Goal: Task Accomplishment & Management: Use online tool/utility

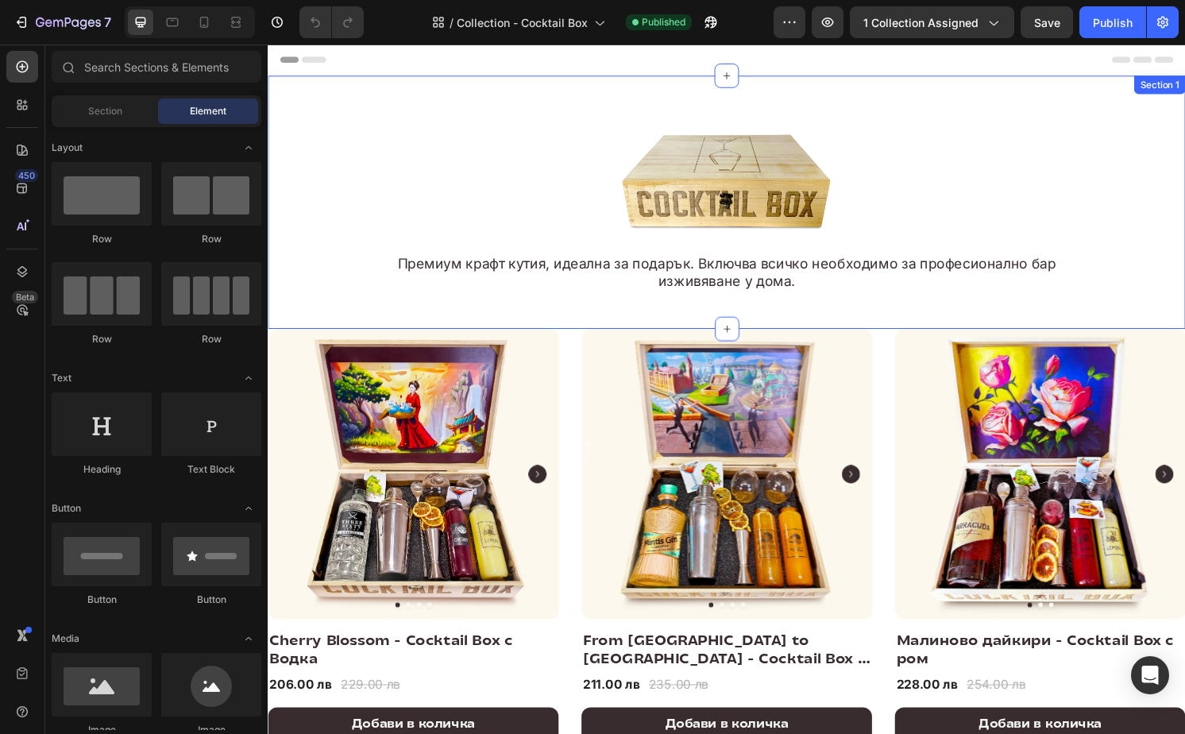
click at [439, 95] on div "Image Премиум крафт кутия, идеална за подарък. Включва всичко необходимо за про…" at bounding box center [744, 208] width 953 height 263
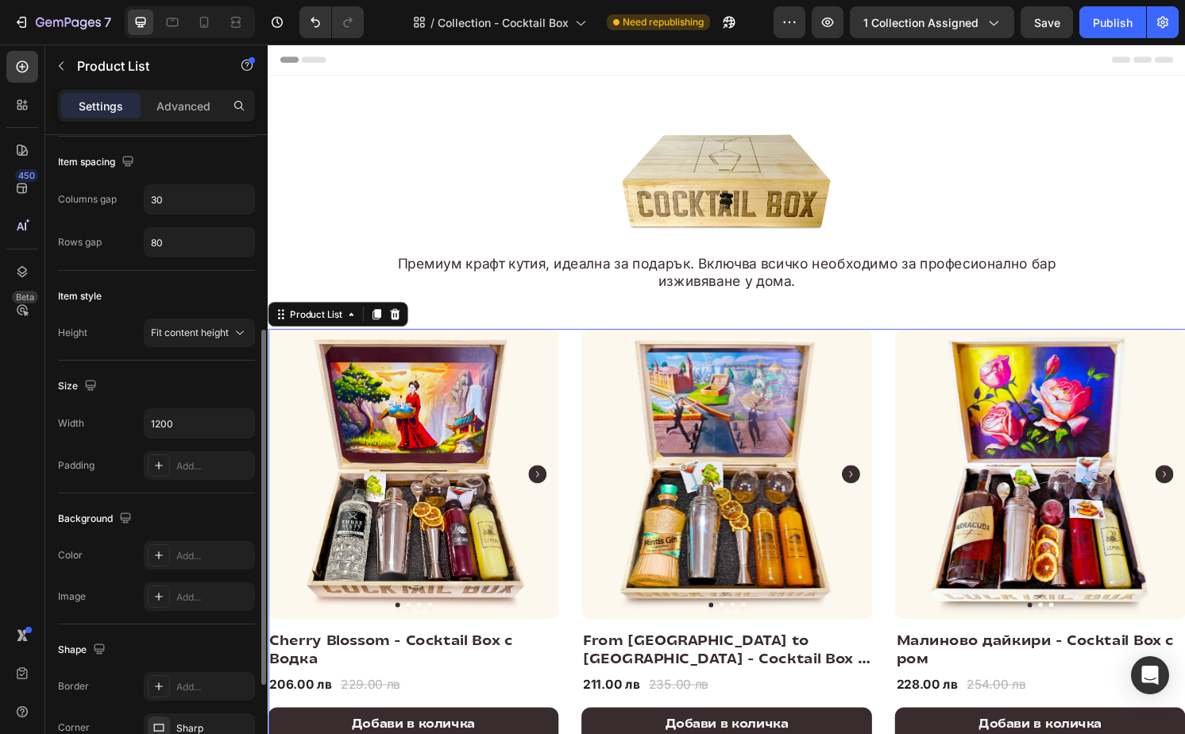
scroll to position [349, 0]
click at [239, 418] on icon "button" at bounding box center [240, 419] width 16 height 16
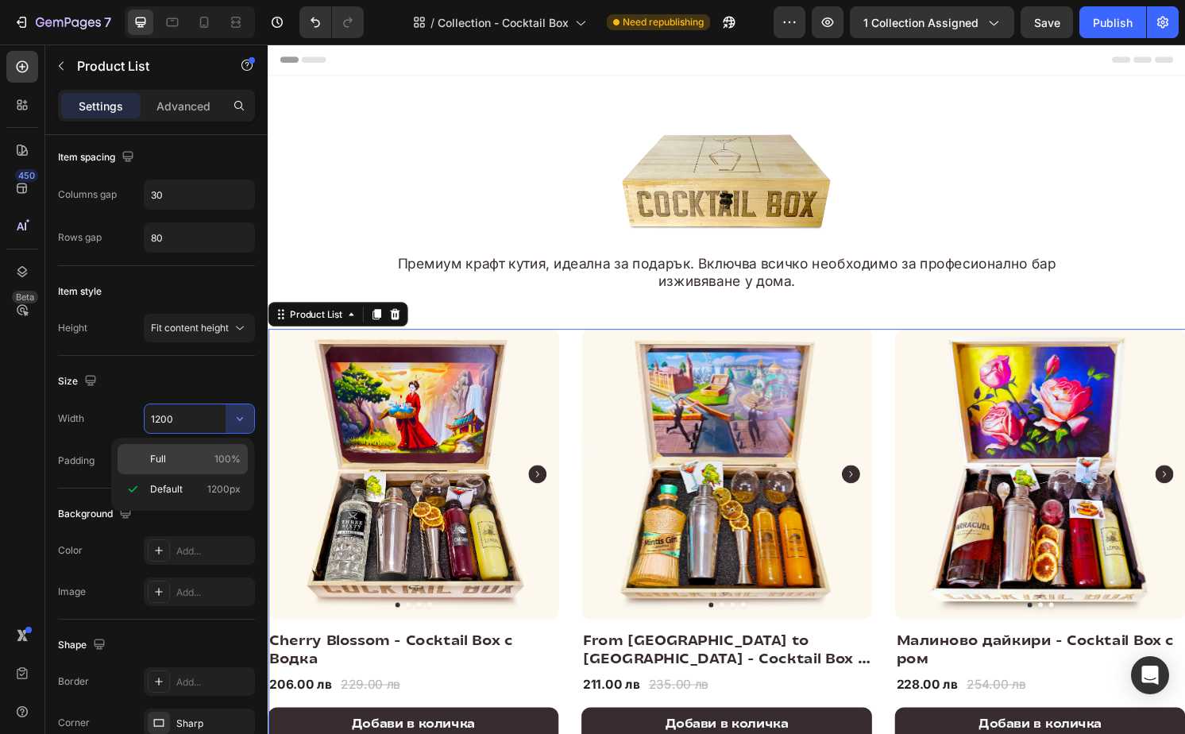
click at [201, 452] on p "Full 100%" at bounding box center [195, 459] width 91 height 14
type input "100%"
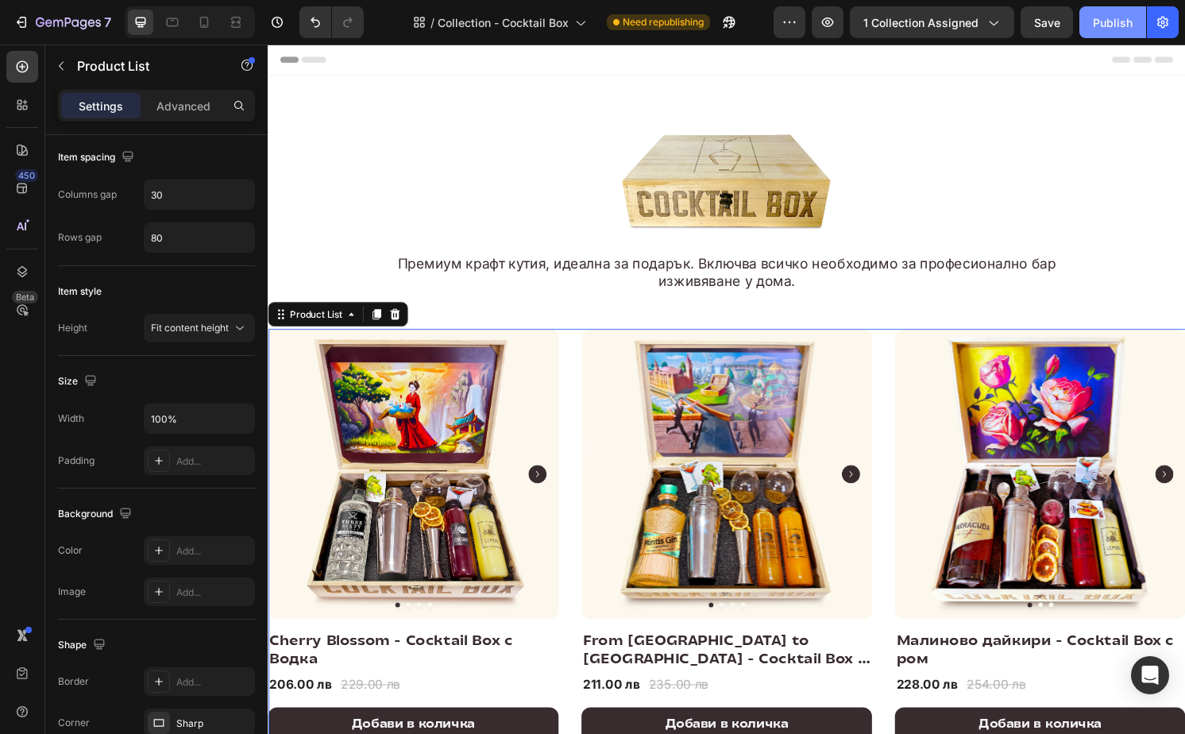
click at [1114, 25] on div "Publish" at bounding box center [1113, 22] width 40 height 17
click at [190, 236] on input "80" at bounding box center [200, 237] width 110 height 29
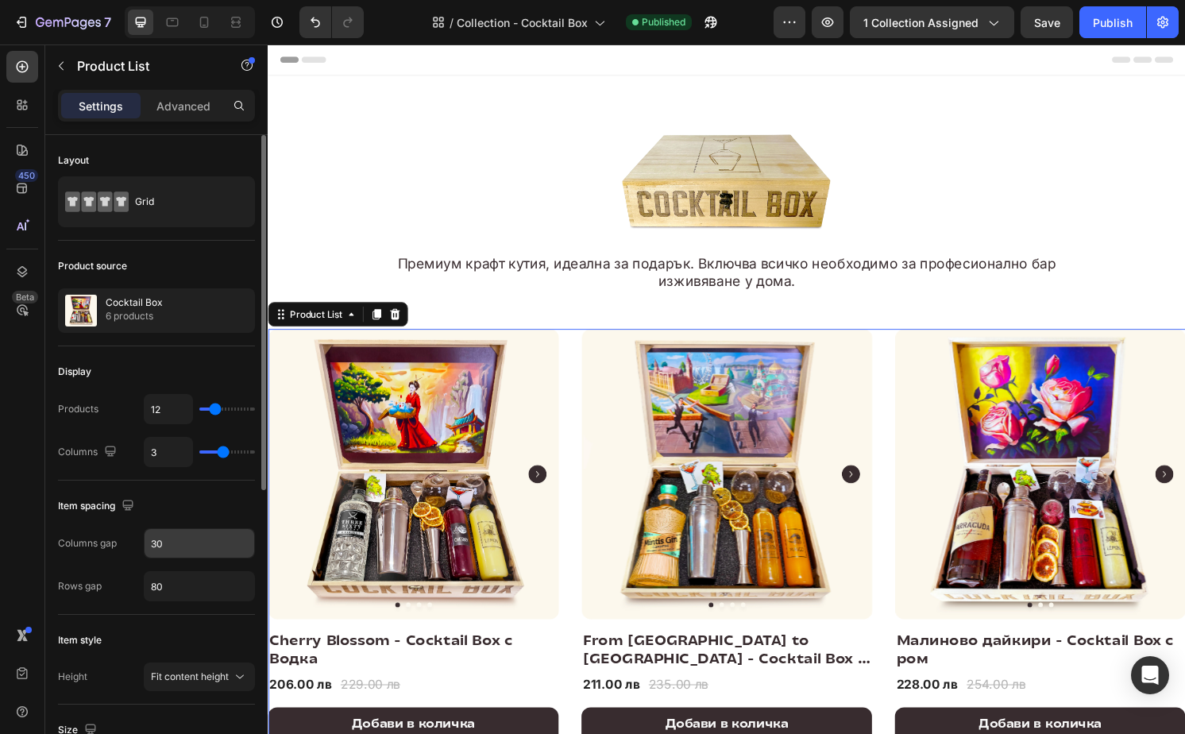
click at [183, 538] on input "30" at bounding box center [200, 543] width 110 height 29
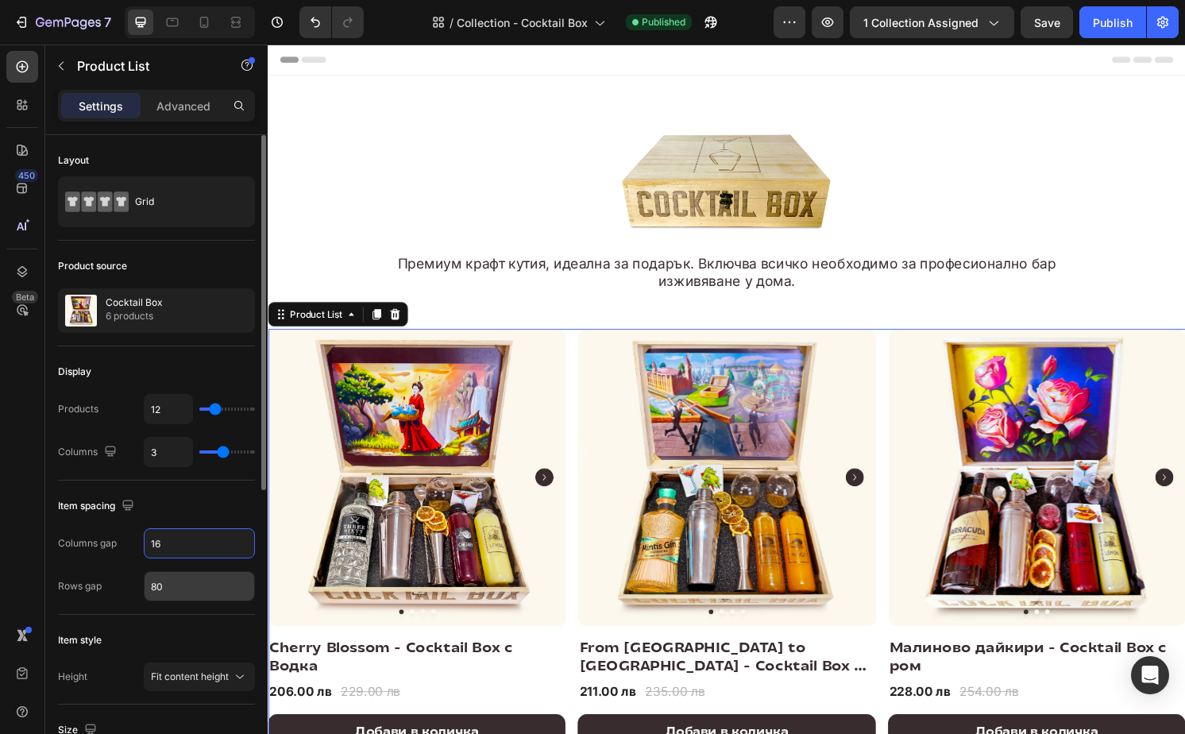
type input "16"
click at [176, 583] on input "80" at bounding box center [200, 586] width 110 height 29
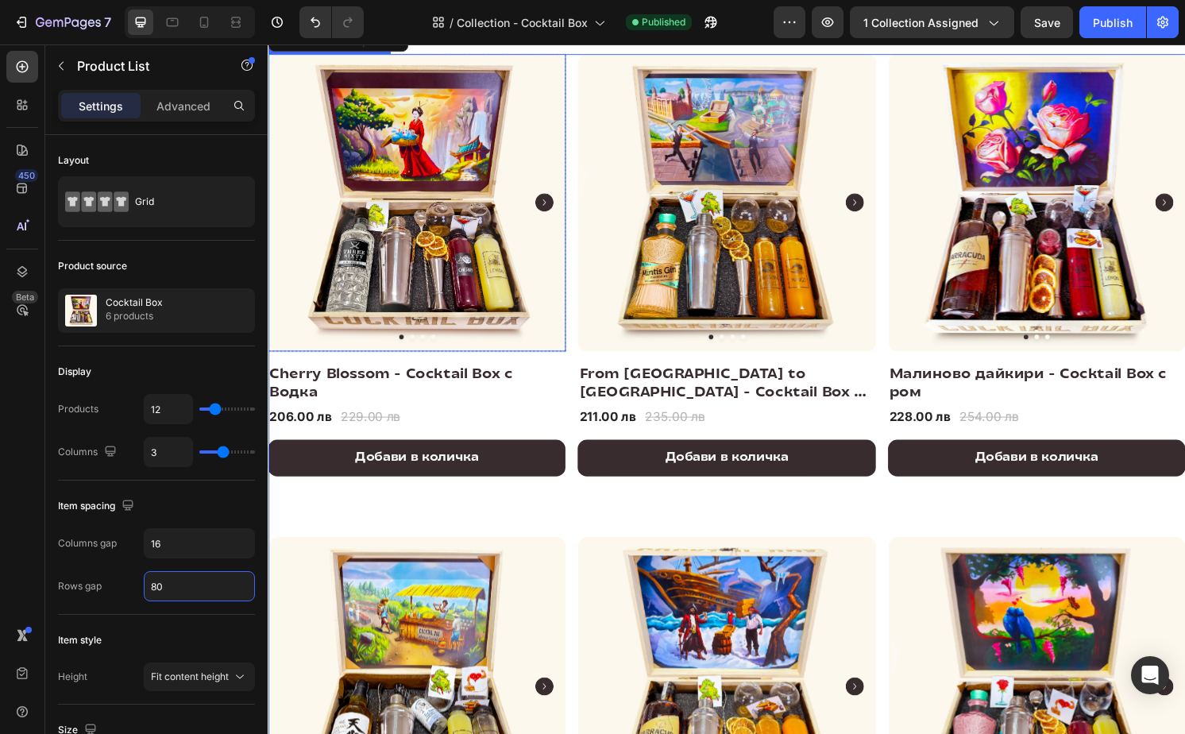
scroll to position [287, 0]
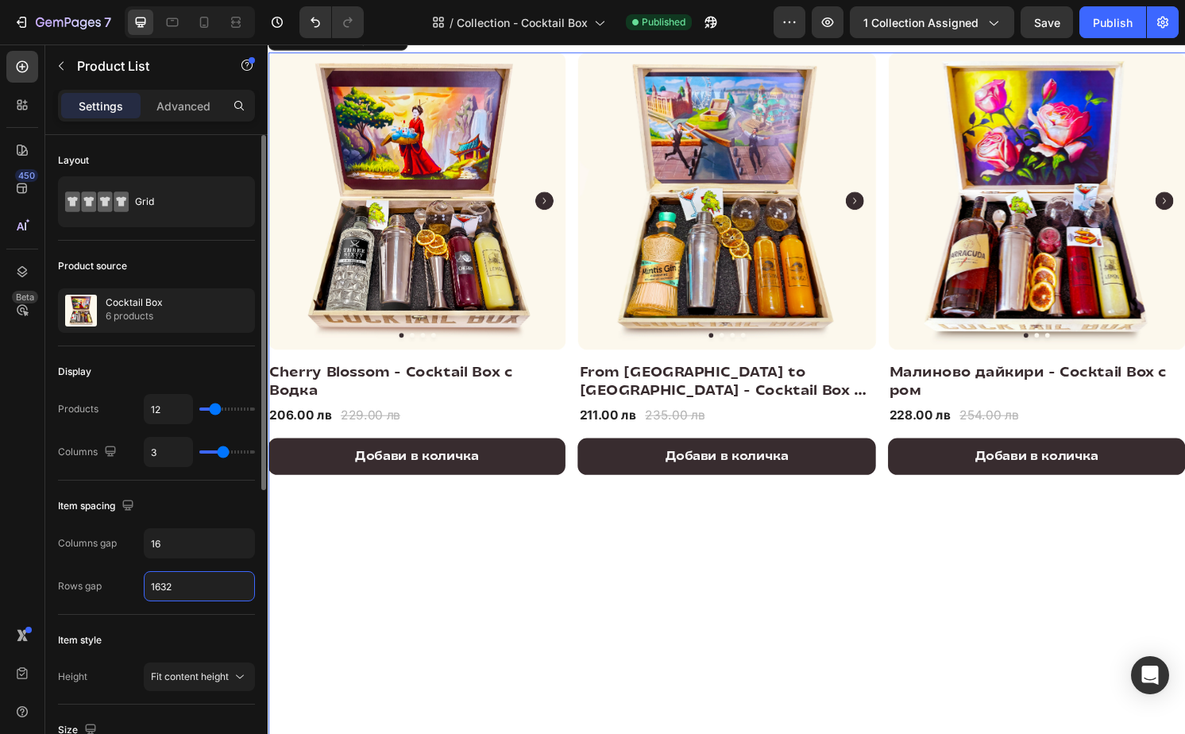
click at [192, 587] on input "1632" at bounding box center [200, 586] width 110 height 29
type input "32"
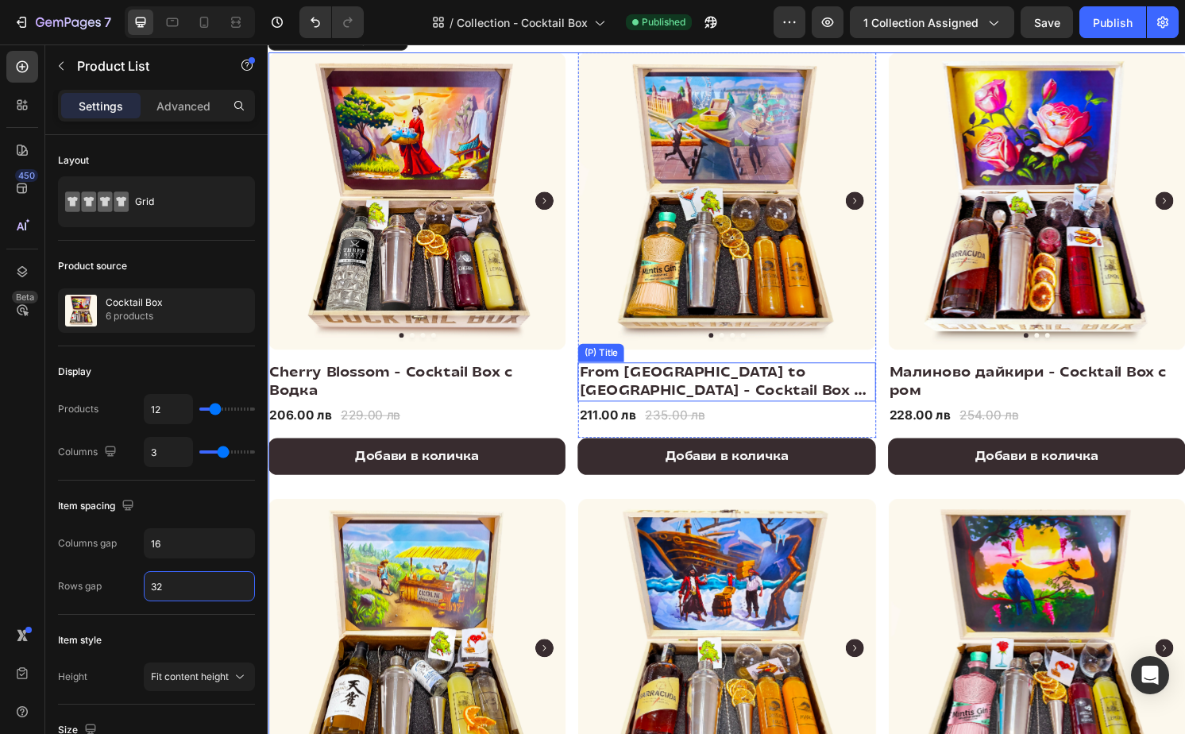
click at [635, 392] on h2 "From [GEOGRAPHIC_DATA] to [GEOGRAPHIC_DATA] - Cocktail Box с [PERSON_NAME]" at bounding box center [743, 395] width 309 height 41
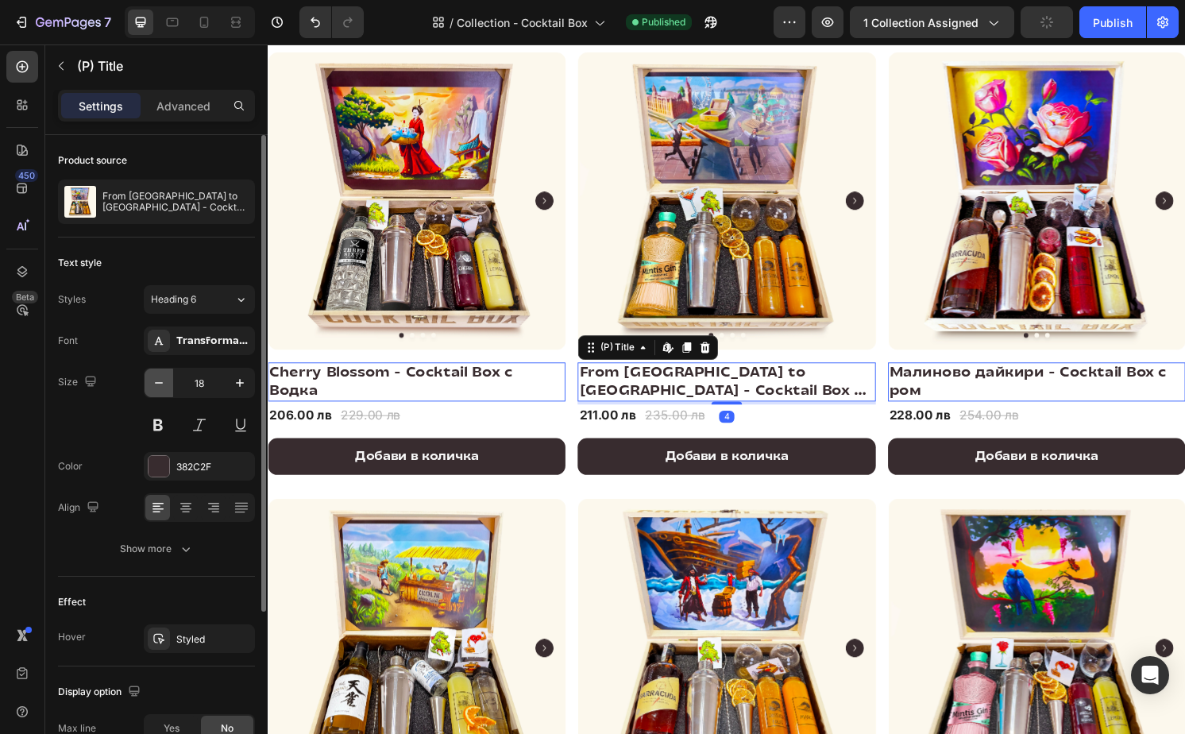
click at [167, 385] on button "button" at bounding box center [159, 383] width 29 height 29
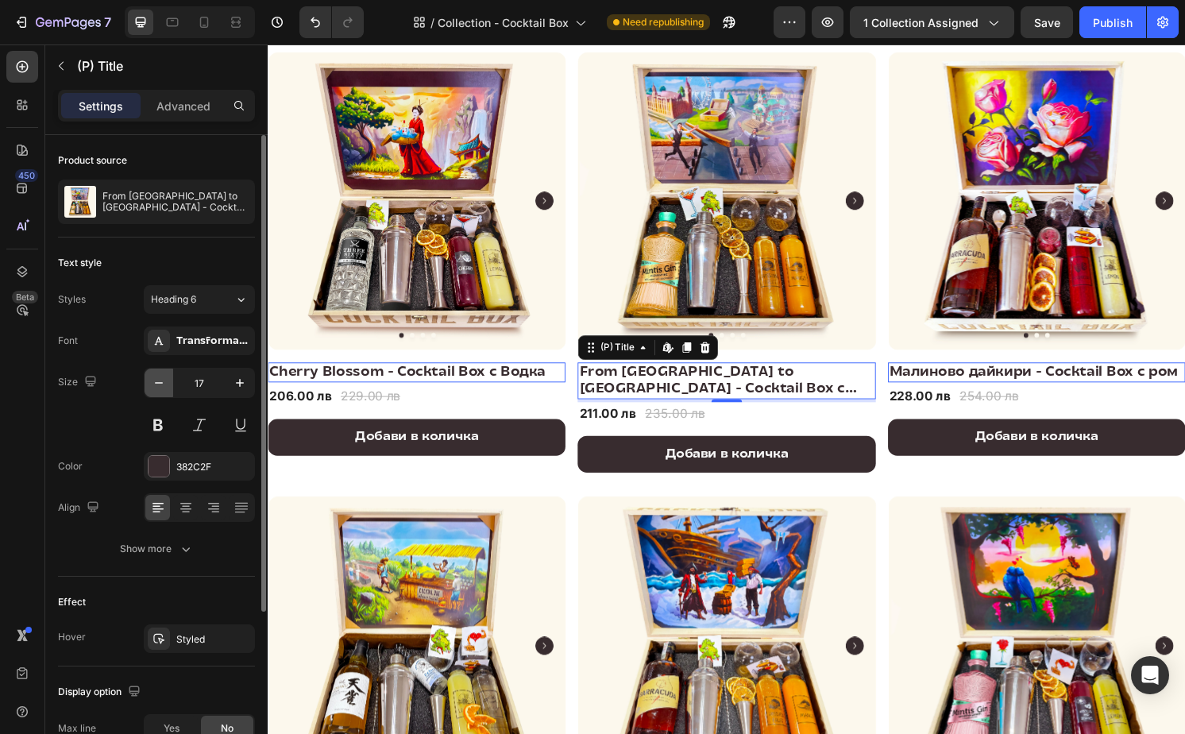
click at [167, 385] on button "button" at bounding box center [159, 383] width 29 height 29
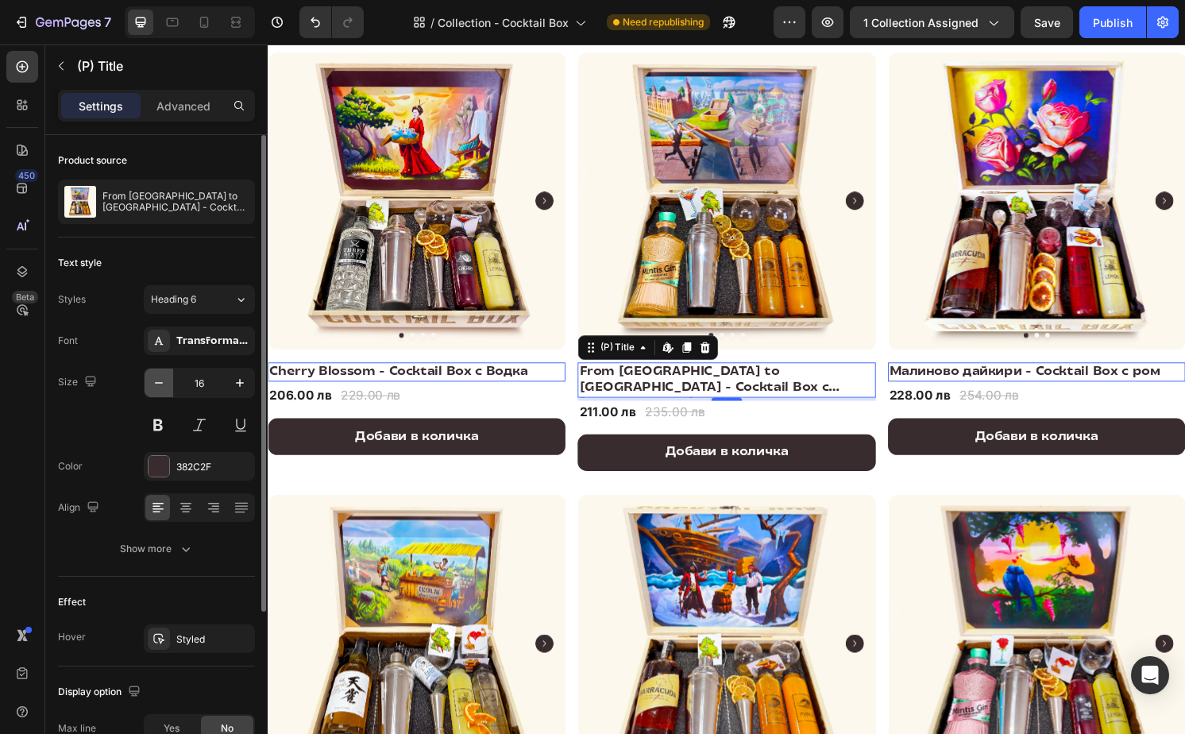
click at [167, 385] on button "button" at bounding box center [159, 383] width 29 height 29
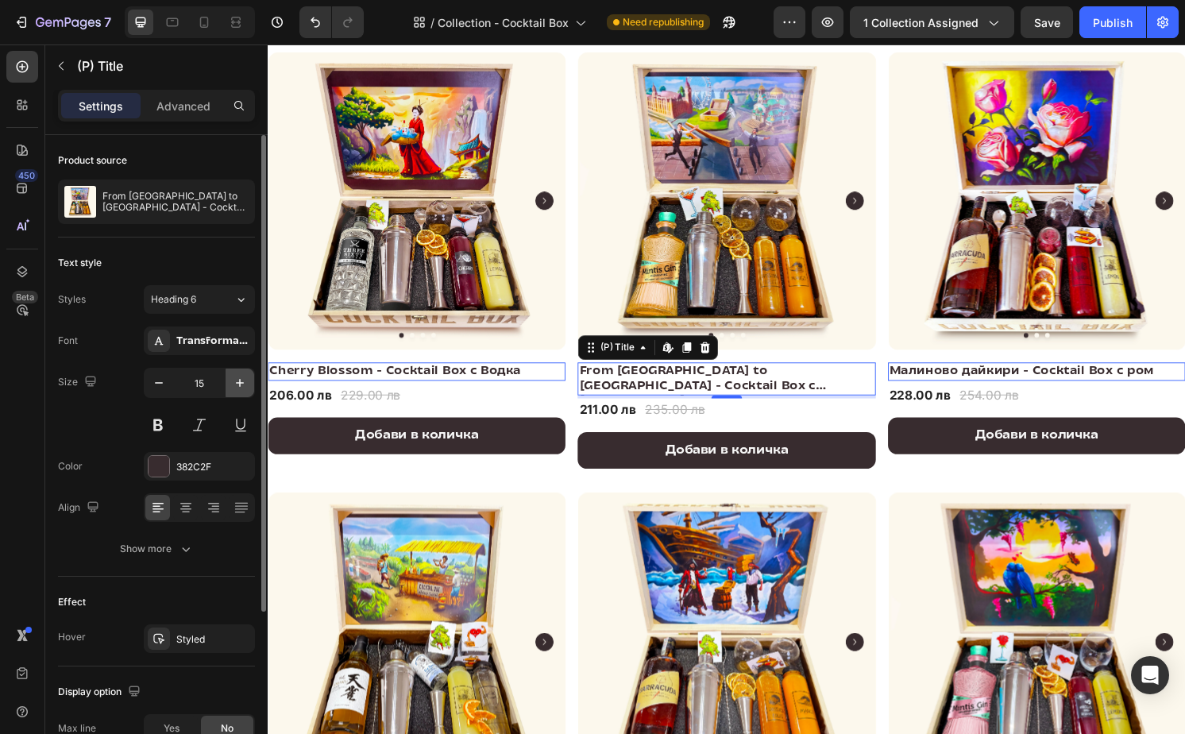
click at [232, 380] on icon "button" at bounding box center [240, 383] width 16 height 16
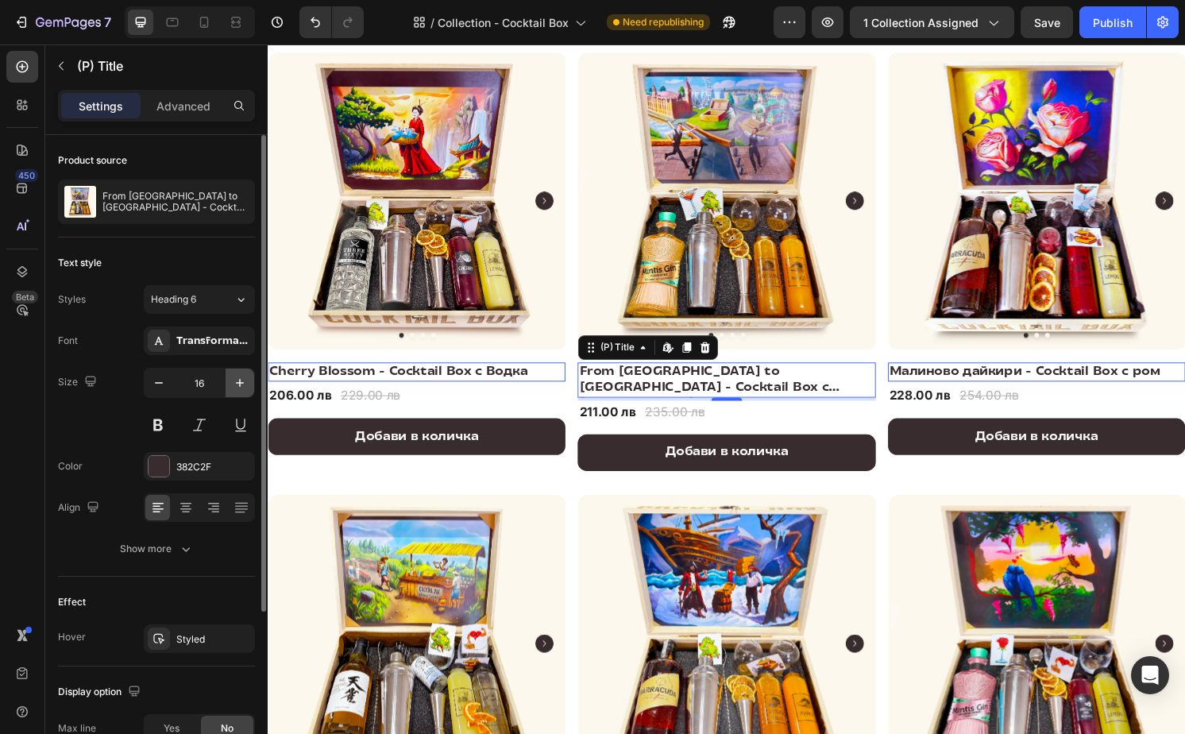
click at [232, 380] on icon "button" at bounding box center [240, 383] width 16 height 16
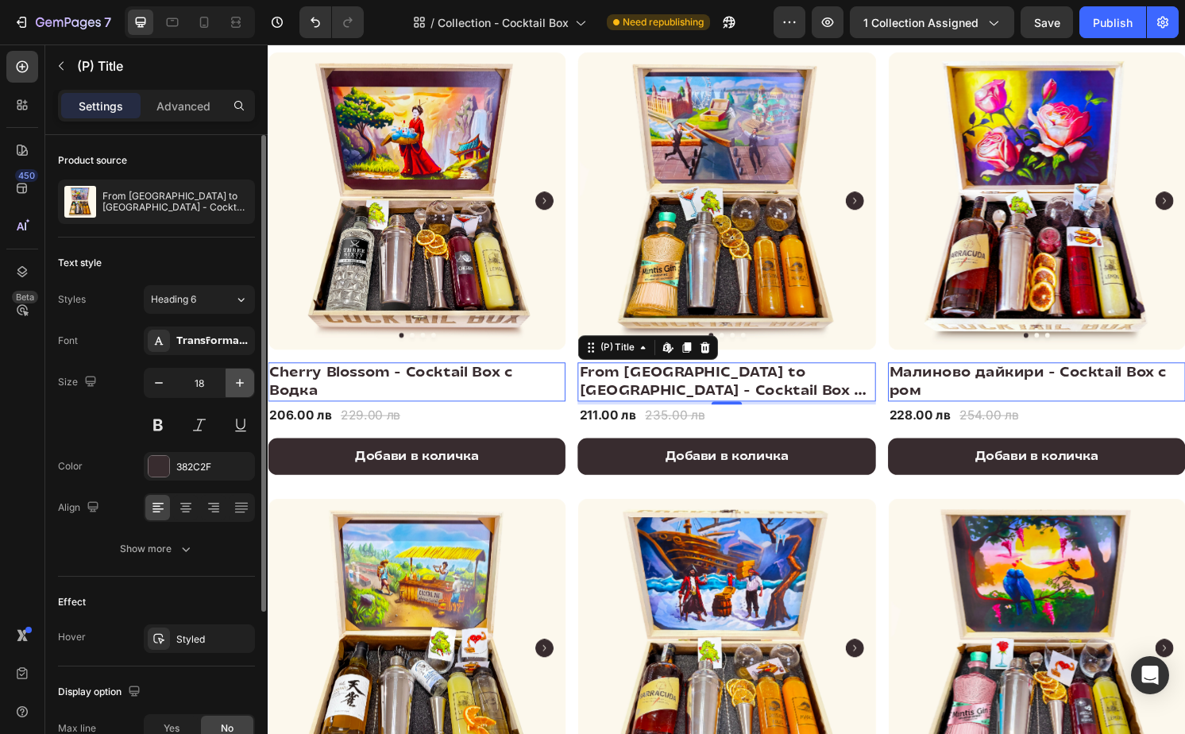
click at [232, 380] on icon "button" at bounding box center [240, 383] width 16 height 16
type input "19"
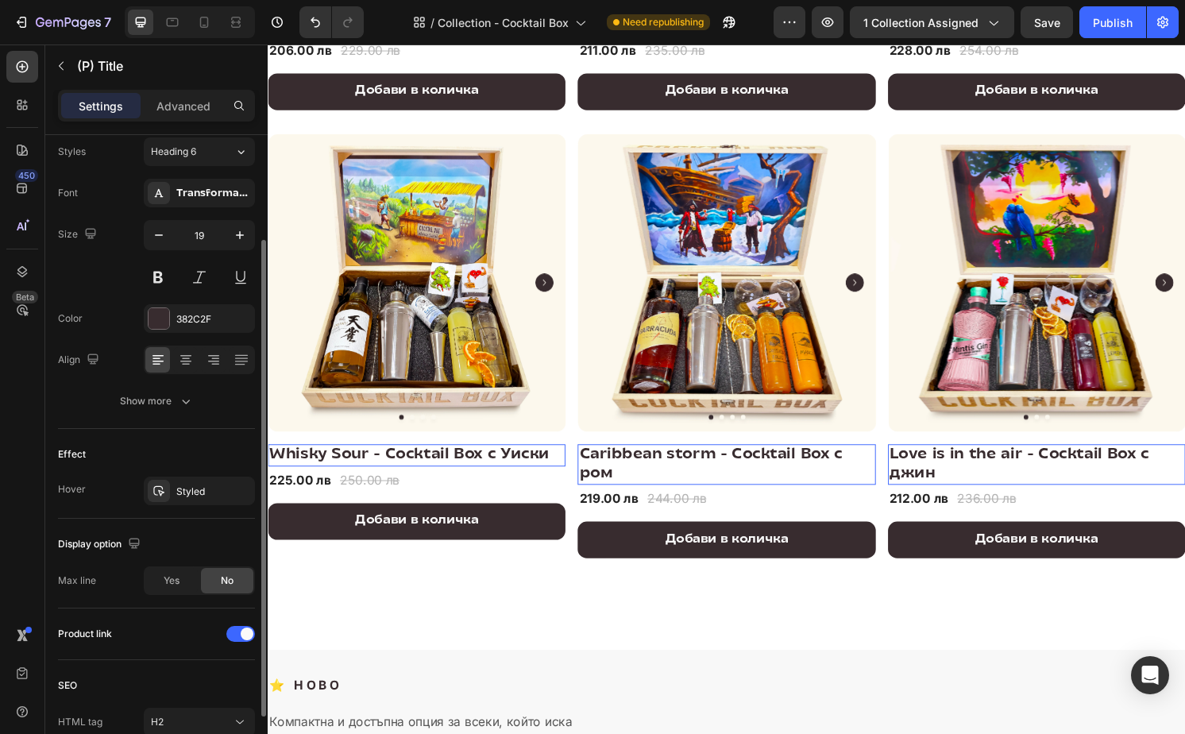
scroll to position [134, 0]
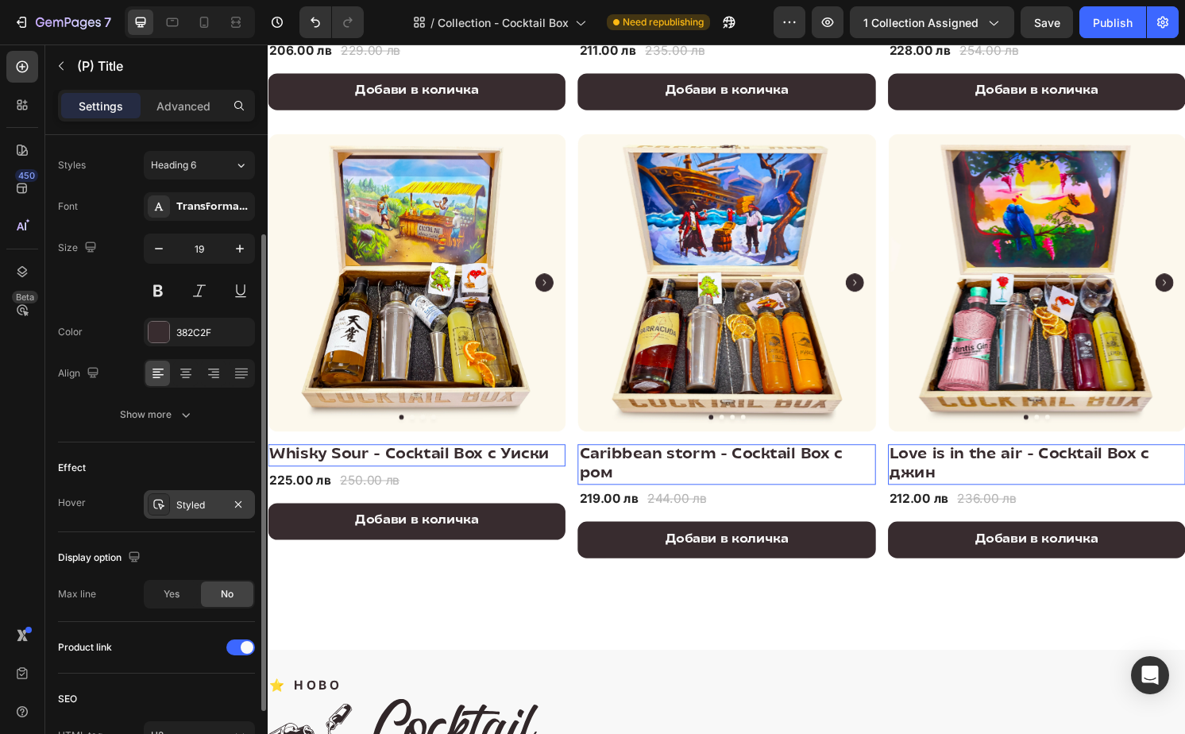
click at [174, 504] on div "Styled" at bounding box center [199, 504] width 111 height 29
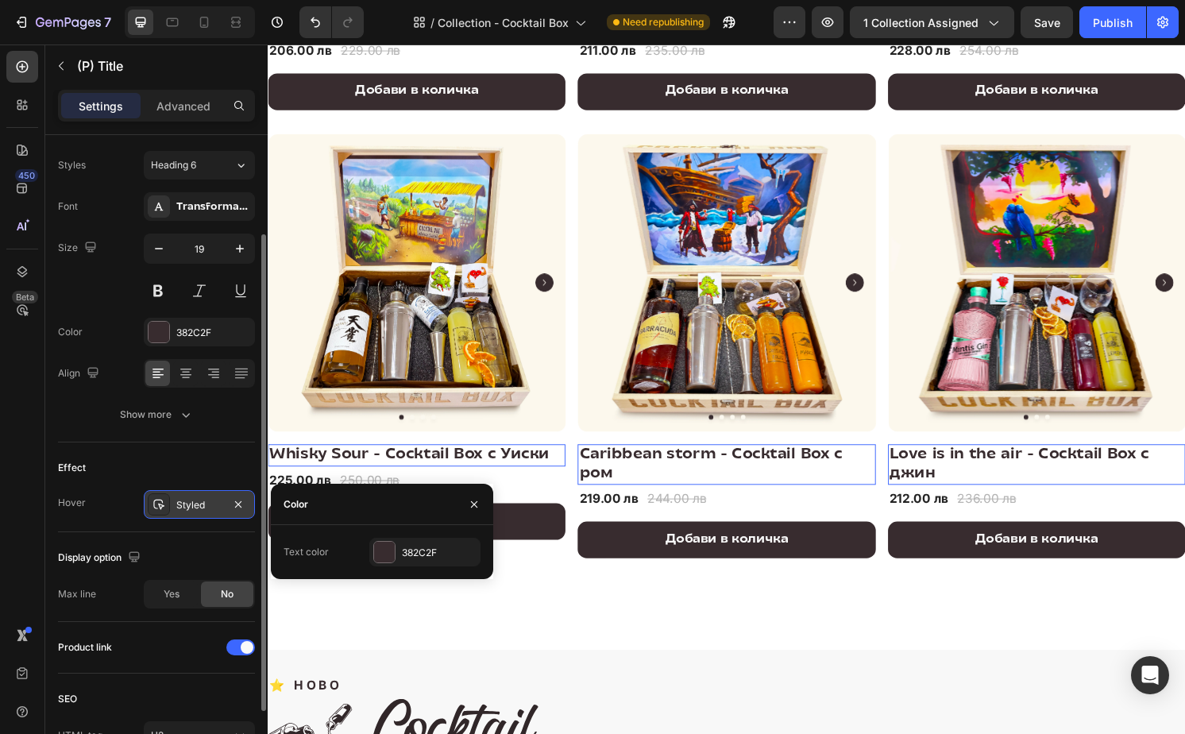
click at [174, 504] on div "Styled" at bounding box center [199, 504] width 111 height 29
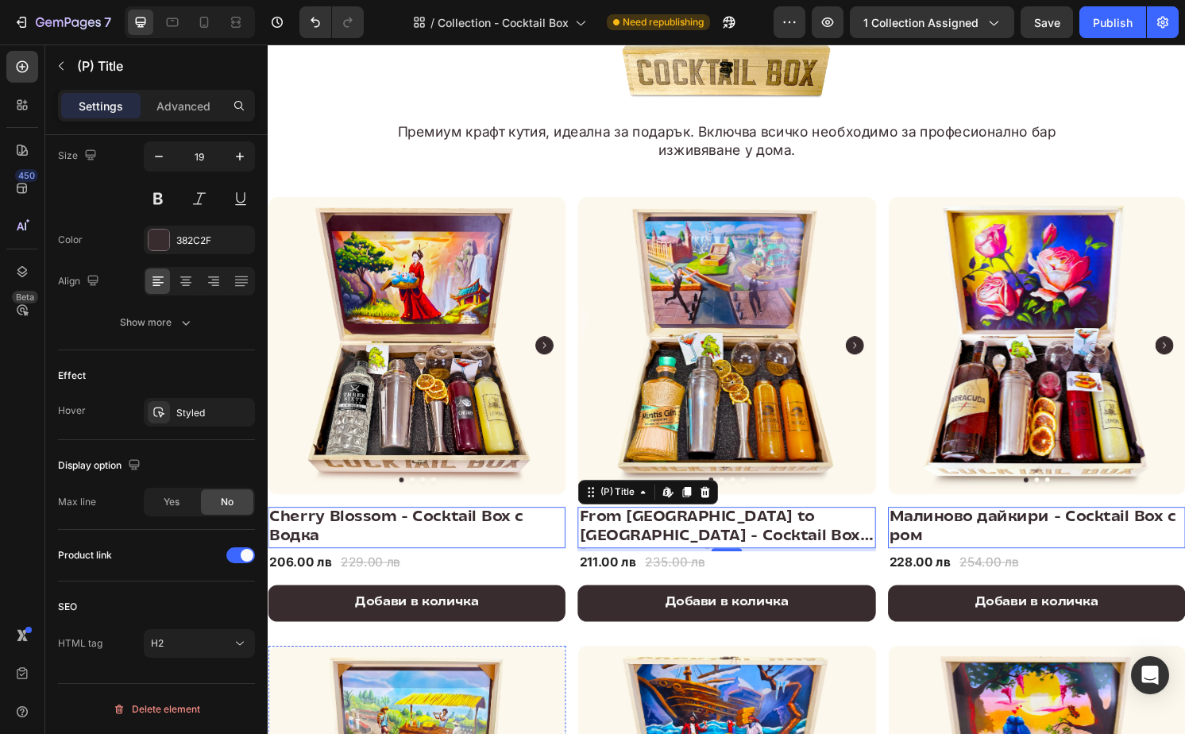
scroll to position [135, 0]
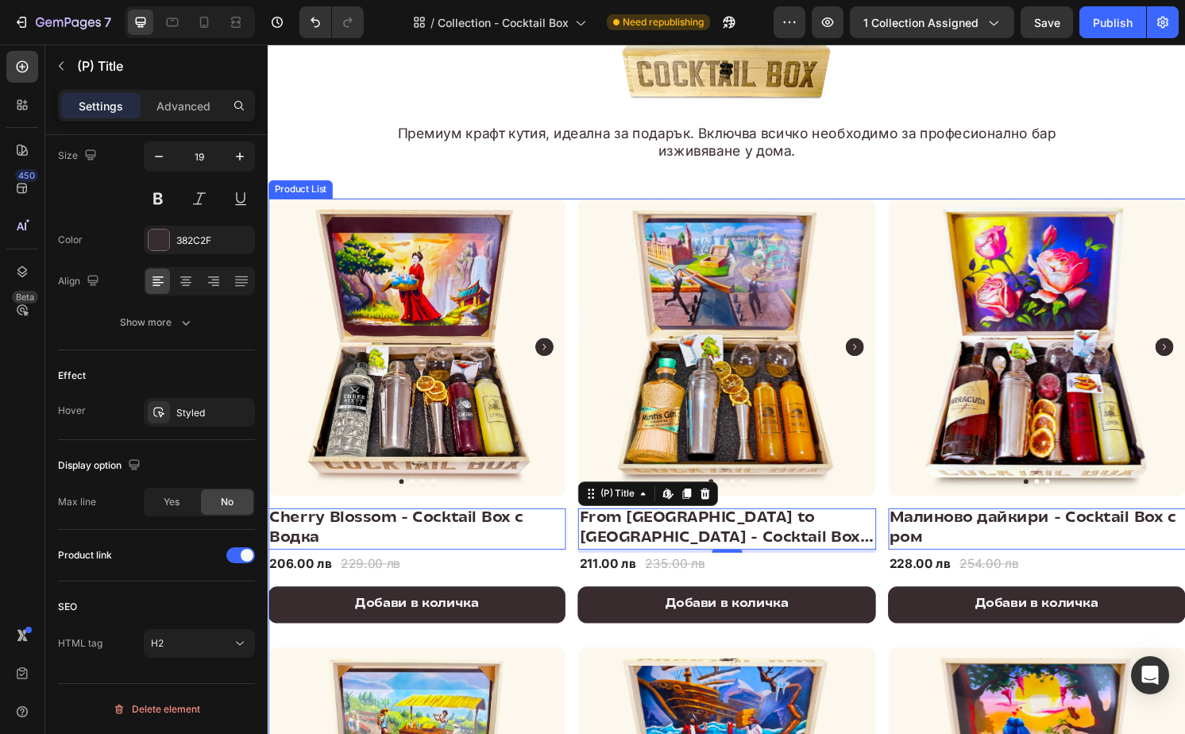
click at [581, 326] on div "Product Images & Gallery Row Cherry Blossom - Cocktail Box с Водка (P) Title Ed…" at bounding box center [744, 658] width 953 height 907
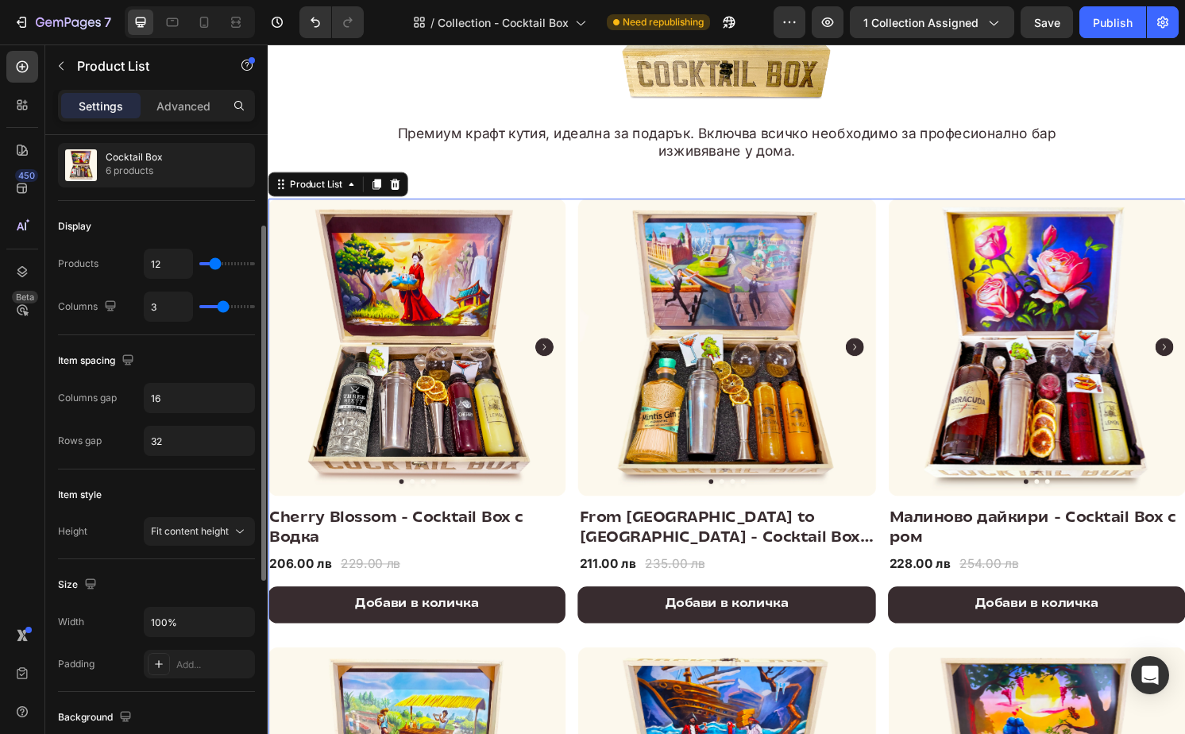
scroll to position [156, 0]
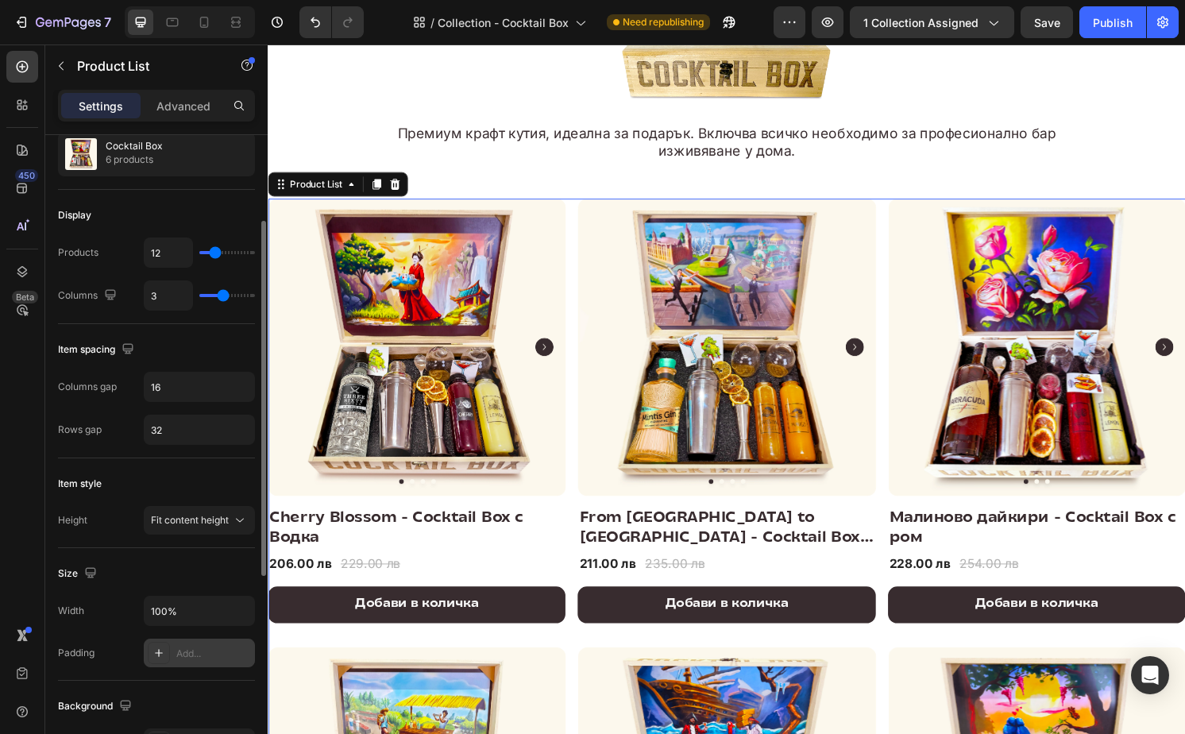
click at [207, 655] on div "Add..." at bounding box center [213, 654] width 75 height 14
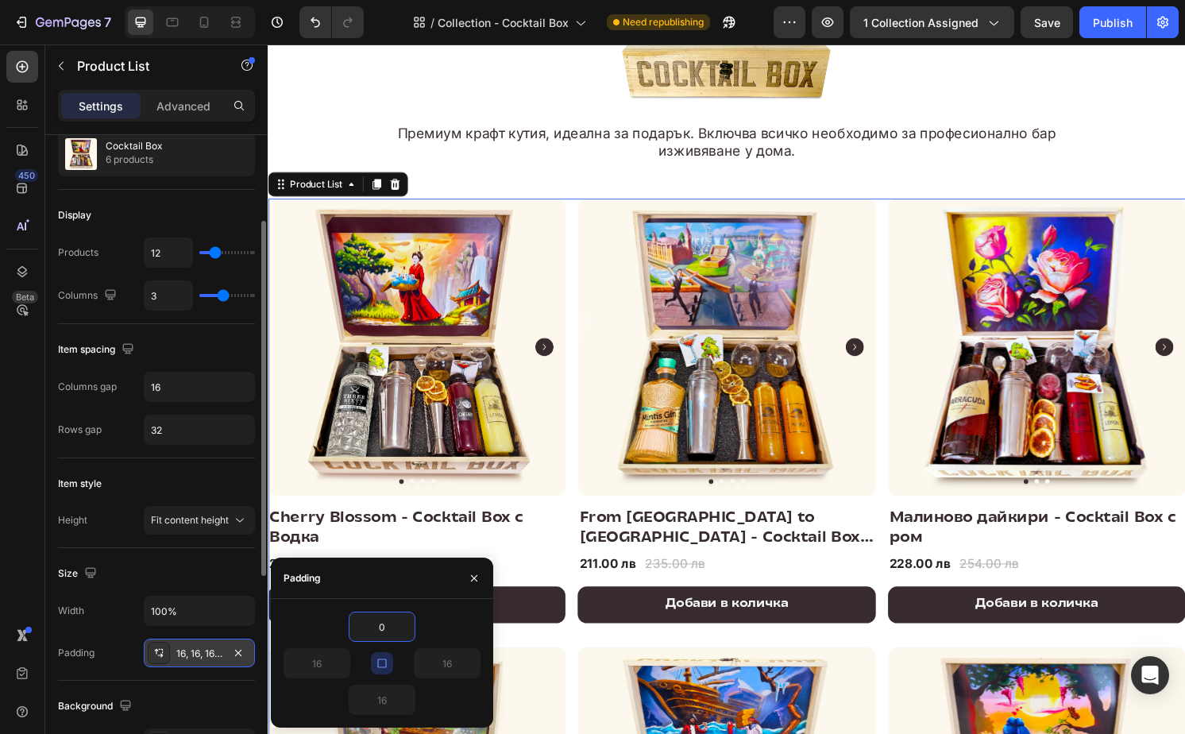
type input "0"
click at [430, 605] on div "0 16 16 16" at bounding box center [382, 663] width 222 height 129
type input "0"
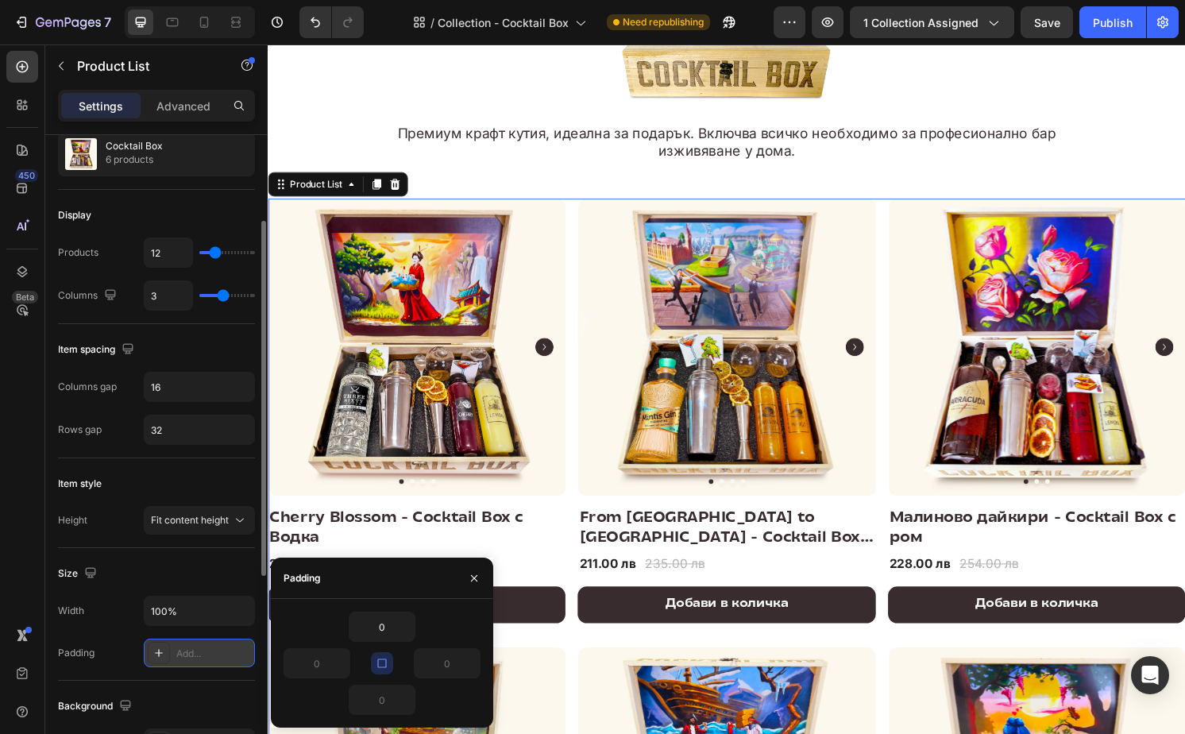
click at [380, 664] on icon "button" at bounding box center [382, 663] width 13 height 13
click at [318, 662] on input "0" at bounding box center [316, 663] width 65 height 29
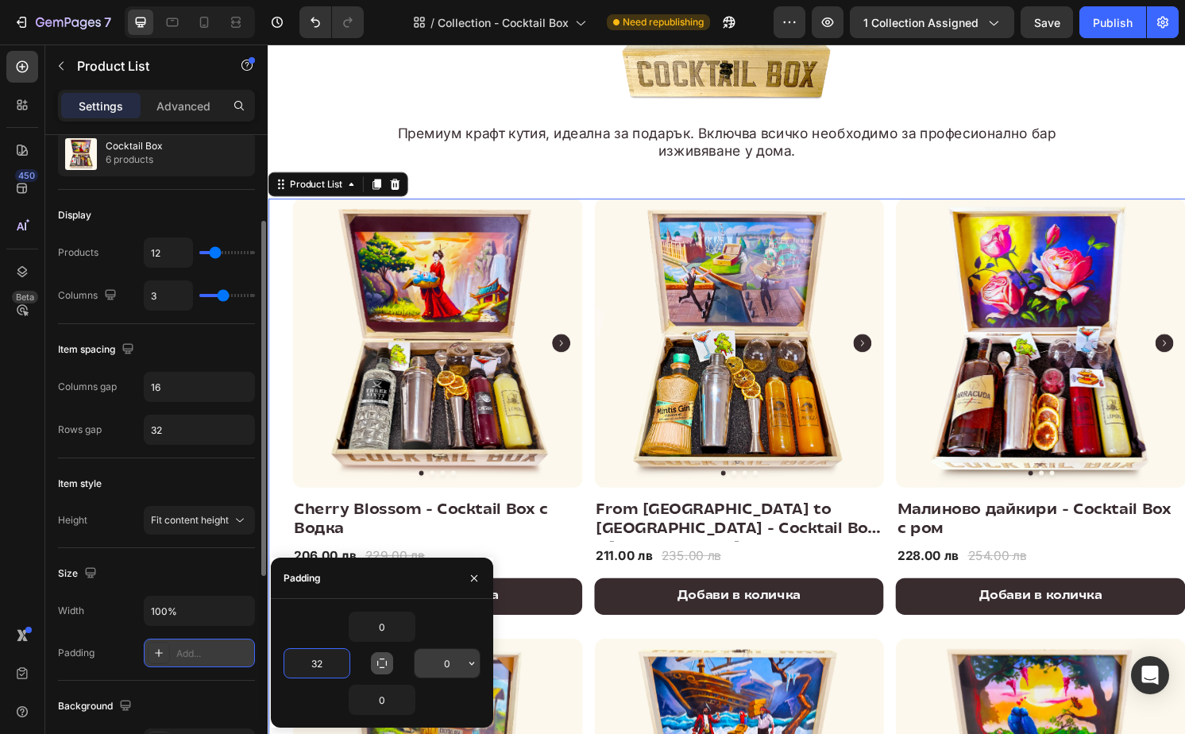
type input "32"
click at [454, 667] on input "0" at bounding box center [447, 663] width 65 height 29
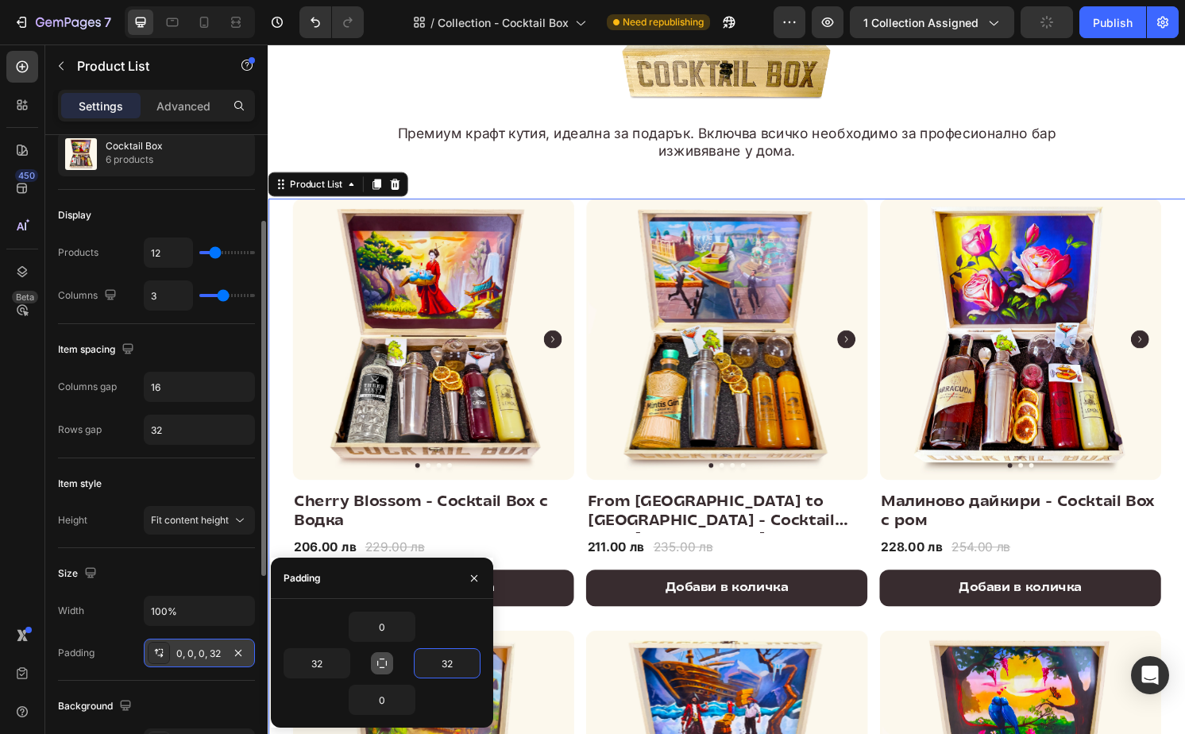
type input "32"
click at [469, 632] on div "0" at bounding box center [382, 627] width 197 height 30
click at [203, 577] on div "Size" at bounding box center [156, 573] width 197 height 25
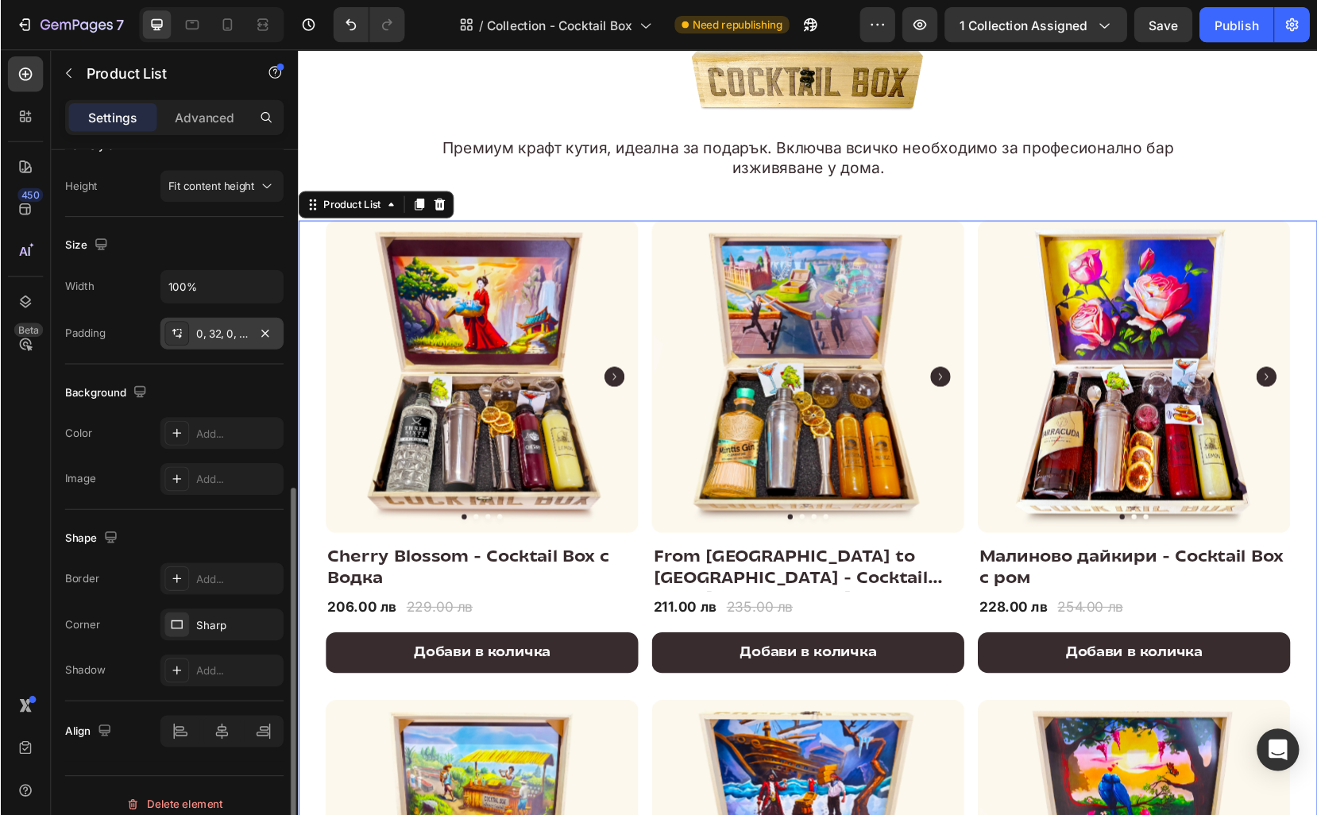
scroll to position [524, 0]
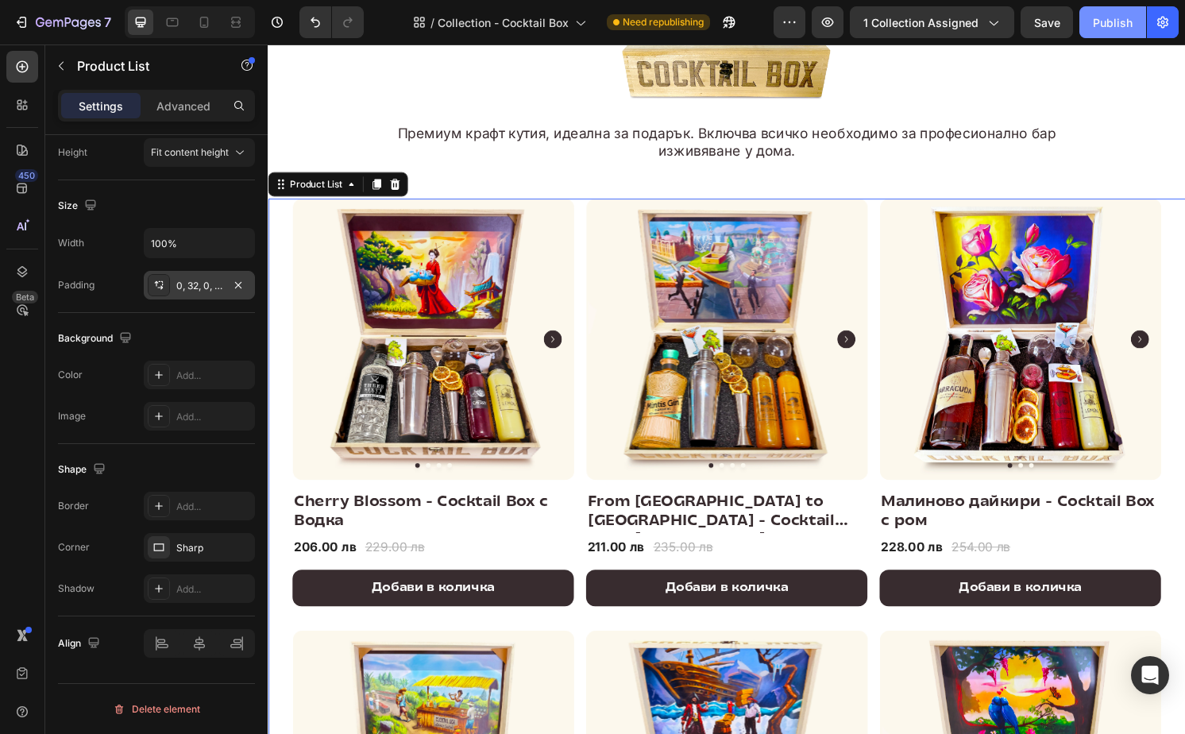
click at [1120, 13] on button "Publish" at bounding box center [1112, 22] width 67 height 32
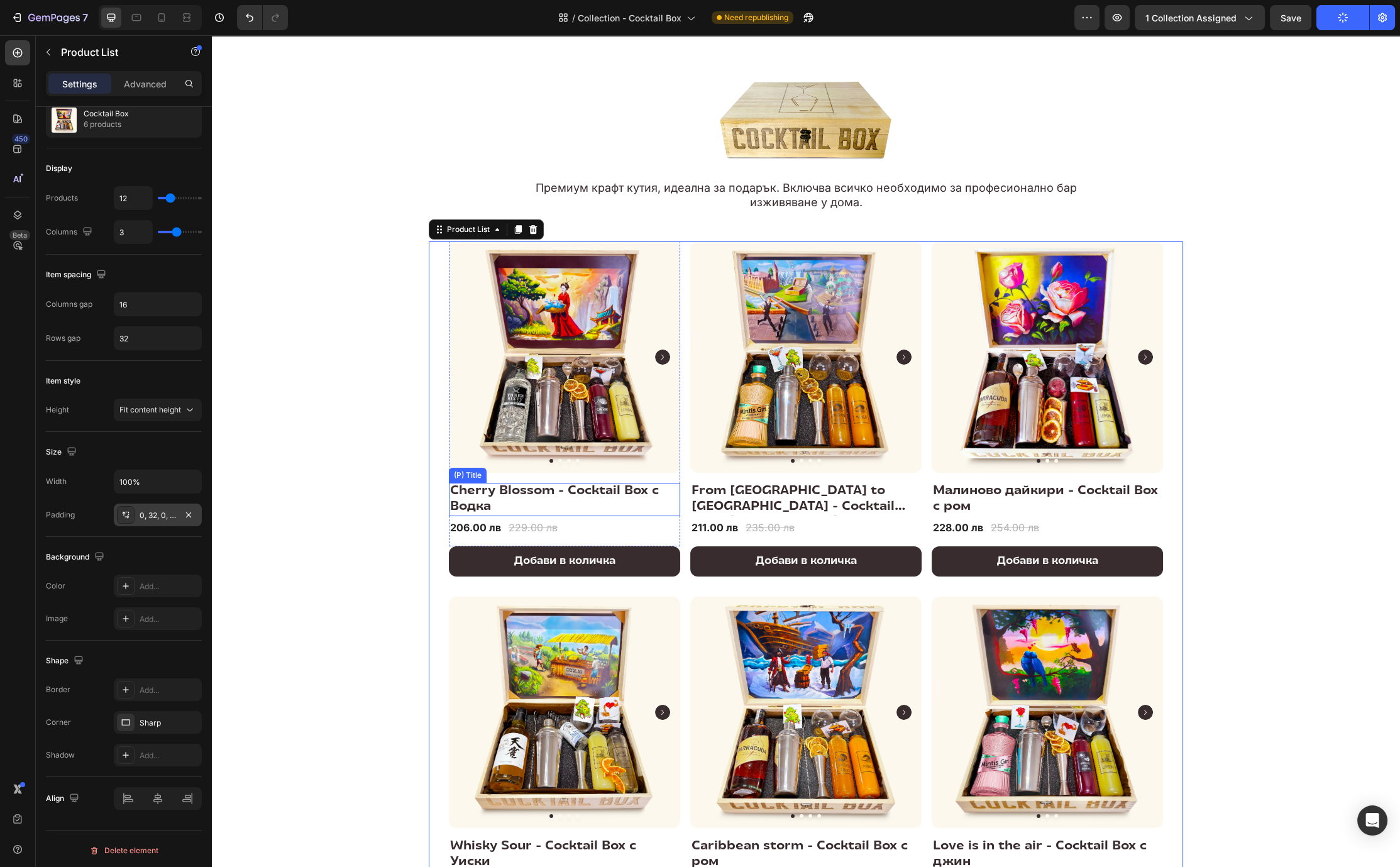
scroll to position [0, 0]
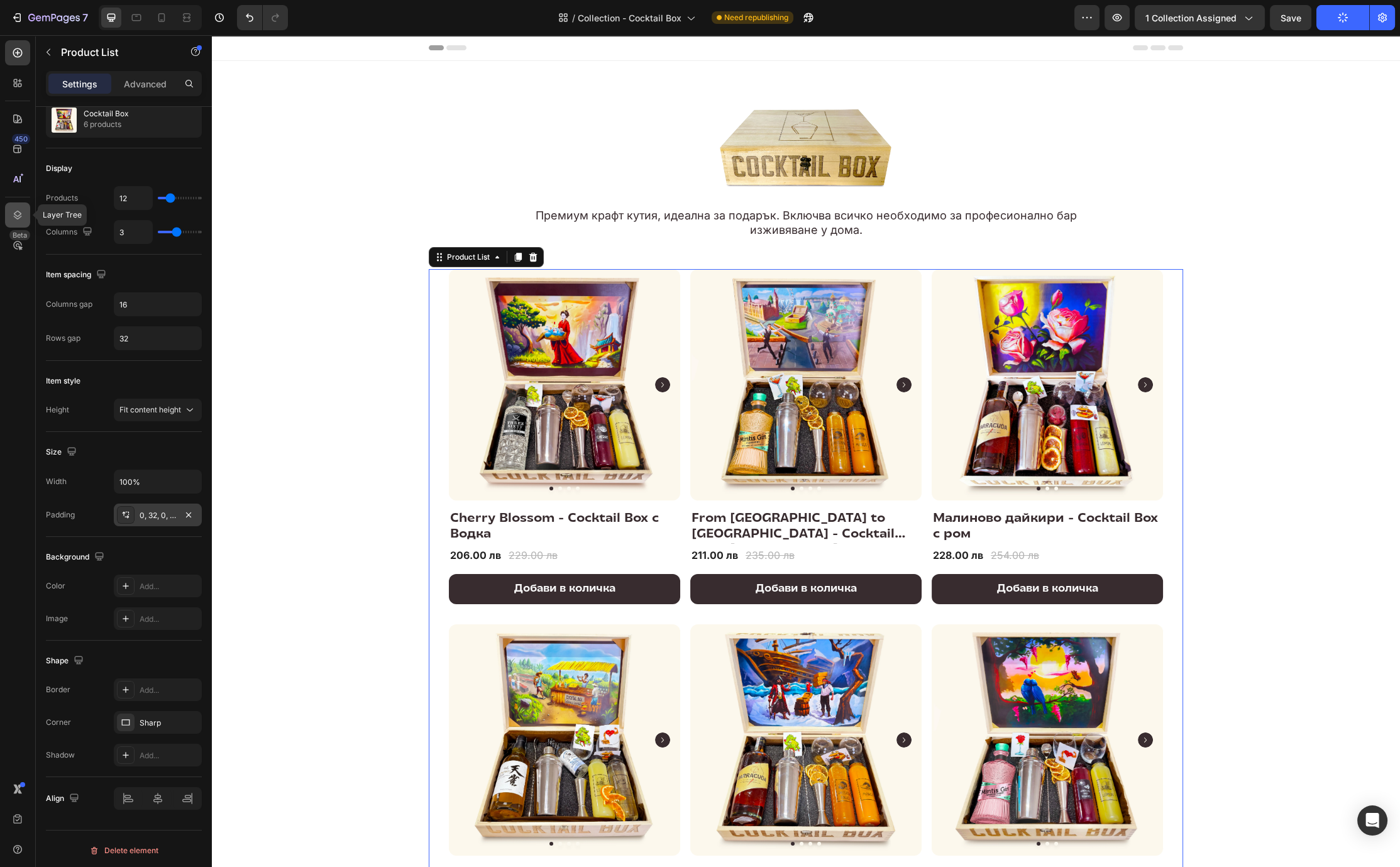
click at [15, 207] on div at bounding box center [17, 215] width 25 height 25
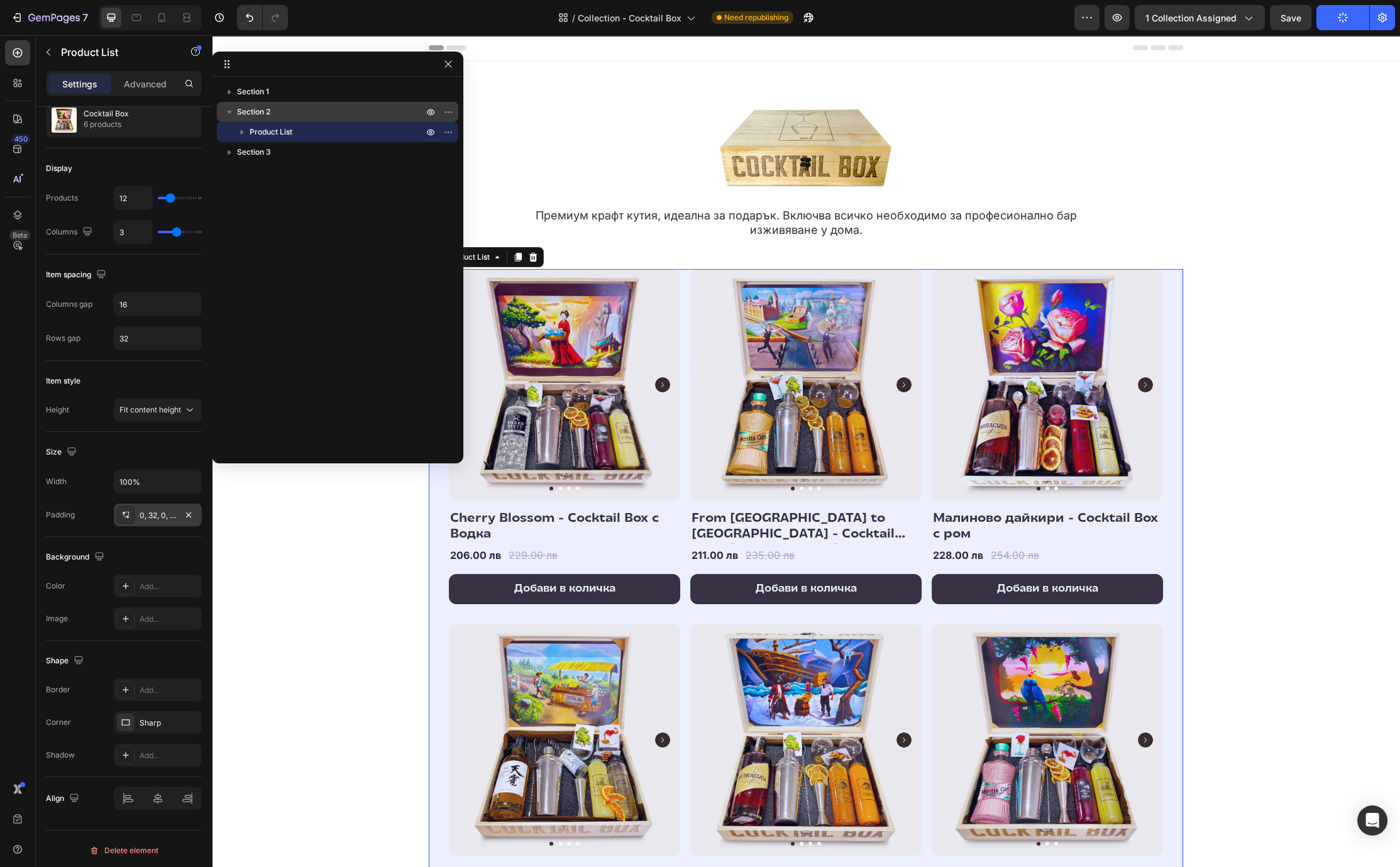
click at [269, 108] on span "Section 2" at bounding box center [253, 112] width 33 height 13
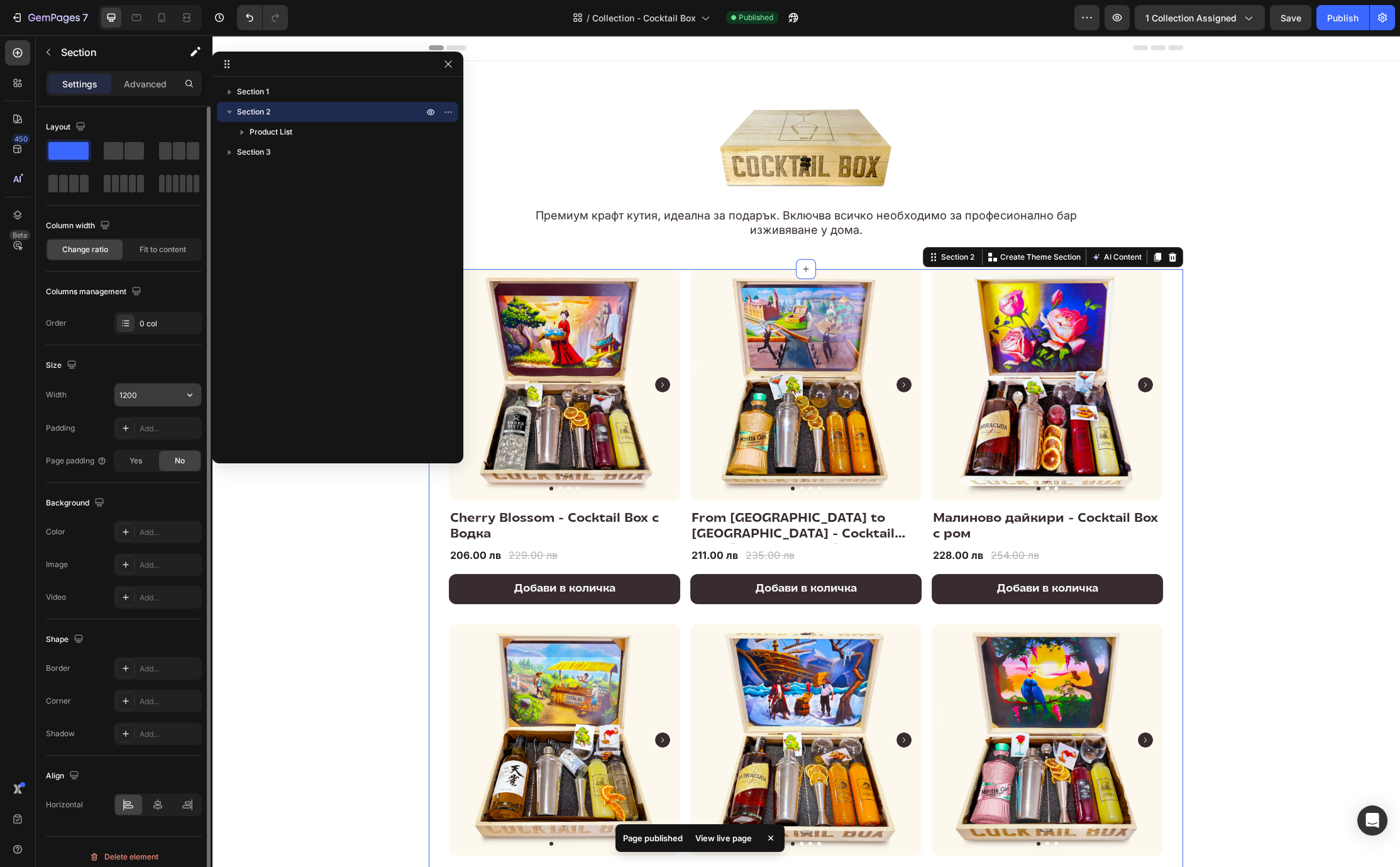
click at [138, 397] on input "1200" at bounding box center [158, 395] width 87 height 23
click at [188, 393] on icon "button" at bounding box center [190, 395] width 13 height 13
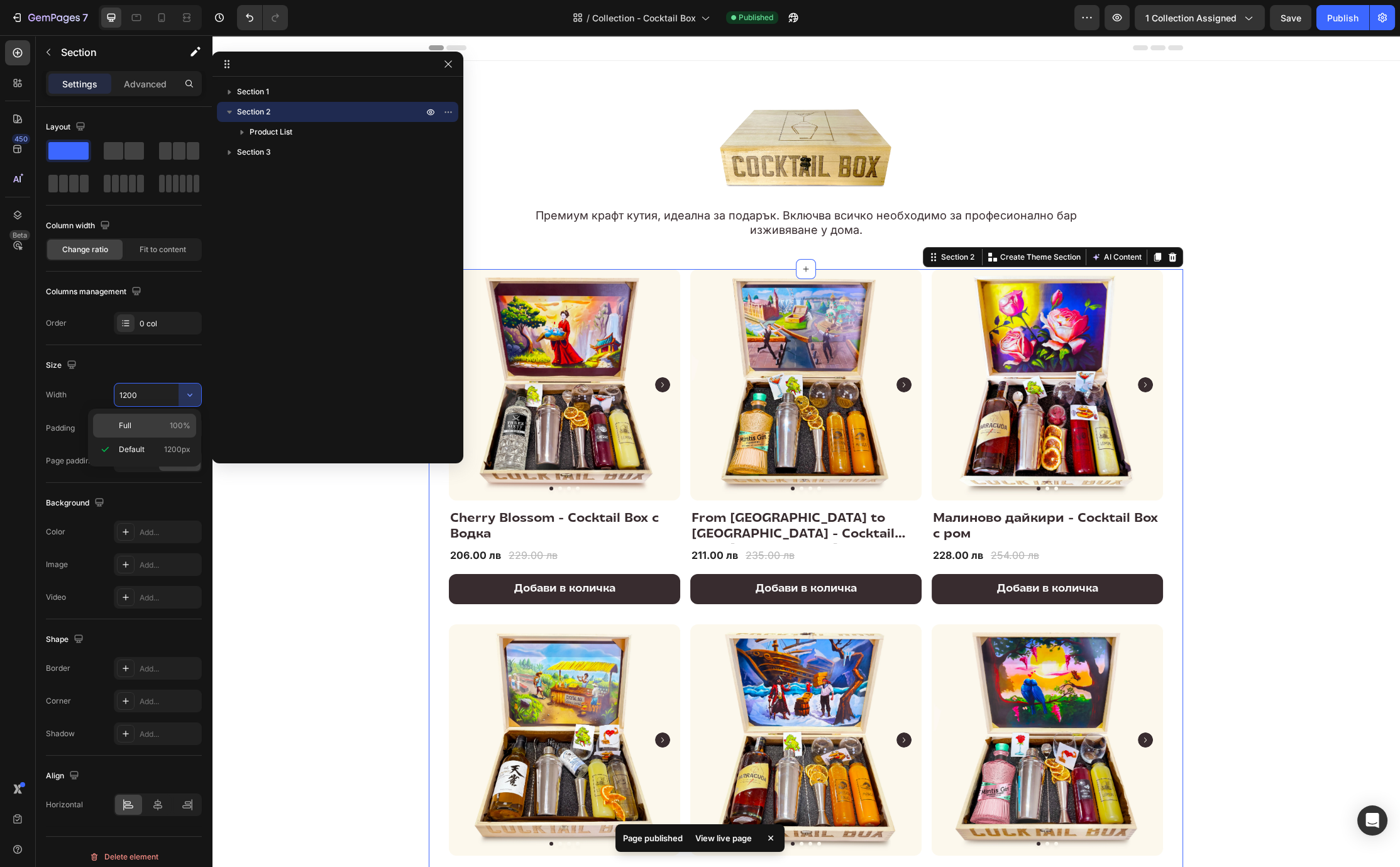
click at [165, 421] on p "Full 100%" at bounding box center [154, 426] width 72 height 11
type input "100%"
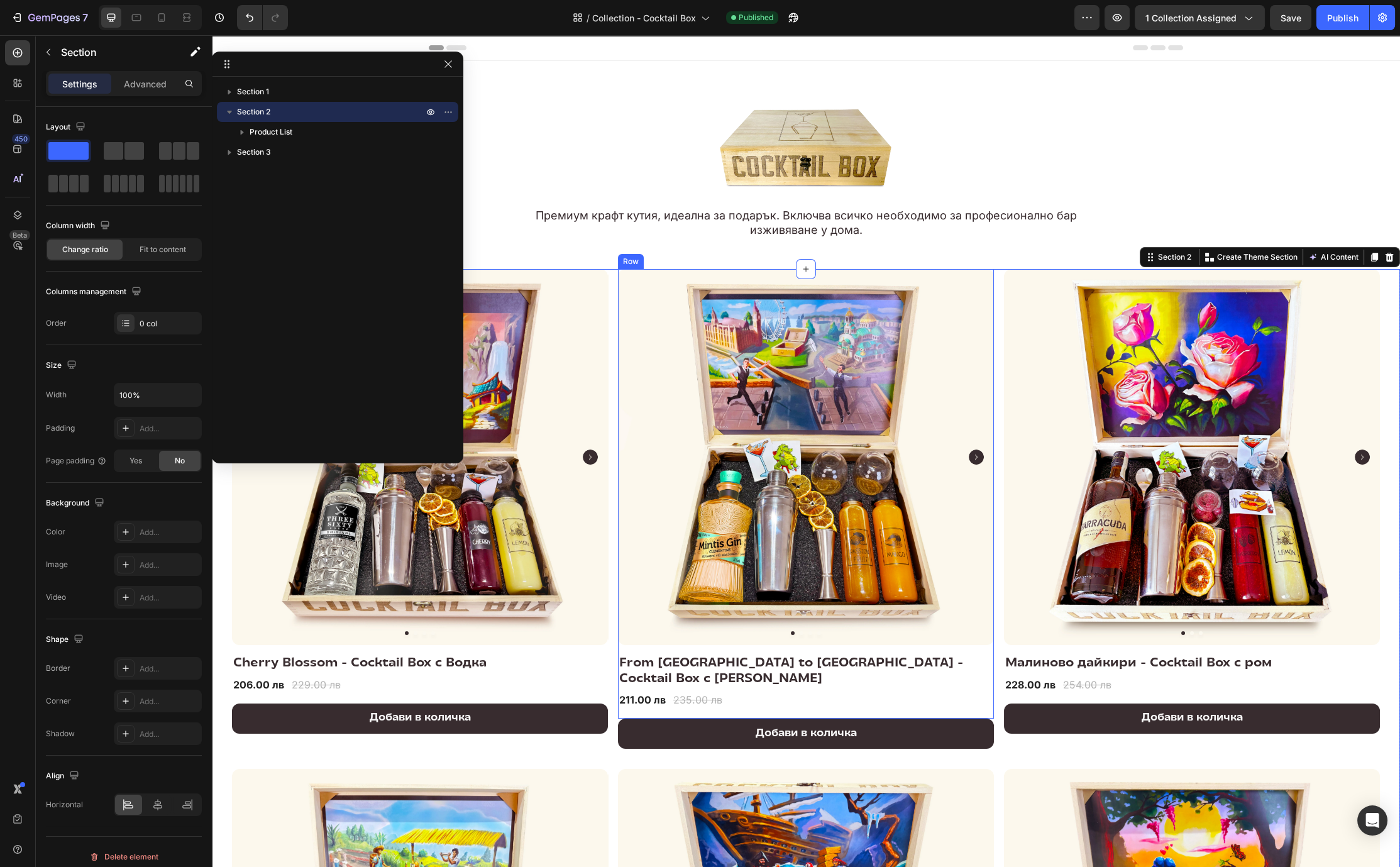
click at [665, 580] on div "Product Images & Gallery Row From London to Sofia - Cocktail Box с Джин (P) Tit…" at bounding box center [806, 494] width 376 height 450
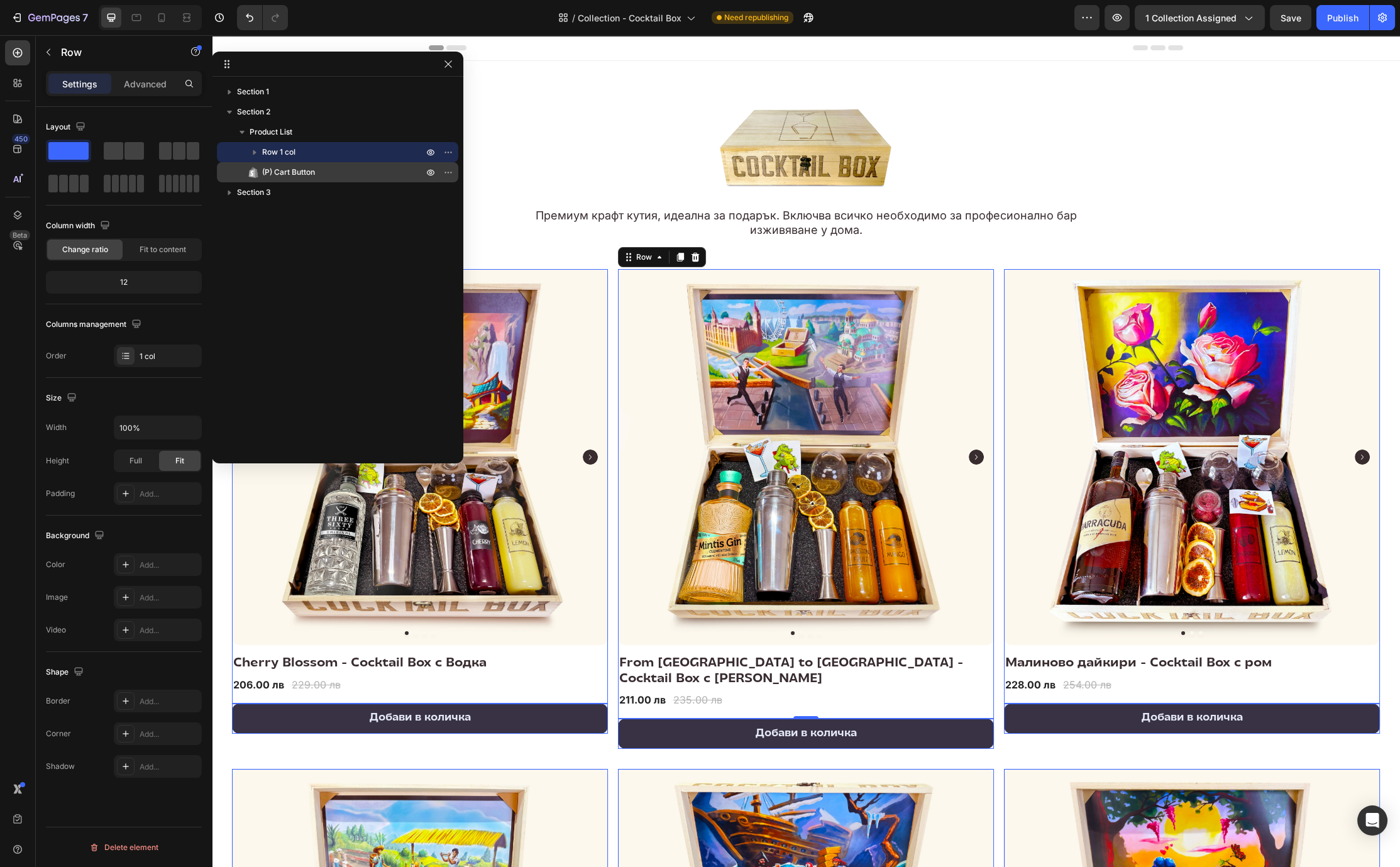
click at [309, 170] on span "(P) Cart Button" at bounding box center [288, 173] width 53 height 13
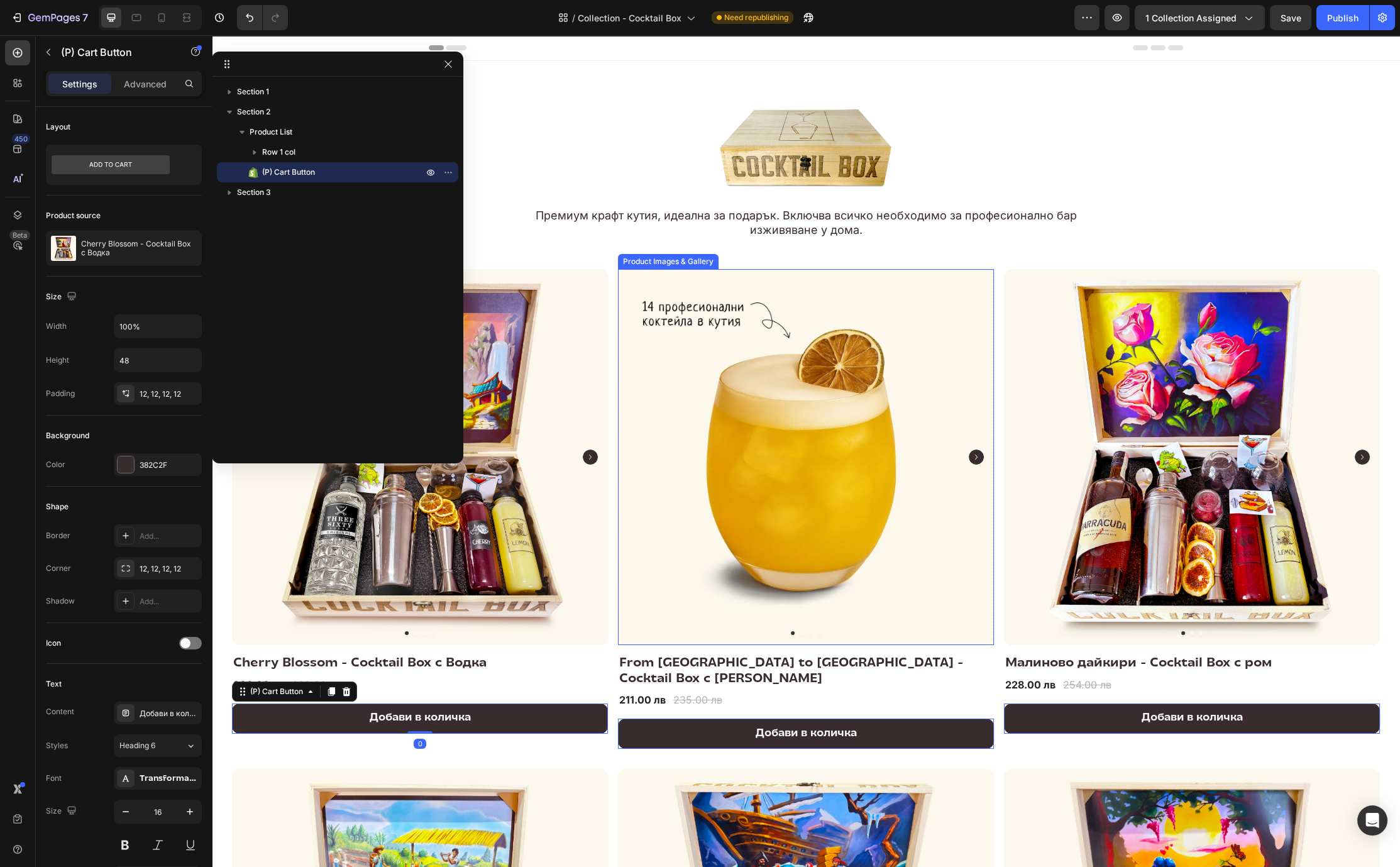
click at [665, 295] on img at bounding box center [806, 457] width 376 height 376
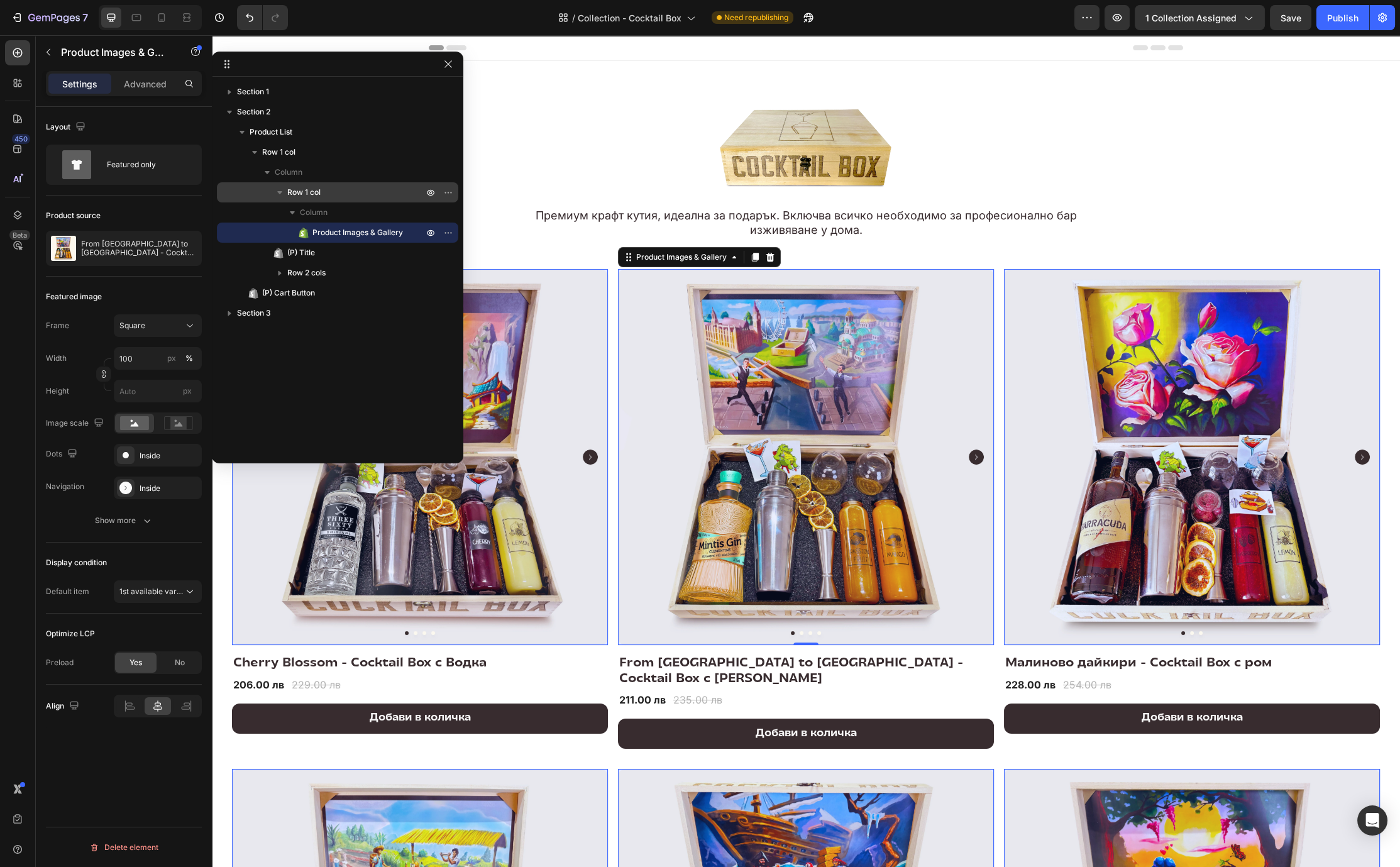
click at [334, 193] on p "Row 1 col" at bounding box center [356, 192] width 138 height 13
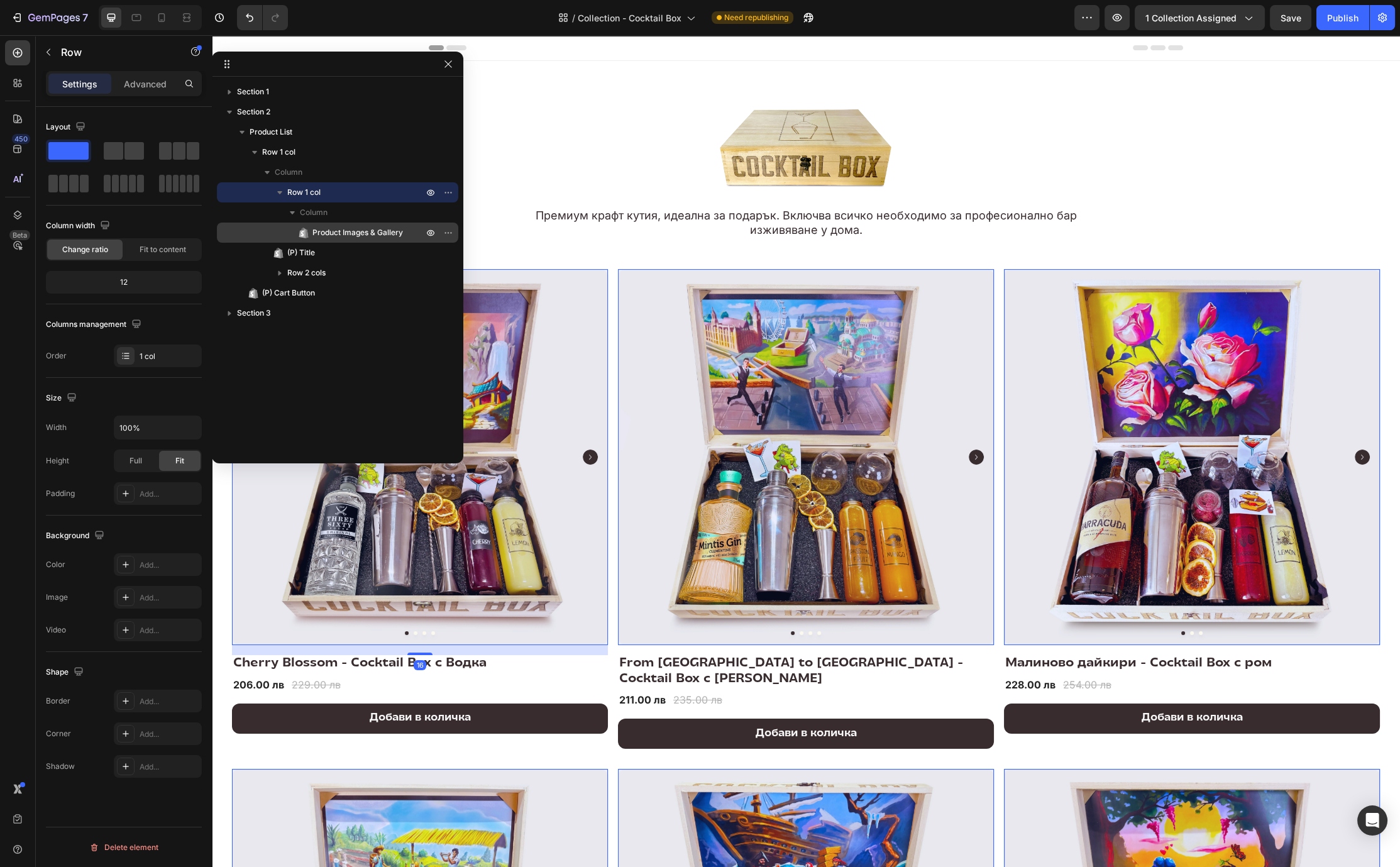
click at [338, 234] on span "Product Images & Gallery" at bounding box center [358, 233] width 90 height 13
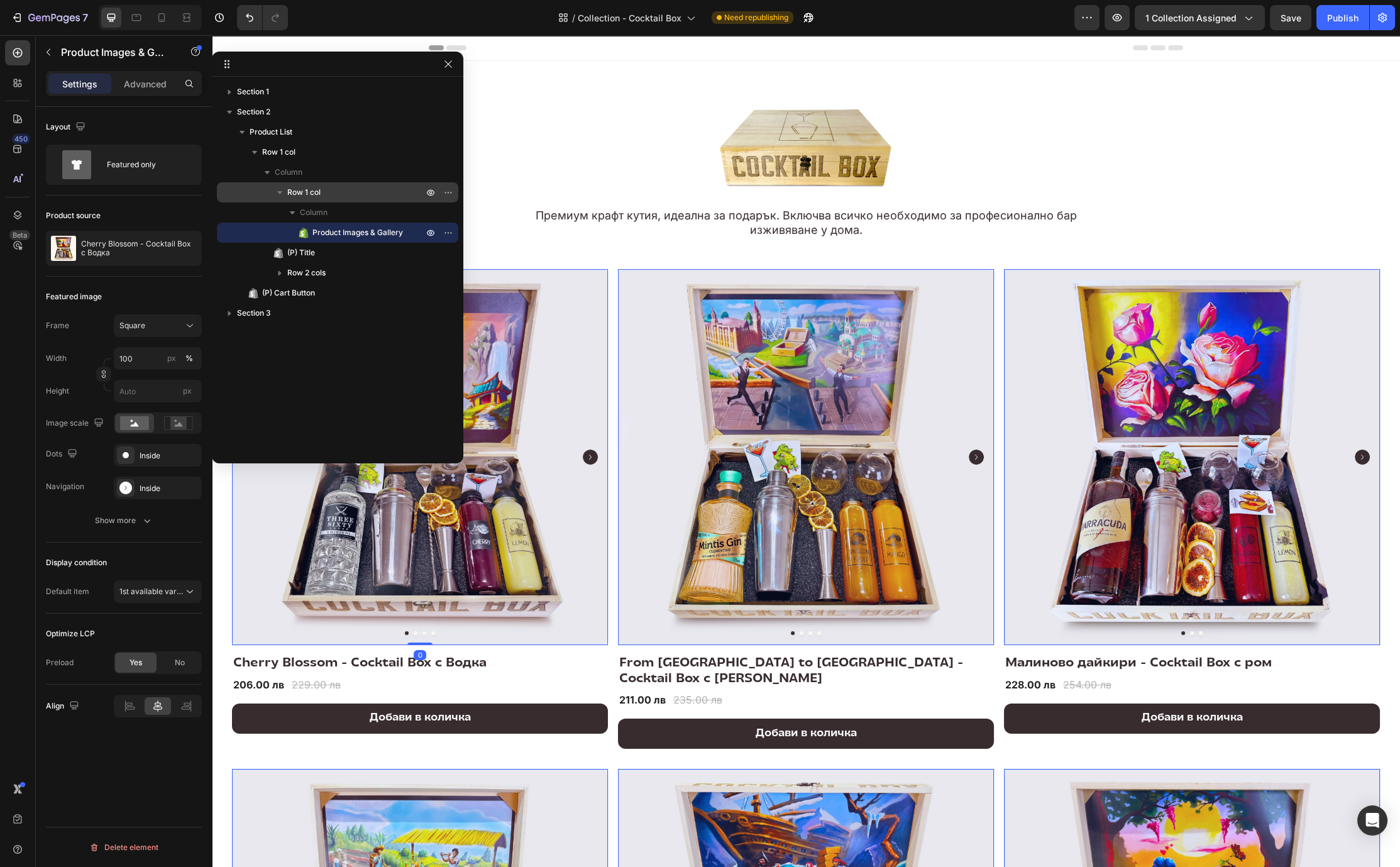
click at [276, 191] on icon "button" at bounding box center [280, 192] width 13 height 13
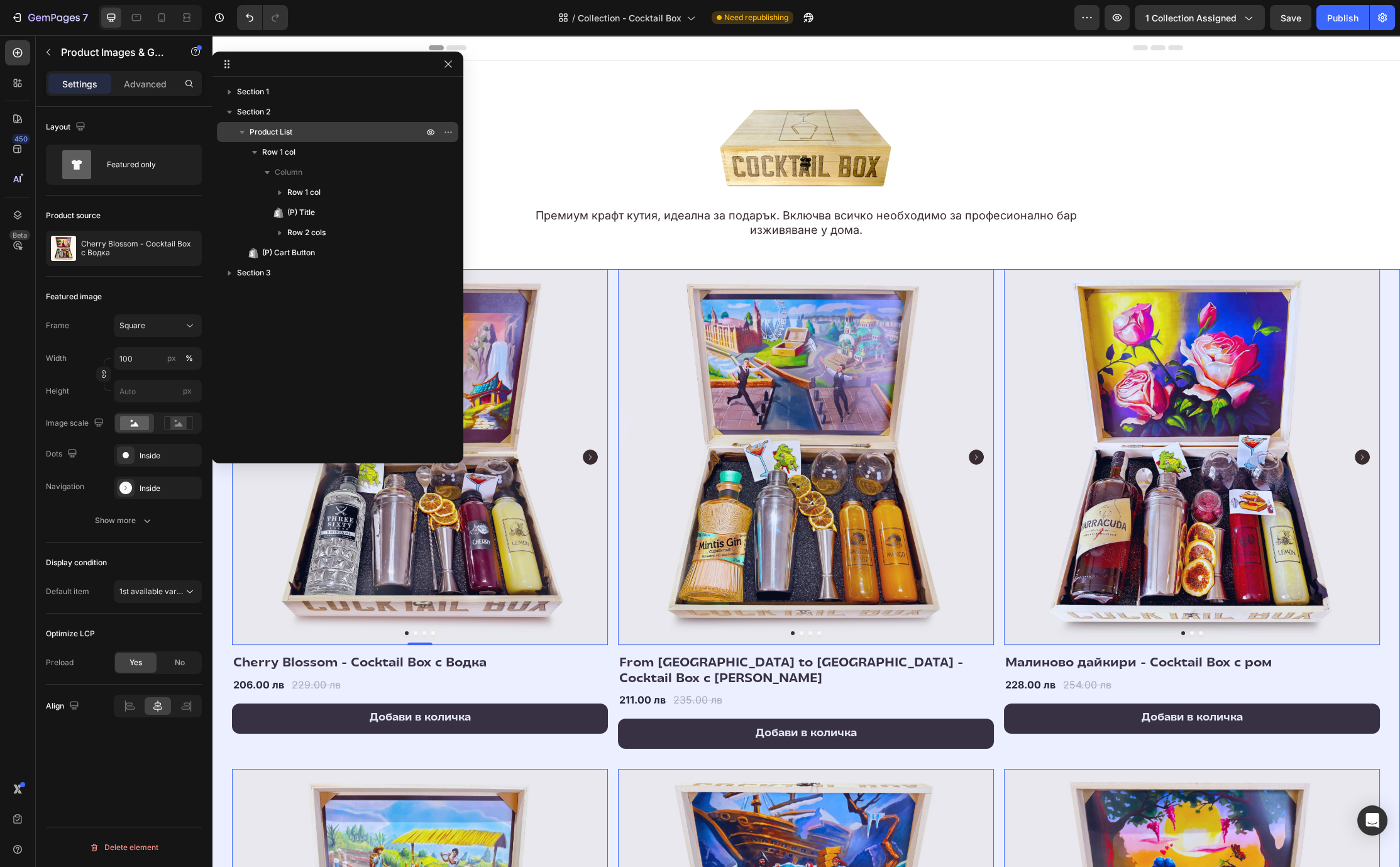
click at [279, 137] on span "Product List" at bounding box center [271, 132] width 43 height 13
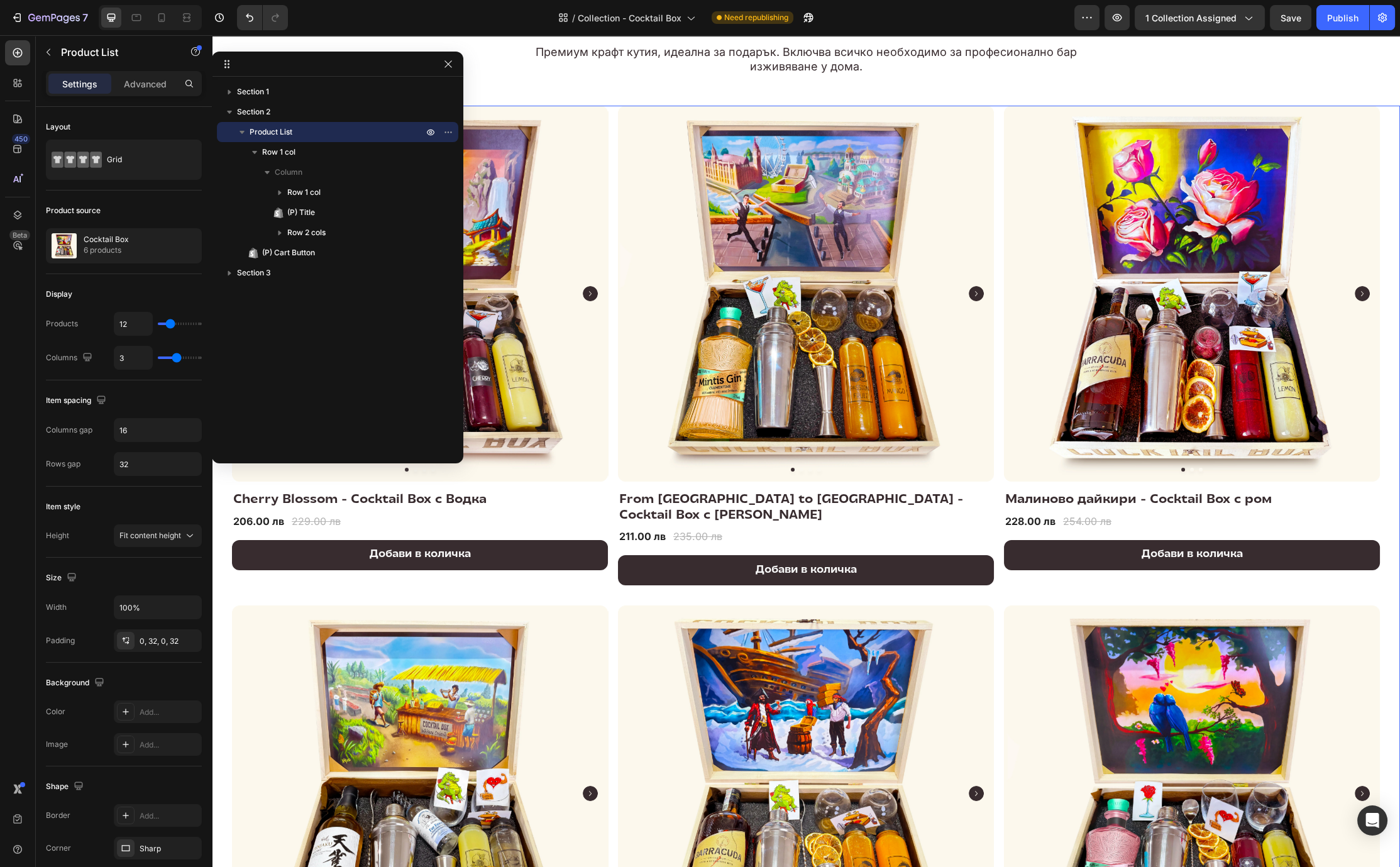
scroll to position [189, 0]
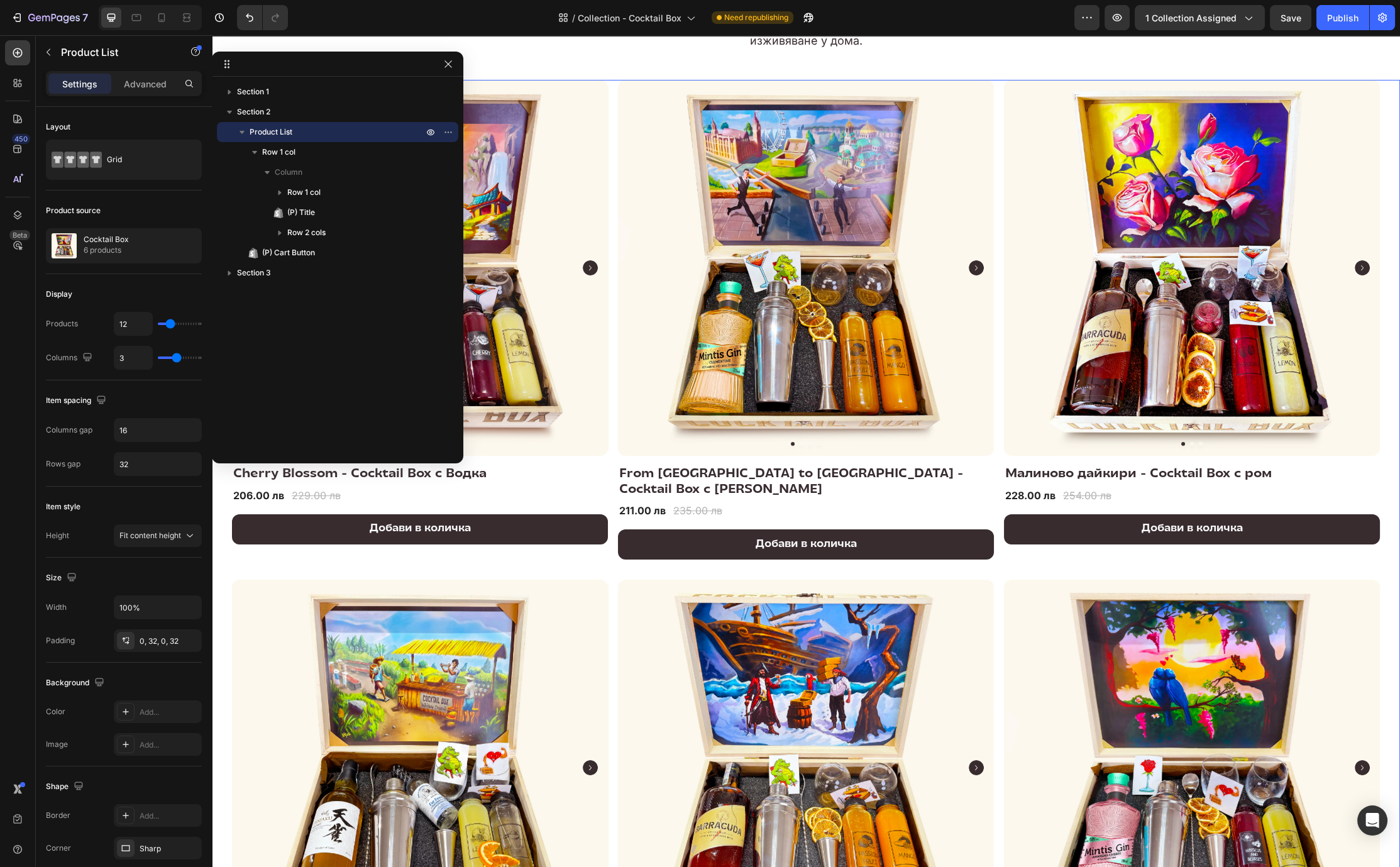
click at [246, 134] on icon "button" at bounding box center [242, 132] width 13 height 13
click at [248, 132] on icon "button" at bounding box center [242, 132] width 13 height 13
click at [243, 131] on icon "button" at bounding box center [242, 132] width 5 height 3
click at [243, 131] on icon "button" at bounding box center [242, 132] width 13 height 13
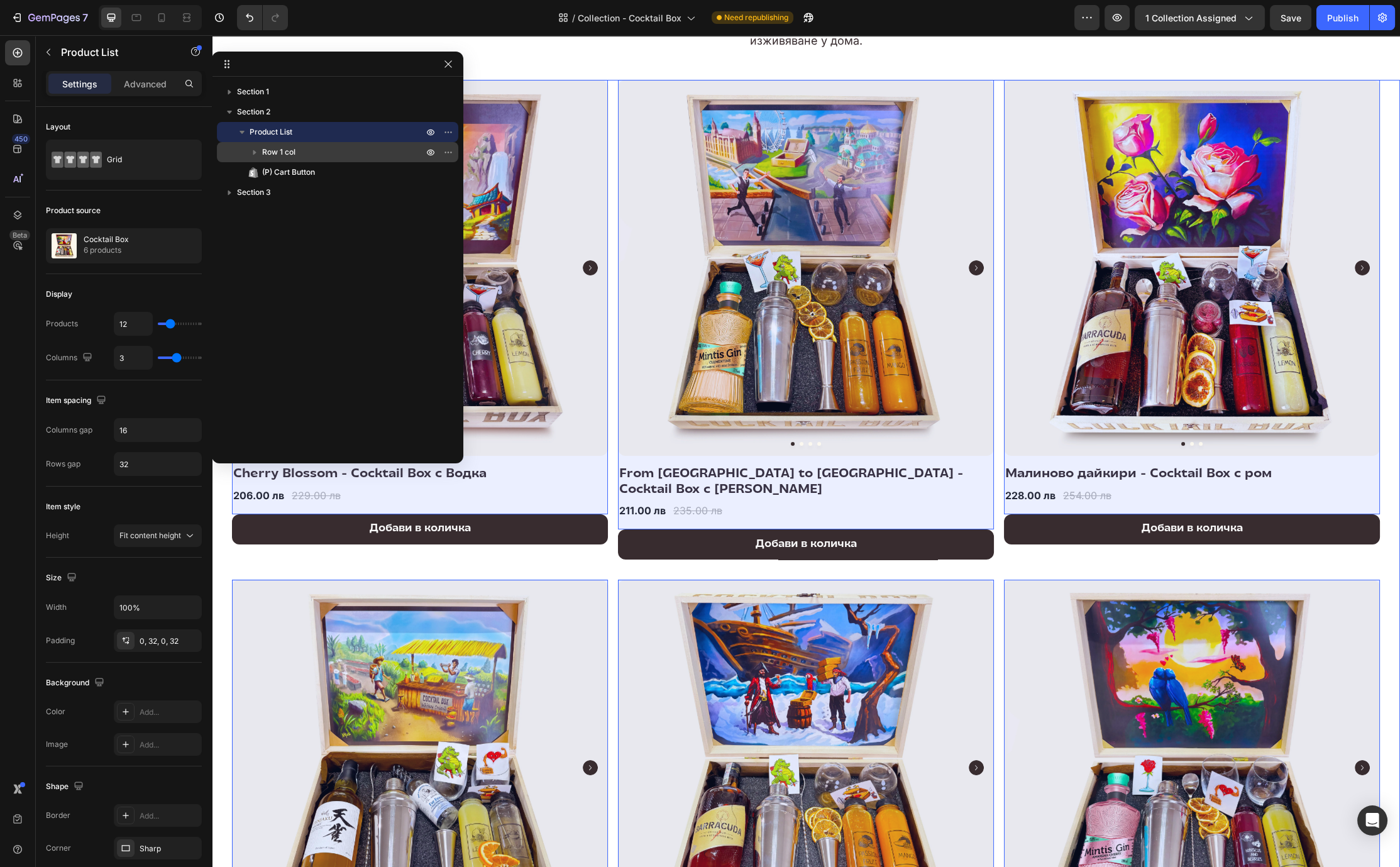
click at [298, 151] on p "Row 1 col" at bounding box center [343, 152] width 164 height 13
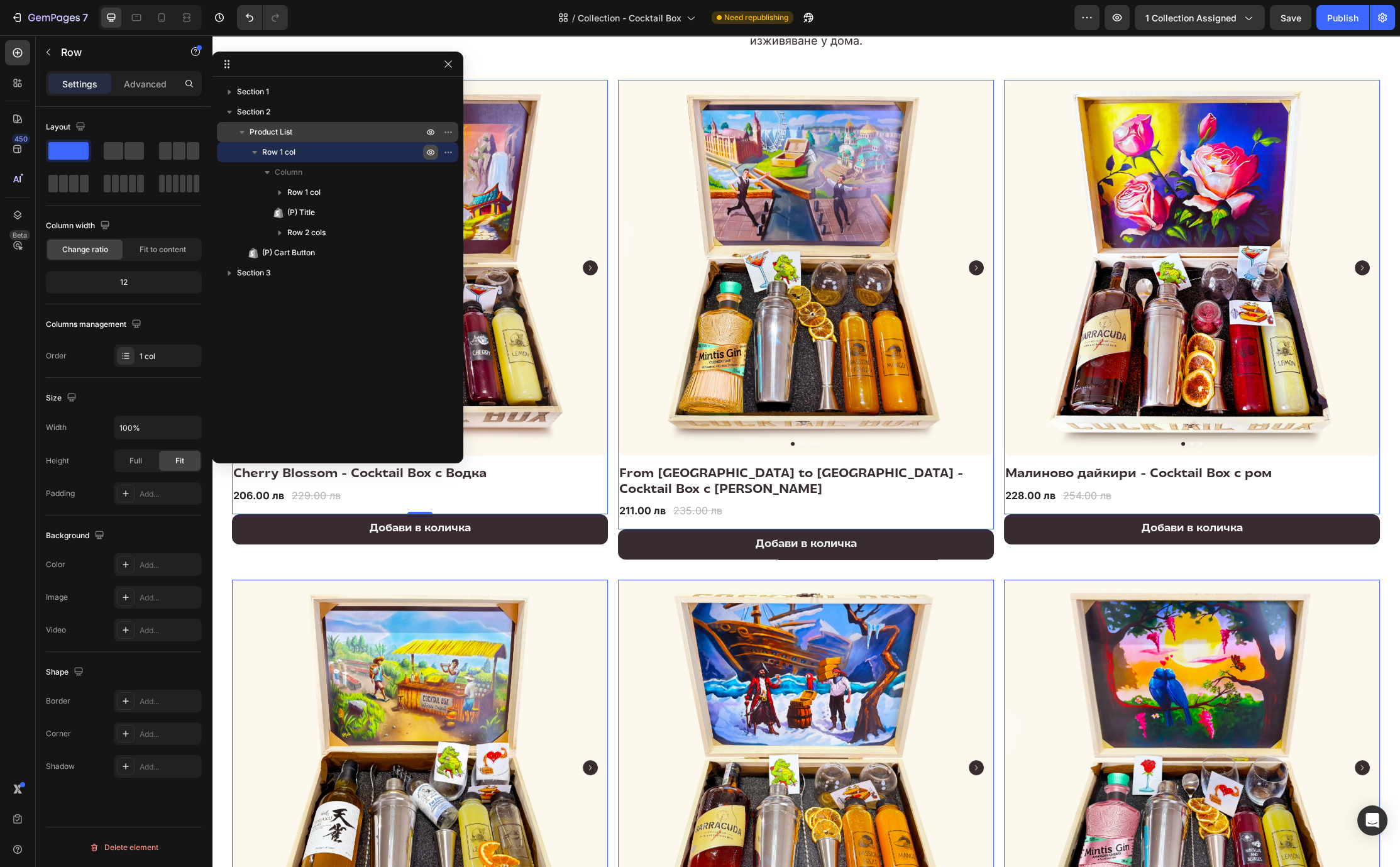
click at [431, 150] on icon "button" at bounding box center [431, 152] width 10 height 10
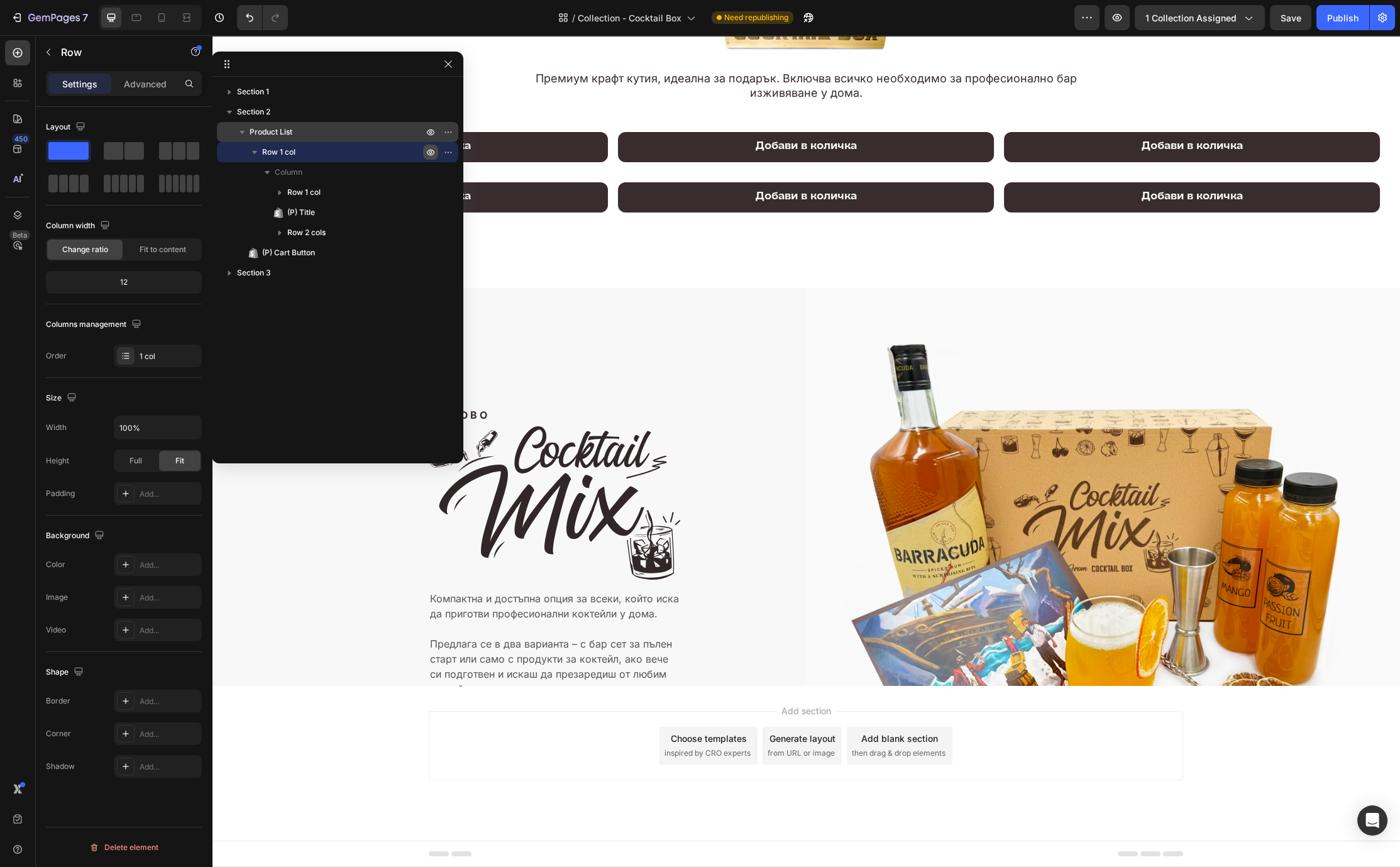
scroll to position [136, 0]
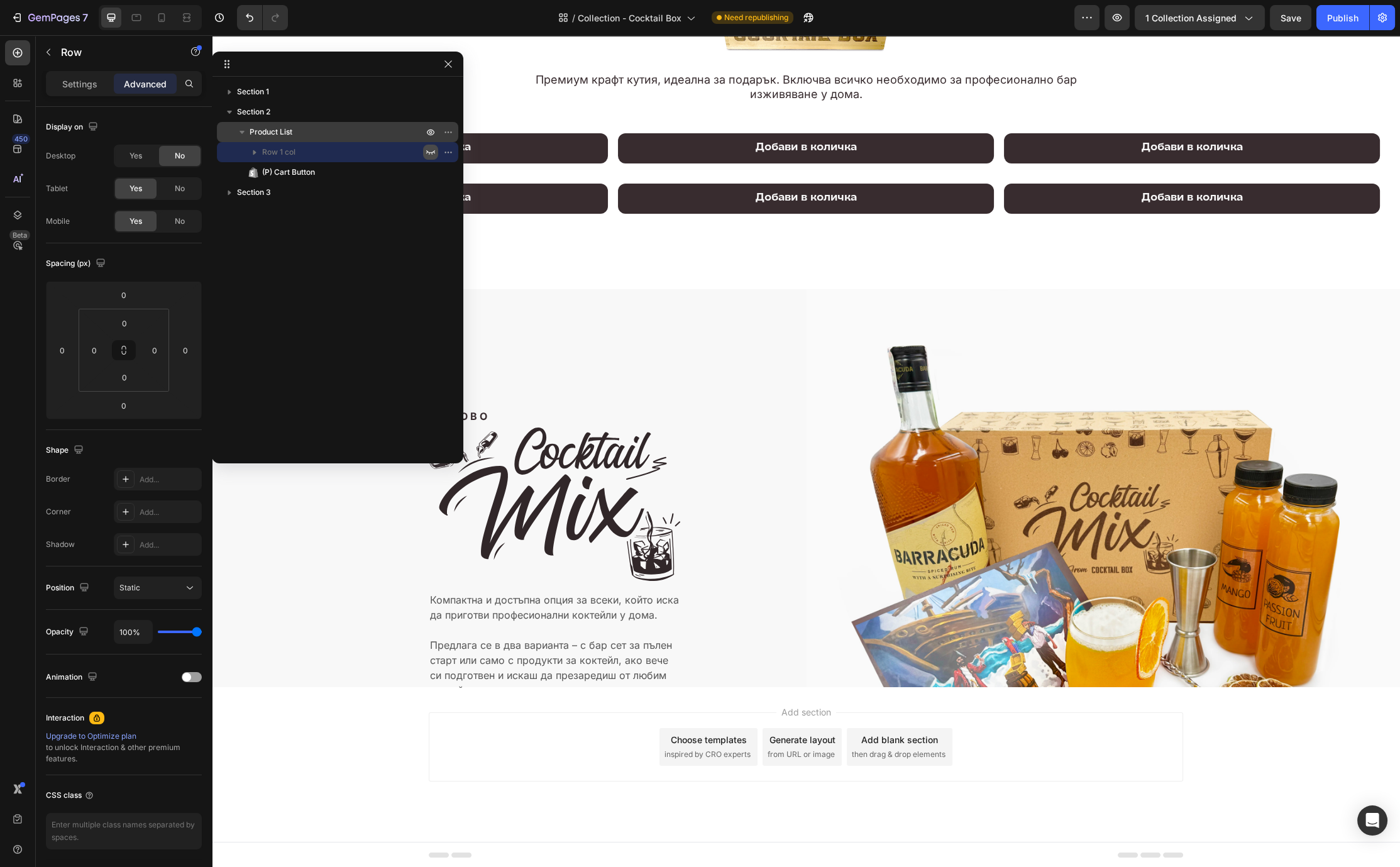
click at [431, 150] on icon "button" at bounding box center [431, 152] width 10 height 10
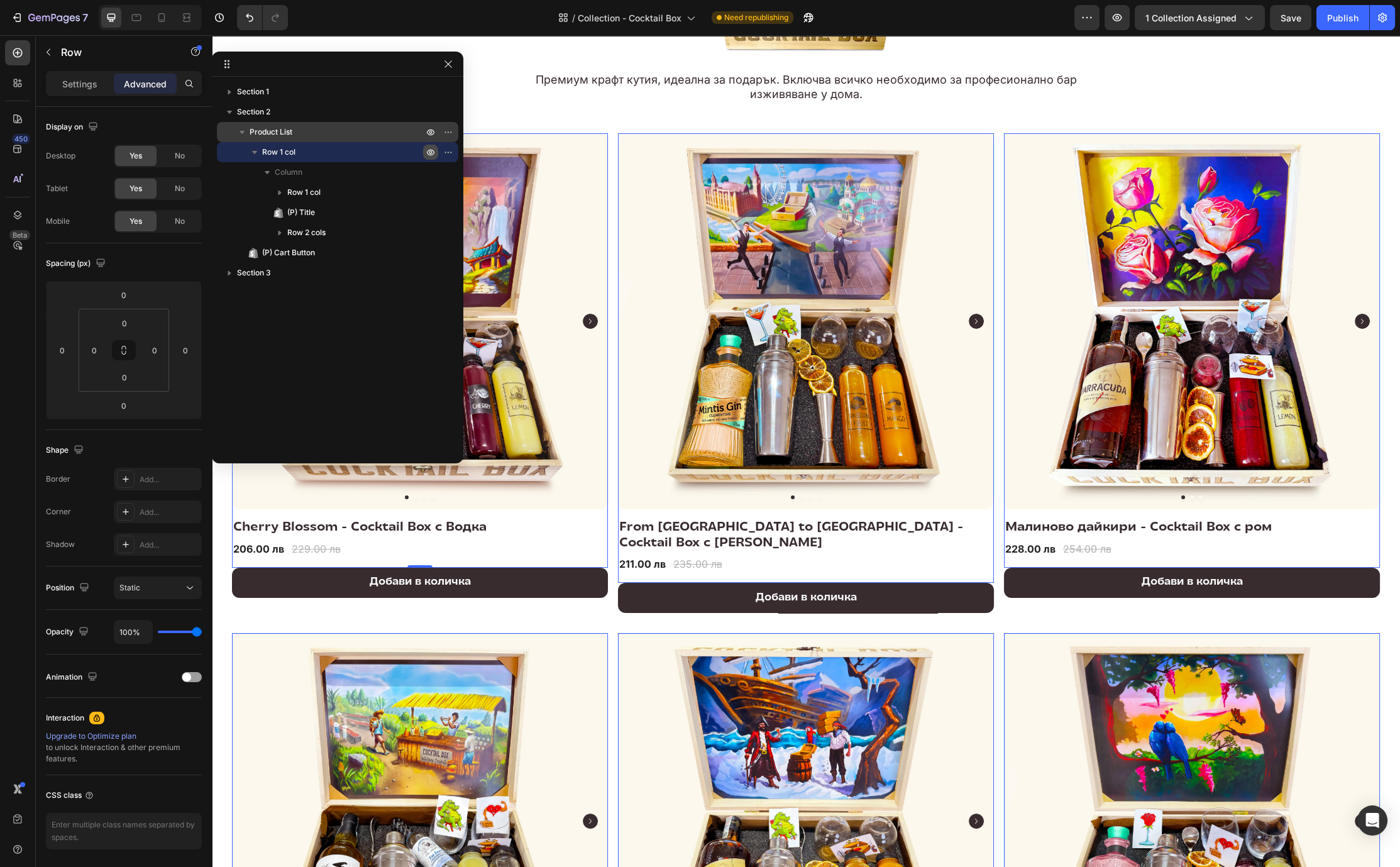
scroll to position [189, 0]
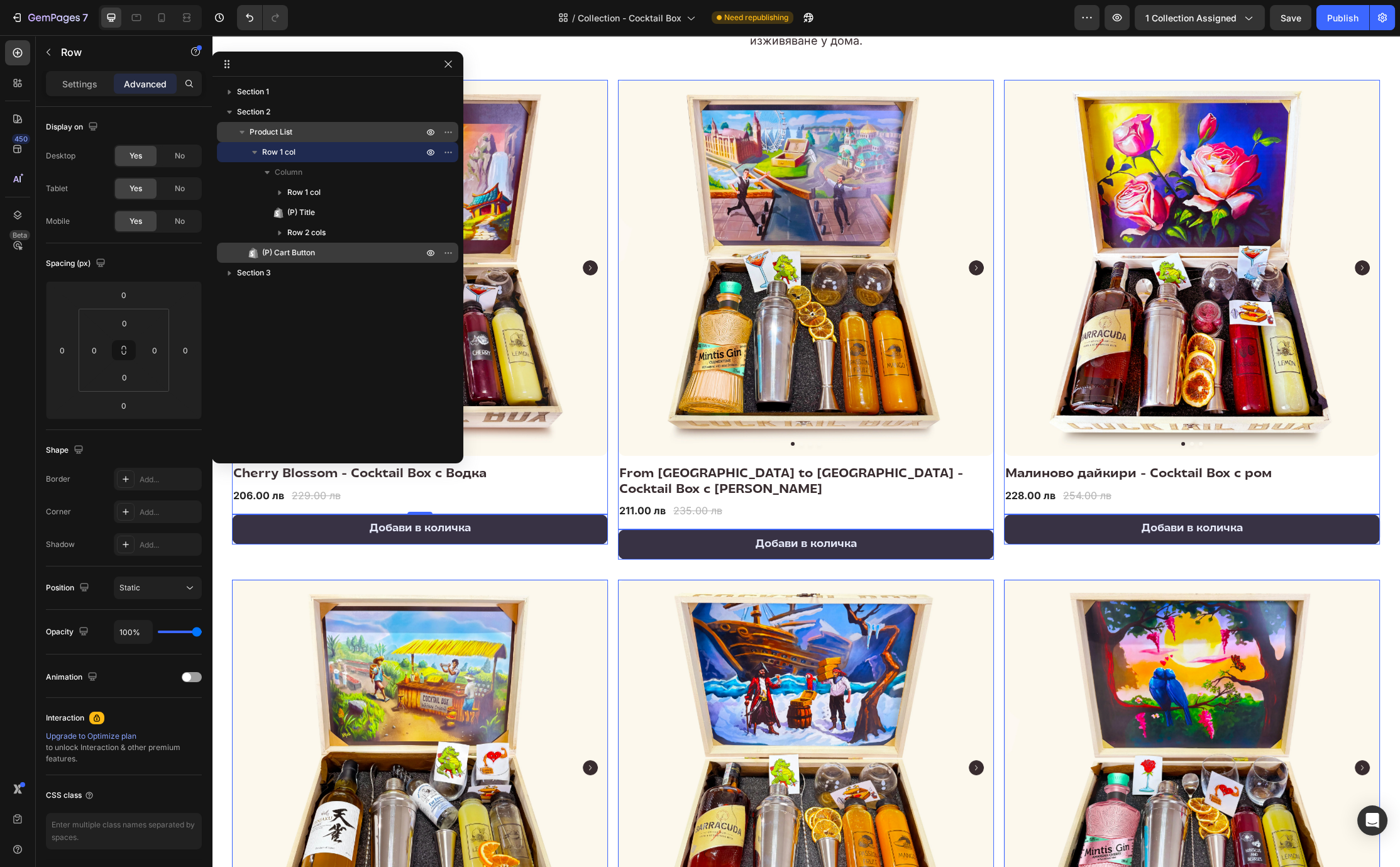
click at [284, 253] on span "(P) Cart Button" at bounding box center [288, 253] width 53 height 13
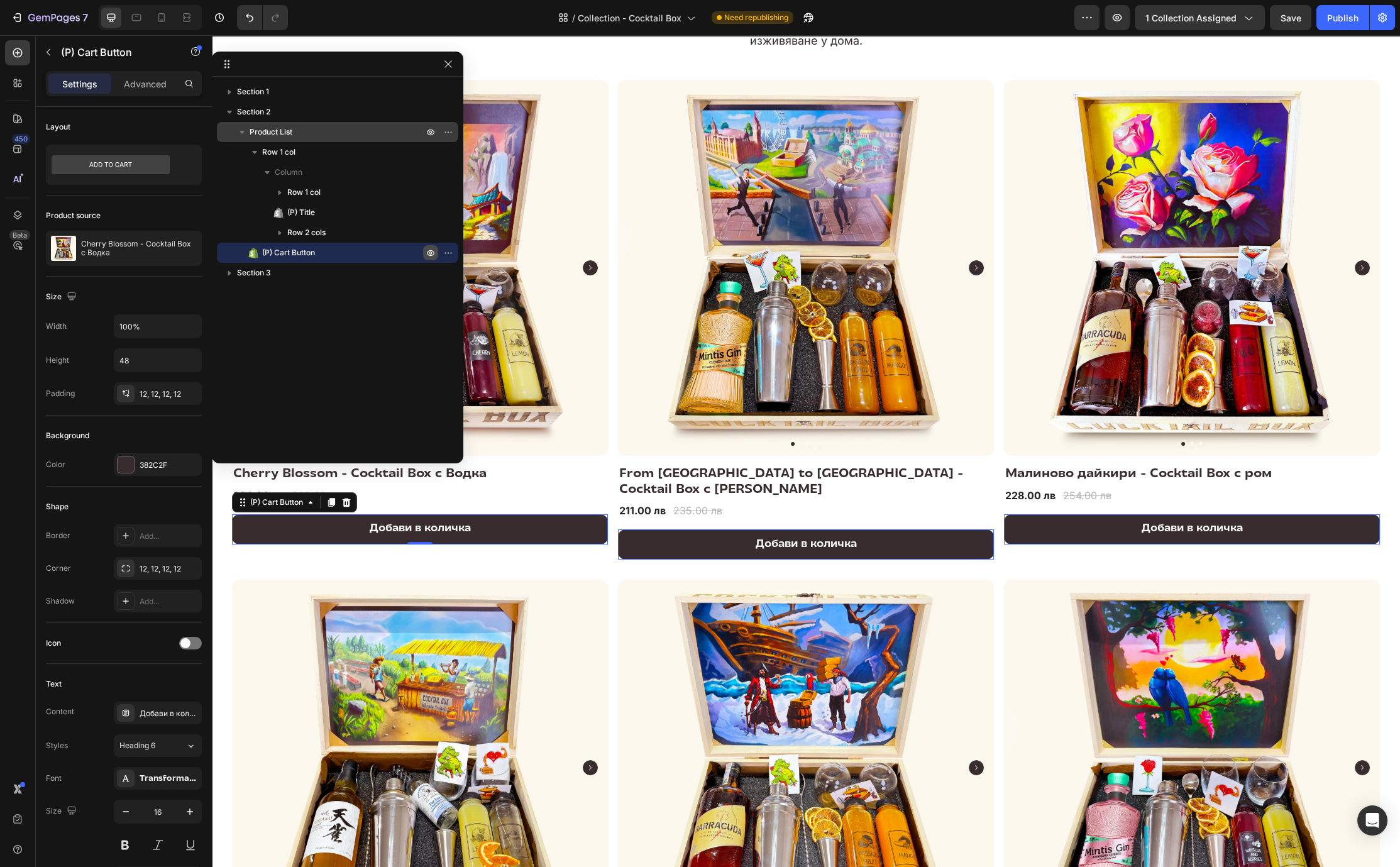
click at [426, 253] on icon "button" at bounding box center [431, 253] width 10 height 10
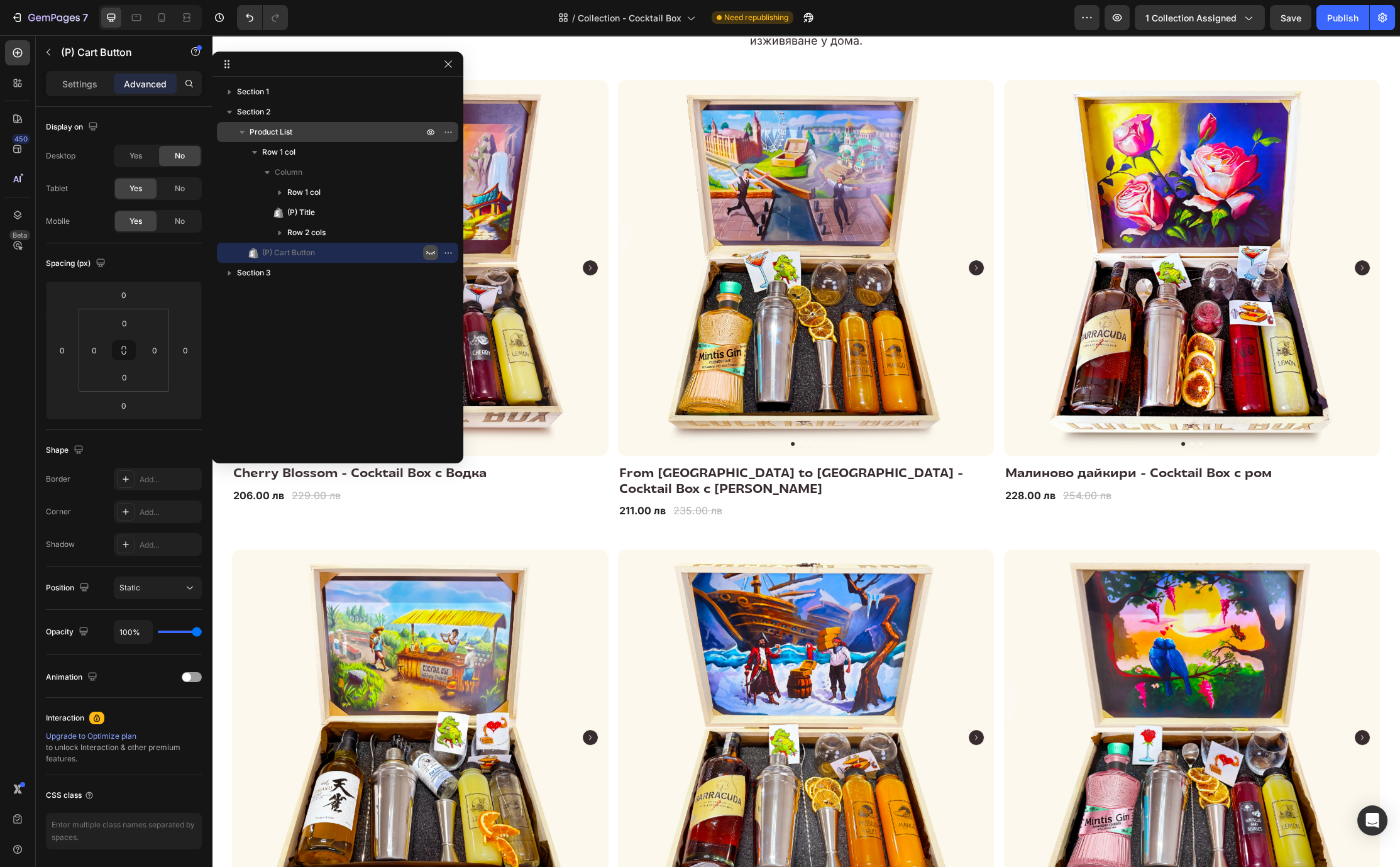
click at [426, 253] on icon "button" at bounding box center [431, 253] width 10 height 10
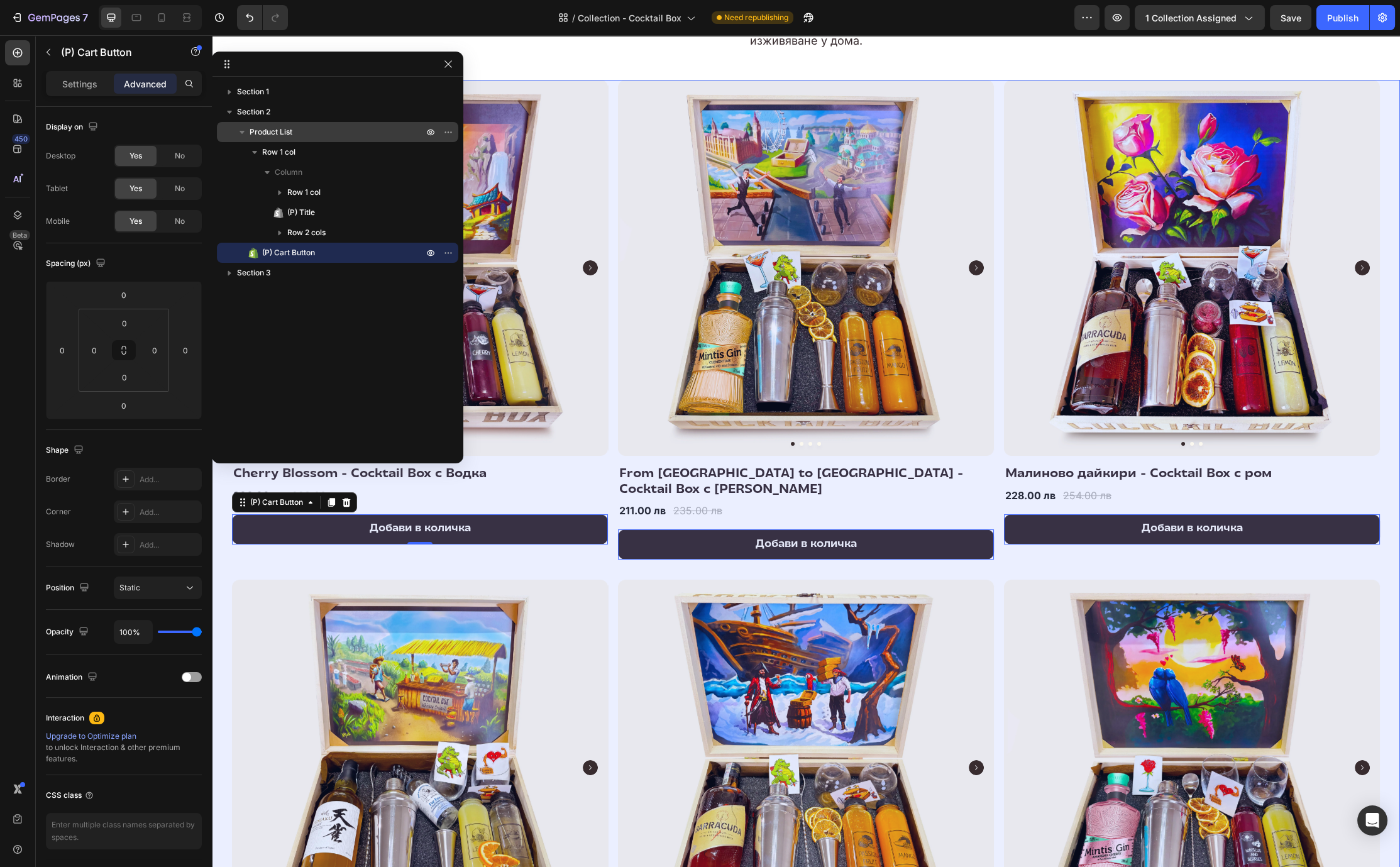
click at [294, 135] on p "Product List" at bounding box center [337, 132] width 176 height 13
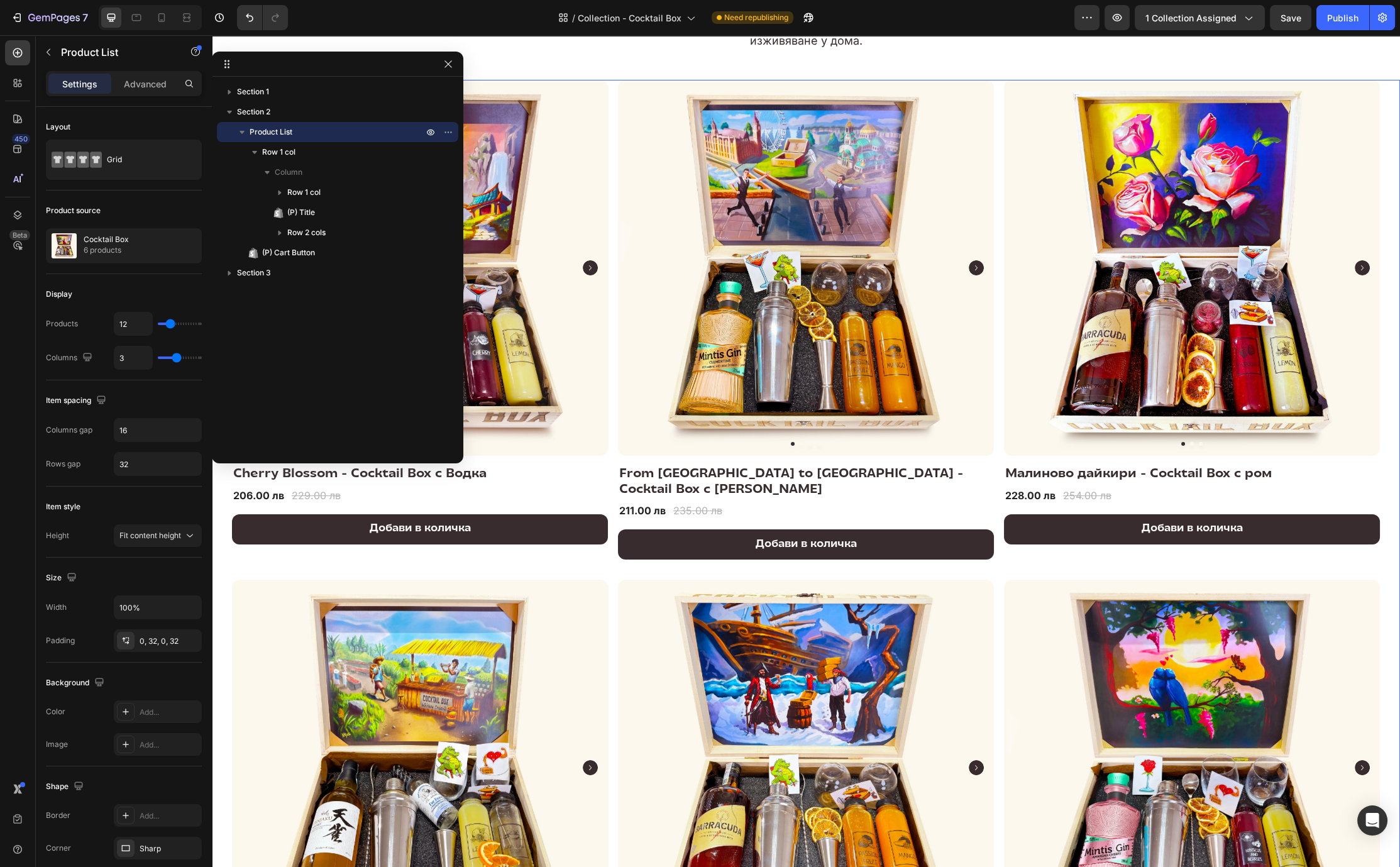
click at [241, 131] on icon "button" at bounding box center [242, 132] width 5 height 3
click at [243, 136] on icon "button" at bounding box center [242, 132] width 13 height 13
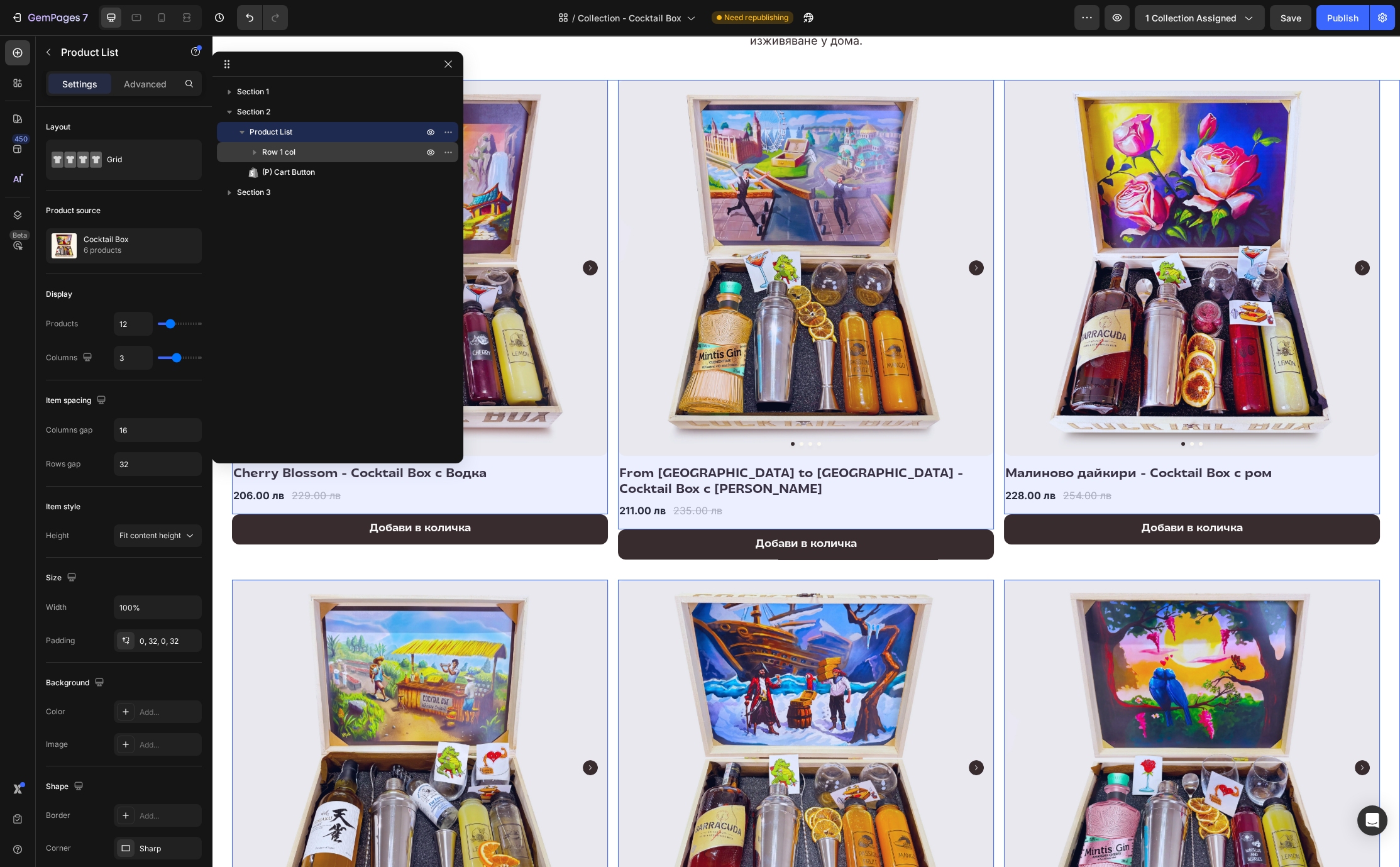
click at [274, 158] on div "Row 1 col" at bounding box center [337, 152] width 231 height 20
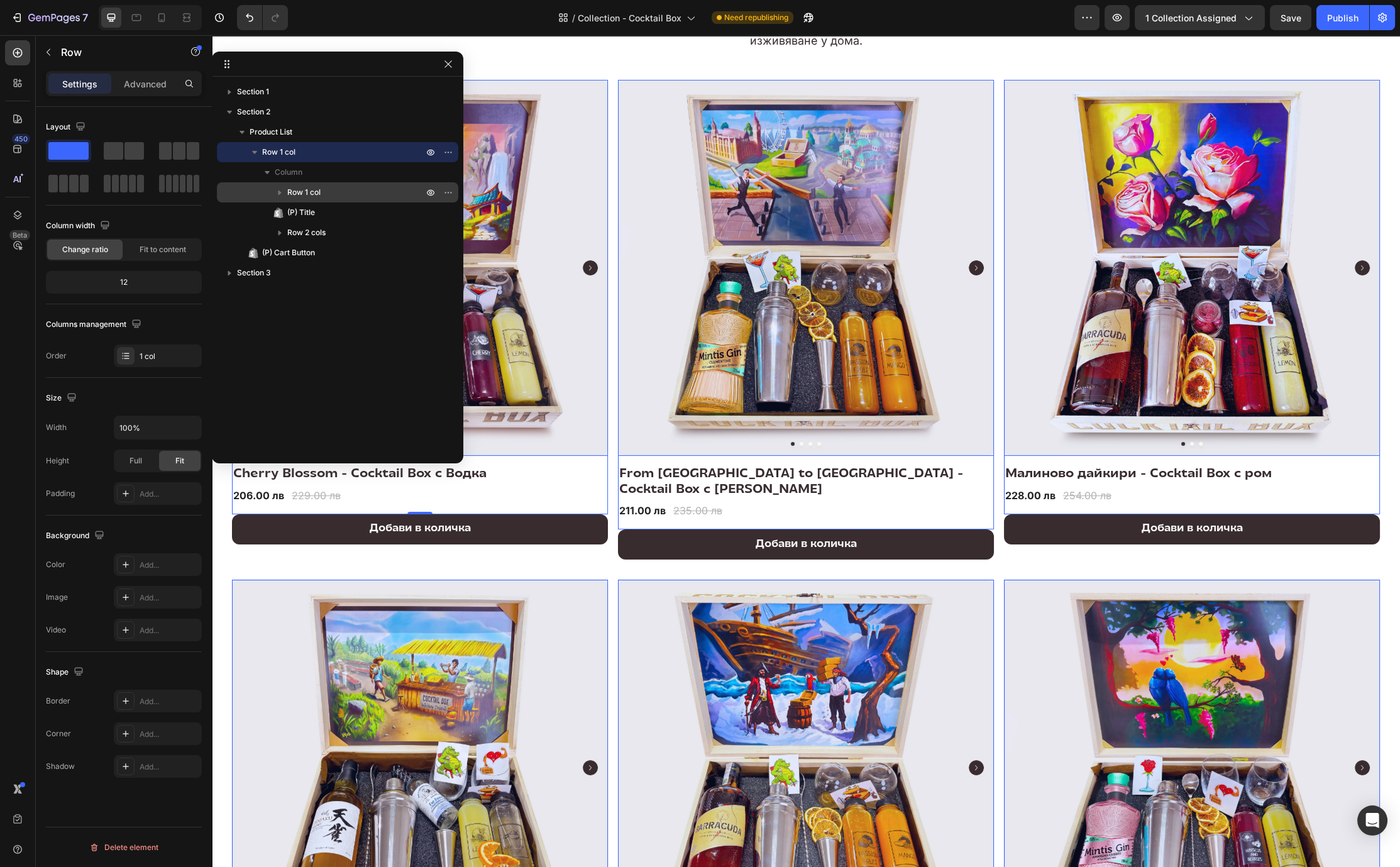
click at [306, 185] on div "Row 1 col" at bounding box center [337, 192] width 231 height 20
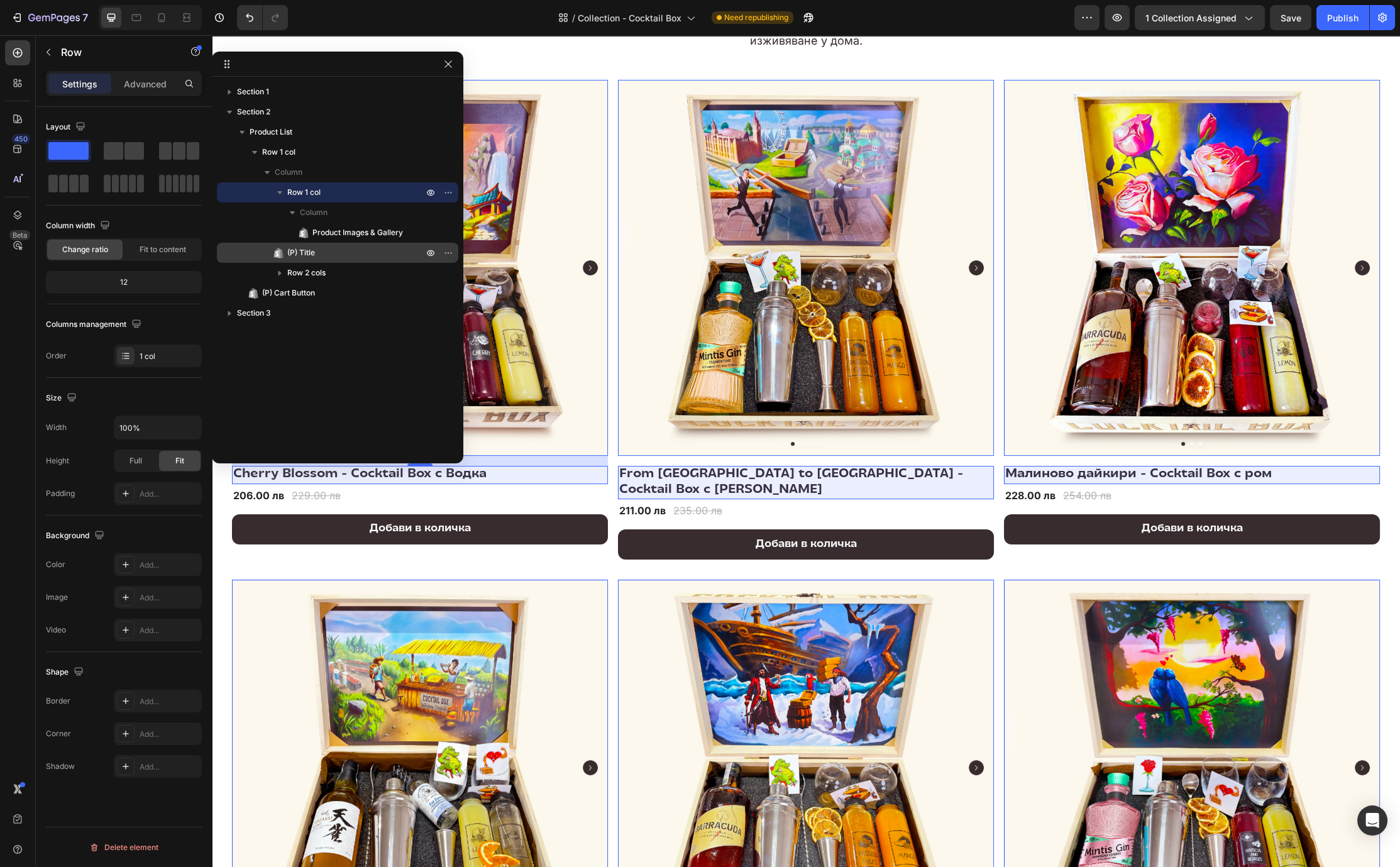
drag, startPoint x: 317, startPoint y: 247, endPoint x: 405, endPoint y: 245, distance: 88.0
click at [405, 245] on div "(P) Title" at bounding box center [337, 253] width 231 height 20
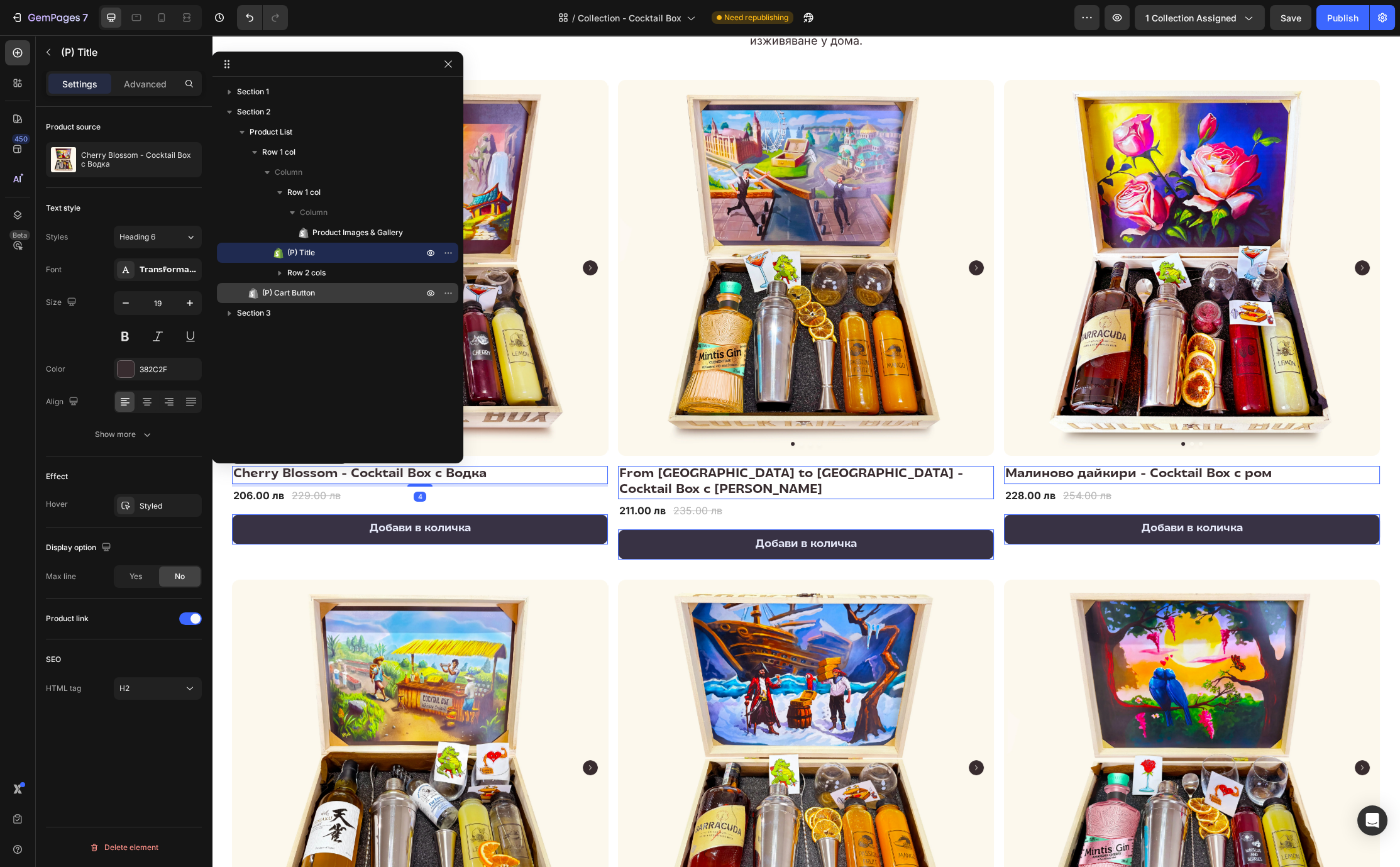
click at [279, 287] on span "(P) Cart Button" at bounding box center [288, 293] width 53 height 13
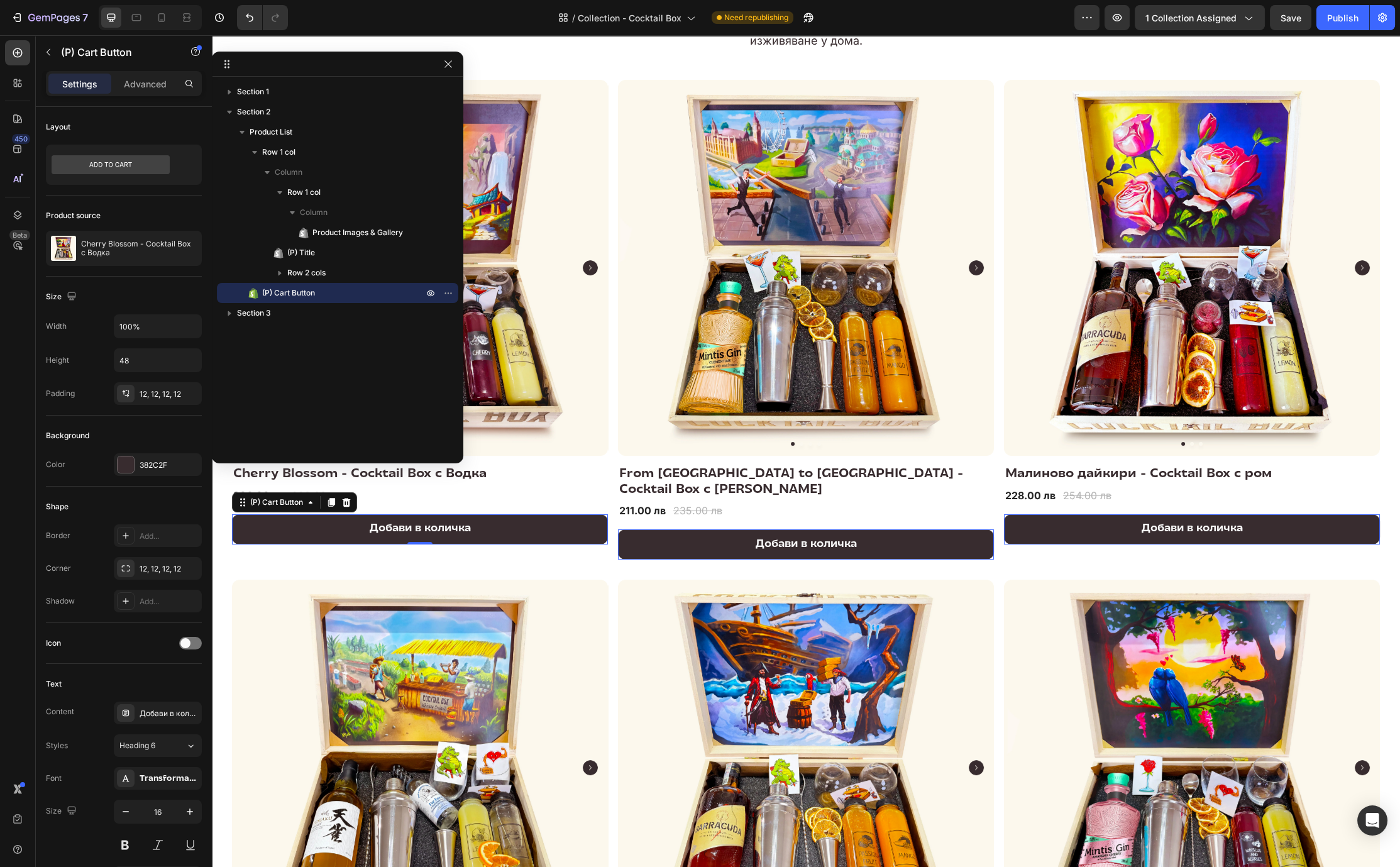
drag, startPoint x: 262, startPoint y: 293, endPoint x: 356, endPoint y: 283, distance: 94.5
click at [356, 283] on div "(P) Cart Button" at bounding box center [337, 292] width 231 height 20
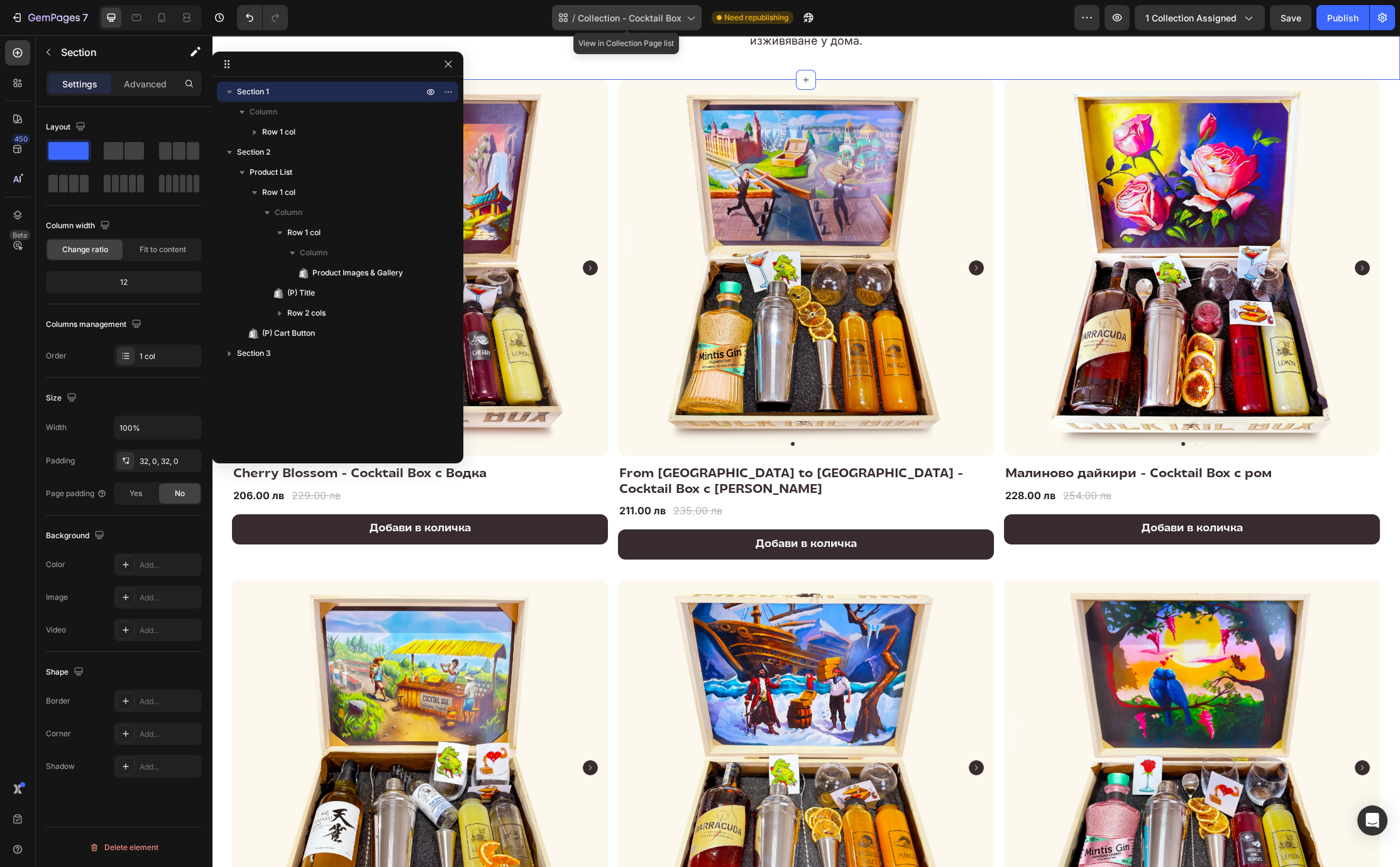
click at [692, 13] on icon at bounding box center [690, 17] width 13 height 13
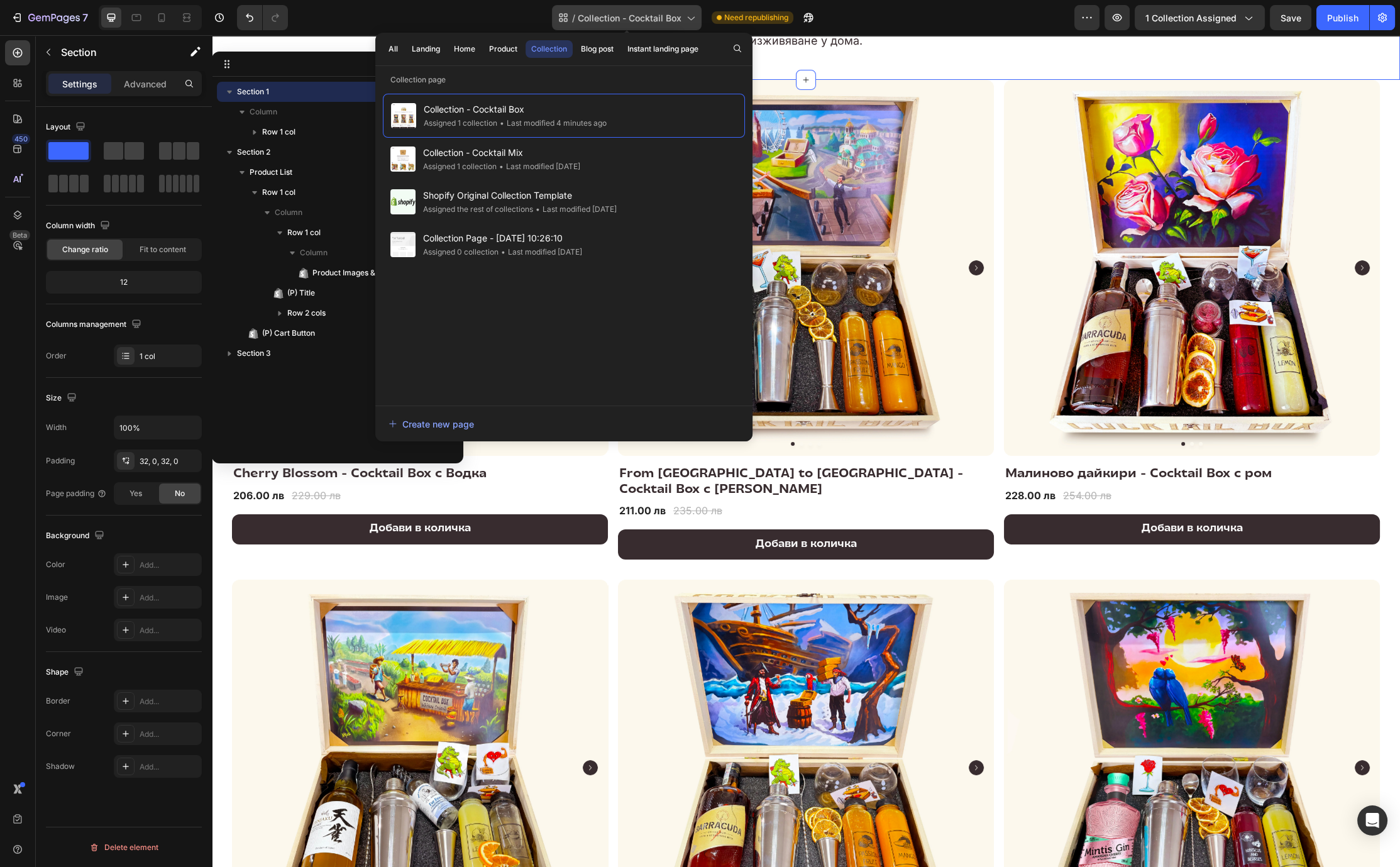
click at [692, 13] on icon at bounding box center [690, 17] width 13 height 13
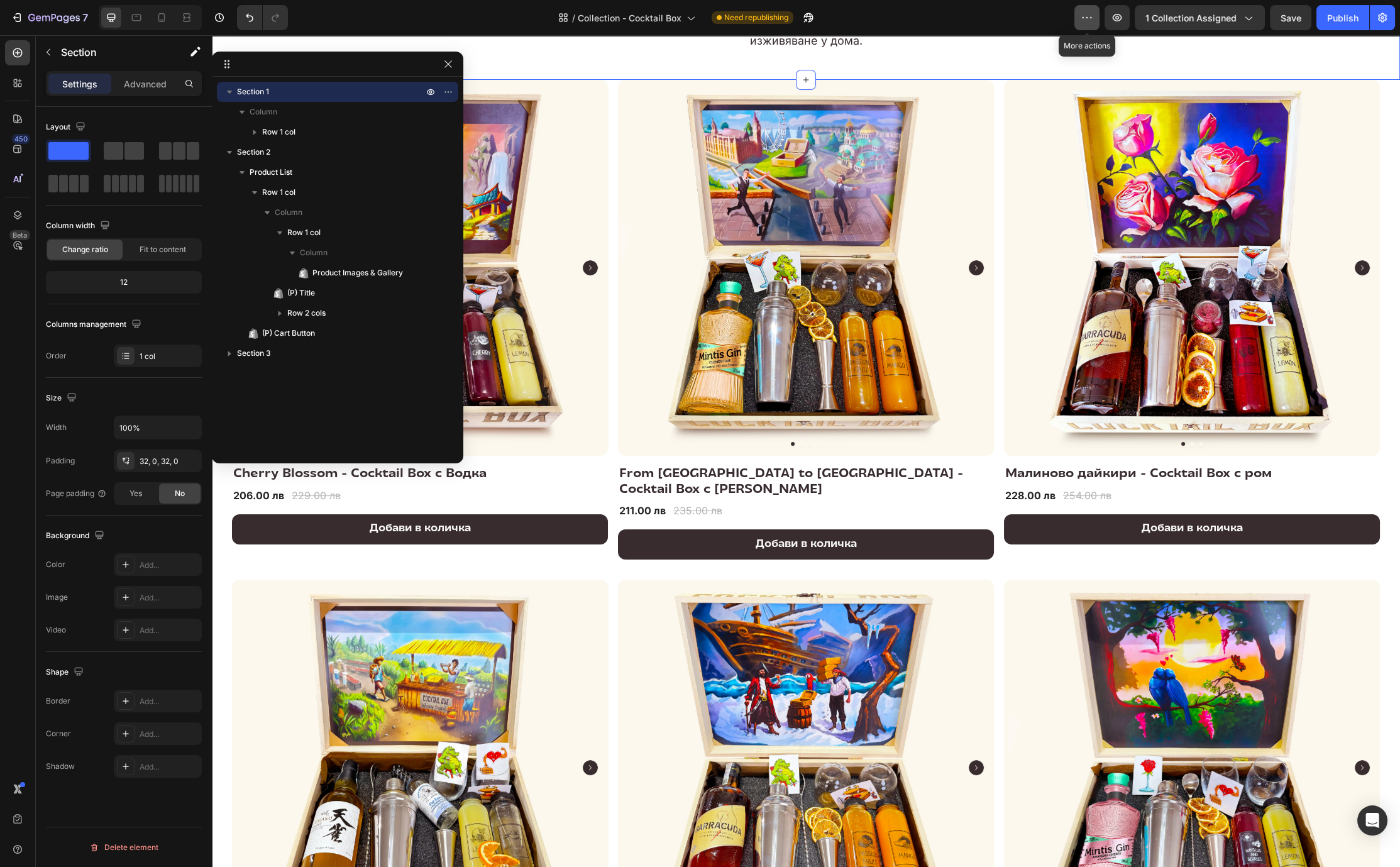
click at [937, 14] on icon "button" at bounding box center [1087, 17] width 13 height 13
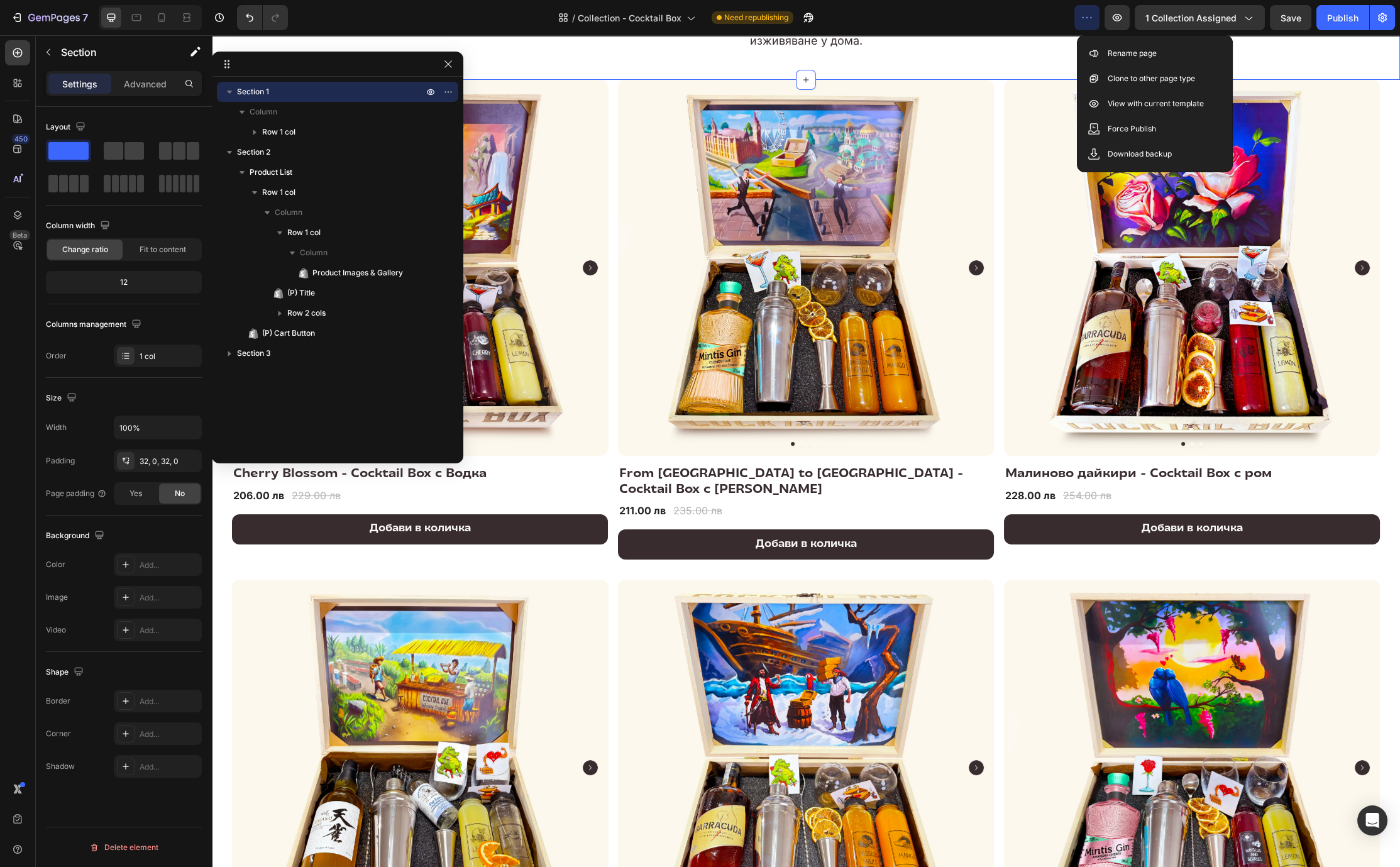
click at [897, 44] on h2 "Премиум крафт кутия, идеална за подарък. Включва всичко необходимо за професион…" at bounding box center [806, 33] width 604 height 32
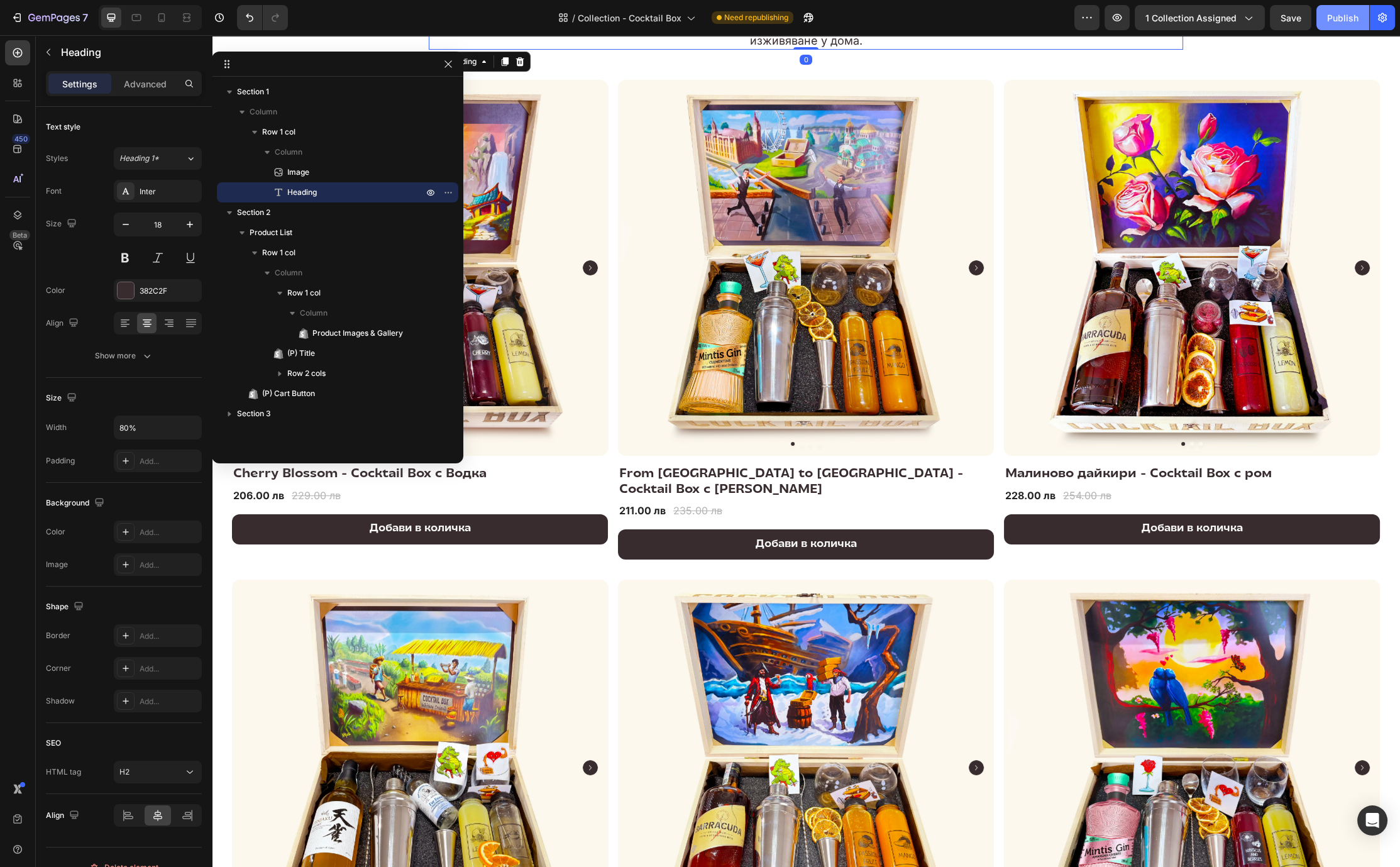
click at [937, 22] on div "Publish" at bounding box center [1343, 17] width 32 height 13
click at [67, 18] on icon "button" at bounding box center [66, 19] width 6 height 8
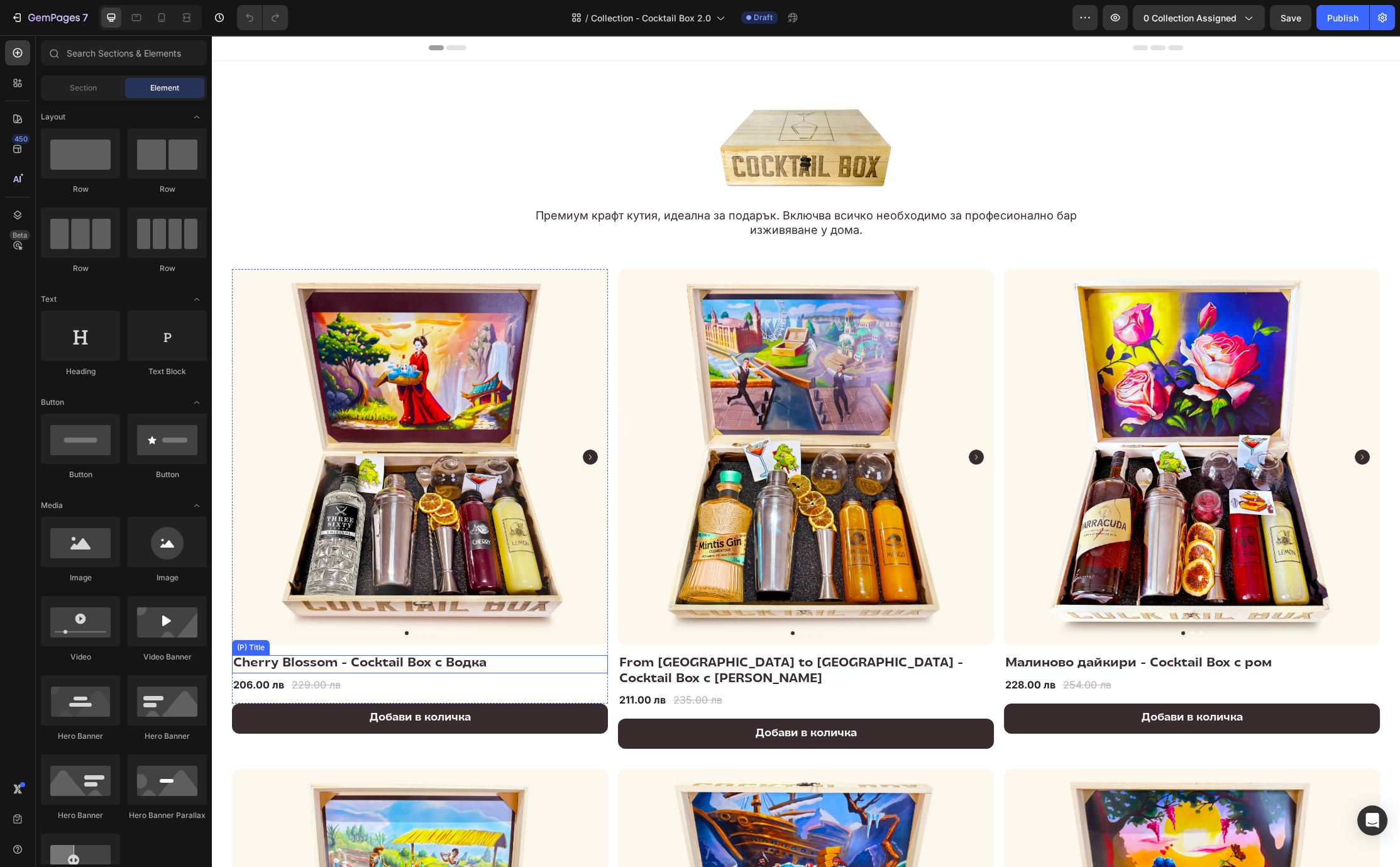
click at [601, 659] on h2 "Cherry Blossom - Cocktail Box с Водка" at bounding box center [419, 664] width 376 height 18
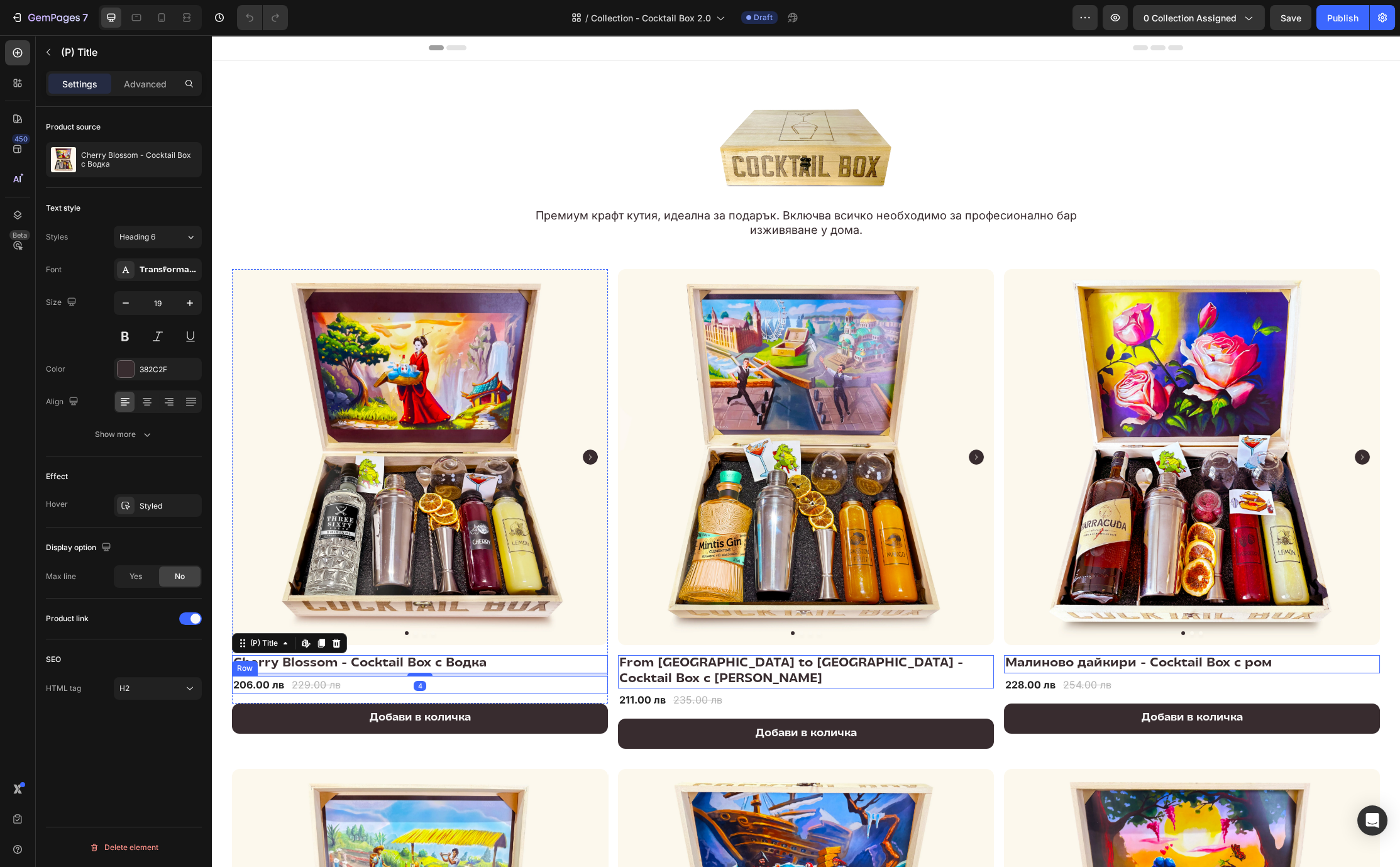
click at [603, 690] on div "206.00 лв (P) Price (P) Price 229.00 лв (P) Price (P) Price Row" at bounding box center [419, 685] width 376 height 17
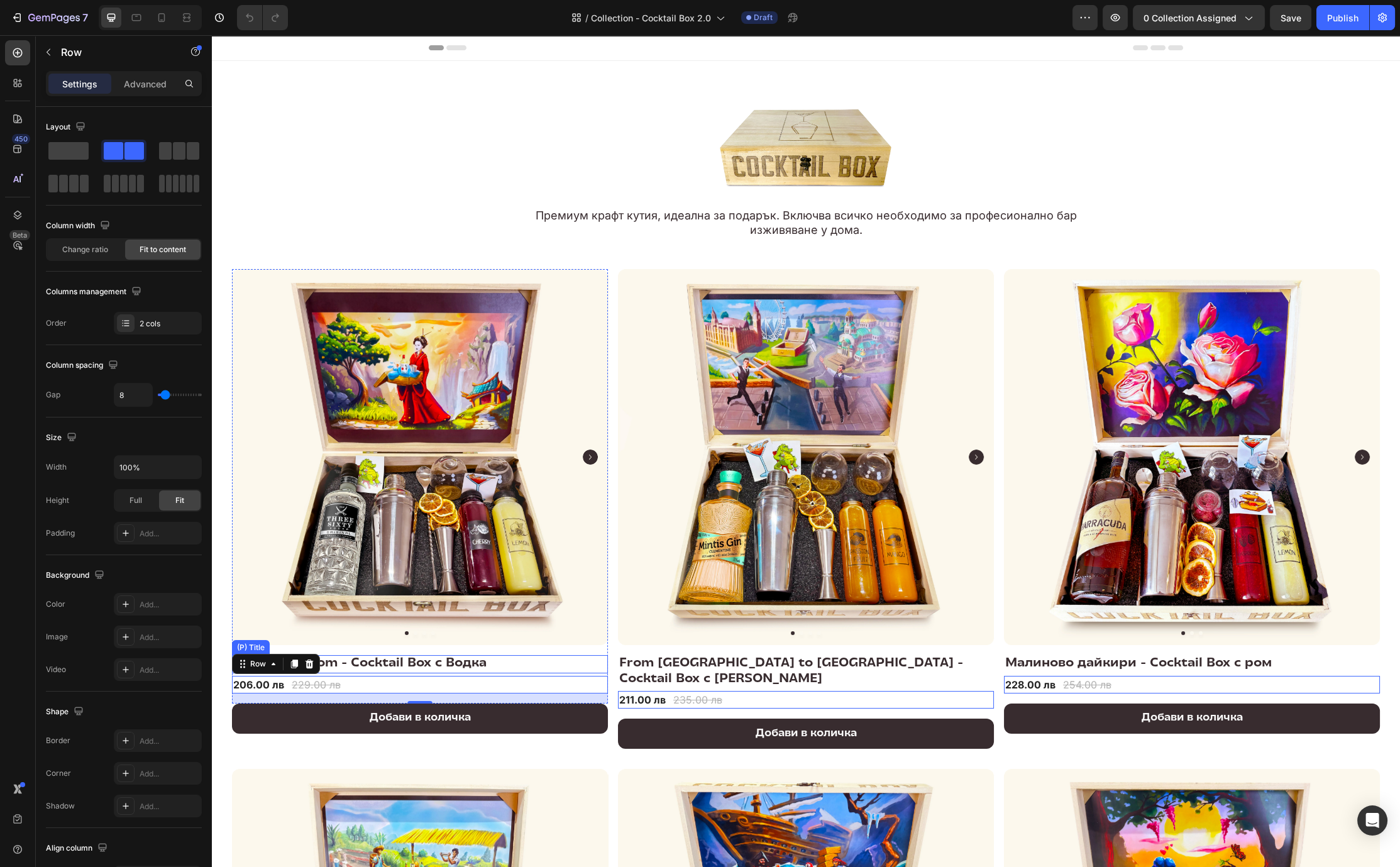
click at [548, 658] on h2 "Cherry Blossom - Cocktail Box с Водка" at bounding box center [419, 664] width 376 height 18
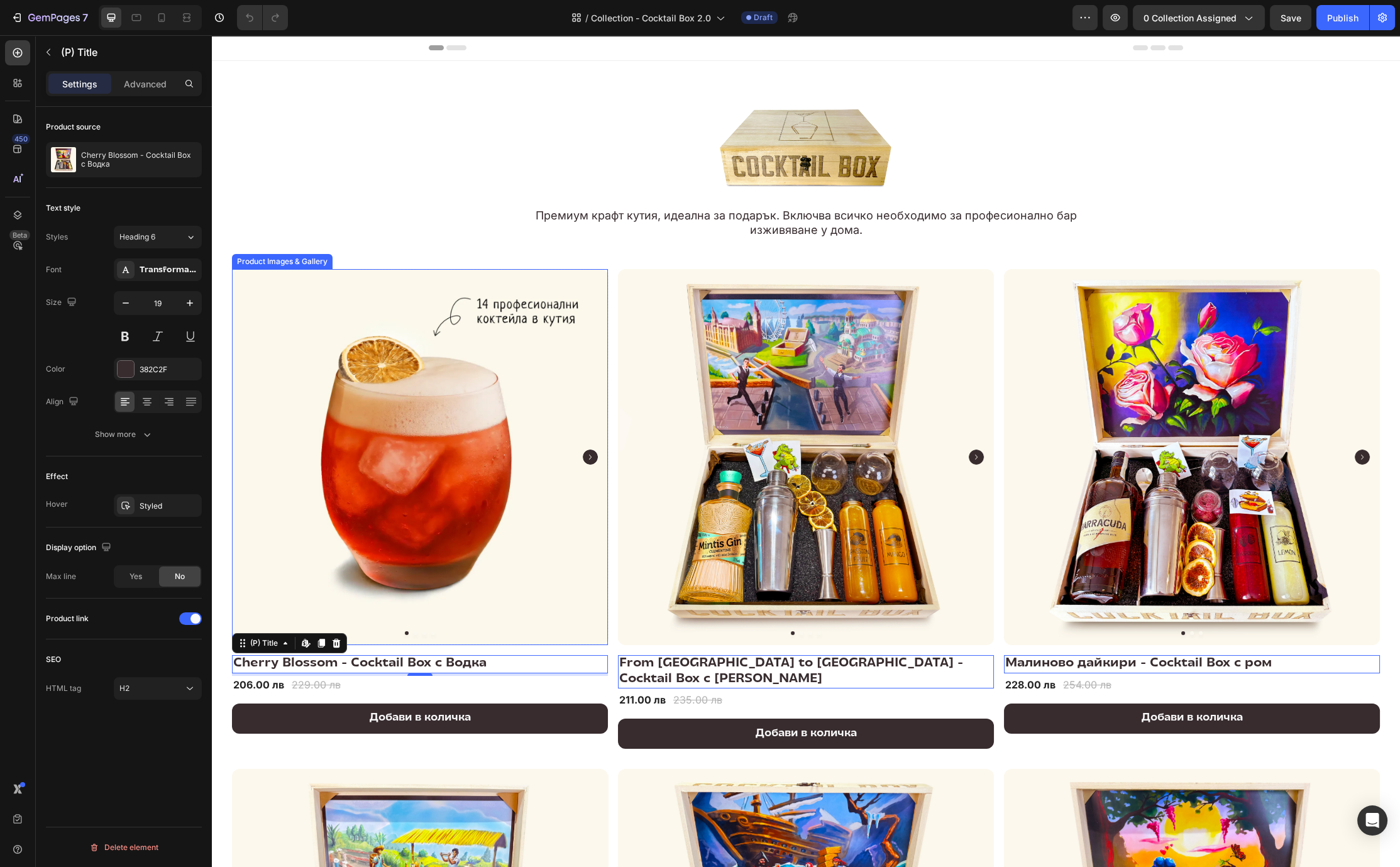
click at [582, 570] on img at bounding box center [419, 457] width 376 height 376
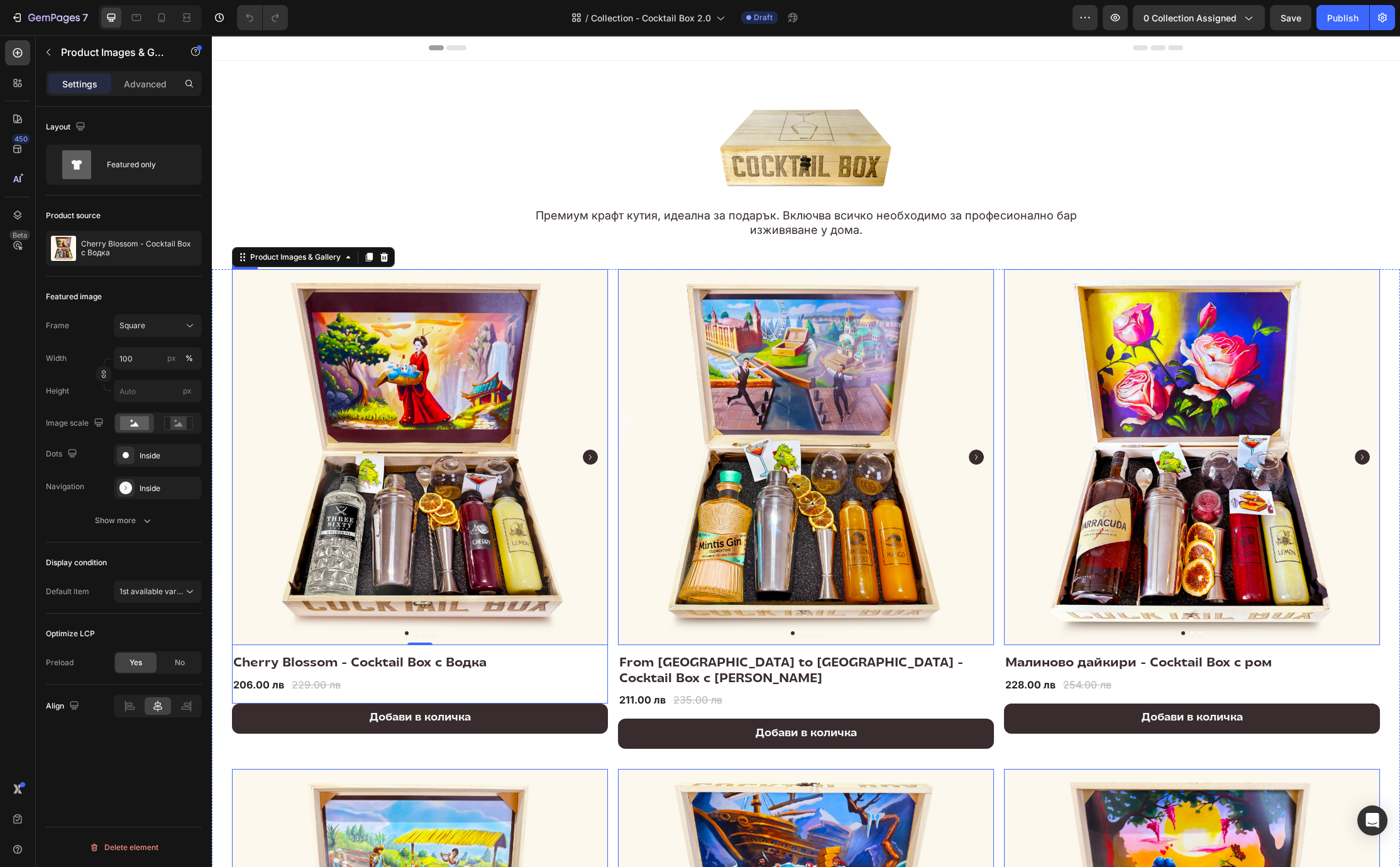
click at [525, 650] on div "Product Images & Gallery 0 Row Cherry Blossom - Cocktail Box с Водка (P) Title …" at bounding box center [419, 486] width 376 height 435
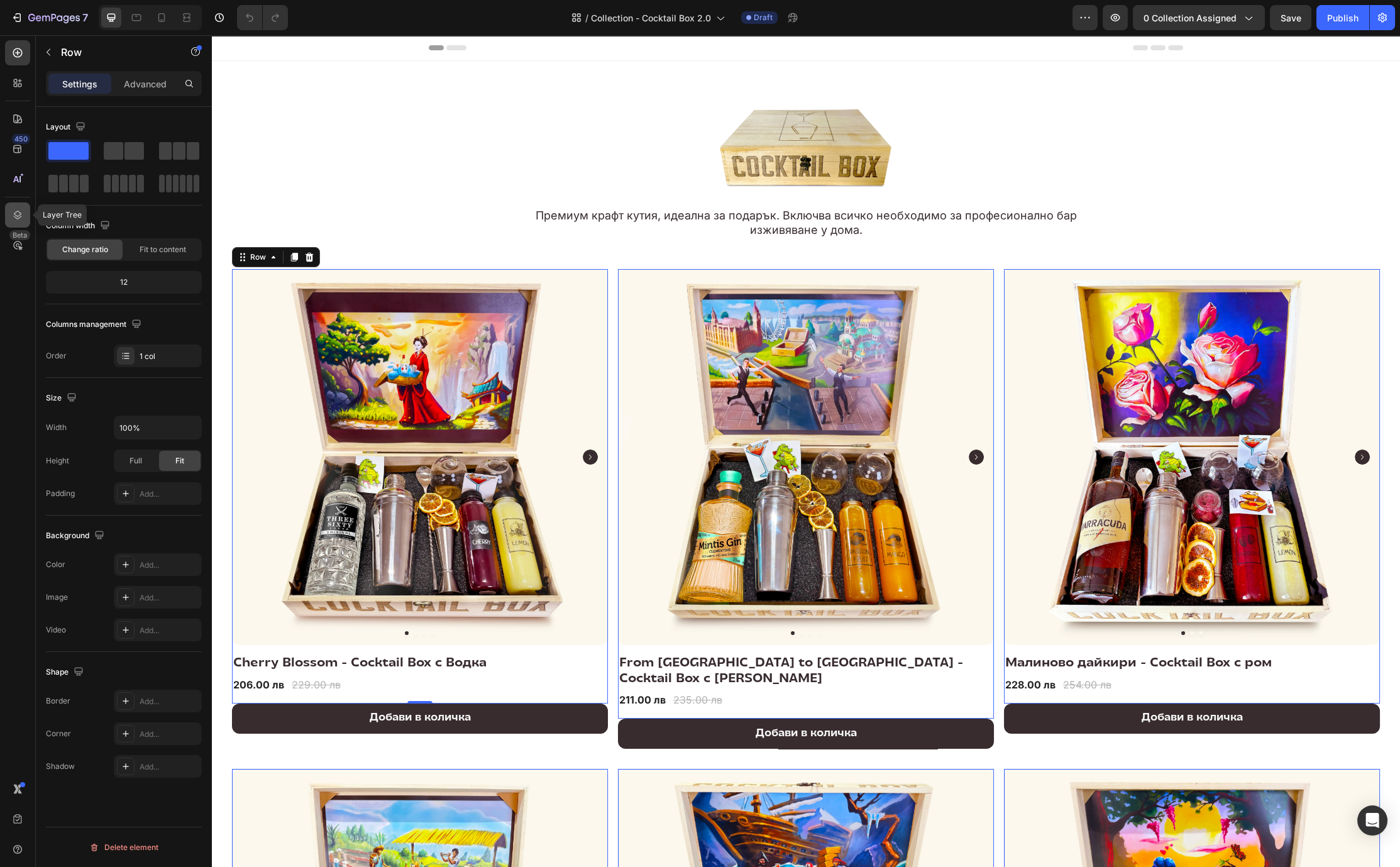
click at [11, 212] on icon at bounding box center [17, 215] width 13 height 13
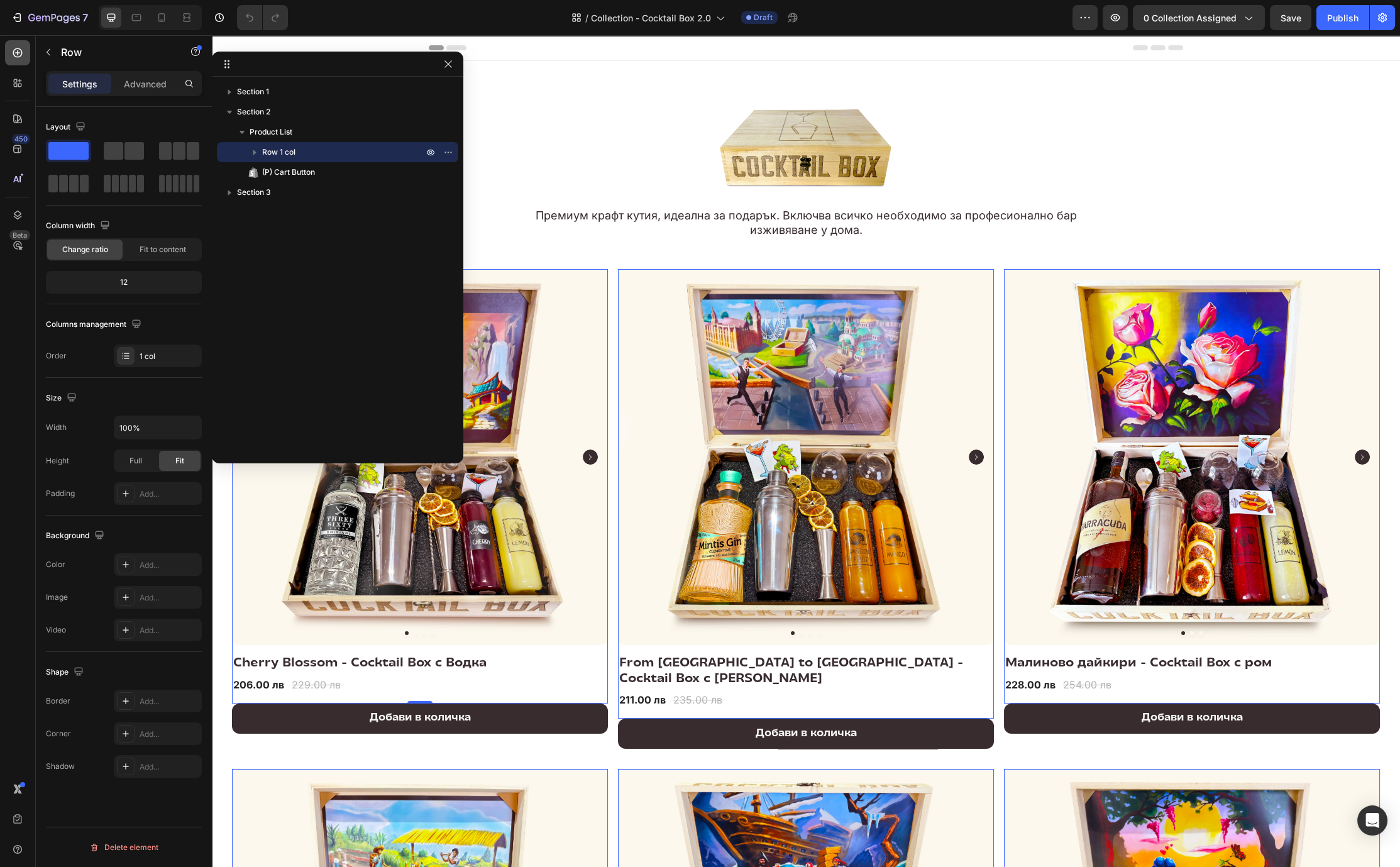
click at [21, 56] on icon at bounding box center [17, 53] width 13 height 13
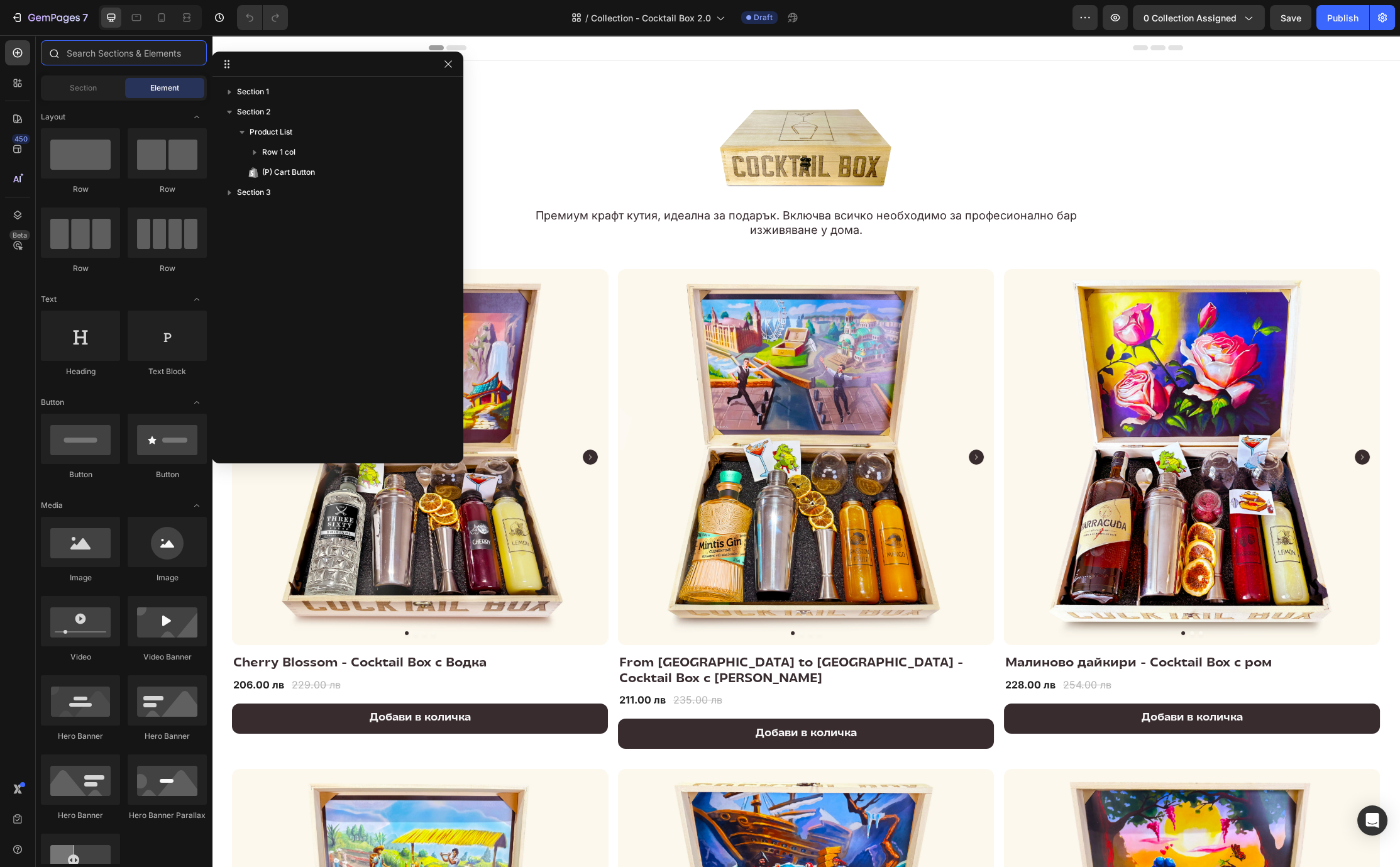
click at [101, 53] on input "text" at bounding box center [124, 53] width 166 height 25
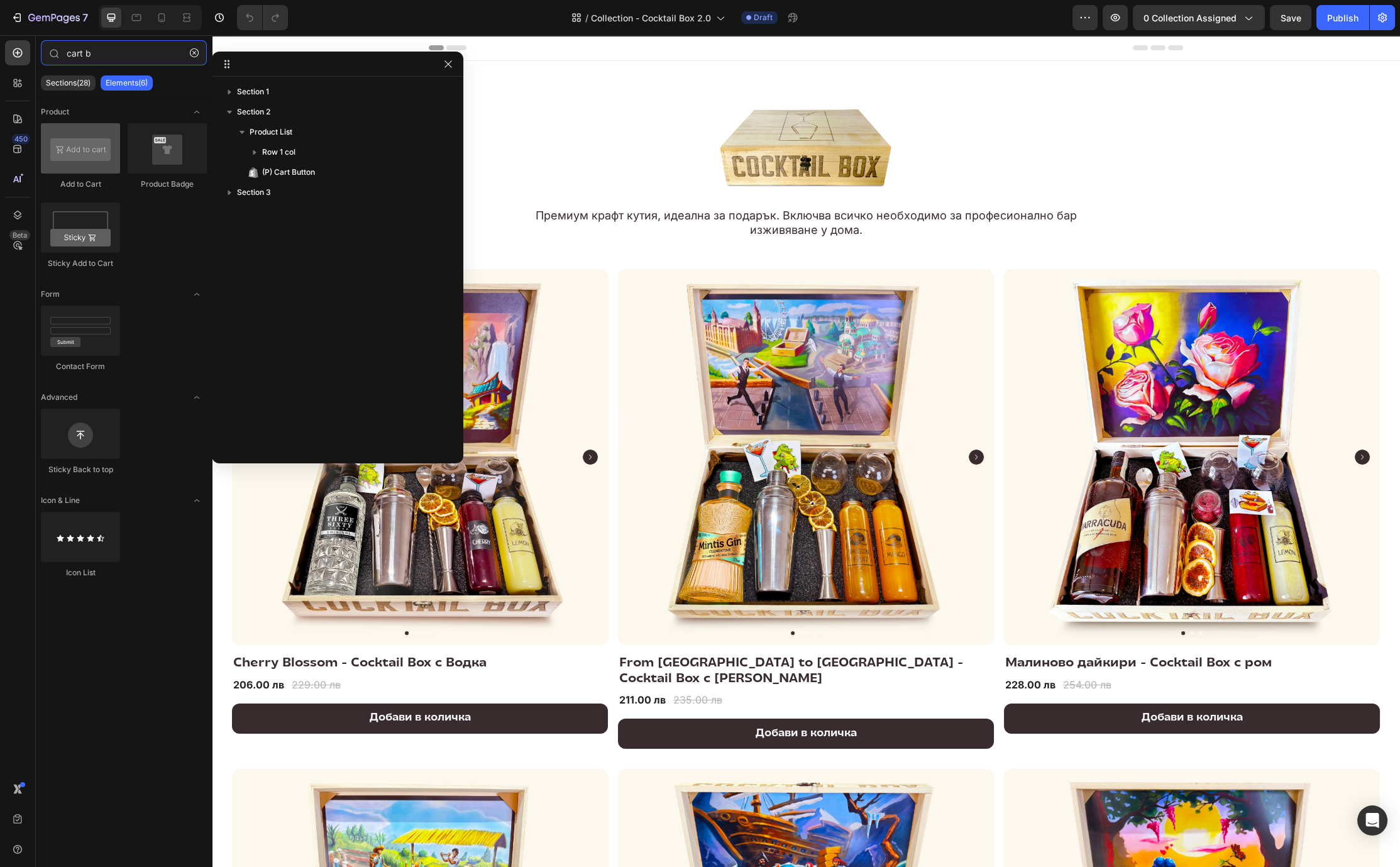
type input "cart b"
click at [82, 170] on div at bounding box center [81, 149] width 79 height 51
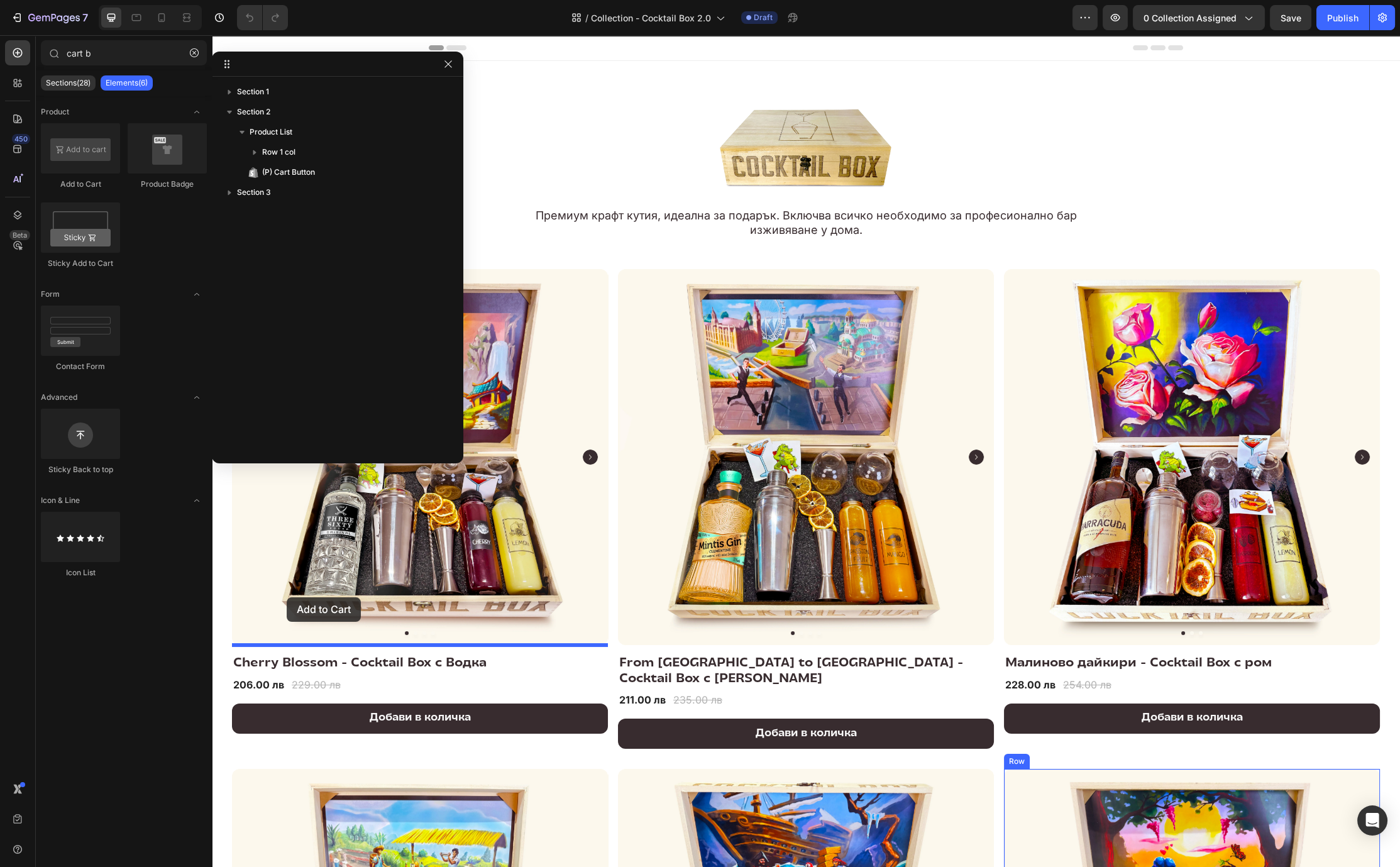
drag, startPoint x: 294, startPoint y: 206, endPoint x: 286, endPoint y: 598, distance: 392.1
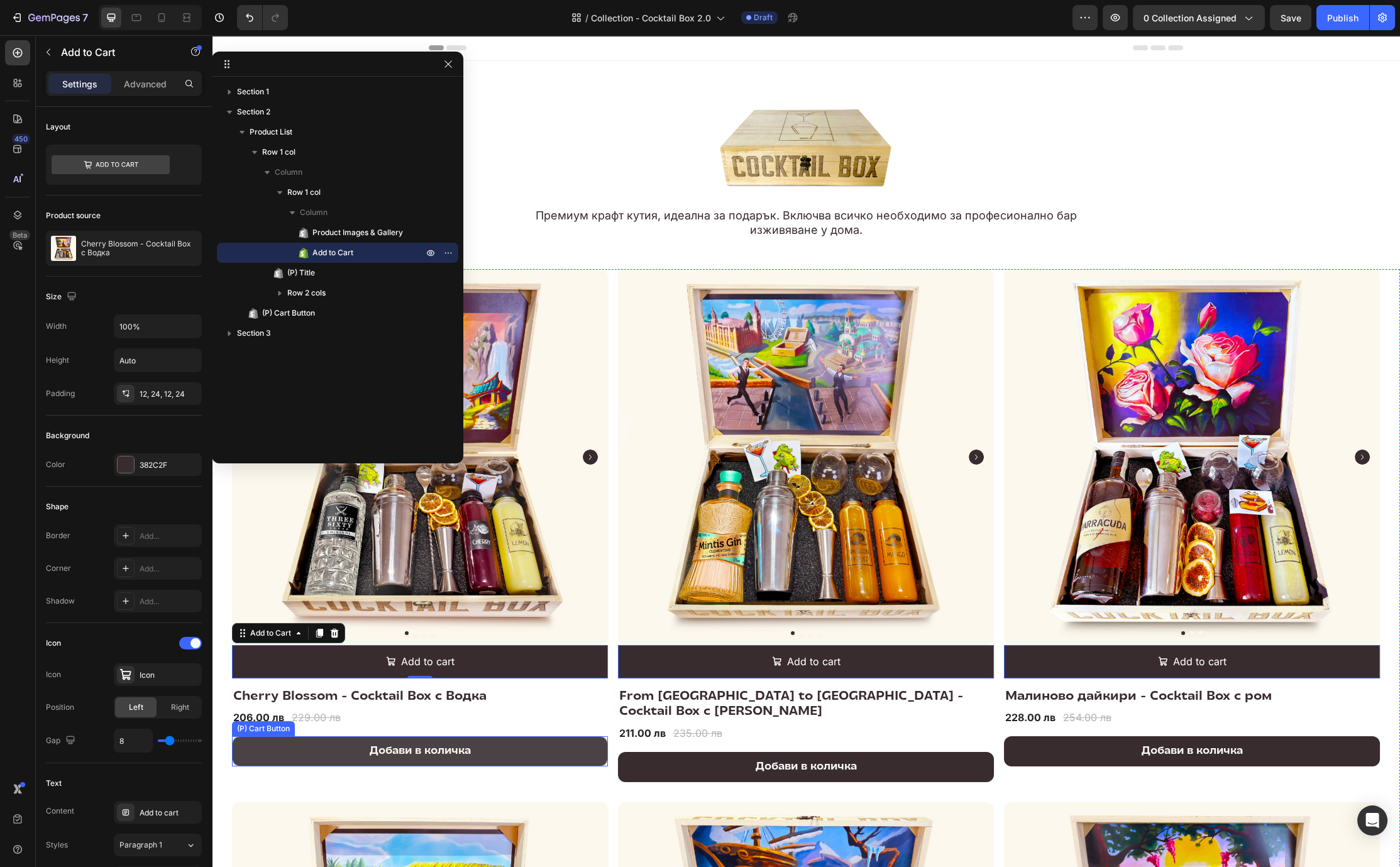
click at [292, 751] on button "Добави в количка" at bounding box center [419, 751] width 376 height 30
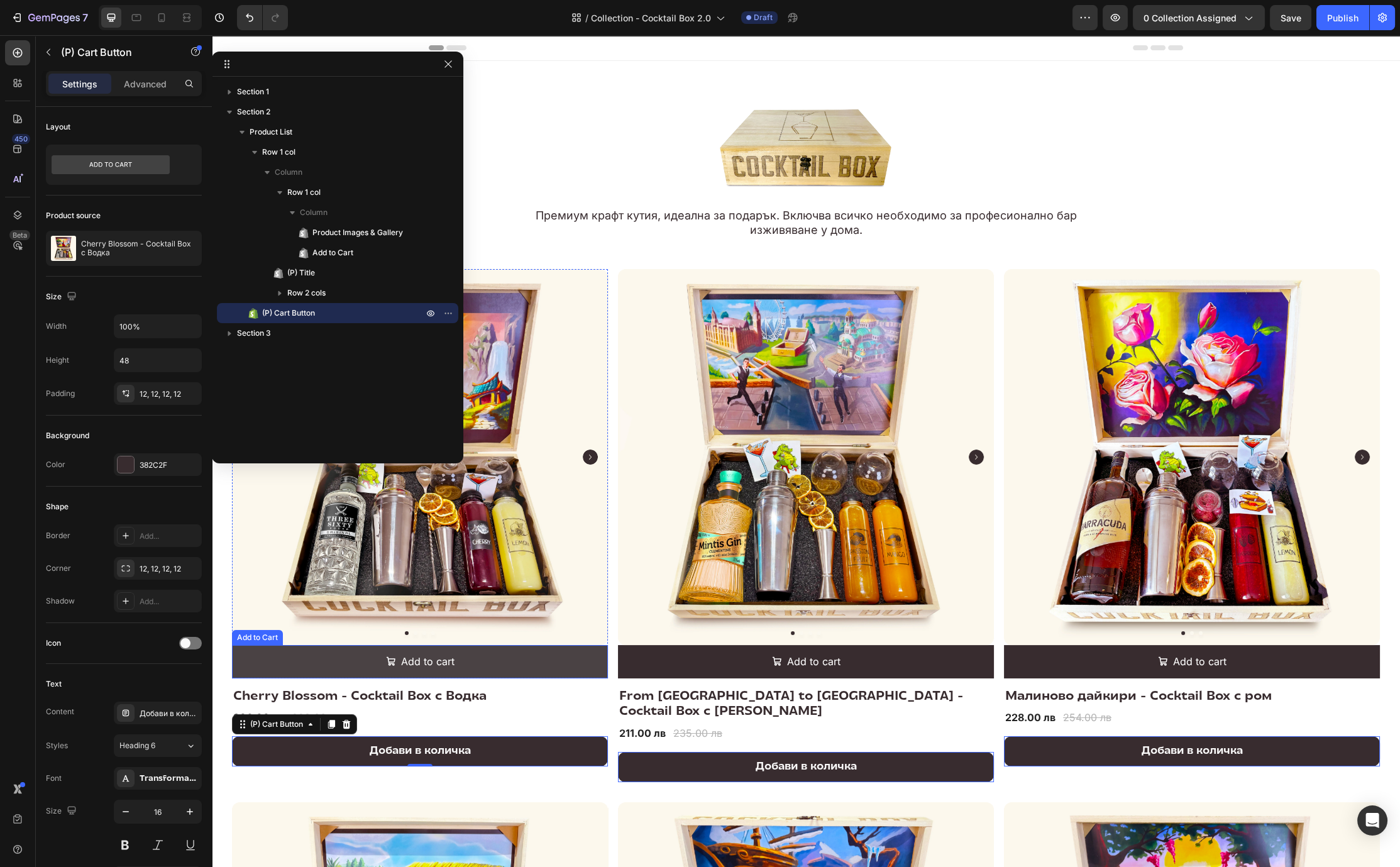
click at [289, 663] on button "Add to cart" at bounding box center [419, 662] width 376 height 33
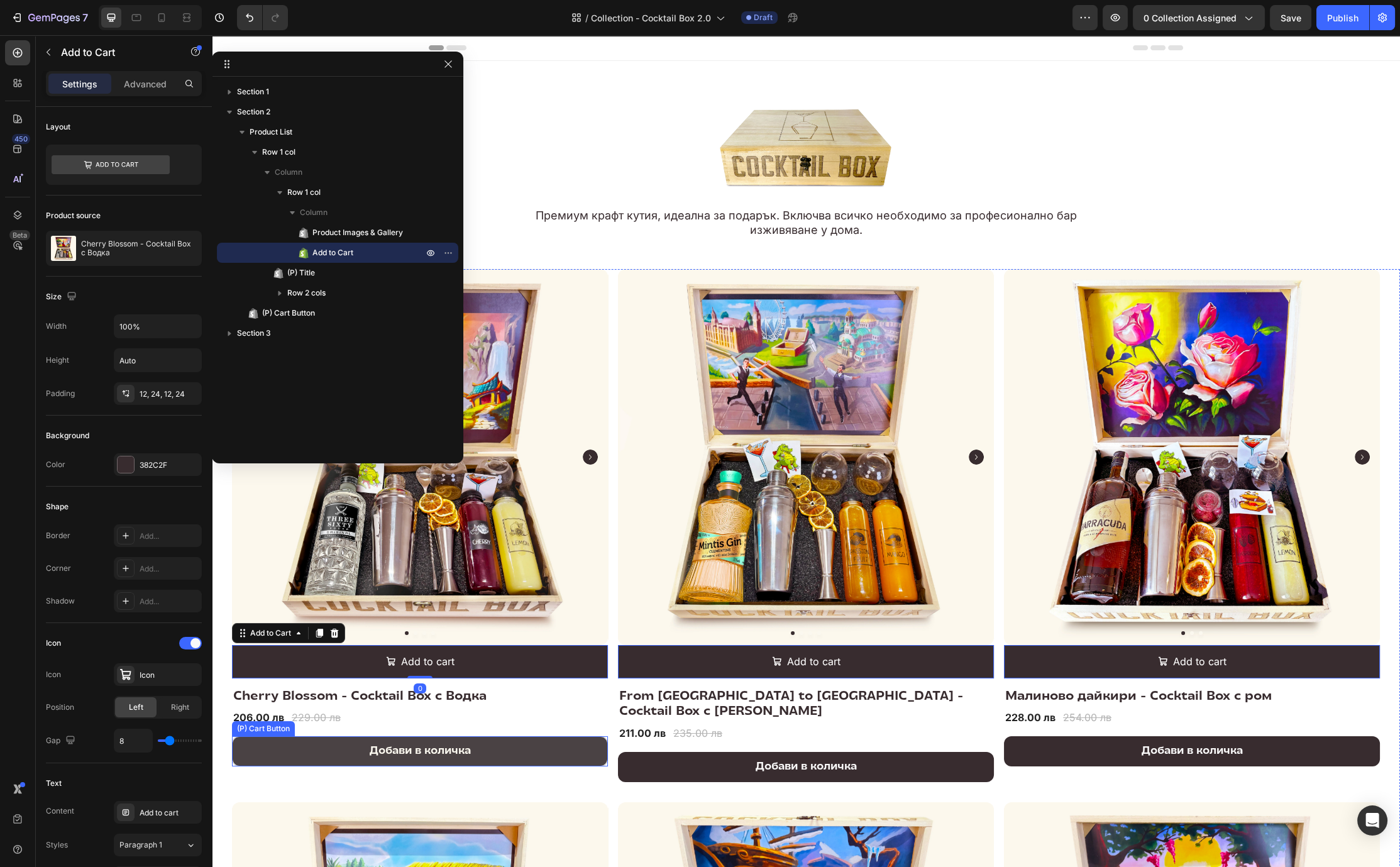
click at [255, 757] on button "Добави в количка" at bounding box center [419, 751] width 376 height 30
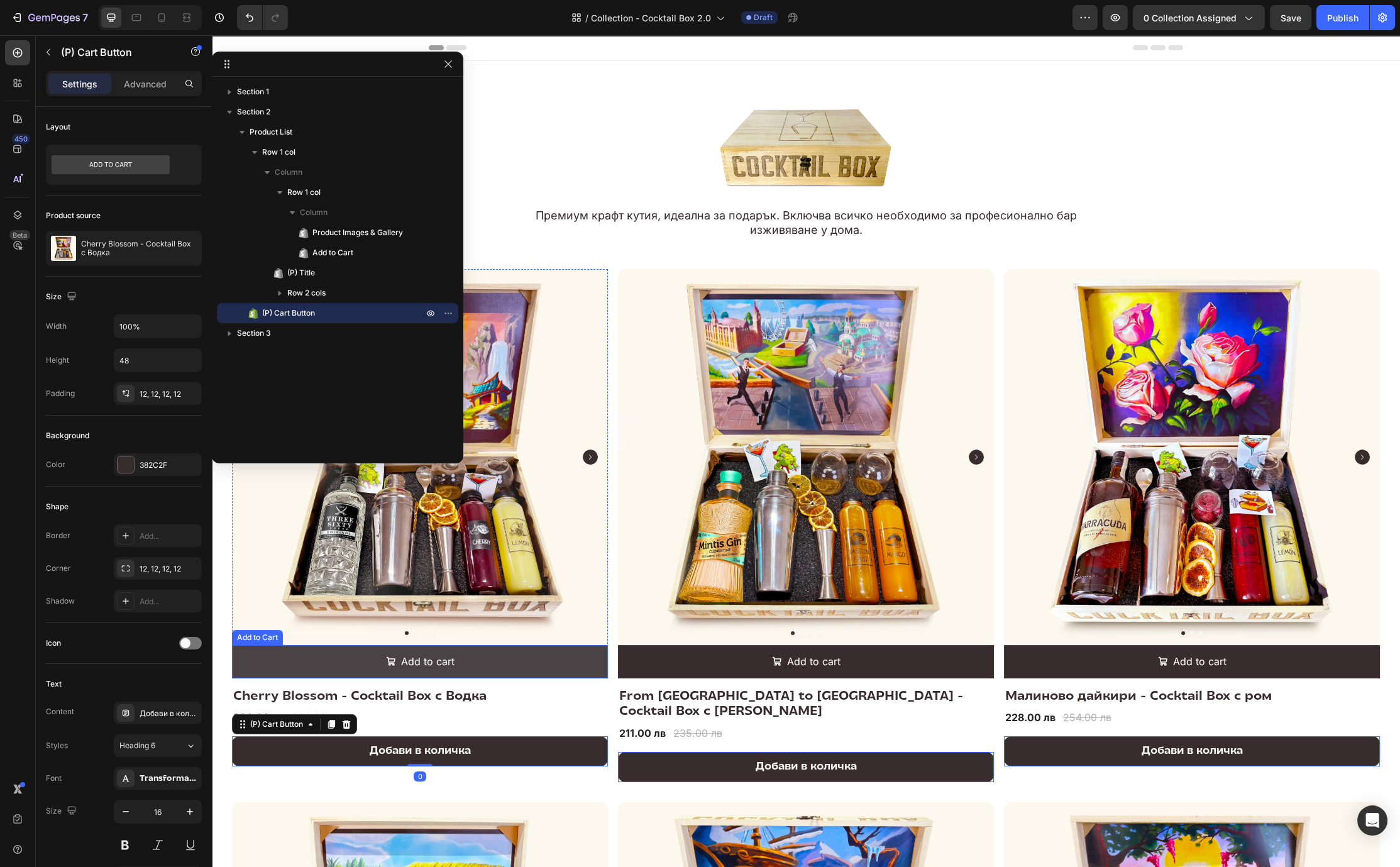
click at [283, 656] on button "Add to cart" at bounding box center [419, 662] width 376 height 33
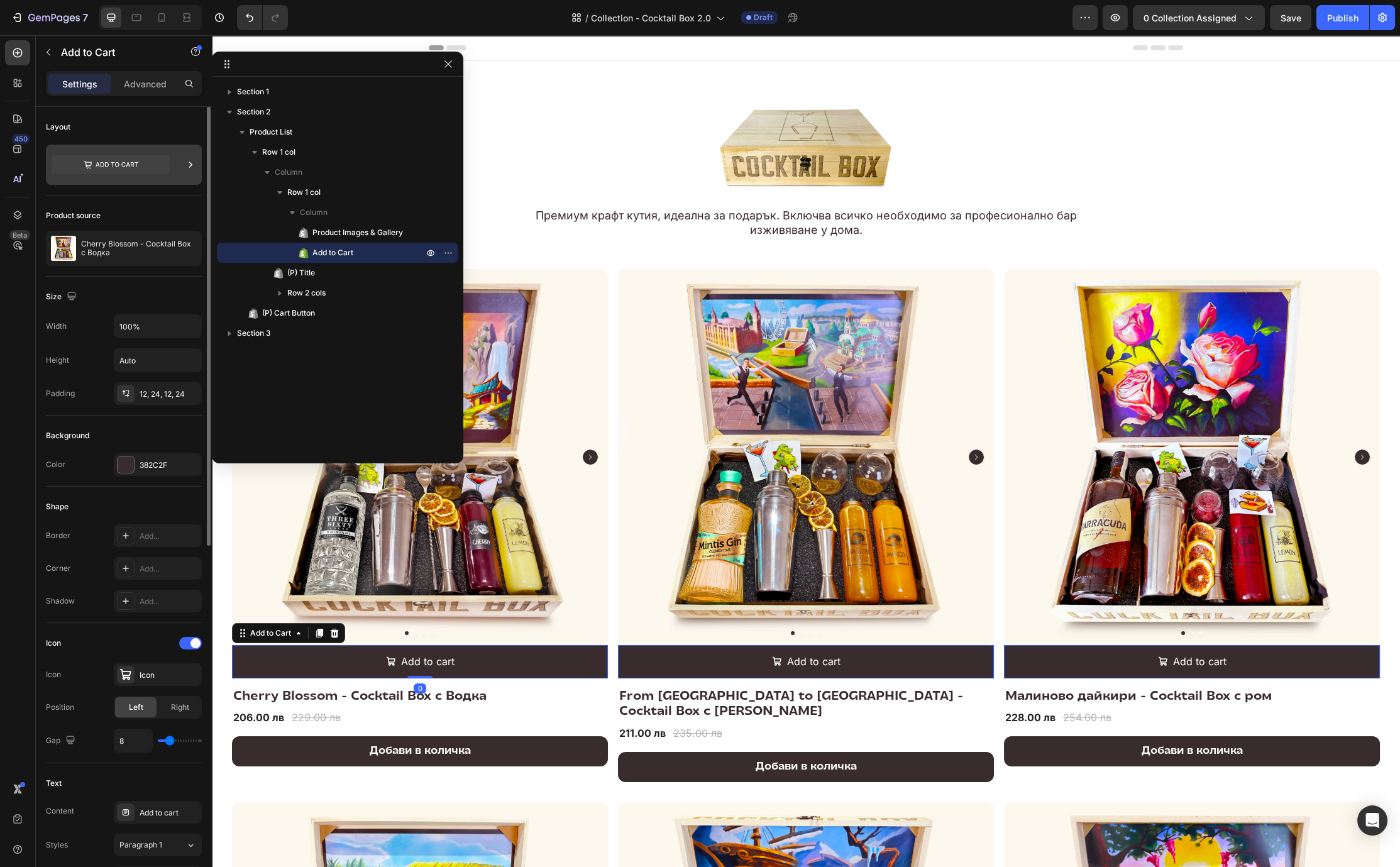
click at [145, 158] on icon at bounding box center [110, 165] width 118 height 19
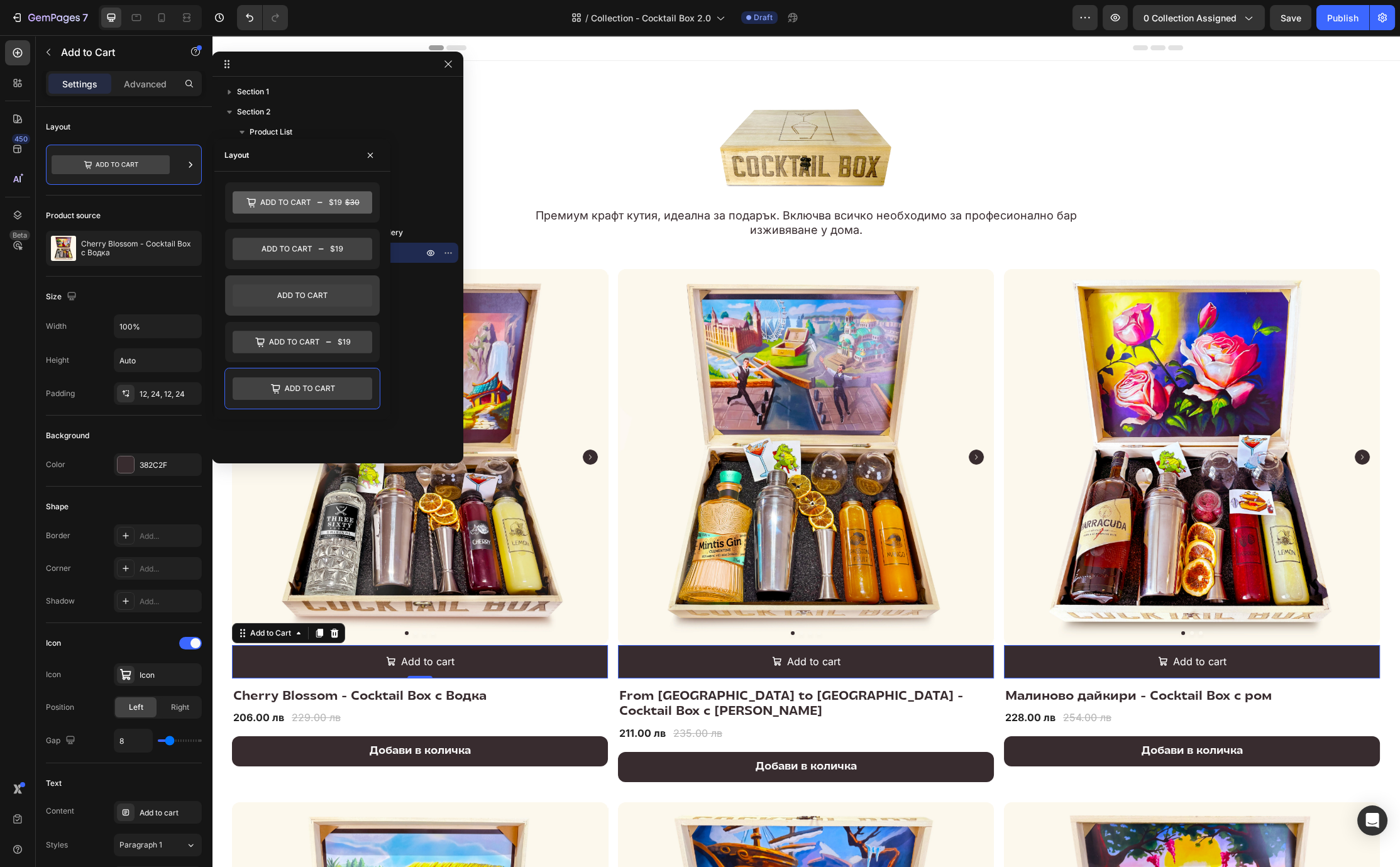
click at [266, 293] on icon at bounding box center [302, 296] width 139 height 23
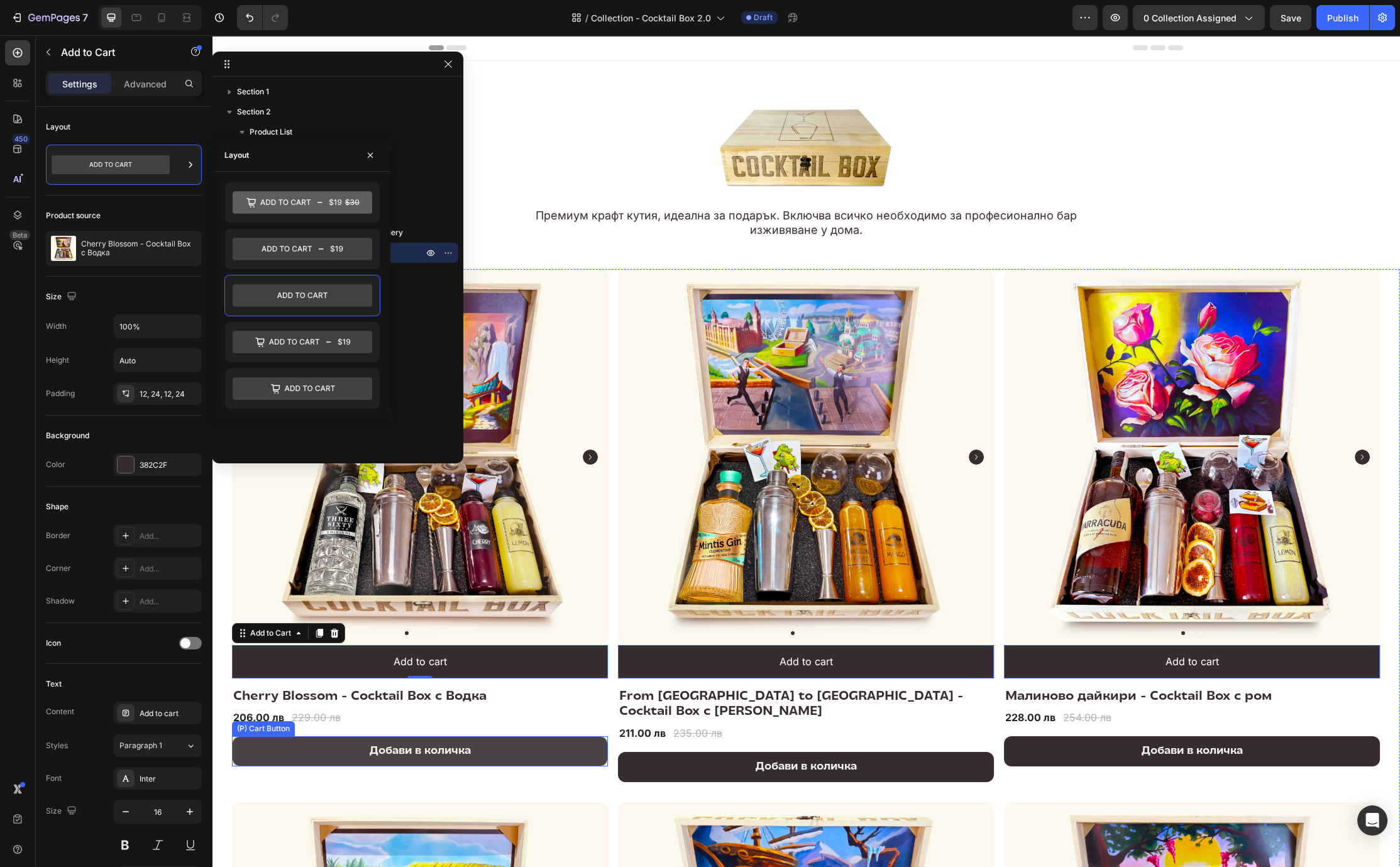
click at [336, 744] on button "Добави в количка" at bounding box center [419, 751] width 376 height 30
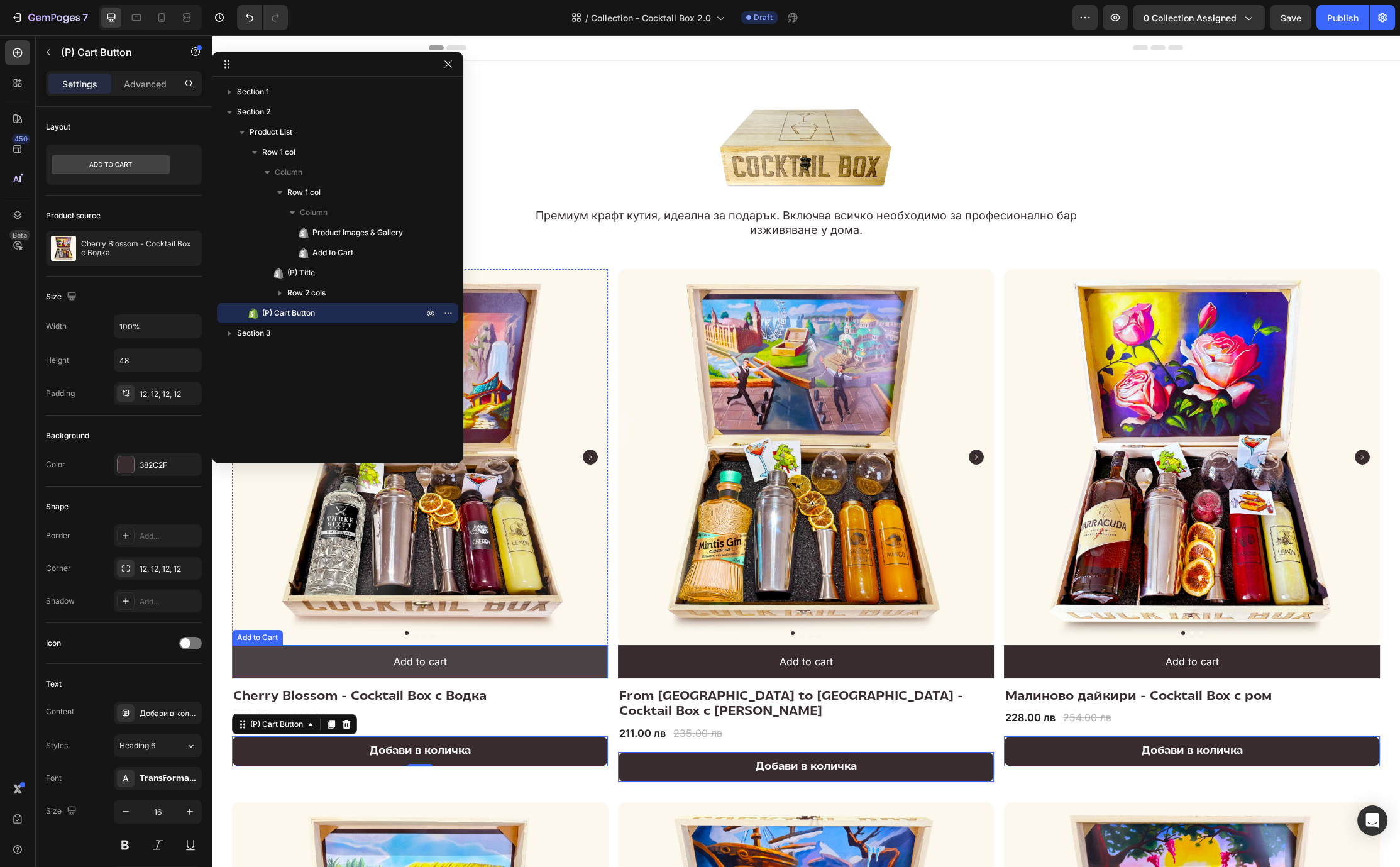
click at [322, 665] on button "Add to cart" at bounding box center [419, 662] width 376 height 33
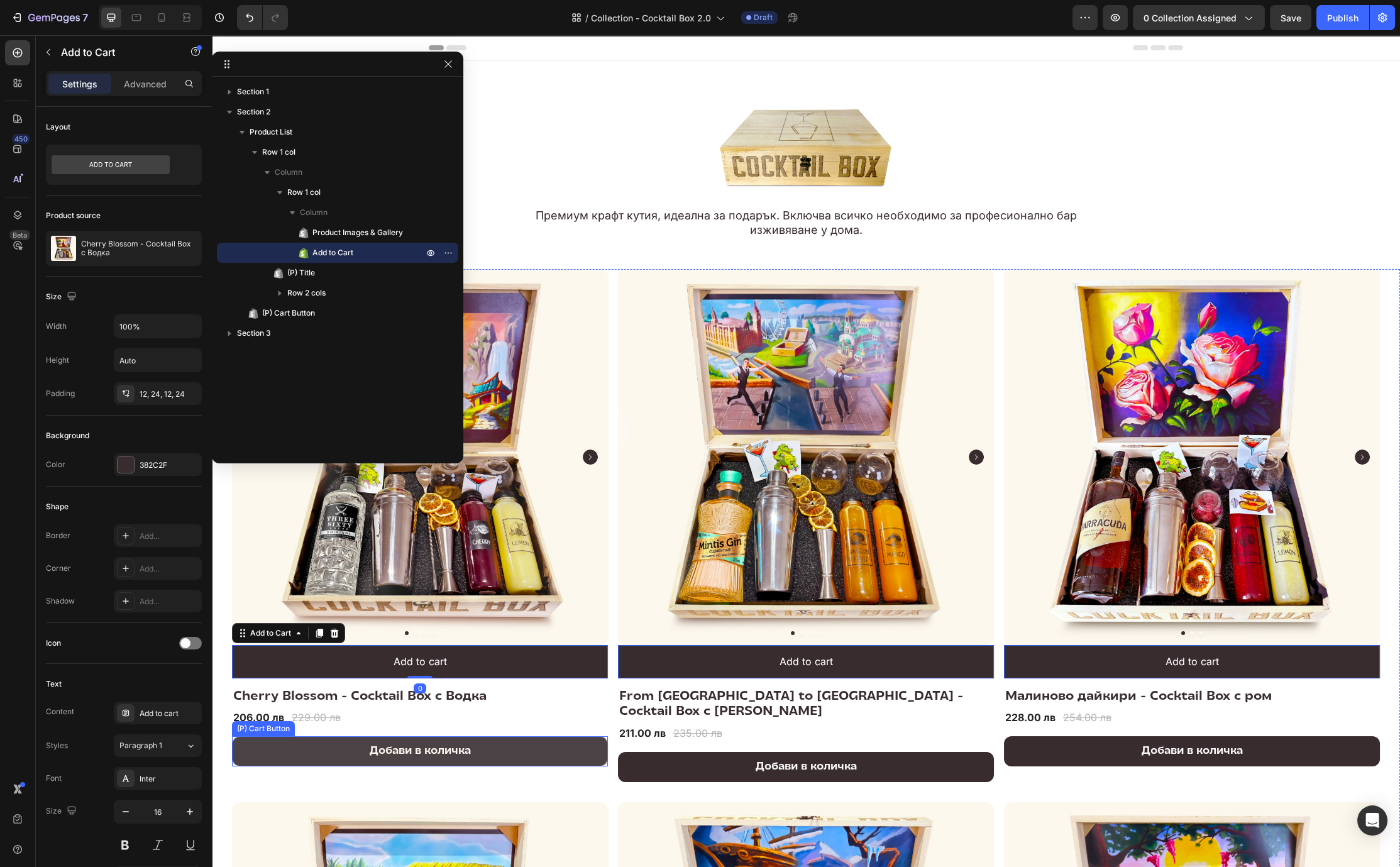
click at [292, 741] on button "Добави в количка" at bounding box center [419, 751] width 376 height 30
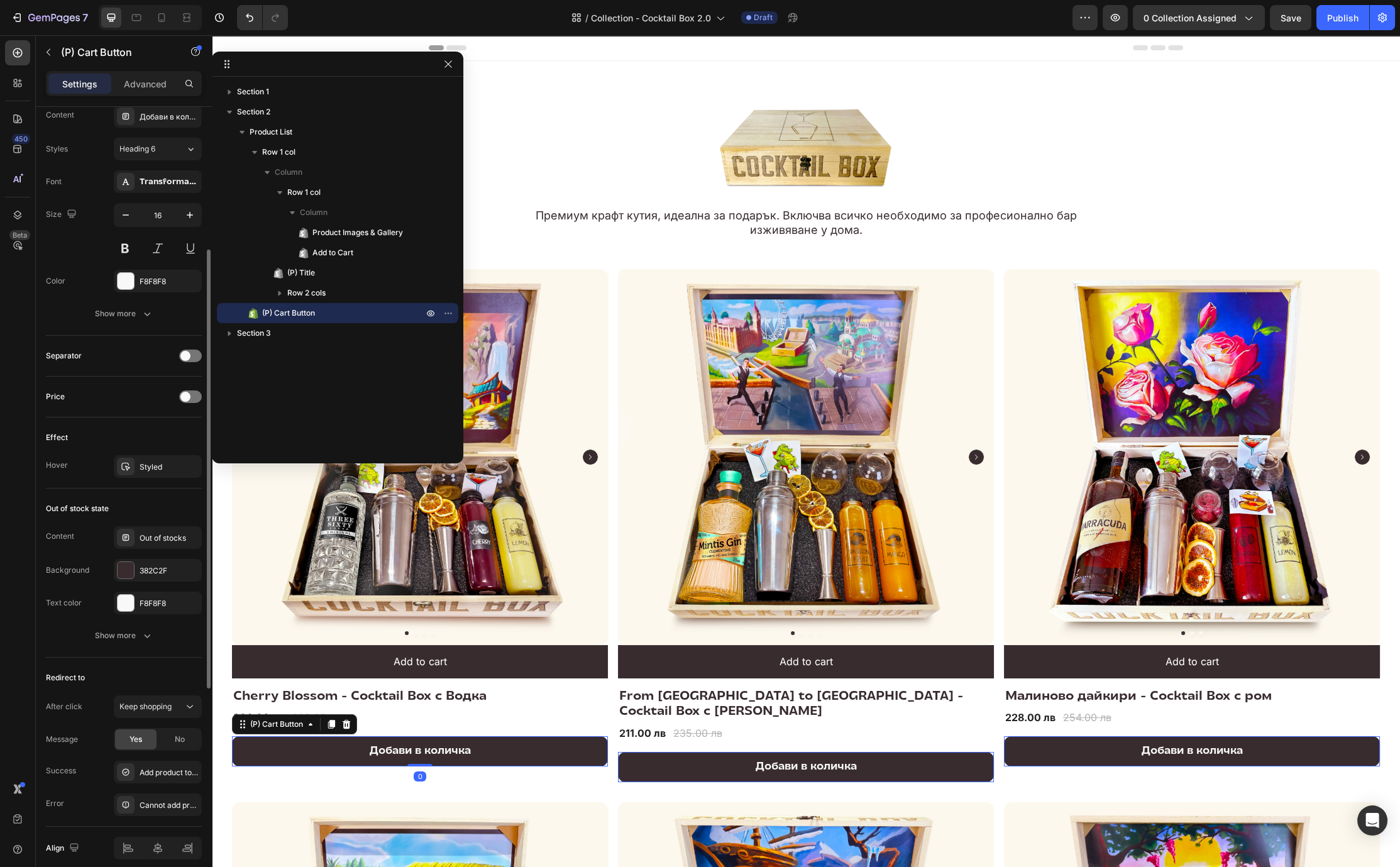
scroll to position [646, 0]
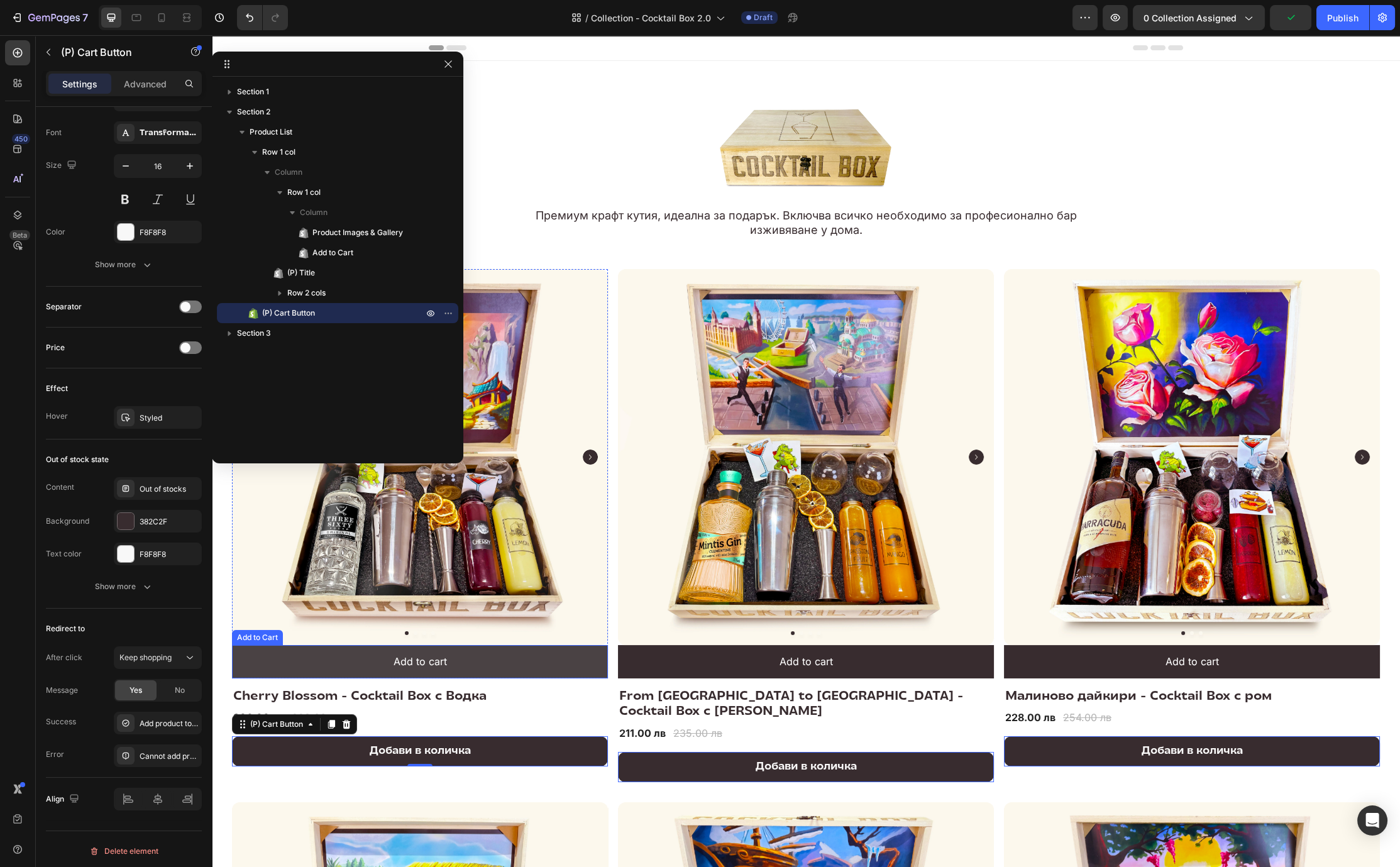
click at [263, 662] on button "Add to cart" at bounding box center [419, 662] width 376 height 33
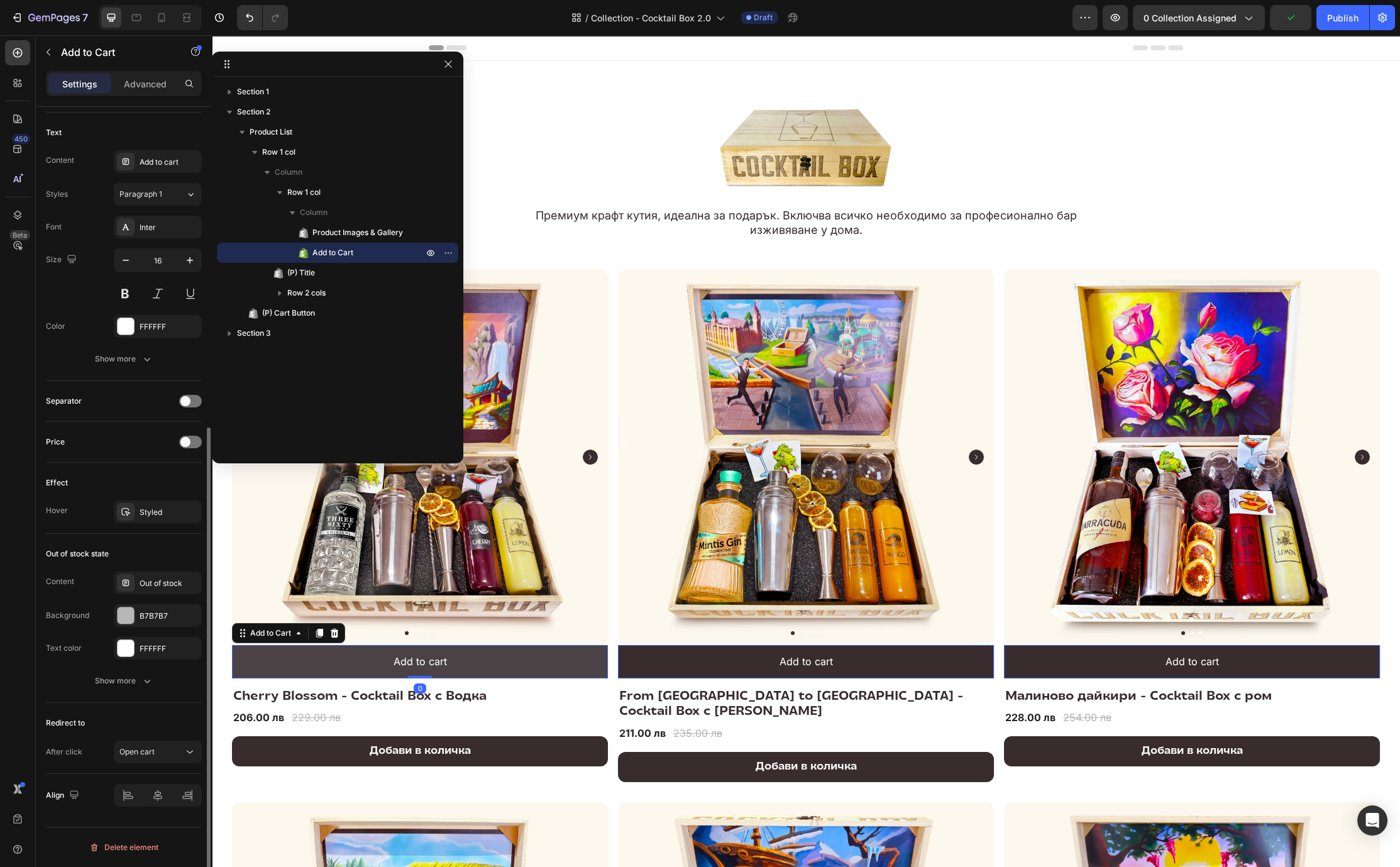
scroll to position [548, 0]
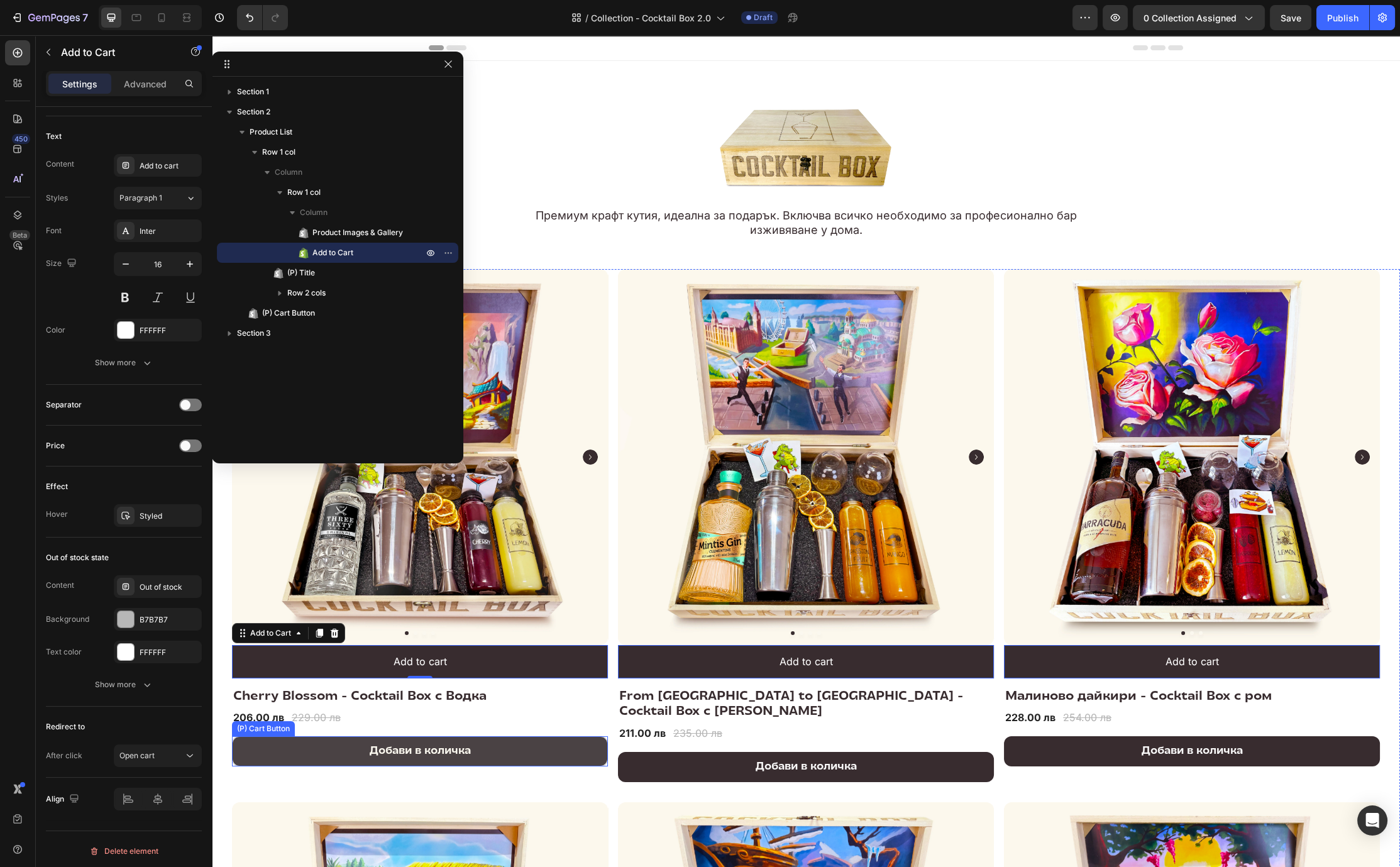
click at [293, 761] on button "Добави в количка" at bounding box center [419, 751] width 376 height 30
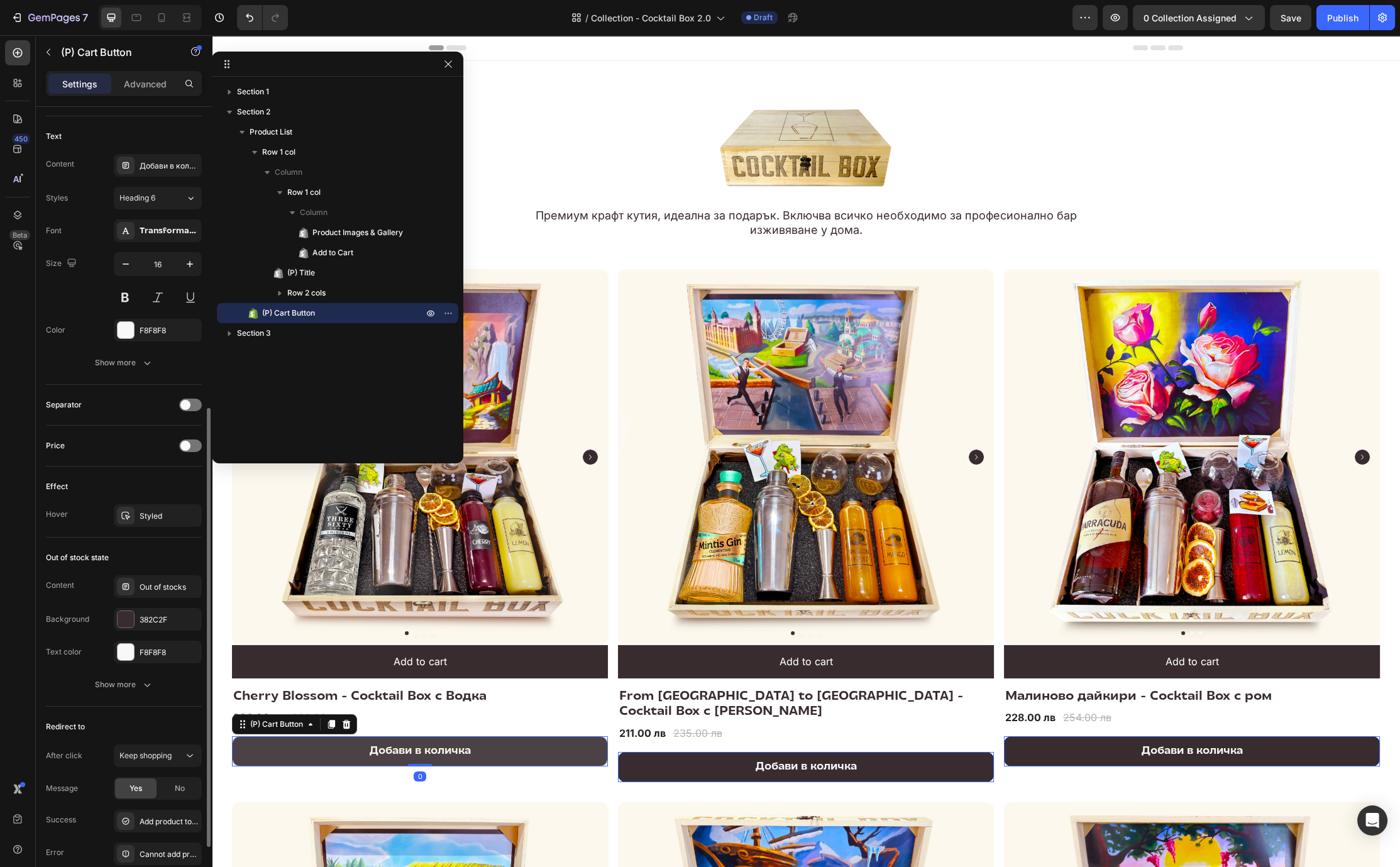
scroll to position [547, 0]
click at [165, 745] on button "Keep shopping" at bounding box center [157, 756] width 88 height 23
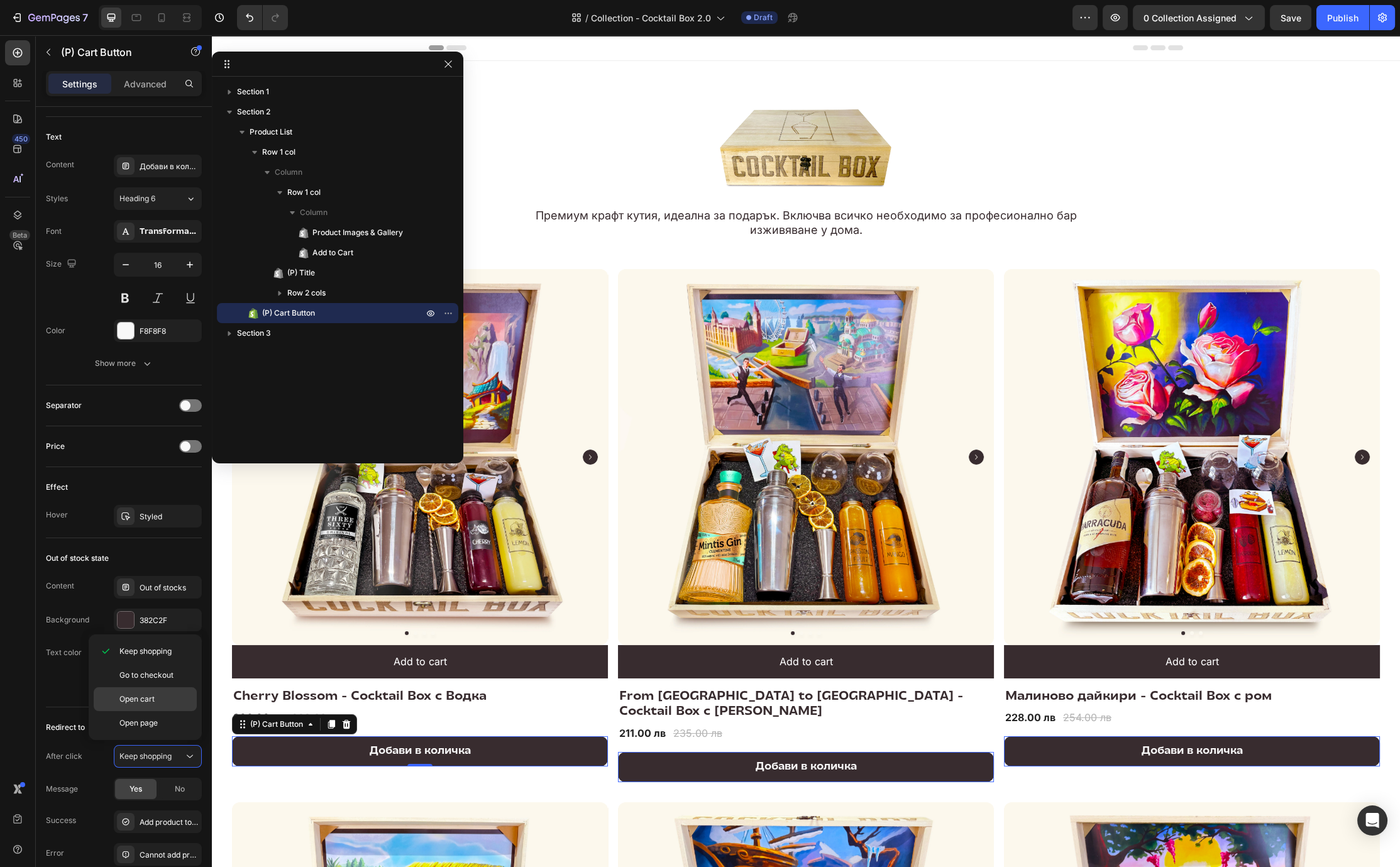
click at [148, 696] on span "Open cart" at bounding box center [137, 699] width 35 height 11
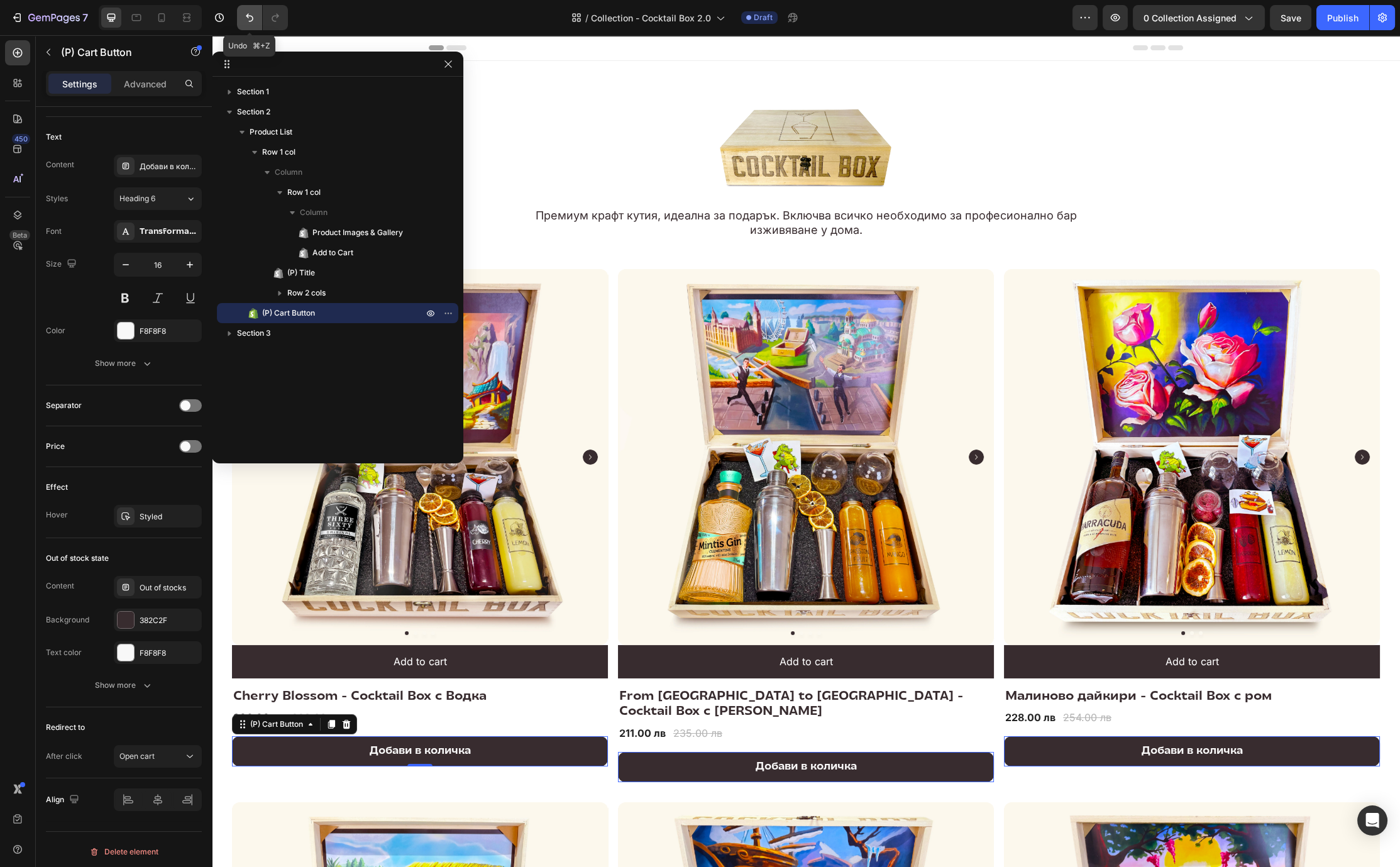
click at [250, 13] on icon "Undo/Redo" at bounding box center [249, 17] width 13 height 13
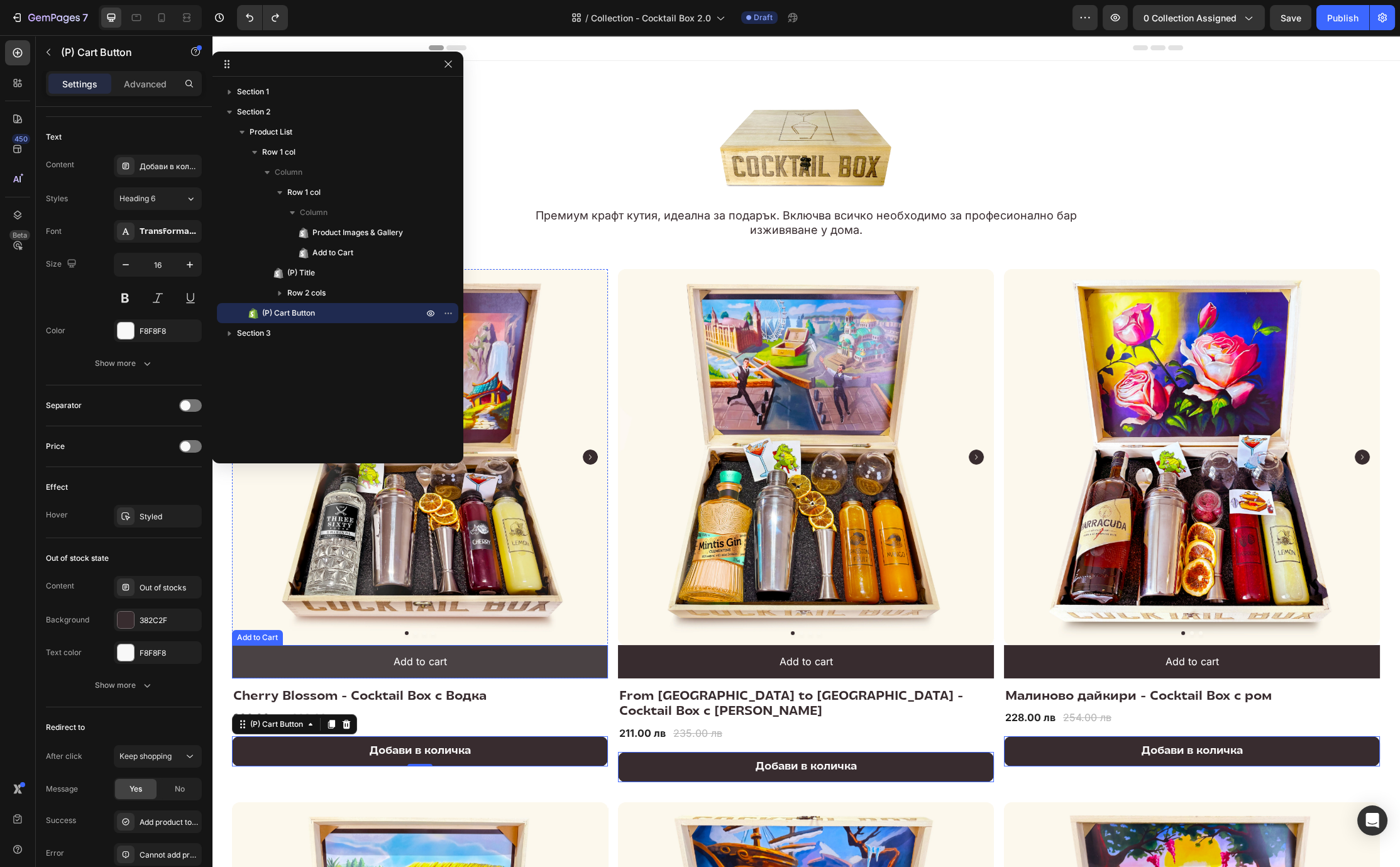
click at [563, 665] on button "Add to cart" at bounding box center [419, 662] width 376 height 33
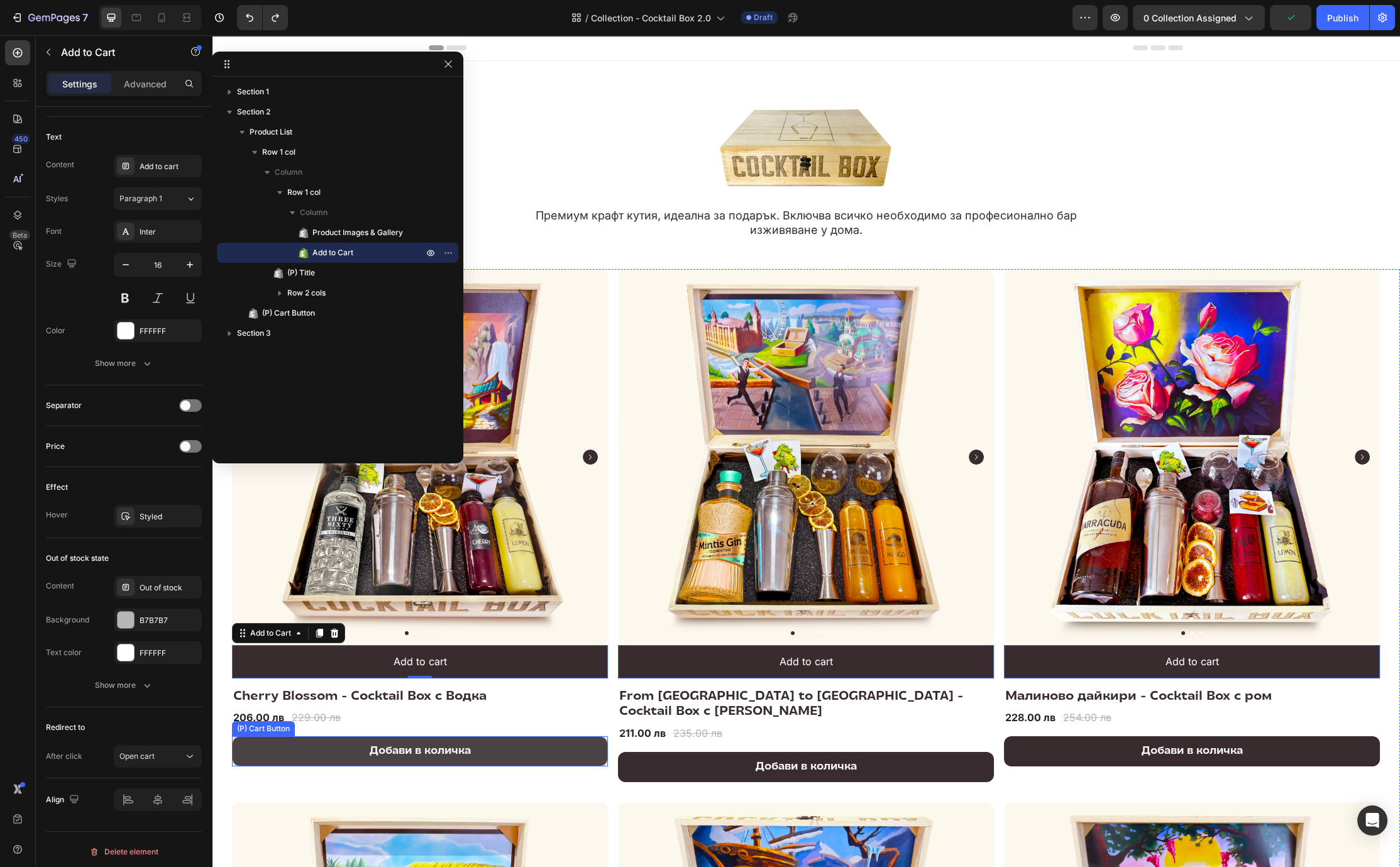
click at [533, 739] on button "Добави в количка" at bounding box center [419, 751] width 376 height 30
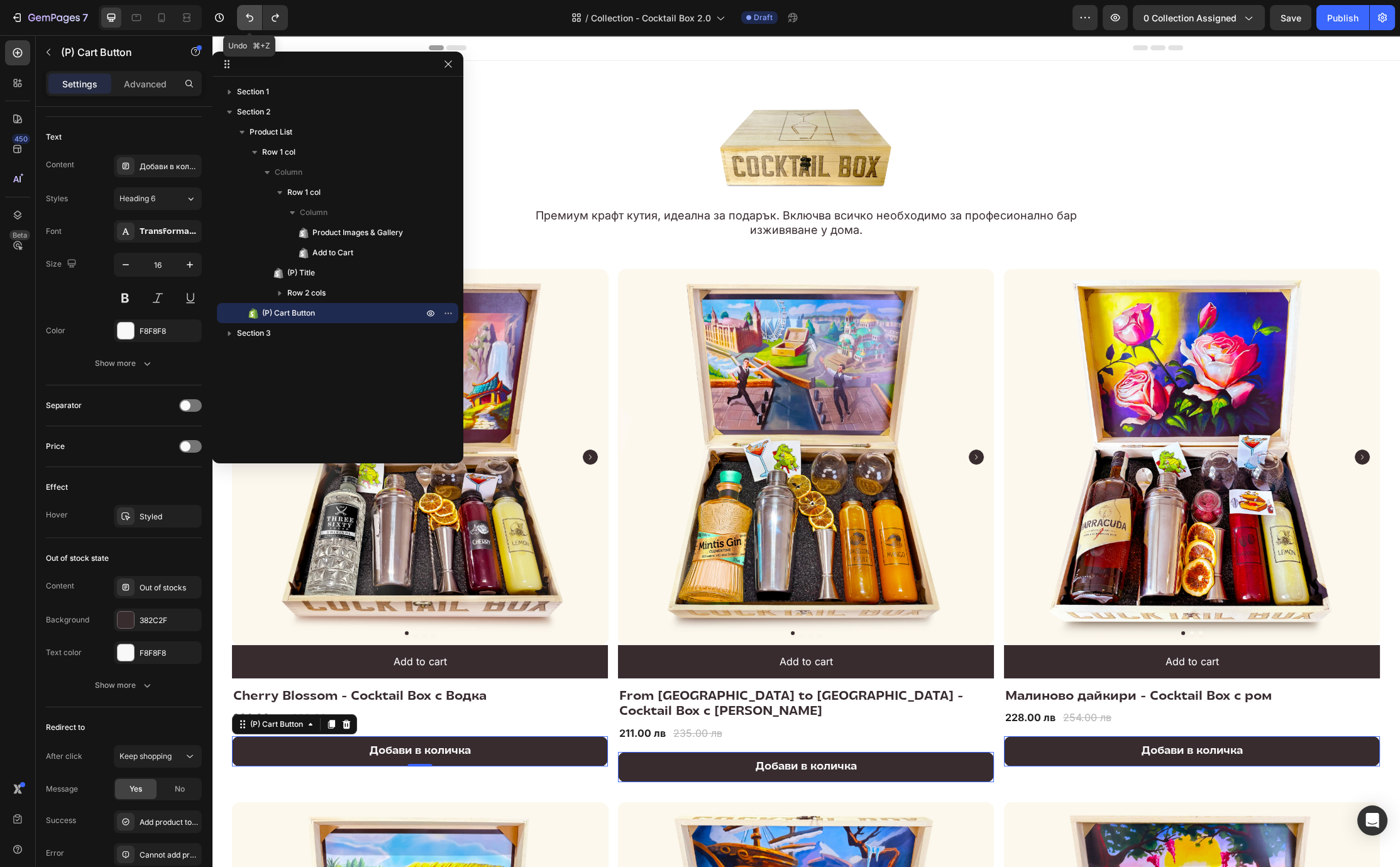
click at [251, 11] on icon "Undo/Redo" at bounding box center [249, 17] width 13 height 13
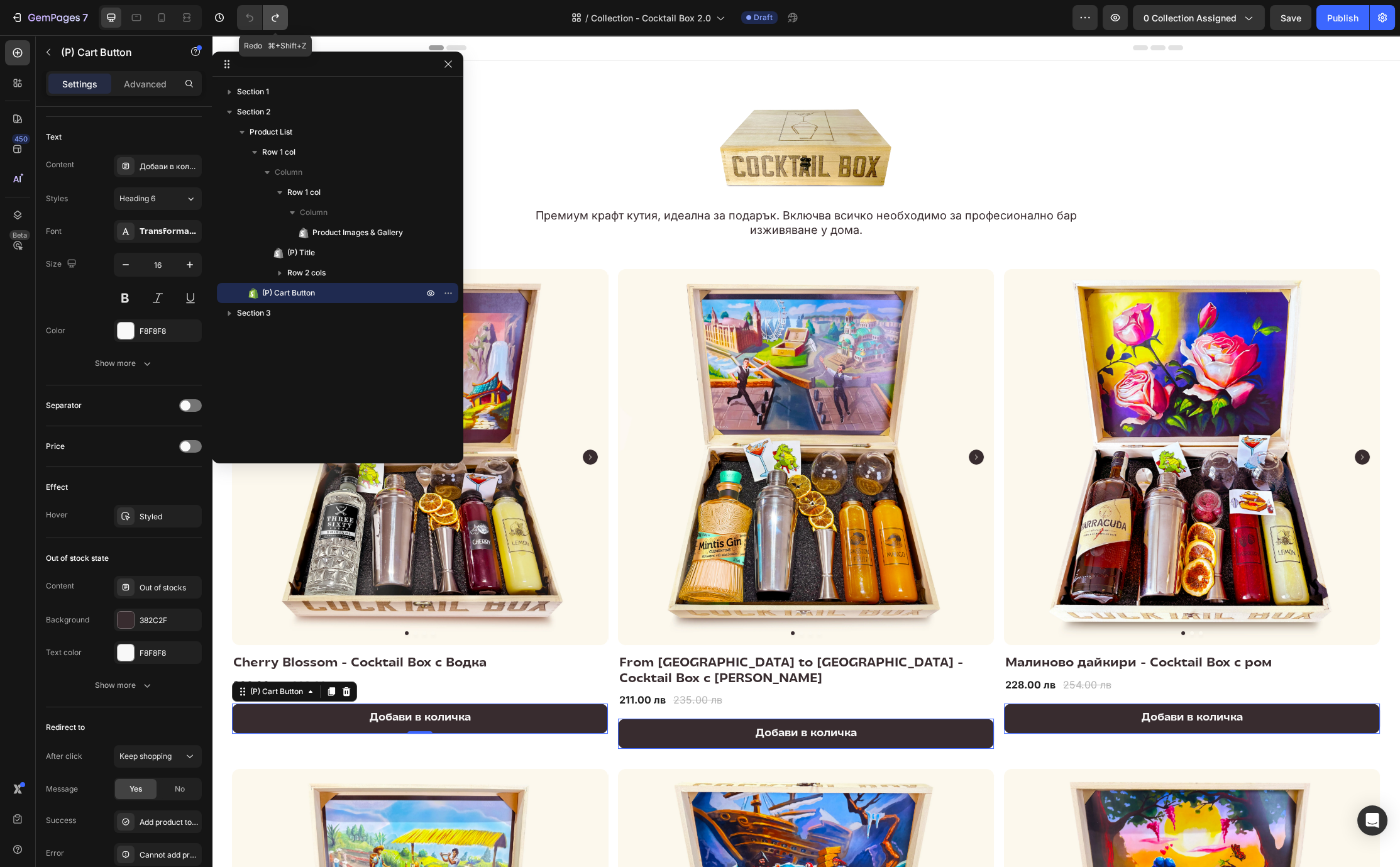
click at [271, 12] on icon "Undo/Redo" at bounding box center [275, 17] width 13 height 13
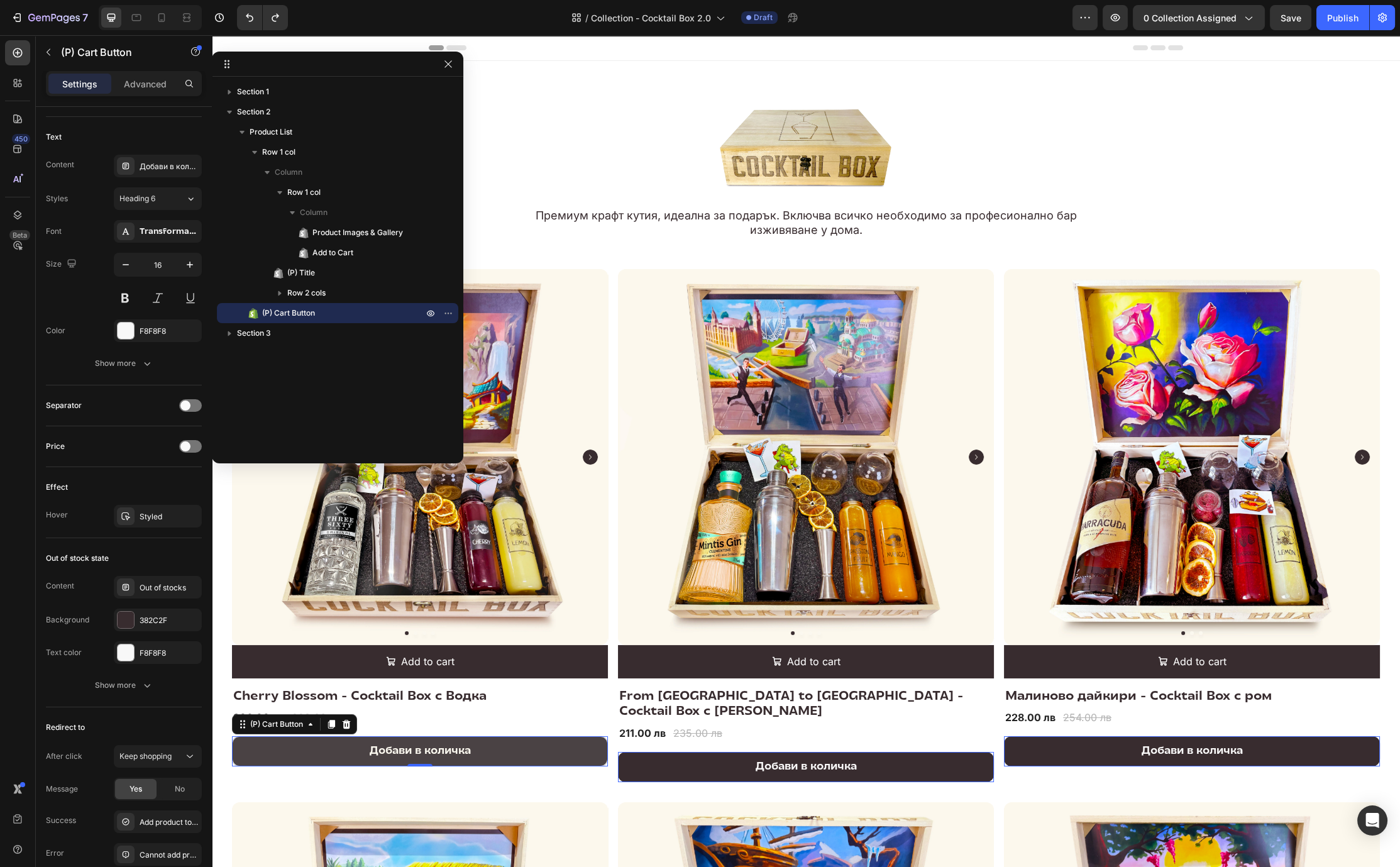
click at [555, 747] on button "Добави в количка" at bounding box center [419, 751] width 376 height 30
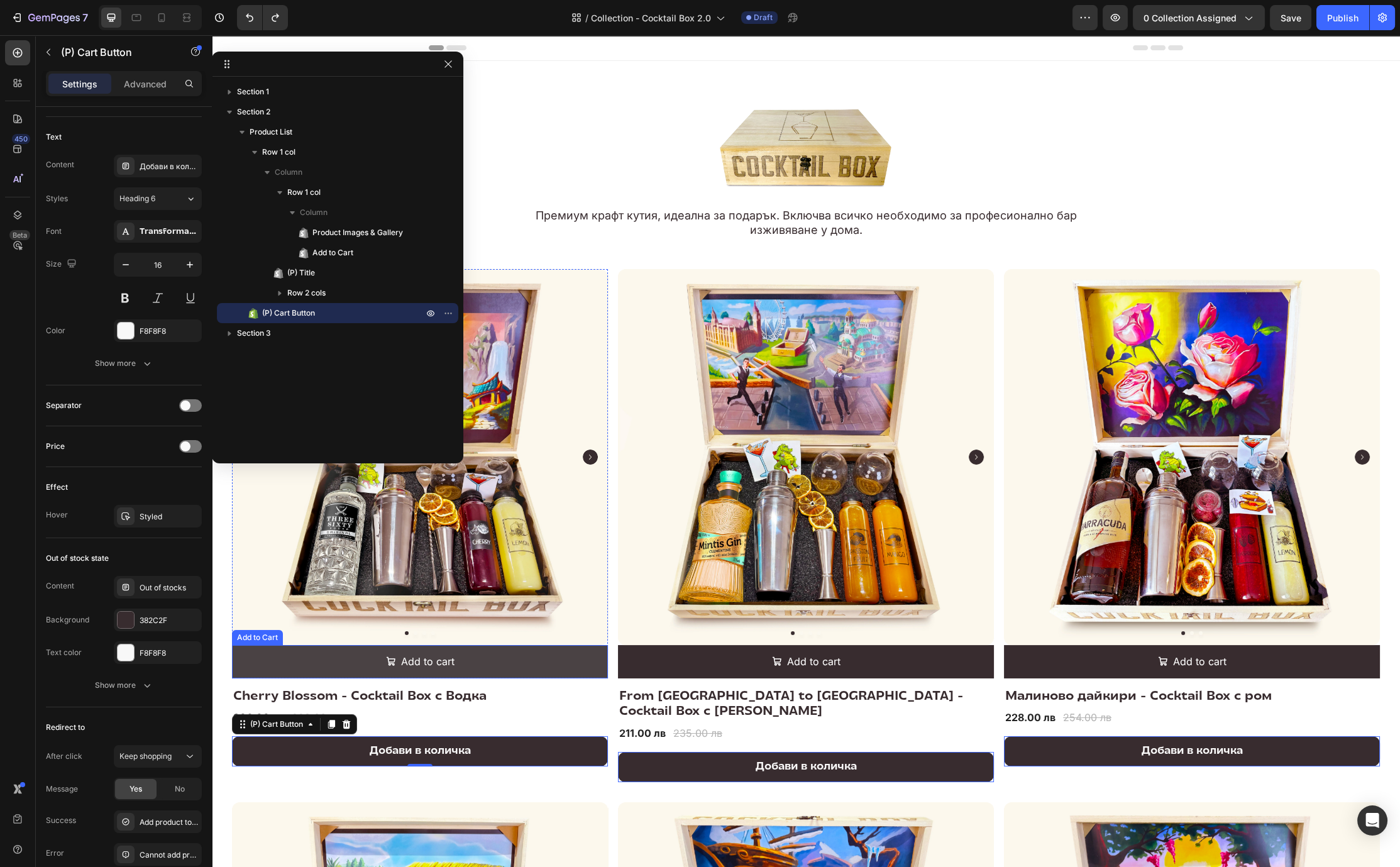
click at [533, 657] on button "Add to cart" at bounding box center [419, 662] width 376 height 33
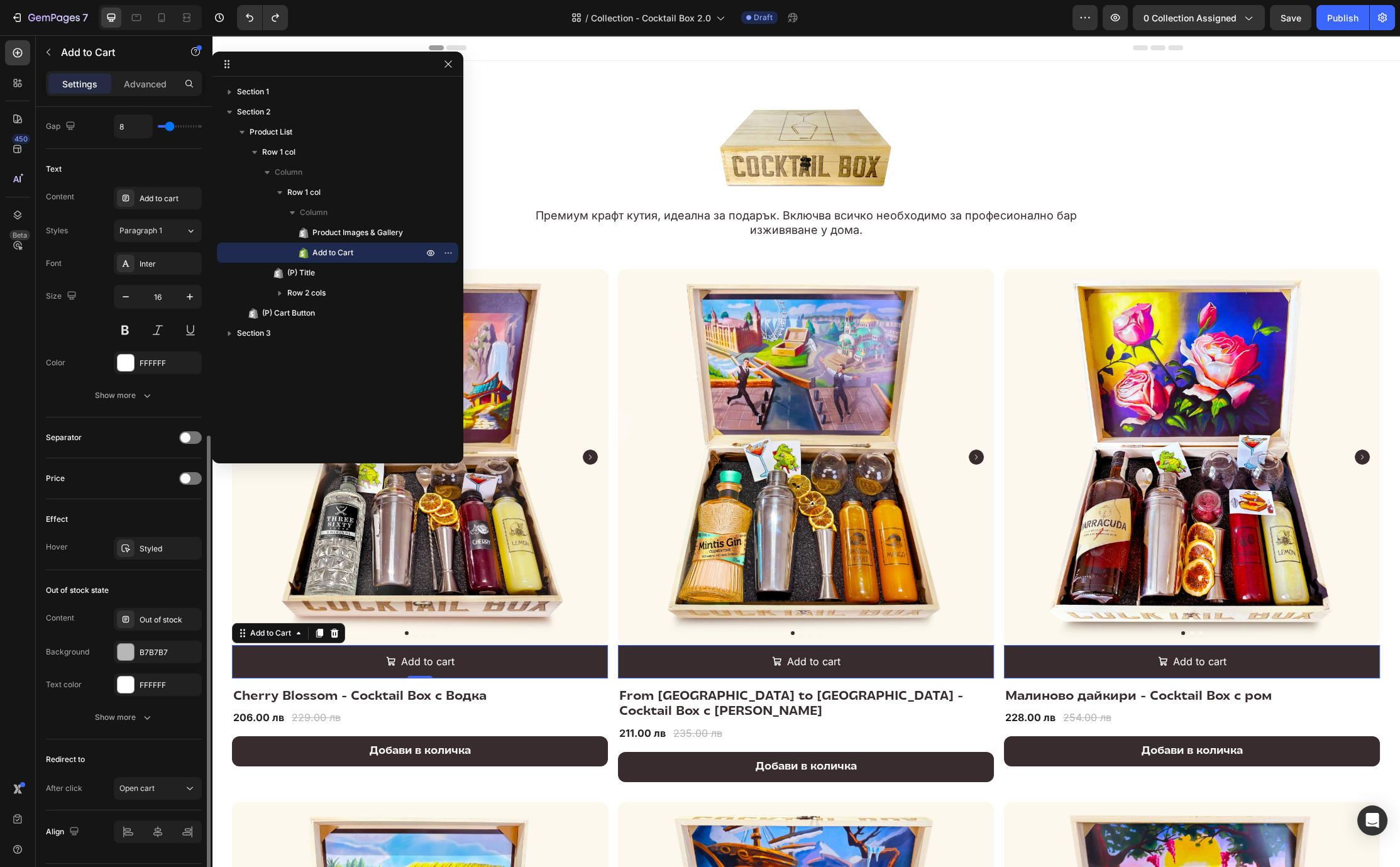
scroll to position [632, 0]
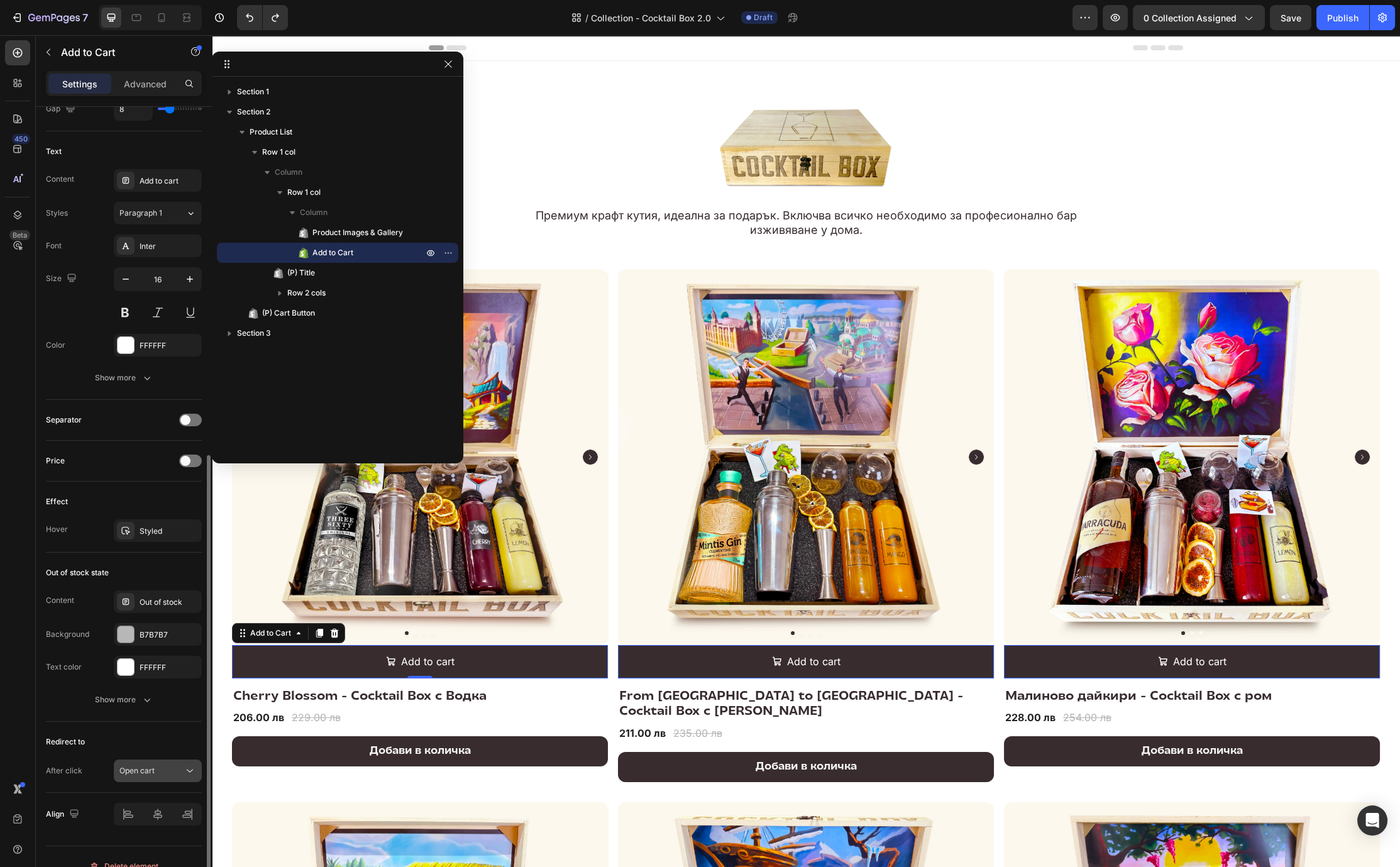
click at [148, 766] on span "Open cart" at bounding box center [137, 771] width 35 height 11
click at [157, 668] on span "Keep shopping" at bounding box center [146, 665] width 52 height 11
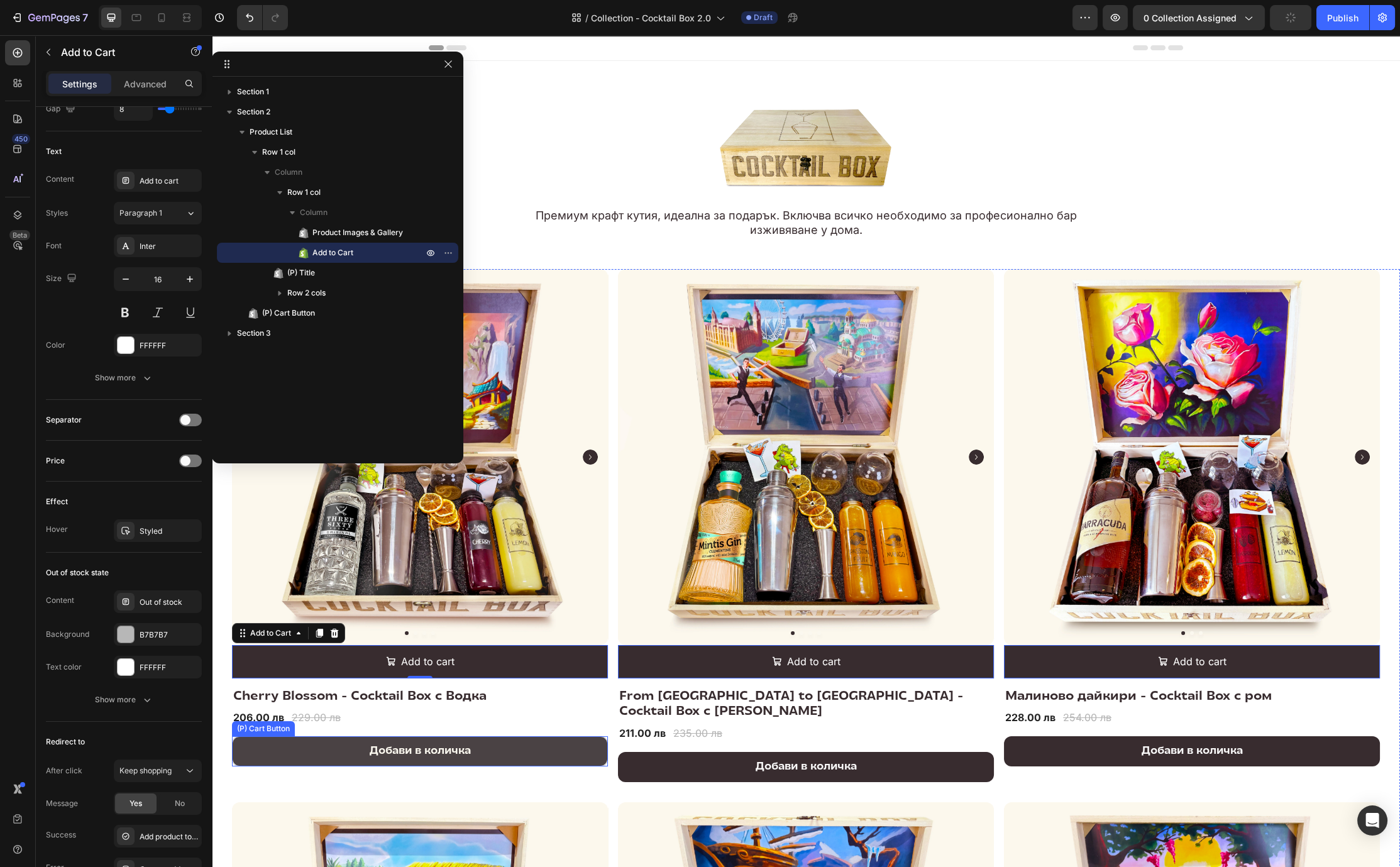
click at [540, 753] on button "Добави в количка" at bounding box center [419, 751] width 376 height 30
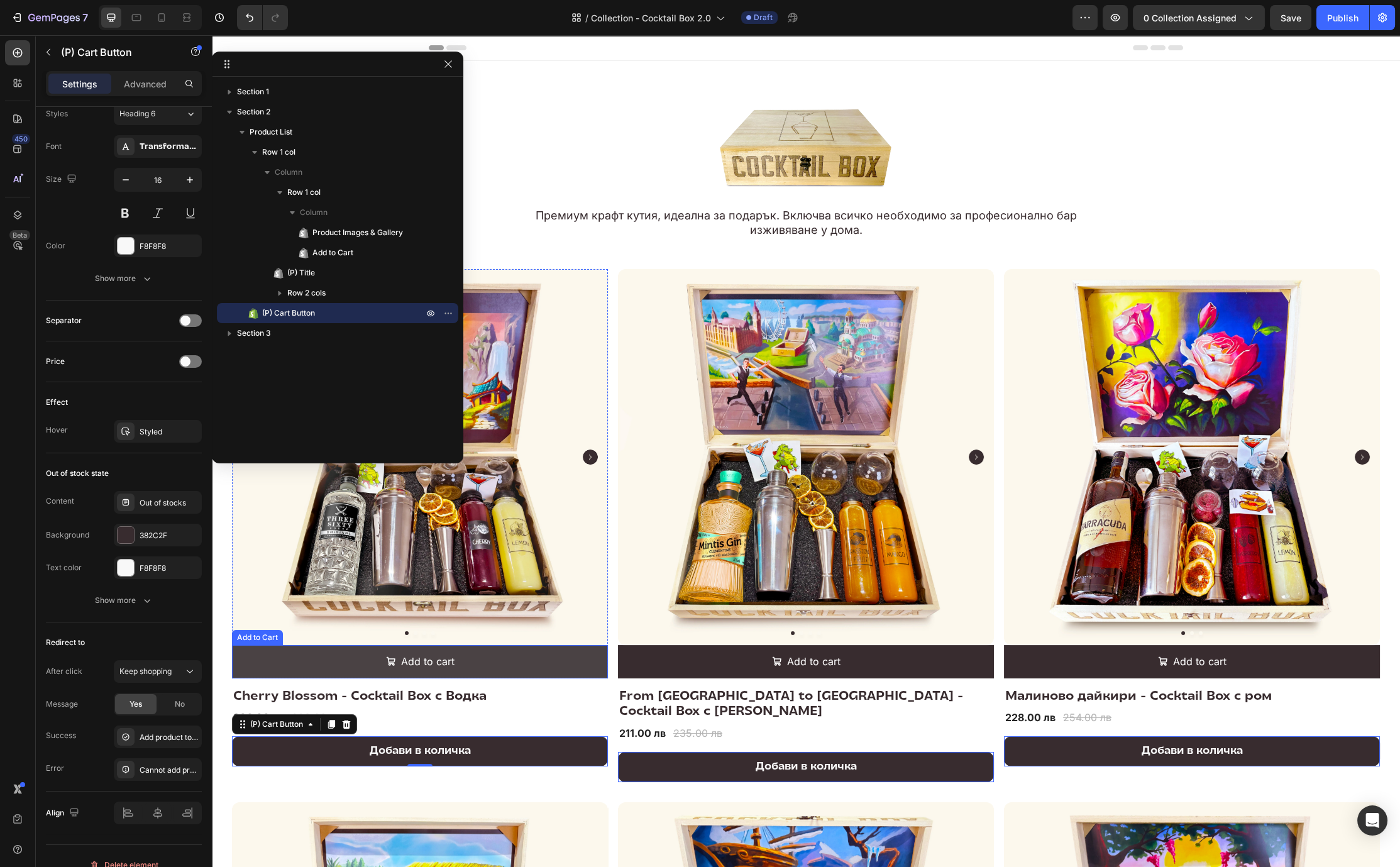
click at [512, 648] on button "Add to cart" at bounding box center [419, 662] width 376 height 33
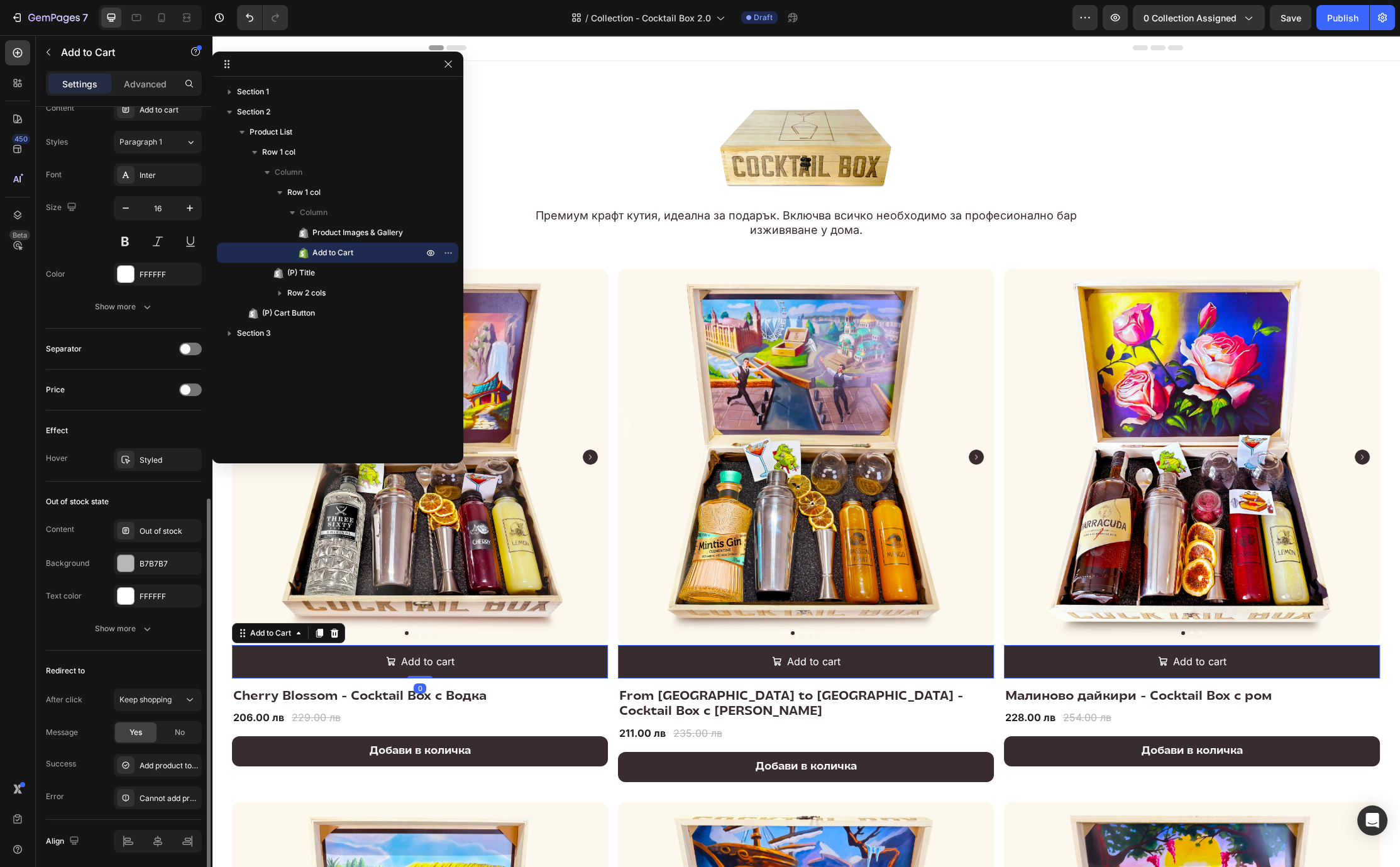
scroll to position [733, 0]
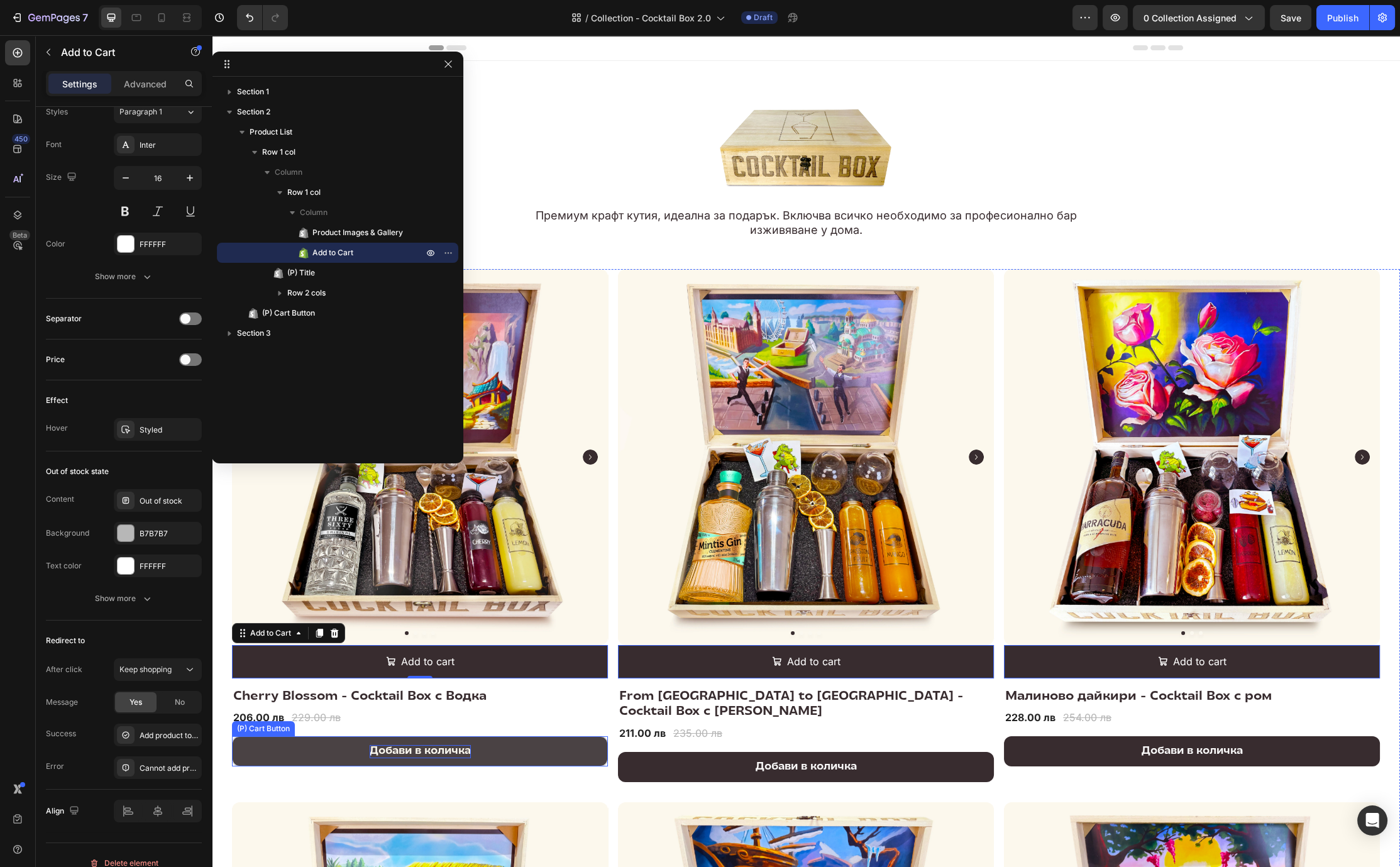
click at [462, 745] on div "Добави в количка" at bounding box center [420, 751] width 101 height 13
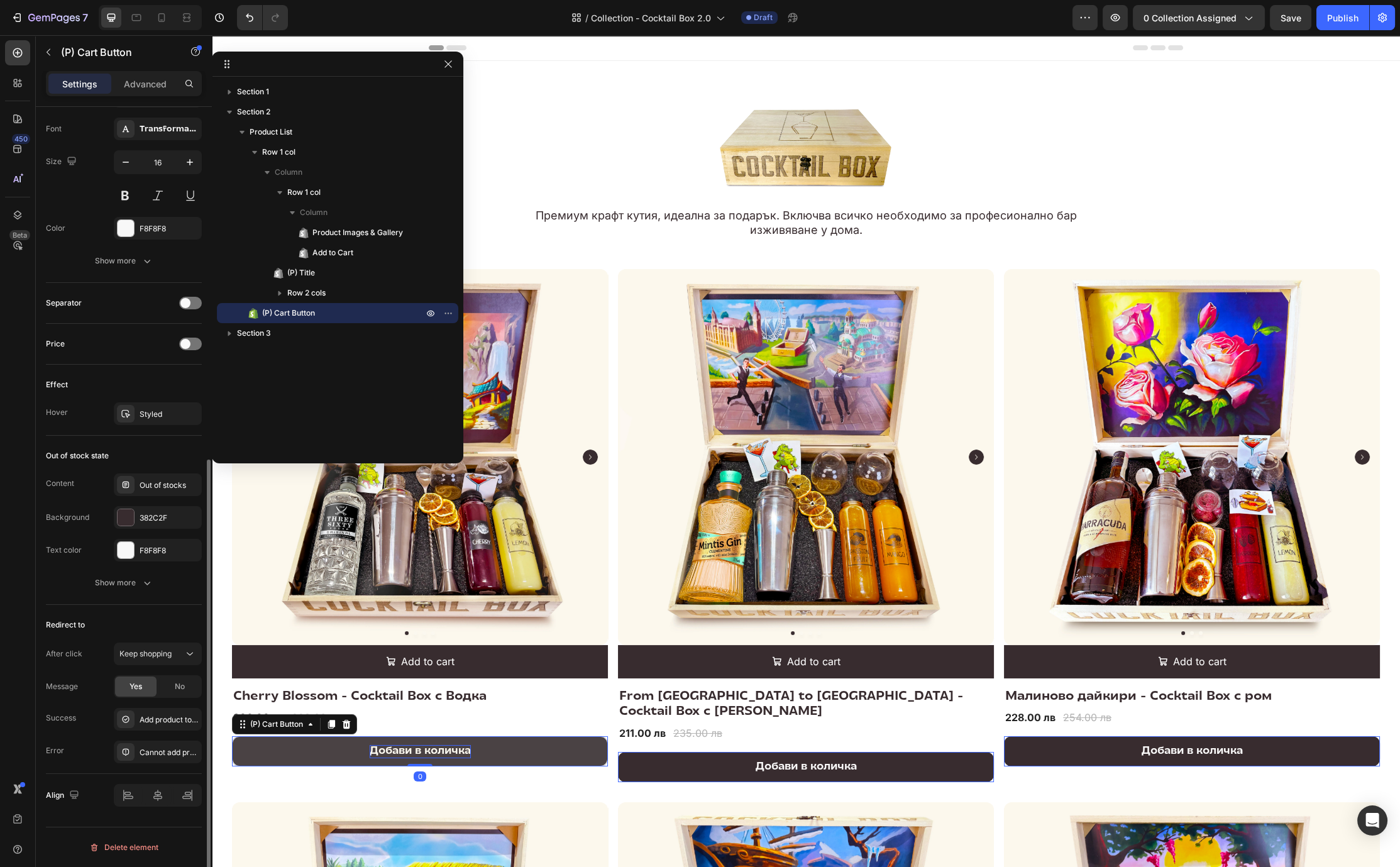
scroll to position [646, 0]
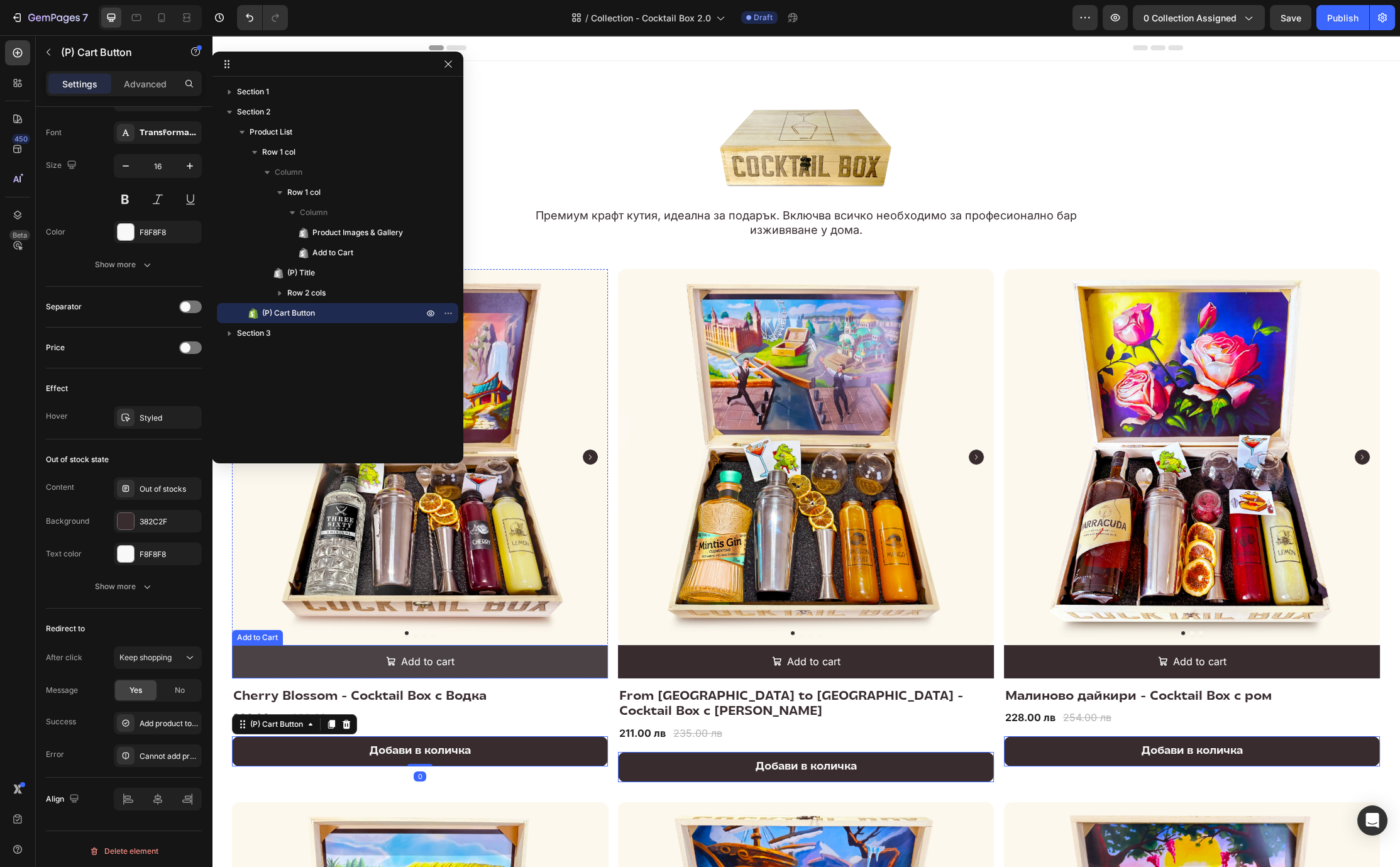
click at [464, 657] on button "Add to cart" at bounding box center [419, 662] width 376 height 33
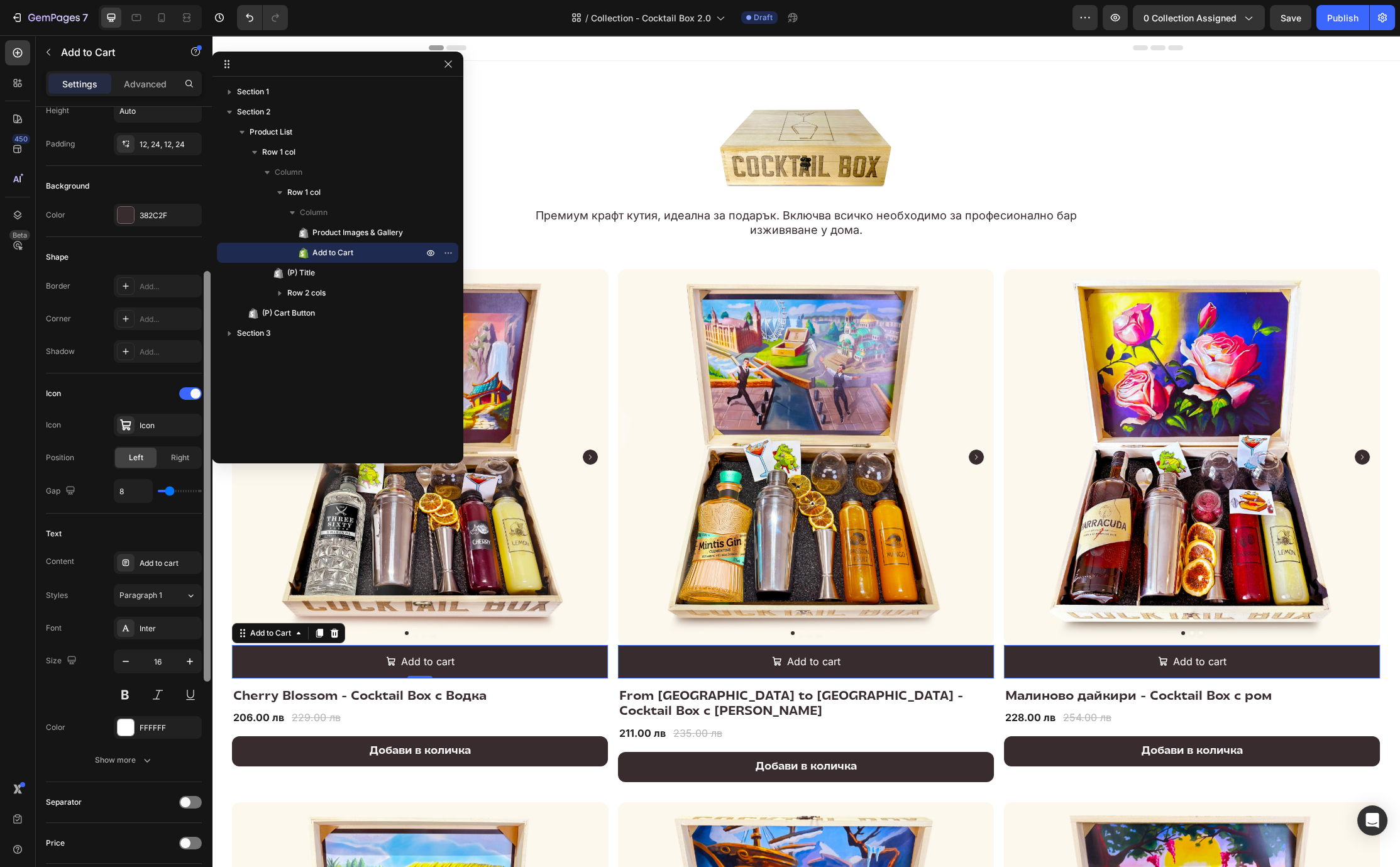
scroll to position [244, 0]
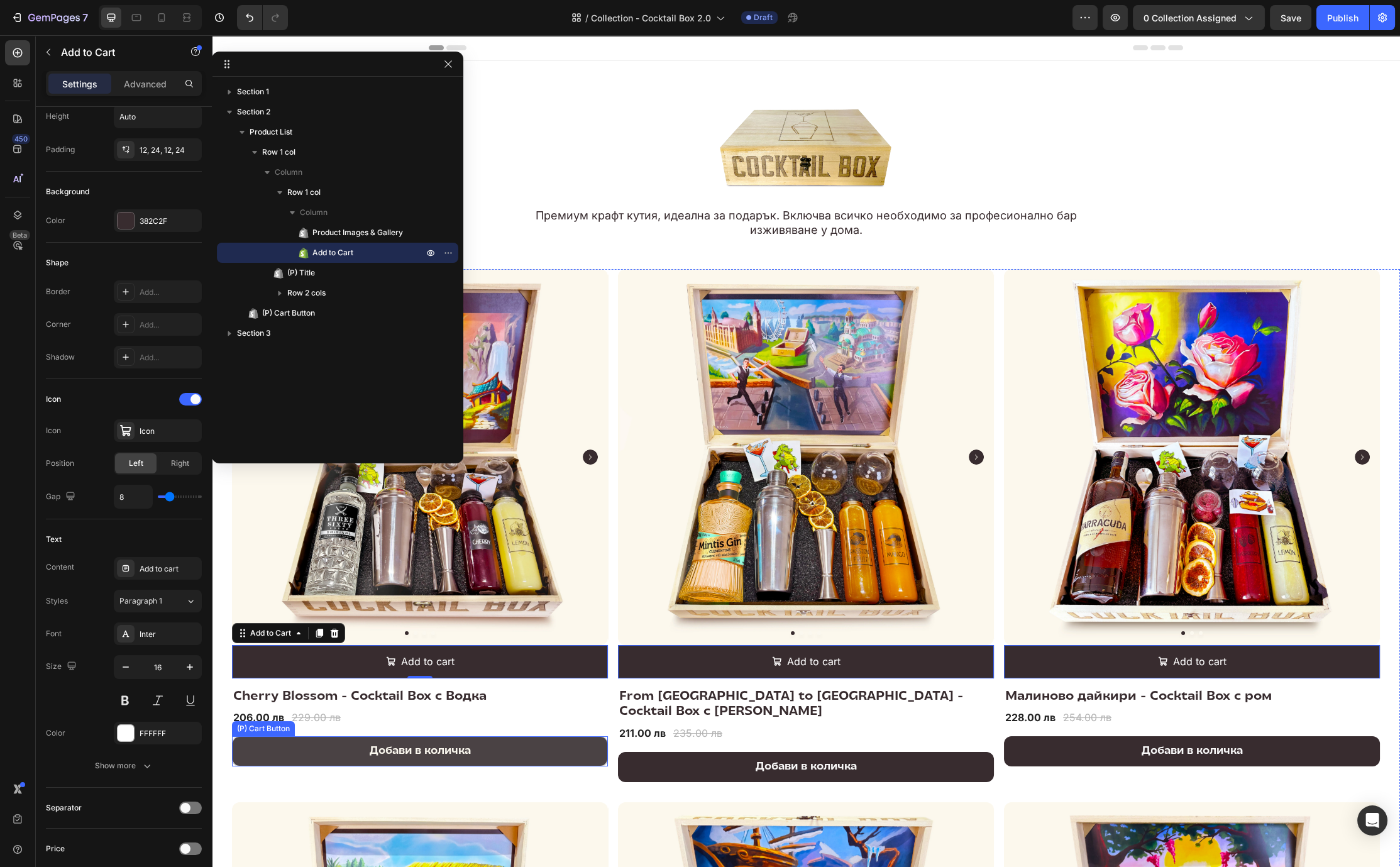
click at [512, 740] on button "Добави в количка" at bounding box center [419, 751] width 376 height 30
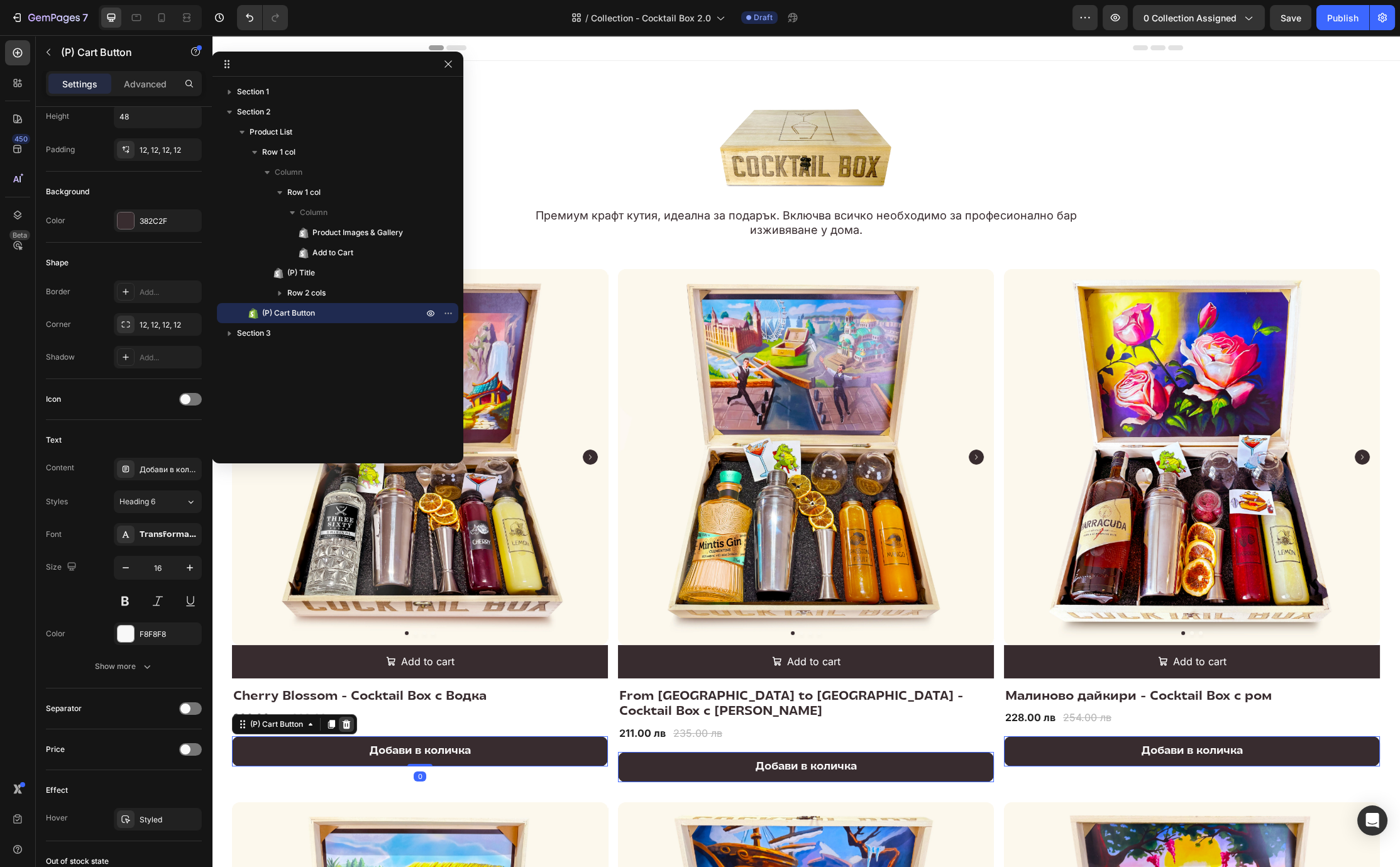
click at [350, 721] on icon at bounding box center [346, 724] width 10 height 10
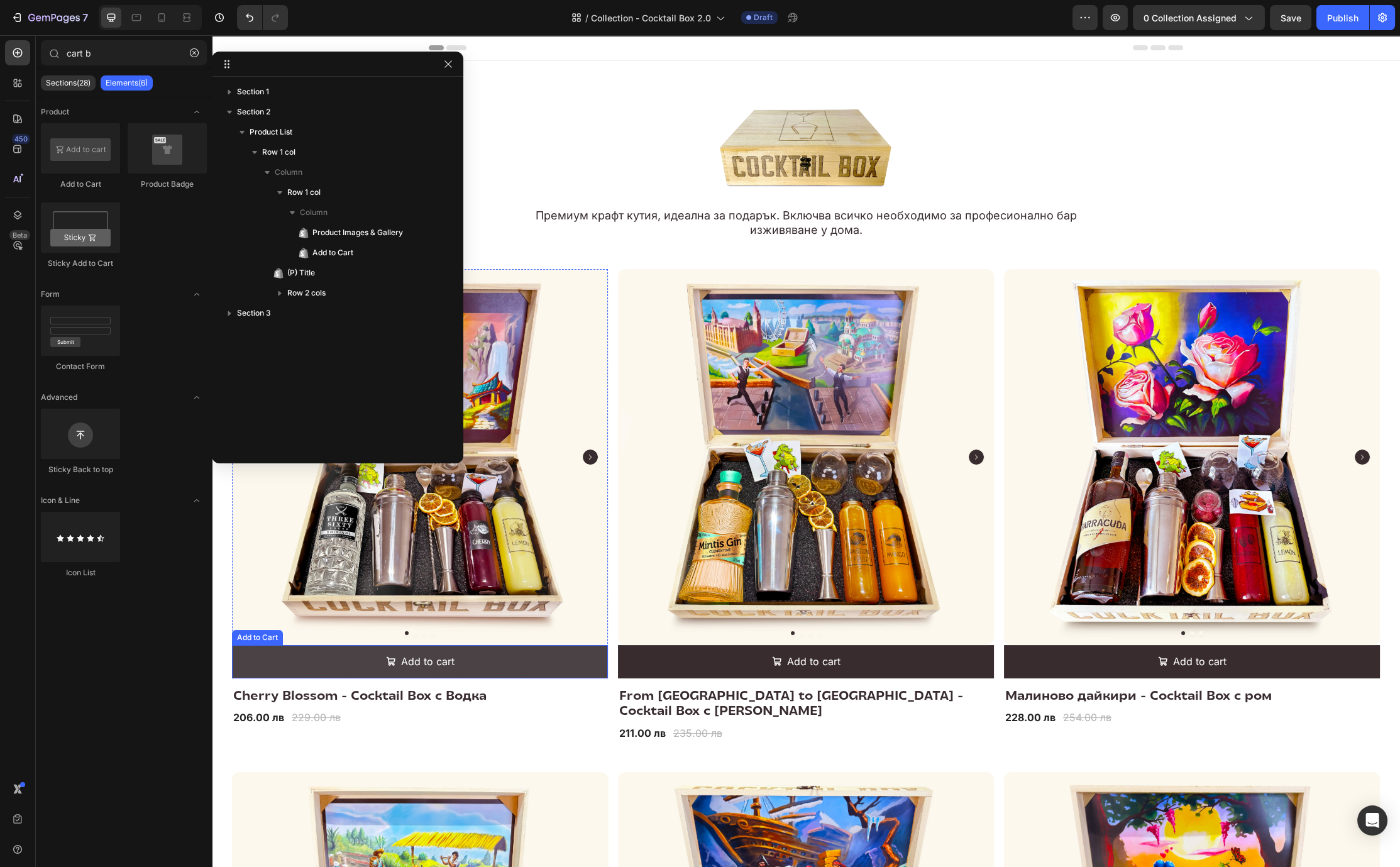
click at [499, 652] on button "Add to cart" at bounding box center [419, 662] width 376 height 33
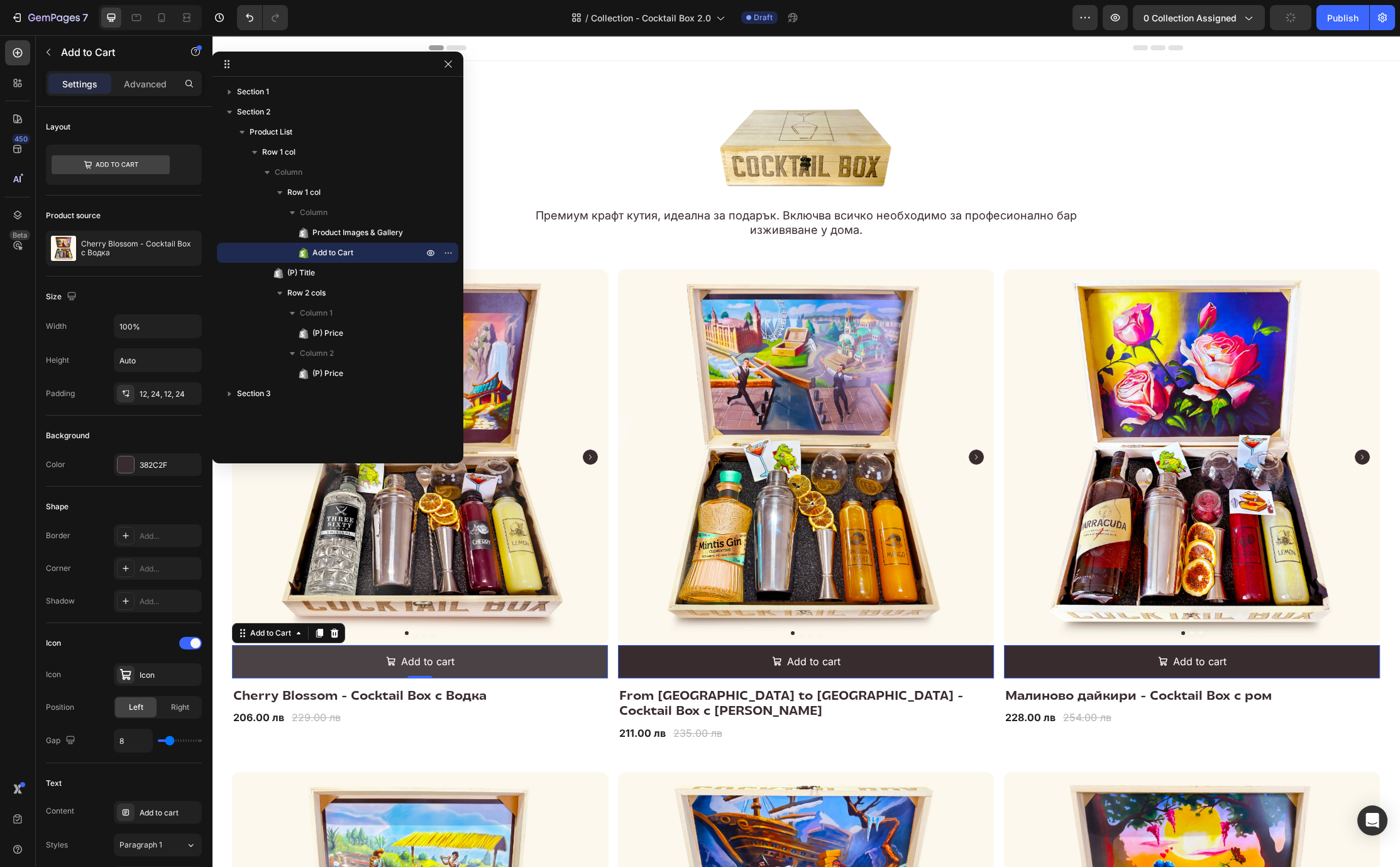
click at [552, 654] on button "Add to cart" at bounding box center [419, 662] width 376 height 33
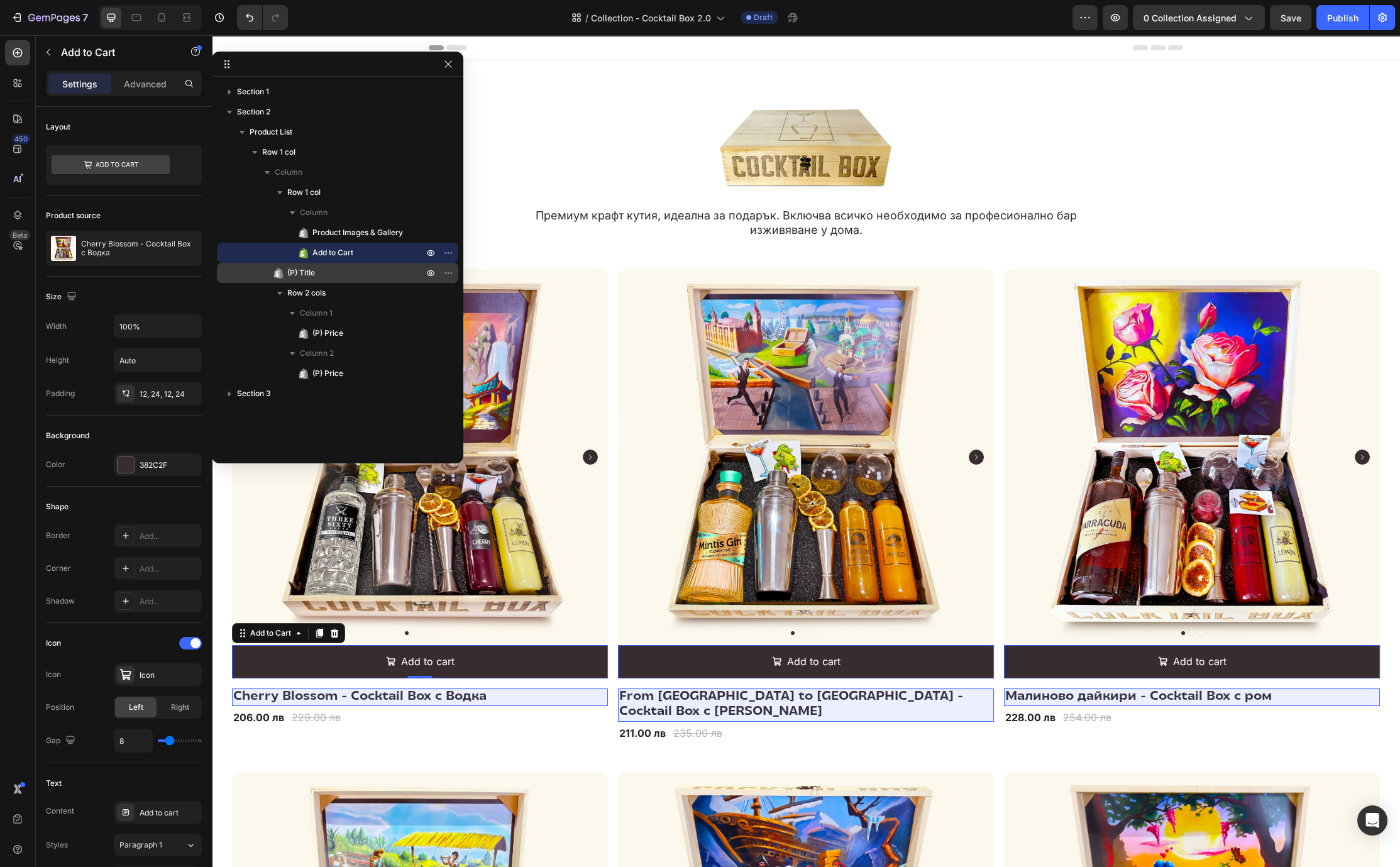
click at [309, 269] on span "(P) Title" at bounding box center [301, 273] width 28 height 13
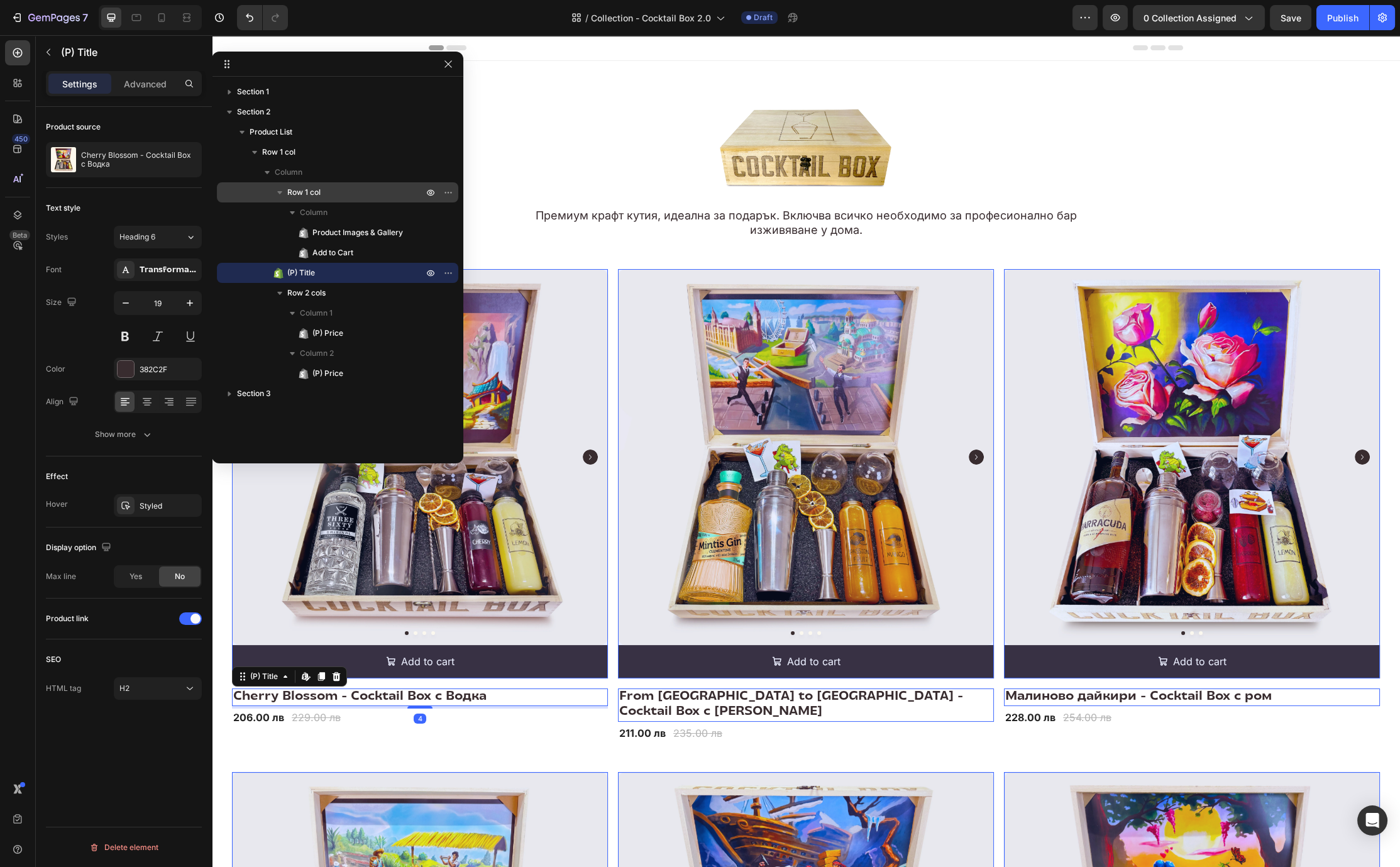
click at [324, 191] on p "Row 1 col" at bounding box center [356, 192] width 138 height 13
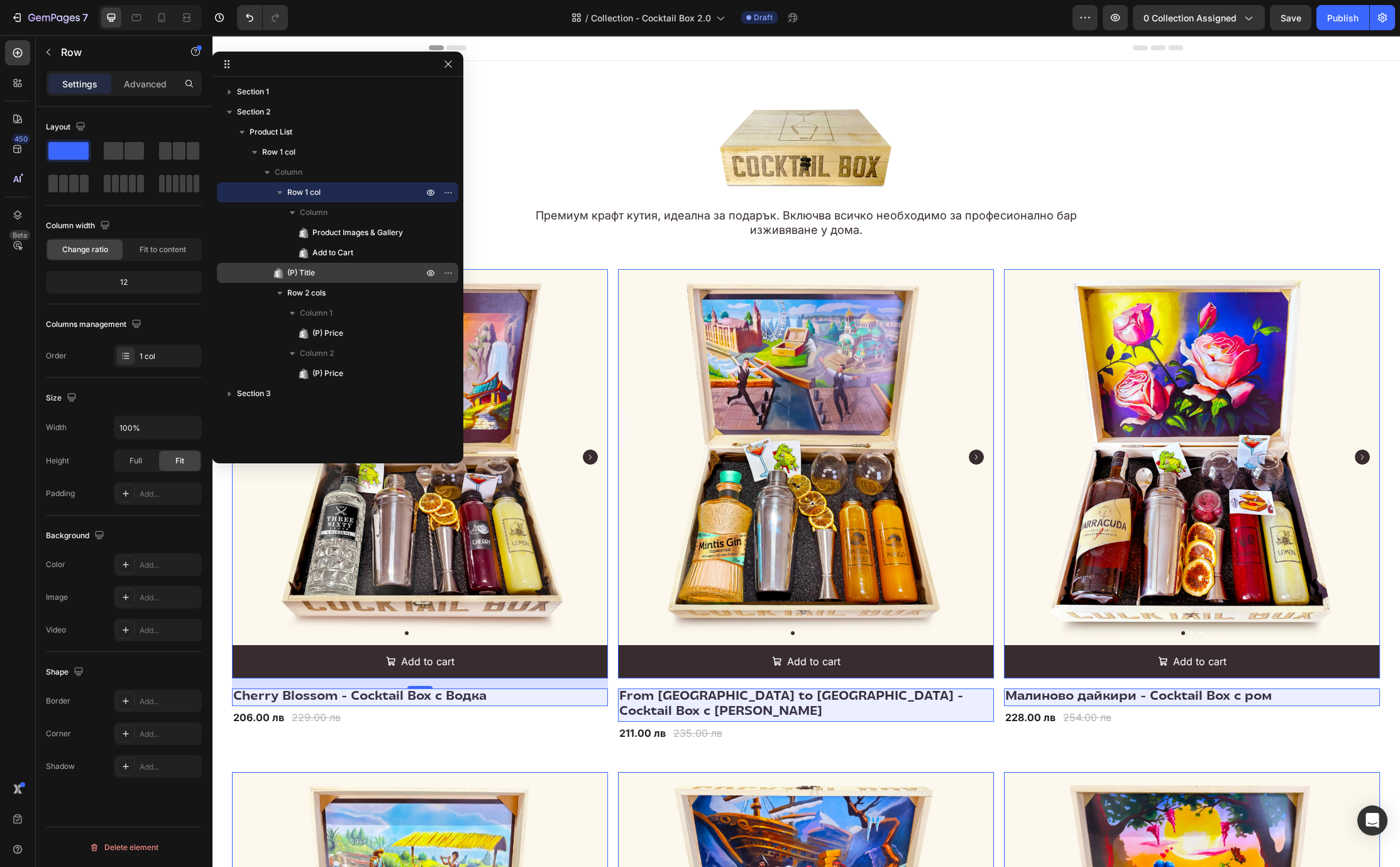
click at [305, 268] on span "(P) Title" at bounding box center [301, 273] width 28 height 13
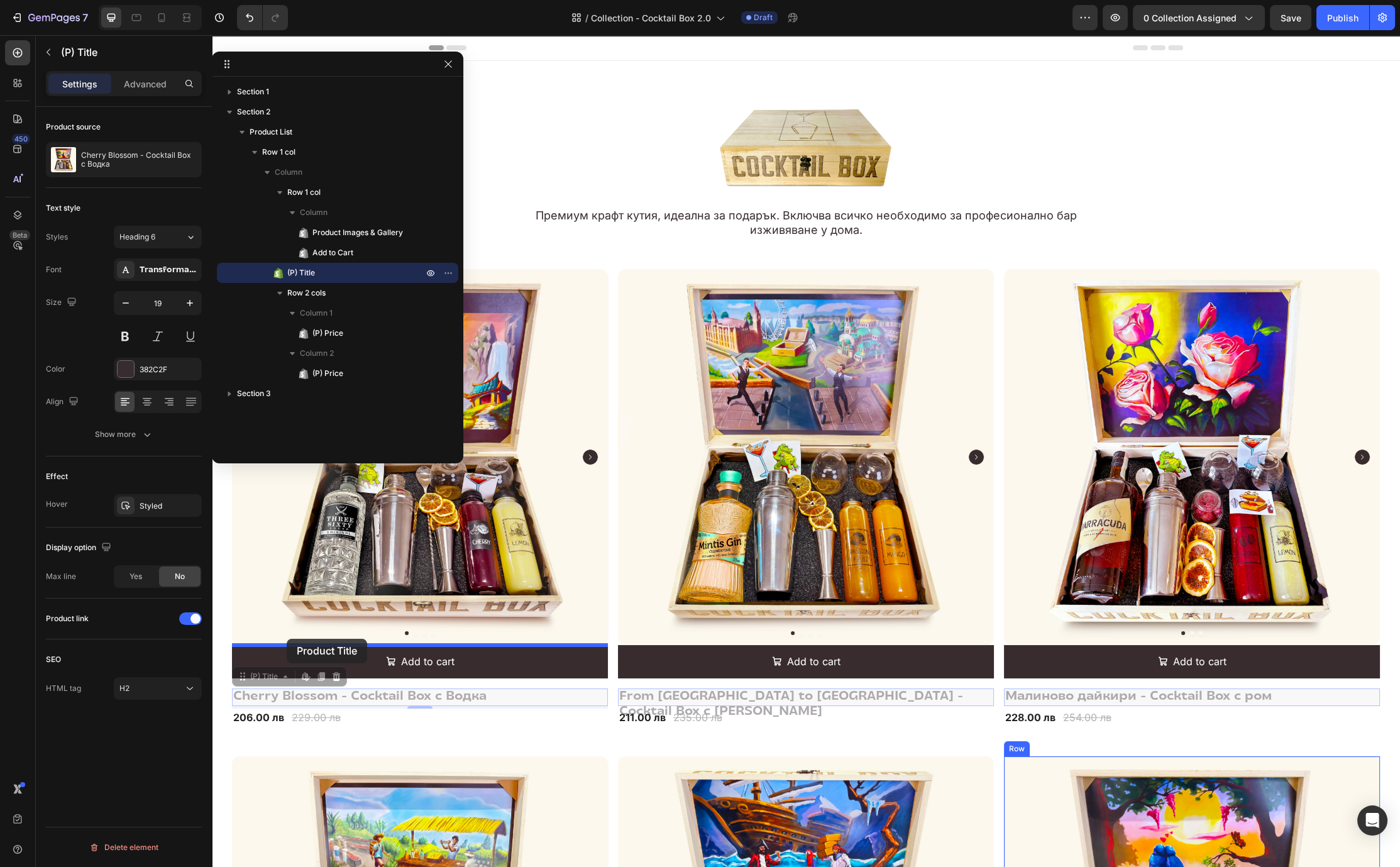
drag, startPoint x: 241, startPoint y: 677, endPoint x: 286, endPoint y: 639, distance: 58.9
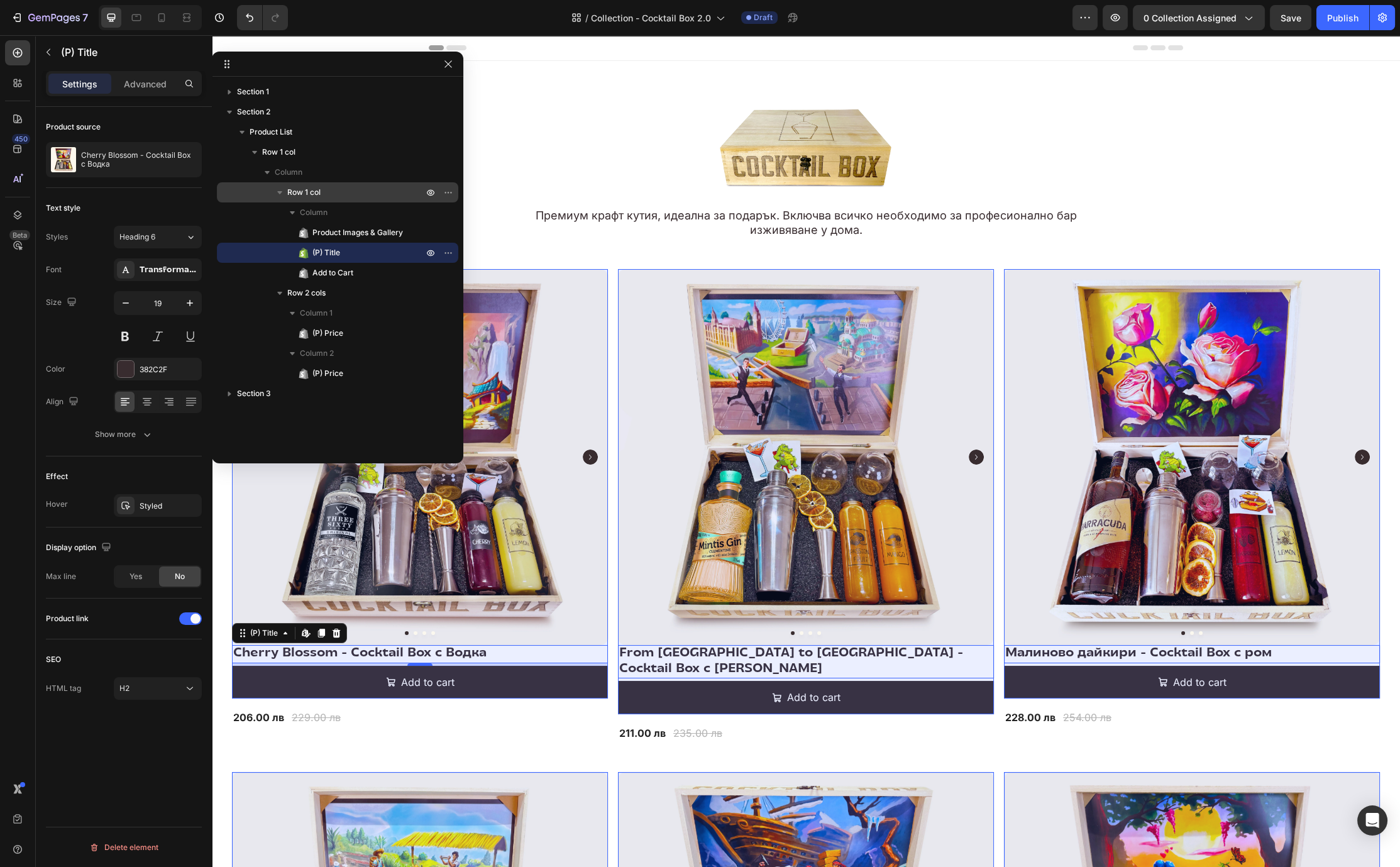
click at [325, 191] on p "Row 1 col" at bounding box center [356, 192] width 138 height 13
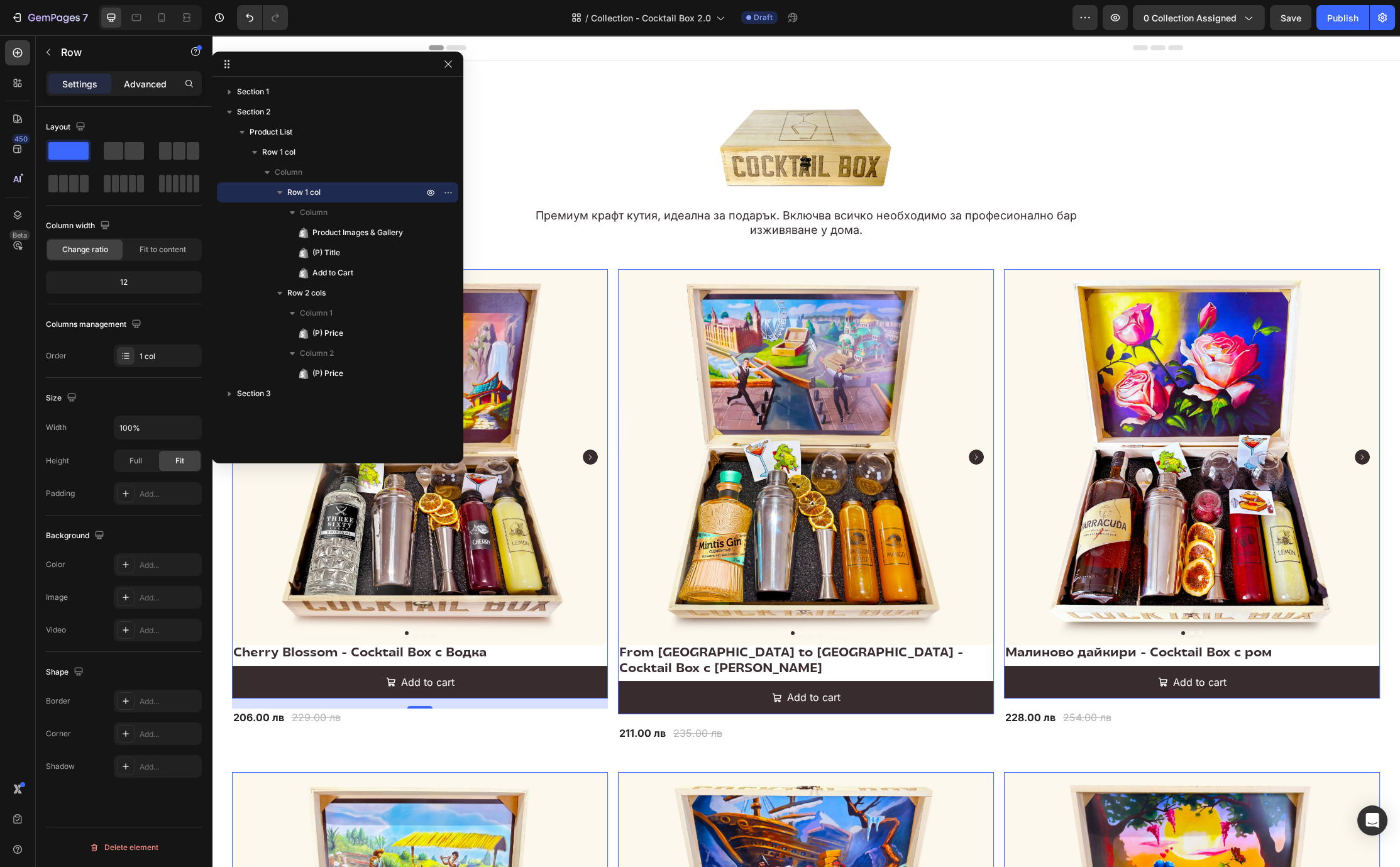
click at [146, 82] on p "Advanced" at bounding box center [145, 84] width 43 height 13
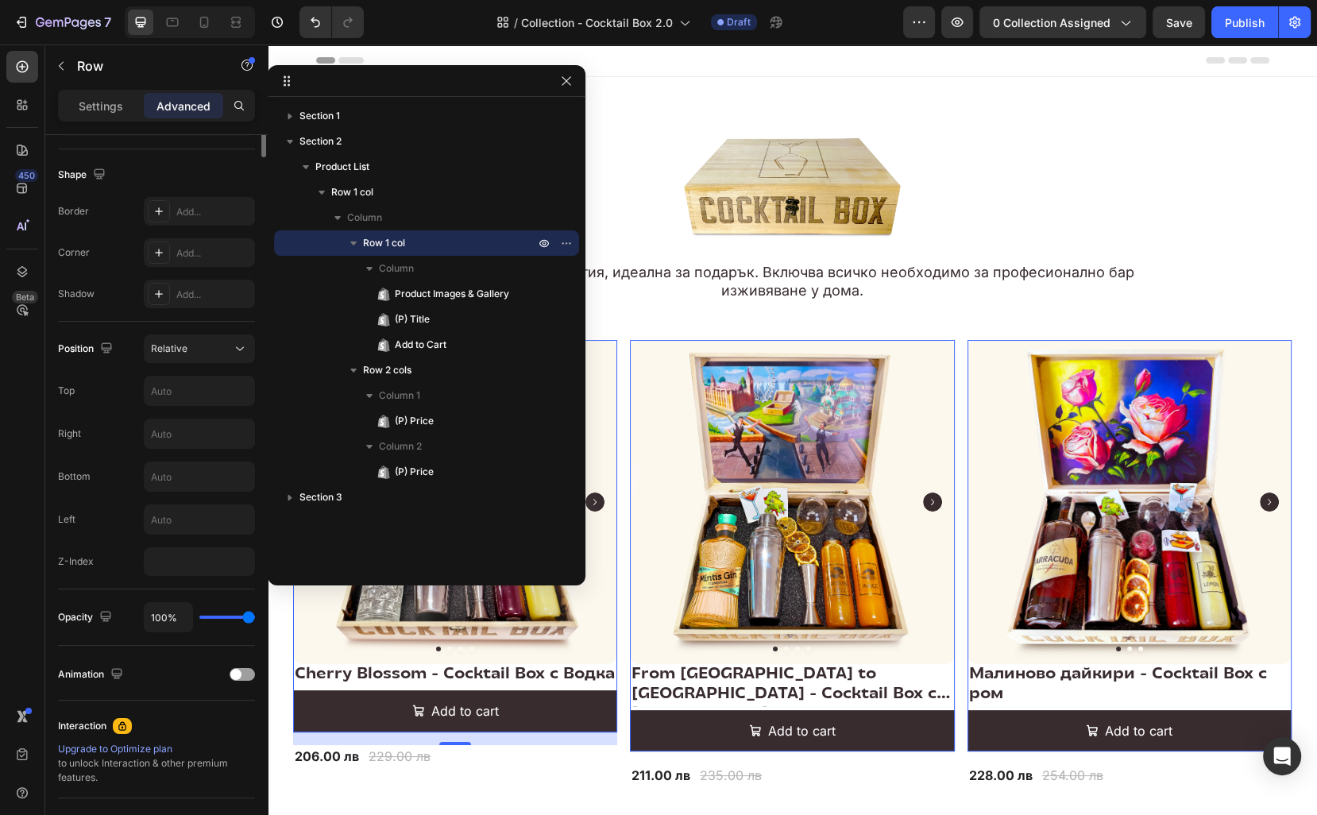
scroll to position [0, 0]
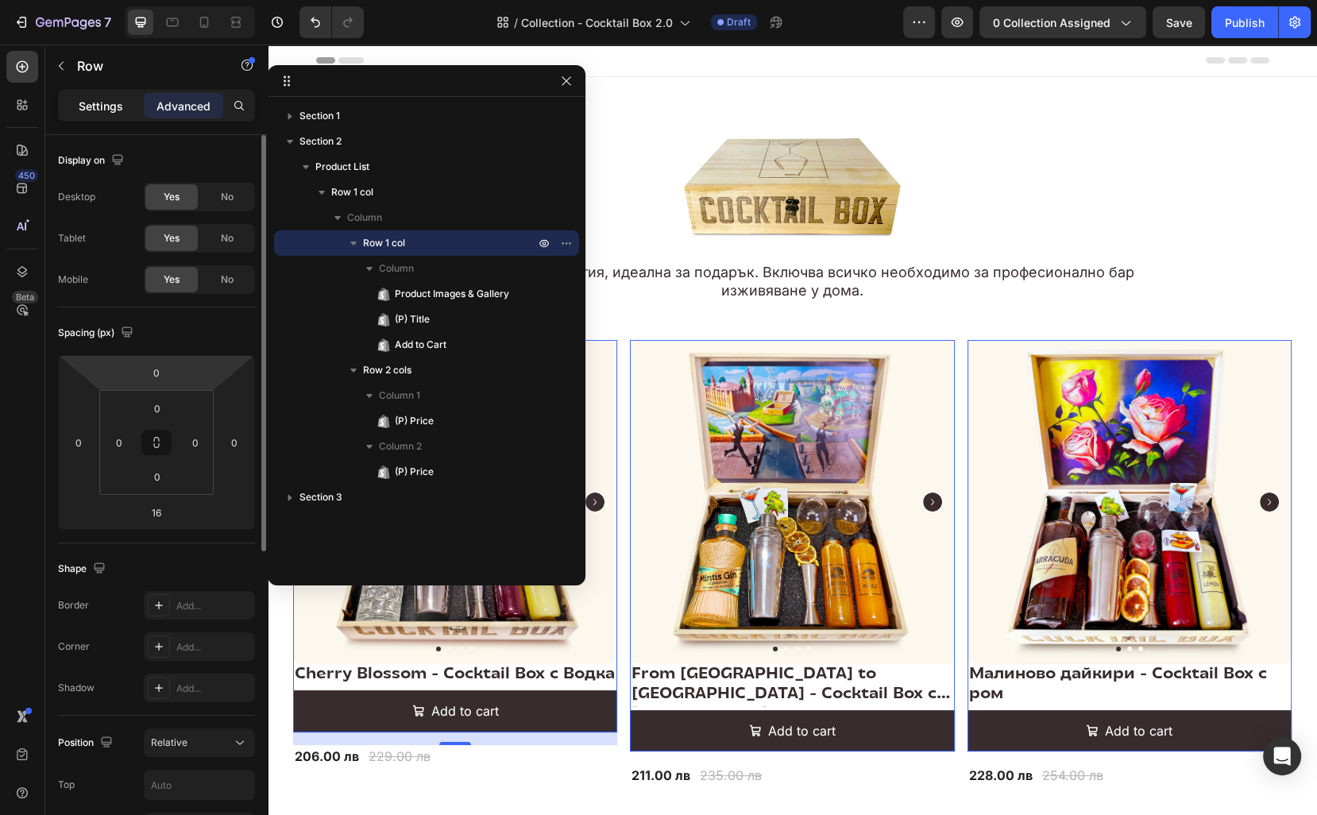
click at [104, 99] on p "Settings" at bounding box center [101, 106] width 44 height 17
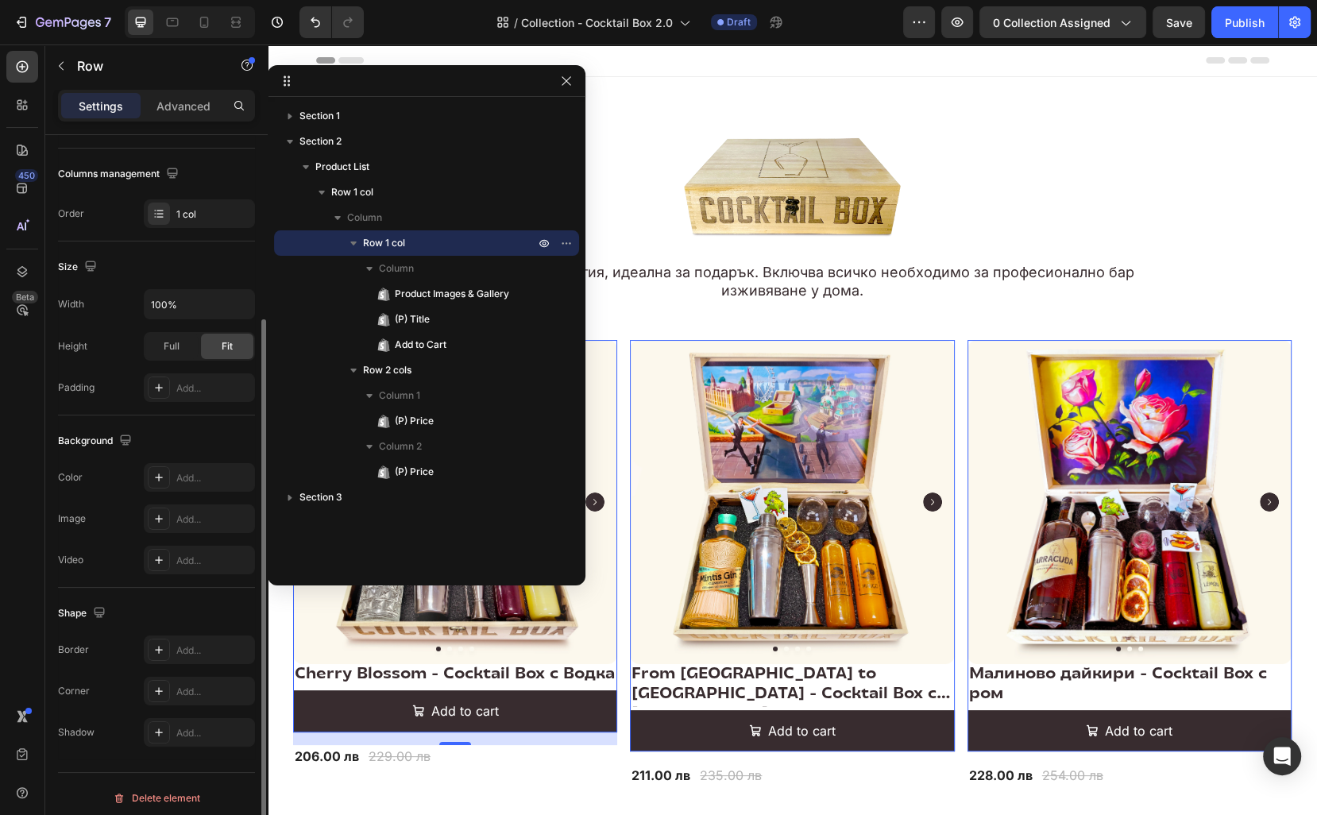
scroll to position [240, 0]
click at [156, 472] on icon at bounding box center [159, 473] width 13 height 13
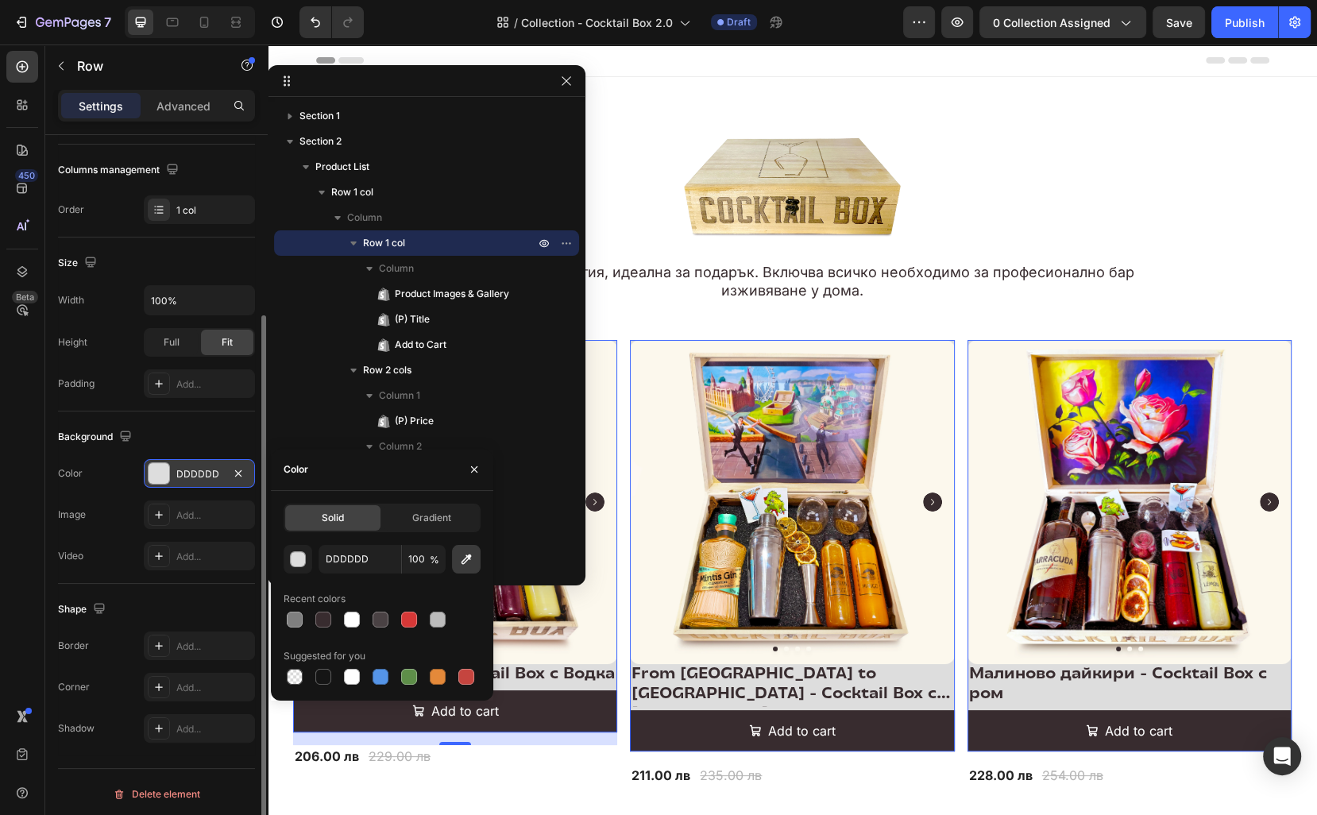
click at [463, 556] on icon "button" at bounding box center [466, 559] width 16 height 16
type input "FCF8ED"
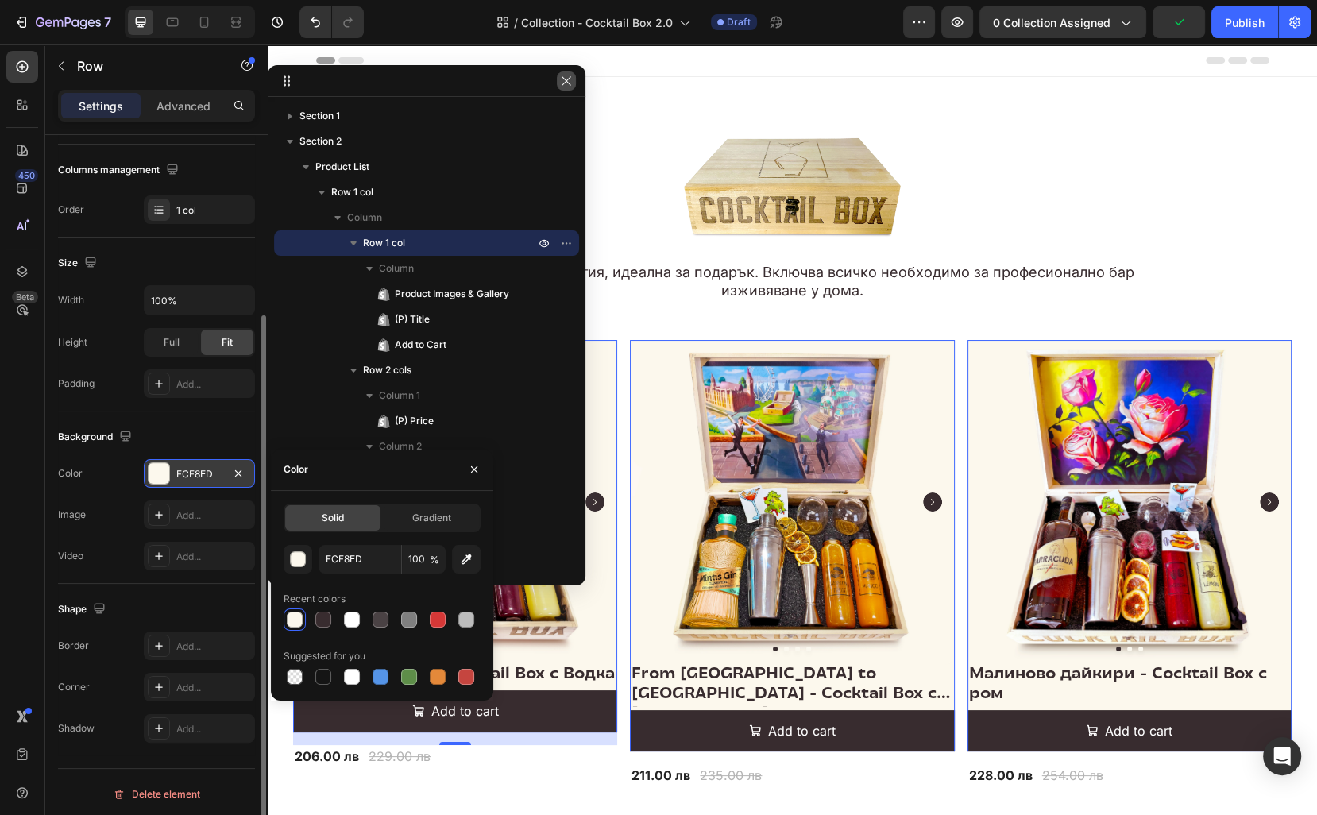
click at [565, 73] on button "button" at bounding box center [566, 80] width 19 height 19
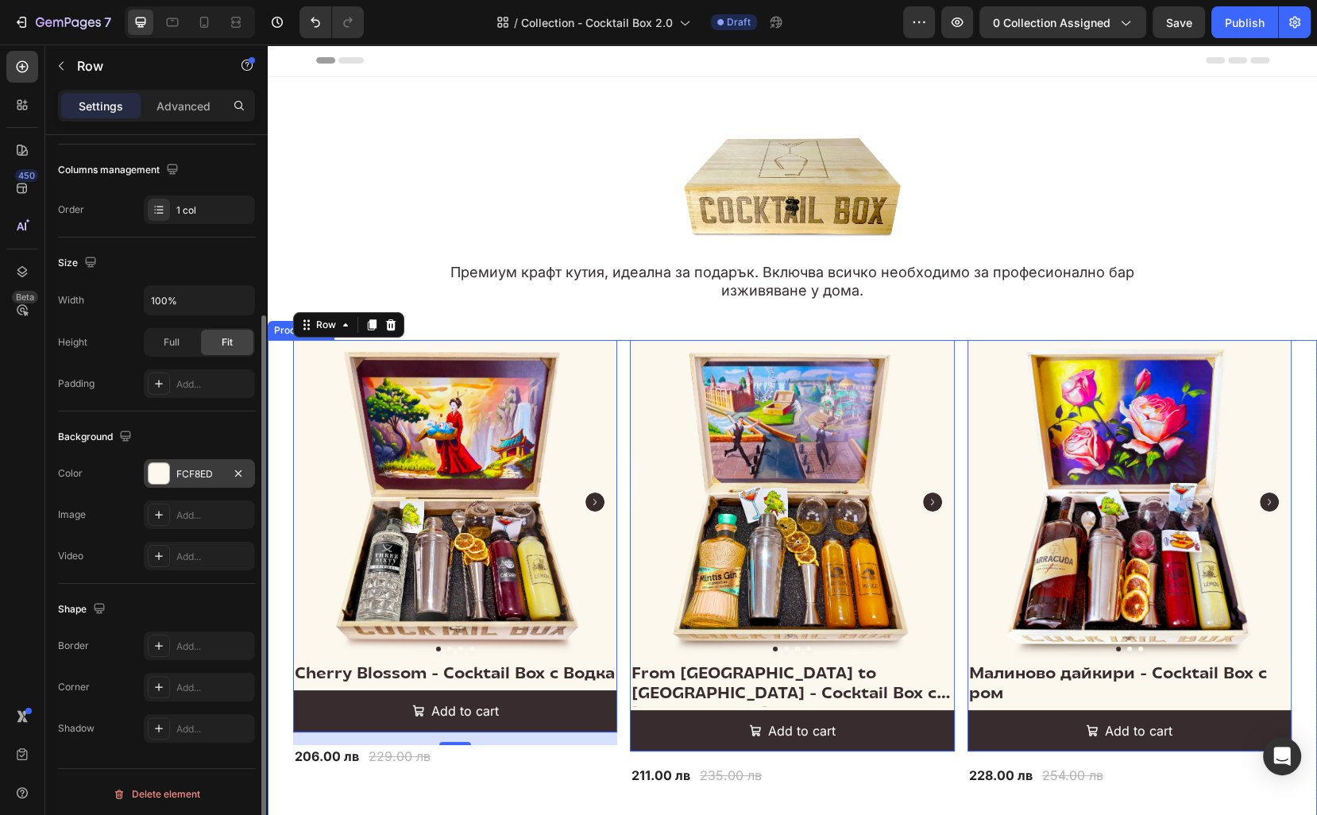
click at [618, 604] on div "Product Images & Gallery Cherry Blossom - Cocktail Box с Водка (P) Title Add to…" at bounding box center [792, 812] width 998 height 944
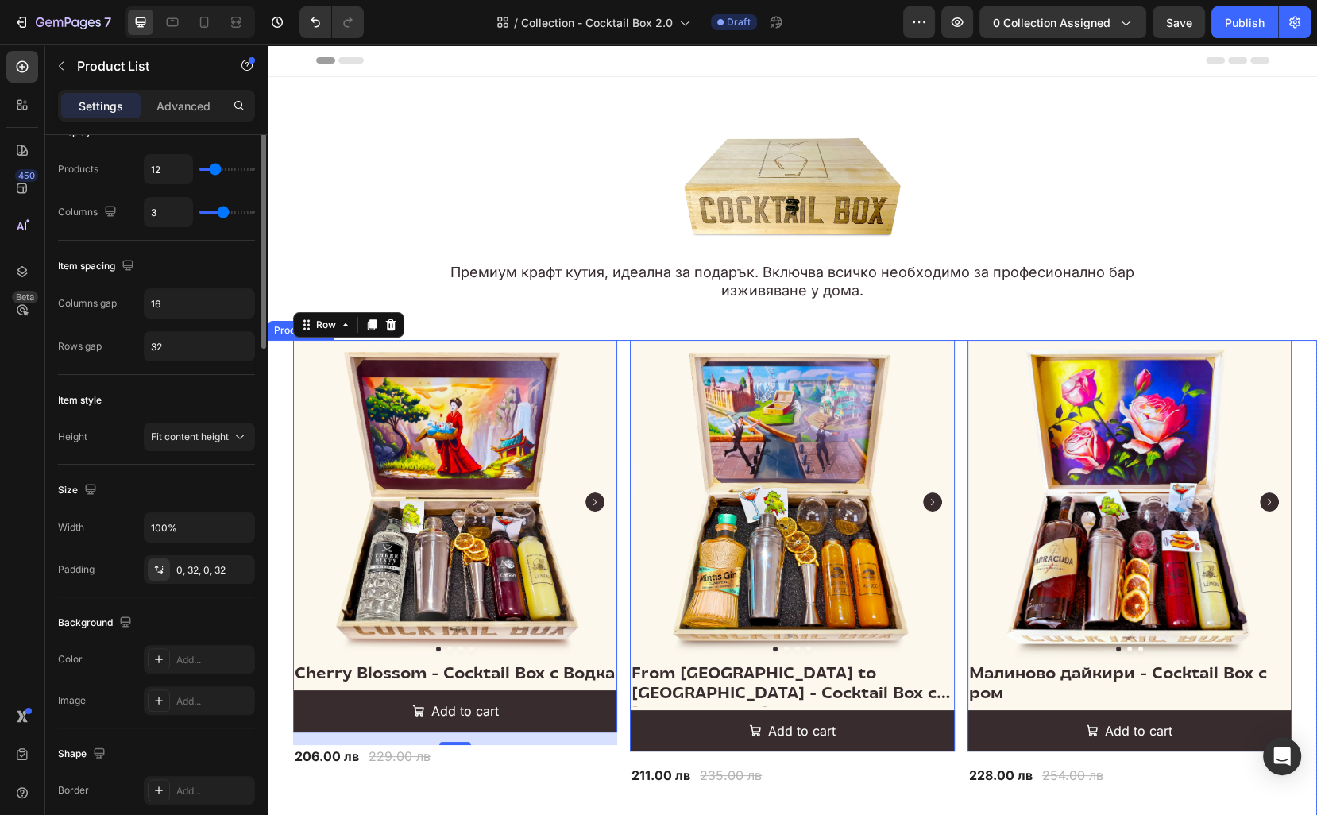
scroll to position [0, 0]
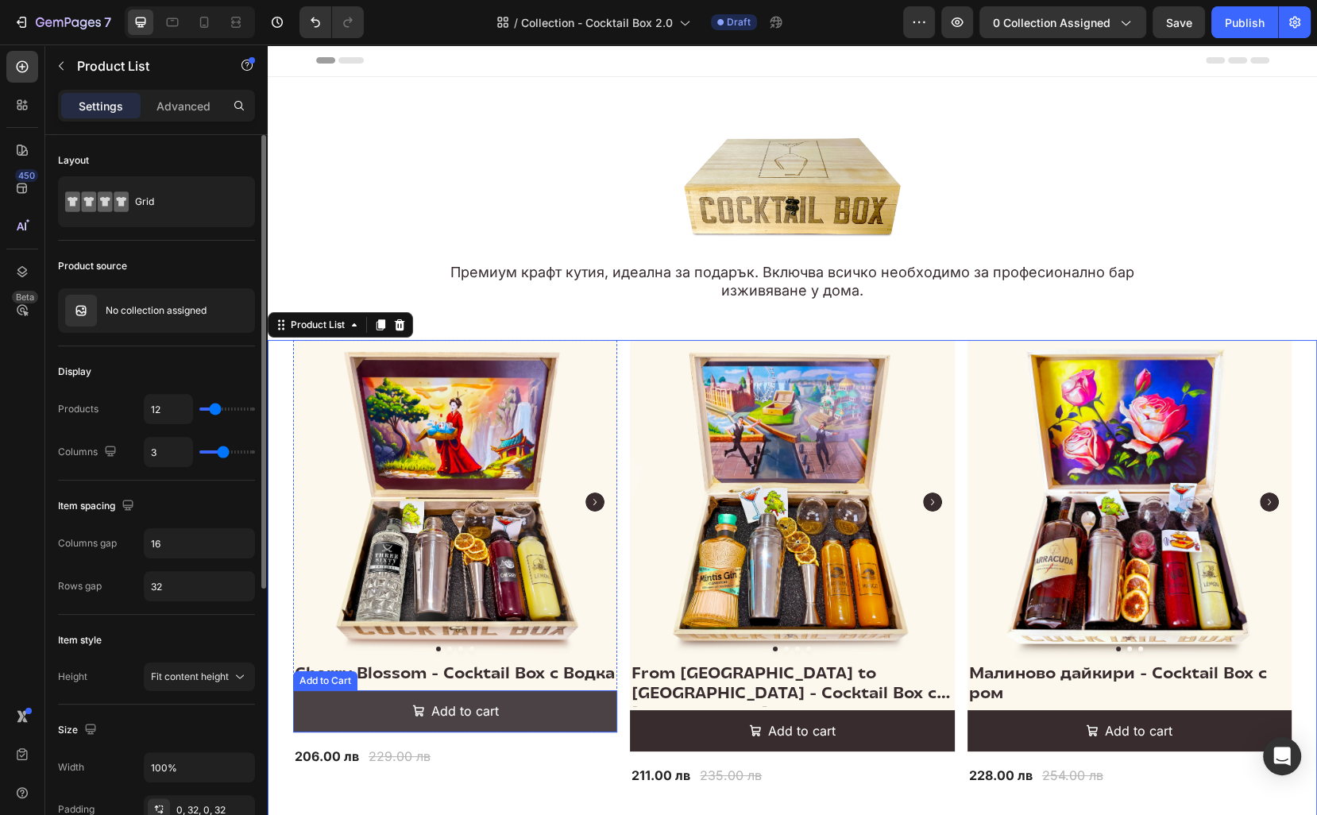
click at [569, 728] on button "Add to cart" at bounding box center [455, 711] width 324 height 42
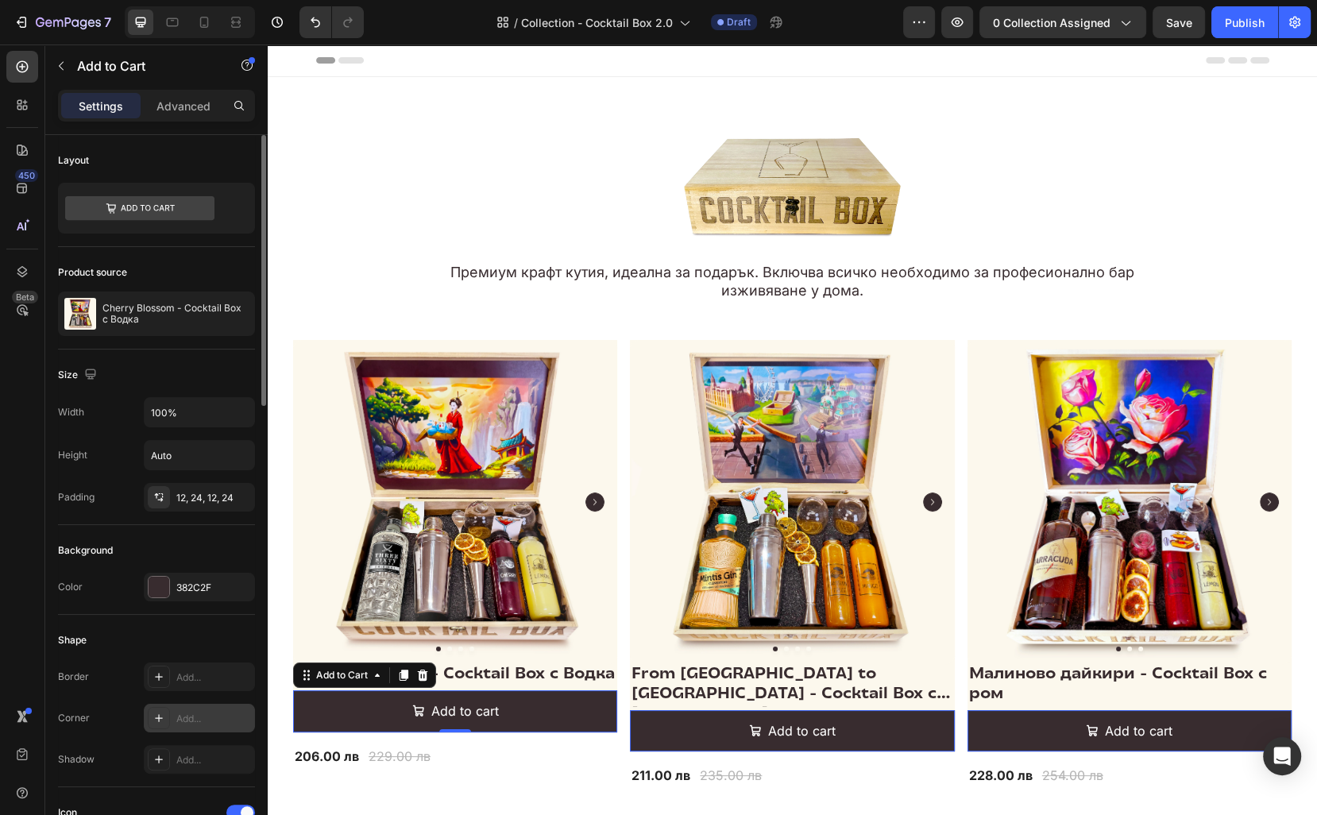
click at [190, 715] on div "Add..." at bounding box center [213, 719] width 75 height 14
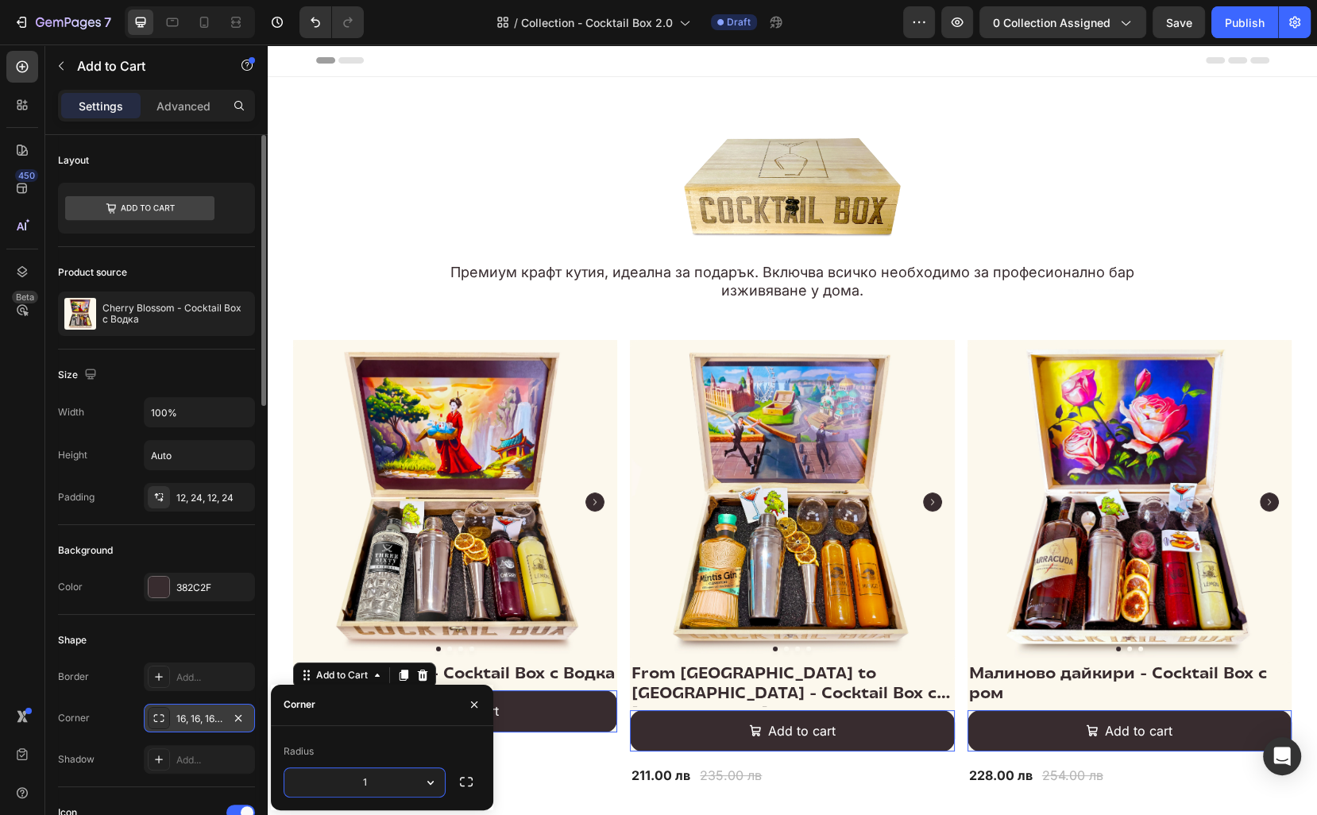
type input "12"
click at [577, 670] on h2 "Cherry Blossom - Cocktail Box с Водка" at bounding box center [455, 675] width 324 height 23
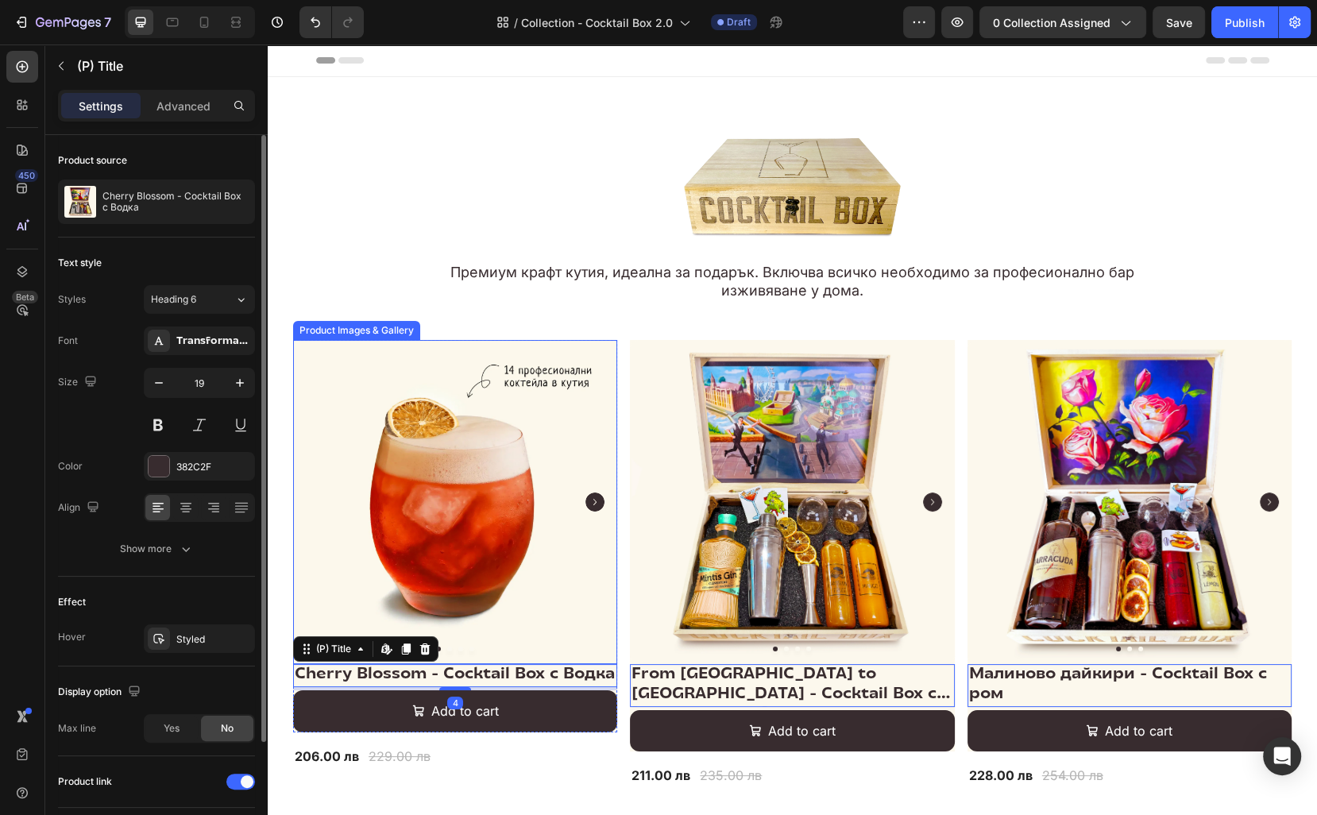
click at [600, 634] on img at bounding box center [455, 502] width 324 height 324
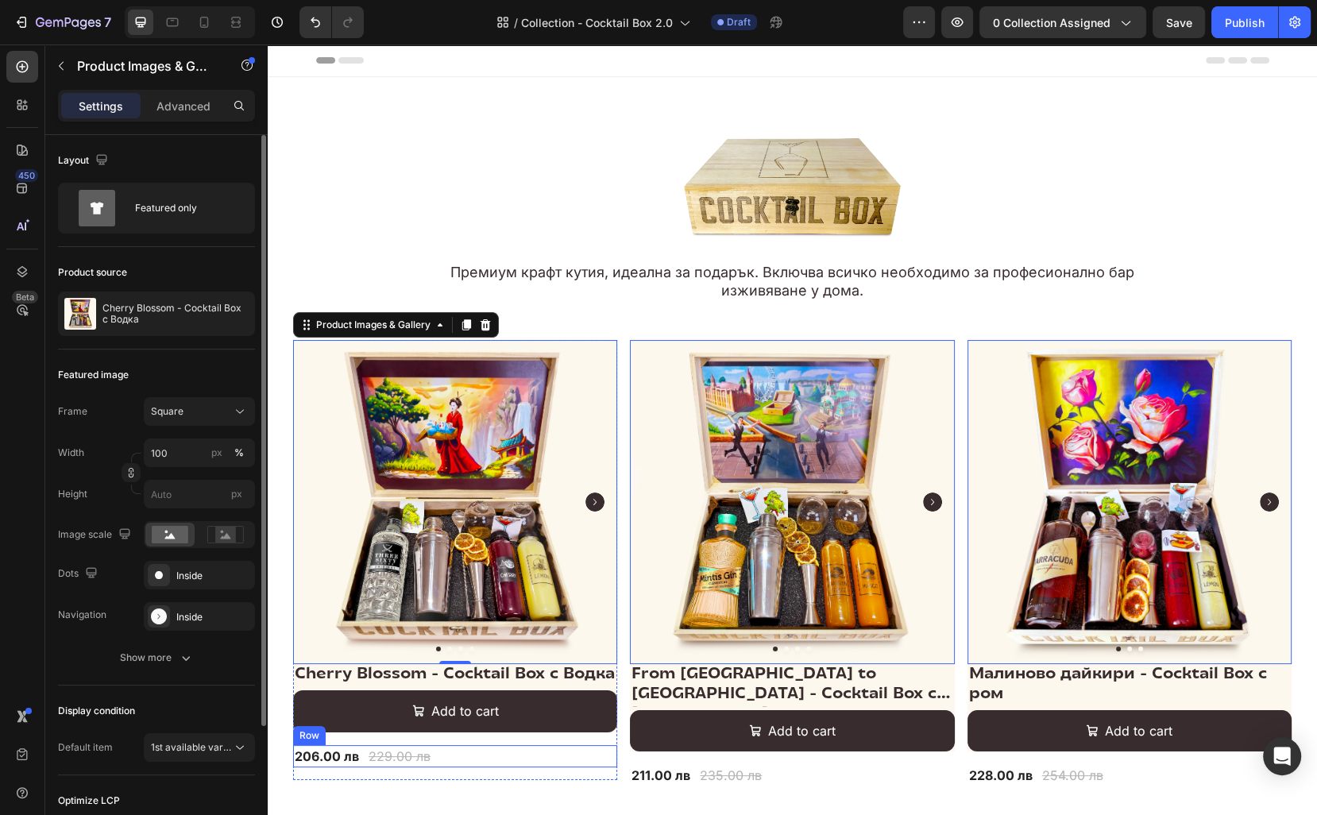
click at [477, 766] on div "206.00 лв (P) Price (P) Price 229.00 лв (P) Price (P) Price Row" at bounding box center [455, 756] width 324 height 22
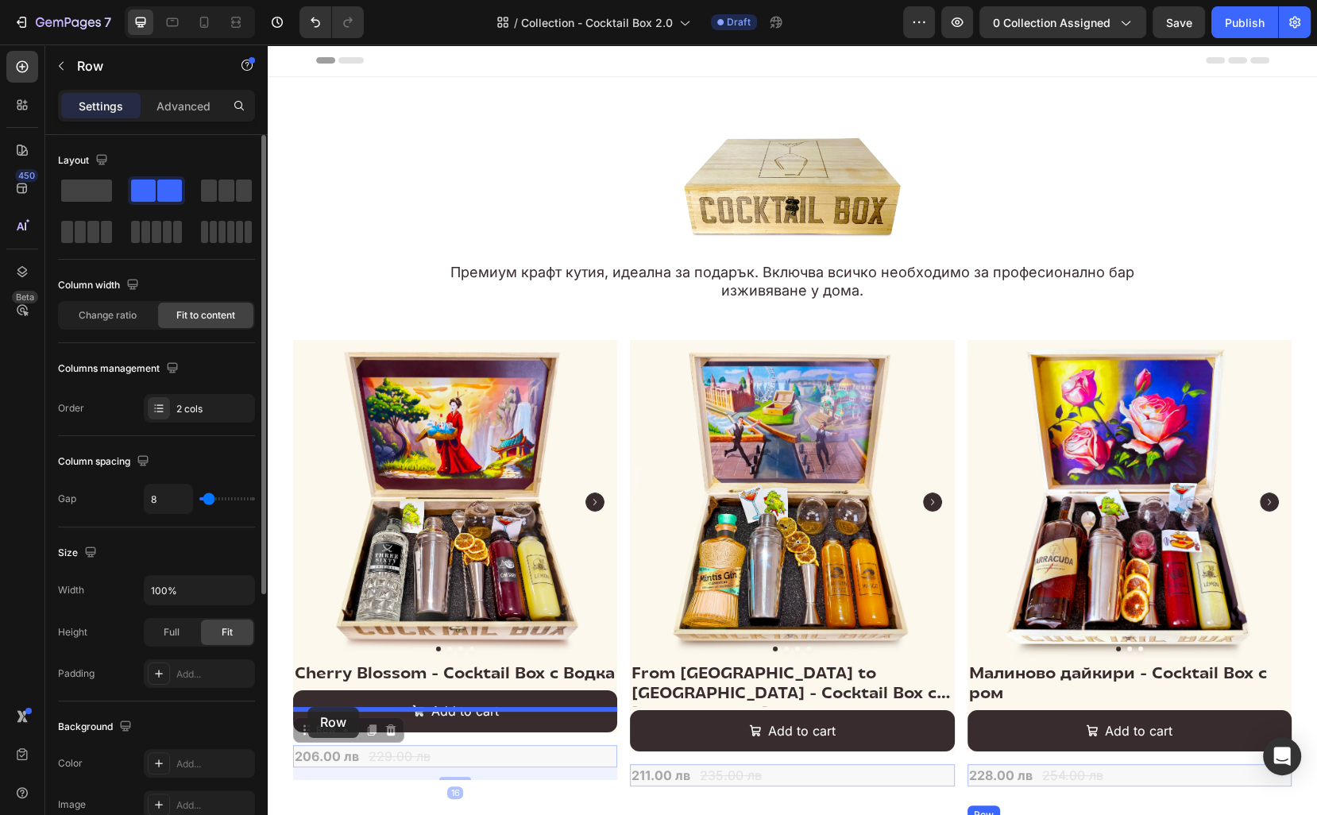
drag, startPoint x: 307, startPoint y: 752, endPoint x: 307, endPoint y: 707, distance: 45.3
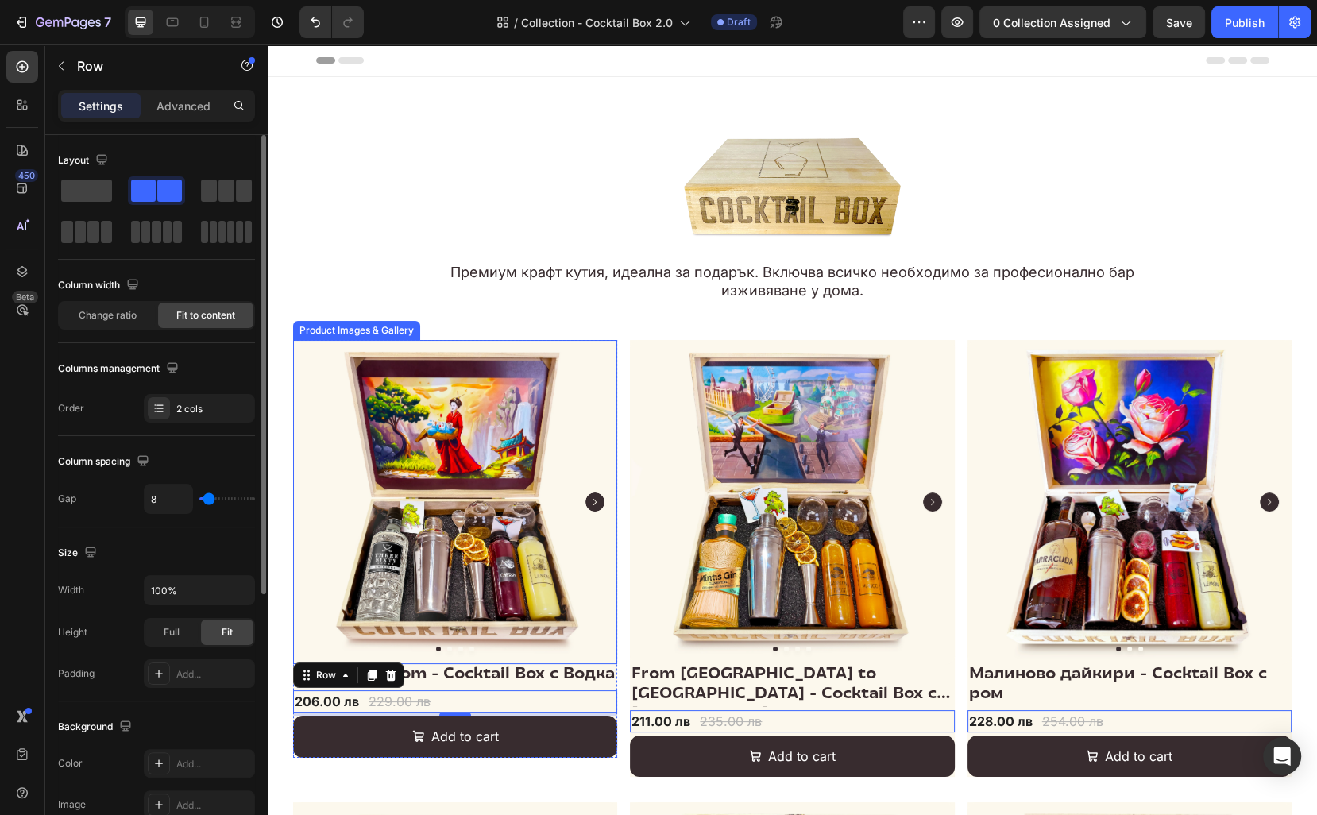
click at [603, 649] on div at bounding box center [455, 649] width 324 height 5
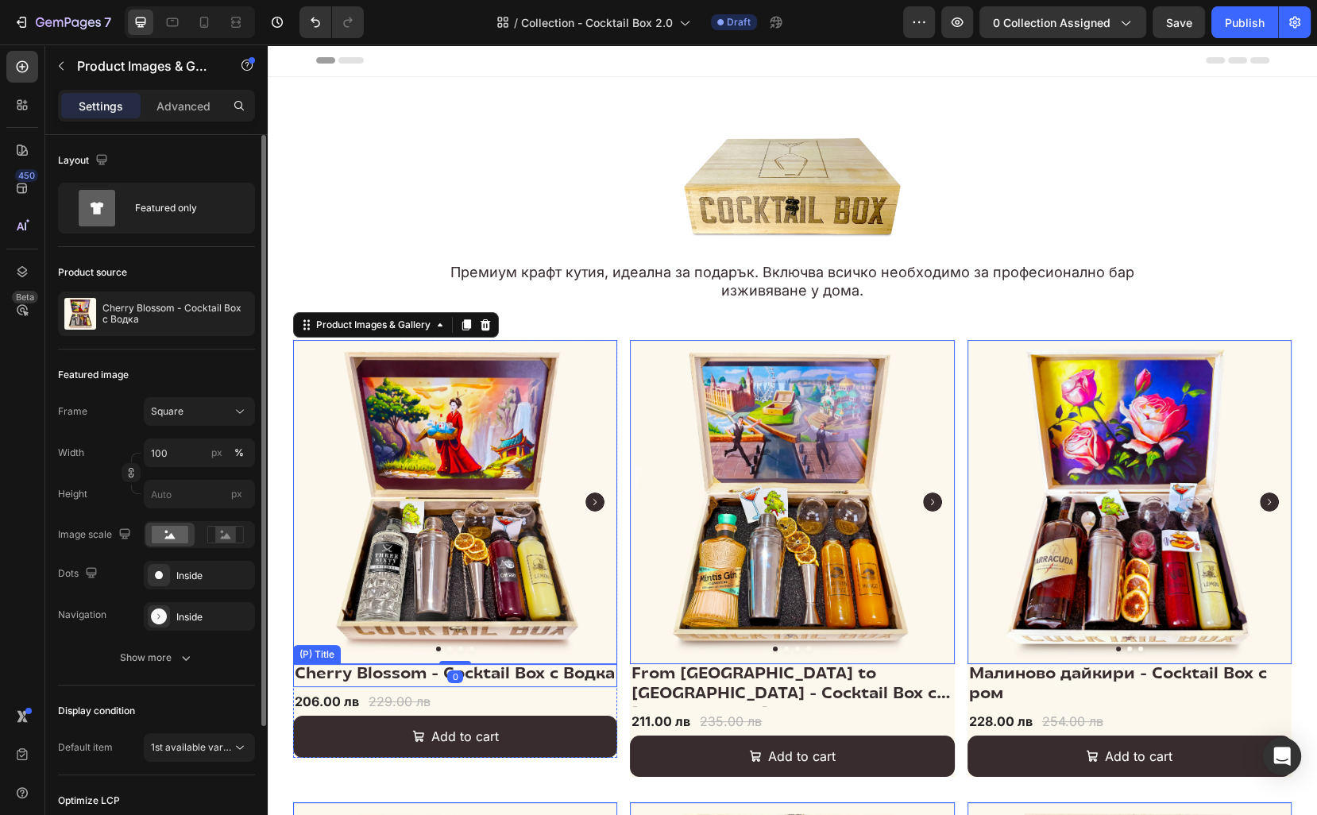
click at [611, 674] on h2 "Cherry Blossom - Cocktail Box с Водка" at bounding box center [455, 675] width 324 height 23
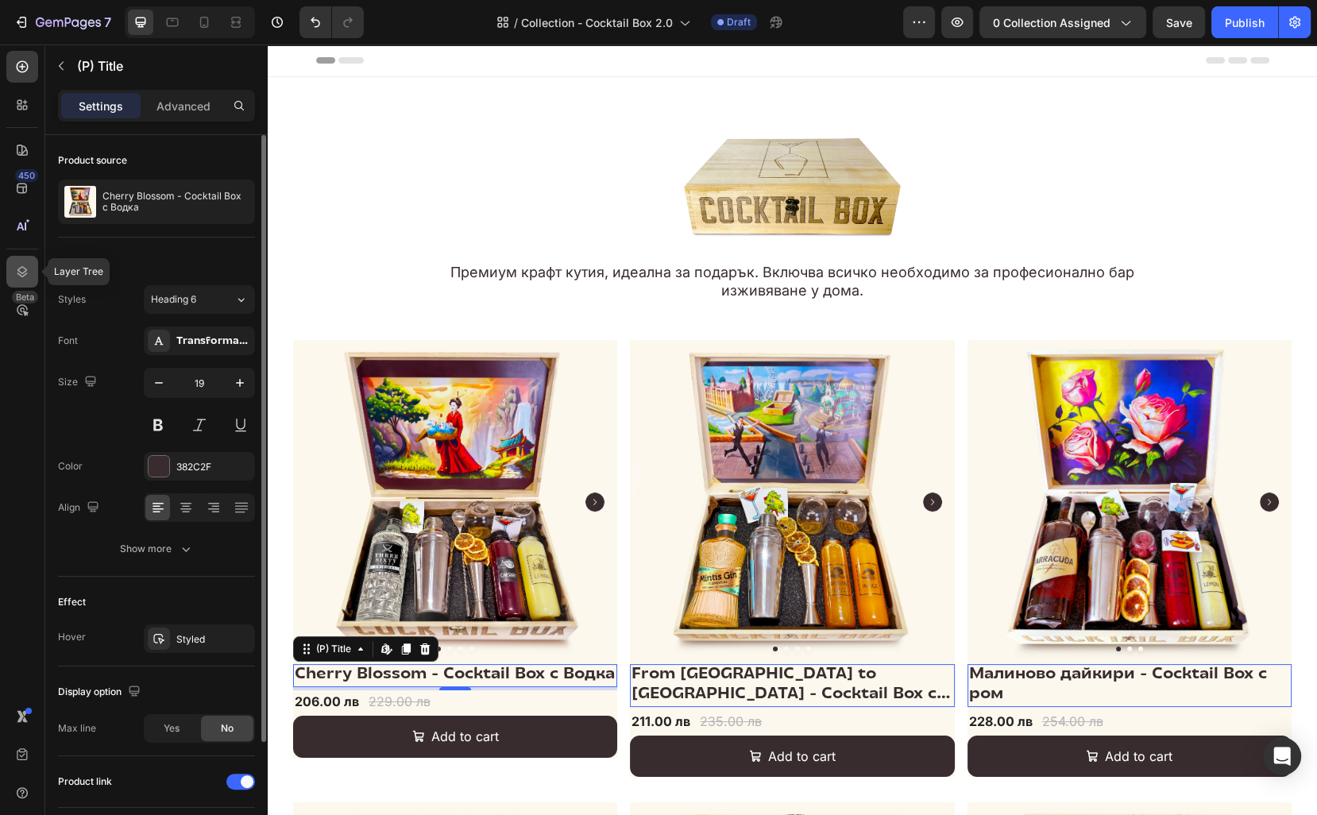
click at [17, 263] on div at bounding box center [22, 272] width 32 height 32
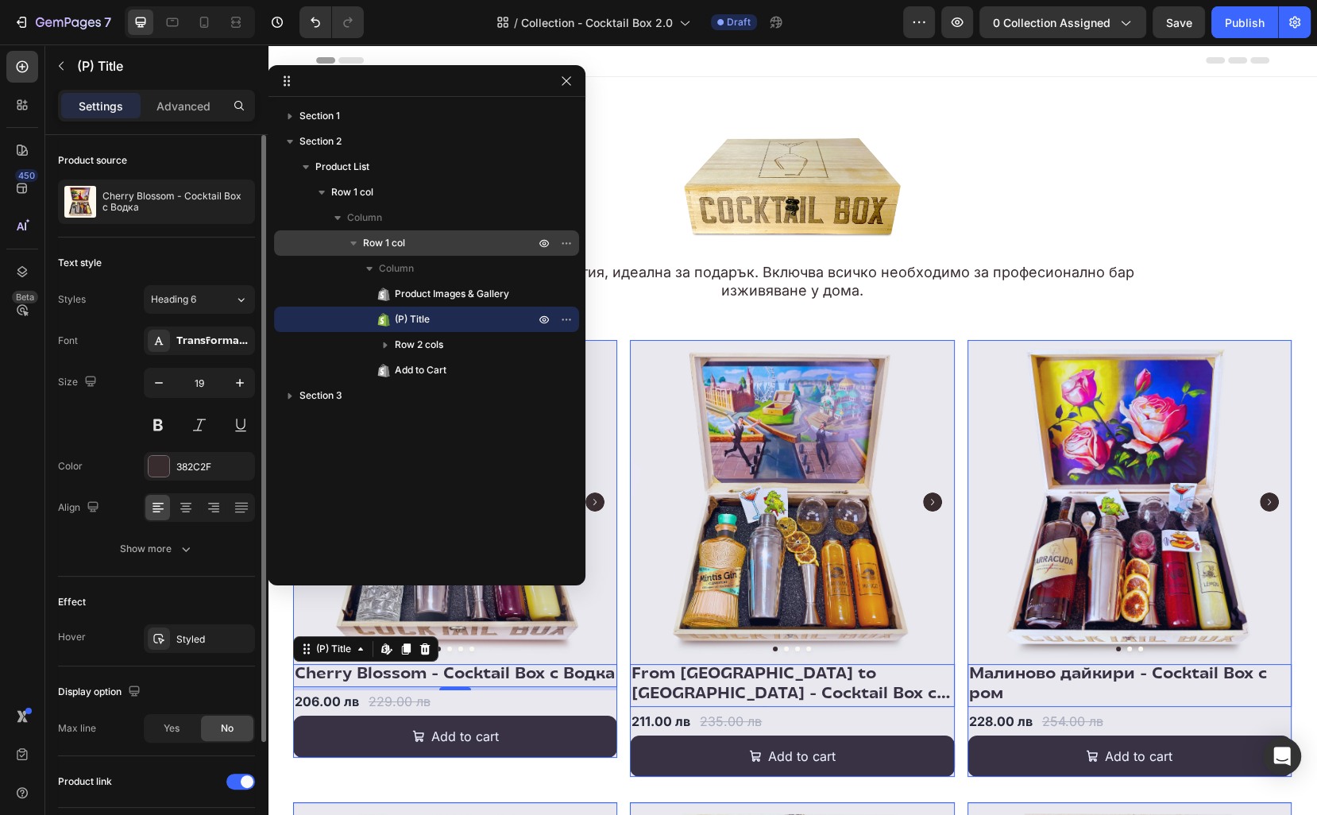
click at [404, 245] on span "Row 1 col" at bounding box center [384, 243] width 42 height 16
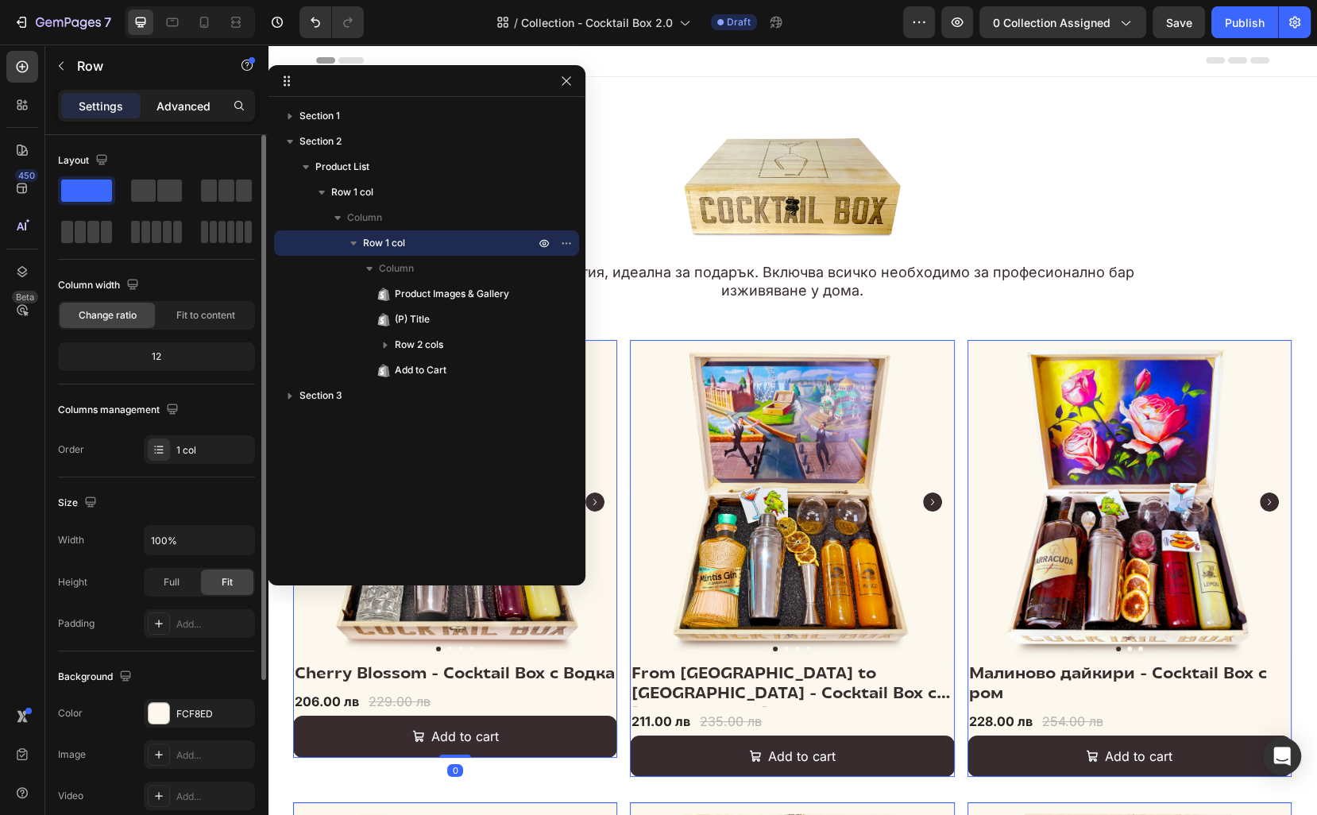
click at [187, 112] on p "Advanced" at bounding box center [183, 106] width 54 height 17
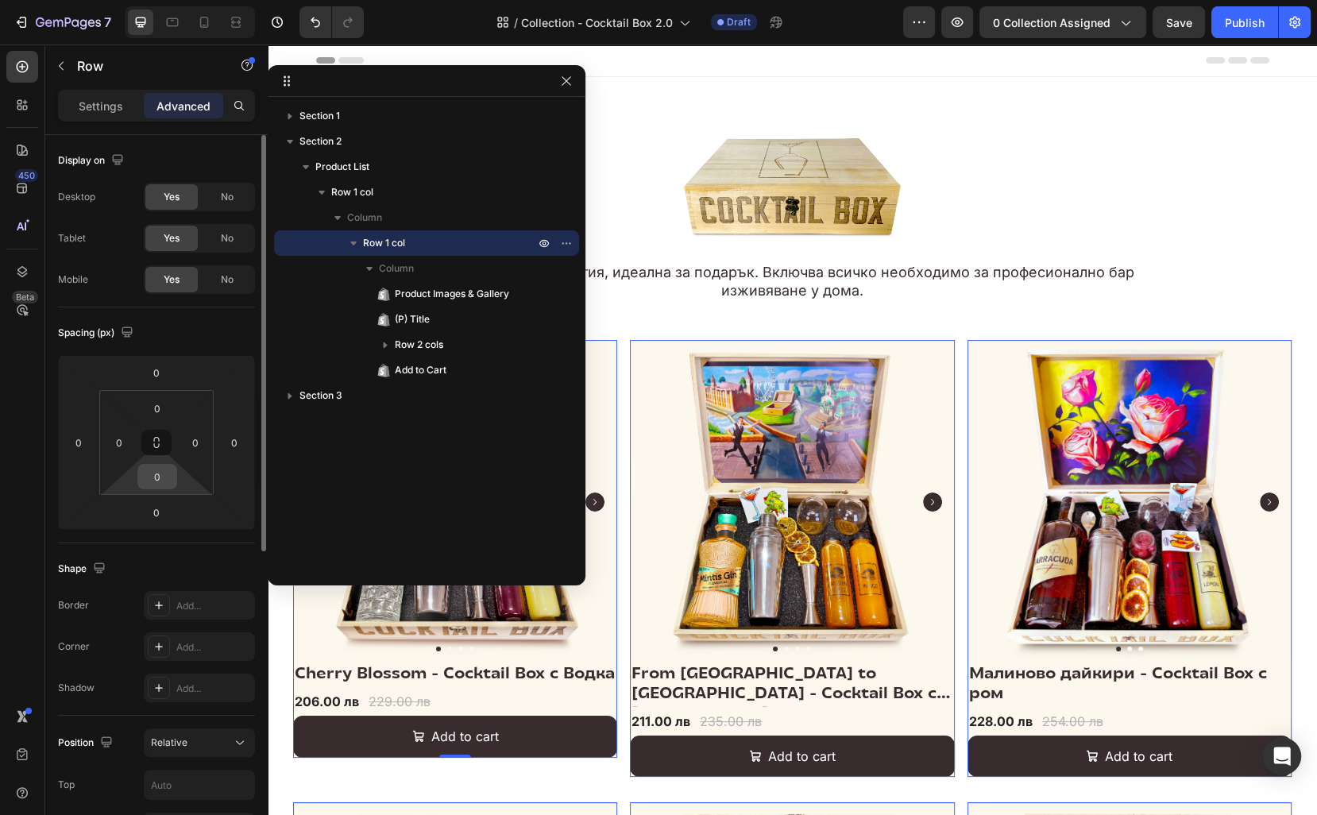
click at [155, 472] on input "0" at bounding box center [157, 477] width 32 height 24
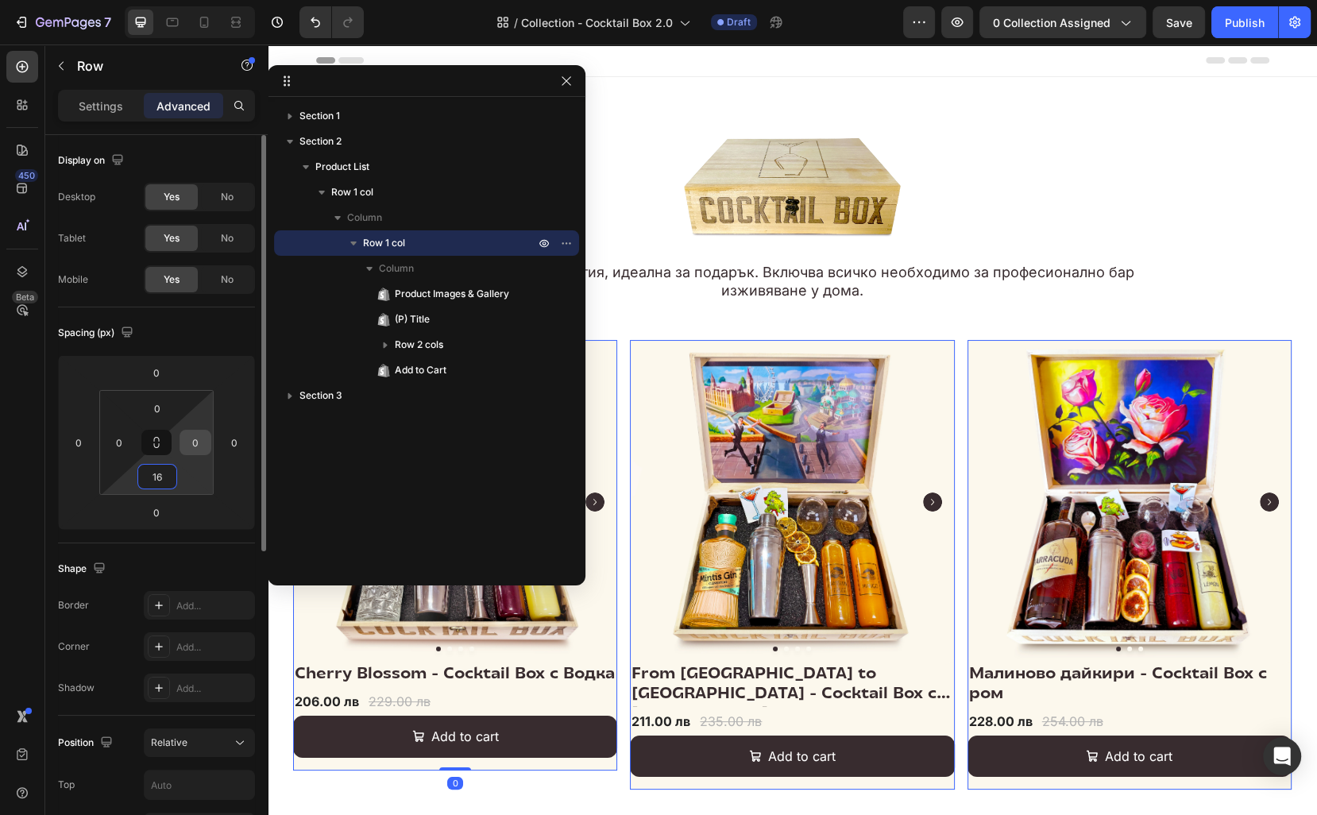
type input "16"
click at [192, 446] on input "0" at bounding box center [195, 443] width 24 height 24
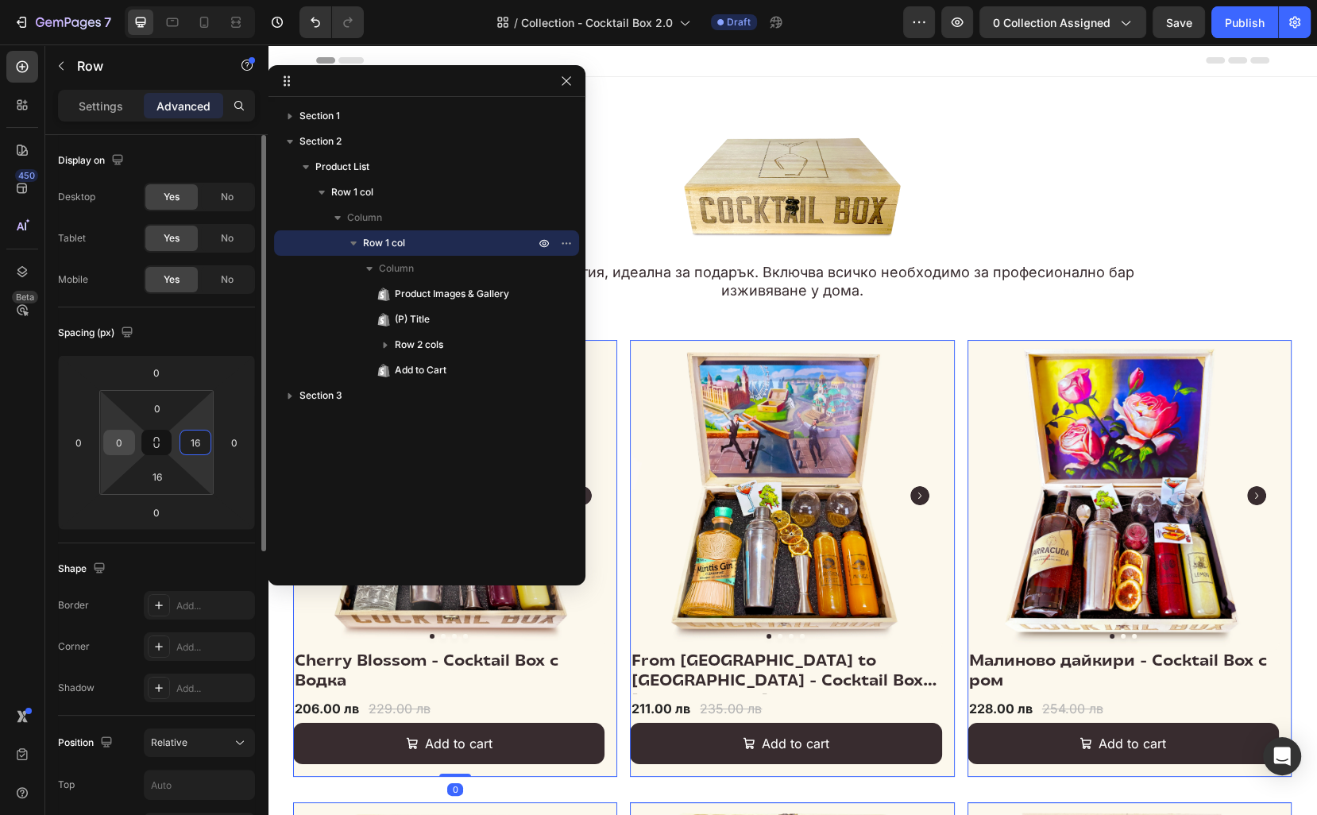
type input "16"
click at [126, 440] on input "0" at bounding box center [119, 443] width 24 height 24
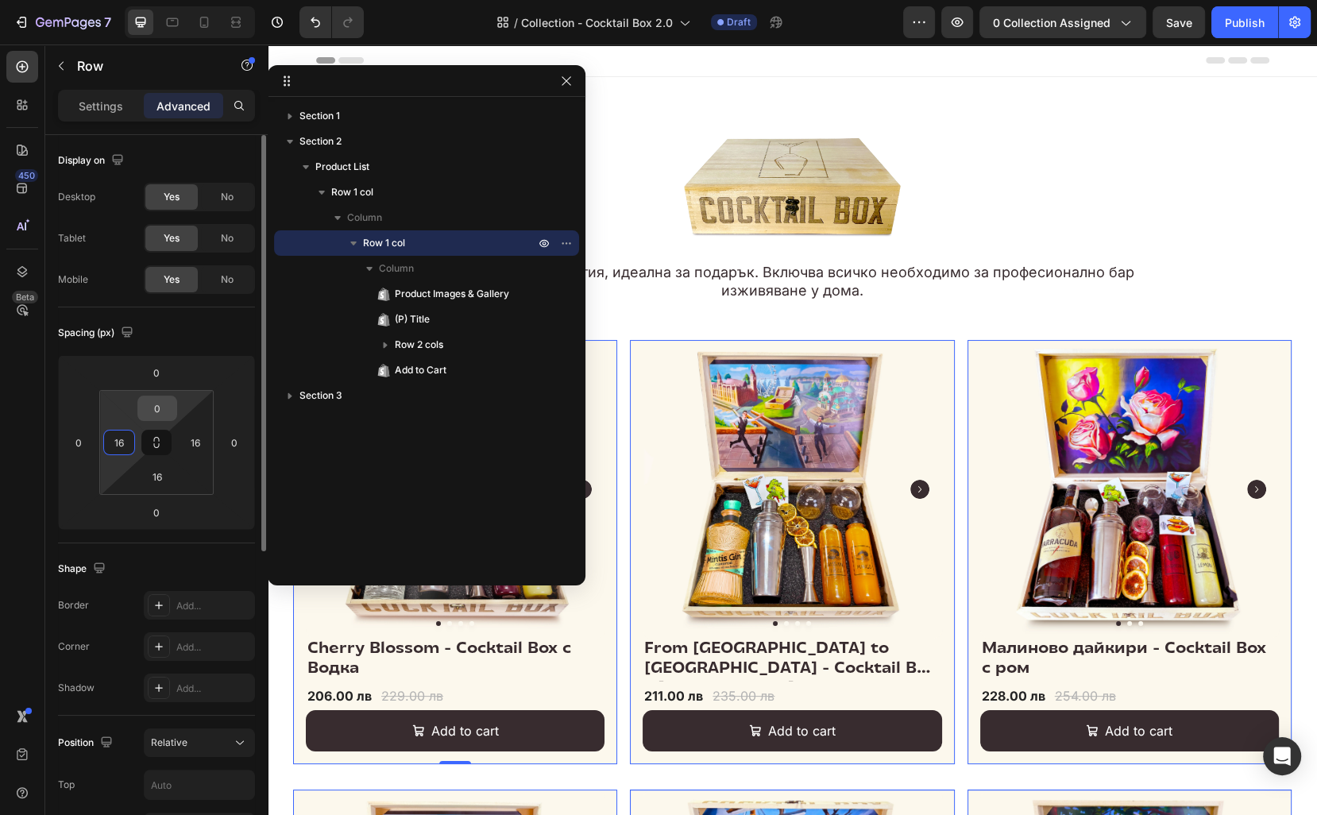
type input "16"
click at [158, 406] on input "0" at bounding box center [157, 408] width 32 height 24
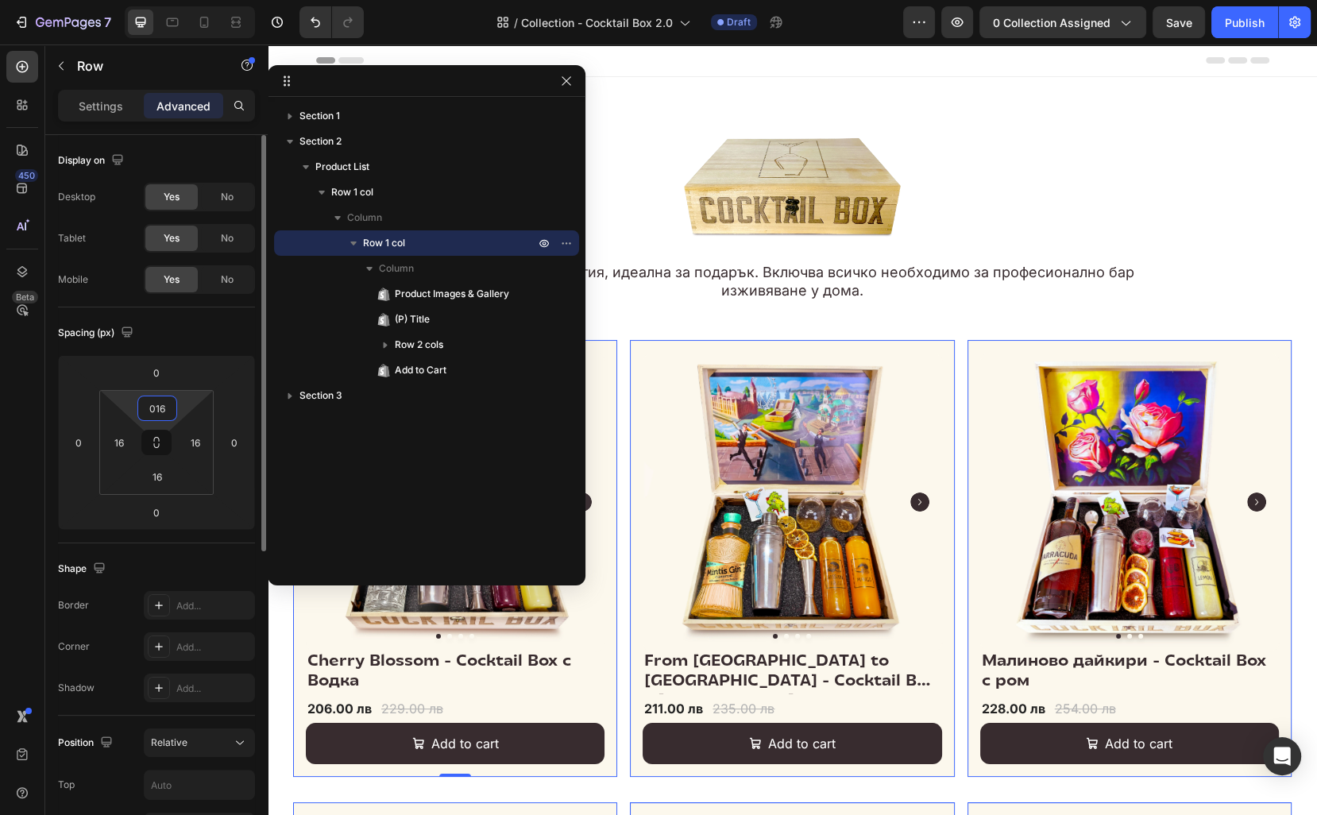
click at [158, 406] on input "016" at bounding box center [157, 408] width 32 height 24
type input "0"
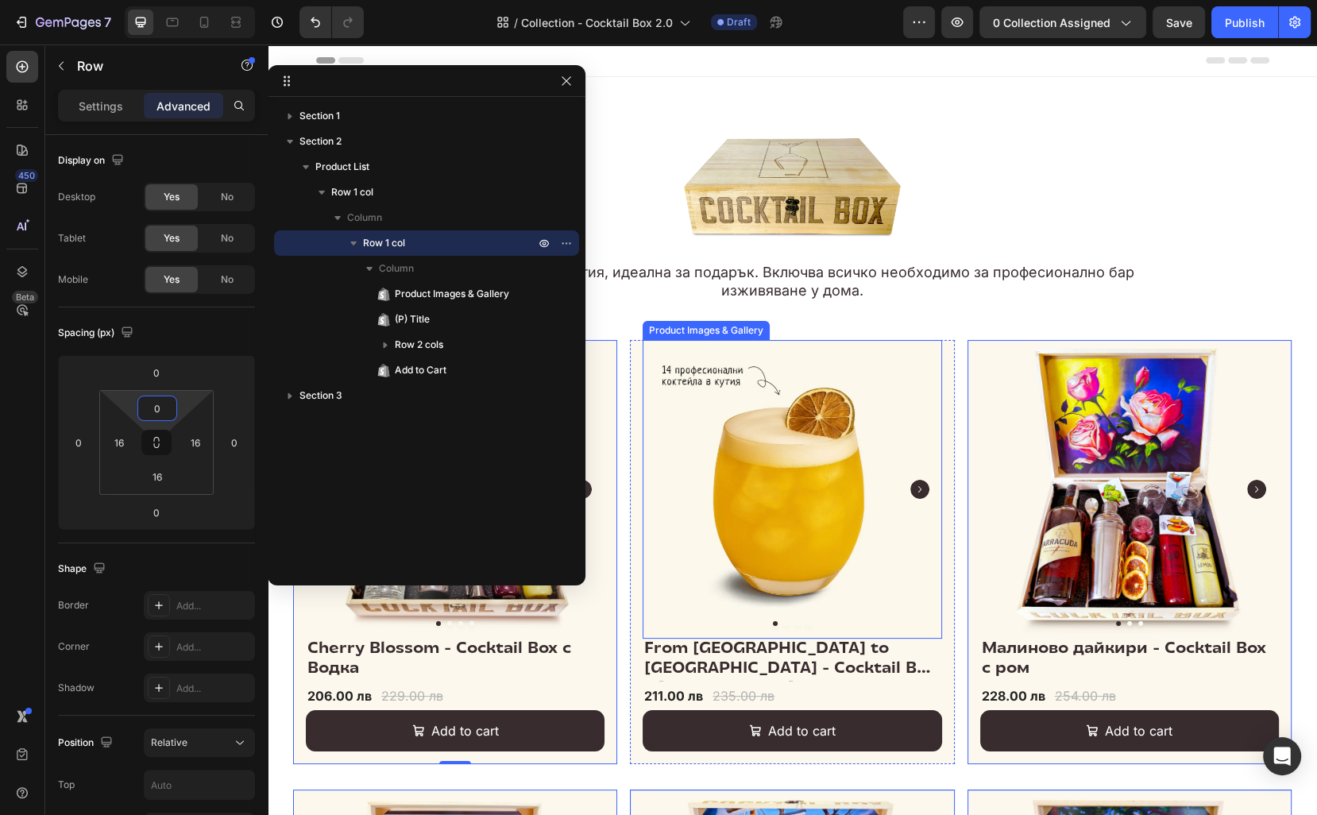
click at [847, 481] on img at bounding box center [792, 489] width 299 height 299
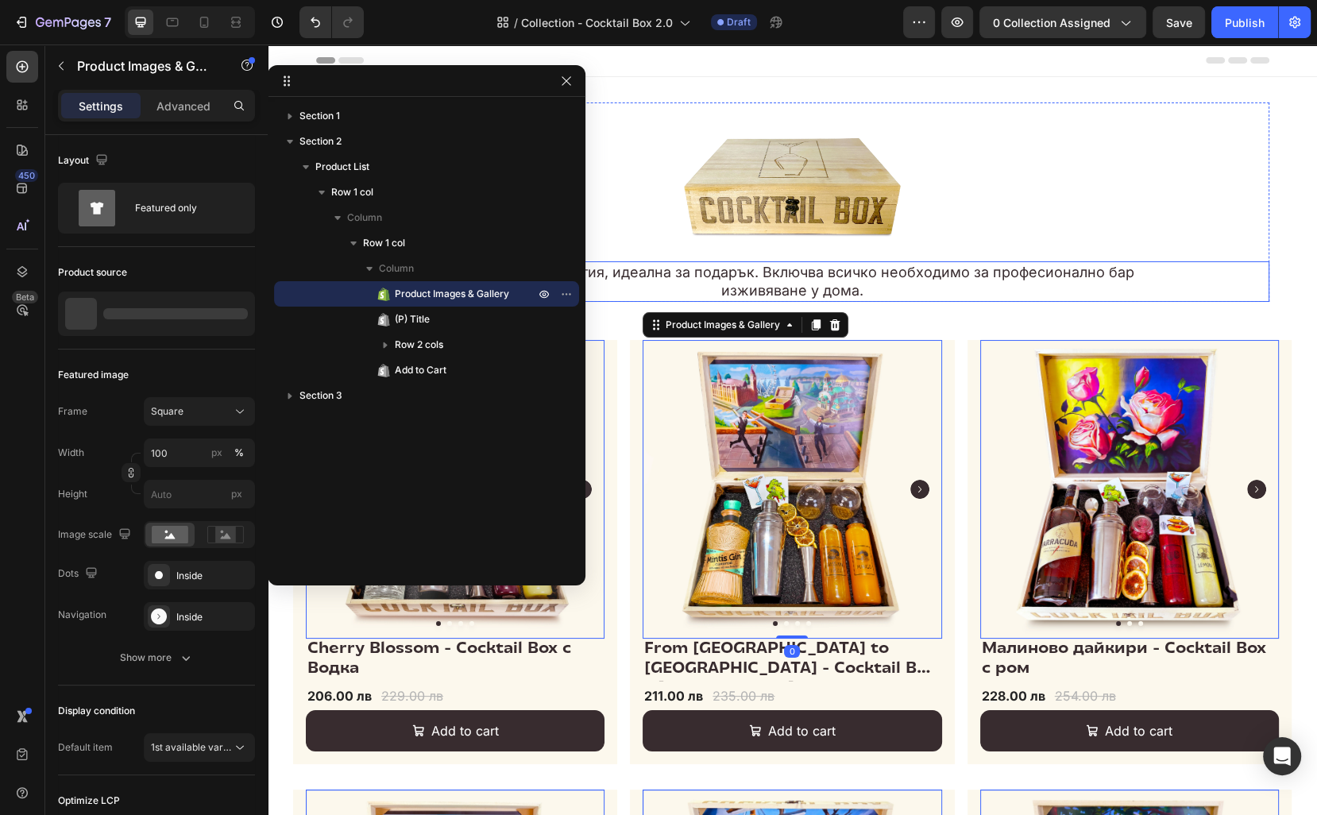
click at [1021, 276] on h2 "Премиум крафт кутия, идеална за подарък. Включва всичко необходимо за професион…" at bounding box center [792, 281] width 763 height 41
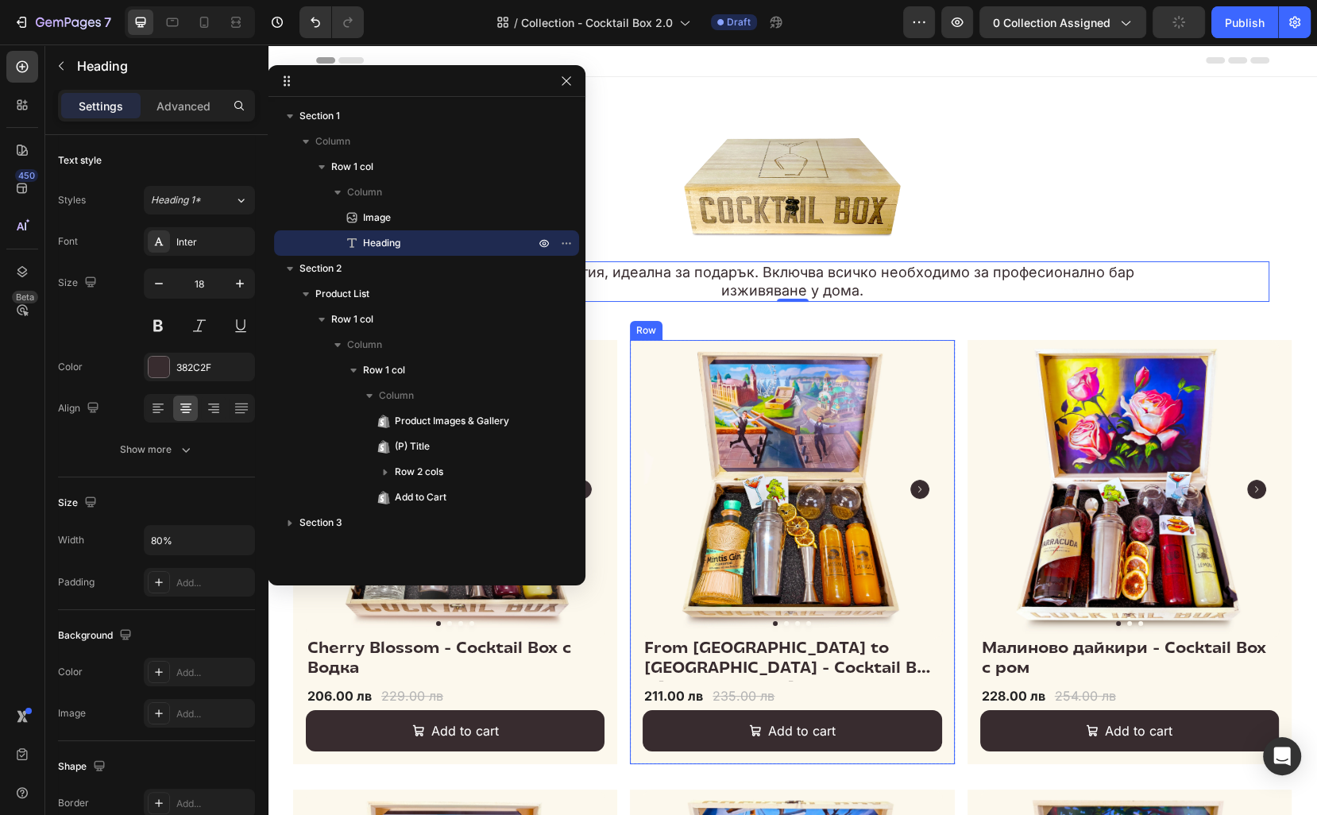
click at [947, 757] on div "Product Images & Gallery From London to Sofia - Cocktail Box с Джин (P) Title 2…" at bounding box center [792, 552] width 324 height 425
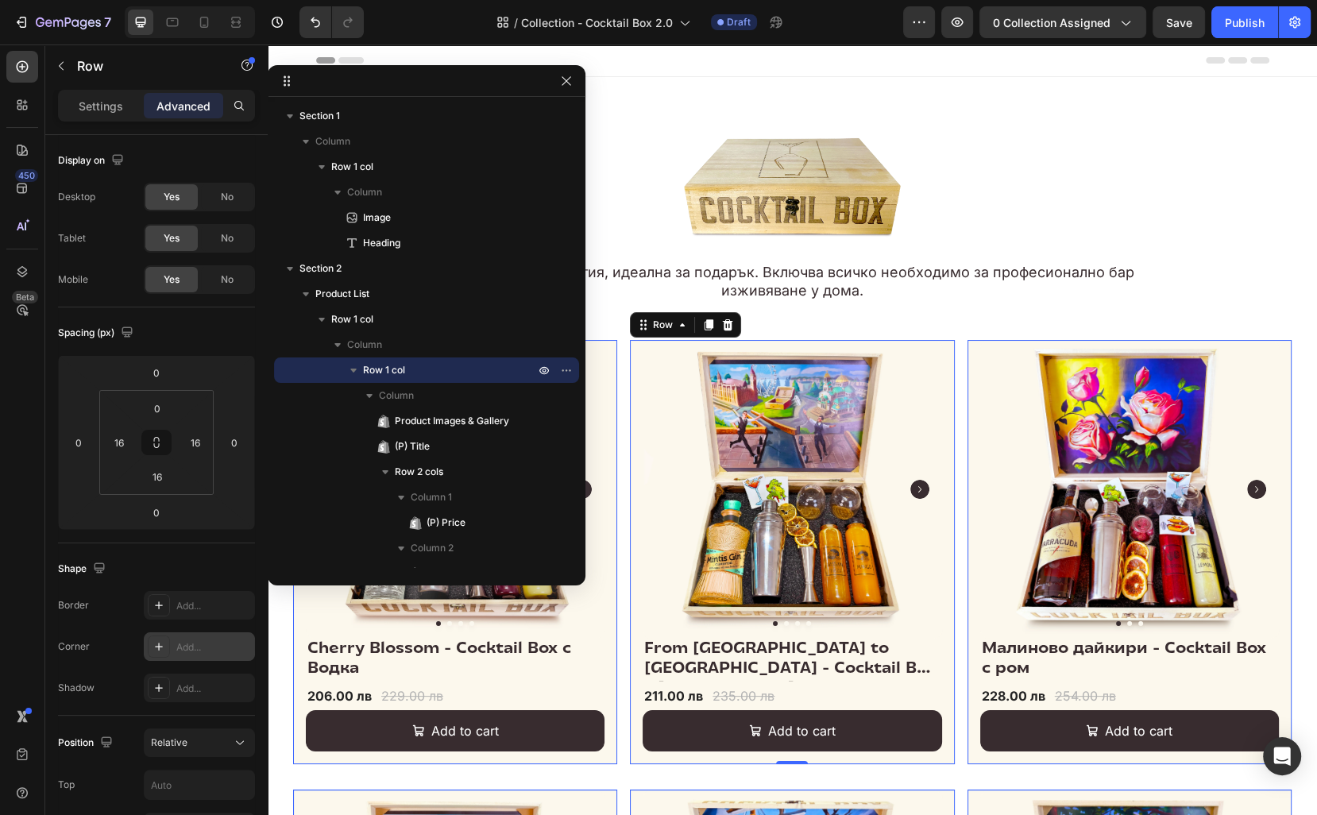
click at [198, 651] on div "Add..." at bounding box center [213, 647] width 75 height 14
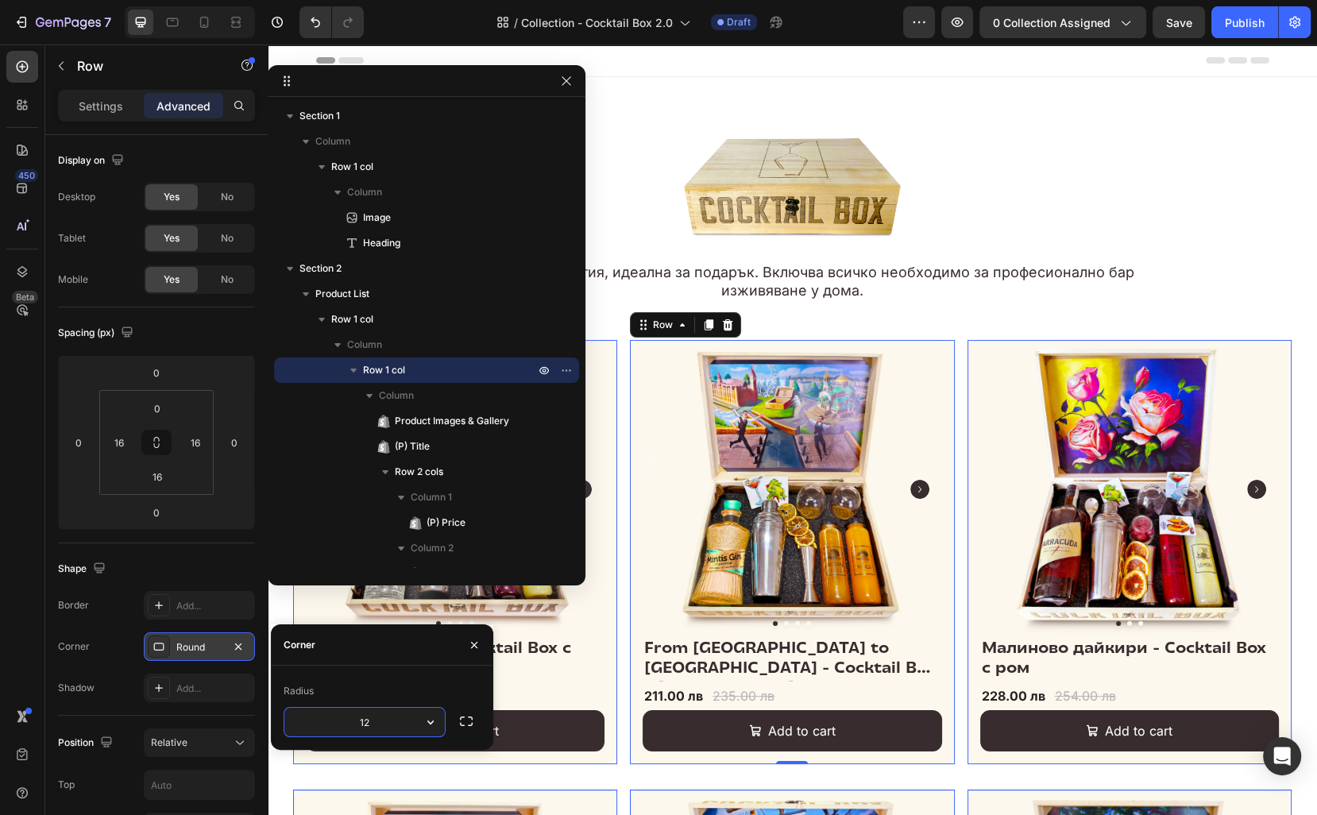
type input "12"
click at [670, 646] on h2 "From London to Sofia - Cocktail Box с Джин" at bounding box center [792, 660] width 299 height 42
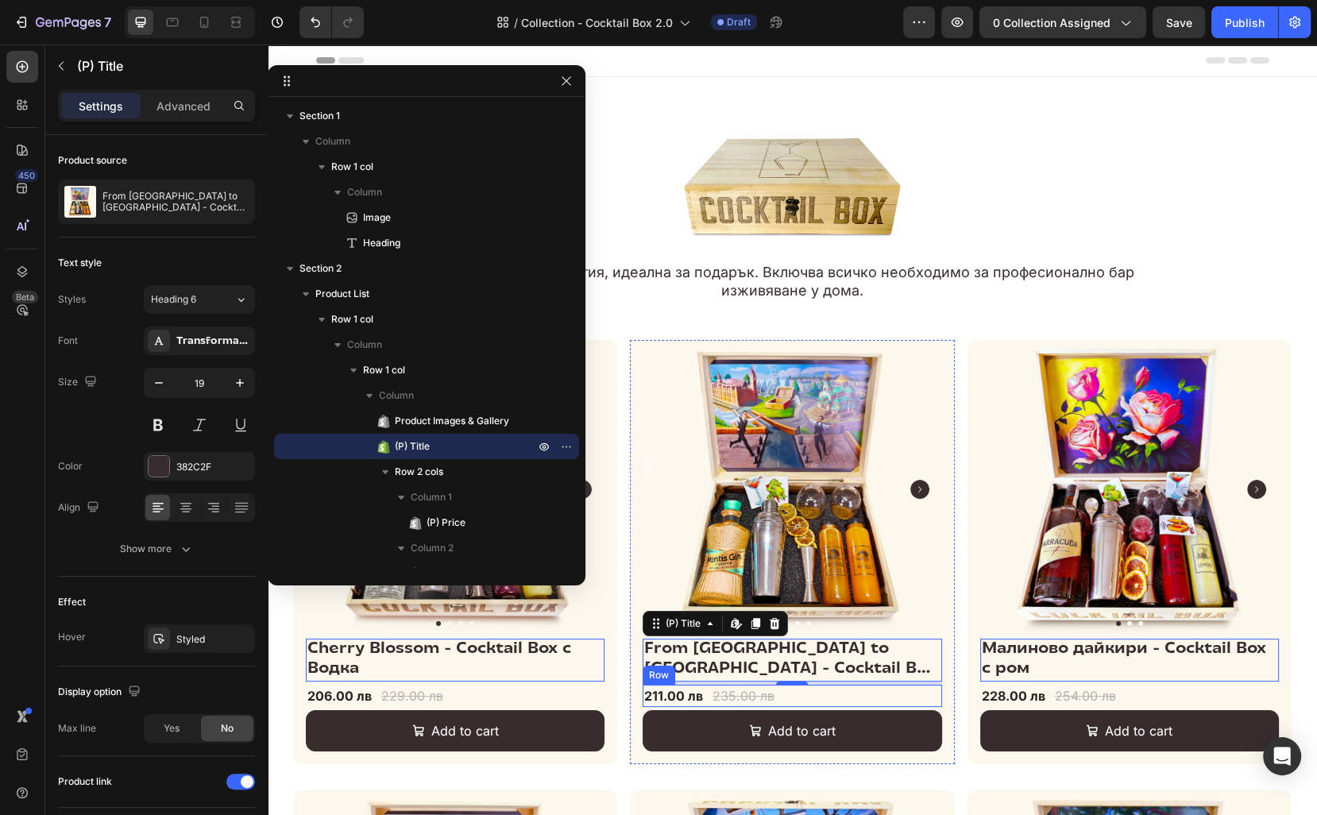
click at [895, 705] on div "211.00 лв (P) Price (P) Price 235.00 лв (P) Price (P) Price Row" at bounding box center [792, 696] width 299 height 22
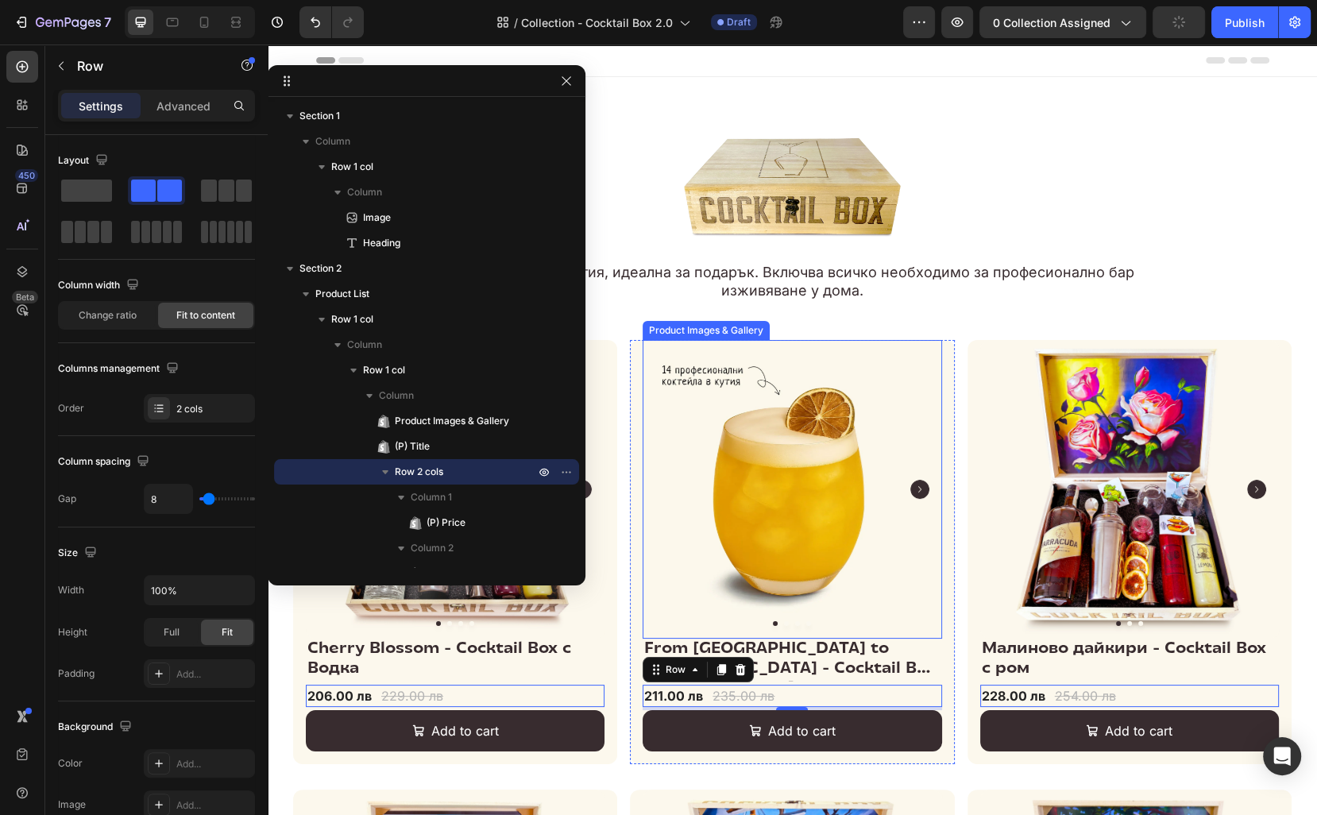
click at [933, 635] on img at bounding box center [792, 489] width 299 height 299
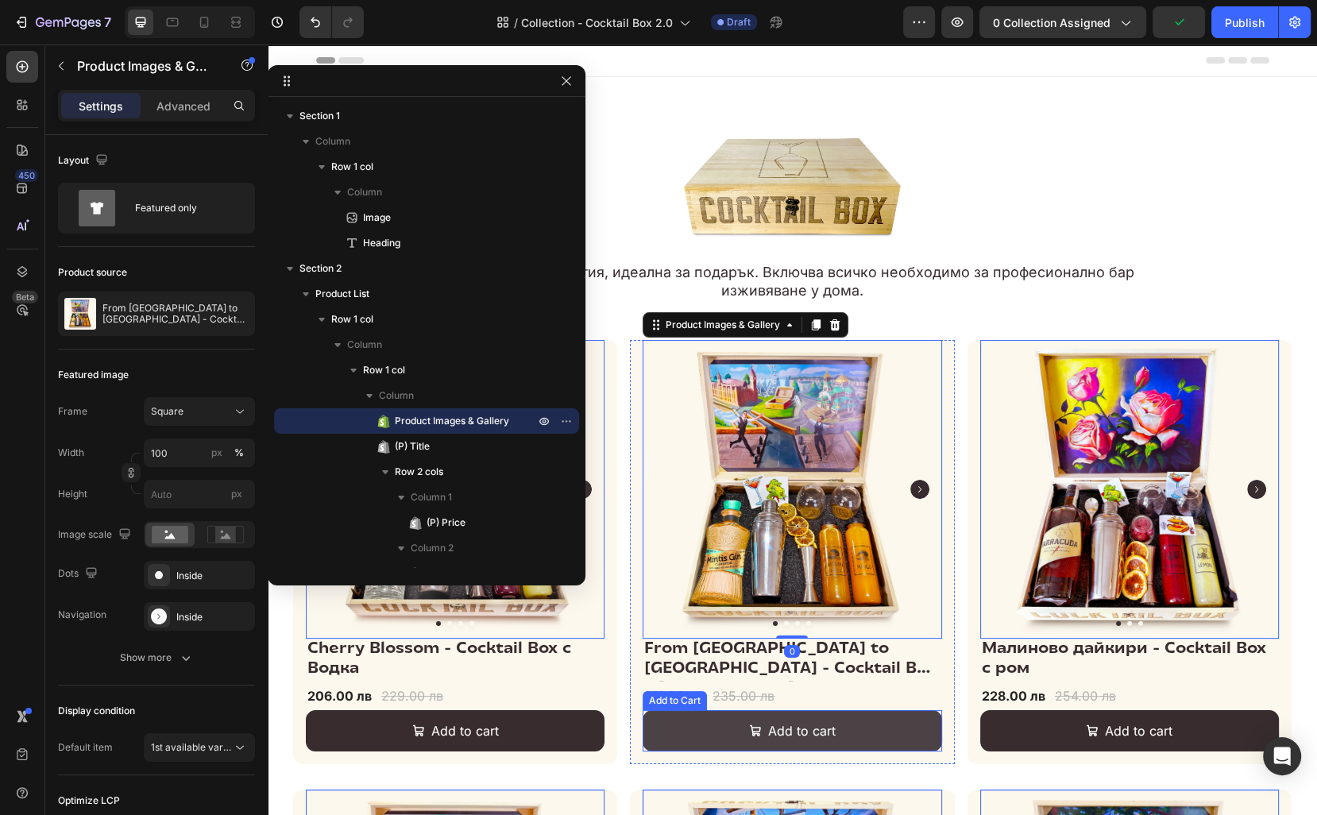
click at [881, 728] on button "Add to cart" at bounding box center [792, 731] width 299 height 42
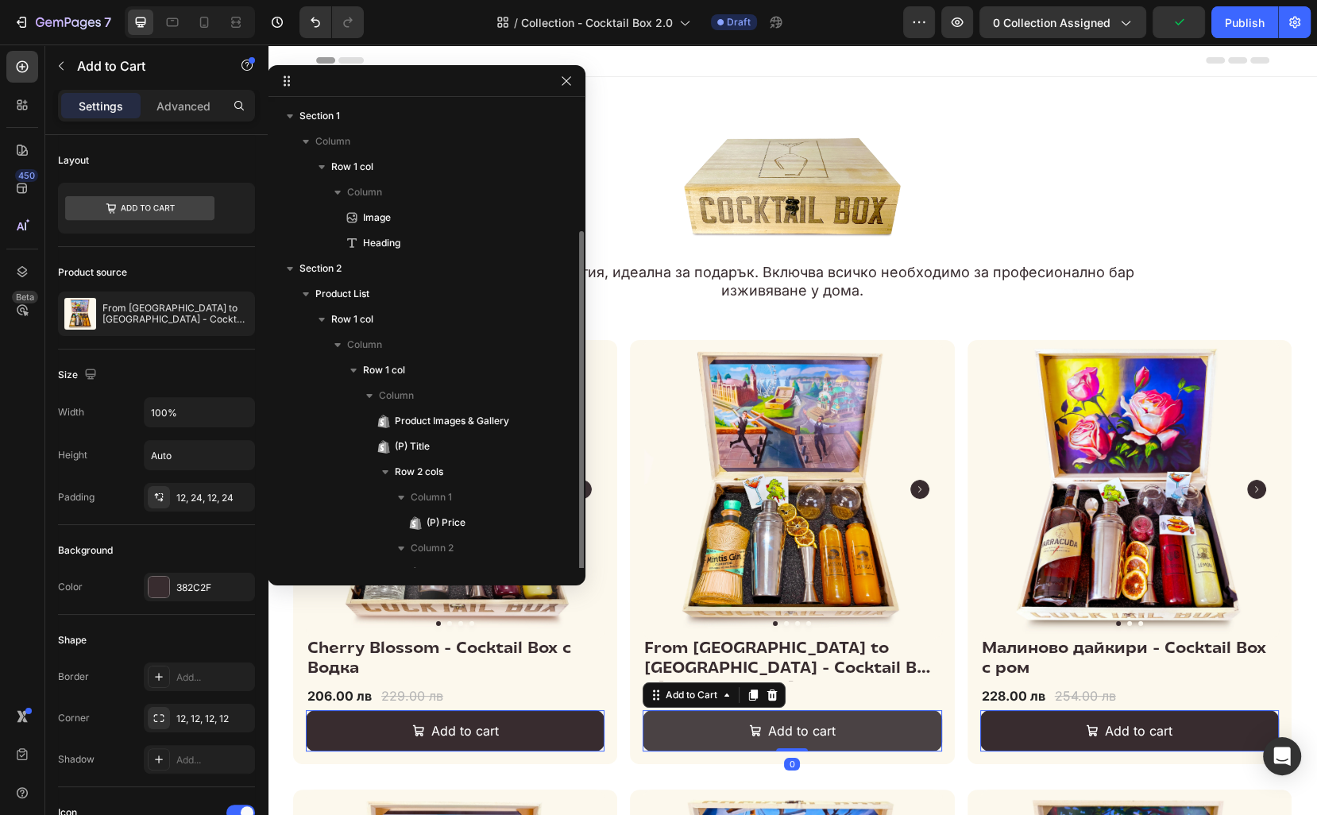
scroll to position [68, 0]
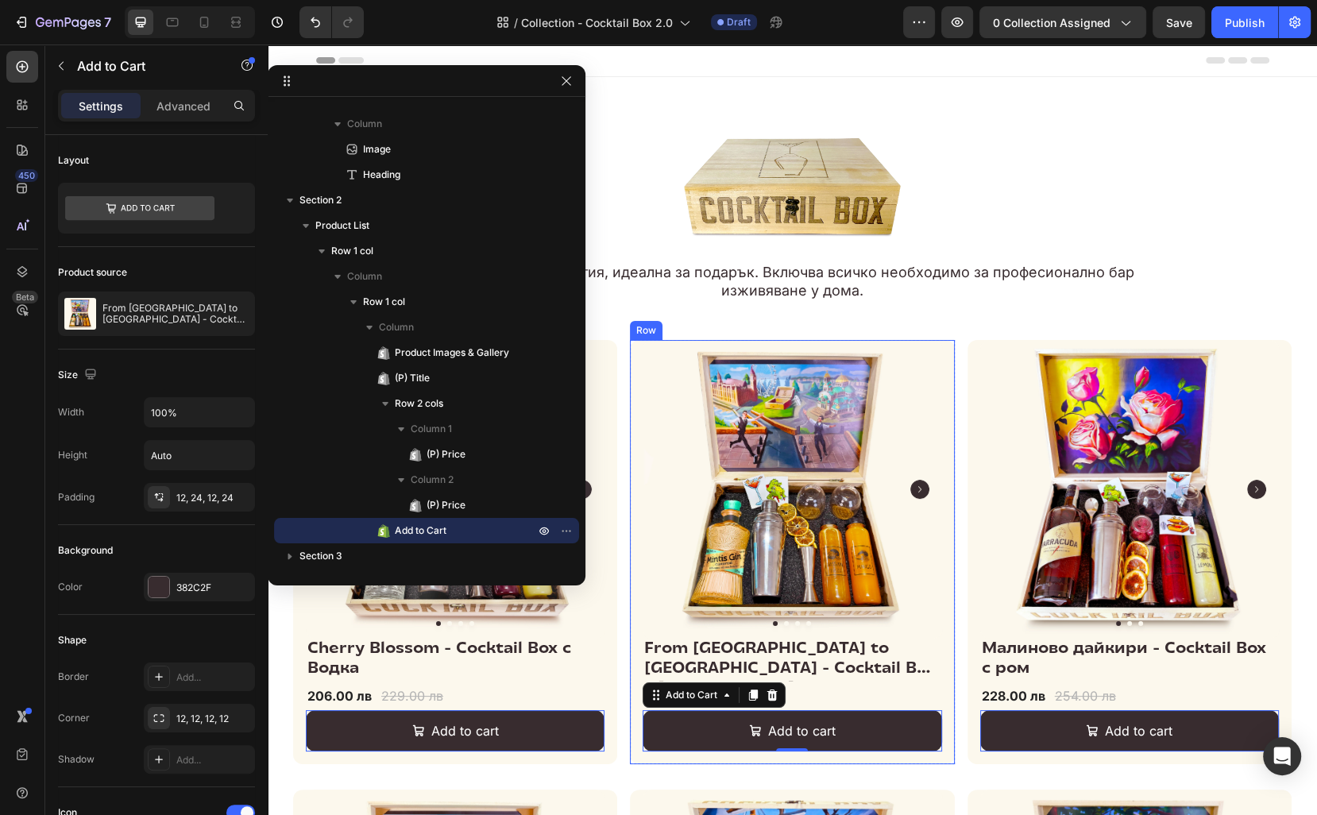
click at [951, 350] on div "Product Images & Gallery From London to Sofia - Cocktail Box с Джин (P) Title 2…" at bounding box center [792, 552] width 324 height 425
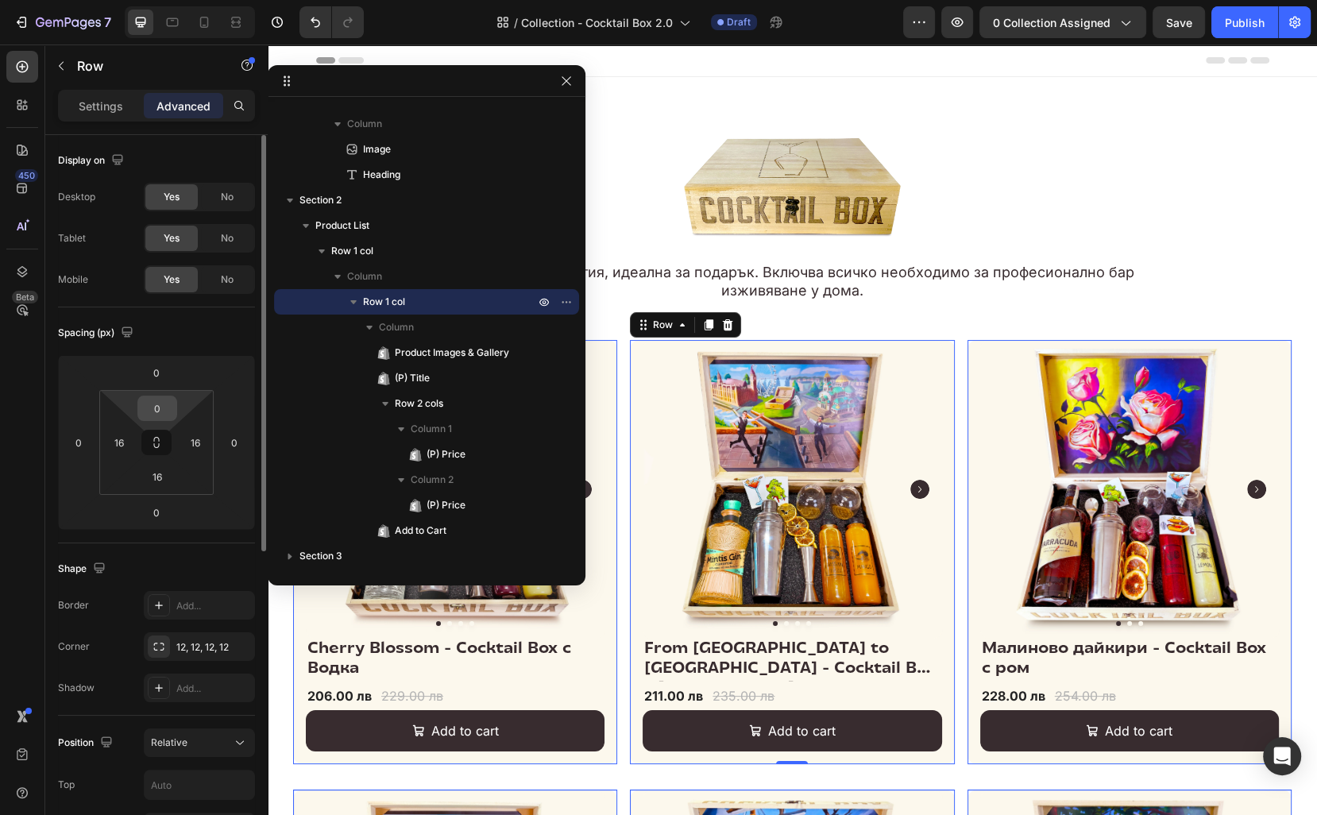
click at [164, 415] on input "0" at bounding box center [157, 408] width 32 height 24
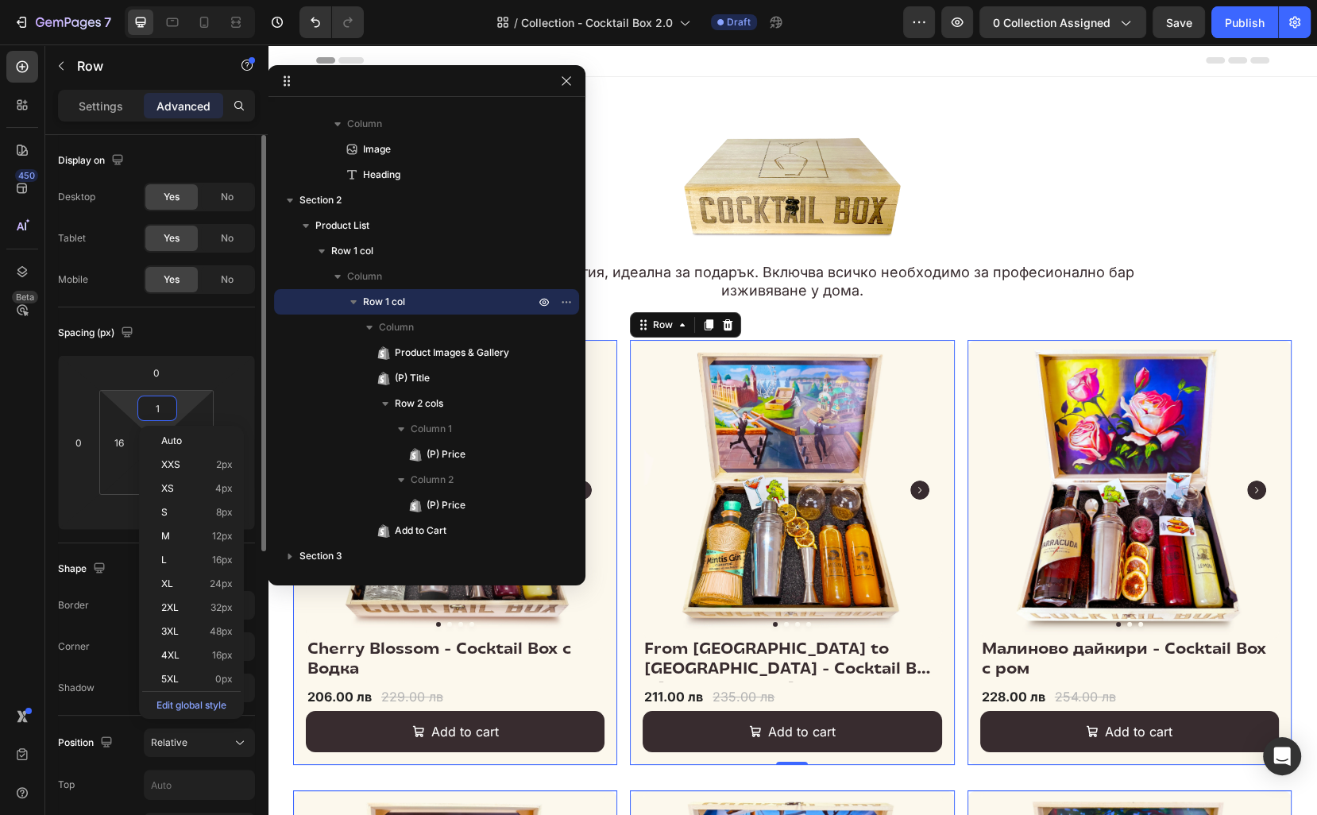
type input "16"
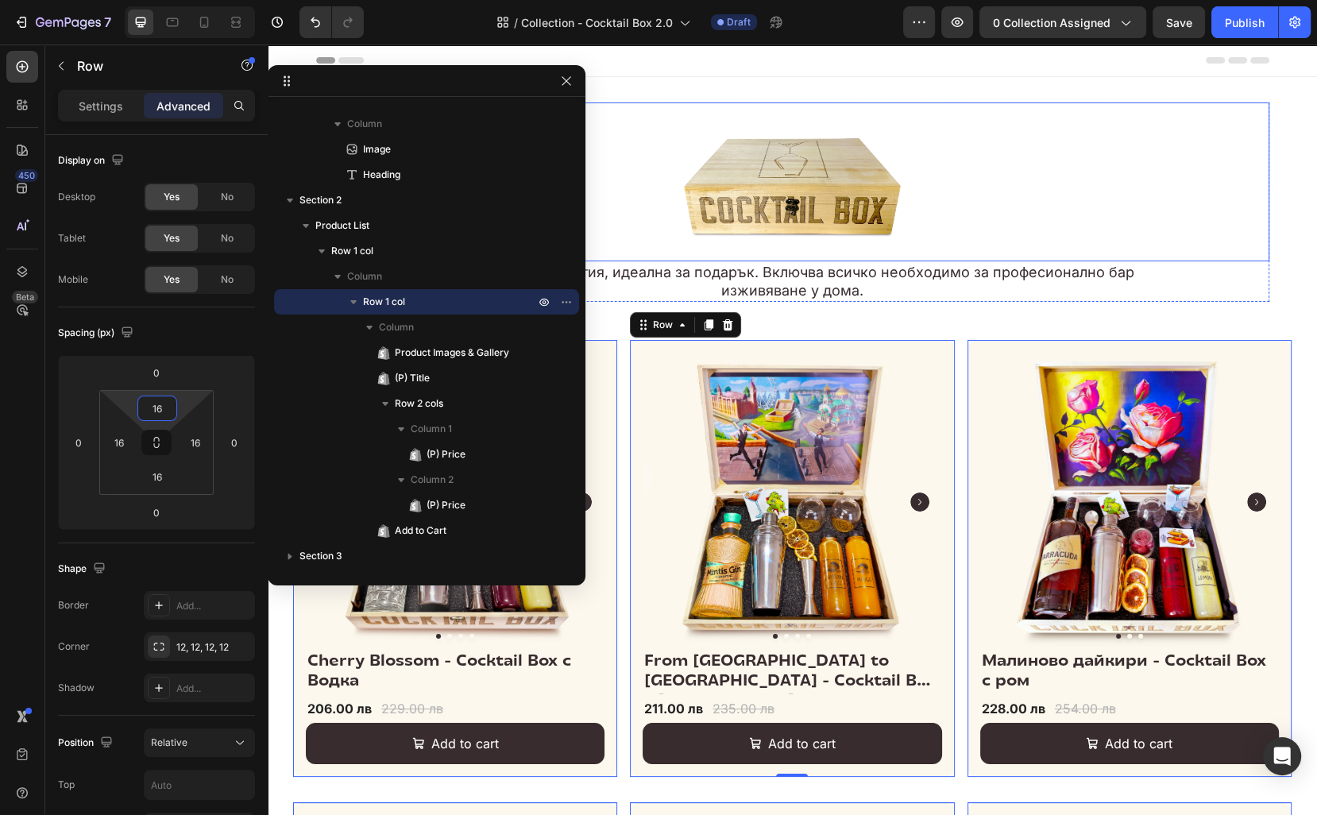
click at [1031, 245] on div at bounding box center [792, 181] width 953 height 159
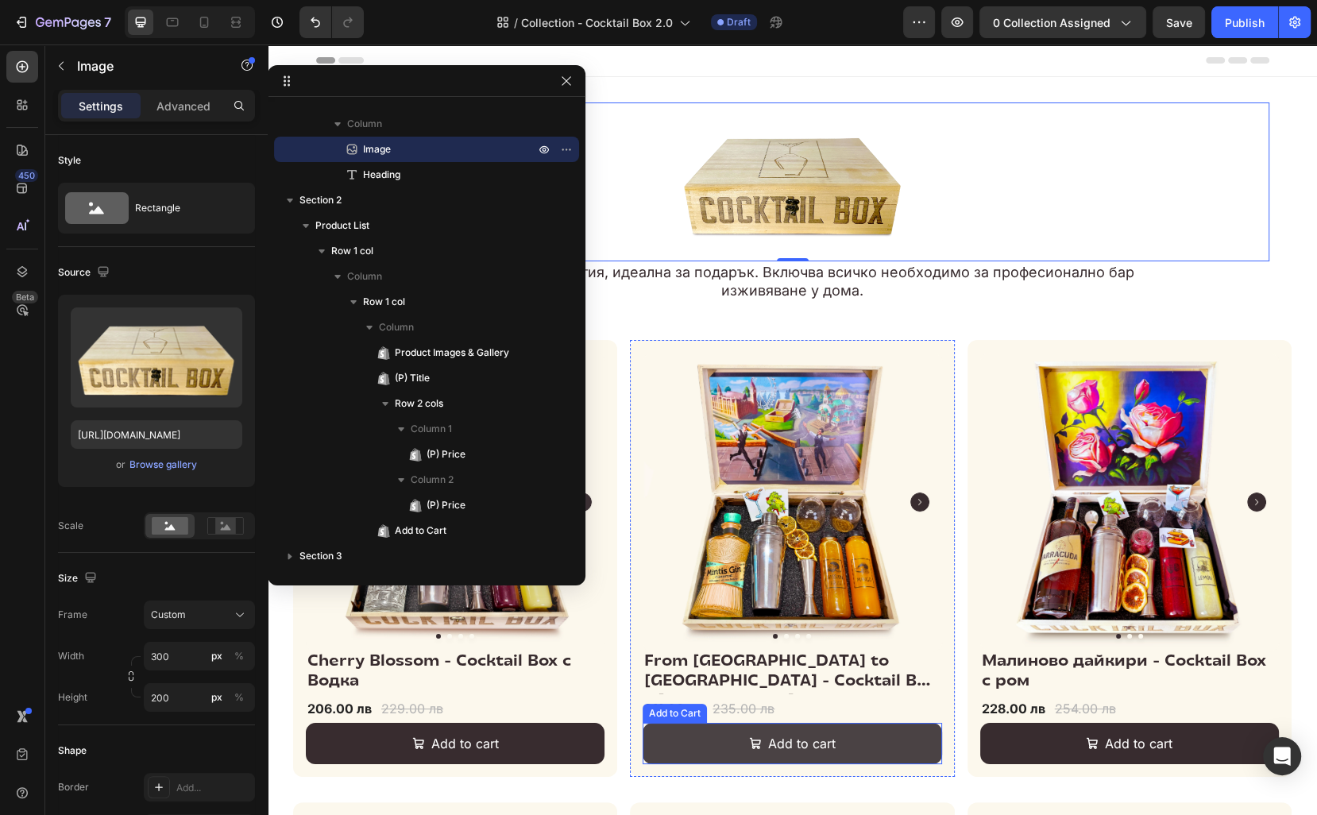
click at [939, 743] on button "Add to cart" at bounding box center [792, 744] width 299 height 42
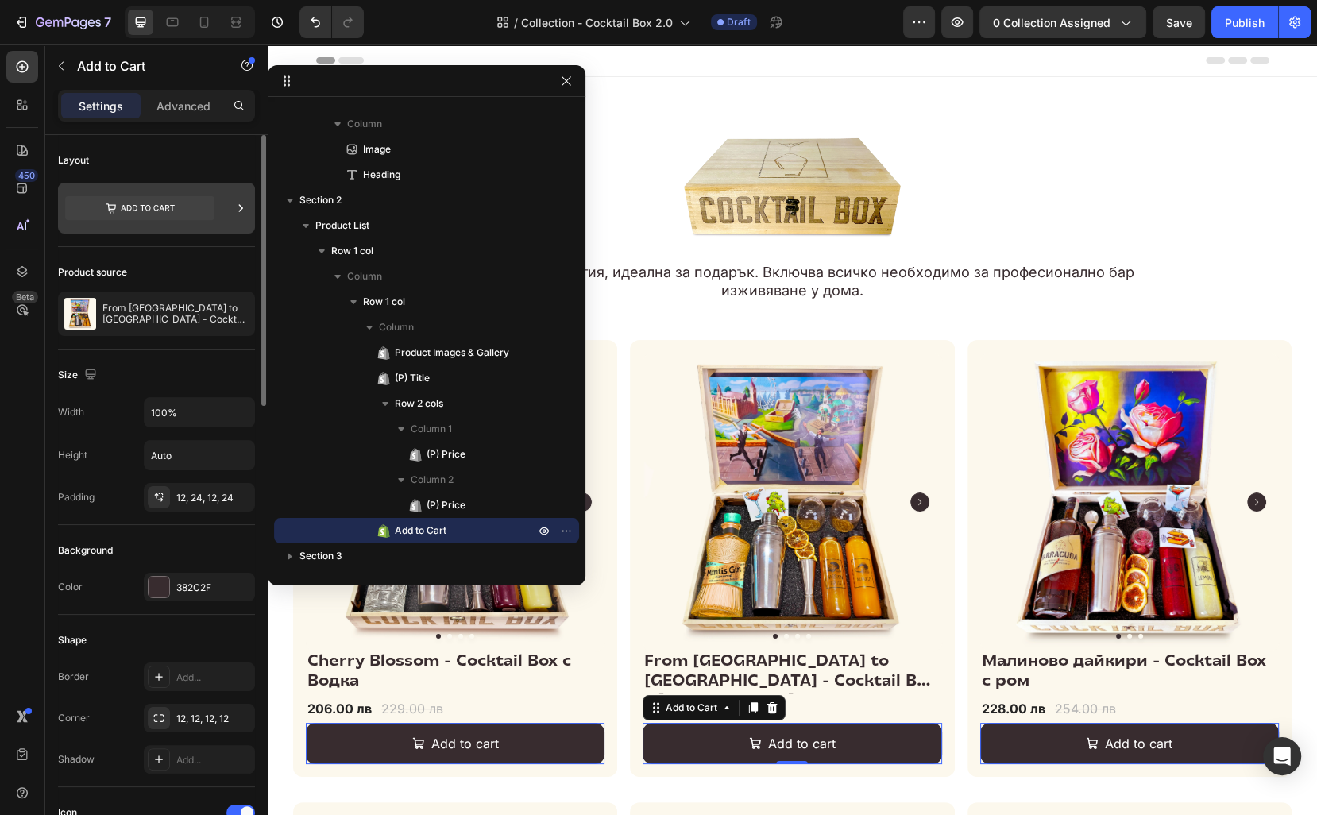
click at [220, 214] on div at bounding box center [156, 208] width 197 height 51
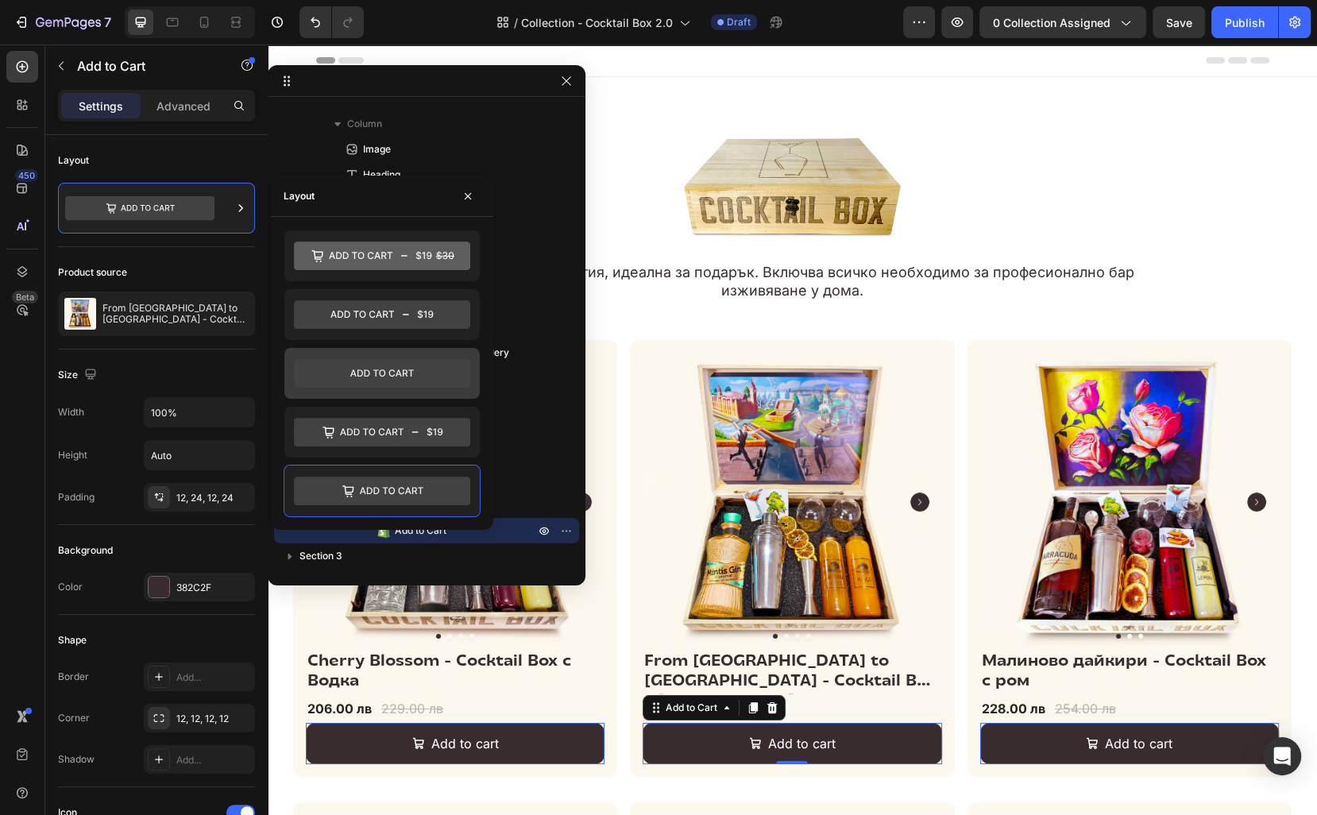
click at [352, 367] on icon at bounding box center [382, 373] width 176 height 29
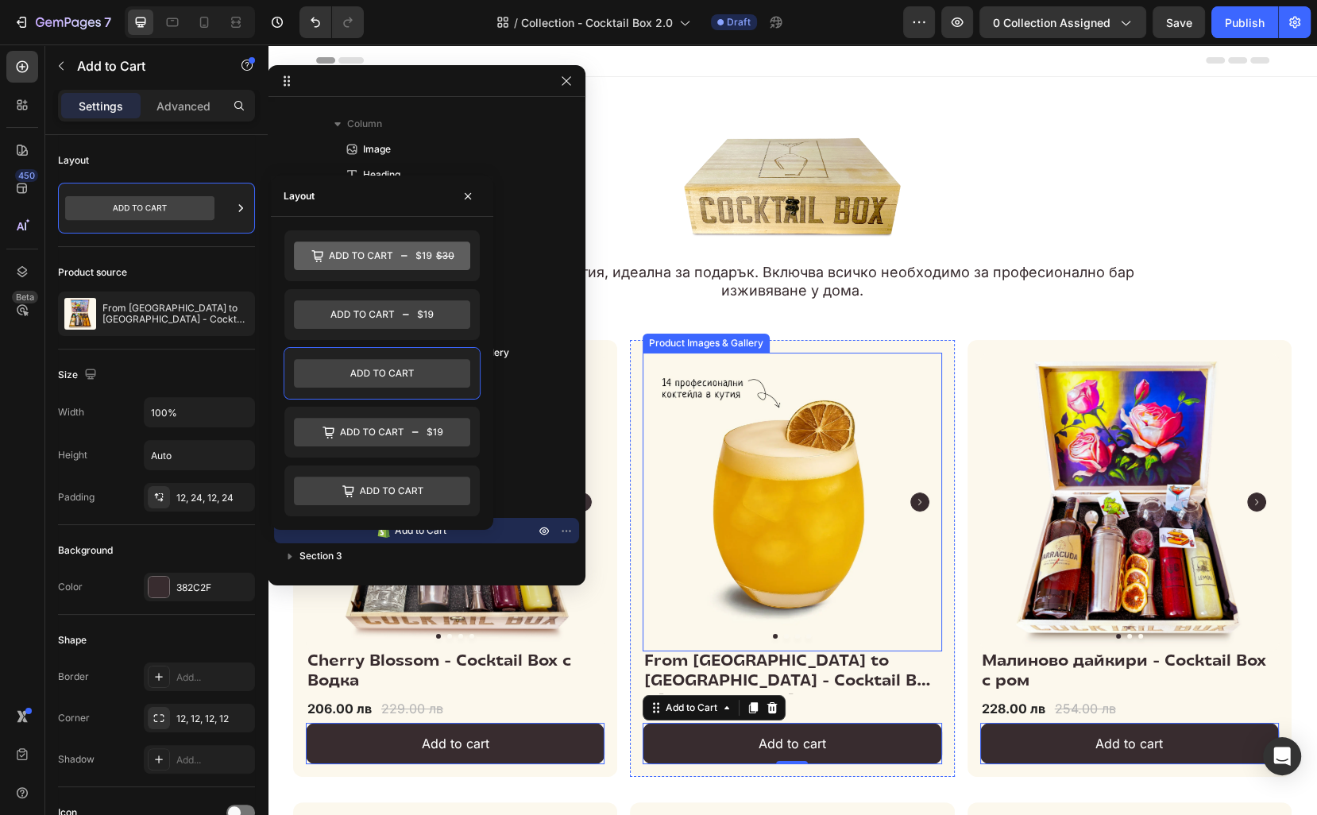
click at [922, 645] on img at bounding box center [792, 502] width 299 height 299
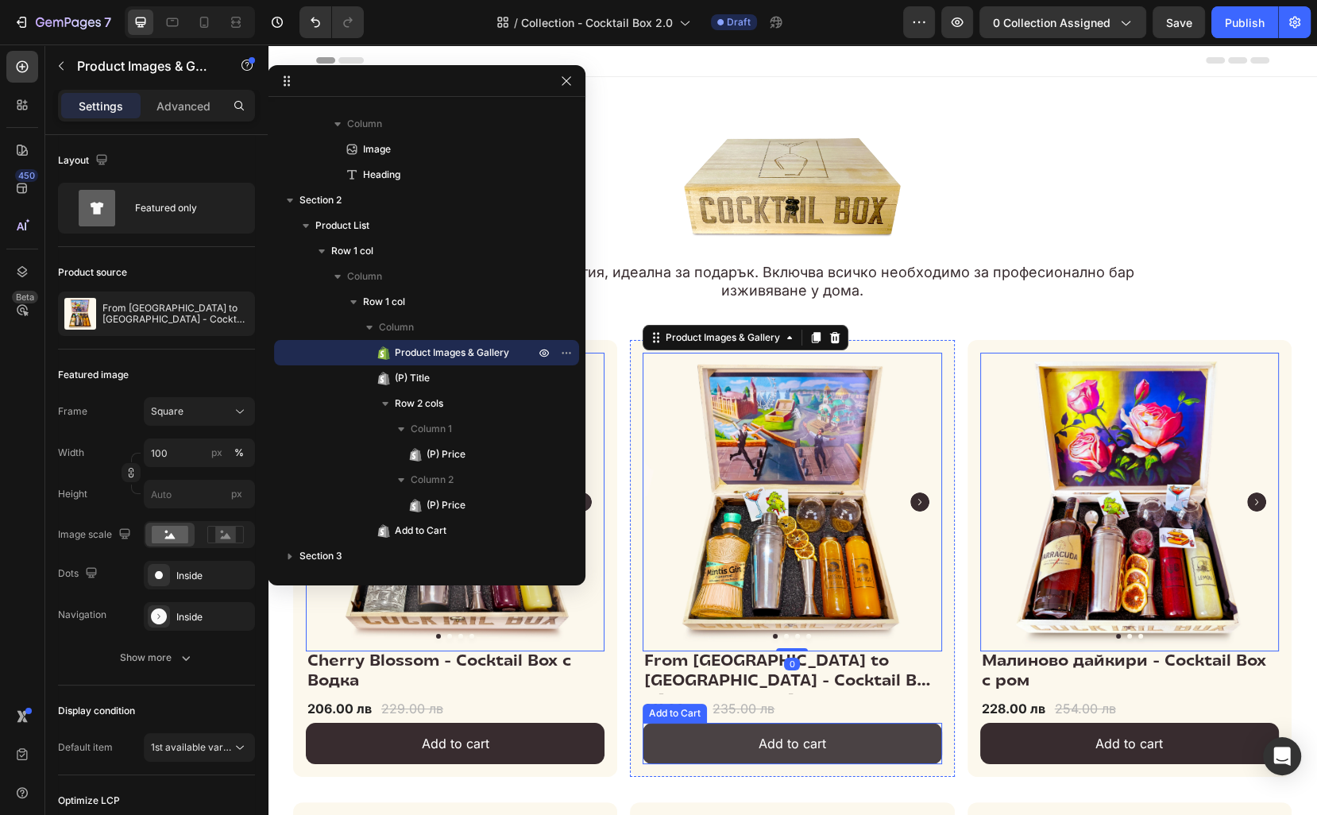
click at [902, 732] on button "Add to cart" at bounding box center [792, 744] width 299 height 42
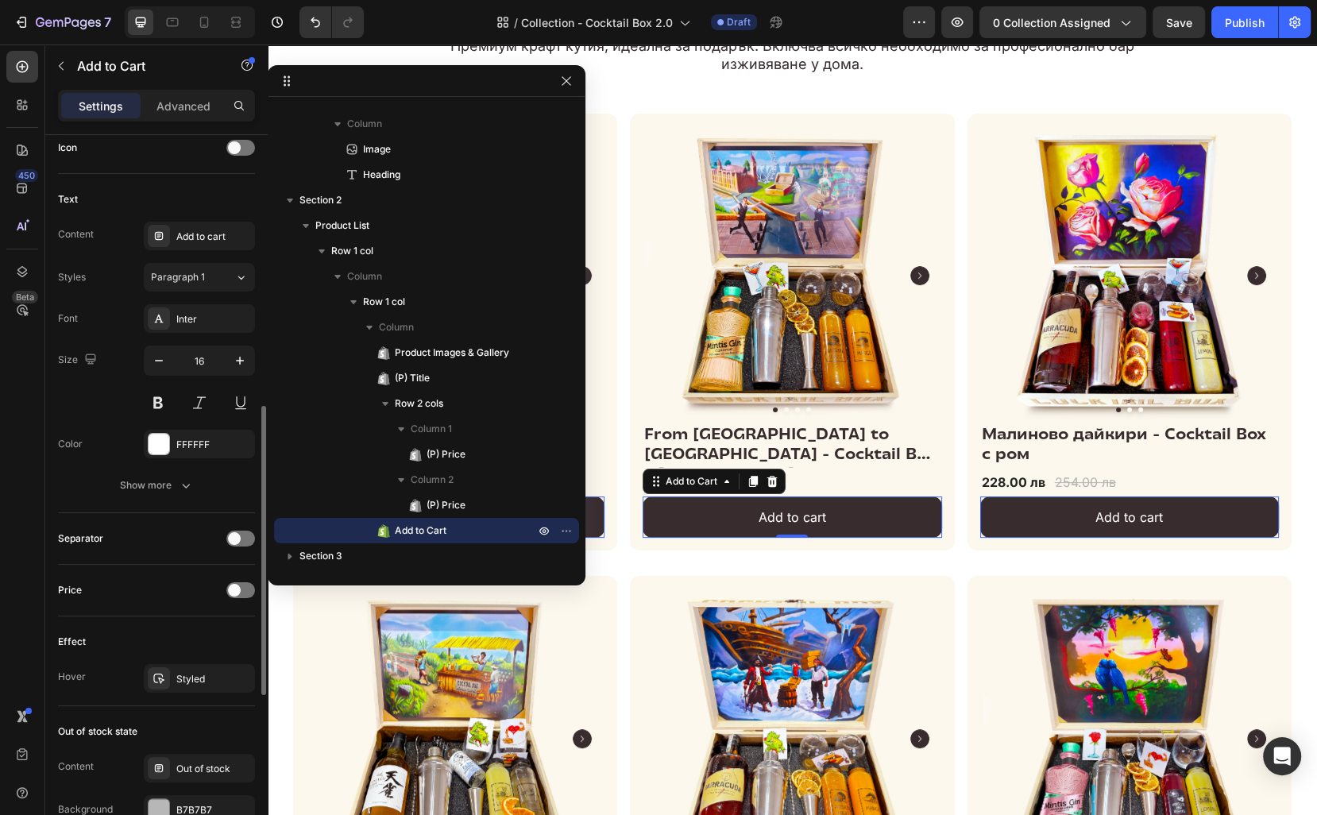
scroll to position [669, 0]
click at [230, 531] on span at bounding box center [234, 534] width 13 height 13
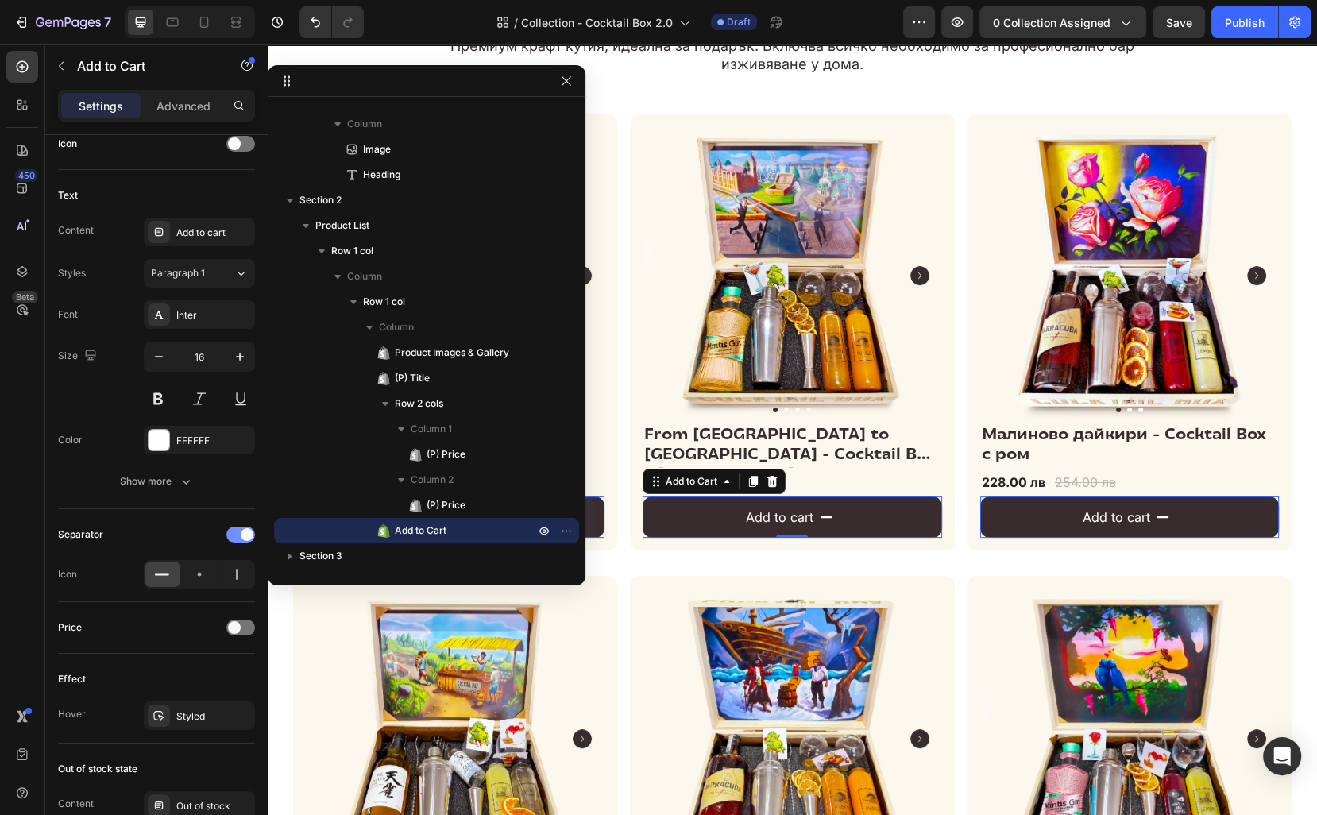
click at [230, 531] on div at bounding box center [240, 535] width 29 height 16
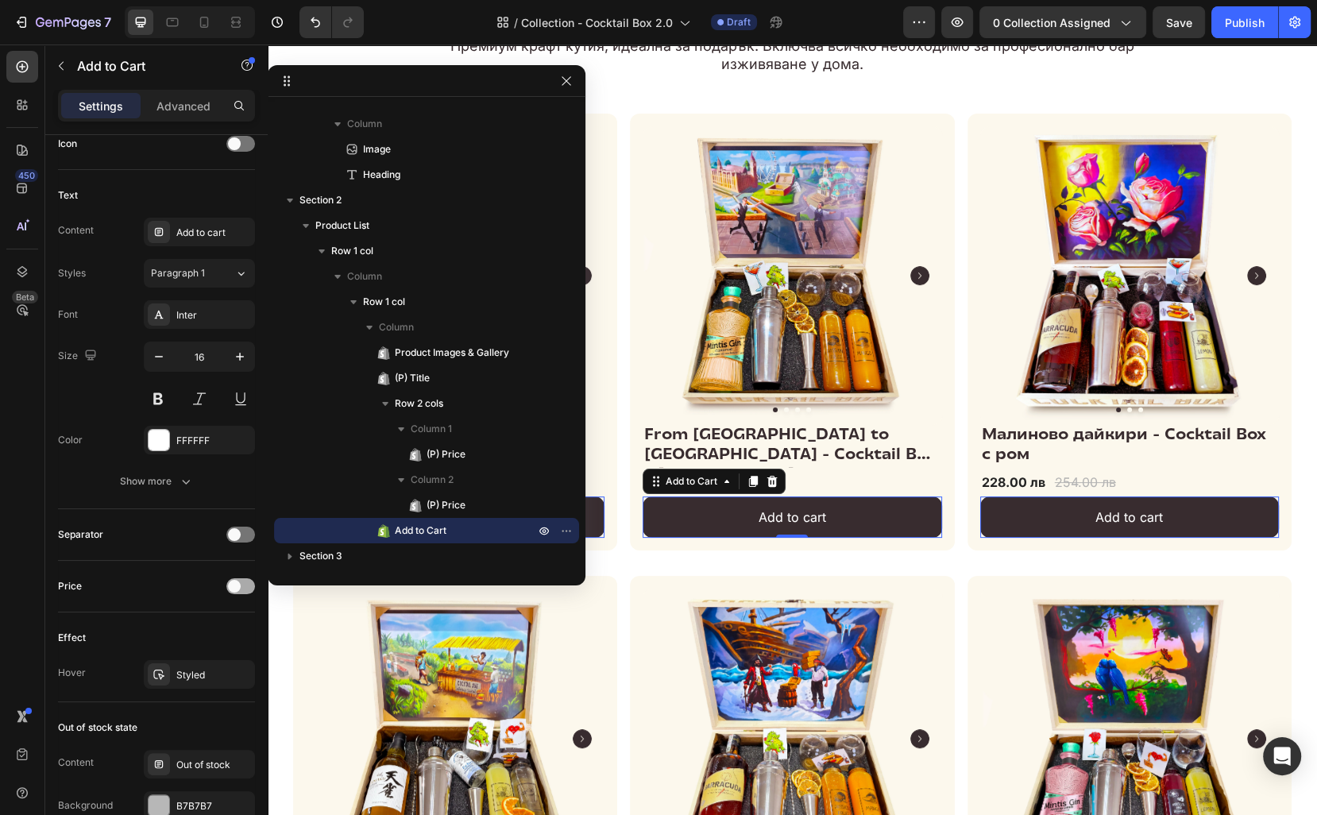
click at [231, 585] on span at bounding box center [234, 586] width 13 height 13
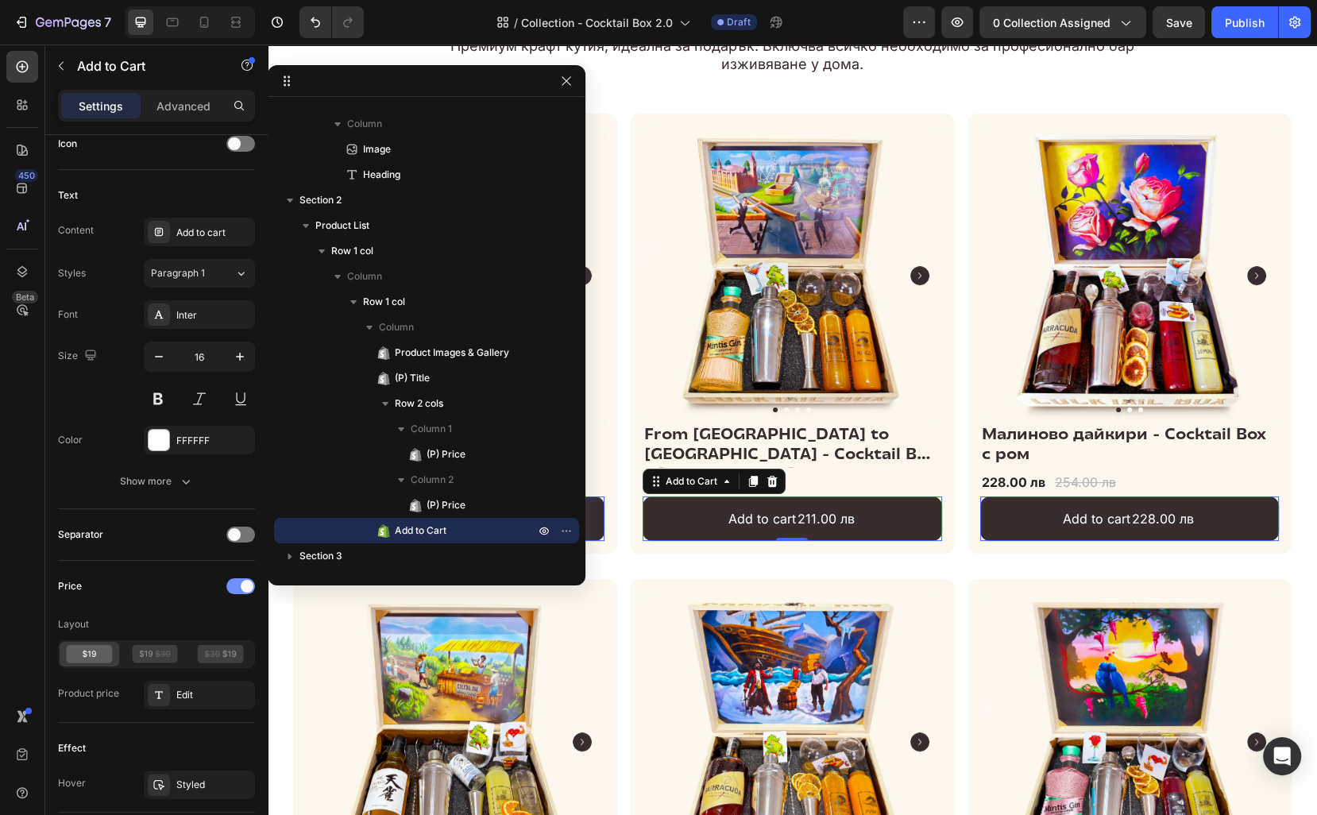
click at [231, 585] on div at bounding box center [240, 586] width 29 height 16
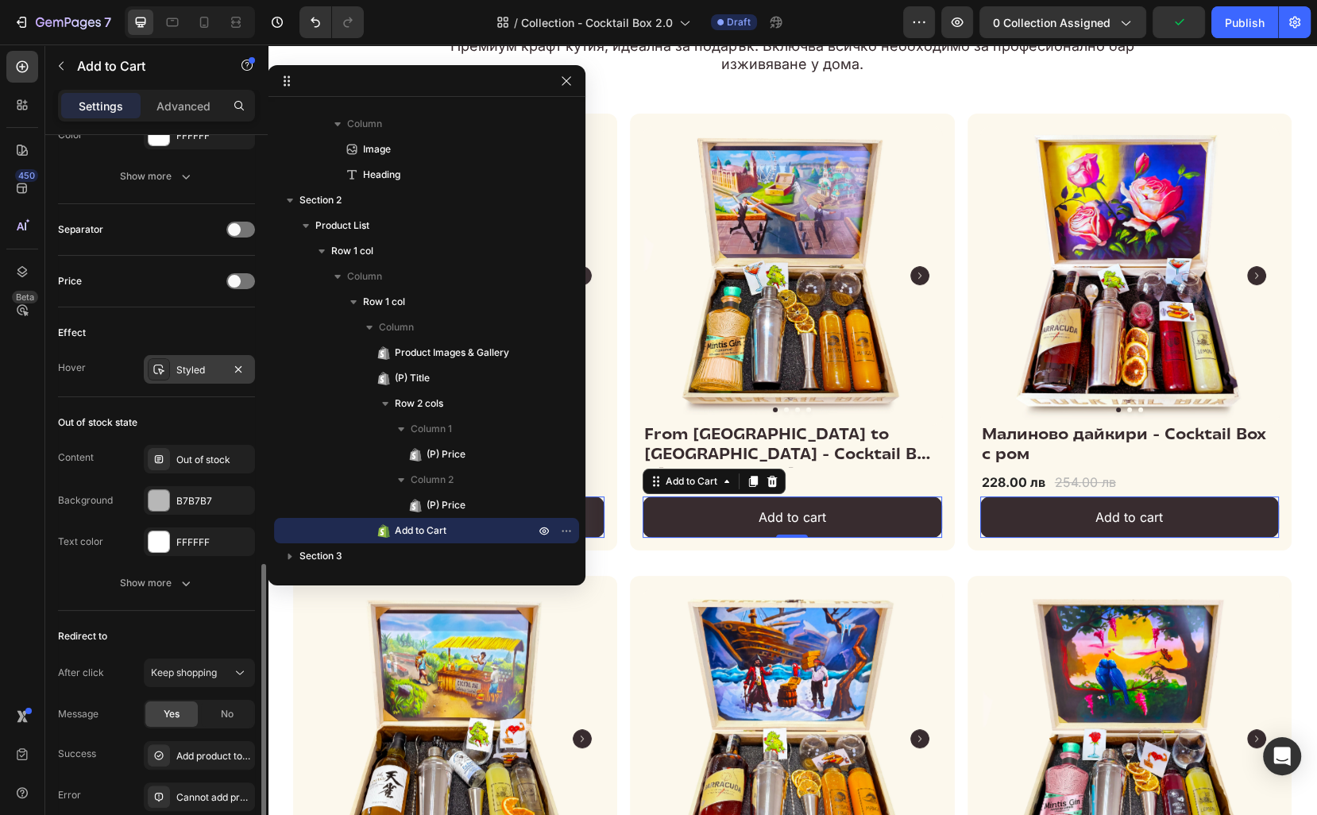
scroll to position [960, 0]
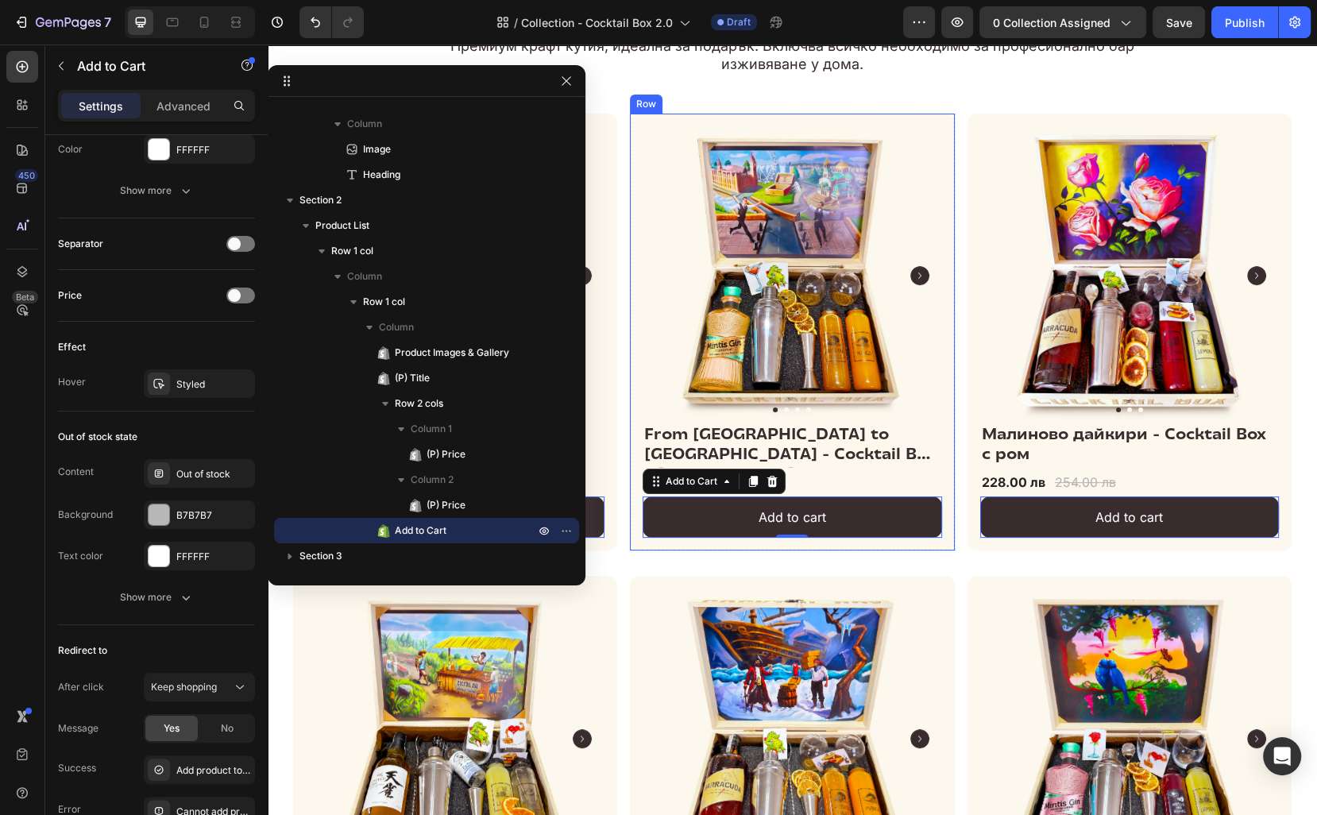
click at [947, 405] on div "Product Images & Gallery From London to Sofia - Cocktail Box с Джин (P) Title 2…" at bounding box center [792, 333] width 324 height 438
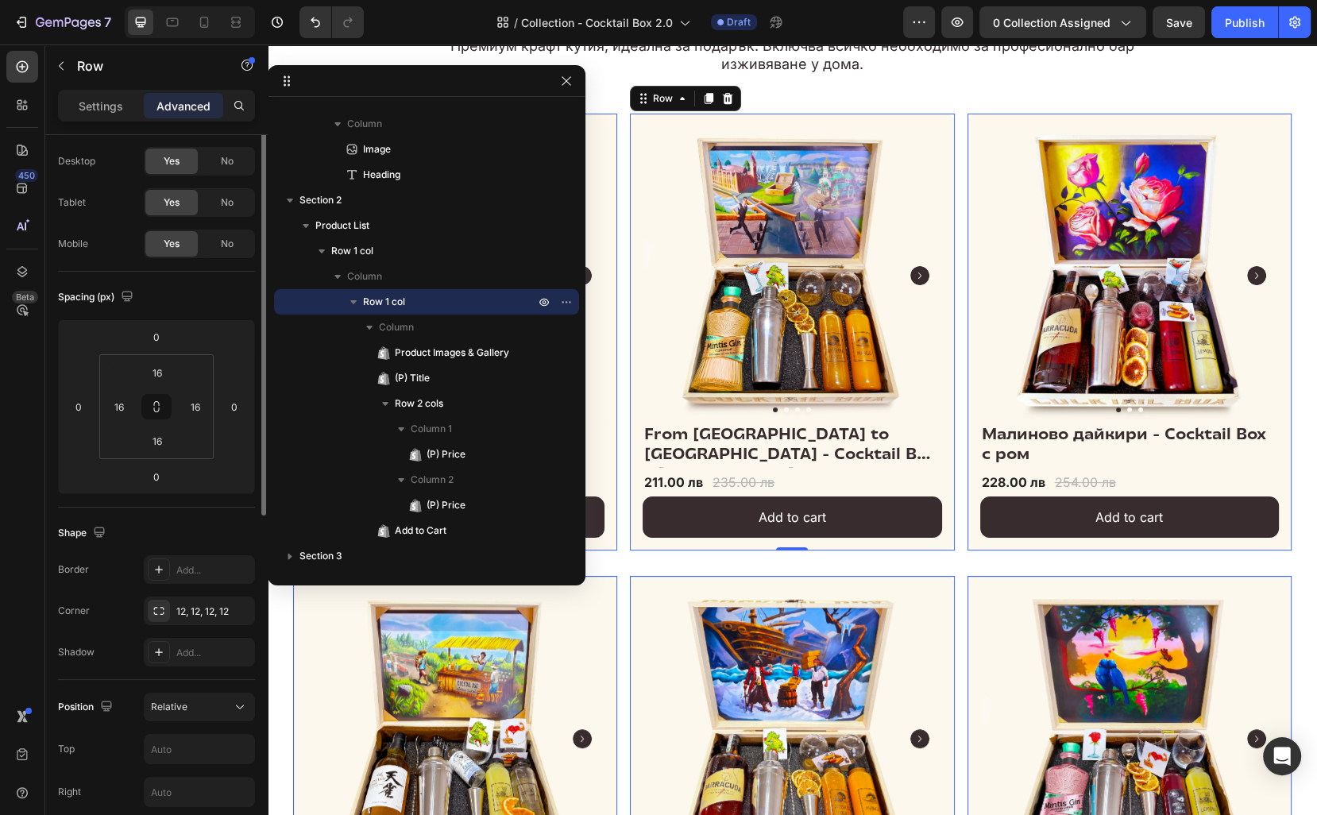
scroll to position [0, 0]
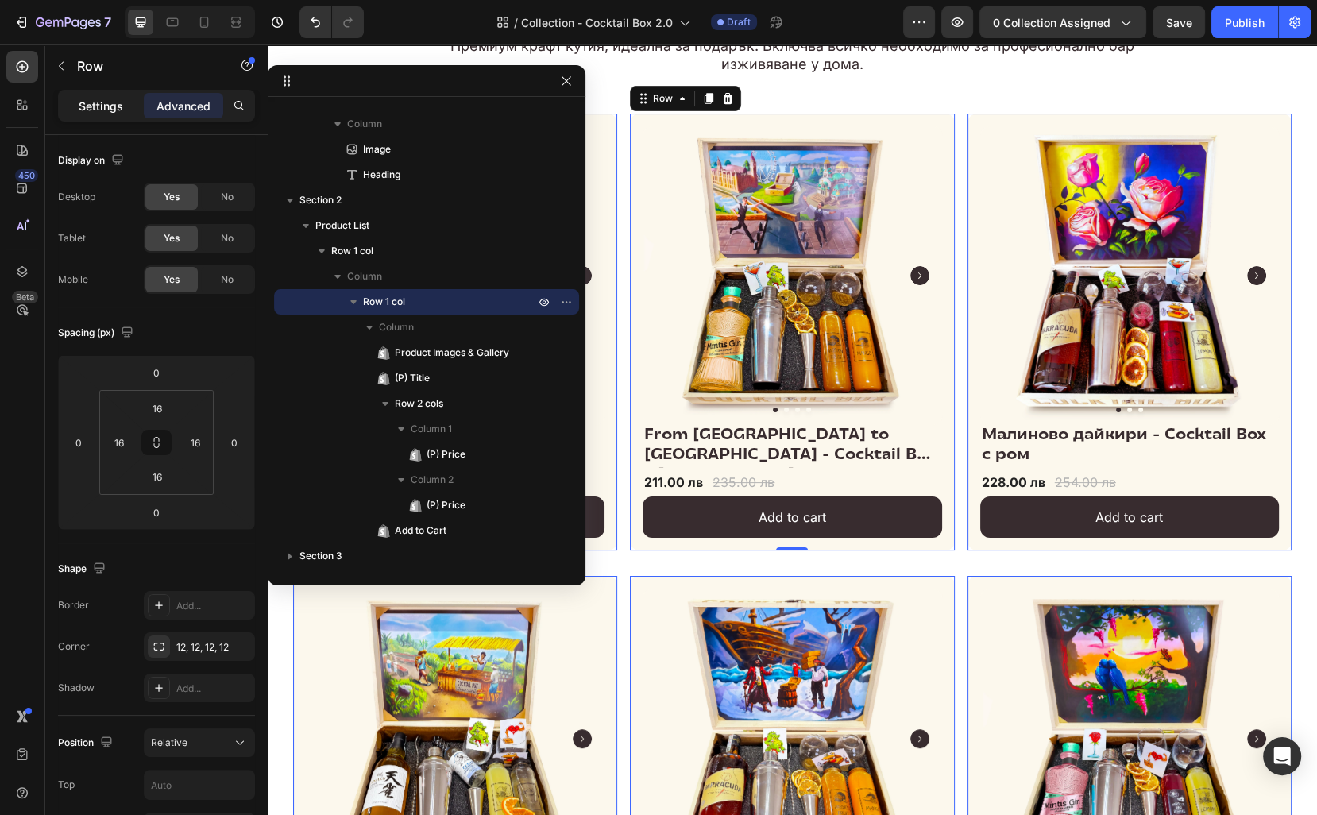
click at [97, 108] on p "Settings" at bounding box center [101, 106] width 44 height 17
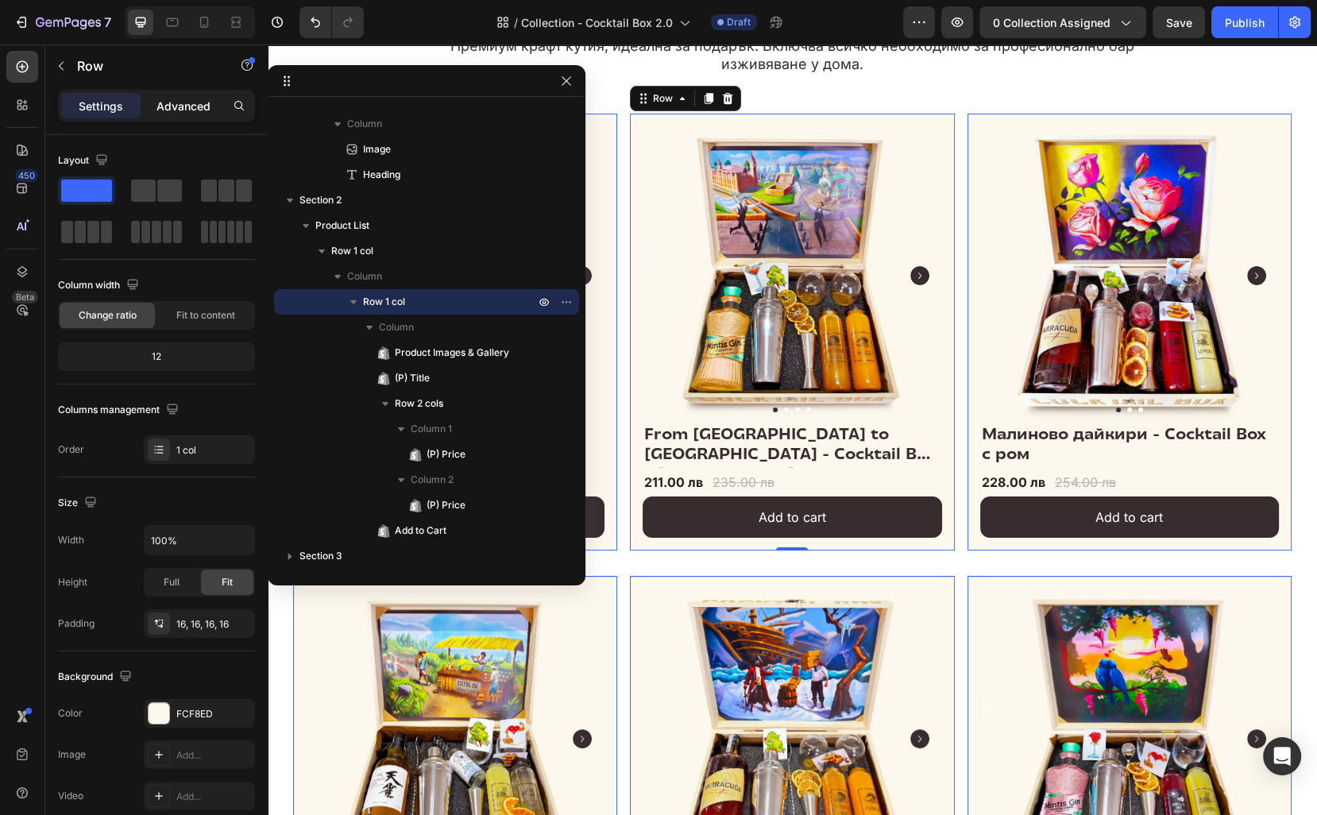
click at [175, 109] on p "Advanced" at bounding box center [183, 106] width 54 height 17
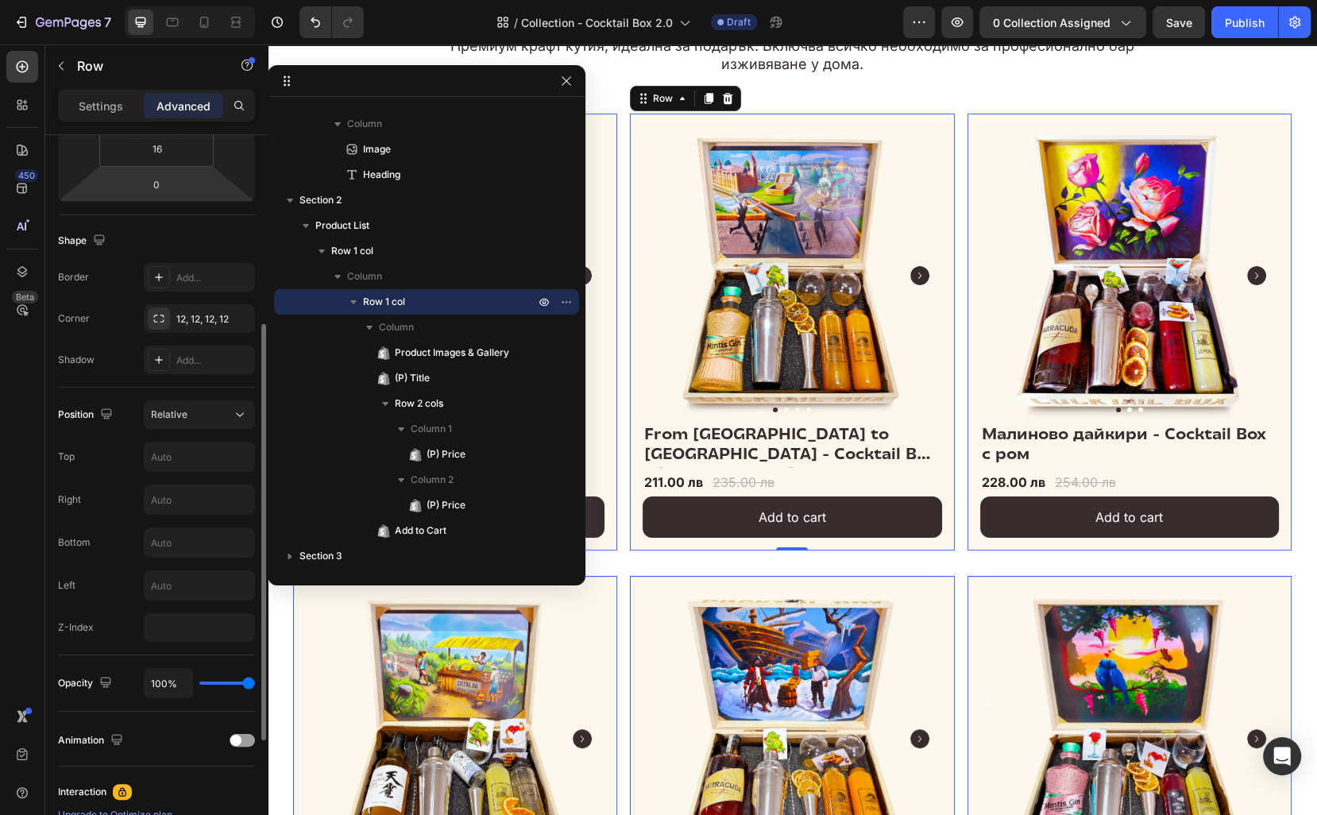
scroll to position [350, 0]
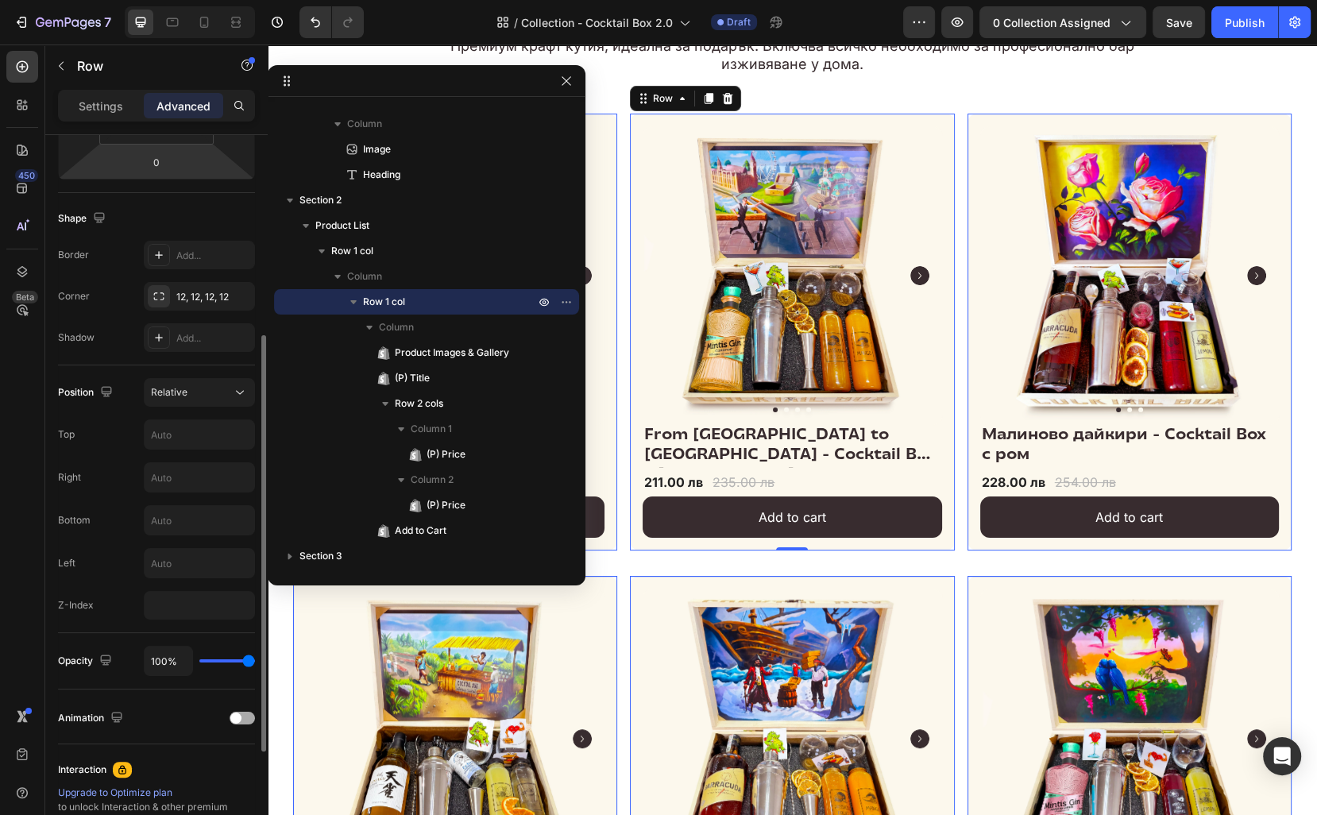
click at [237, 712] on span at bounding box center [235, 717] width 11 height 11
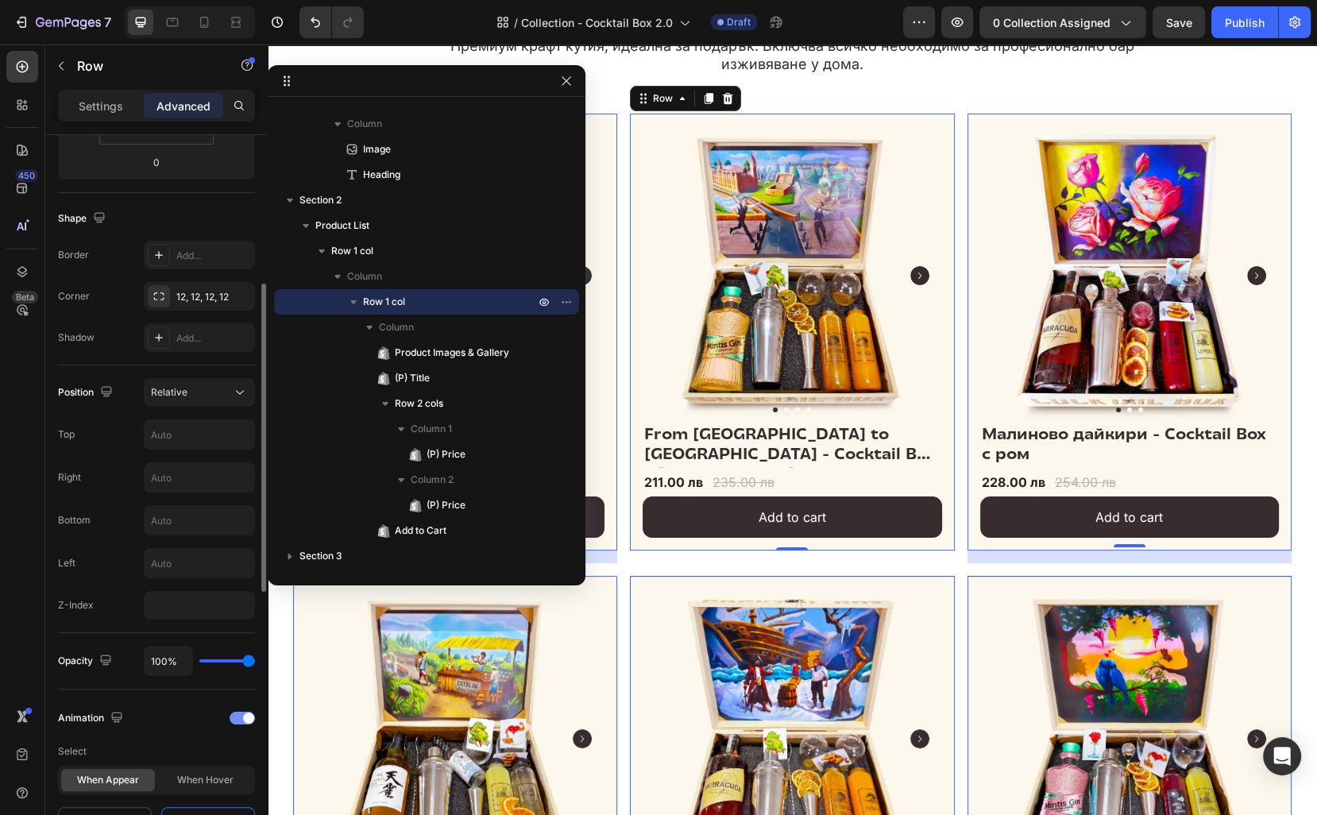
click at [237, 712] on div at bounding box center [242, 718] width 25 height 13
click at [237, 712] on span at bounding box center [235, 717] width 11 height 11
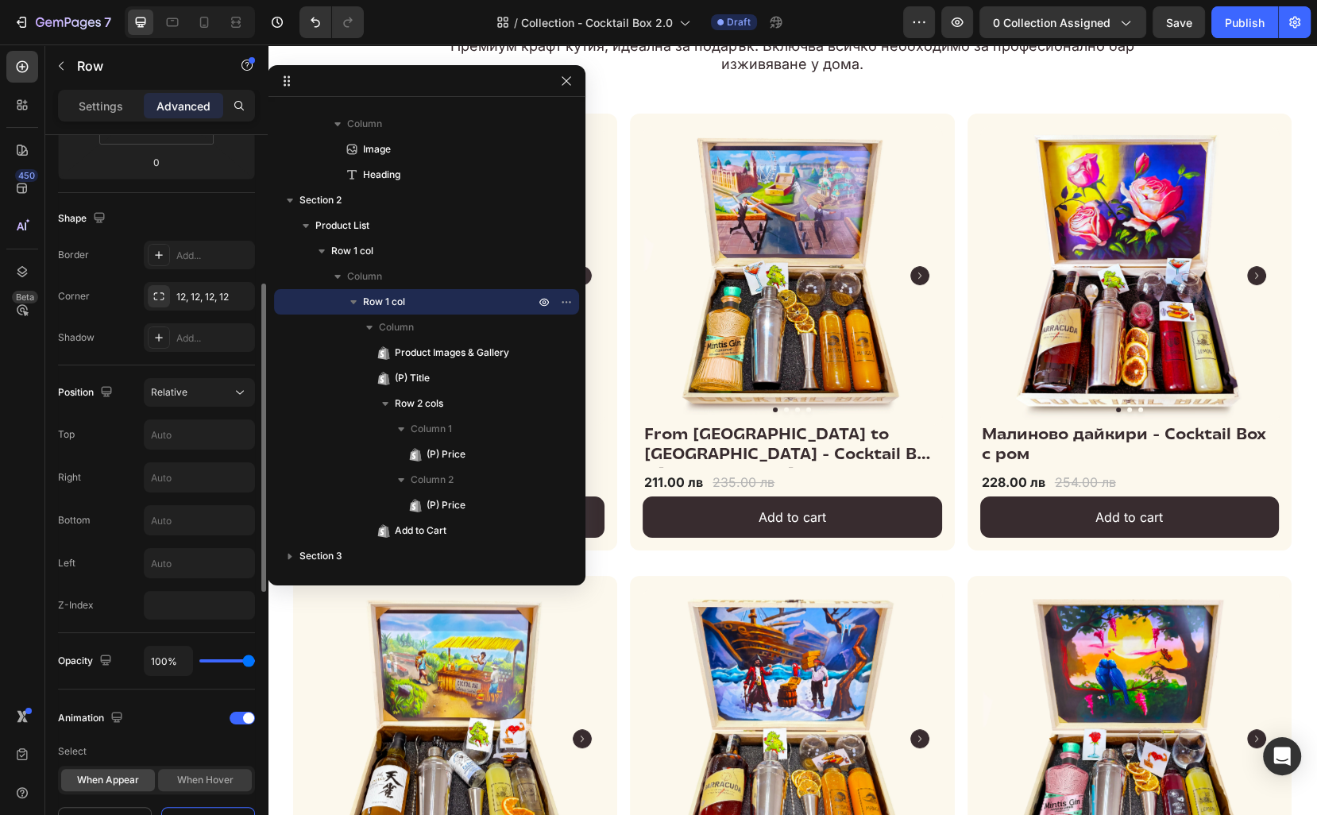
click at [201, 770] on div "When hover" at bounding box center [205, 780] width 94 height 22
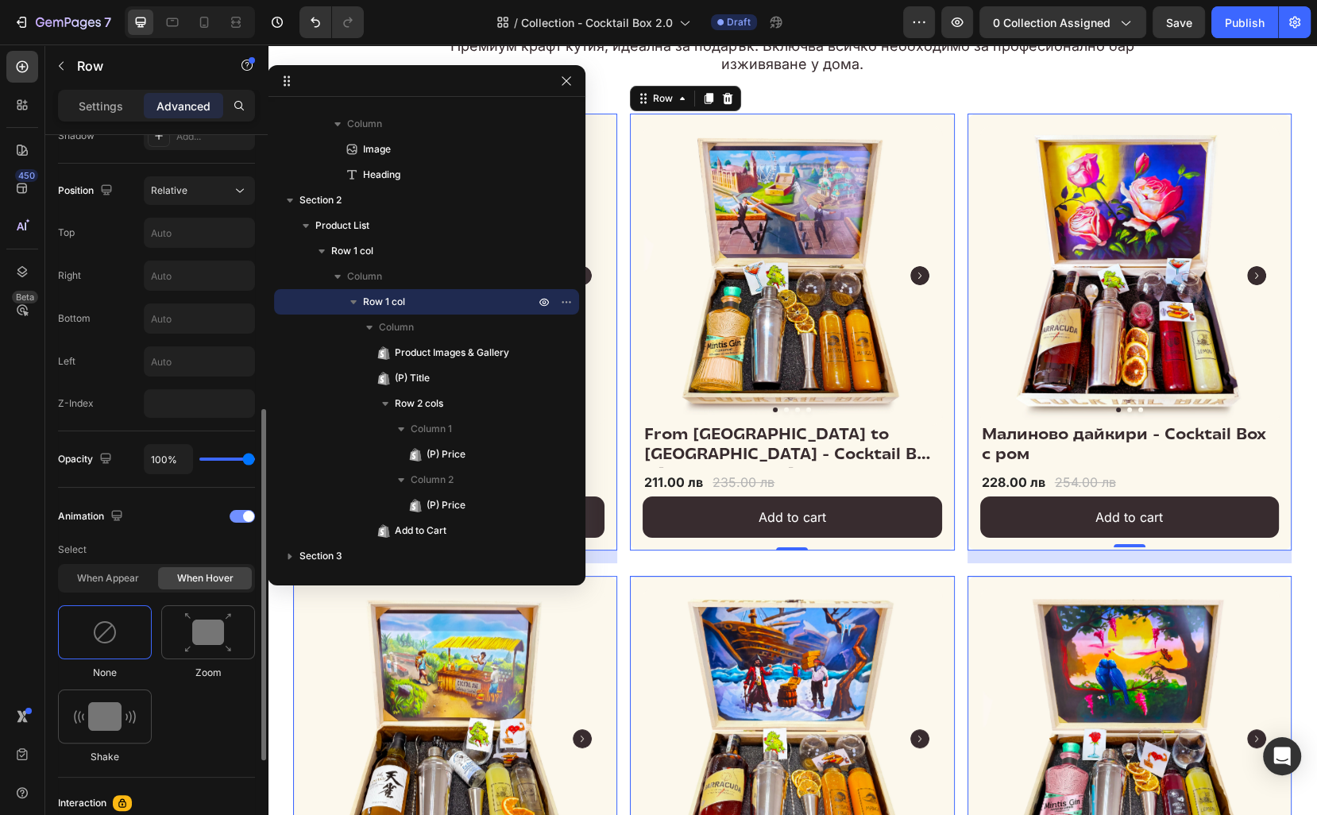
scroll to position [557, 0]
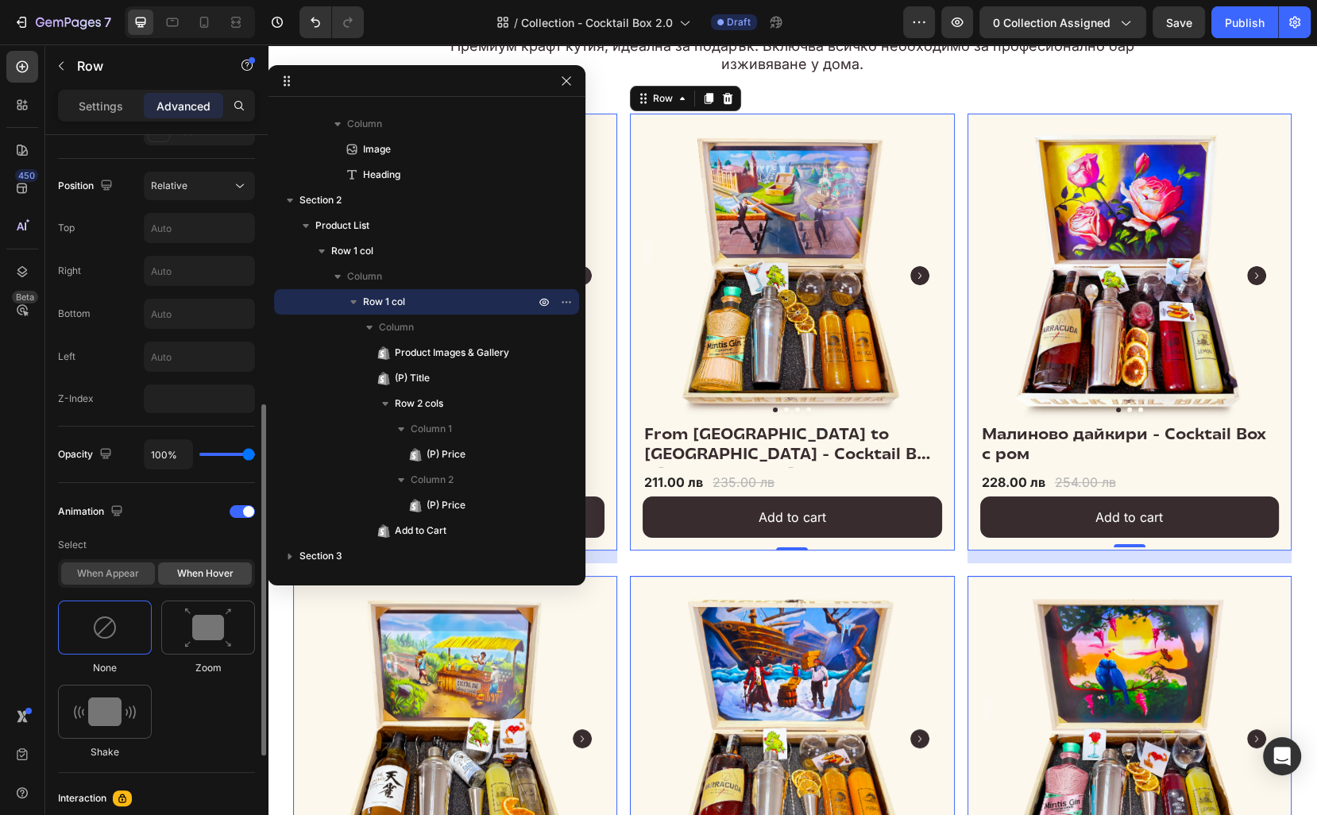
click at [131, 568] on div "When appear" at bounding box center [108, 573] width 94 height 22
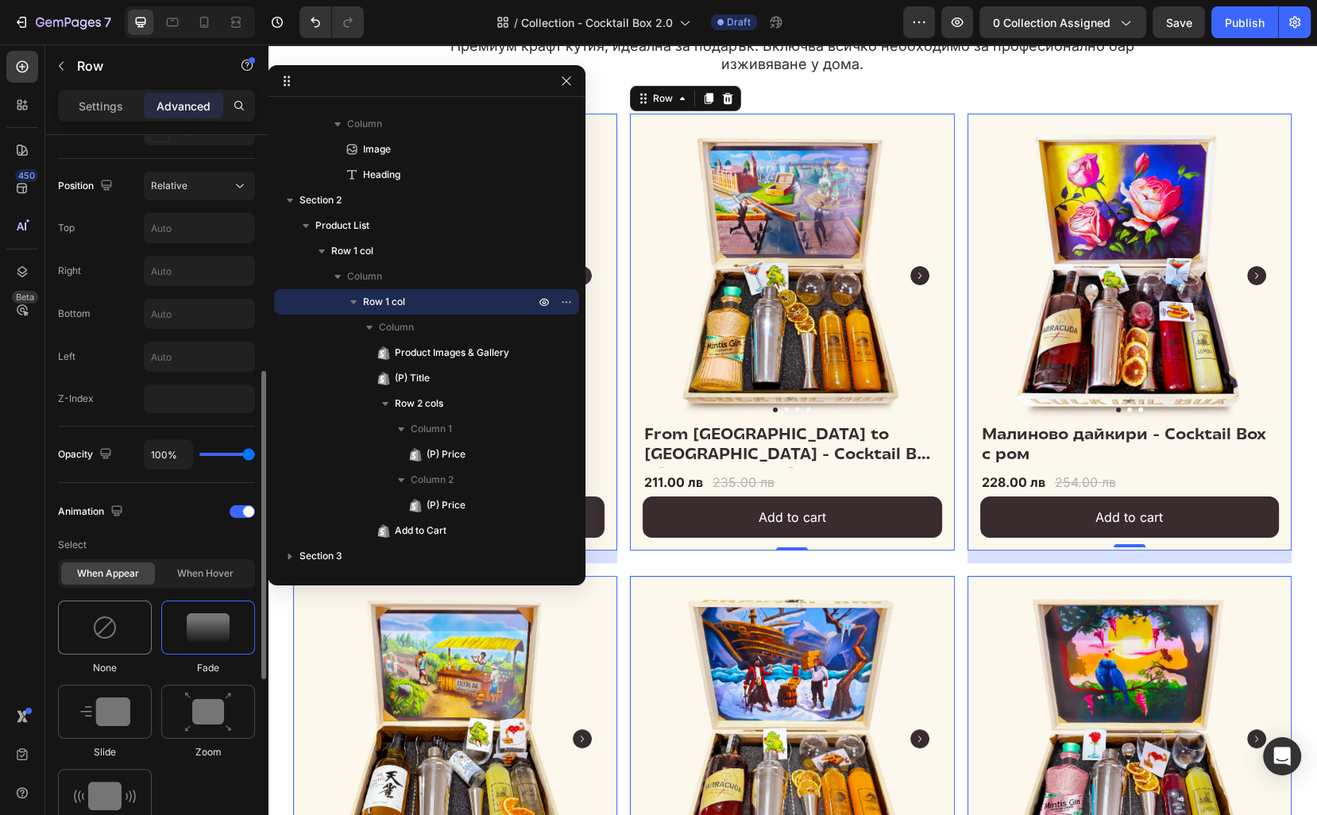
click at [118, 602] on div at bounding box center [105, 627] width 94 height 54
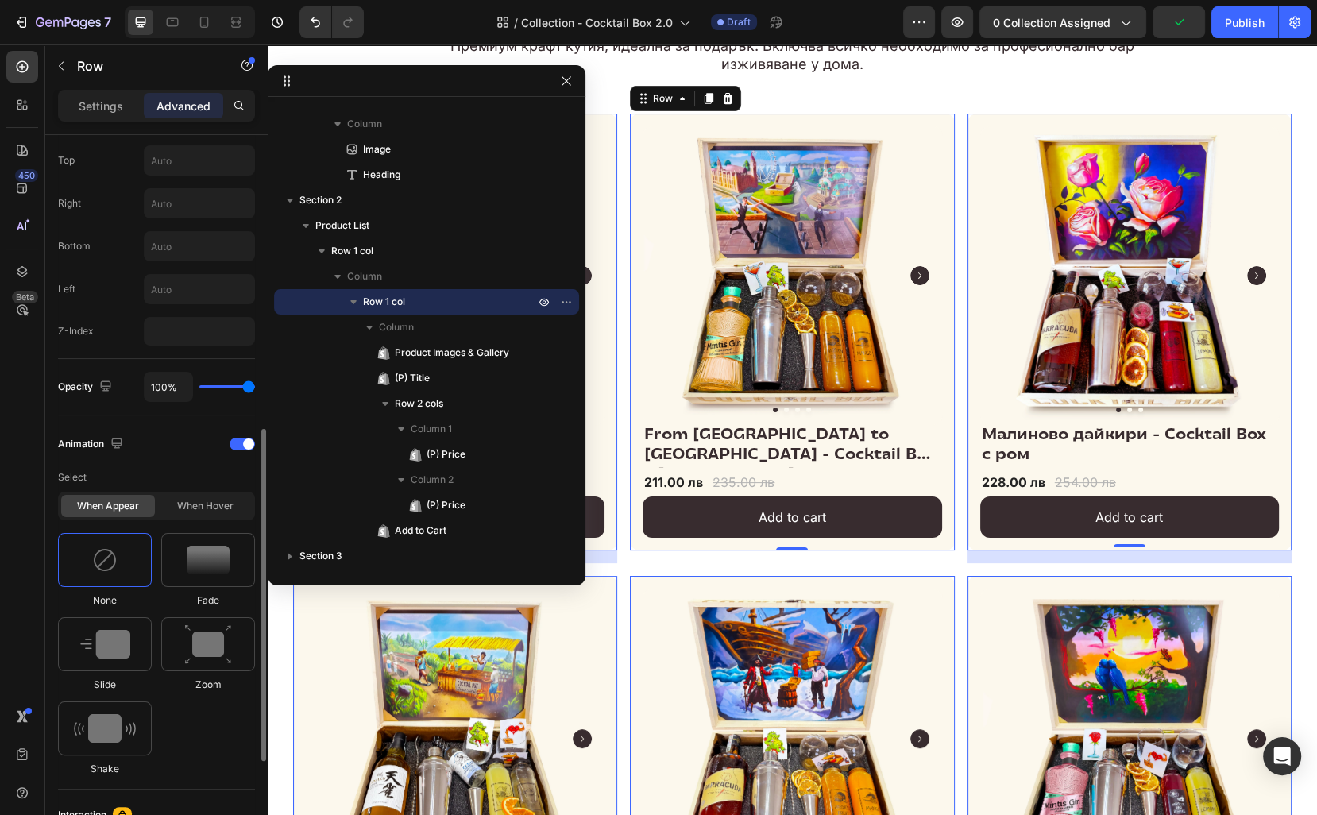
scroll to position [630, 0]
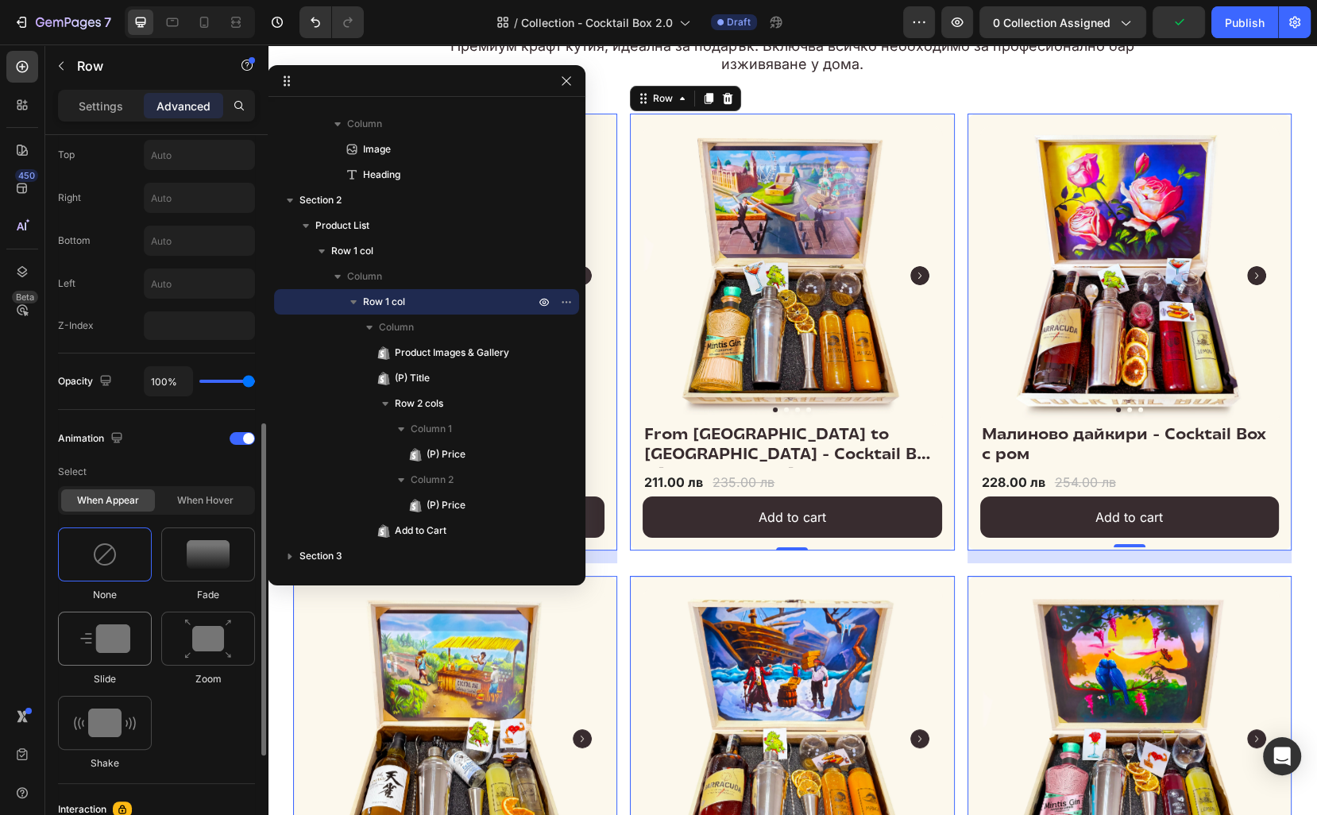
click at [117, 631] on img at bounding box center [105, 638] width 50 height 29
click at [244, 797] on icon at bounding box center [240, 798] width 16 height 16
type input "100"
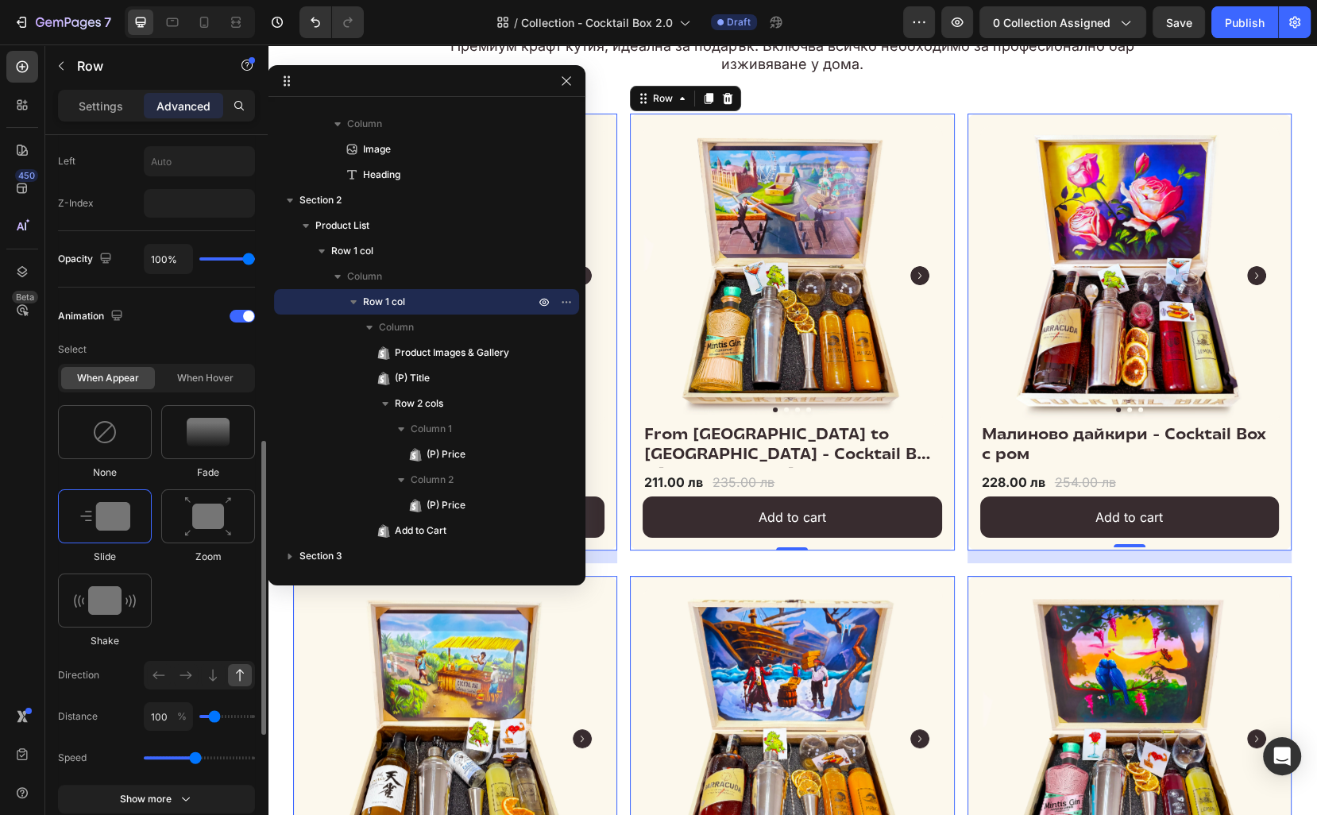
scroll to position [759, 0]
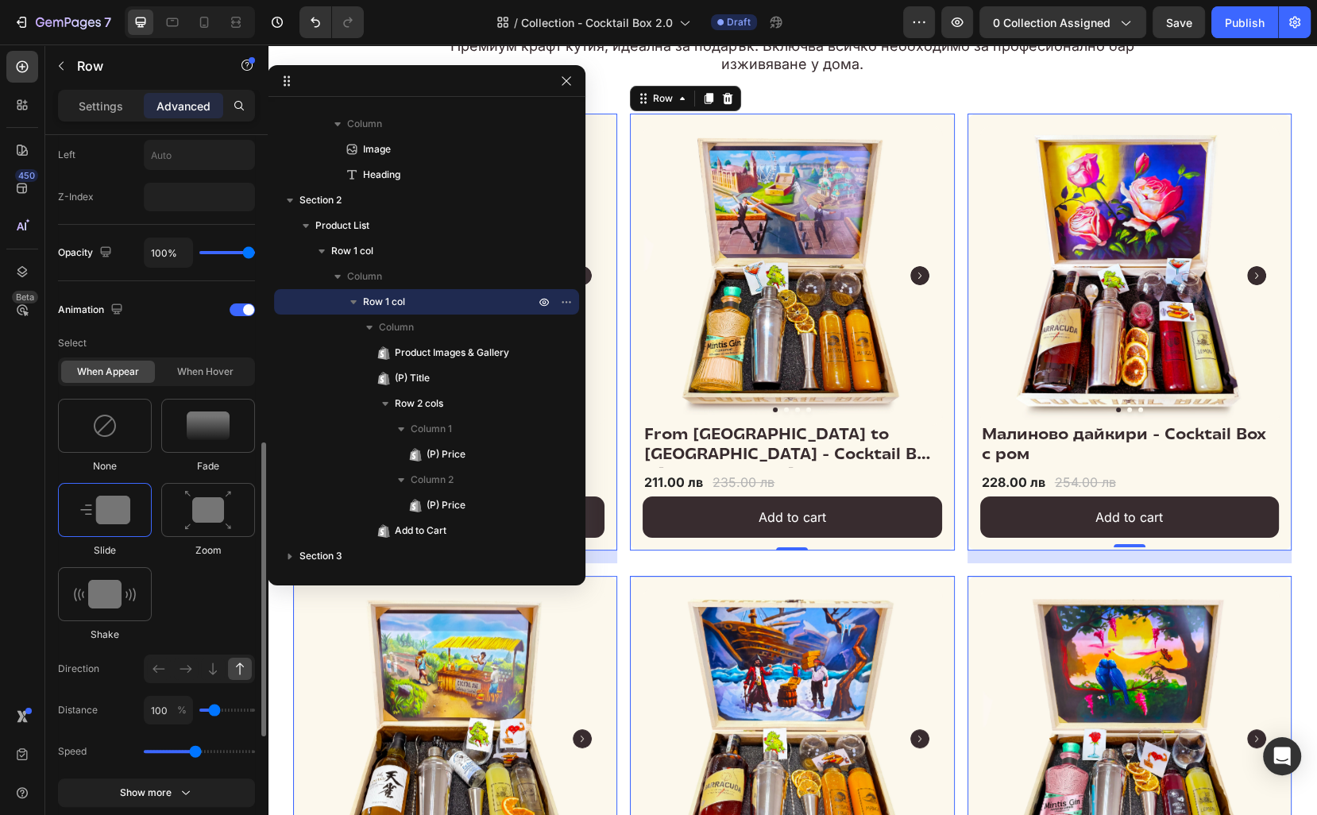
type input "50"
click at [207, 709] on input "range" at bounding box center [227, 710] width 56 height 3
click at [172, 785] on div "Show more" at bounding box center [157, 793] width 74 height 16
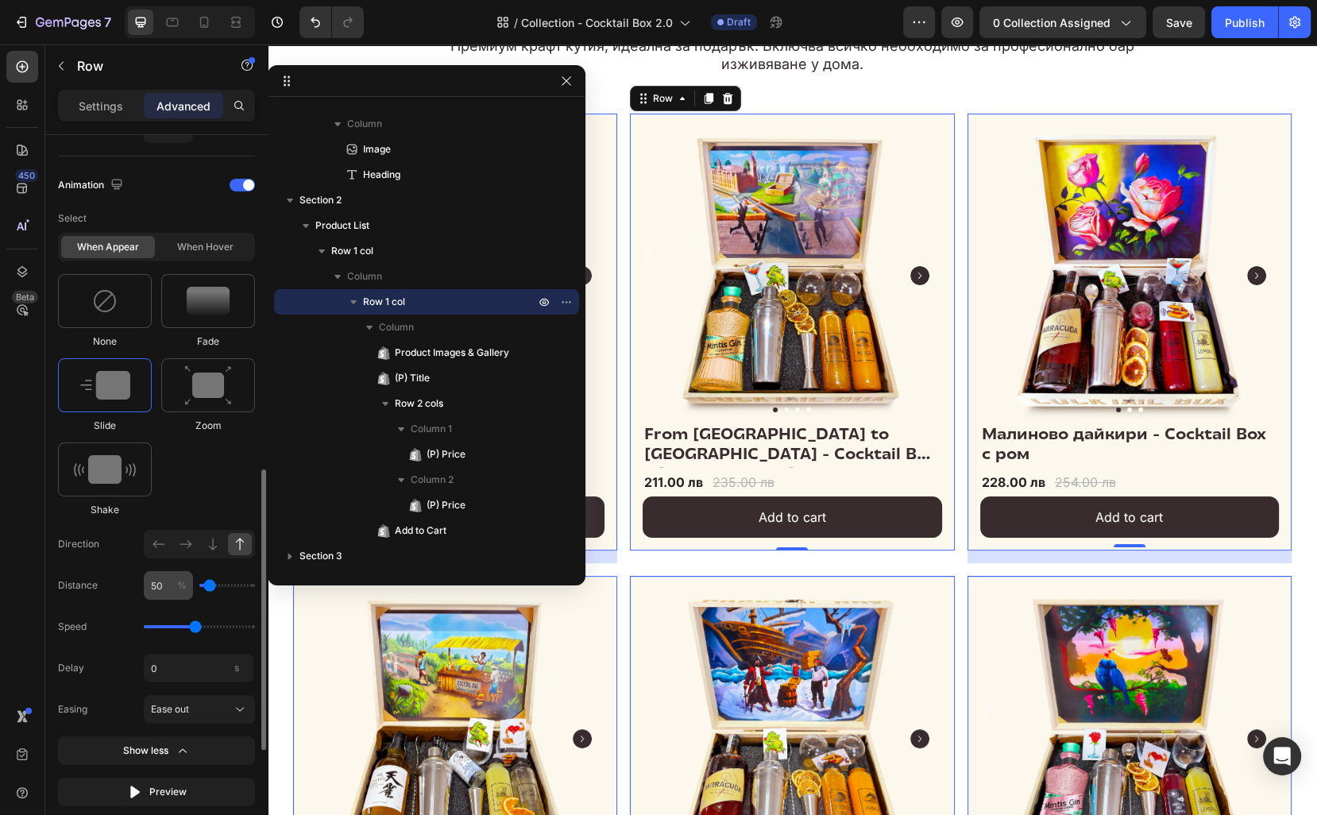
scroll to position [884, 0]
click at [199, 665] on input "0" at bounding box center [199, 667] width 110 height 29
type input "0.1"
type input "0"
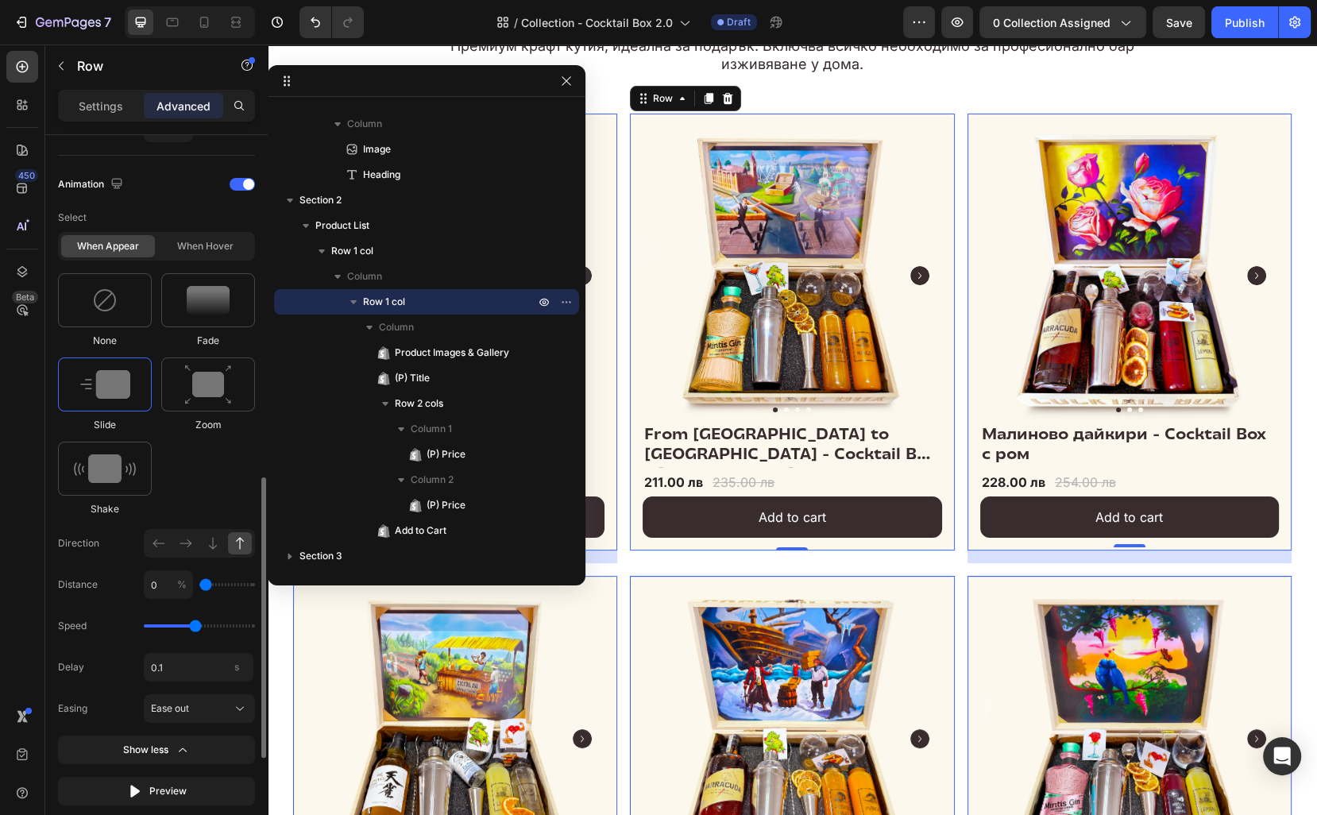
click at [203, 583] on input "range" at bounding box center [227, 584] width 56 height 3
click at [161, 577] on input "0" at bounding box center [168, 584] width 49 height 29
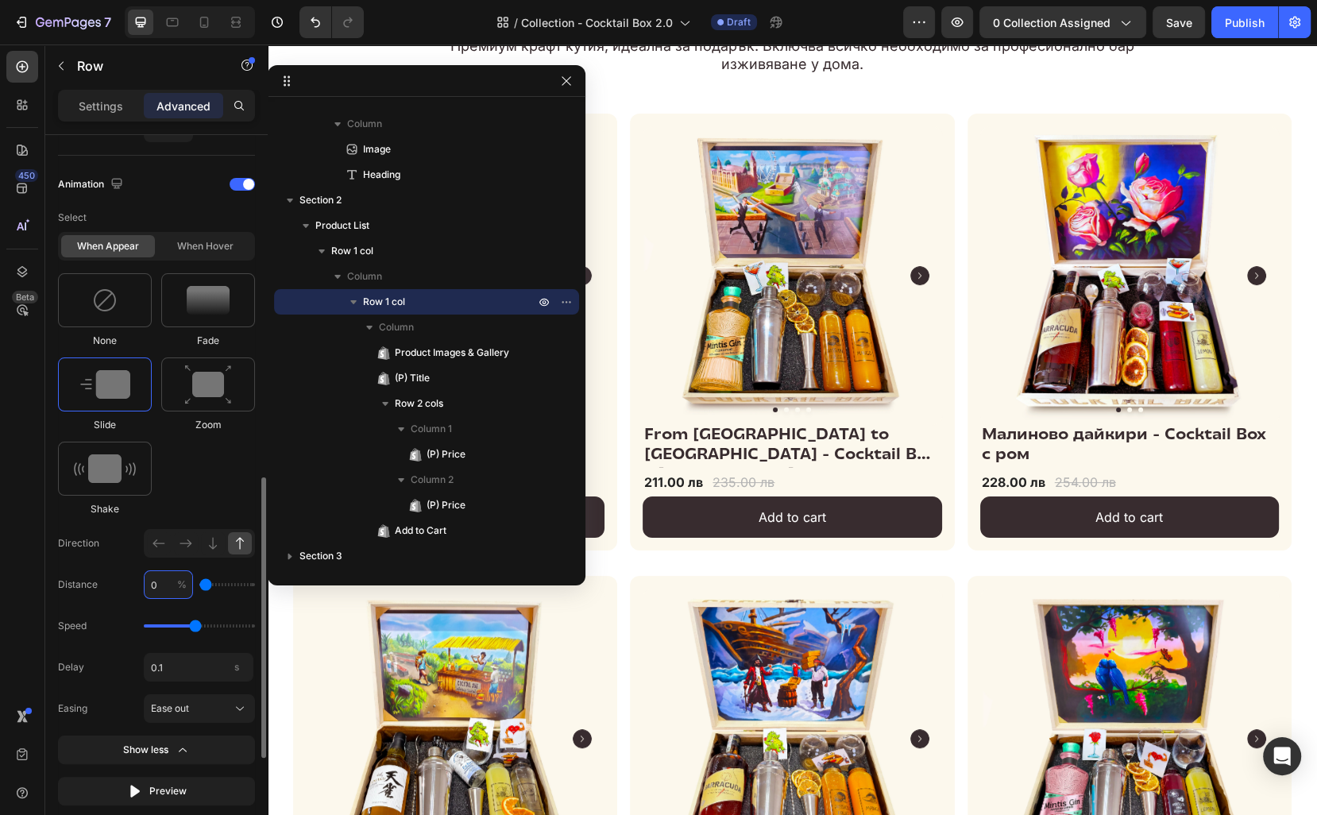
type input "1"
type input "0"
type input "16"
type input "0"
type input "16"
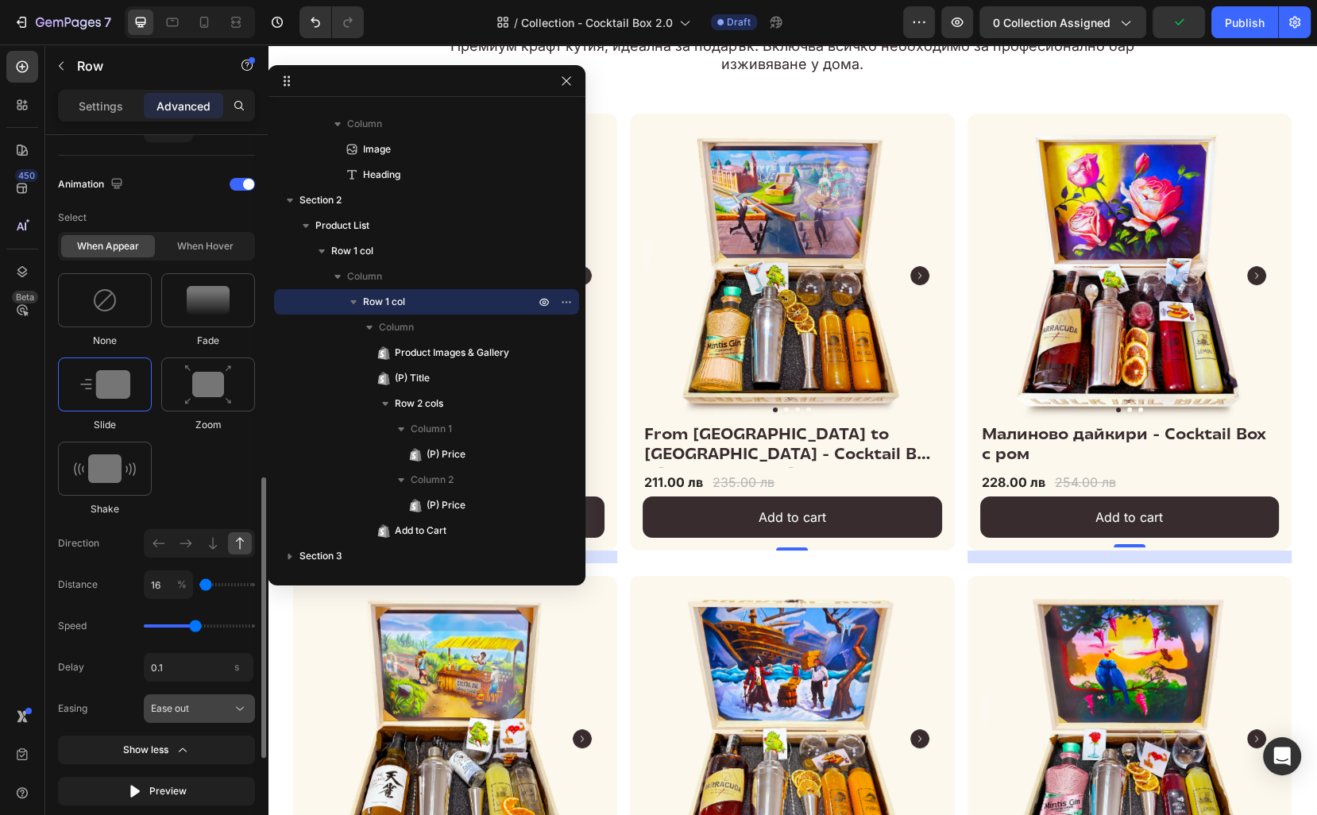
click at [185, 701] on span "Ease out" at bounding box center [170, 708] width 38 height 14
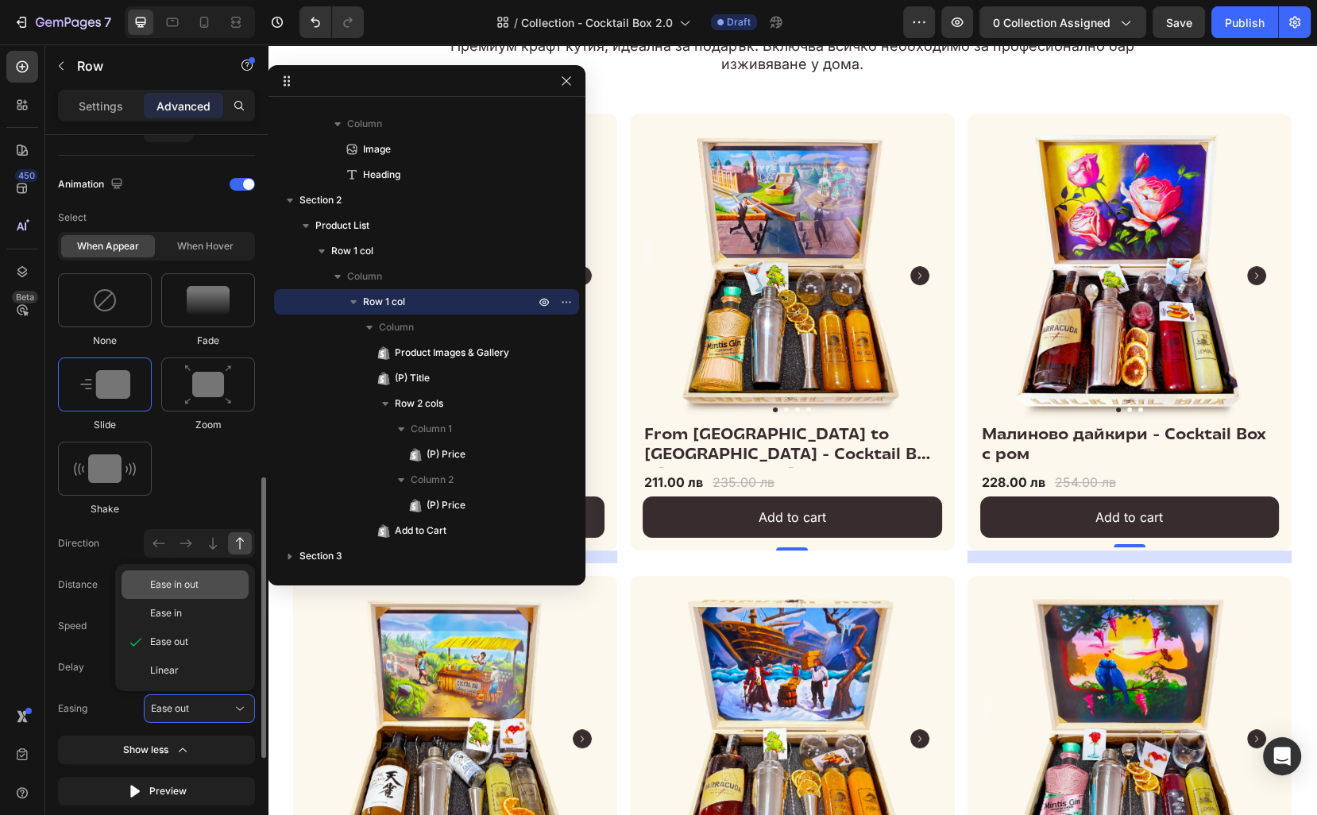
click at [199, 579] on span "Ease in out" at bounding box center [174, 584] width 48 height 14
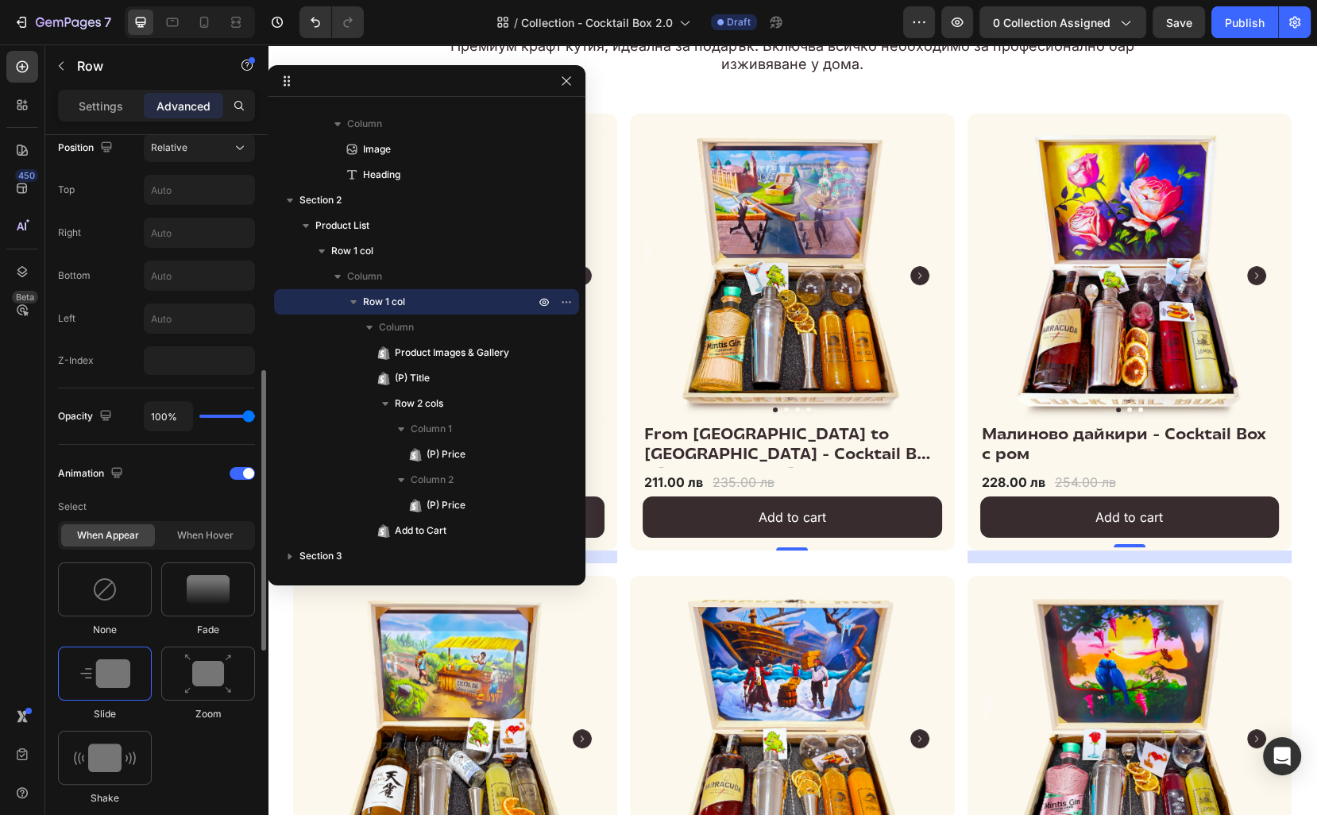
scroll to position [590, 0]
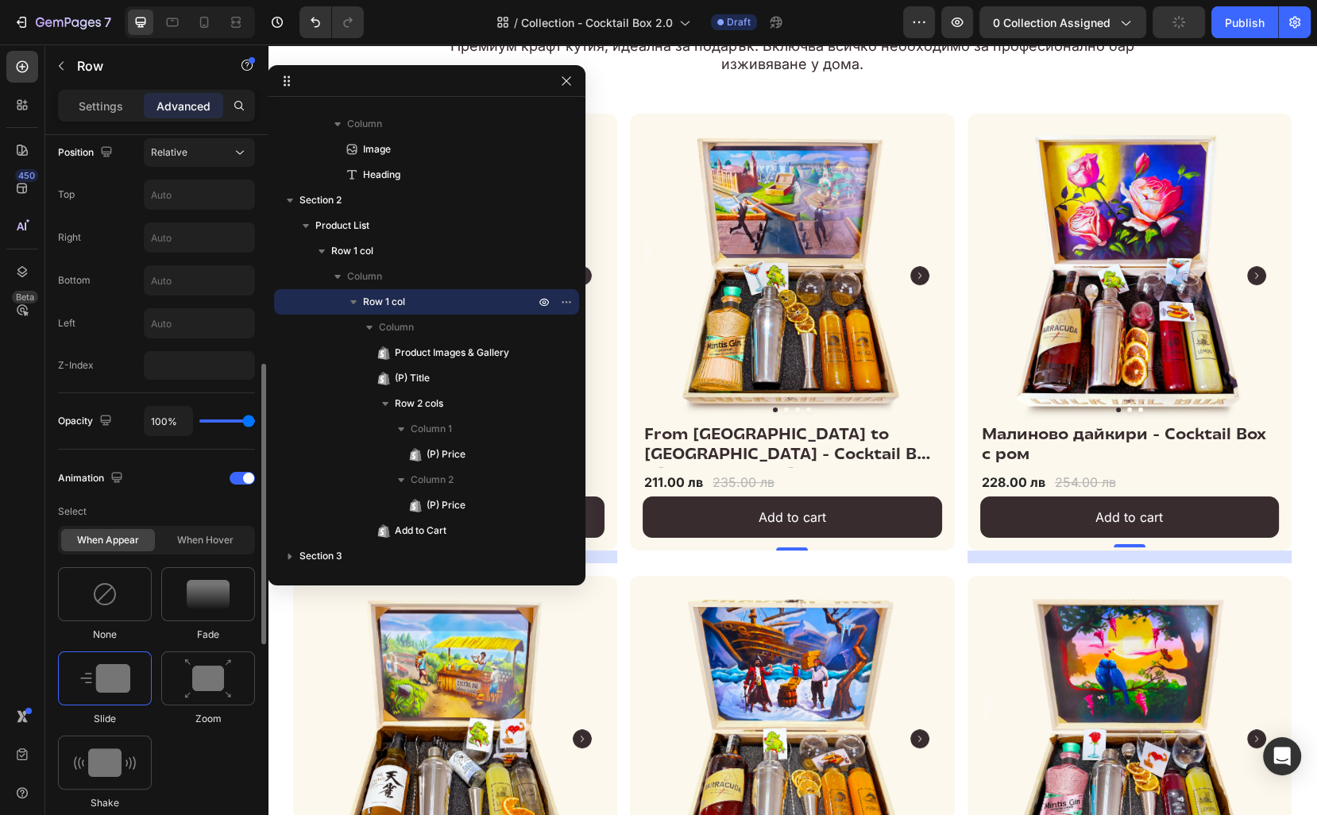
click at [149, 668] on div at bounding box center [105, 678] width 94 height 54
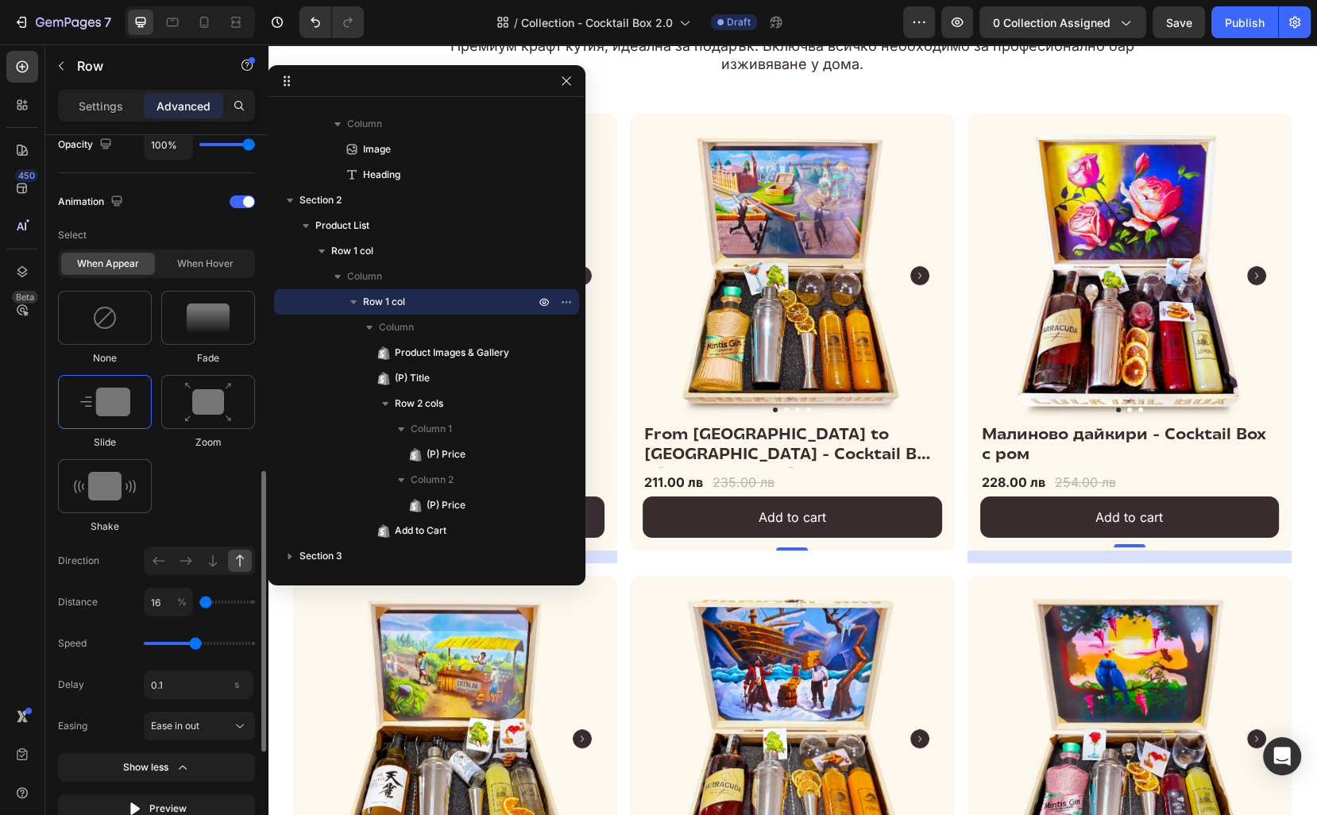
scroll to position [899, 0]
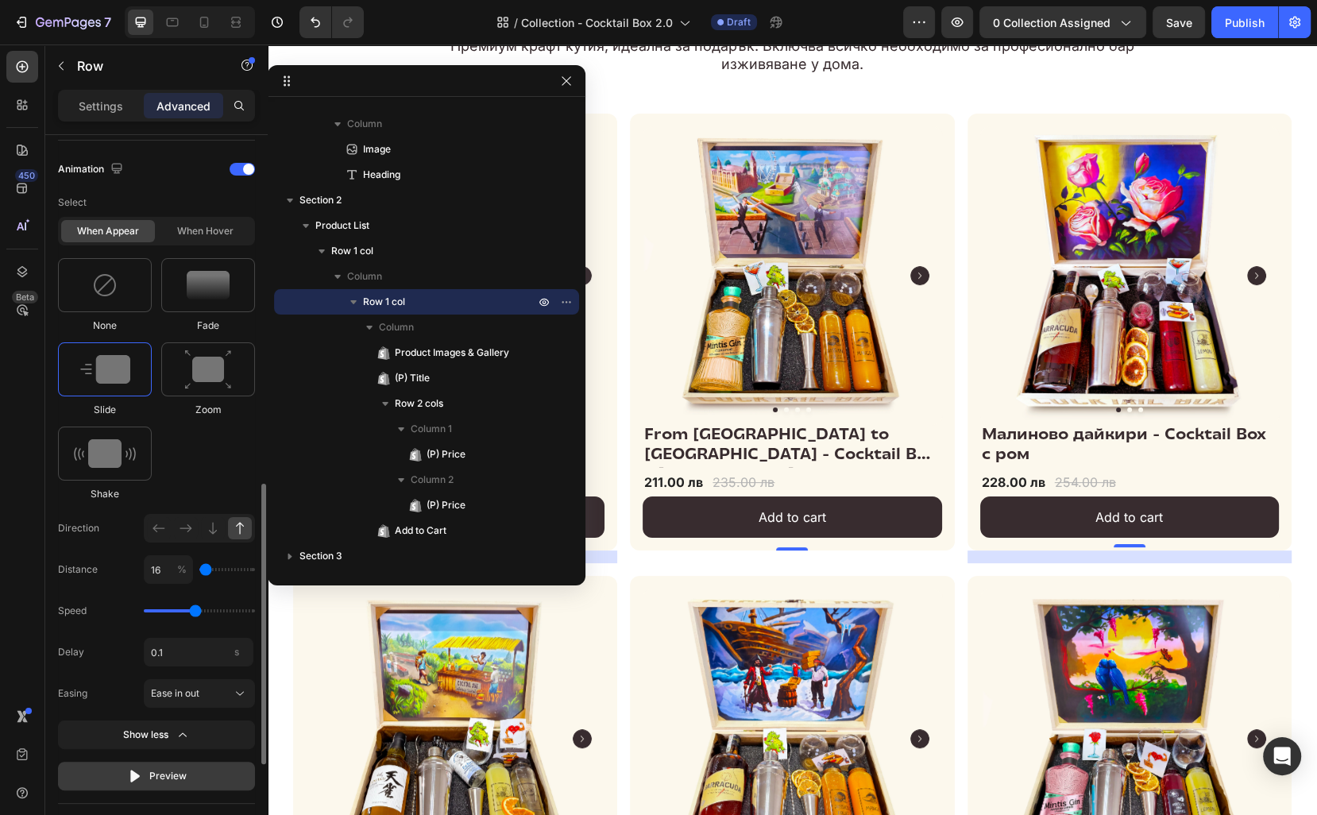
click at [146, 768] on div "Preview" at bounding box center [157, 776] width 60 height 16
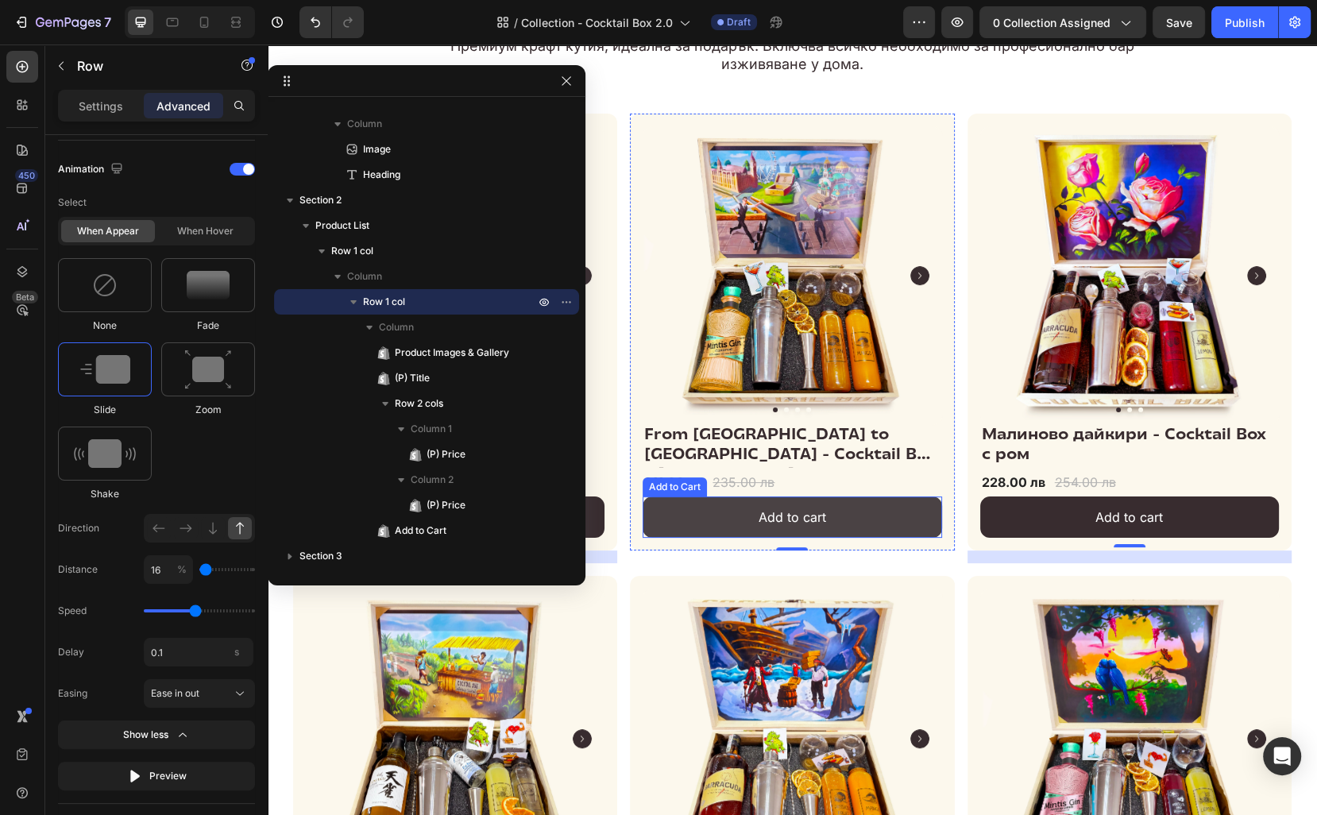
click at [685, 516] on button "Add to cart" at bounding box center [792, 517] width 299 height 42
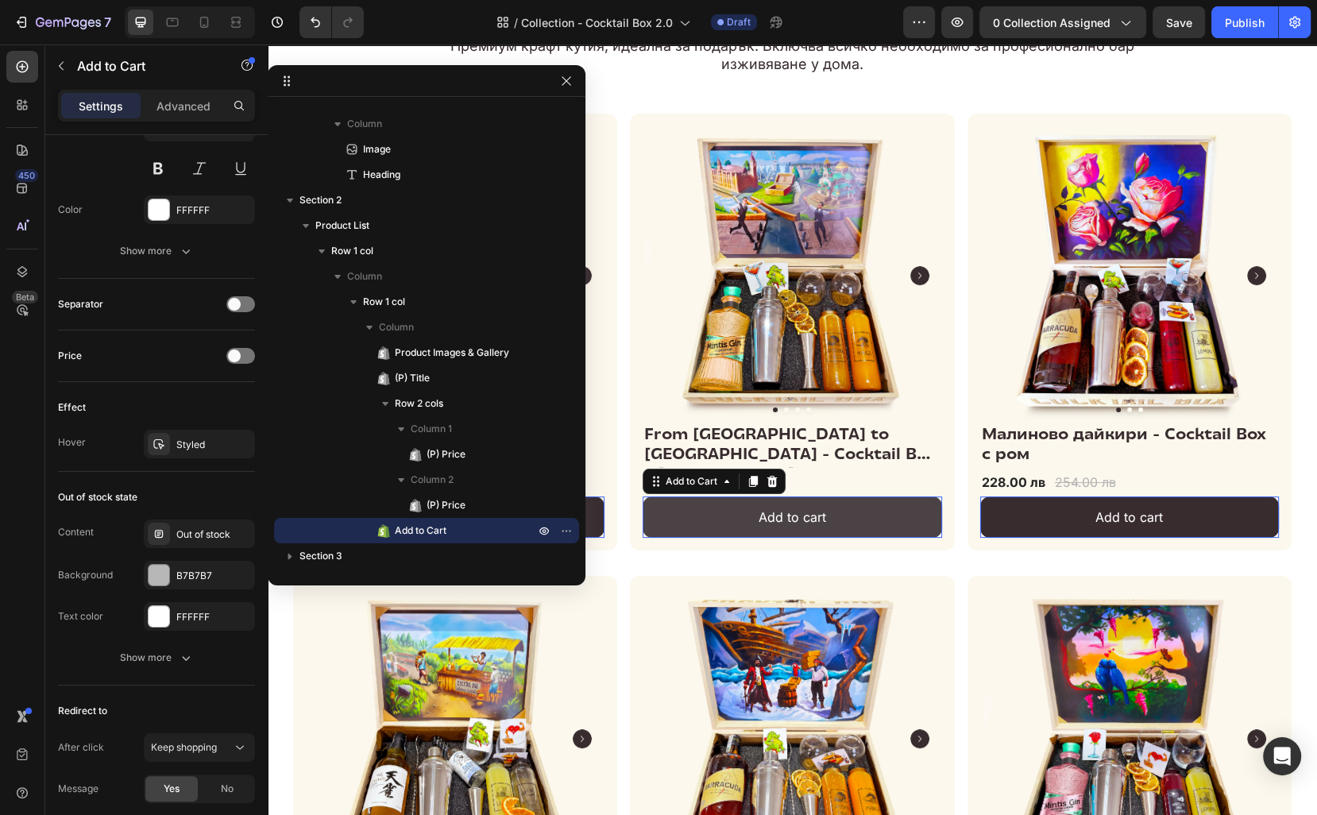
scroll to position [0, 0]
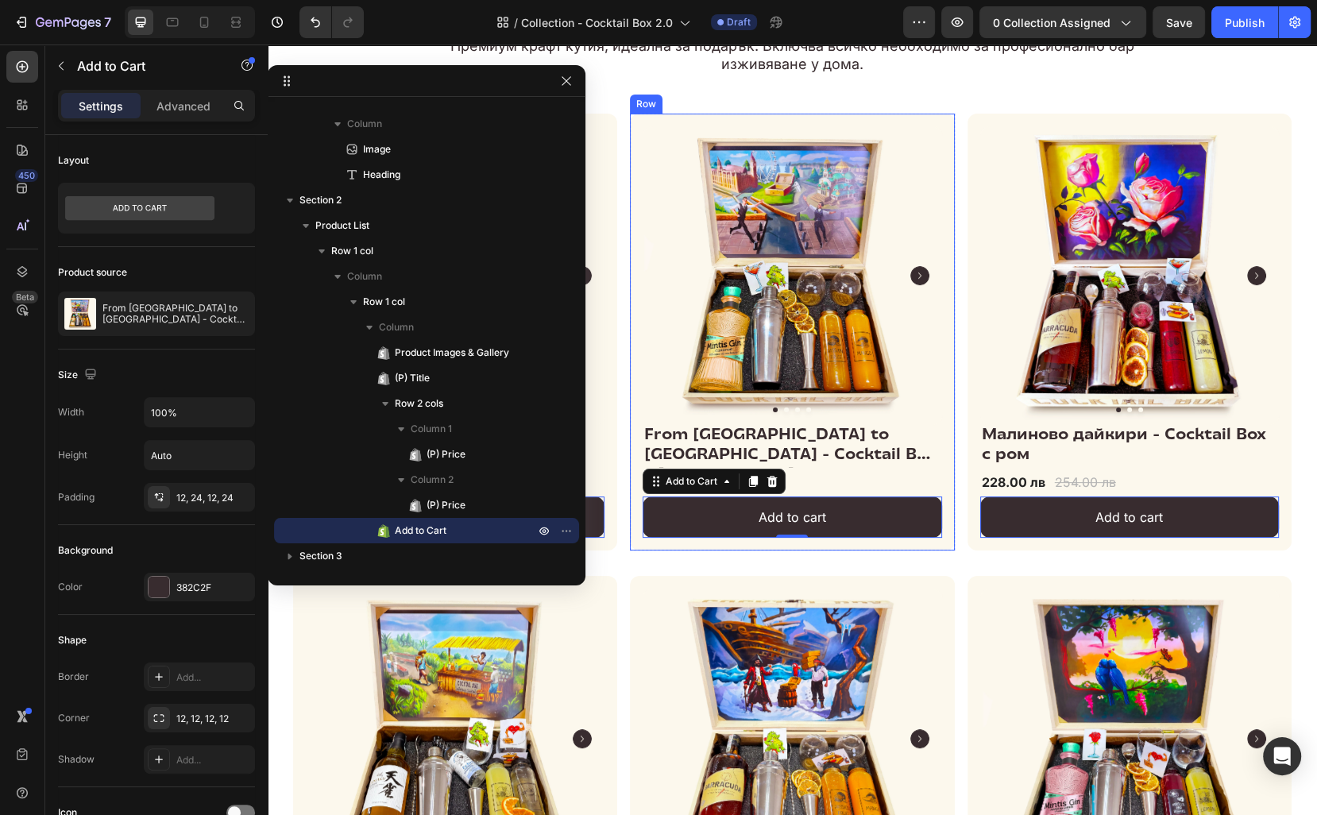
click at [640, 368] on div "Product Images & Gallery From London to Sofia - Cocktail Box с Джин (P) Title 2…" at bounding box center [792, 333] width 324 height 438
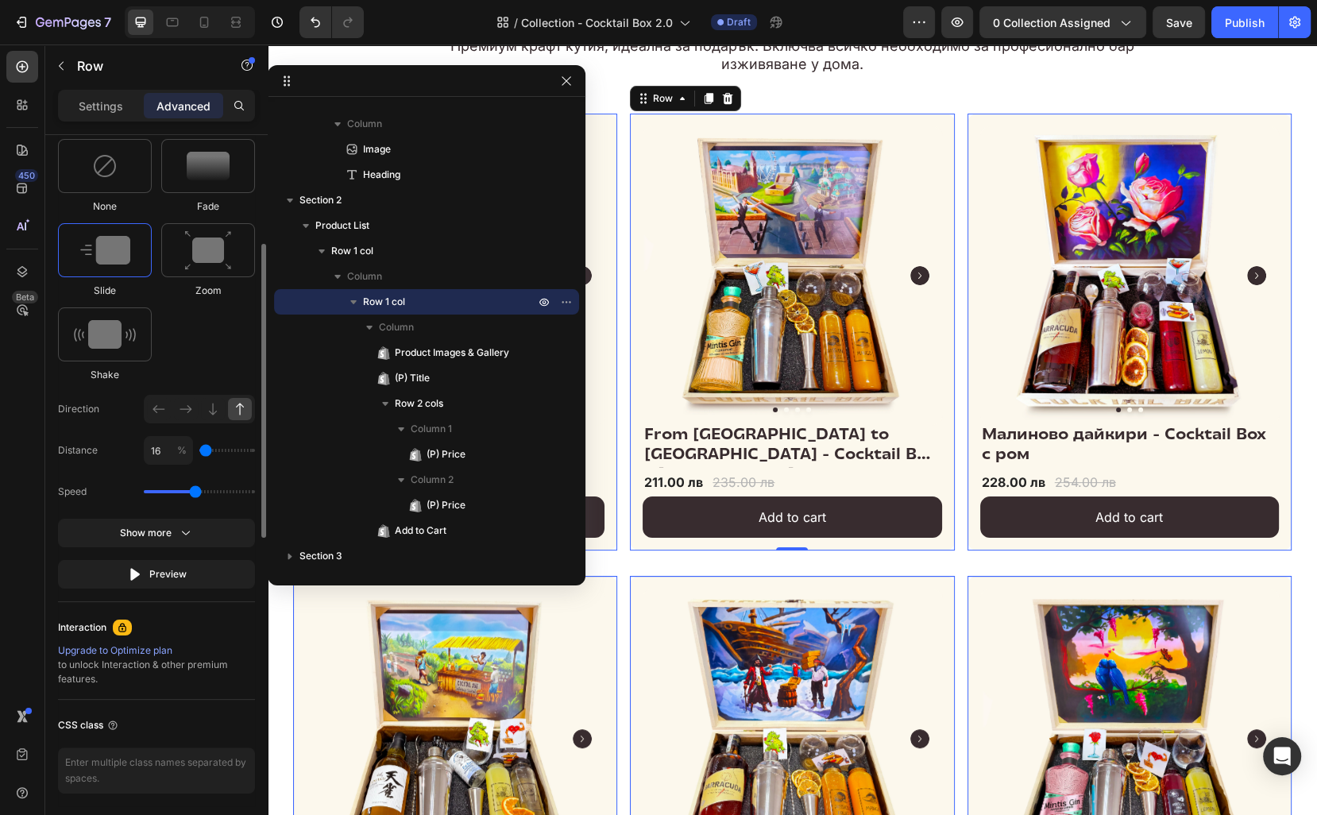
scroll to position [1066, 0]
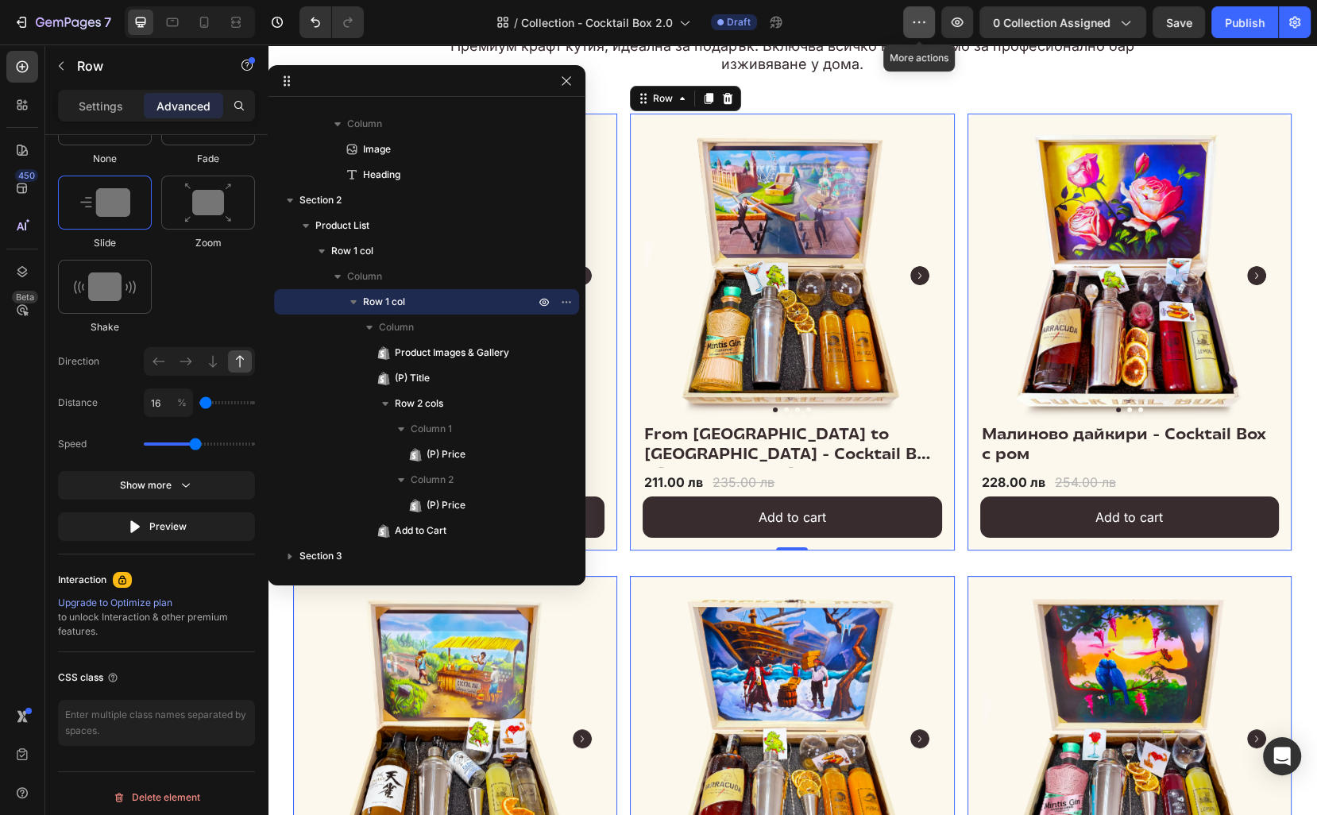
click at [919, 29] on icon "button" at bounding box center [919, 22] width 16 height 16
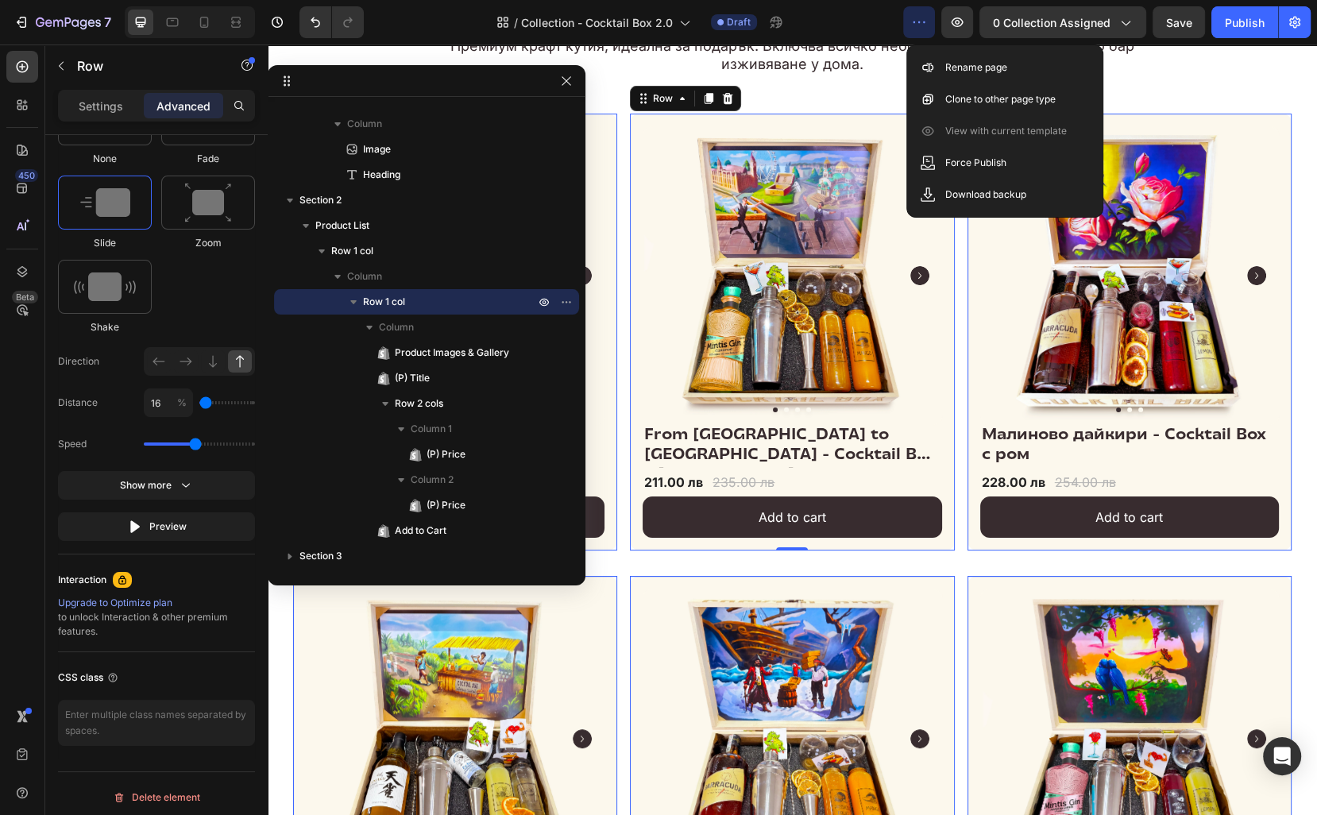
click at [919, 29] on icon "button" at bounding box center [919, 22] width 16 height 16
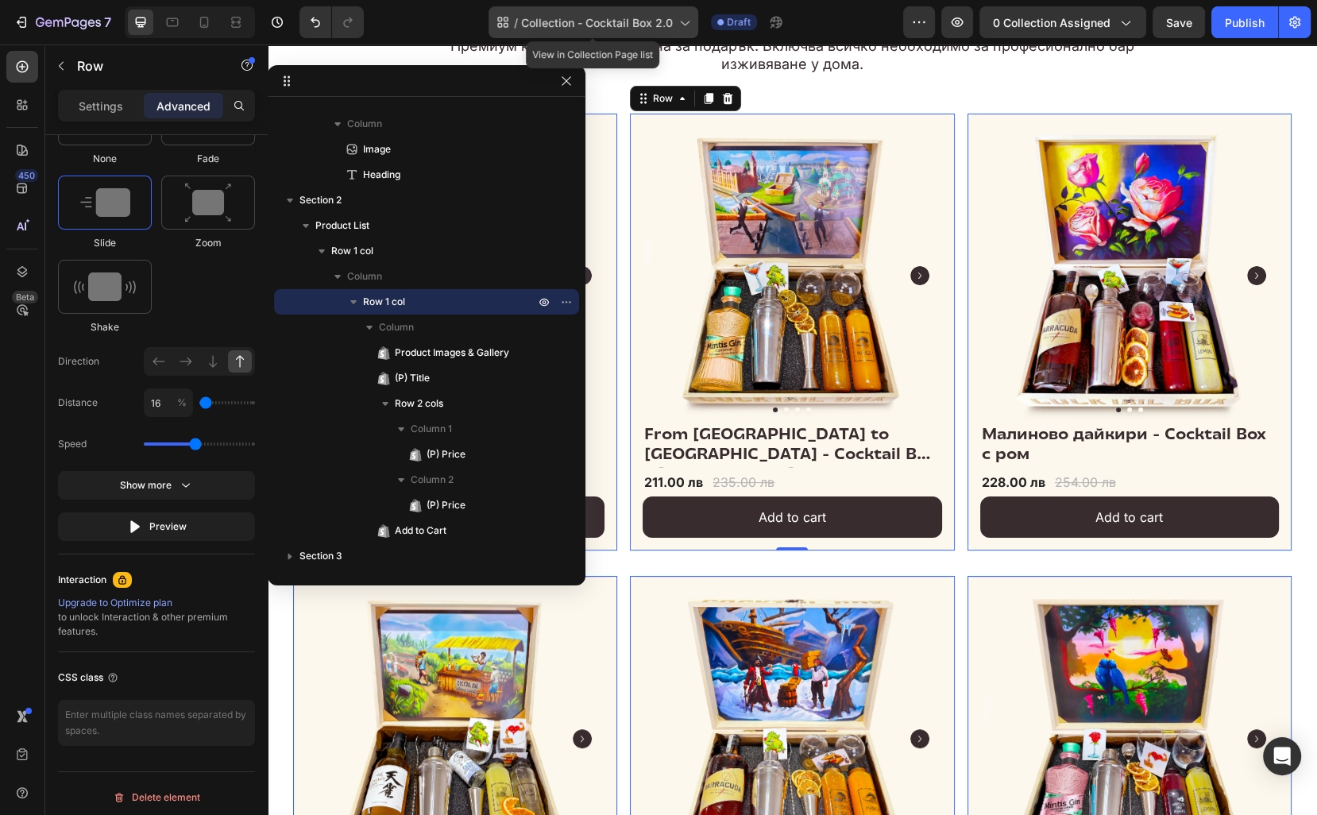
click at [692, 27] on icon at bounding box center [684, 22] width 16 height 16
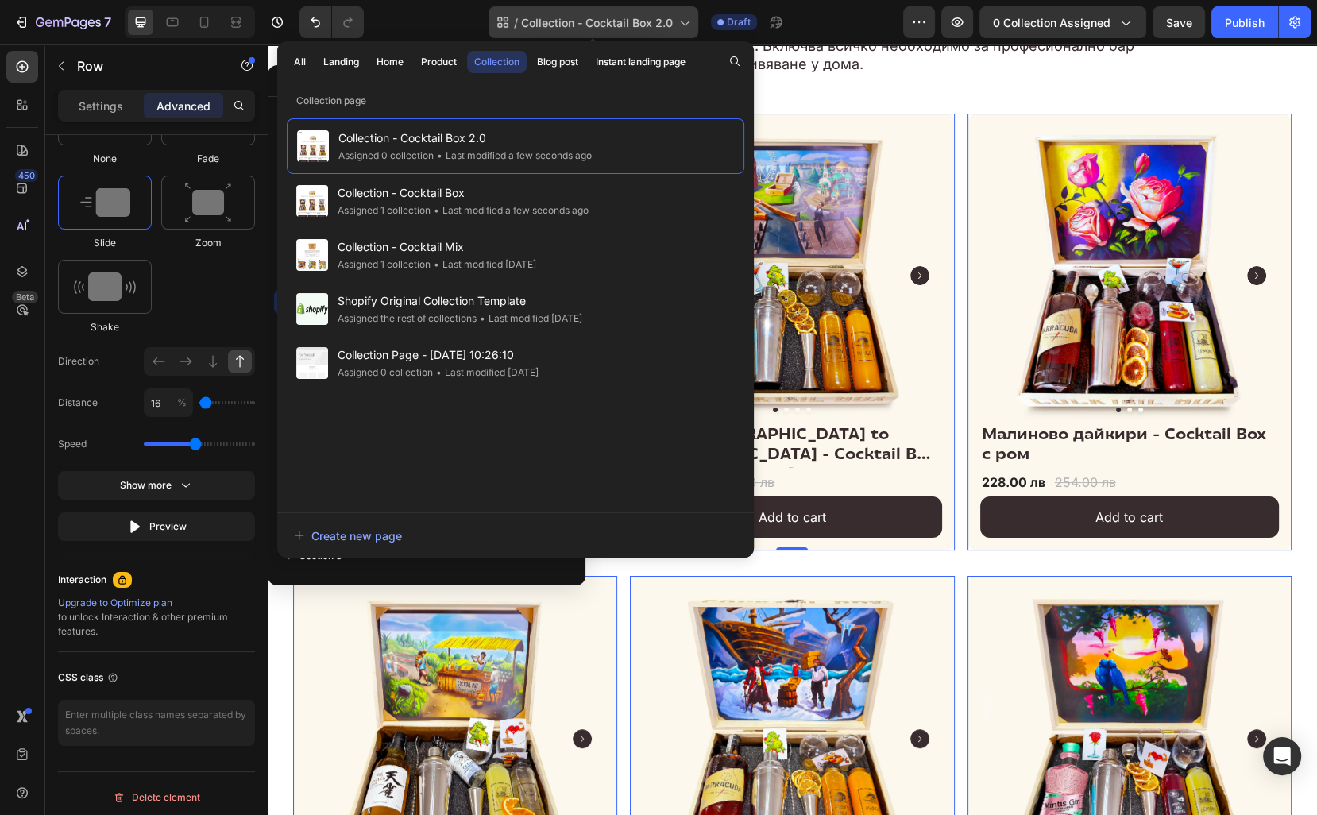
click at [692, 27] on icon at bounding box center [684, 22] width 16 height 16
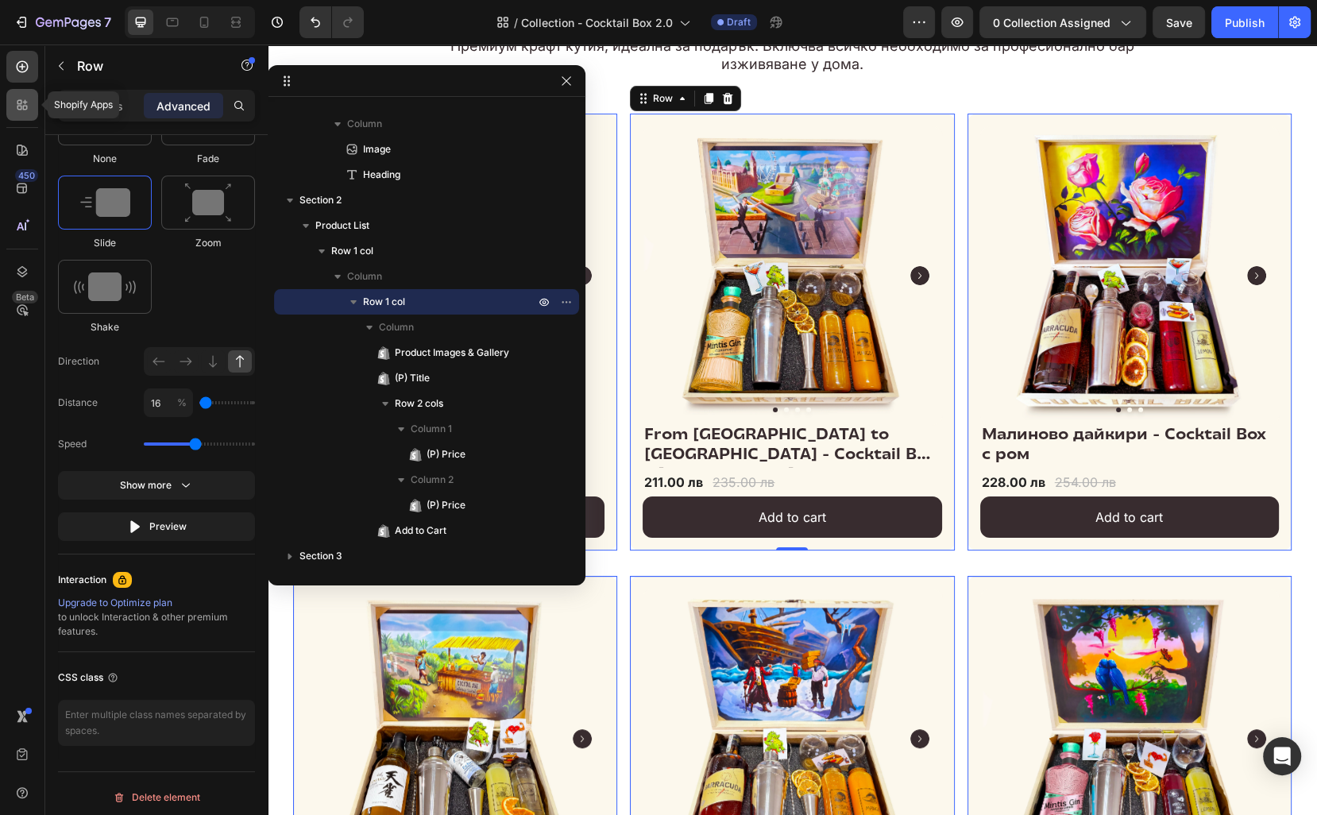
click at [24, 105] on icon at bounding box center [22, 105] width 16 height 16
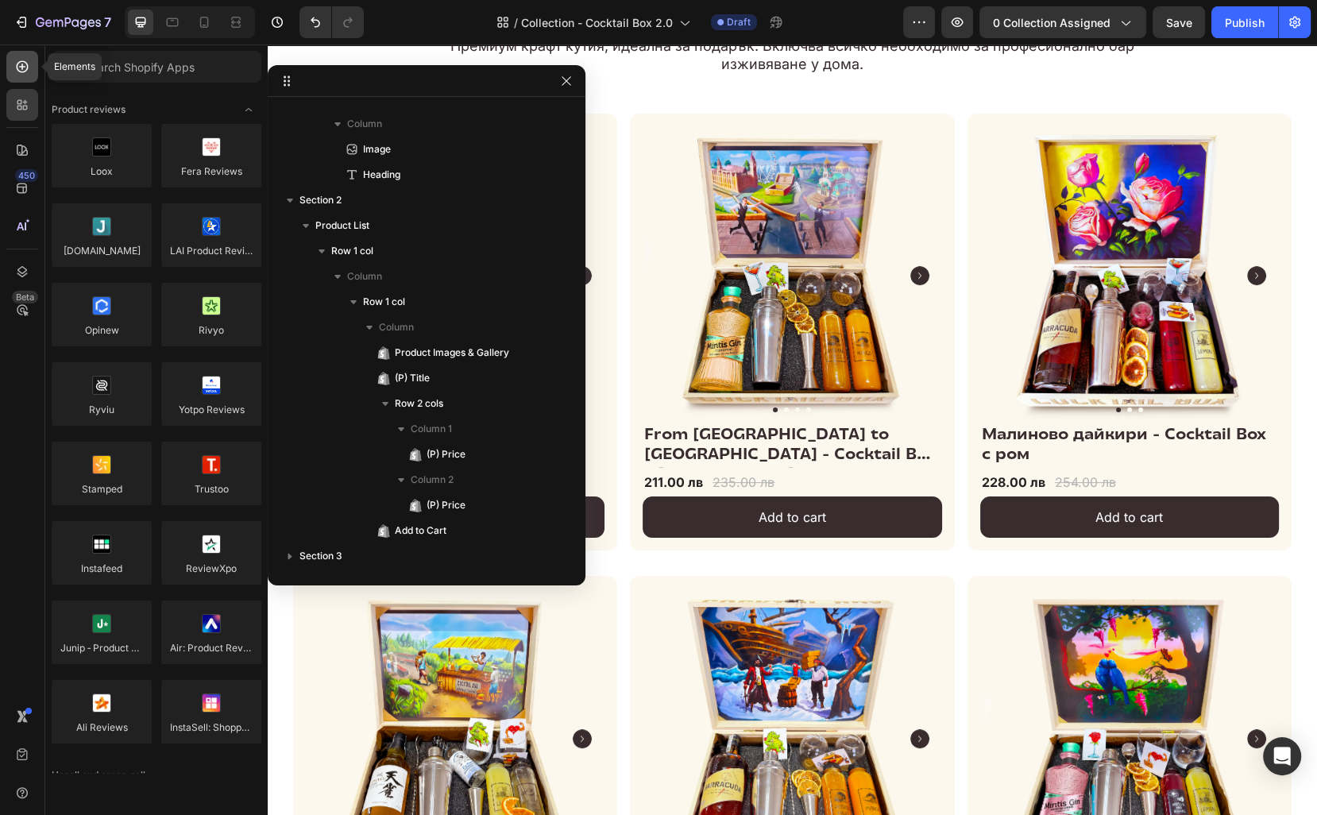
click at [23, 74] on icon at bounding box center [22, 67] width 16 height 16
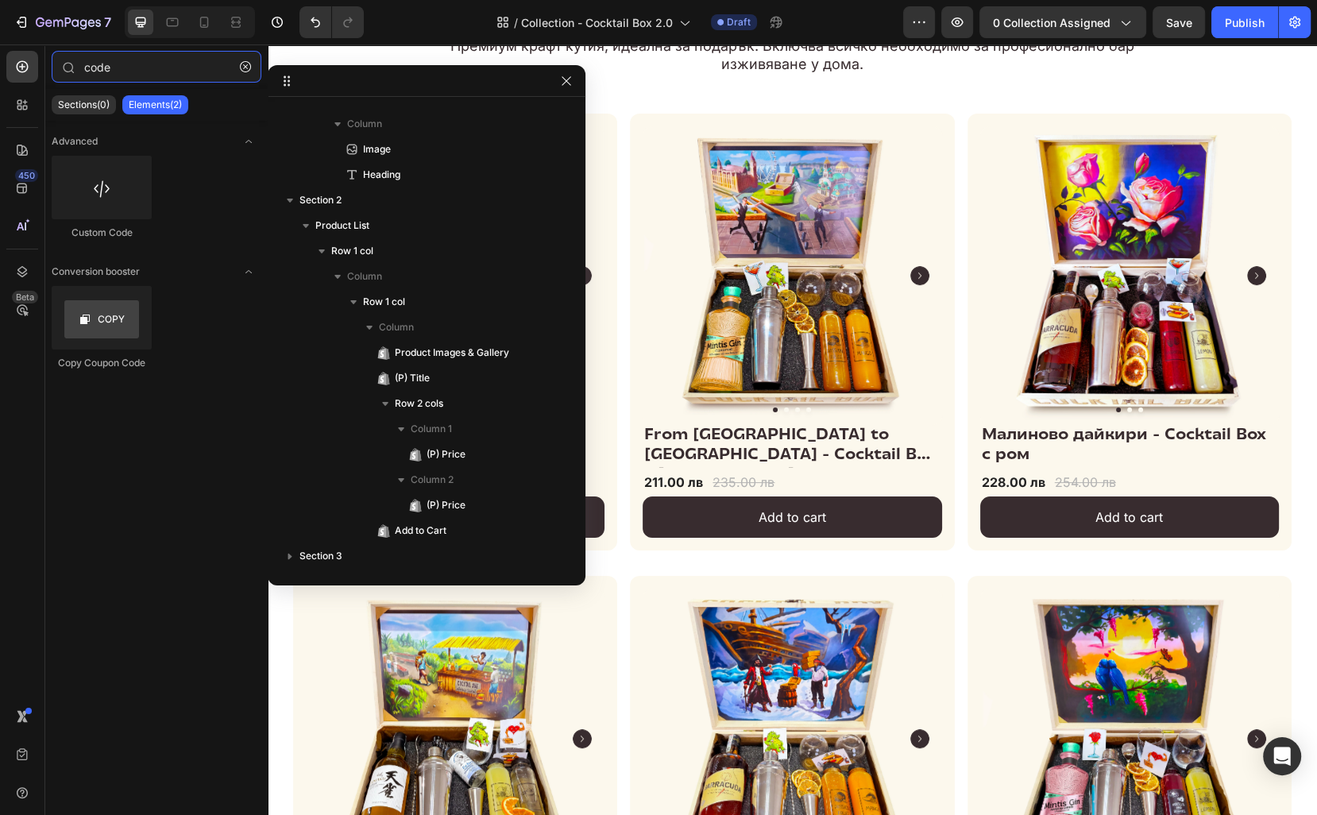
type input "code"
click at [97, 222] on div "Custom Code" at bounding box center [102, 198] width 100 height 84
click at [100, 204] on div at bounding box center [102, 188] width 100 height 64
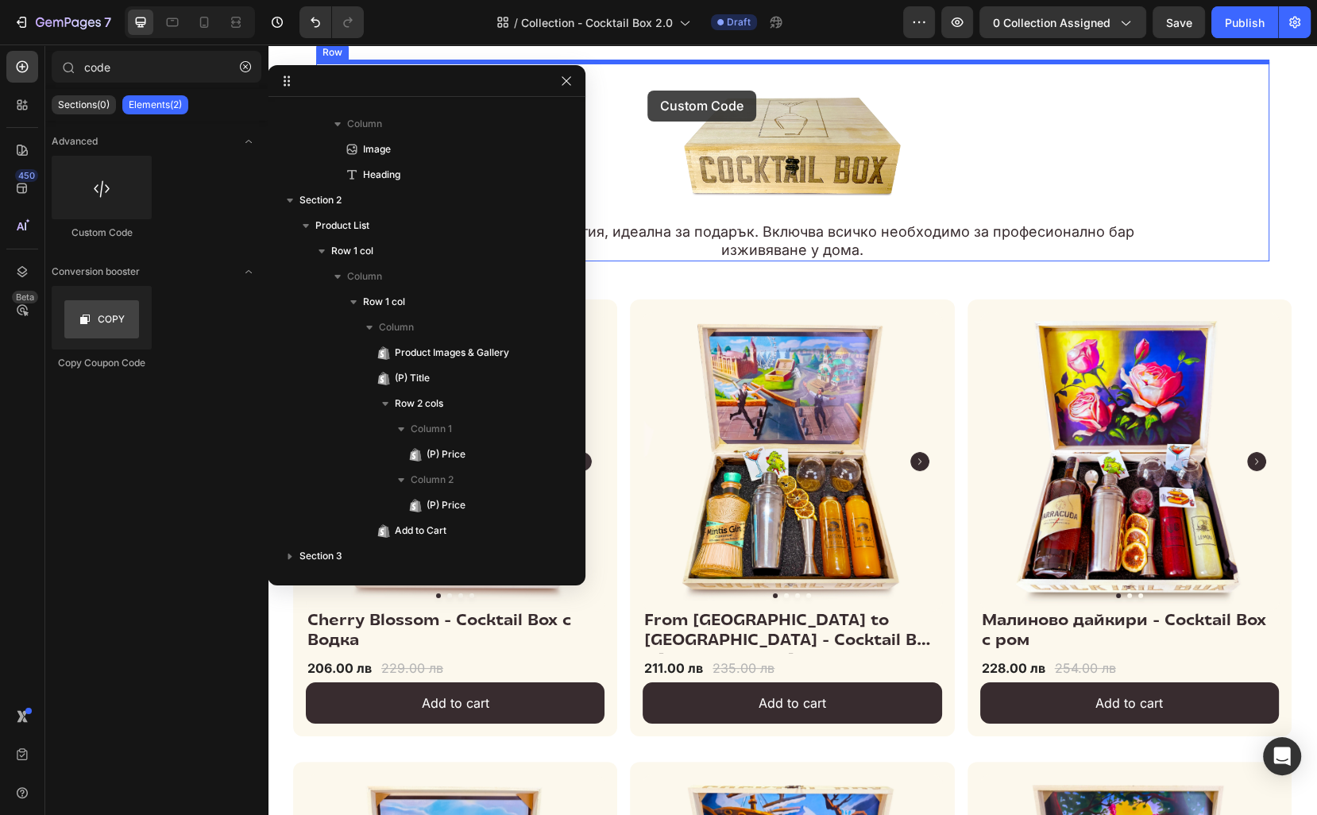
scroll to position [0, 0]
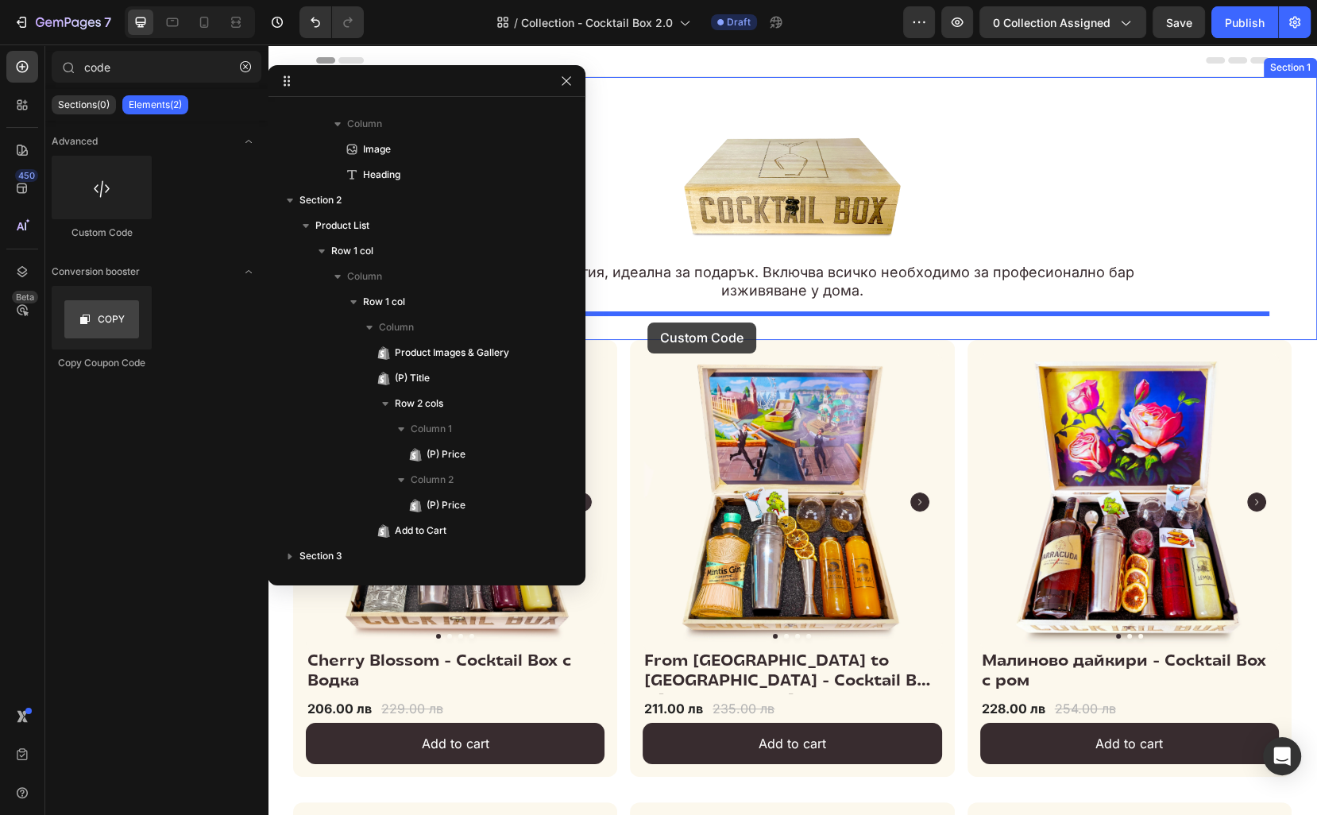
drag, startPoint x: 342, startPoint y: 213, endPoint x: 650, endPoint y: 322, distance: 326.1
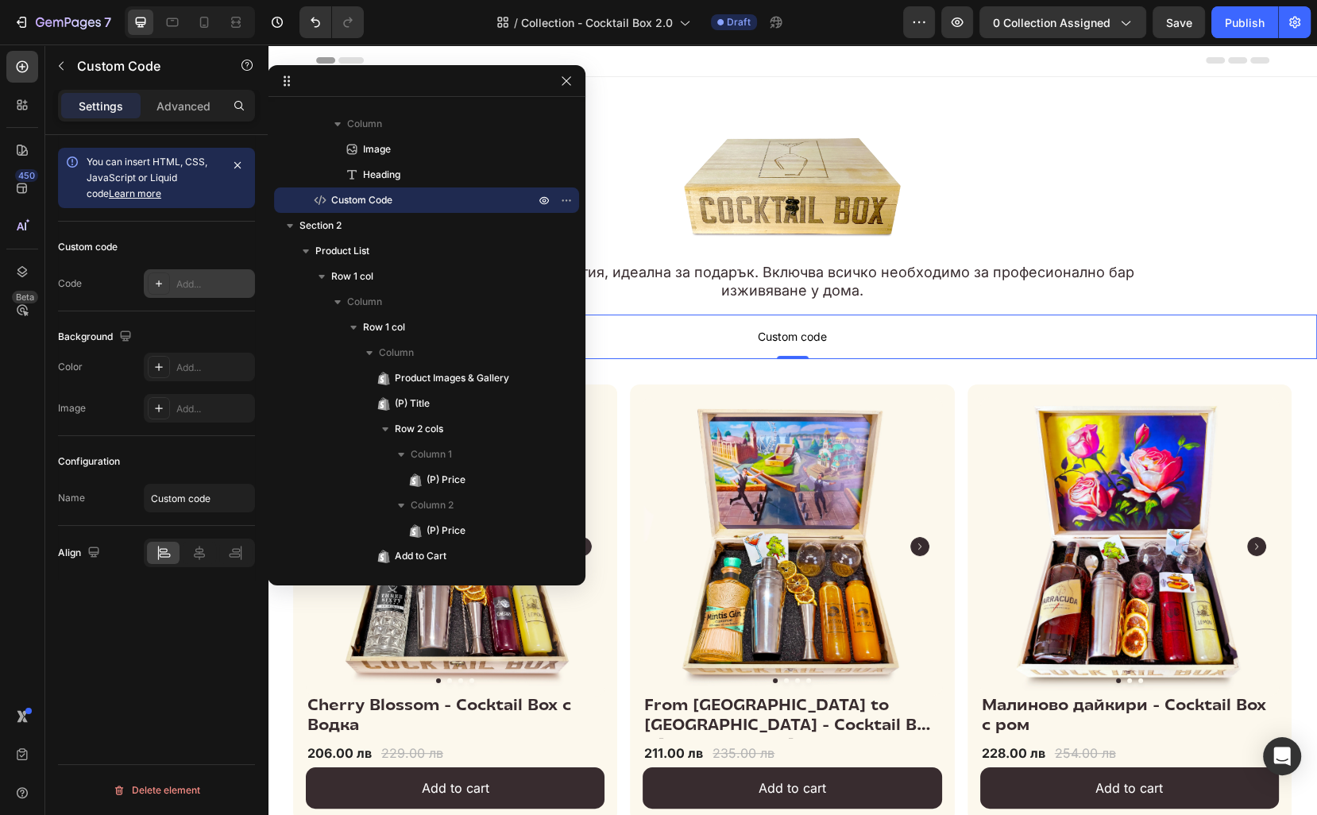
click at [178, 285] on div "Add..." at bounding box center [213, 284] width 75 height 14
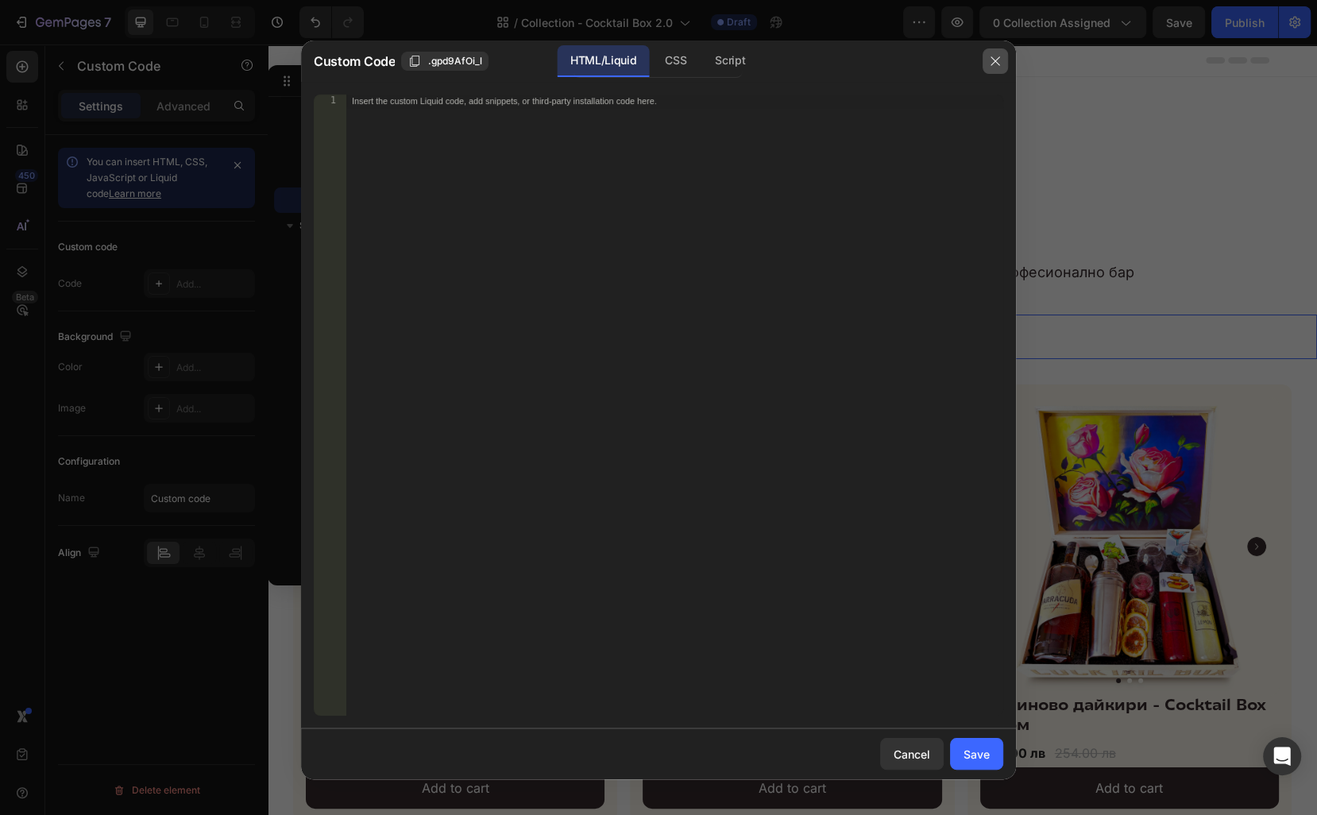
click at [994, 62] on icon "button" at bounding box center [995, 61] width 13 height 13
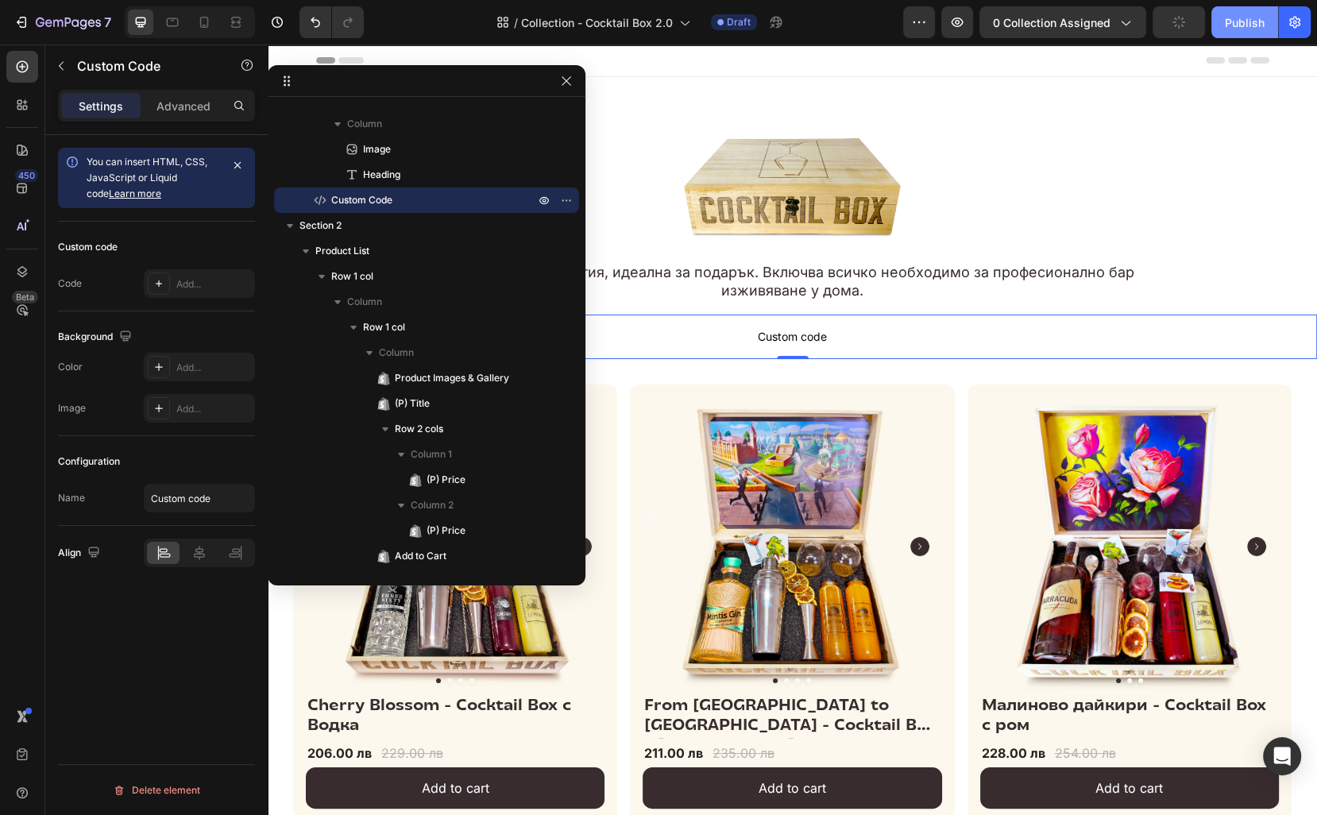
click at [1253, 24] on div "Publish" at bounding box center [1245, 22] width 40 height 17
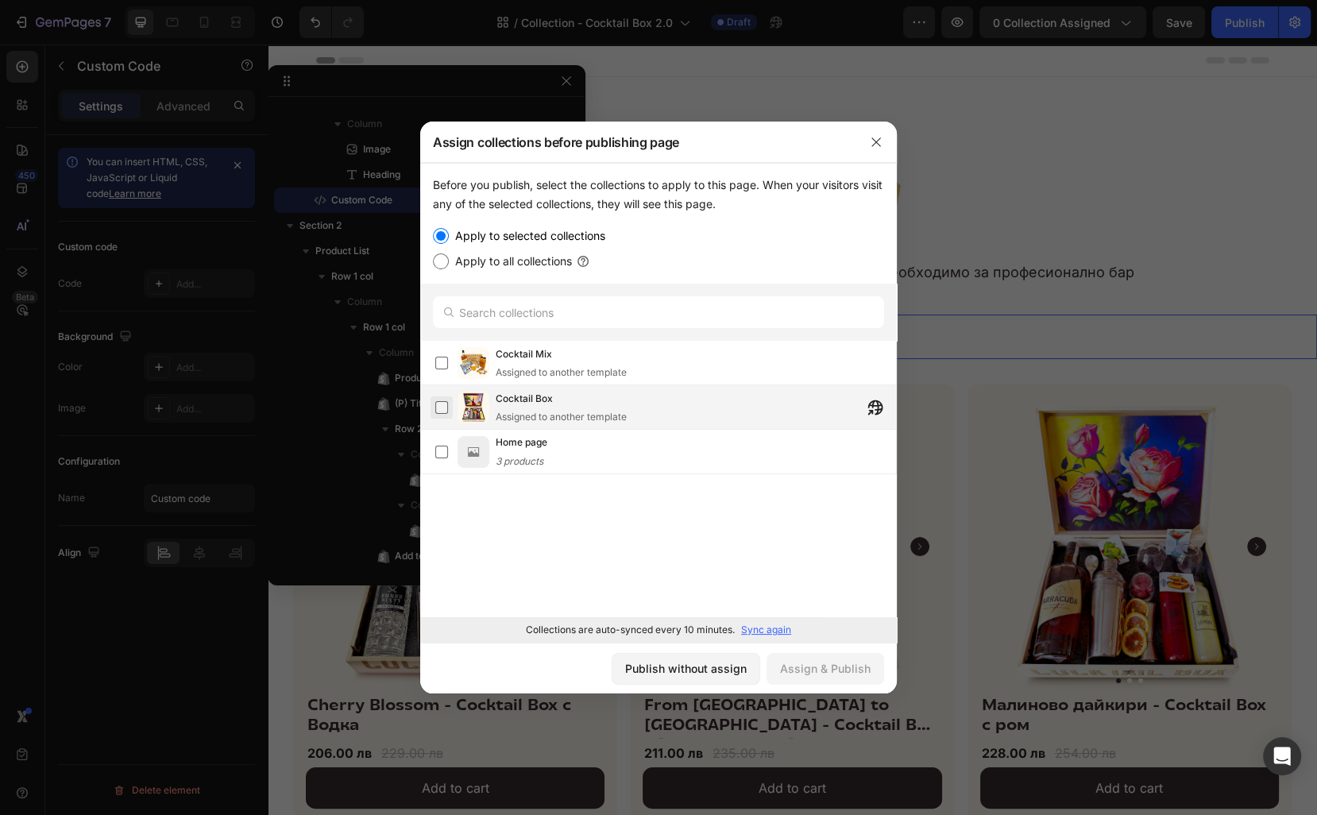
click at [442, 404] on label at bounding box center [441, 407] width 13 height 13
click at [714, 673] on div "Publish without assign" at bounding box center [686, 668] width 122 height 17
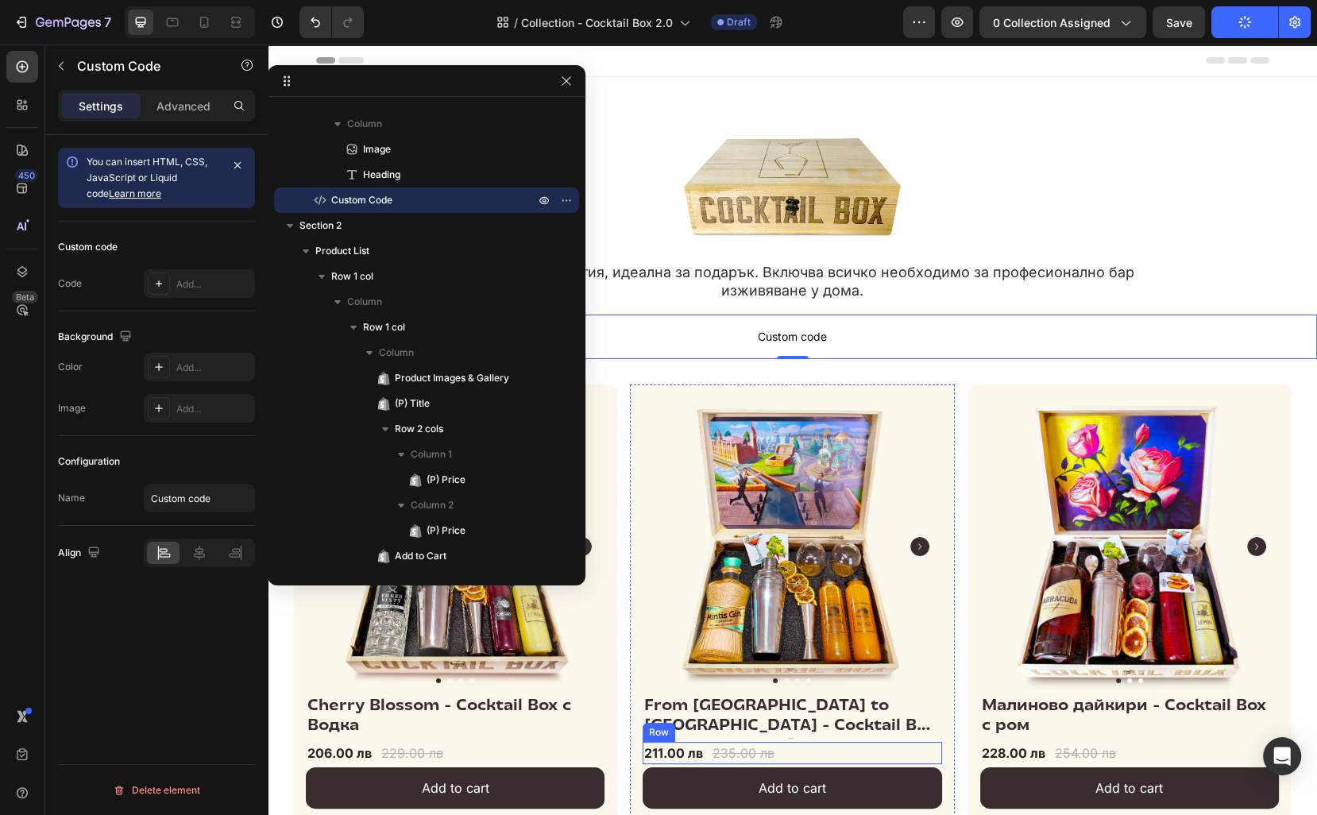
click at [709, 750] on div "211.00 лв (P) Price (P) Price 235.00 лв (P) Price (P) Price Row" at bounding box center [792, 753] width 299 height 22
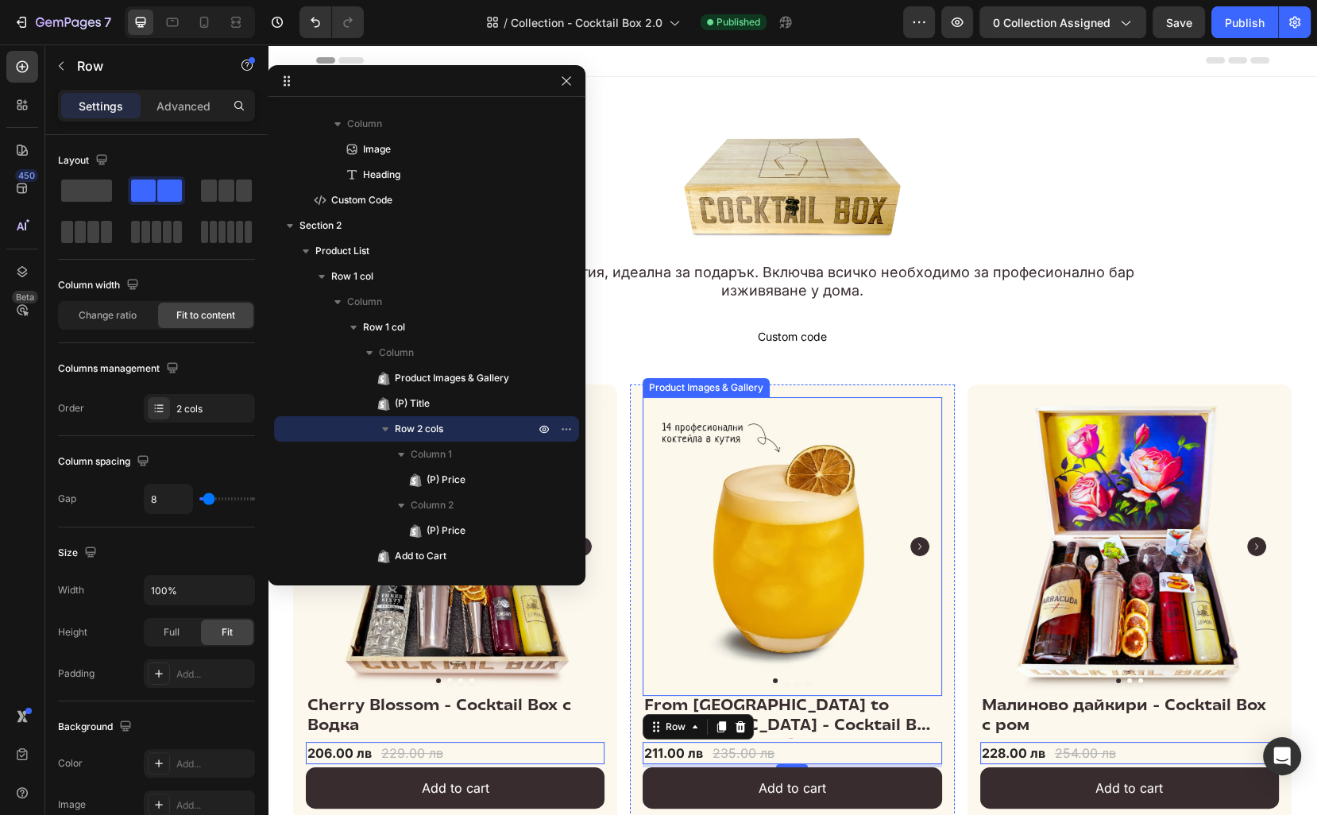
click at [903, 407] on img at bounding box center [792, 546] width 299 height 299
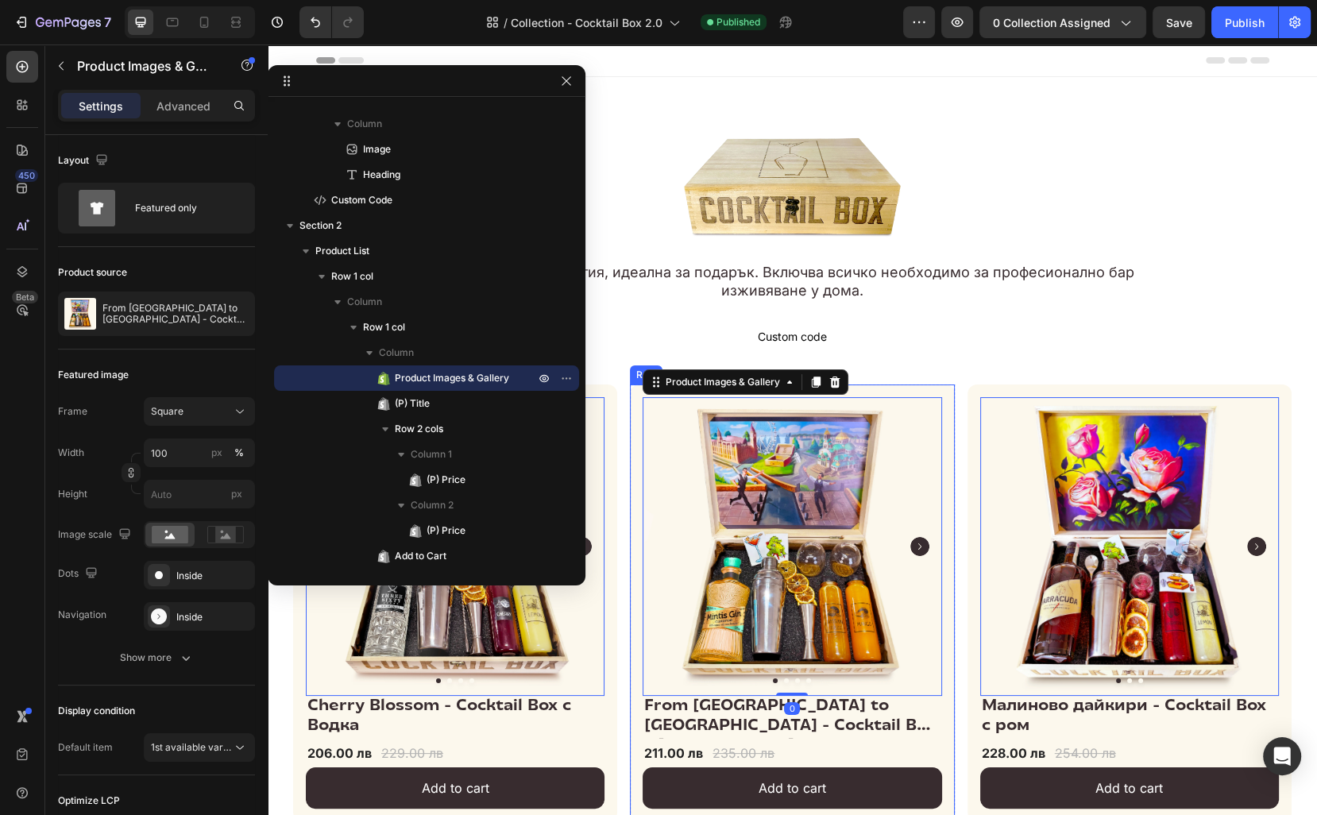
click at [906, 385] on div "Product Images & Gallery 0 From London to Sofia - Cocktail Box с Джин (P) Title…" at bounding box center [792, 603] width 324 height 438
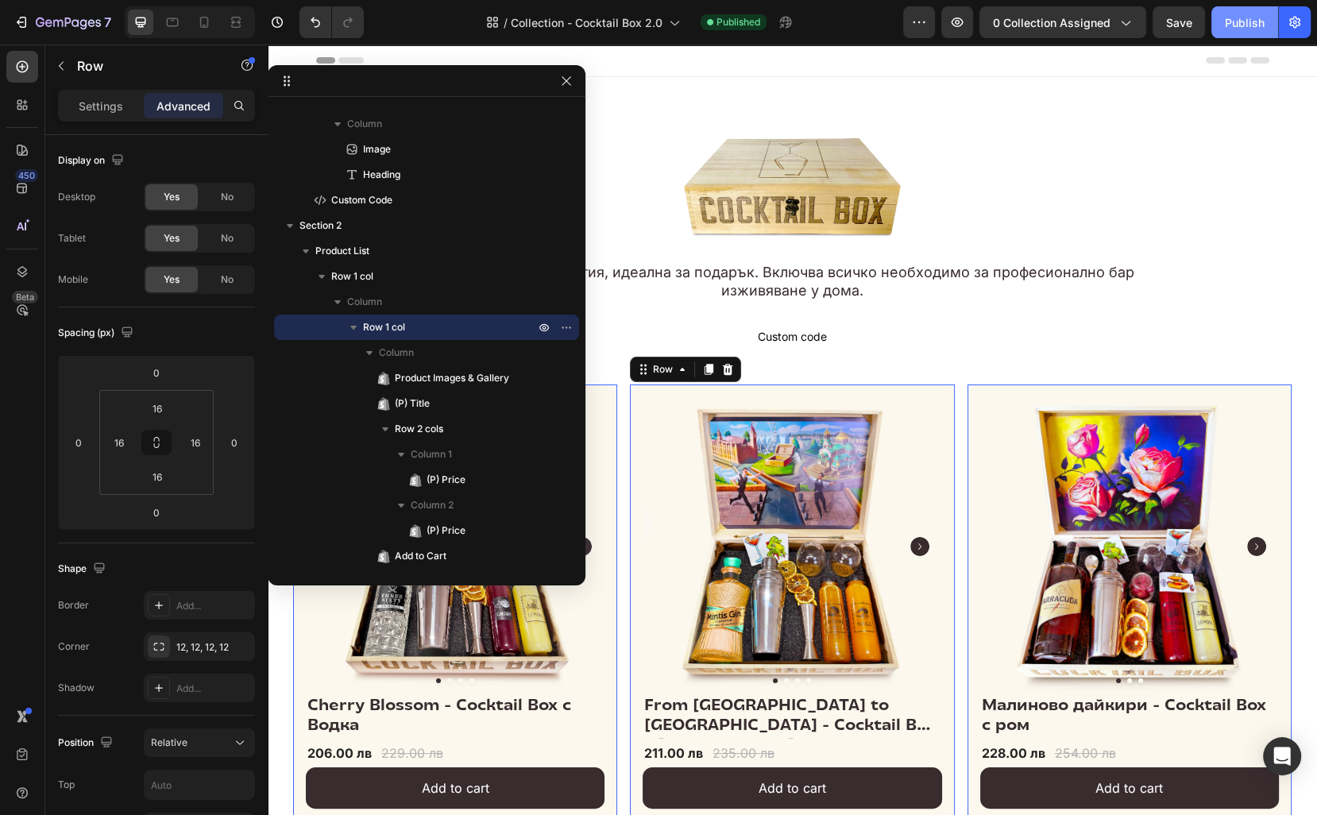
click at [1227, 27] on div "Publish" at bounding box center [1245, 22] width 40 height 17
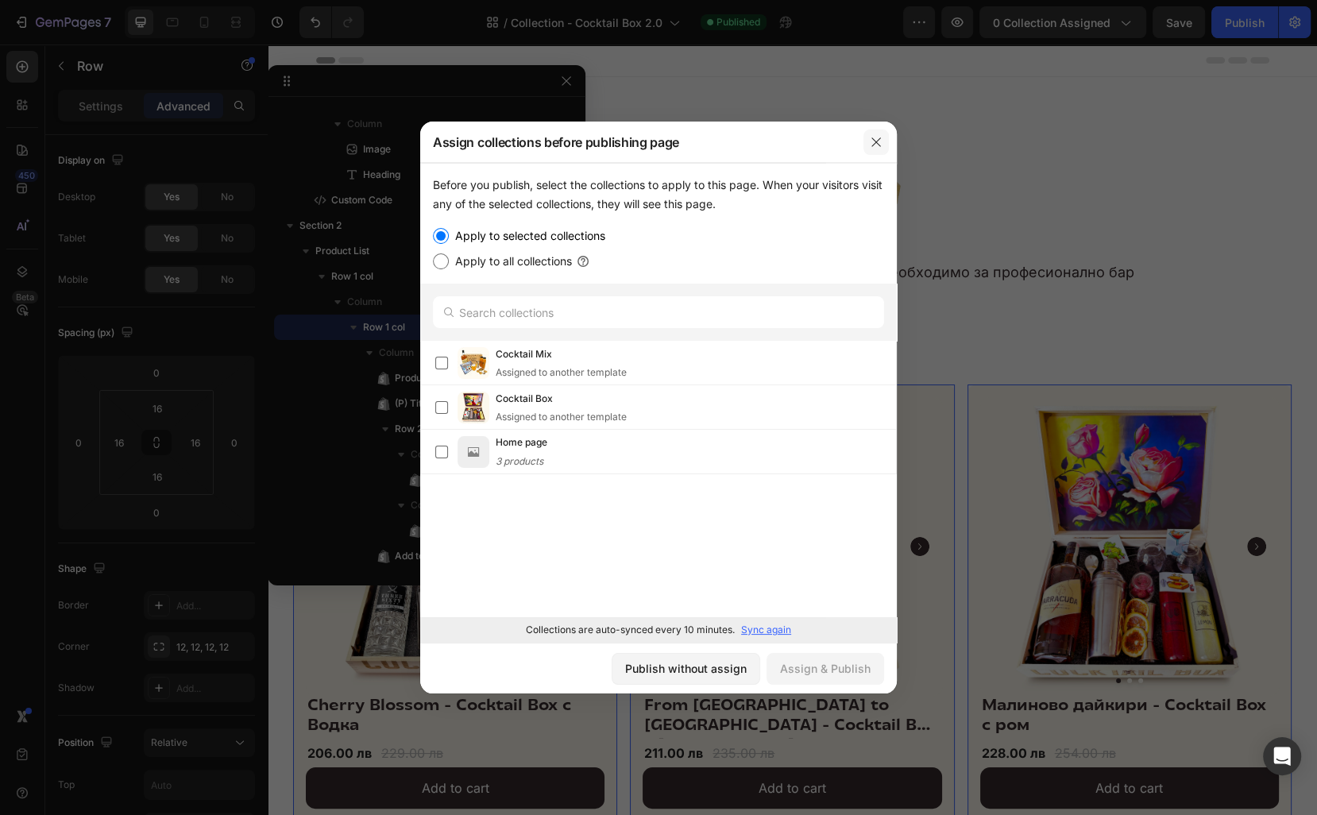
click at [875, 140] on icon "button" at bounding box center [876, 142] width 13 height 13
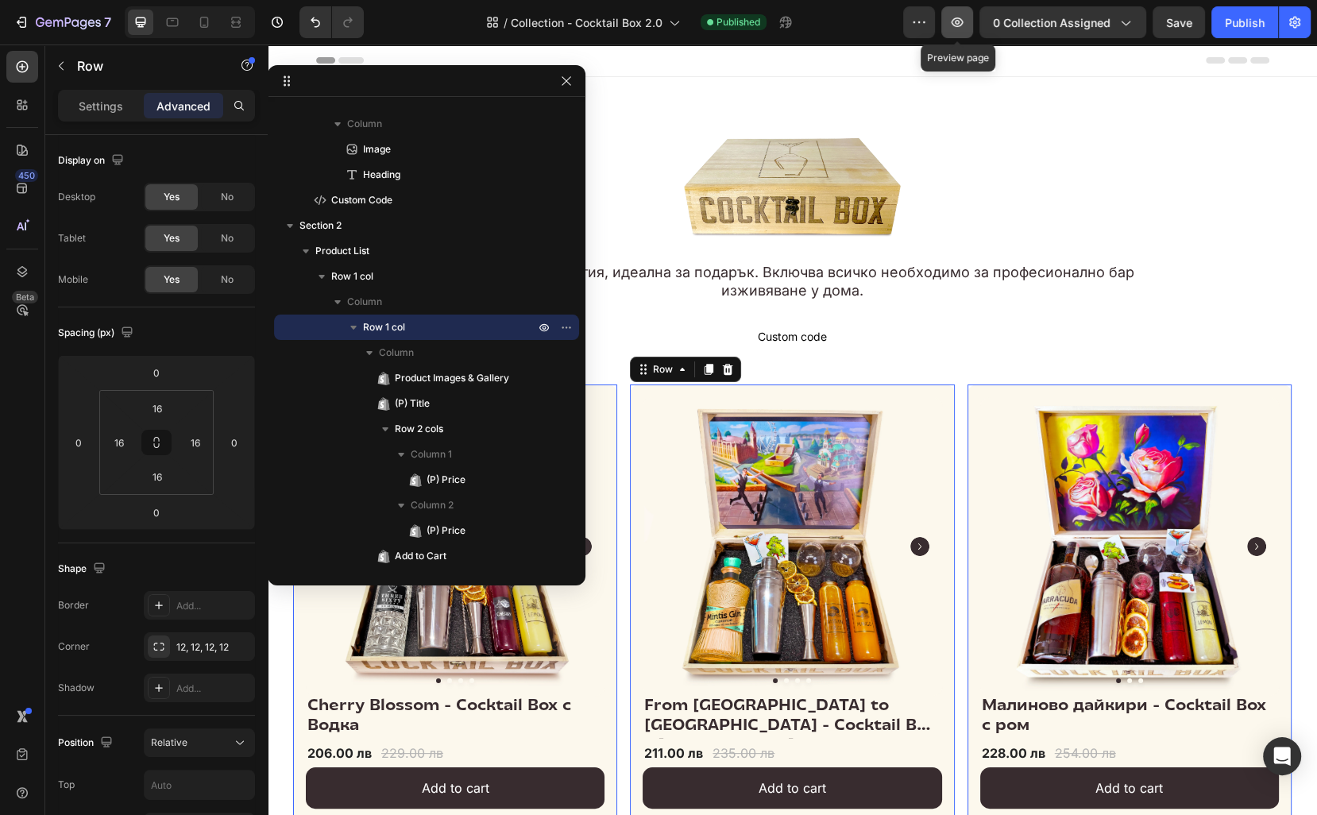
click at [963, 19] on icon "button" at bounding box center [958, 22] width 12 height 10
click at [915, 35] on button "button" at bounding box center [919, 22] width 32 height 32
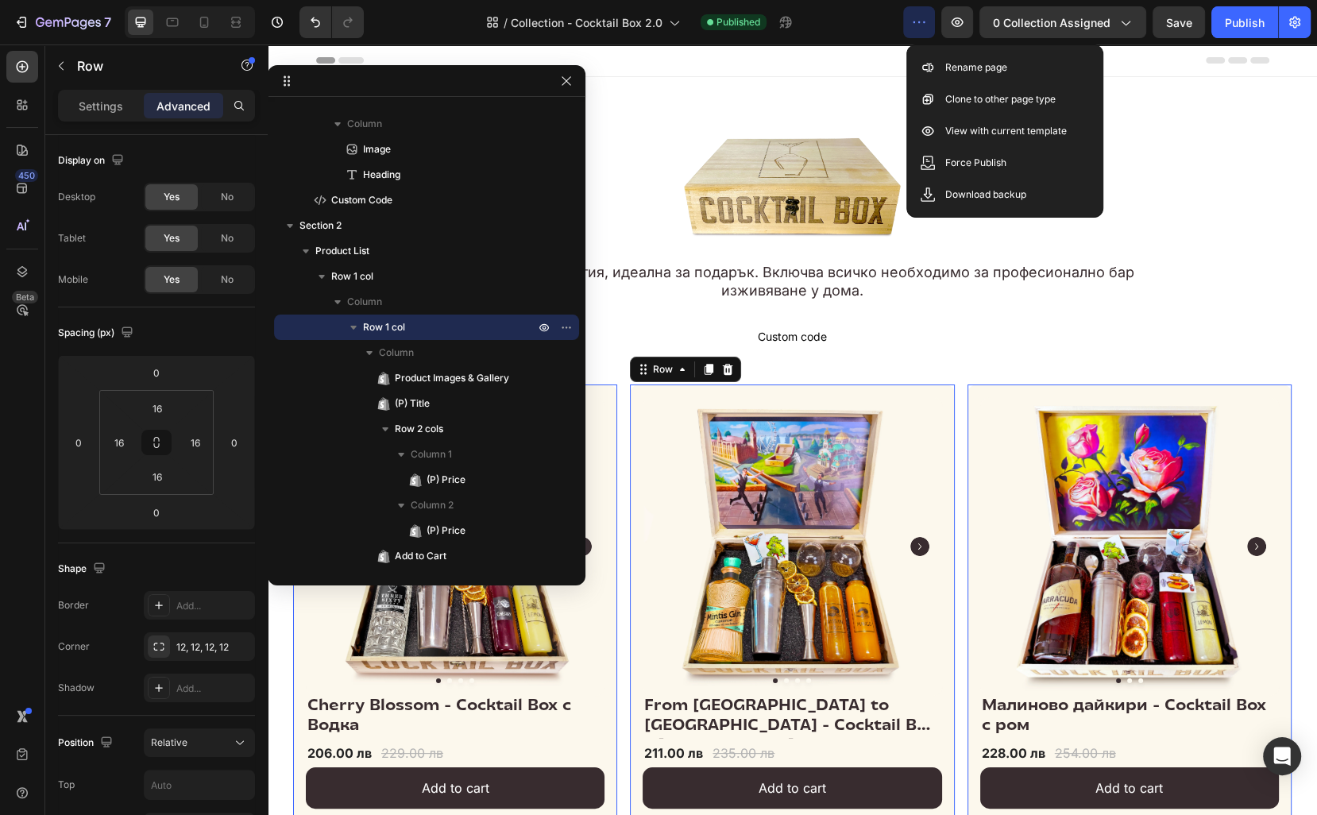
click at [915, 35] on button "button" at bounding box center [919, 22] width 32 height 32
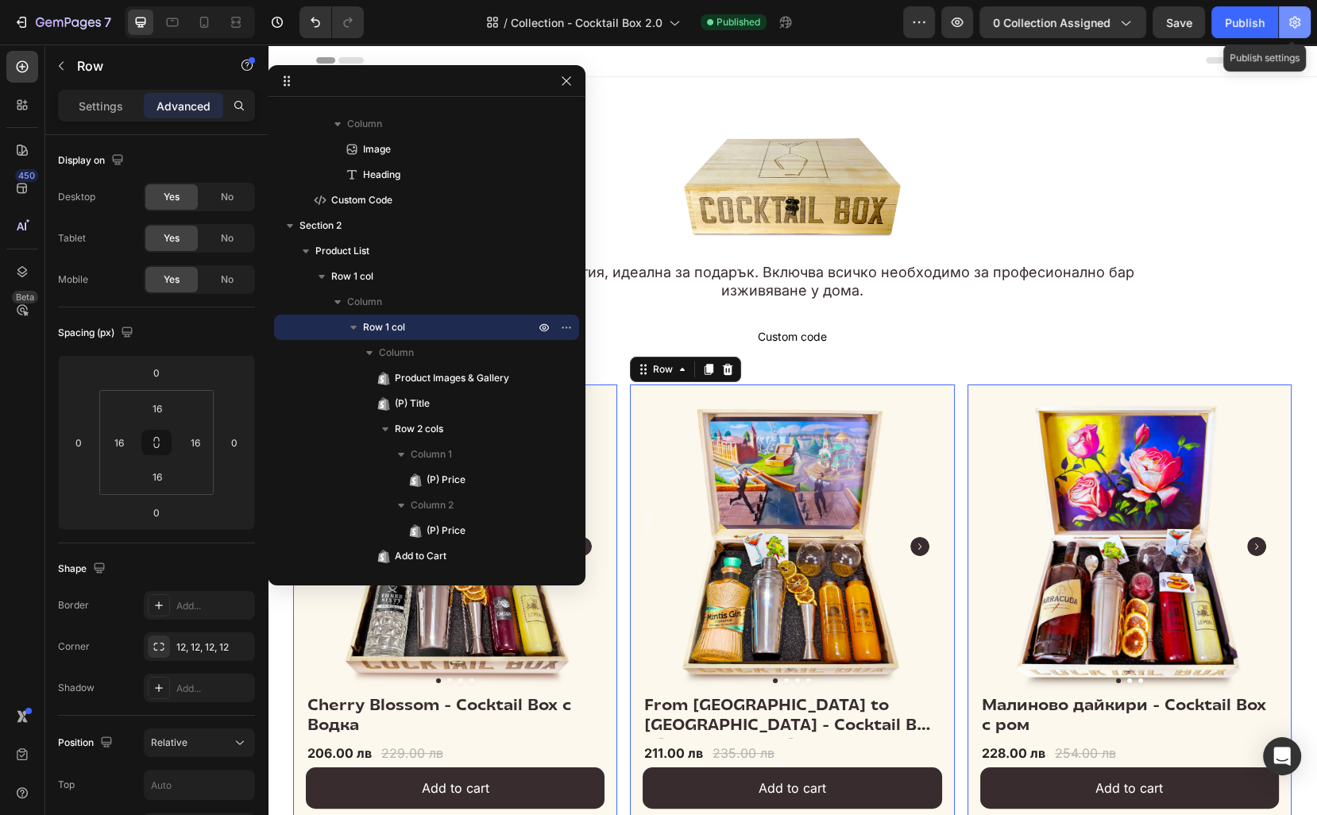
click at [1295, 16] on icon "button" at bounding box center [1295, 22] width 16 height 16
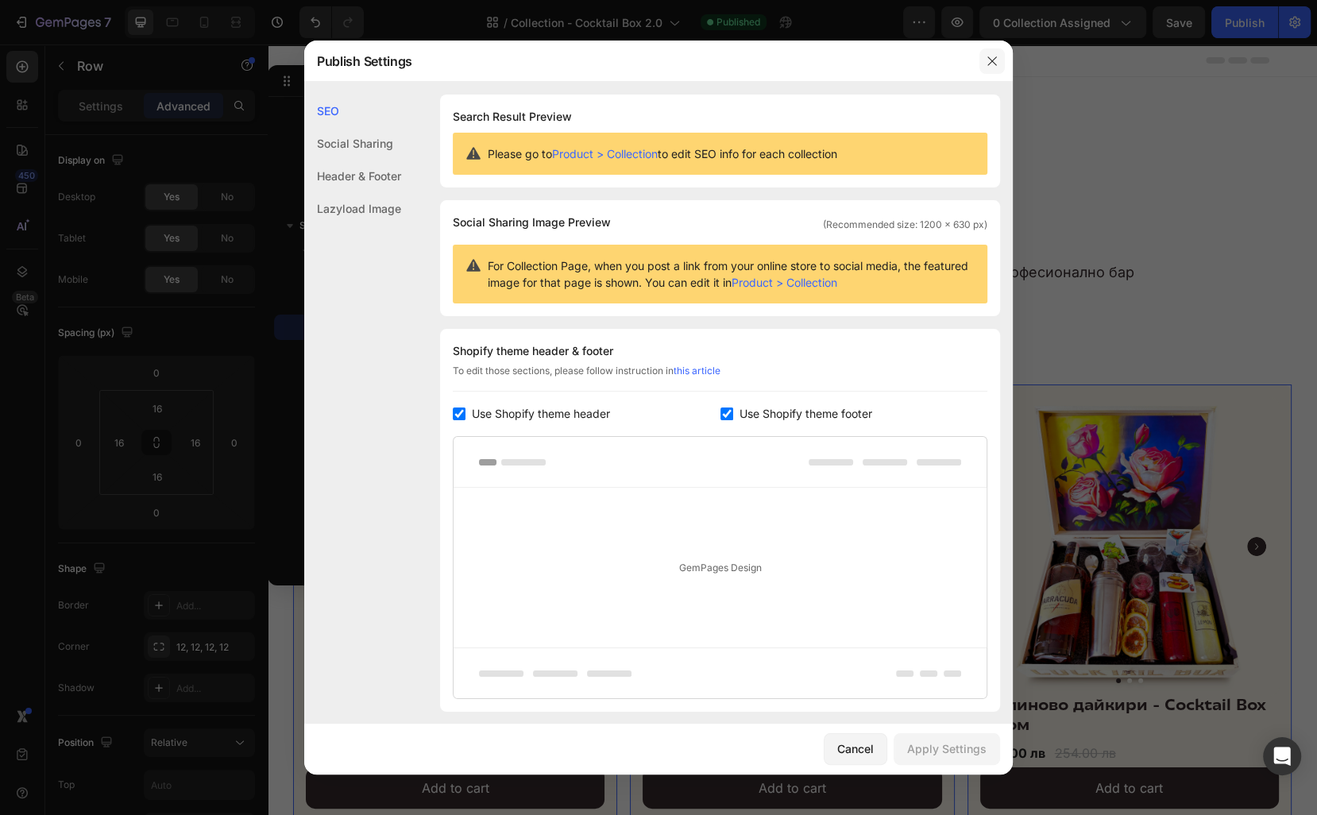
click at [994, 60] on icon "button" at bounding box center [992, 61] width 13 height 13
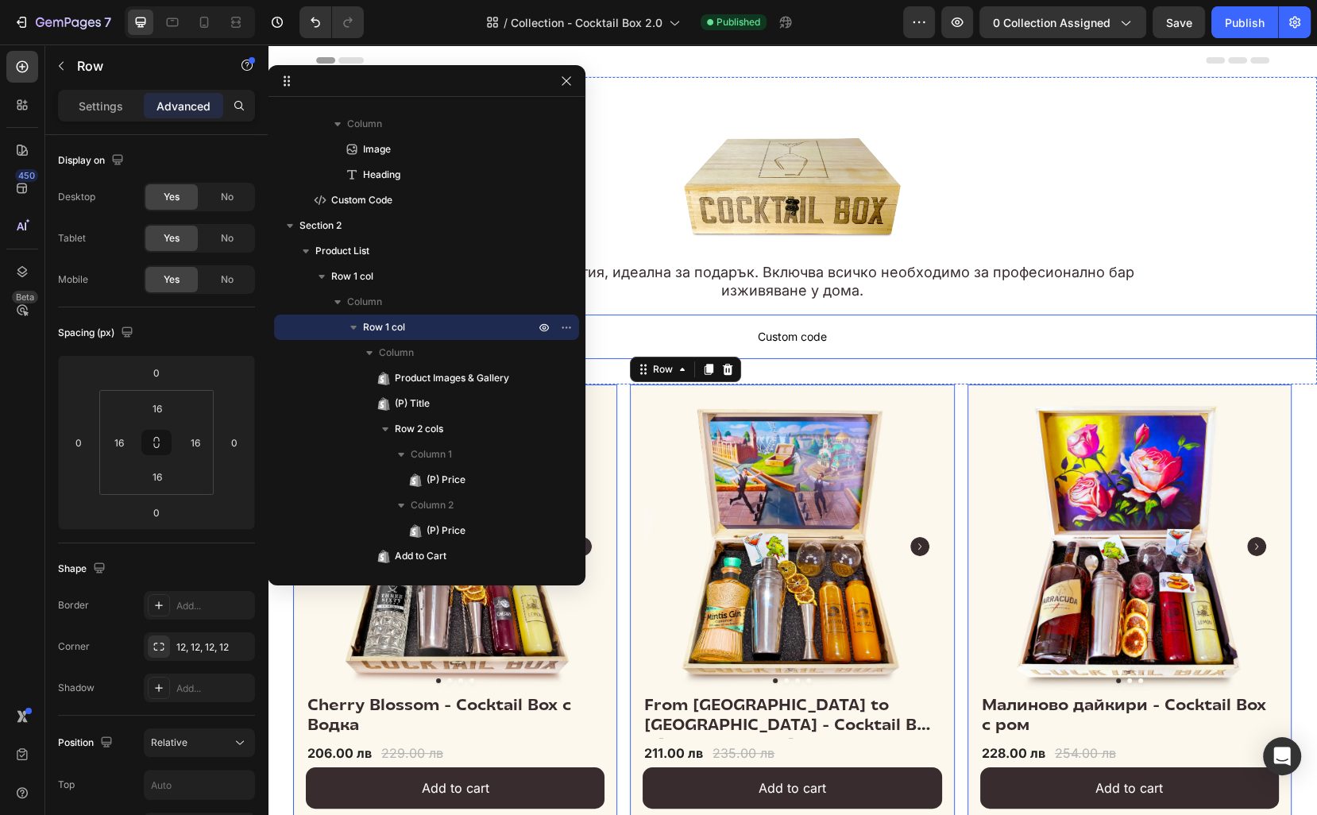
click at [975, 322] on p "Custom code" at bounding box center [792, 337] width 1049 height 44
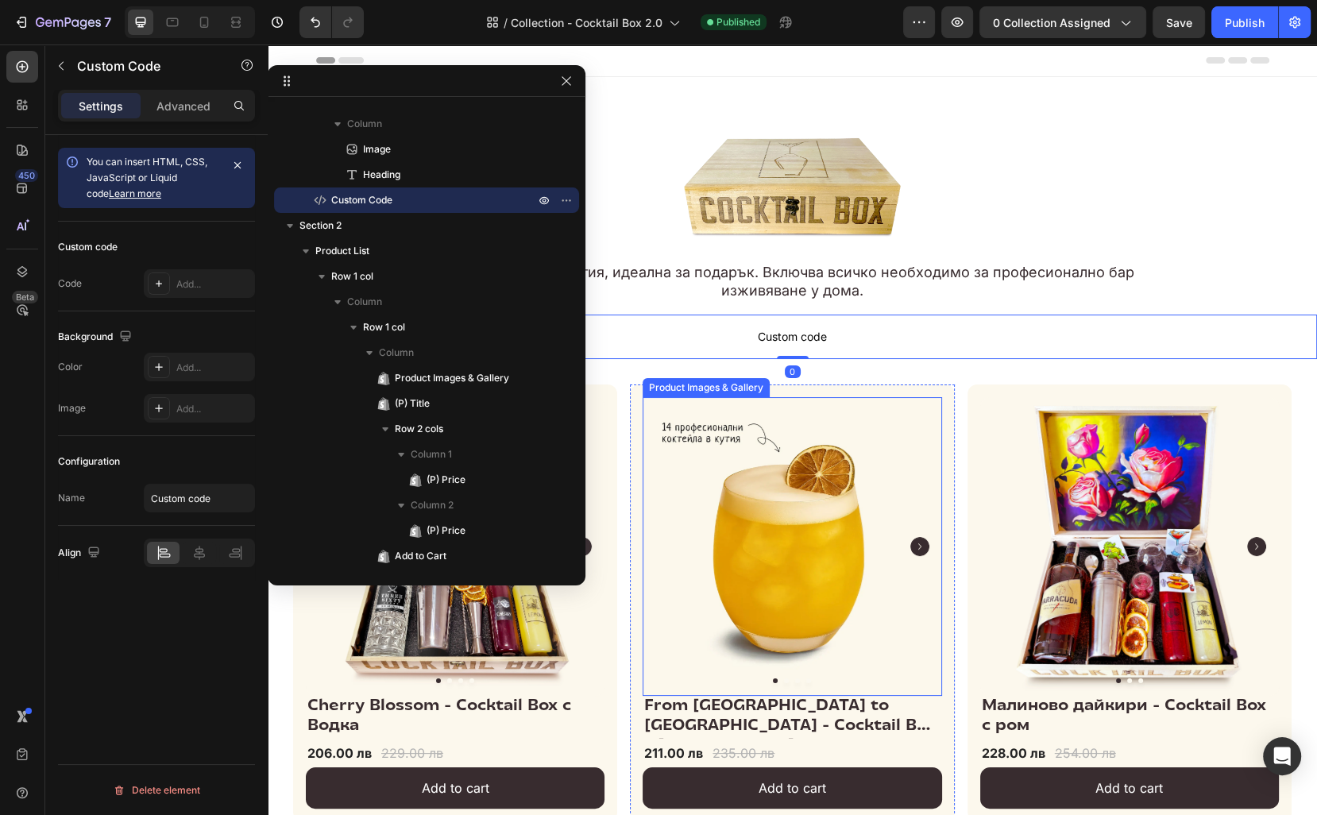
click at [940, 407] on img at bounding box center [792, 546] width 299 height 299
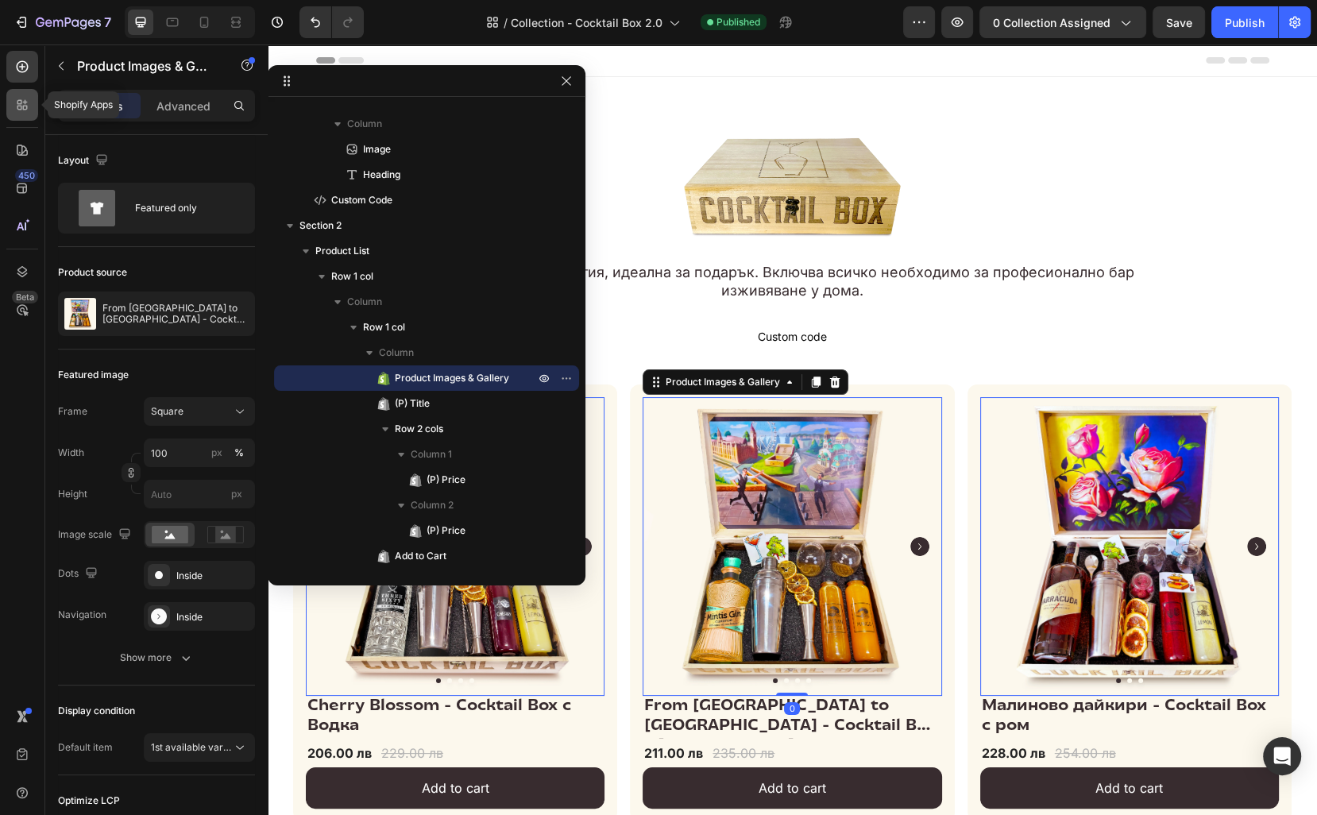
click at [26, 111] on icon at bounding box center [22, 105] width 16 height 16
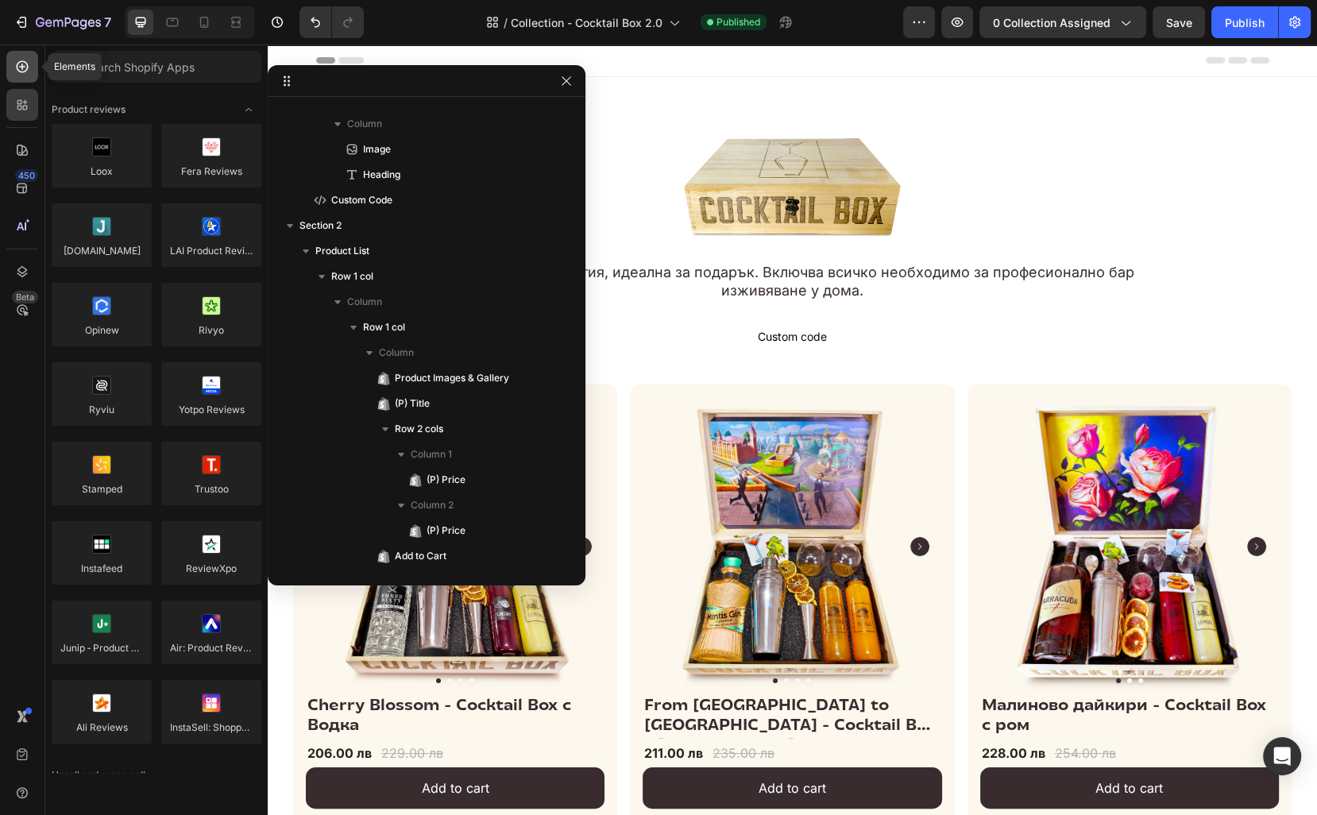
click at [23, 81] on div at bounding box center [22, 67] width 32 height 32
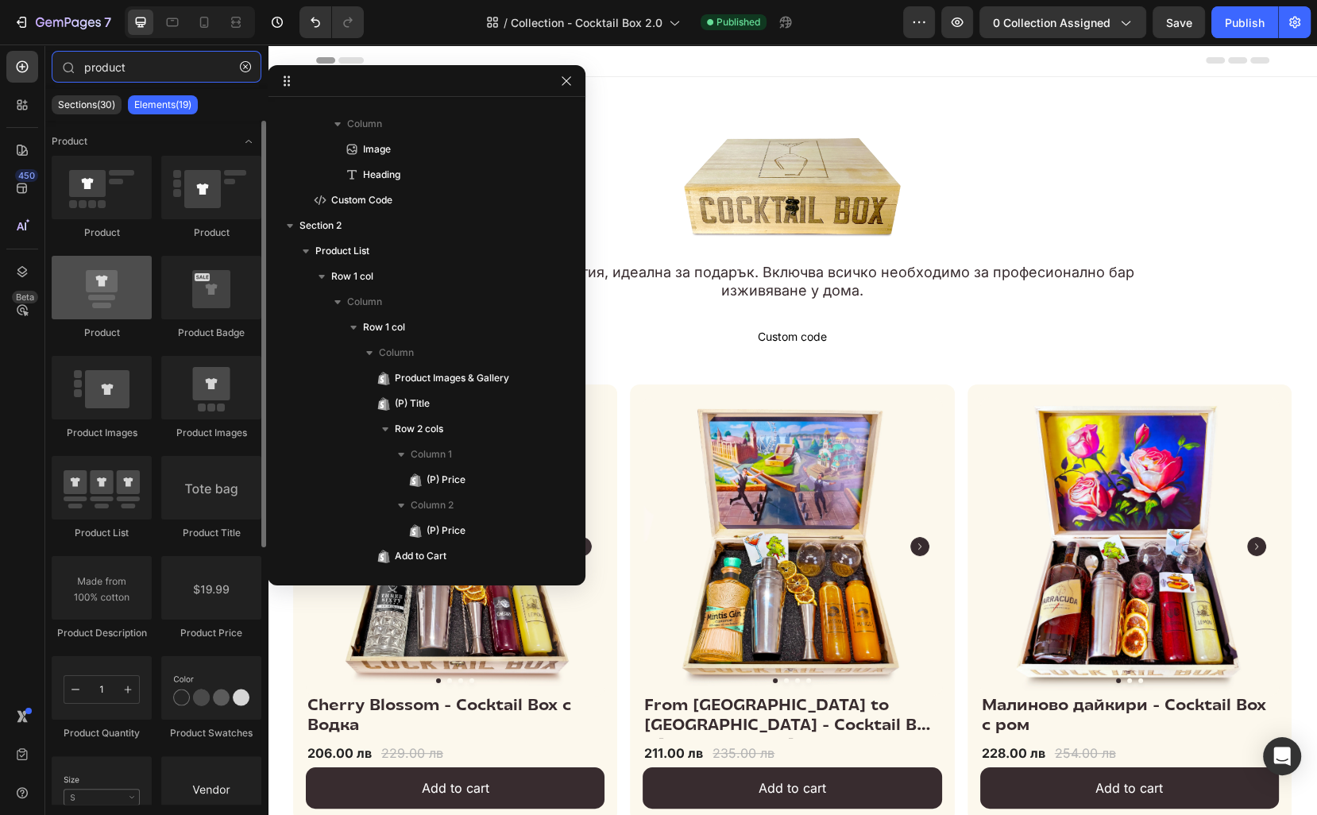
type input "product"
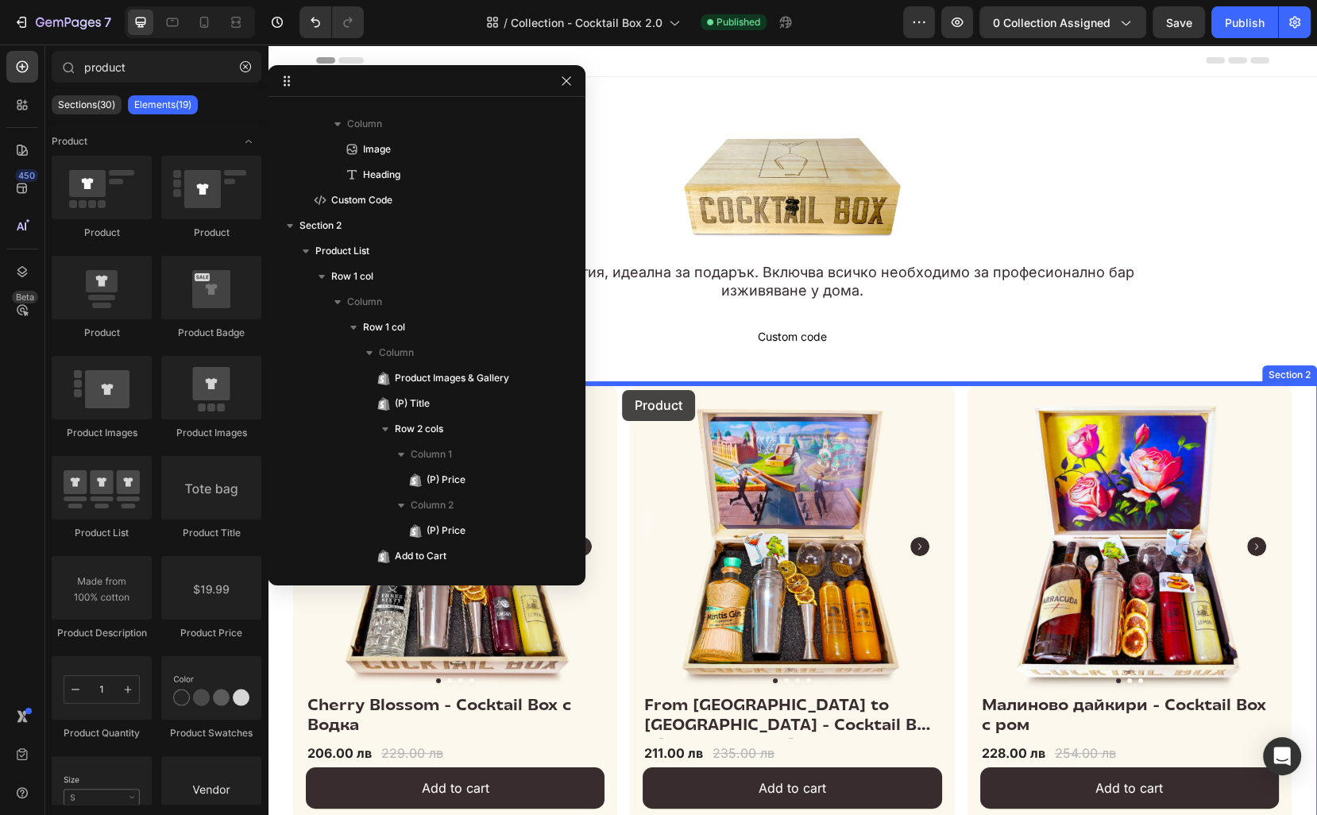
drag, startPoint x: 371, startPoint y: 350, endPoint x: 622, endPoint y: 390, distance: 254.1
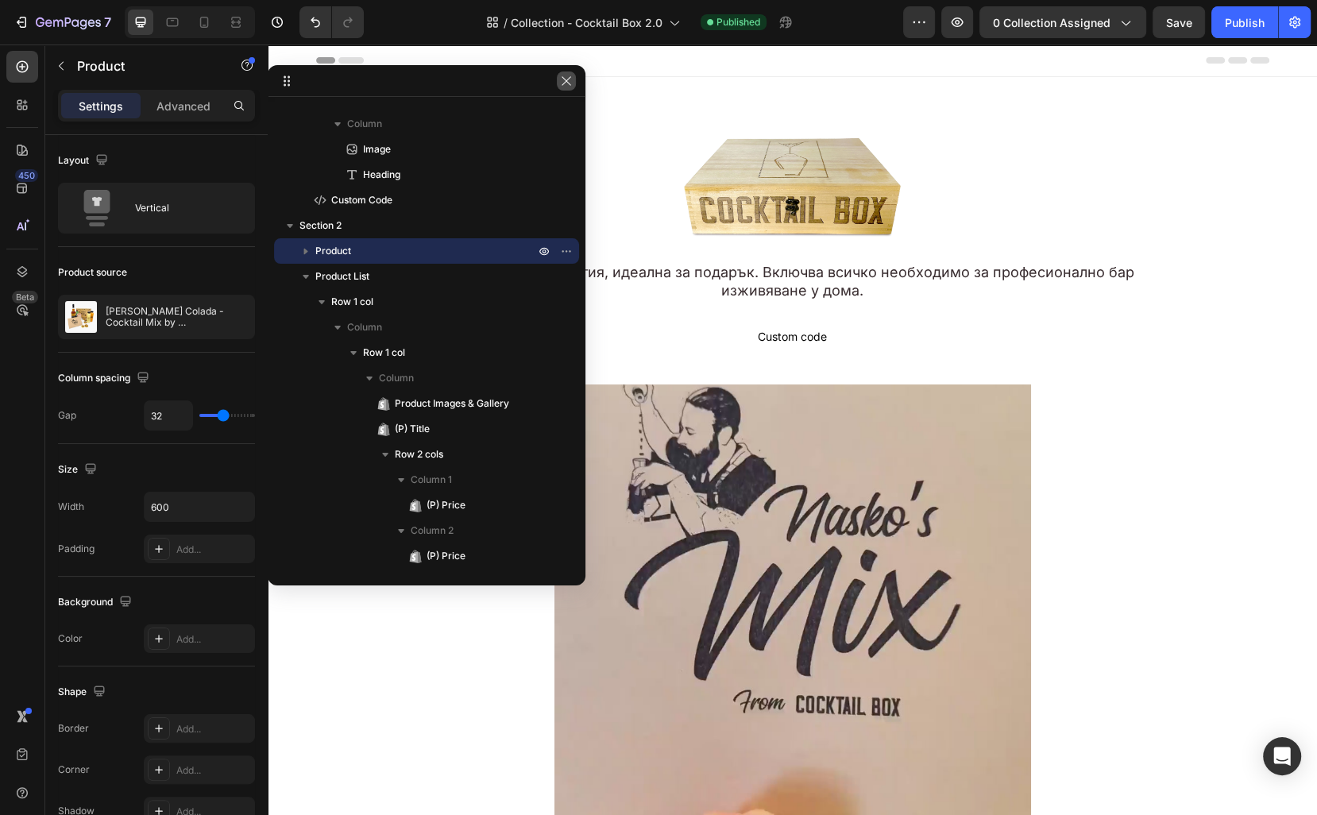
click at [566, 83] on icon "button" at bounding box center [566, 81] width 13 height 13
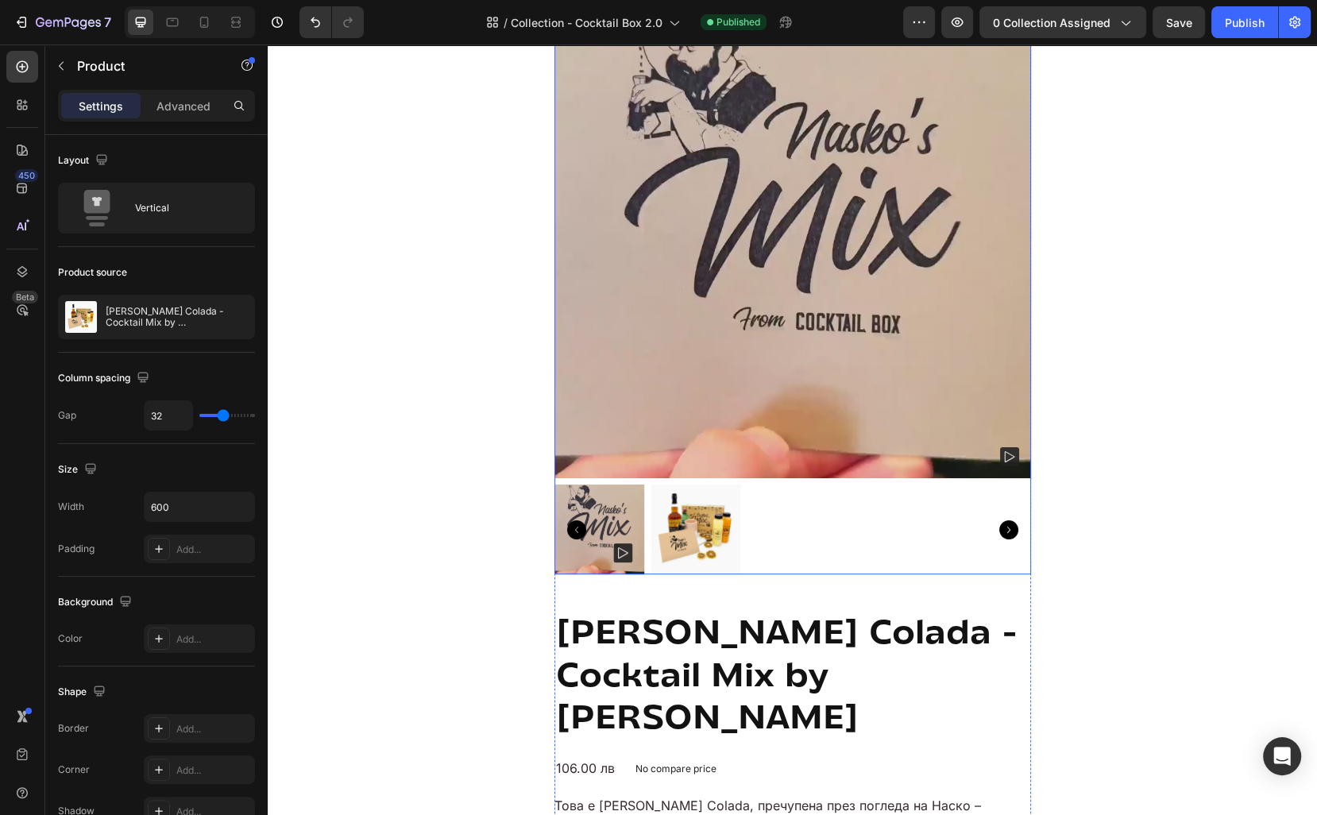
scroll to position [392, 0]
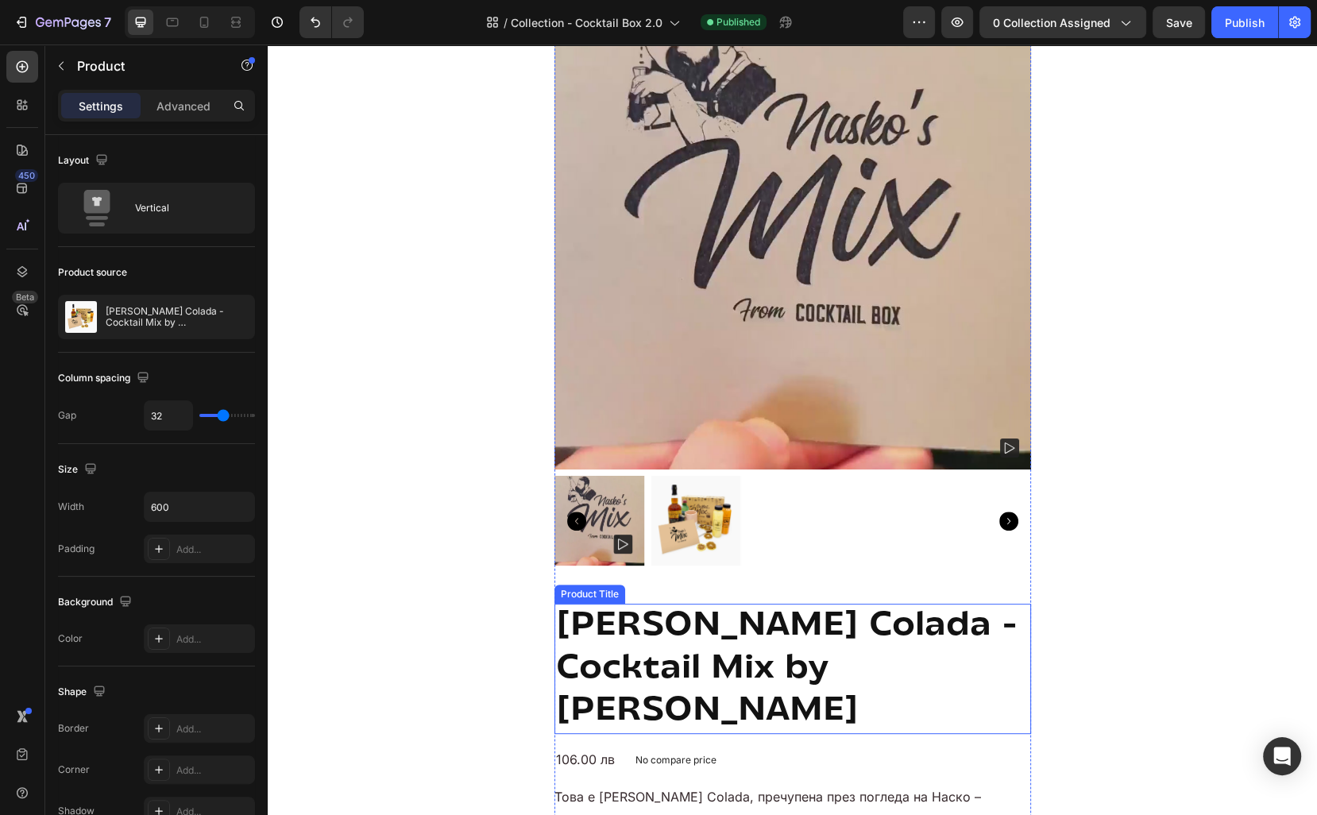
click at [887, 652] on h2 "Piña Colada - Cocktail Mix by [PERSON_NAME]" at bounding box center [792, 669] width 477 height 130
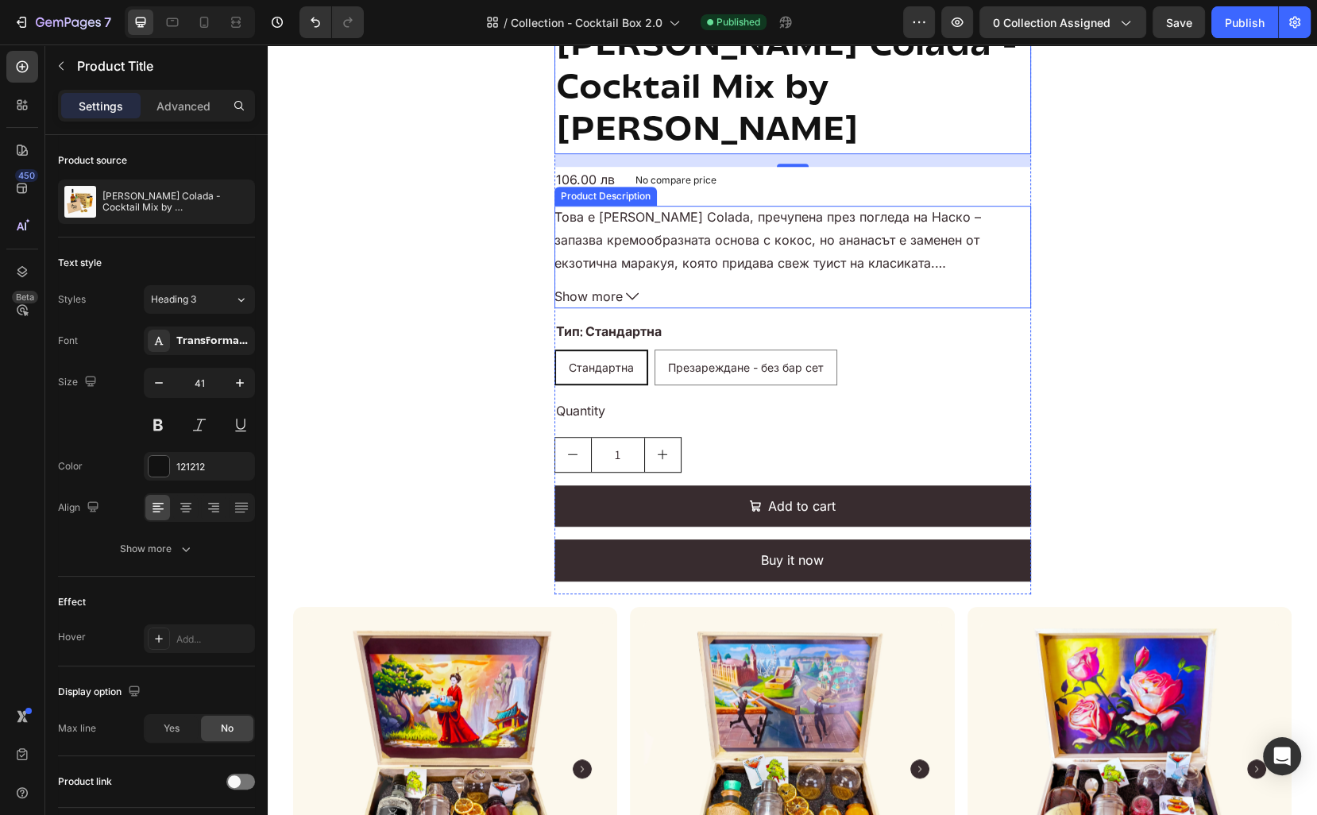
scroll to position [1005, 0]
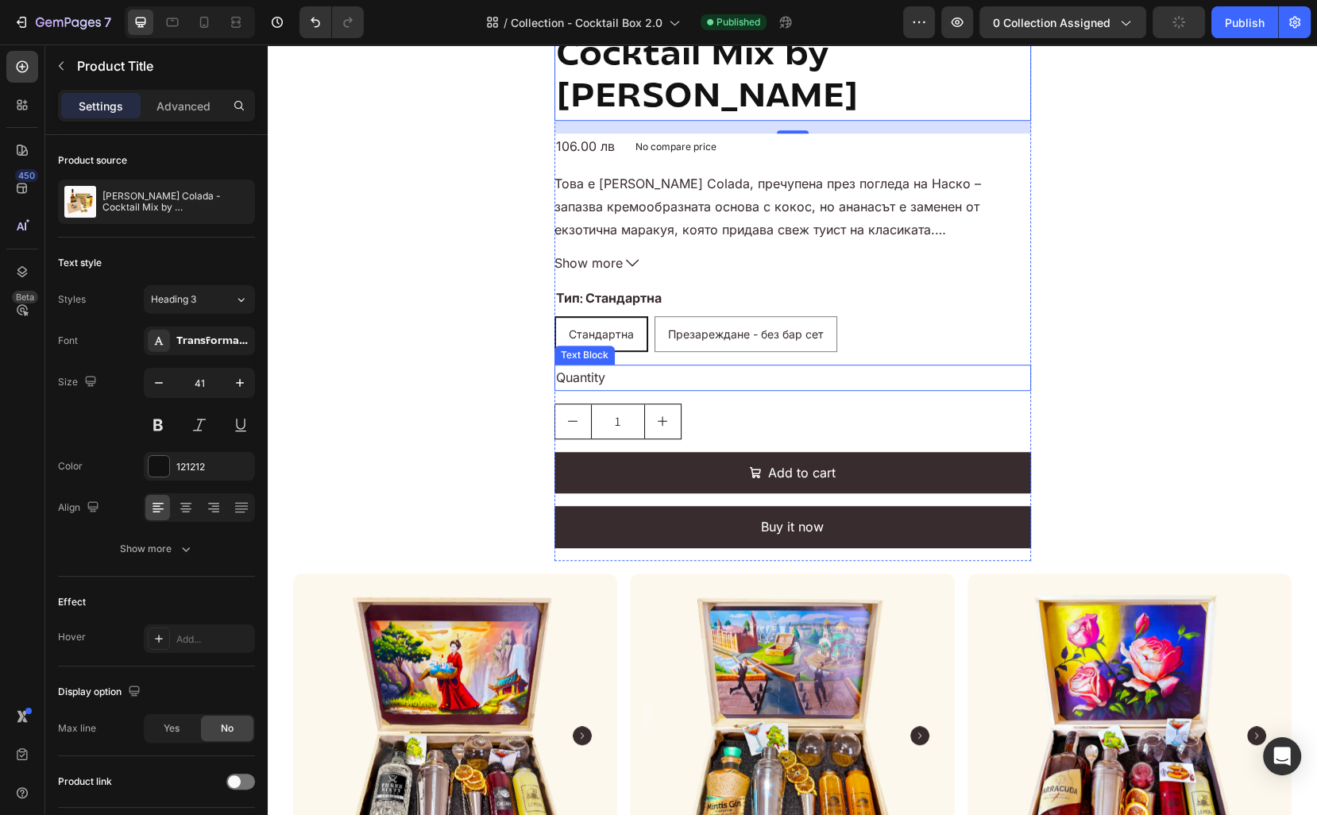
click at [695, 365] on div "Quantity" at bounding box center [792, 378] width 477 height 26
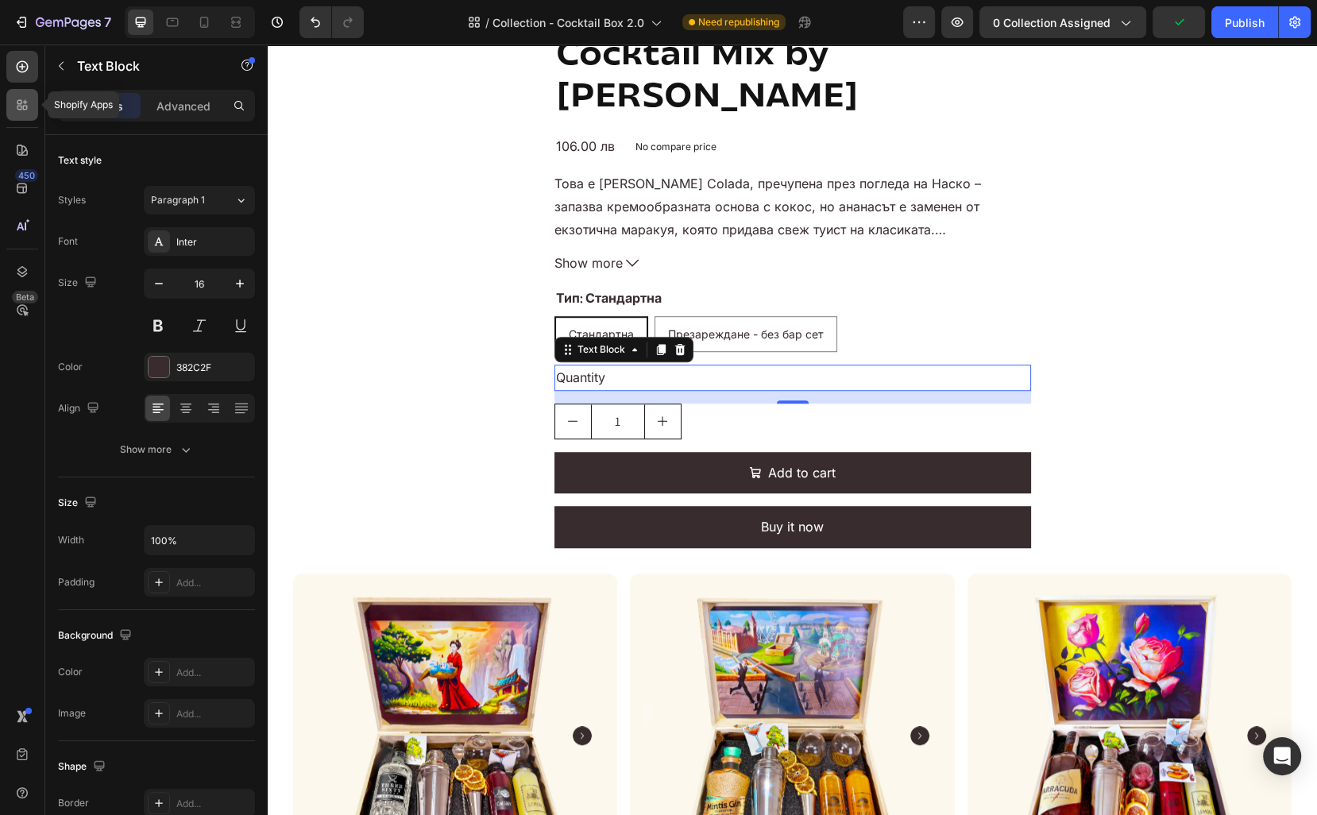
click at [23, 106] on icon at bounding box center [25, 108] width 5 height 5
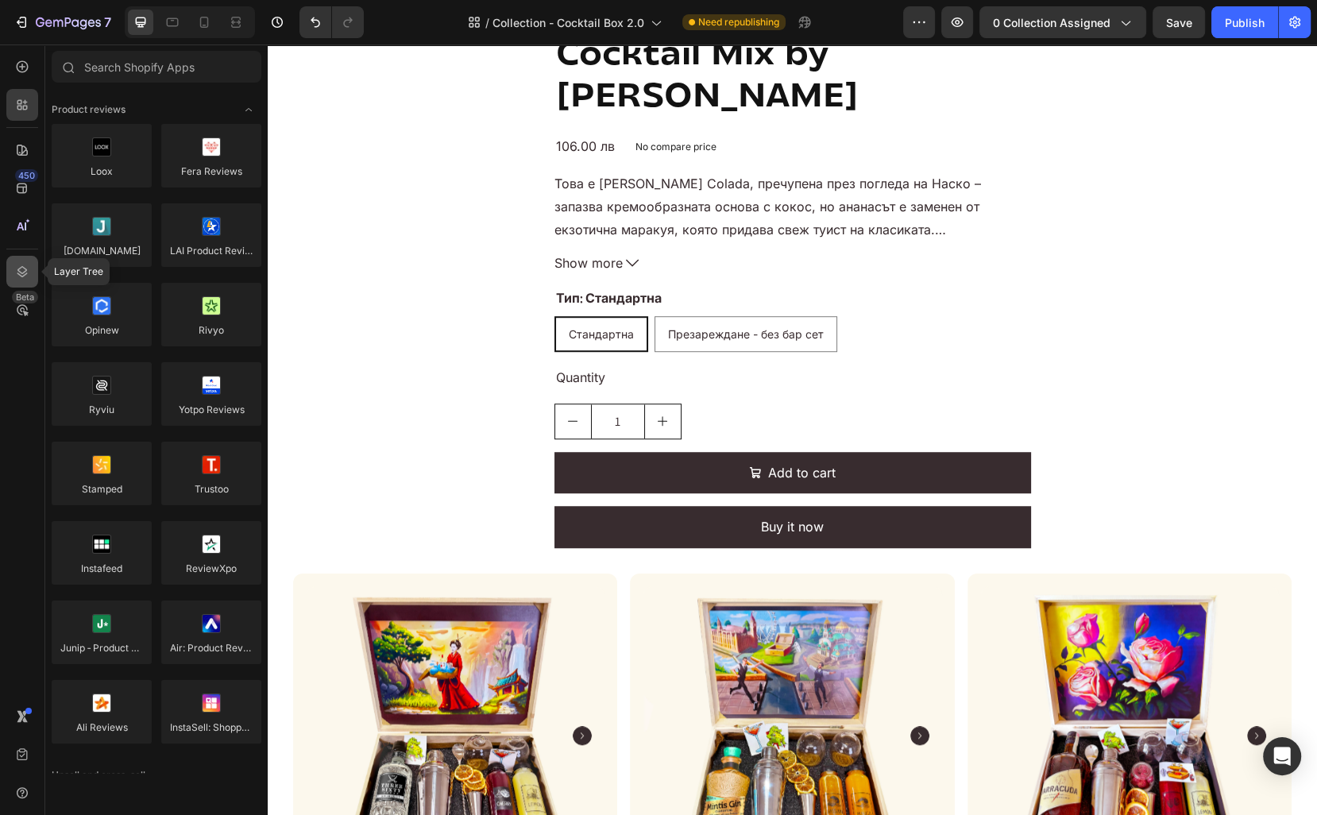
click at [25, 277] on icon at bounding box center [22, 272] width 16 height 16
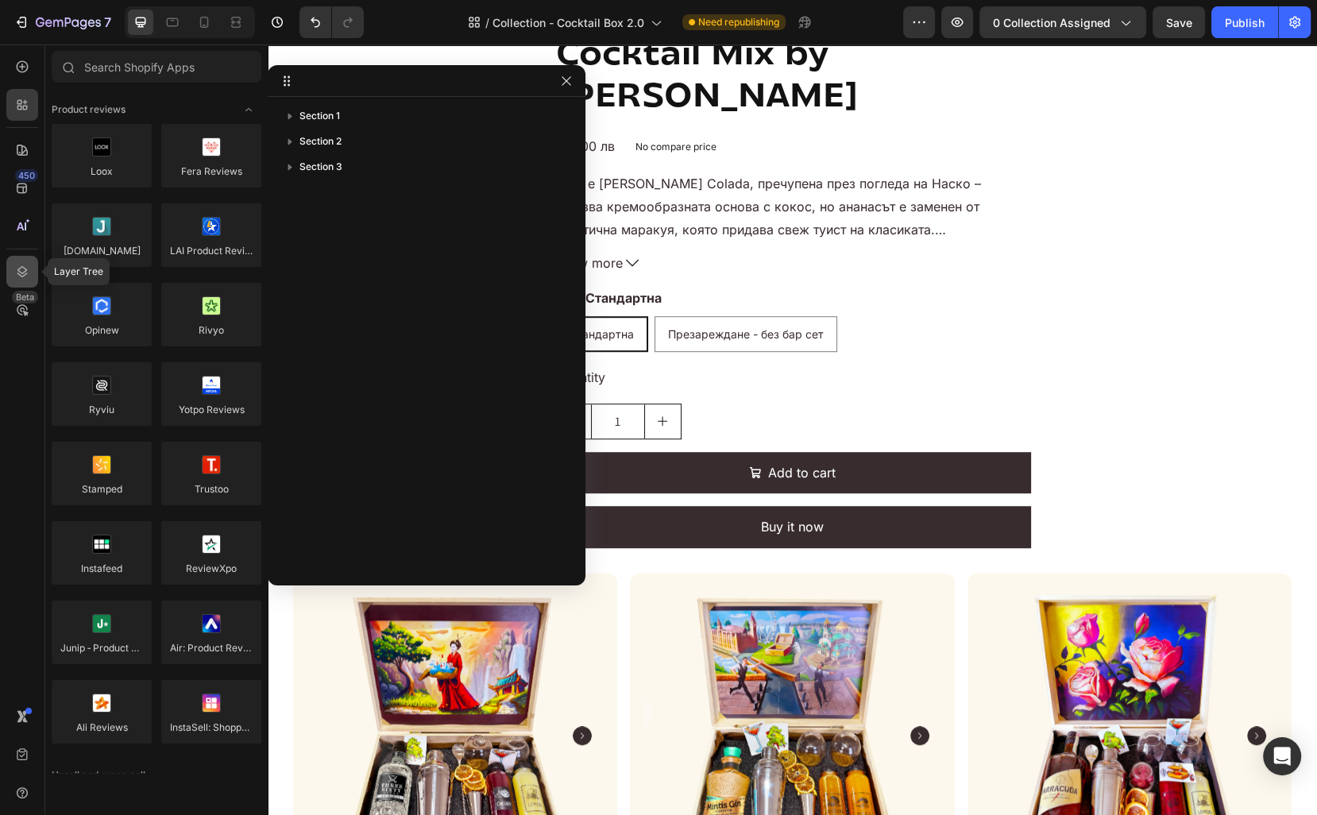
click at [25, 277] on icon at bounding box center [22, 272] width 16 height 16
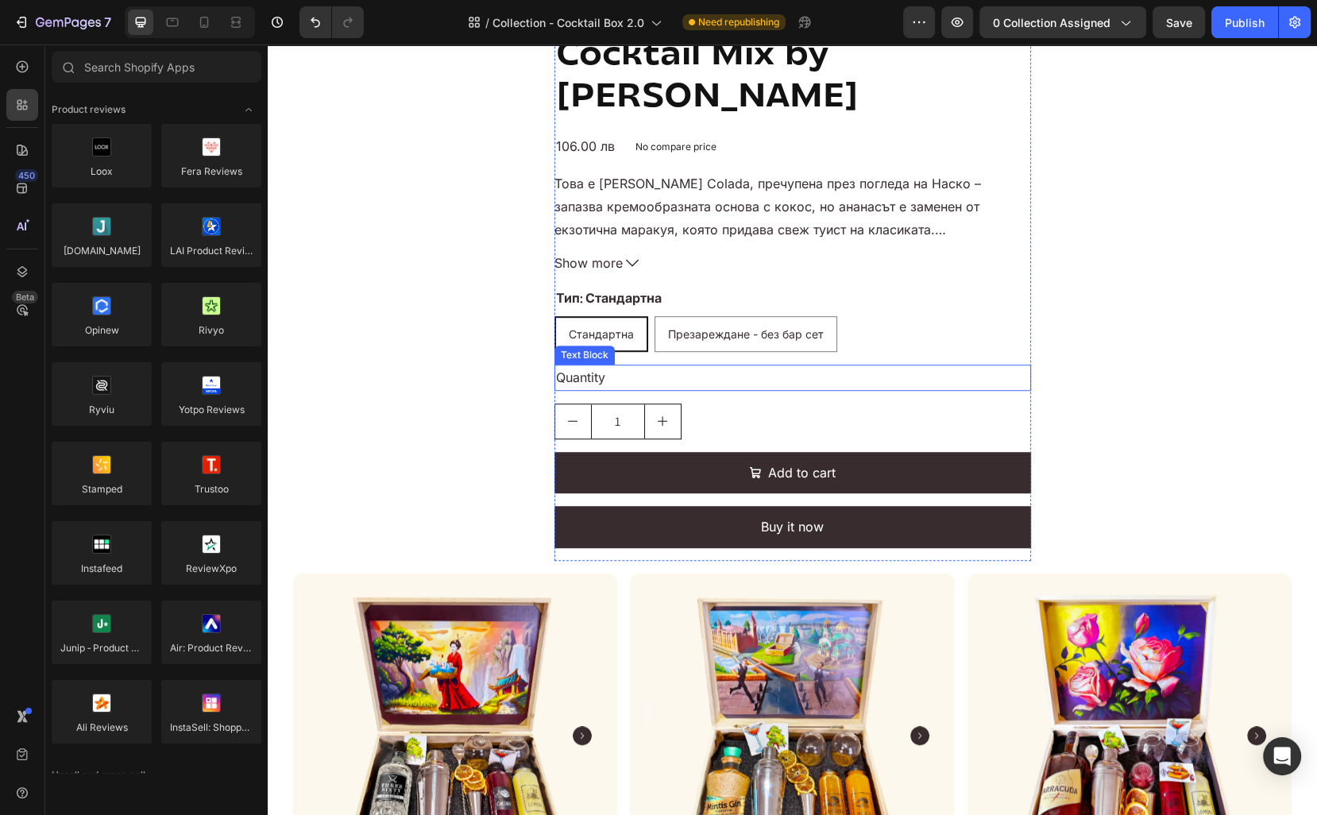
click at [707, 365] on div "Quantity" at bounding box center [792, 378] width 477 height 26
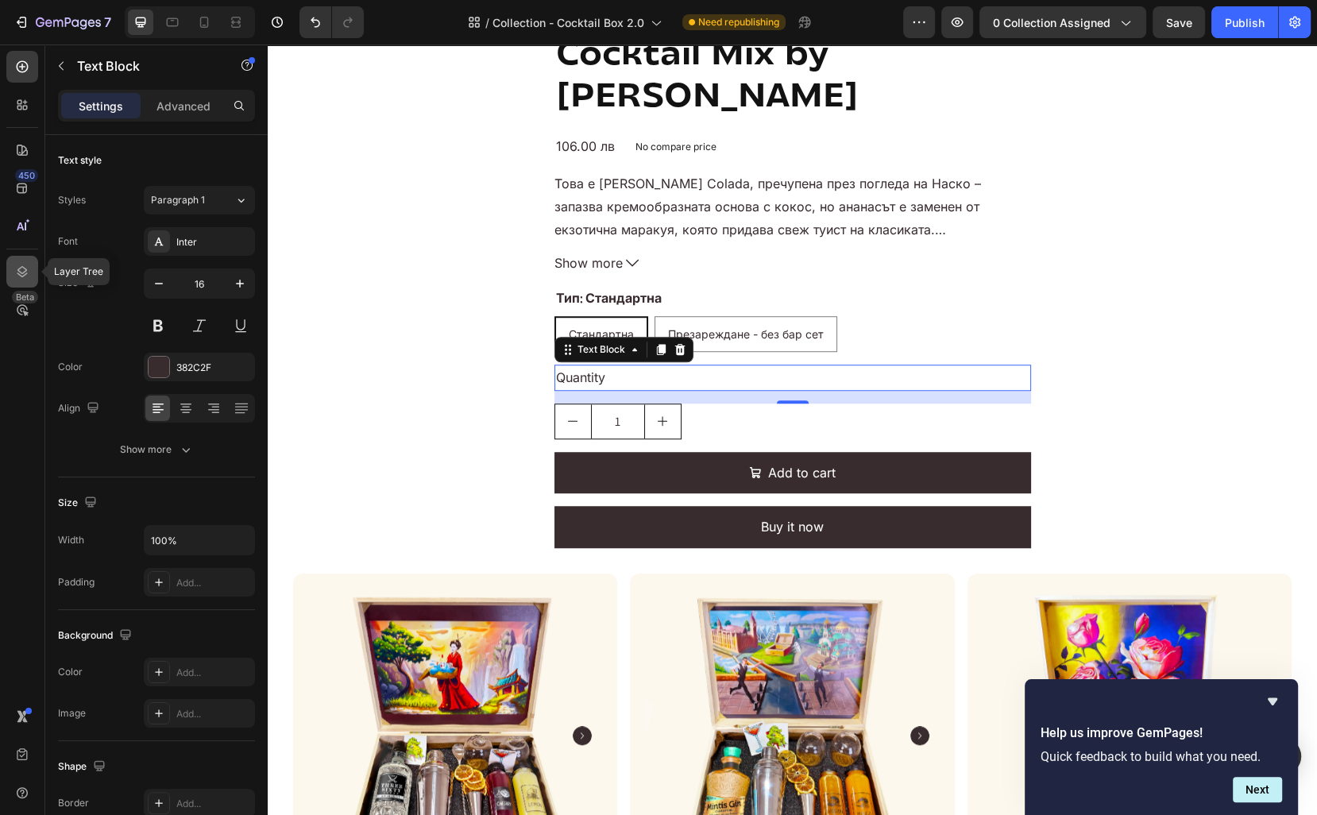
click at [17, 265] on icon at bounding box center [22, 272] width 16 height 16
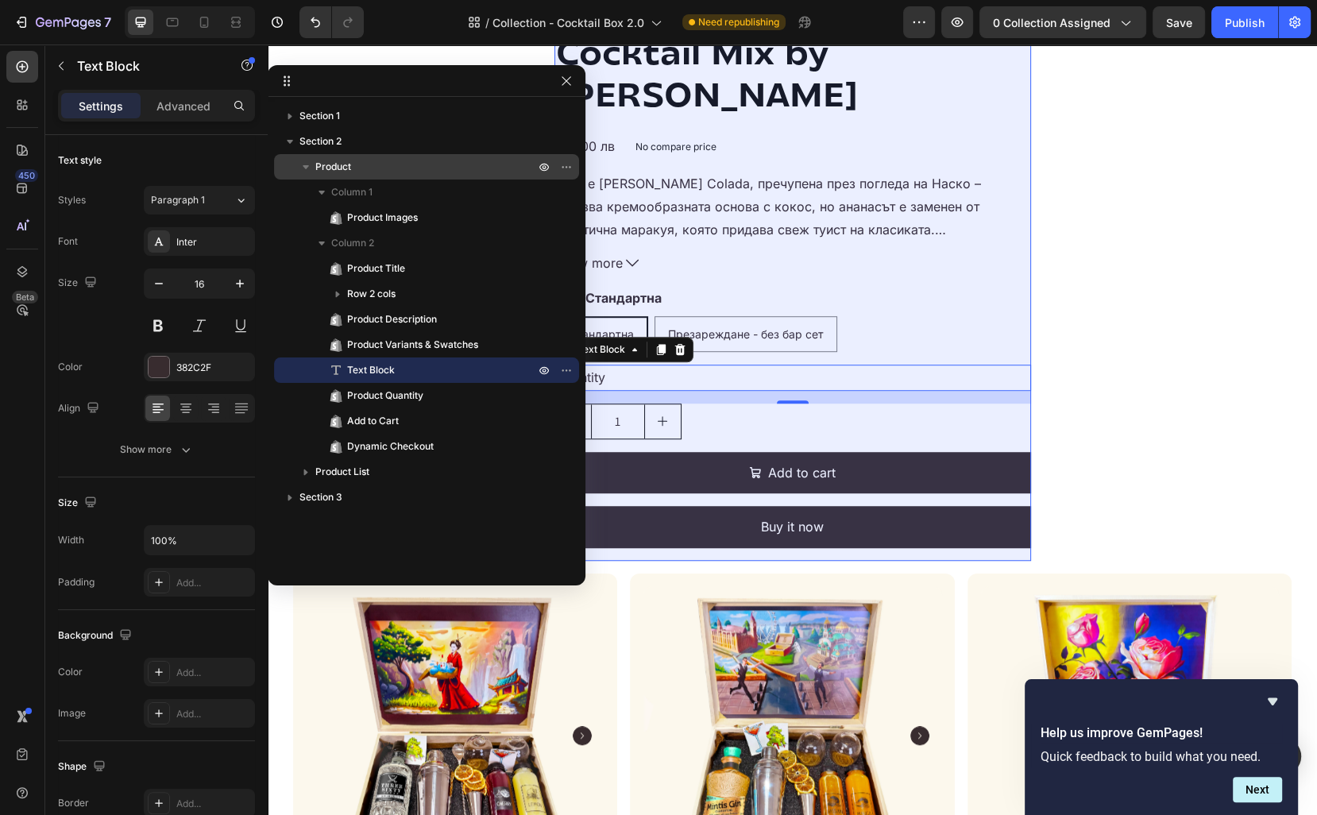
click at [364, 168] on p "Product" at bounding box center [426, 167] width 222 height 16
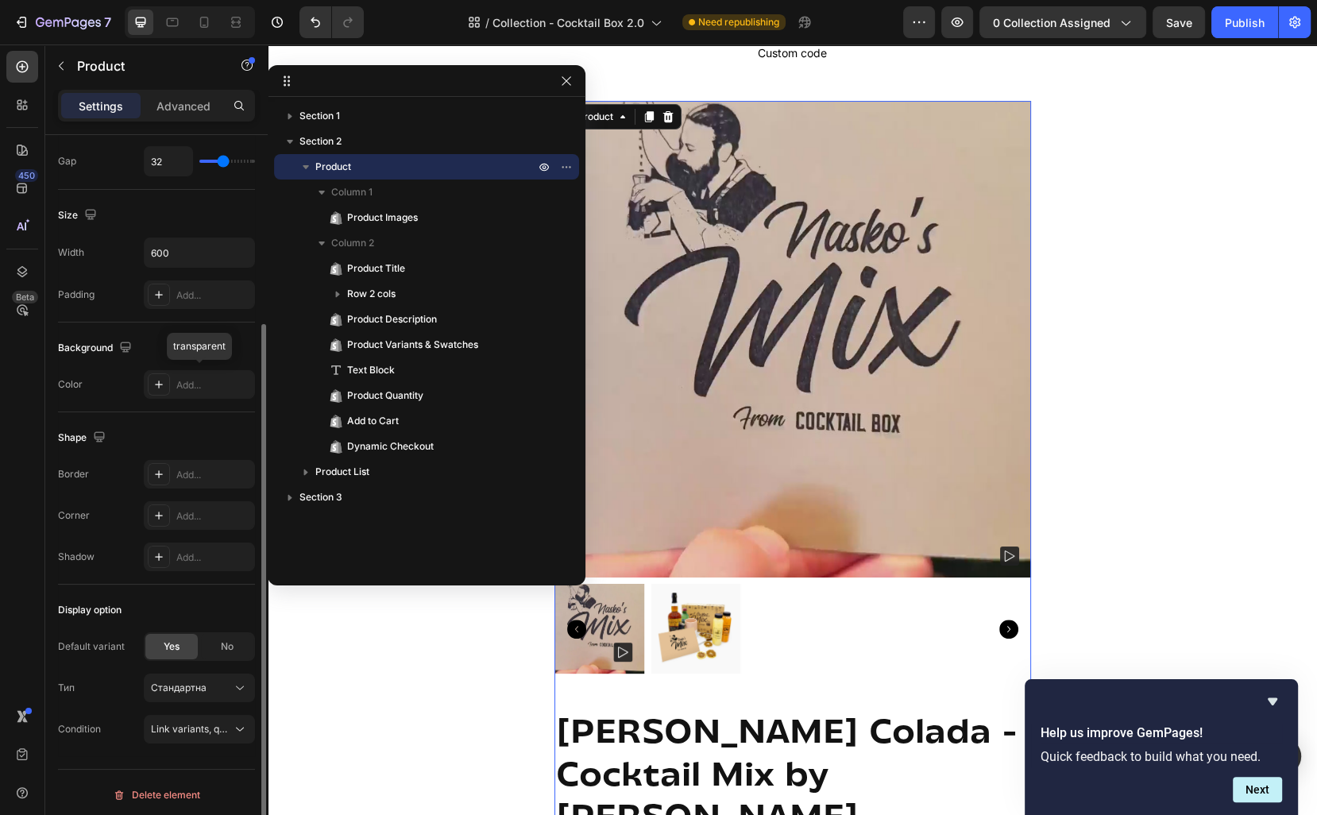
scroll to position [254, 0]
click at [224, 729] on span "Link variants, quantity <br> between same products" at bounding box center [268, 729] width 234 height 12
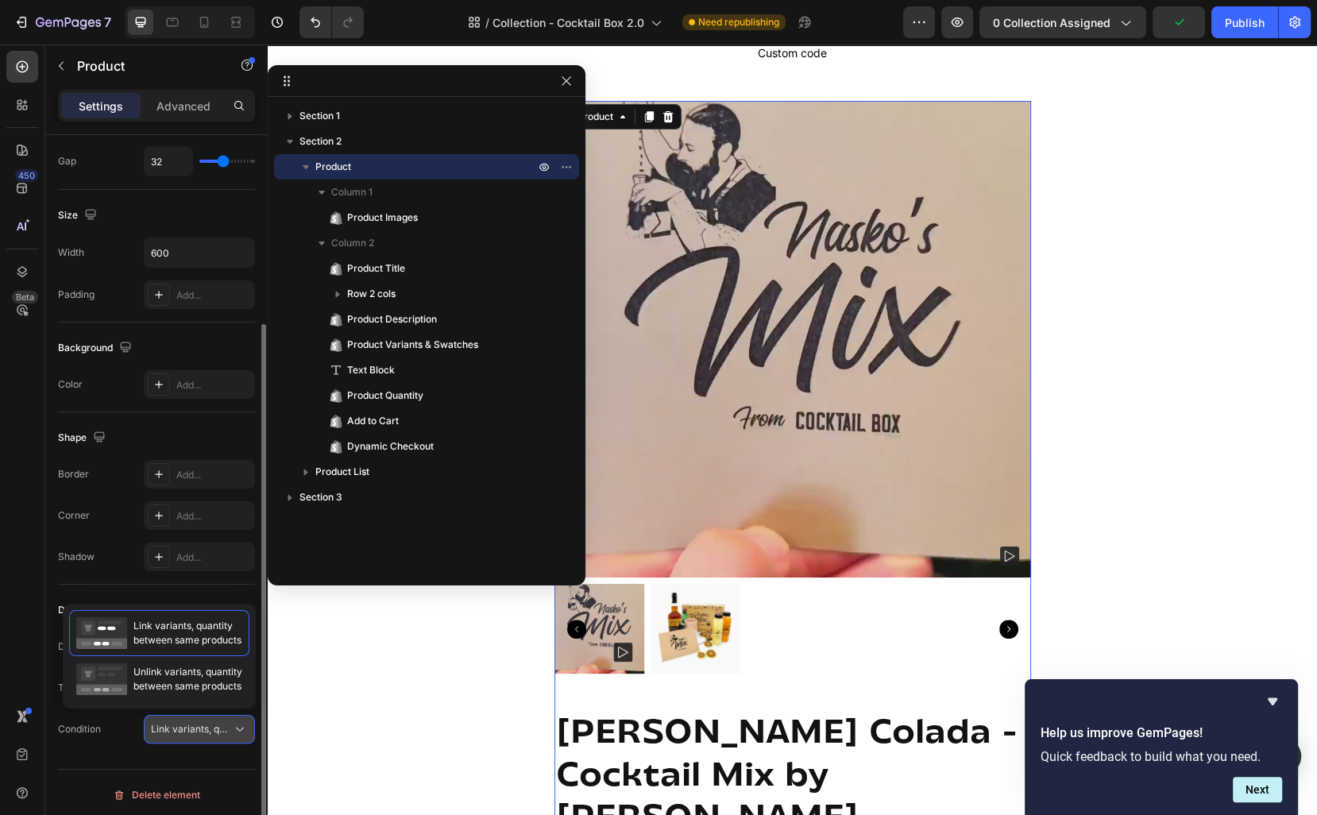
click at [224, 729] on span "Link variants, quantity <br> between same products" at bounding box center [268, 729] width 234 height 12
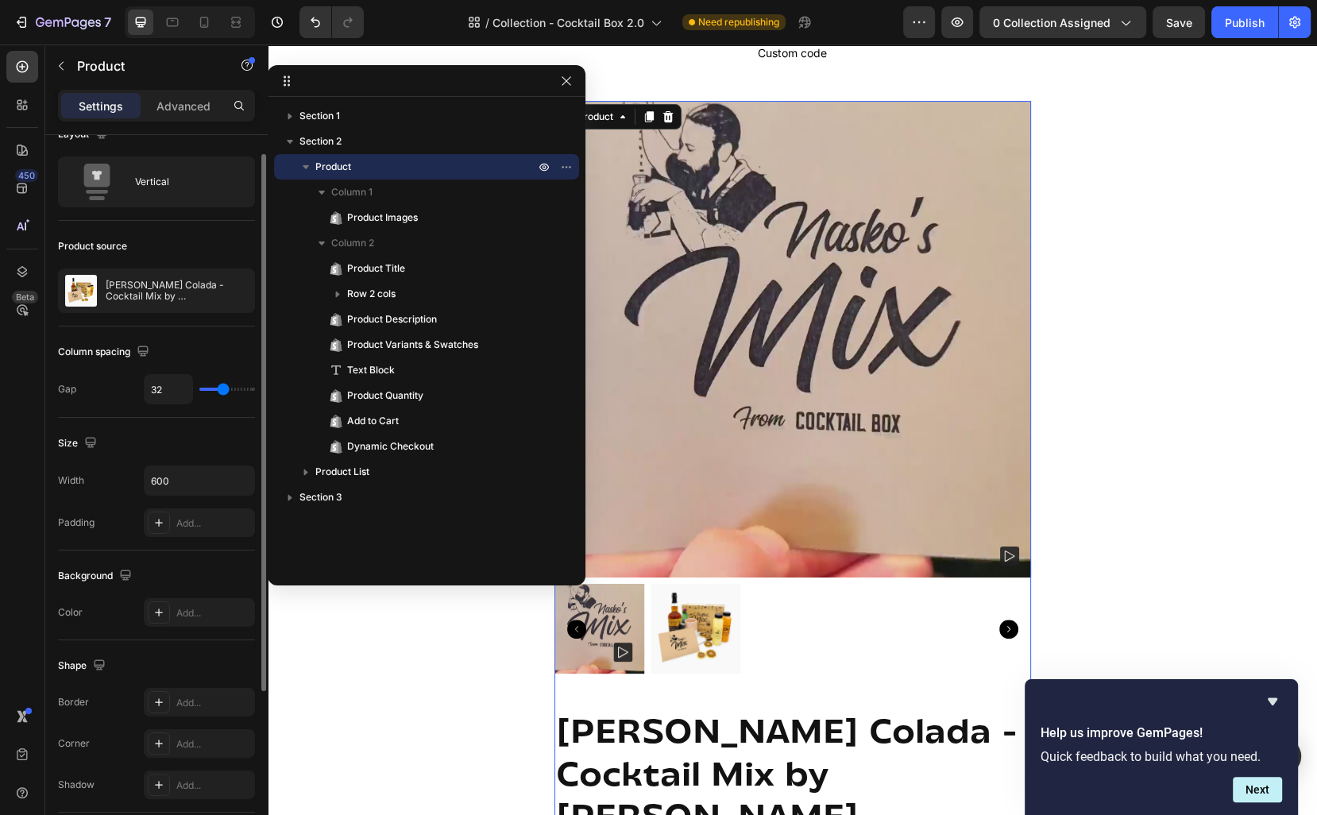
scroll to position [0, 0]
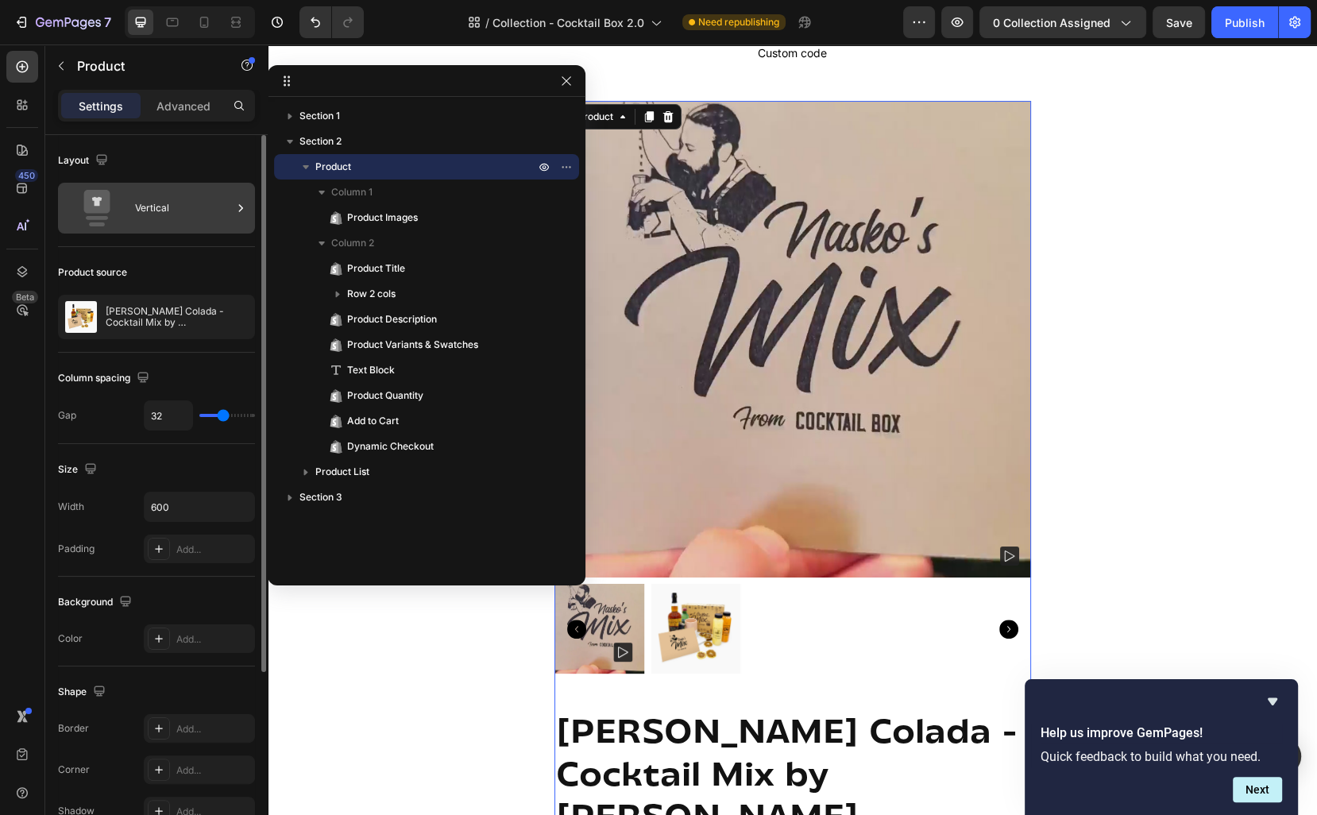
click at [180, 215] on div "Vertical" at bounding box center [183, 208] width 97 height 37
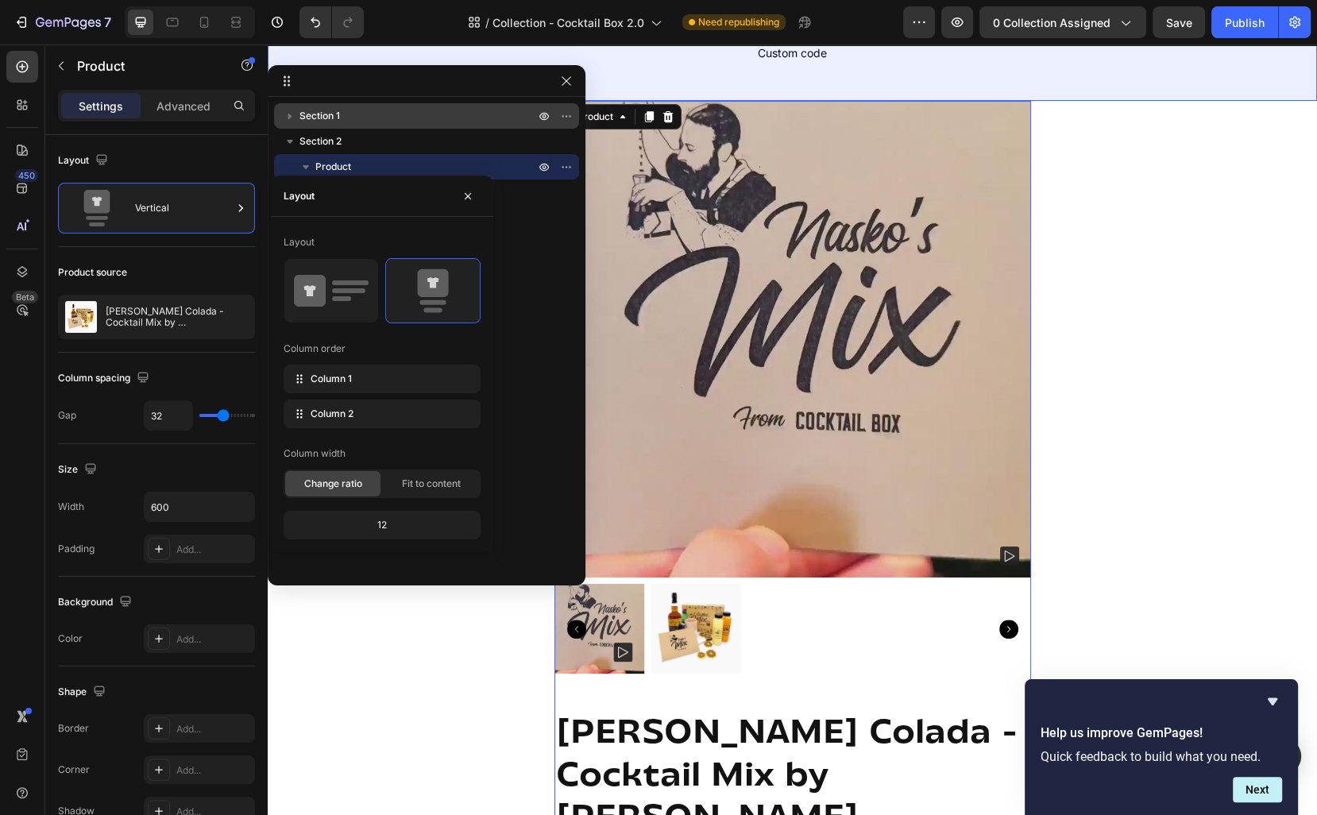
click at [293, 113] on icon "button" at bounding box center [290, 116] width 16 height 16
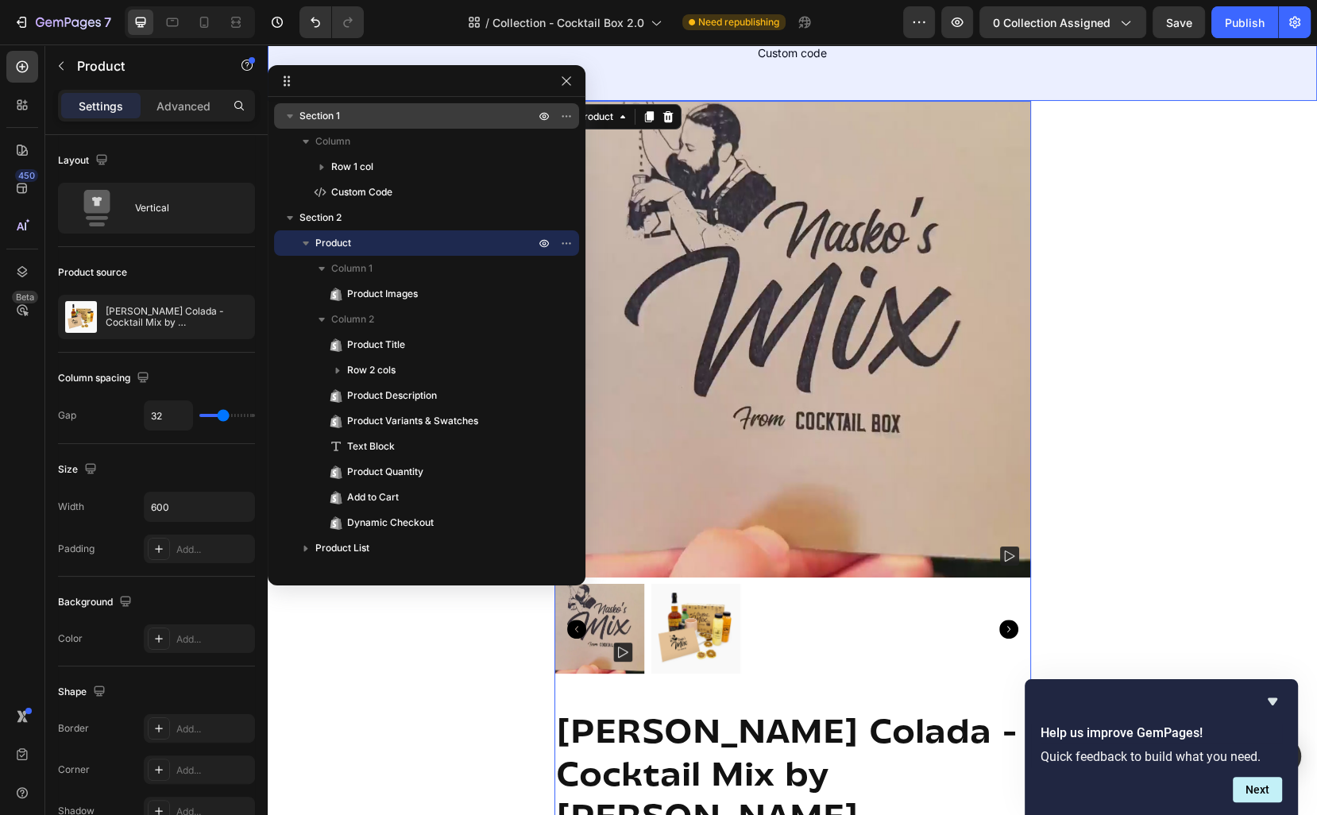
click at [293, 113] on icon "button" at bounding box center [290, 116] width 16 height 16
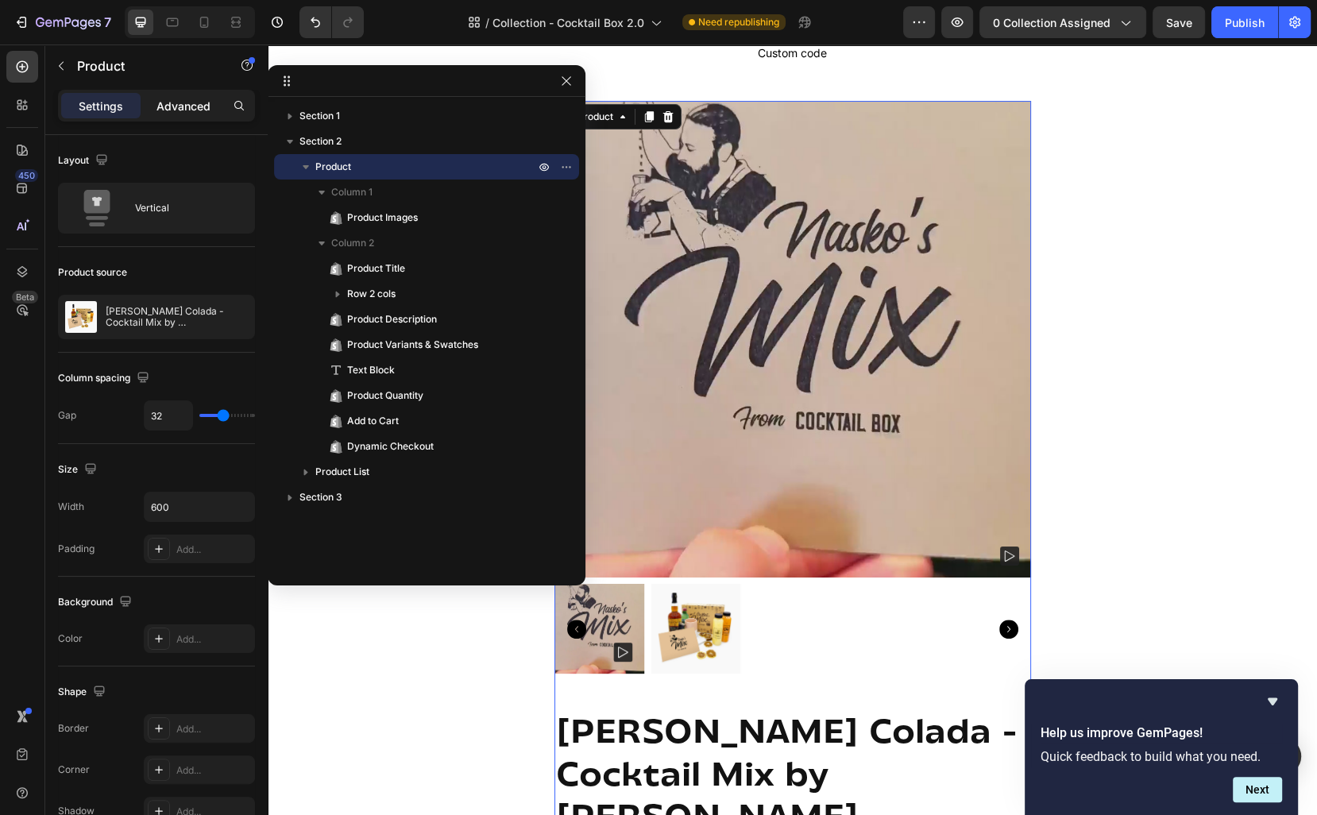
click at [190, 108] on p "Advanced" at bounding box center [183, 106] width 54 height 17
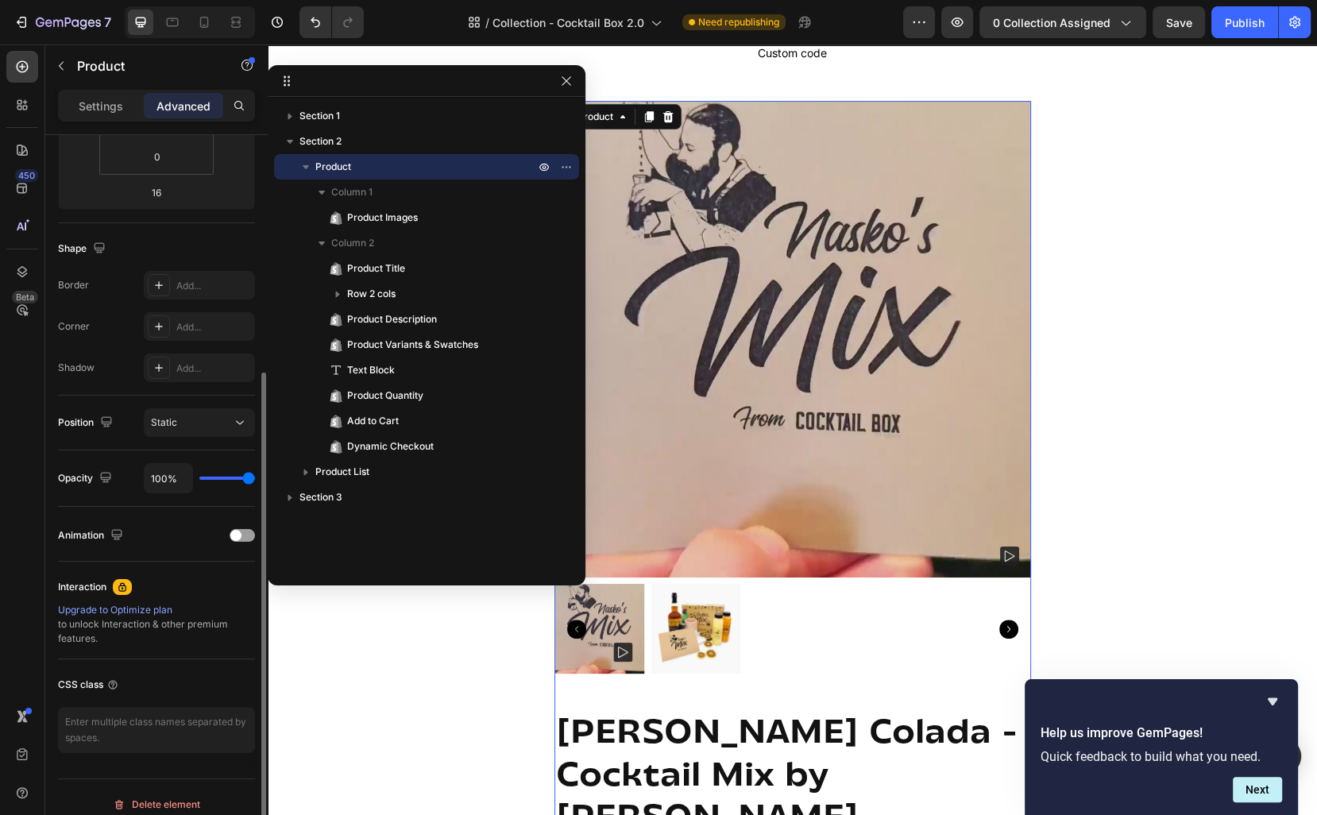
scroll to position [330, 0]
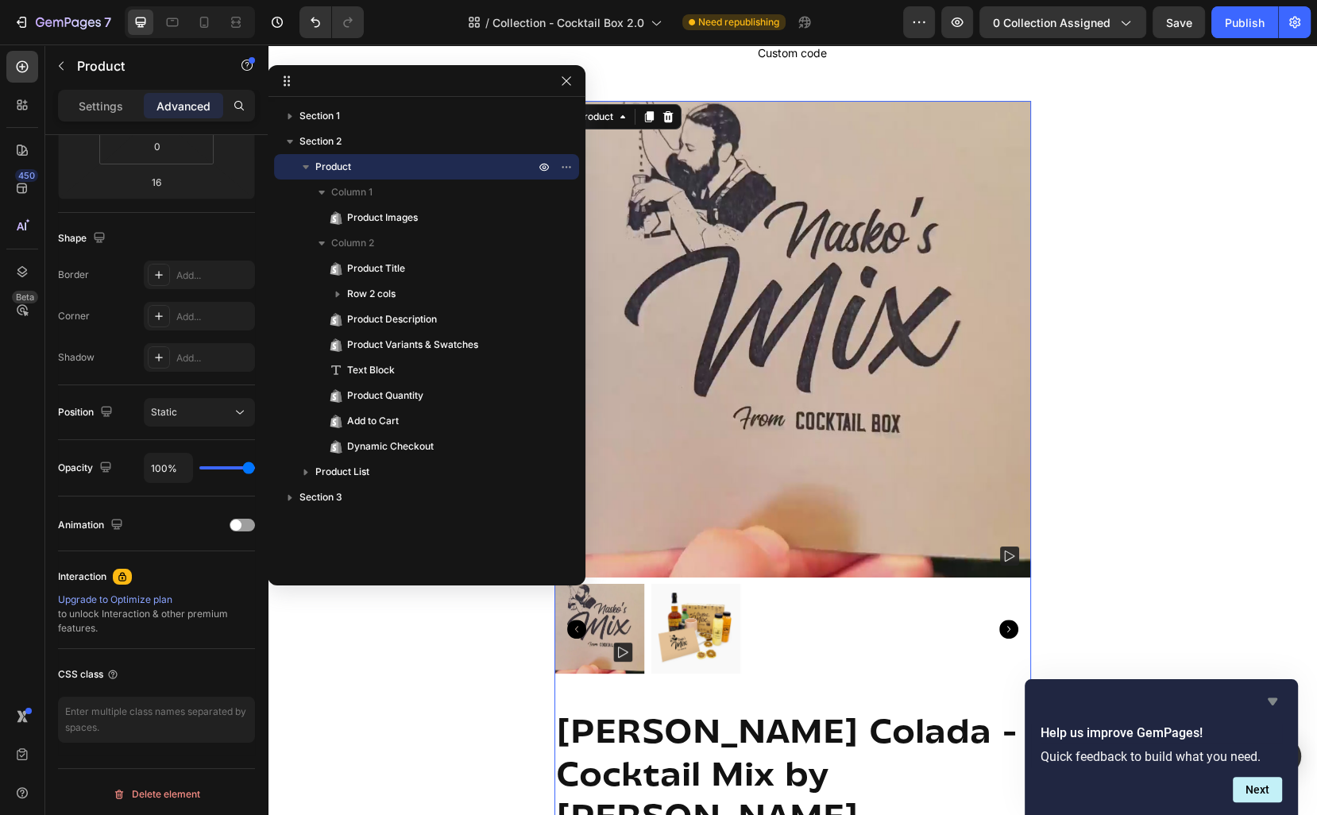
click at [1273, 697] on icon "Hide survey" at bounding box center [1272, 701] width 19 height 19
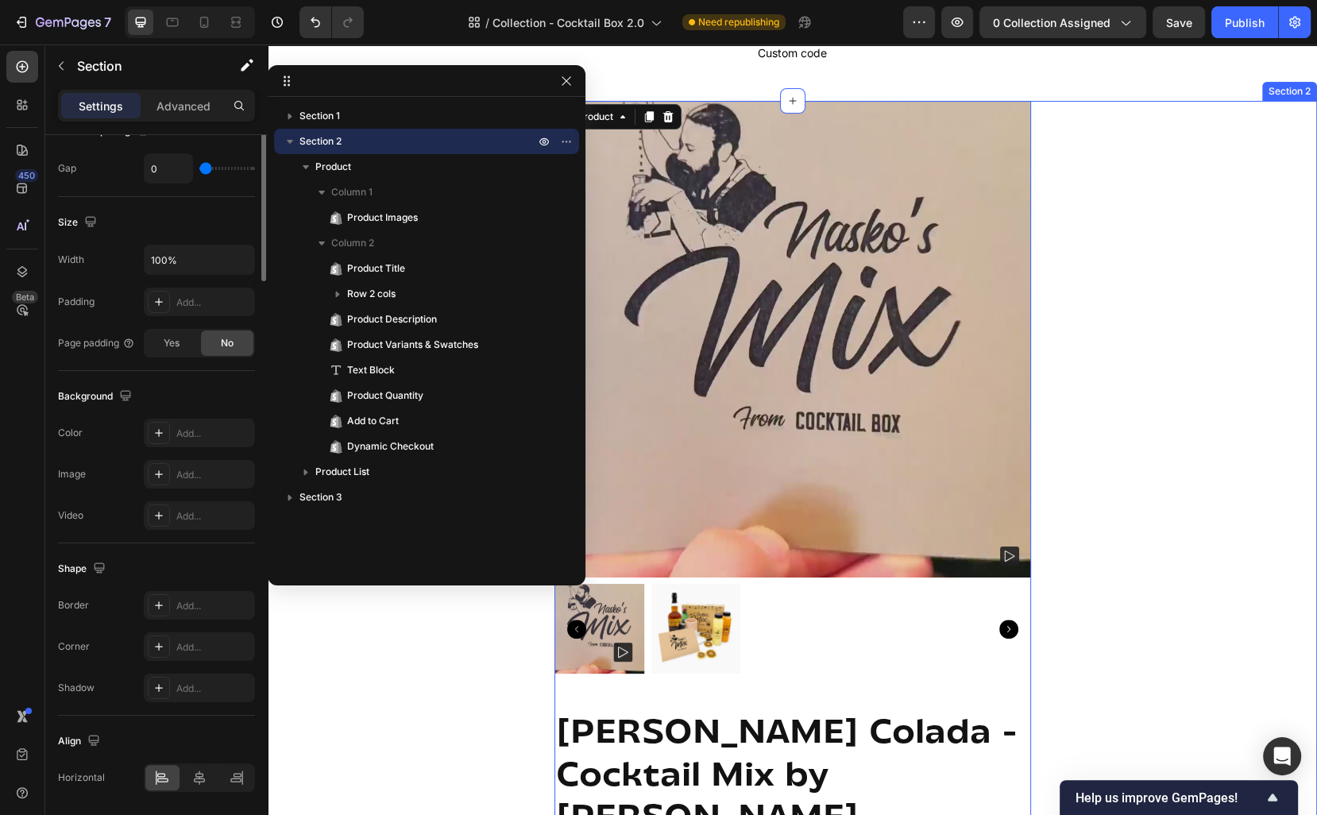
scroll to position [0, 0]
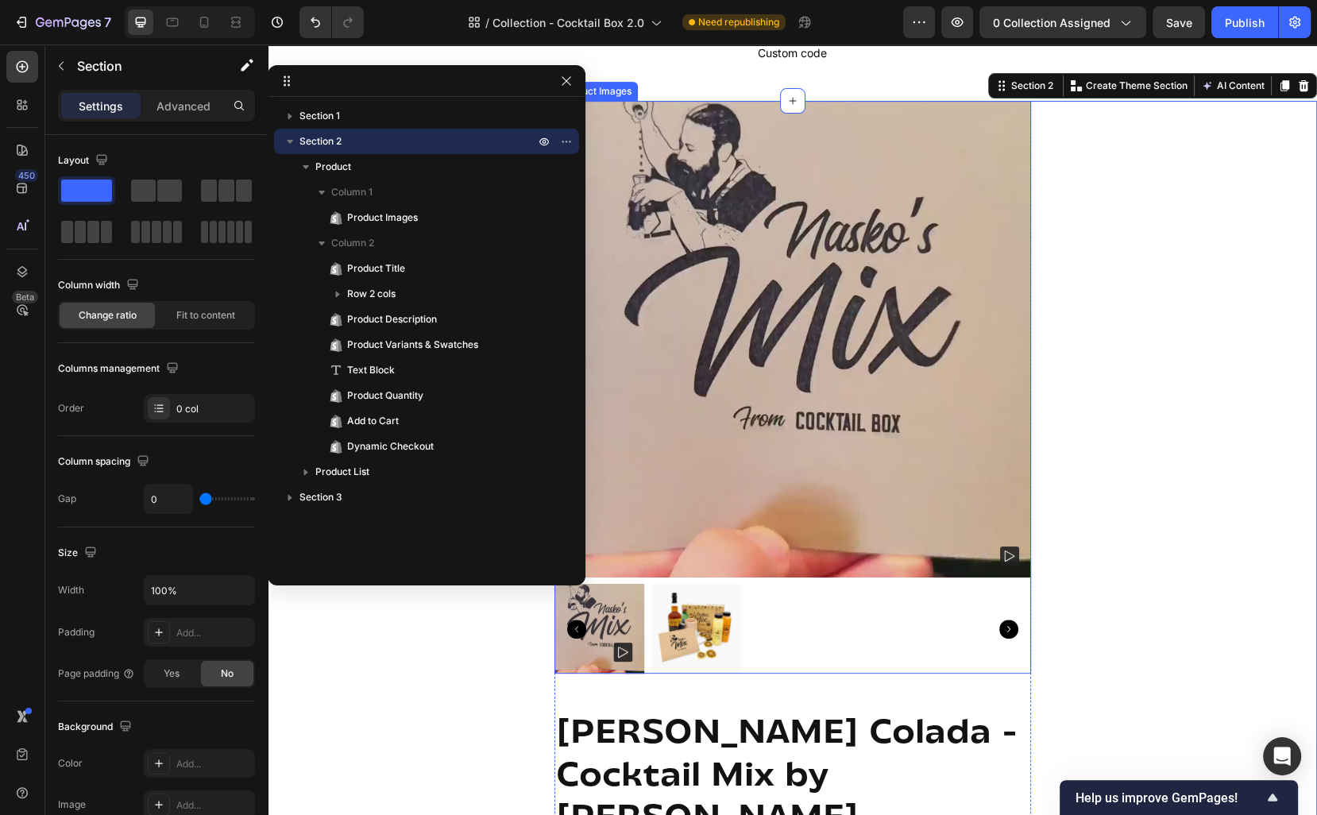
click at [961, 593] on div at bounding box center [792, 629] width 477 height 91
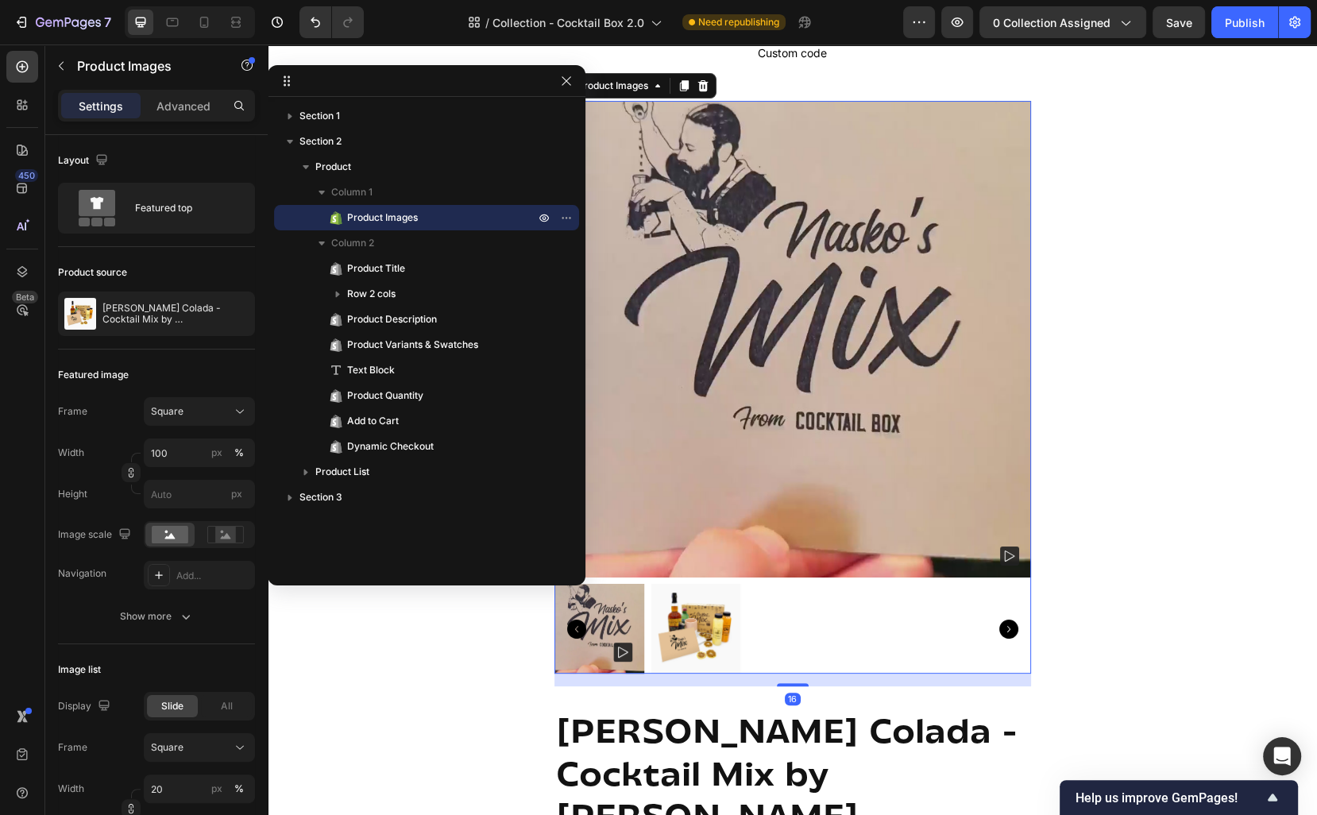
click at [873, 674] on div "16" at bounding box center [792, 680] width 477 height 13
click at [705, 84] on icon at bounding box center [702, 85] width 10 height 11
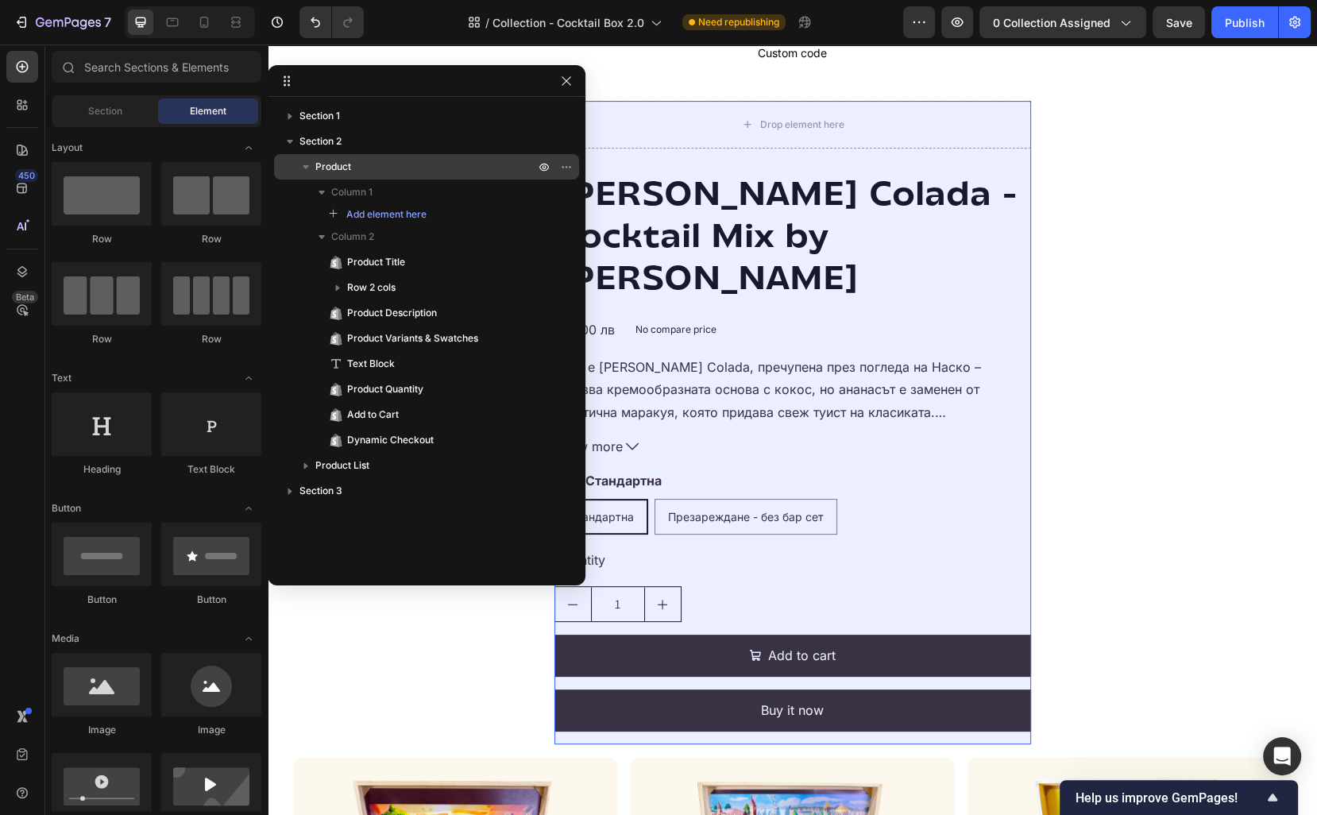
click at [430, 166] on p "Product" at bounding box center [426, 167] width 222 height 16
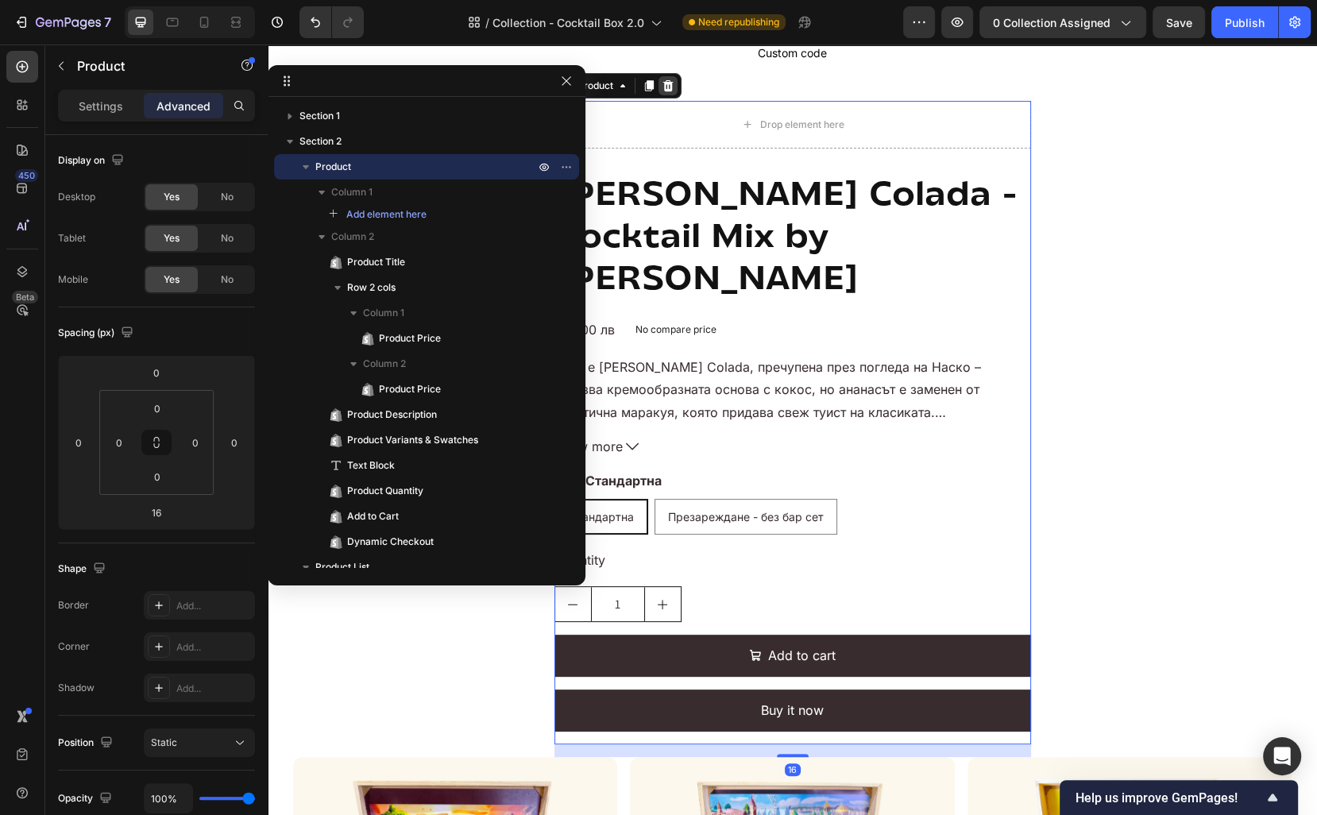
click at [666, 89] on icon at bounding box center [667, 85] width 10 height 11
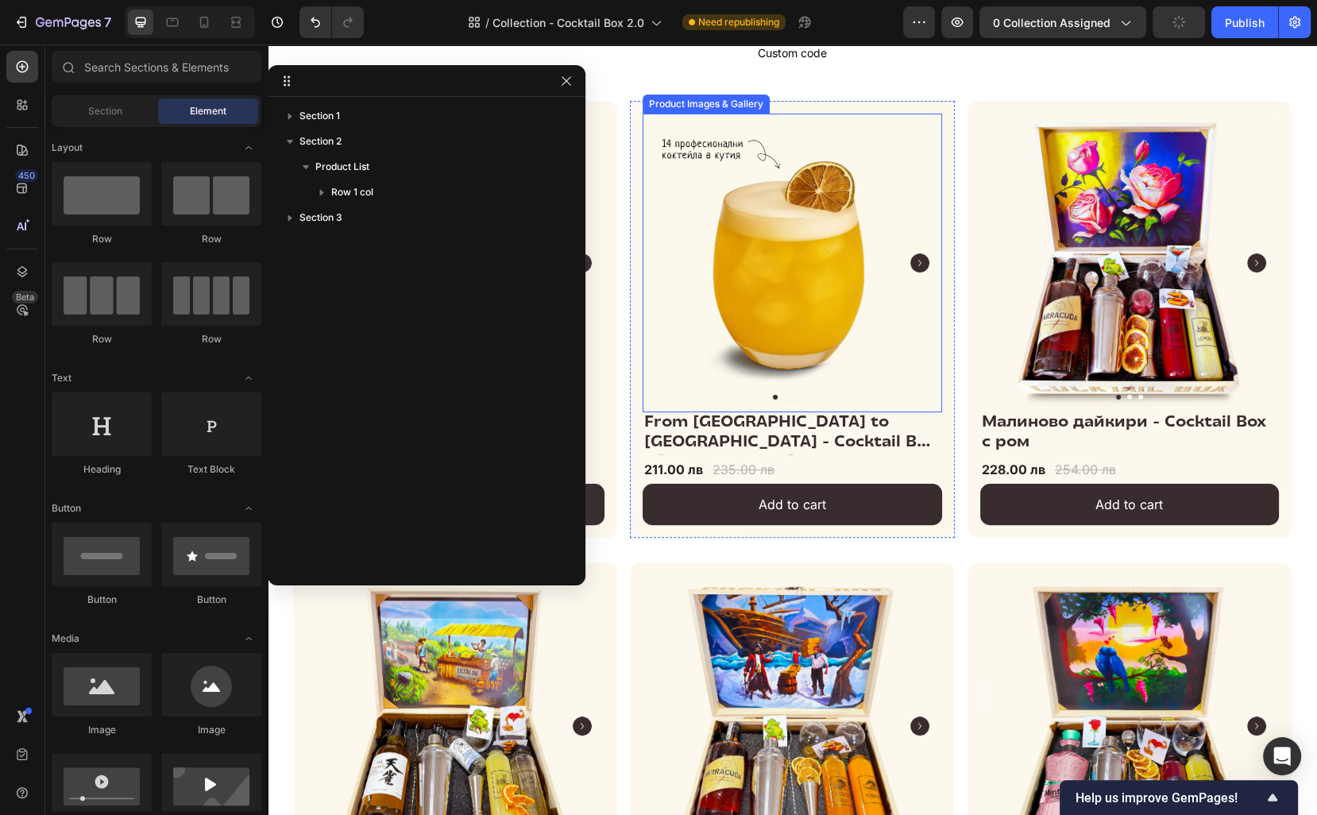
click at [941, 148] on img at bounding box center [792, 263] width 299 height 299
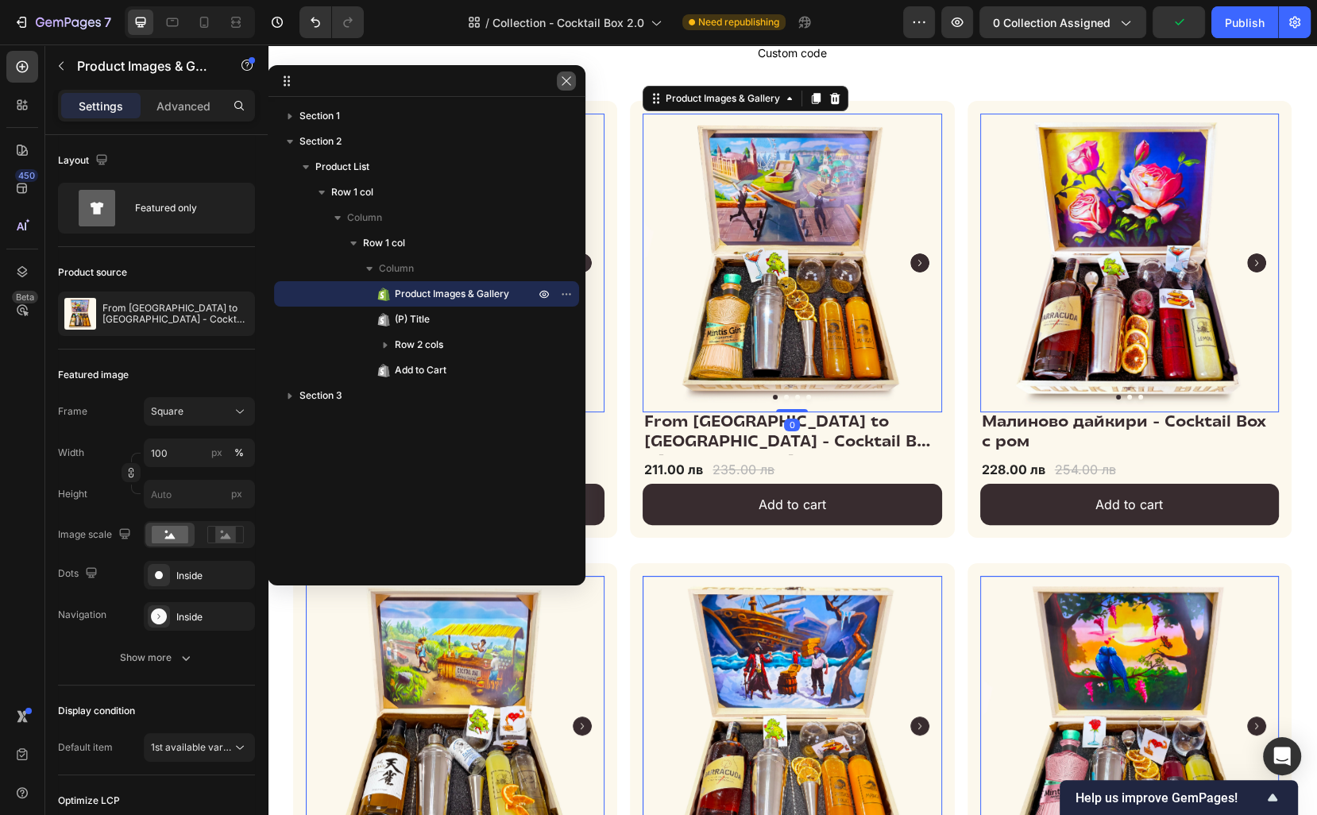
click at [566, 81] on icon "button" at bounding box center [566, 80] width 9 height 9
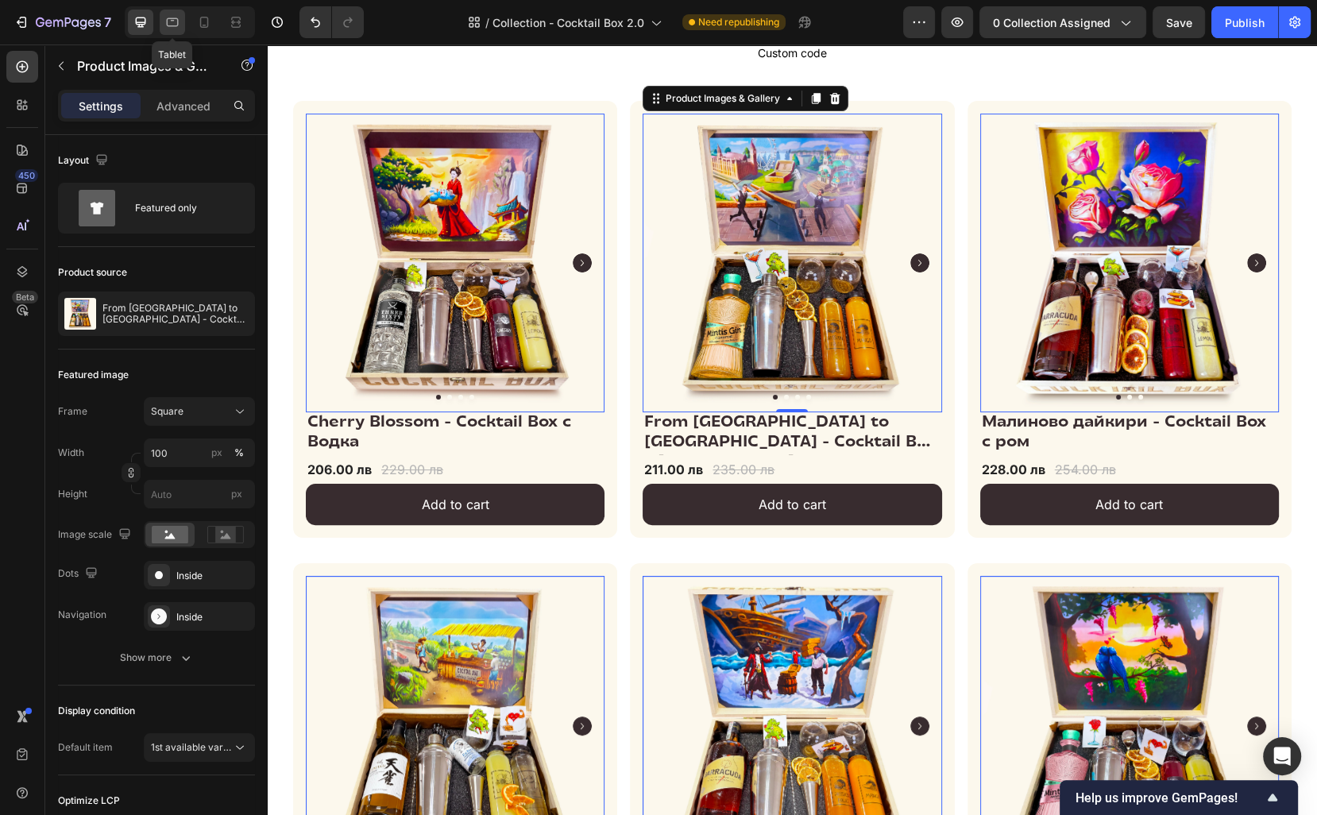
click at [181, 22] on div at bounding box center [172, 22] width 25 height 25
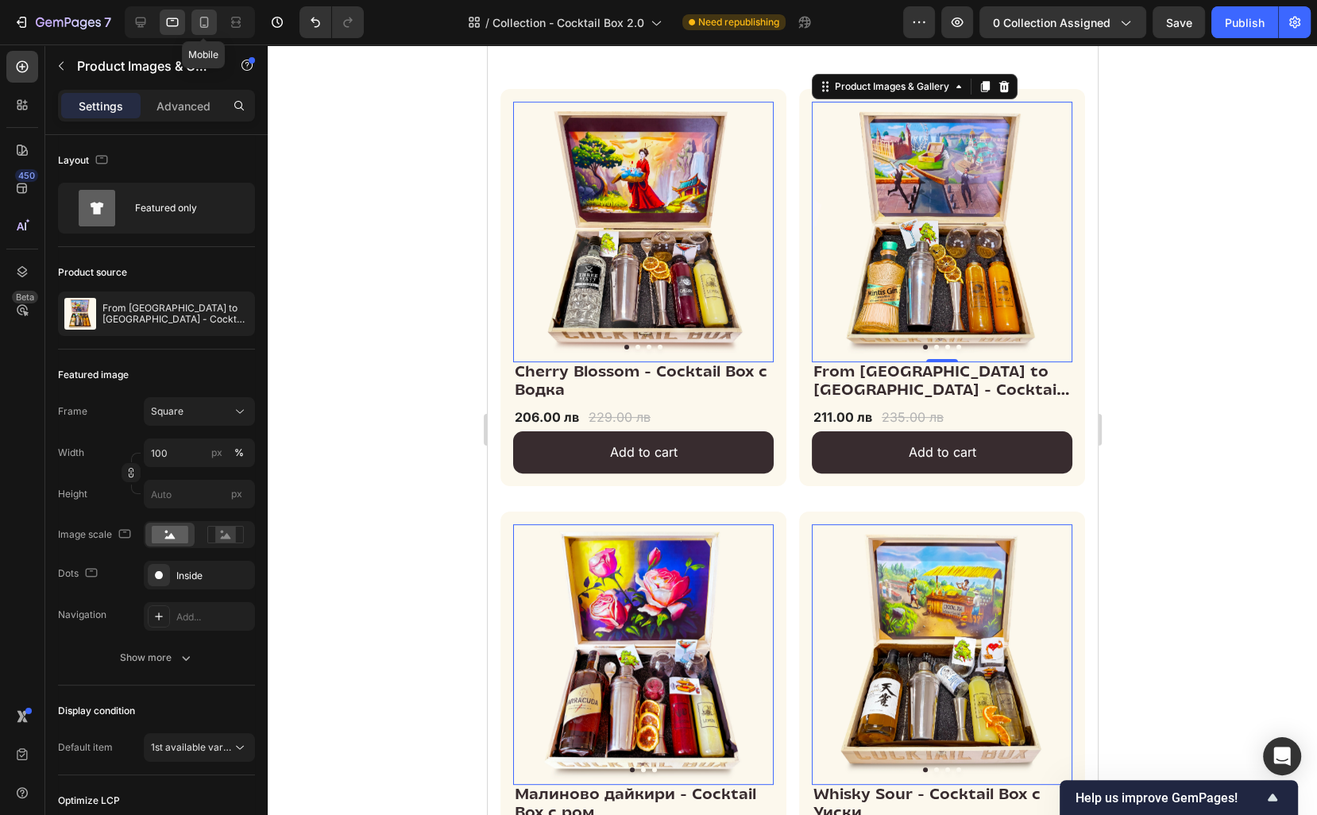
click at [199, 26] on icon at bounding box center [204, 22] width 16 height 16
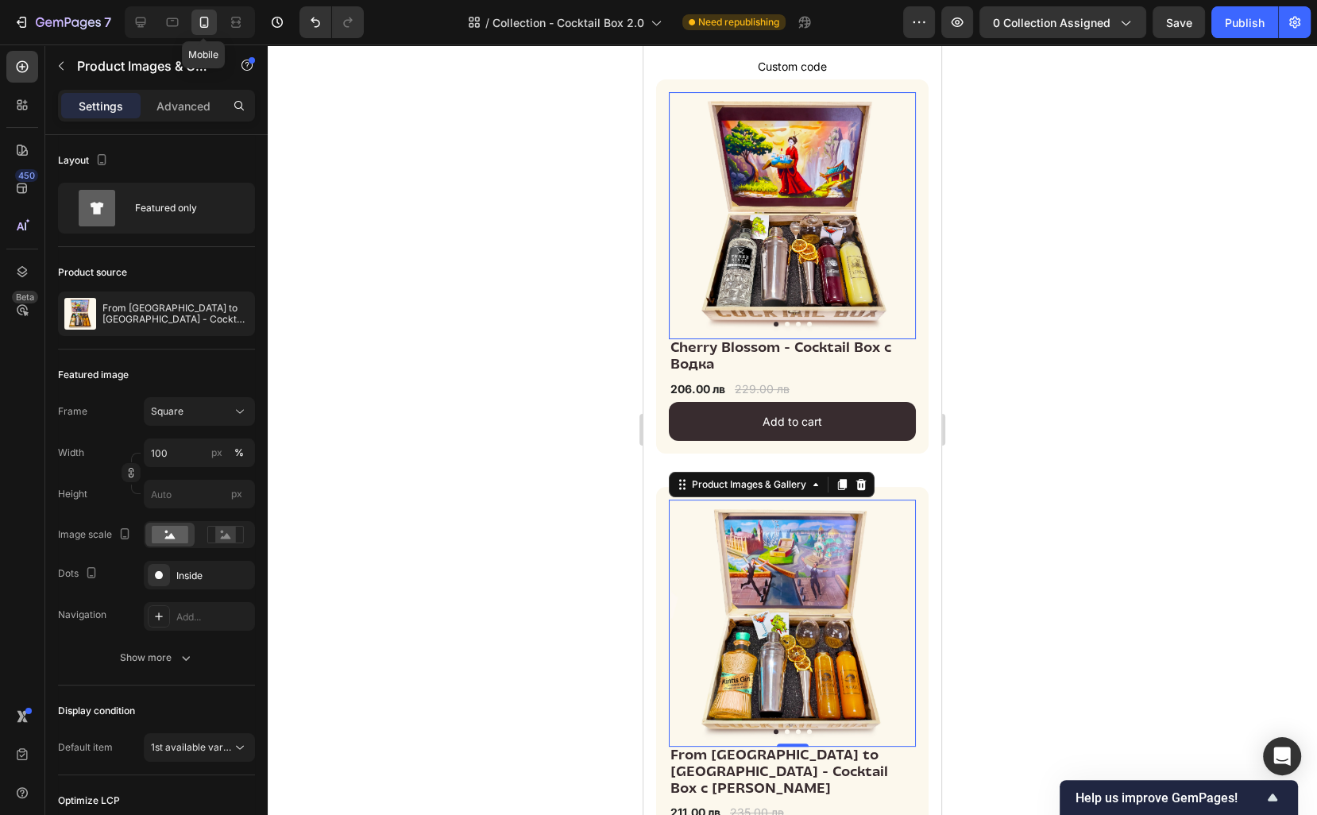
scroll to position [200, 0]
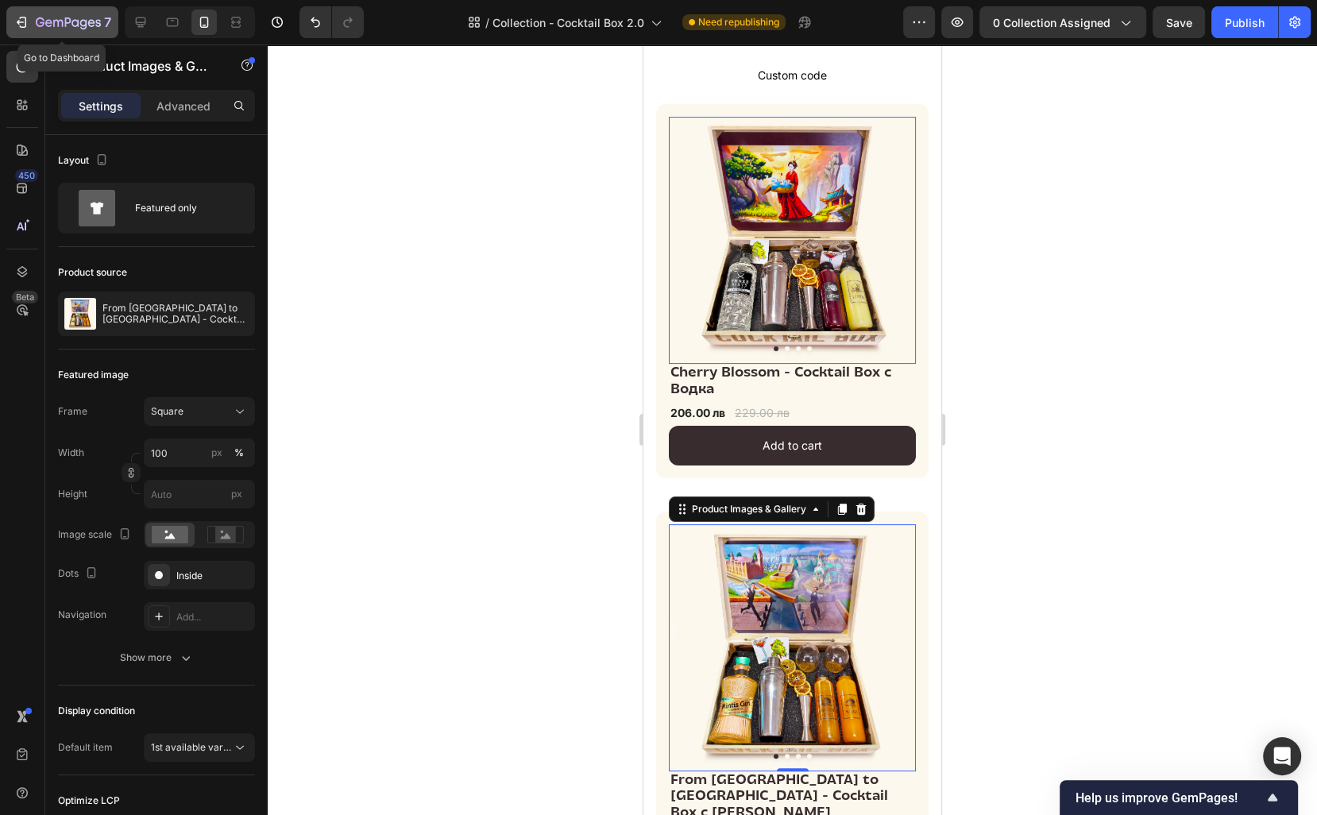
click at [29, 18] on div "7" at bounding box center [63, 22] width 98 height 19
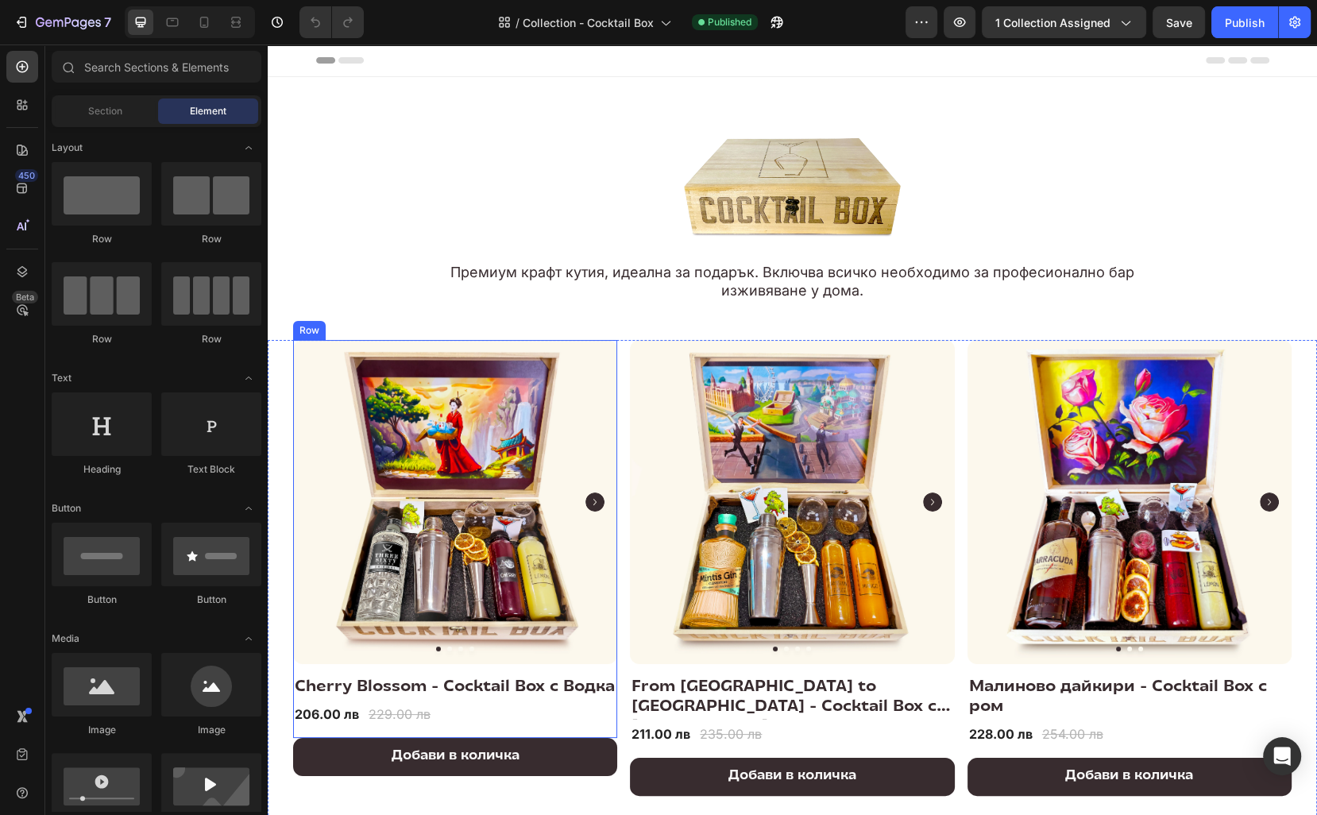
click at [517, 669] on div "Product Images & Gallery Row Cherry Blossom - Cocktail Box с Водка (P) Title 20…" at bounding box center [455, 539] width 324 height 398
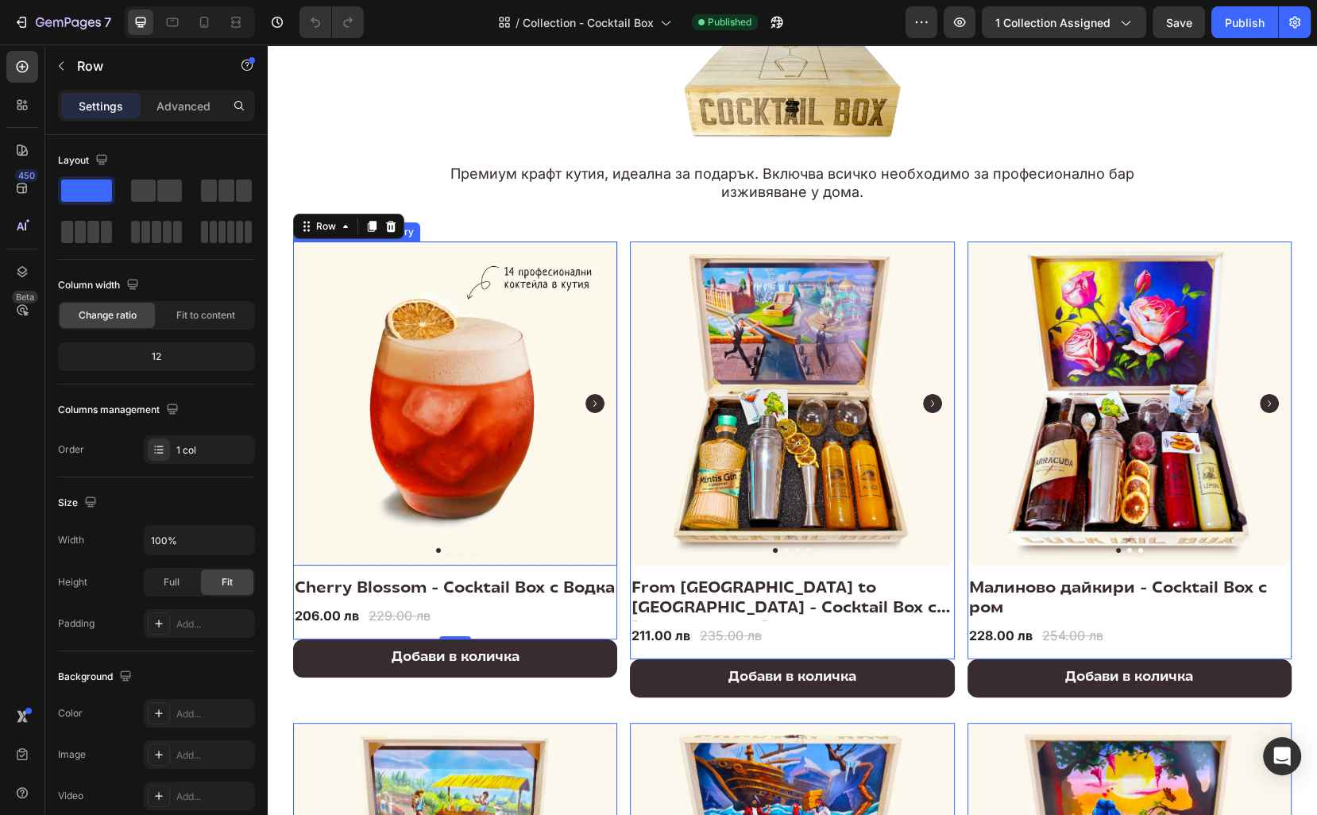
scroll to position [105, 0]
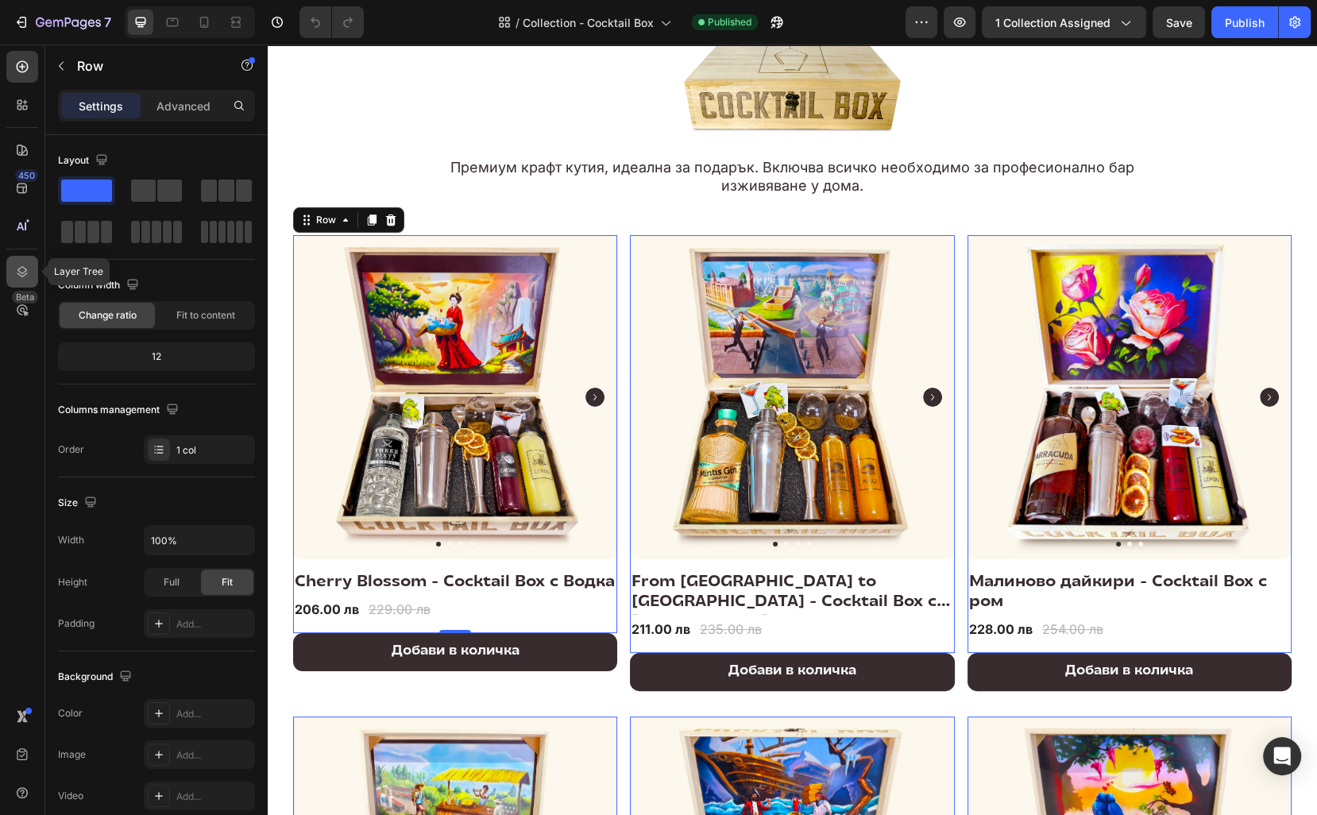
click at [29, 266] on icon at bounding box center [22, 272] width 16 height 16
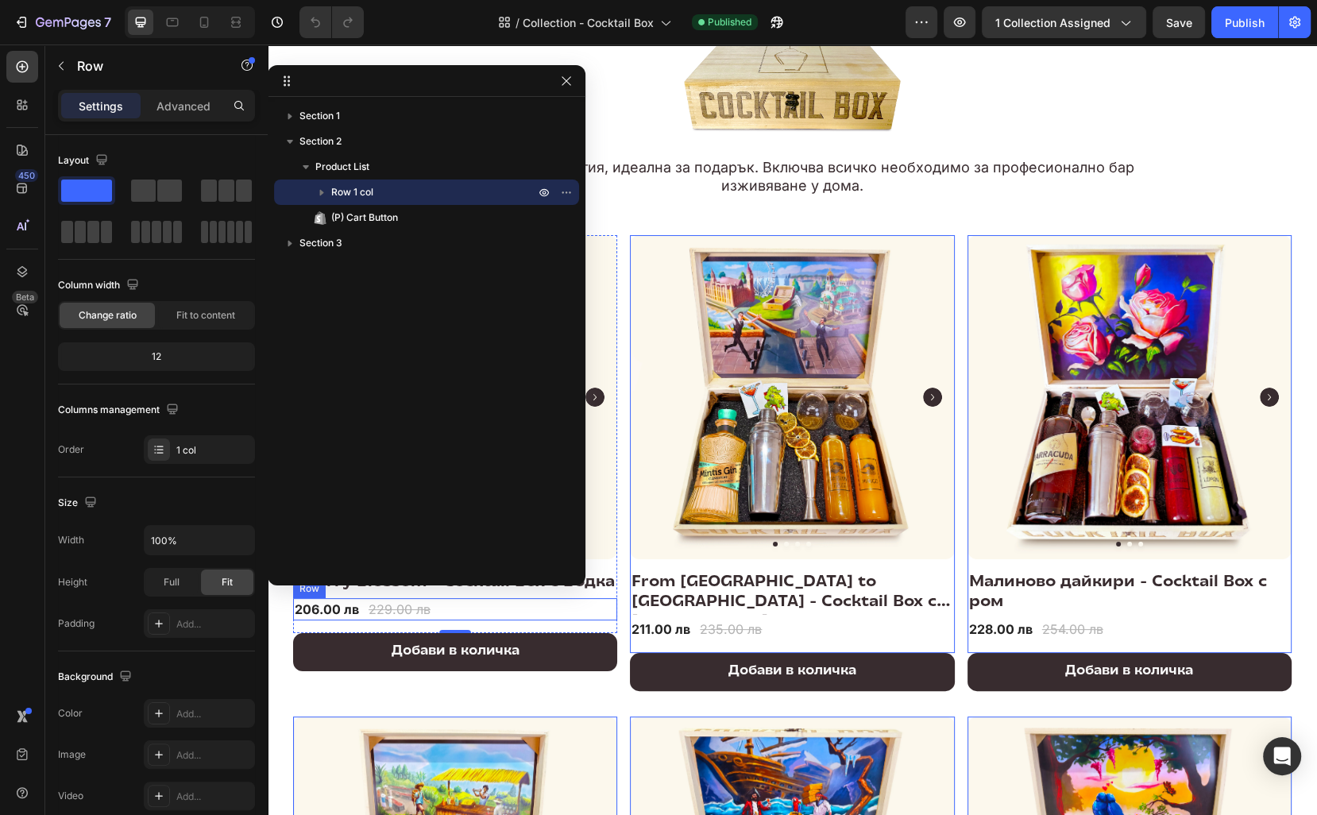
click at [588, 620] on div "206.00 лв (P) Price (P) Price 229.00 лв (P) Price (P) Price Row" at bounding box center [455, 609] width 324 height 22
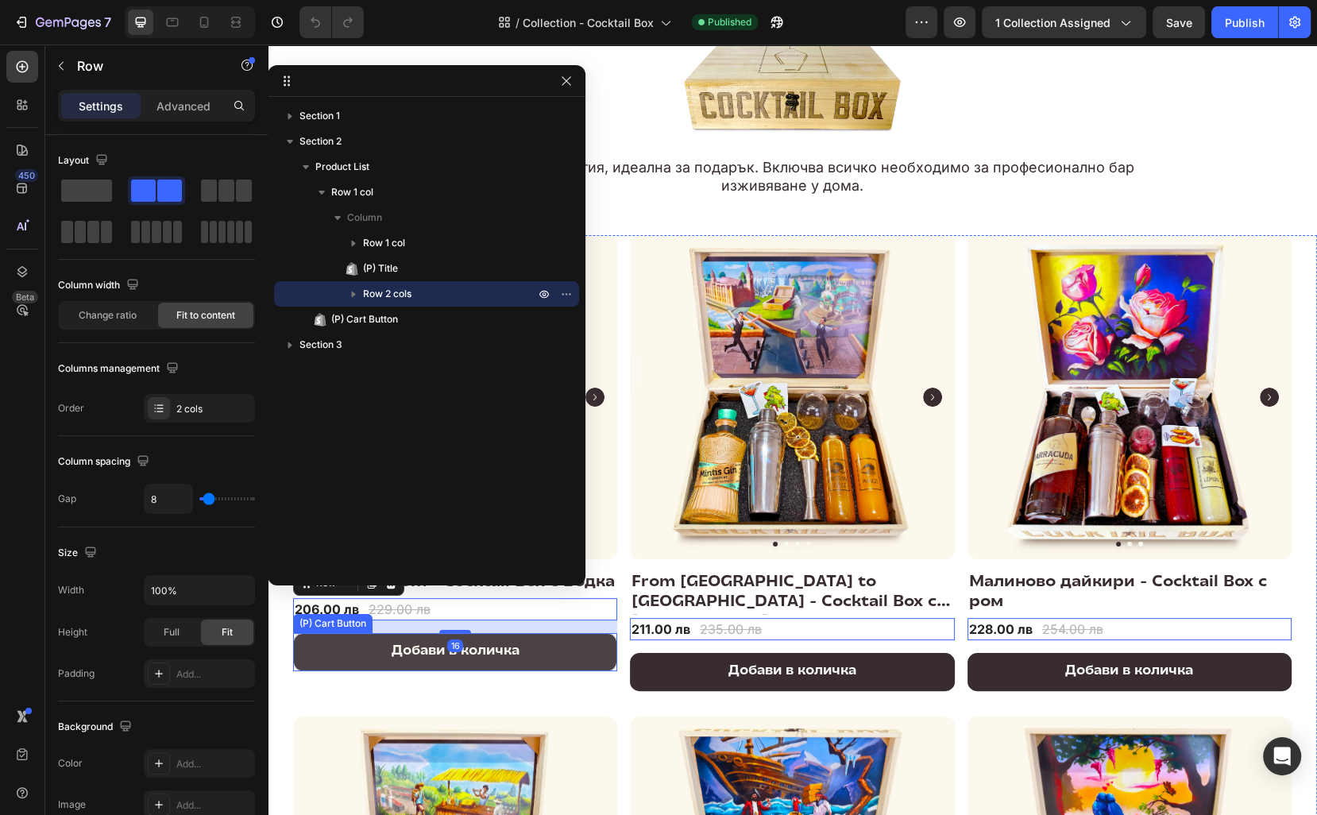
click at [559, 658] on button "Добави в количка" at bounding box center [455, 652] width 324 height 38
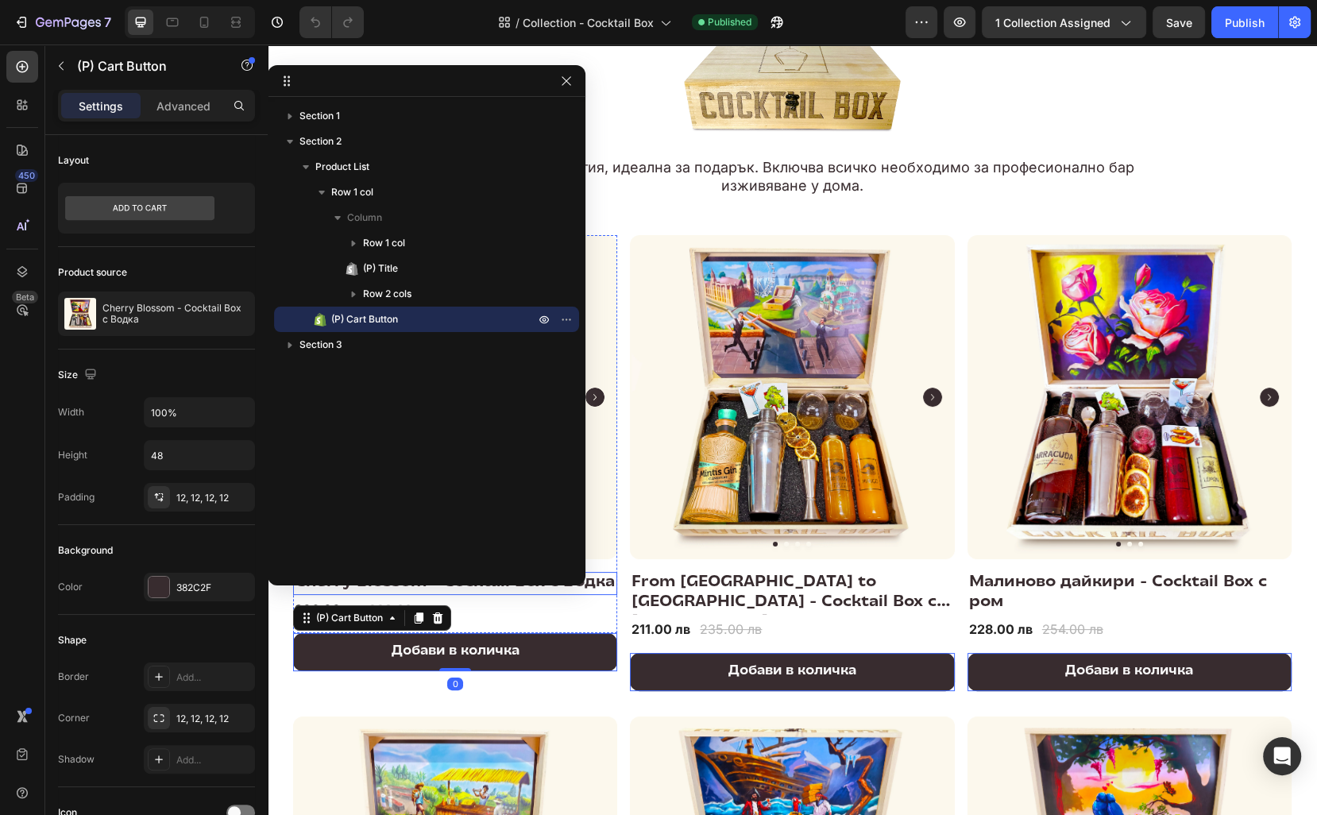
click at [571, 595] on h2 "Cherry Blossom - Cocktail Box с Водка" at bounding box center [455, 583] width 324 height 23
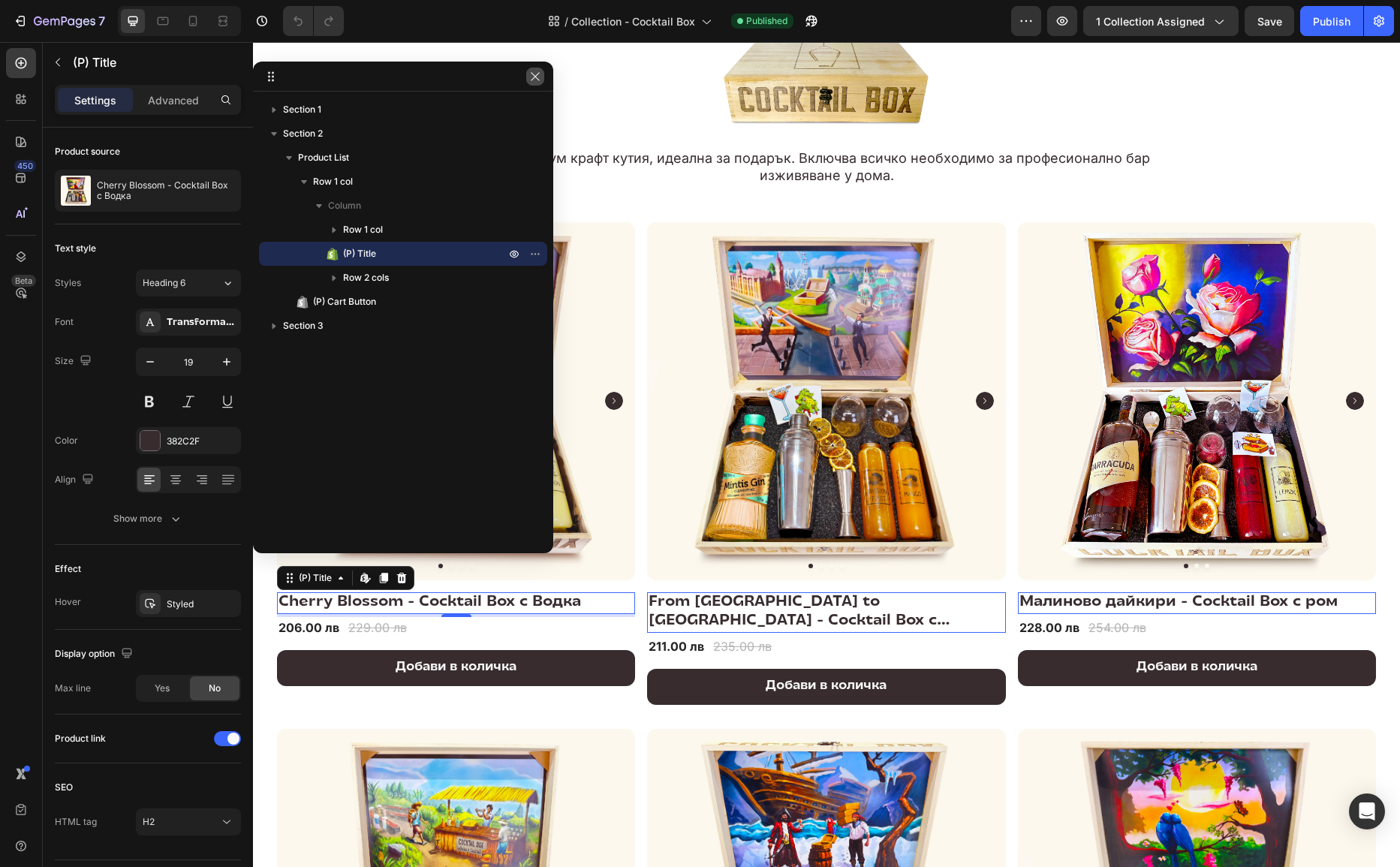
click at [535, 74] on icon "button" at bounding box center [535, 77] width 12 height 12
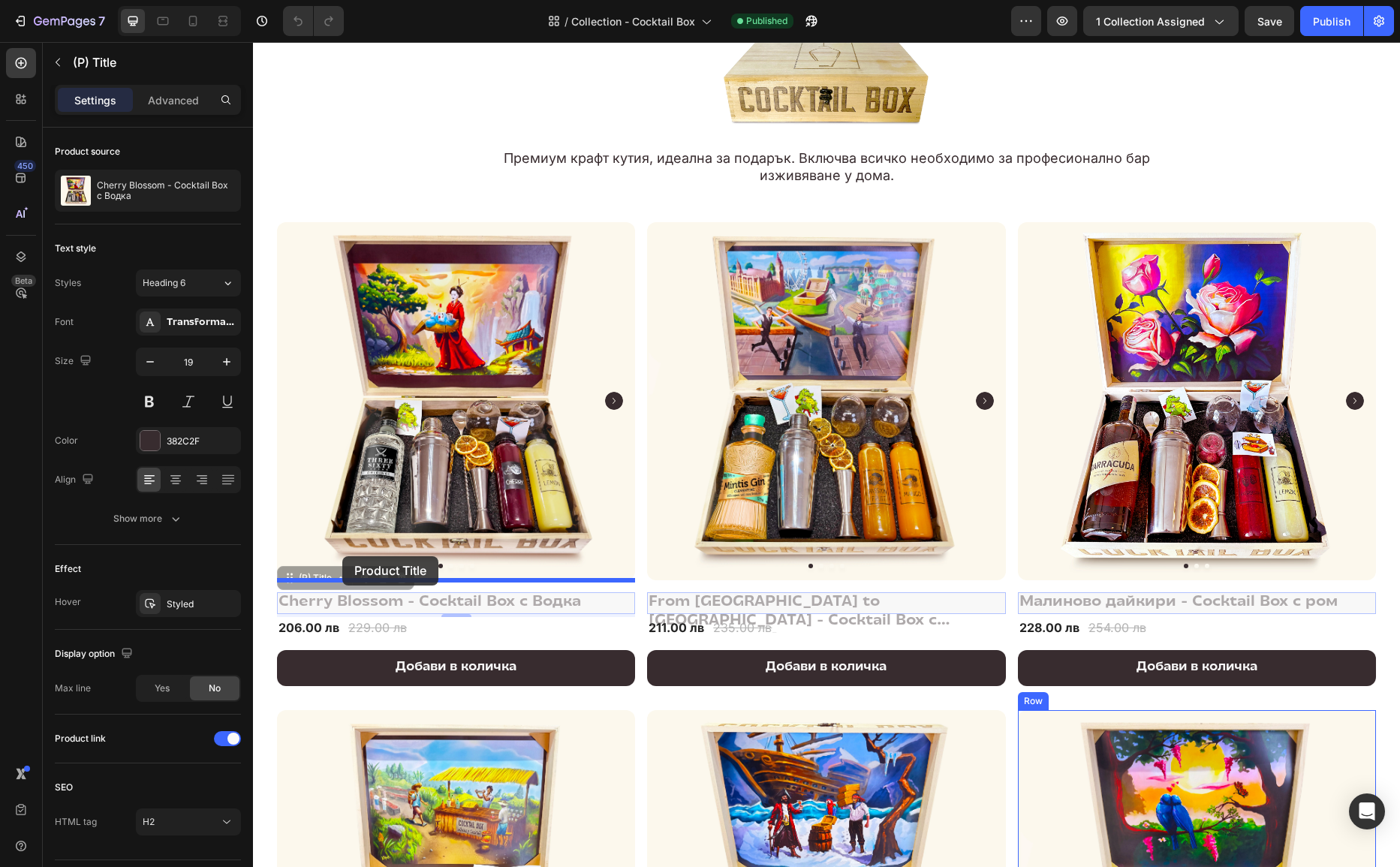
drag, startPoint x: 287, startPoint y: 578, endPoint x: 342, endPoint y: 555, distance: 59.6
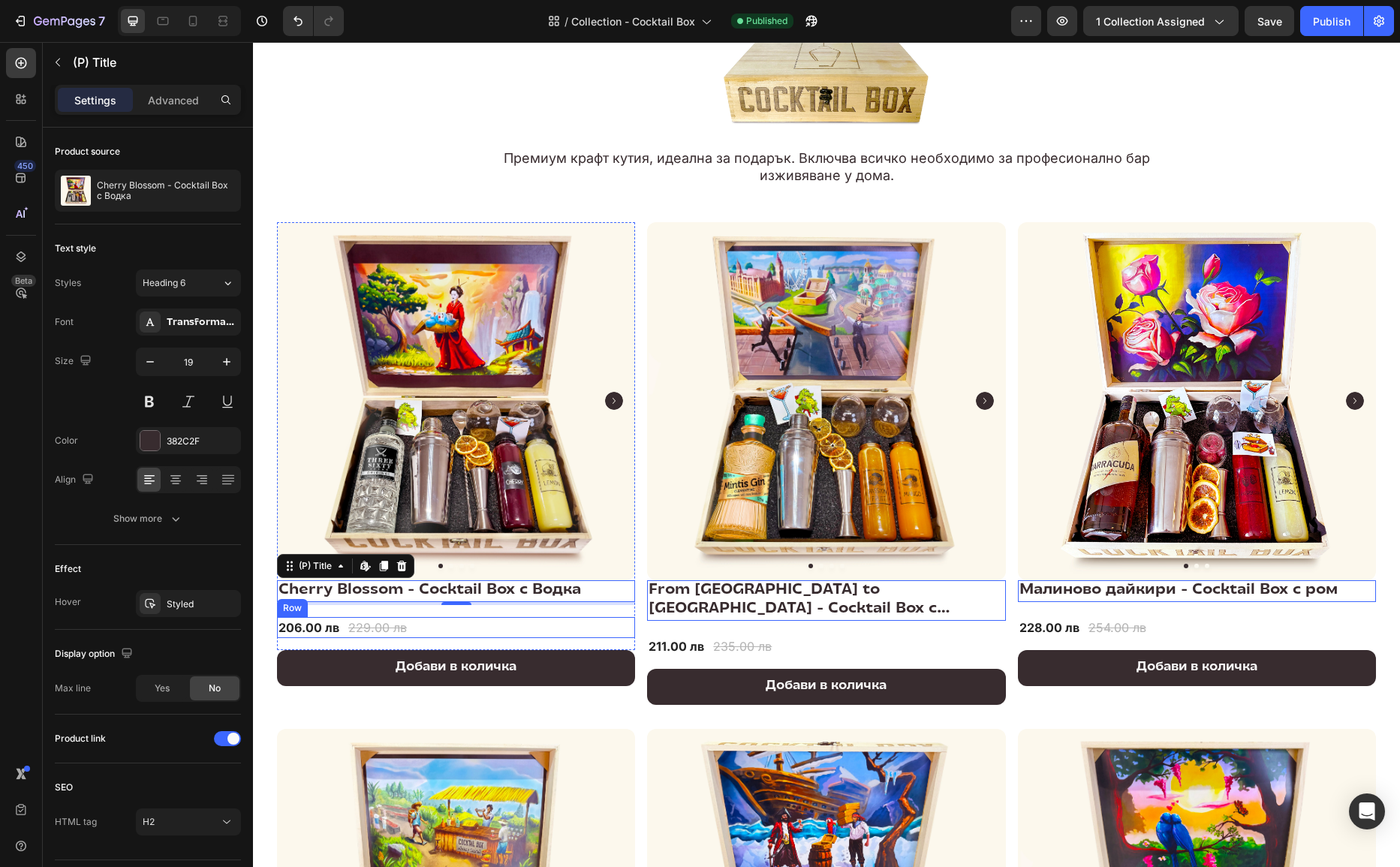
click at [442, 626] on div "206.00 лв (P) Price (P) Price 229.00 лв (P) Price (P) Price Row" at bounding box center [456, 628] width 358 height 21
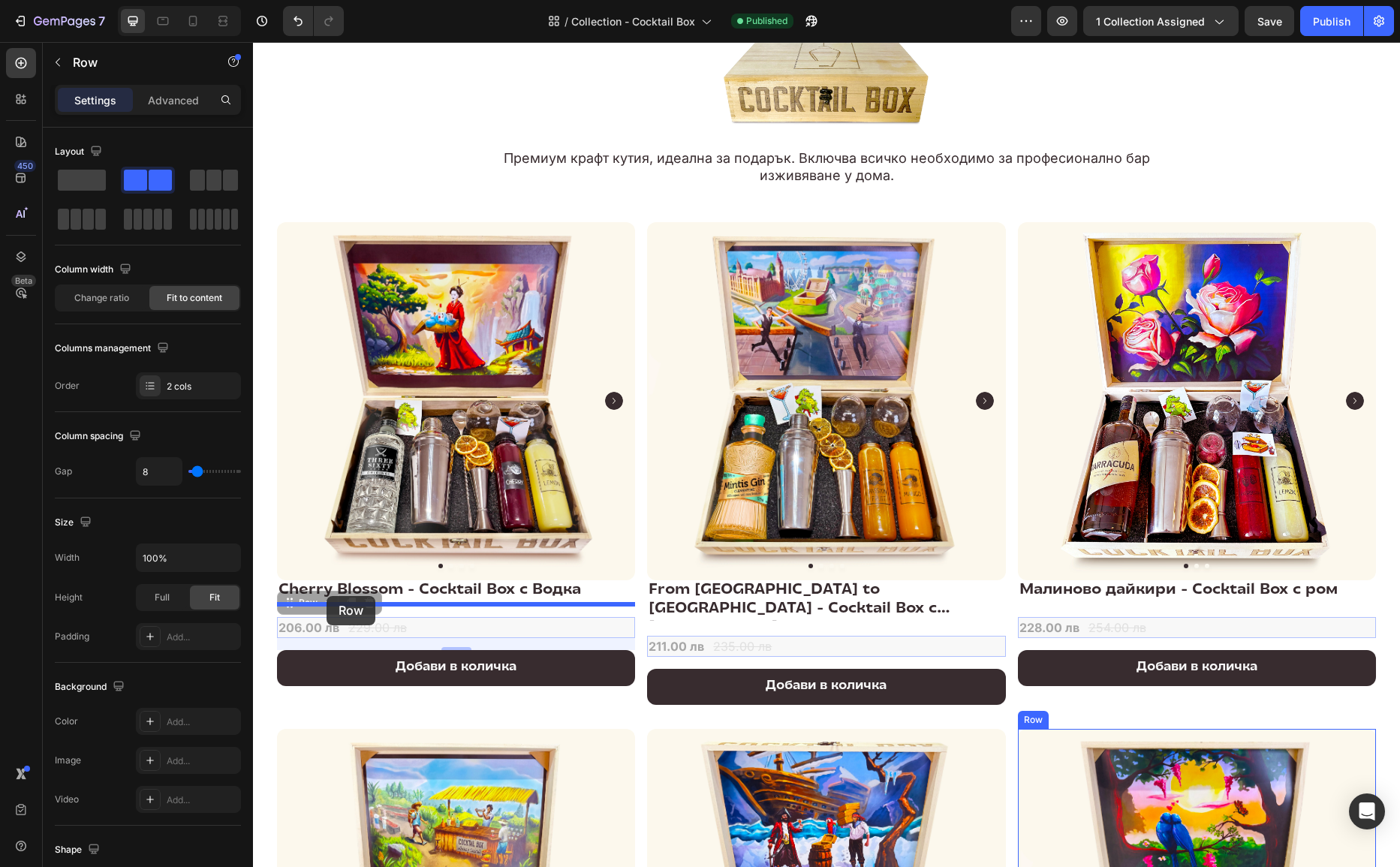
drag, startPoint x: 293, startPoint y: 604, endPoint x: 327, endPoint y: 597, distance: 34.7
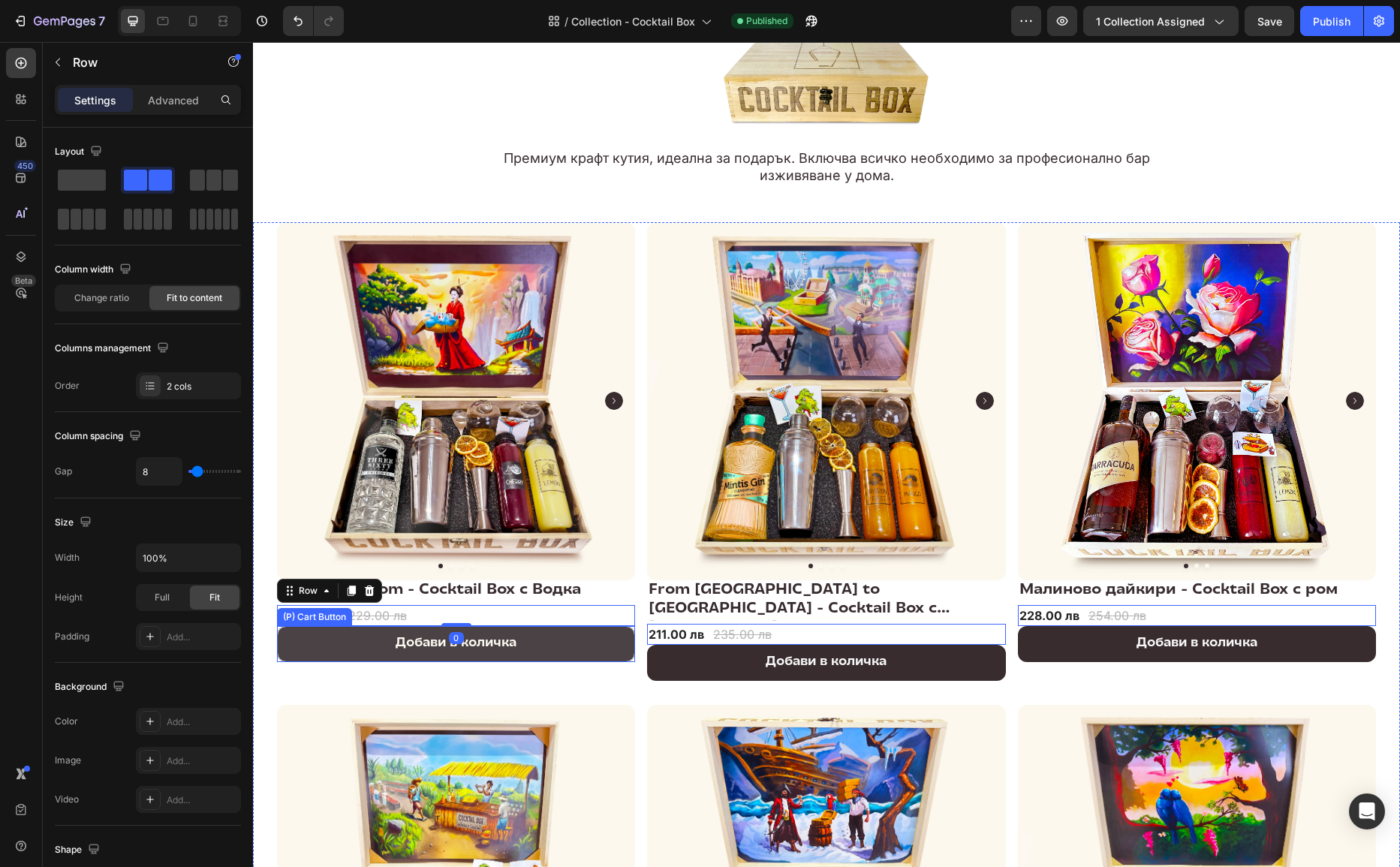
click at [302, 638] on button "Добави в количка" at bounding box center [456, 644] width 358 height 36
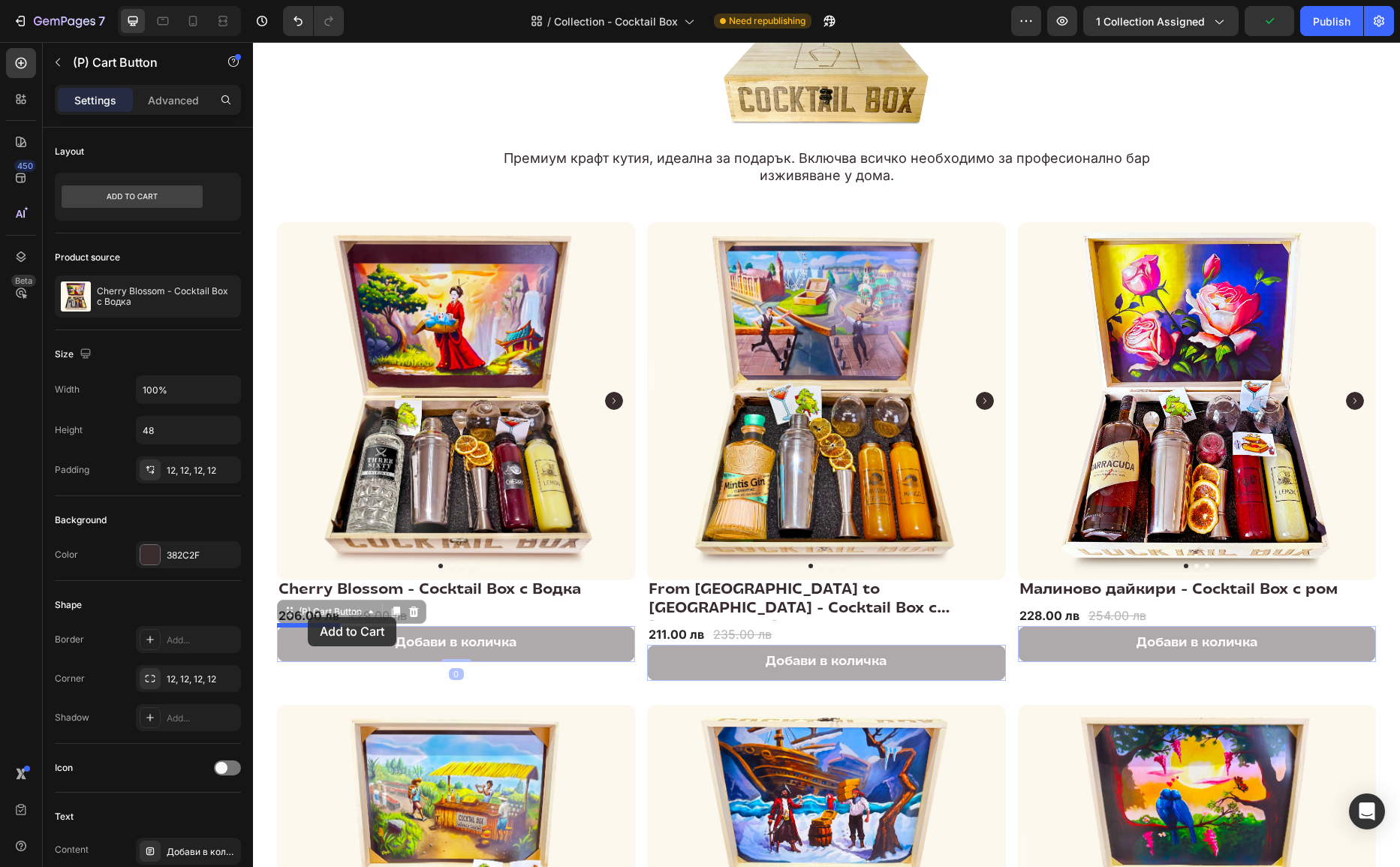
drag, startPoint x: 289, startPoint y: 610, endPoint x: 307, endPoint y: 618, distance: 19.7
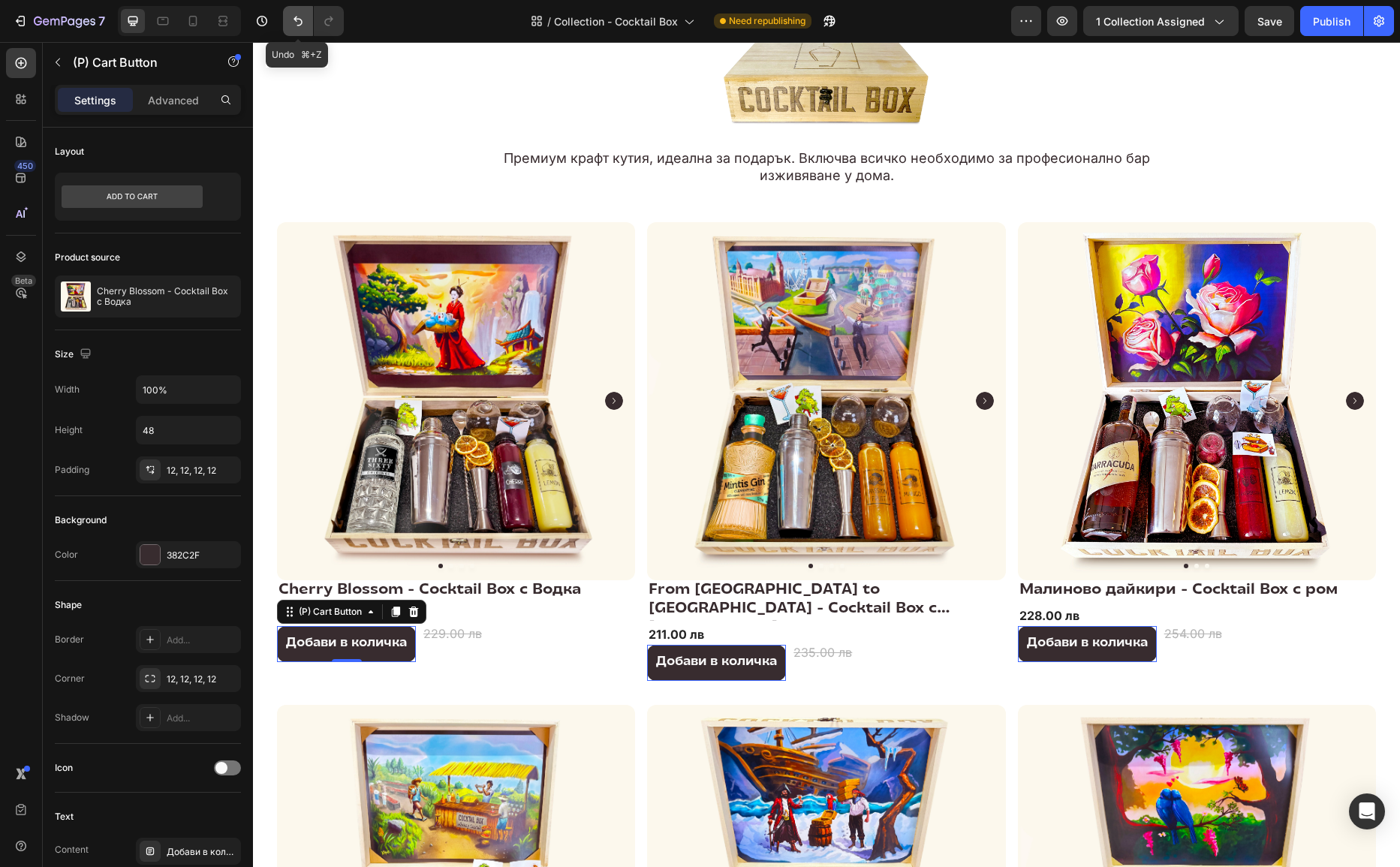
click at [301, 14] on icon "Undo/Redo" at bounding box center [298, 21] width 15 height 15
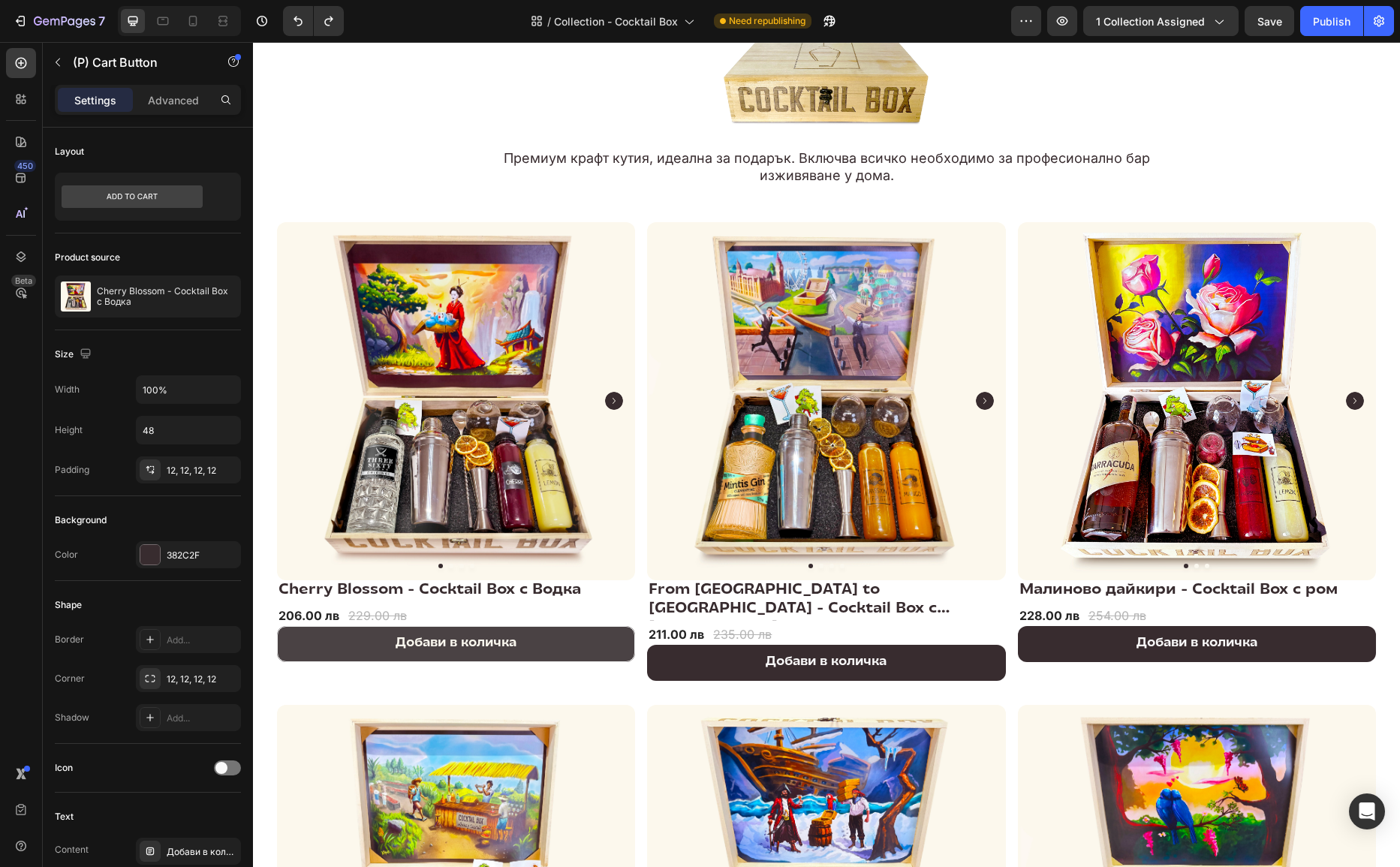
click at [288, 639] on button "Добави в количка" at bounding box center [456, 644] width 358 height 36
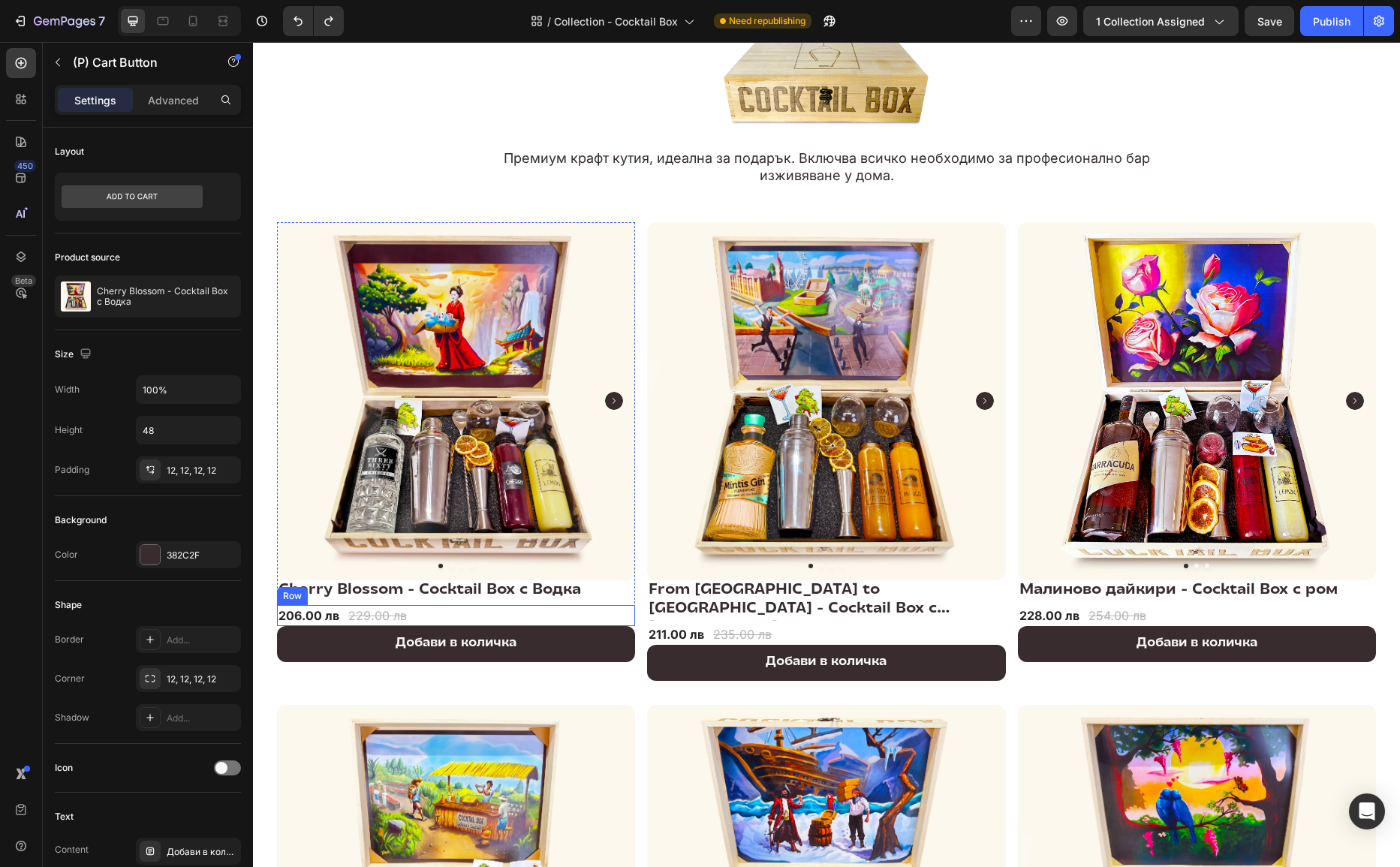
click at [408, 616] on div "206.00 лв (P) Price (P) Price 229.00 лв (P) Price (P) Price Row" at bounding box center [456, 616] width 358 height 21
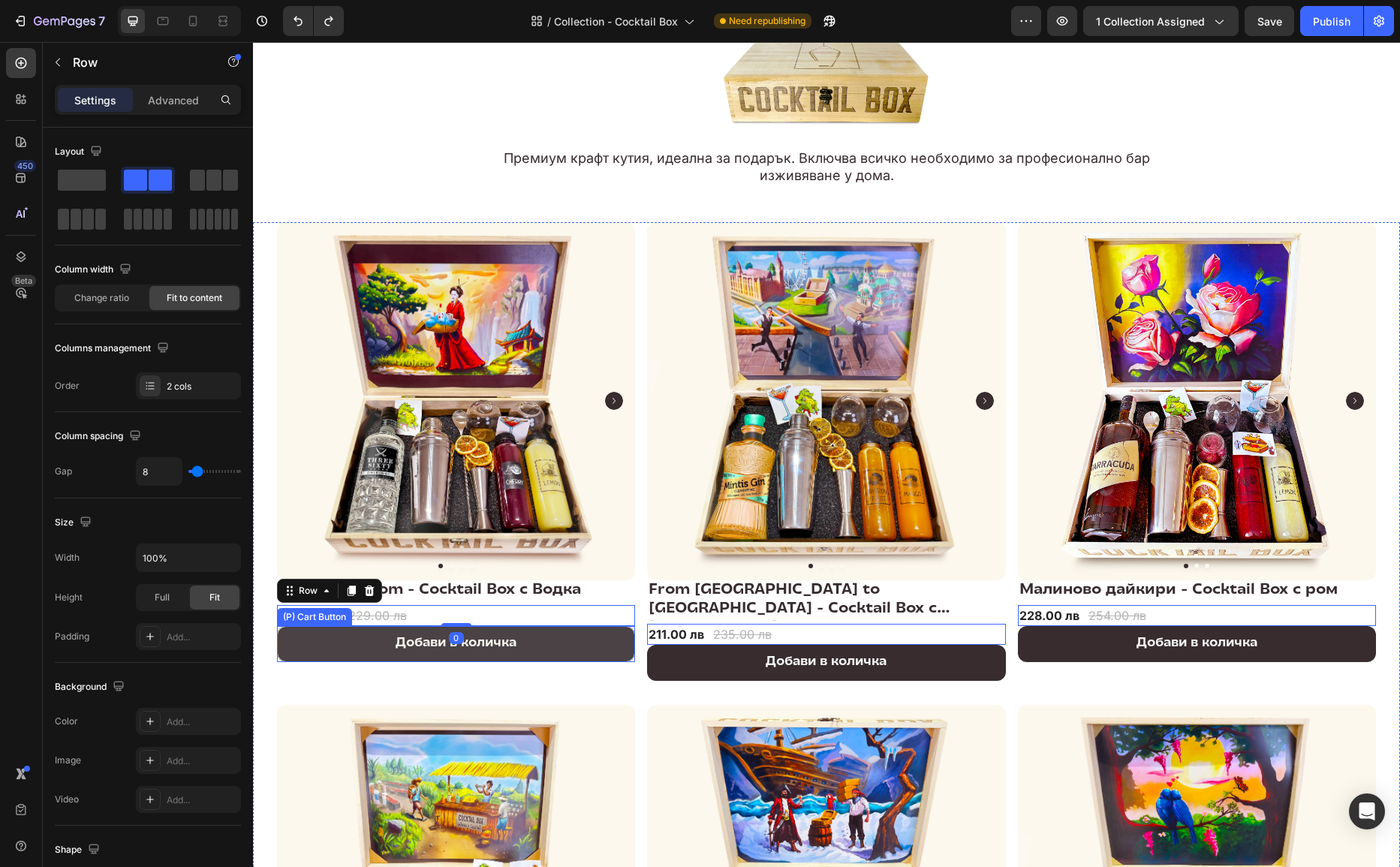
click at [374, 637] on button "Добави в количка" at bounding box center [456, 644] width 358 height 36
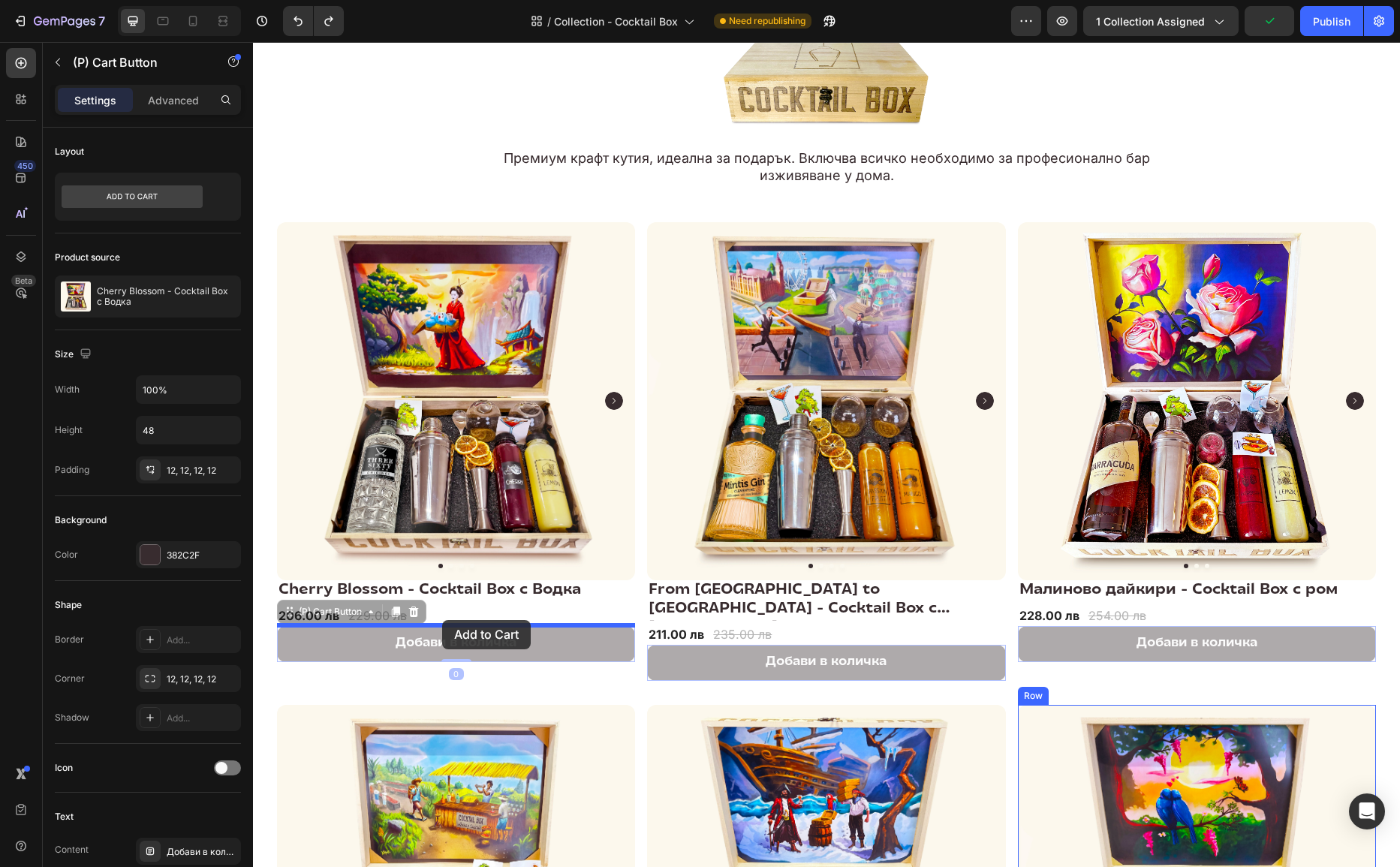
drag, startPoint x: 294, startPoint y: 612, endPoint x: 442, endPoint y: 620, distance: 148.2
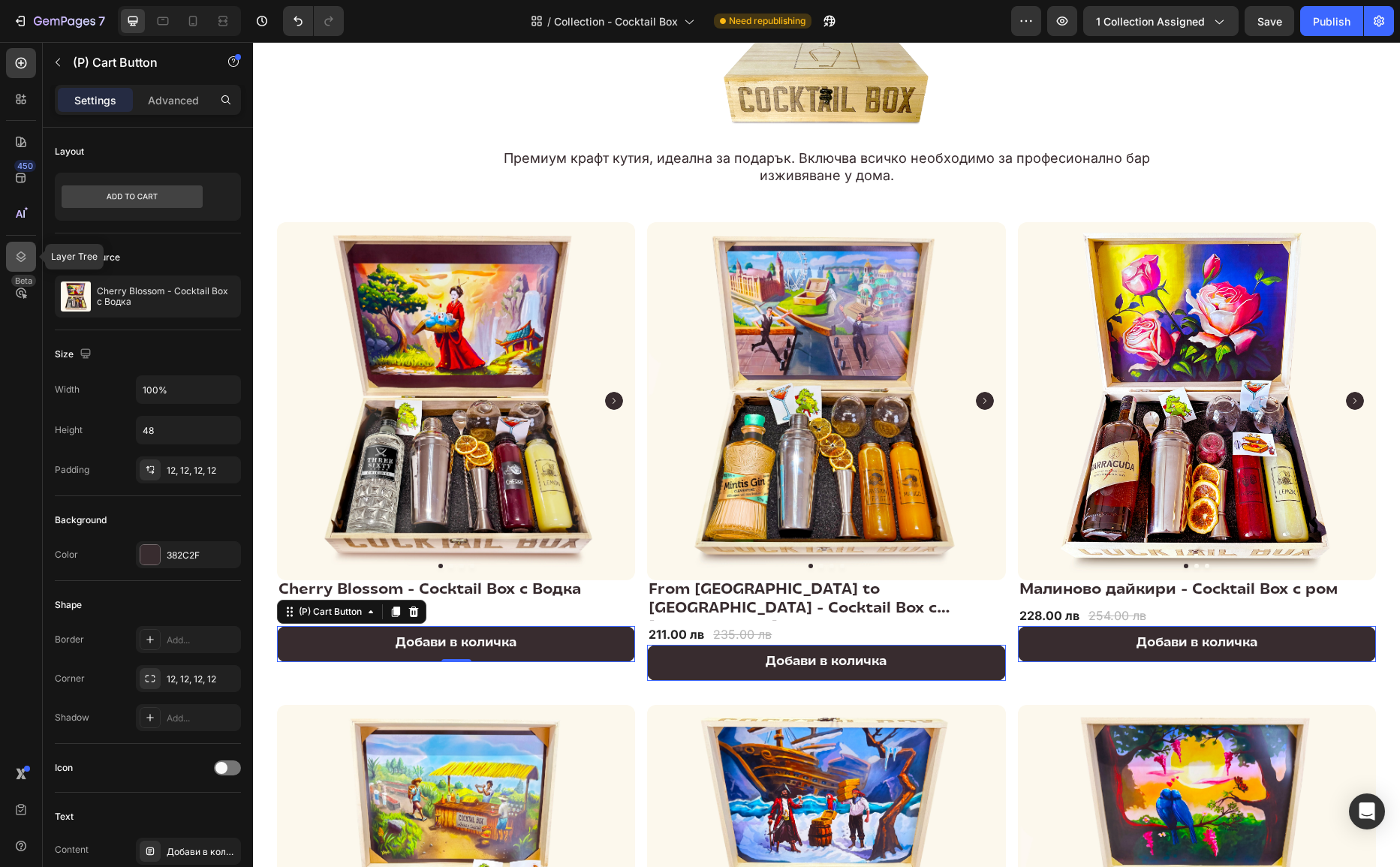
click at [20, 251] on icon at bounding box center [21, 256] width 9 height 10
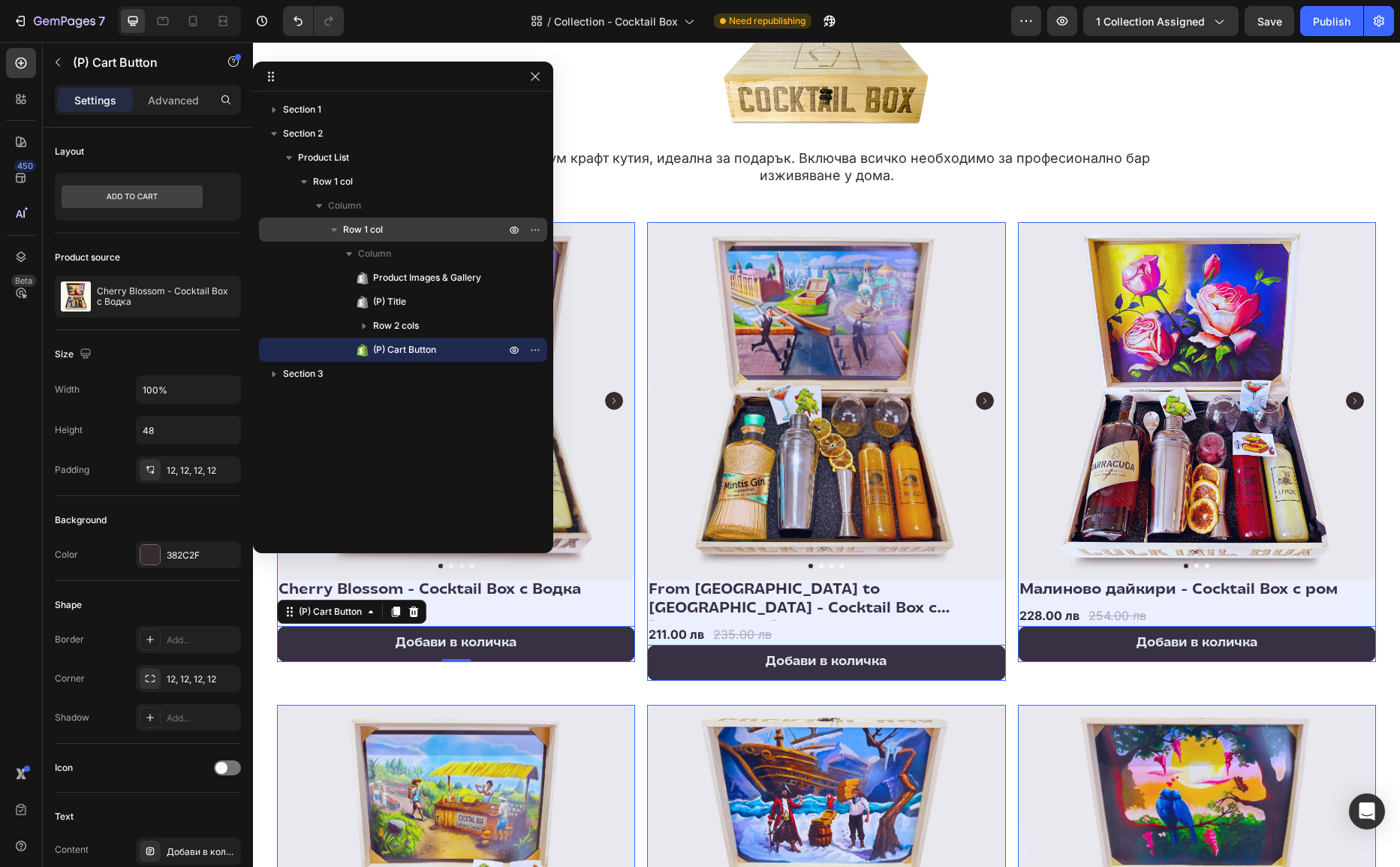
click at [389, 236] on p "Row 1 col" at bounding box center [425, 230] width 165 height 15
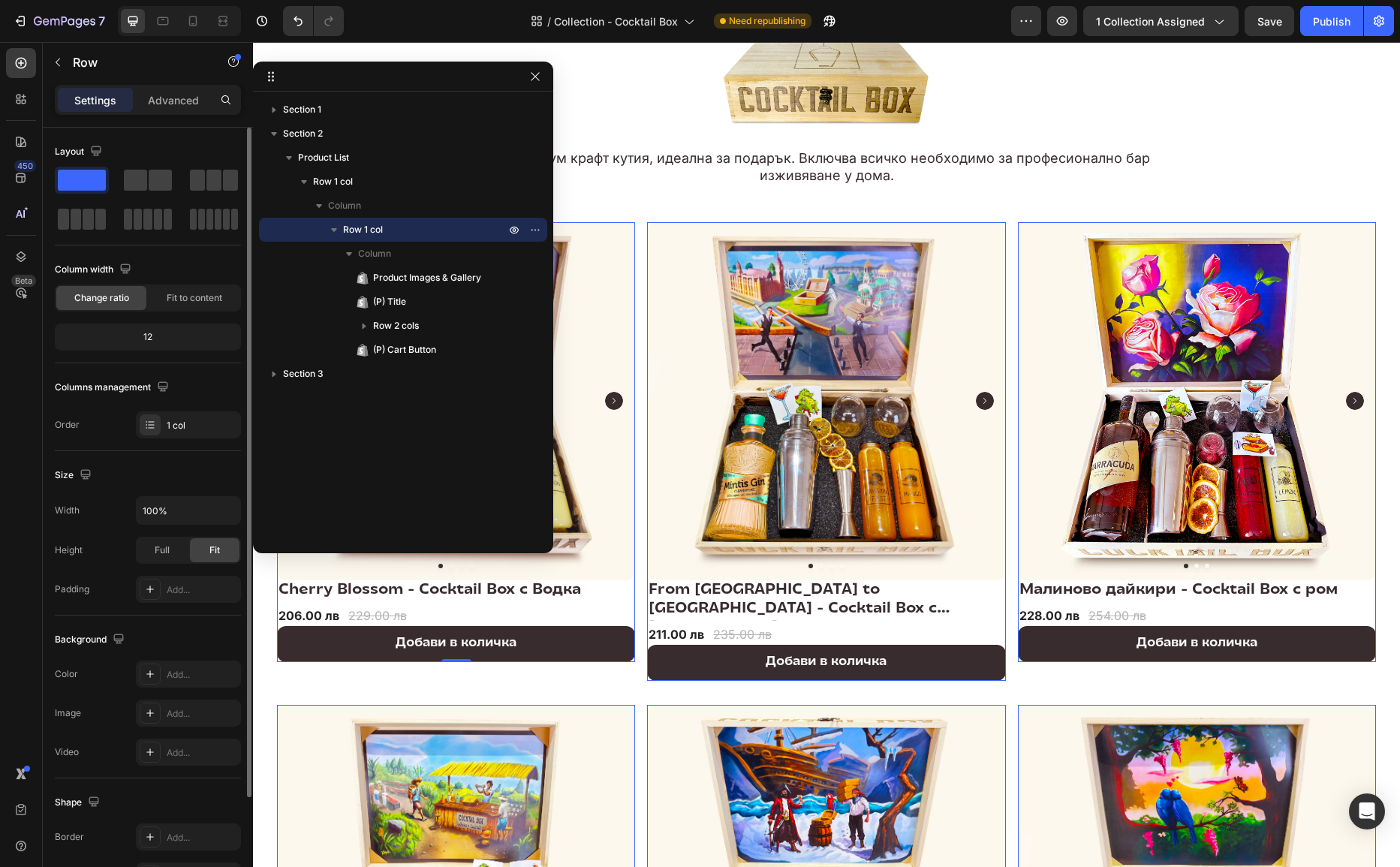
scroll to position [27, 0]
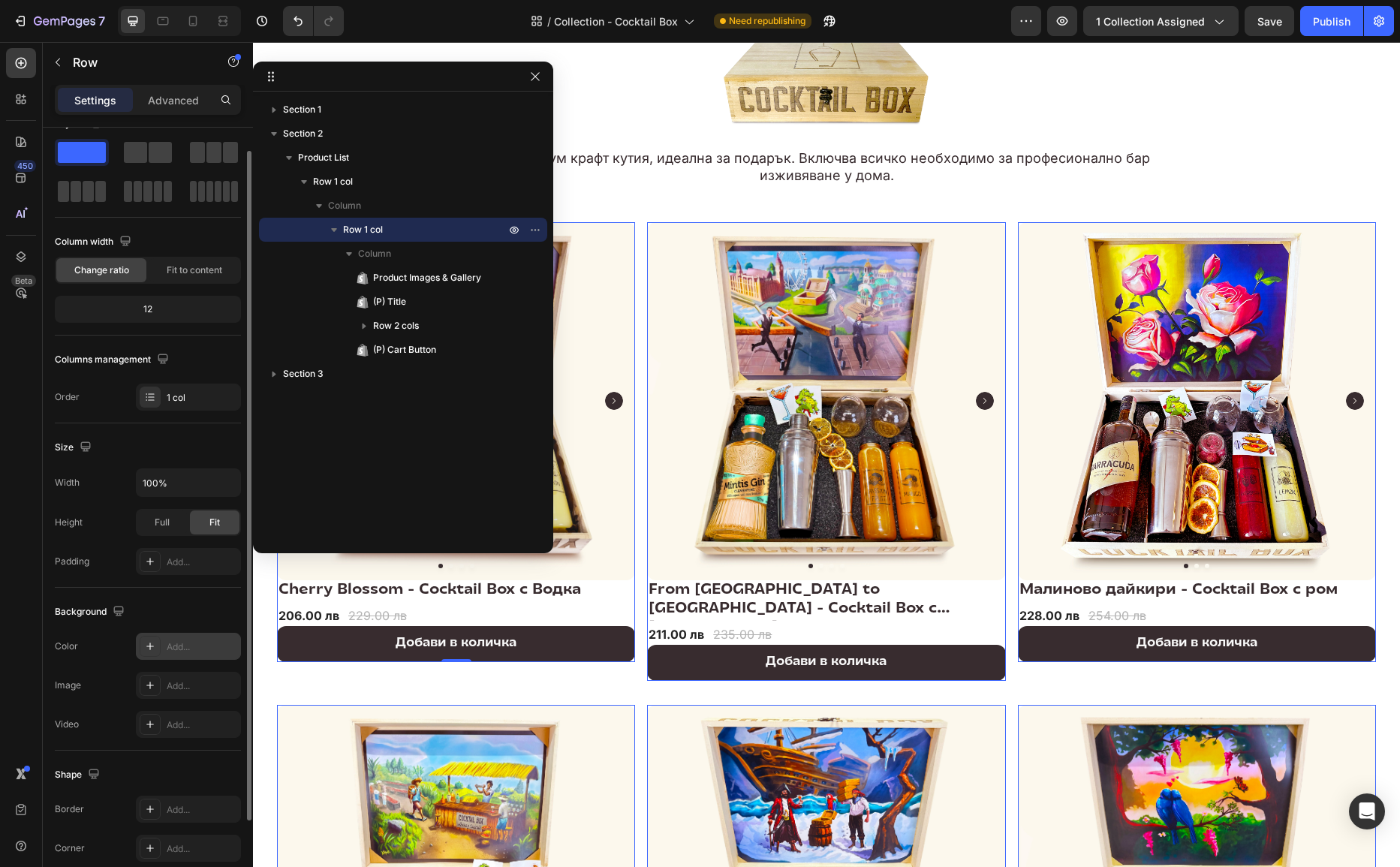
click at [146, 649] on icon at bounding box center [150, 647] width 12 height 12
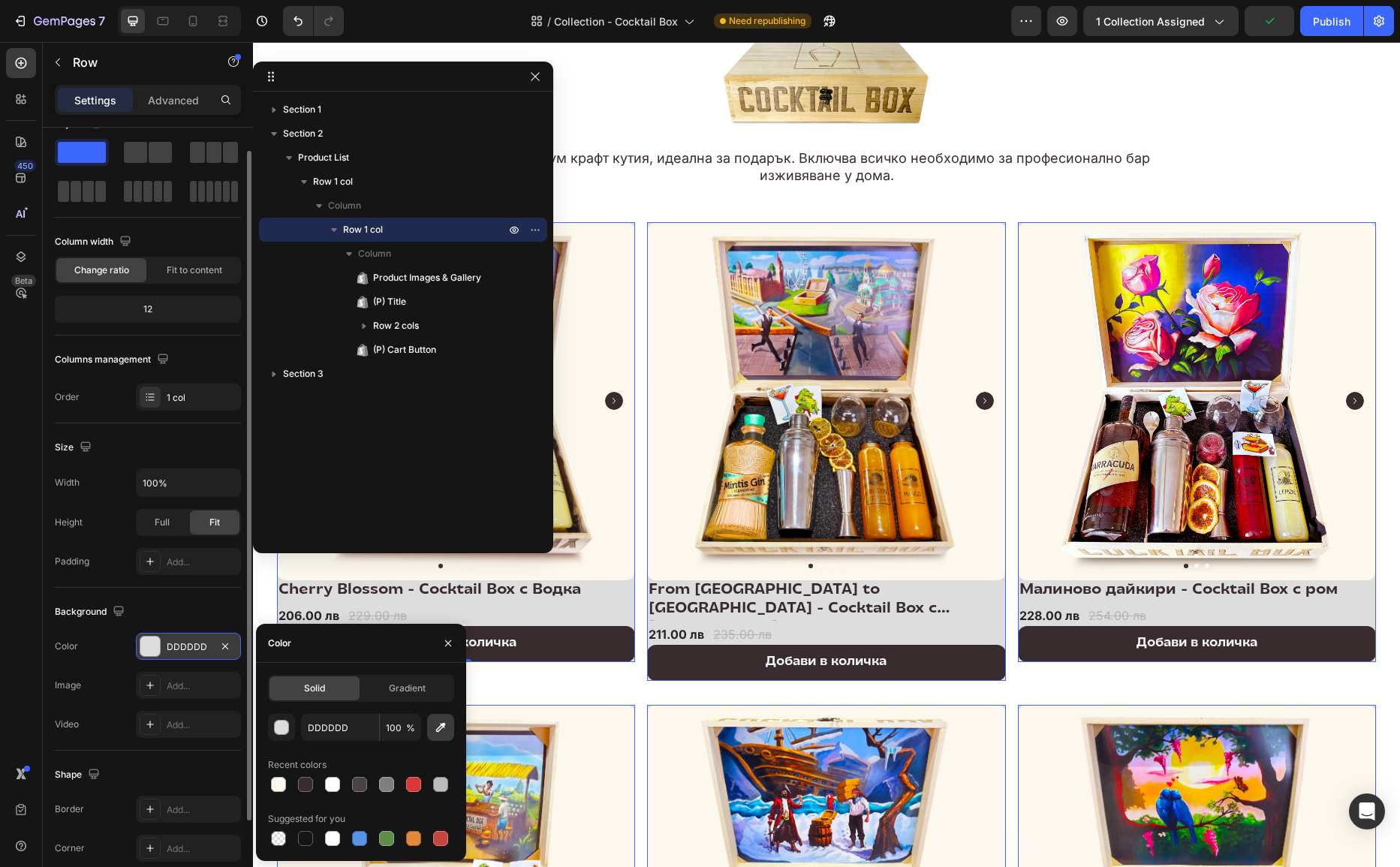
click at [448, 722] on button "button" at bounding box center [441, 727] width 27 height 27
type input "FCF8ED"
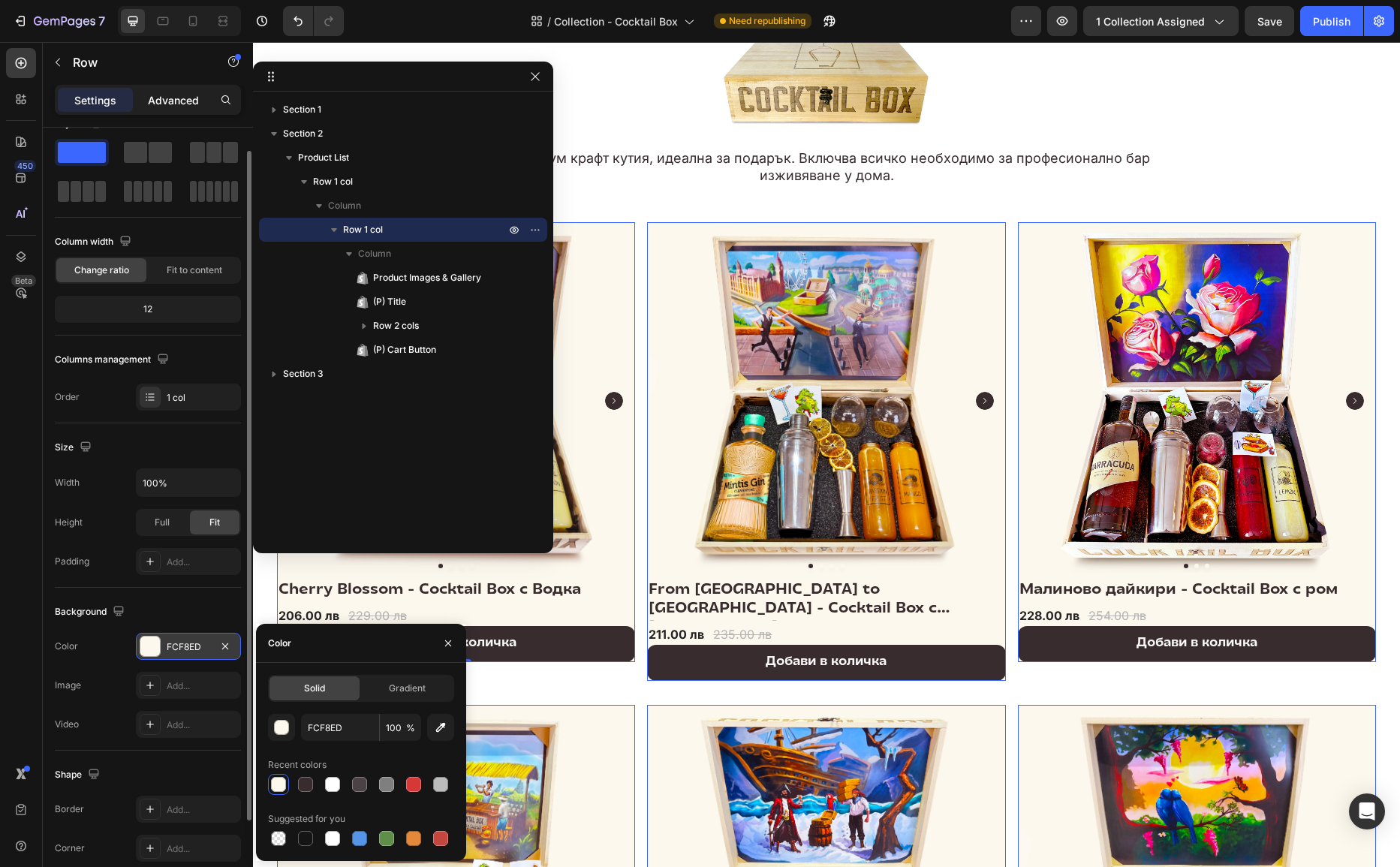
click at [181, 94] on p "Advanced" at bounding box center [173, 100] width 51 height 16
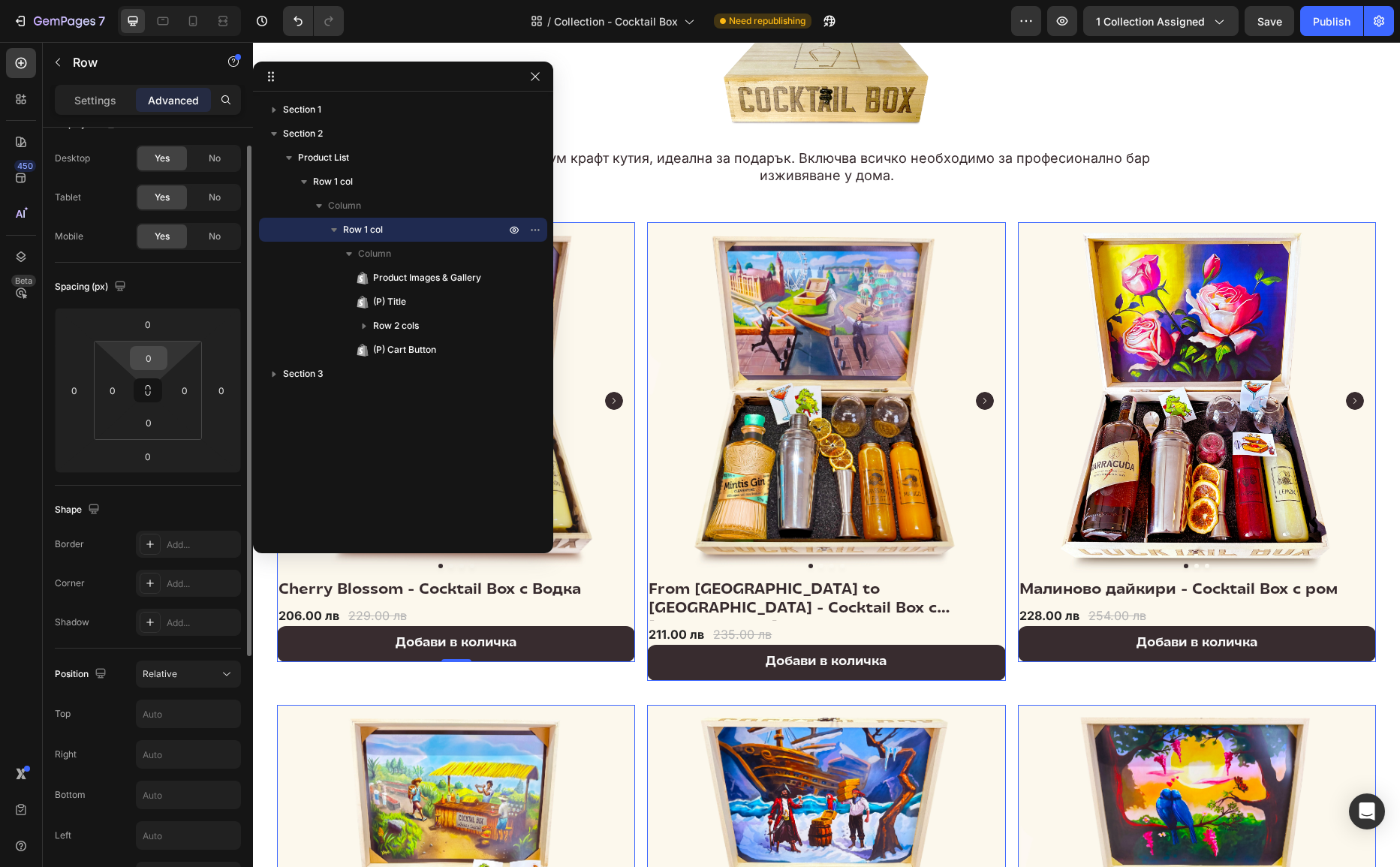
click at [149, 355] on input "0" at bounding box center [148, 358] width 30 height 23
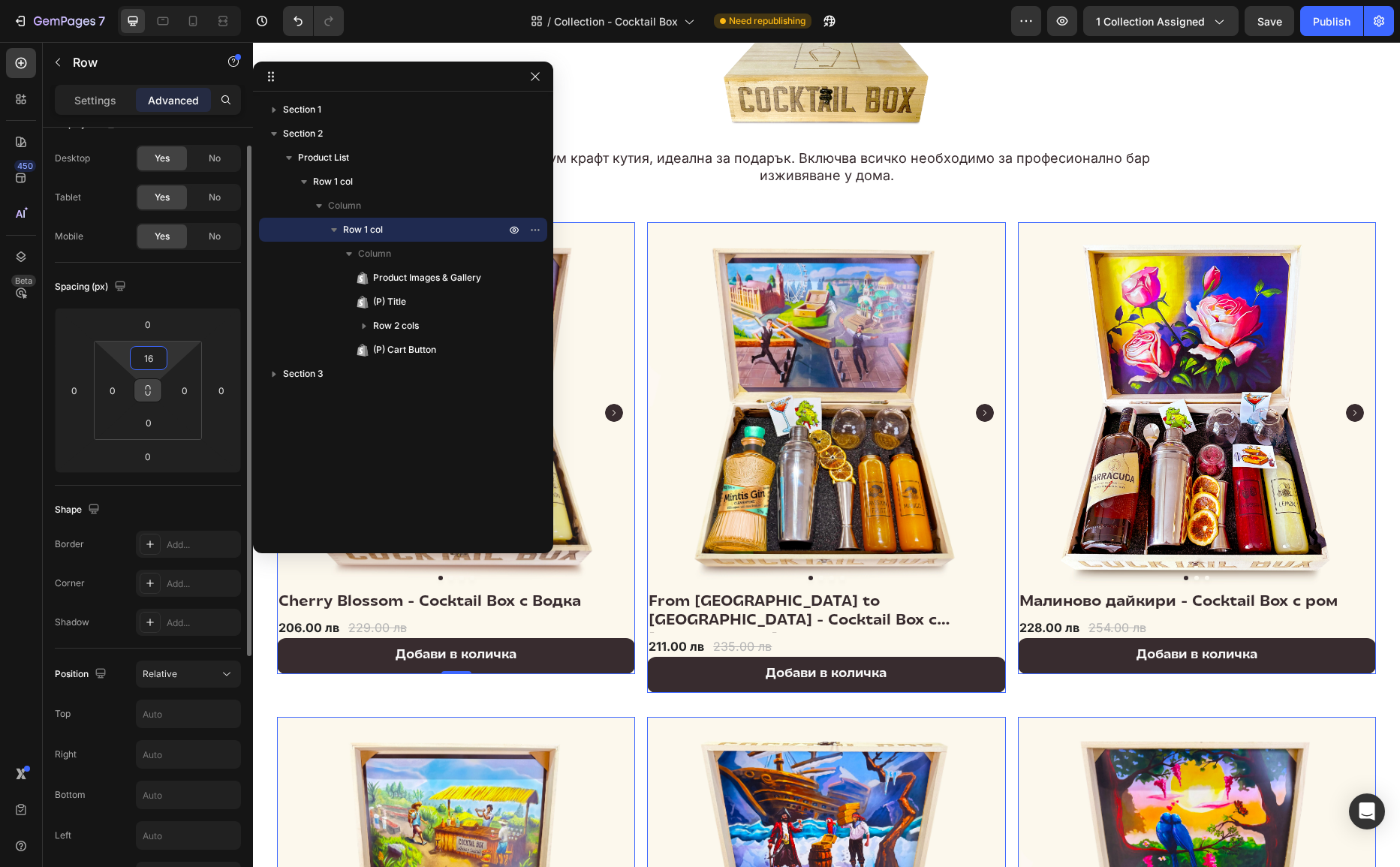
click at [147, 386] on icon at bounding box center [147, 390] width 12 height 12
click at [151, 353] on input "16" at bounding box center [148, 358] width 30 height 23
type input "161"
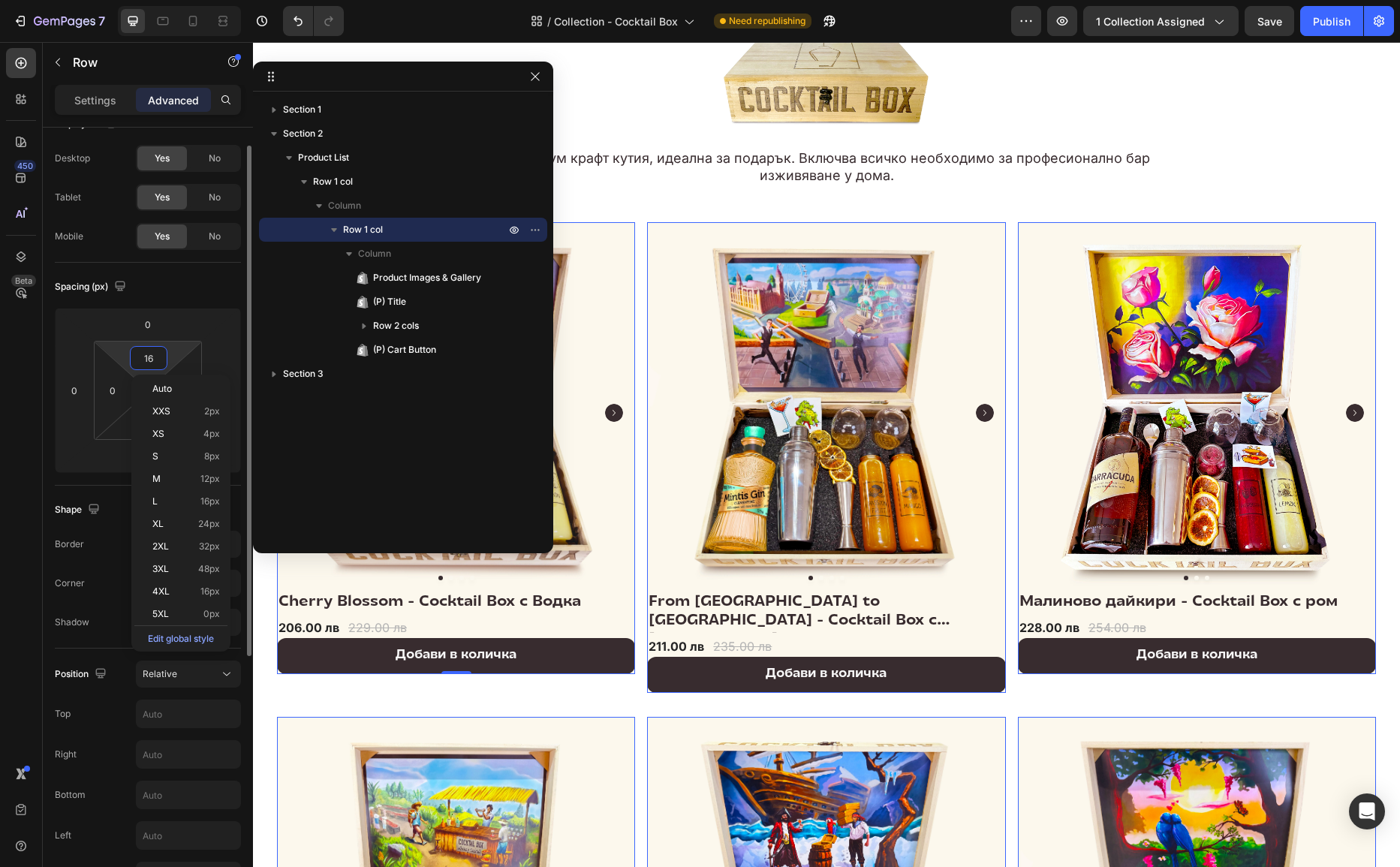
type input "161"
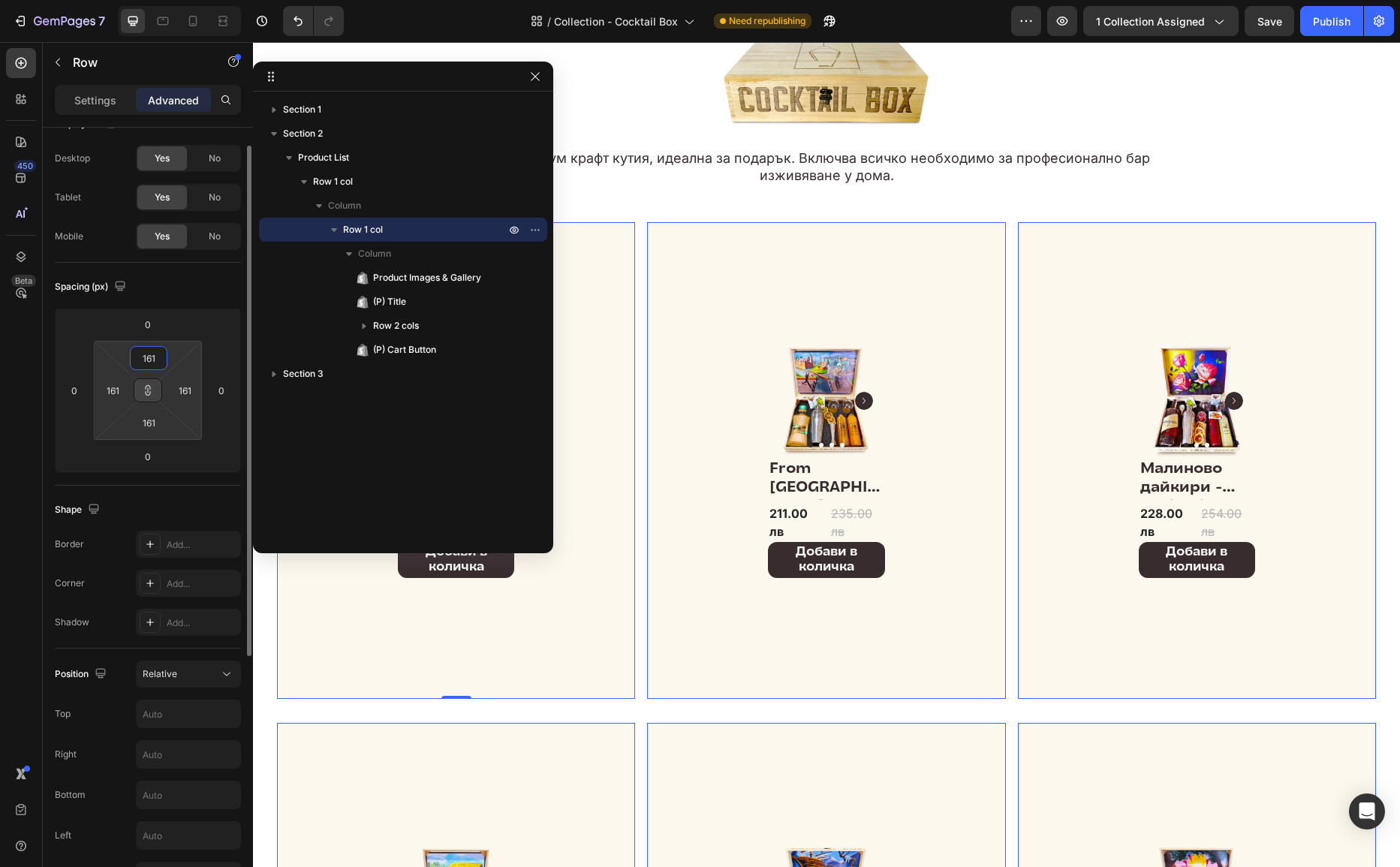
type input "1611"
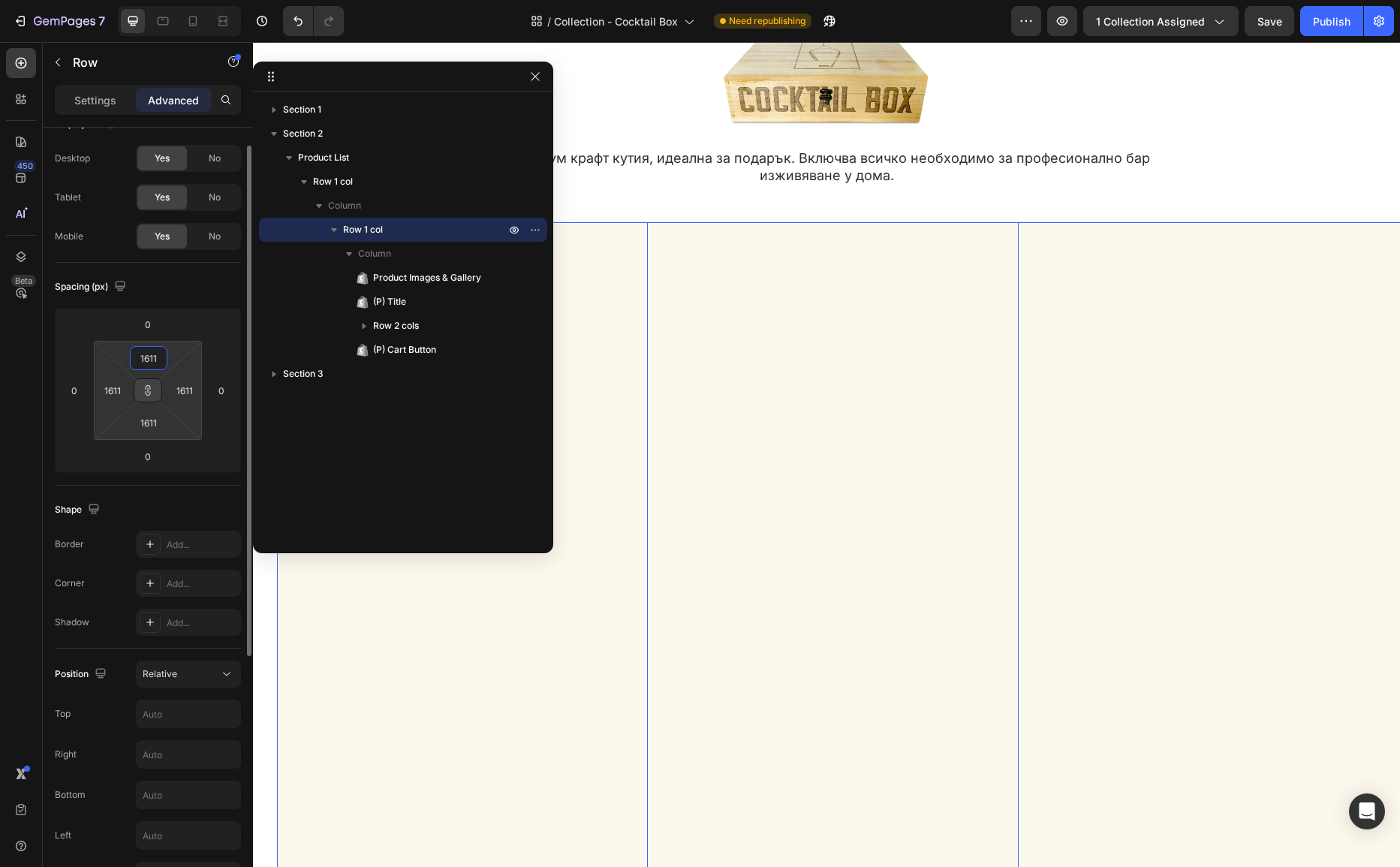
type input "16116"
type input "1"
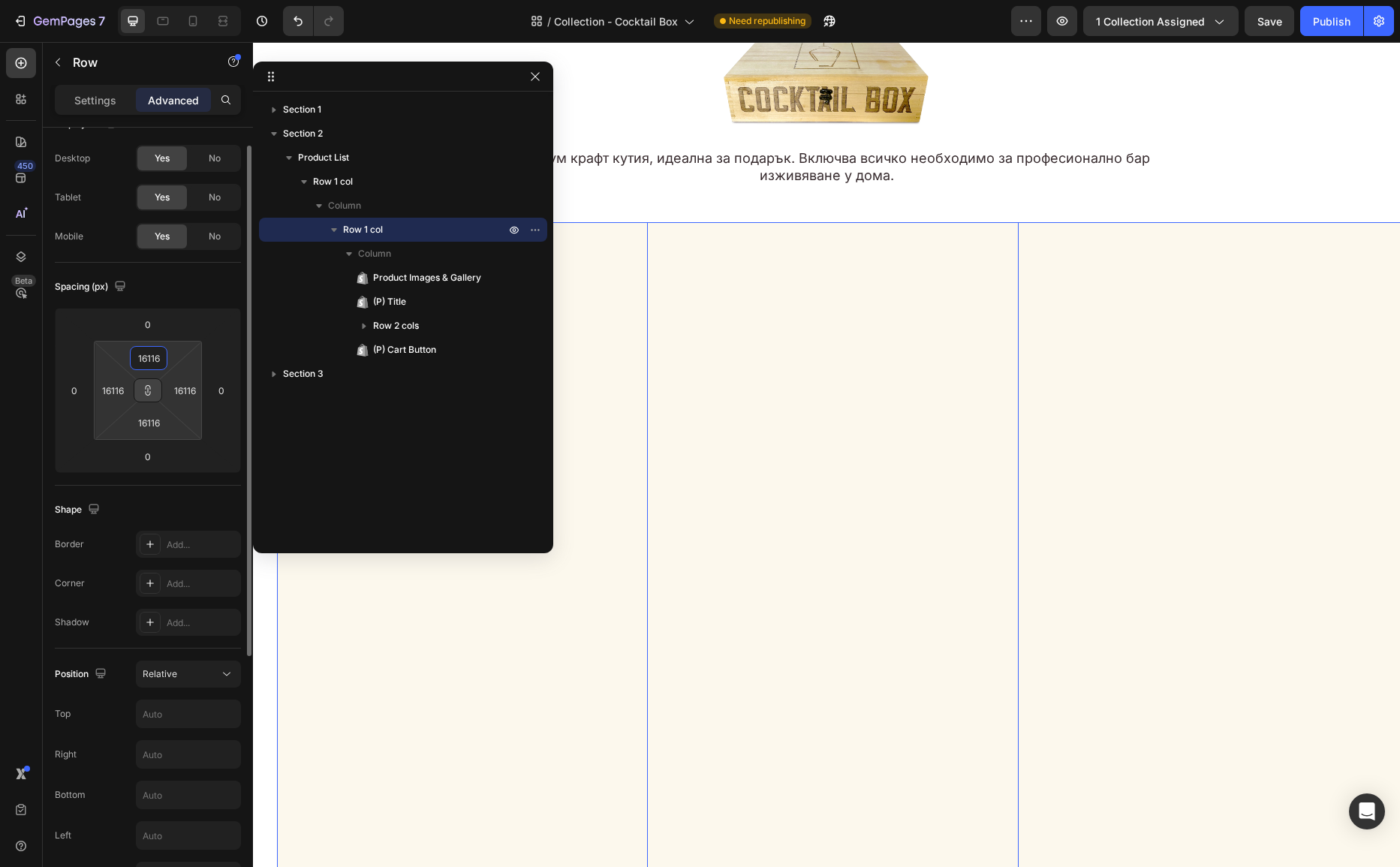
type input "1"
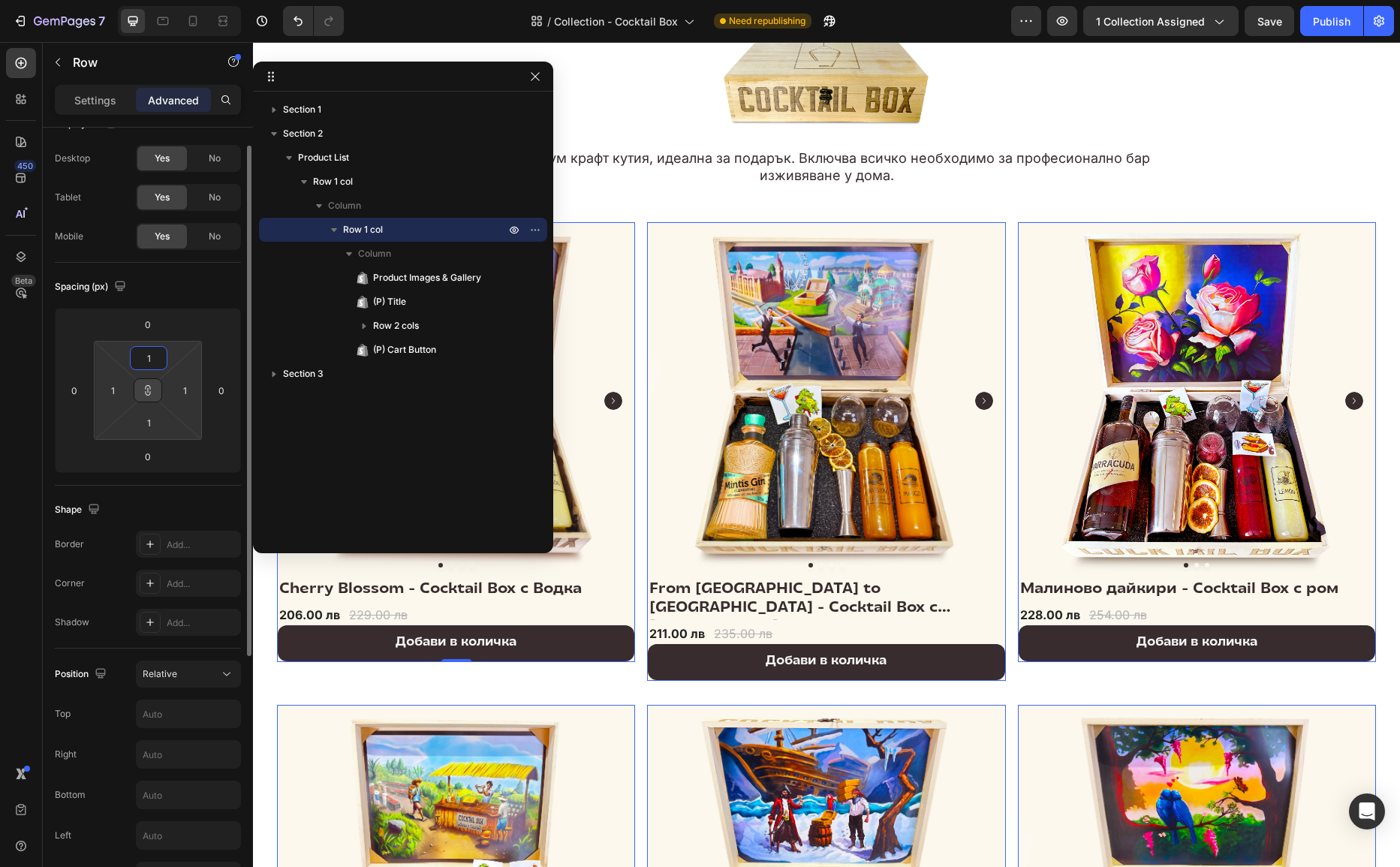
type input "16"
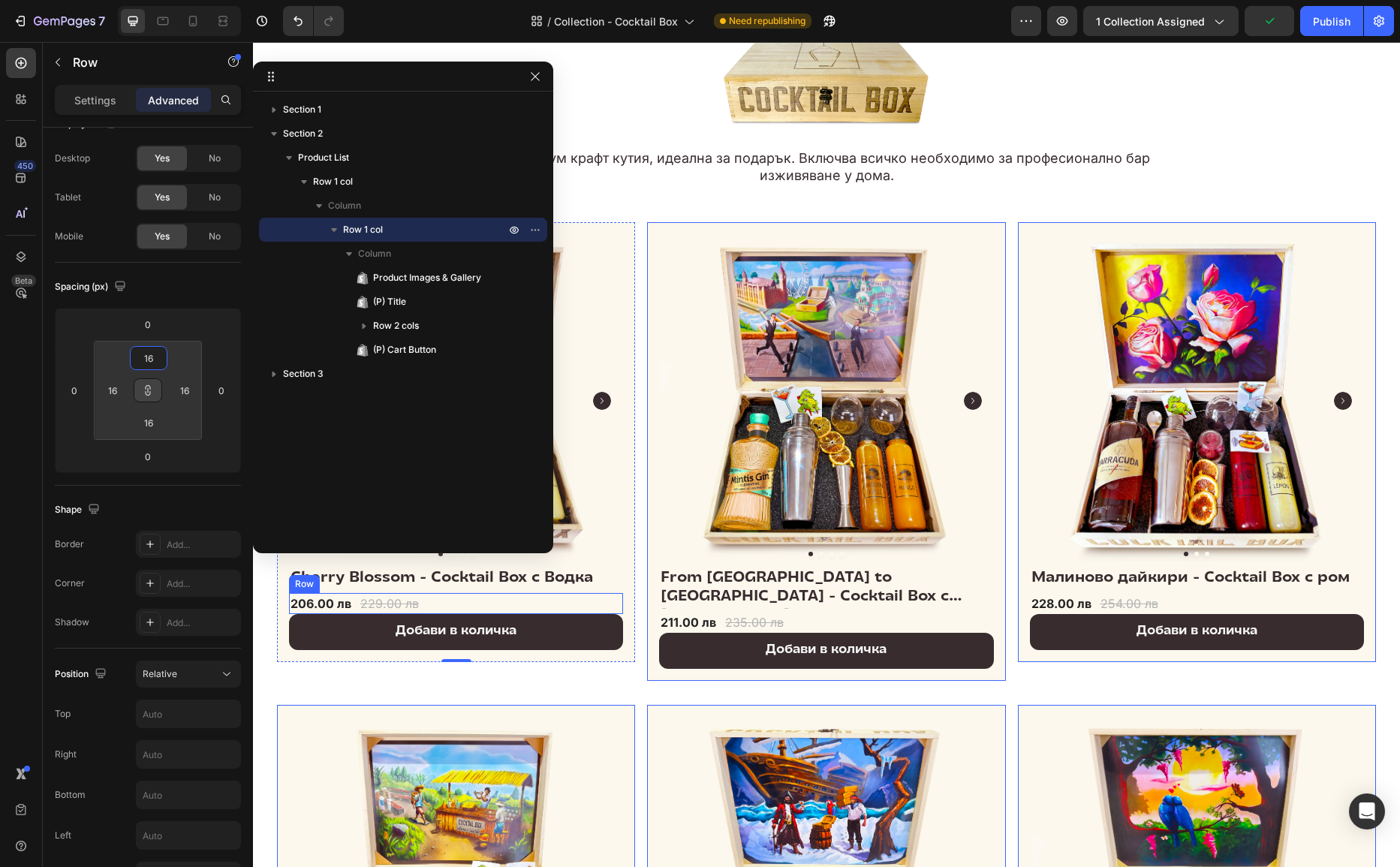
click at [520, 612] on div "206.00 лв (P) Price (P) Price 229.00 лв (P) Price (P) Price Row" at bounding box center [456, 604] width 334 height 21
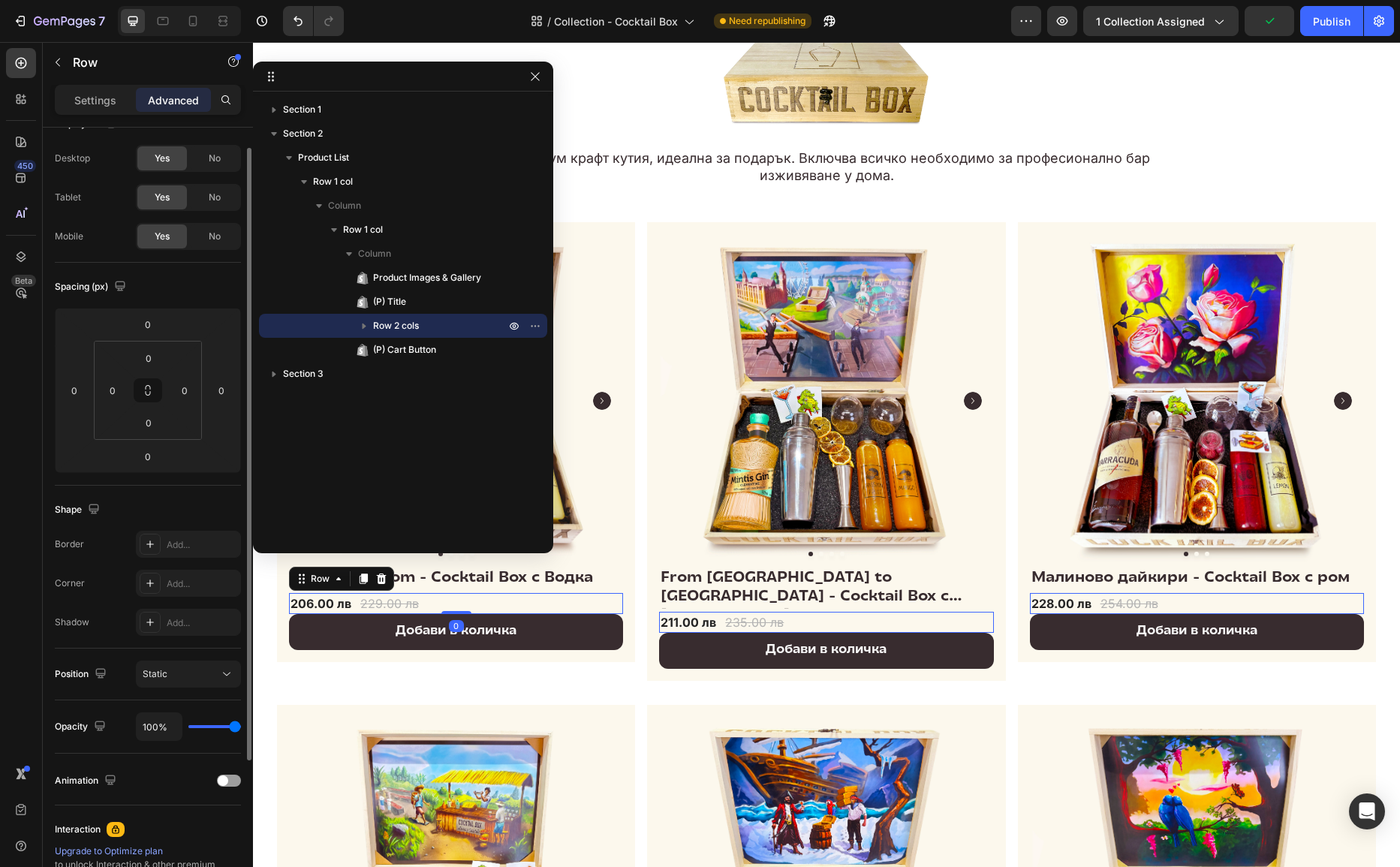
scroll to position [27, 0]
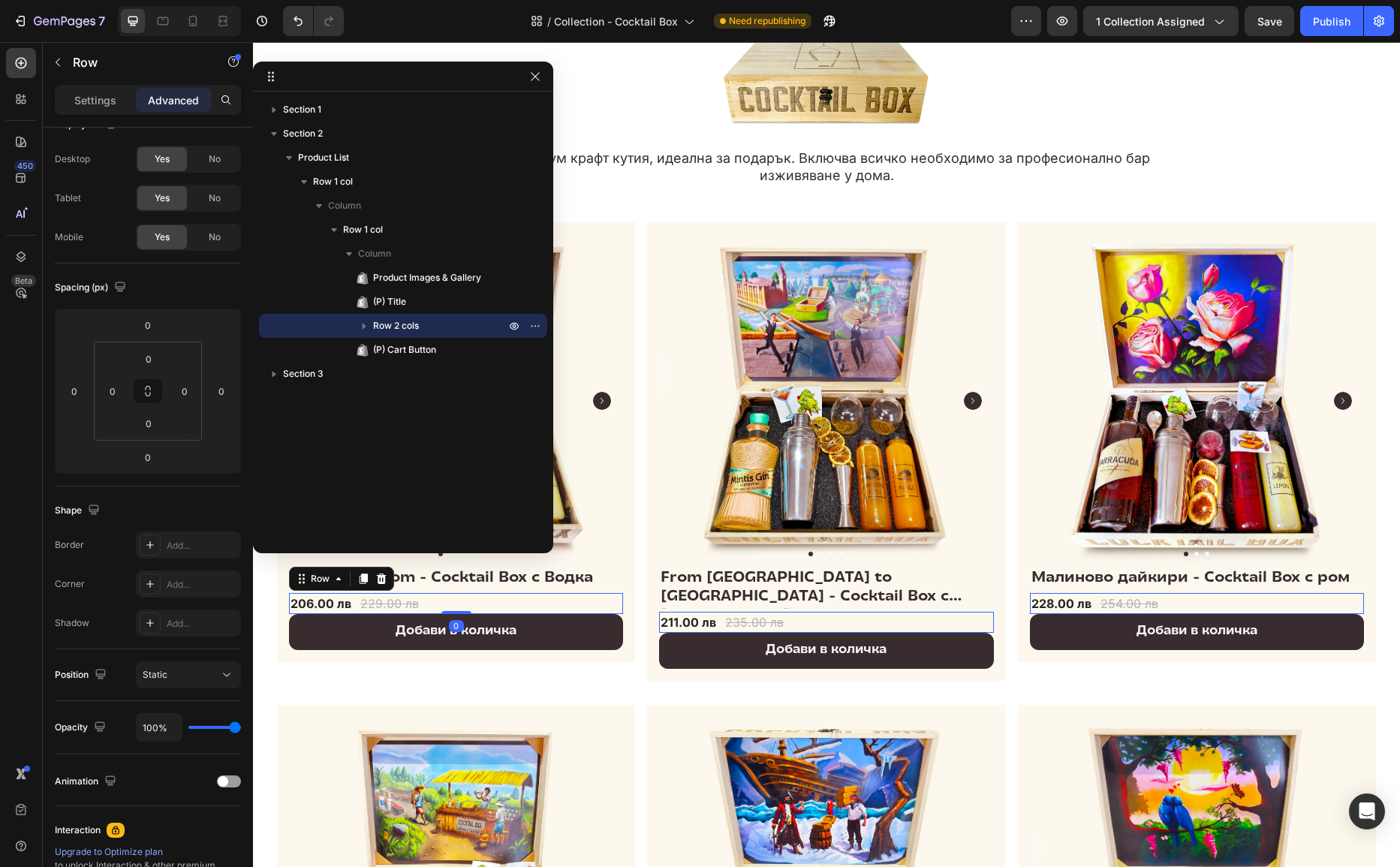
click at [466, 597] on div "206.00 лв (P) Price (P) Price 229.00 лв (P) Price (P) Price Row 0" at bounding box center [456, 604] width 334 height 21
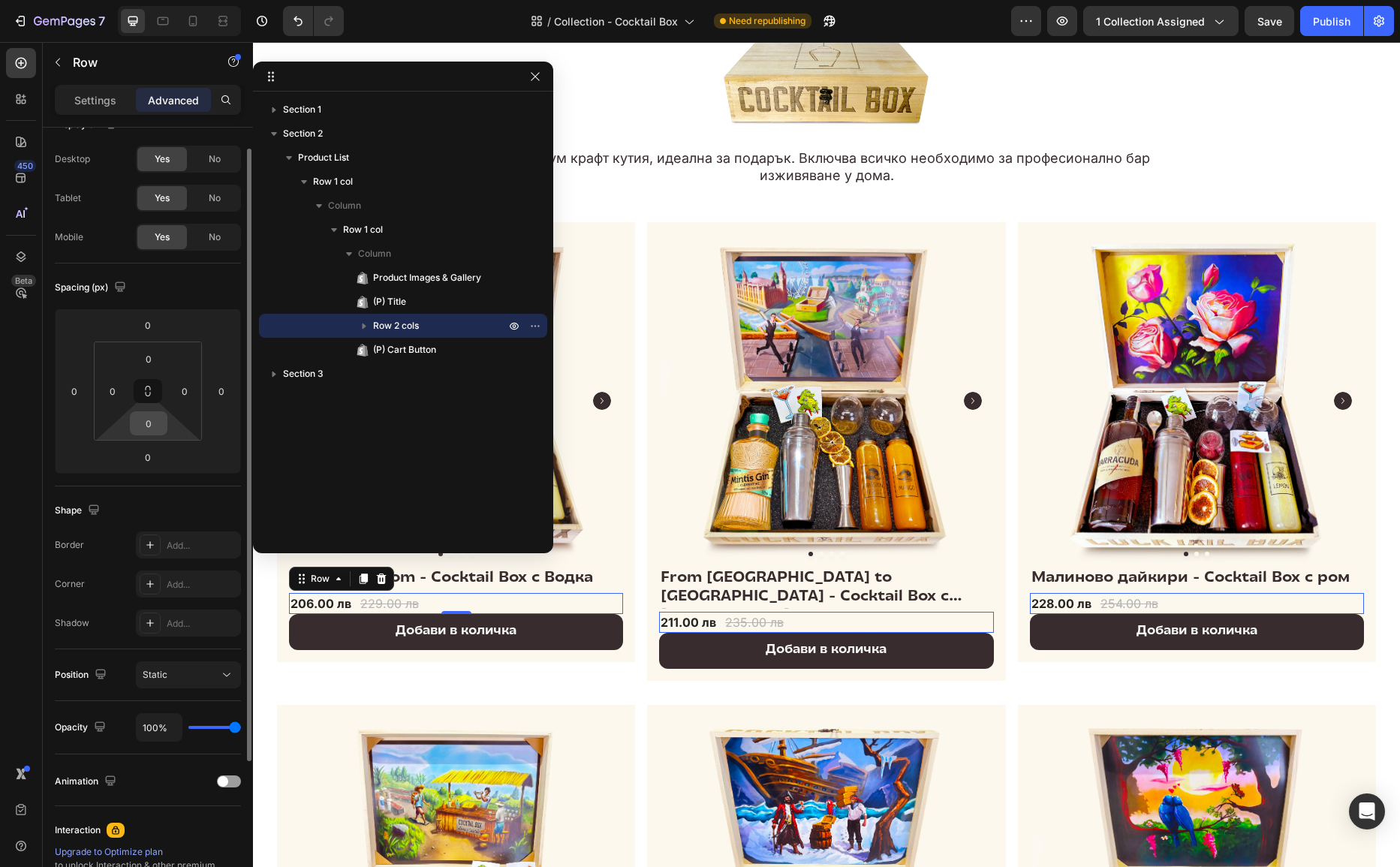
click at [151, 427] on input "0" at bounding box center [148, 424] width 30 height 23
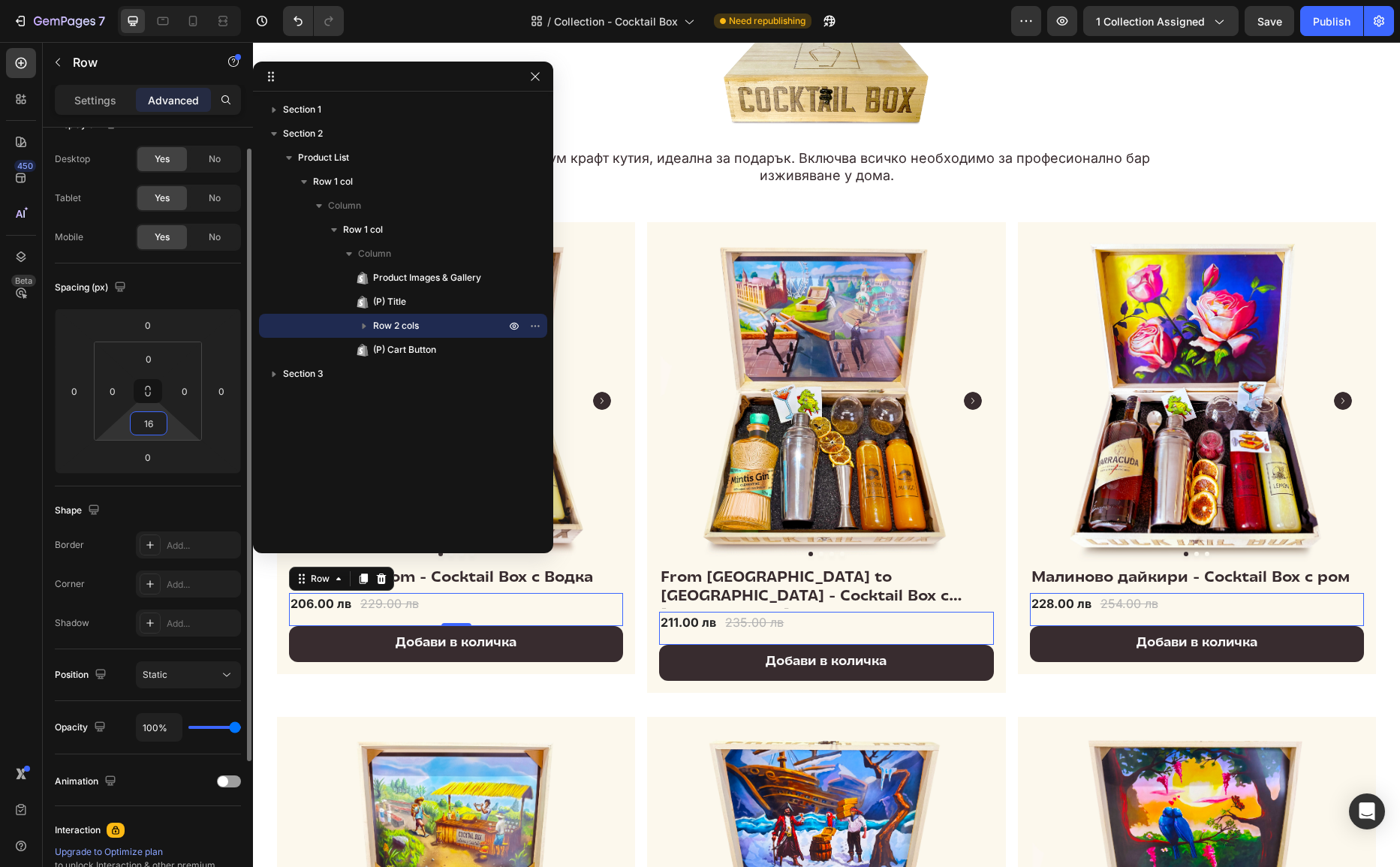
type input "16"
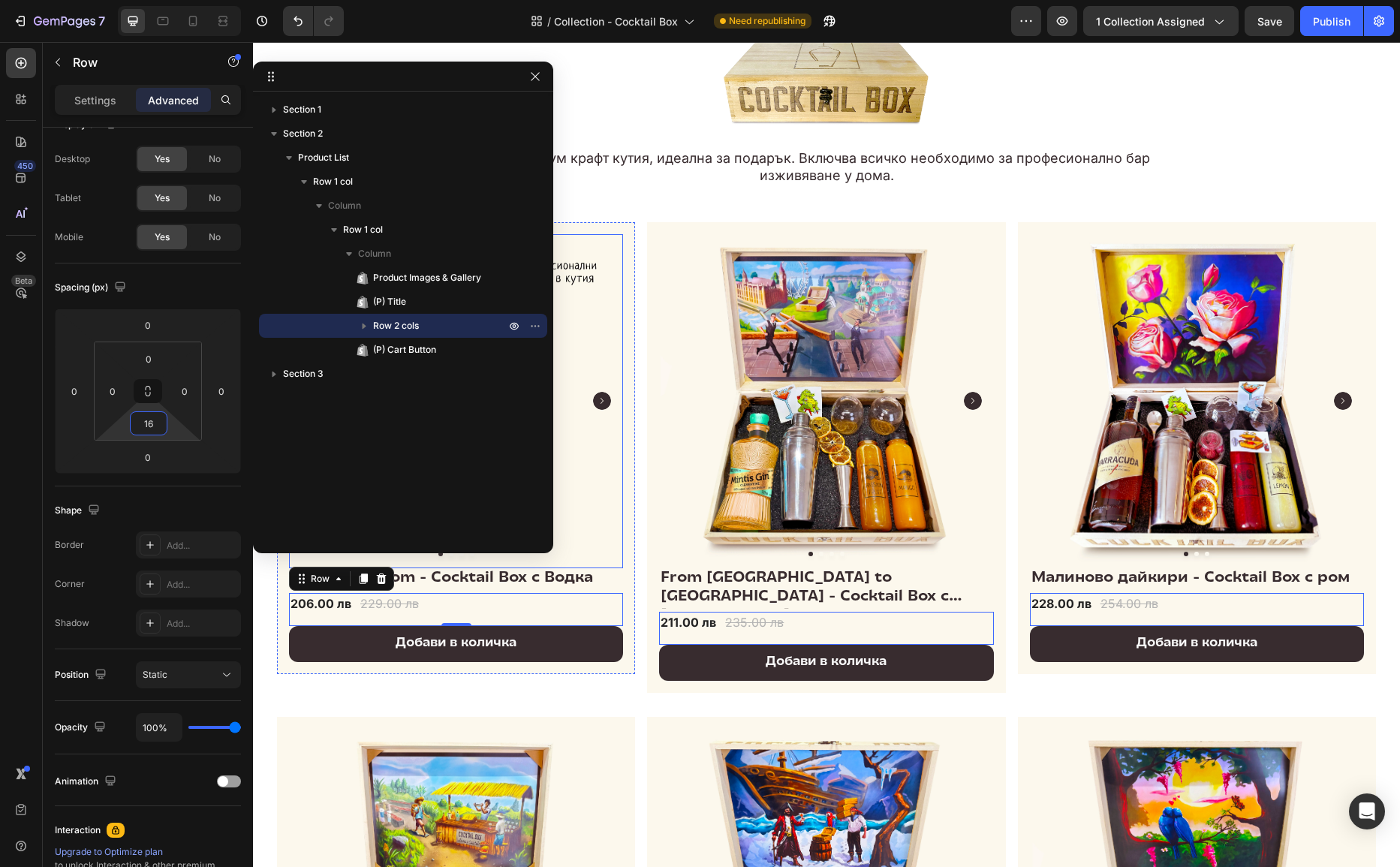
click at [561, 568] on h2 "Cherry Blossom - Cocktail Box с Водка" at bounding box center [456, 579] width 334 height 22
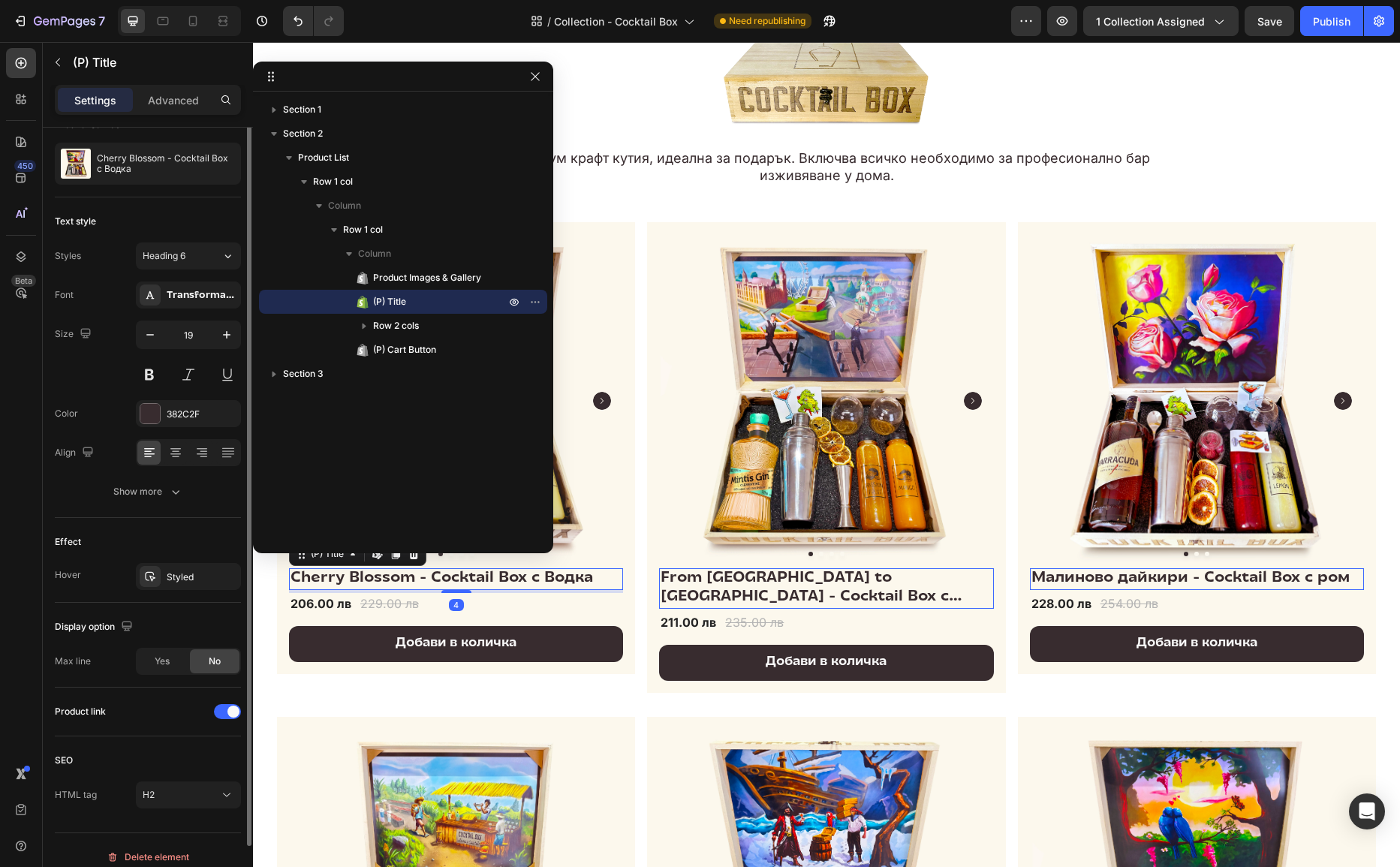
scroll to position [0, 0]
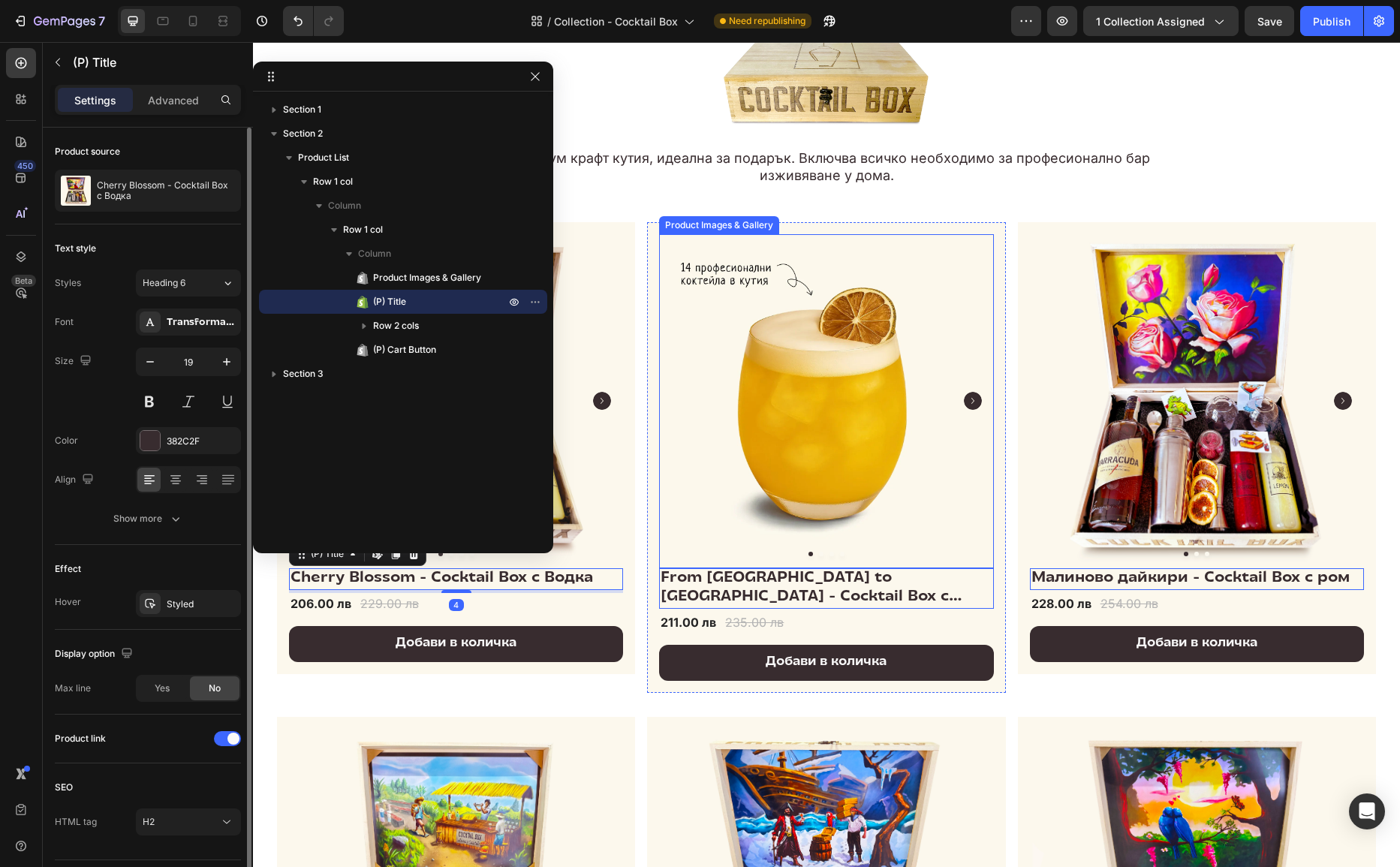
click at [673, 507] on img at bounding box center [825, 401] width 334 height 334
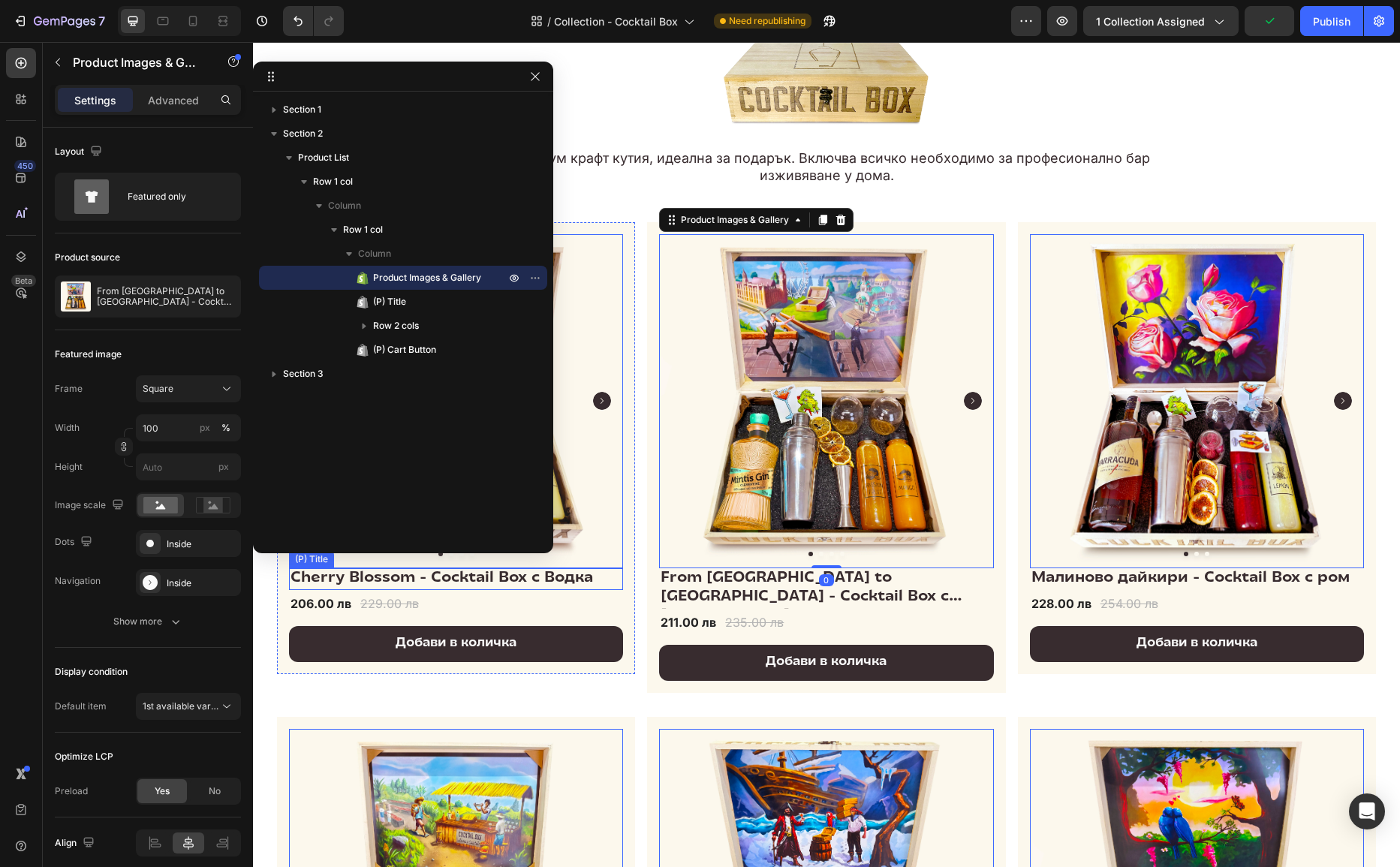
click at [565, 579] on h2 "Cherry Blossom - Cocktail Box с Водка" at bounding box center [456, 579] width 334 height 22
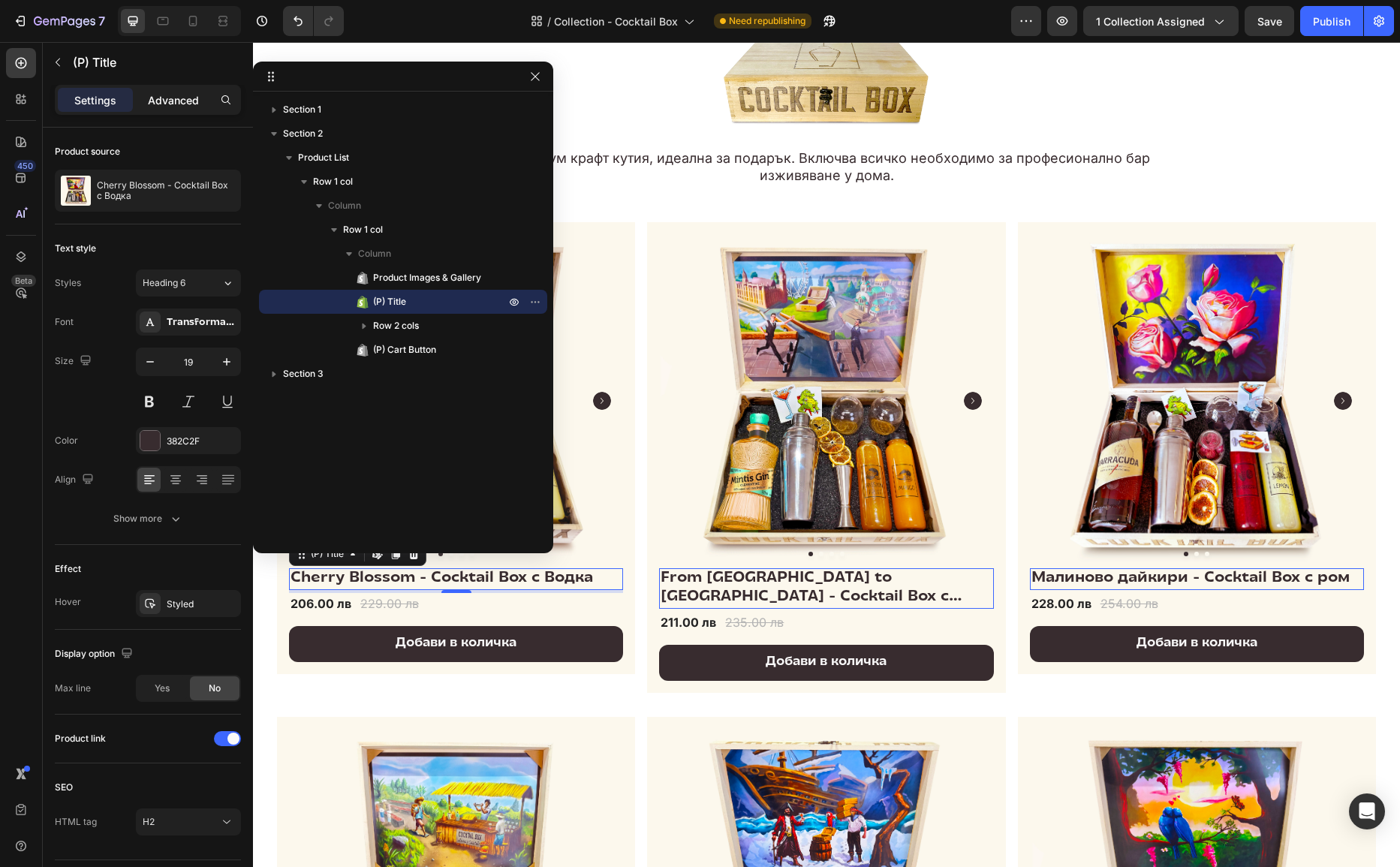
click at [173, 100] on p "Advanced" at bounding box center [173, 100] width 51 height 16
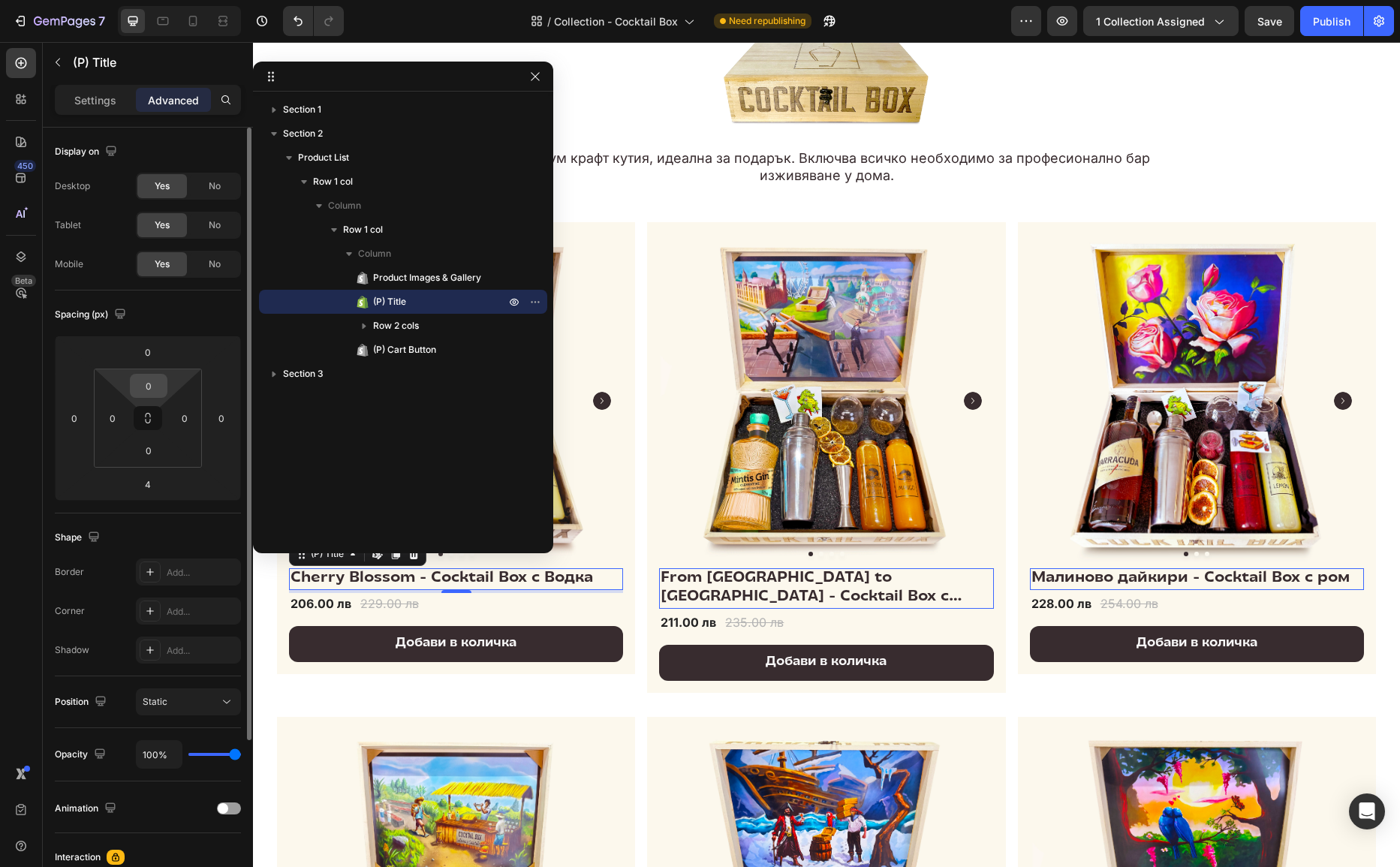
click at [152, 380] on input "0" at bounding box center [148, 386] width 30 height 23
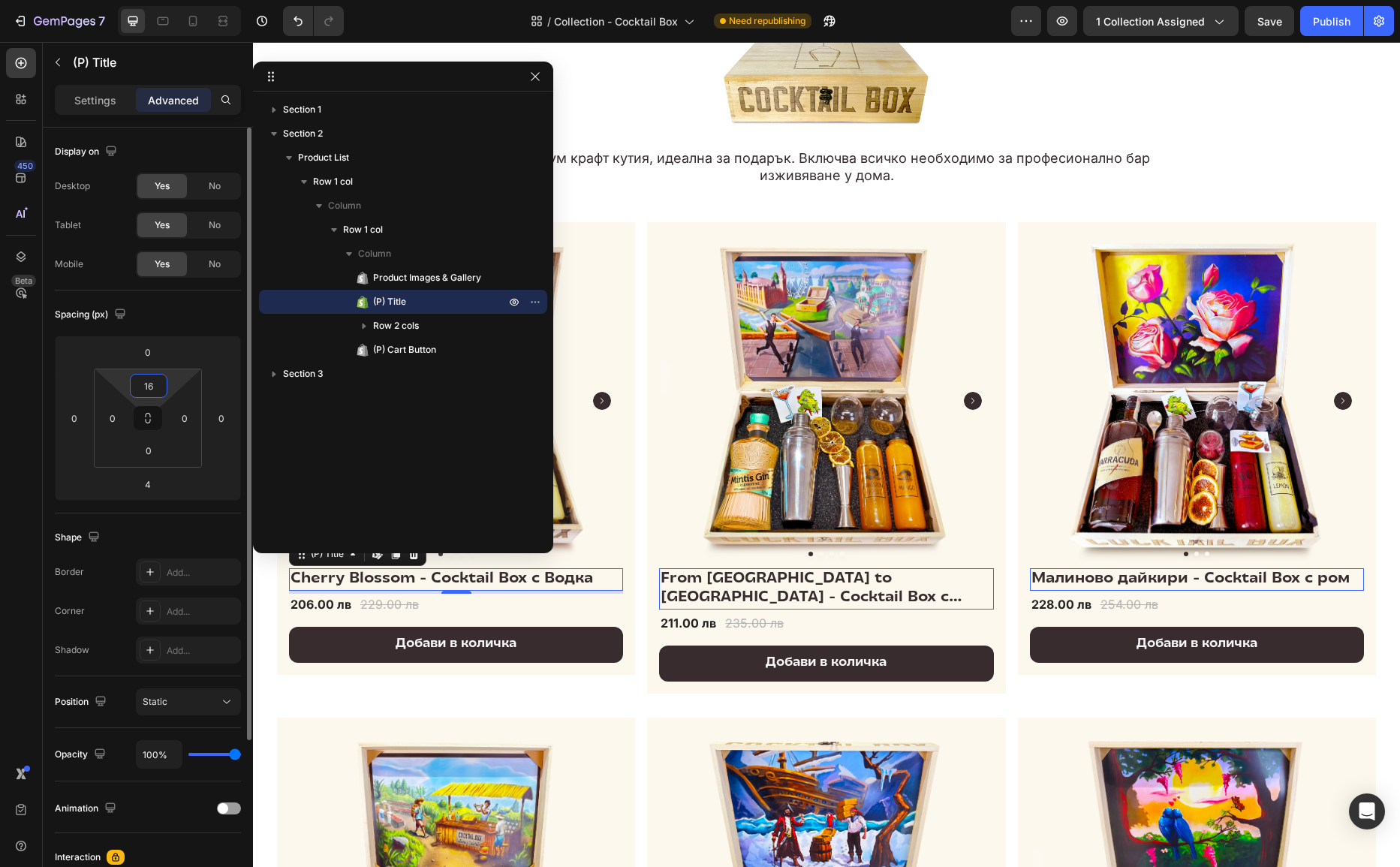
type input "16"
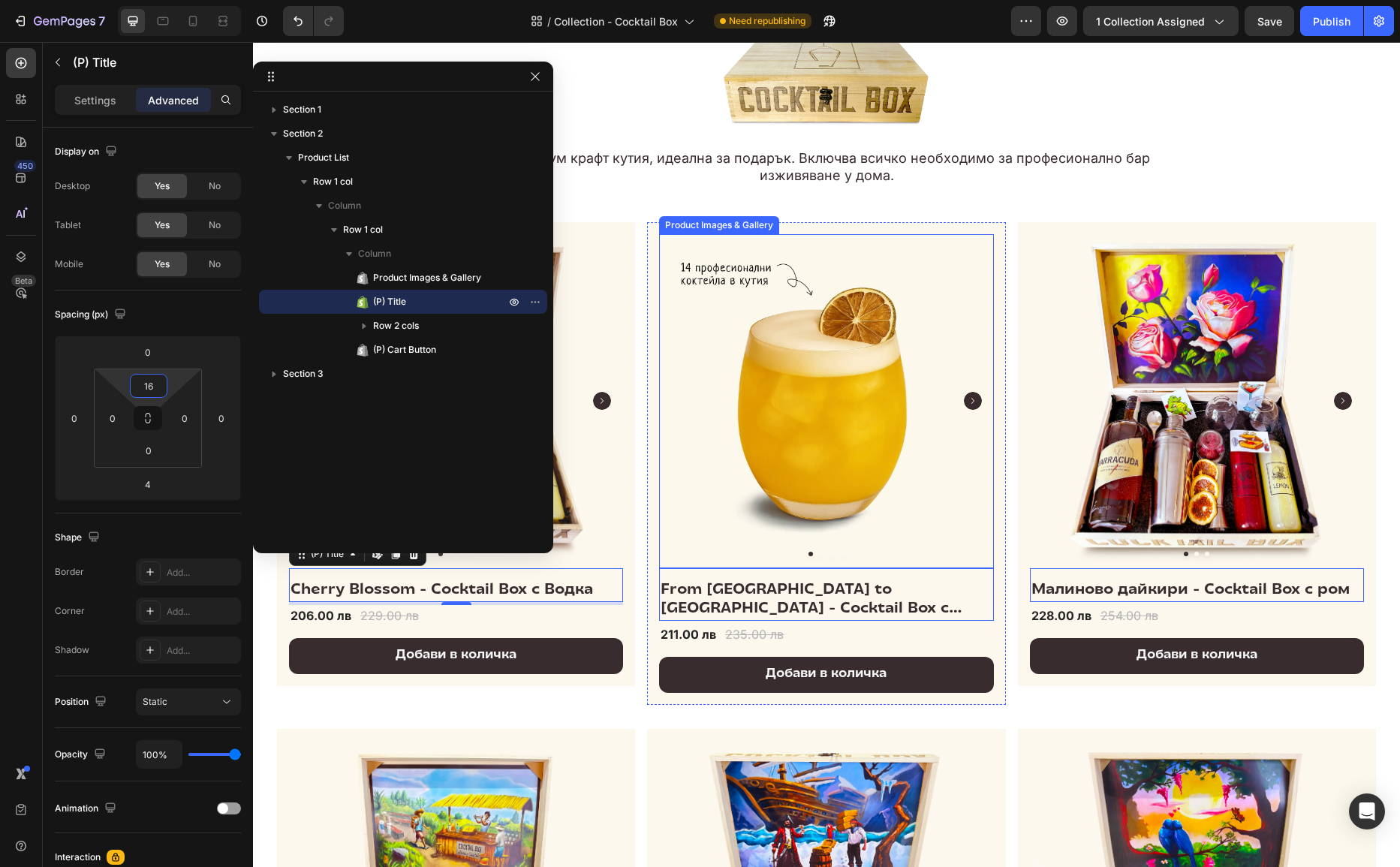
click at [977, 294] on img at bounding box center [825, 401] width 334 height 334
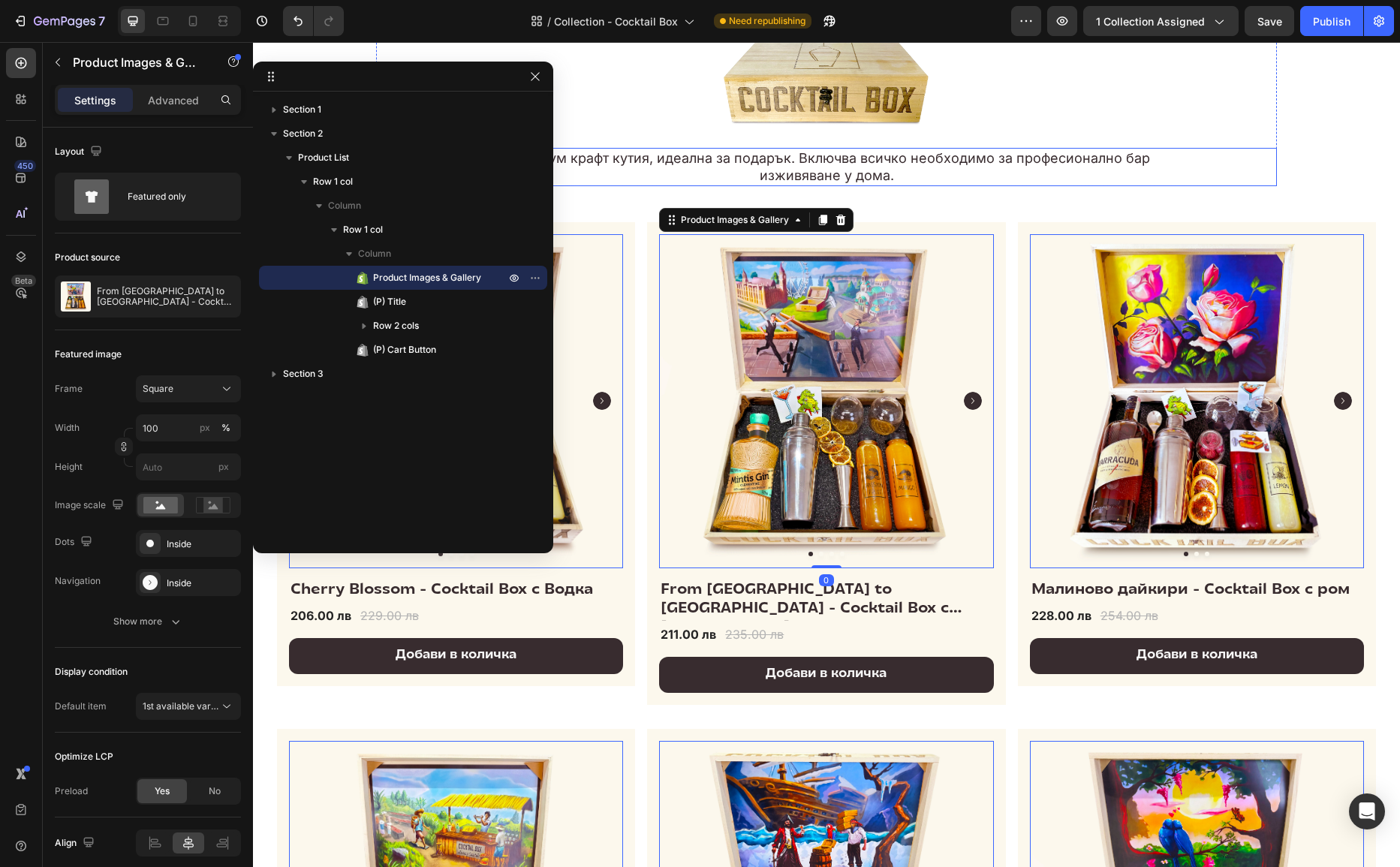
click at [1028, 175] on h2 "Премиум крафт кутия, идеална за подарък. Включва всичко необходимо за професион…" at bounding box center [826, 166] width 721 height 39
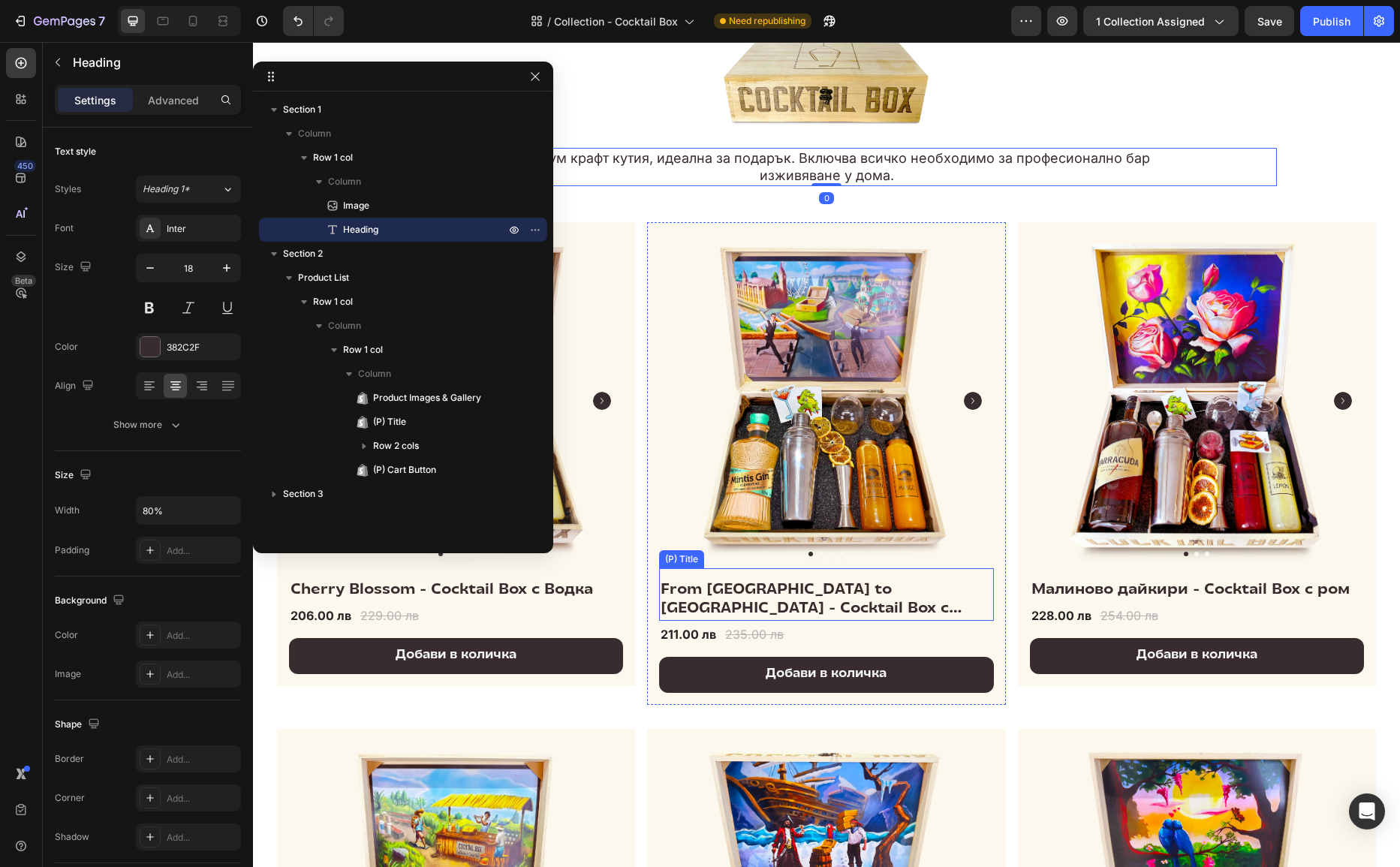
click at [748, 582] on h2 "From [GEOGRAPHIC_DATA] to [GEOGRAPHIC_DATA] - Cocktail Box с [PERSON_NAME]" at bounding box center [825, 600] width 334 height 40
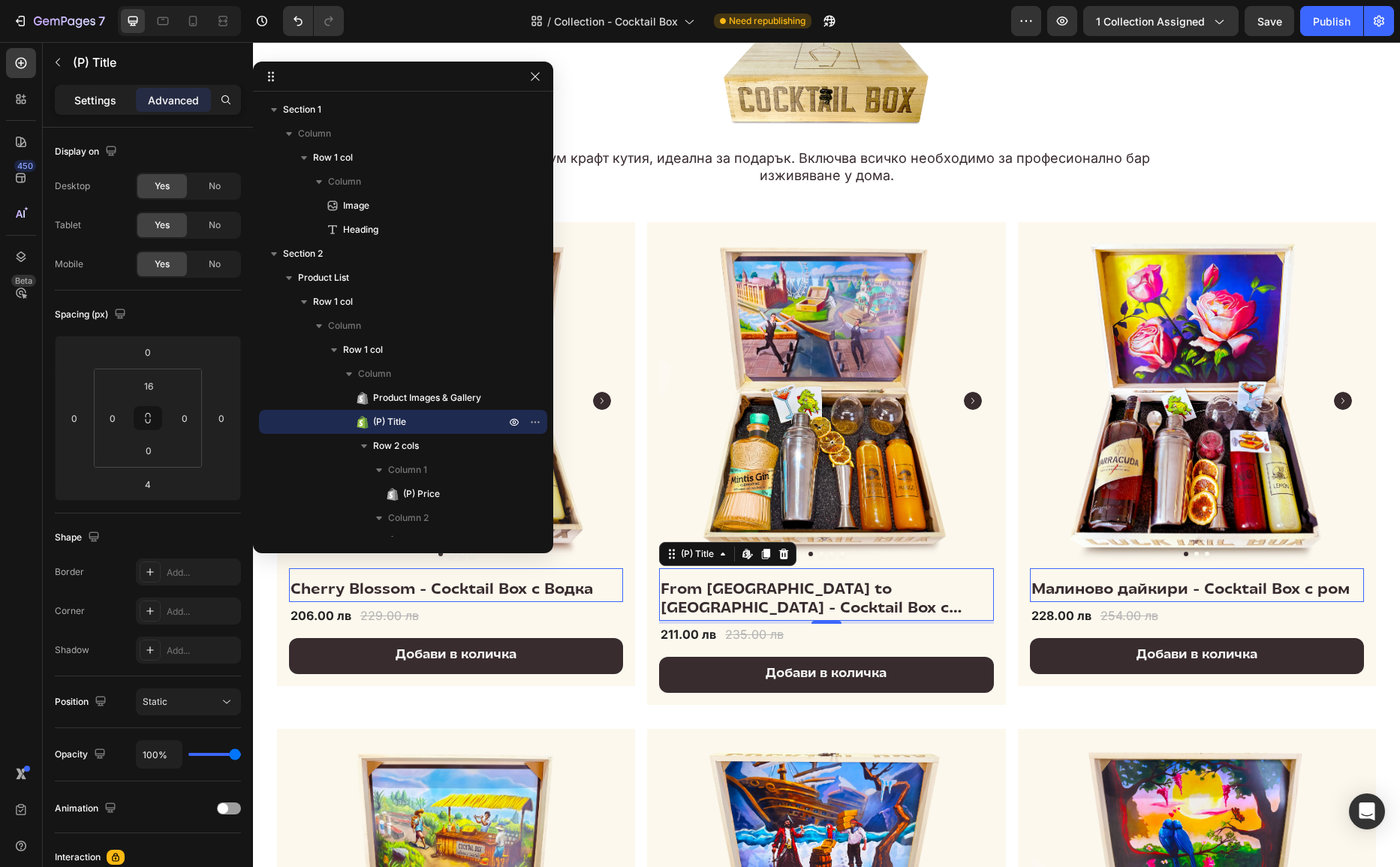
click at [107, 103] on p "Settings" at bounding box center [95, 100] width 42 height 16
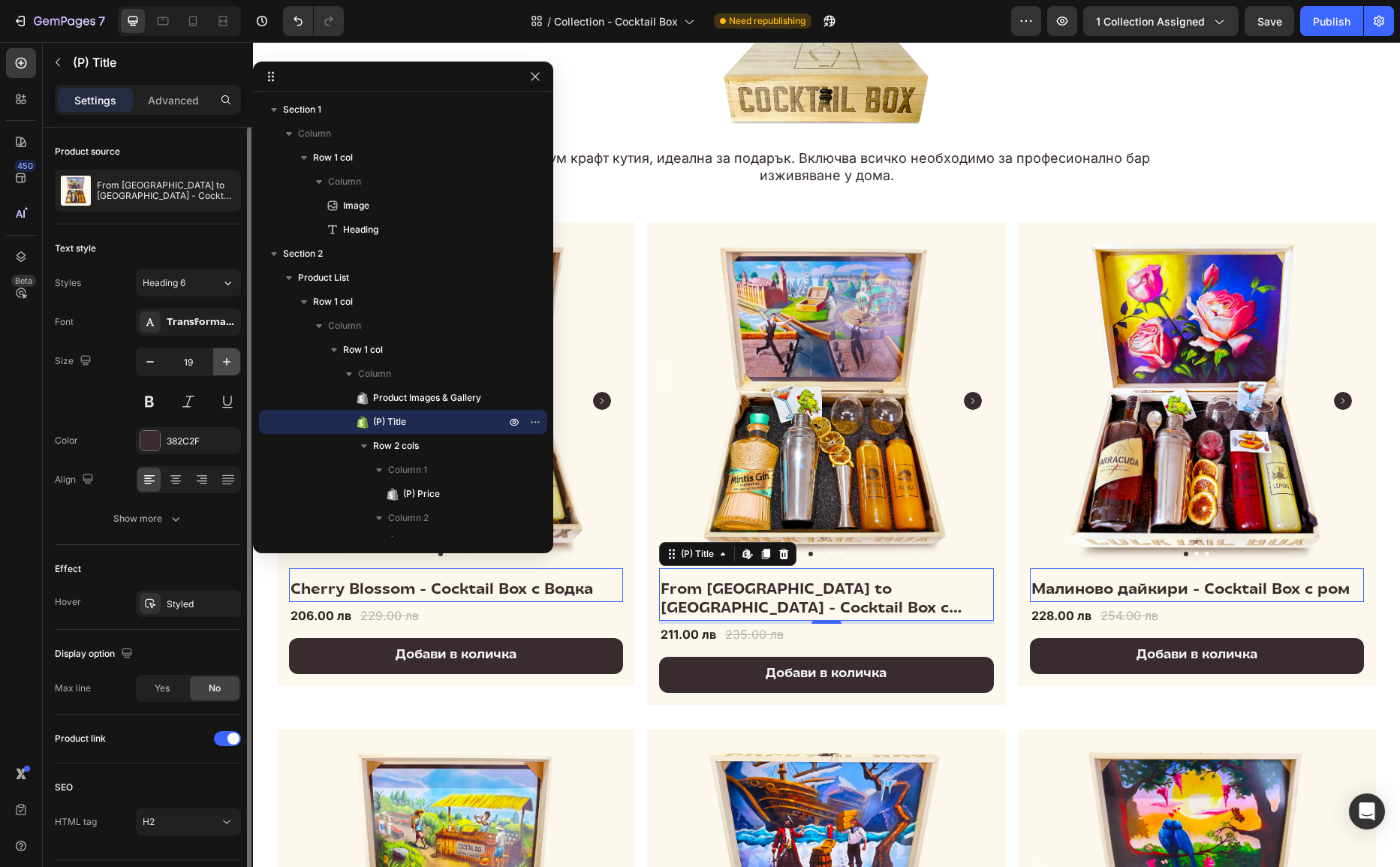
click at [224, 356] on icon "button" at bounding box center [227, 362] width 15 height 15
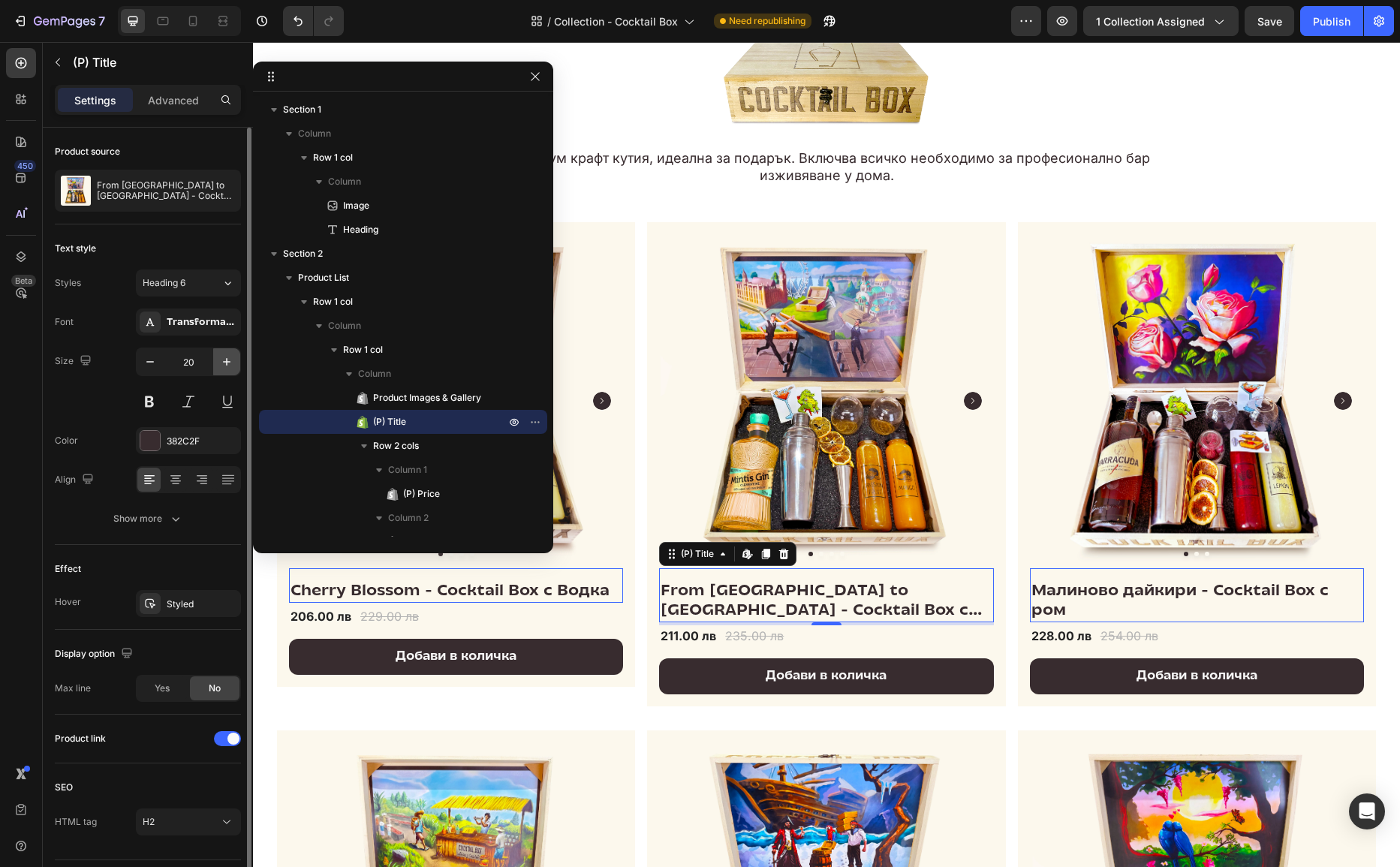
click at [224, 356] on icon "button" at bounding box center [227, 362] width 15 height 15
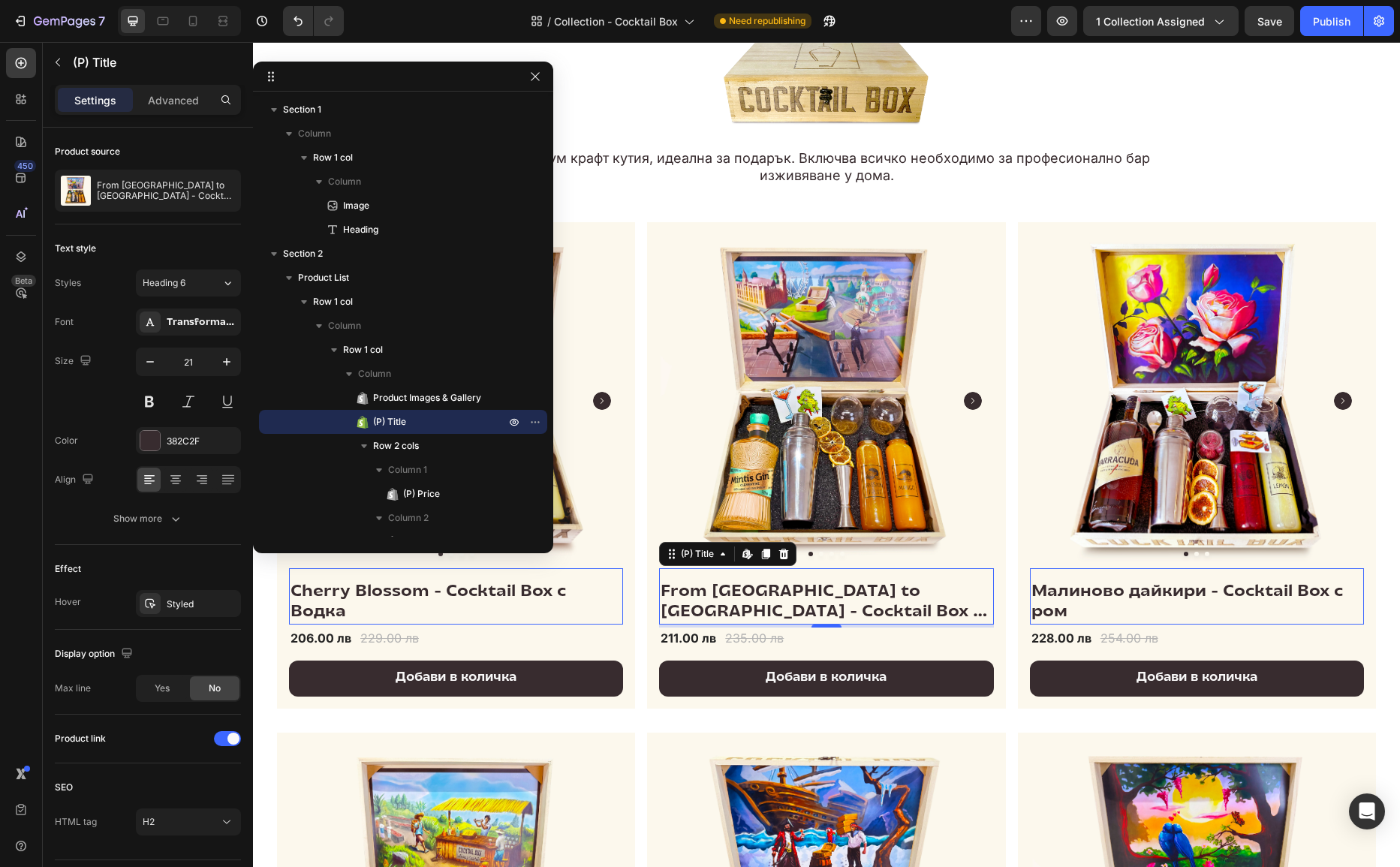
click at [458, 594] on h2 "Cherry Blossom - Cocktail Box с Водка" at bounding box center [456, 602] width 334 height 44
click at [449, 588] on h2 "Cherry Blossom - Cocktail Box с Водка" at bounding box center [456, 602] width 334 height 44
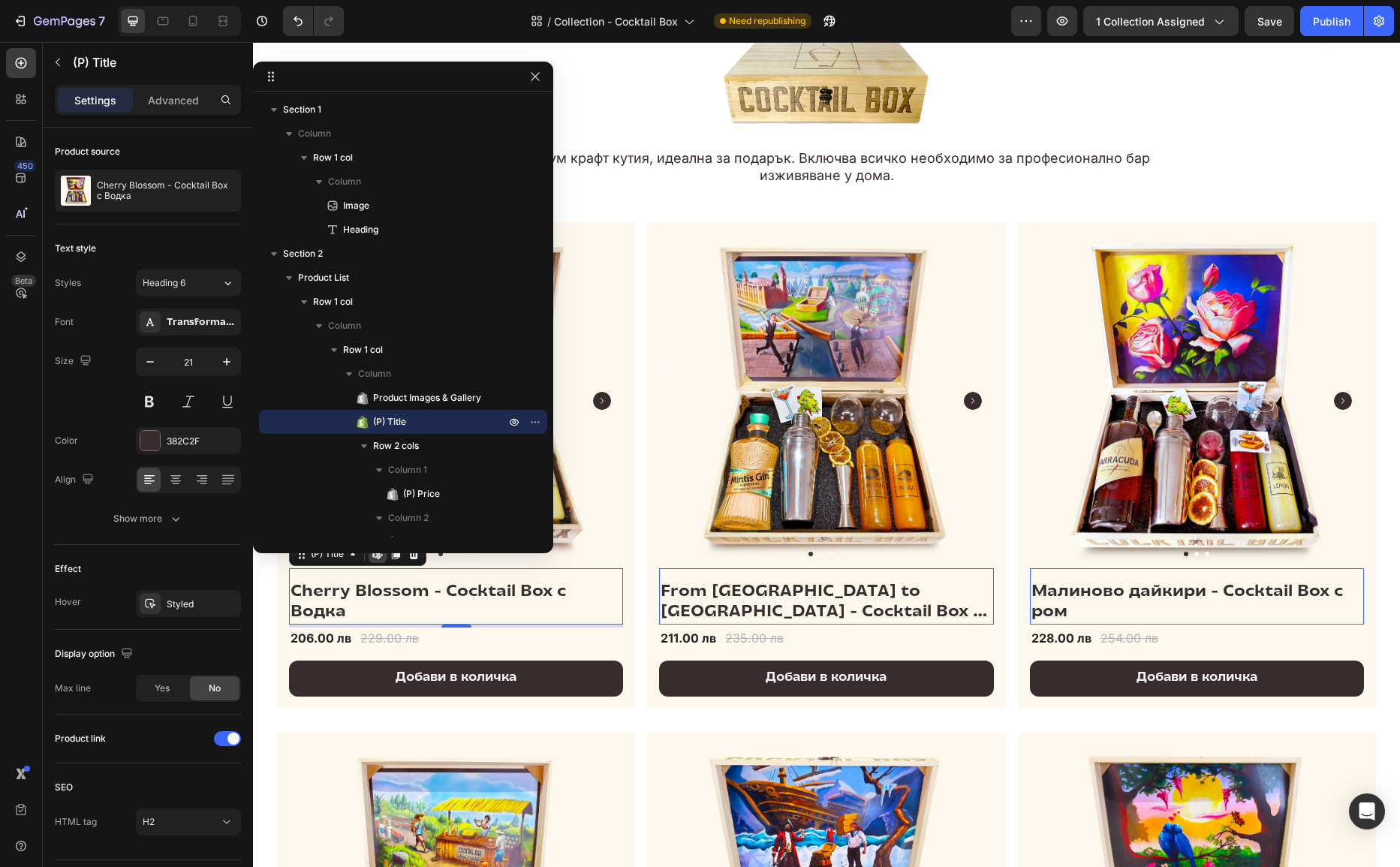
click at [449, 588] on h2 "Cherry Blossom - Cocktail Box с Водка" at bounding box center [456, 602] width 334 height 44
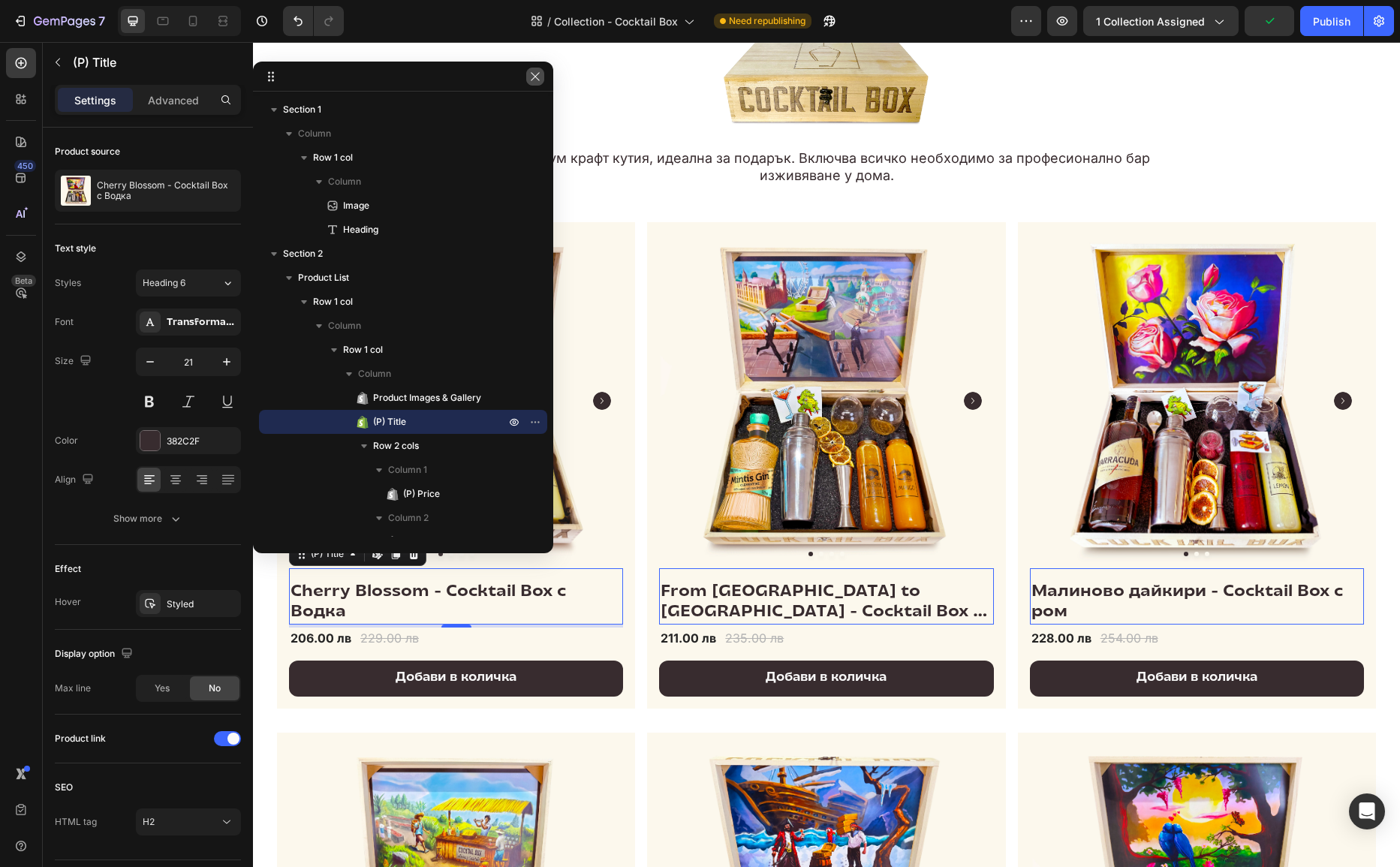
click at [534, 83] on button "button" at bounding box center [535, 76] width 18 height 18
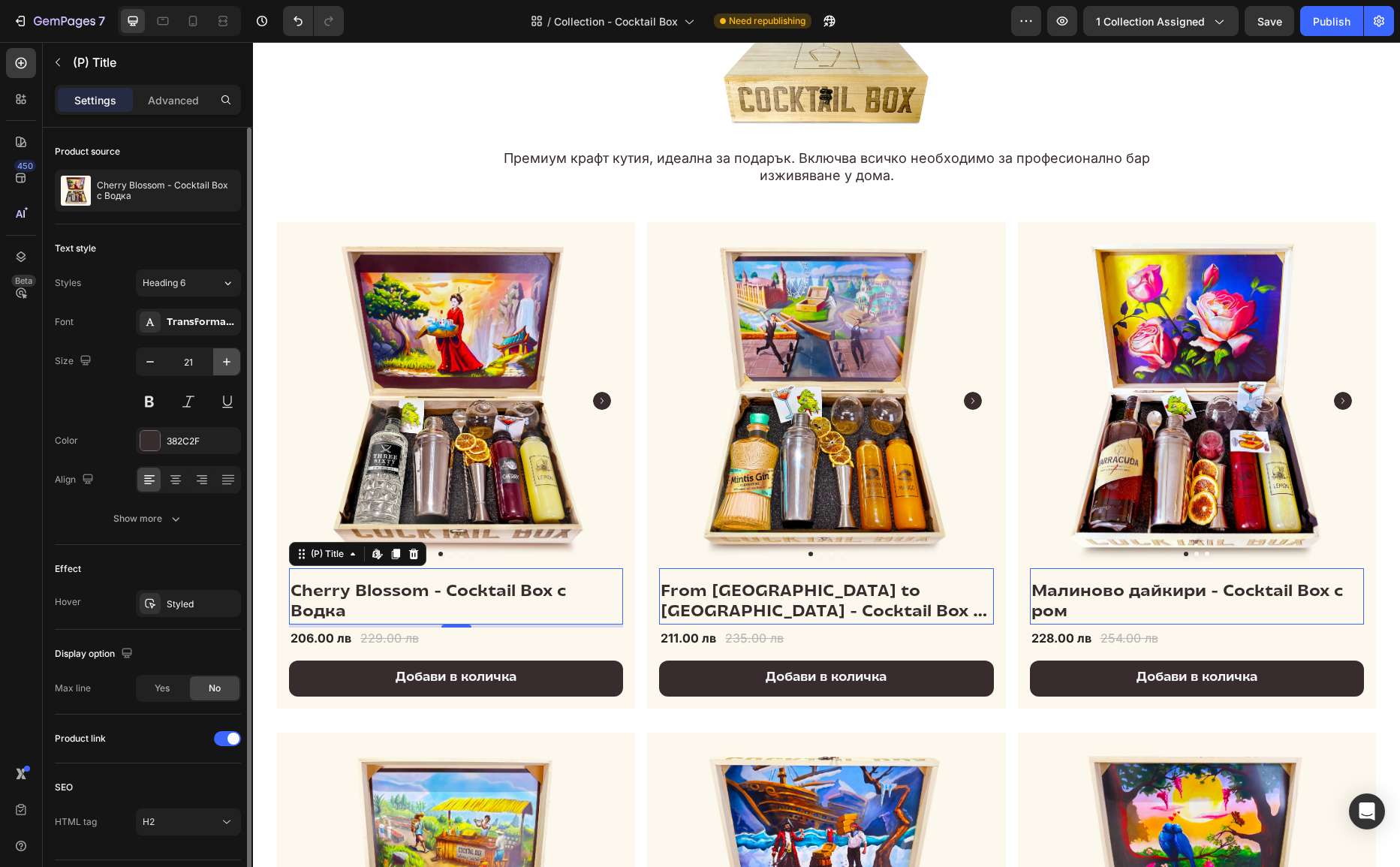
click at [226, 355] on icon "button" at bounding box center [227, 362] width 15 height 15
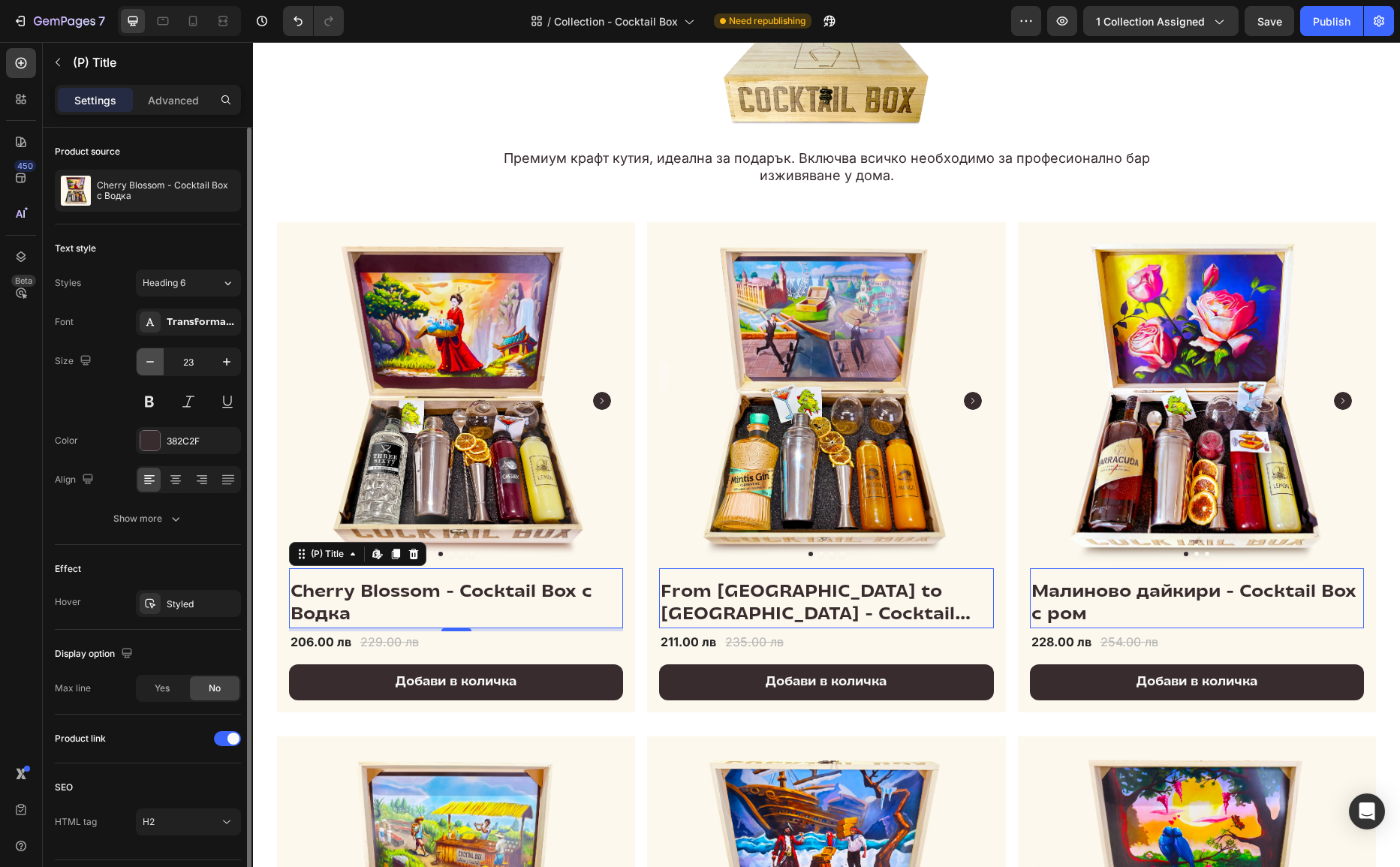
click at [155, 368] on button "button" at bounding box center [150, 362] width 27 height 27
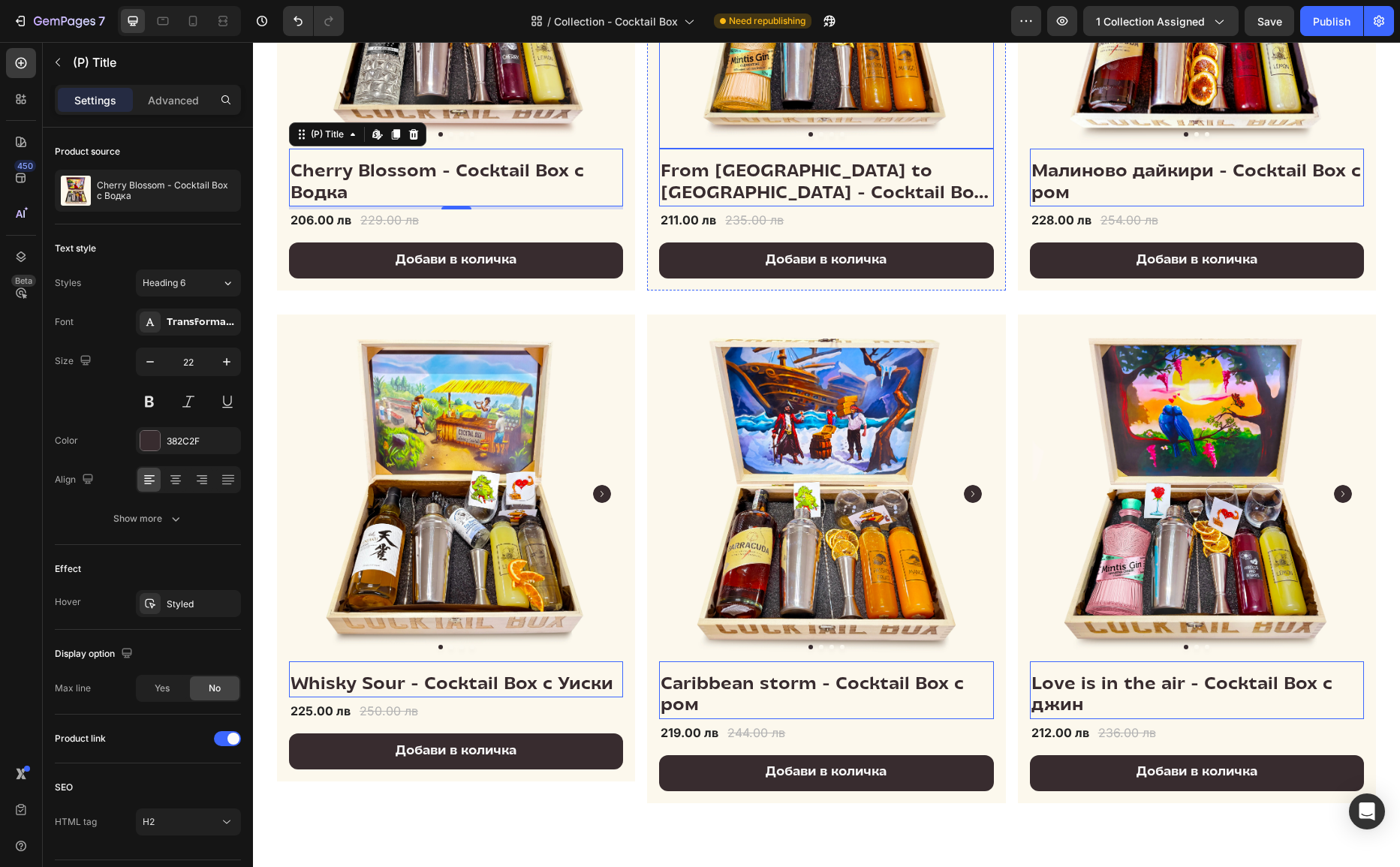
scroll to position [520, 0]
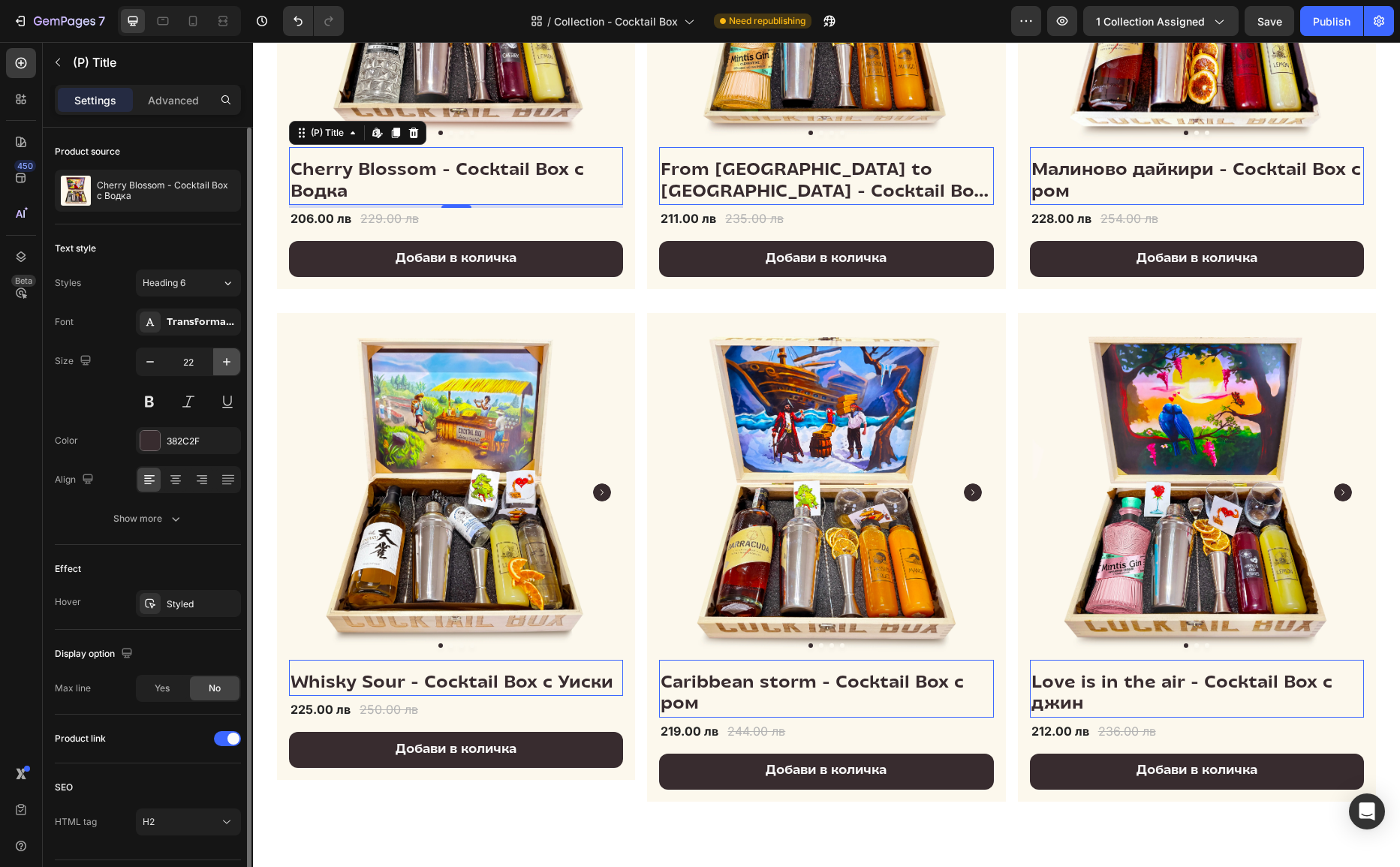
click at [231, 362] on icon "button" at bounding box center [227, 362] width 15 height 15
type input "23"
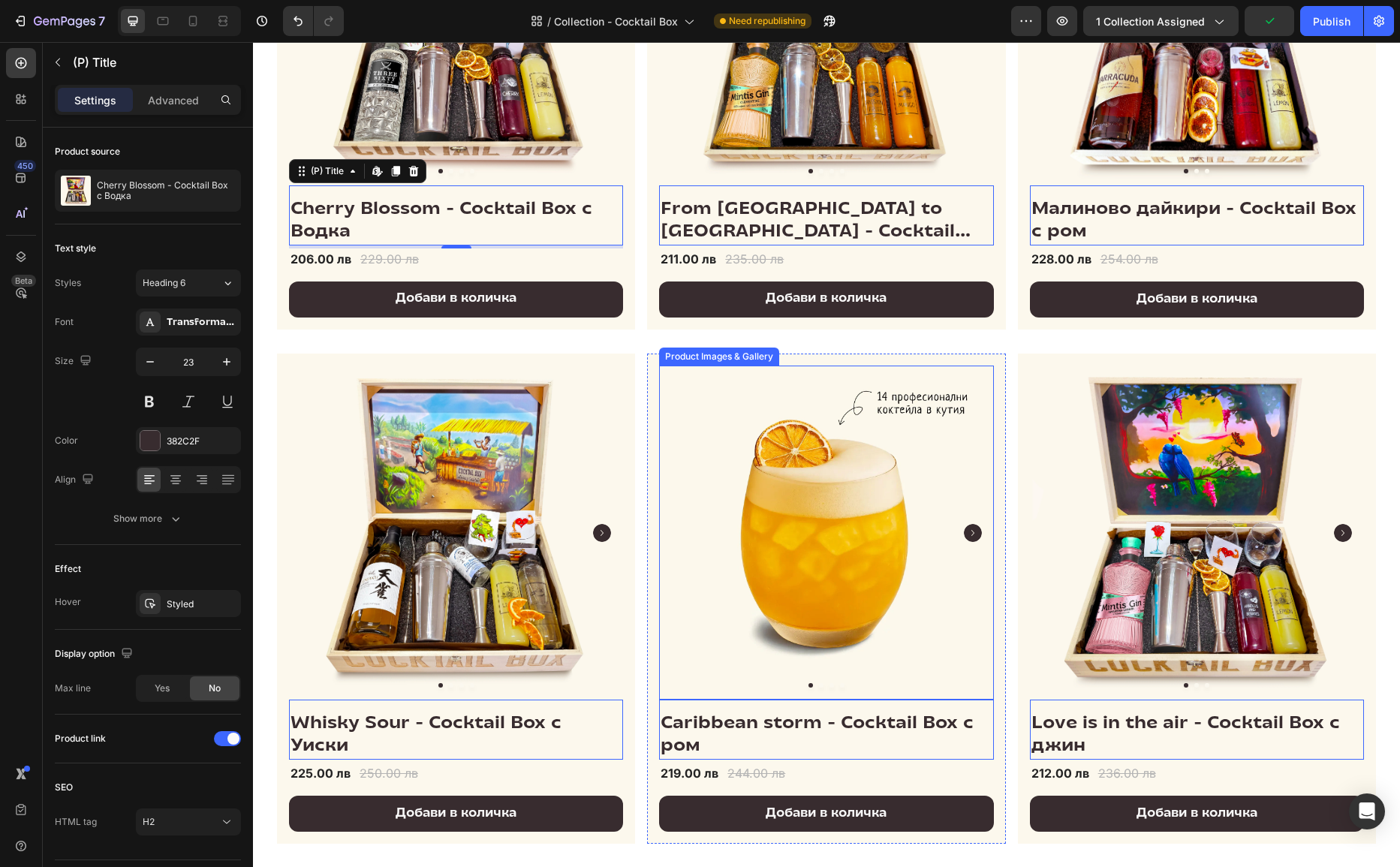
scroll to position [481, 0]
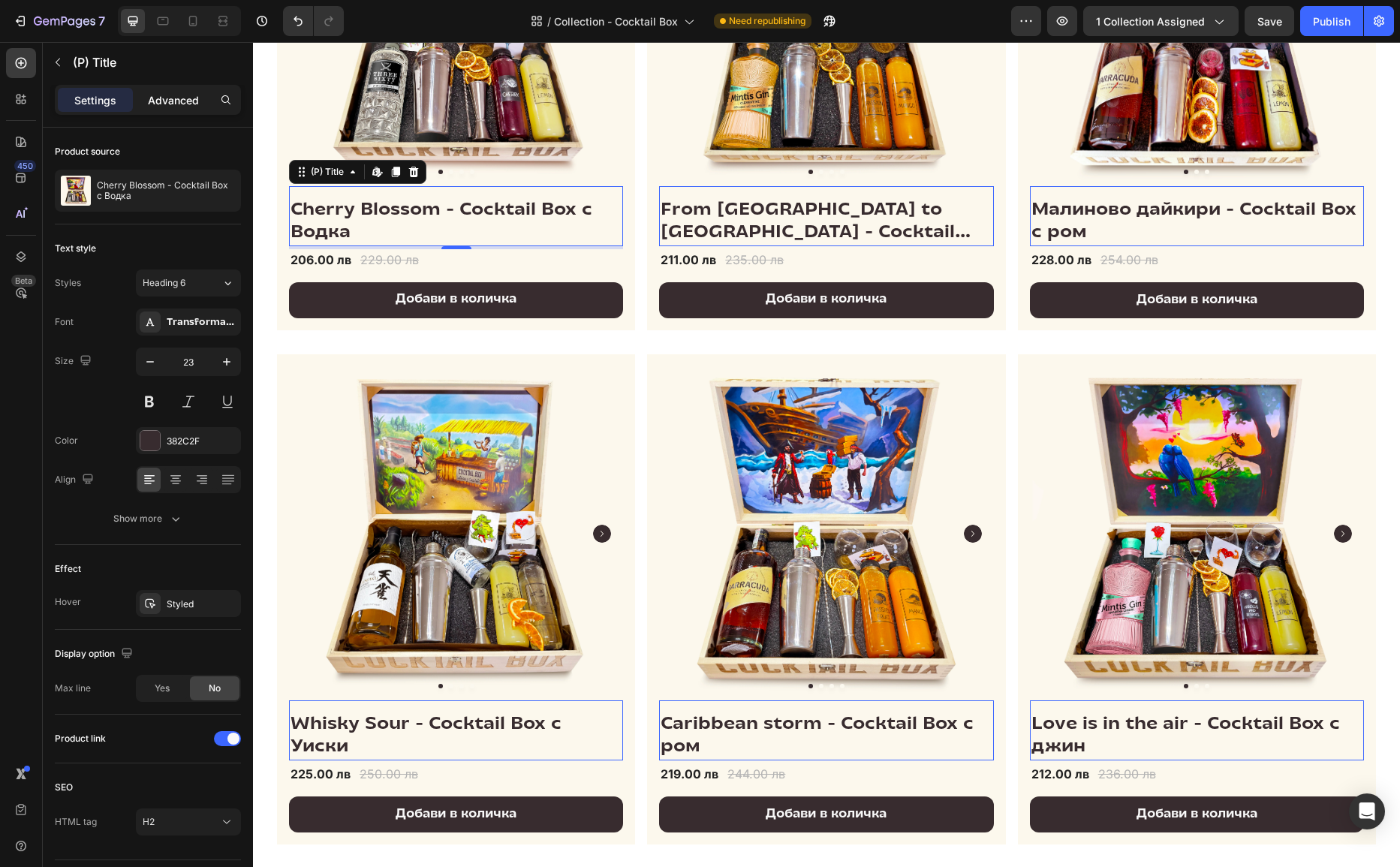
click at [159, 96] on p "Advanced" at bounding box center [173, 100] width 51 height 16
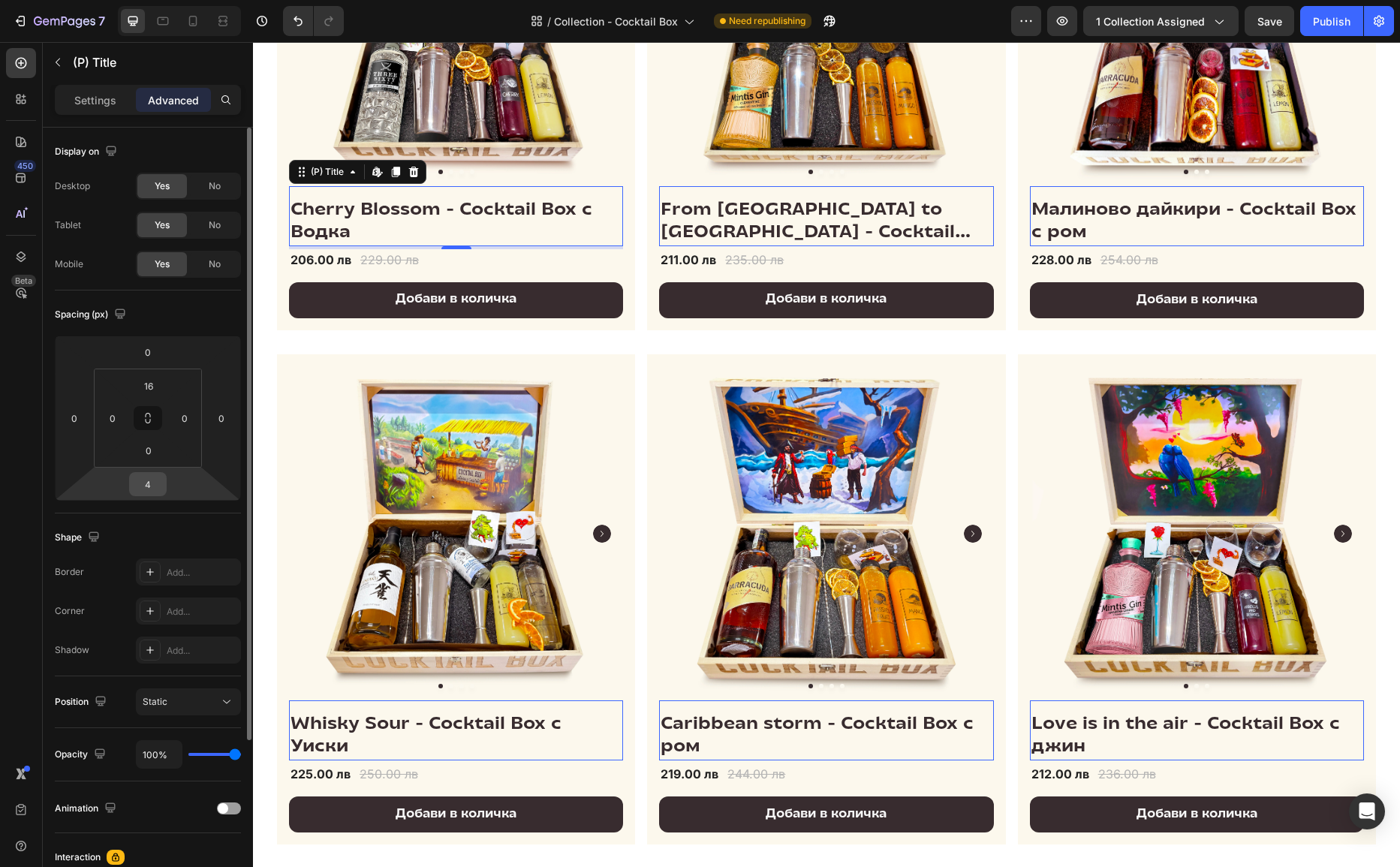
click at [150, 480] on input "4" at bounding box center [148, 484] width 30 height 23
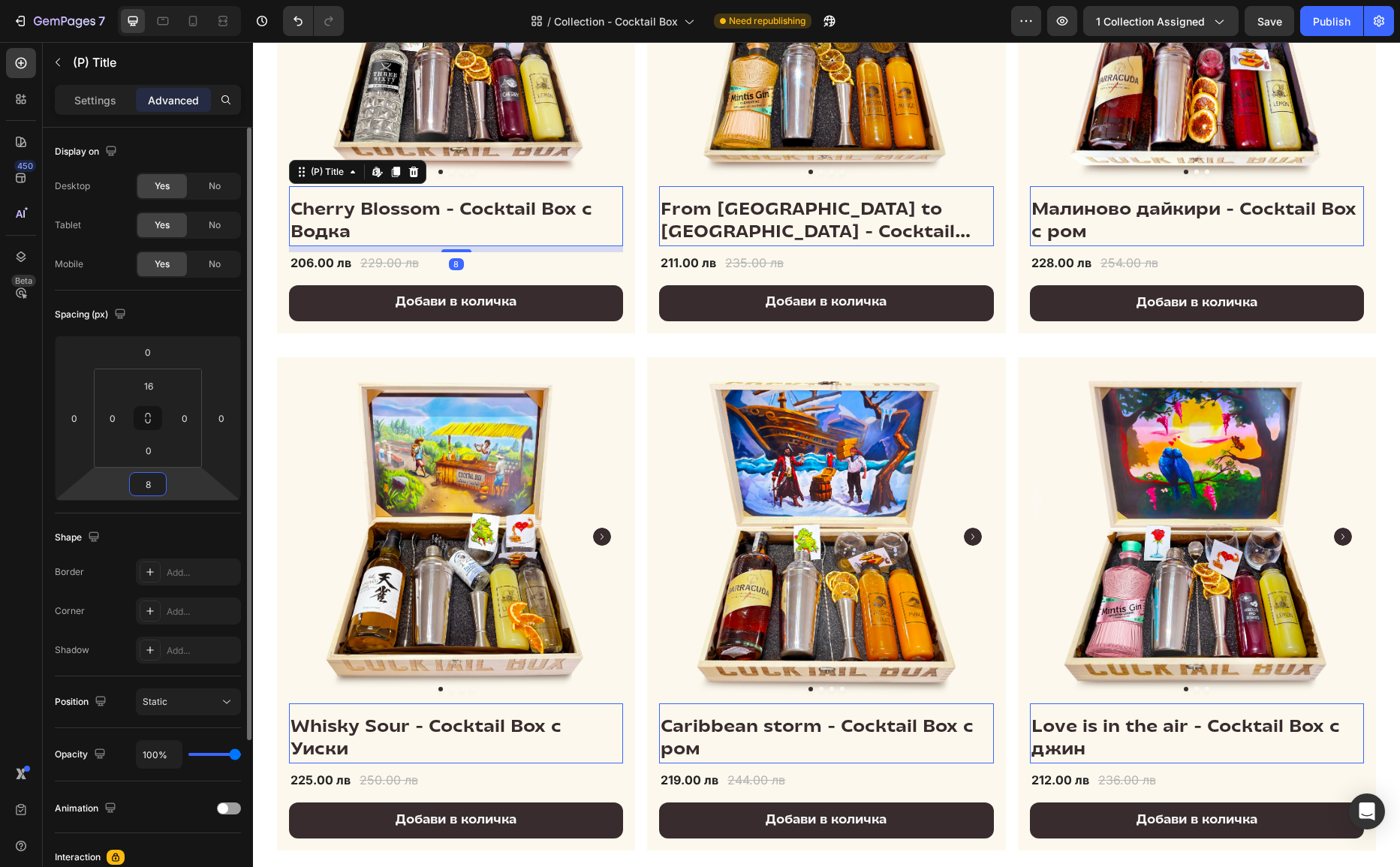
type input "8"
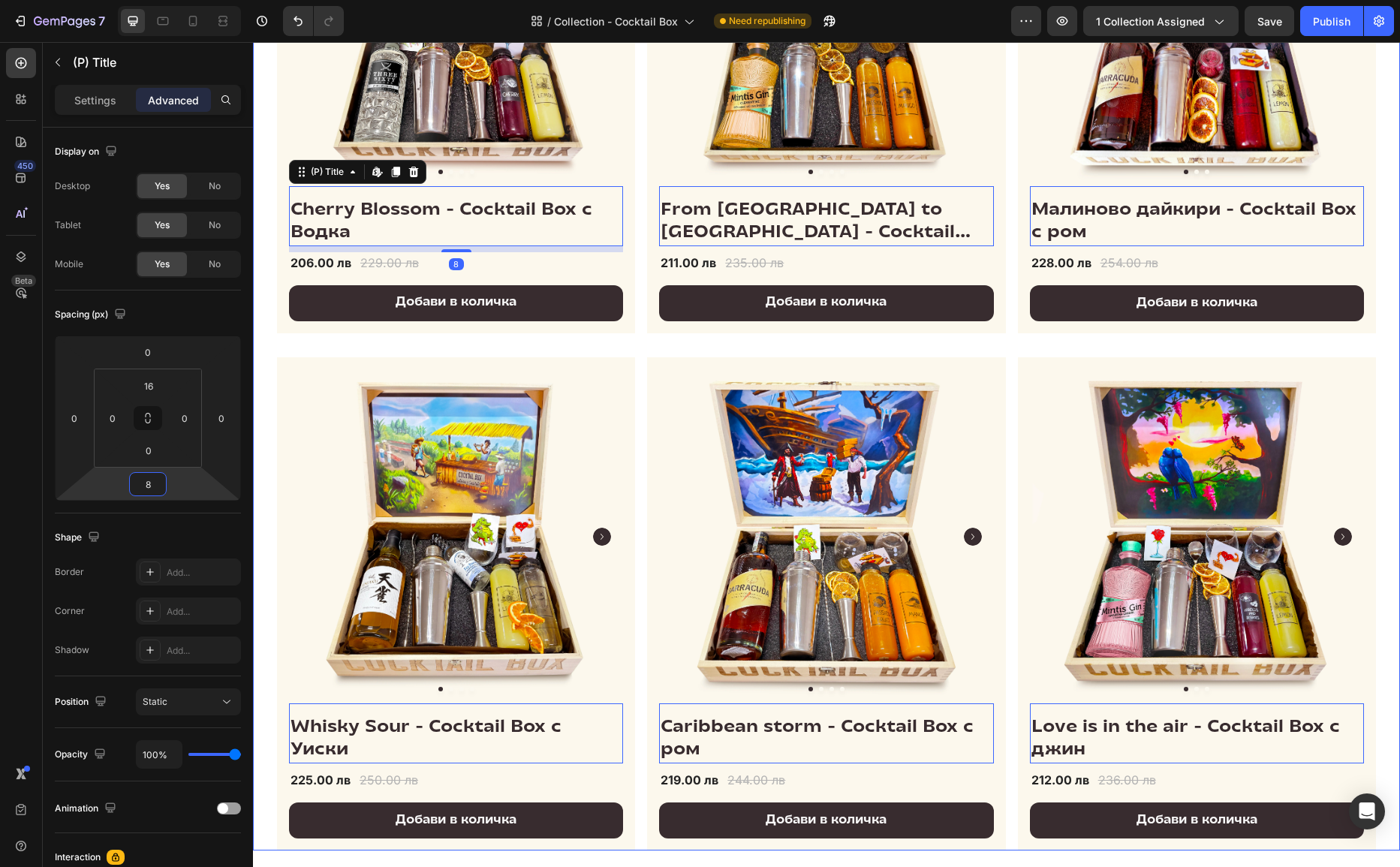
click at [730, 338] on div "Product Images & Gallery Cherry Blossom - Cocktail Box с Водка (P) Title Edit c…" at bounding box center [826, 345] width 1099 height 1011
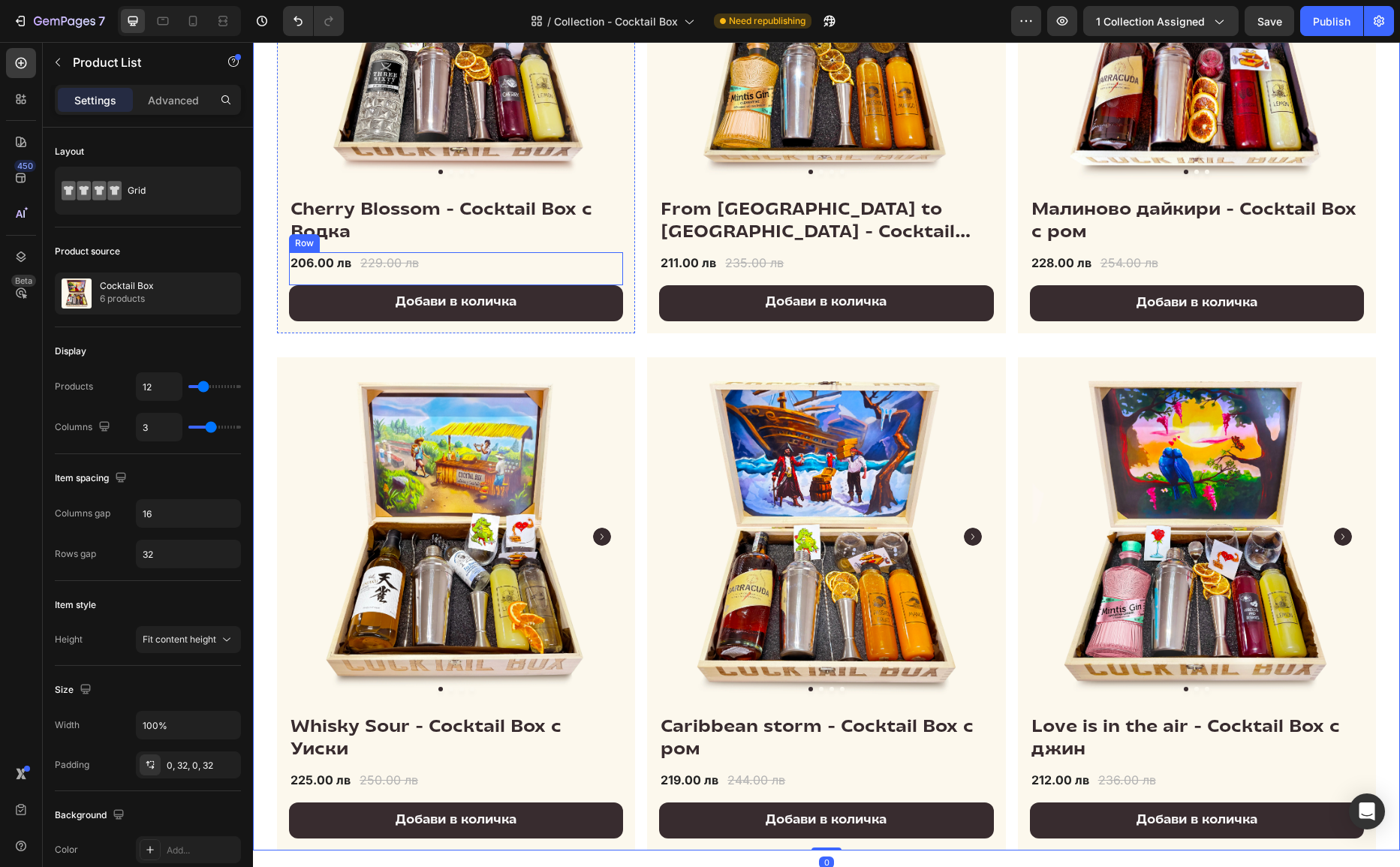
click at [452, 259] on div "206.00 лв (P) Price (P) Price 229.00 лв (P) Price (P) Price Row" at bounding box center [456, 269] width 334 height 33
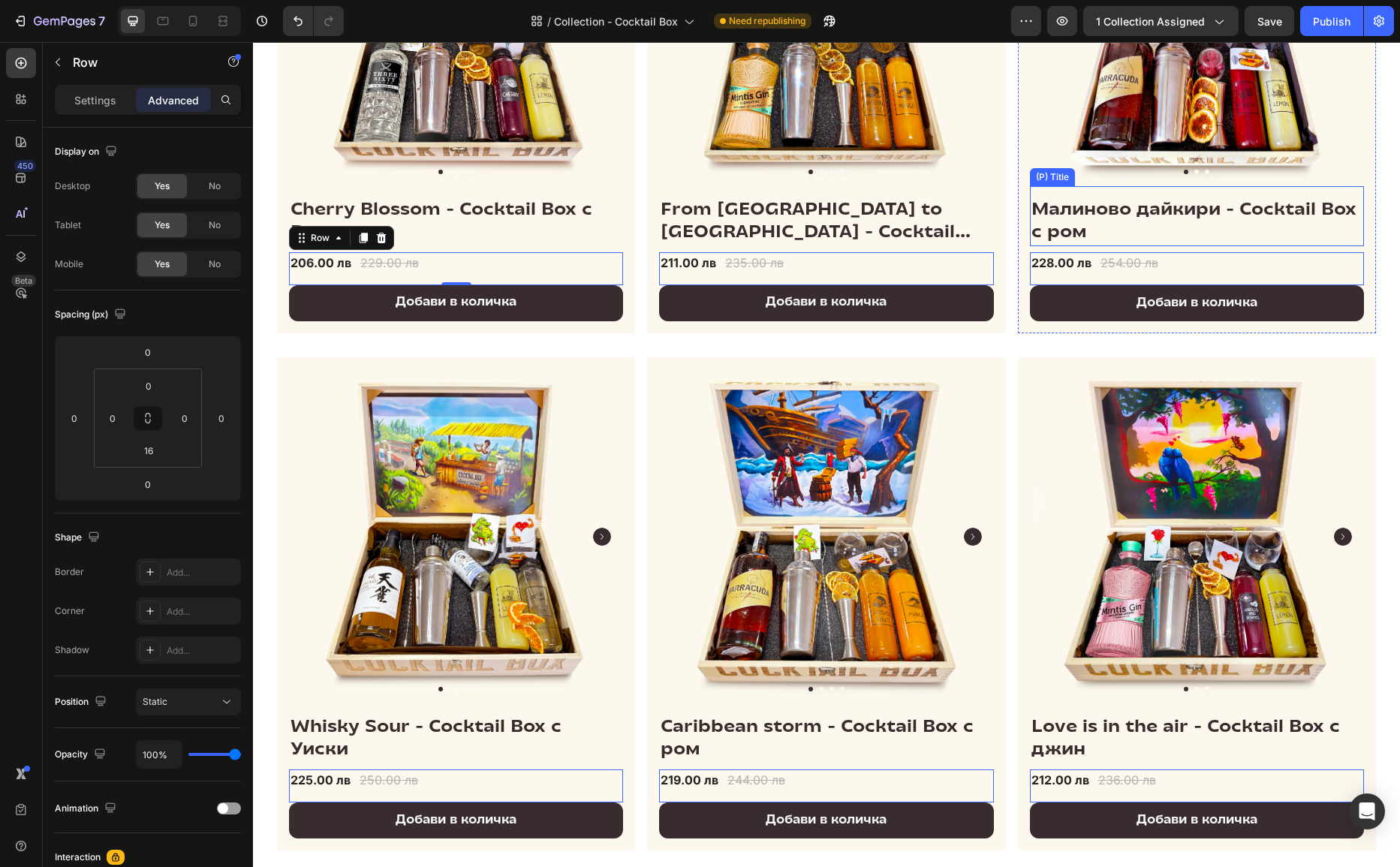
click at [1089, 227] on h2 "Малиново дайкири - Cocktail Box с ром" at bounding box center [1197, 222] width 334 height 48
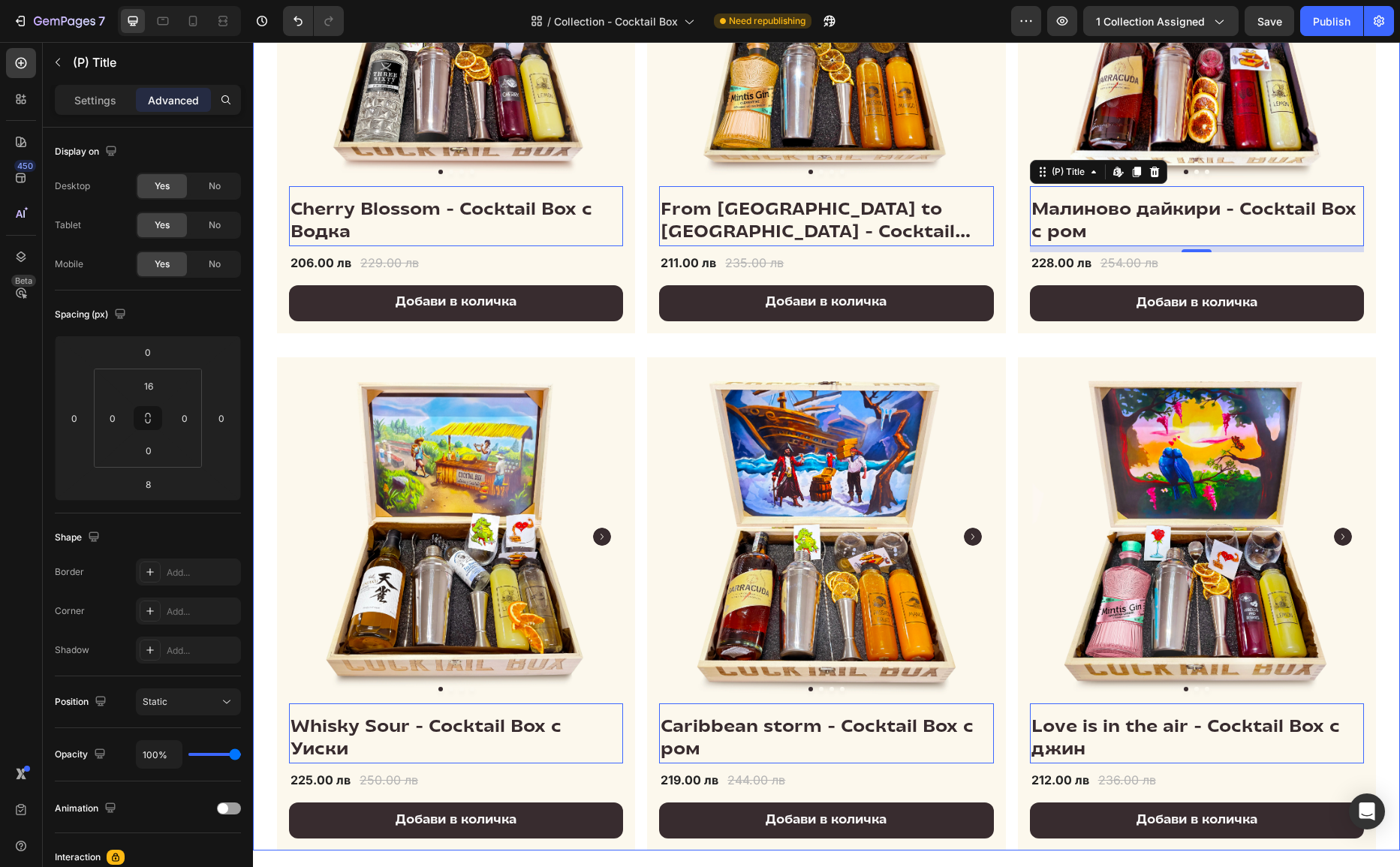
click at [1010, 179] on div "Product Images & Gallery Cherry Blossom - Cocktail Box с Водка (P) Title Edit c…" at bounding box center [826, 345] width 1099 height 1011
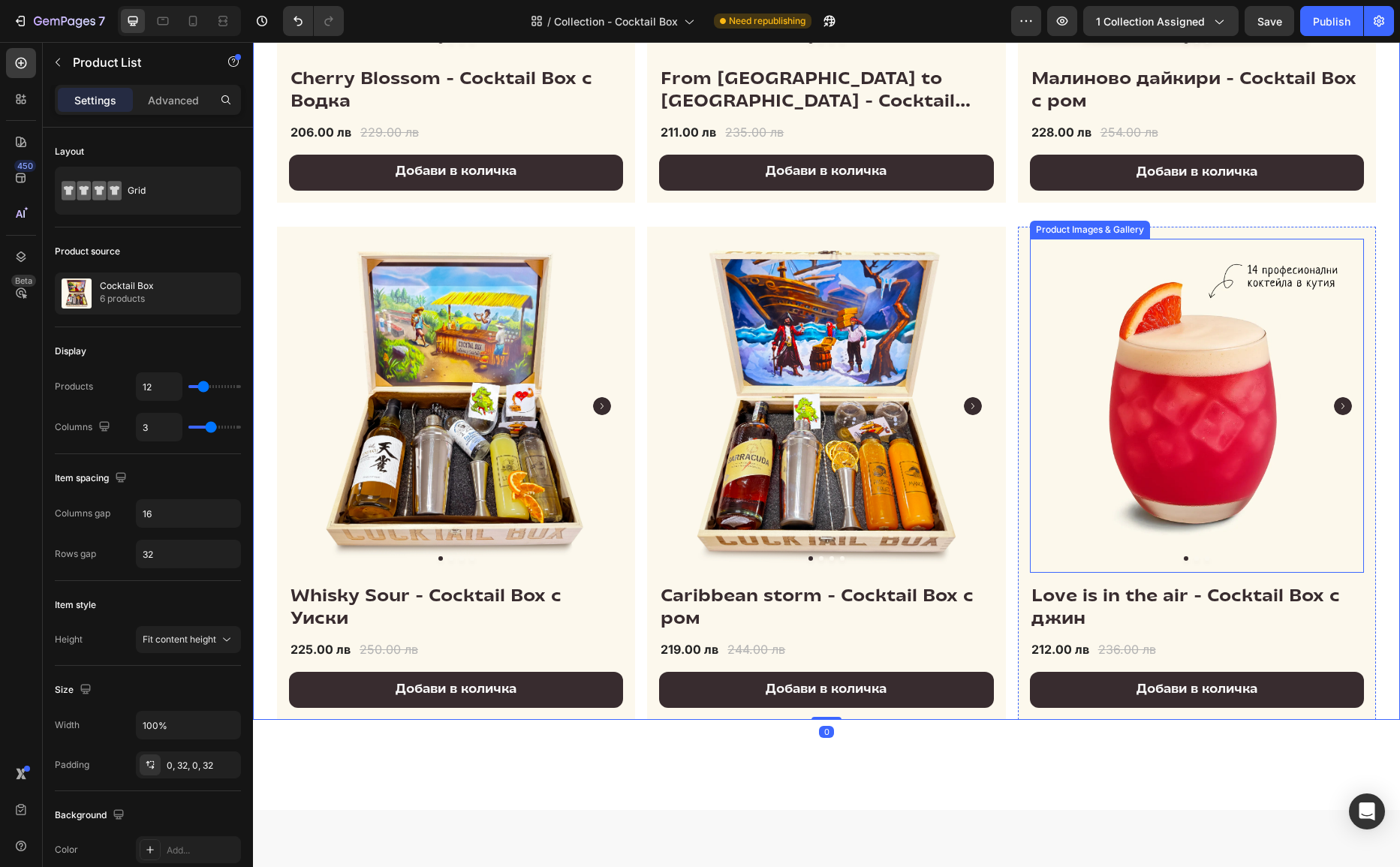
scroll to position [620, 0]
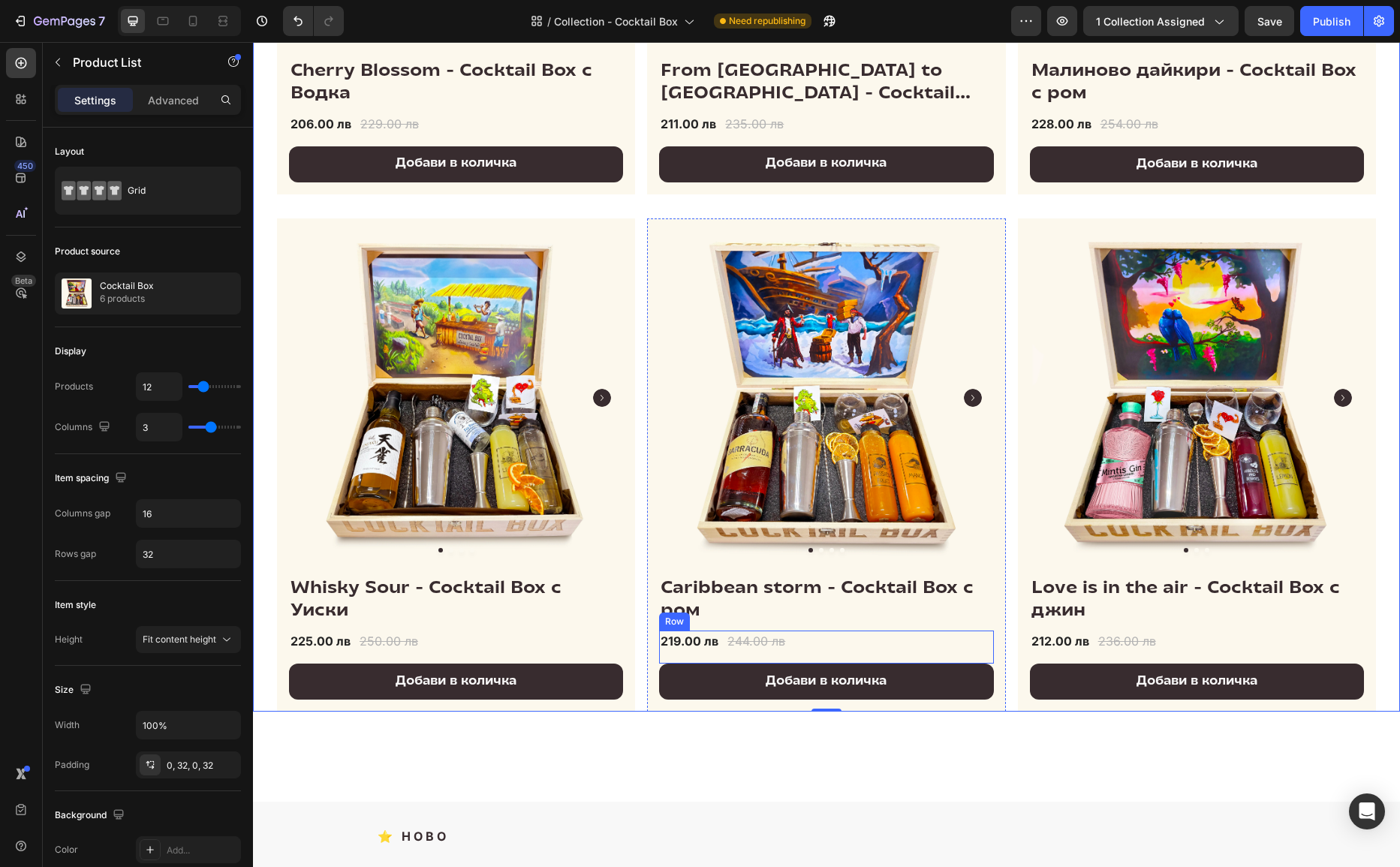
click at [993, 639] on div "219.00 лв (P) Price (P) Price 244.00 лв (P) Price (P) Price Row" at bounding box center [825, 647] width 334 height 33
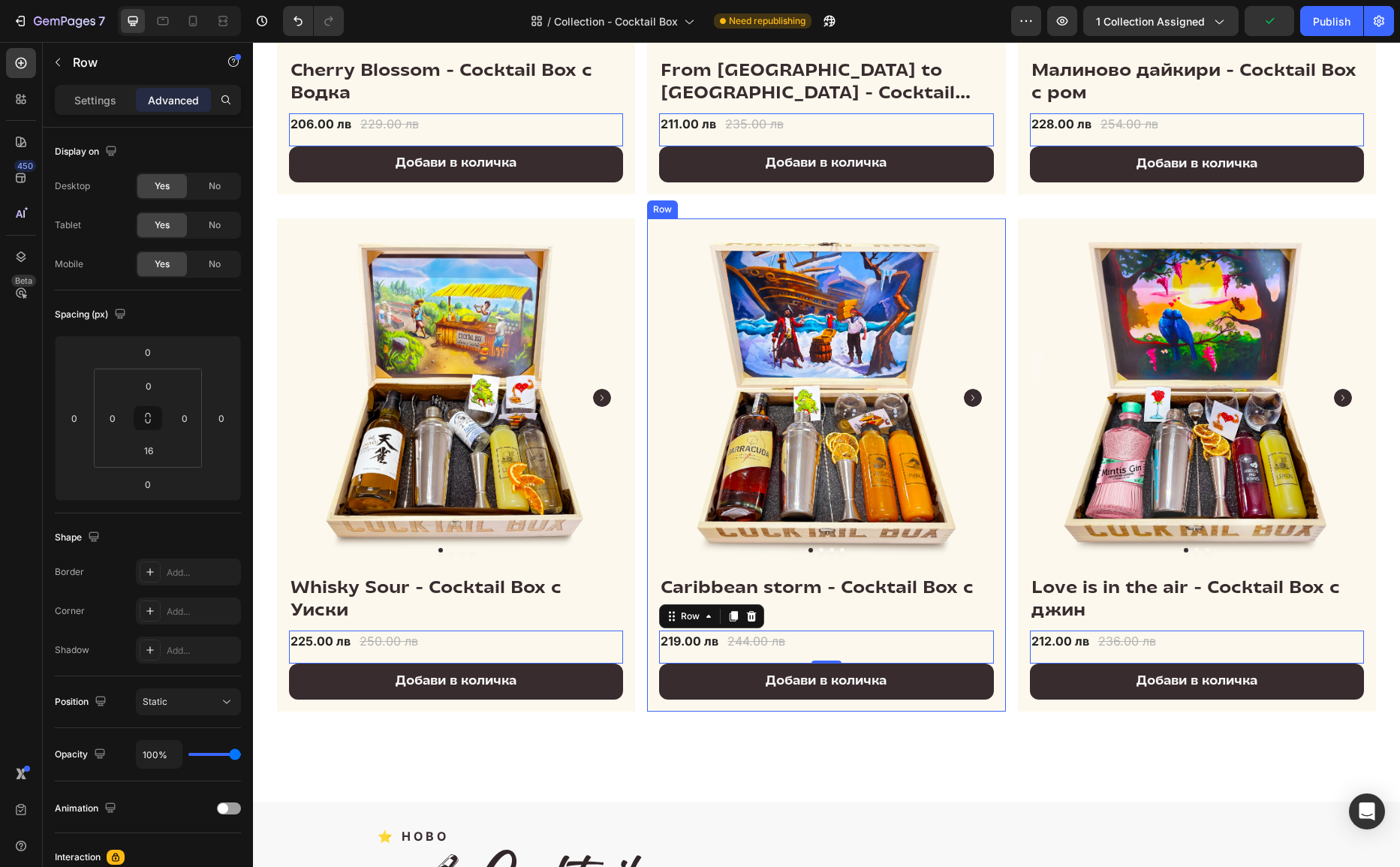
click at [655, 241] on div "Product Images & Gallery Caribbean storm - Cocktail Box с ром (P) Title 219.00 …" at bounding box center [826, 465] width 358 height 494
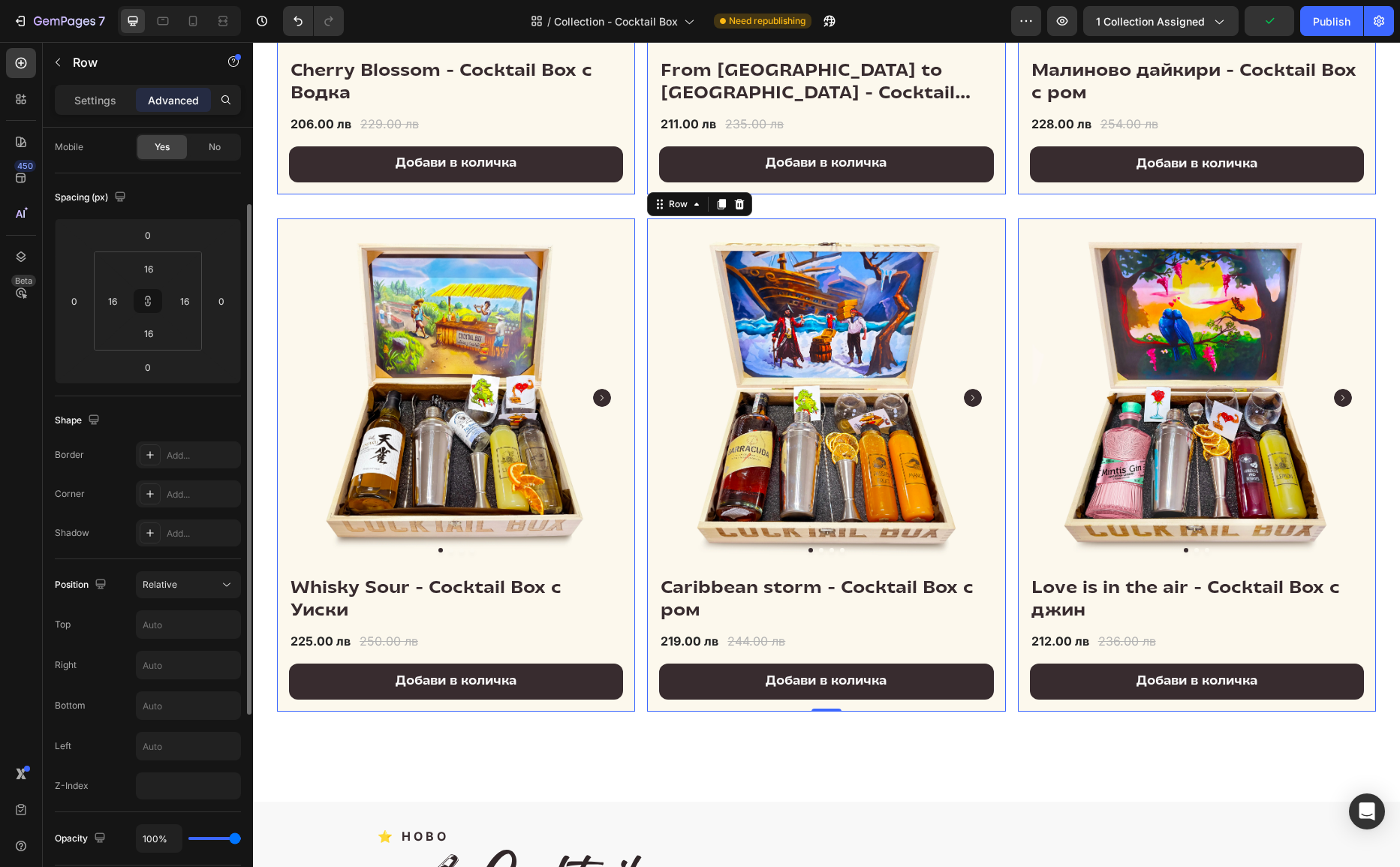
scroll to position [131, 0]
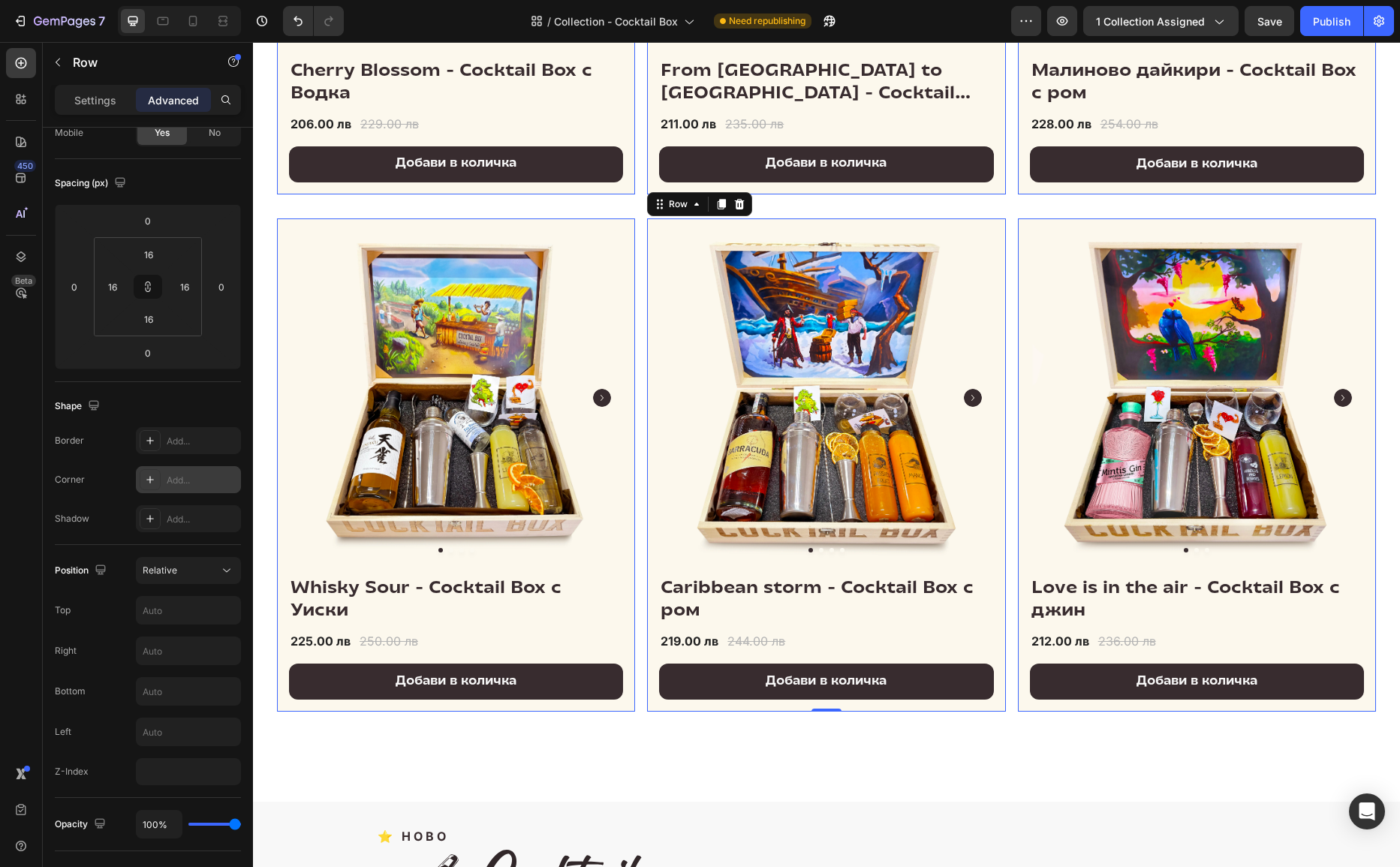
click at [177, 472] on div "Add..." at bounding box center [188, 479] width 105 height 27
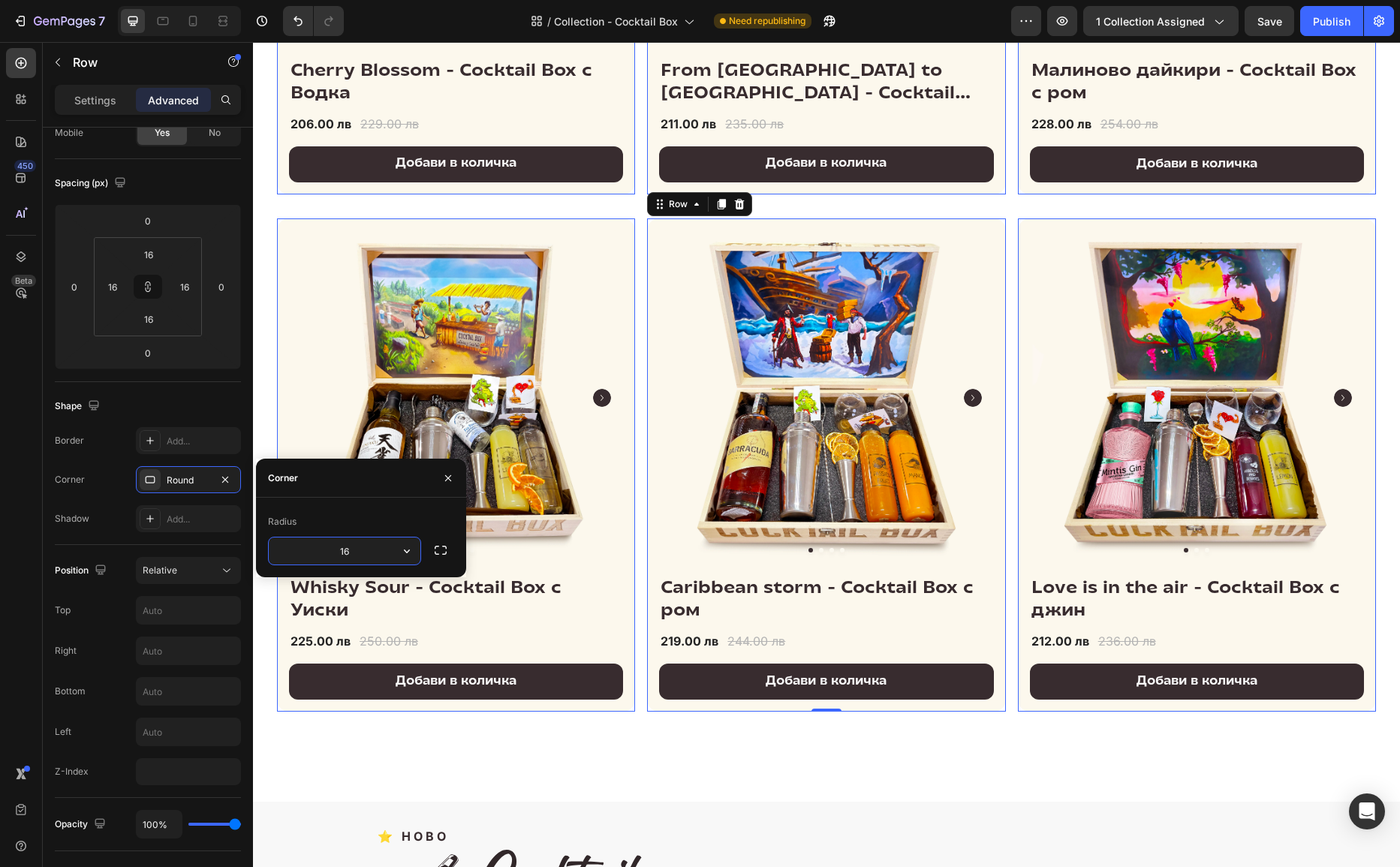
type input "16"
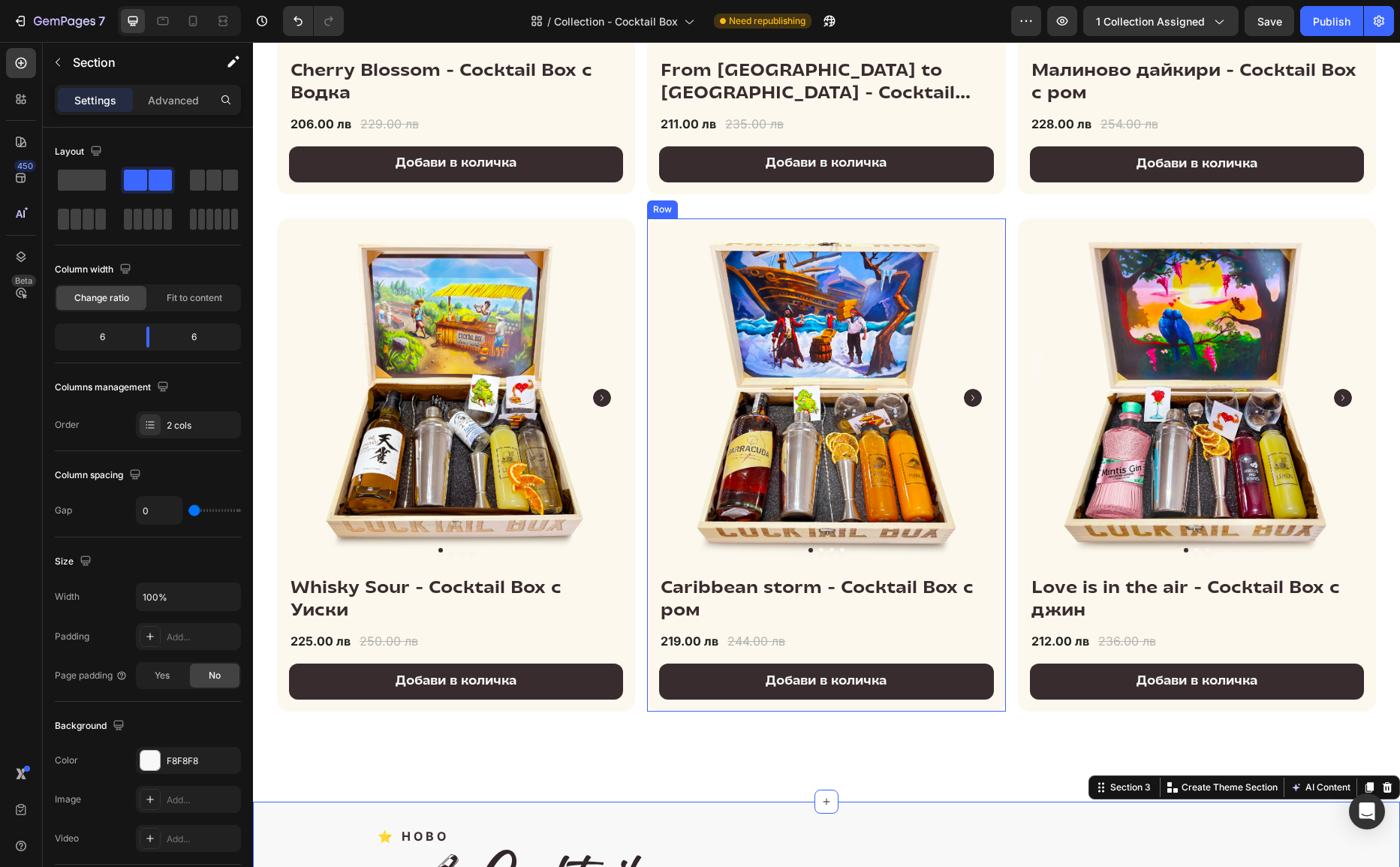
click at [655, 702] on div "Product Images & Gallery Caribbean storm - Cocktail Box с ром (P) Title 219.00 …" at bounding box center [826, 465] width 358 height 494
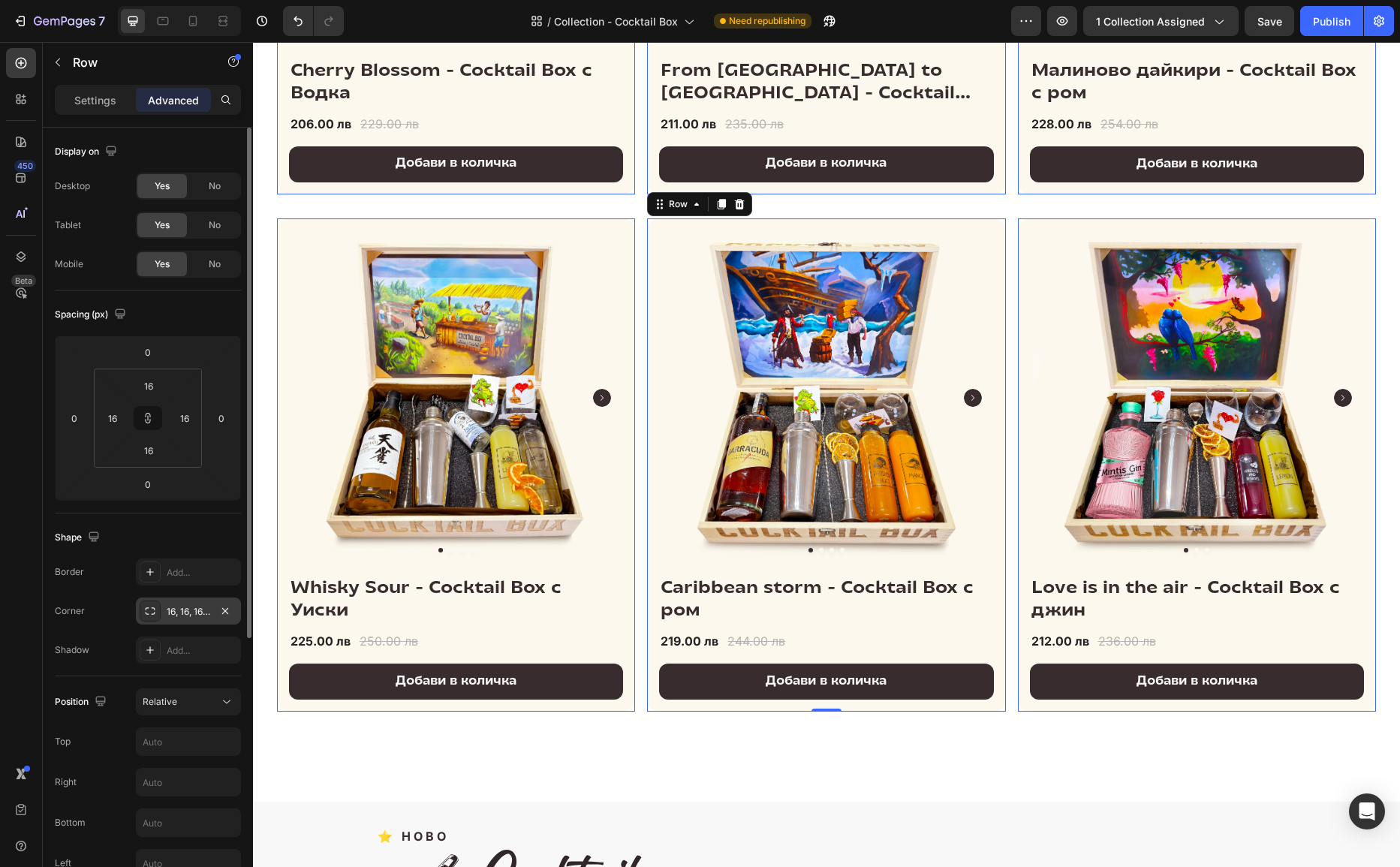
click at [187, 613] on div "16, 16, 16, 16" at bounding box center [188, 612] width 43 height 13
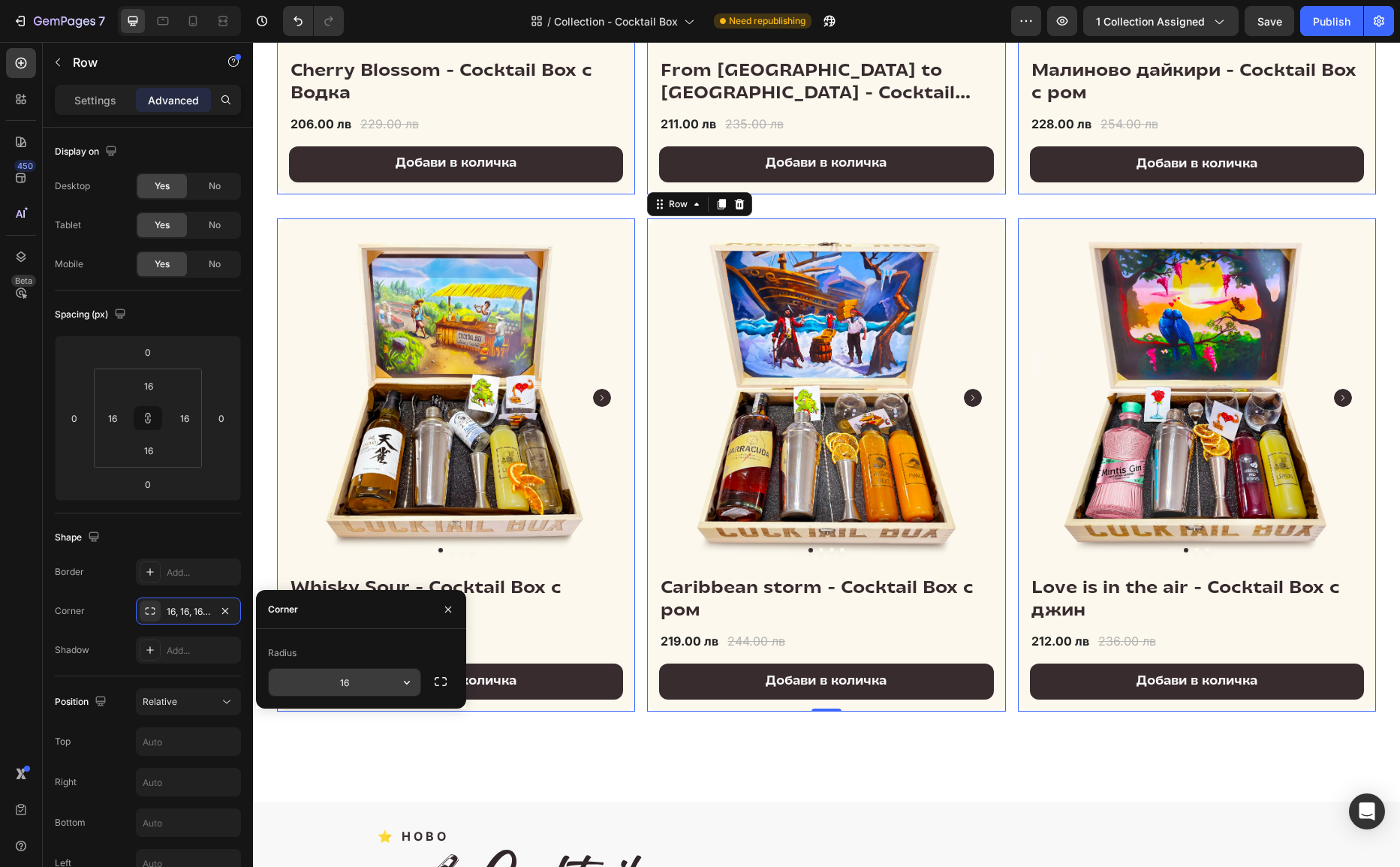
click at [345, 683] on input "16" at bounding box center [344, 683] width 151 height 27
type input "12"
click at [488, 770] on div "Product Images & Gallery Cherry Blossom - Cocktail Box с Водка (P) Title 206.00…" at bounding box center [827, 365] width 1148 height 1825
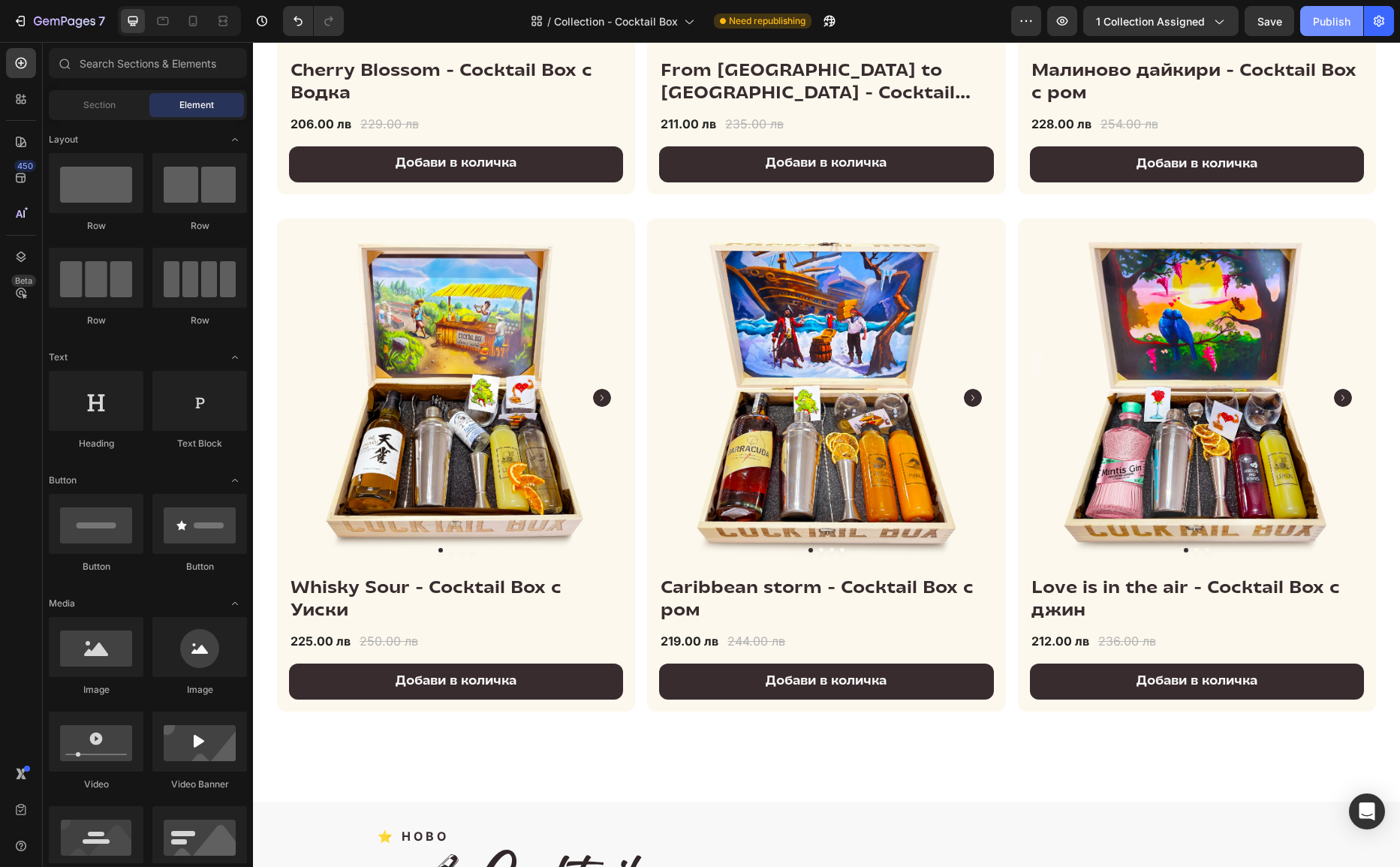
click at [1244, 24] on div "Publish" at bounding box center [1332, 21] width 38 height 16
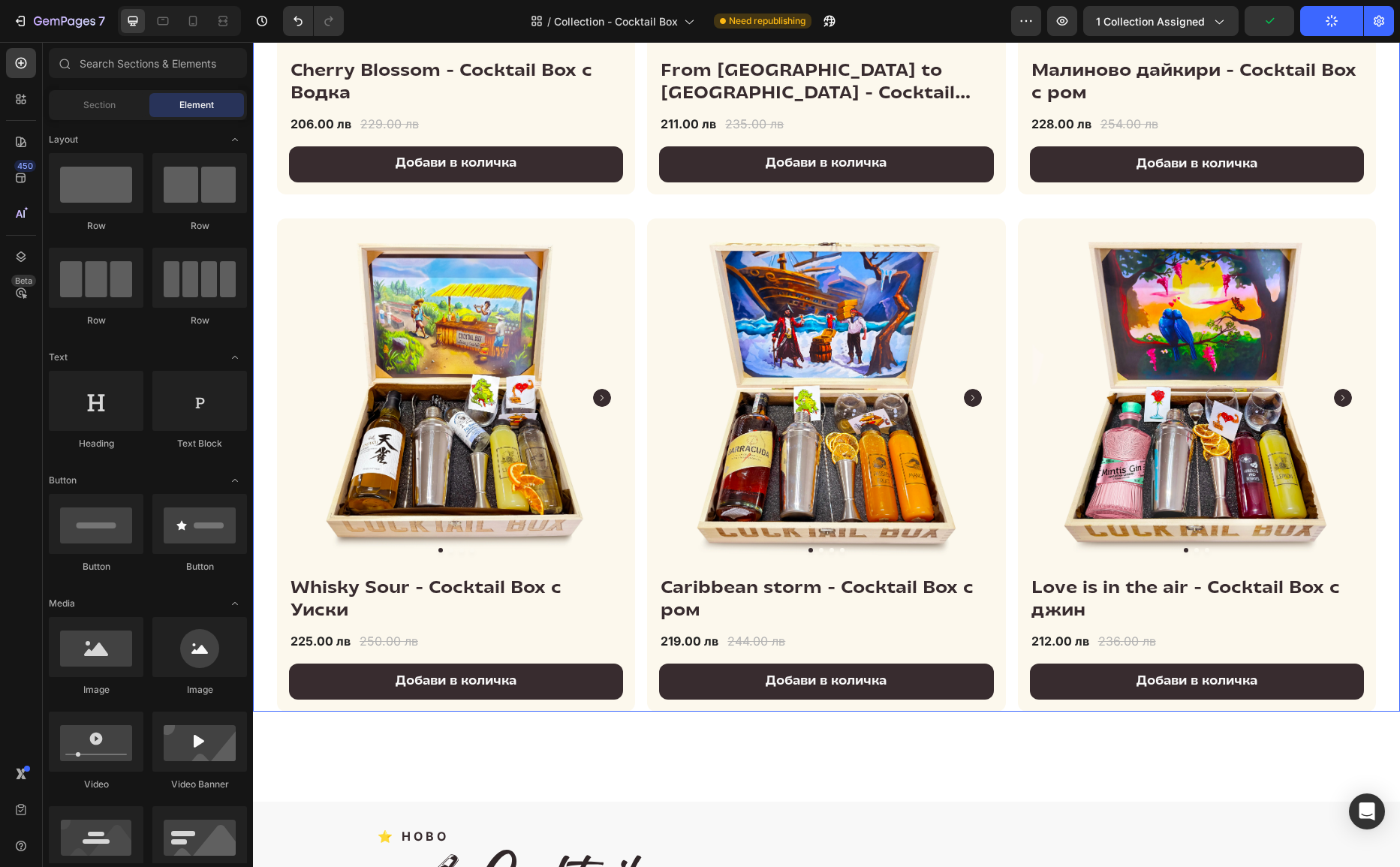
click at [645, 201] on div "Product Images & Gallery Cherry Blossom - Cocktail Box с Водка (P) Title 206.00…" at bounding box center [826, 206] width 1099 height 1011
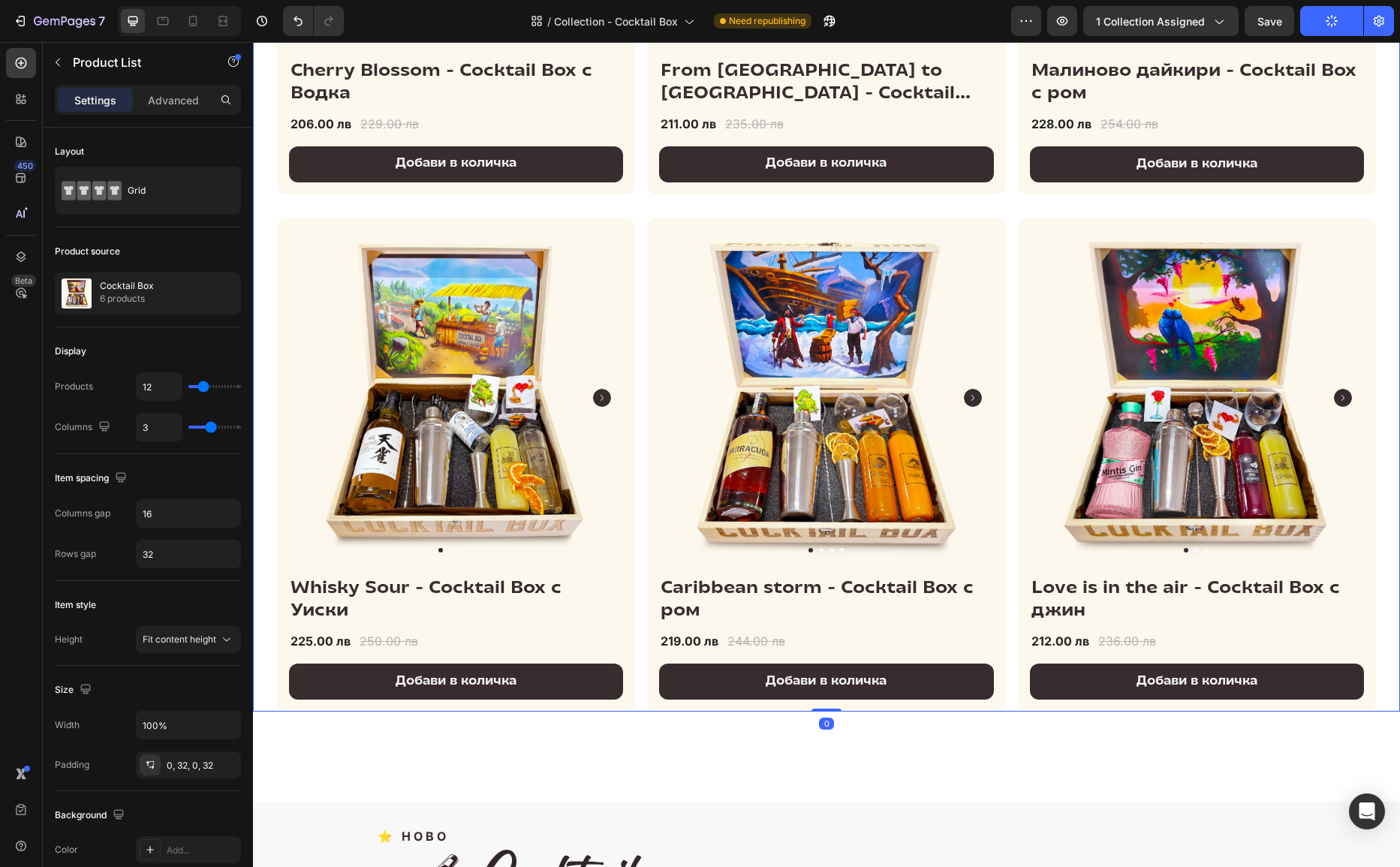
click at [641, 159] on div "Product Images & Gallery Cherry Blossom - Cocktail Box с Водка (P) Title 206.00…" at bounding box center [826, 206] width 1099 height 1011
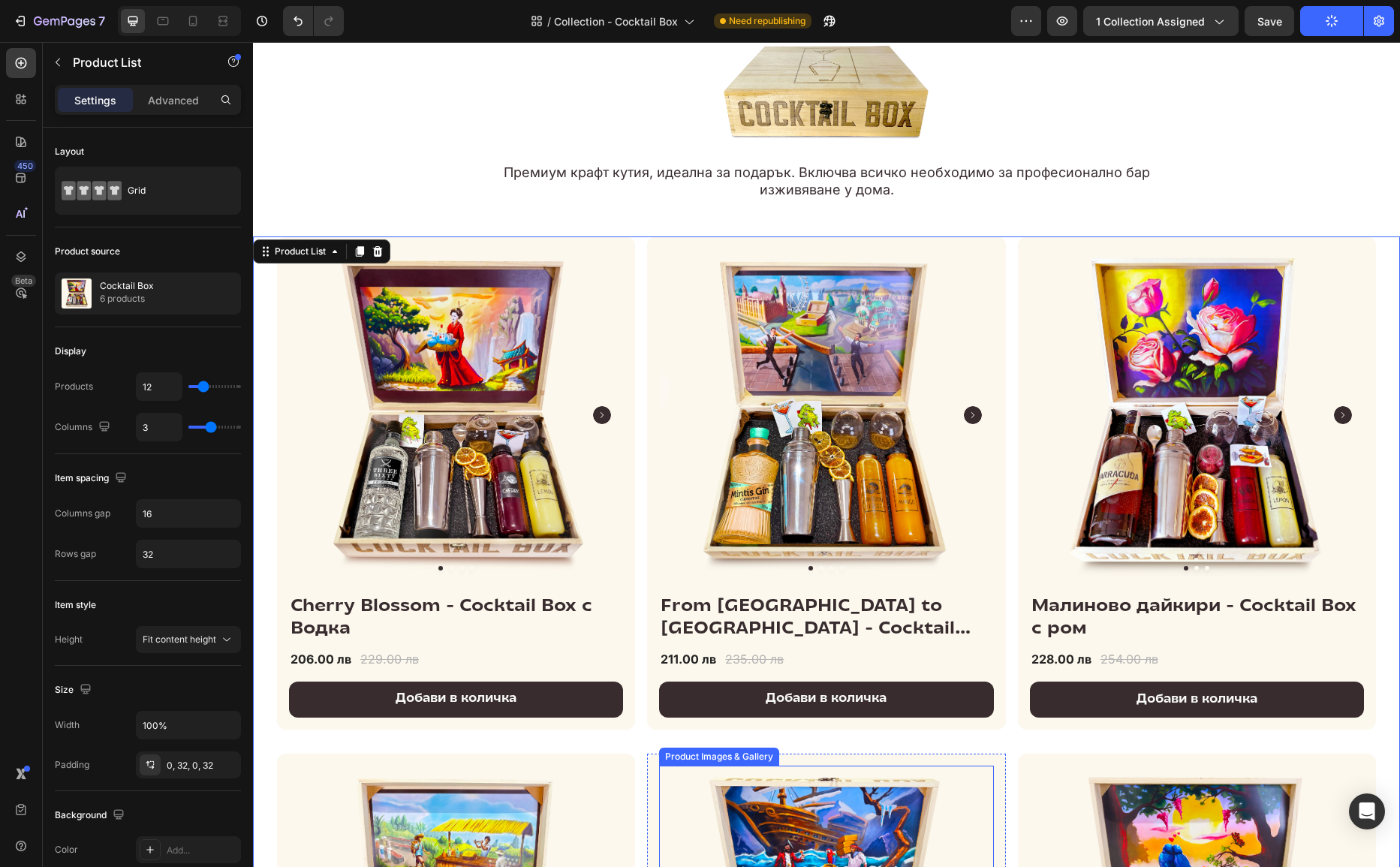
scroll to position [81, 0]
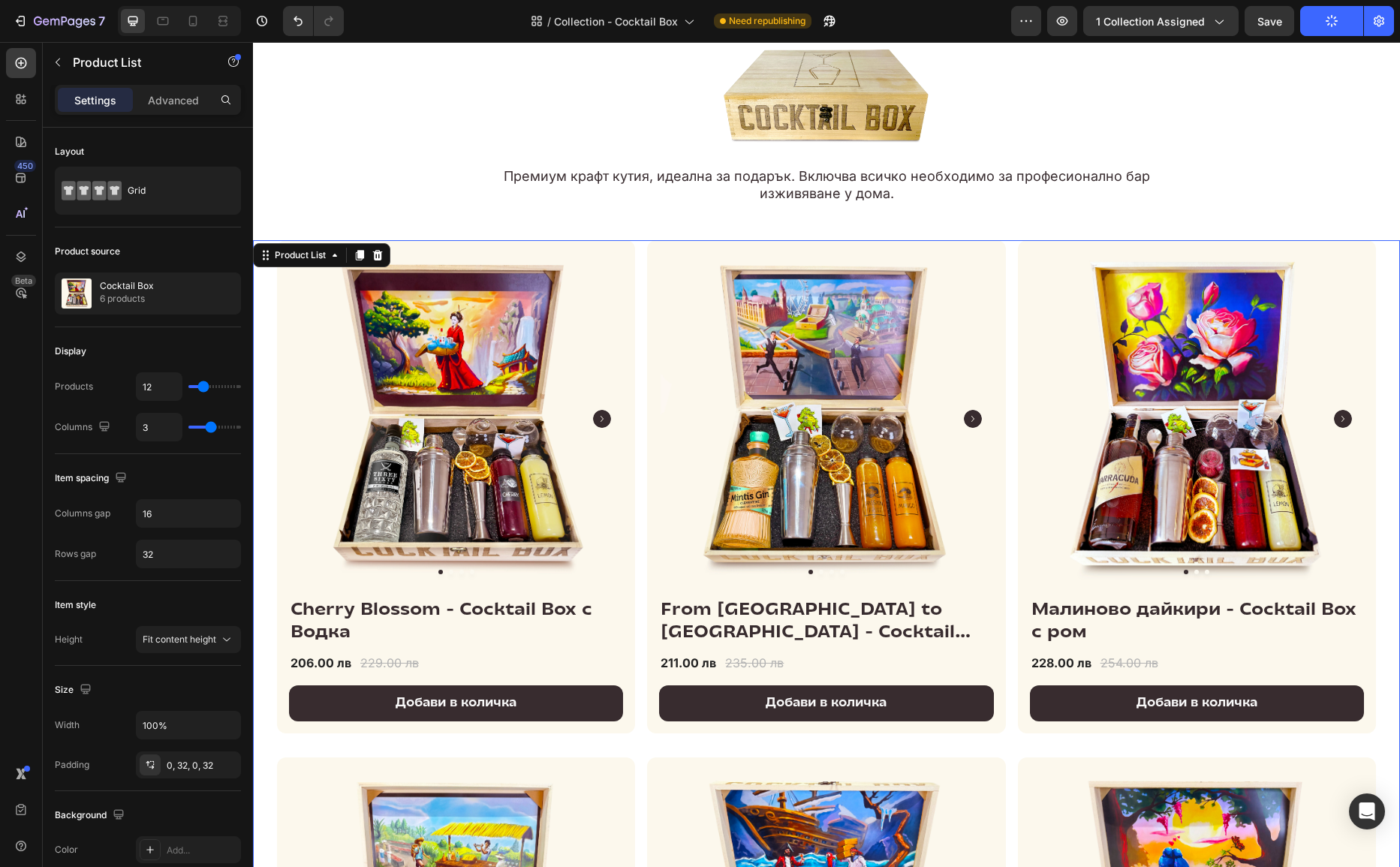
click at [636, 283] on div "Product Images & Gallery Cherry Blossom - Cocktail Box с Водка (P) Title 206.00…" at bounding box center [826, 745] width 1099 height 1011
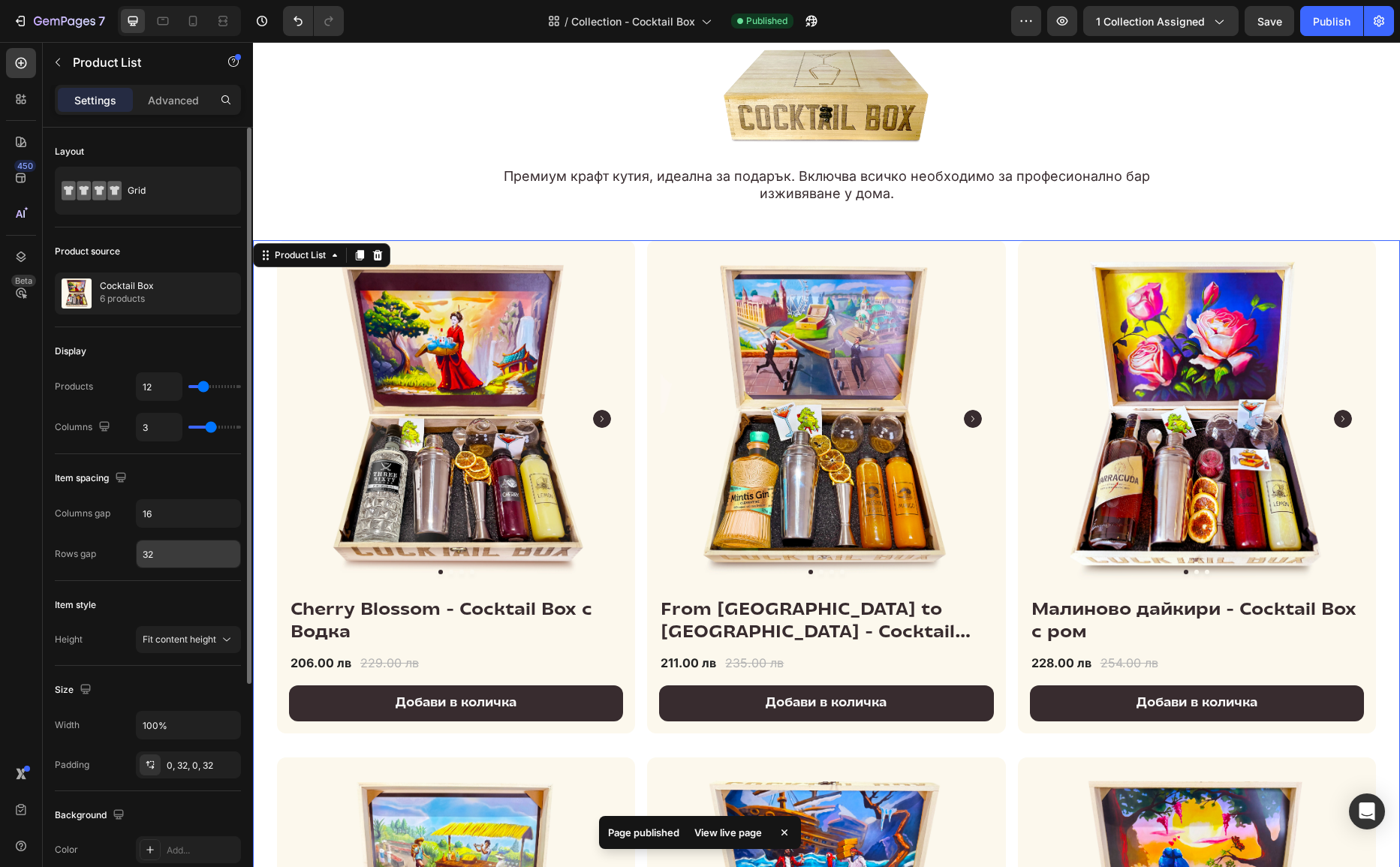
click at [186, 543] on input "32" at bounding box center [189, 554] width 104 height 27
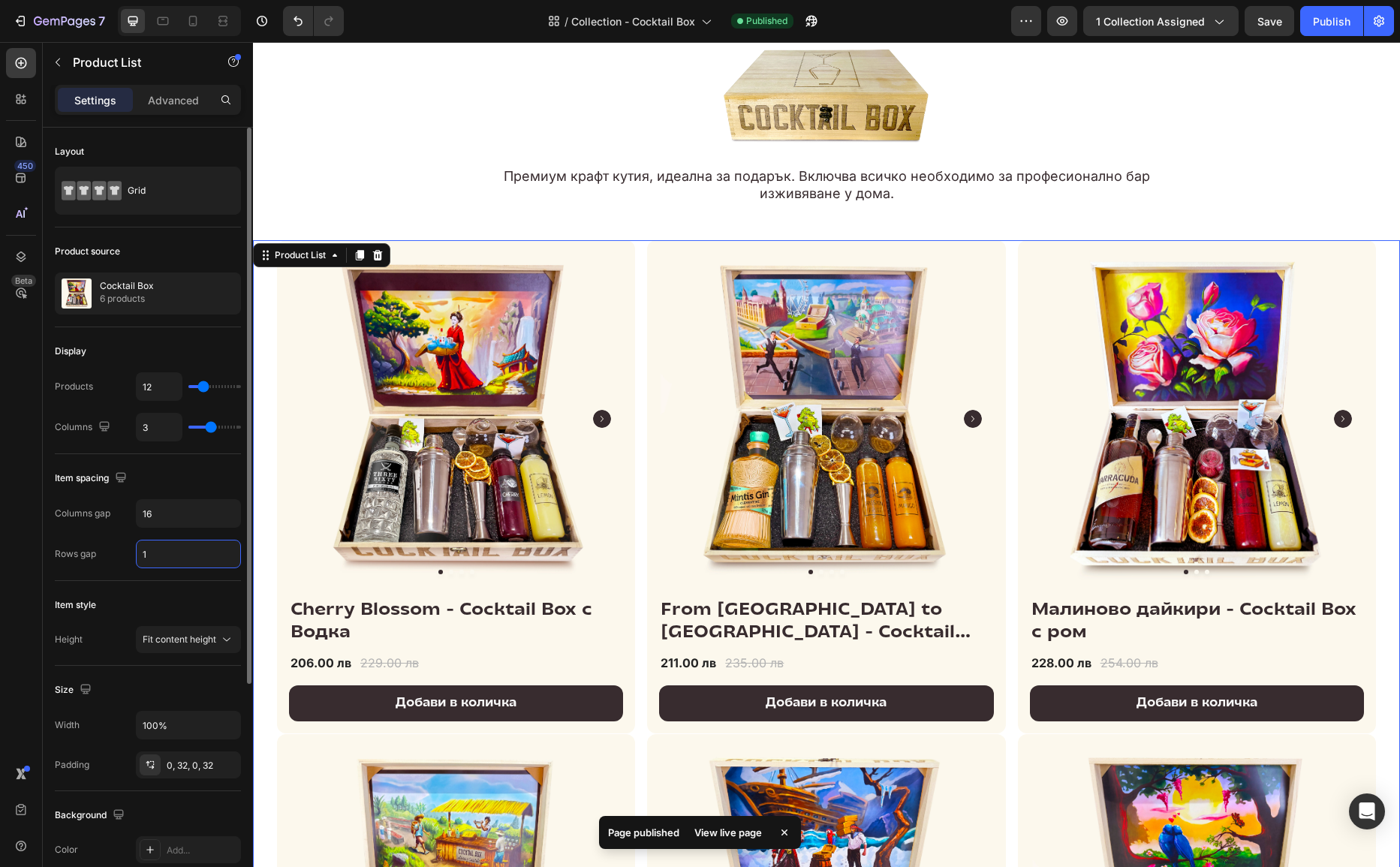
type input "16"
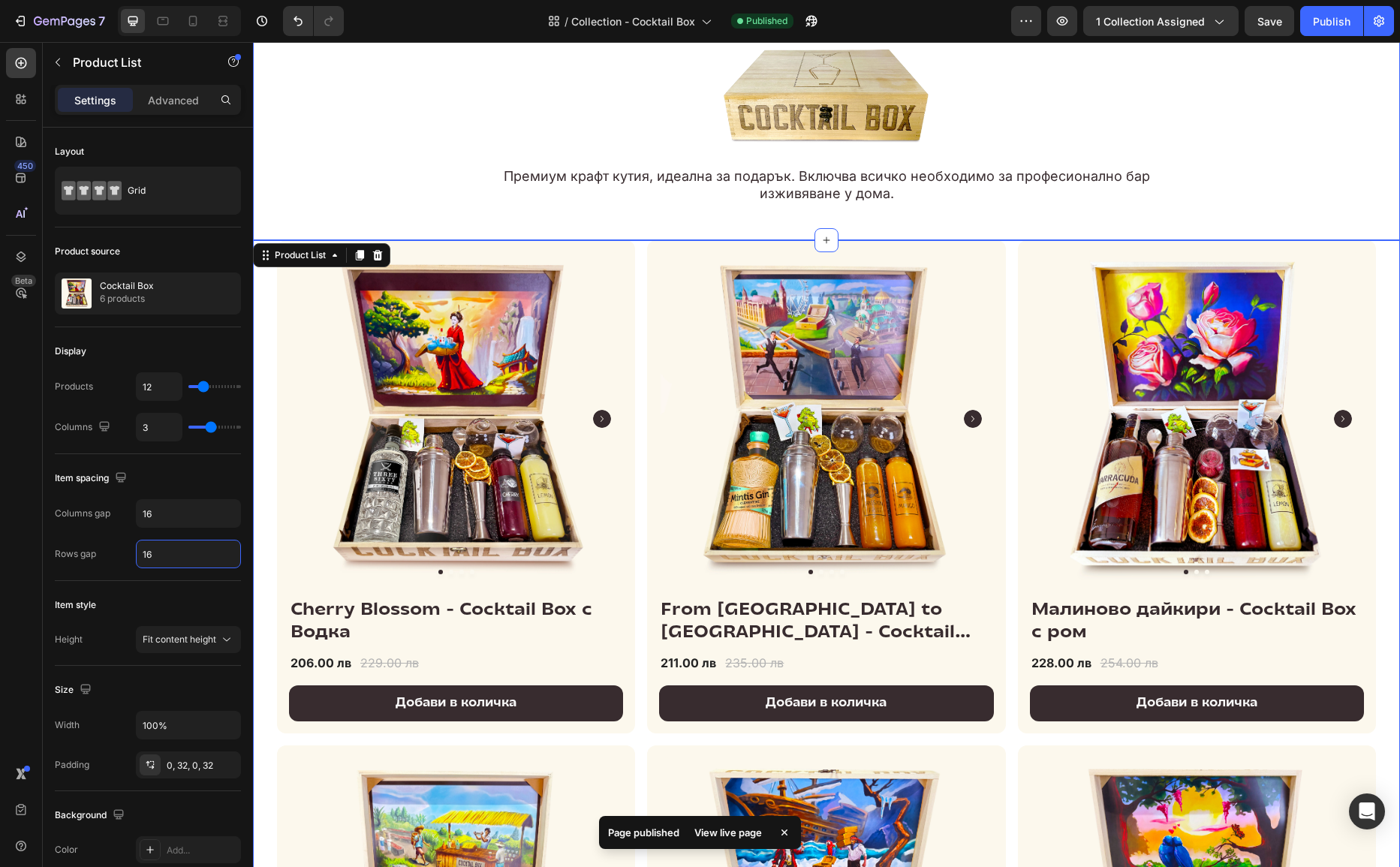
click at [579, 221] on div "Image Премиум крафт кутия, идеална за подарък. Включва всичко необходимо за про…" at bounding box center [827, 115] width 1148 height 249
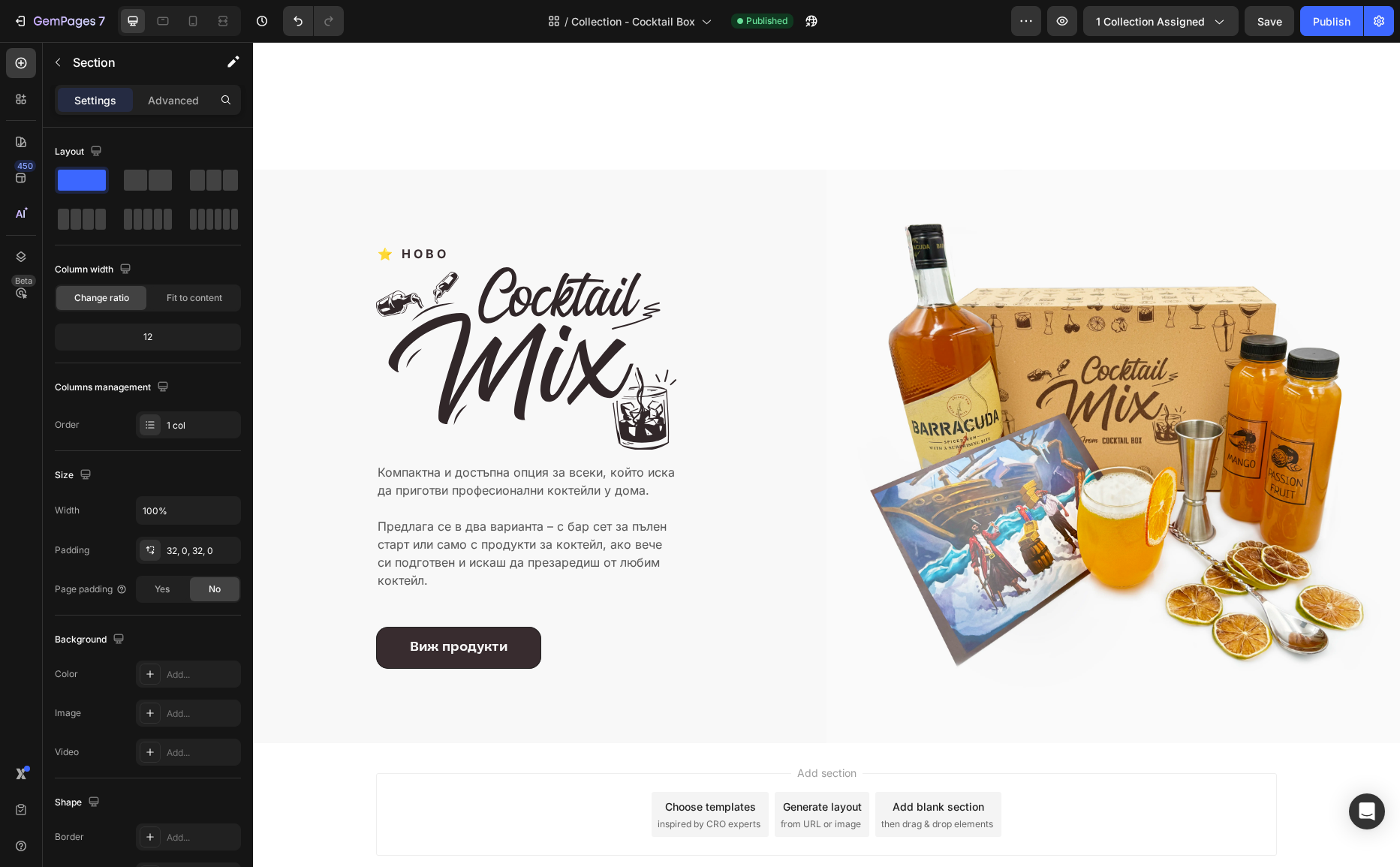
scroll to position [1331, 0]
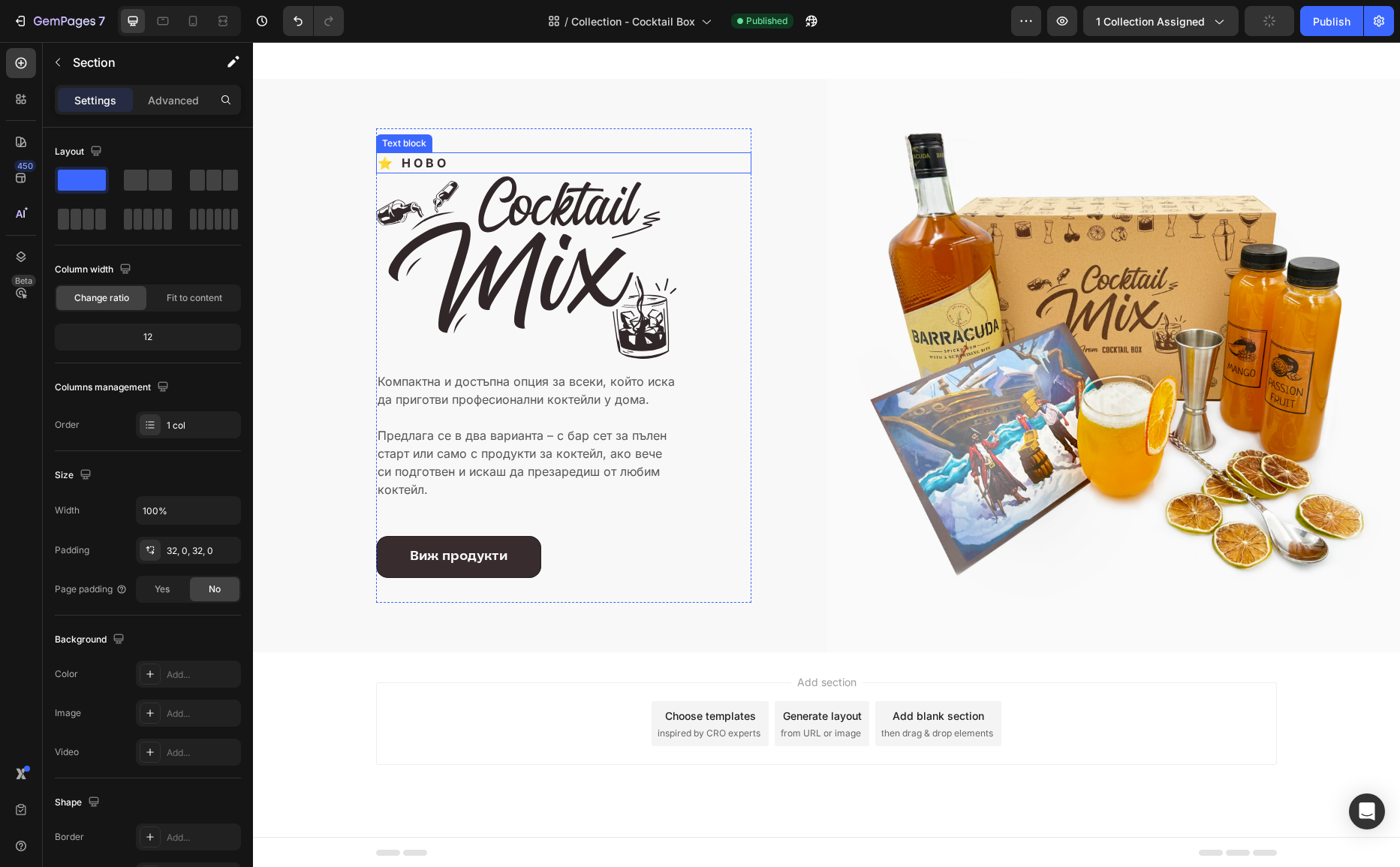
click at [406, 165] on p "⭐ НОВО" at bounding box center [564, 163] width 372 height 18
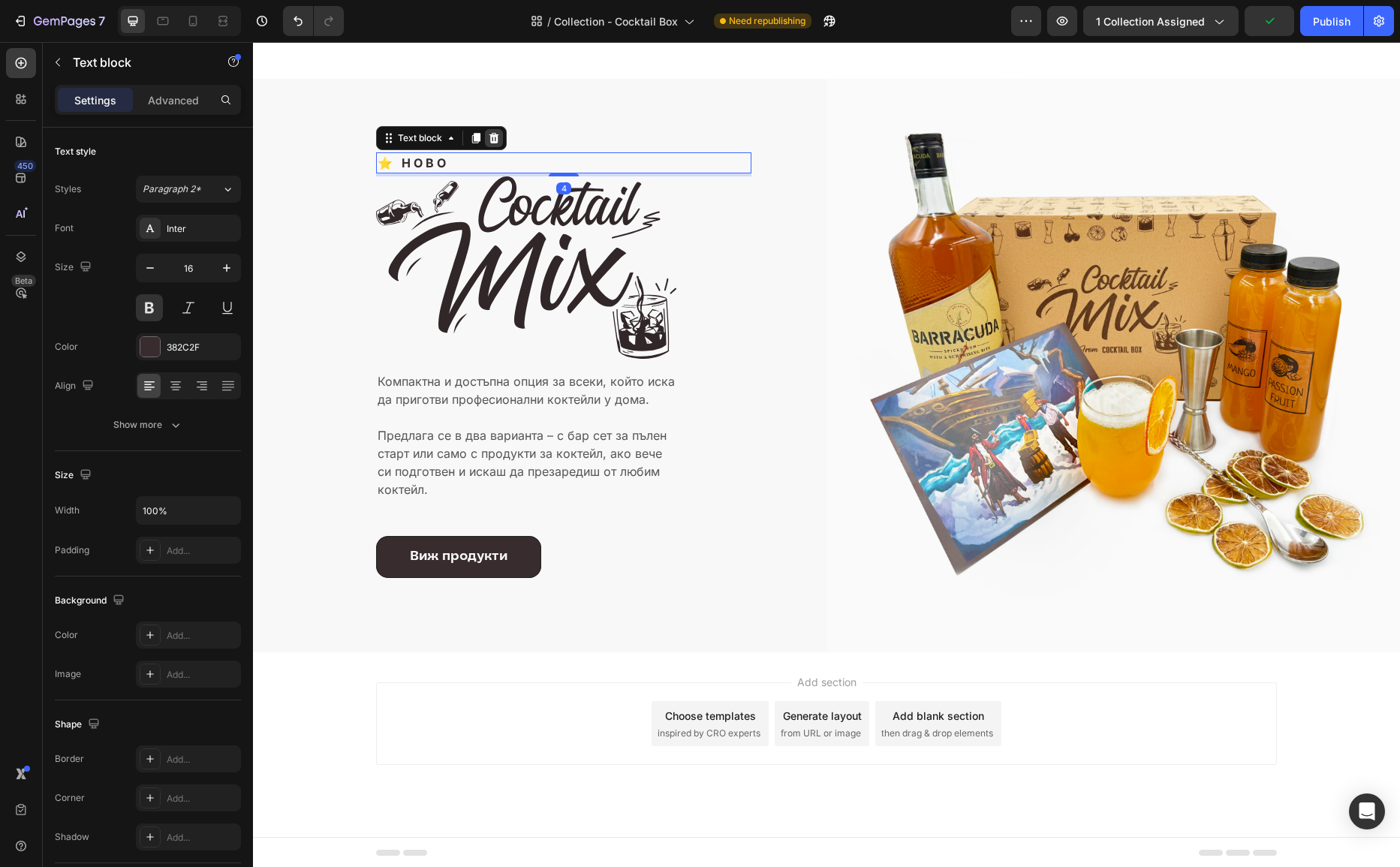
click at [493, 130] on div at bounding box center [493, 138] width 18 height 18
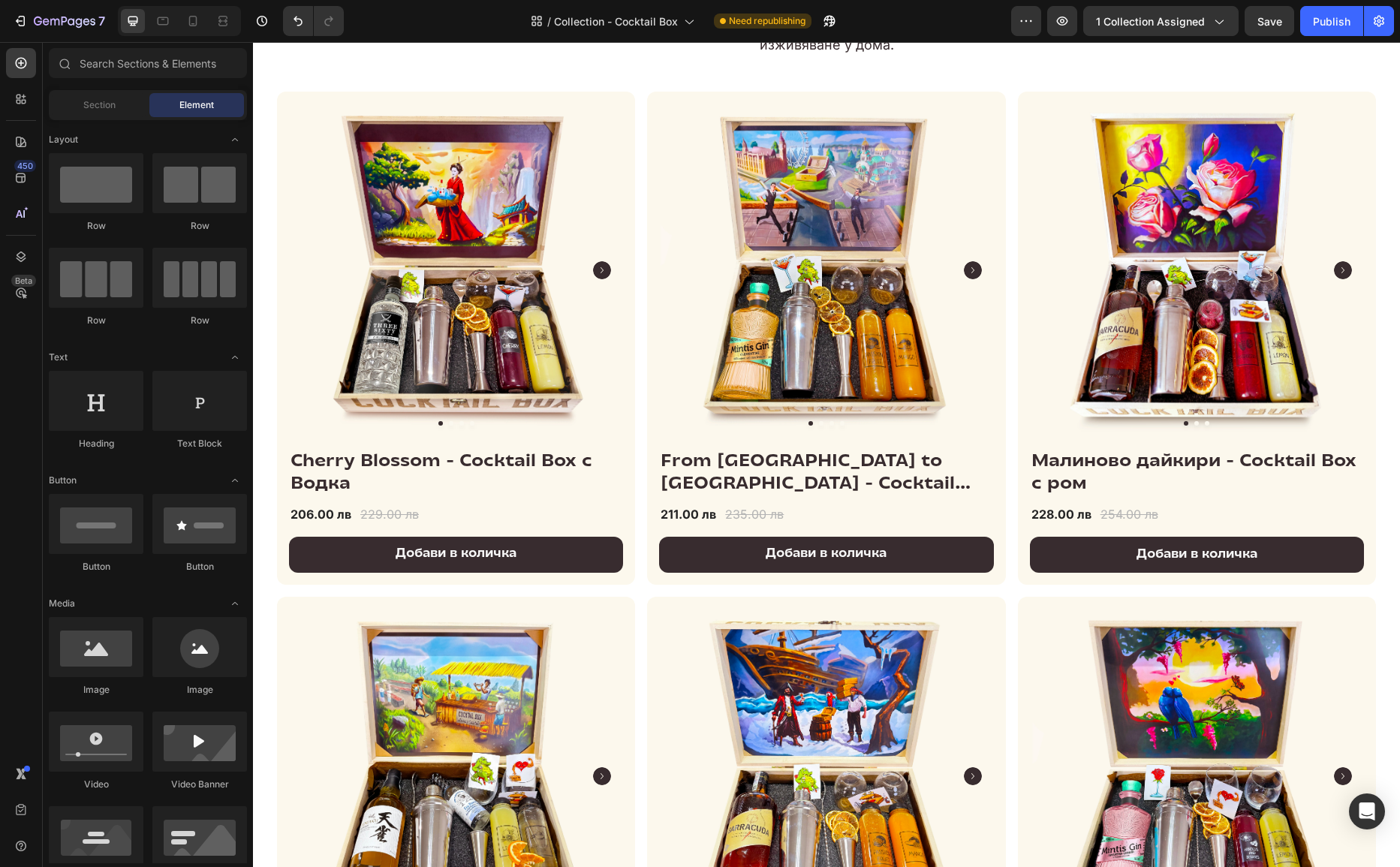
scroll to position [0, 0]
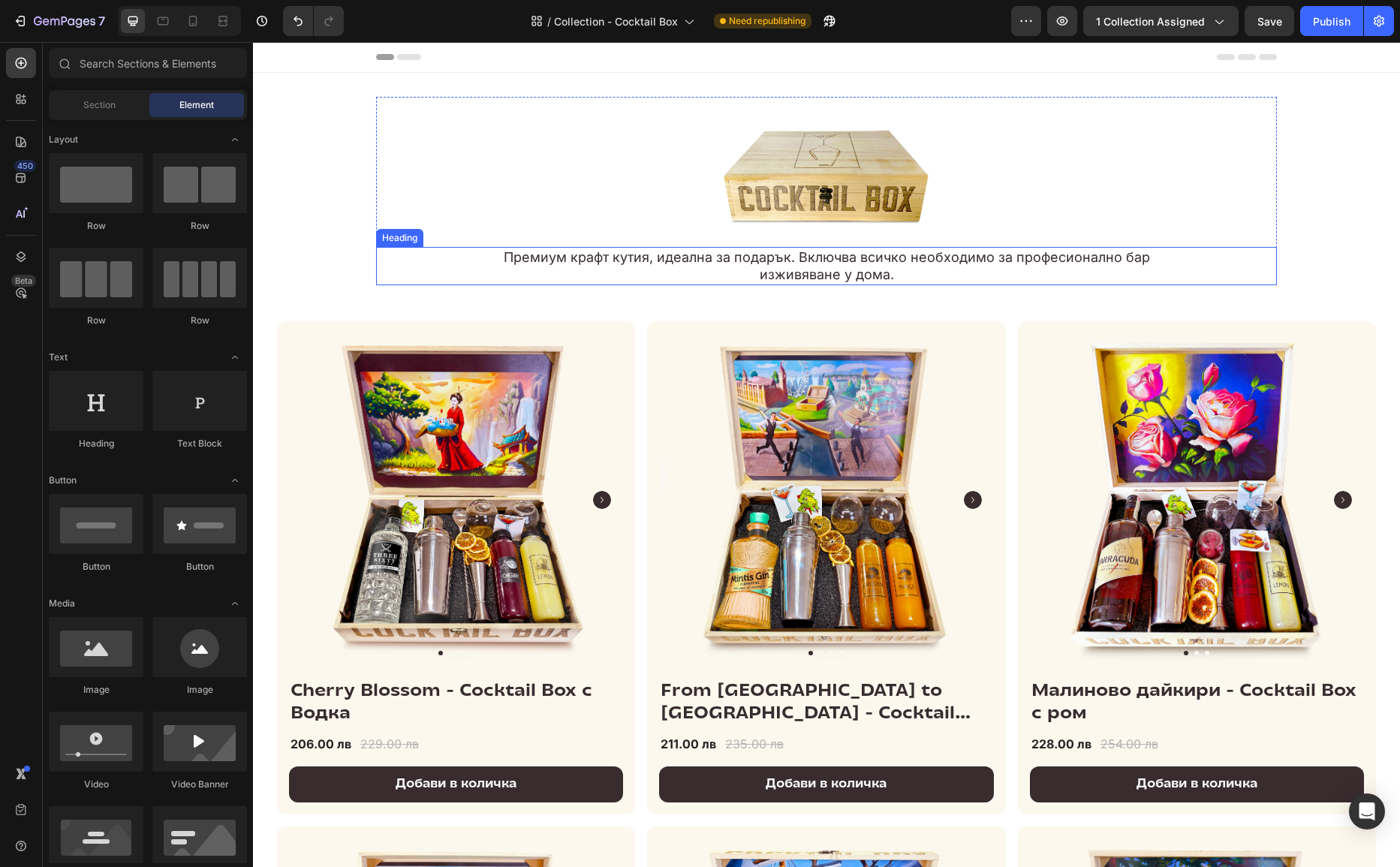
click at [788, 257] on h2 "Премиум крафт кутия, идеална за подарък. Включва всичко необходимо за професион…" at bounding box center [826, 266] width 721 height 39
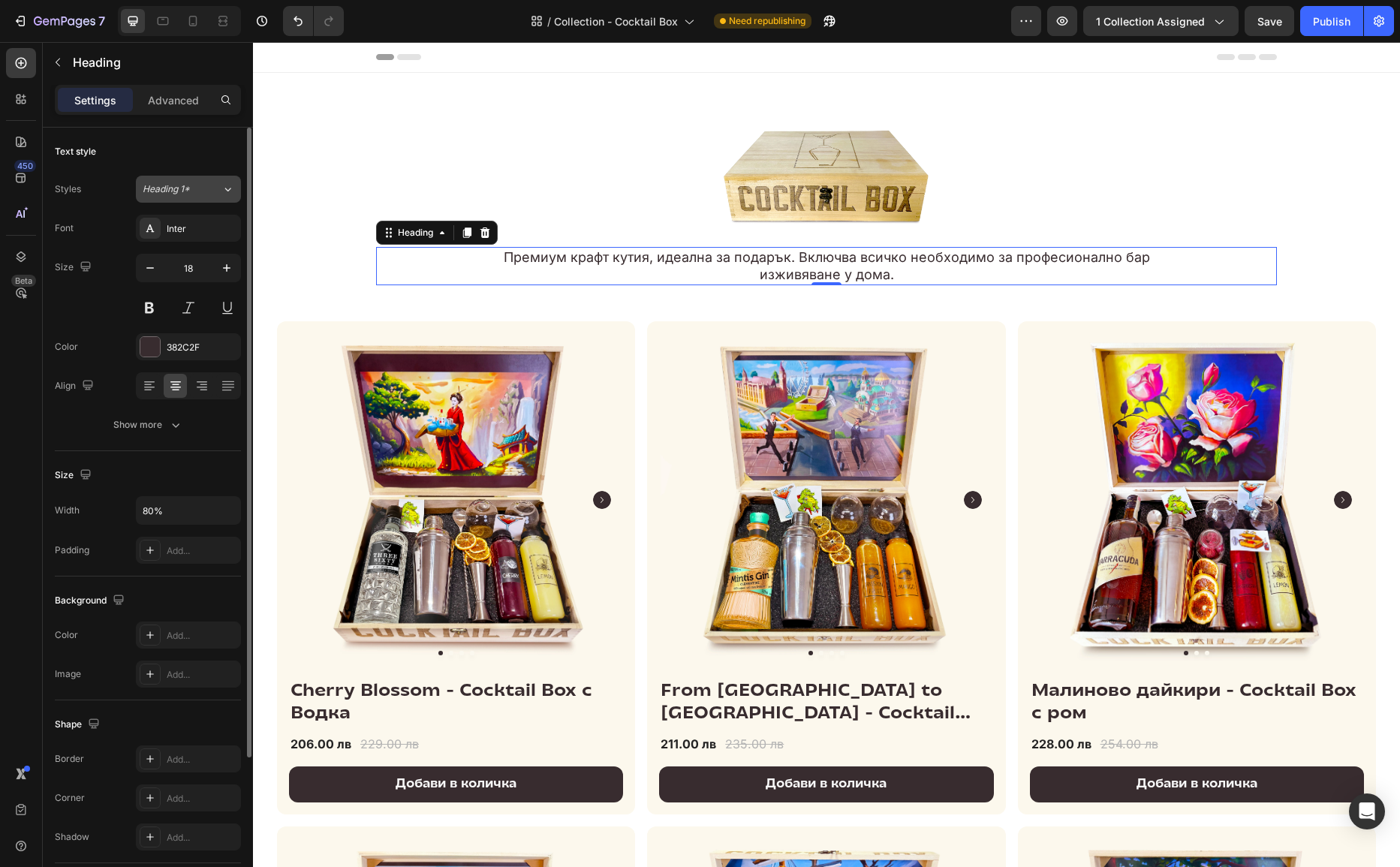
click at [200, 185] on div "Heading 1*" at bounding box center [173, 189] width 60 height 13
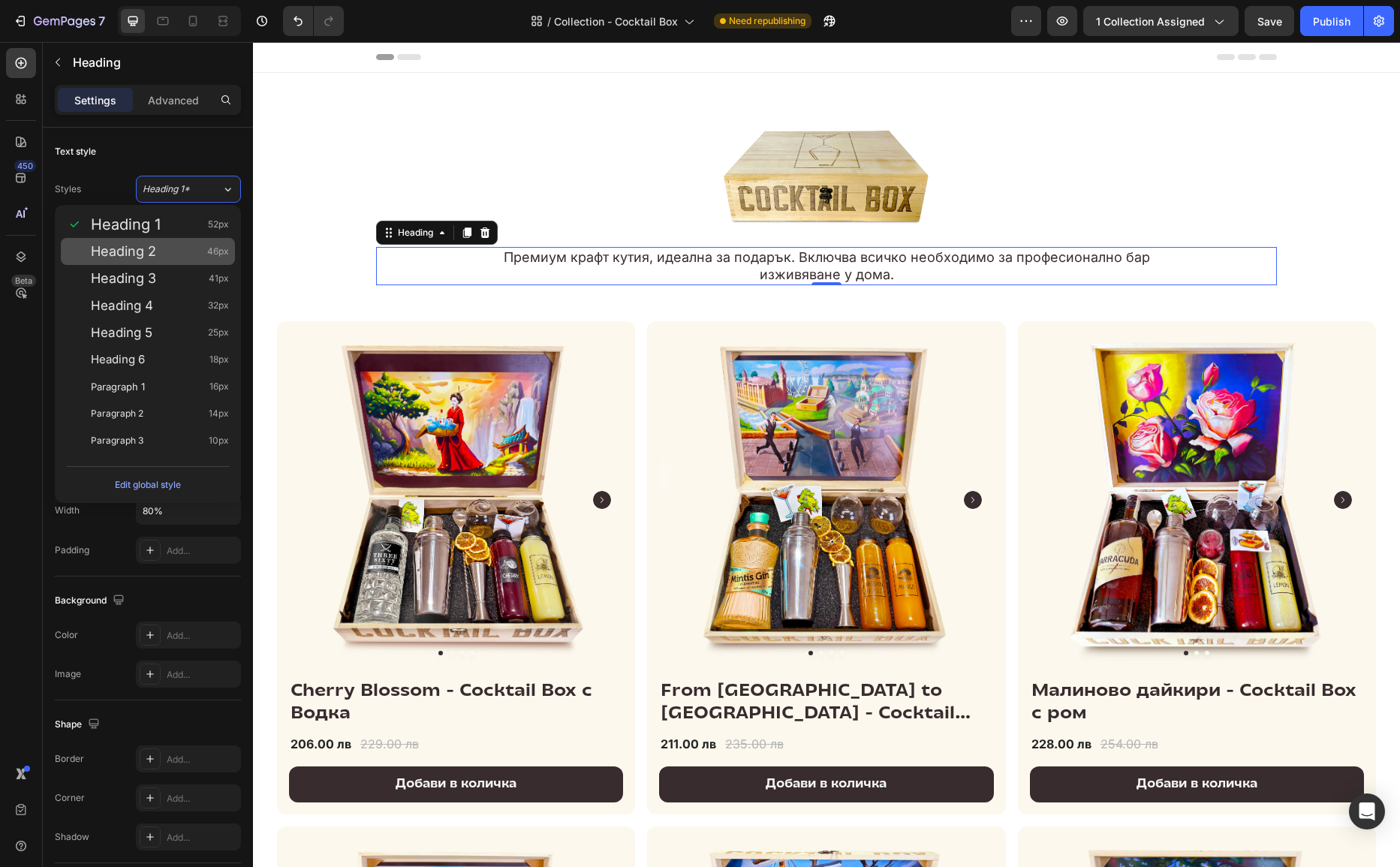
click at [170, 264] on div "Heading 2 46px" at bounding box center [147, 251] width 174 height 27
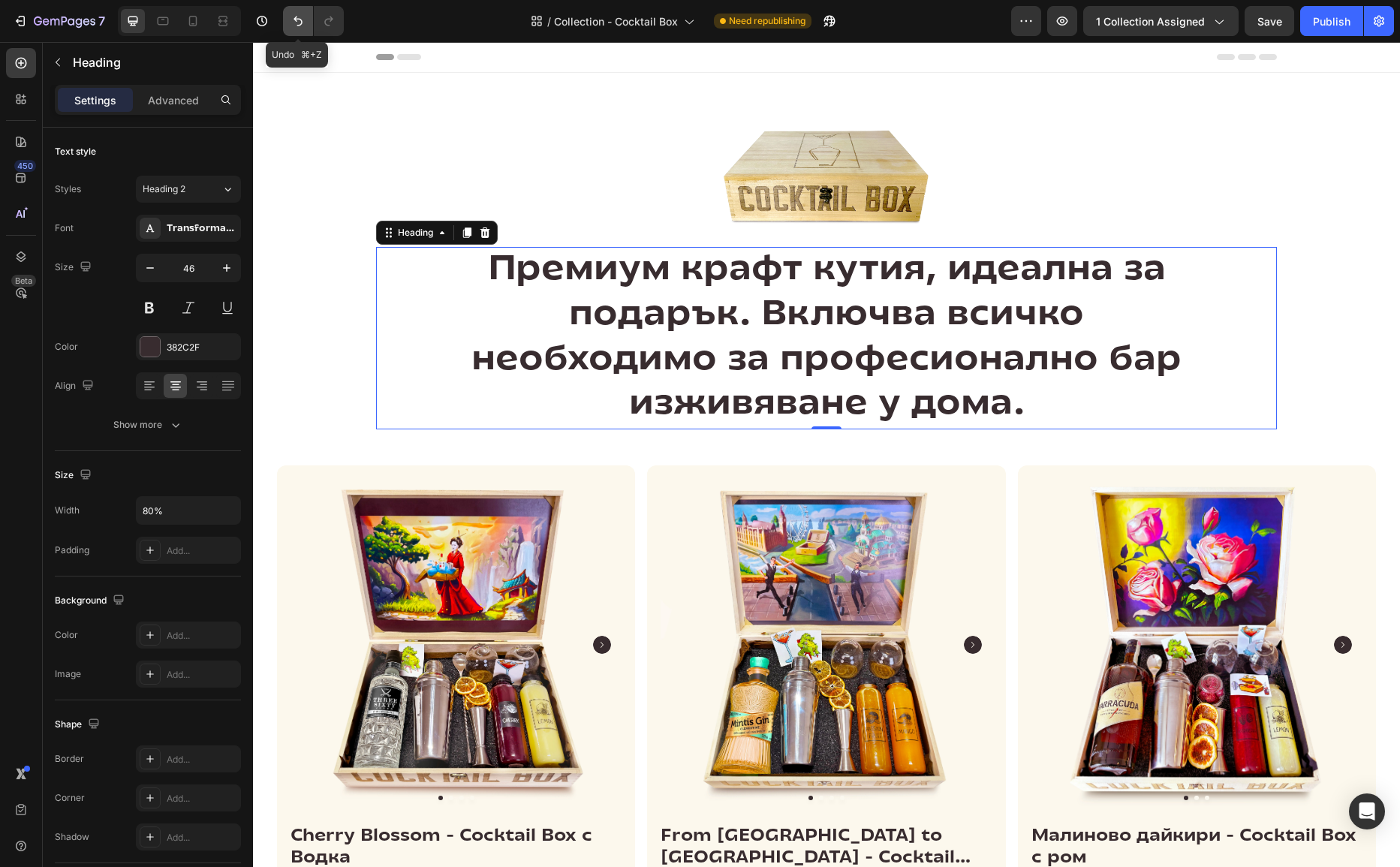
click at [291, 16] on icon "Undo/Redo" at bounding box center [298, 21] width 15 height 15
type input "18"
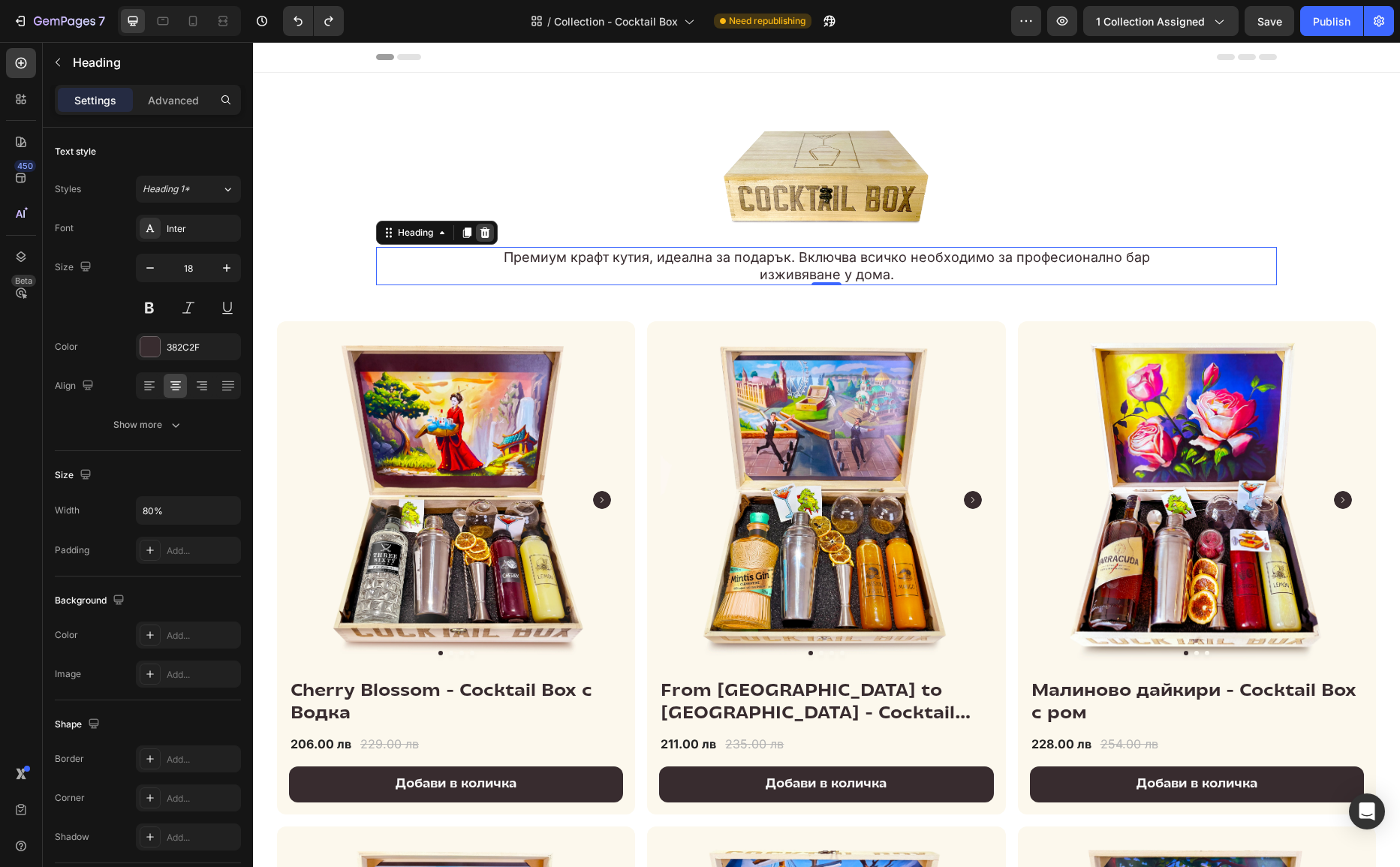
click at [488, 232] on icon at bounding box center [485, 233] width 9 height 10
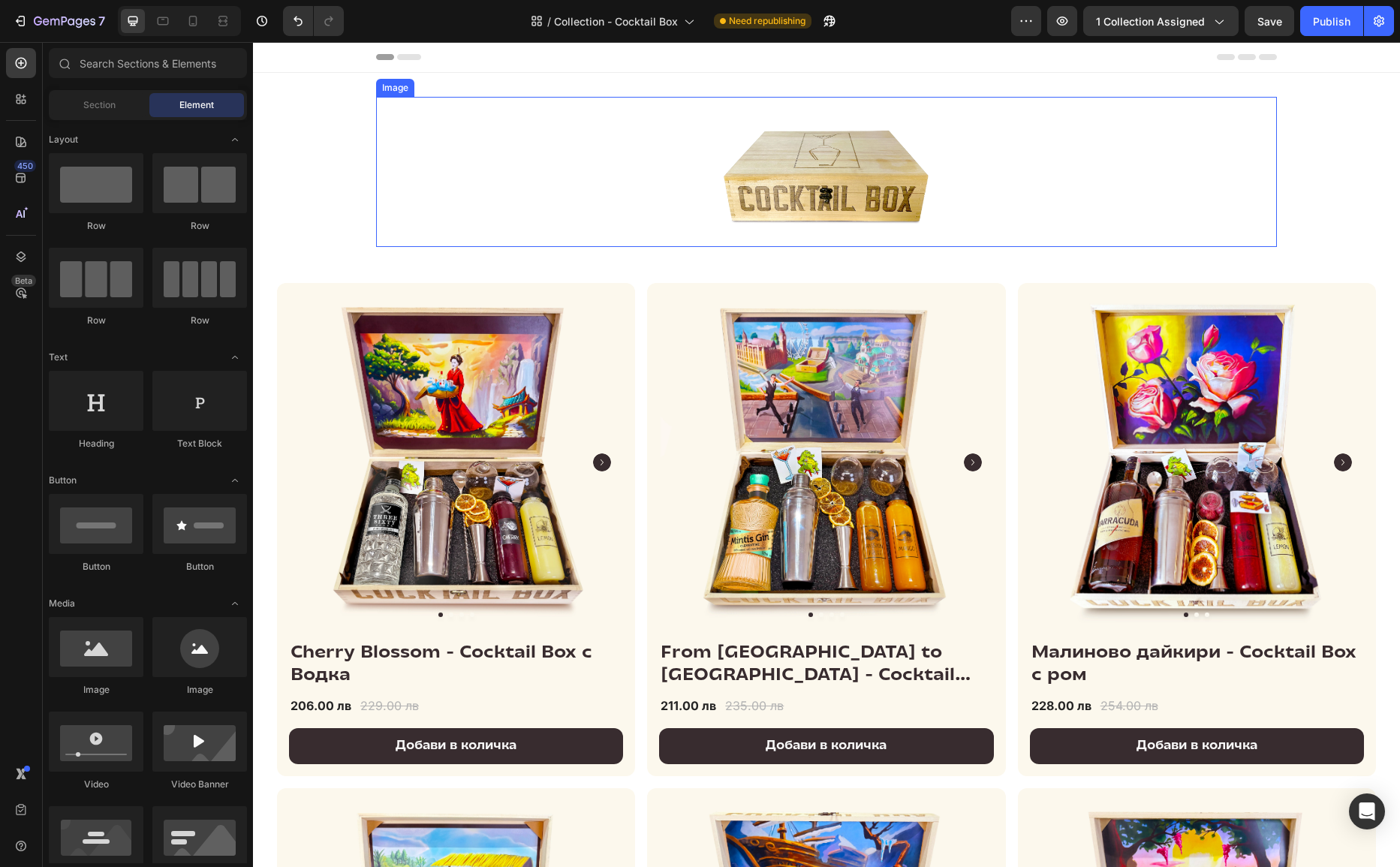
click at [670, 172] on div at bounding box center [826, 171] width 901 height 150
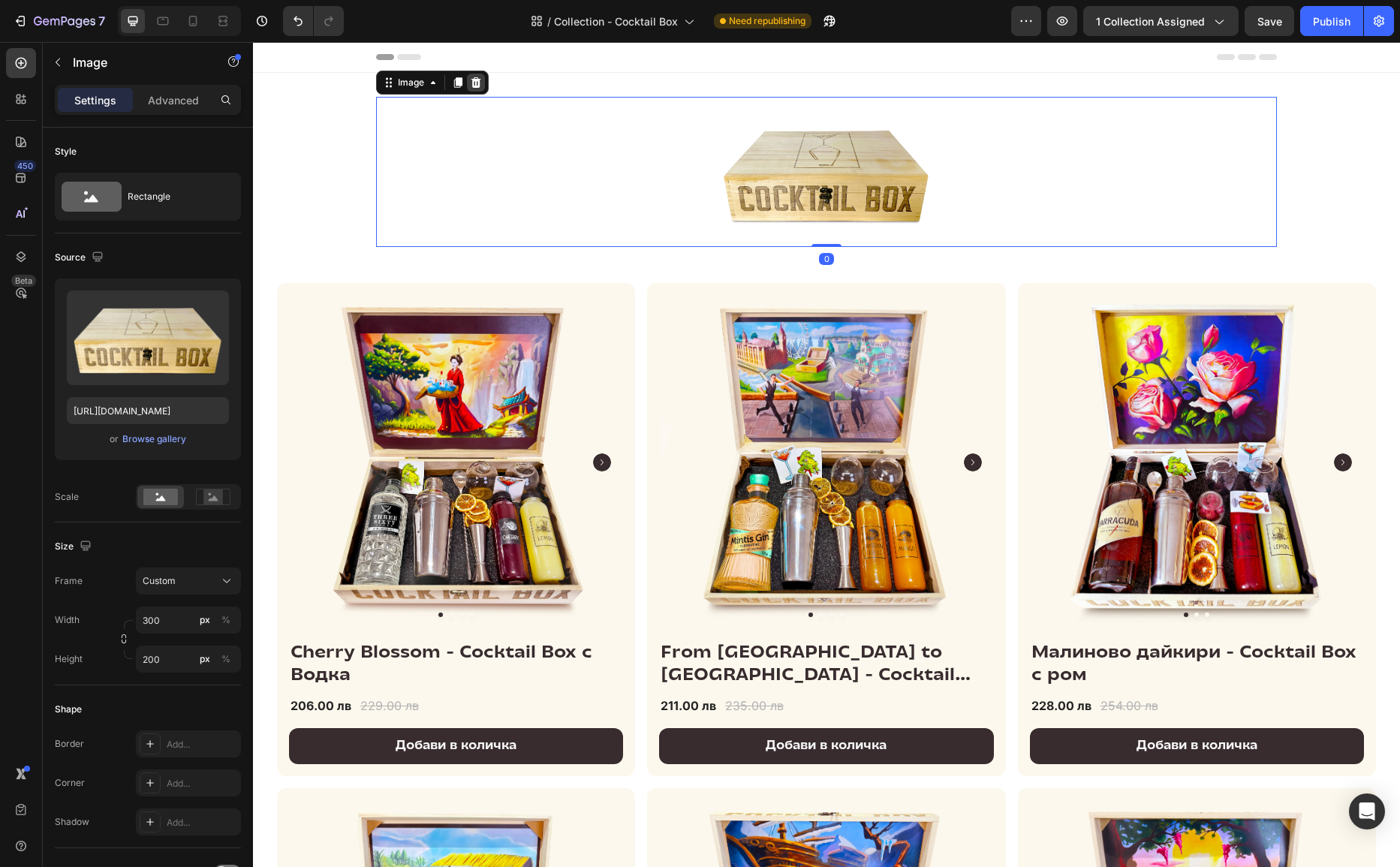
click at [479, 80] on icon at bounding box center [476, 82] width 9 height 10
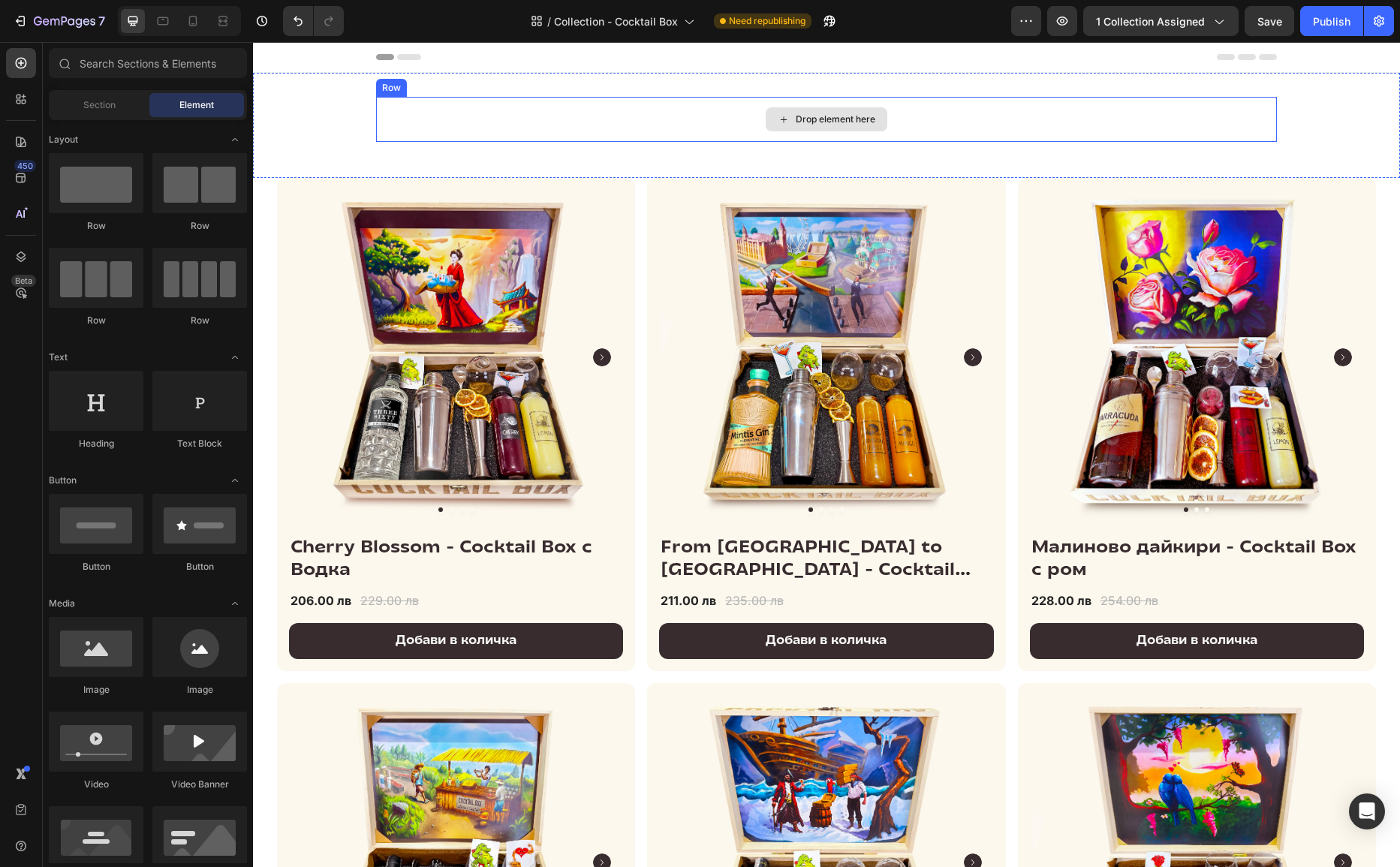
click at [634, 135] on div "Drop element here" at bounding box center [826, 119] width 901 height 45
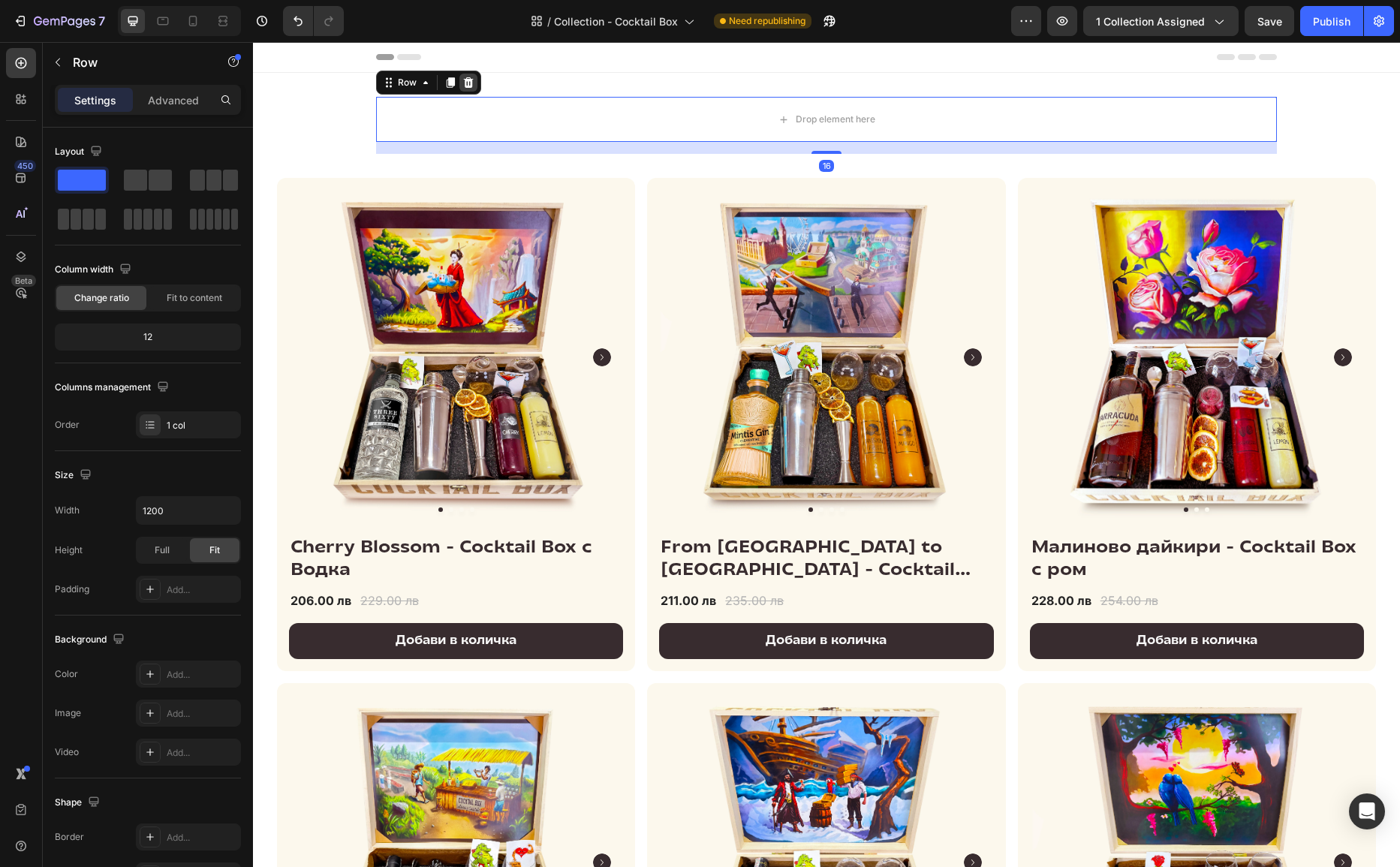
click at [467, 80] on icon at bounding box center [469, 82] width 9 height 10
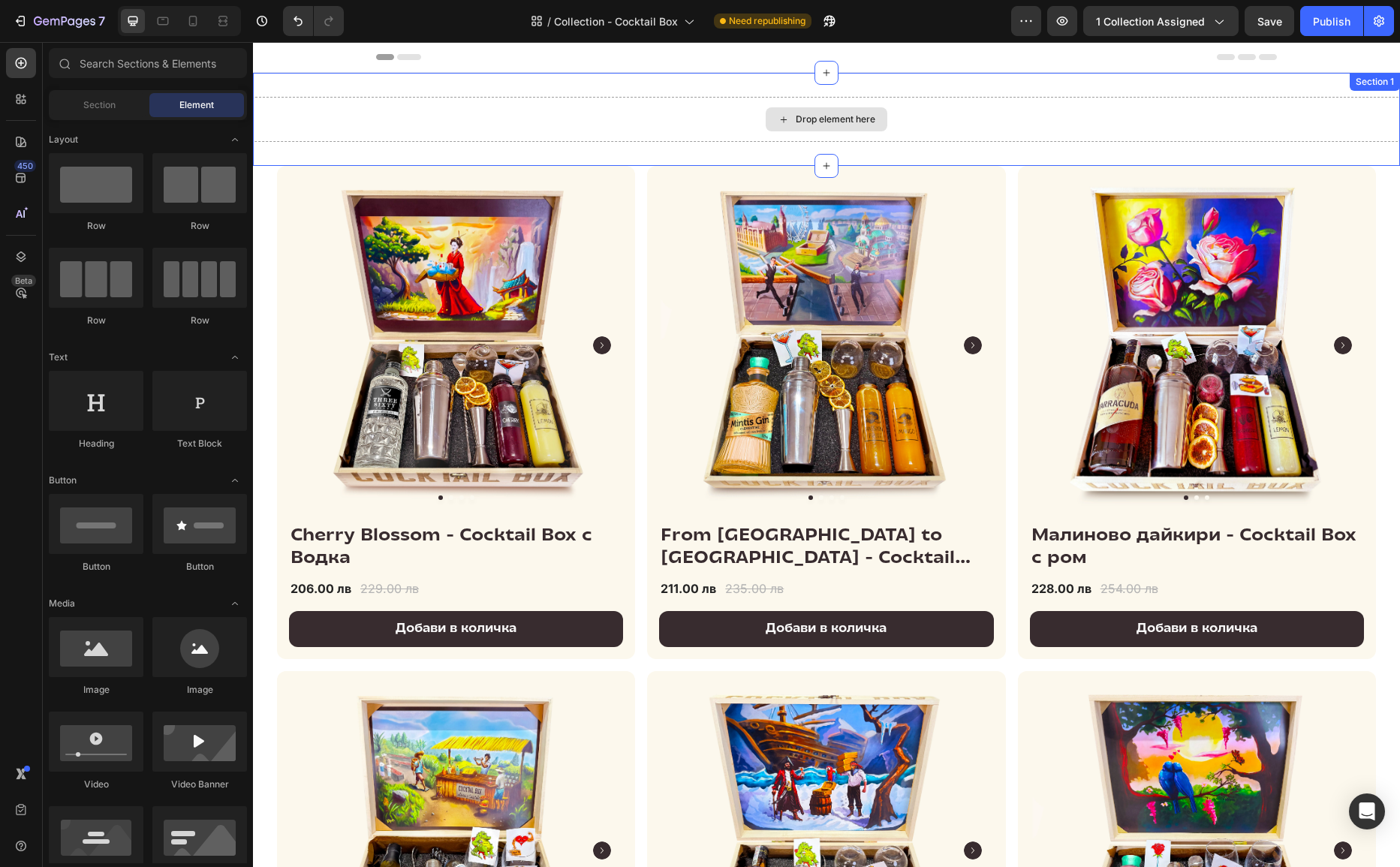
click at [672, 118] on div "Drop element here" at bounding box center [827, 119] width 1148 height 45
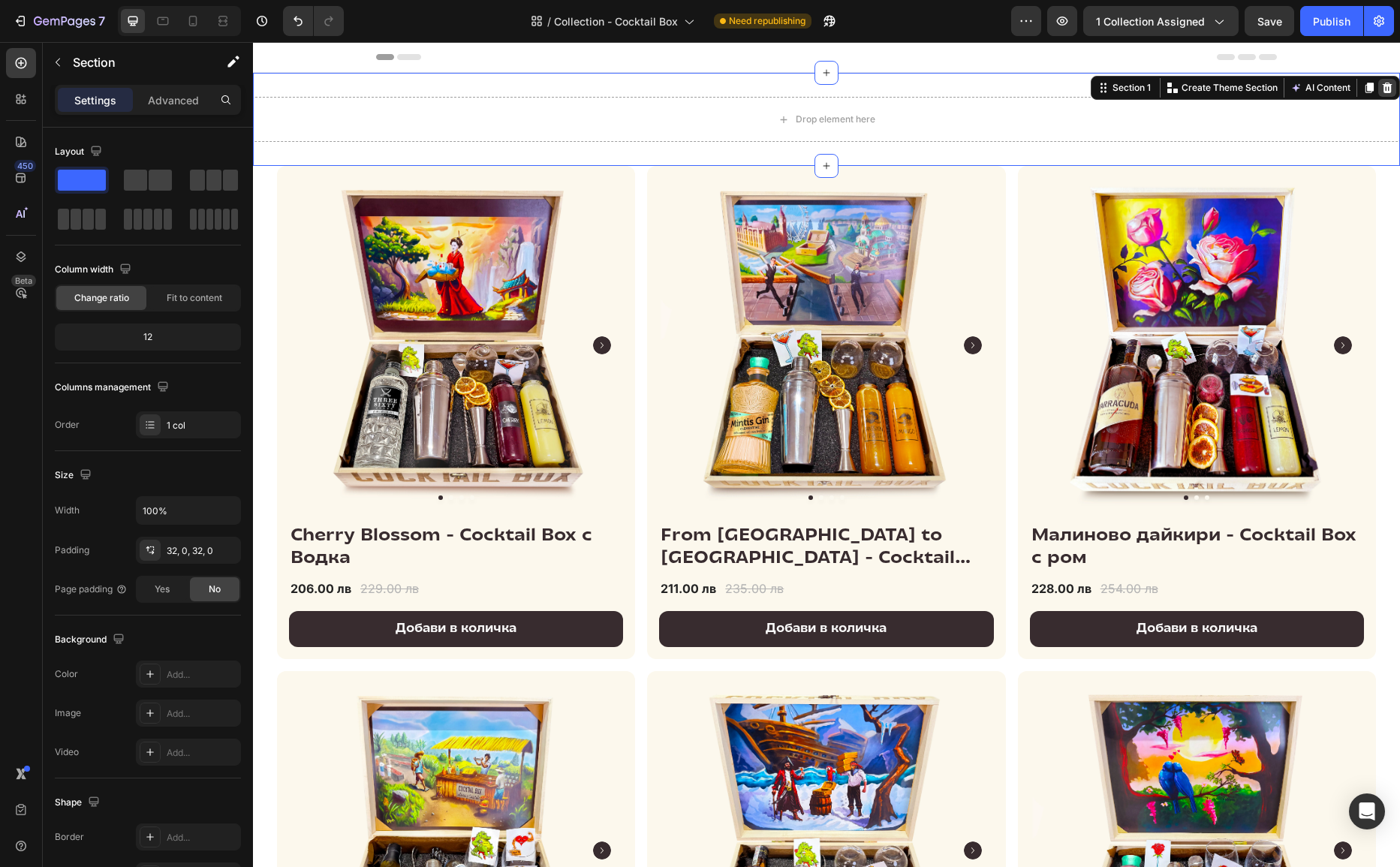
click at [1244, 89] on icon at bounding box center [1388, 88] width 12 height 12
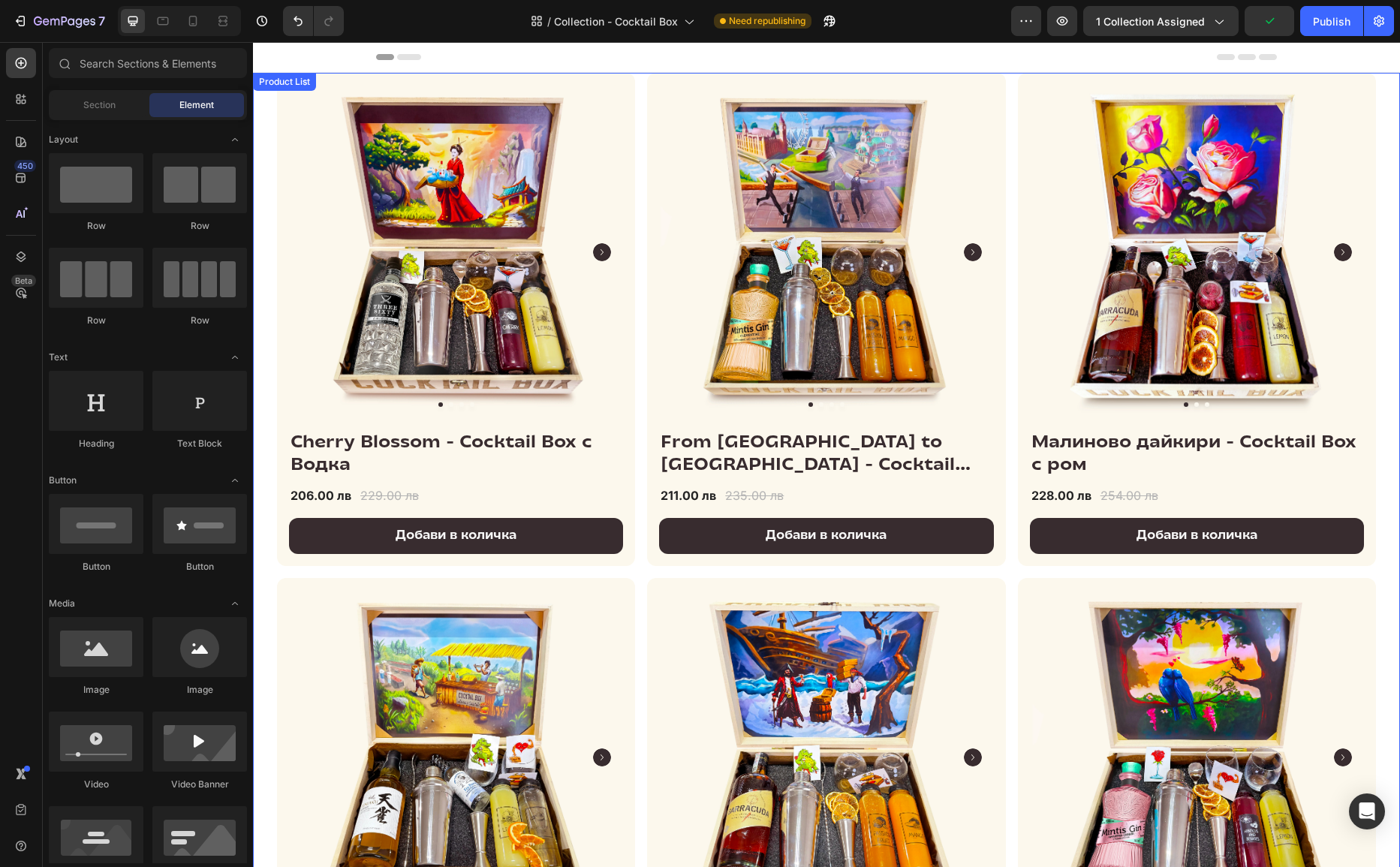
click at [640, 150] on div "Product Images & Gallery Cherry Blossom - Cocktail Box с Водка (P) Title 206.00…" at bounding box center [826, 572] width 1099 height 998
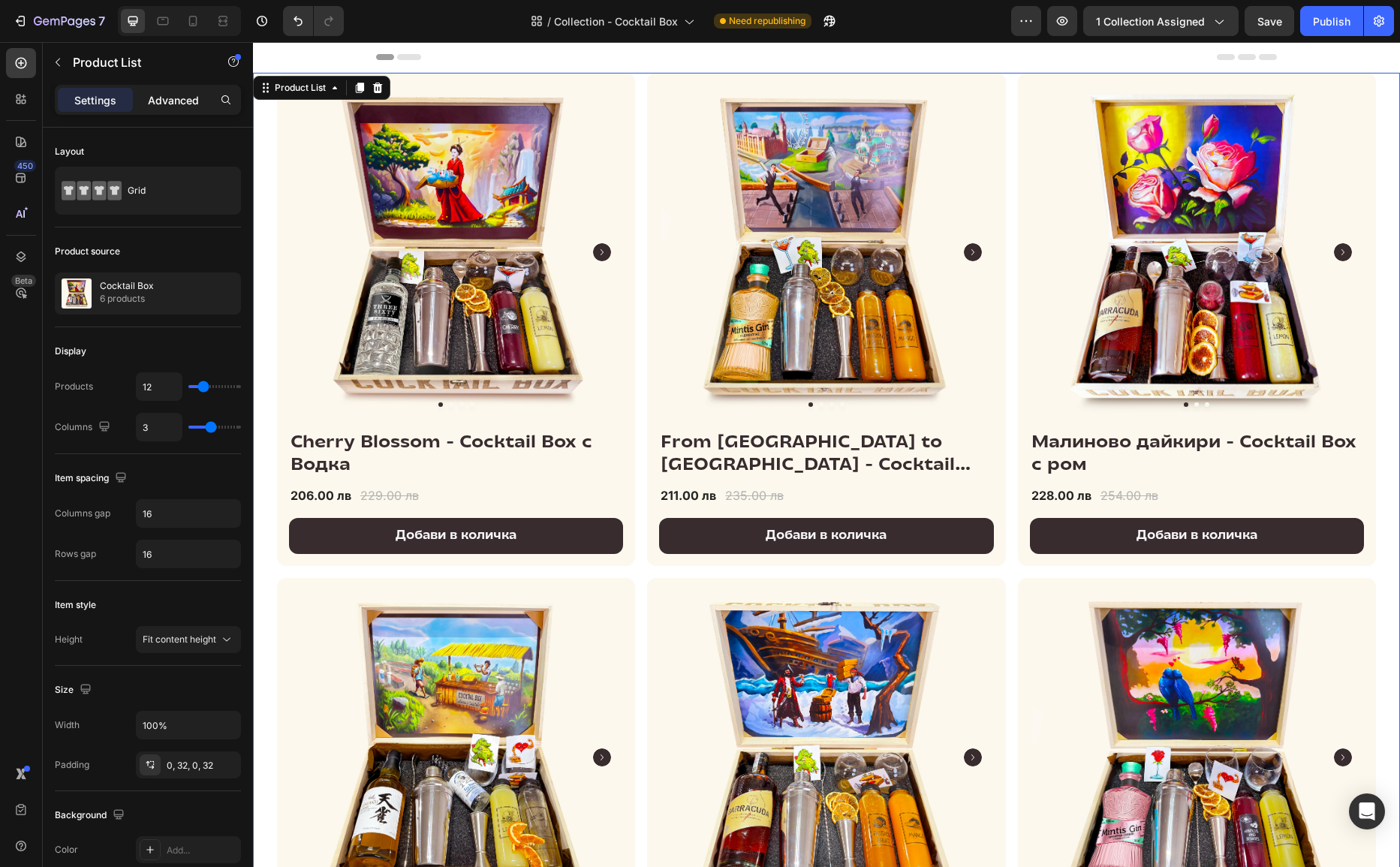
click at [166, 90] on div "Advanced" at bounding box center [173, 99] width 75 height 24
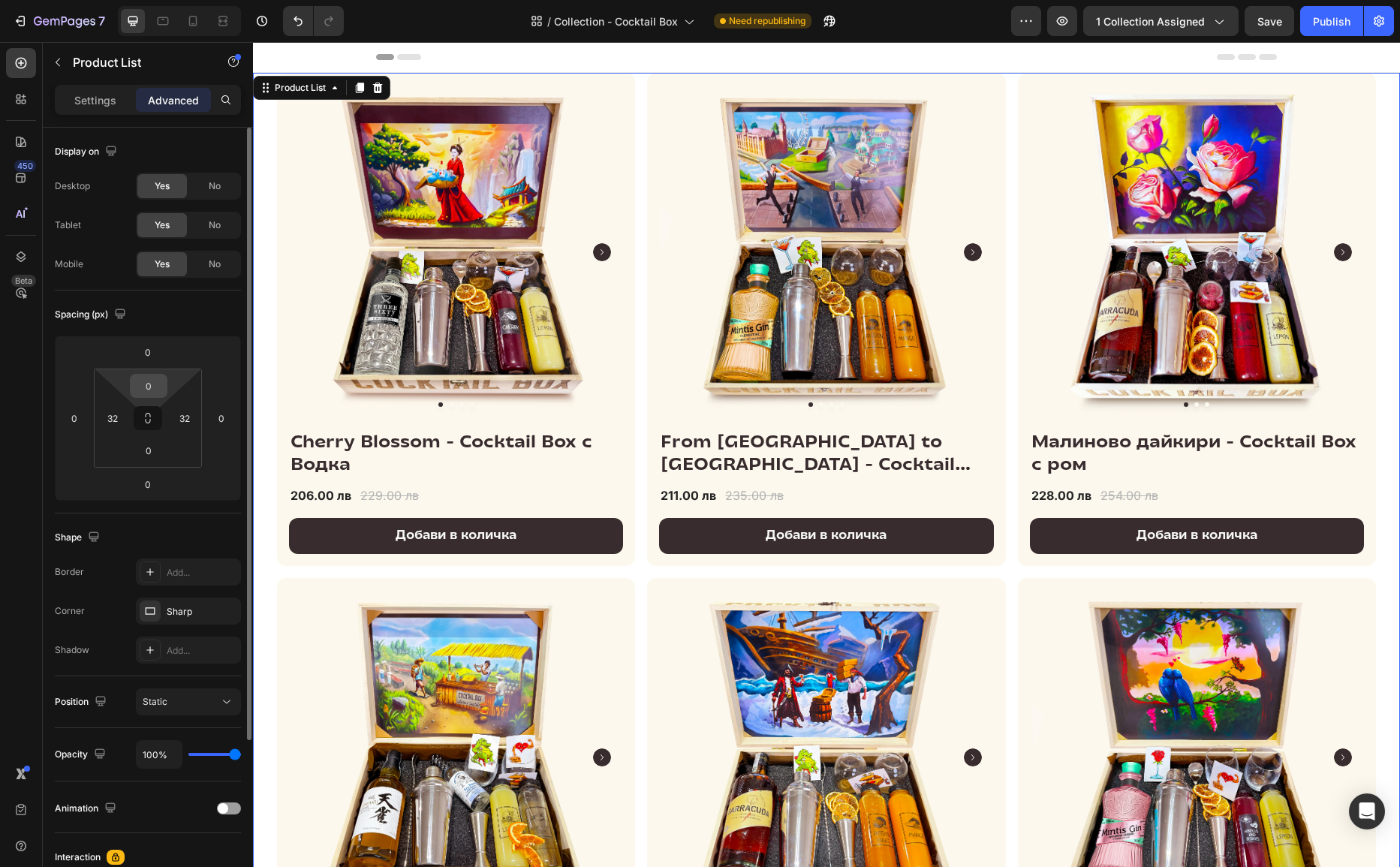
click at [157, 383] on input "0" at bounding box center [148, 386] width 30 height 23
type input "32"
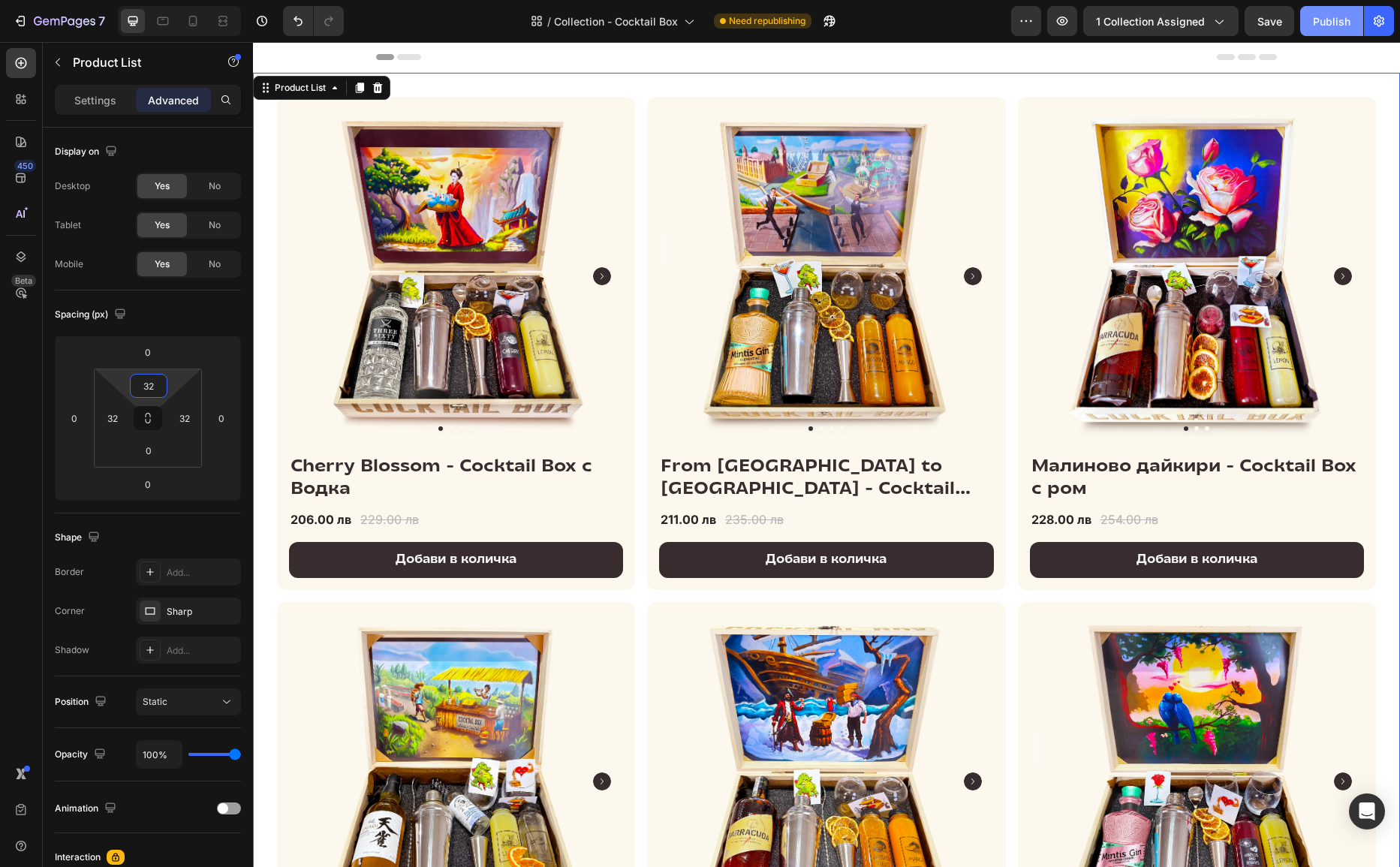
click at [1244, 15] on div "Publish" at bounding box center [1332, 21] width 38 height 16
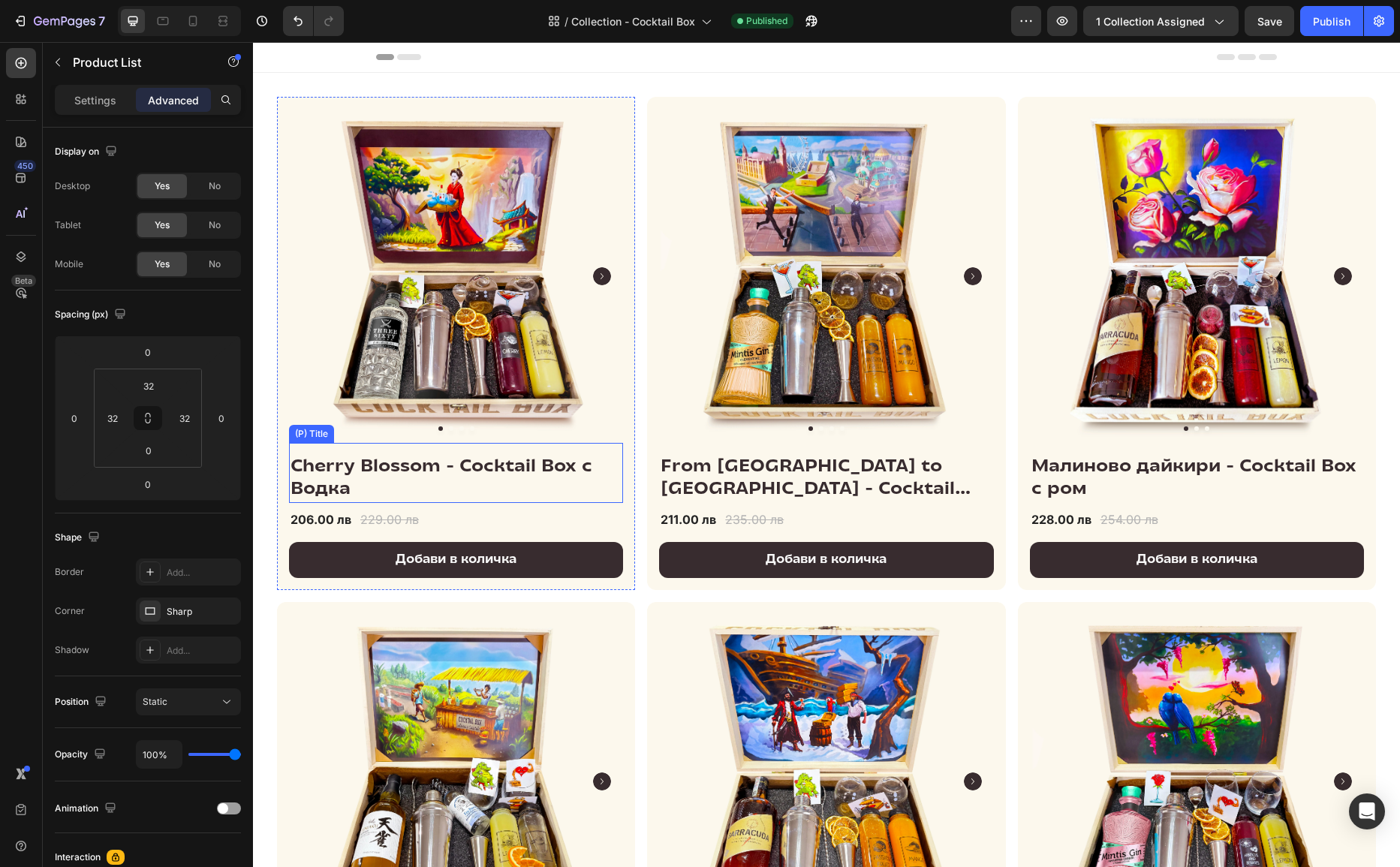
click at [407, 470] on h2 "Cherry Blossom - Cocktail Box с Водка" at bounding box center [456, 478] width 334 height 48
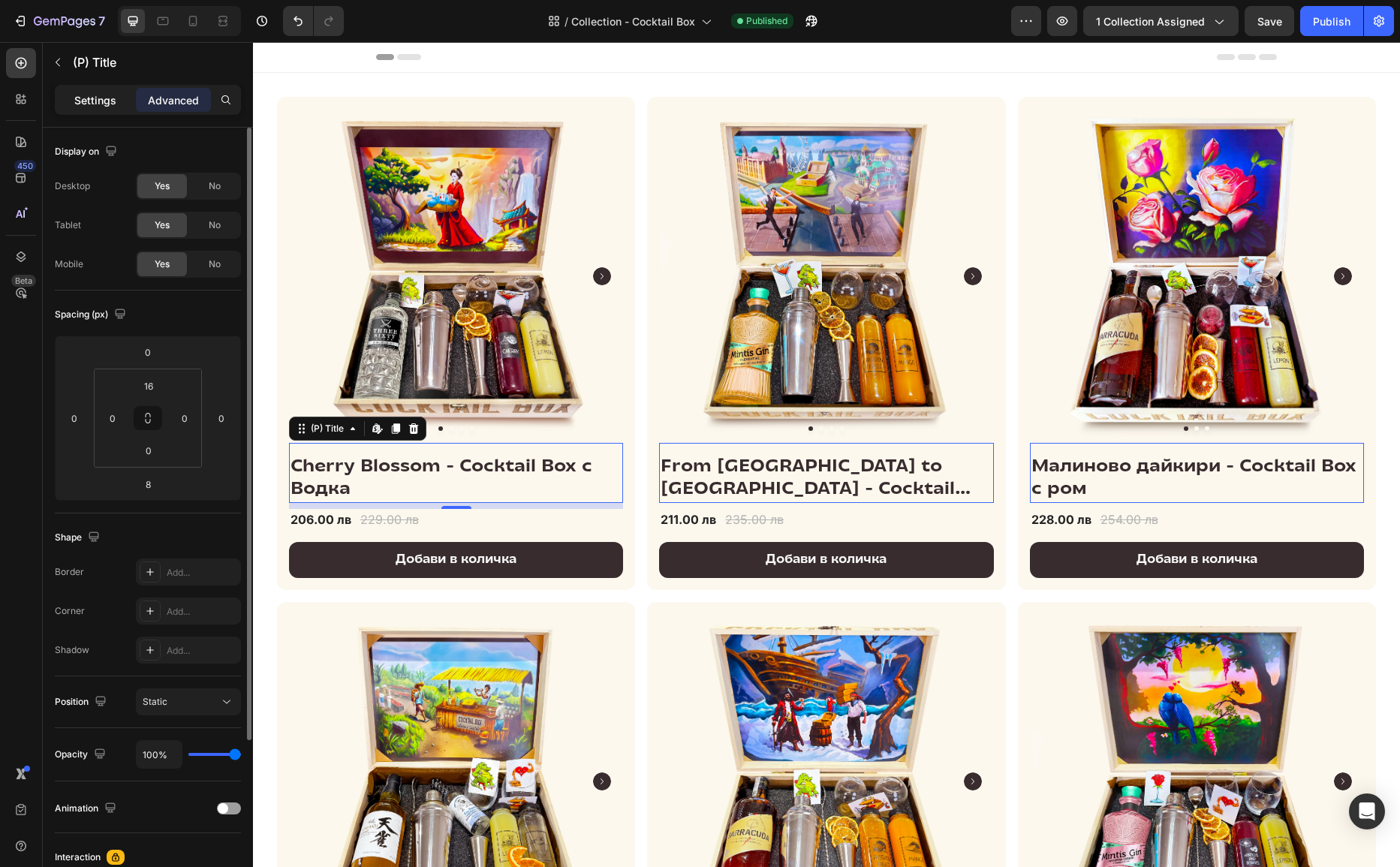
click at [90, 94] on p "Settings" at bounding box center [95, 100] width 42 height 16
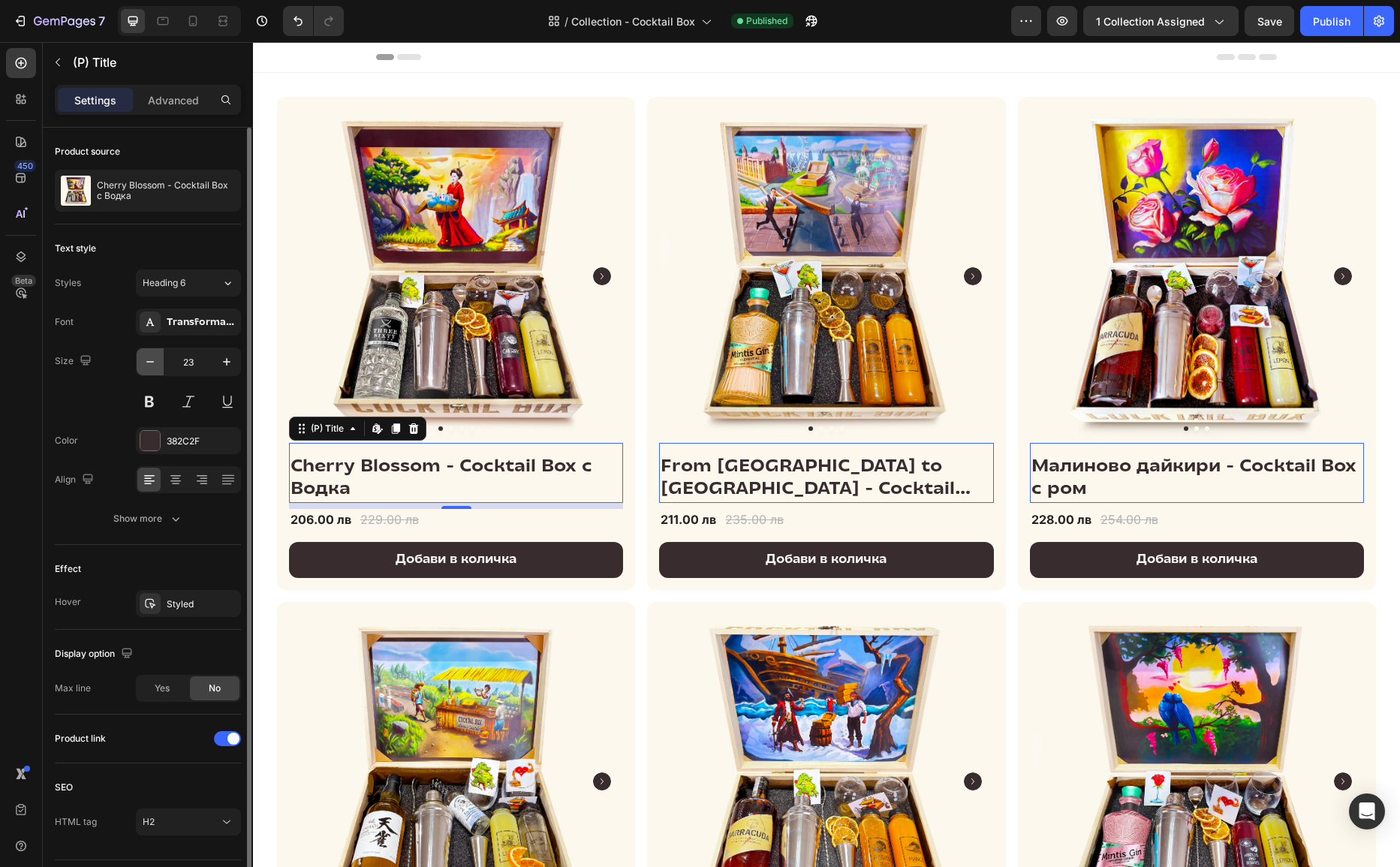
click at [157, 362] on icon "button" at bounding box center [150, 362] width 15 height 15
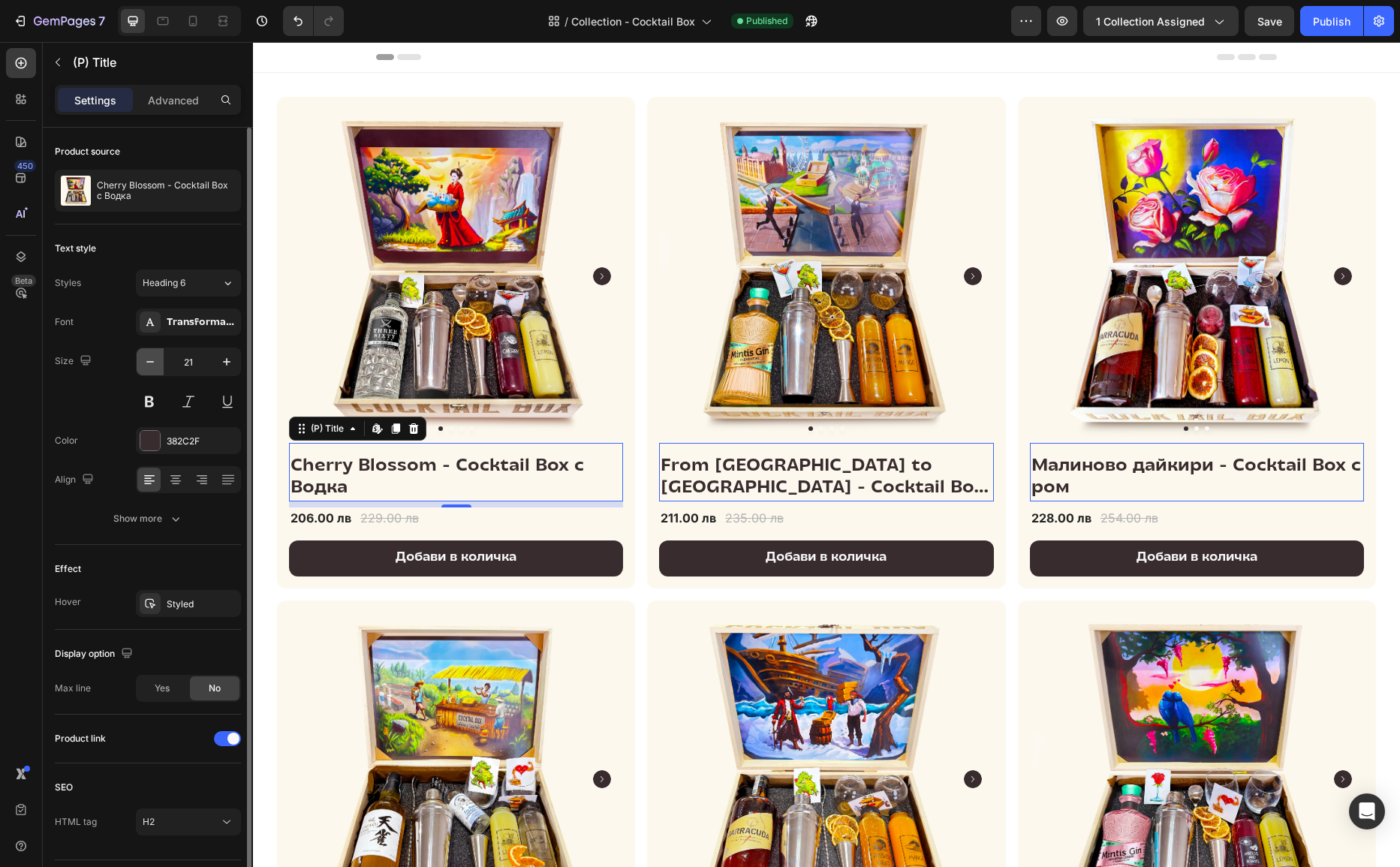
click at [157, 362] on icon "button" at bounding box center [150, 362] width 15 height 15
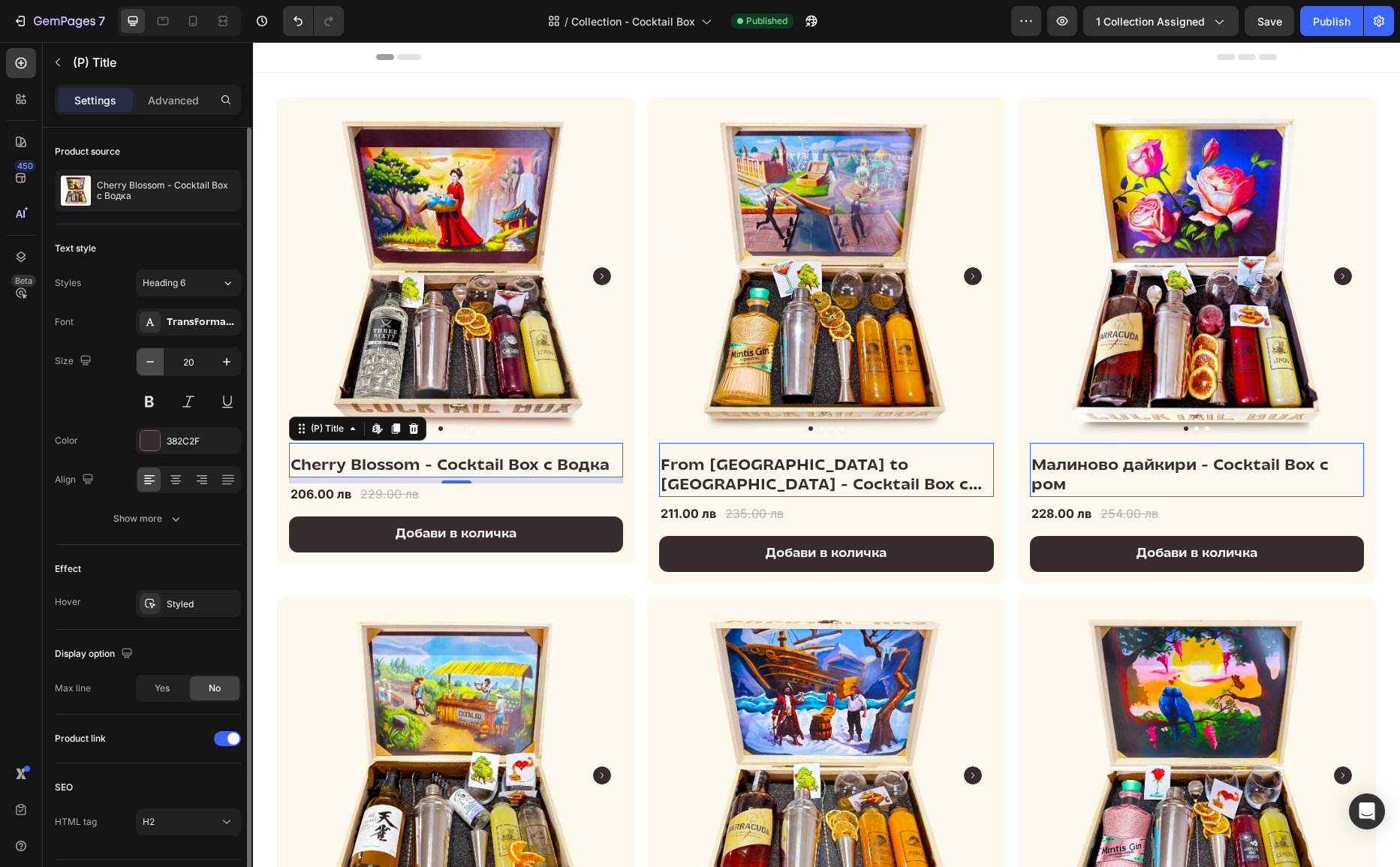
click at [157, 362] on icon "button" at bounding box center [150, 362] width 15 height 15
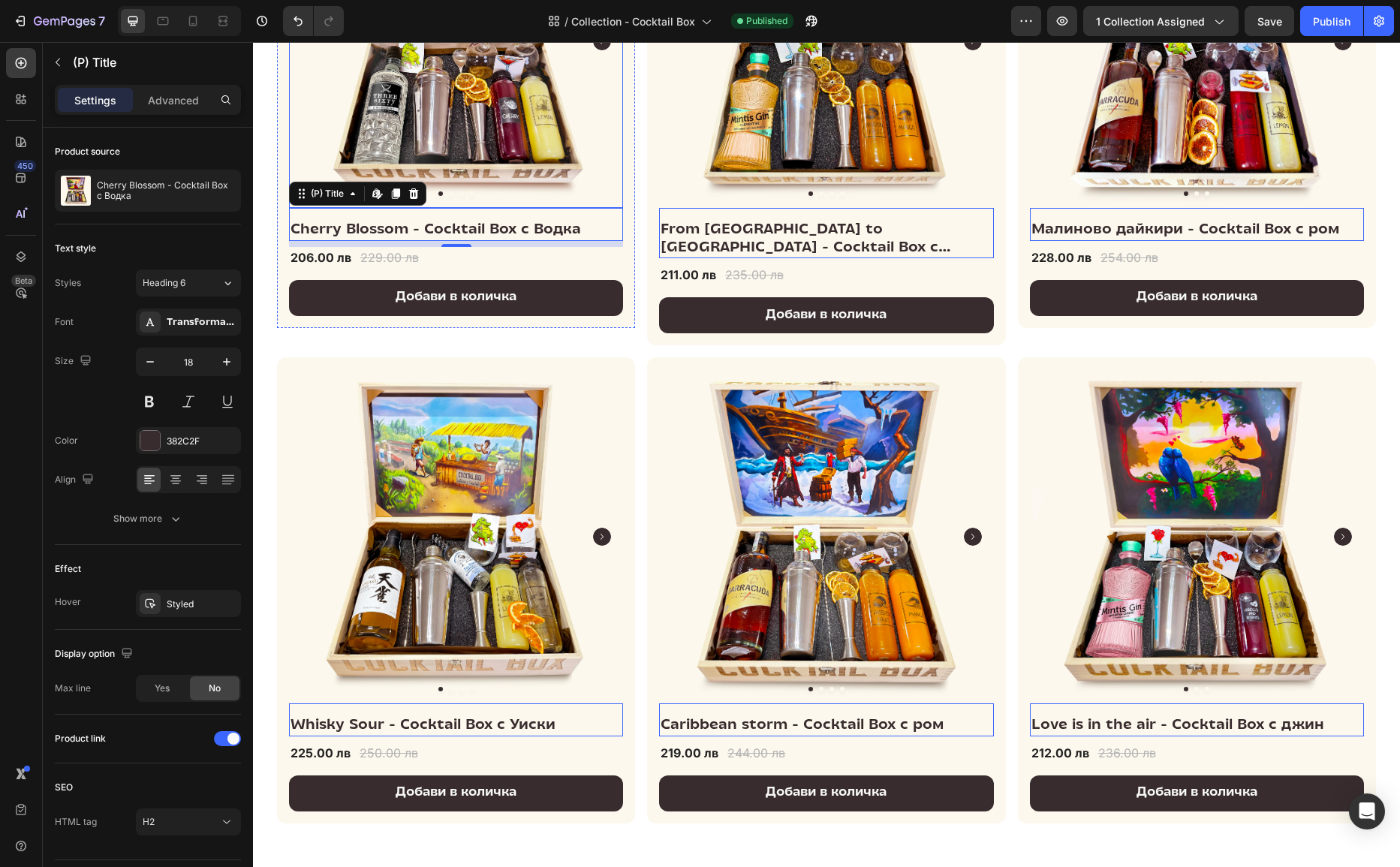
scroll to position [238, 0]
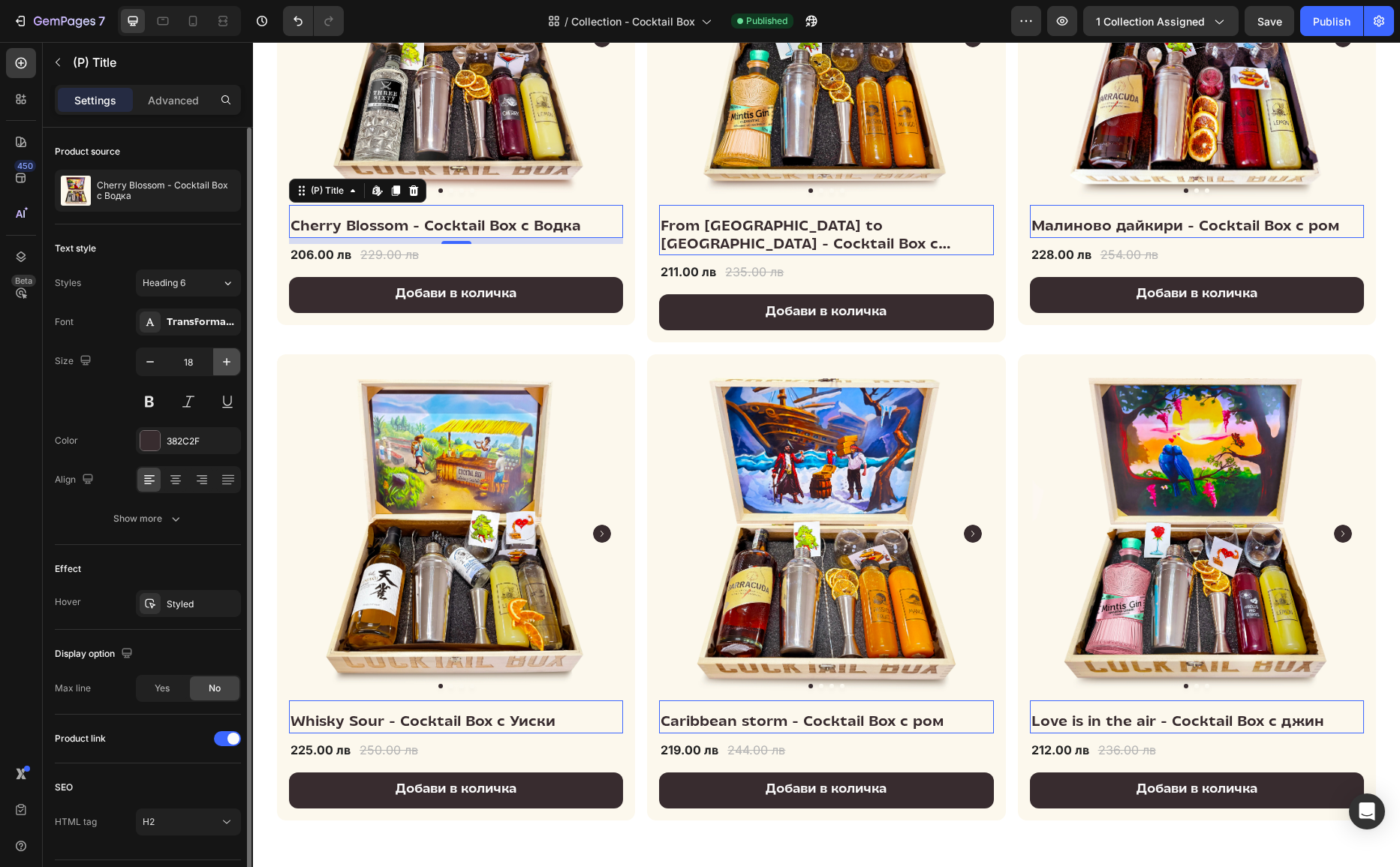
click at [228, 366] on icon "button" at bounding box center [227, 362] width 15 height 15
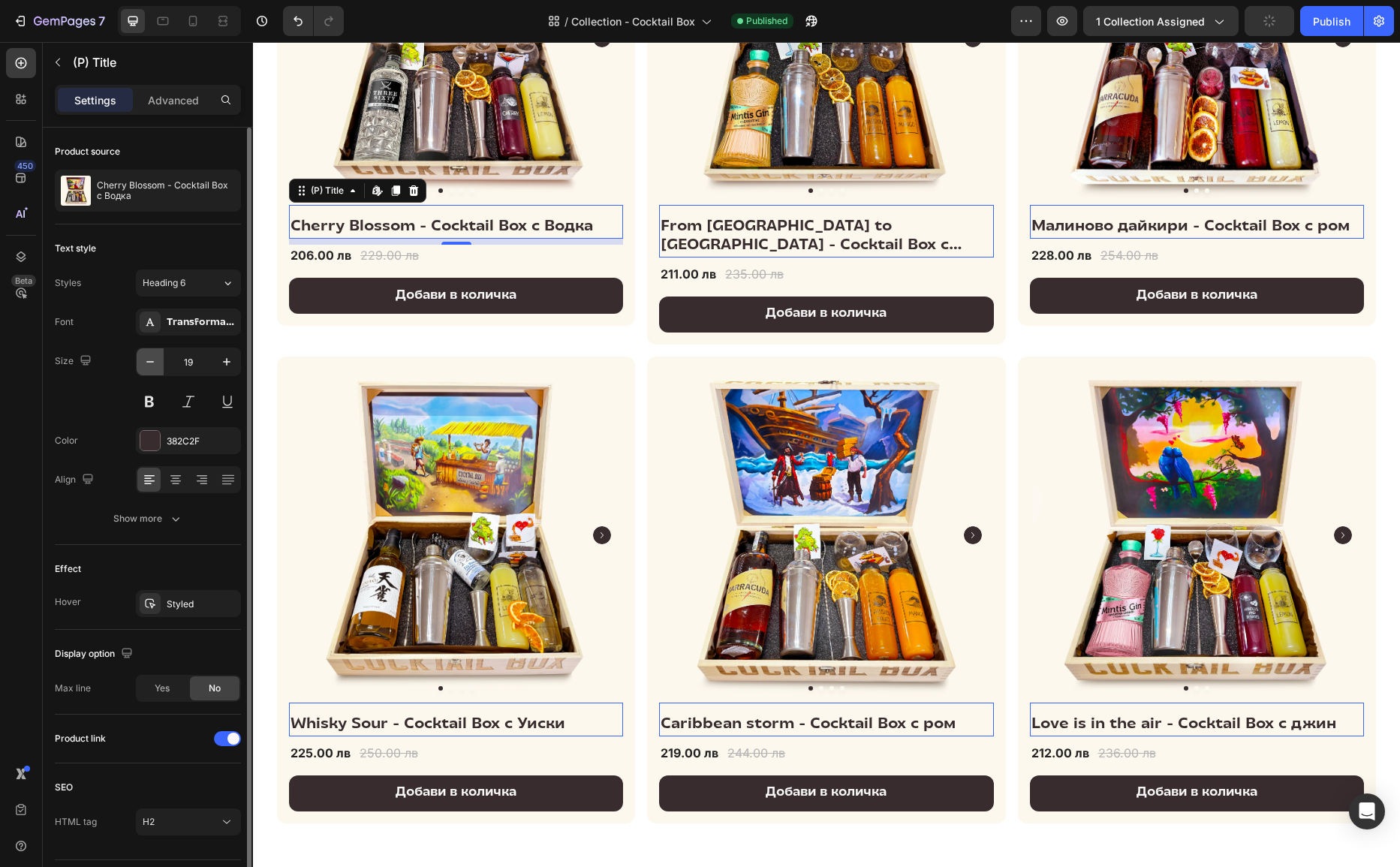
click at [153, 362] on icon "button" at bounding box center [150, 362] width 15 height 15
type input "18"
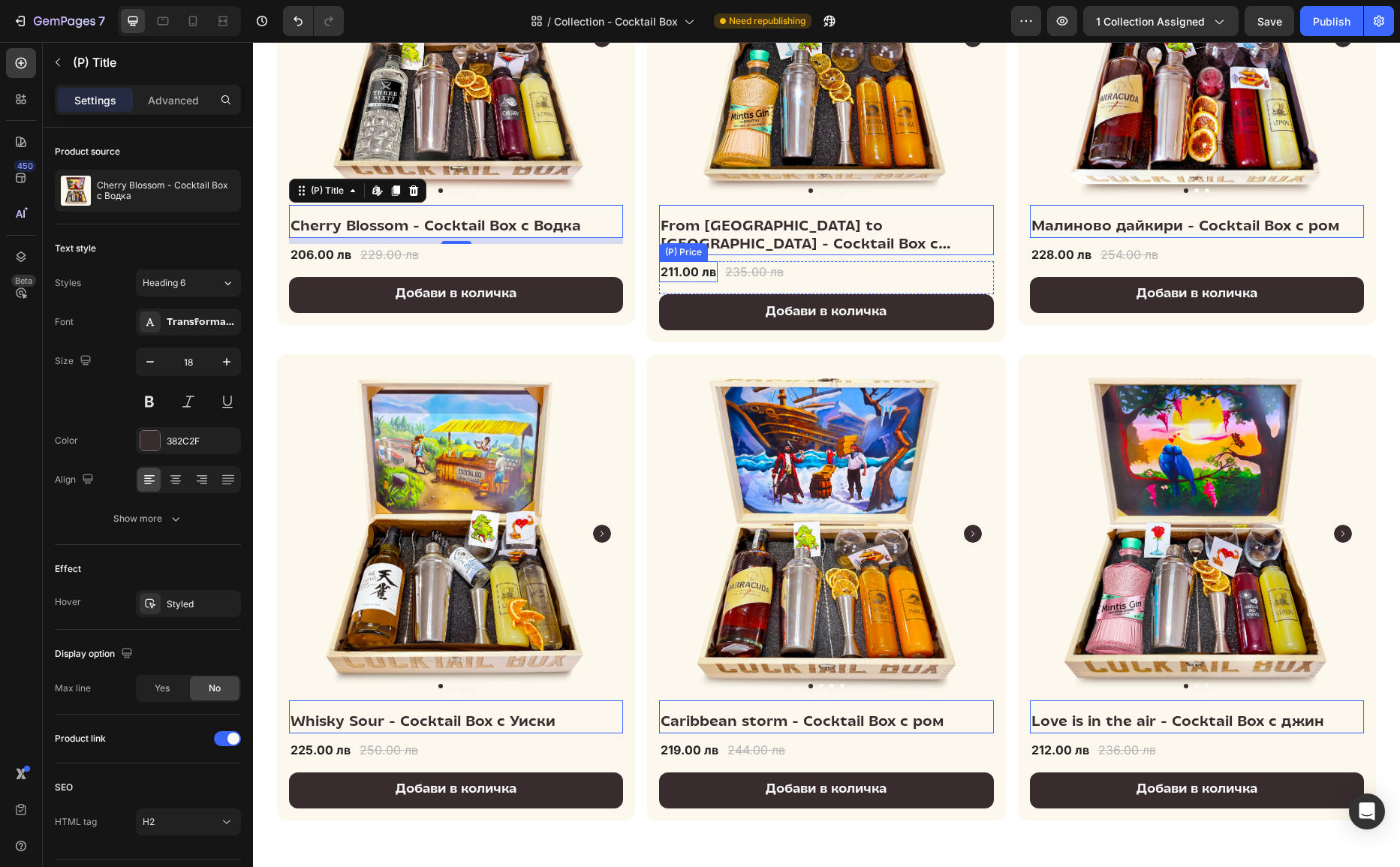
click at [683, 261] on div "211.00 лв" at bounding box center [688, 271] width 59 height 21
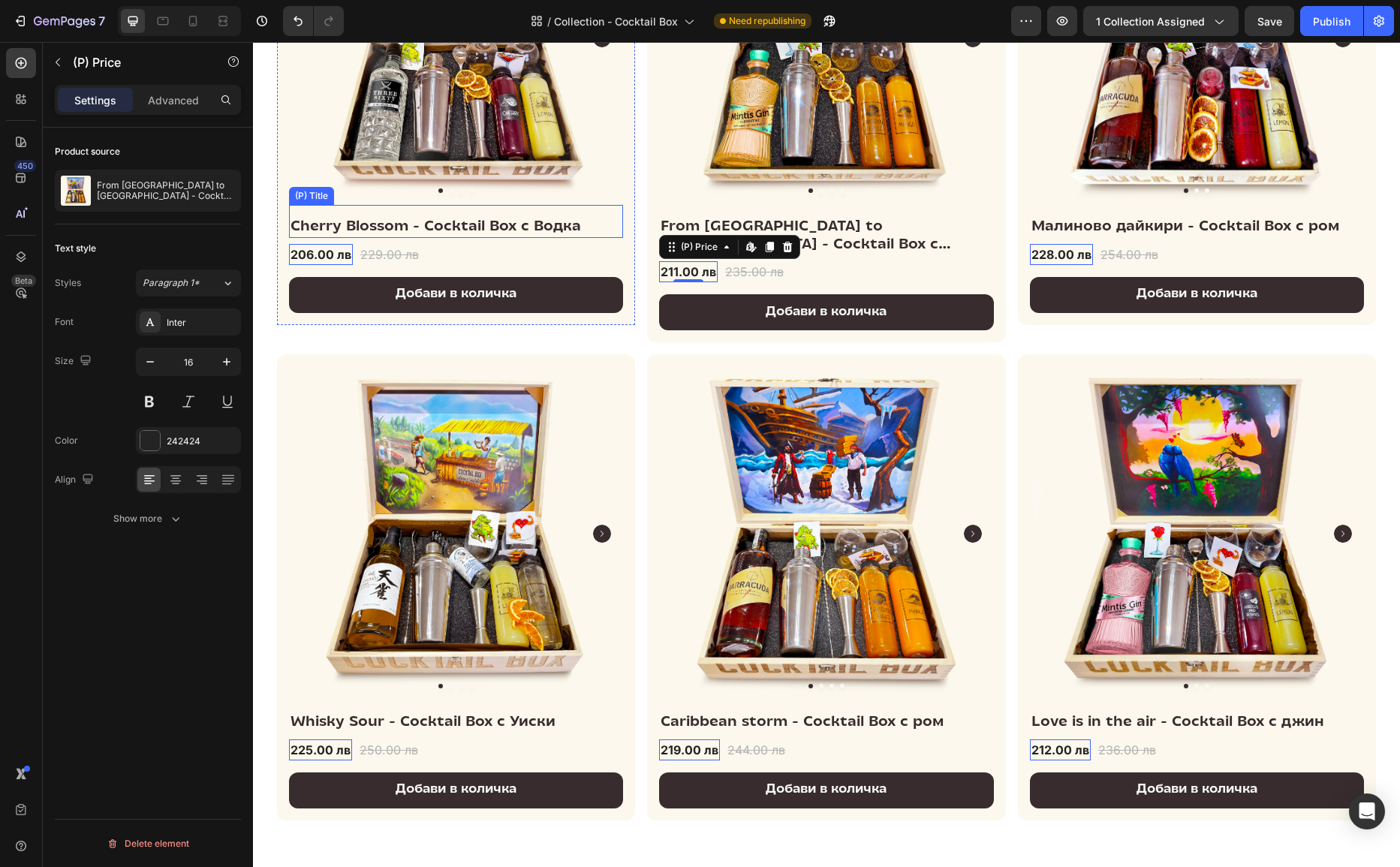
click at [488, 220] on h2 "Cherry Blossom - Cocktail Box с Водка" at bounding box center [456, 227] width 334 height 20
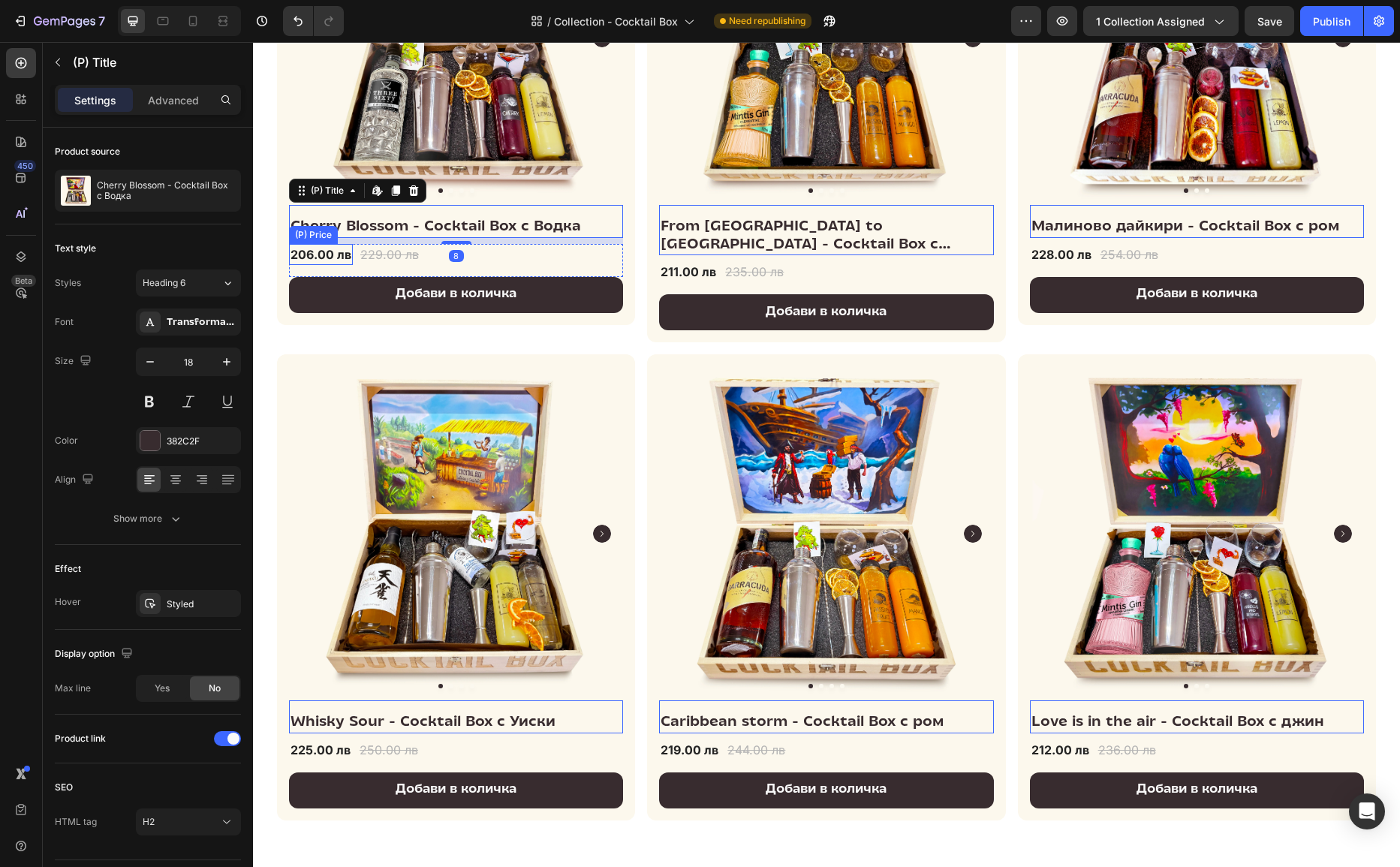
click at [333, 251] on div "206.00 лв" at bounding box center [321, 254] width 64 height 21
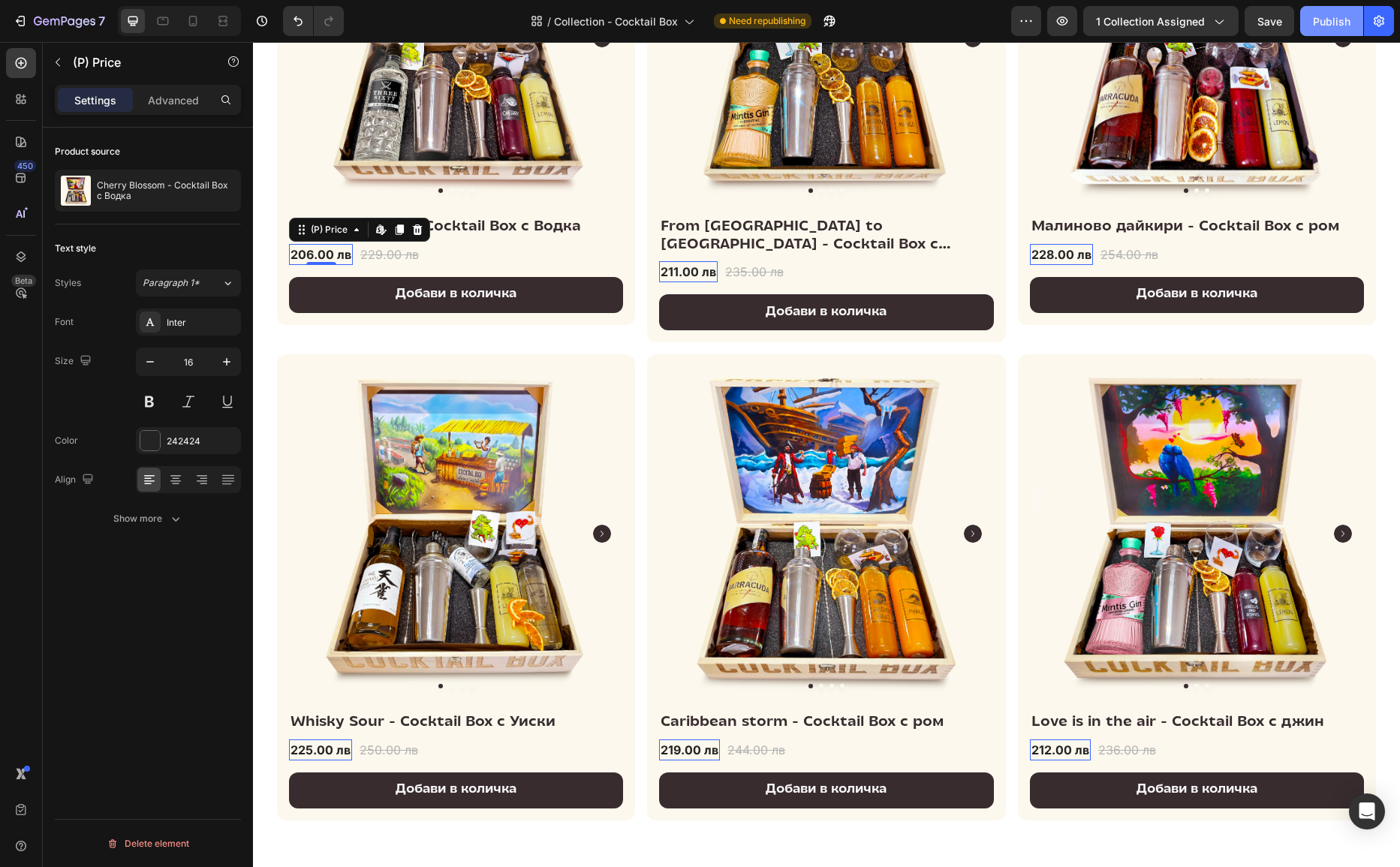
click at [1244, 22] on div "Publish" at bounding box center [1332, 21] width 38 height 16
click at [1119, 219] on h2 "Малиново дайкири - Cocktail Box с ром" at bounding box center [1197, 227] width 334 height 20
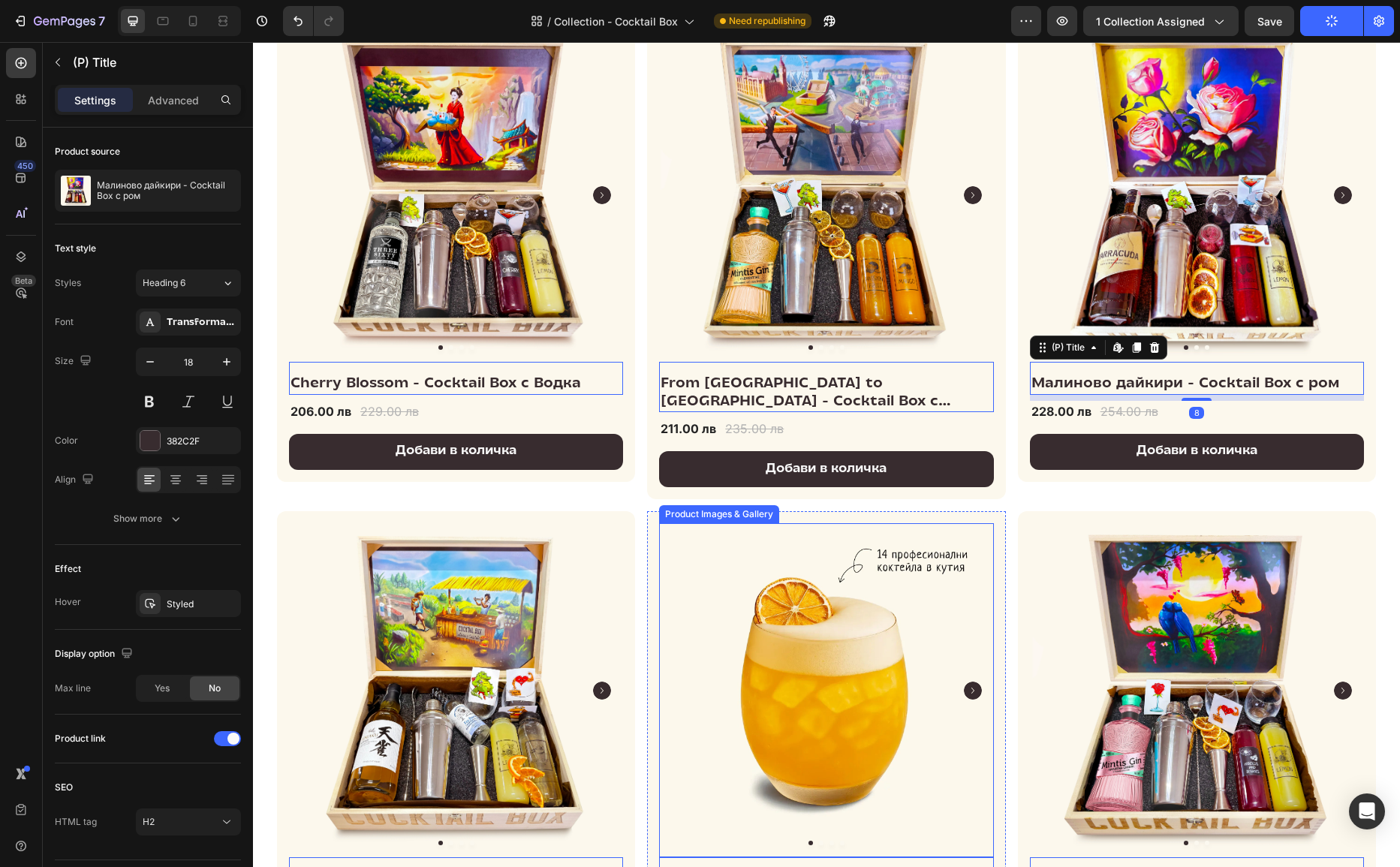
scroll to position [0, 0]
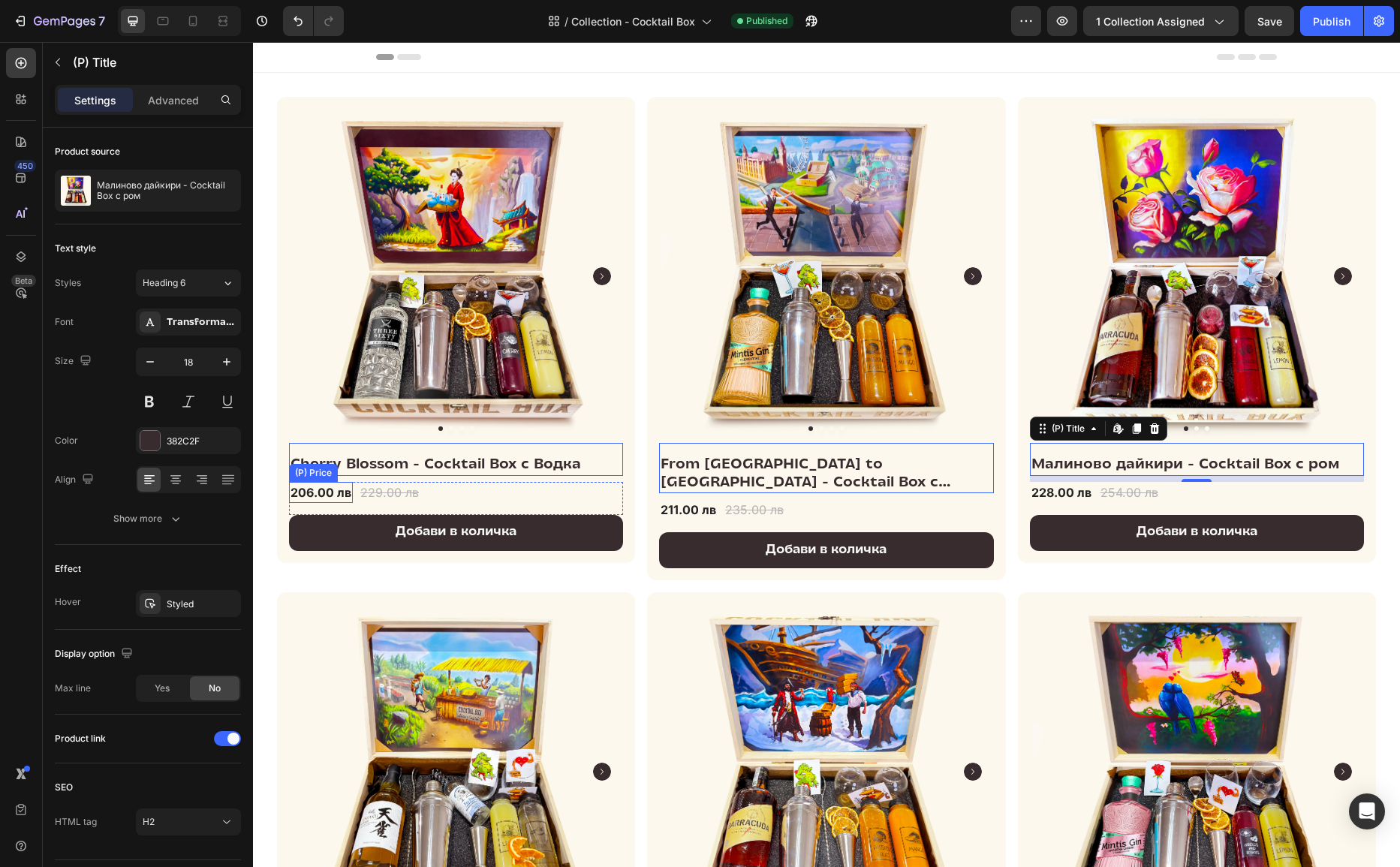
click at [327, 488] on div "206.00 лв" at bounding box center [321, 493] width 64 height 21
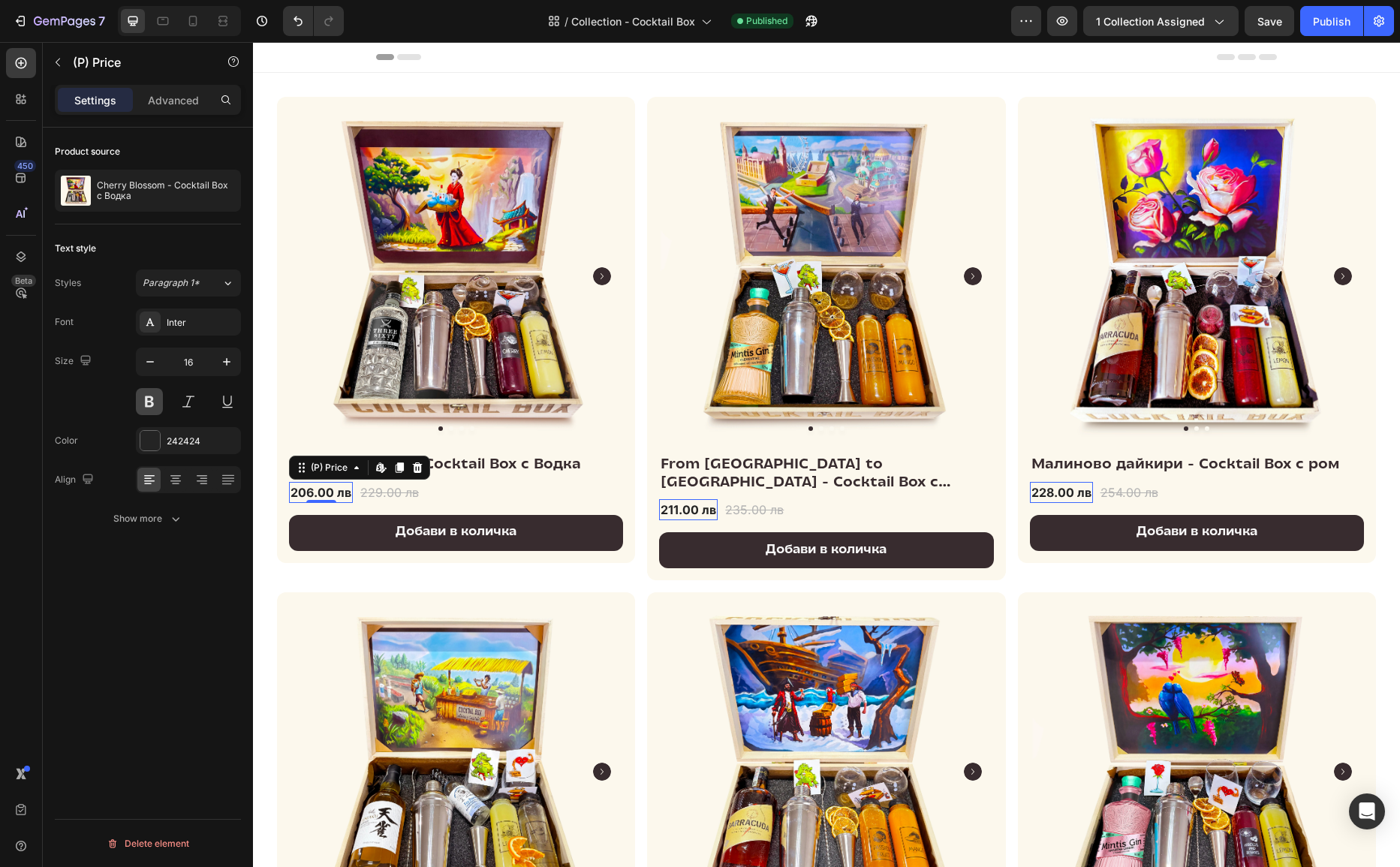
click at [147, 400] on button at bounding box center [149, 402] width 27 height 27
click at [156, 396] on button at bounding box center [149, 402] width 27 height 27
click at [228, 320] on div "Inter" at bounding box center [201, 322] width 71 height 13
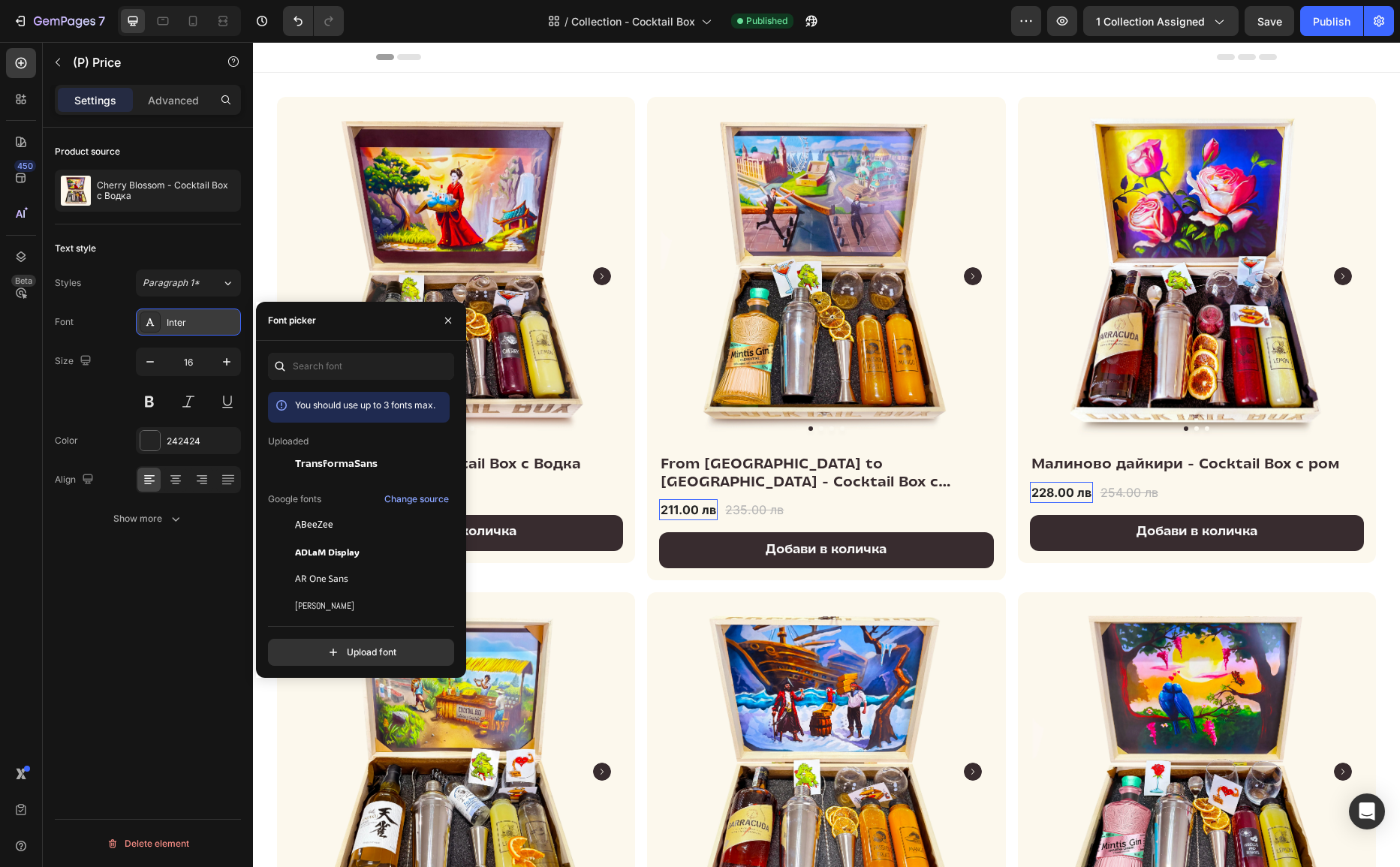
click at [228, 320] on div "Inter" at bounding box center [201, 322] width 71 height 13
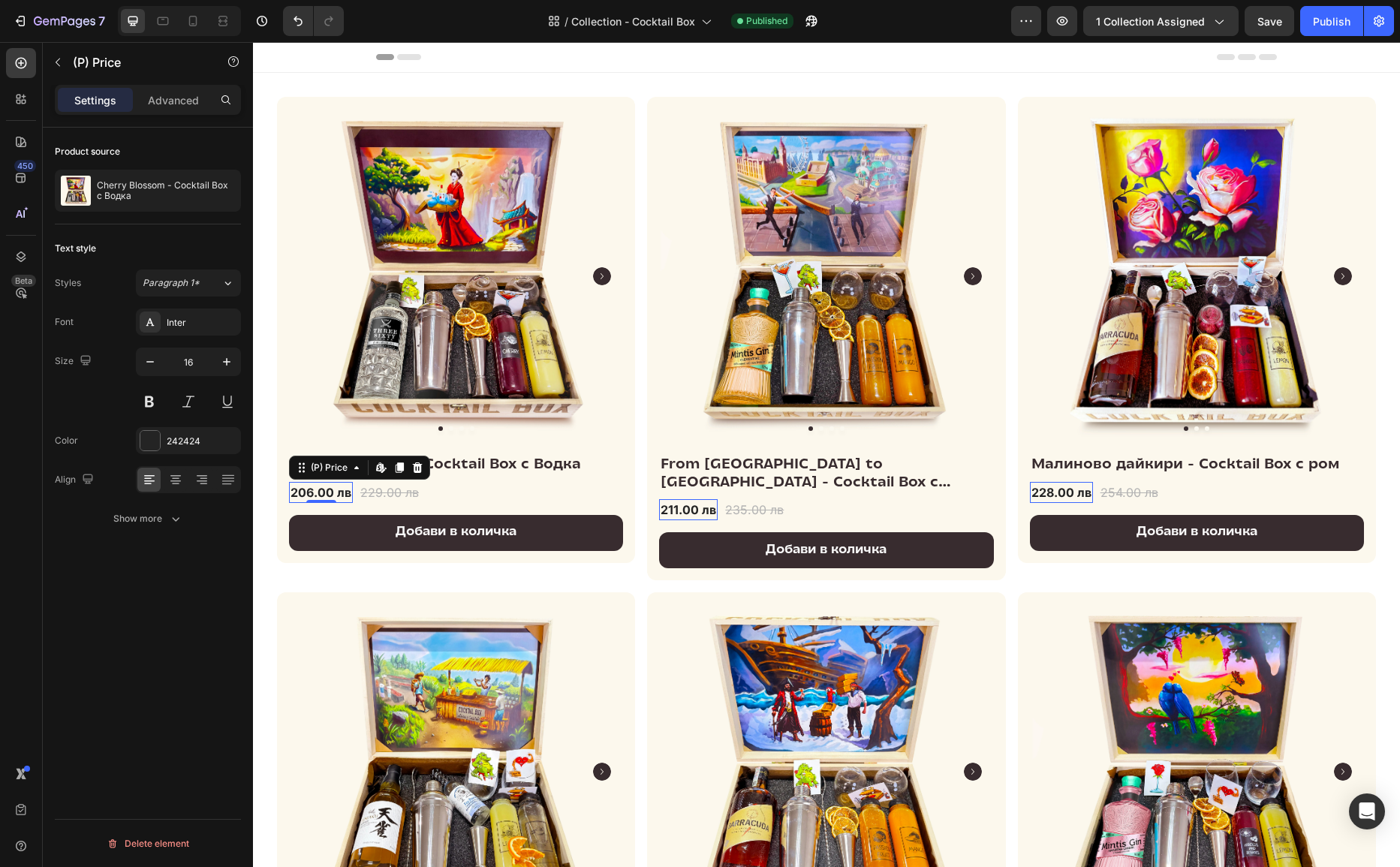
click at [318, 494] on div "206.00 лв" at bounding box center [321, 493] width 64 height 21
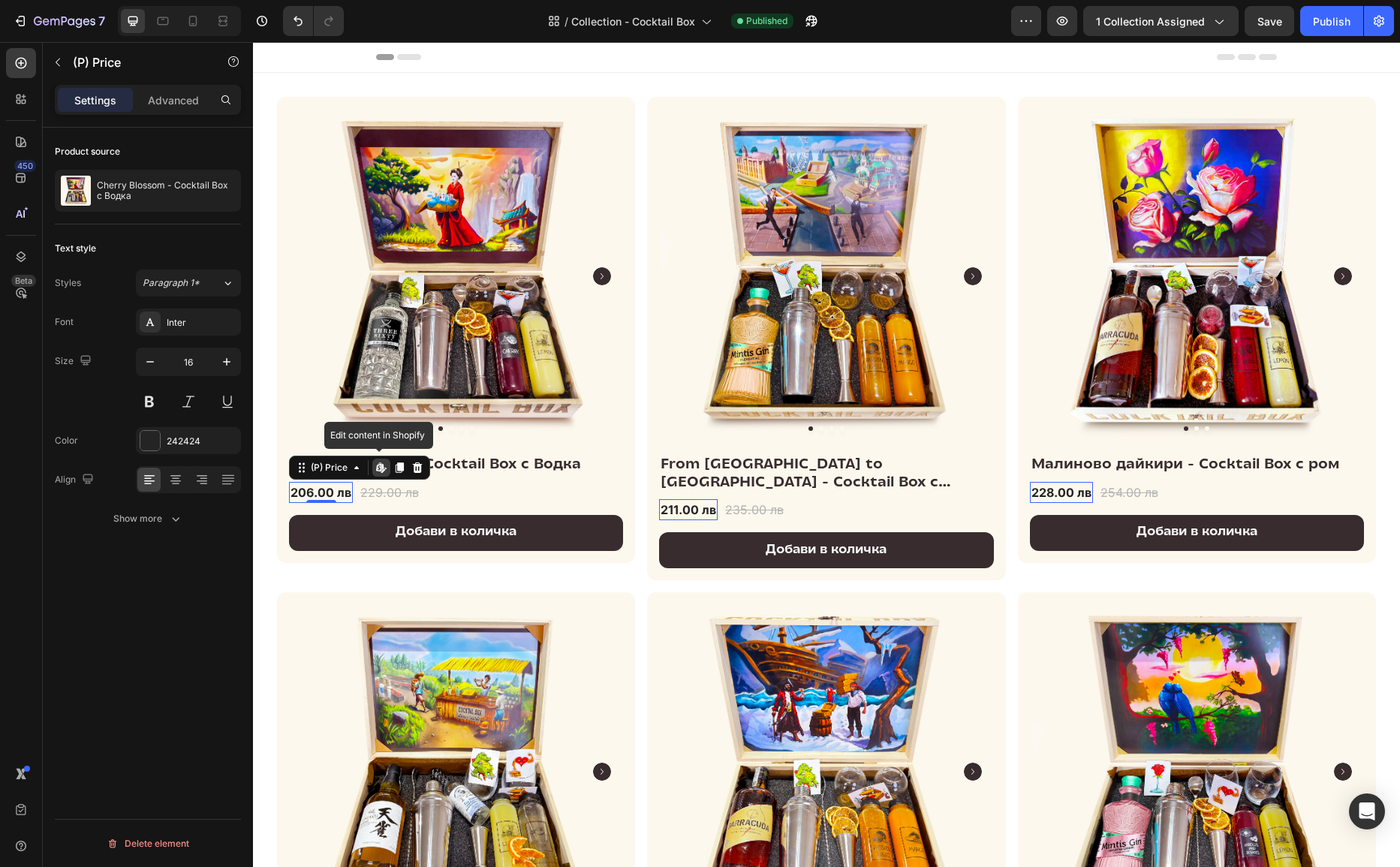
click at [318, 494] on div "206.00 лв" at bounding box center [321, 493] width 64 height 21
click at [202, 293] on button "Paragraph 1*" at bounding box center [188, 283] width 105 height 27
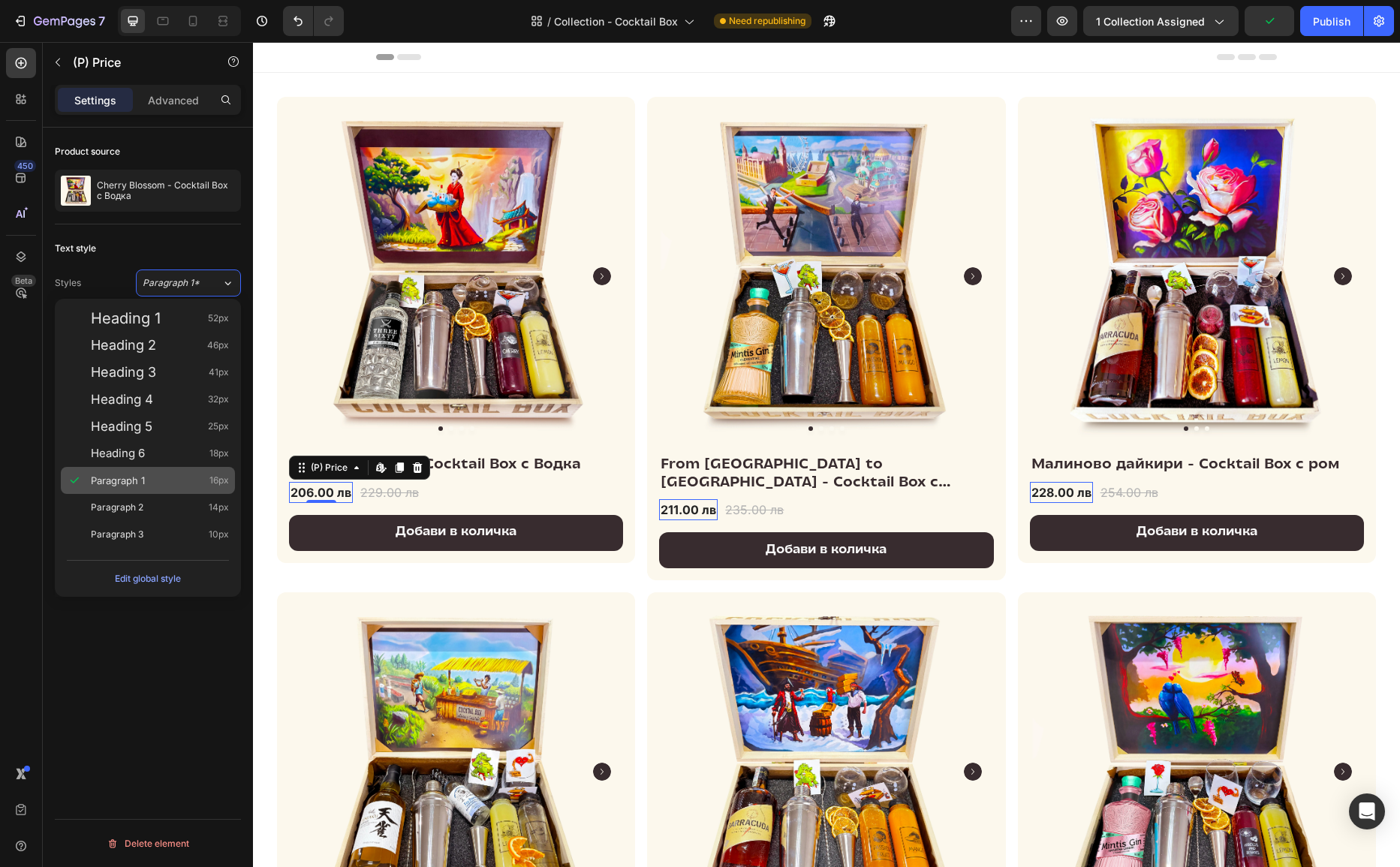
click at [173, 472] on div "Paragraph 1 16px" at bounding box center [147, 480] width 174 height 27
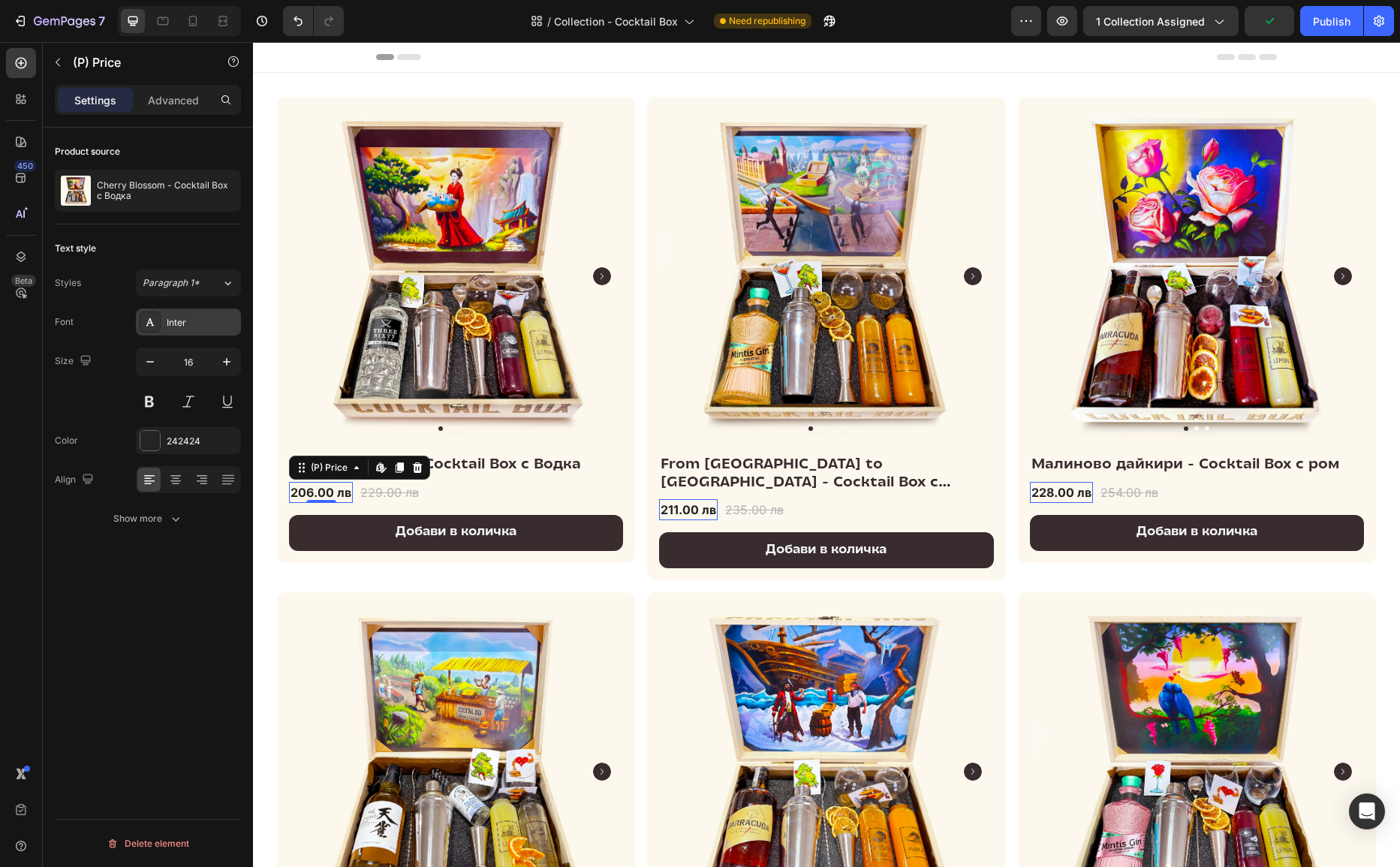
click at [209, 322] on div "Inter" at bounding box center [201, 322] width 71 height 13
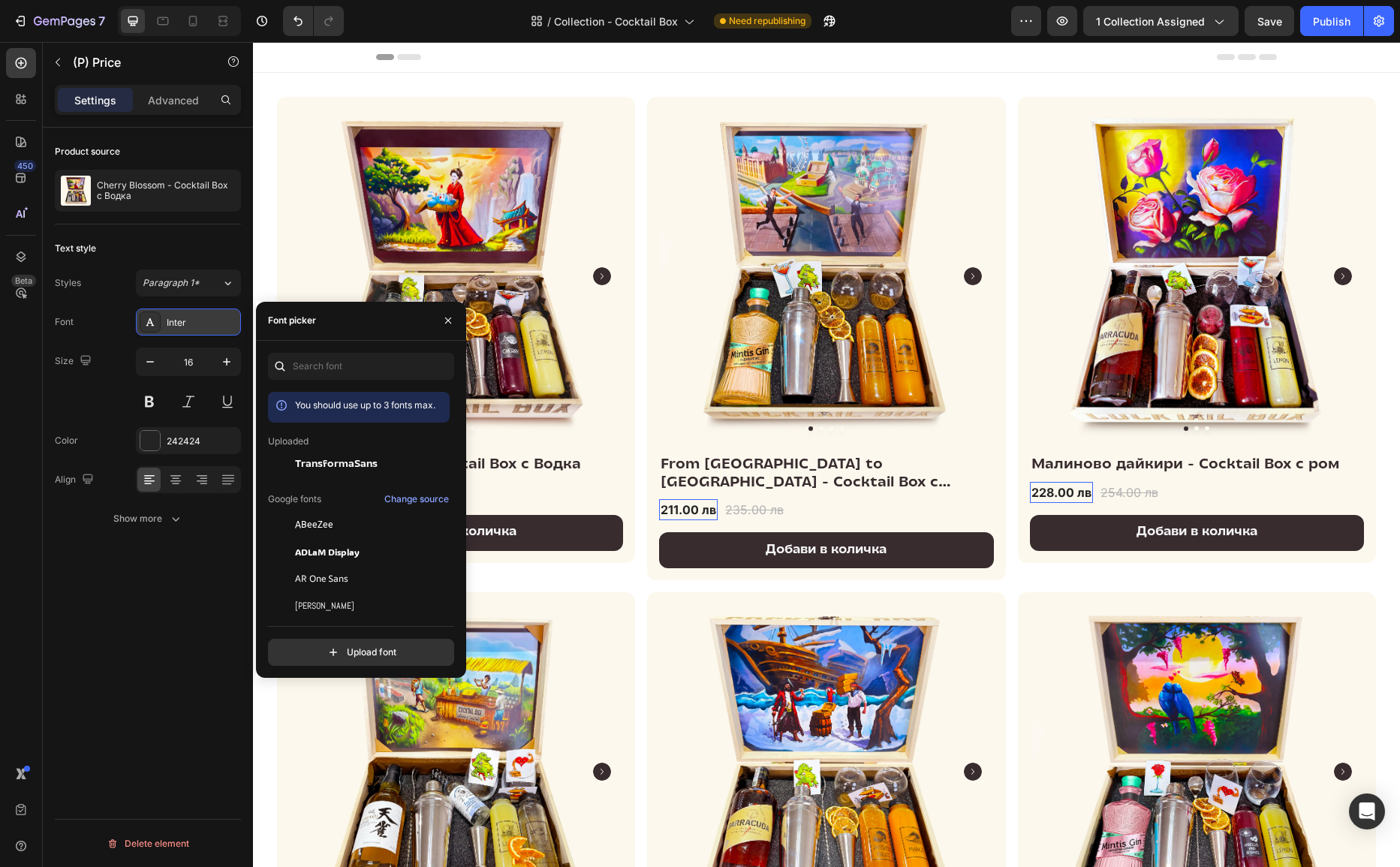
click at [209, 322] on div "Inter" at bounding box center [201, 322] width 71 height 13
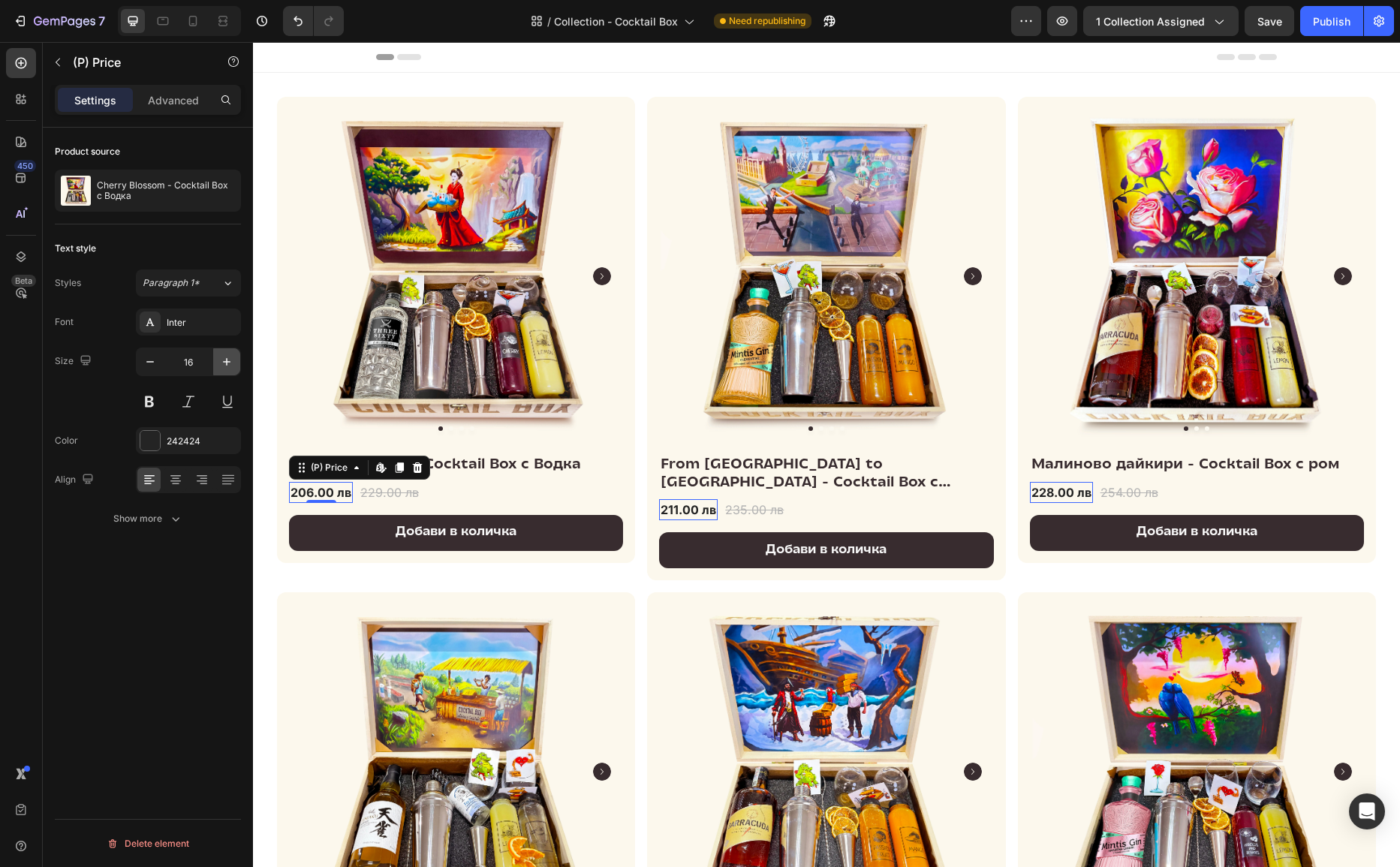
click at [231, 359] on icon "button" at bounding box center [227, 362] width 15 height 15
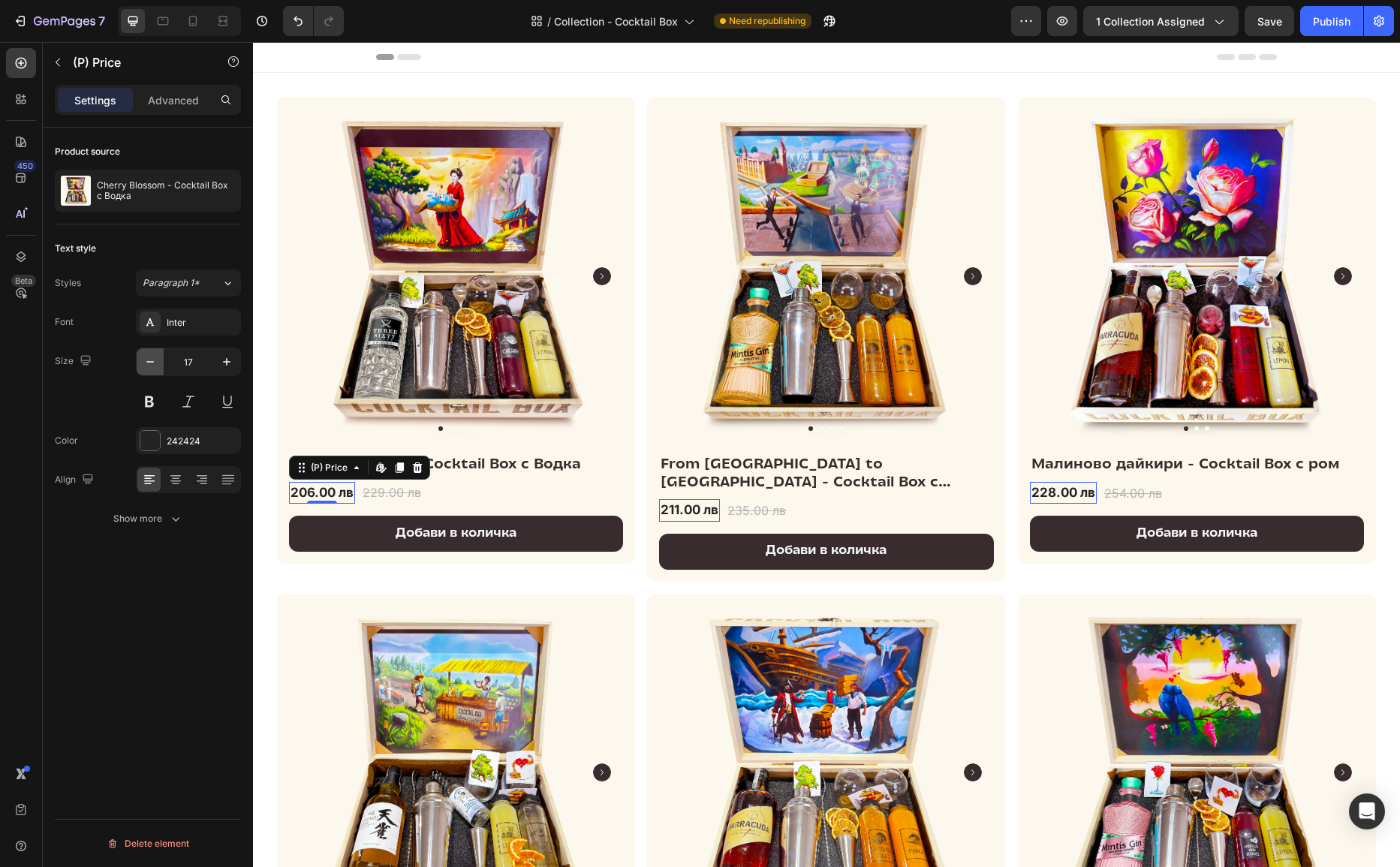
click at [152, 363] on icon "button" at bounding box center [150, 362] width 15 height 15
type input "16"
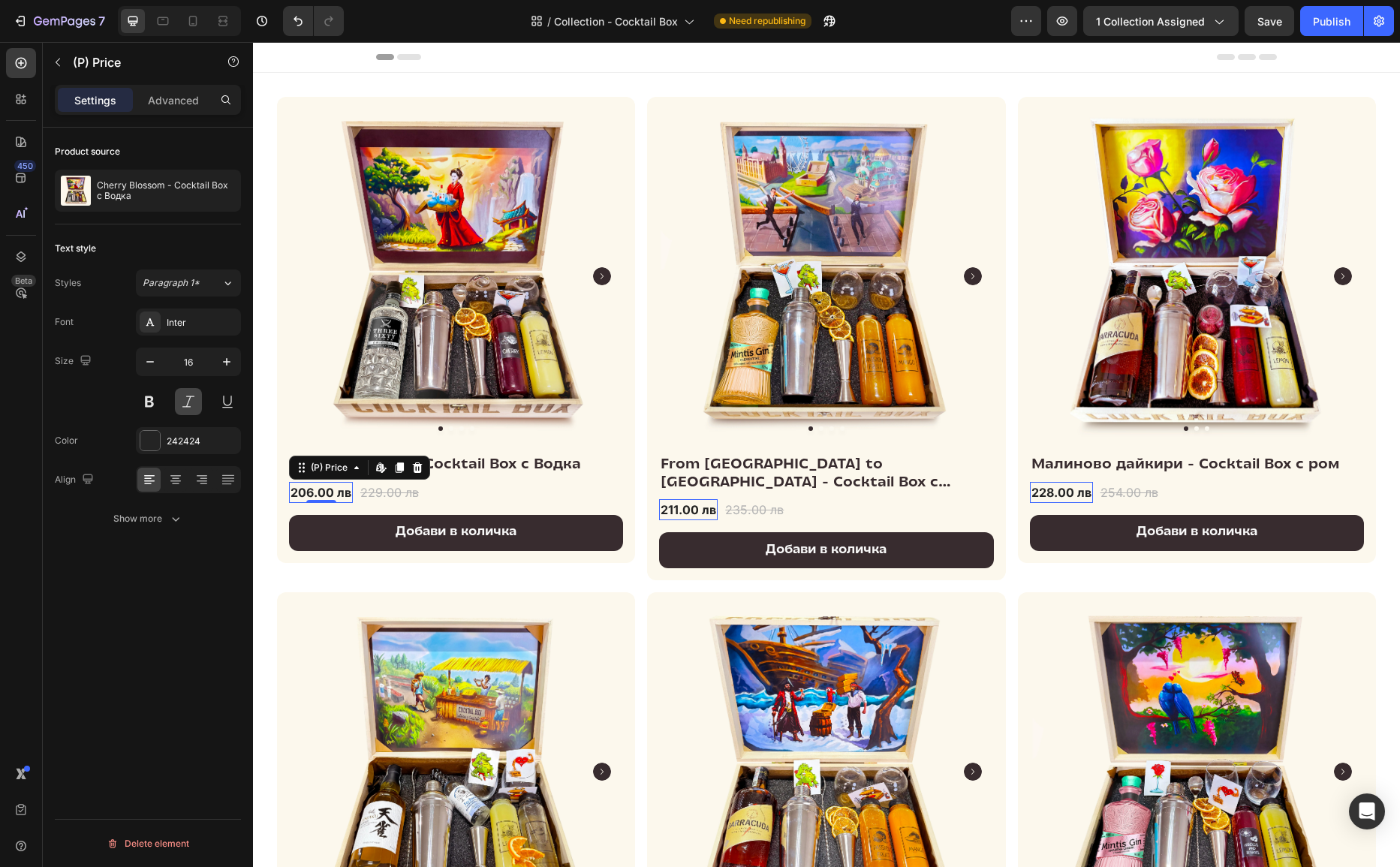
click at [196, 402] on button at bounding box center [188, 402] width 27 height 27
click at [184, 398] on button at bounding box center [188, 402] width 27 height 27
click at [156, 400] on button at bounding box center [149, 402] width 27 height 27
click at [312, 490] on div "206.00 лв" at bounding box center [321, 493] width 64 height 21
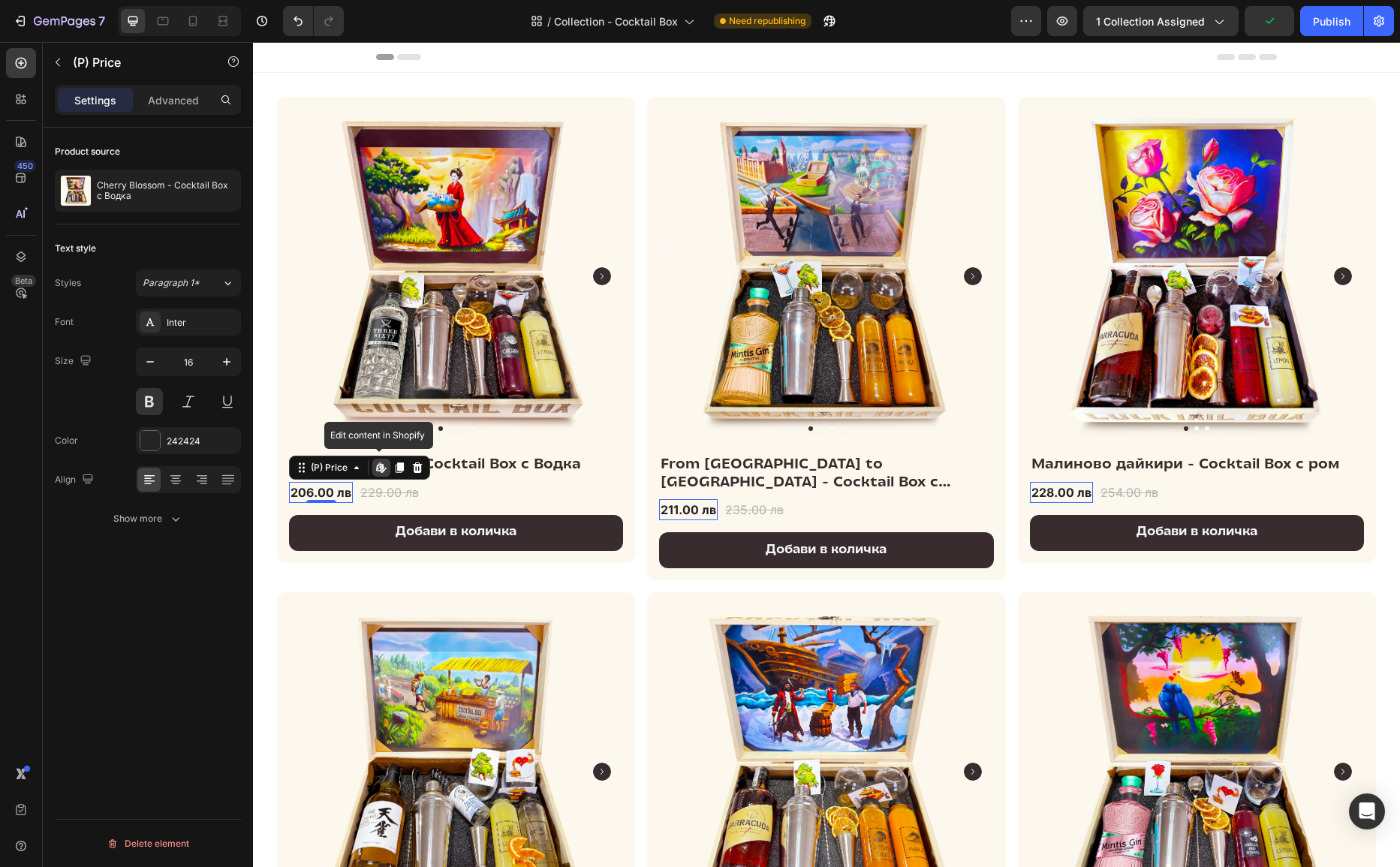
click at [312, 490] on div "206.00 лв" at bounding box center [321, 493] width 64 height 21
click at [145, 516] on div "Show more" at bounding box center [148, 519] width 70 height 15
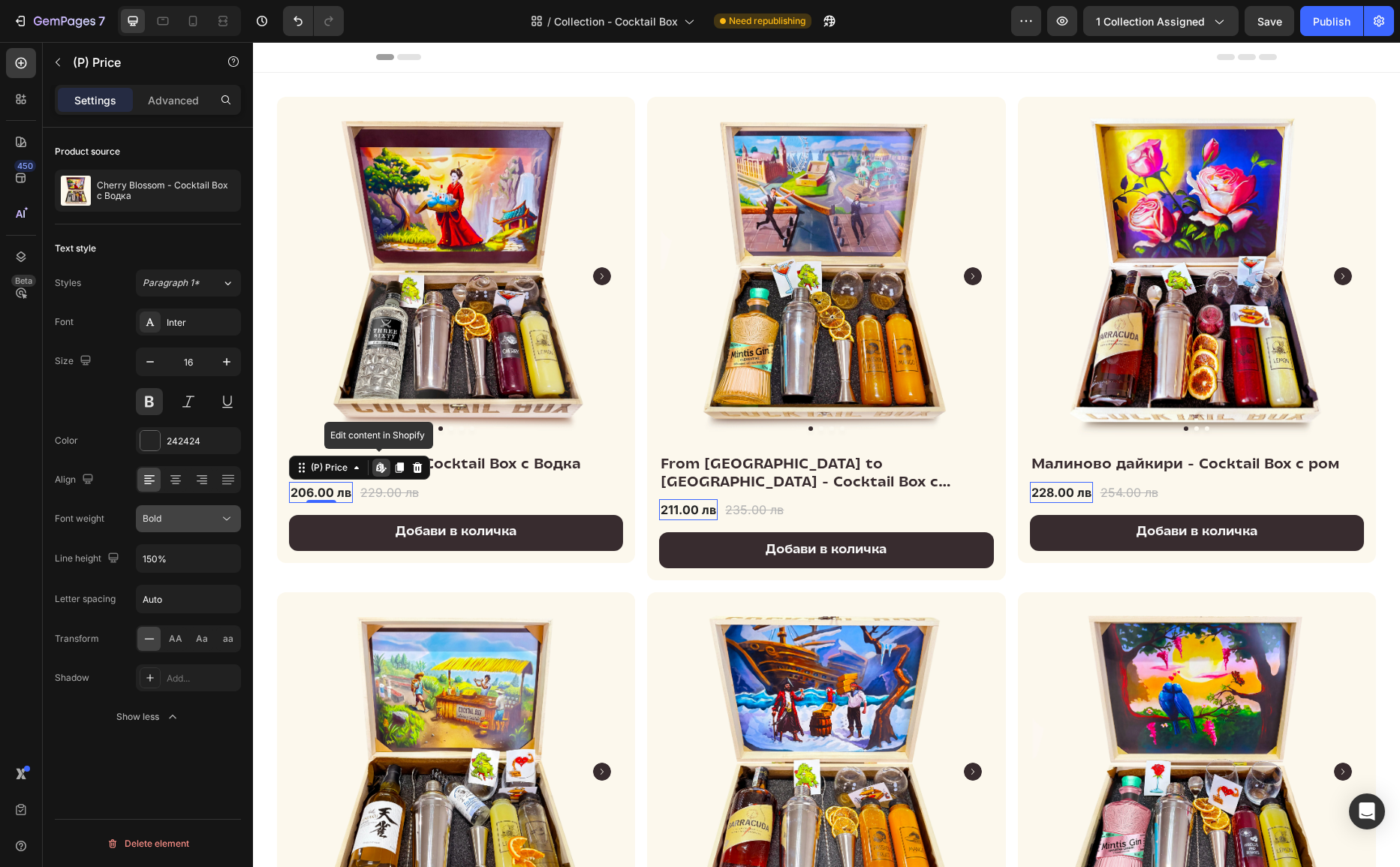
click at [211, 512] on div "Bold" at bounding box center [188, 519] width 92 height 15
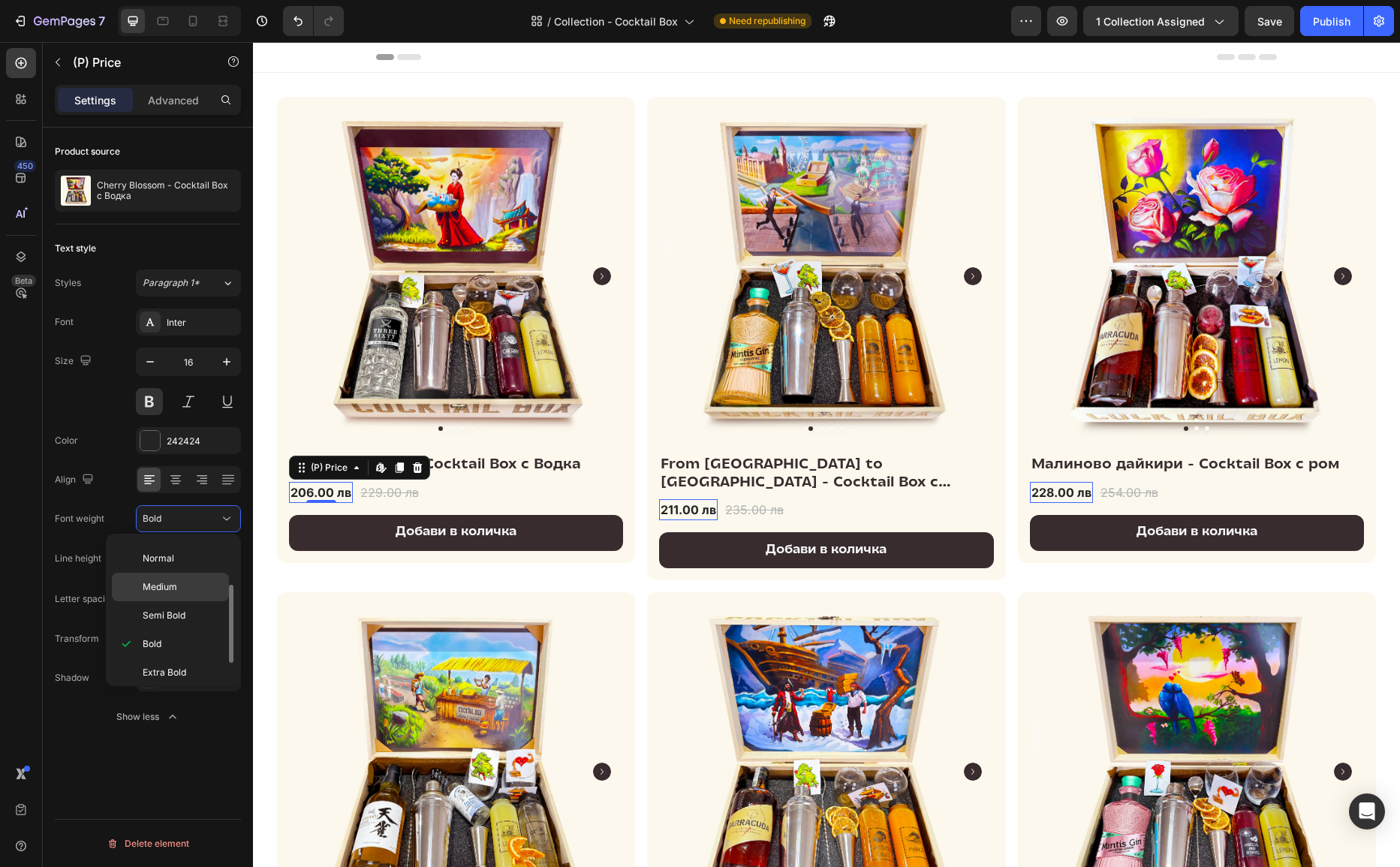
click at [178, 575] on div "Medium" at bounding box center [170, 587] width 117 height 28
click at [197, 518] on div "Medium" at bounding box center [181, 519] width 77 height 13
click at [182, 545] on div "Normal" at bounding box center [170, 559] width 117 height 28
click at [151, 385] on div "16" at bounding box center [188, 381] width 105 height 67
click at [151, 404] on button at bounding box center [149, 402] width 27 height 27
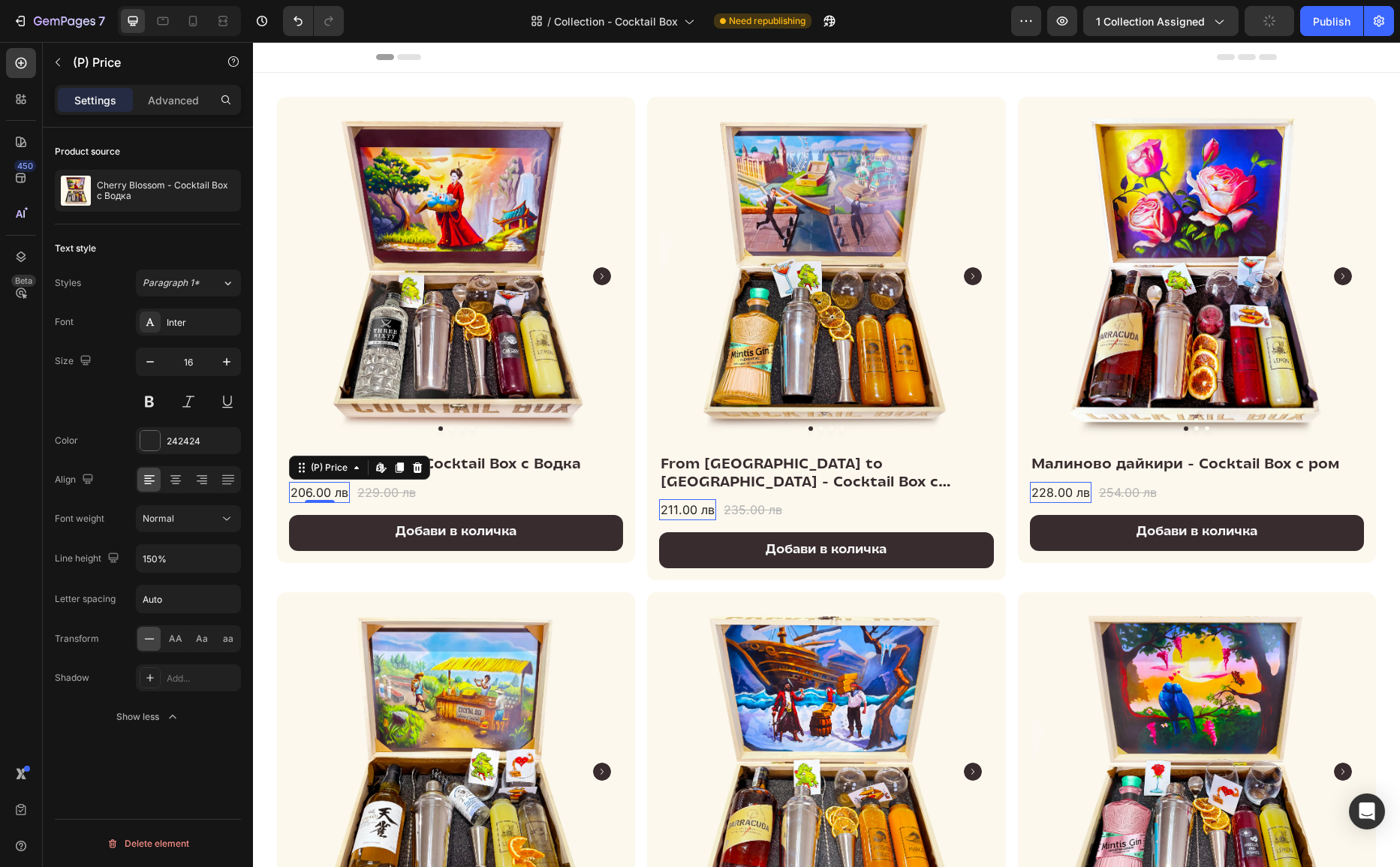
click at [199, 531] on div "Font Inter Size 16 Color 242424 Align Font weight Normal Line height 150% Lette…" at bounding box center [147, 519] width 186 height 422
click at [189, 527] on button "Normal" at bounding box center [188, 519] width 105 height 27
click at [186, 574] on div "Medium" at bounding box center [170, 587] width 117 height 28
click at [1244, 20] on div "Publish" at bounding box center [1332, 21] width 38 height 16
click at [647, 15] on span "Collection - Cocktail Box" at bounding box center [632, 21] width 124 height 16
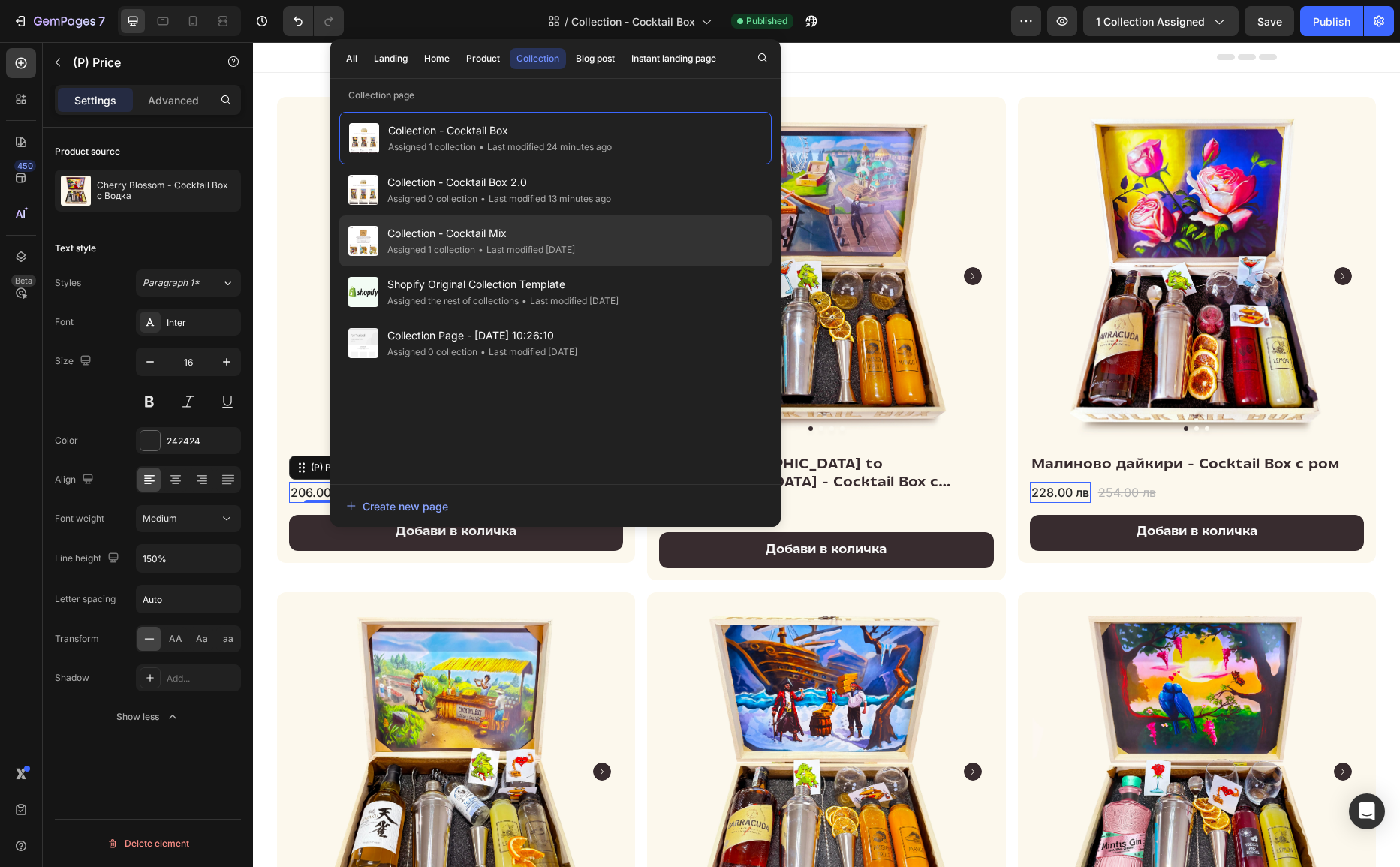
click at [527, 229] on span "Collection - Cocktail Mix" at bounding box center [481, 233] width 188 height 18
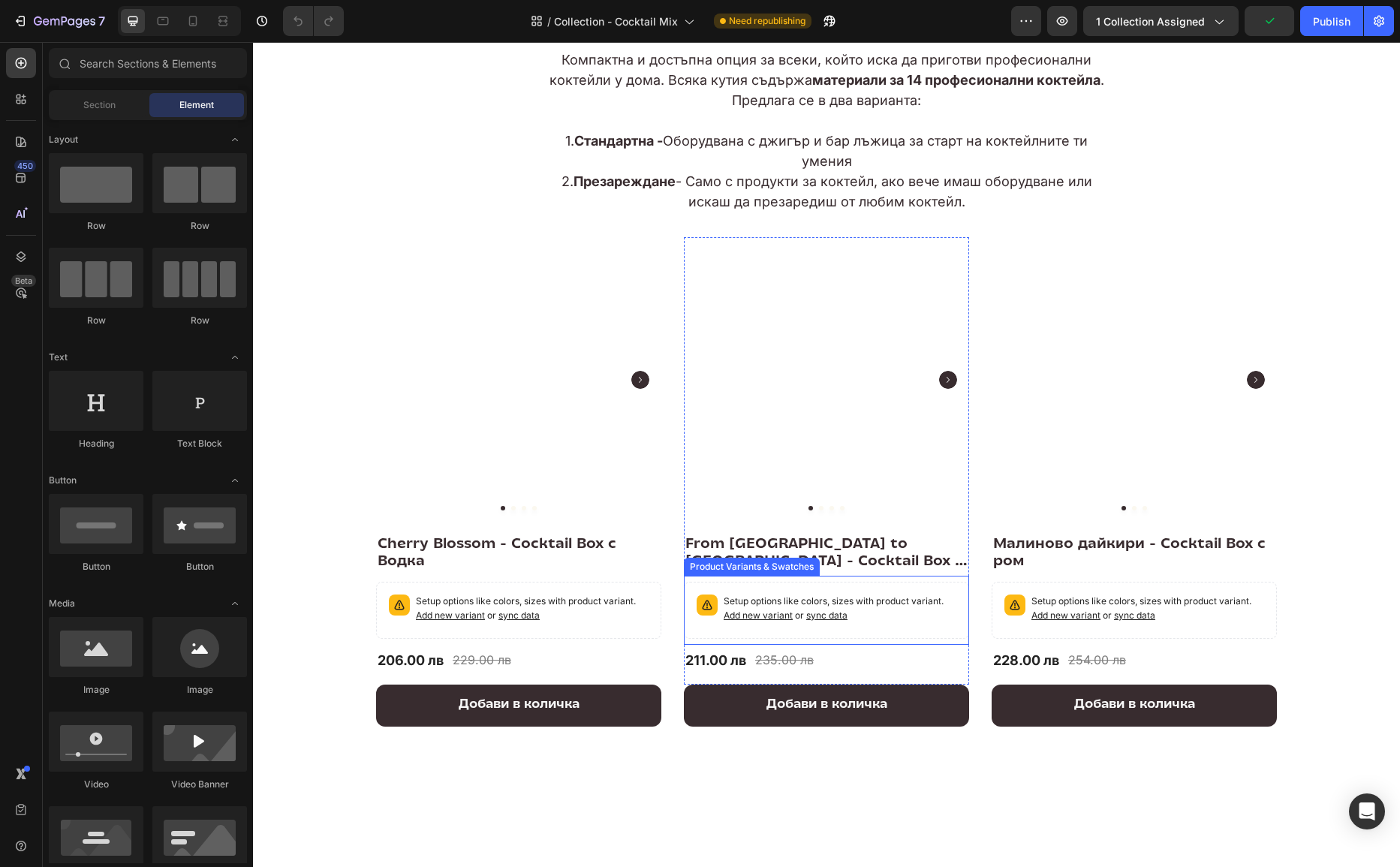
scroll to position [86, 0]
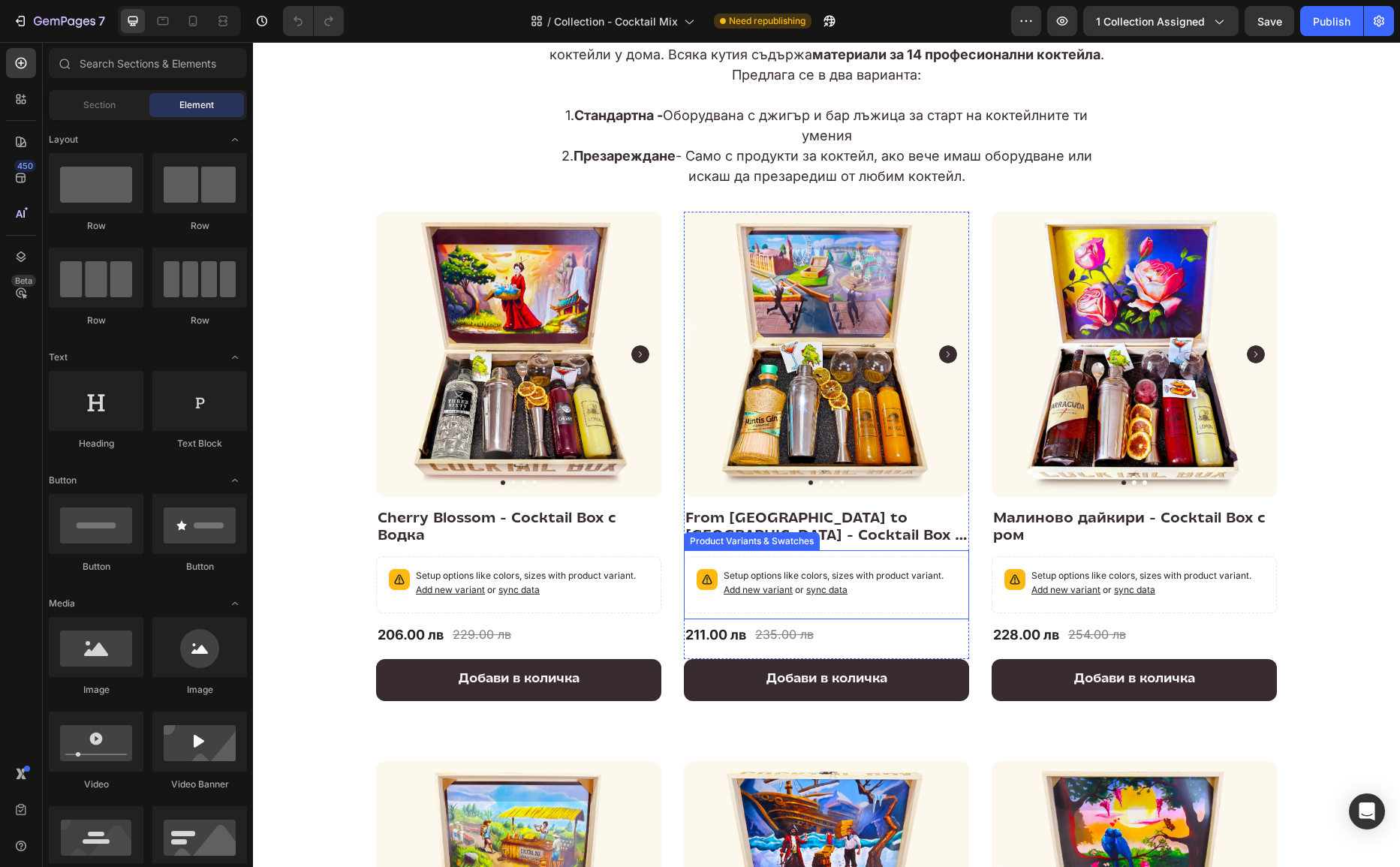
click at [895, 598] on p "Setup options like colors, sizes with product variant. Add new variant or sync …" at bounding box center [840, 583] width 233 height 28
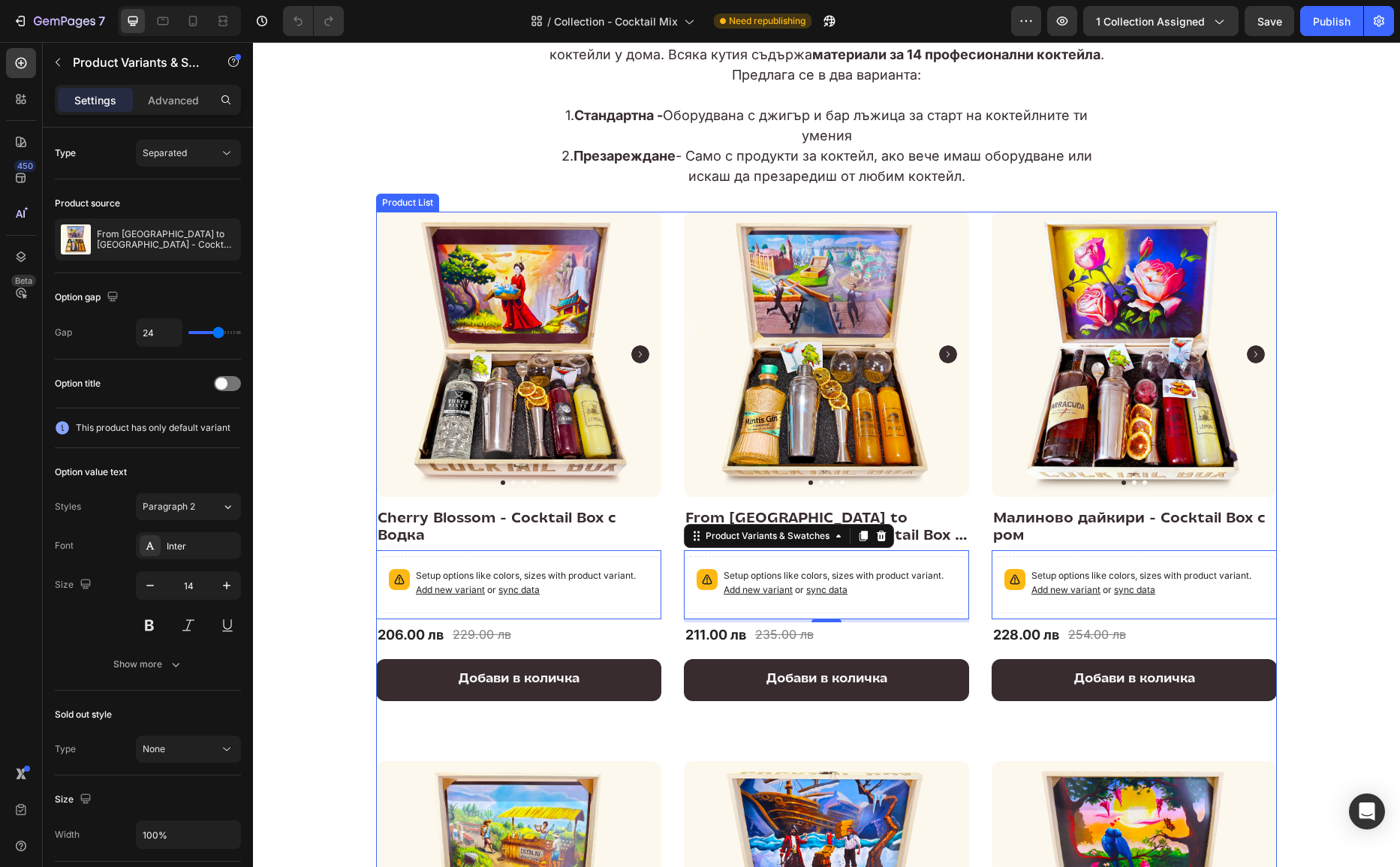
click at [977, 392] on div "Product Images & Gallery Row Cherry Blossom - Cocktail Box с Водка (P) Title Se…" at bounding box center [826, 731] width 901 height 1039
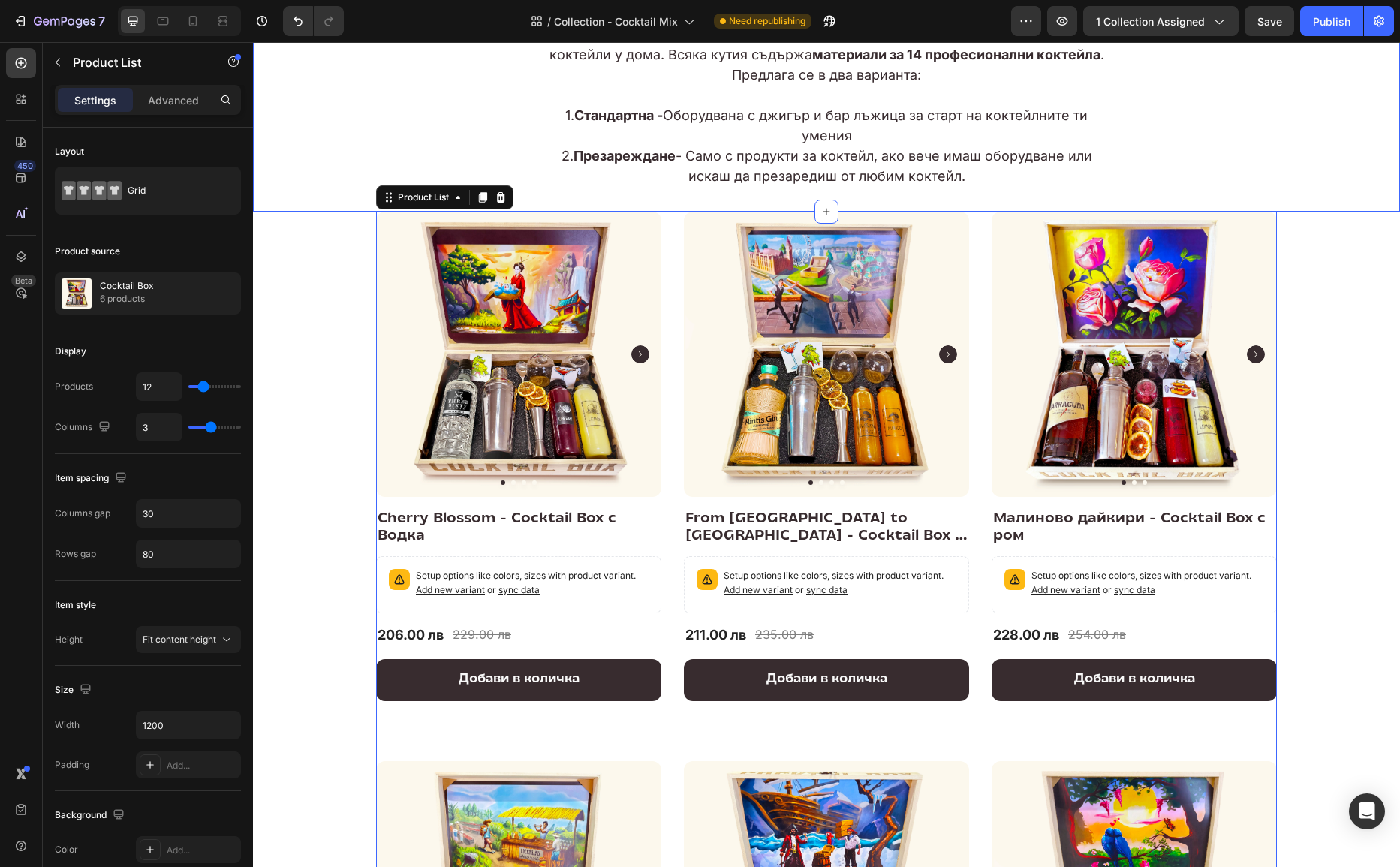
click at [357, 119] on div "Image Row Компактна и достъпна опция за всеки, който иска да приготви професион…" at bounding box center [827, 98] width 1148 height 177
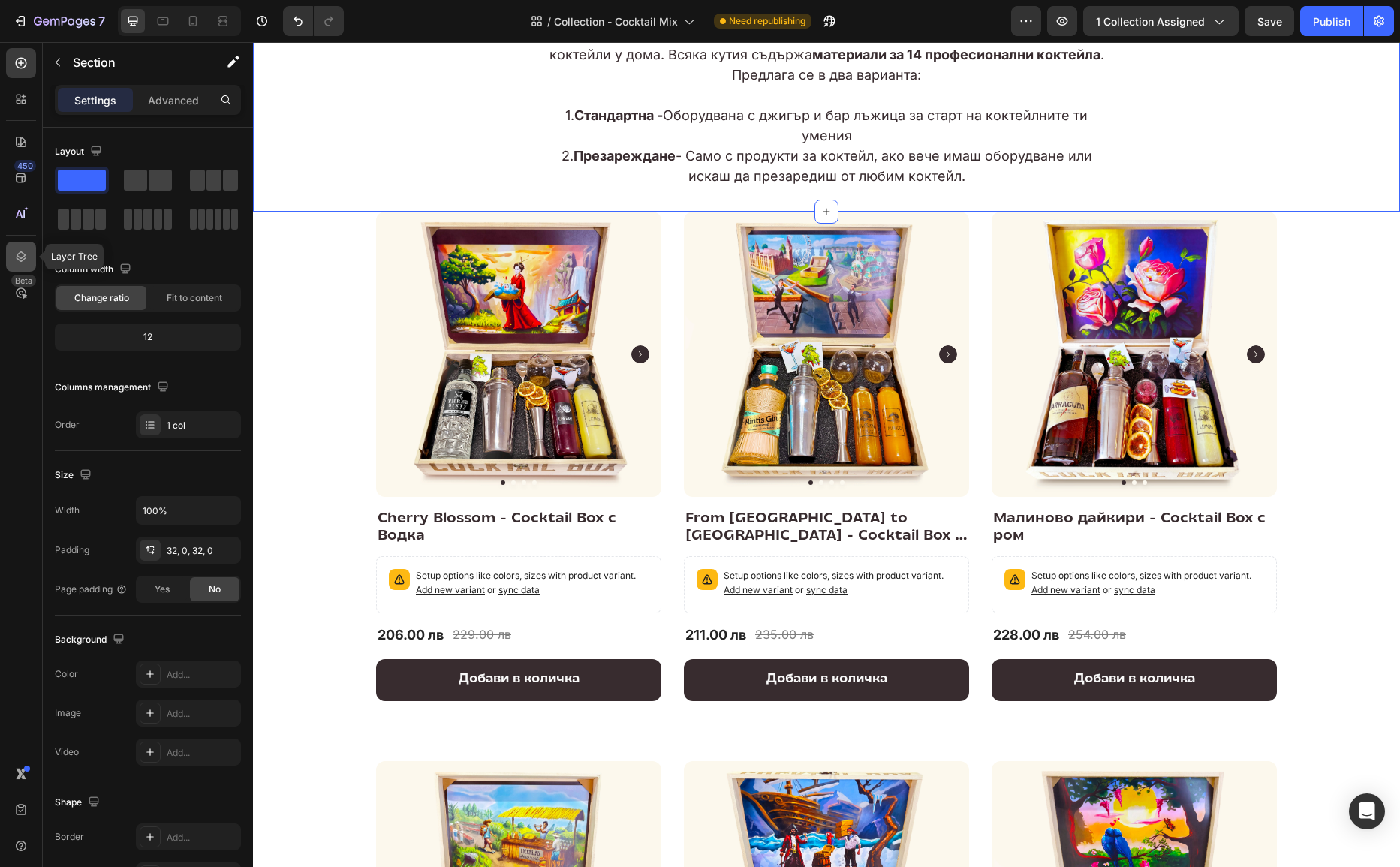
click at [22, 258] on icon at bounding box center [21, 256] width 9 height 10
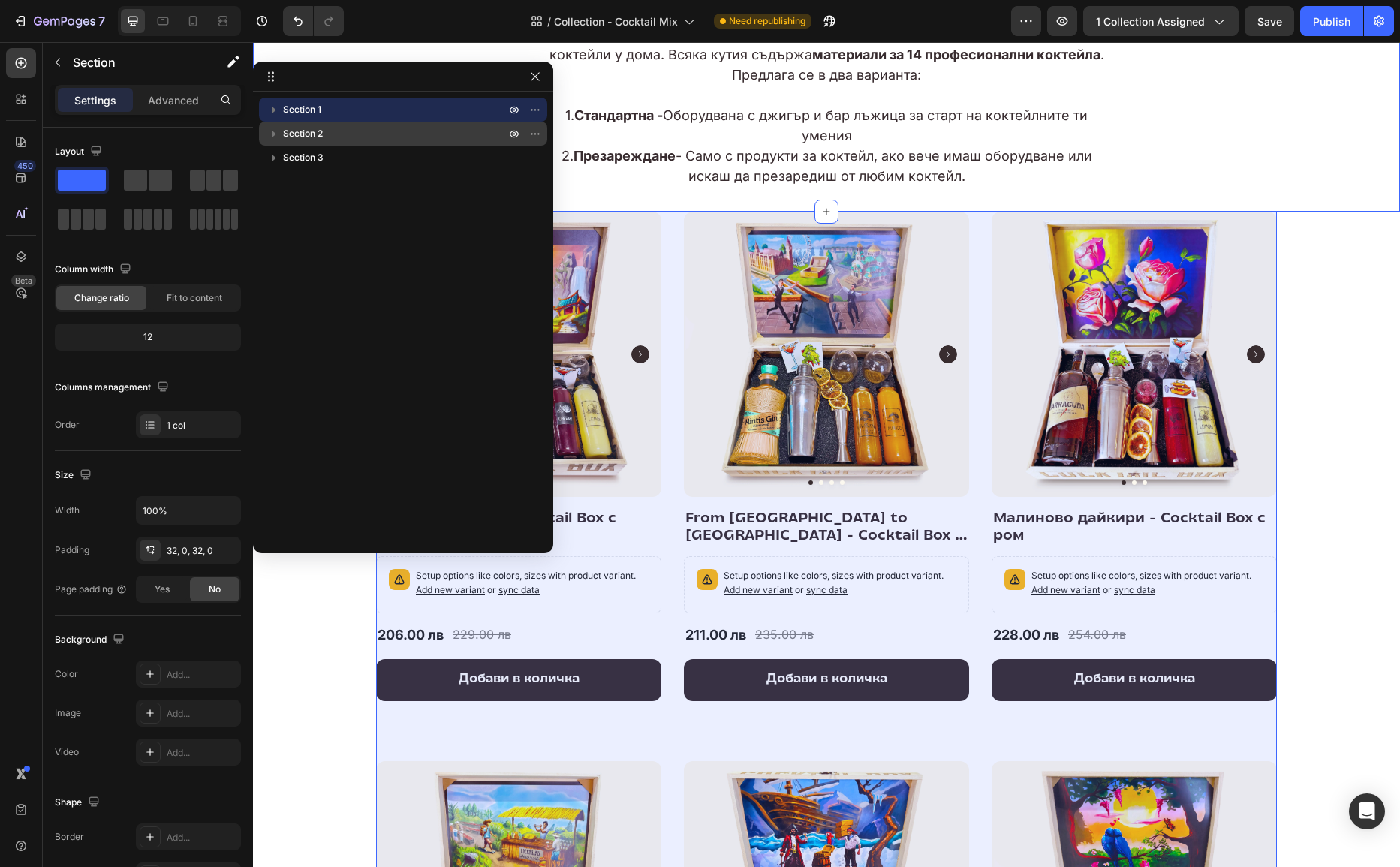
click at [316, 133] on span "Section 2" at bounding box center [302, 133] width 40 height 15
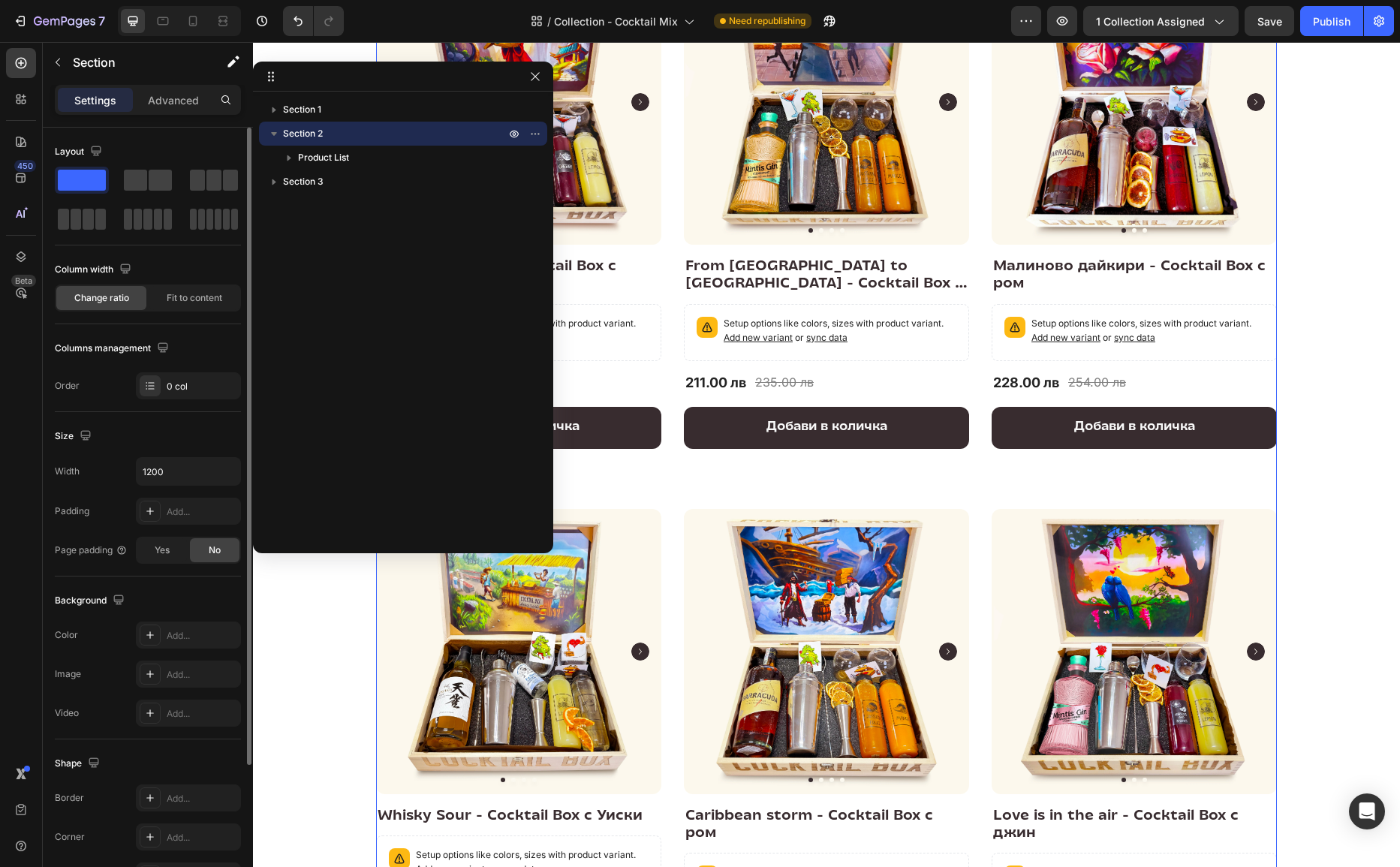
scroll to position [345, 0]
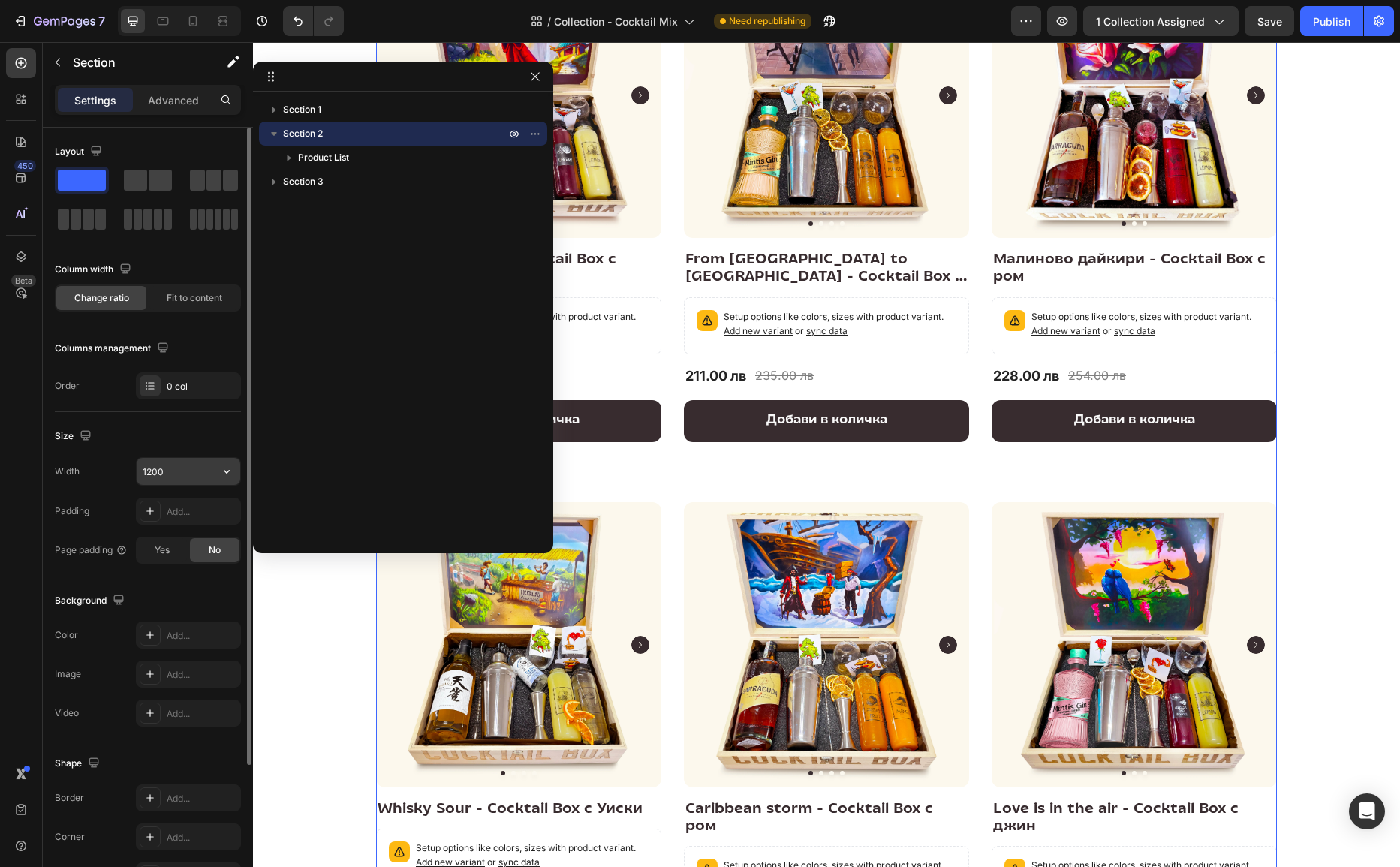
click at [185, 461] on input "1200" at bounding box center [189, 472] width 104 height 27
click at [221, 474] on icon "button" at bounding box center [227, 472] width 15 height 15
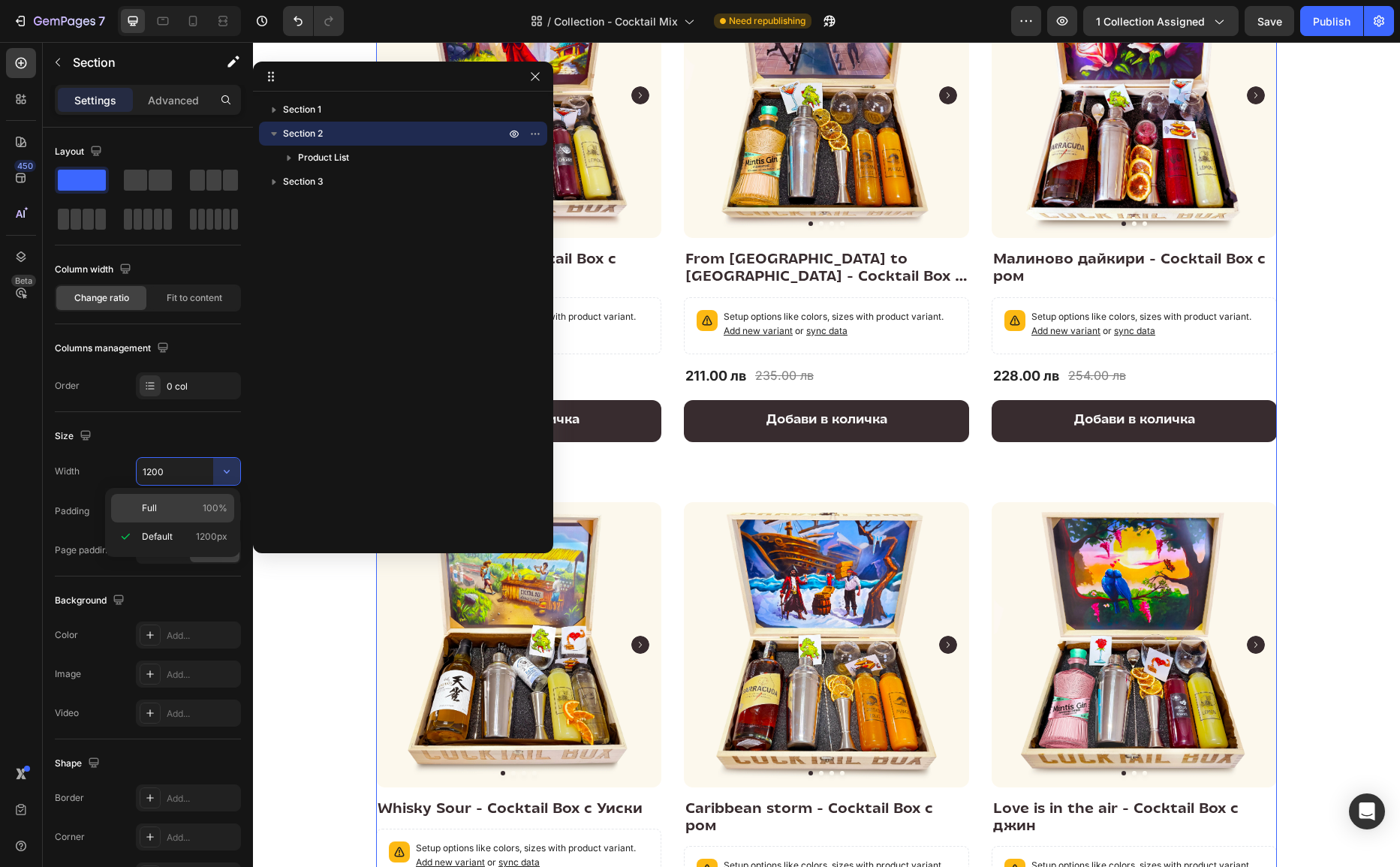
click at [175, 499] on div "Full 100%" at bounding box center [173, 509] width 123 height 28
type input "100%"
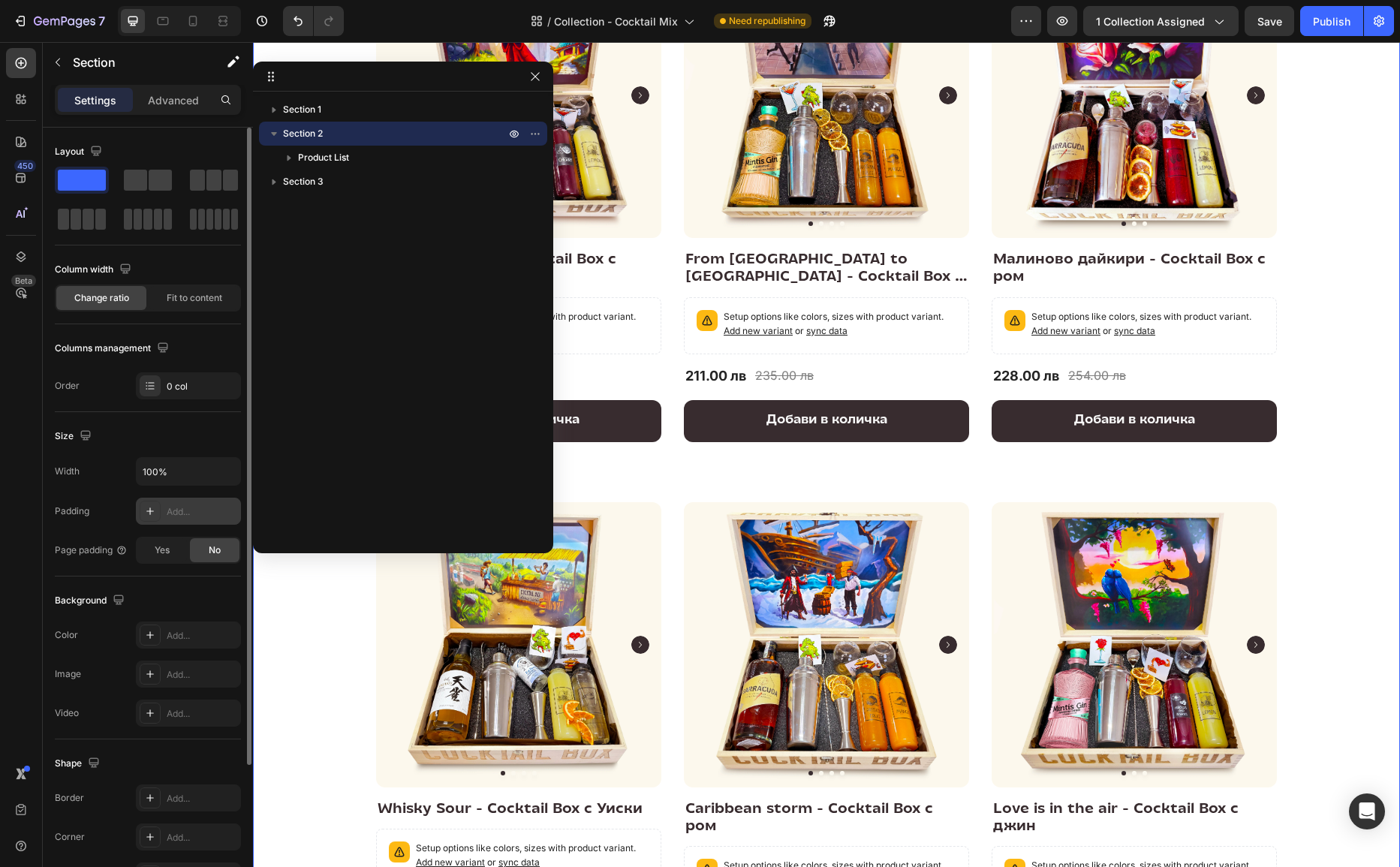
click at [196, 508] on div "Add..." at bounding box center [201, 512] width 71 height 13
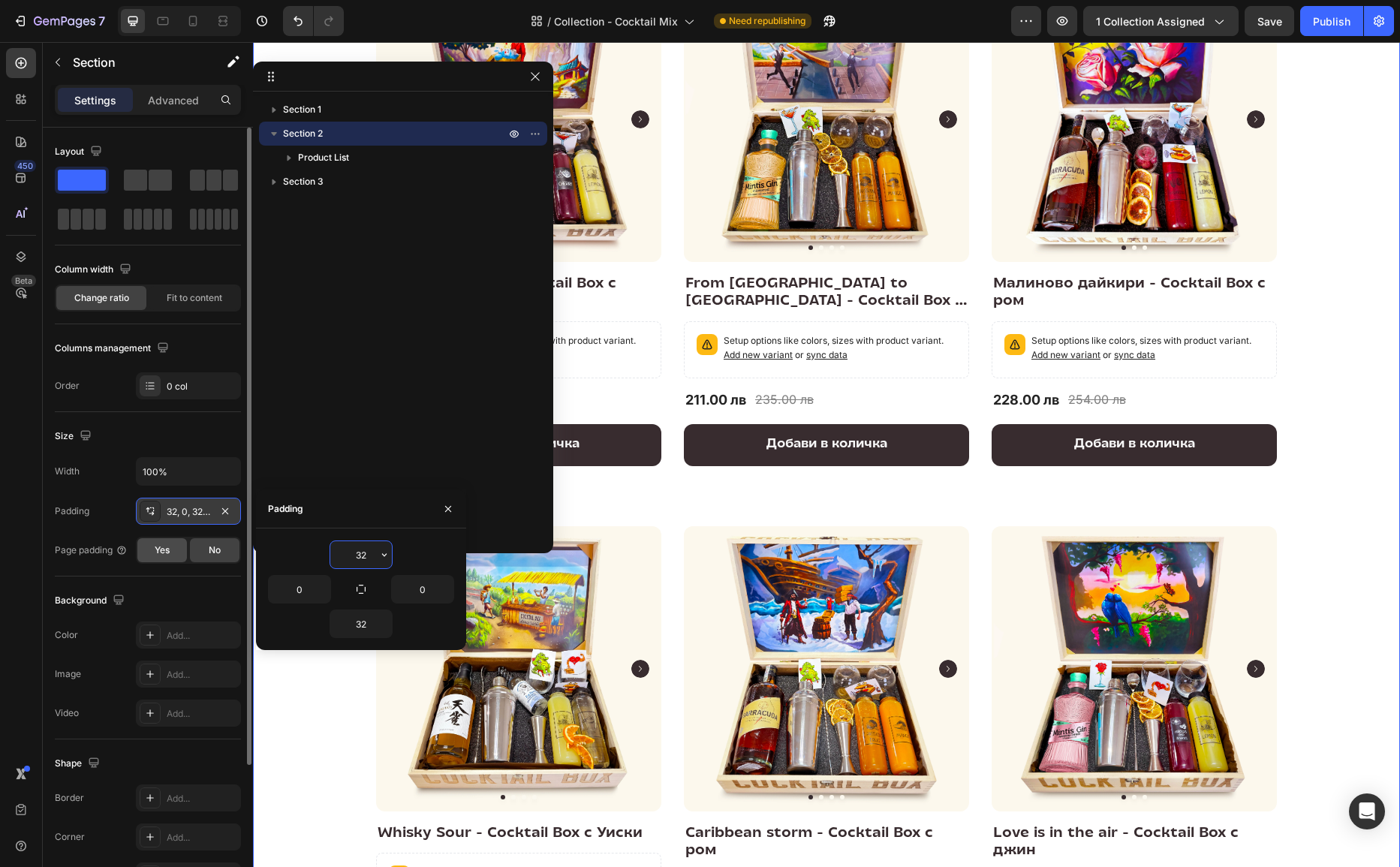
click at [166, 544] on span "Yes" at bounding box center [163, 550] width 15 height 13
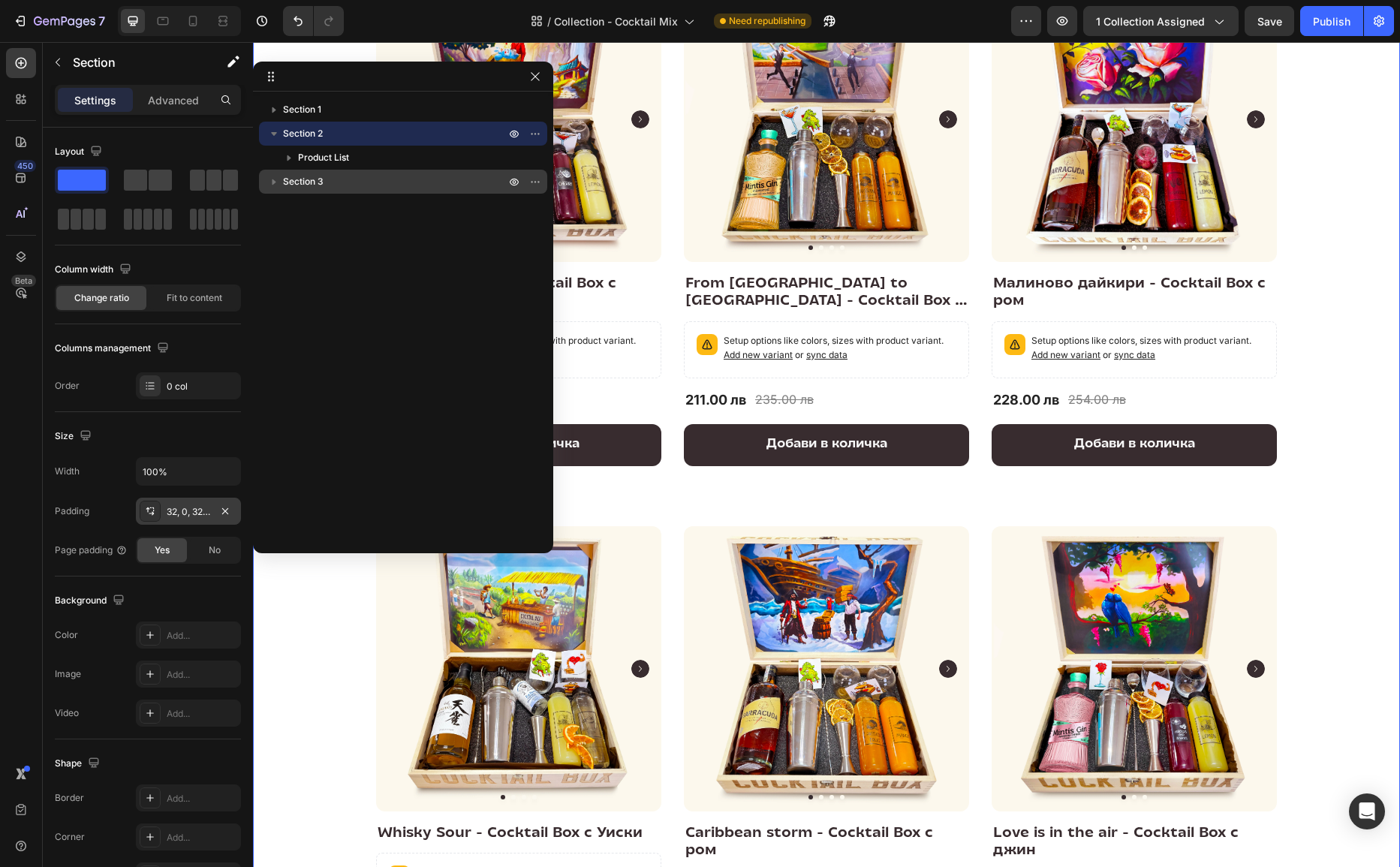
click at [309, 177] on span "Section 3" at bounding box center [302, 182] width 41 height 15
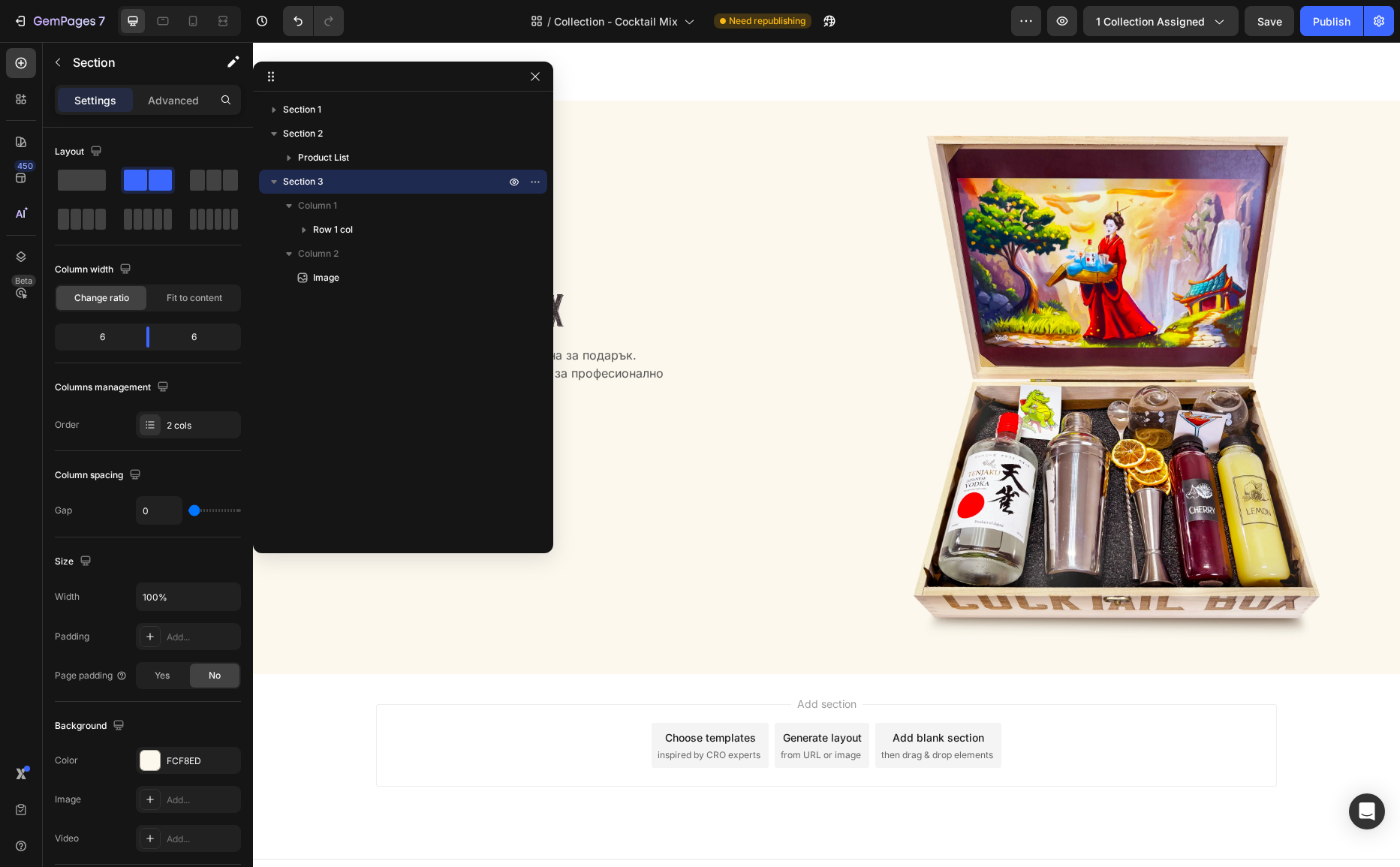
scroll to position [1521, 0]
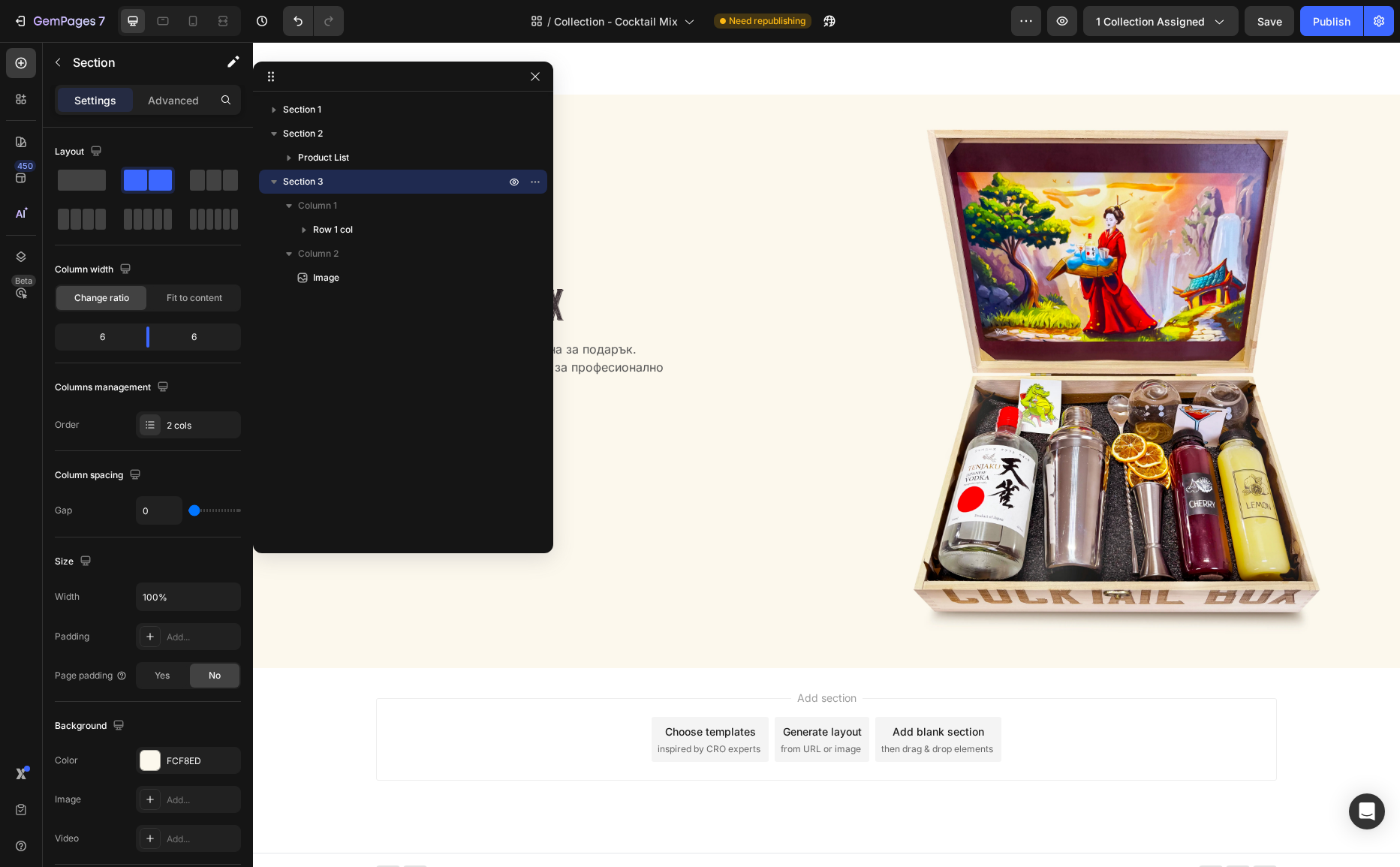
click at [277, 177] on icon "button" at bounding box center [274, 182] width 15 height 15
click at [277, 138] on icon "button" at bounding box center [274, 133] width 15 height 15
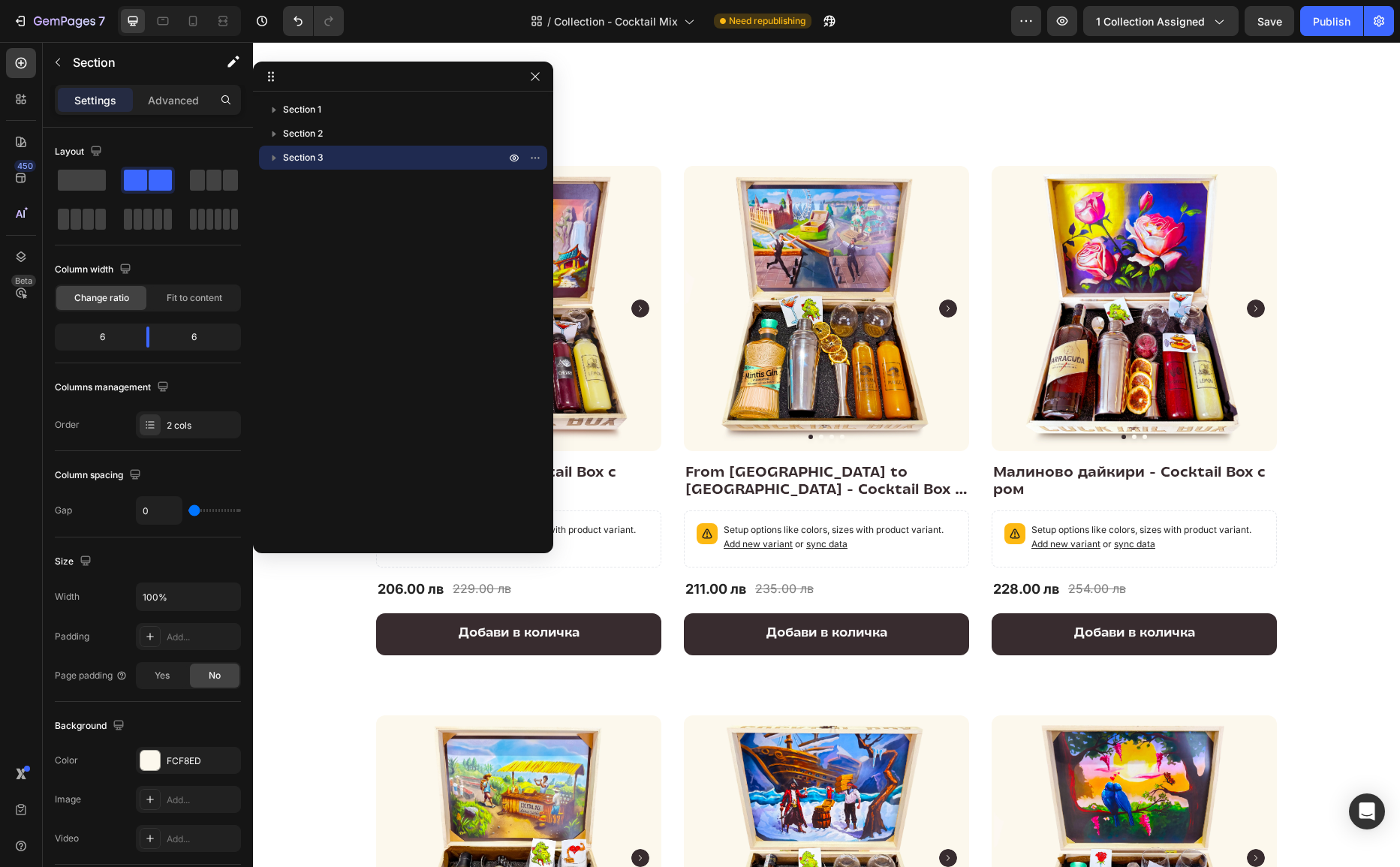
scroll to position [0, 0]
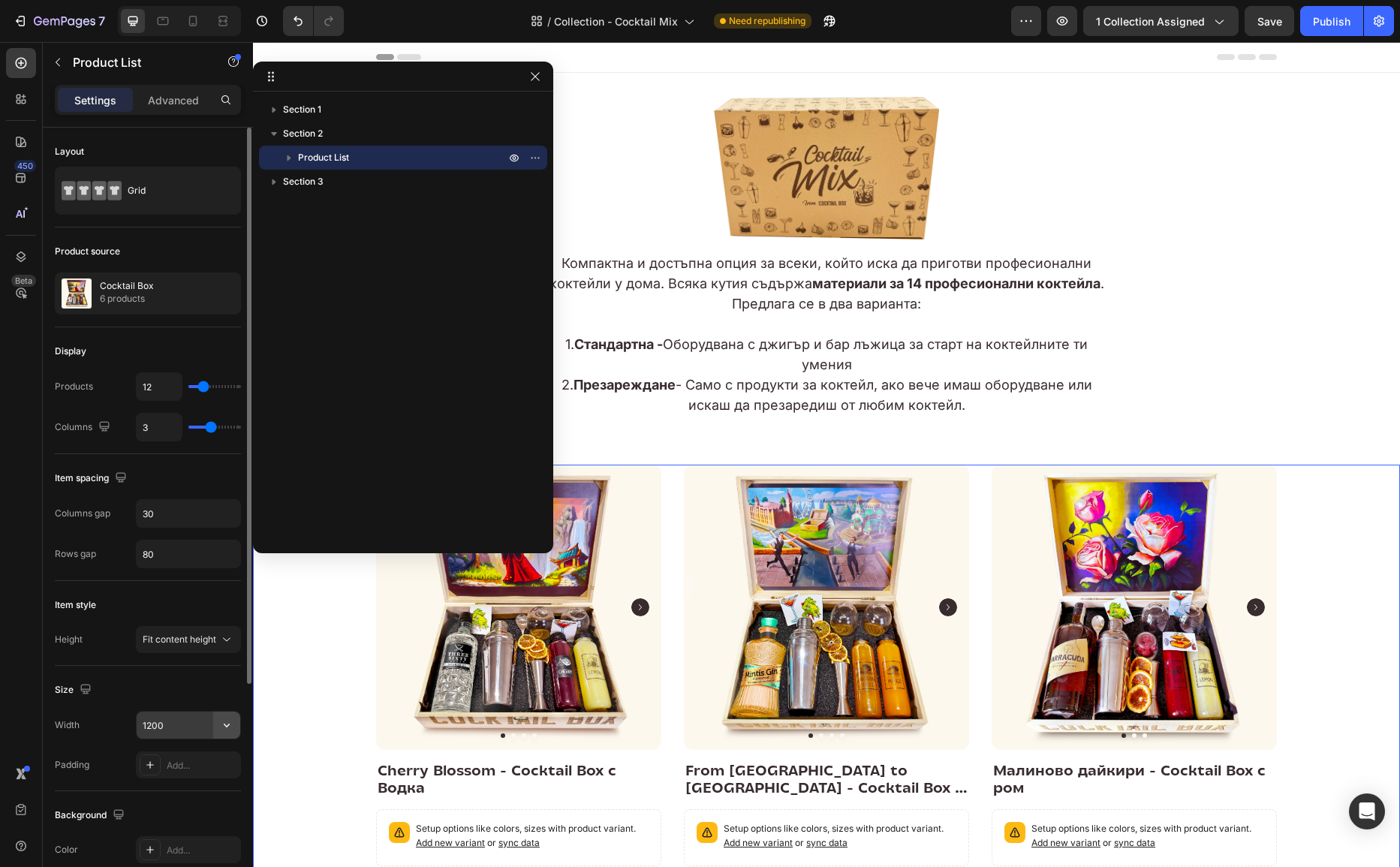
click at [227, 718] on icon "button" at bounding box center [227, 725] width 15 height 15
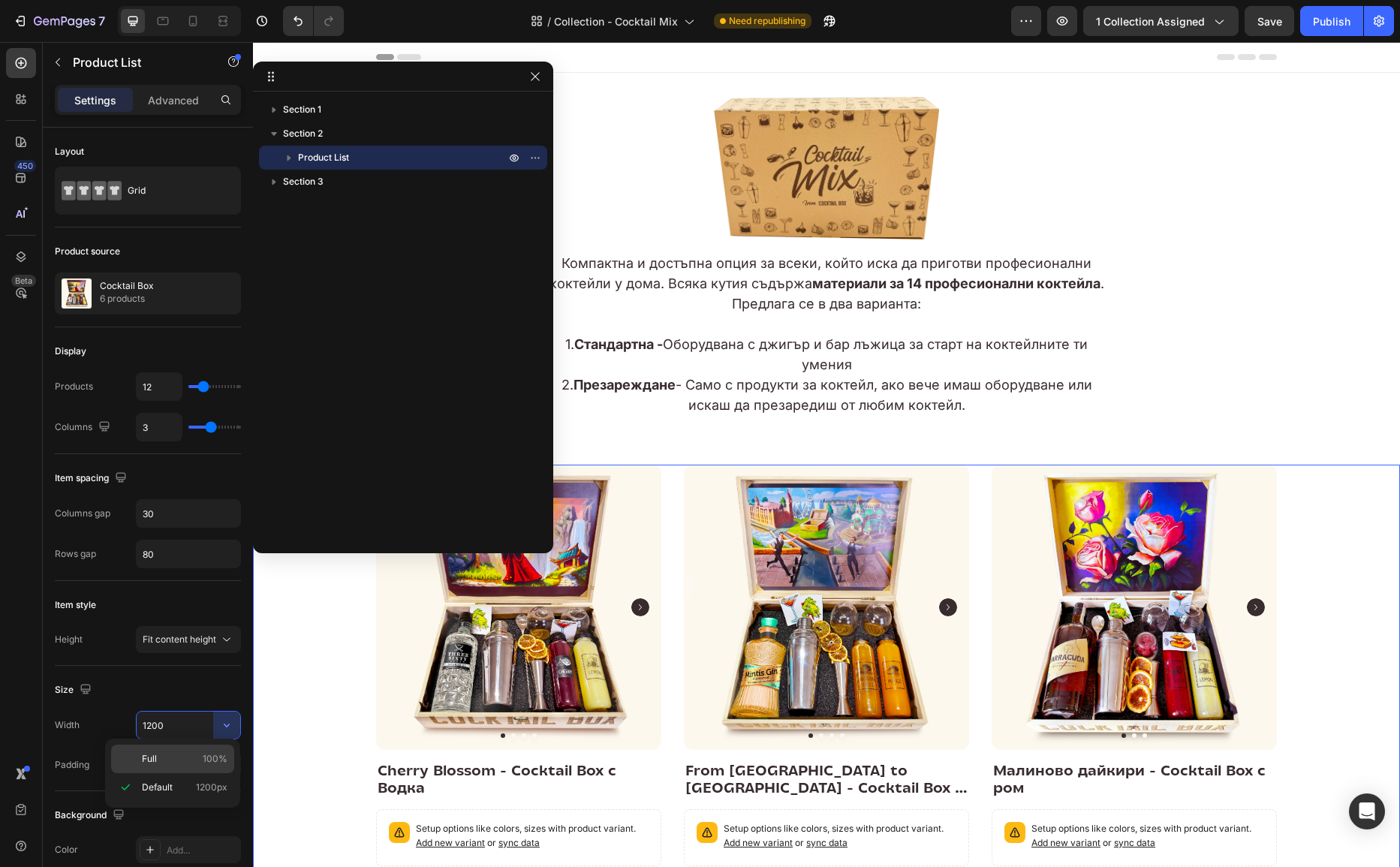
click at [170, 764] on p "Full 100%" at bounding box center [184, 759] width 86 height 13
type input "100%"
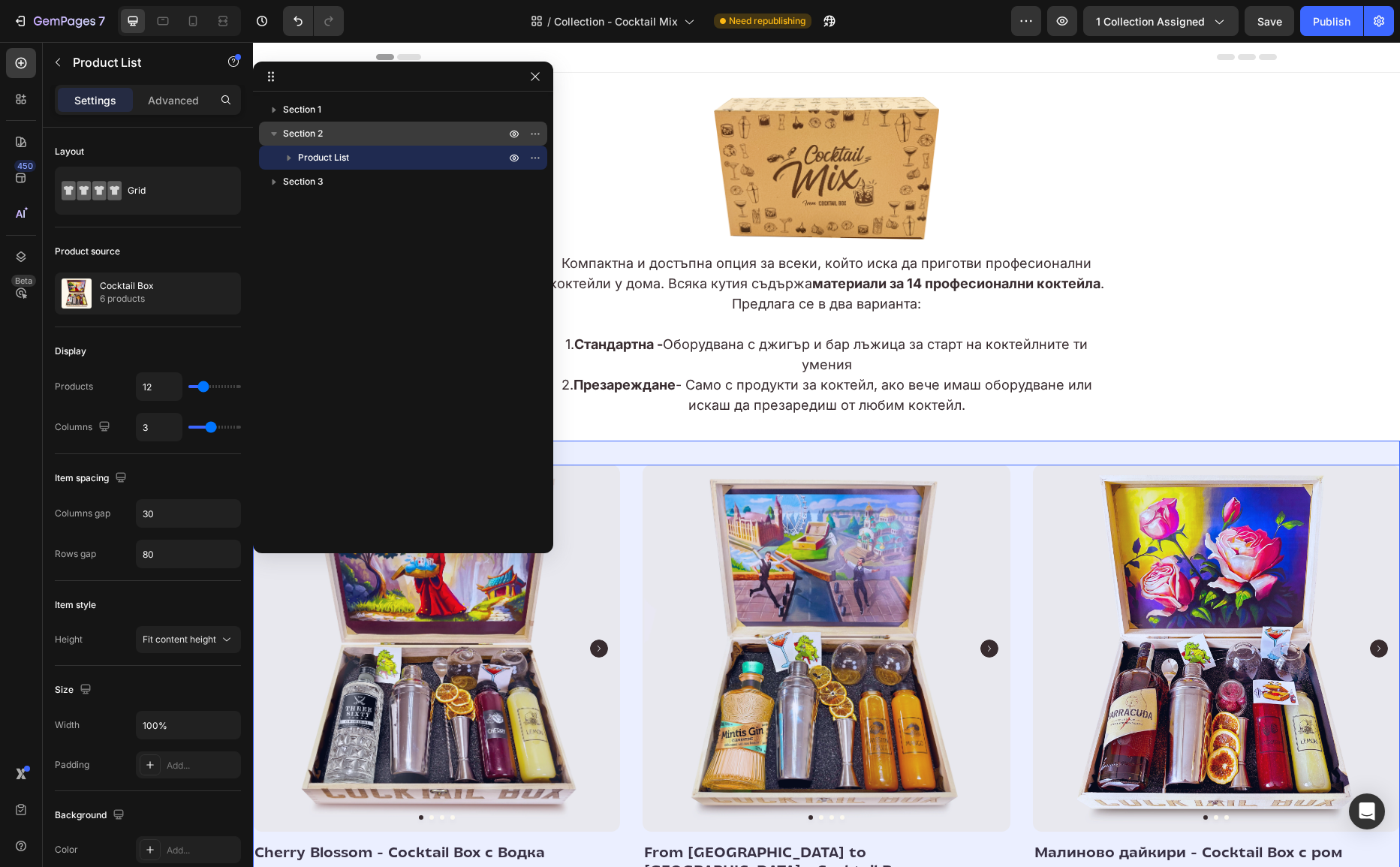
click at [354, 126] on p "Section 2" at bounding box center [395, 133] width 225 height 15
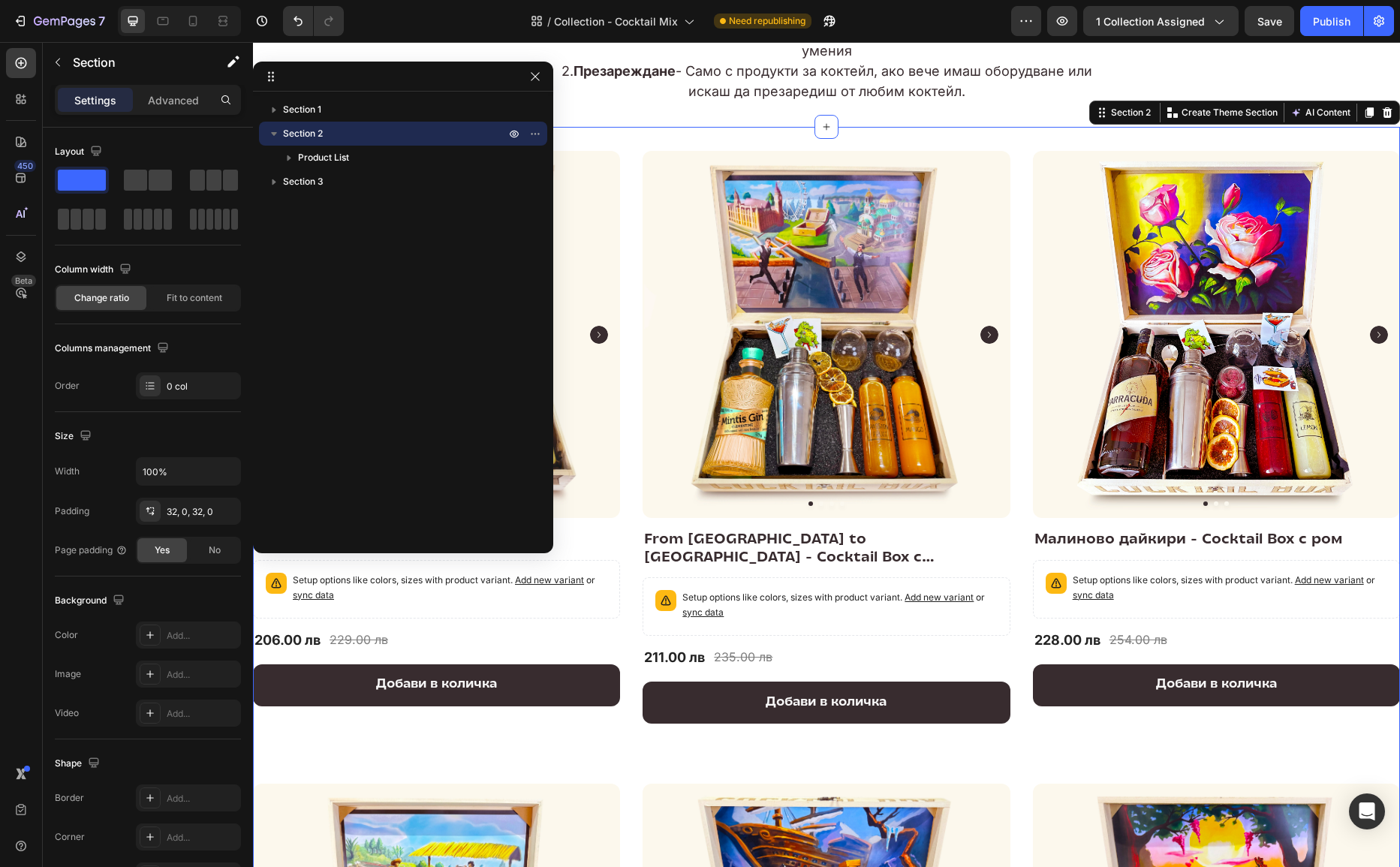
scroll to position [345, 0]
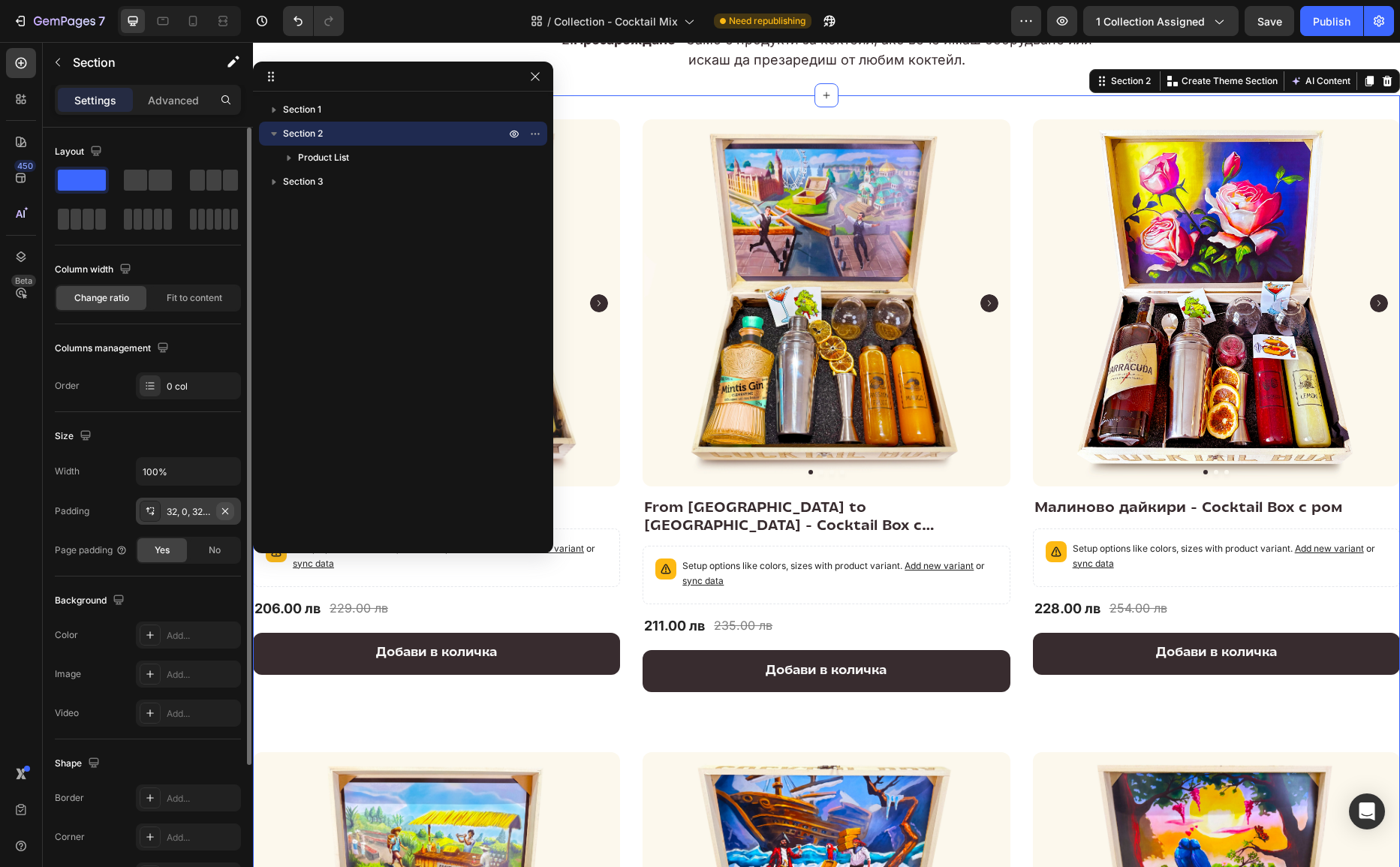
click at [227, 510] on icon "button" at bounding box center [225, 512] width 12 height 12
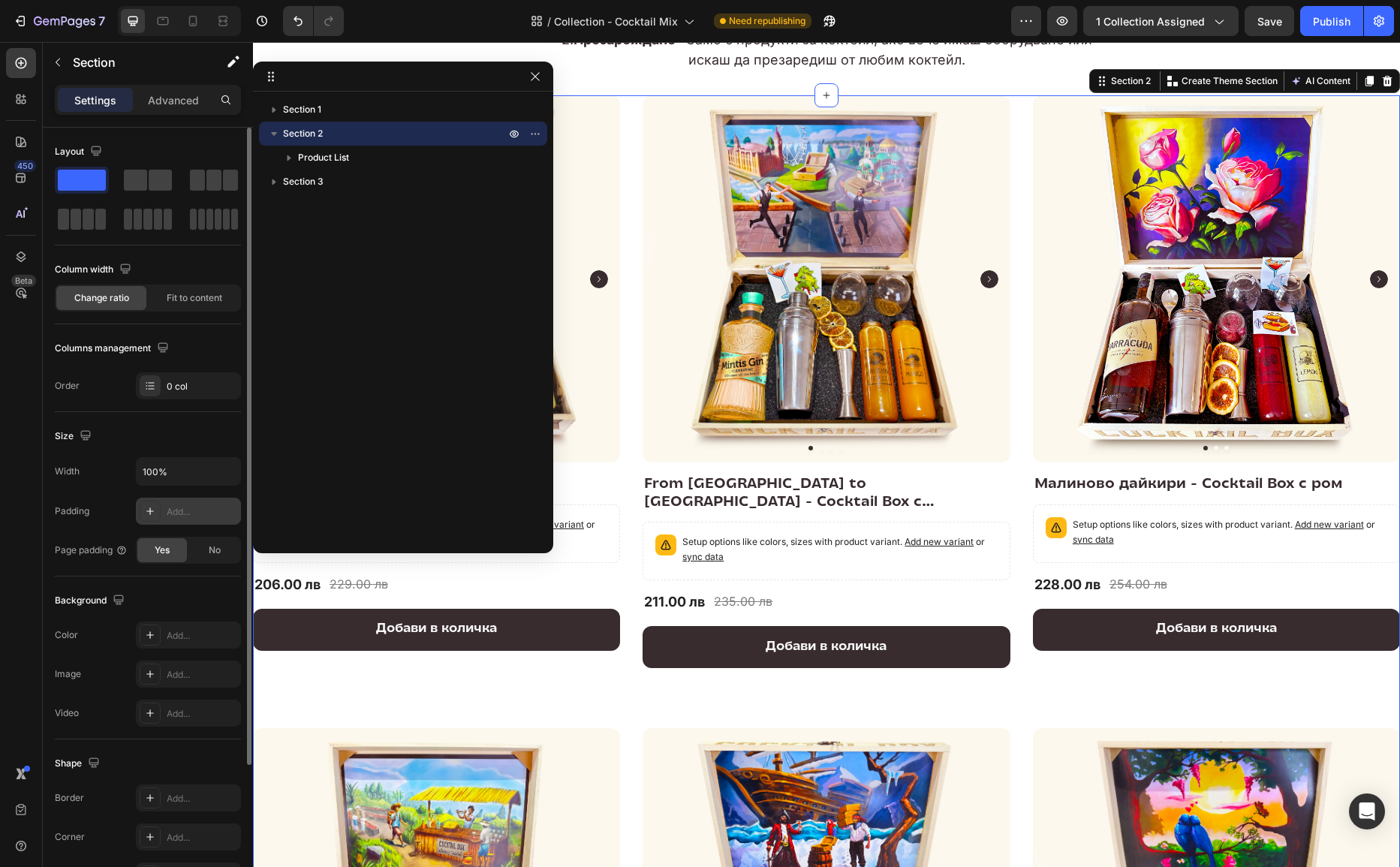
click at [177, 506] on div "Add..." at bounding box center [201, 512] width 71 height 13
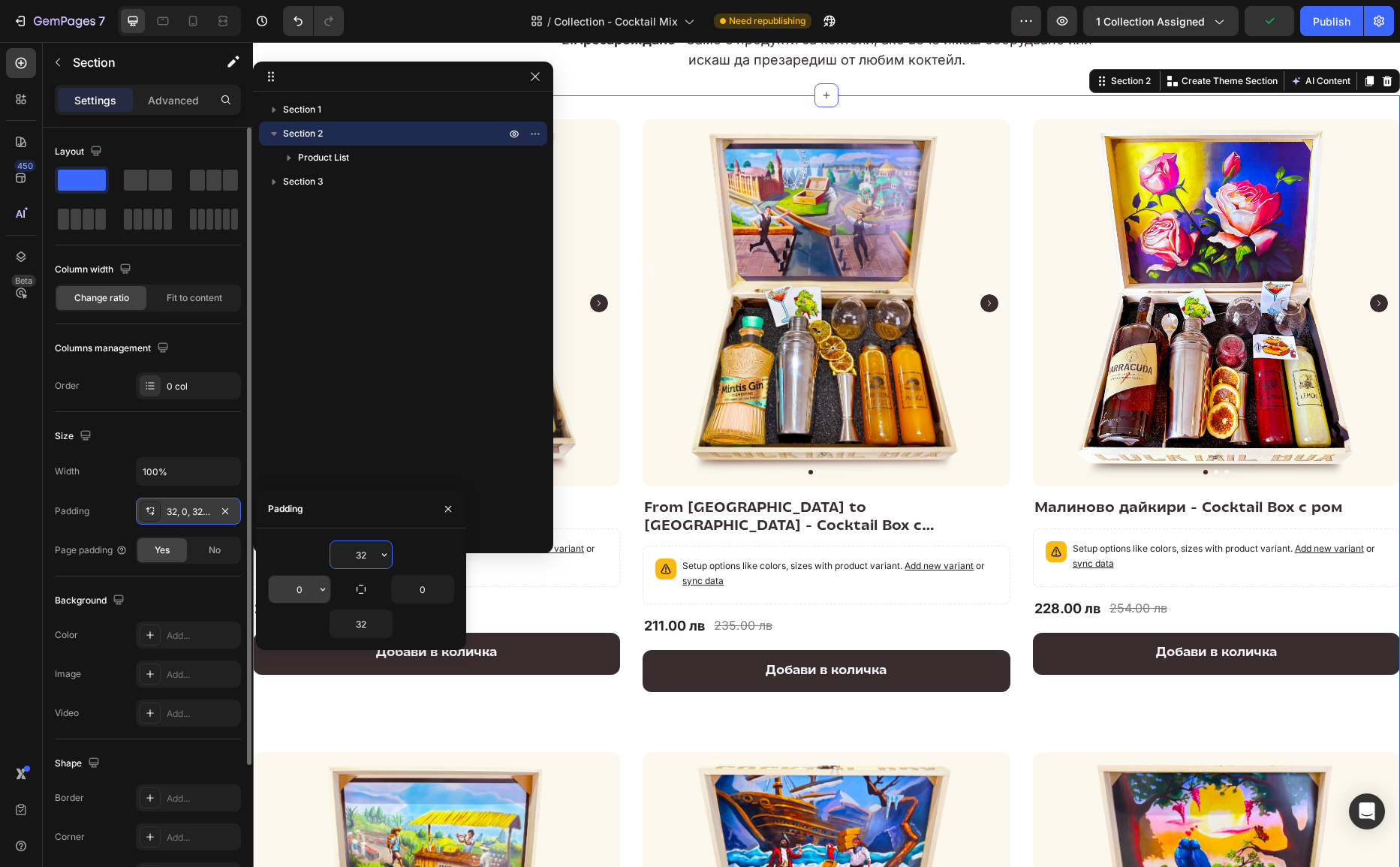
click at [302, 591] on input "0" at bounding box center [299, 589] width 61 height 27
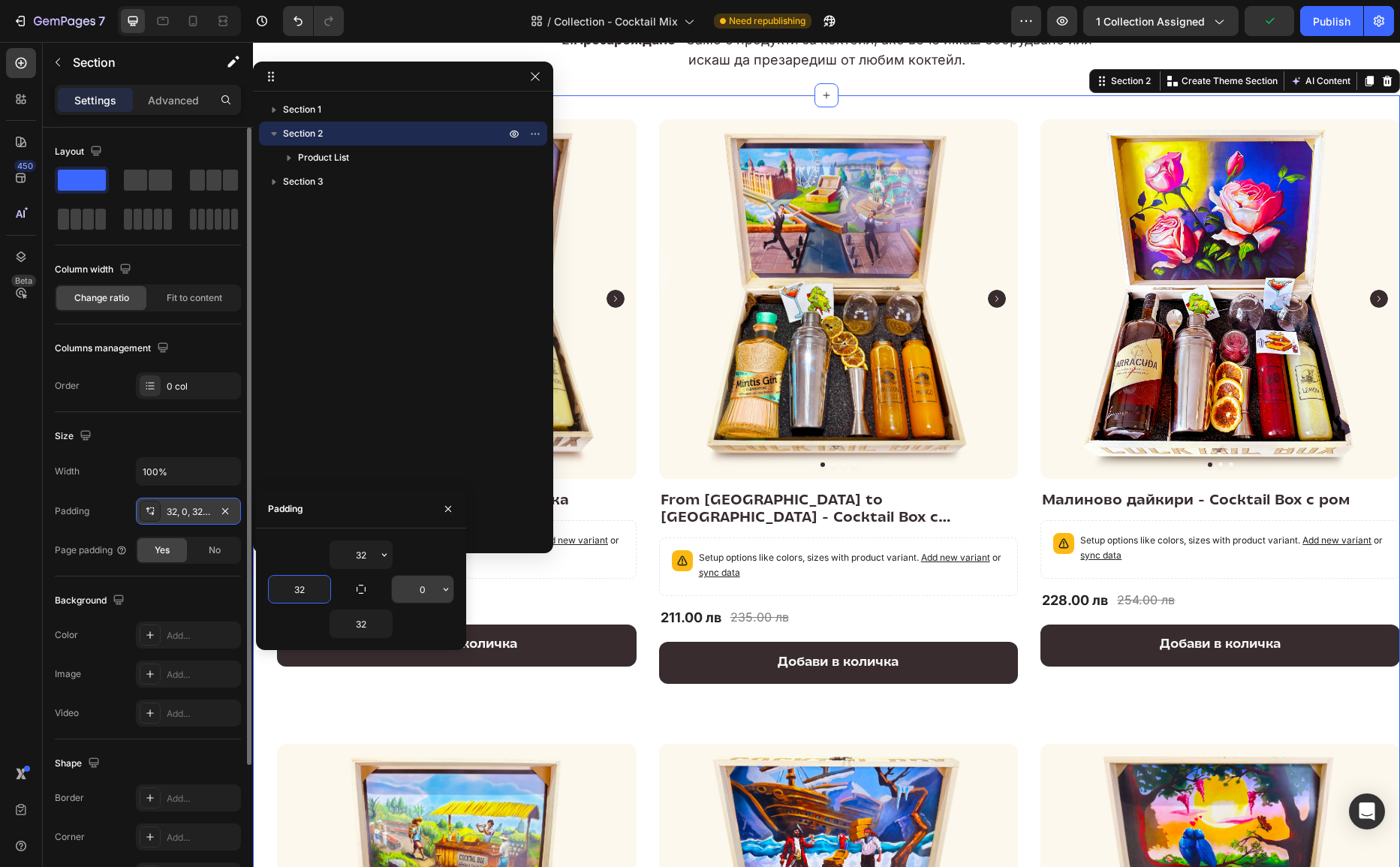
type input "32"
click at [431, 583] on input "0" at bounding box center [423, 589] width 61 height 27
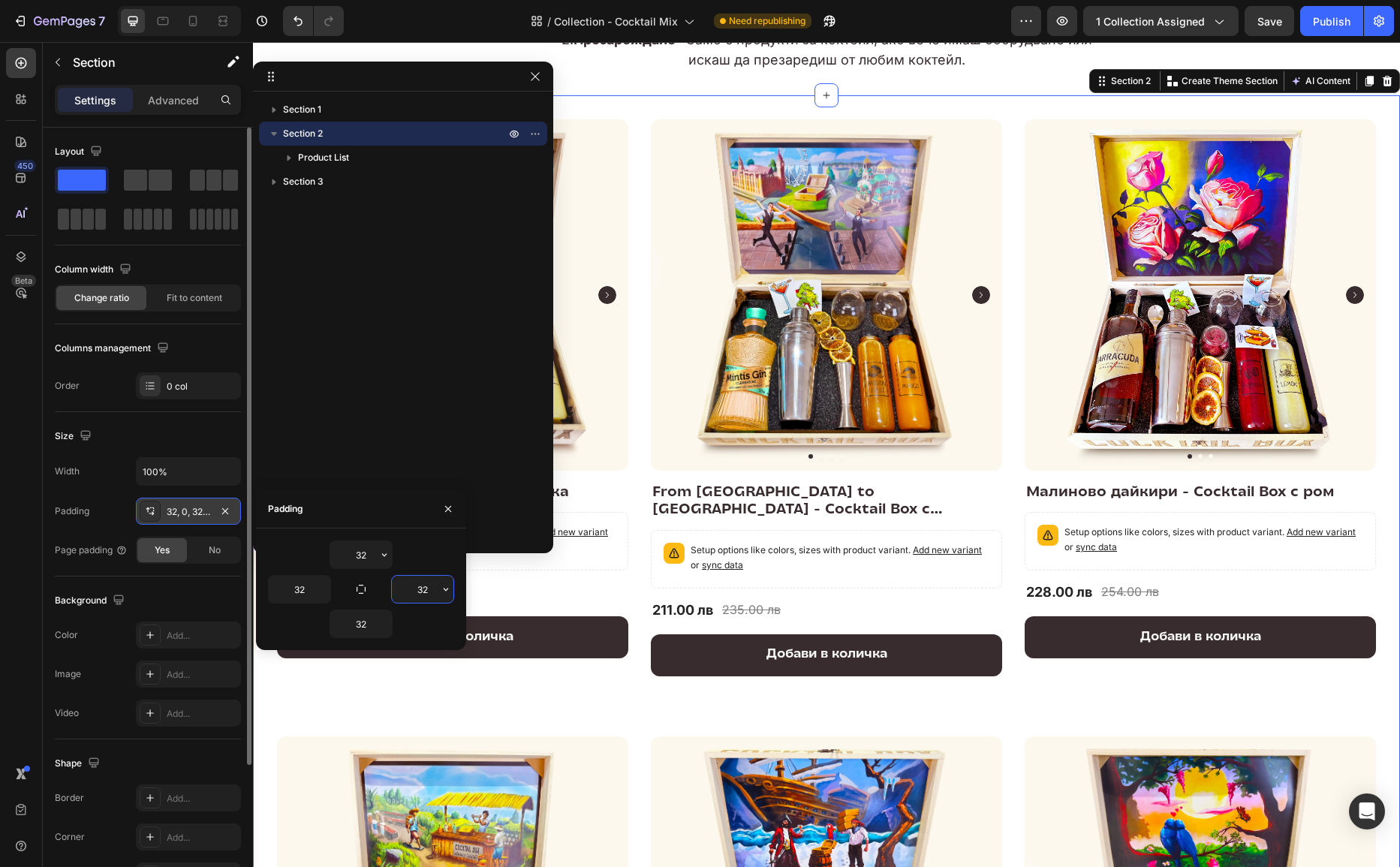
type input "32"
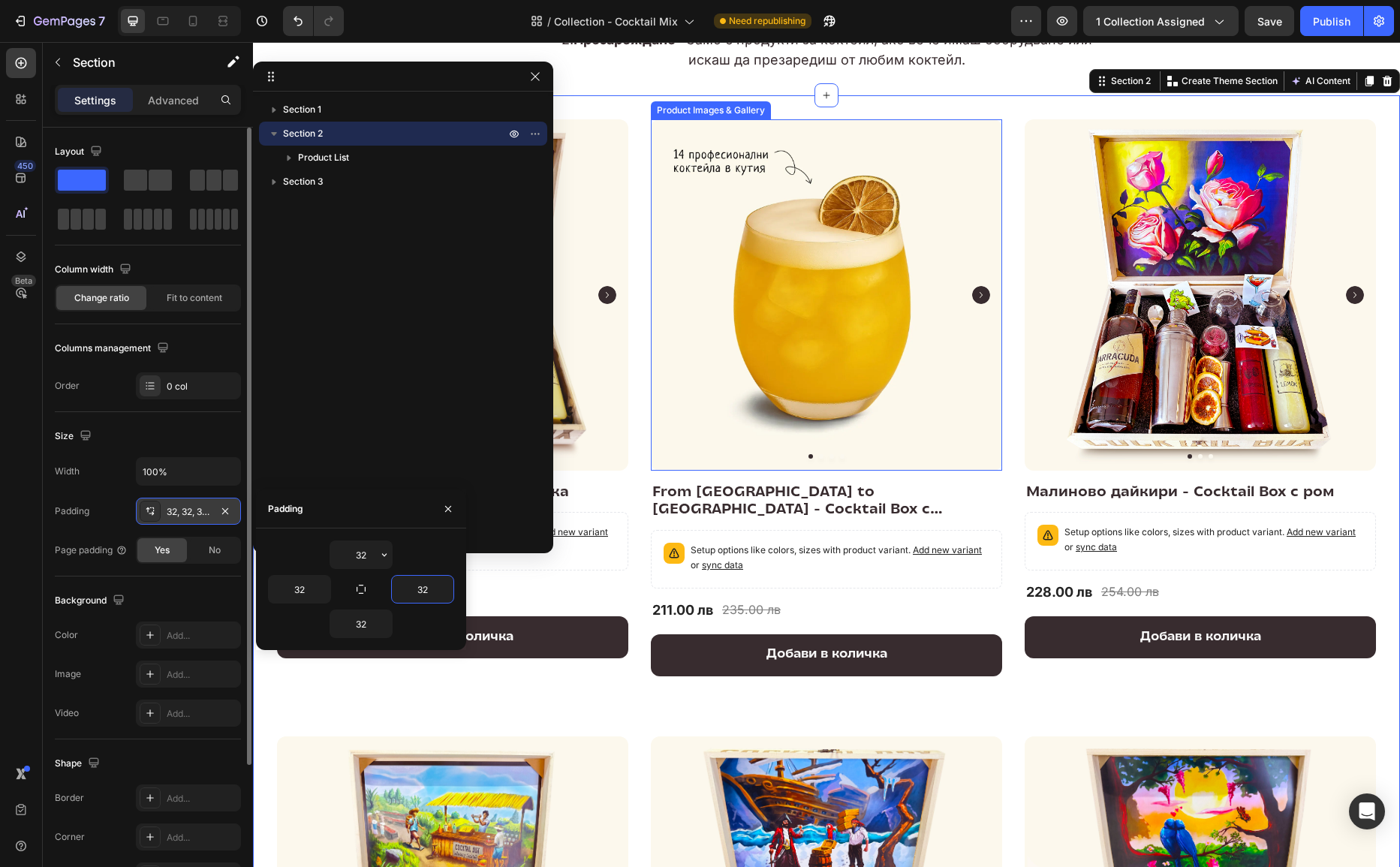
click at [867, 363] on img at bounding box center [827, 295] width 352 height 352
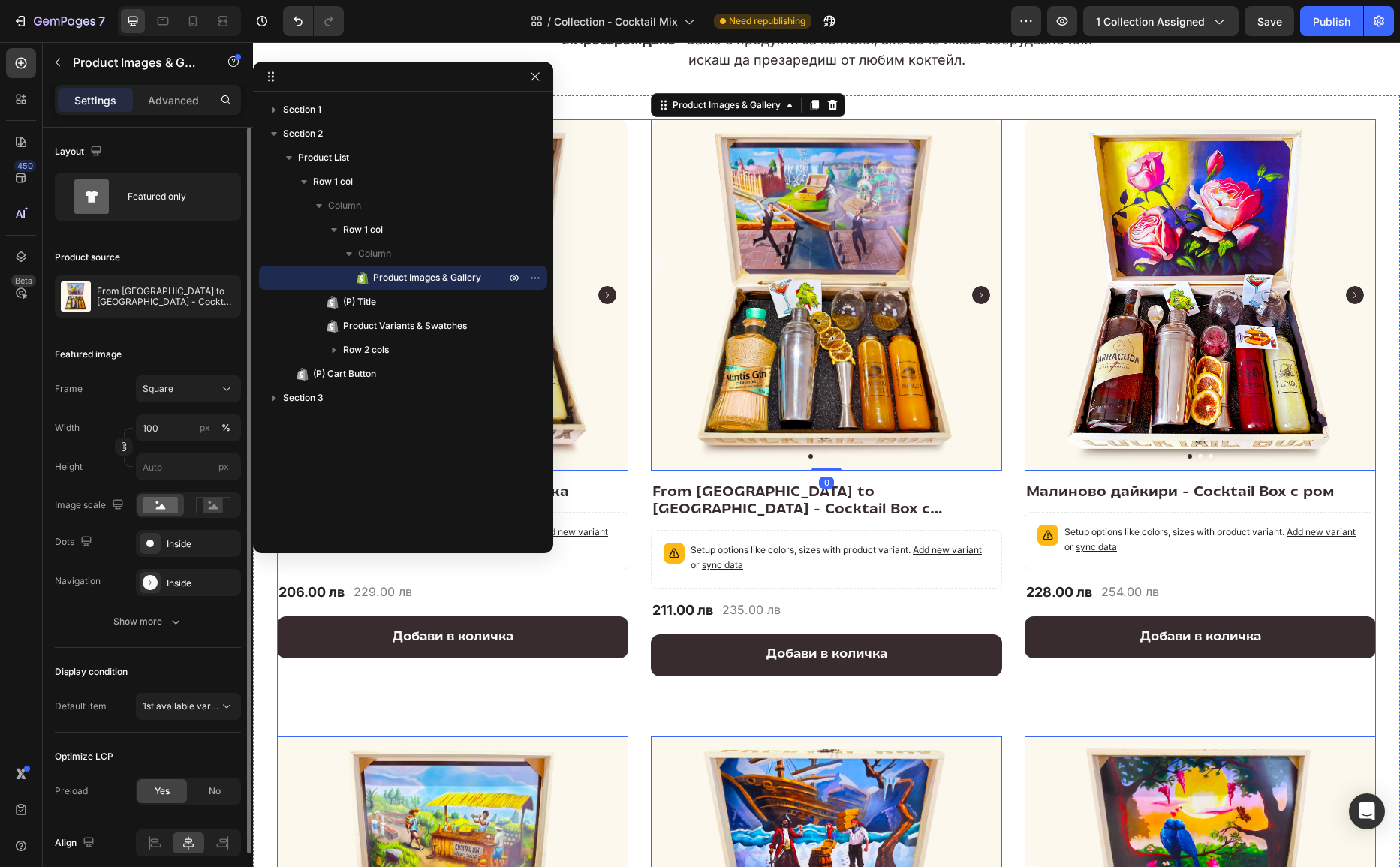
click at [648, 385] on div "Product Images & Gallery 0 Row Cherry Blossom - Cocktail Box с Водка (P) Title …" at bounding box center [826, 697] width 1099 height 1156
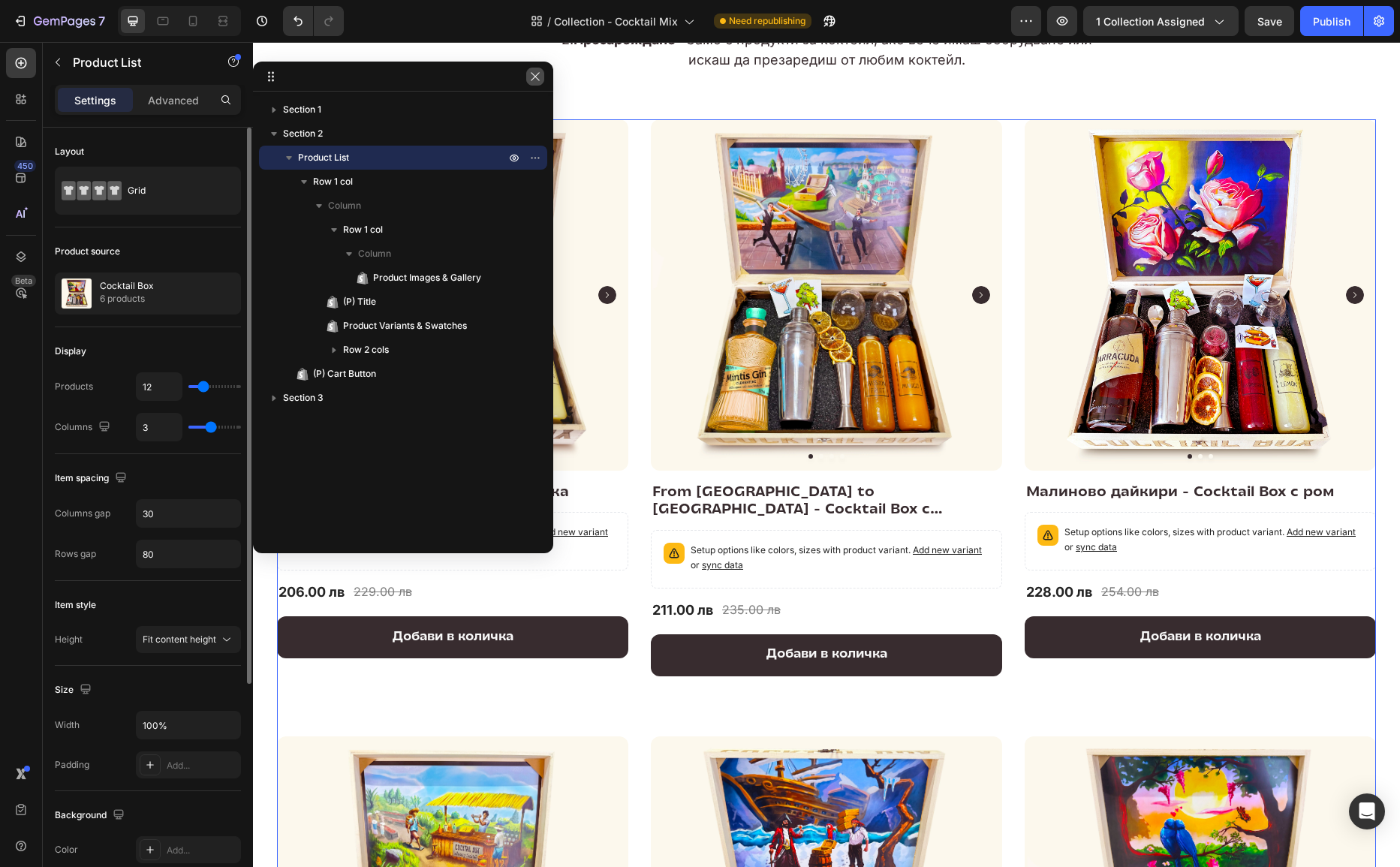
click at [539, 67] on button "button" at bounding box center [535, 76] width 18 height 18
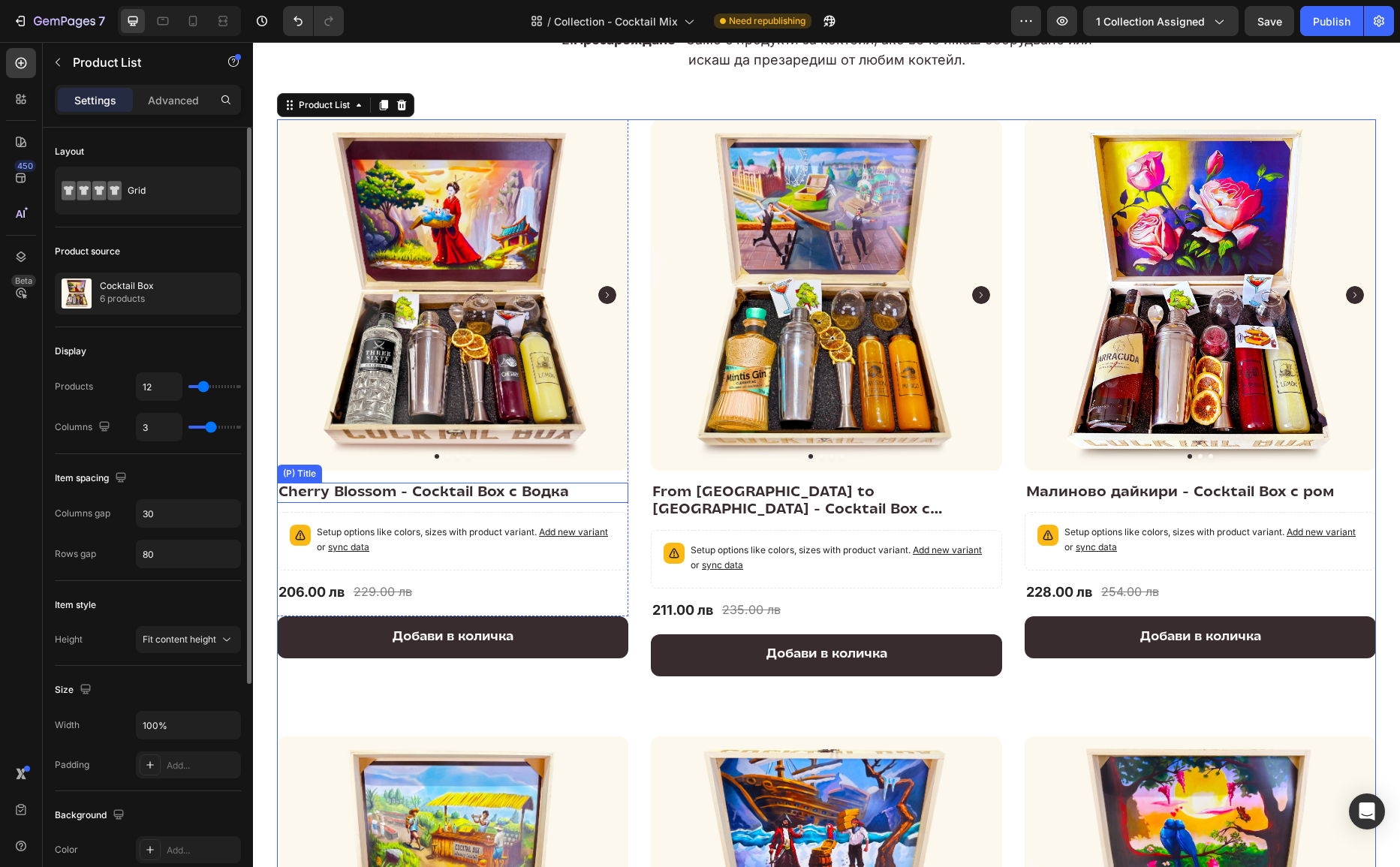
click at [363, 488] on h2 "Cherry Blossom - Cocktail Box с Водка" at bounding box center [453, 493] width 352 height 20
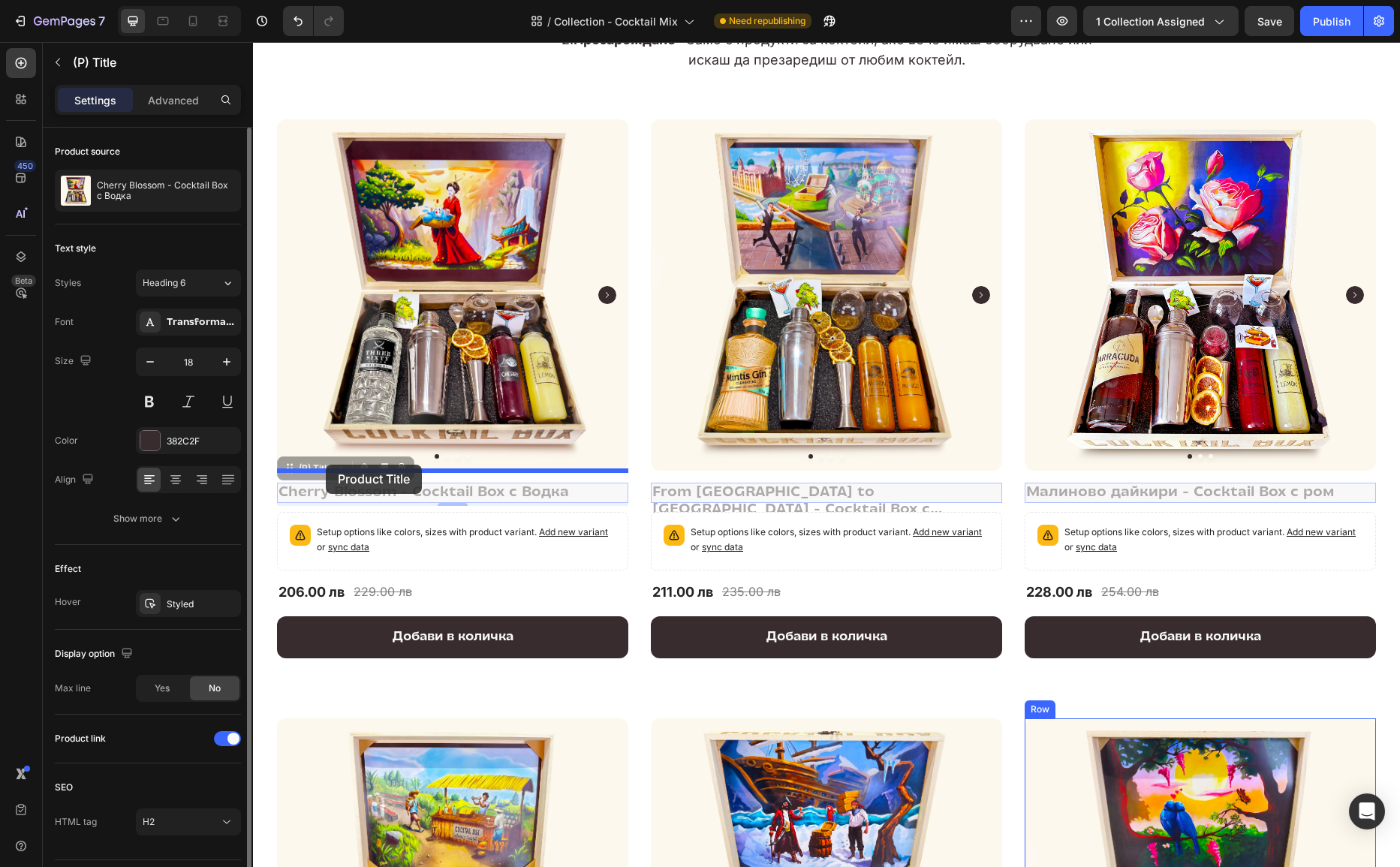
drag, startPoint x: 286, startPoint y: 471, endPoint x: 327, endPoint y: 462, distance: 42.0
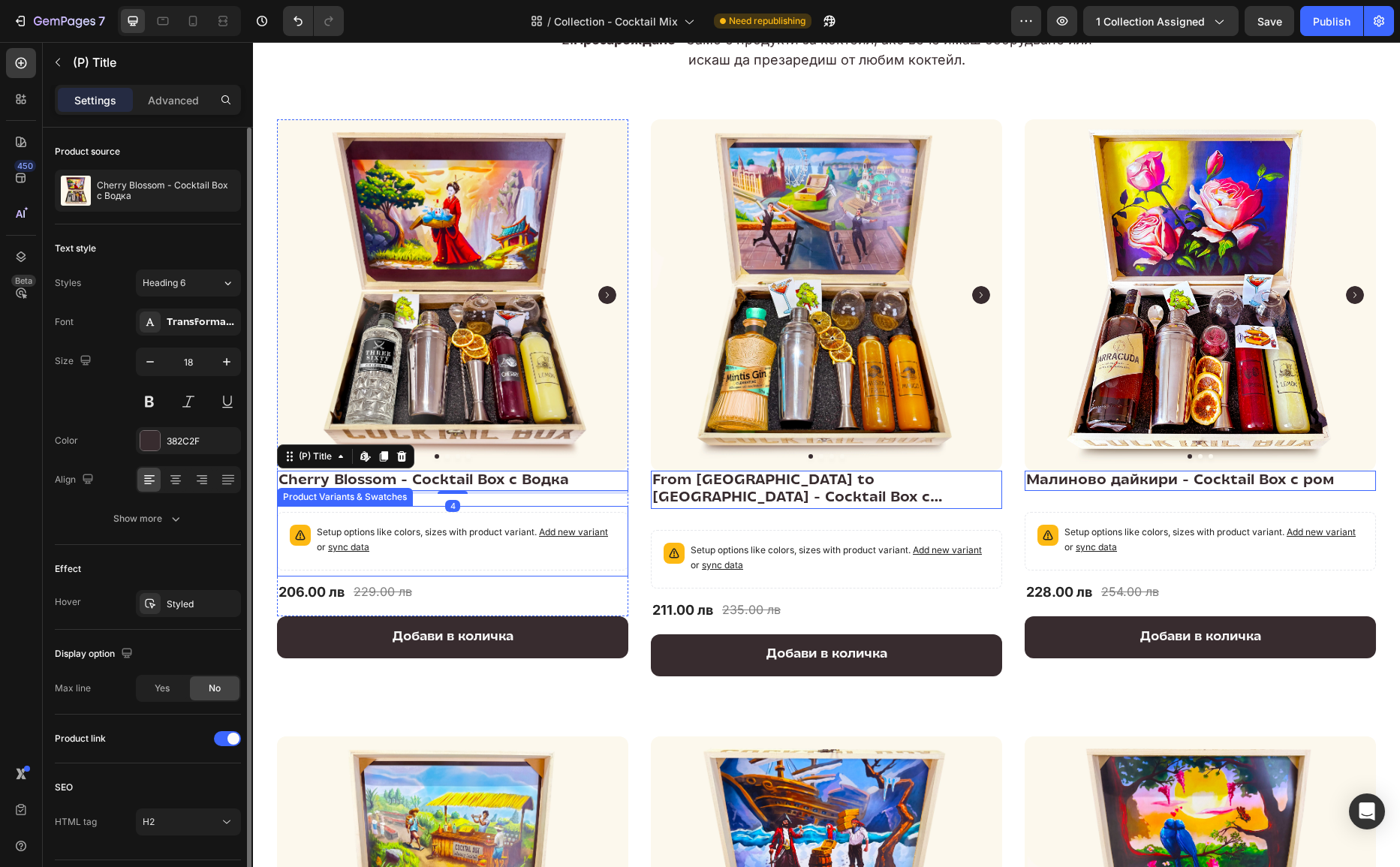
click at [306, 522] on div "Setup options like colors, sizes with product variant. Add new variant or sync …" at bounding box center [452, 542] width 337 height 45
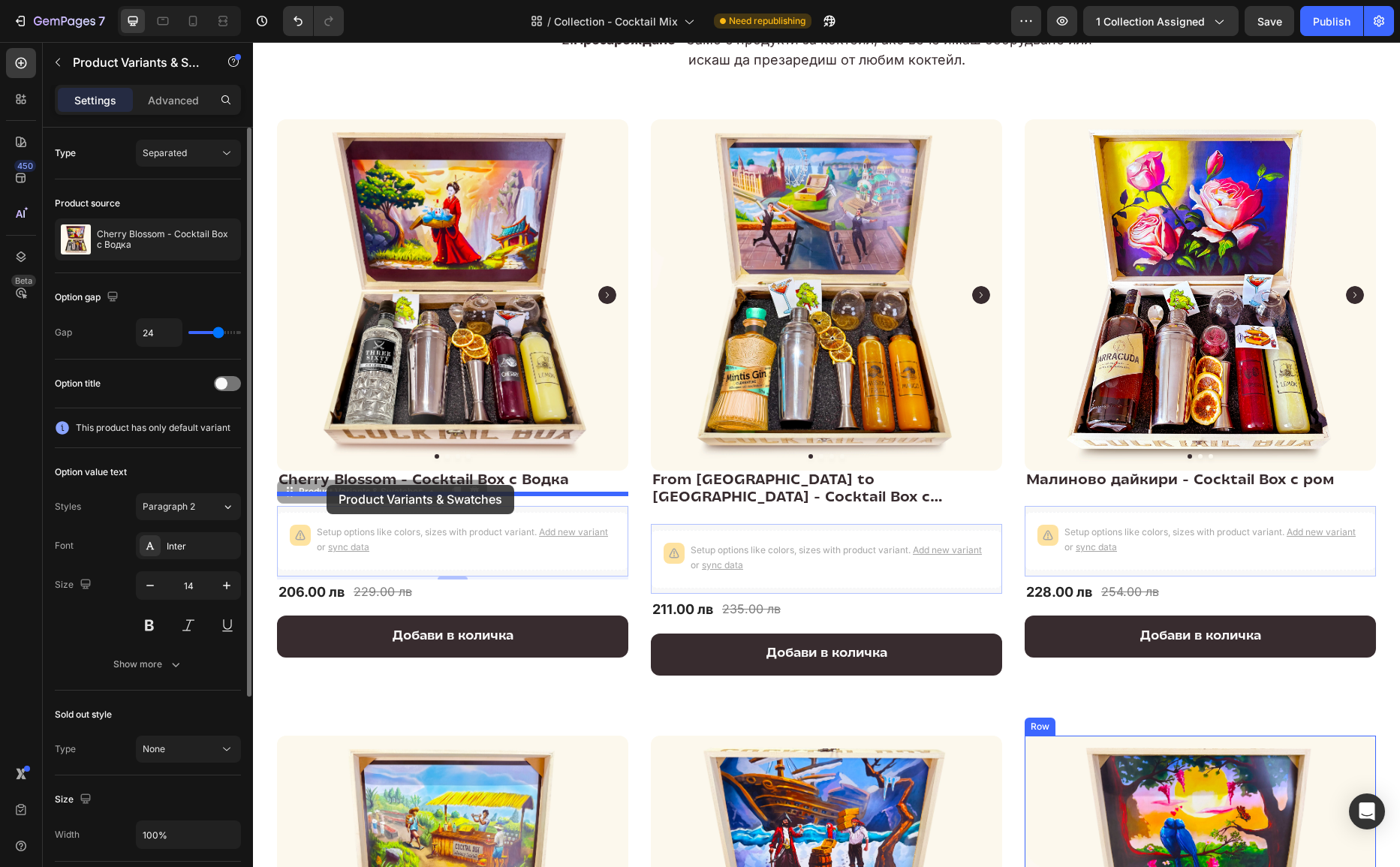
drag, startPoint x: 294, startPoint y: 494, endPoint x: 327, endPoint y: 485, distance: 34.2
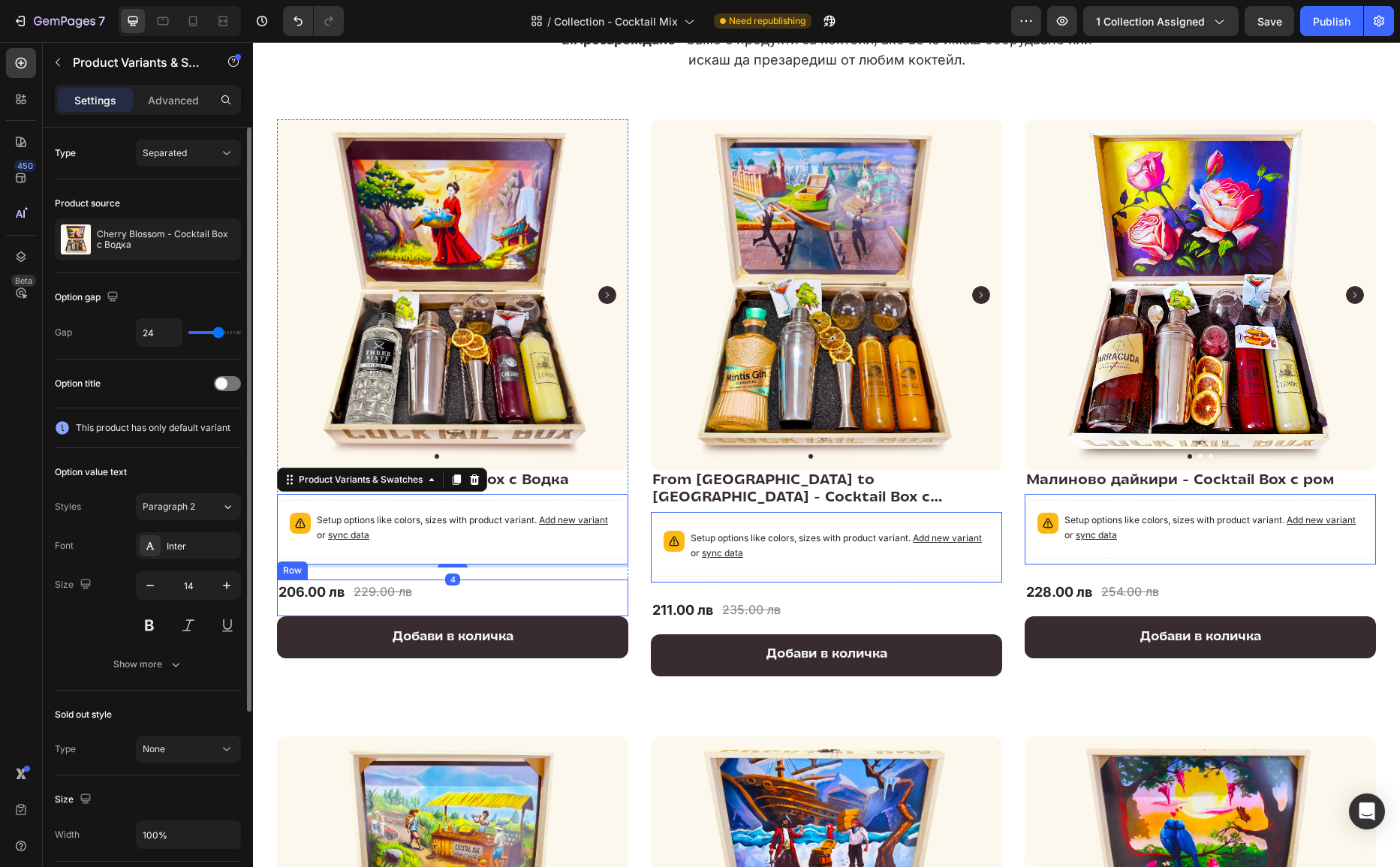
click at [424, 590] on div "206.00 лв (P) Price (P) Price 229.00 лв Product Price Product Price Row" at bounding box center [453, 598] width 352 height 37
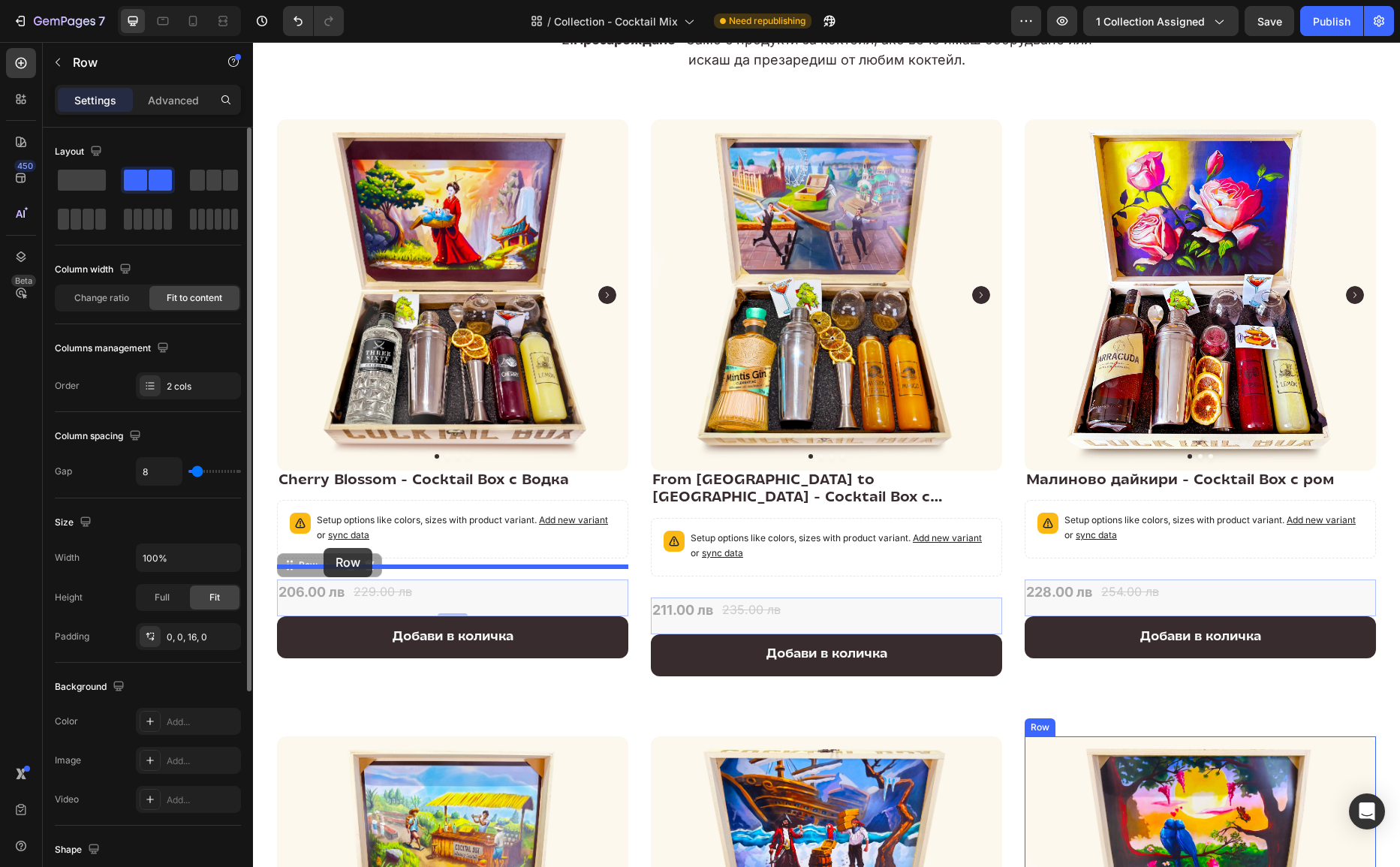
drag, startPoint x: 289, startPoint y: 568, endPoint x: 323, endPoint y: 548, distance: 39.4
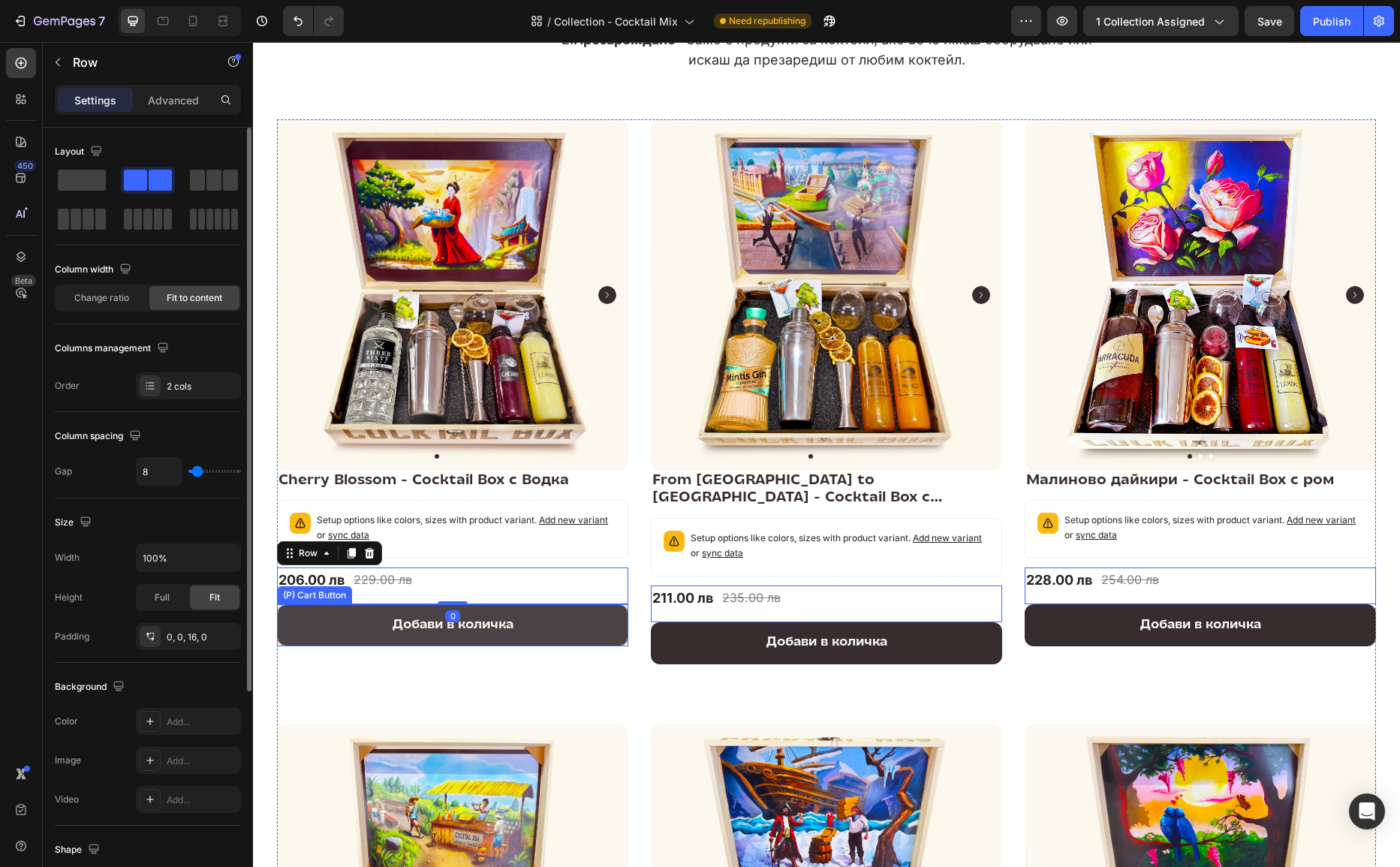
click at [321, 610] on button "Добави в количка" at bounding box center [453, 625] width 352 height 42
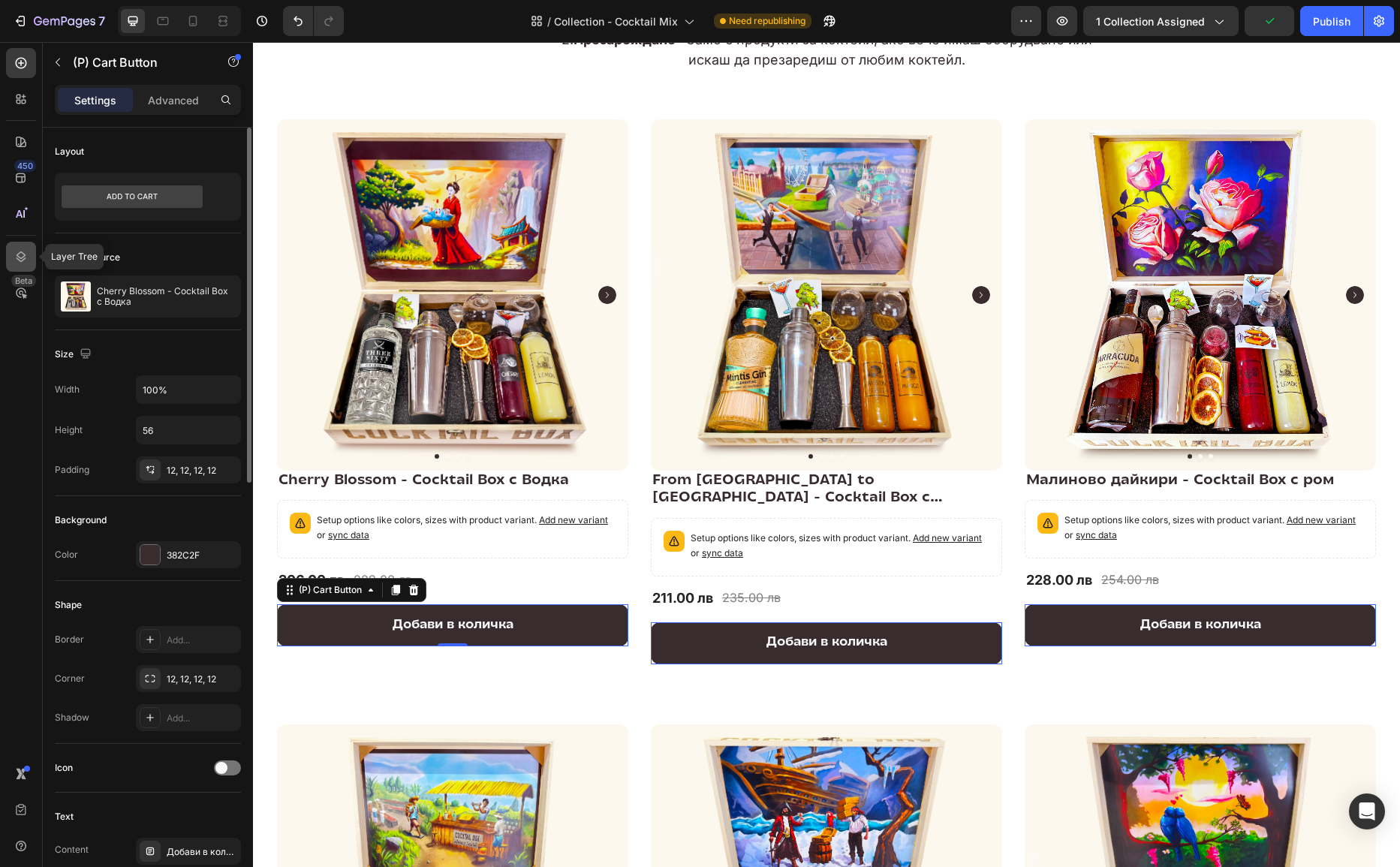
click at [17, 259] on icon at bounding box center [21, 256] width 9 height 10
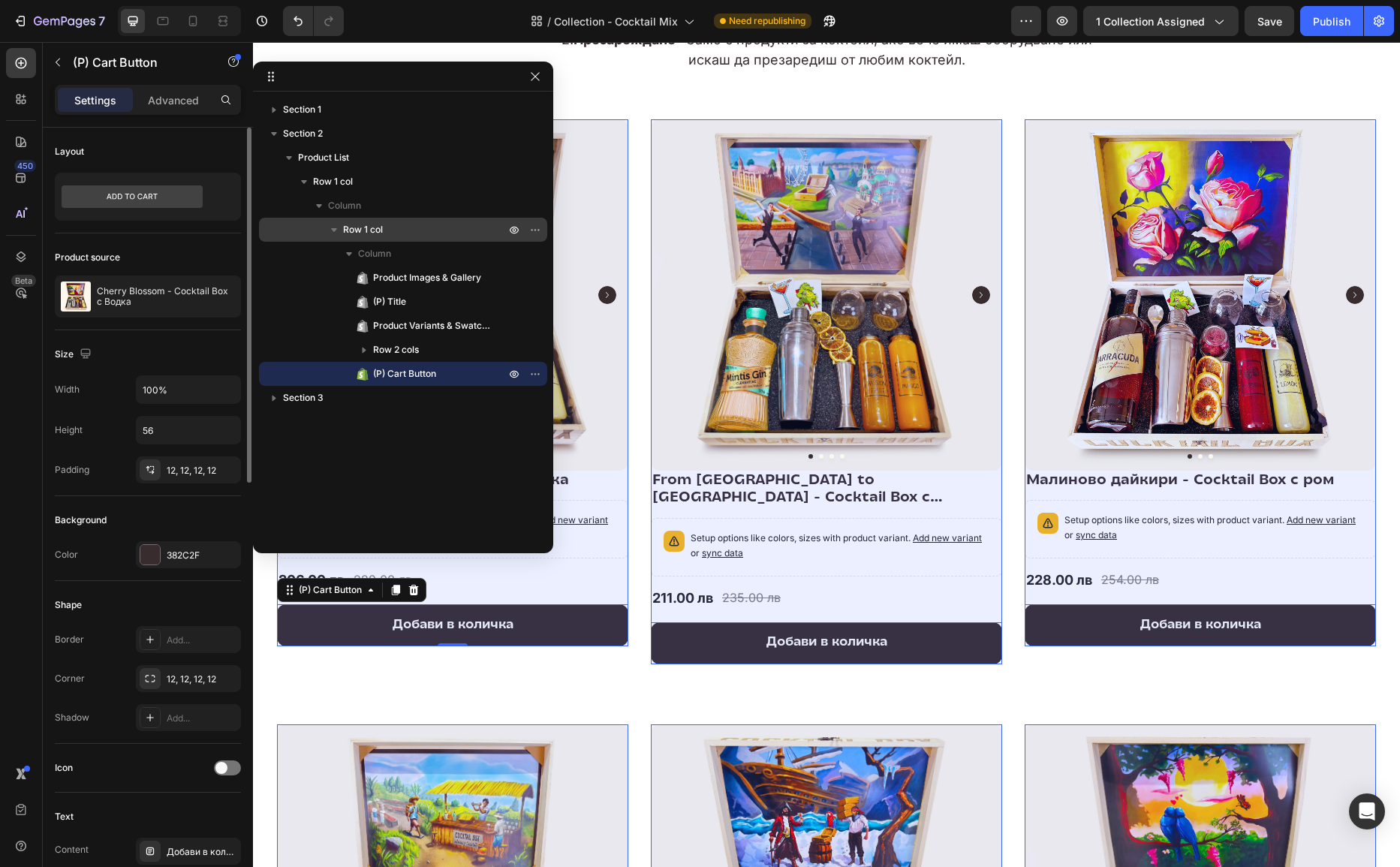
click at [396, 235] on p "Row 1 col" at bounding box center [425, 230] width 165 height 15
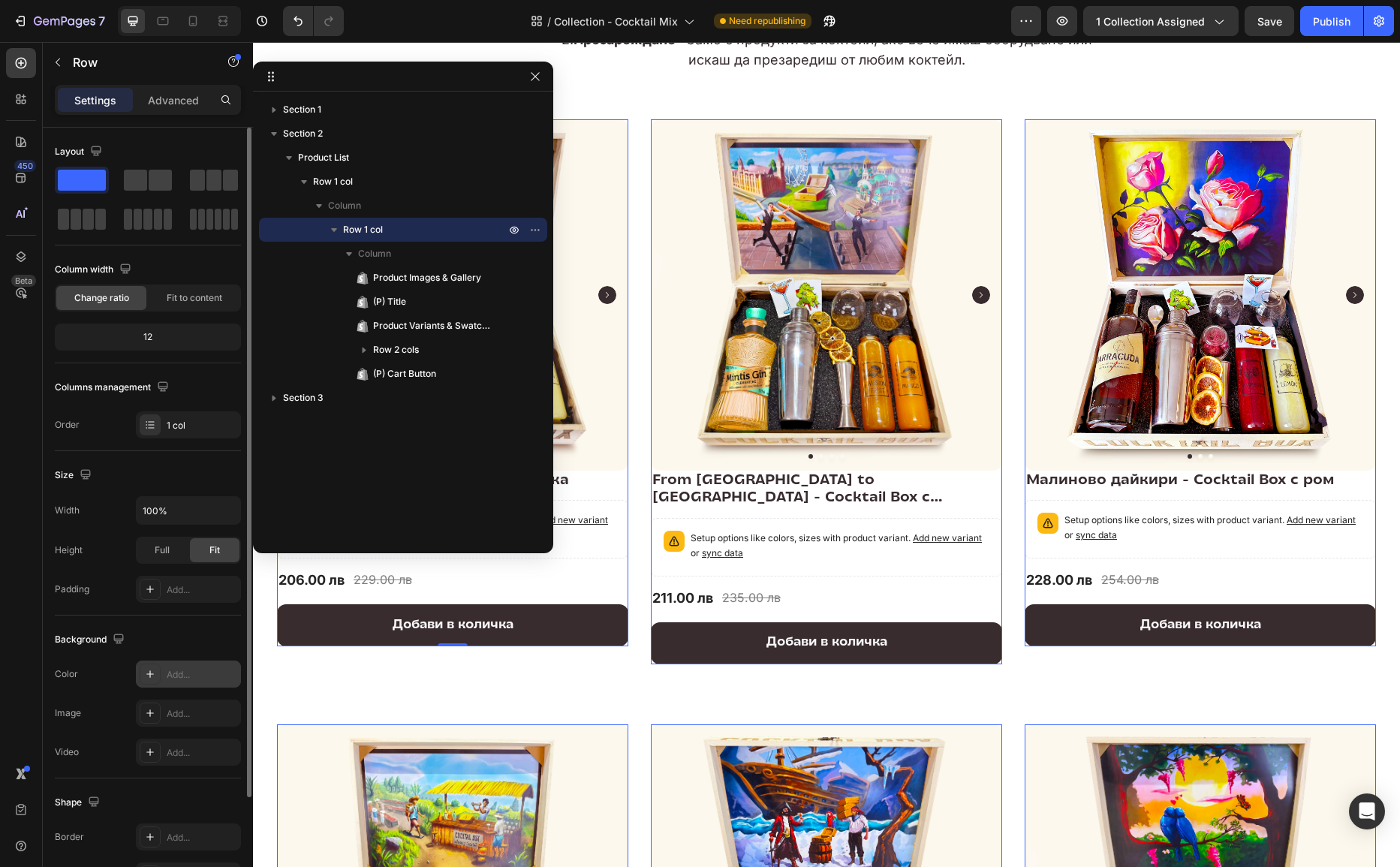
click at [152, 668] on icon at bounding box center [150, 674] width 12 height 12
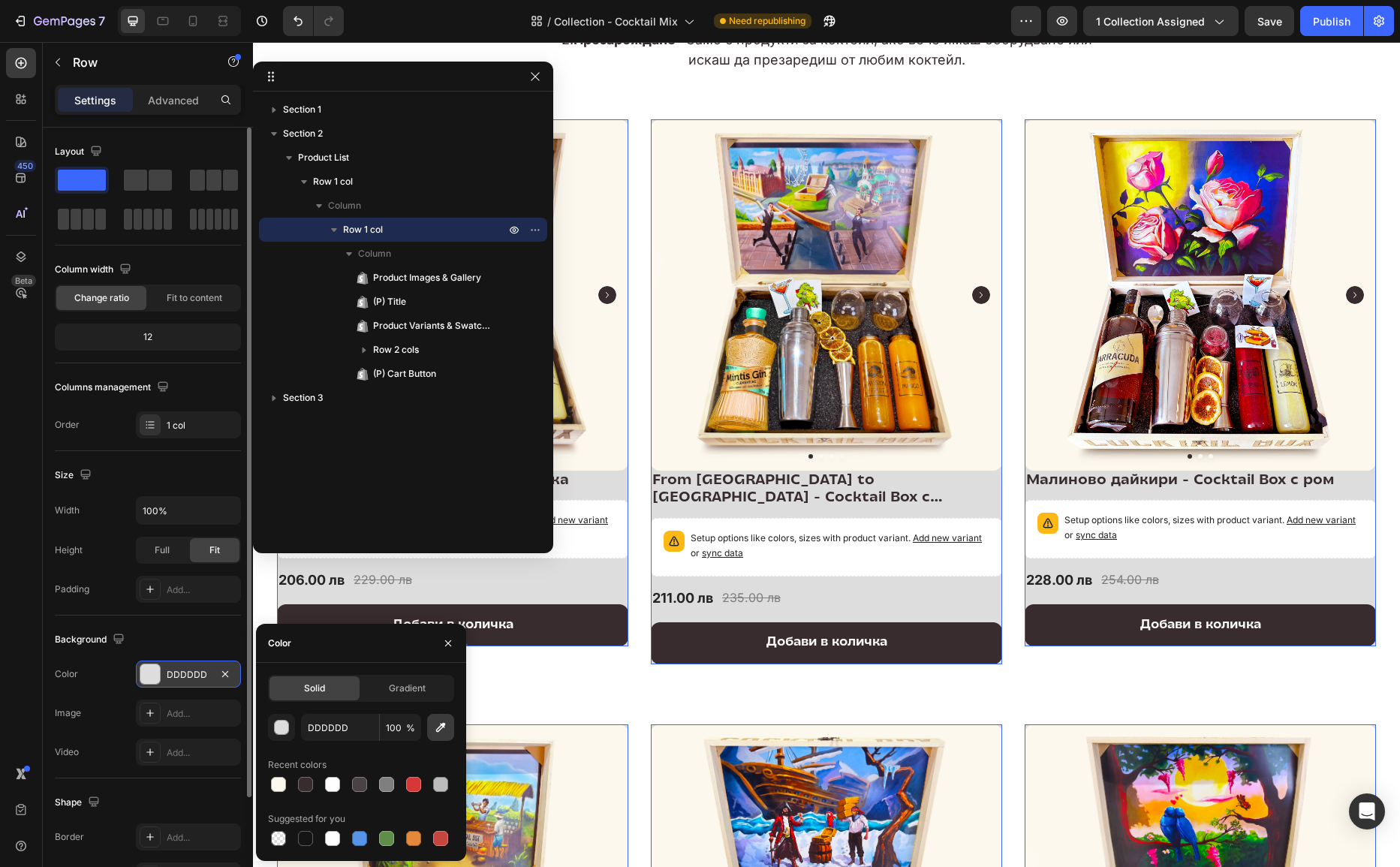
click at [441, 725] on icon "button" at bounding box center [441, 728] width 9 height 9
type input "FCF8ED"
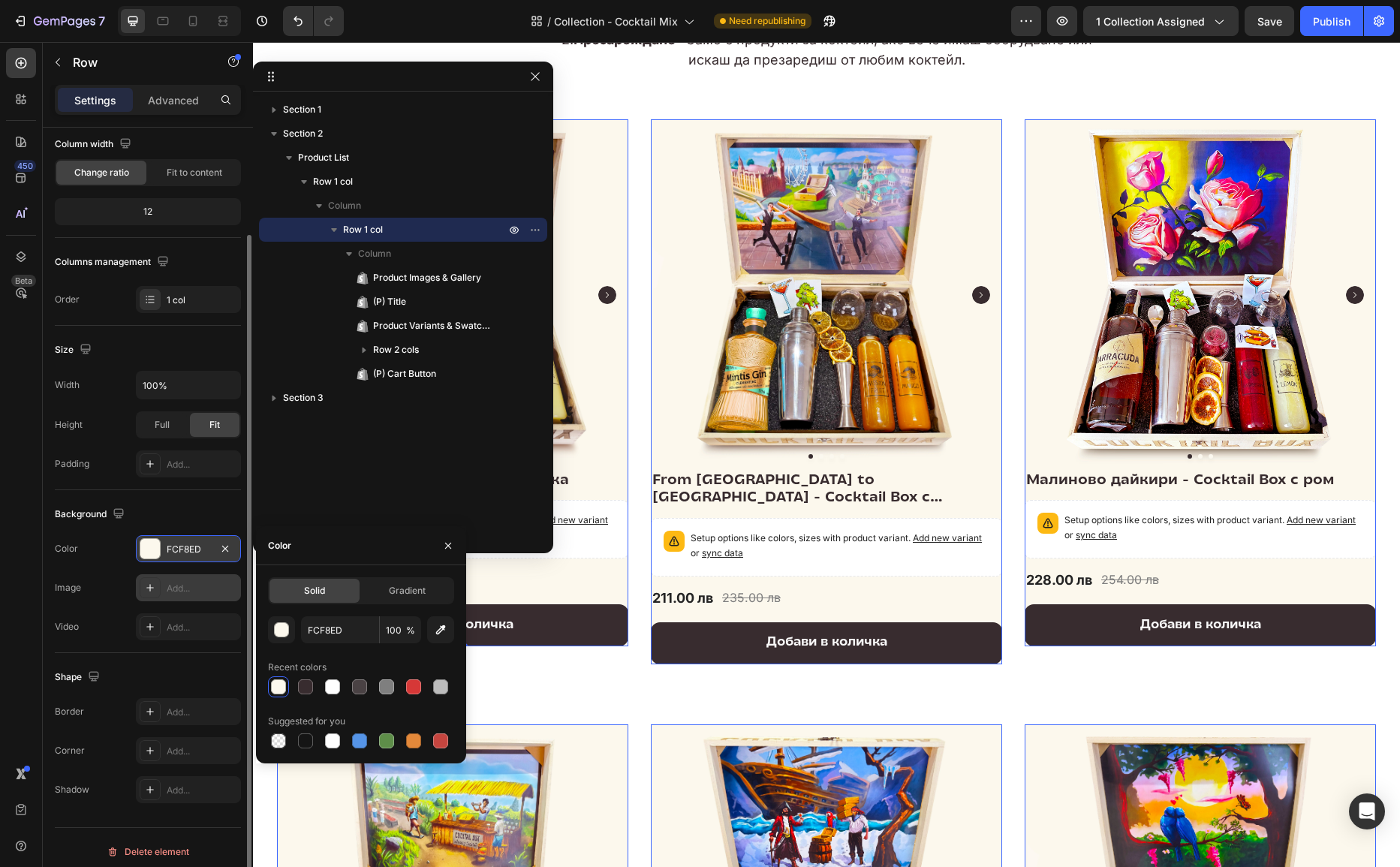
scroll to position [130, 0]
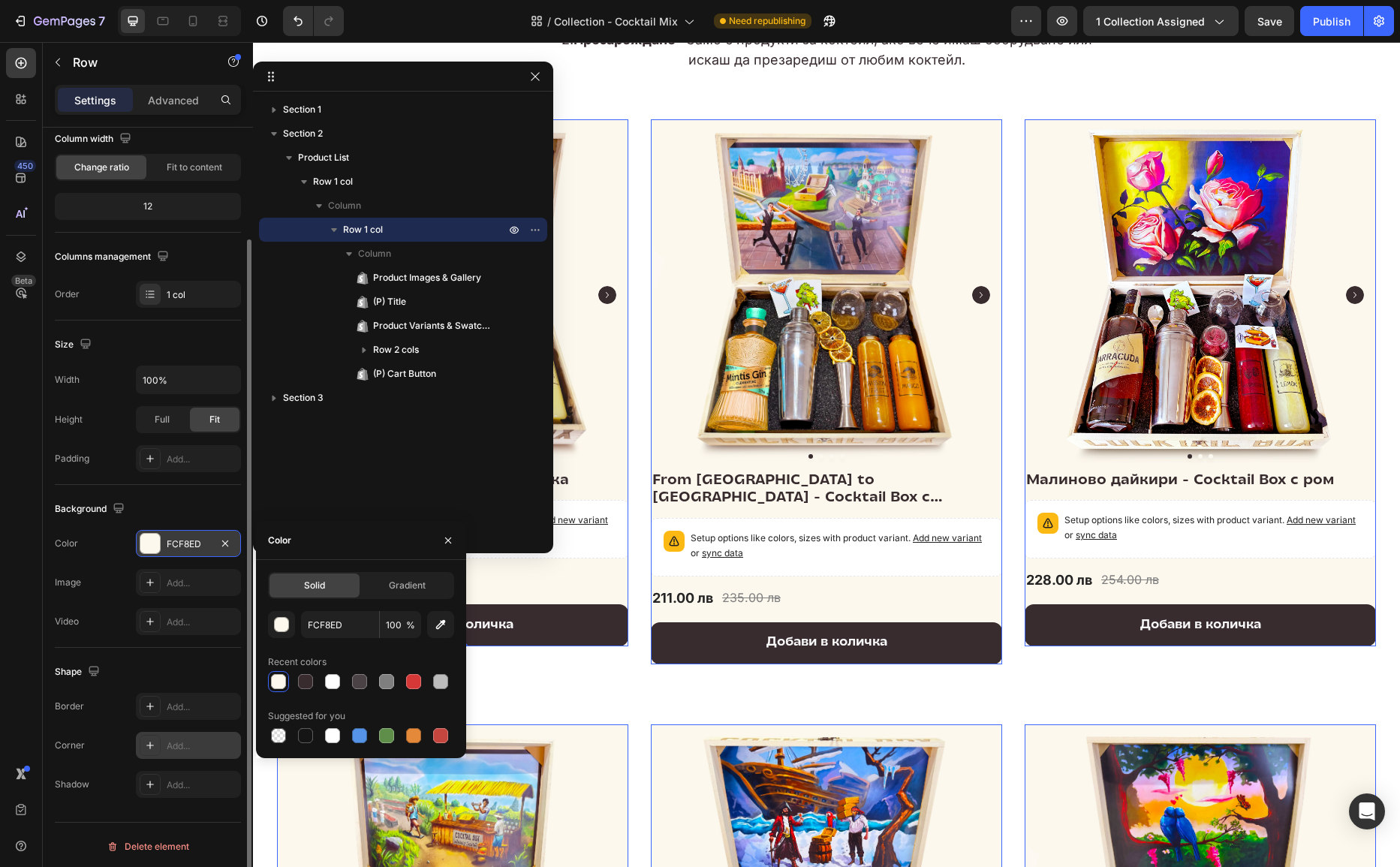
click at [188, 736] on div "Add..." at bounding box center [188, 745] width 105 height 27
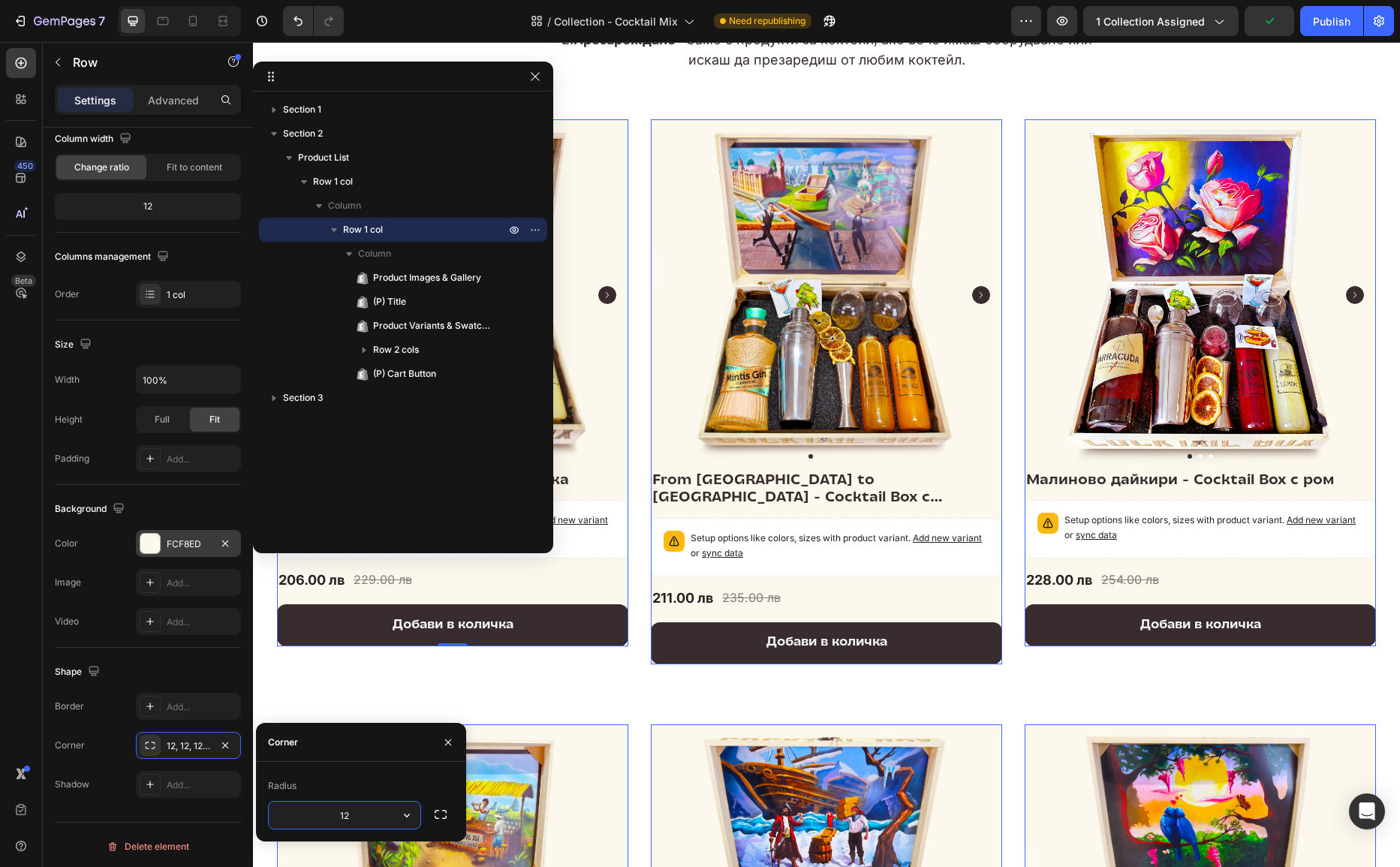
click at [360, 816] on input "12" at bounding box center [344, 815] width 151 height 27
type input "16"
click at [189, 456] on div "Add..." at bounding box center [201, 460] width 71 height 13
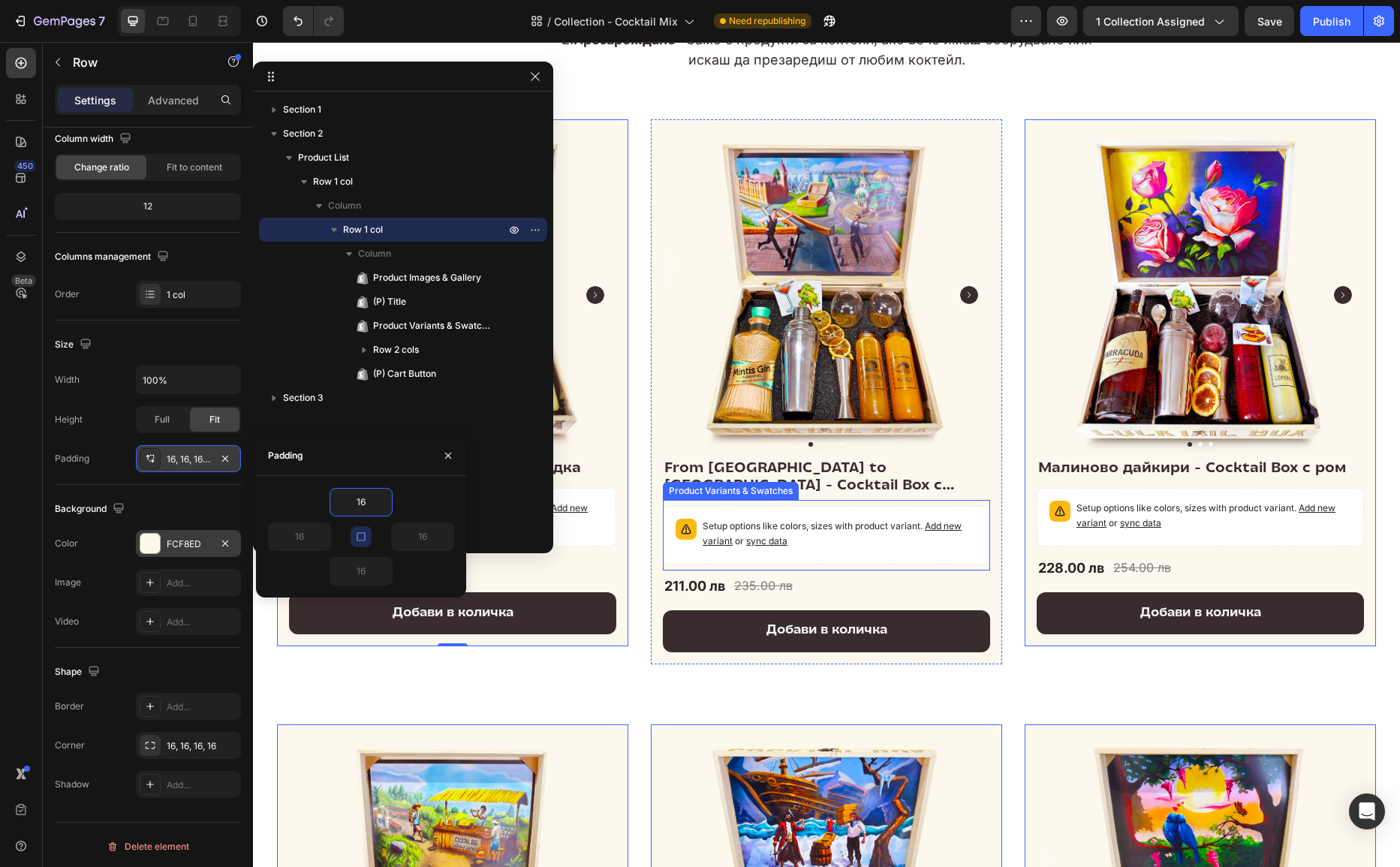
click at [756, 507] on div "Setup options like colors, sizes with product variant. Add new variant or sync …" at bounding box center [826, 535] width 327 height 59
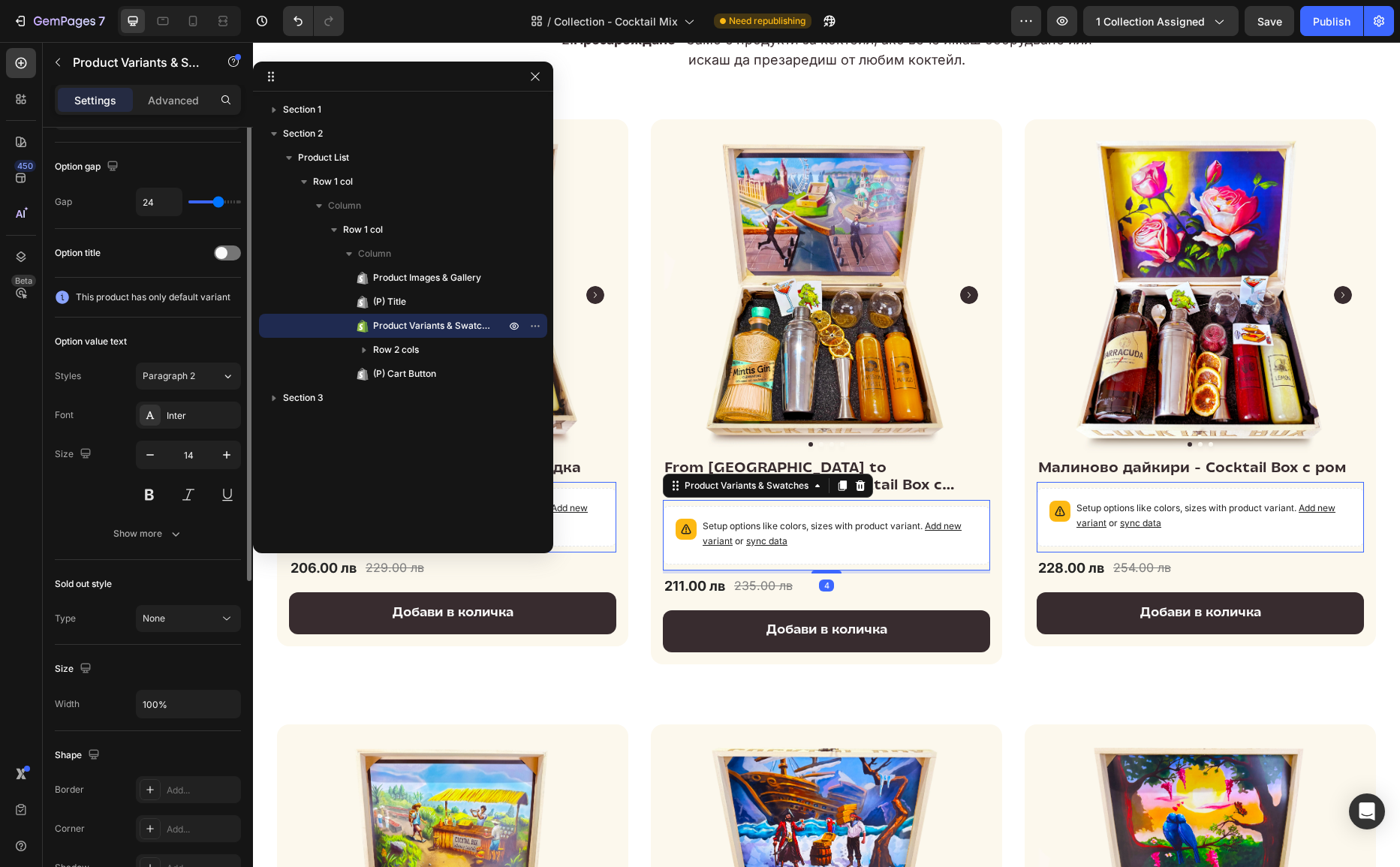
scroll to position [0, 0]
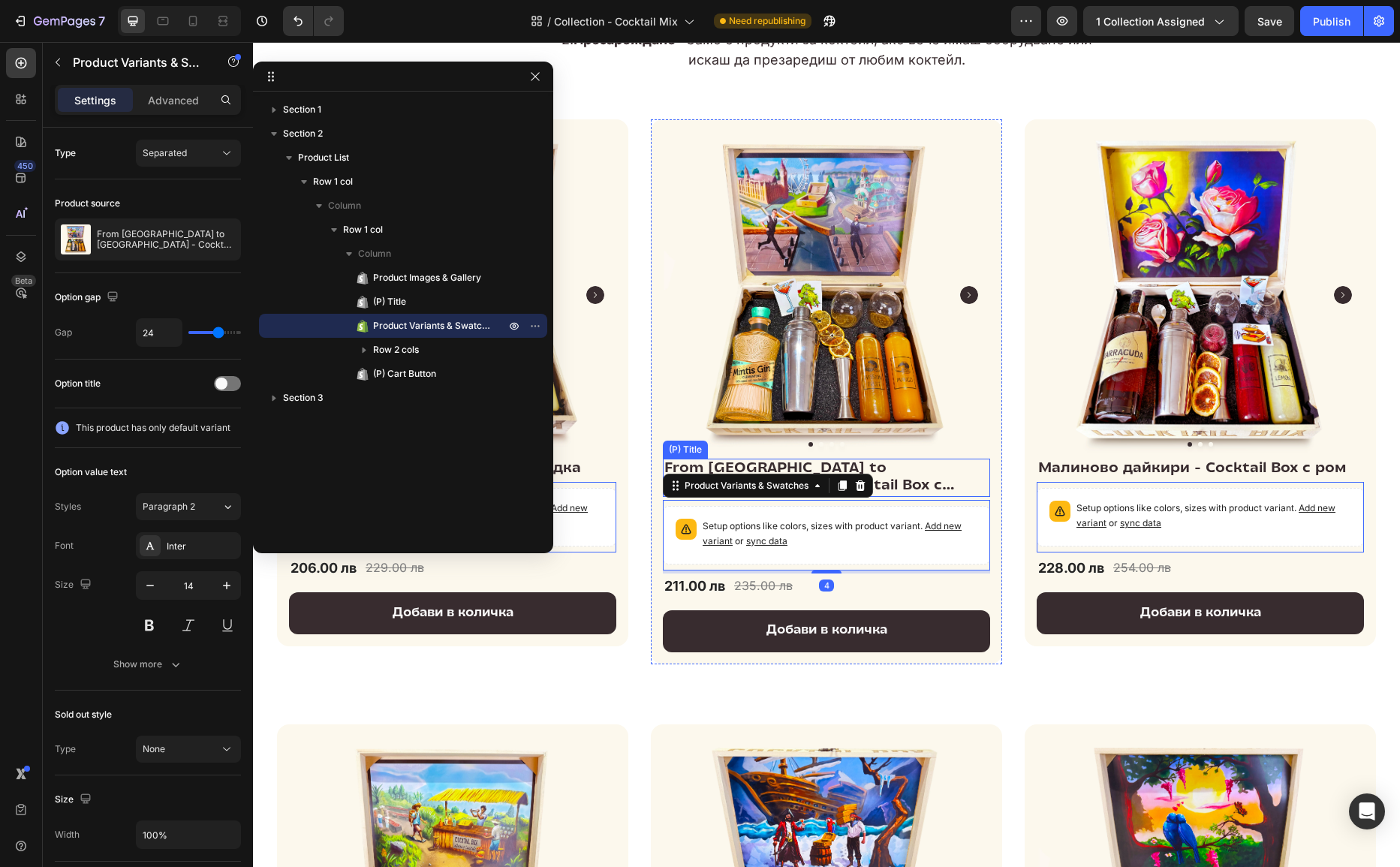
click at [761, 463] on h2 "From London to Sofia - Cocktail Box с Джин" at bounding box center [826, 477] width 327 height 39
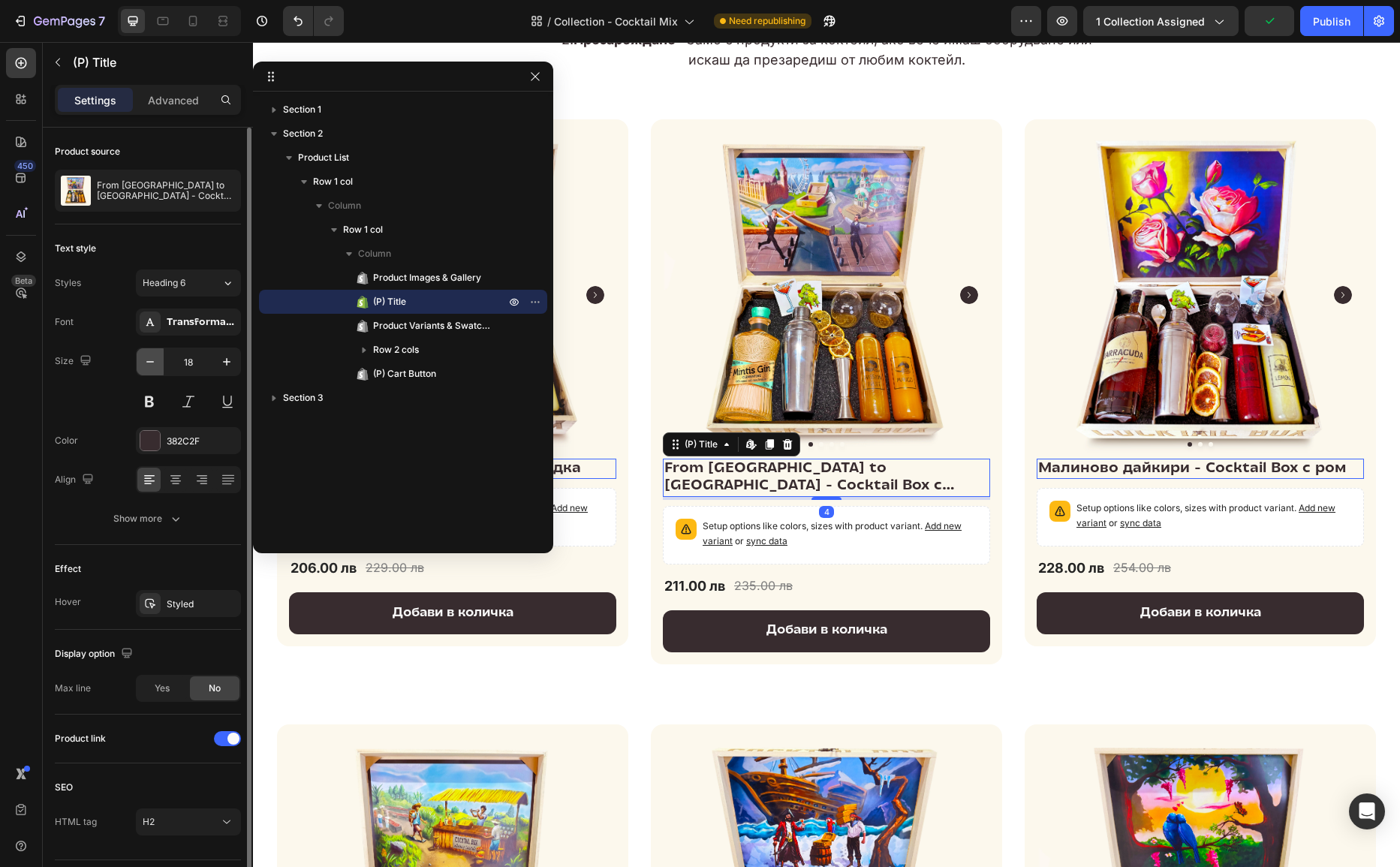
click at [159, 363] on button "button" at bounding box center [150, 362] width 27 height 27
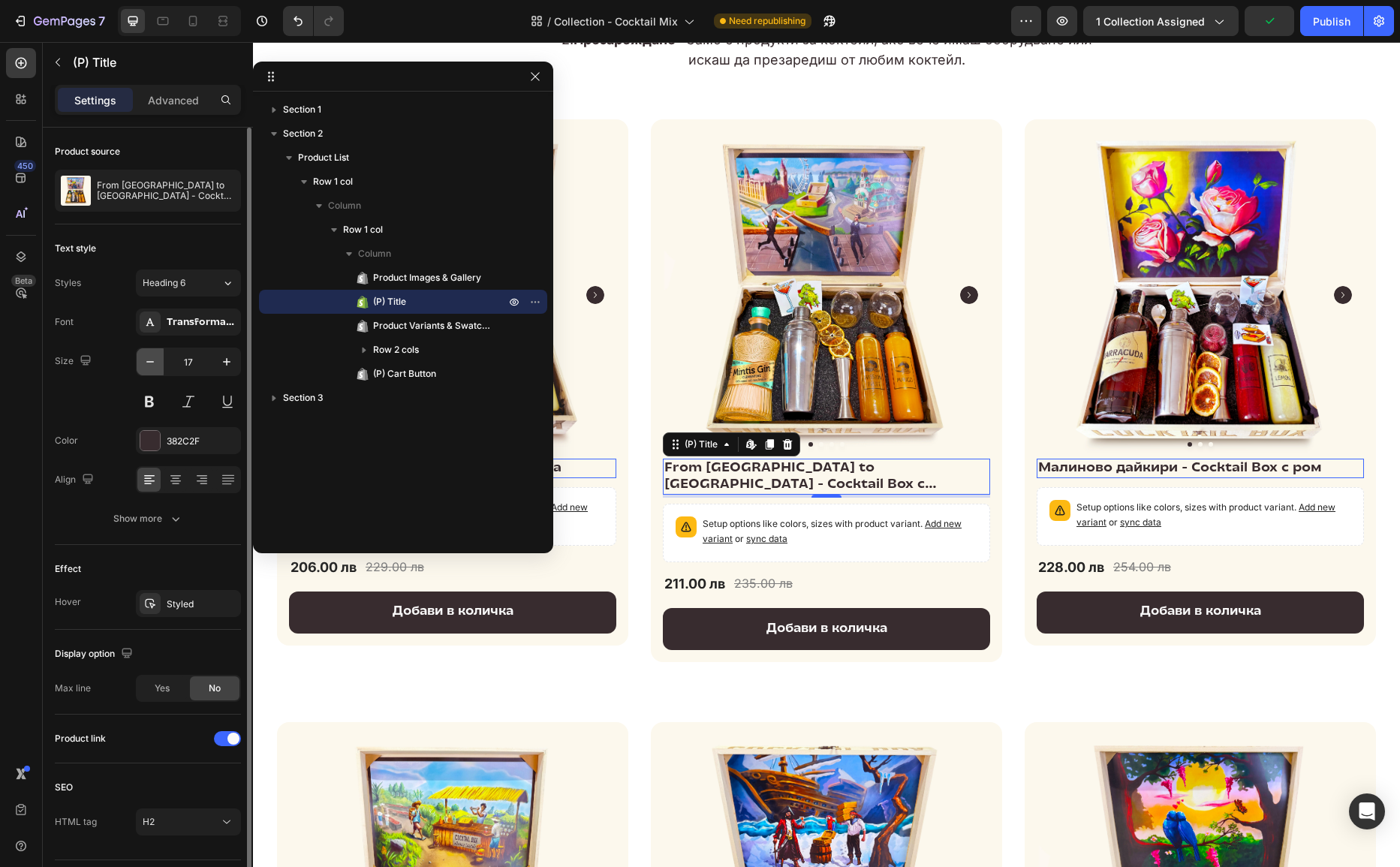
type input "16"
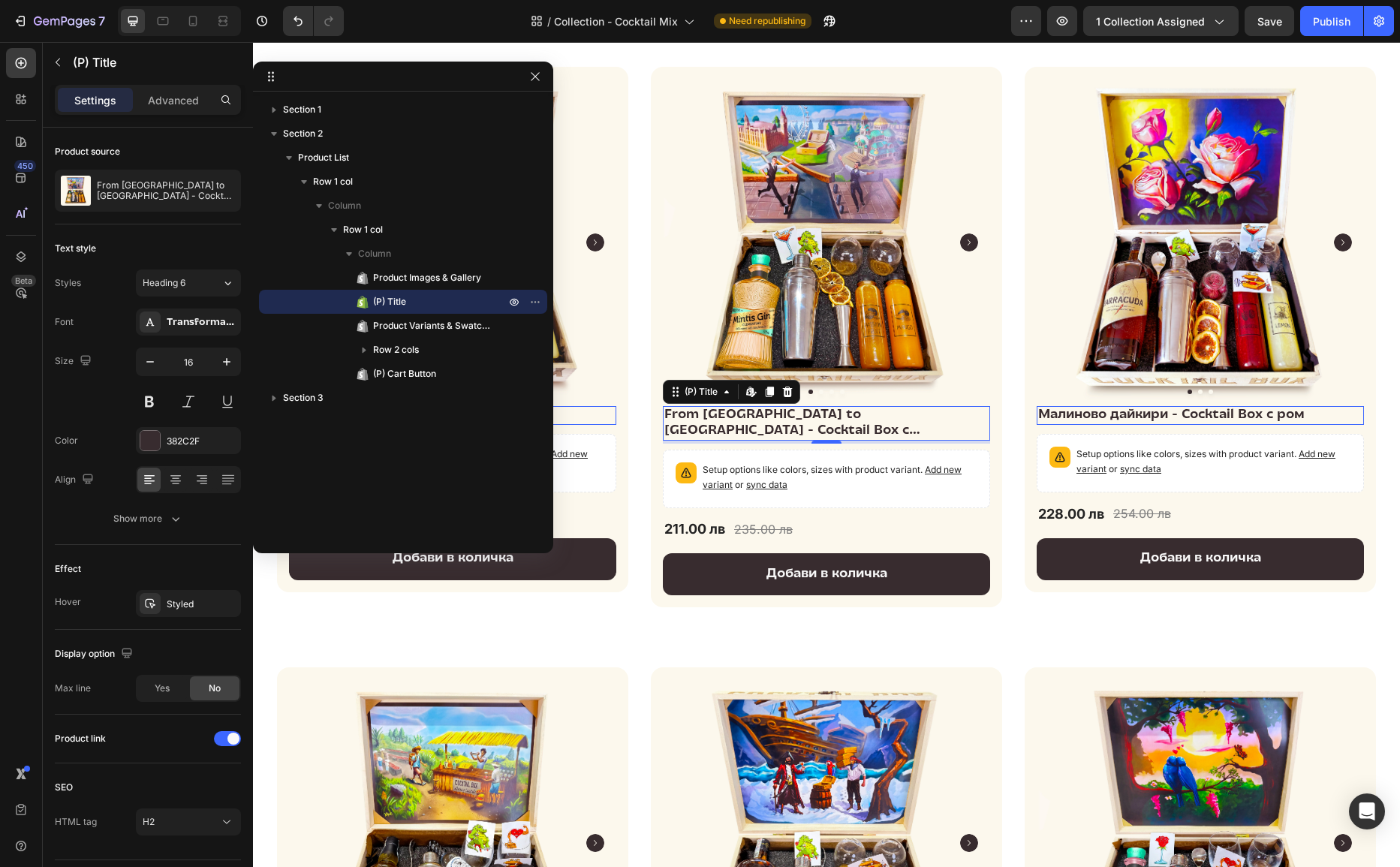
scroll to position [388, 0]
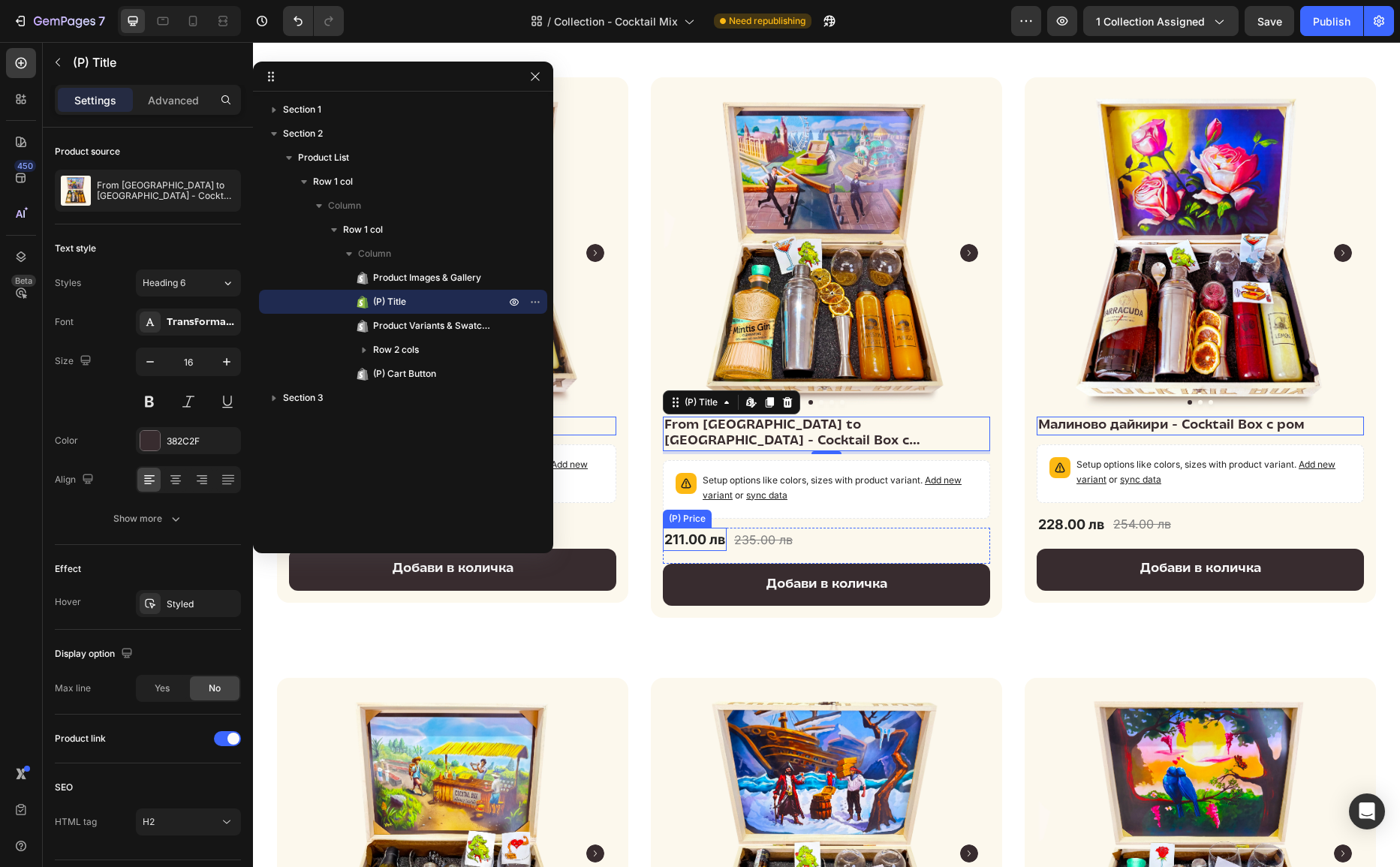
click at [696, 528] on div "211.00 лв" at bounding box center [695, 539] width 64 height 24
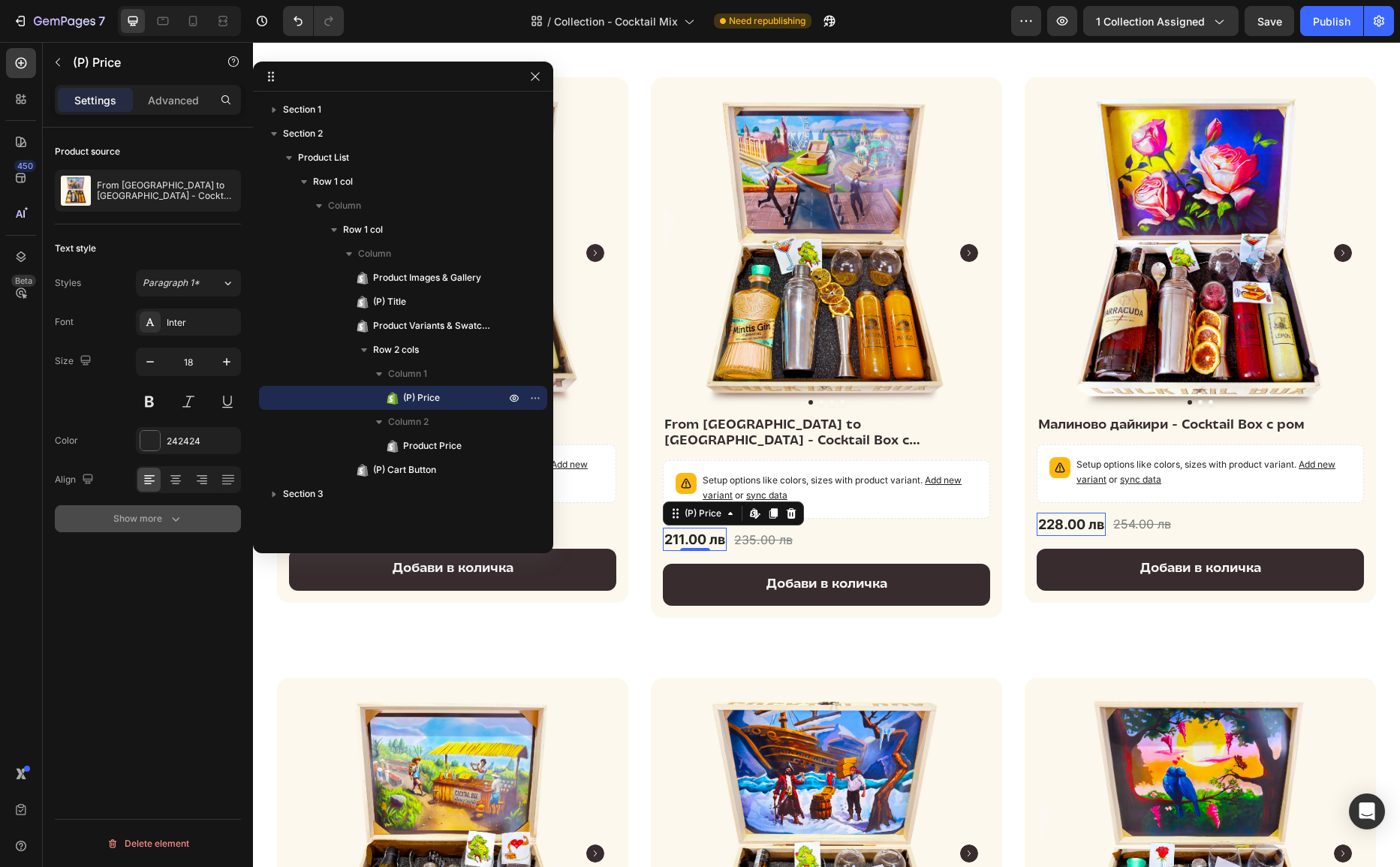
click at [176, 516] on icon "button" at bounding box center [176, 519] width 15 height 15
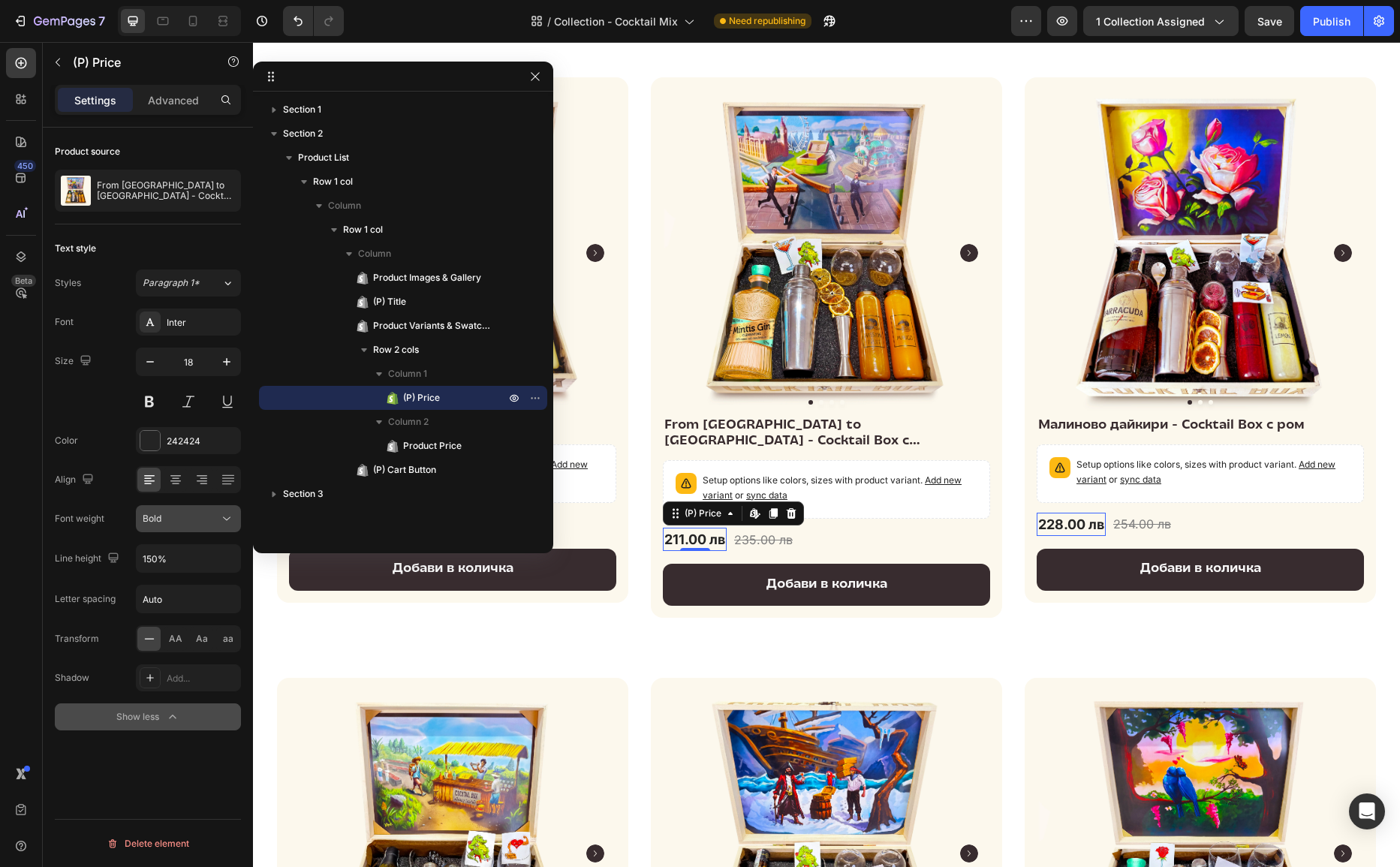
click at [172, 525] on button "Bold" at bounding box center [188, 519] width 105 height 27
click at [159, 576] on div "Medium" at bounding box center [170, 587] width 117 height 28
click at [925, 503] on div "Setup options like colors, sizes with product variant. Add new variant or sync …" at bounding box center [826, 490] width 327 height 71
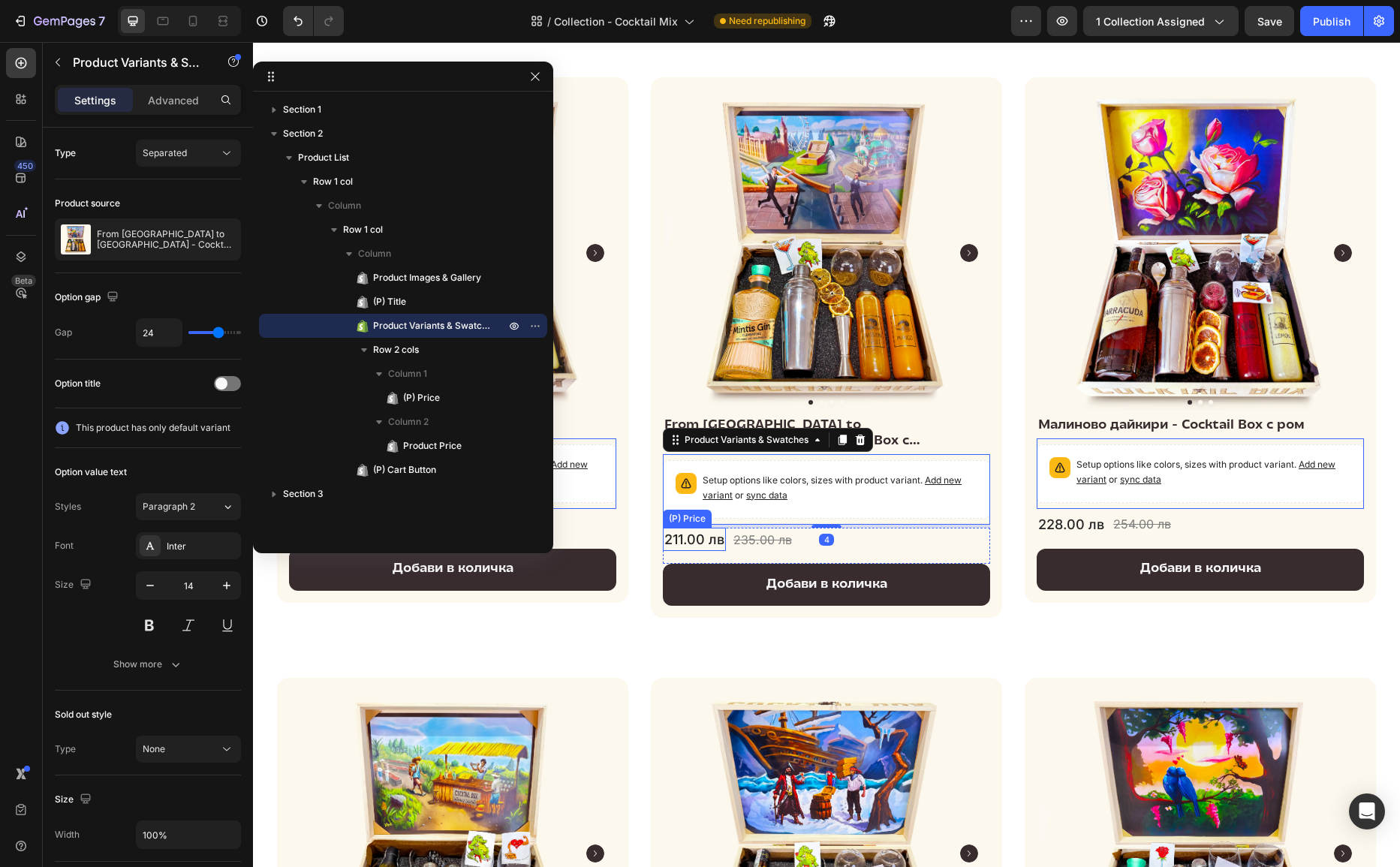
click at [714, 528] on div "211.00 лв" at bounding box center [694, 539] width 63 height 24
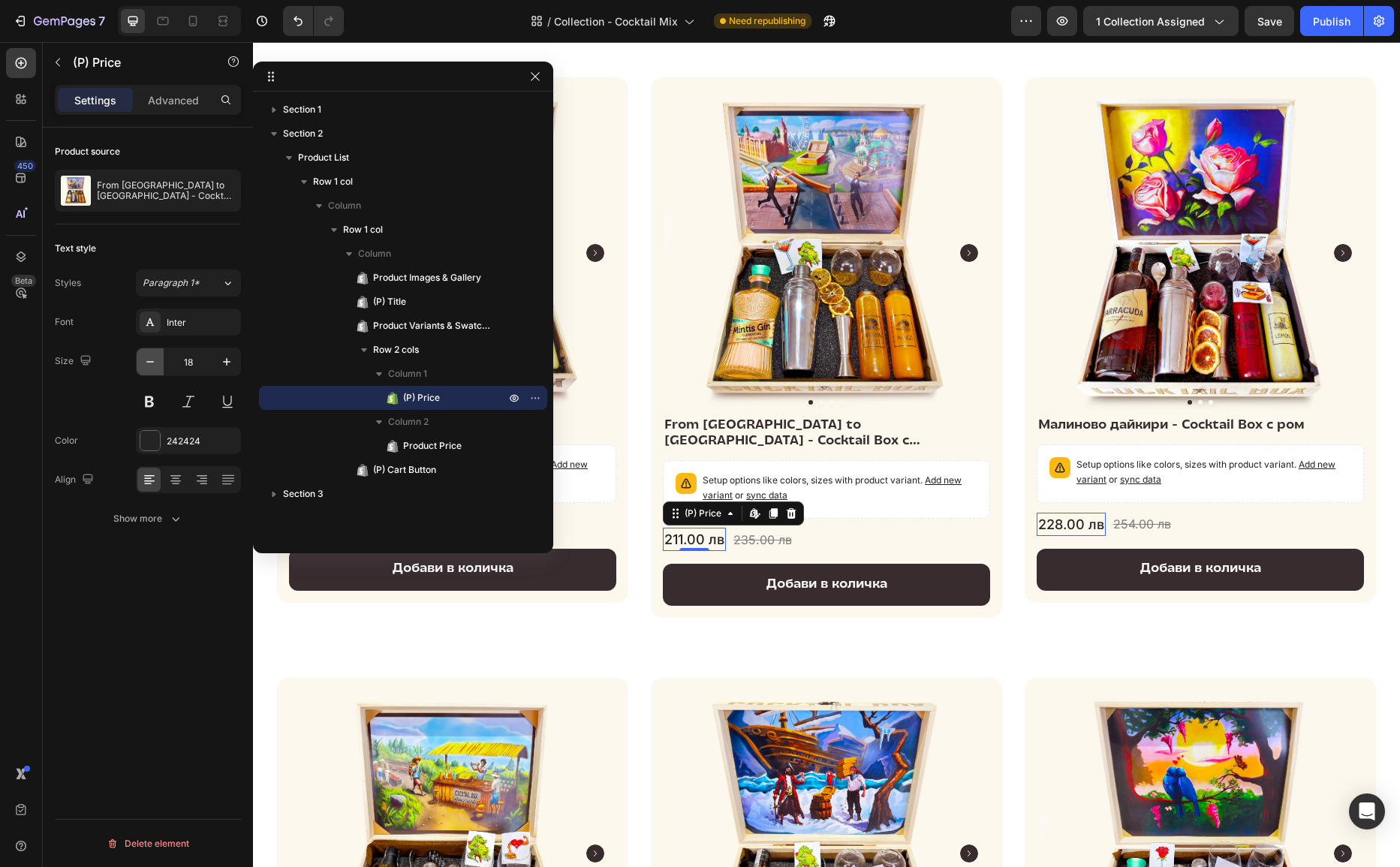
click at [145, 357] on icon "button" at bounding box center [150, 362] width 15 height 15
type input "16"
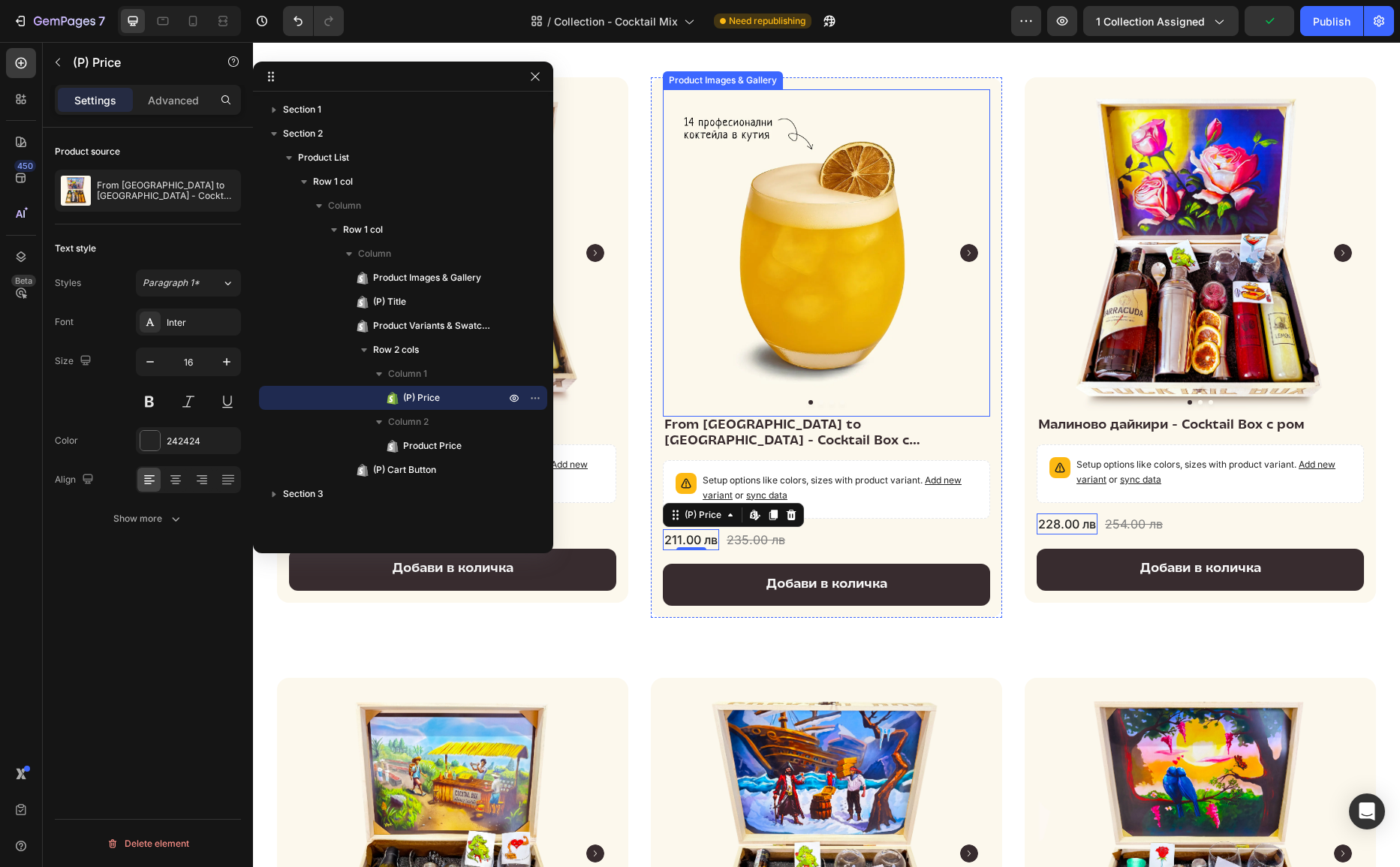
click at [699, 349] on img at bounding box center [826, 253] width 327 height 327
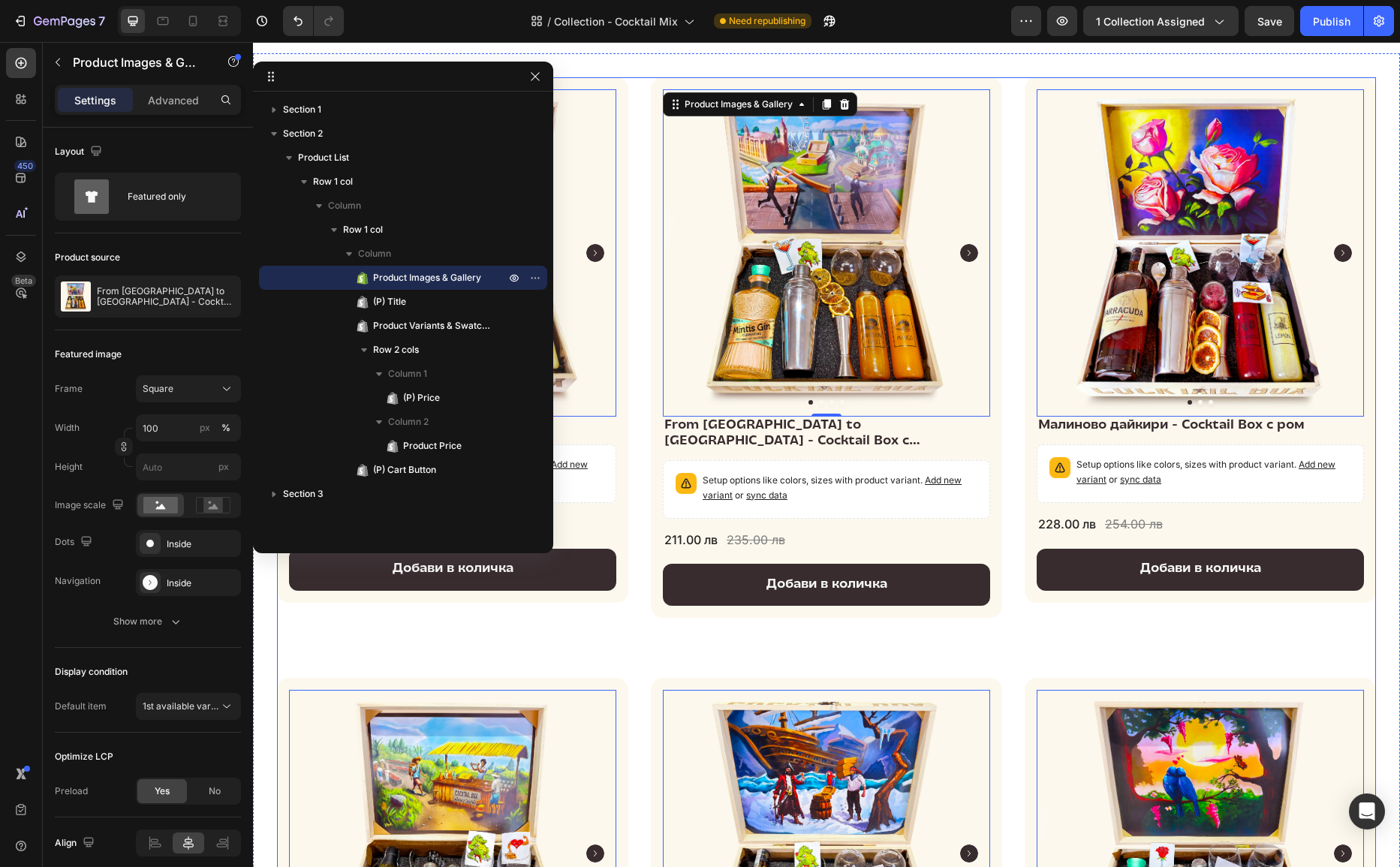
click at [641, 244] on div "Product Images & Gallery 0 Cherry Blossom - Cocktail Box с Водка (P) Title Setu…" at bounding box center [826, 640] width 1099 height 1126
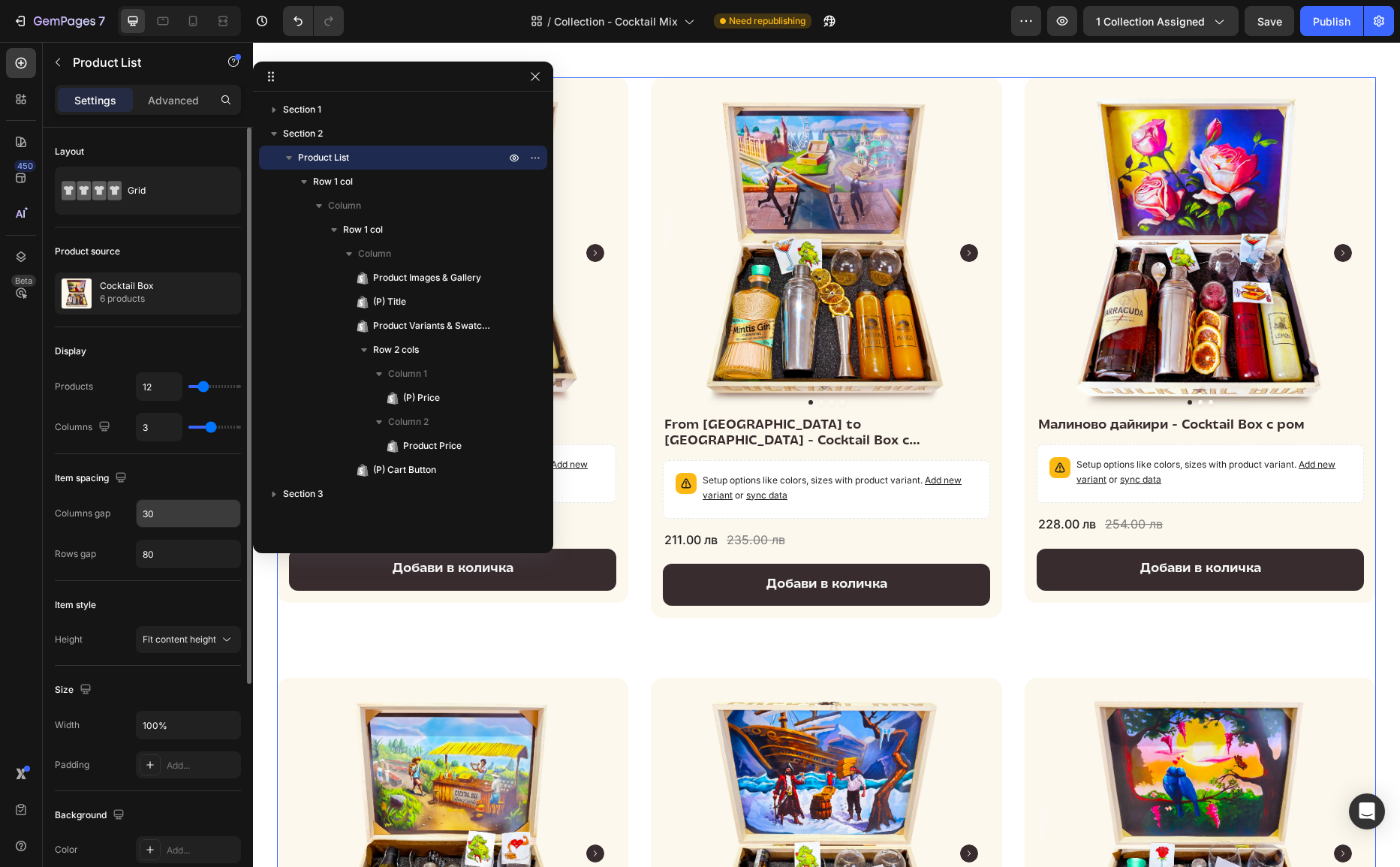
click at [170, 505] on input "30" at bounding box center [189, 513] width 104 height 27
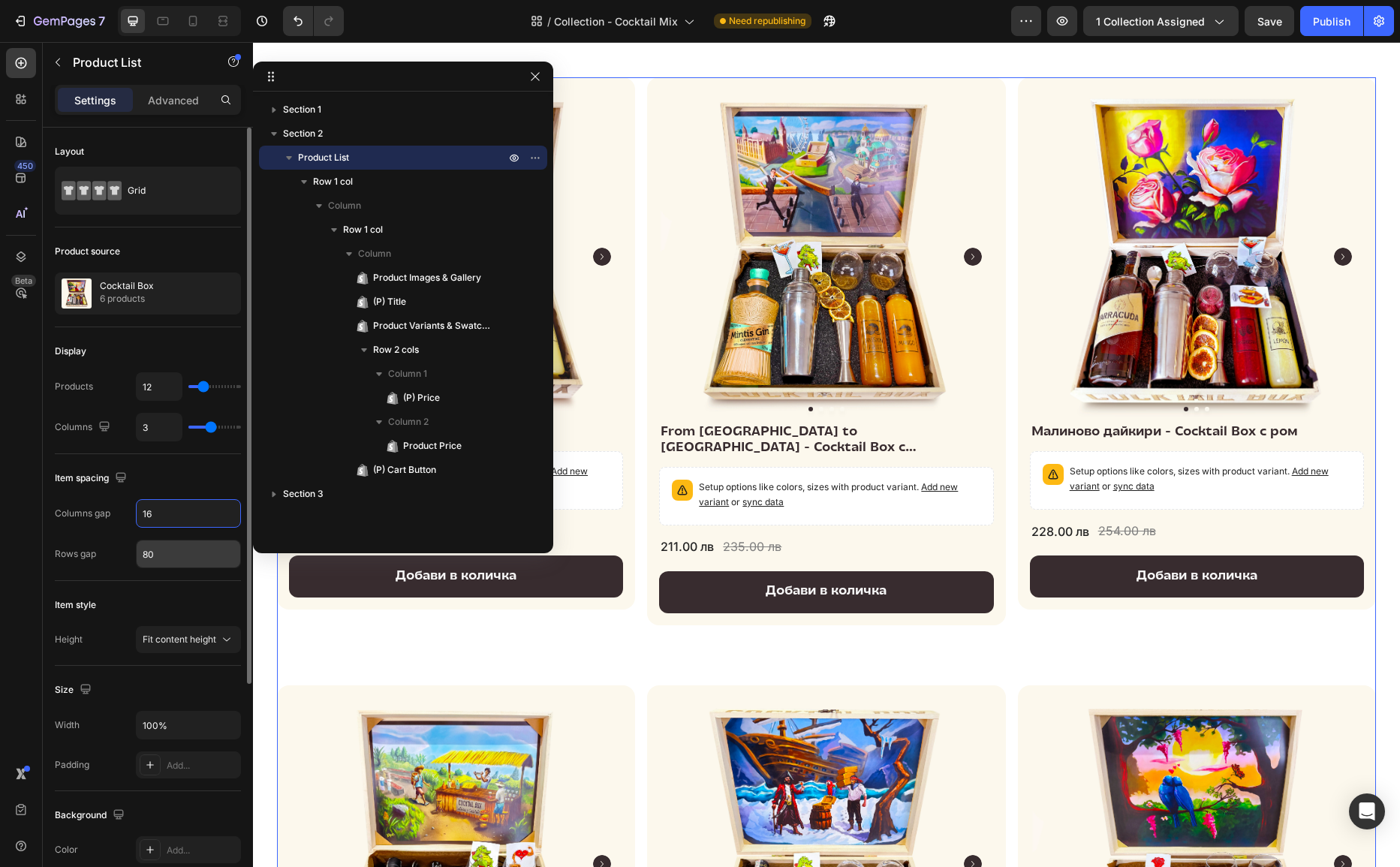
type input "16"
click at [165, 546] on input "80" at bounding box center [189, 554] width 104 height 27
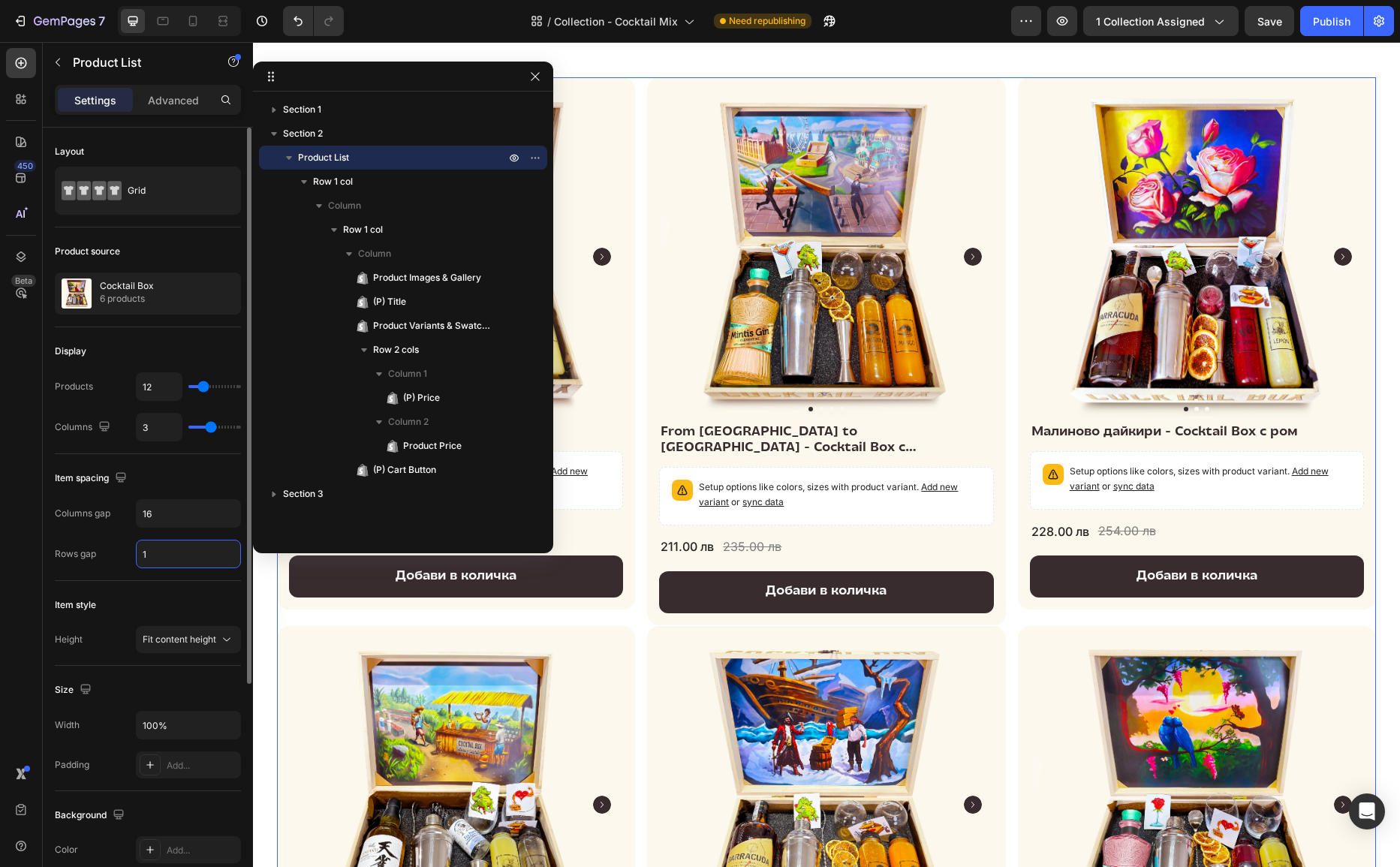
type input "16"
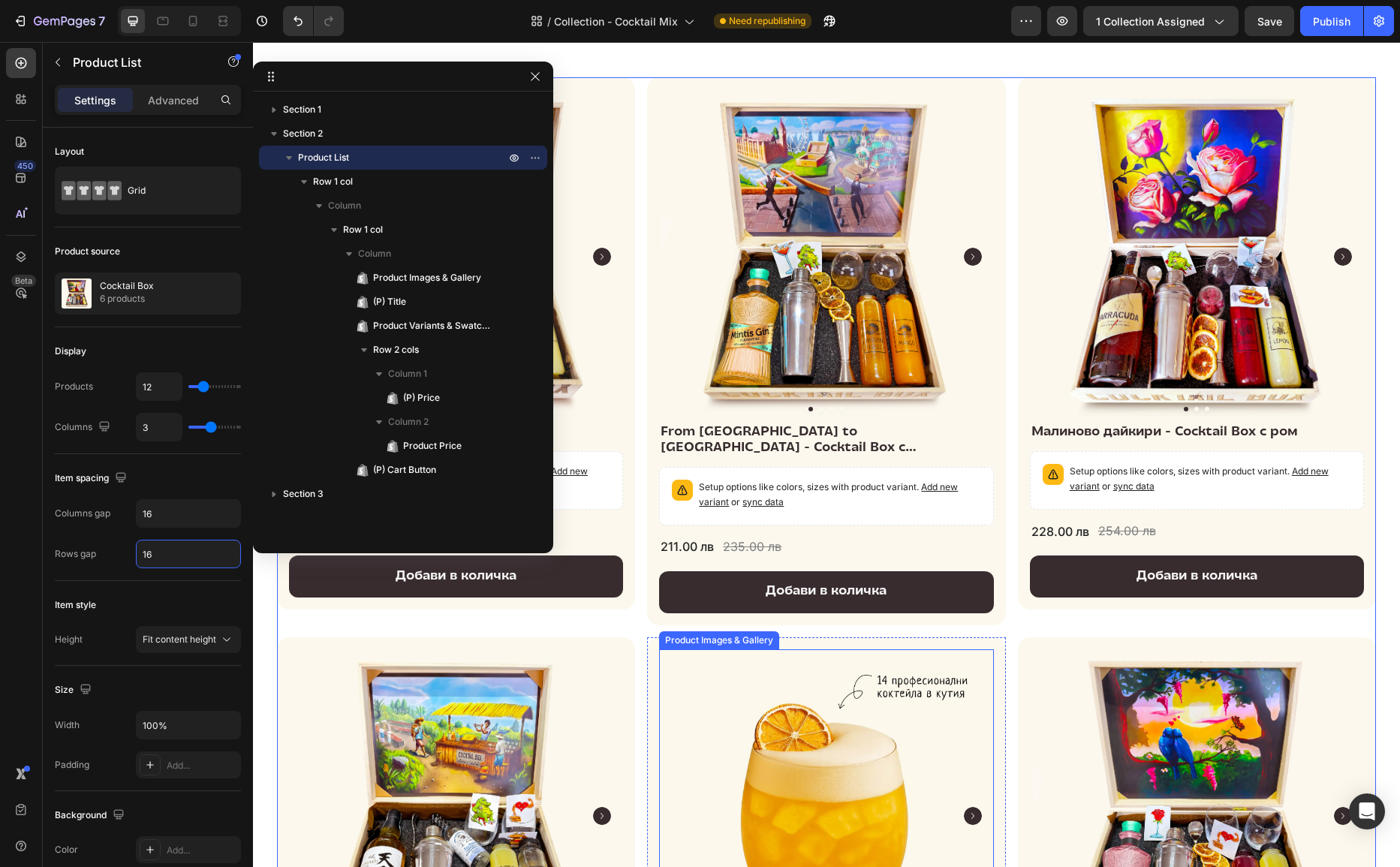
click at [786, 710] on img at bounding box center [825, 816] width 334 height 334
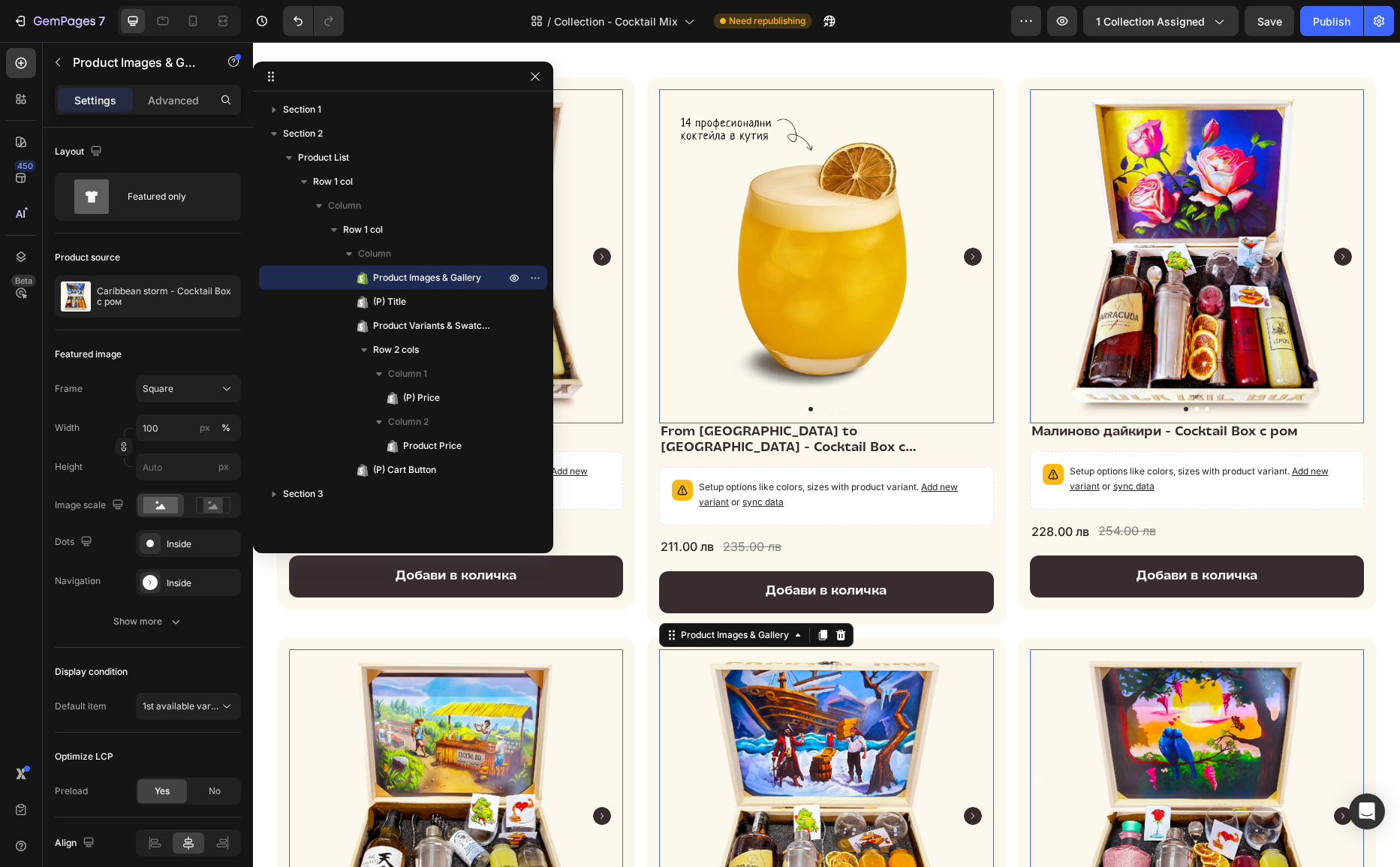
click at [867, 141] on img at bounding box center [825, 256] width 334 height 334
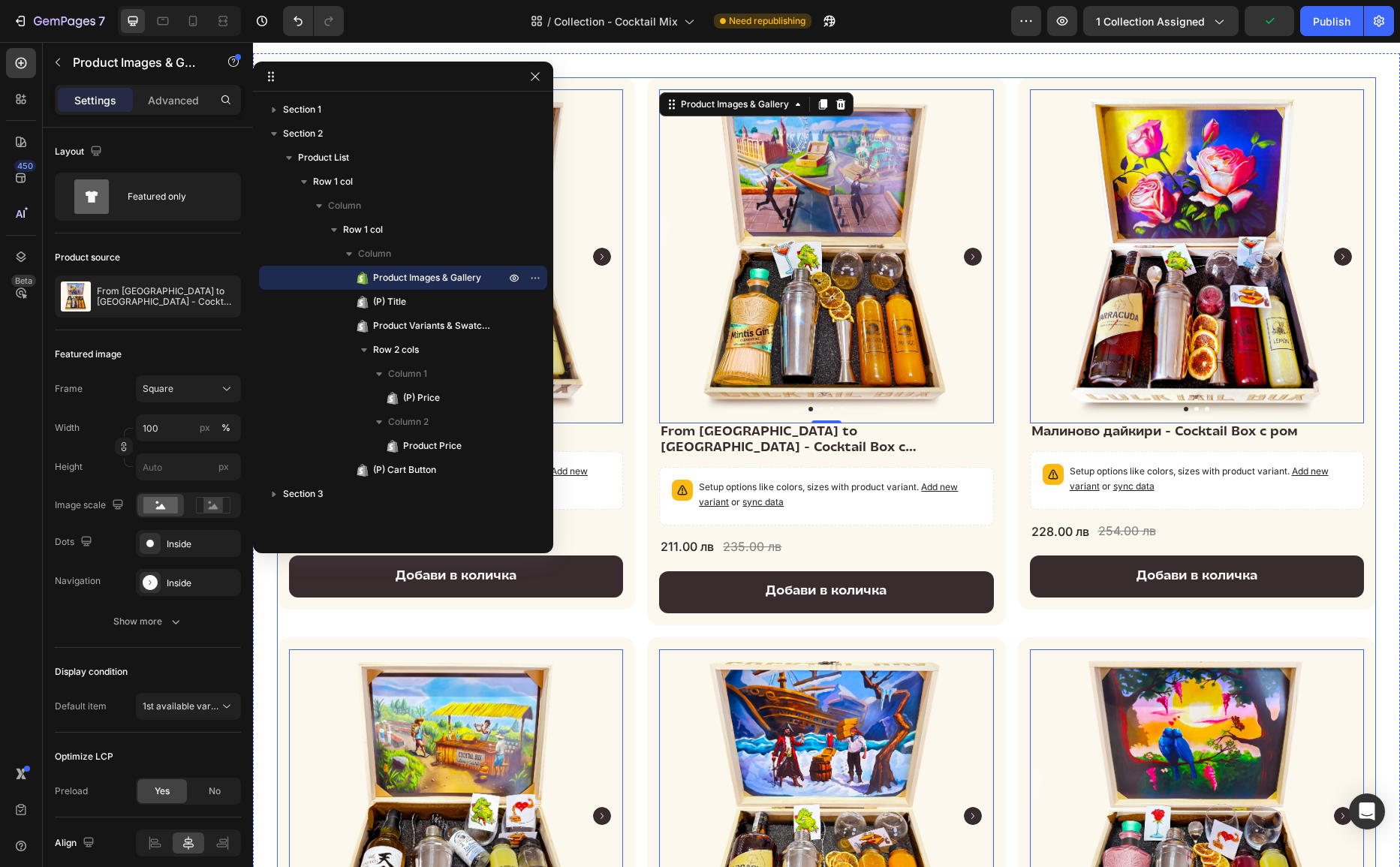
click at [637, 210] on div "Product Images & Gallery 0 Cherry Blossom - Cocktail Box с Водка (P) Title Setu…" at bounding box center [826, 624] width 1099 height 1093
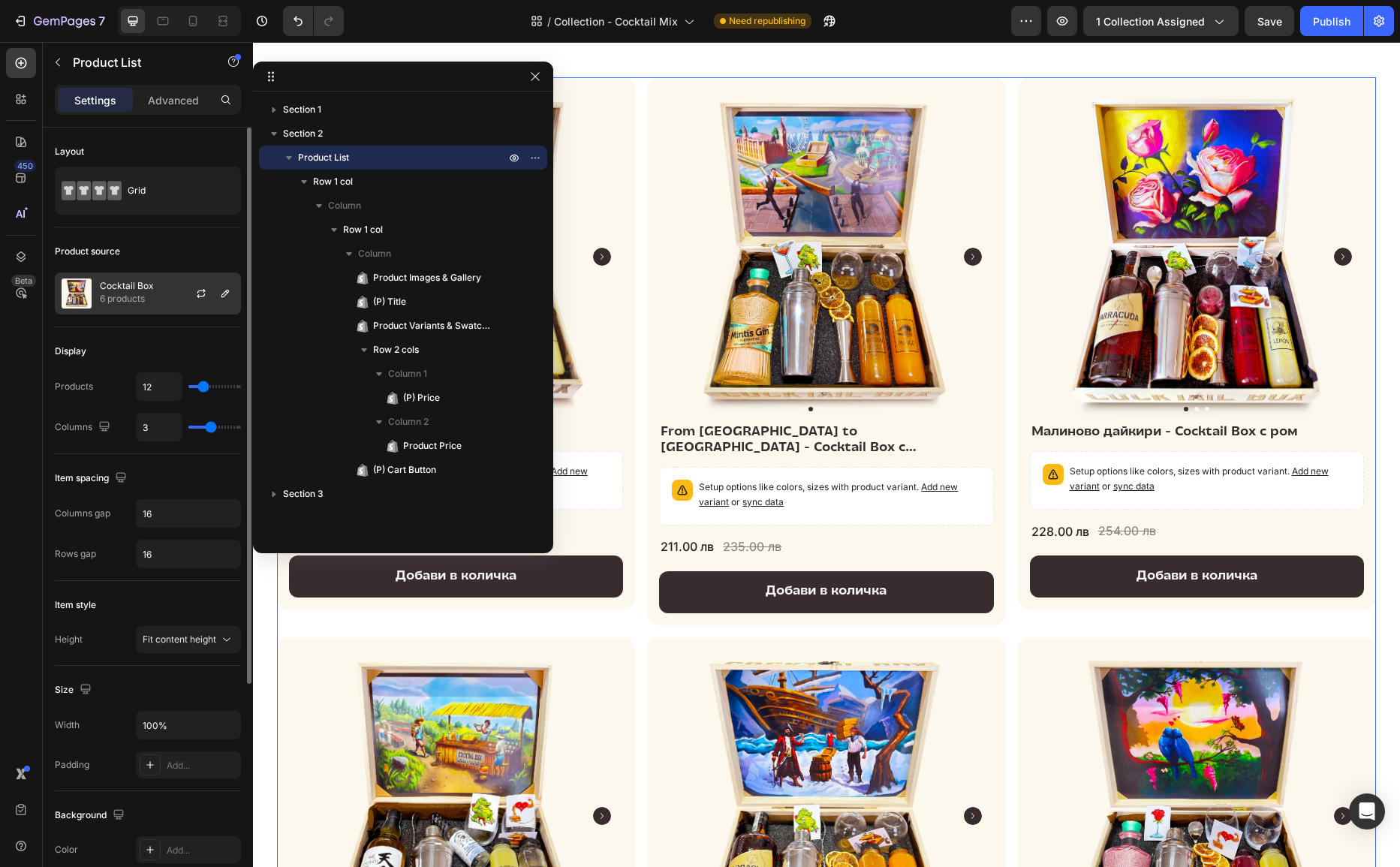
click at [151, 291] on p "6 products" at bounding box center [127, 299] width 54 height 15
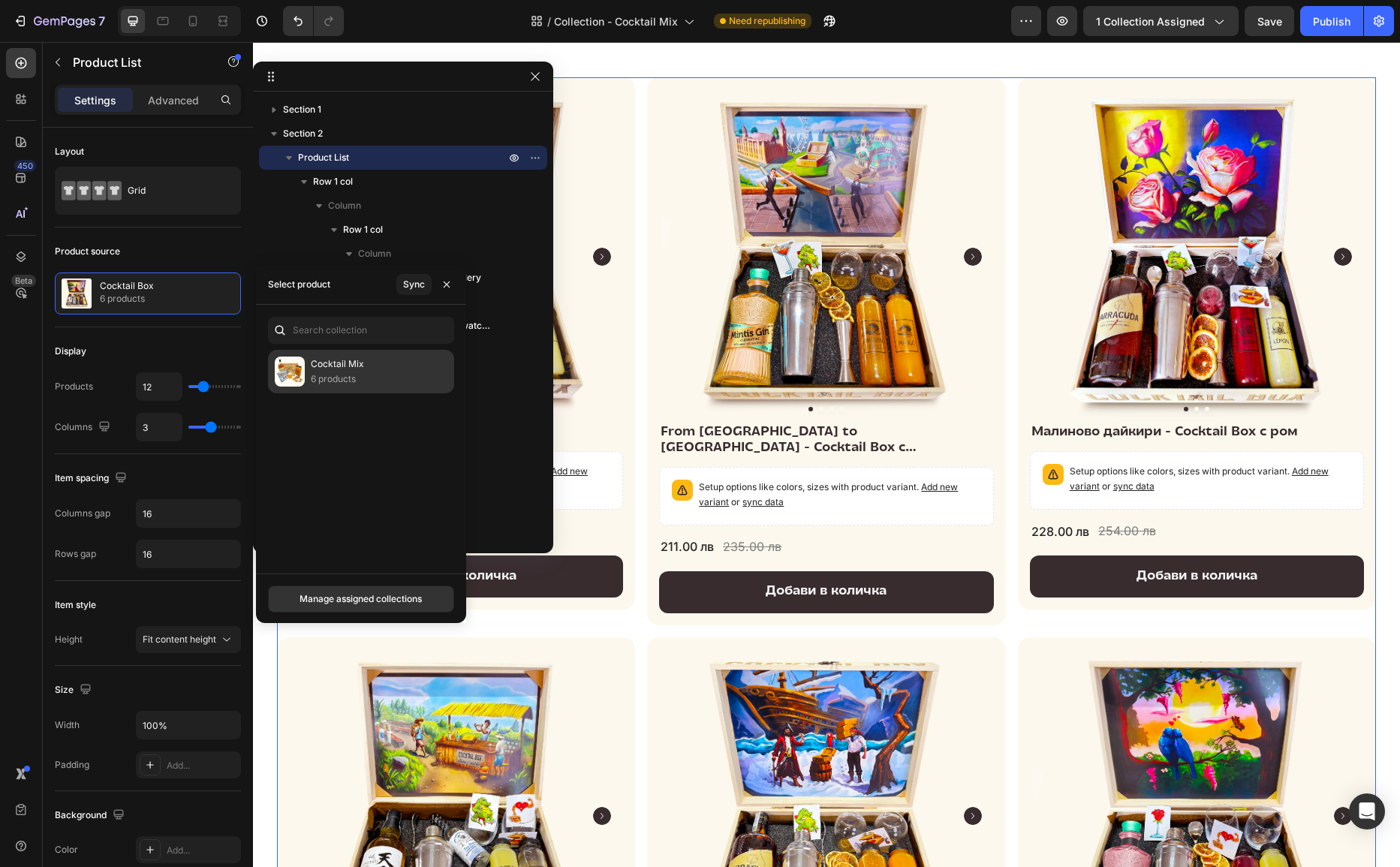
click at [363, 374] on div "Cocktail Mix 6 products" at bounding box center [361, 372] width 186 height 43
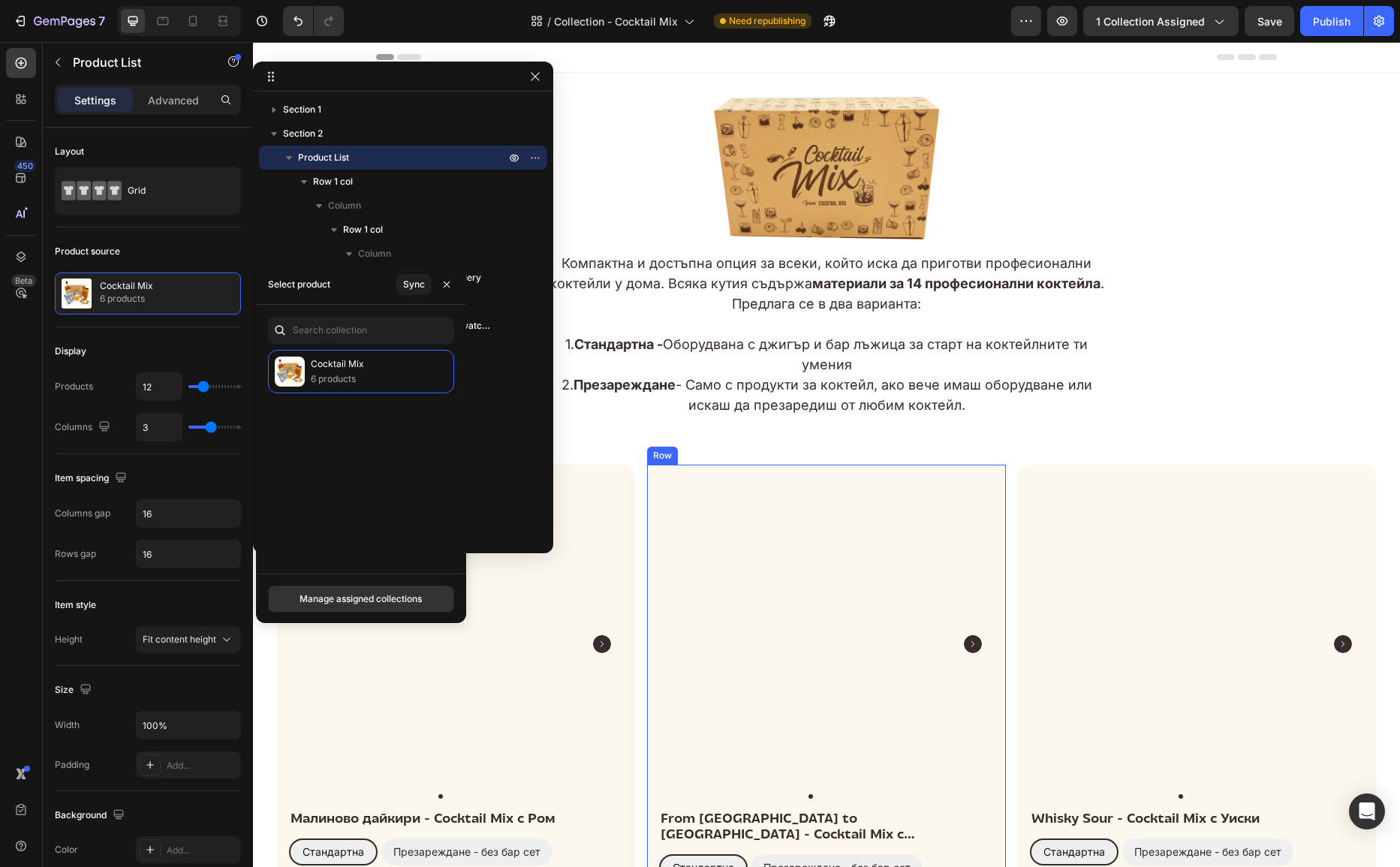
click at [914, 465] on div "Product Images & Gallery From London to Sofia - Cocktail Mix с Джин (P) Title С…" at bounding box center [826, 721] width 358 height 513
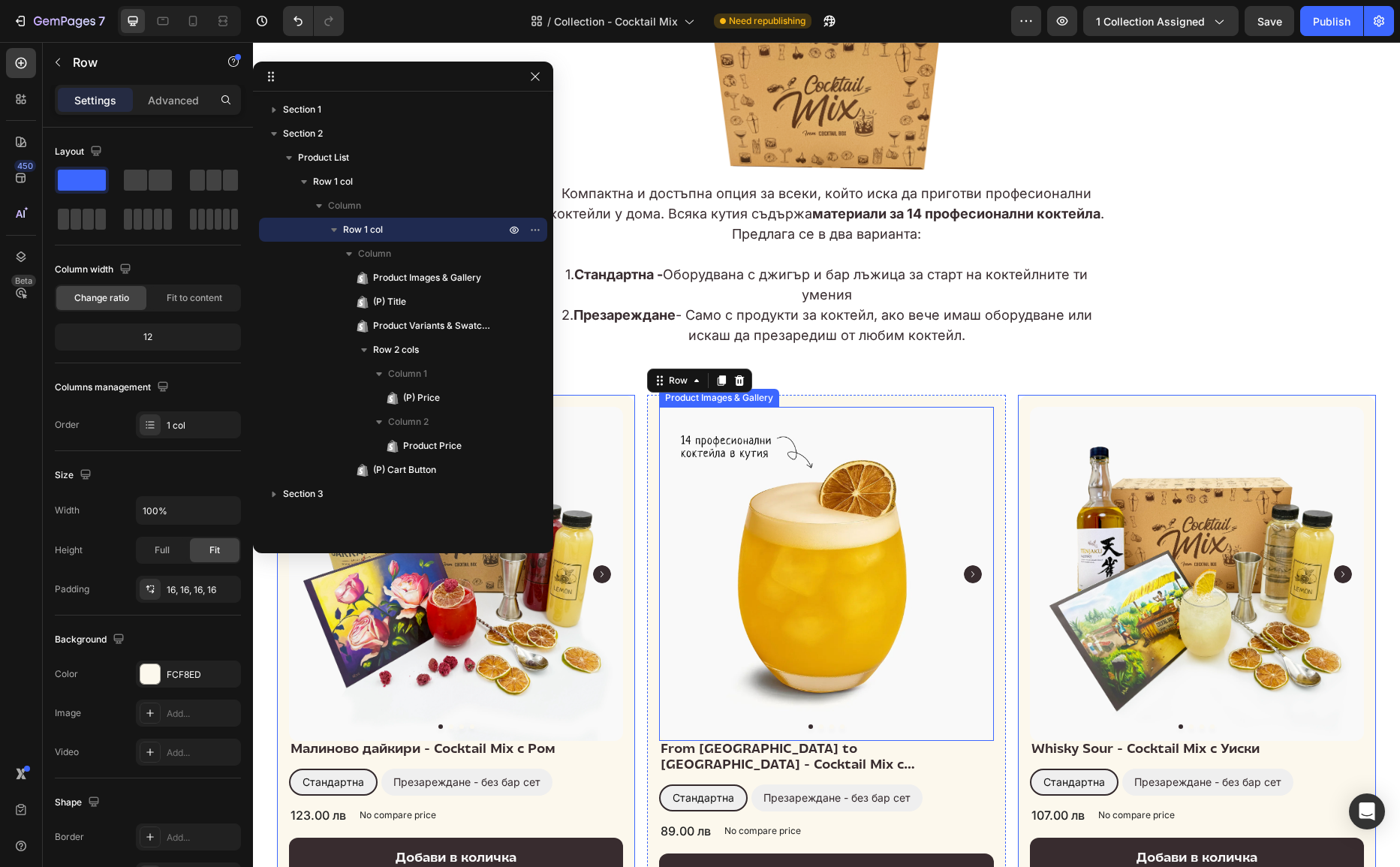
scroll to position [91, 0]
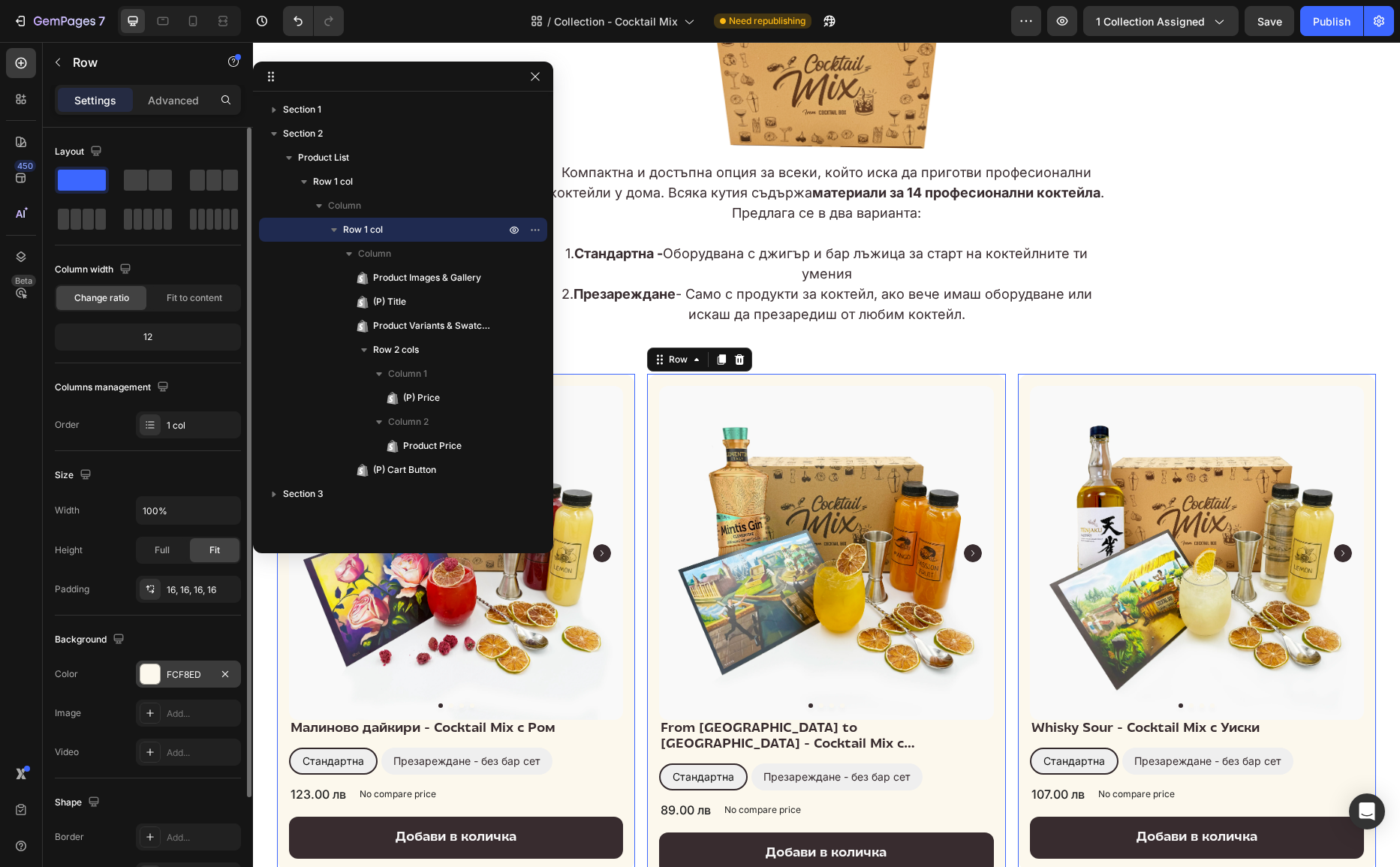
click at [147, 671] on div at bounding box center [150, 674] width 20 height 20
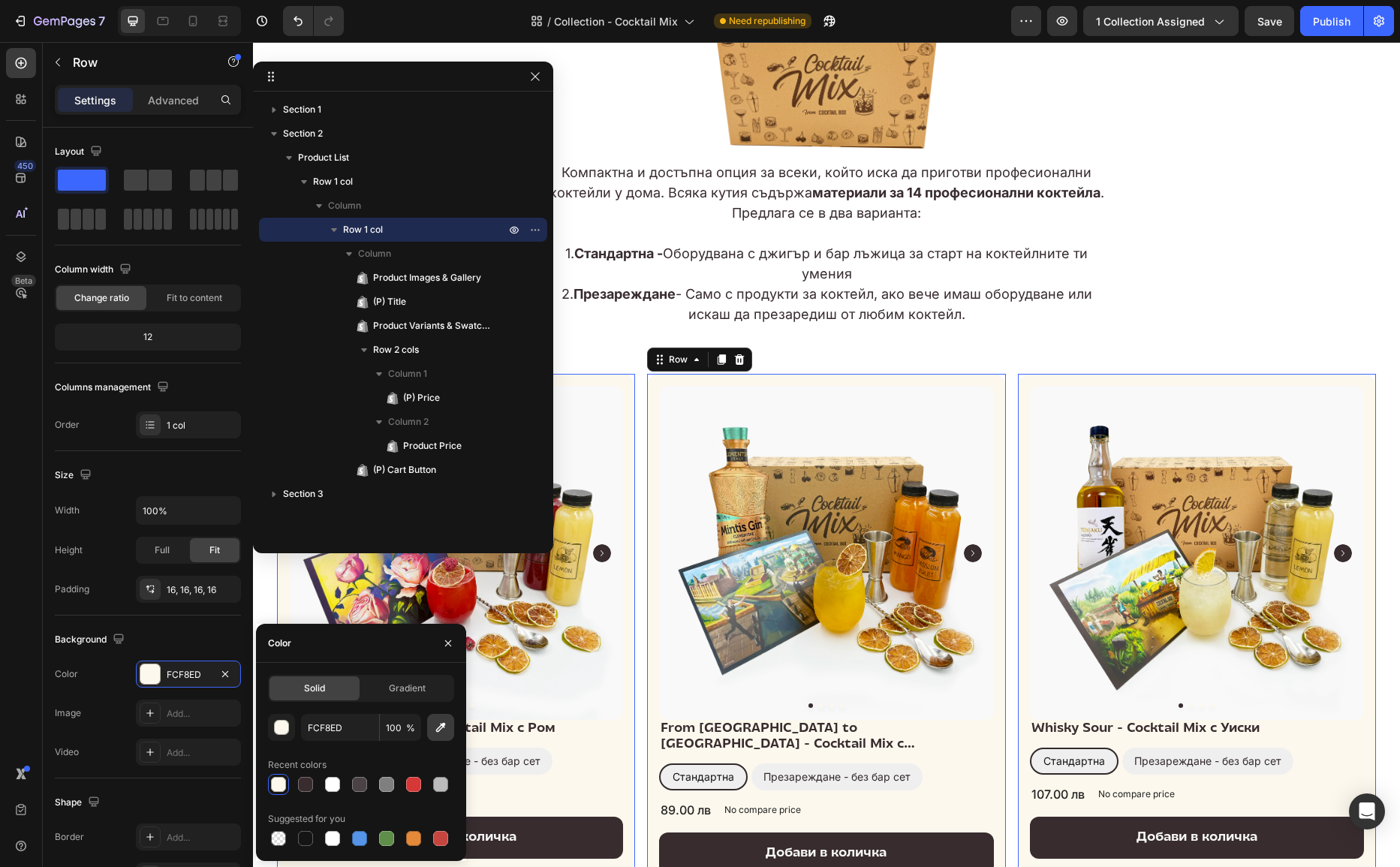
click at [441, 725] on icon "button" at bounding box center [441, 728] width 9 height 9
type input "F9F9F9"
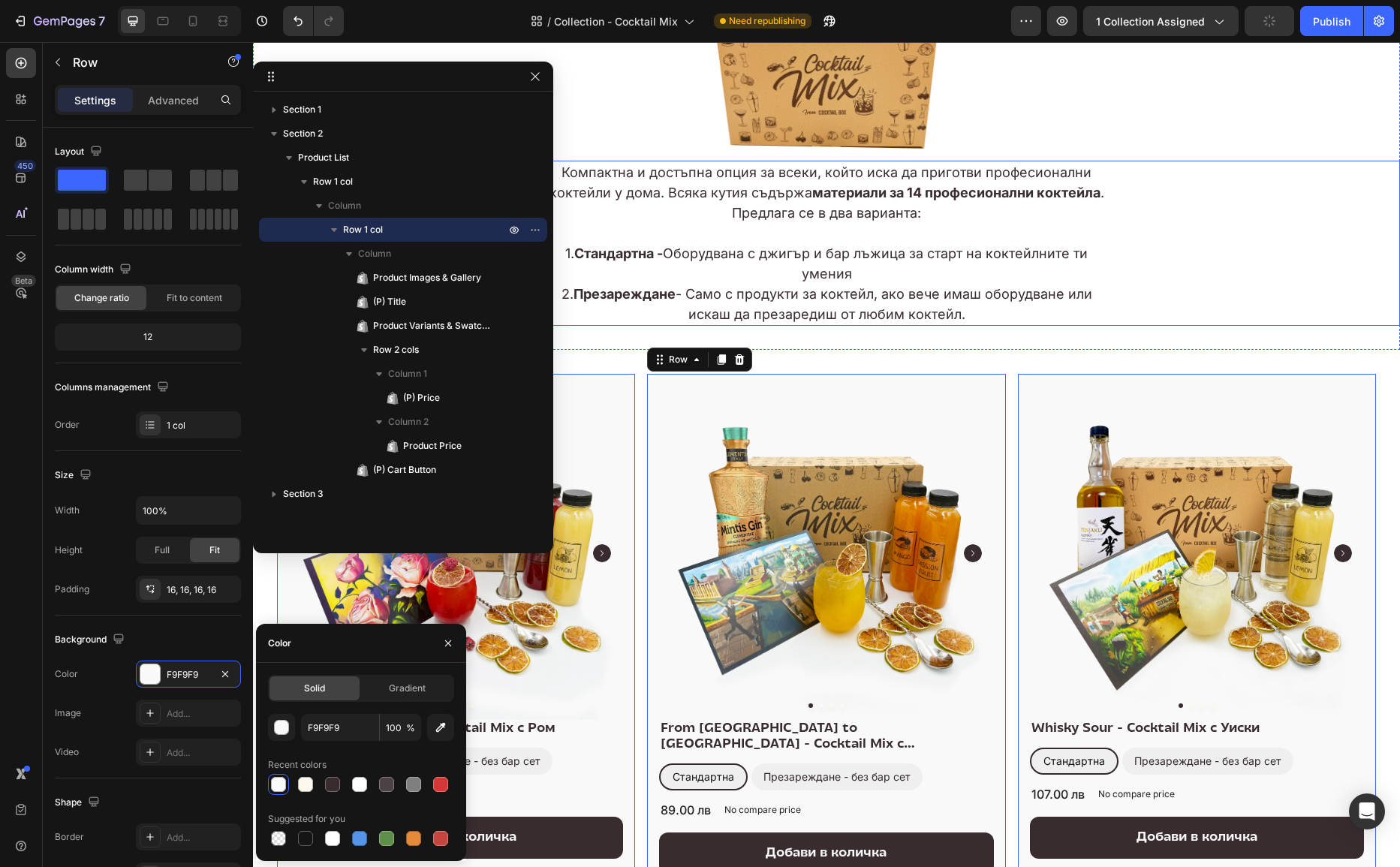
click at [1167, 264] on div "Компактна и достъпна опция за всеки, който иска да приготви професионални кокте…" at bounding box center [827, 243] width 1148 height 165
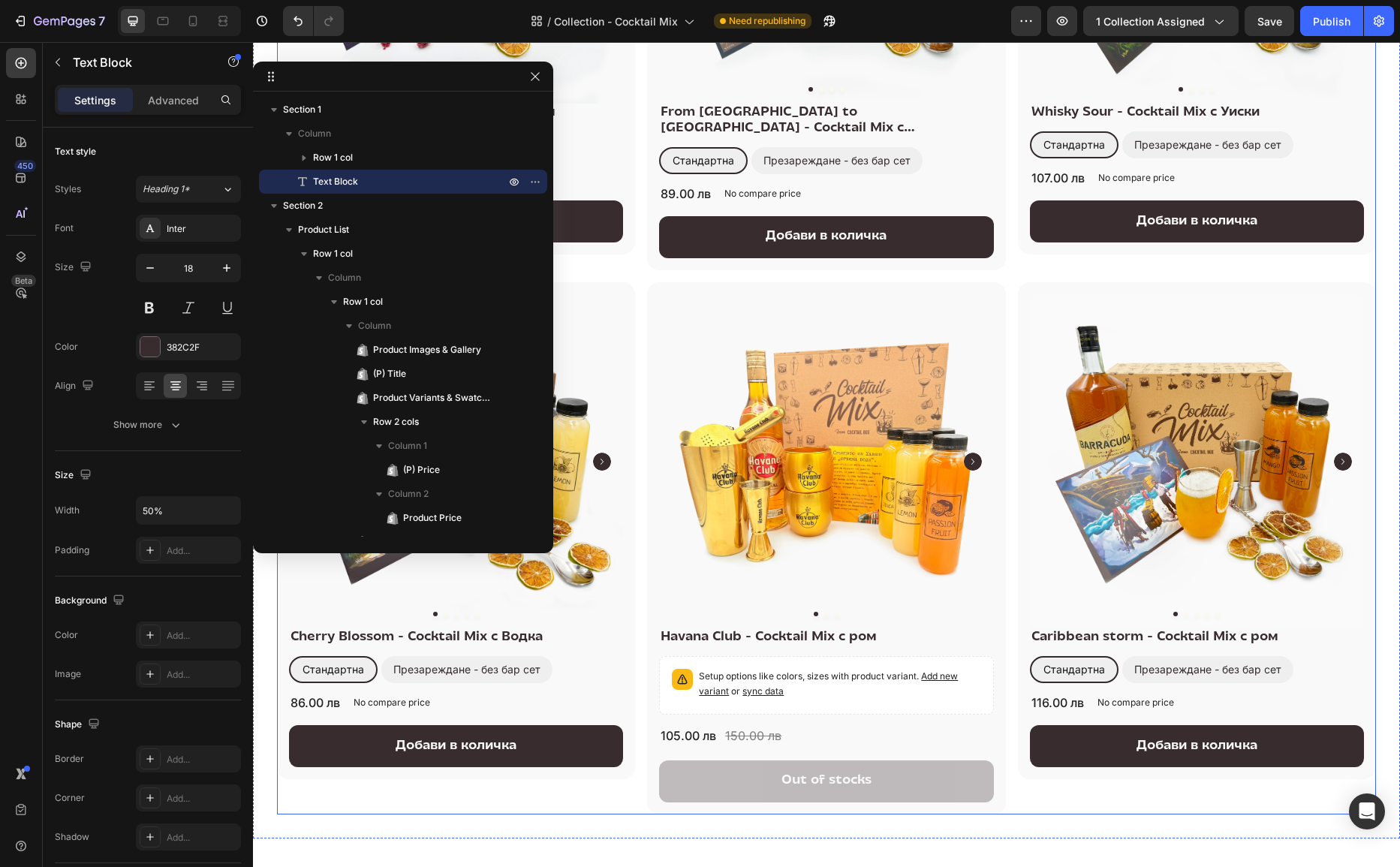
scroll to position [710, 0]
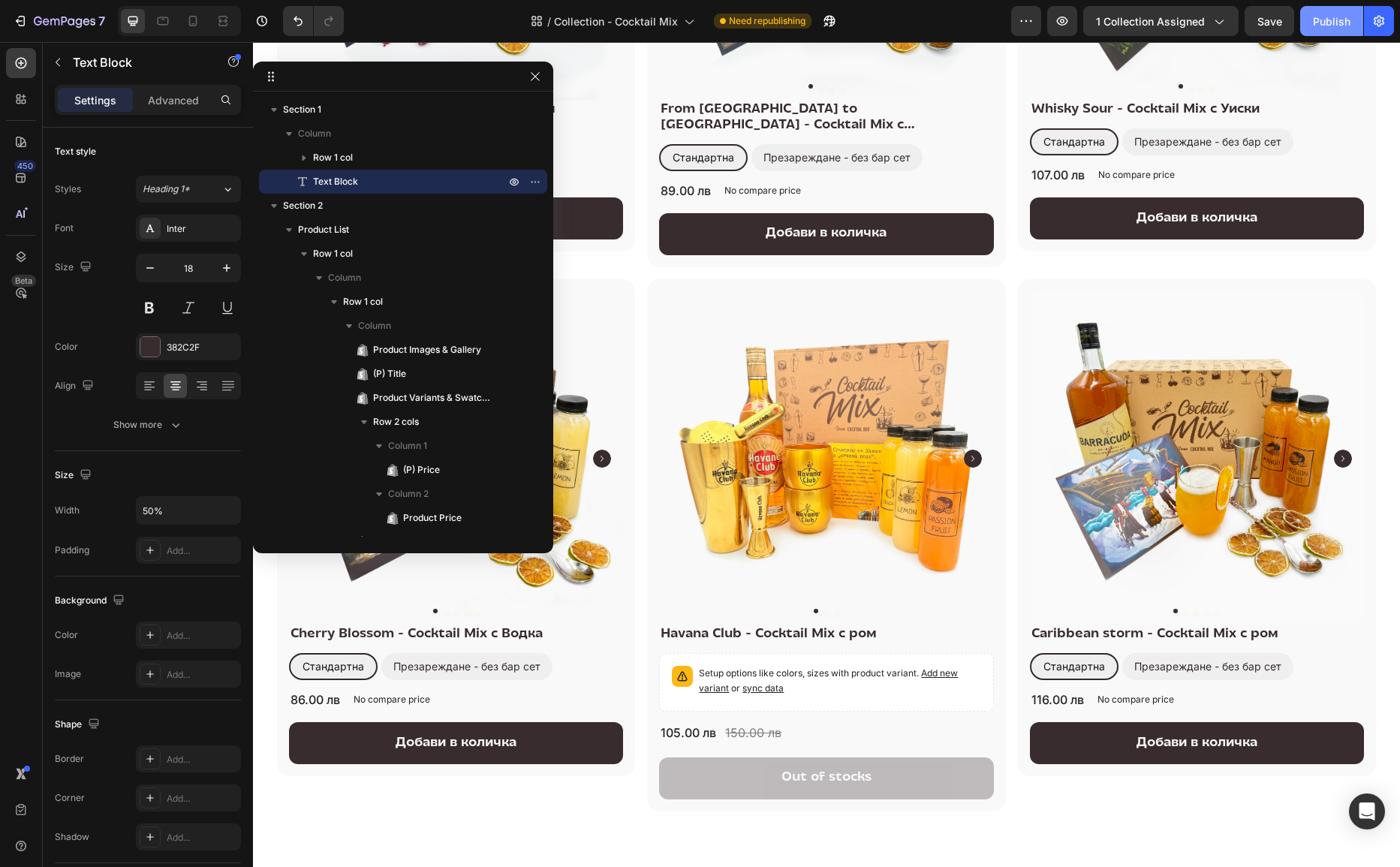
click at [1322, 23] on div "Publish" at bounding box center [1332, 21] width 38 height 16
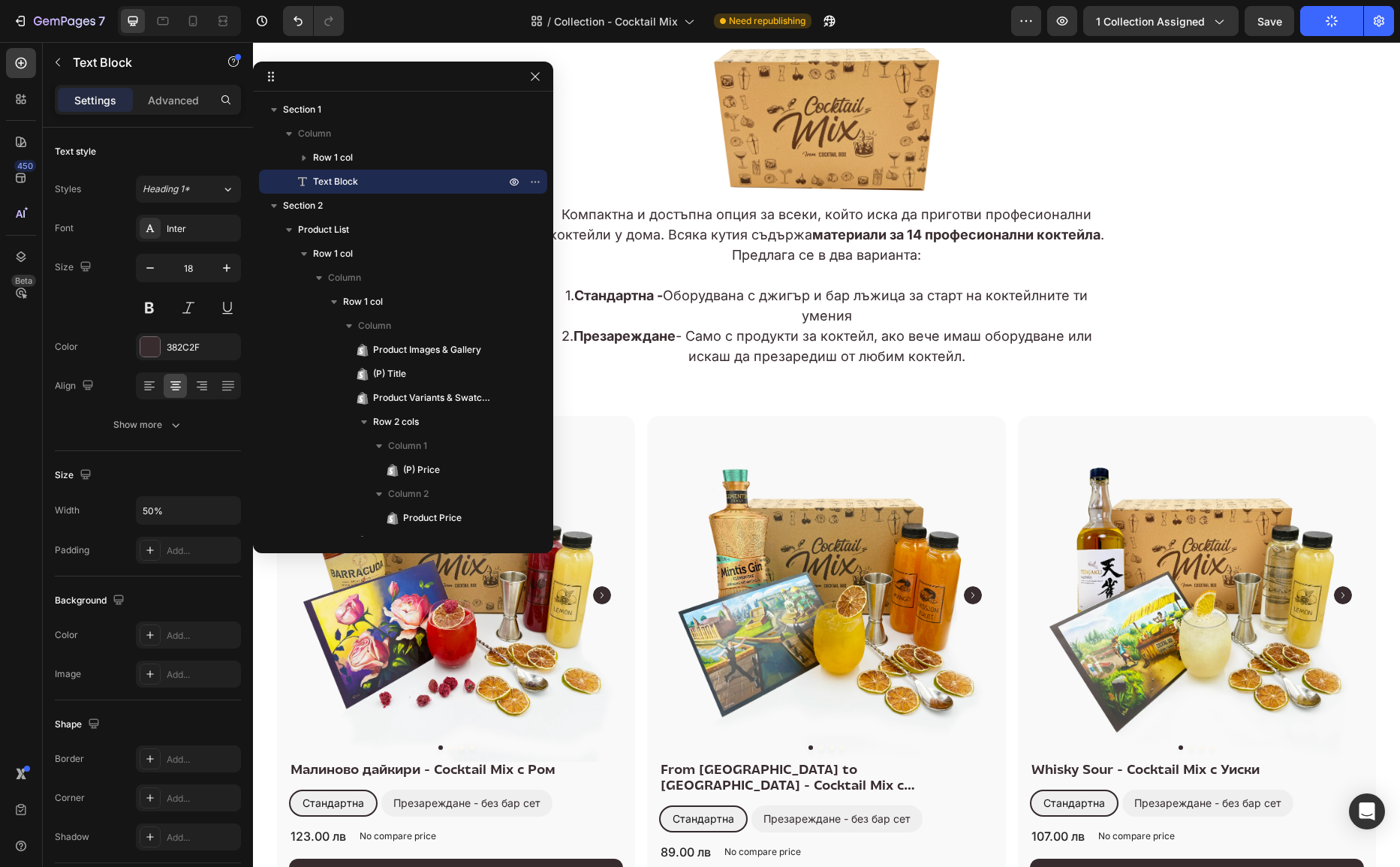
scroll to position [0, 0]
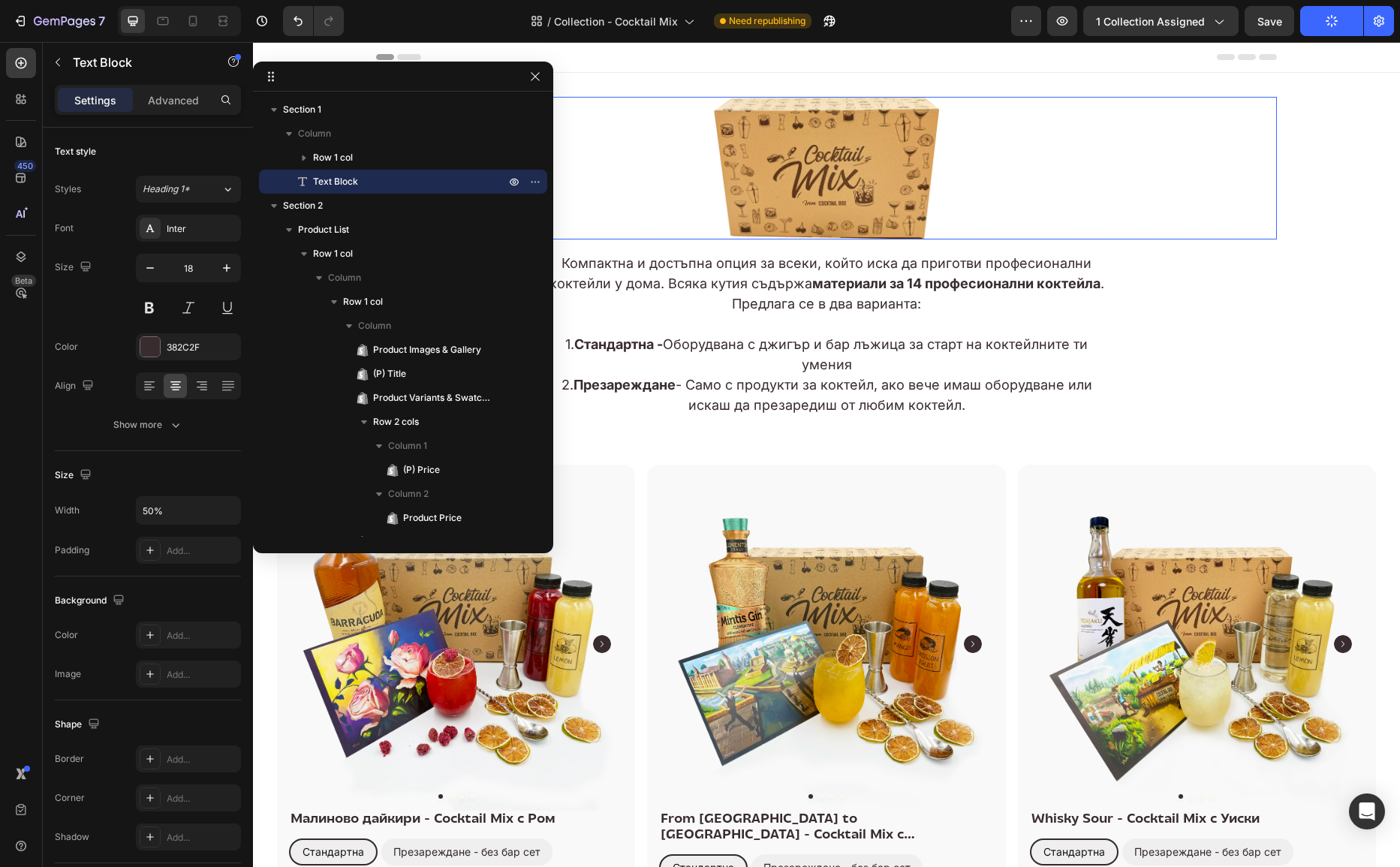
click at [874, 165] on img at bounding box center [826, 167] width 225 height 143
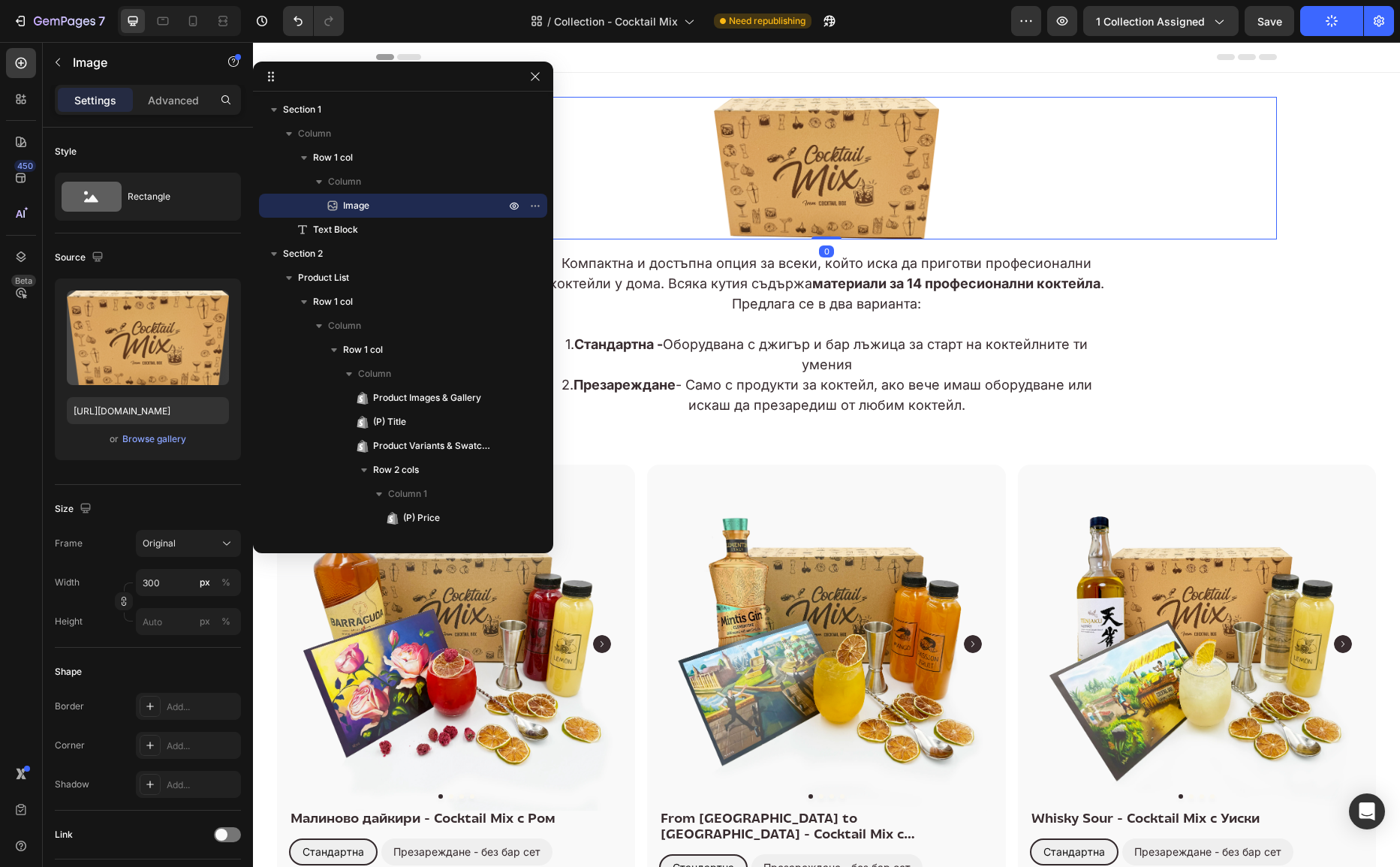
click at [1035, 147] on div at bounding box center [826, 167] width 901 height 143
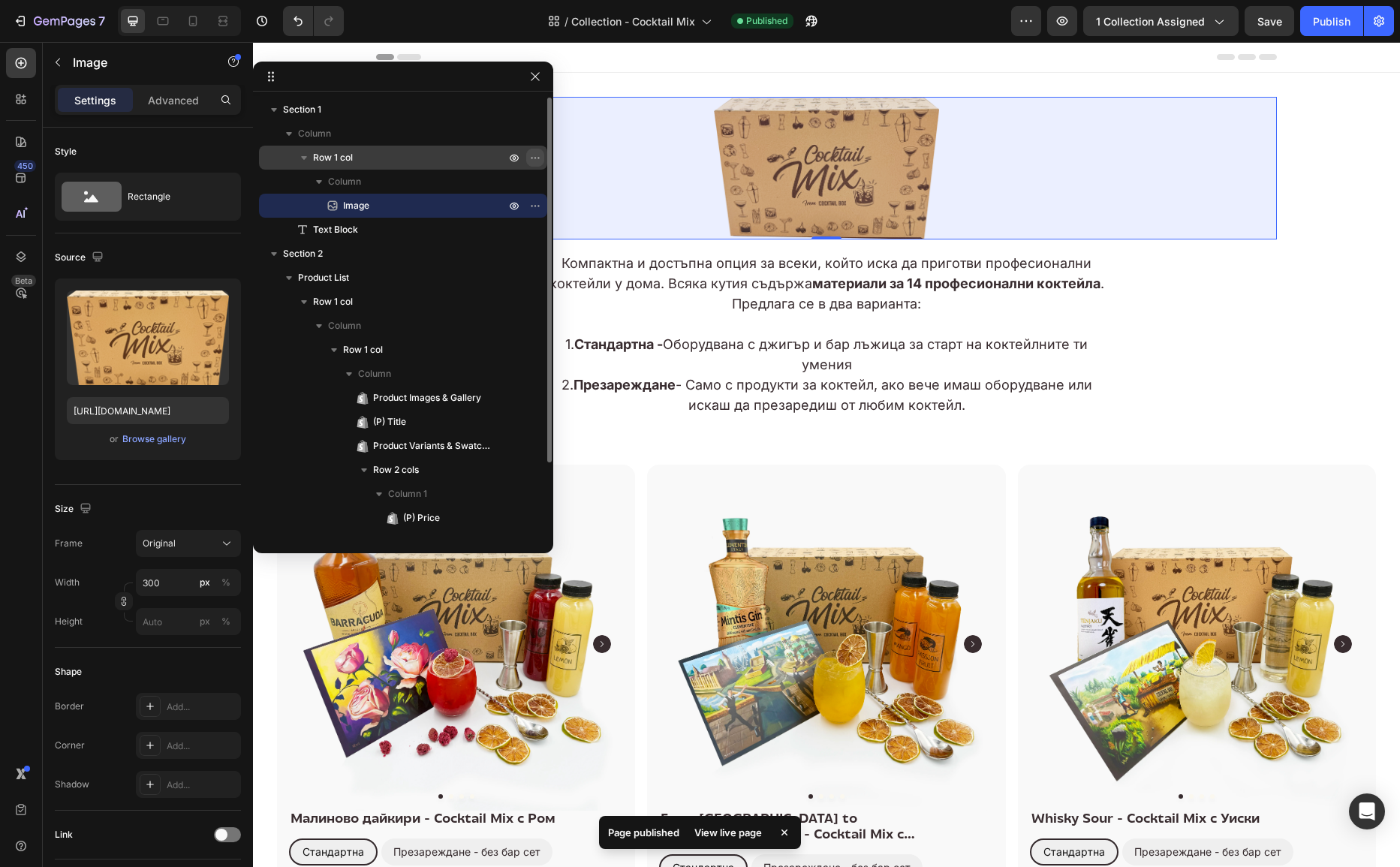
click at [535, 159] on icon "button" at bounding box center [536, 158] width 2 height 2
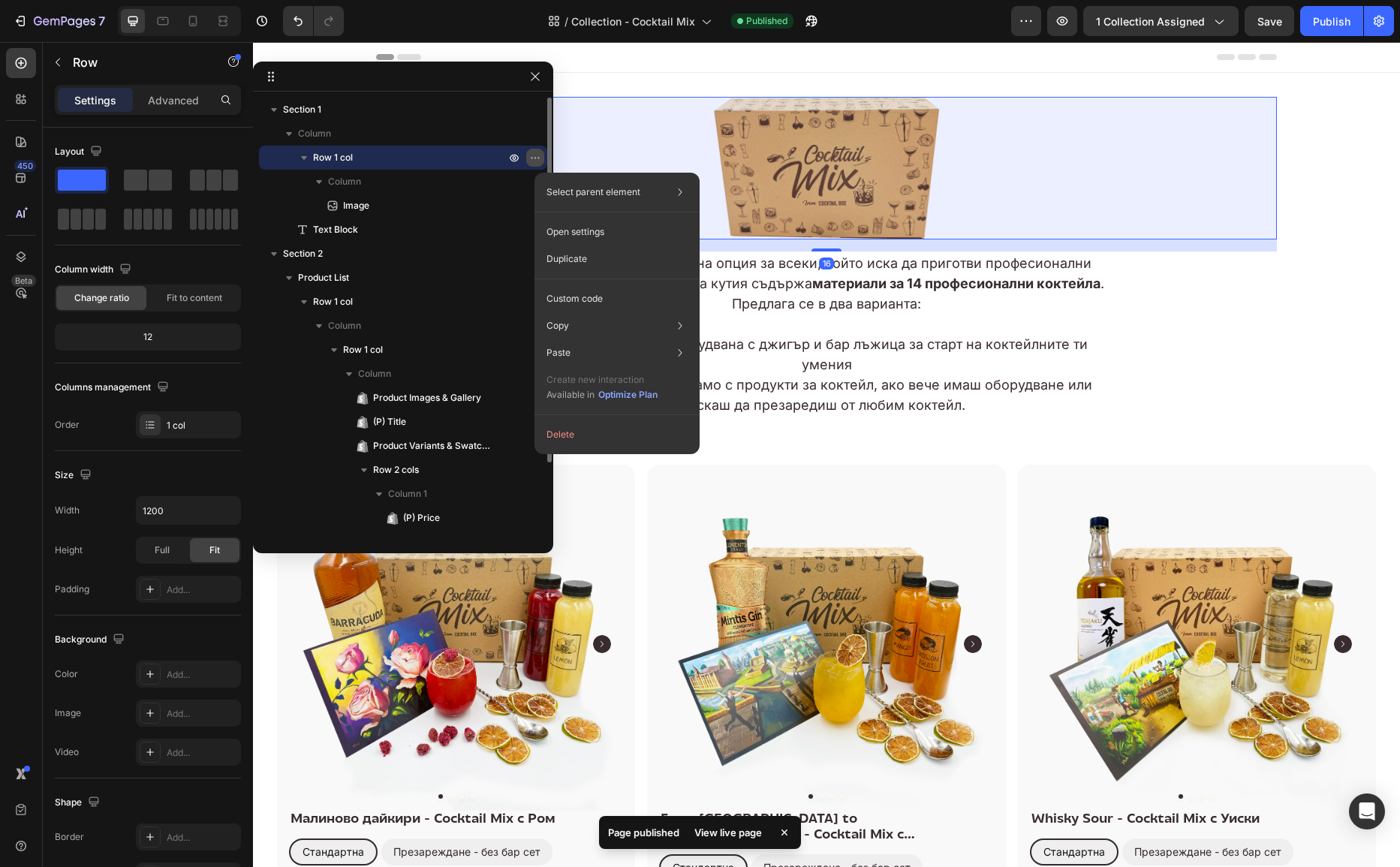
click at [535, 159] on icon "button" at bounding box center [536, 158] width 2 height 2
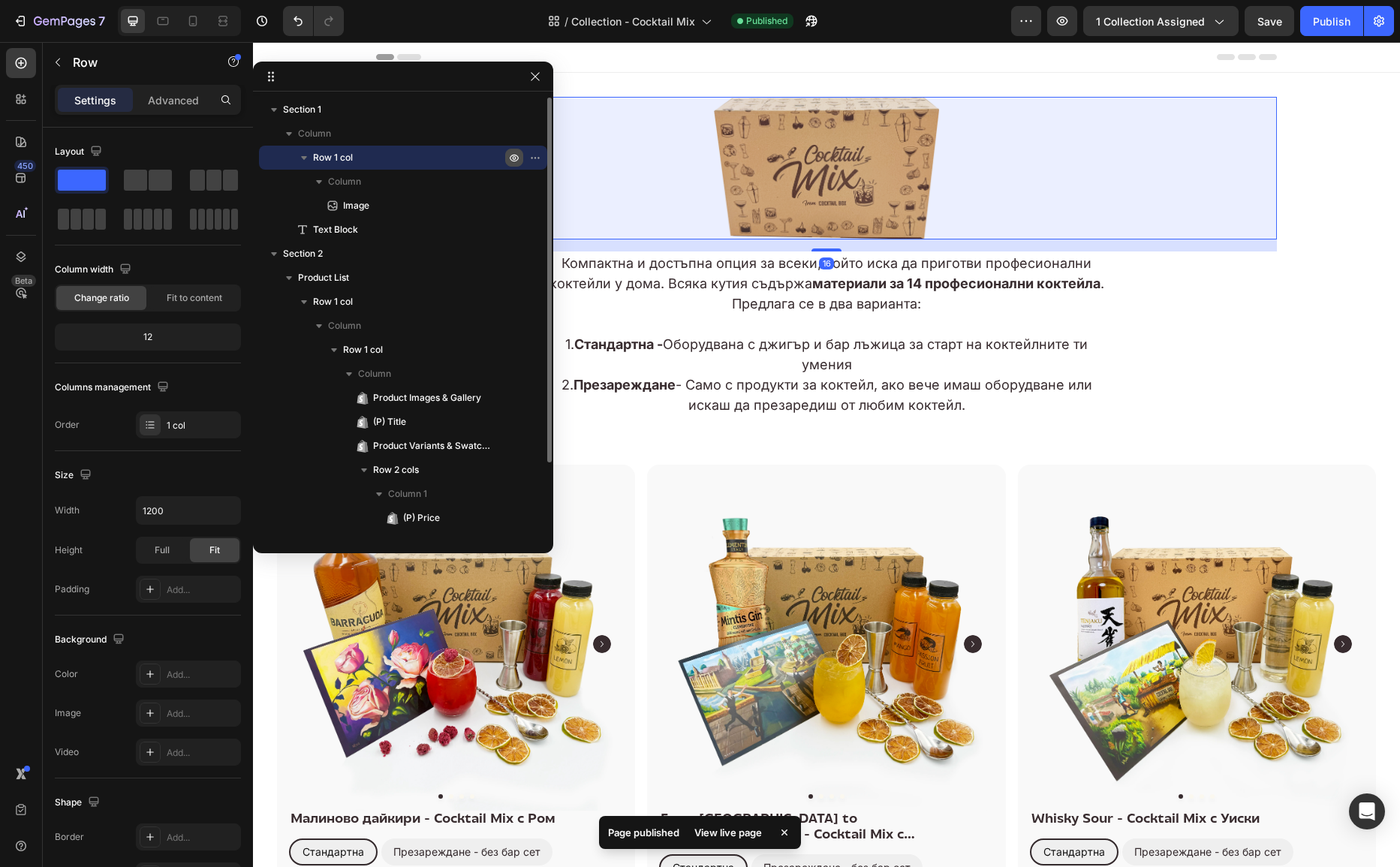
click at [516, 159] on icon "button" at bounding box center [515, 158] width 4 height 4
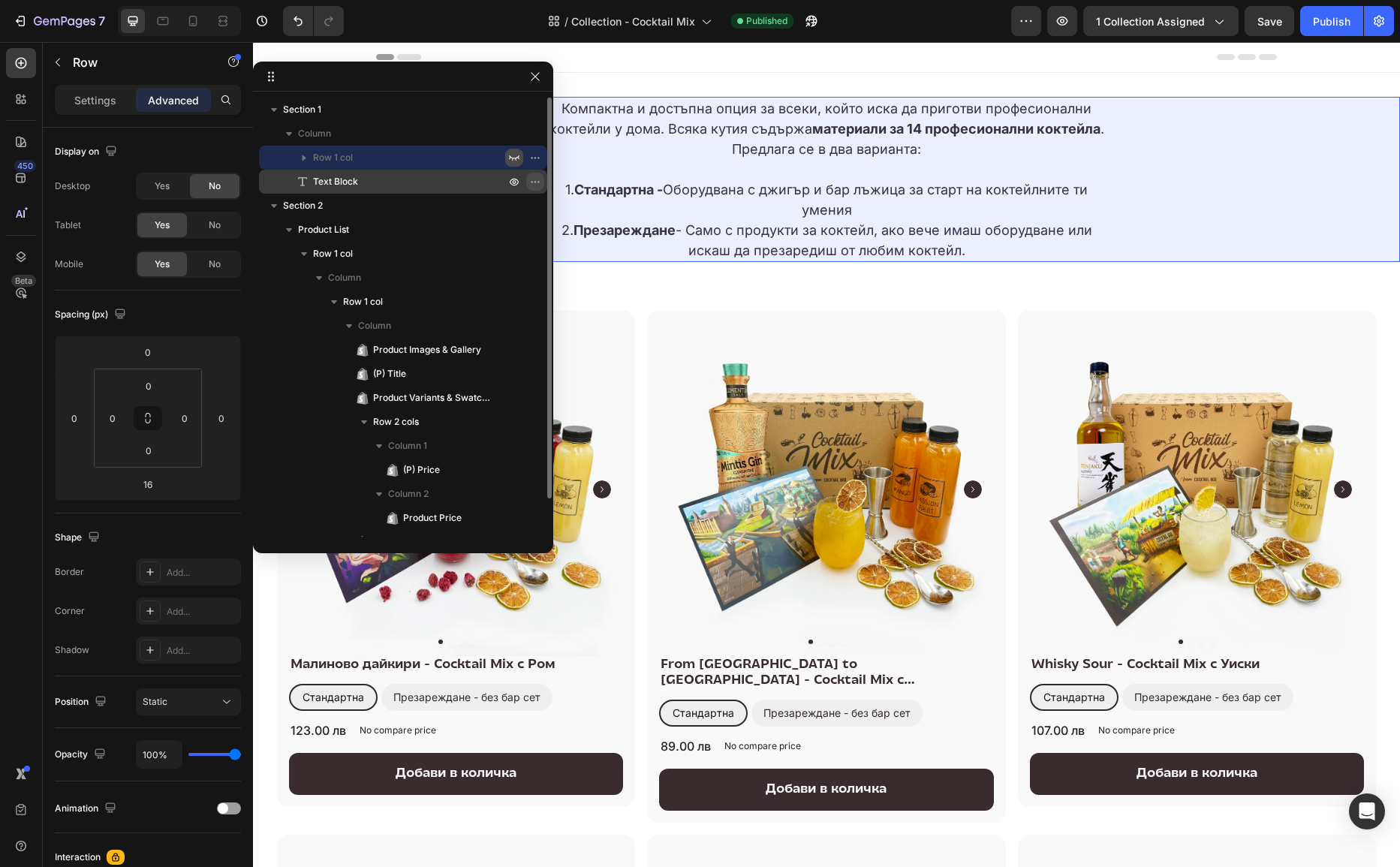
click at [531, 180] on icon "button" at bounding box center [535, 182] width 12 height 12
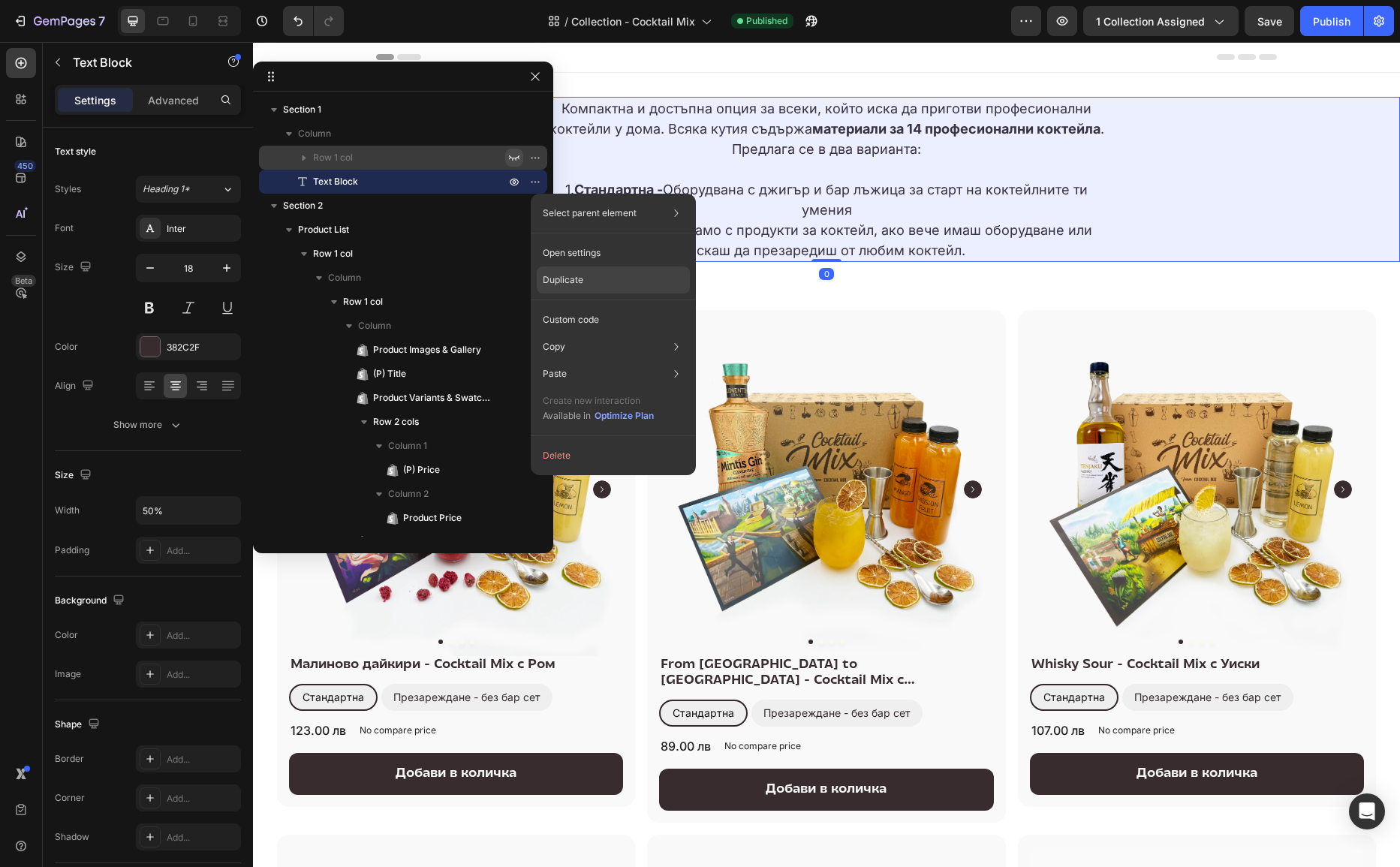
click at [580, 279] on p "Duplicate" at bounding box center [562, 280] width 41 height 13
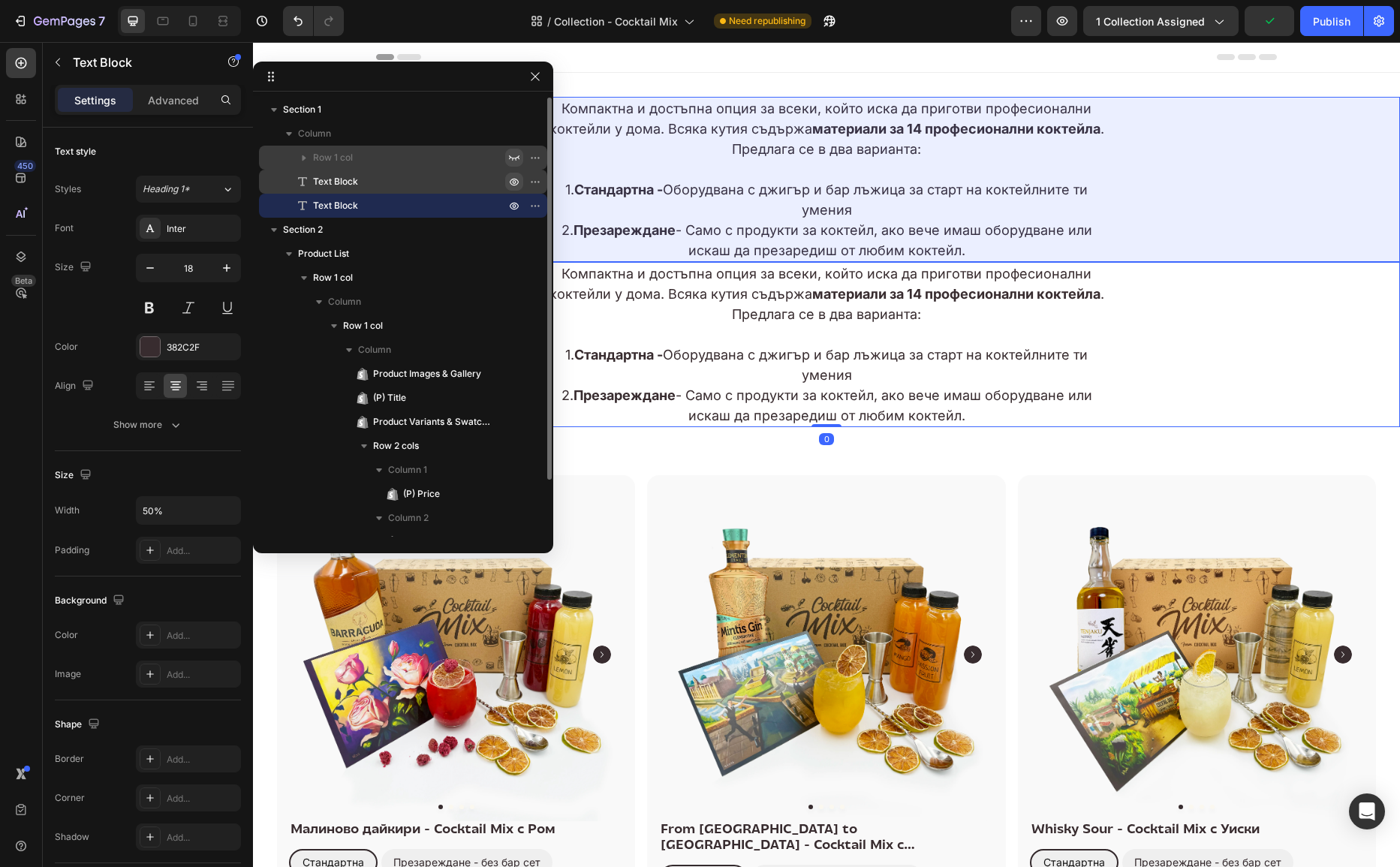
click at [514, 177] on icon "button" at bounding box center [514, 182] width 12 height 12
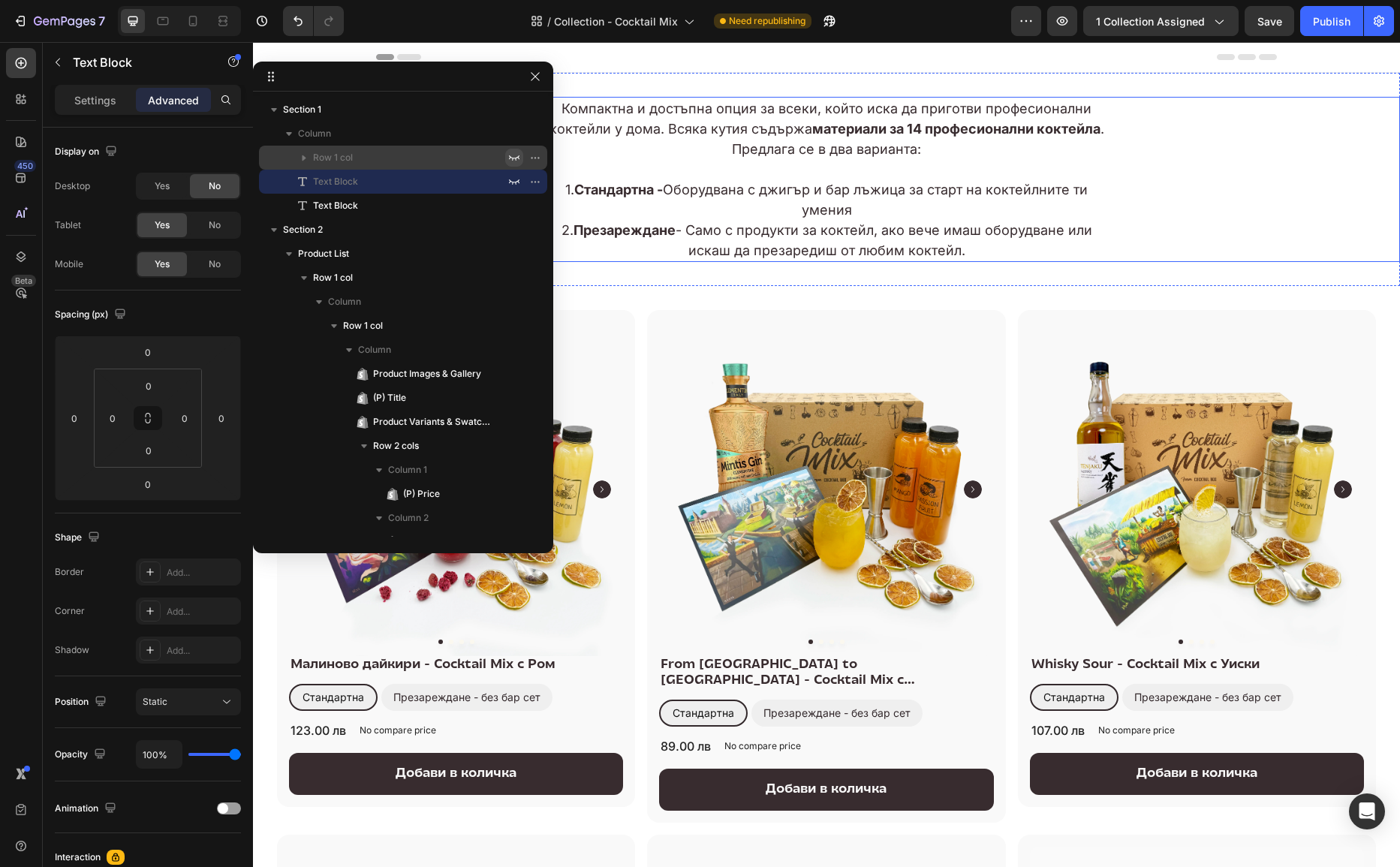
click at [787, 183] on p "1. Стандартна - Оборудвана с джигър и бар лъжица за старт на коктейлните ти уме…" at bounding box center [827, 199] width 571 height 41
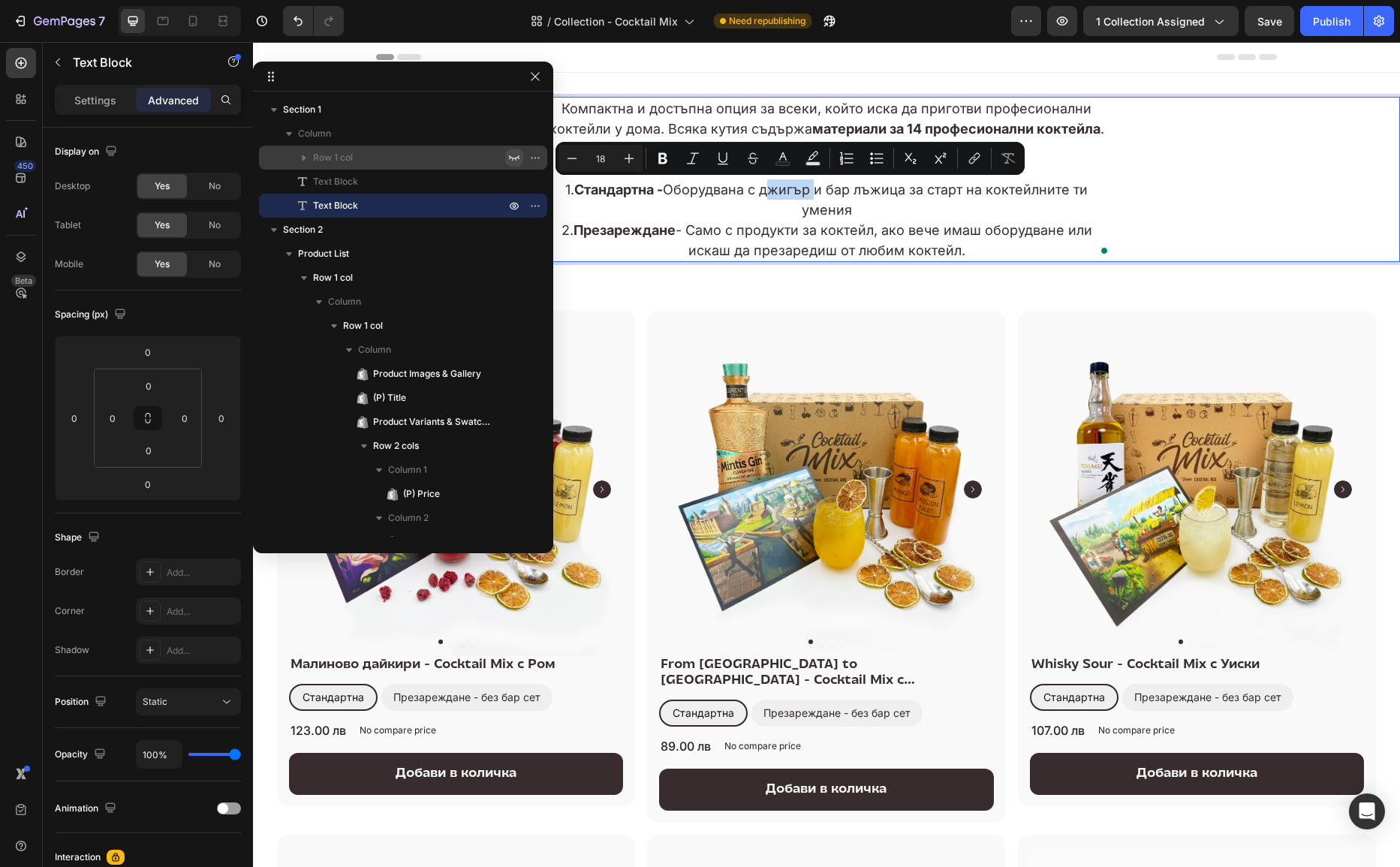
click at [1032, 118] on p "Компактна и достъпна опция за всеки, който иска да приготви професионални кокте…" at bounding box center [827, 129] width 571 height 61
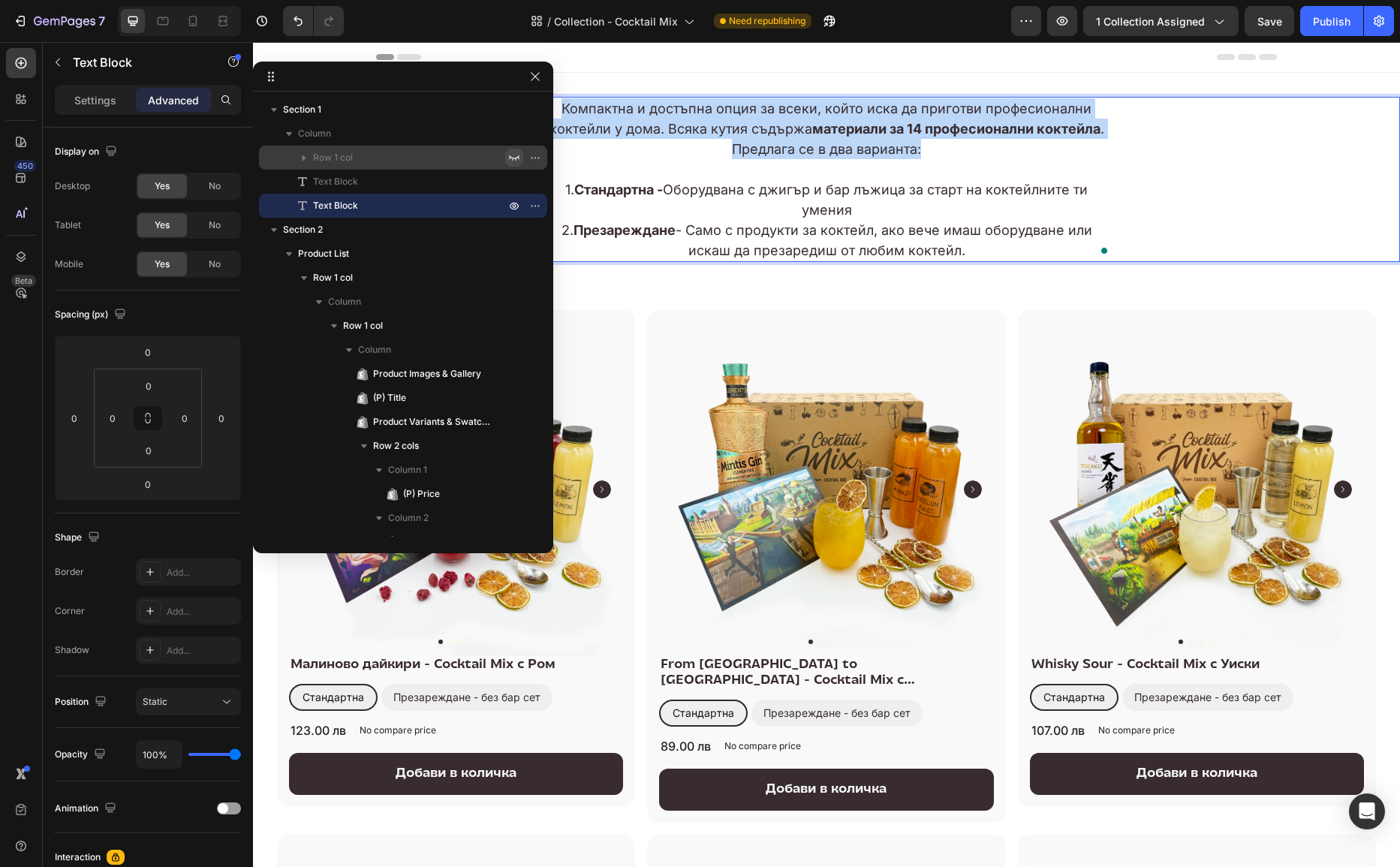
drag, startPoint x: 947, startPoint y: 145, endPoint x: 524, endPoint y: 52, distance: 433.1
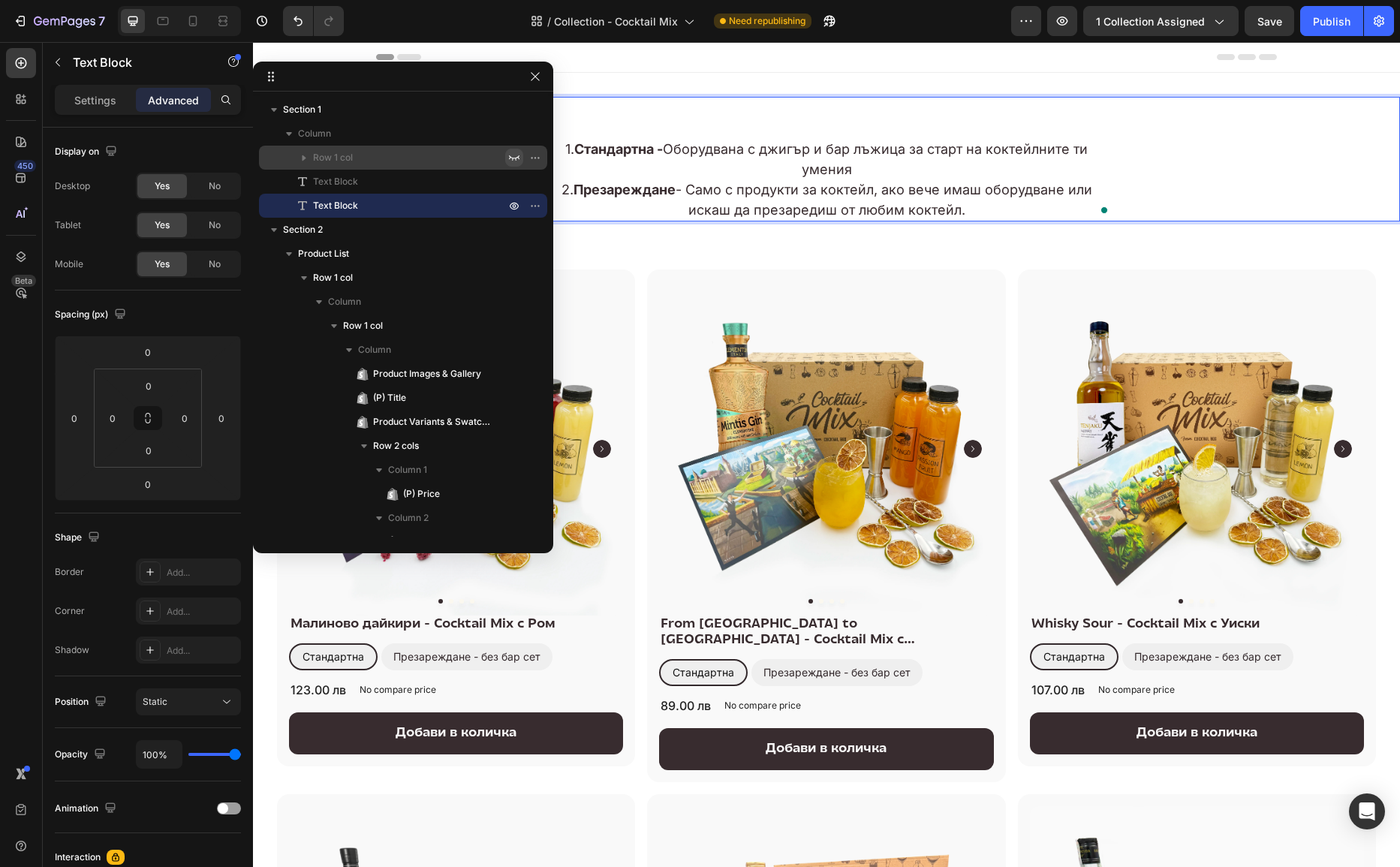
click at [582, 133] on p "Rich Text Editor. Editing area: main" at bounding box center [827, 129] width 571 height 20
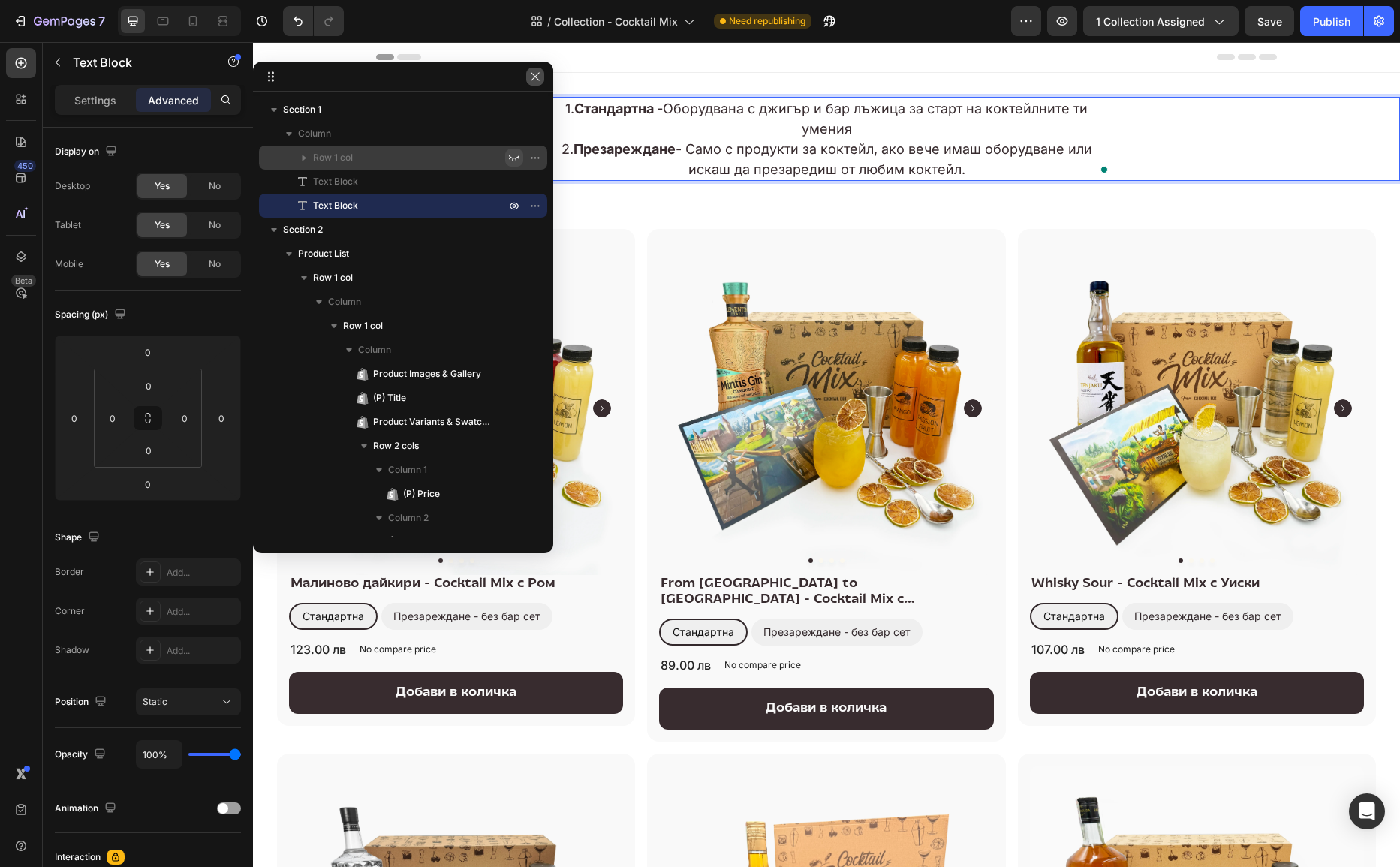
click at [539, 78] on icon "button" at bounding box center [535, 77] width 12 height 12
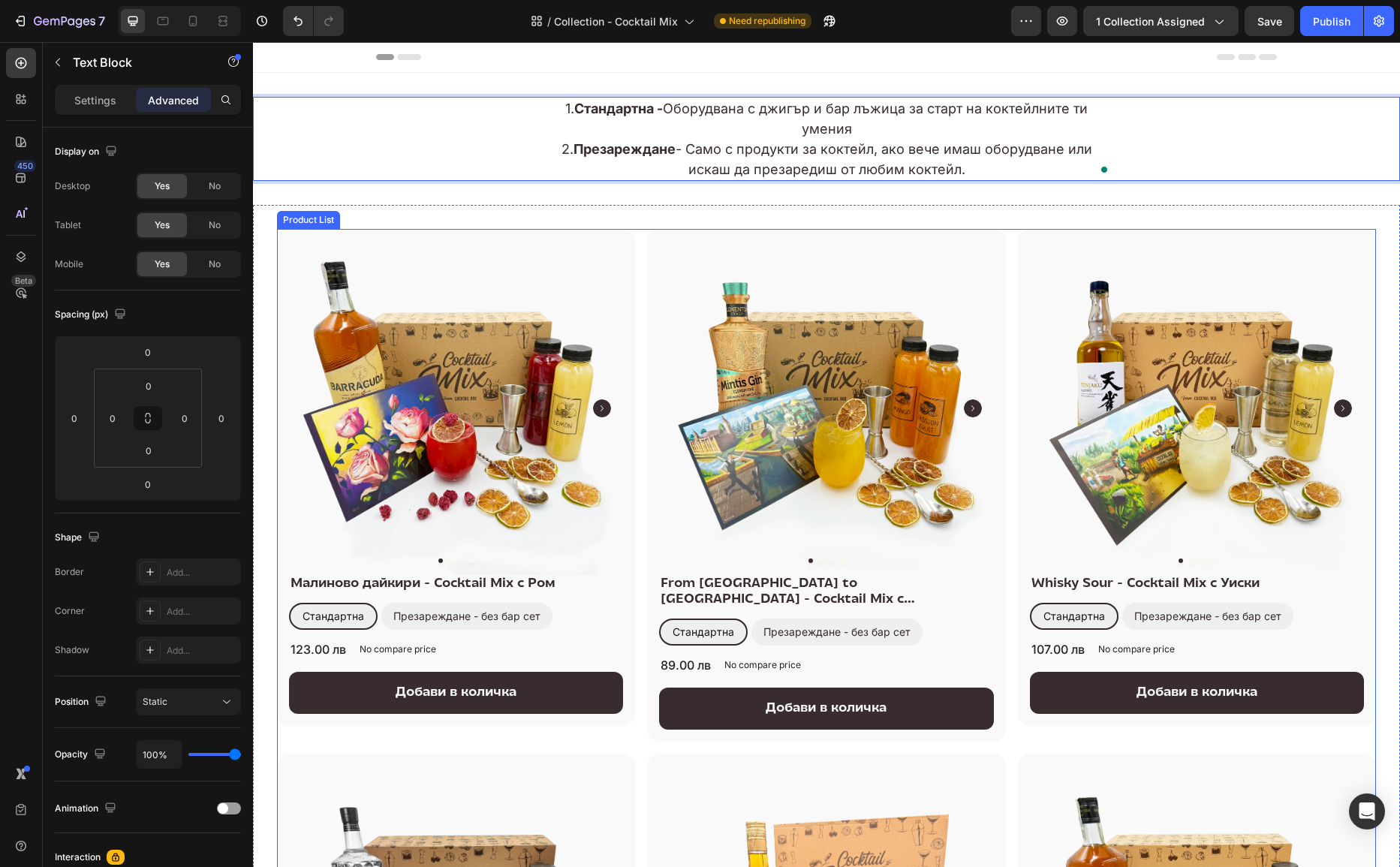
click at [644, 491] on div "Product Images & Gallery Малиново дайкири - Cocktail Mix с Ром (P) Title Станда…" at bounding box center [826, 757] width 1099 height 1057
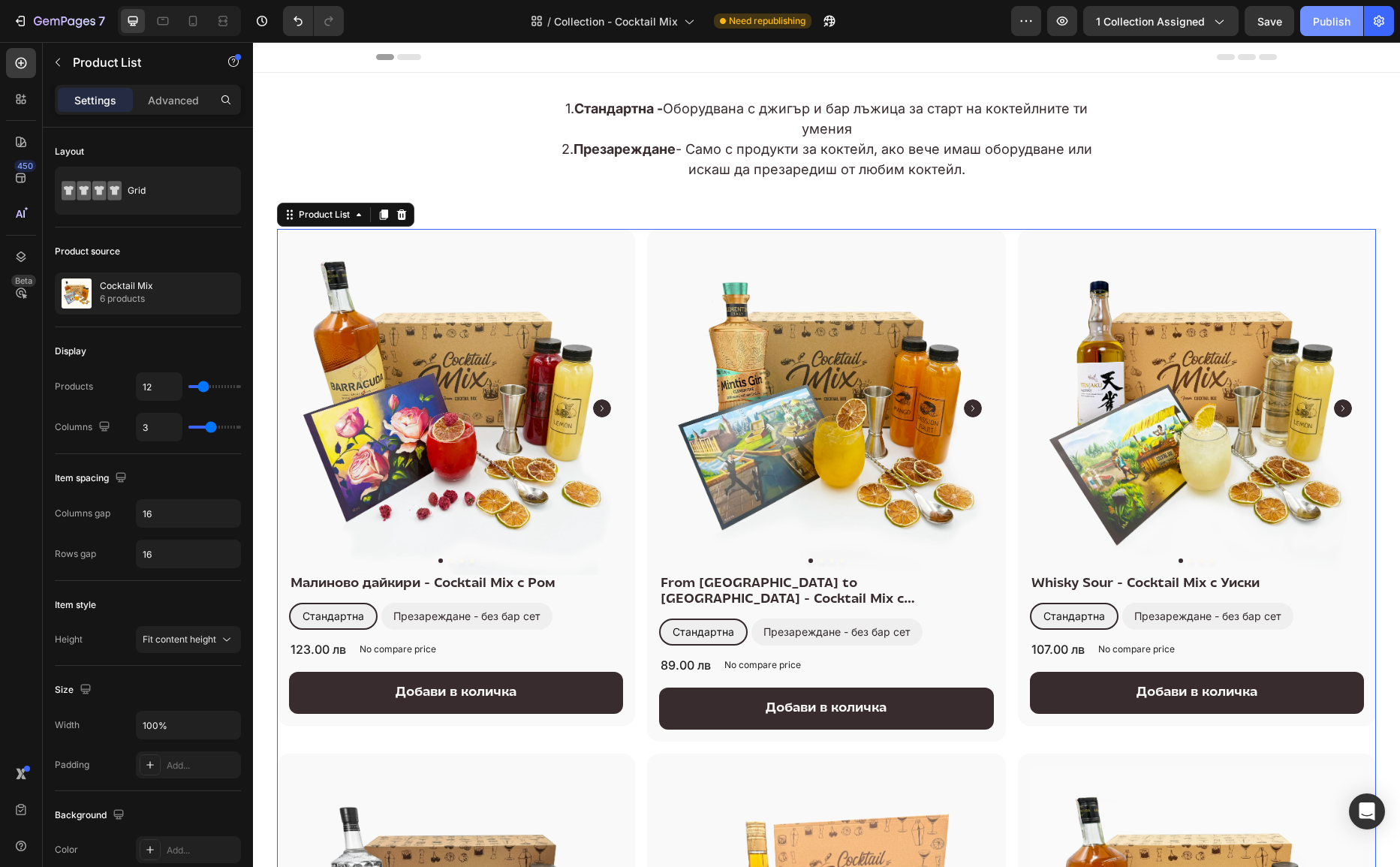
click at [1328, 29] on button "Publish" at bounding box center [1332, 21] width 63 height 30
click at [931, 129] on p "1. Стандартна - Оборудвана с джигър и бар лъжица за старт на коктейлните ти уме…" at bounding box center [827, 118] width 571 height 41
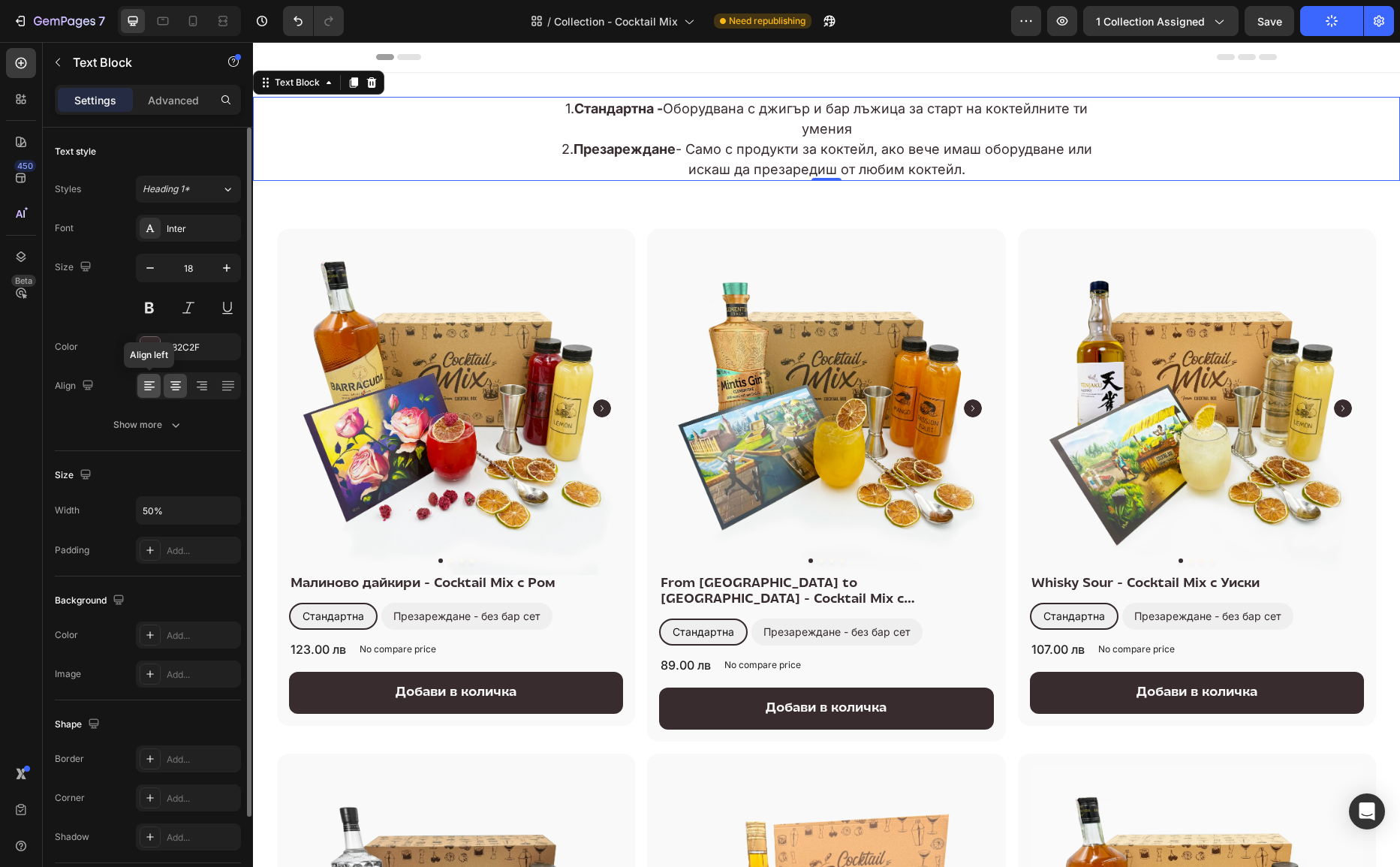
click at [147, 390] on icon at bounding box center [148, 390] width 8 height 2
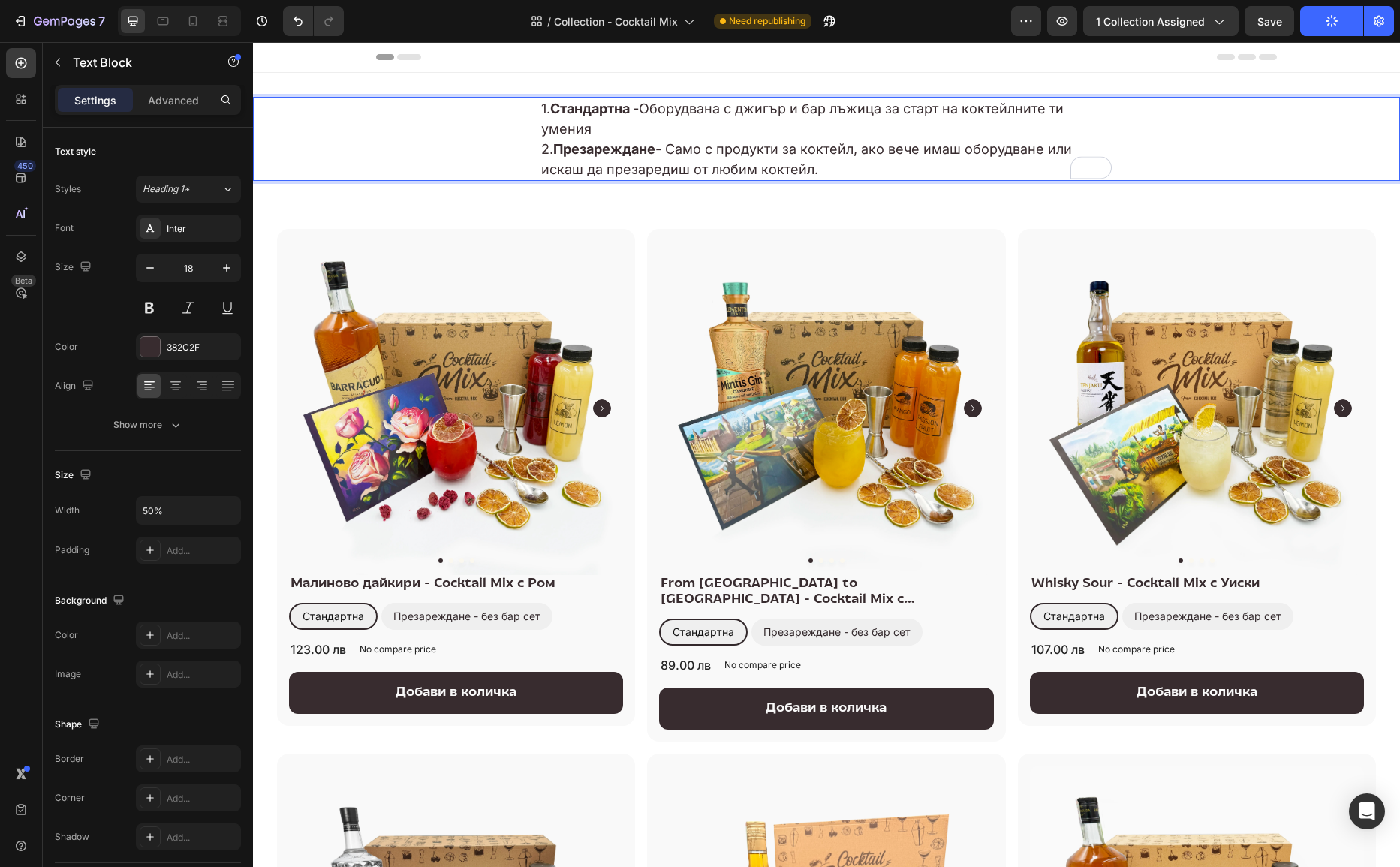
click at [545, 126] on p "1. Стандартна - Оборудвана с джигър и бар лъжица за старт на коктейлните ти уме…" at bounding box center [827, 118] width 571 height 41
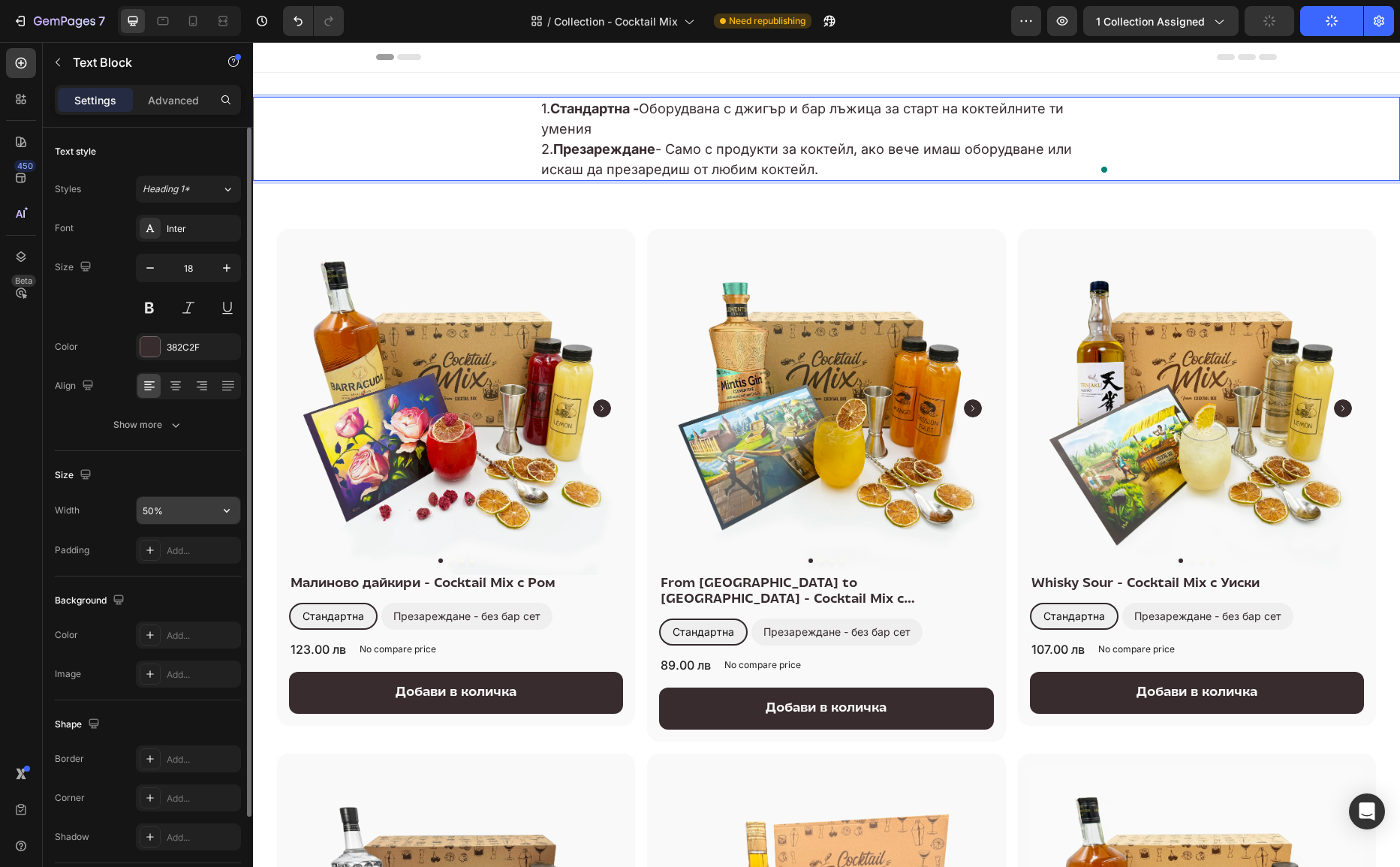
click at [184, 512] on input "50%" at bounding box center [189, 511] width 104 height 27
click at [217, 510] on button "button" at bounding box center [227, 511] width 27 height 27
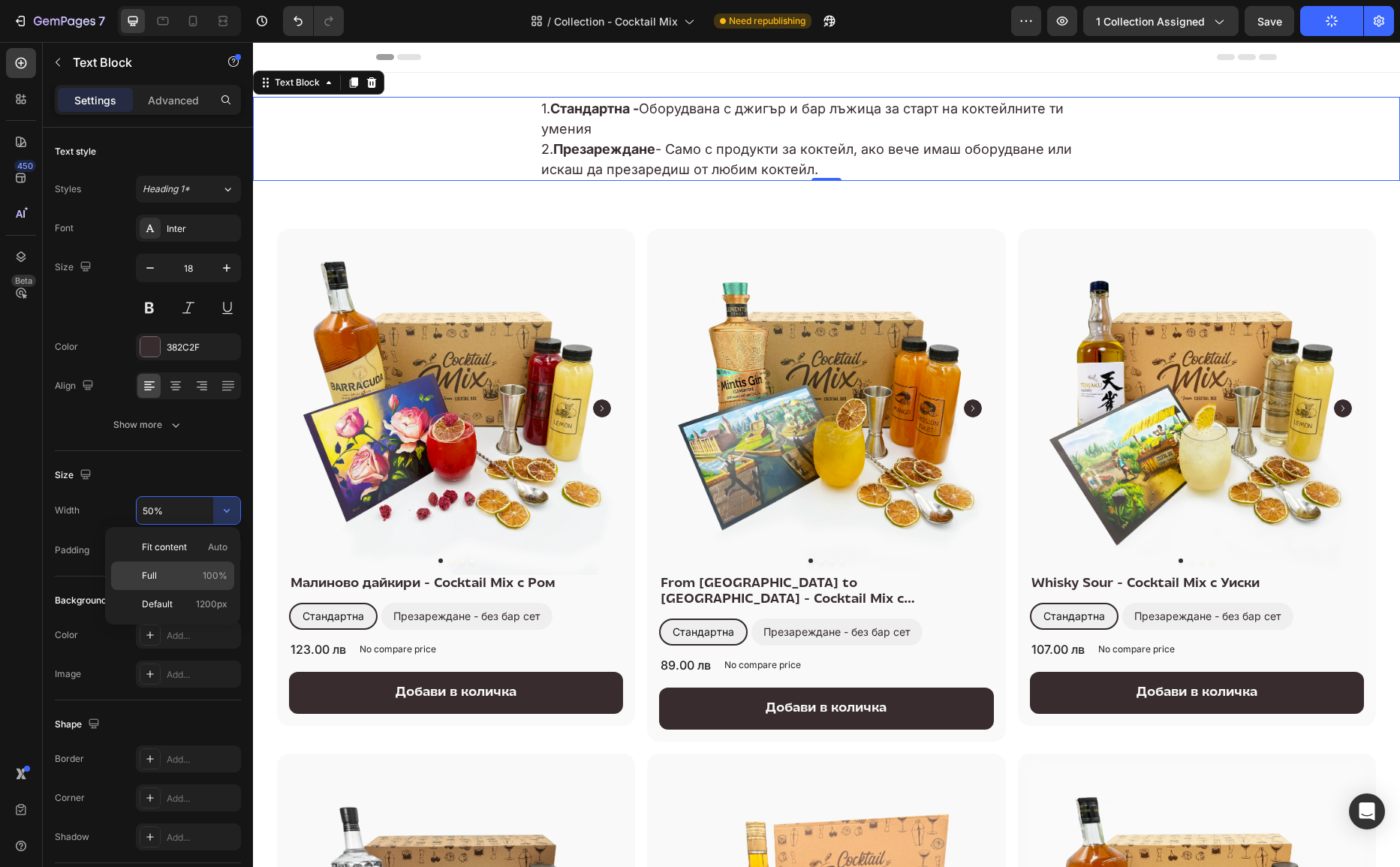
click at [173, 571] on p "Full 100%" at bounding box center [184, 576] width 86 height 13
type input "100%"
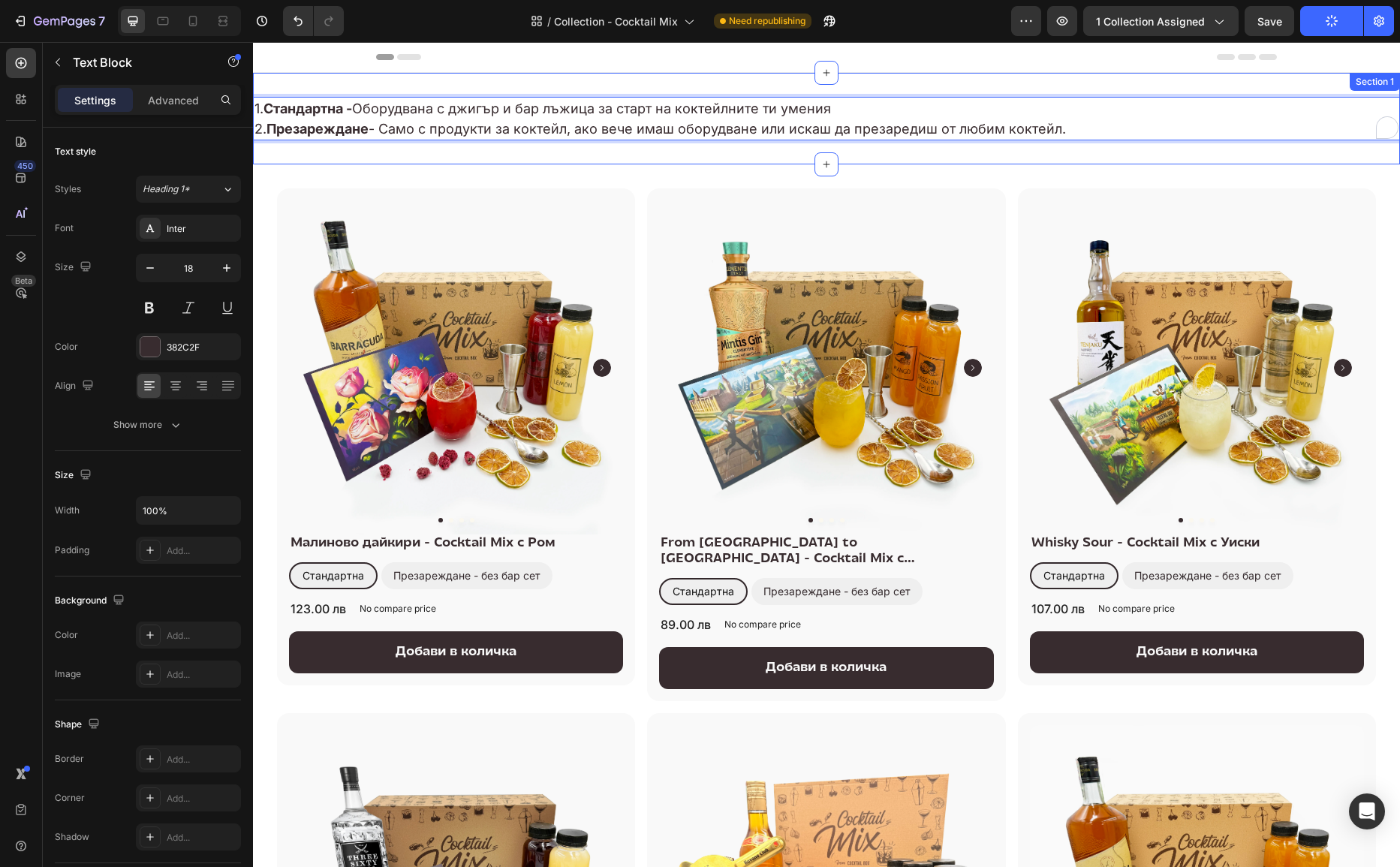
click at [1097, 157] on div "Image Row Компактна и достъпна опция за всеки, който иска да приготви професион…" at bounding box center [827, 118] width 1148 height 92
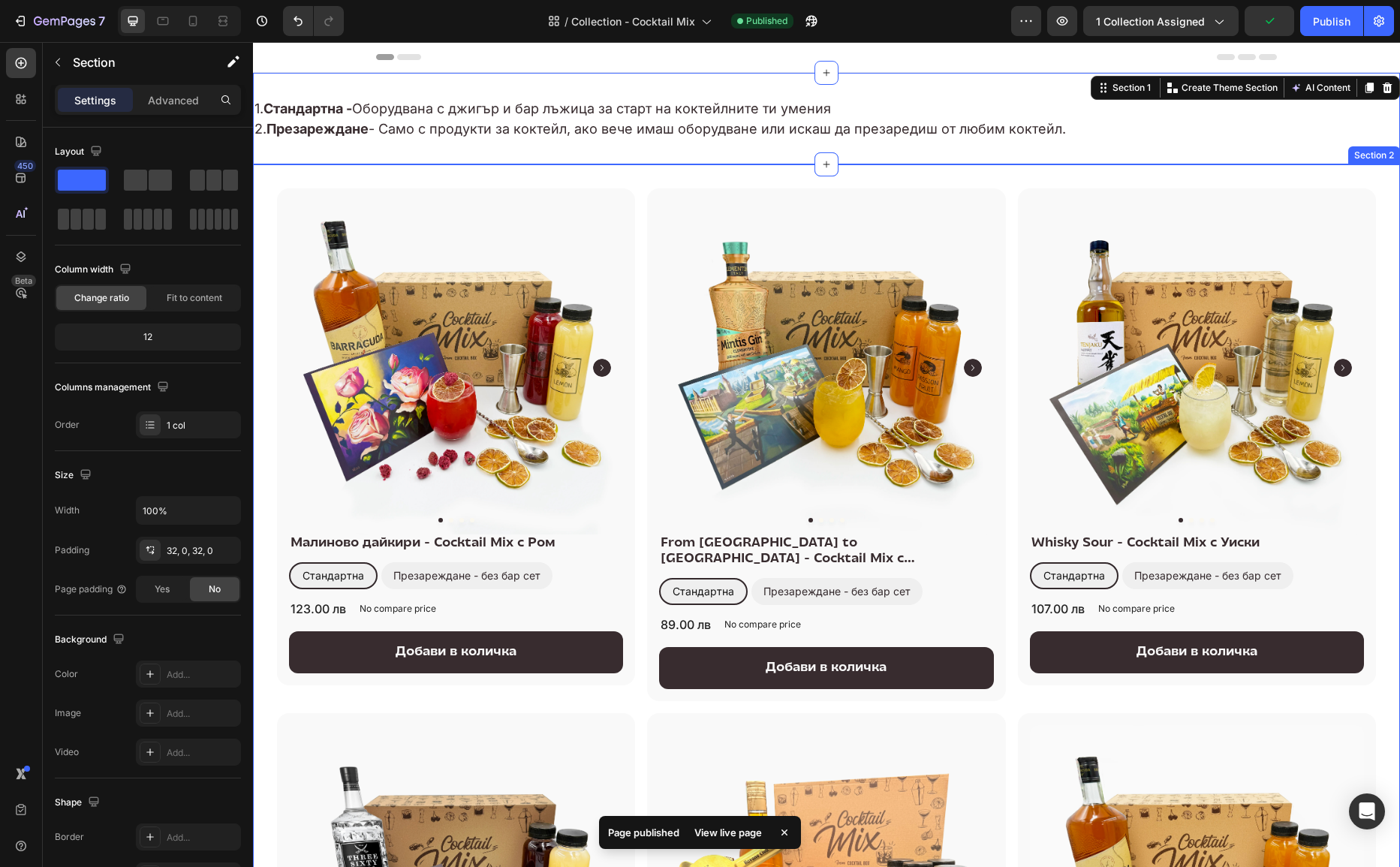
click at [269, 199] on div "Product Images & Gallery Малиново дайкири - Cocktail Mix с Ром (P) Title Станда…" at bounding box center [827, 717] width 1148 height 1105
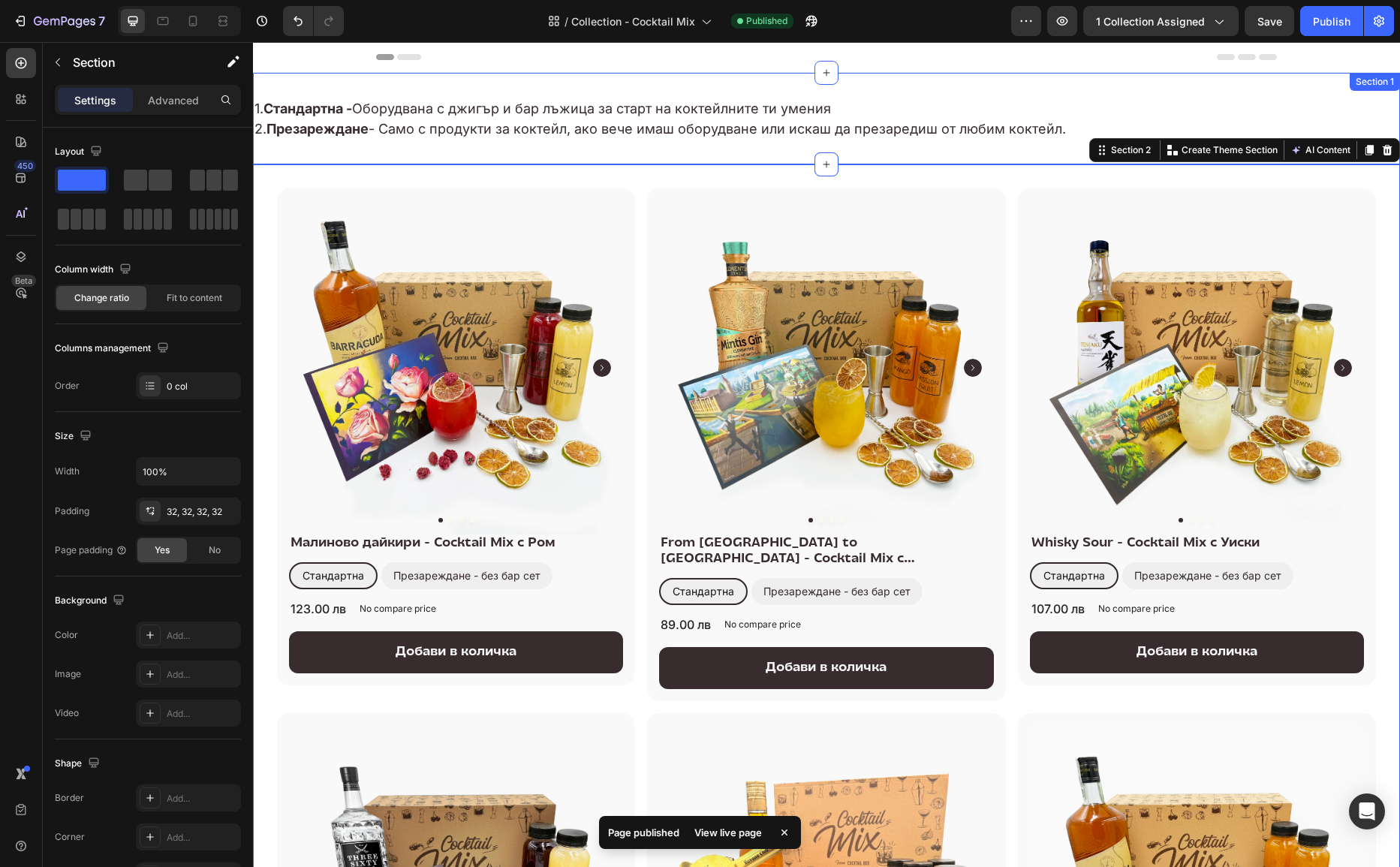
click at [868, 83] on div "Image Row Компактна и достъпна опция за всеки, който иска да приготви професион…" at bounding box center [827, 118] width 1148 height 92
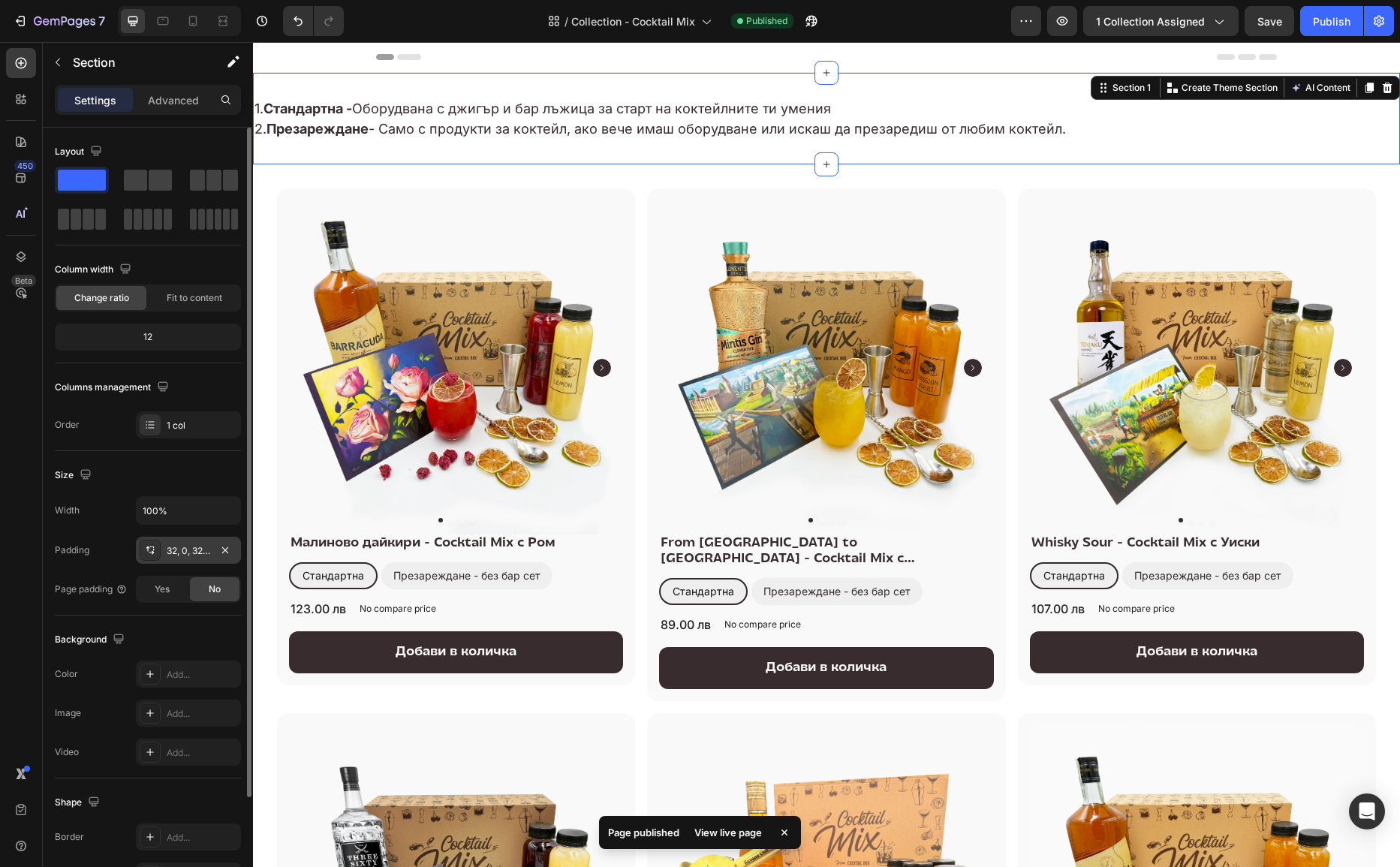
click at [164, 546] on div "32, 0, 32, 0" at bounding box center [188, 550] width 105 height 27
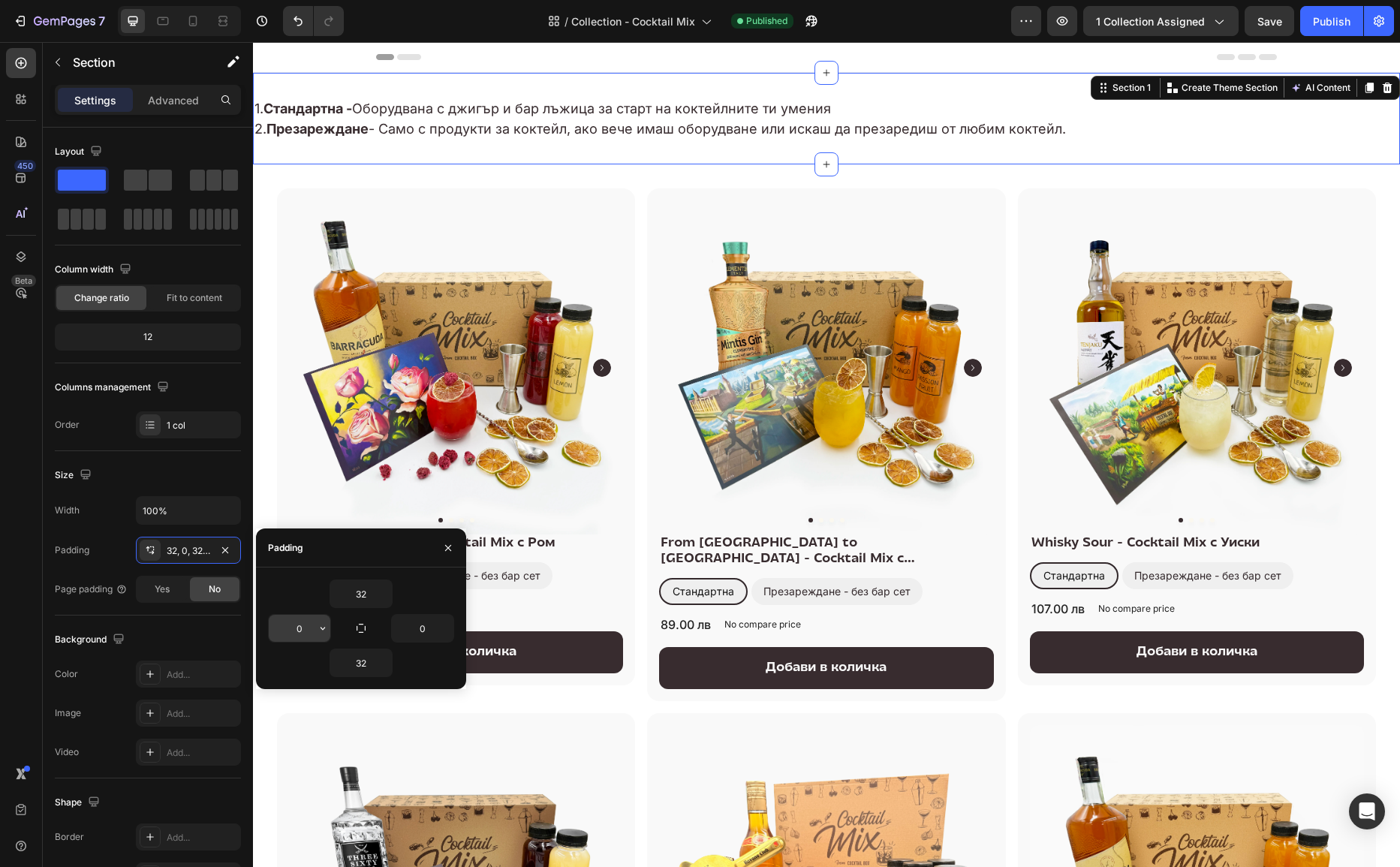
click at [303, 618] on input "0" at bounding box center [299, 629] width 61 height 27
type input "32"
click at [430, 622] on input "0" at bounding box center [423, 629] width 61 height 27
type input "32"
click at [371, 655] on input "32" at bounding box center [360, 663] width 61 height 27
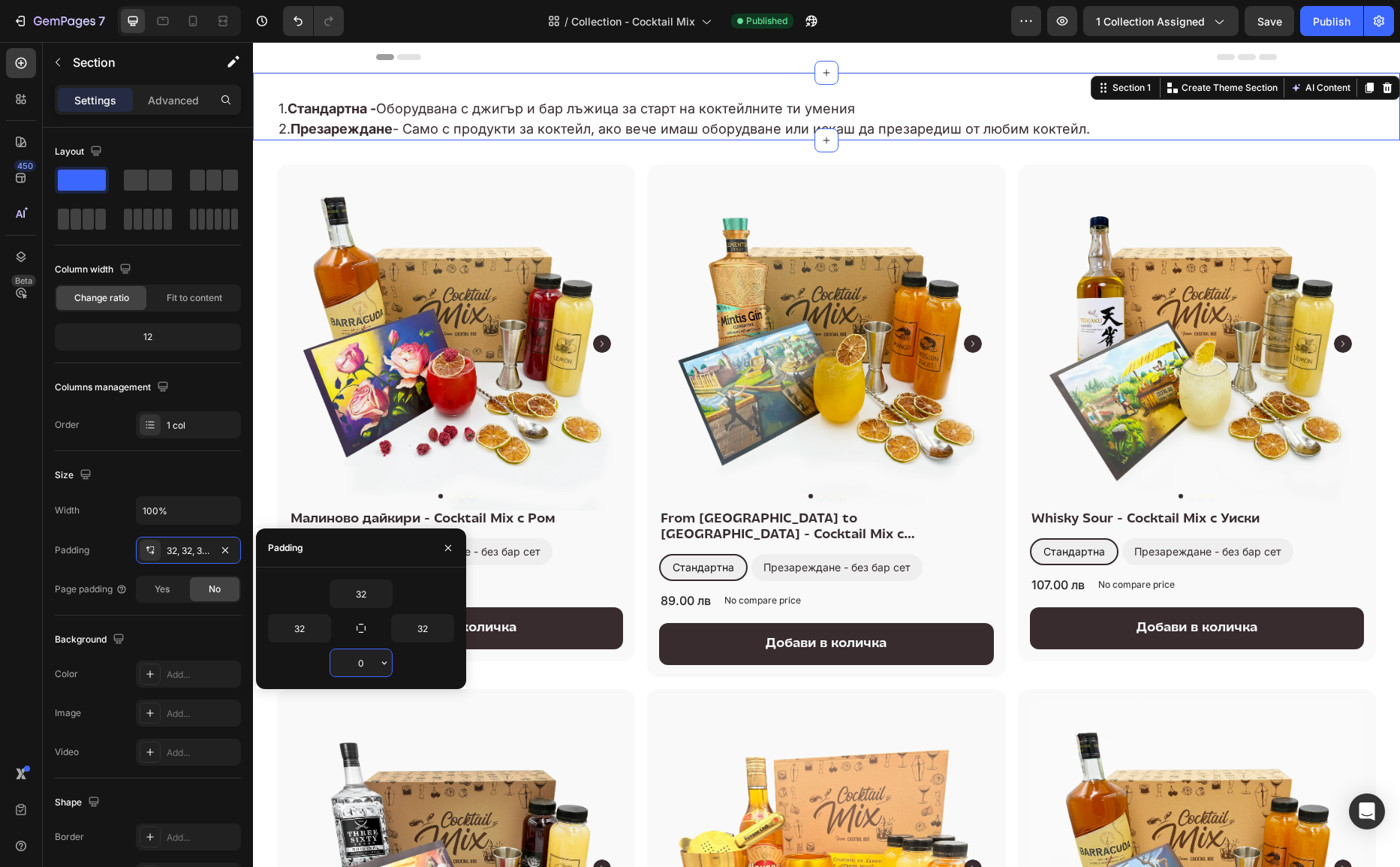
type input "0"
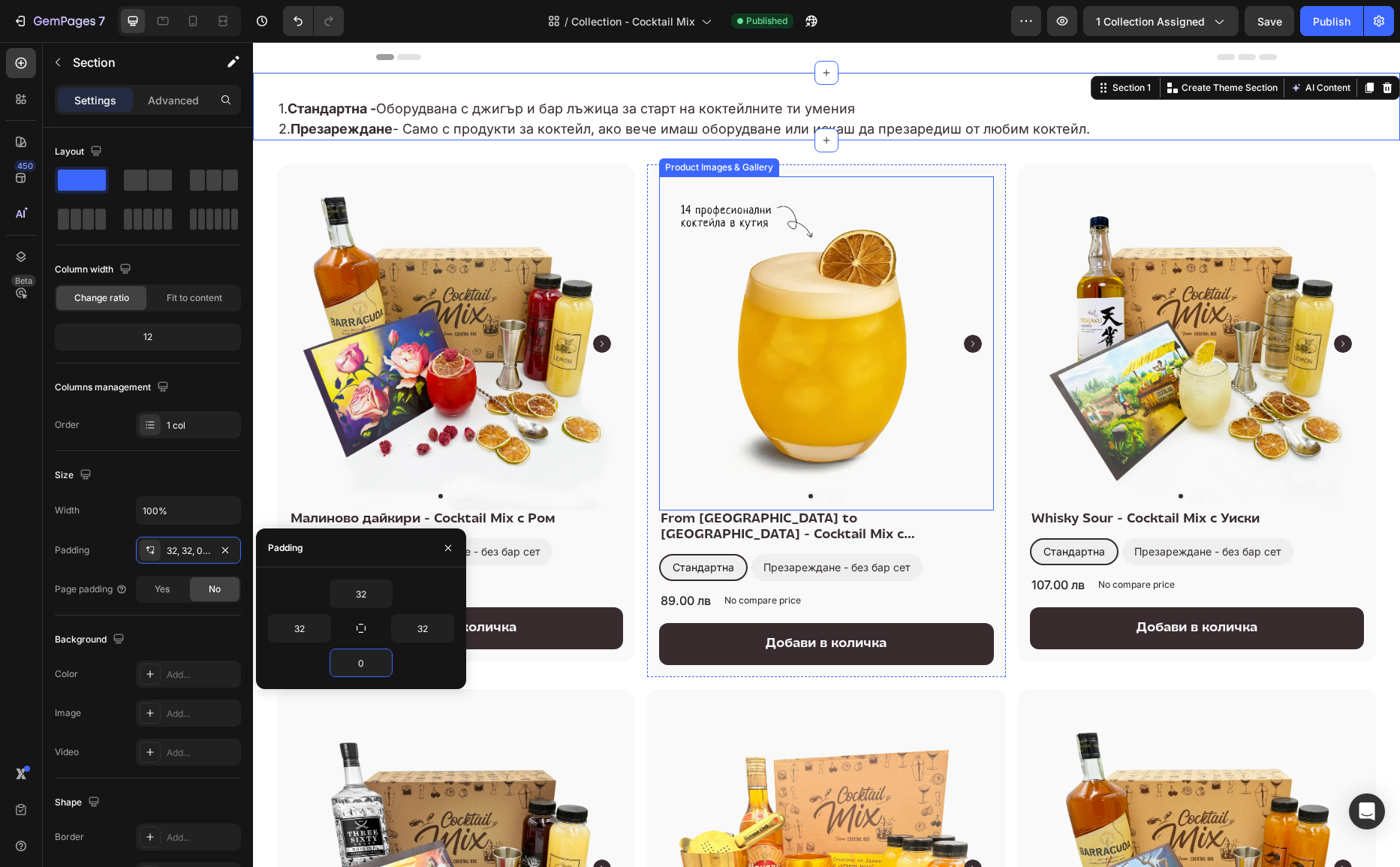
click at [693, 182] on img at bounding box center [825, 343] width 334 height 334
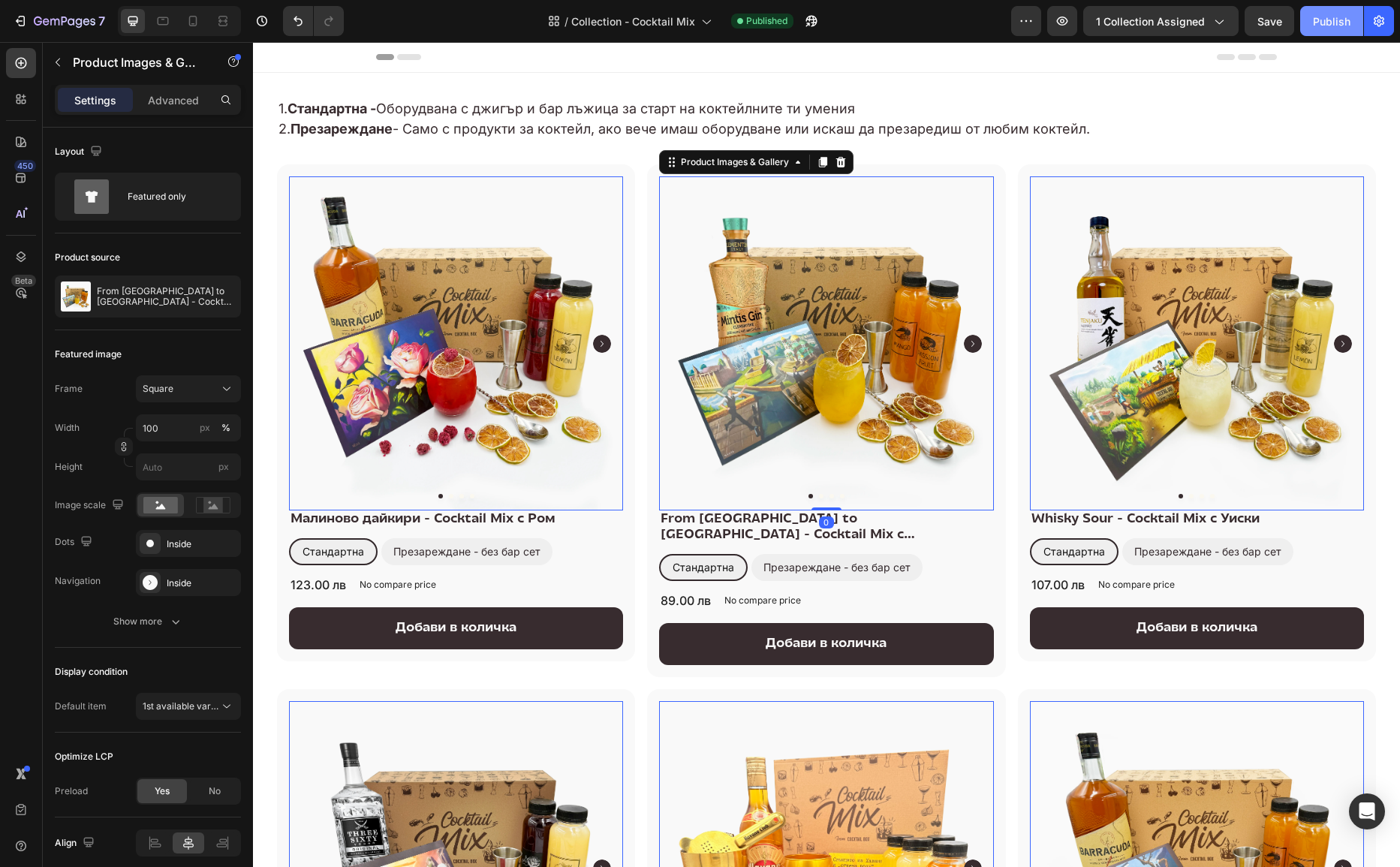
click at [1335, 17] on div "Publish" at bounding box center [1332, 21] width 38 height 16
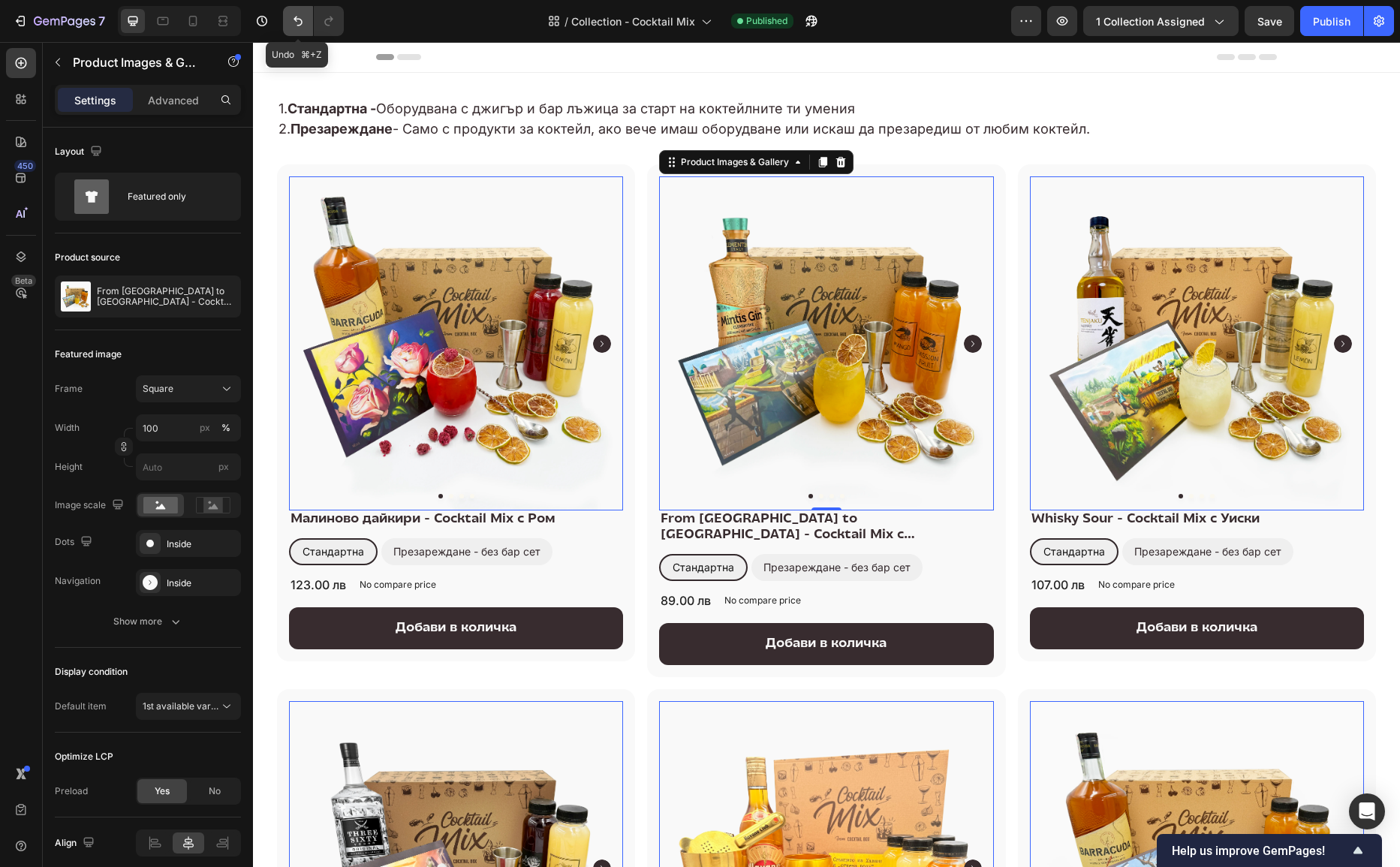
click at [298, 21] on icon "Undo/Redo" at bounding box center [298, 21] width 15 height 15
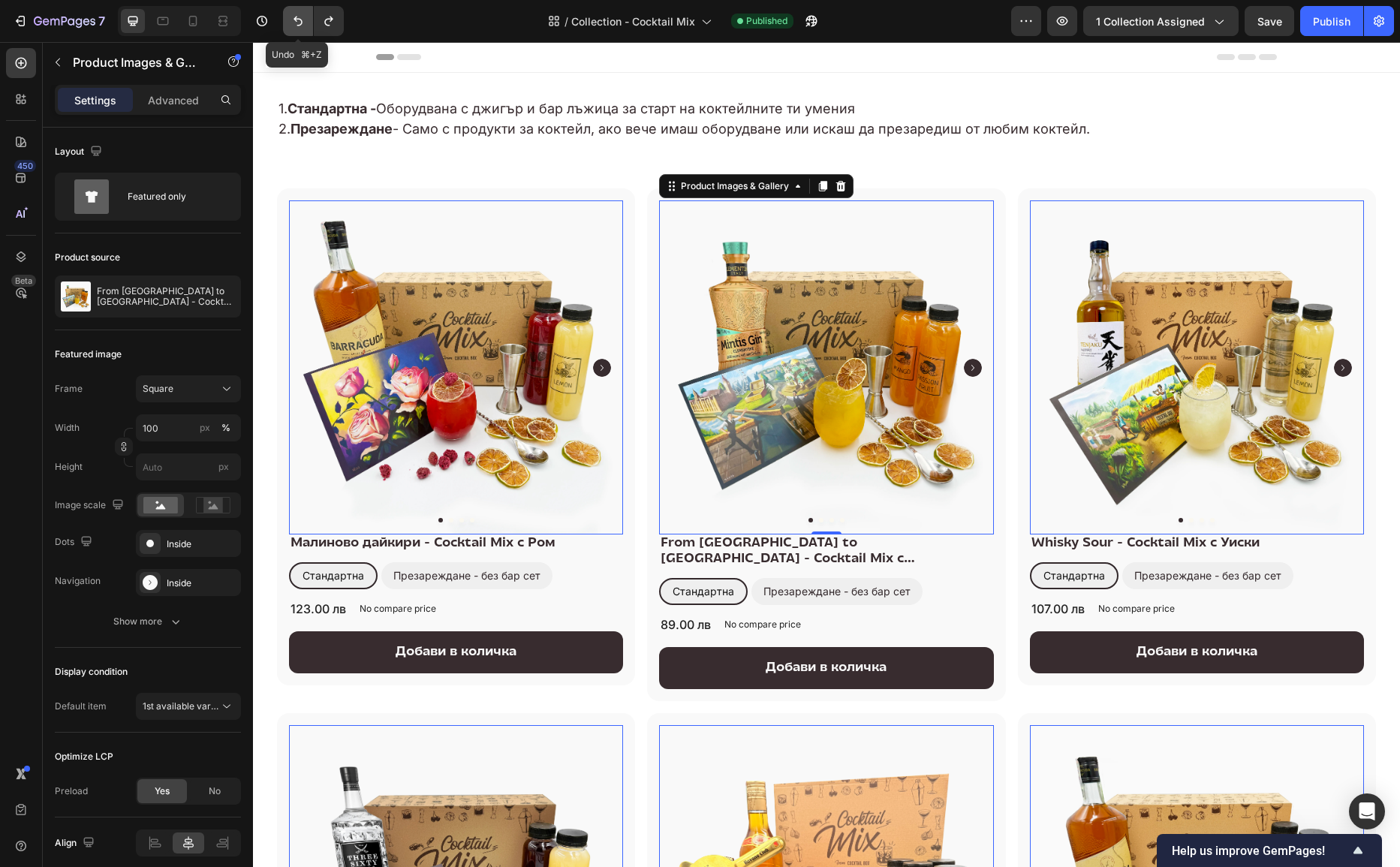
click at [298, 21] on icon "Undo/Redo" at bounding box center [298, 21] width 15 height 15
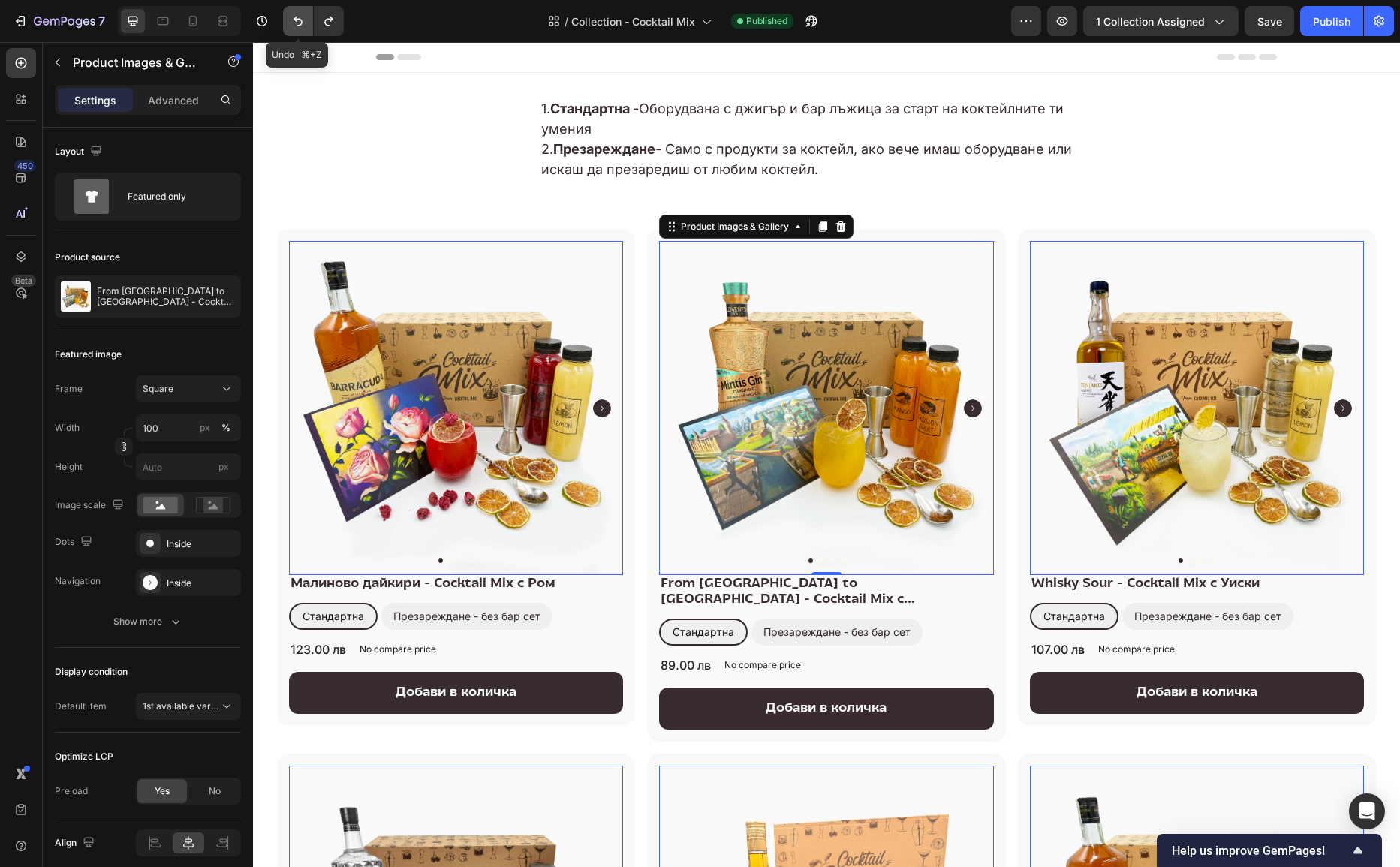
click at [298, 21] on icon "Undo/Redo" at bounding box center [298, 21] width 15 height 15
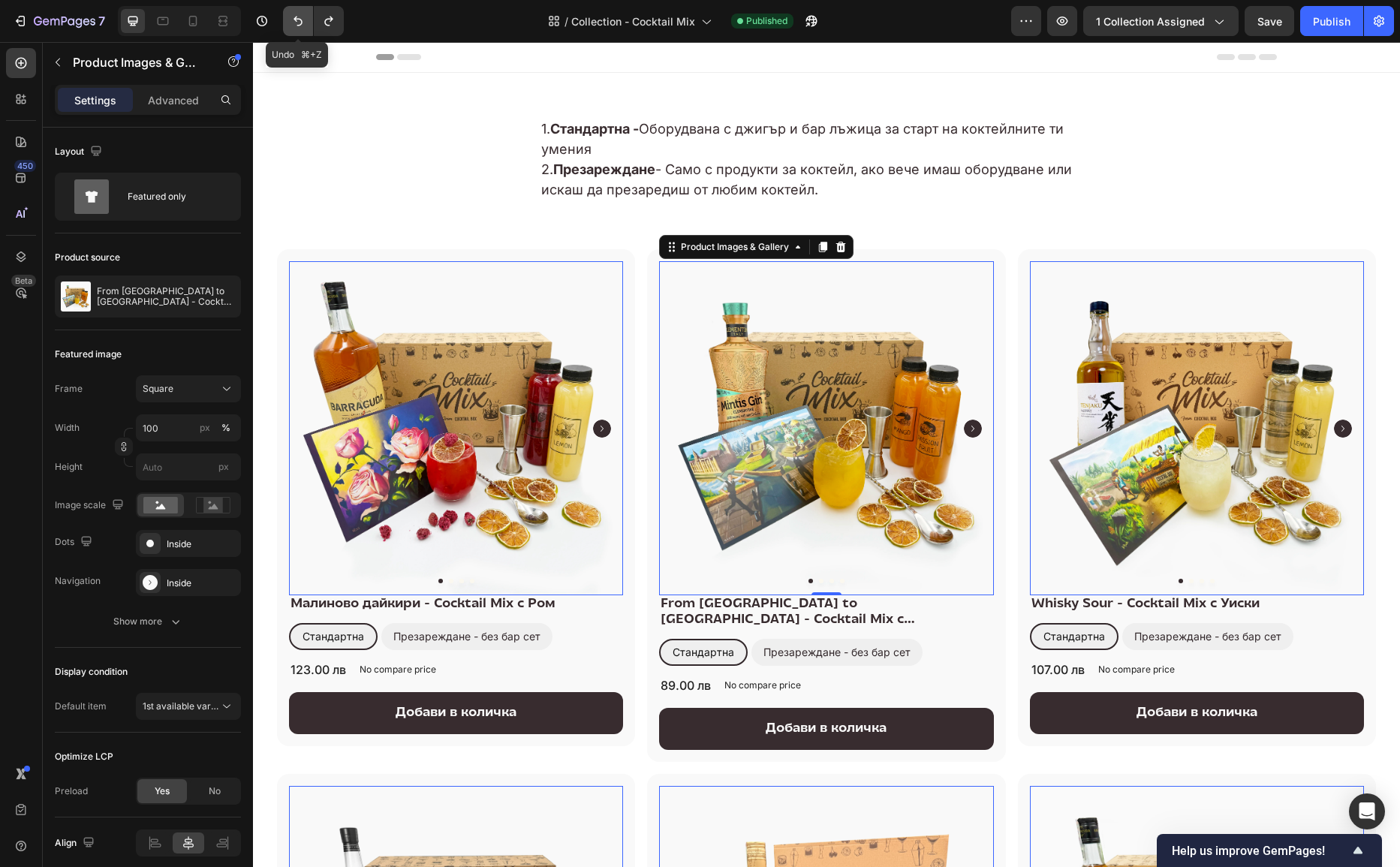
click at [298, 21] on icon "Undo/Redo" at bounding box center [298, 21] width 15 height 15
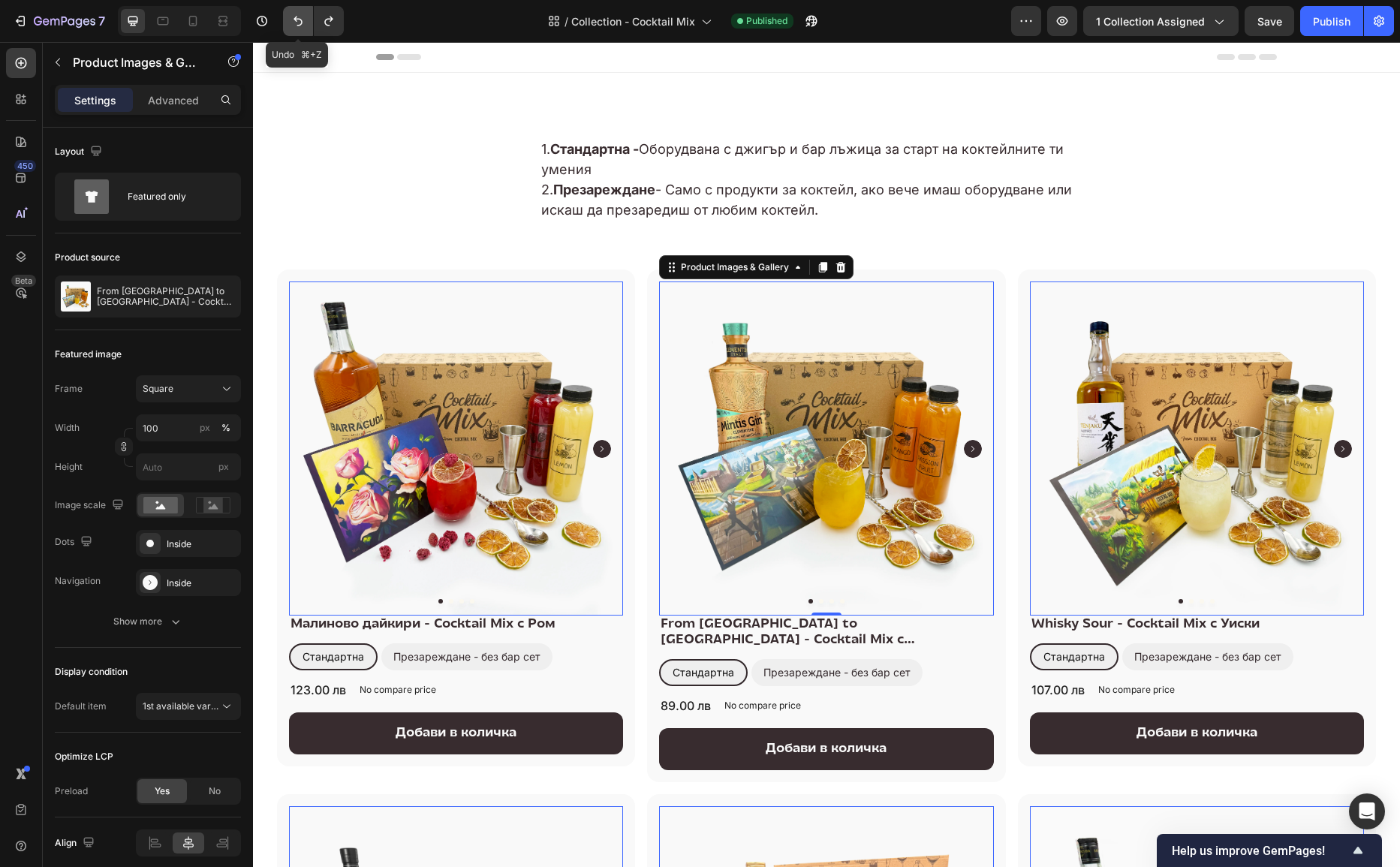
click at [298, 21] on icon "Undo/Redo" at bounding box center [298, 21] width 15 height 15
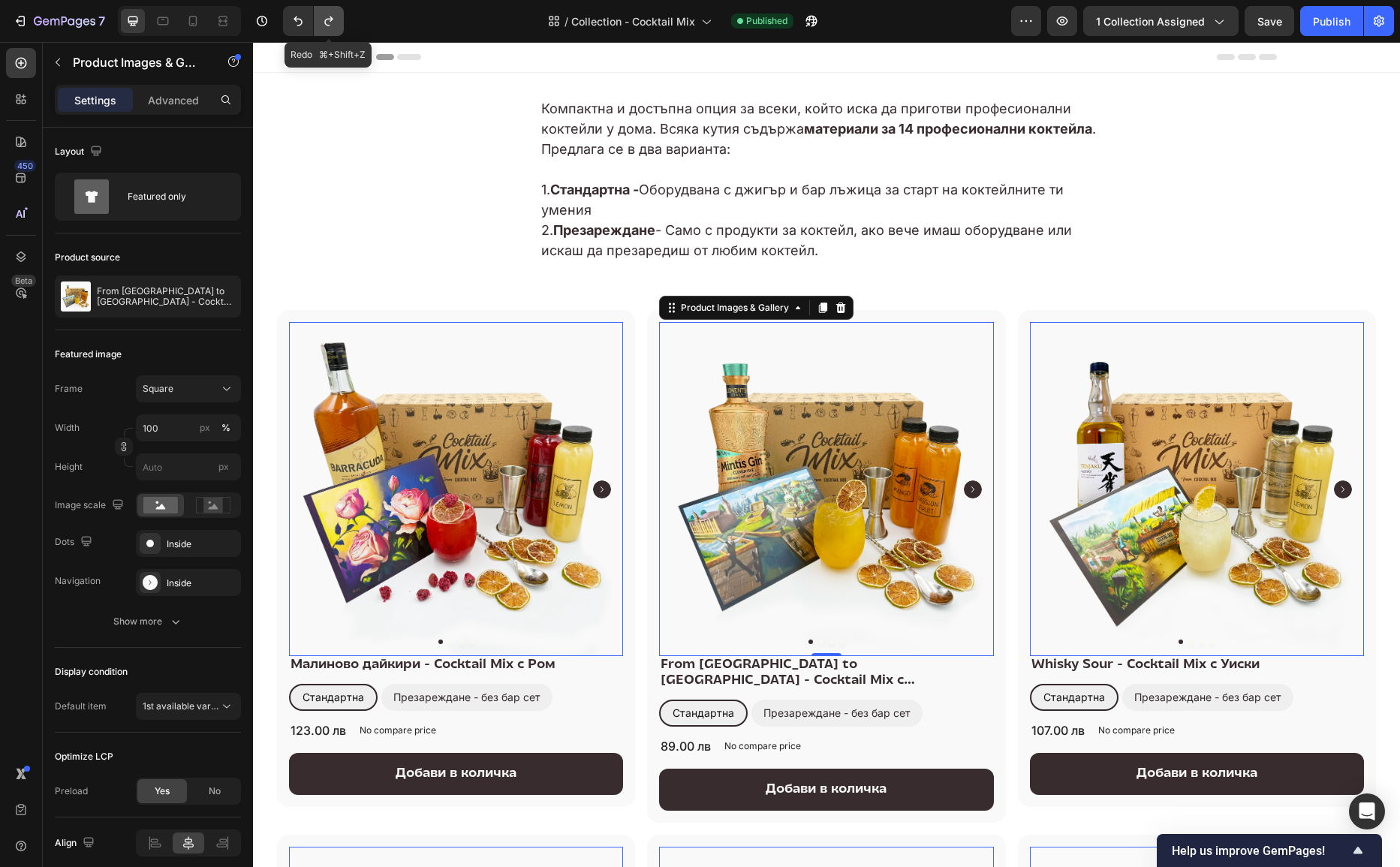
click at [330, 23] on icon "Undo/Redo" at bounding box center [329, 21] width 15 height 15
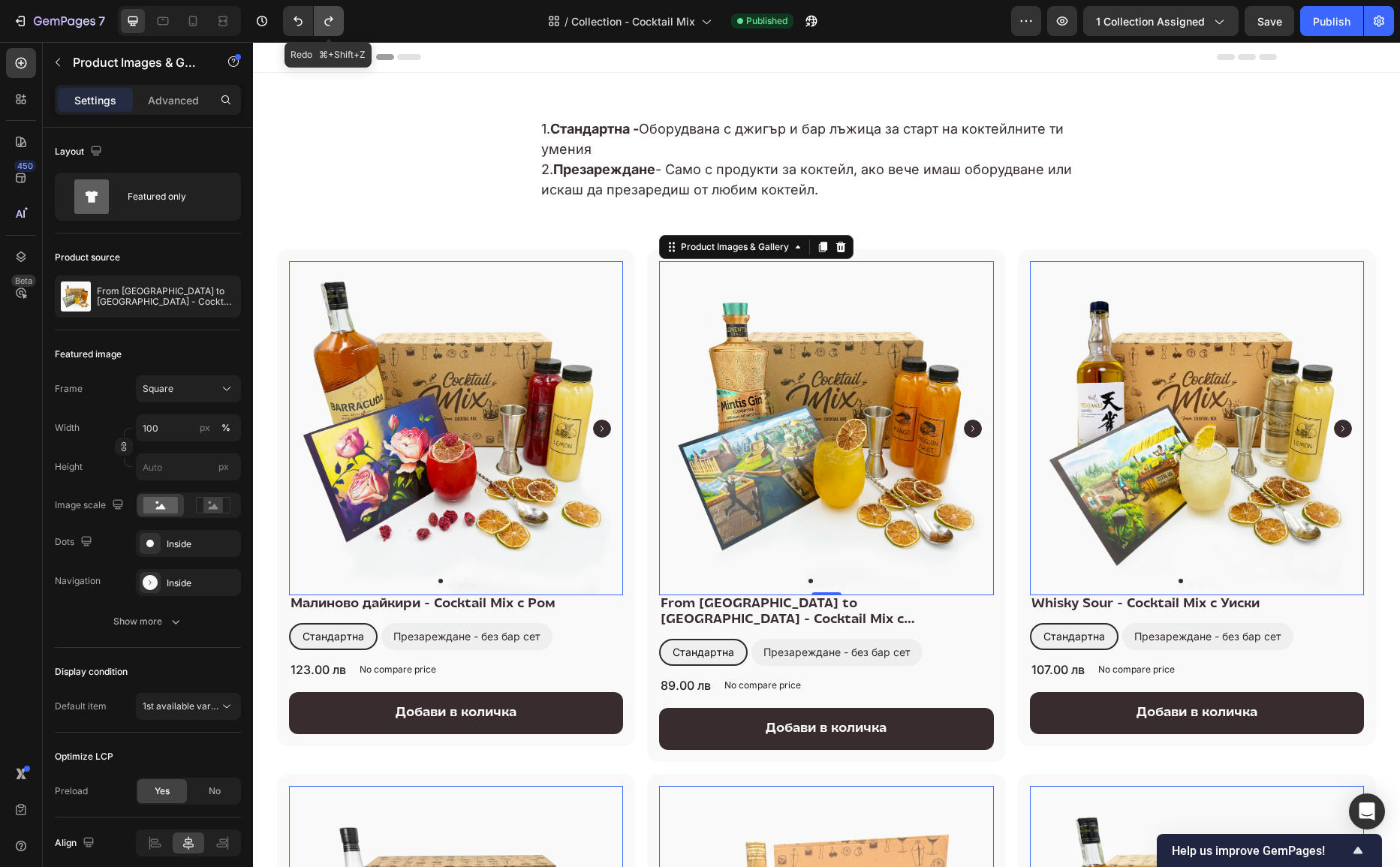
click at [330, 23] on icon "Undo/Redo" at bounding box center [329, 21] width 15 height 15
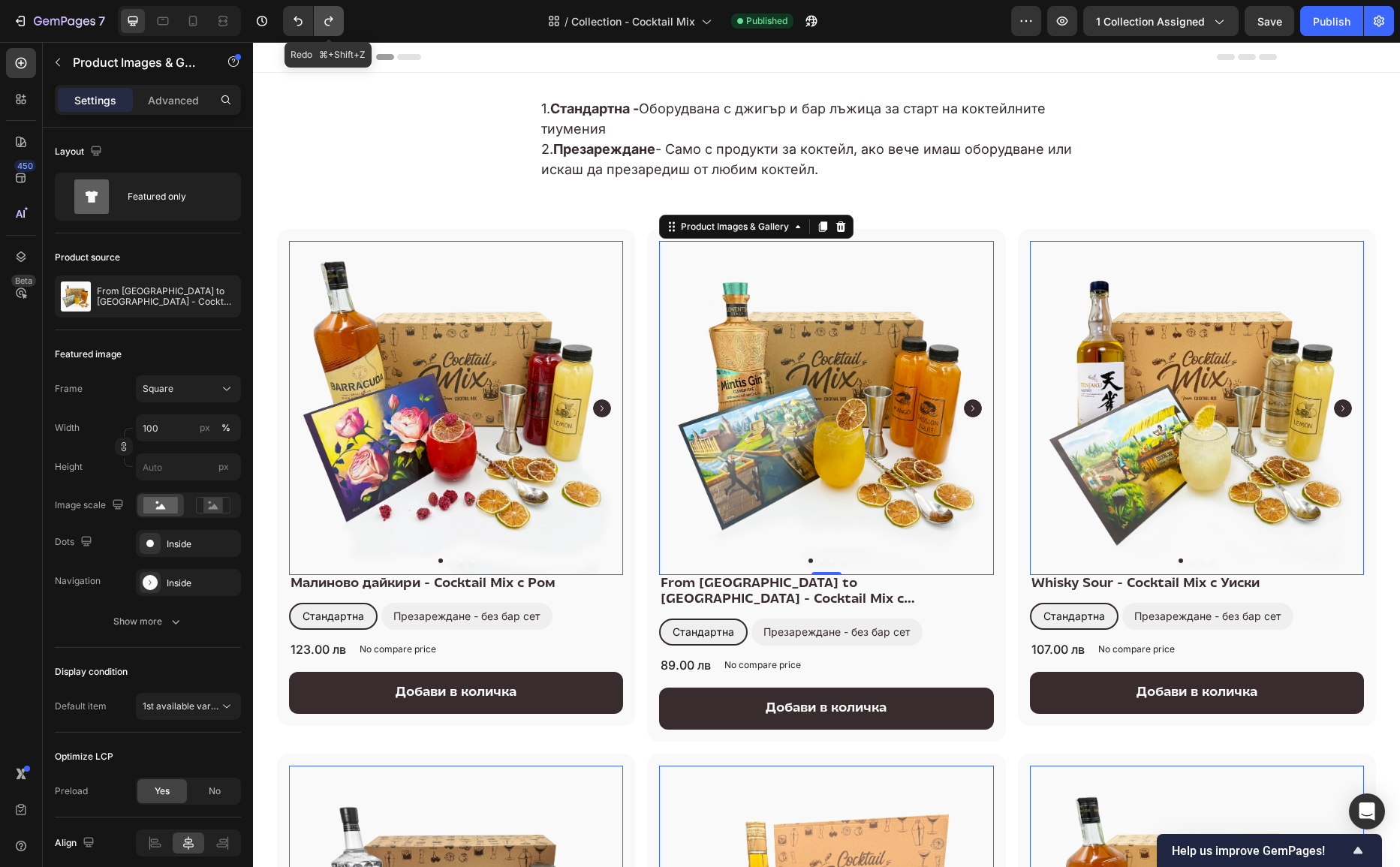
click at [330, 23] on icon "Undo/Redo" at bounding box center [329, 21] width 15 height 15
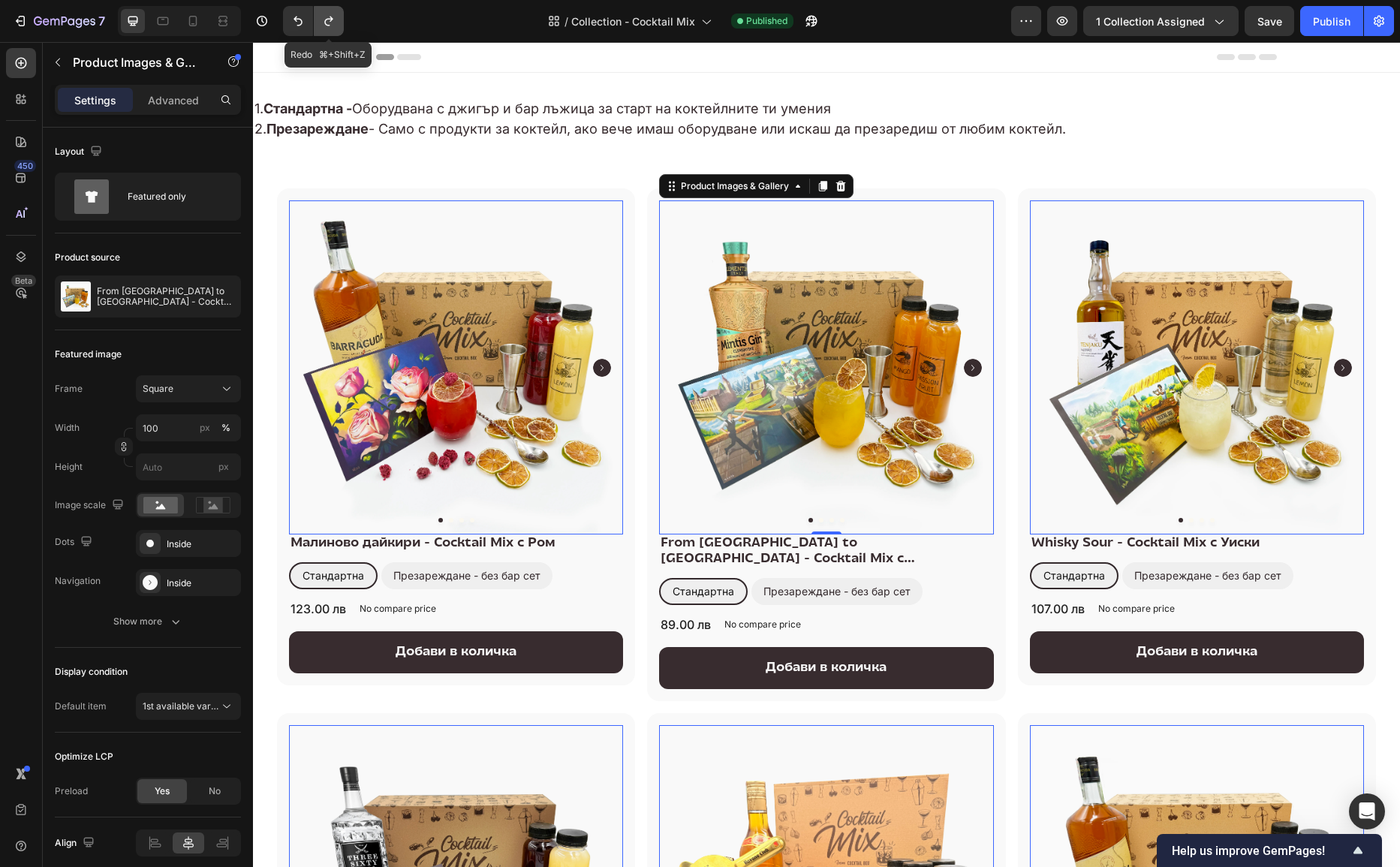
click at [330, 23] on icon "Undo/Redo" at bounding box center [329, 21] width 15 height 15
click at [340, 26] on button "Undo/Redo" at bounding box center [329, 21] width 30 height 30
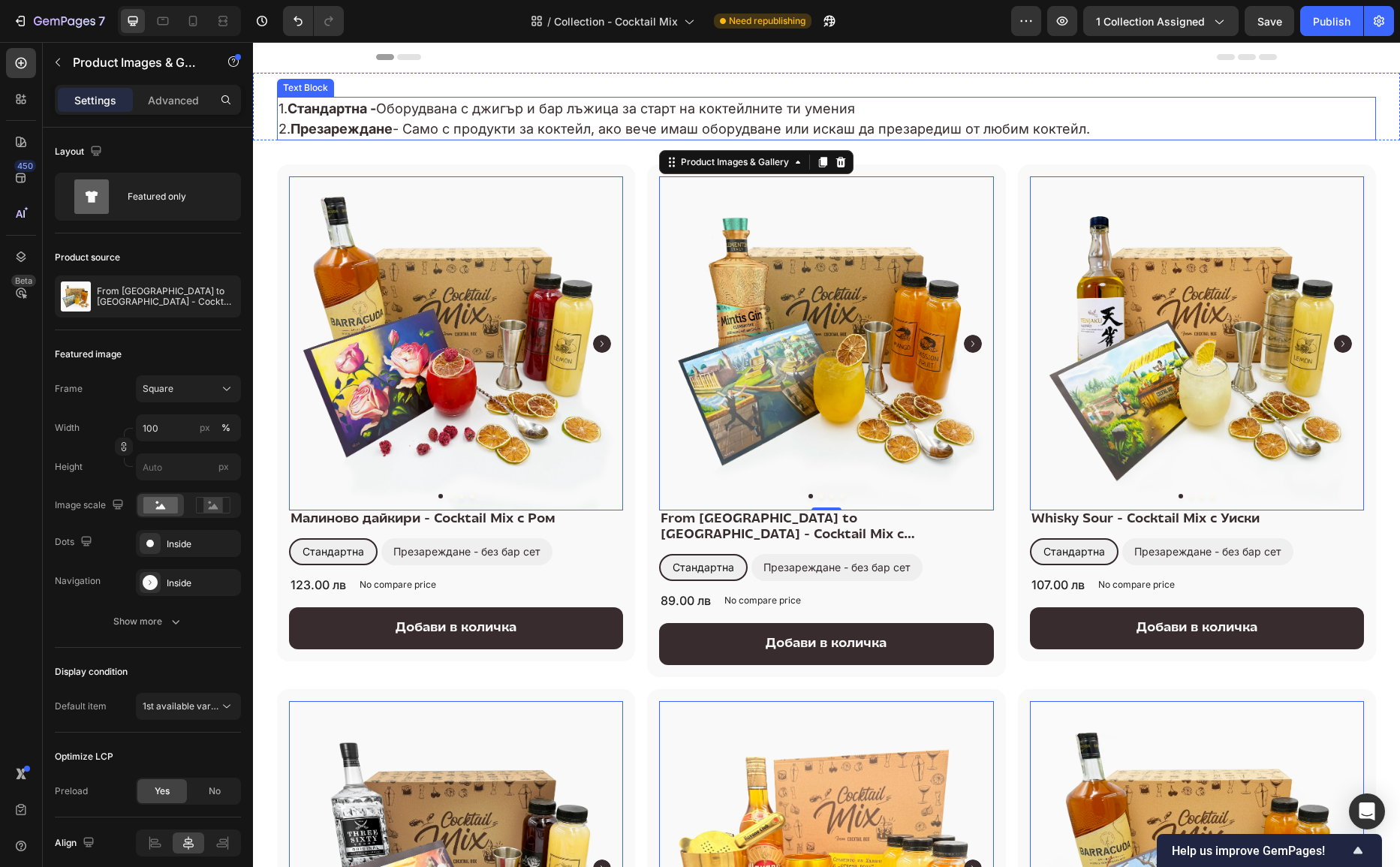
click at [436, 119] on p "2. Презареждане - Само с продукти за коктейл, ако вече имаш оборудване или иска…" at bounding box center [827, 129] width 1097 height 20
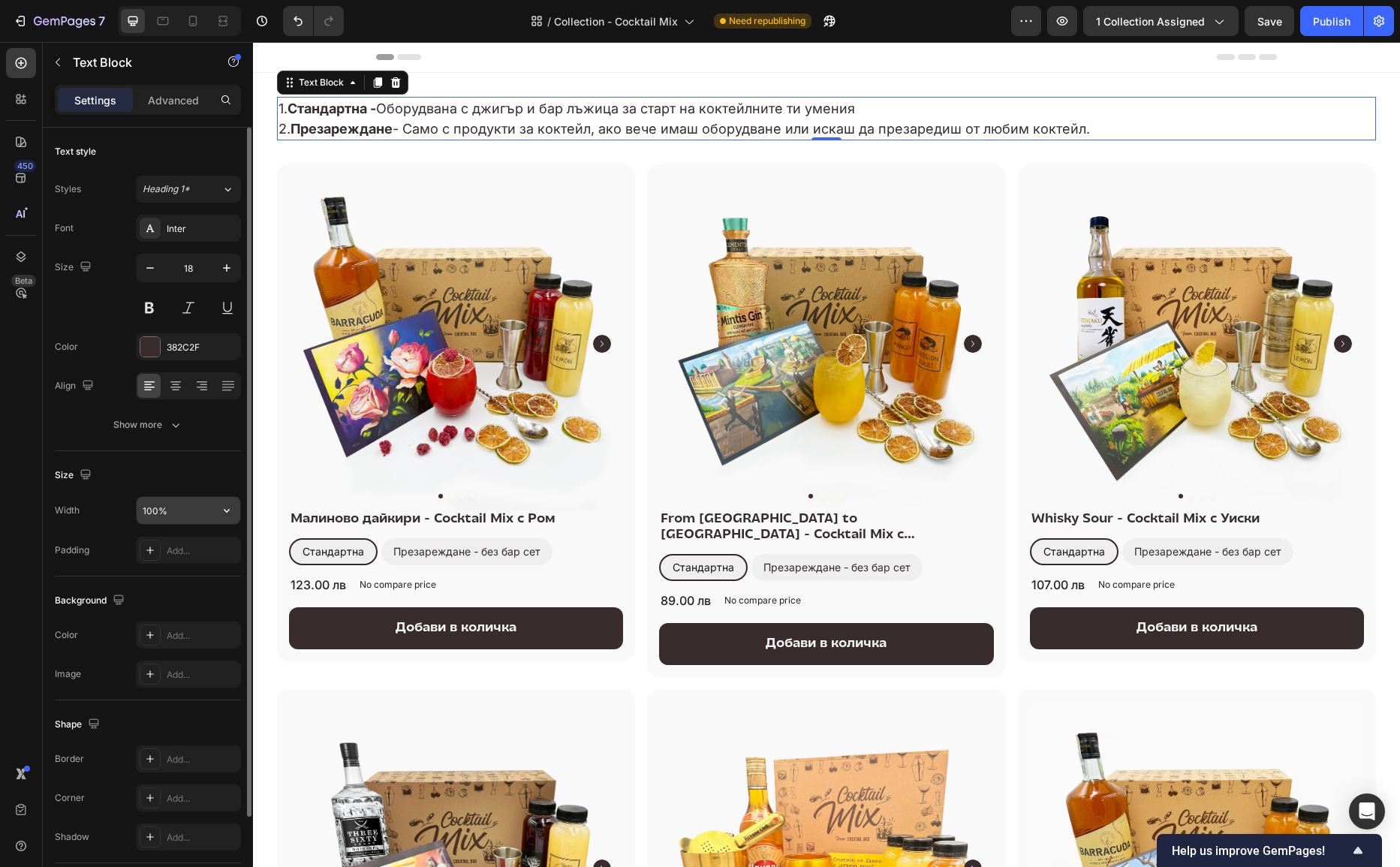
click at [184, 514] on input "100%" at bounding box center [189, 511] width 104 height 27
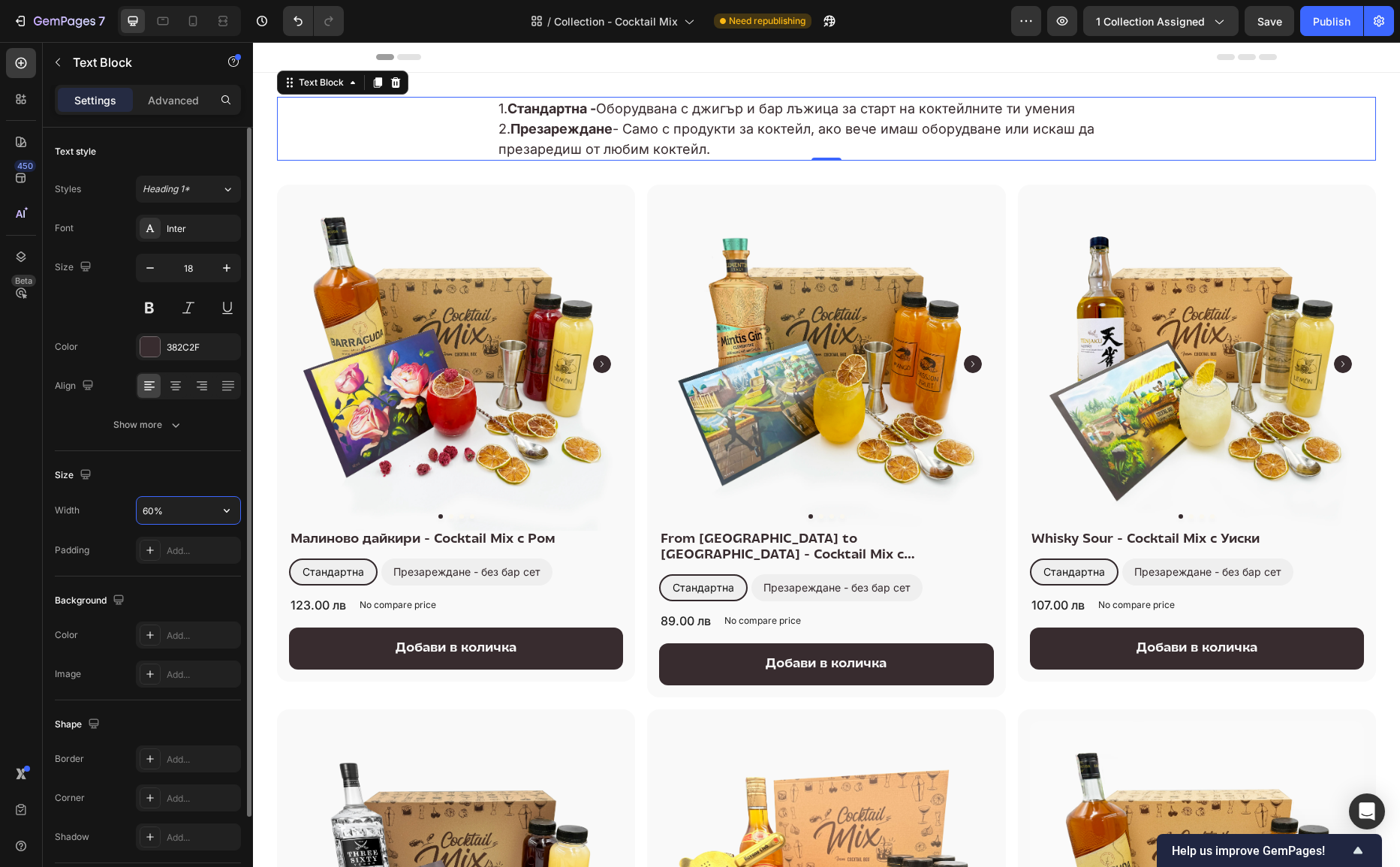
type input "60%"
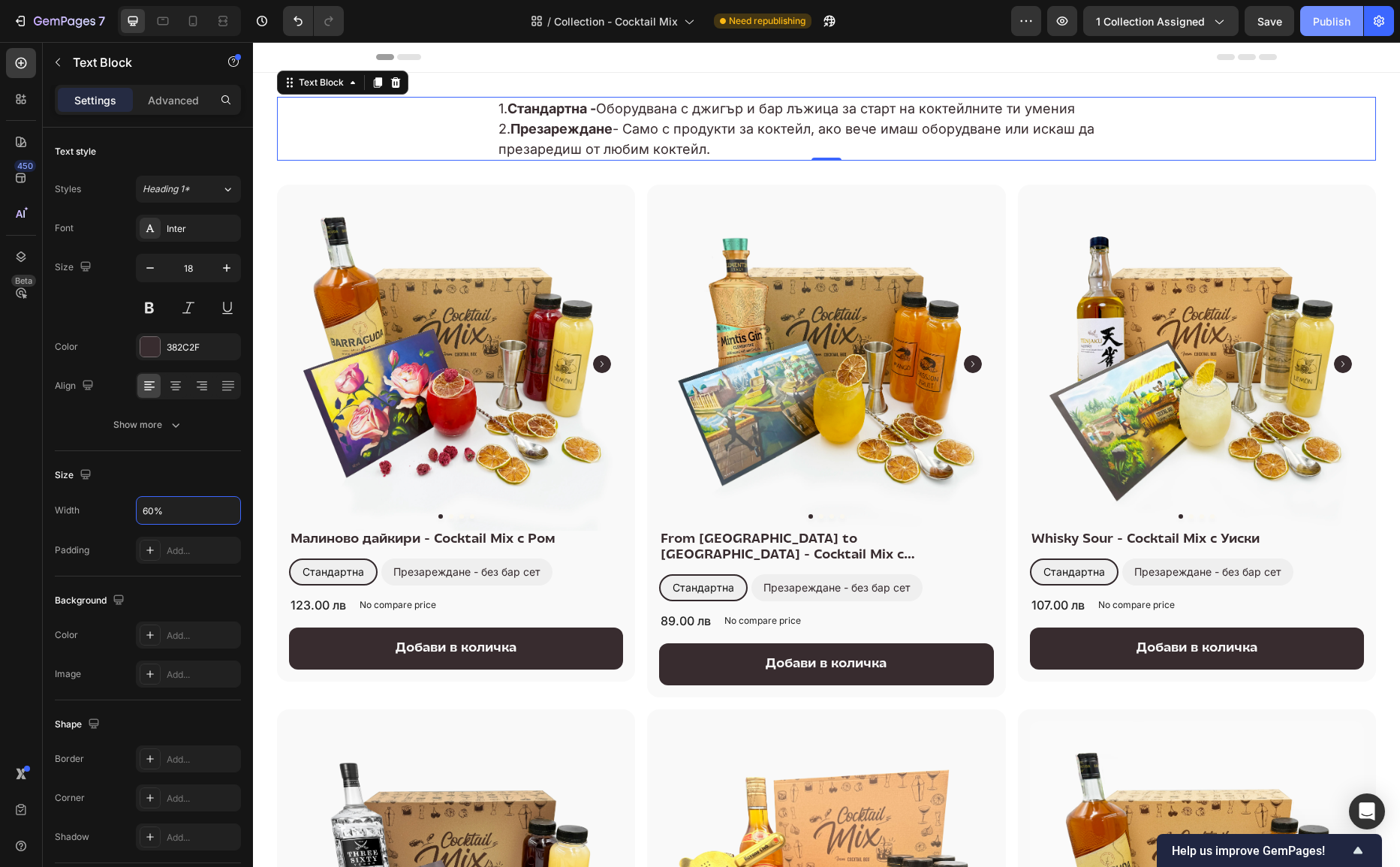
click at [1343, 16] on div "Publish" at bounding box center [1332, 21] width 38 height 16
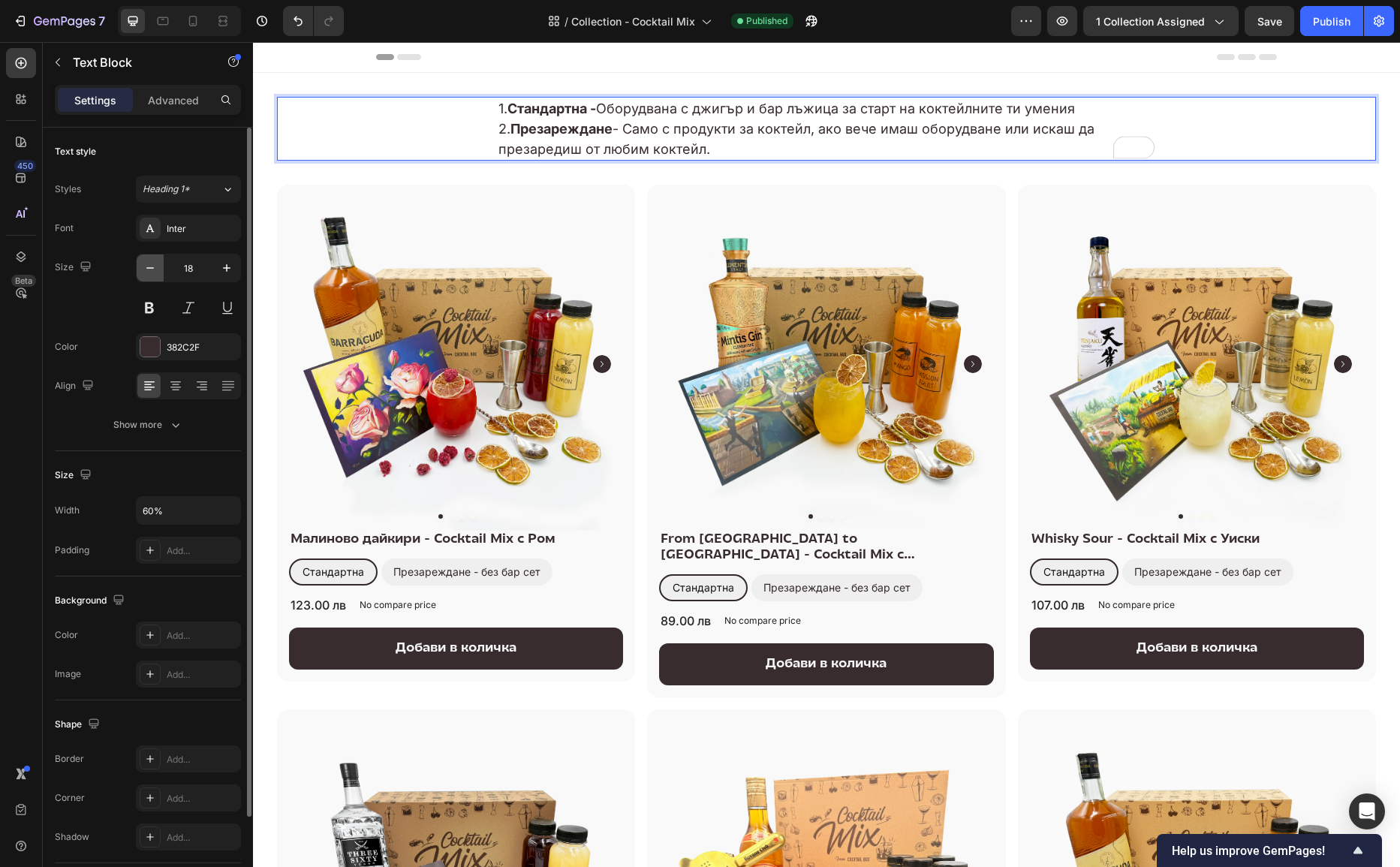
click at [149, 272] on icon "button" at bounding box center [150, 269] width 15 height 15
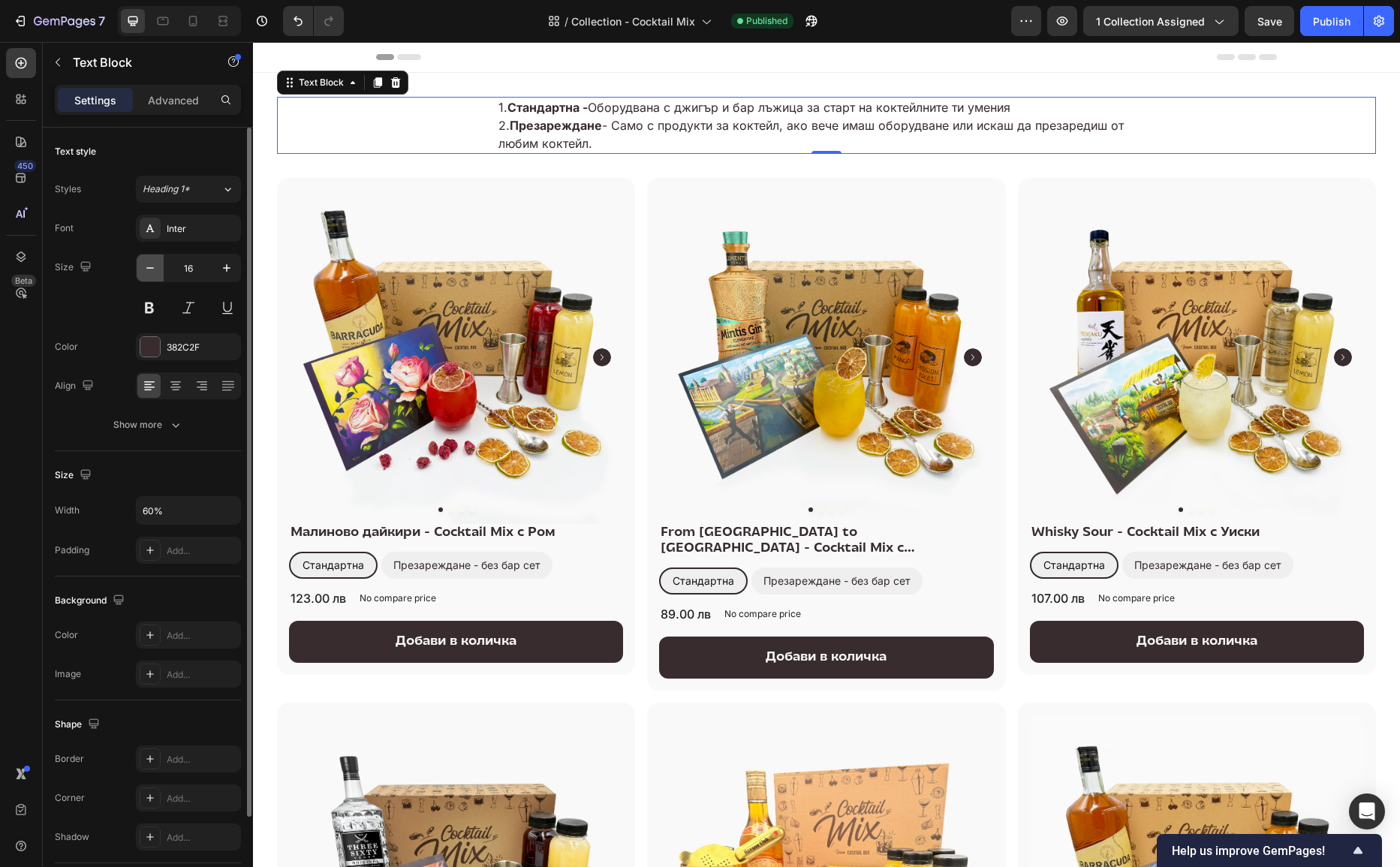
click at [149, 272] on icon "button" at bounding box center [150, 269] width 15 height 15
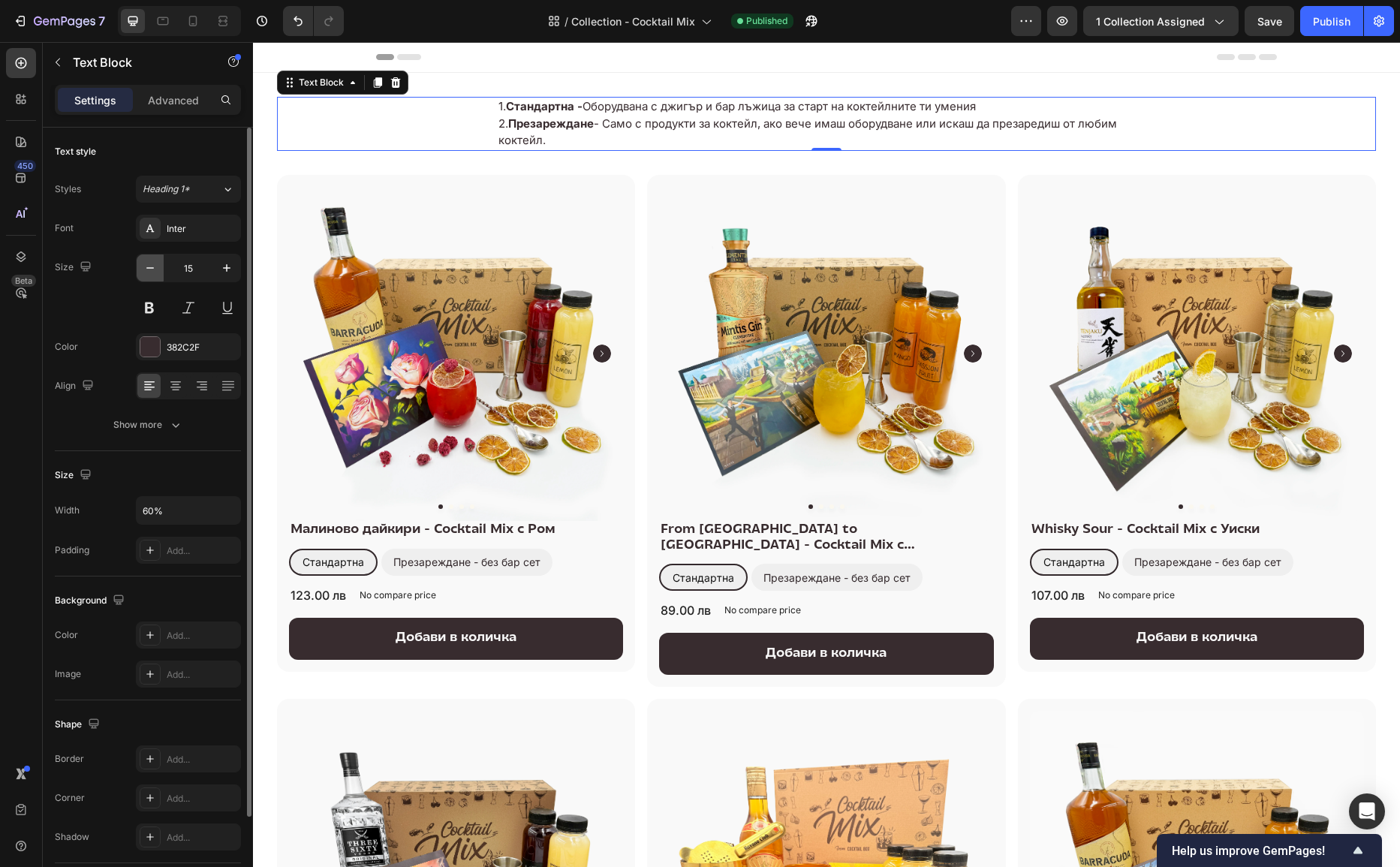
click at [149, 272] on icon "button" at bounding box center [150, 269] width 15 height 15
type input "14"
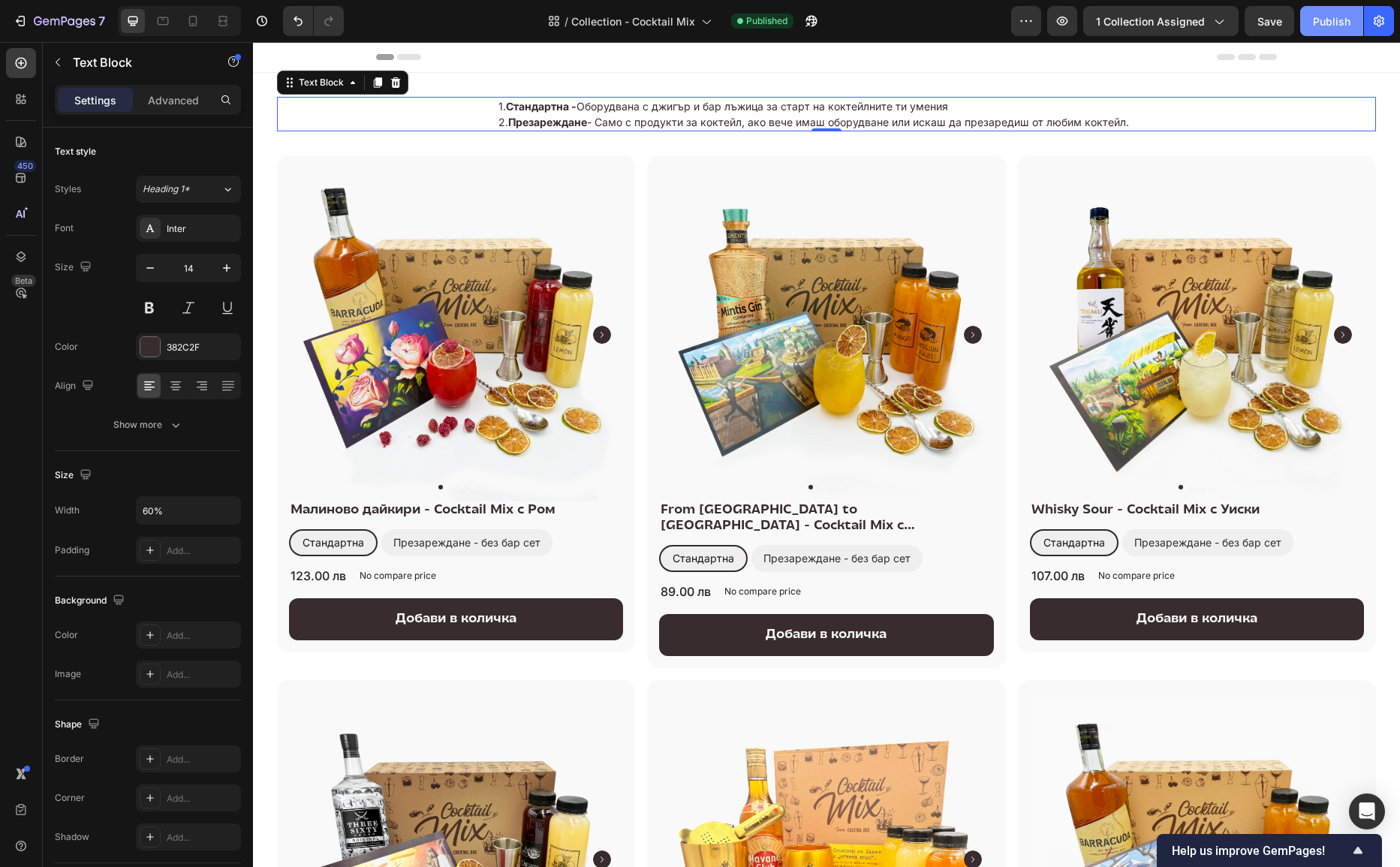
click at [1316, 20] on div "Publish" at bounding box center [1332, 21] width 38 height 16
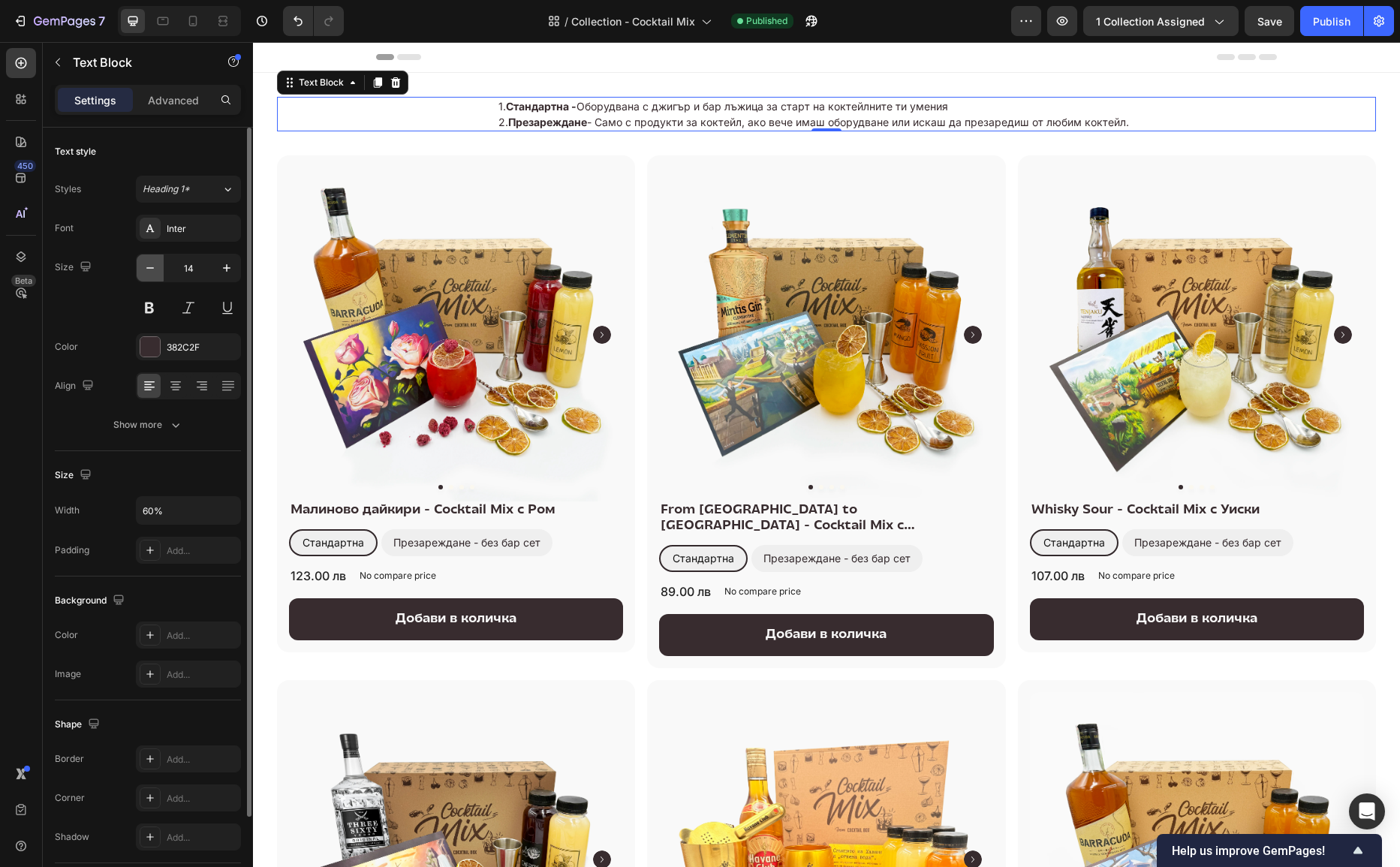
click at [151, 261] on icon "button" at bounding box center [150, 269] width 15 height 15
type input "13"
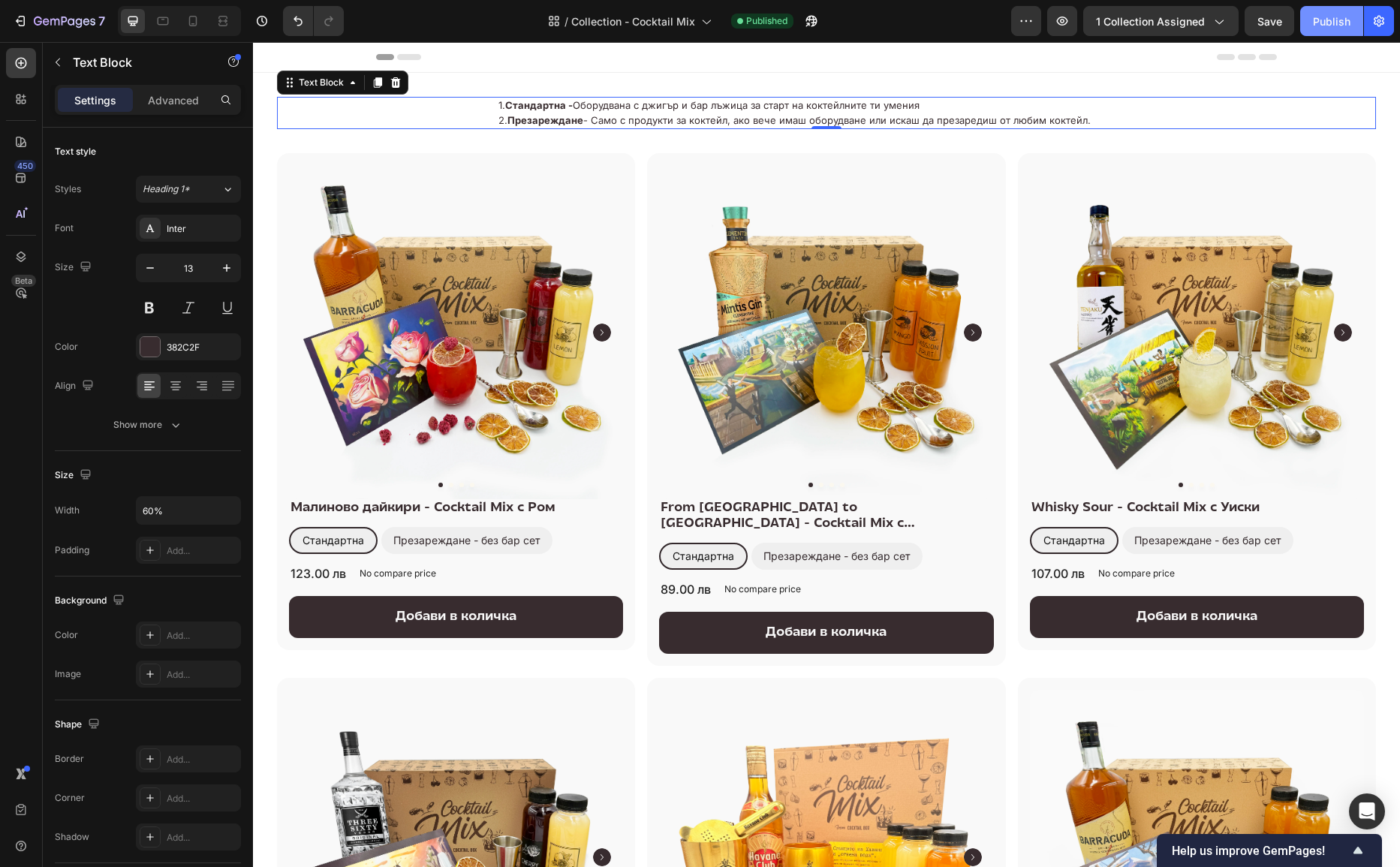
click at [1320, 24] on div "Publish" at bounding box center [1332, 21] width 38 height 16
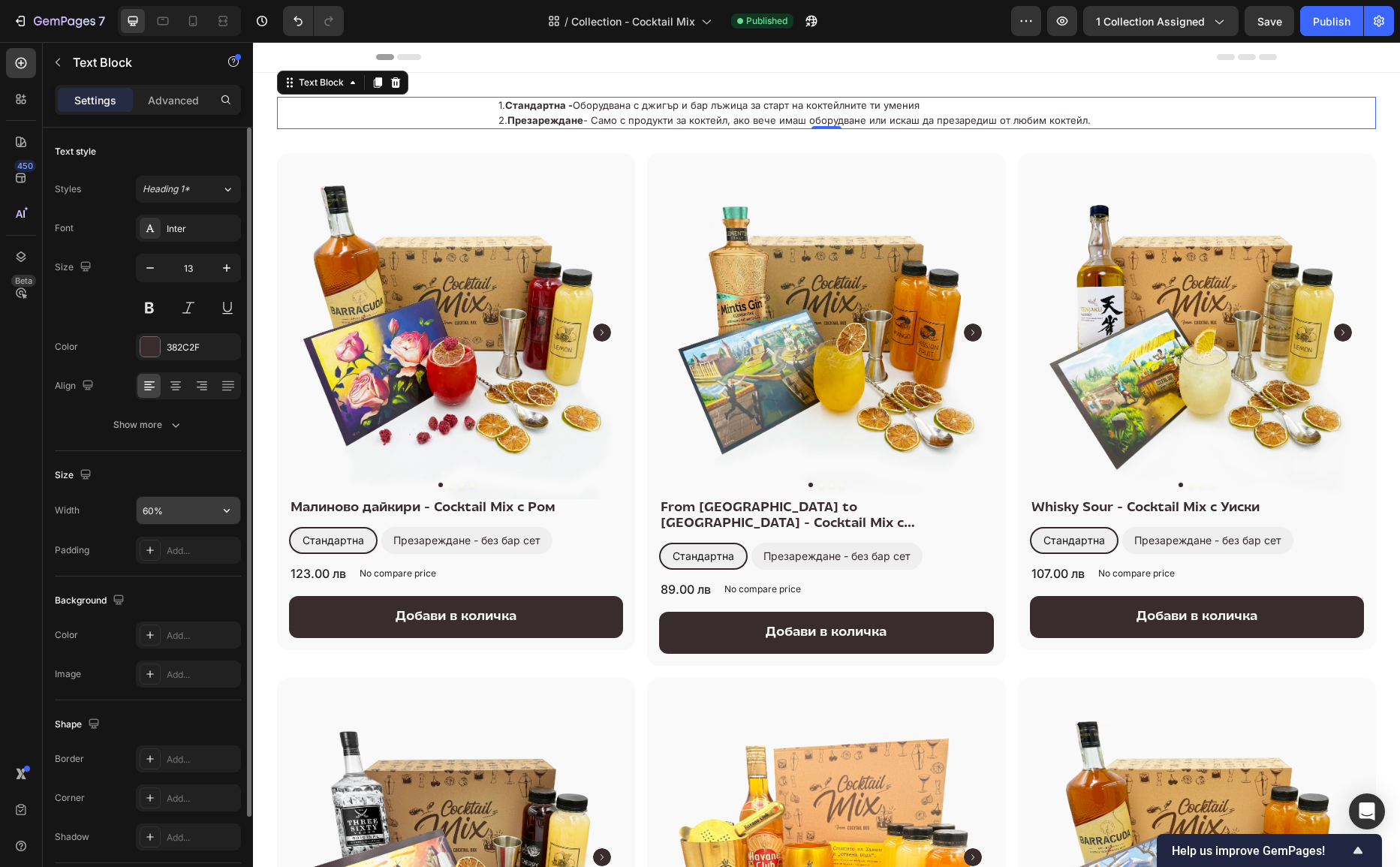
click at [191, 505] on input "60%" at bounding box center [189, 511] width 104 height 27
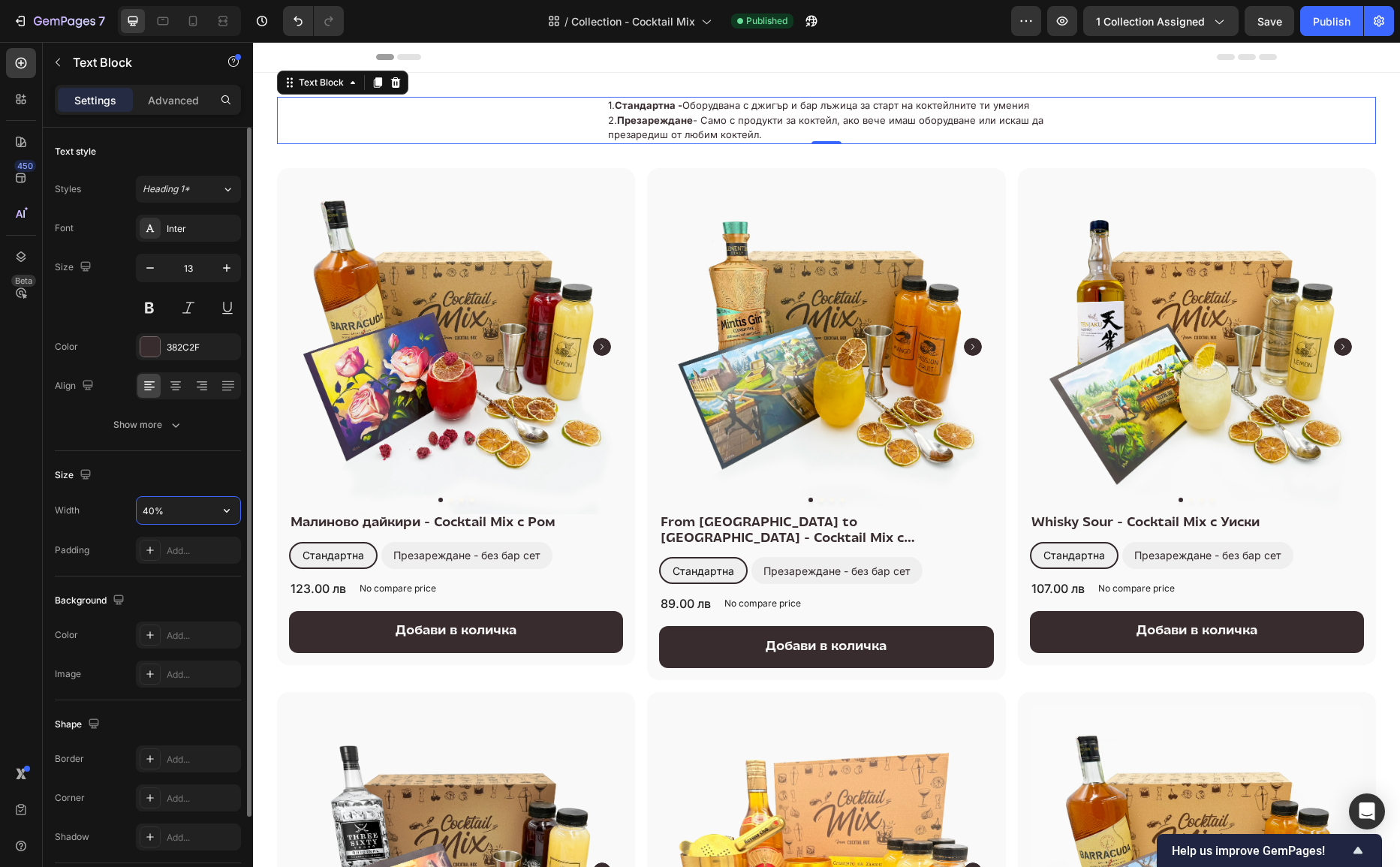
type input "40%"
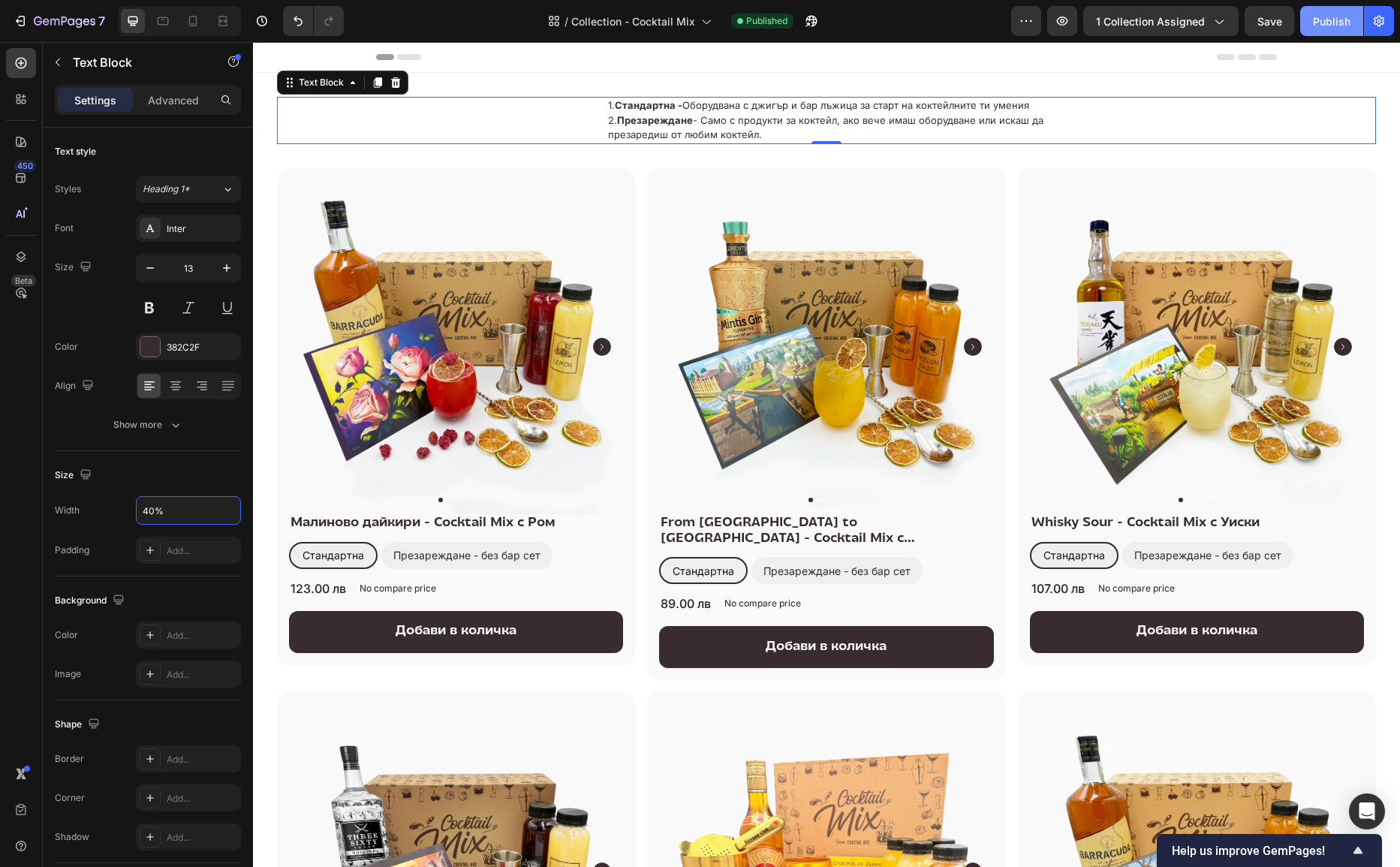
click at [1319, 20] on div "Publish" at bounding box center [1332, 21] width 38 height 16
click at [196, 27] on icon at bounding box center [193, 21] width 15 height 15
type input "15"
type input "100%"
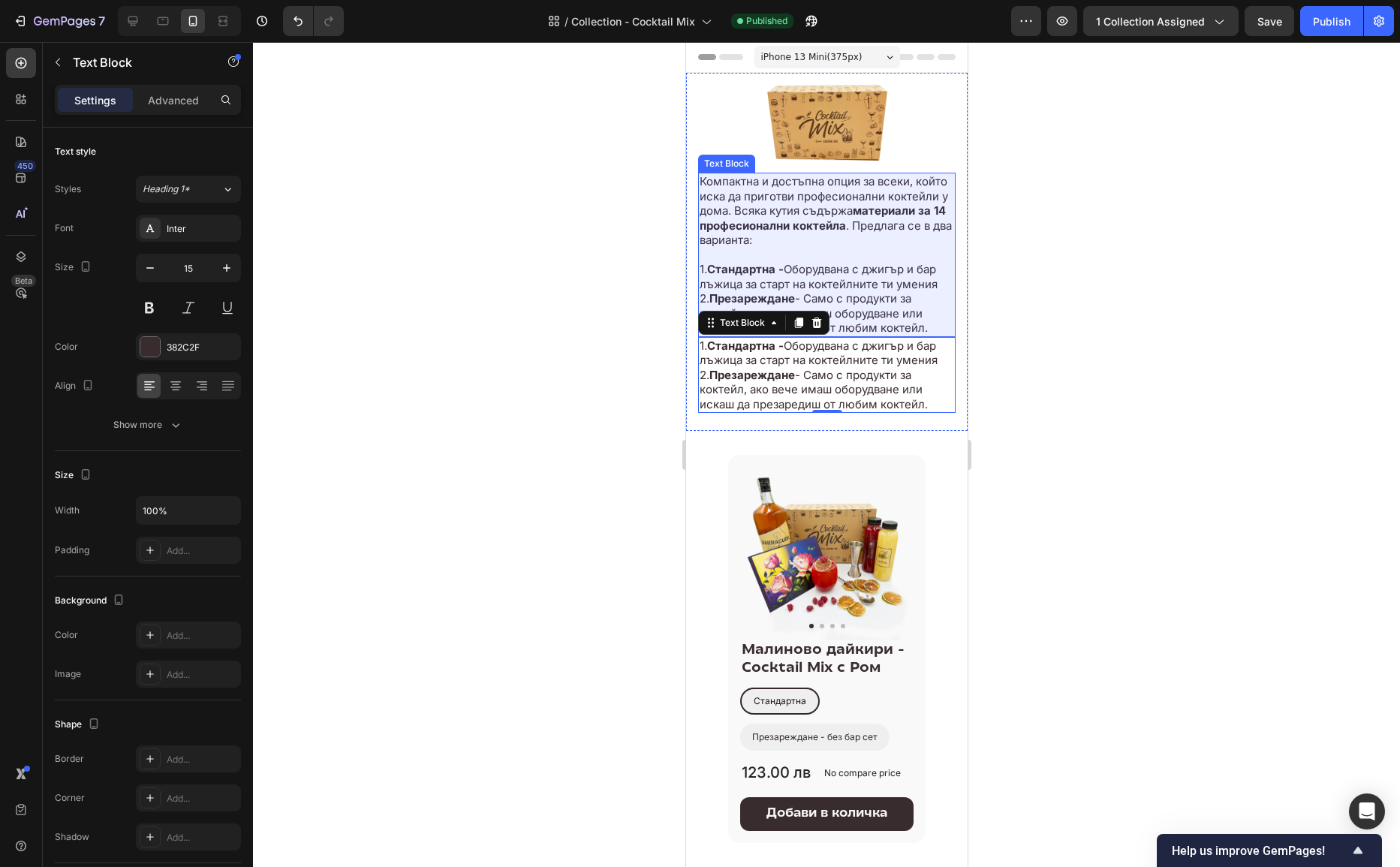
click at [907, 320] on p "2. Презареждане - Само с продукти за коктейл, ако вече имаш оборудване или иска…" at bounding box center [825, 313] width 254 height 44
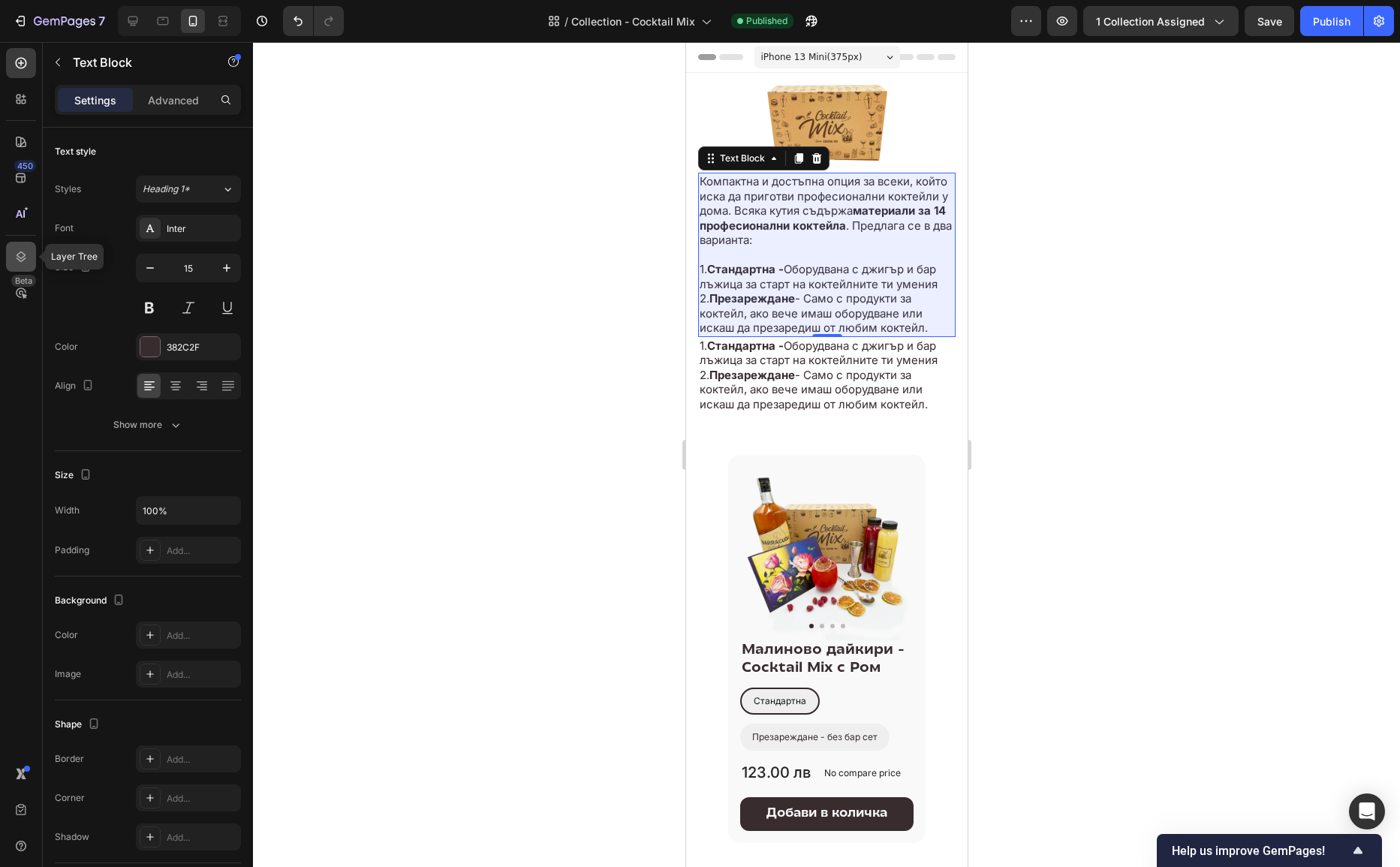
click at [27, 255] on icon at bounding box center [21, 257] width 15 height 15
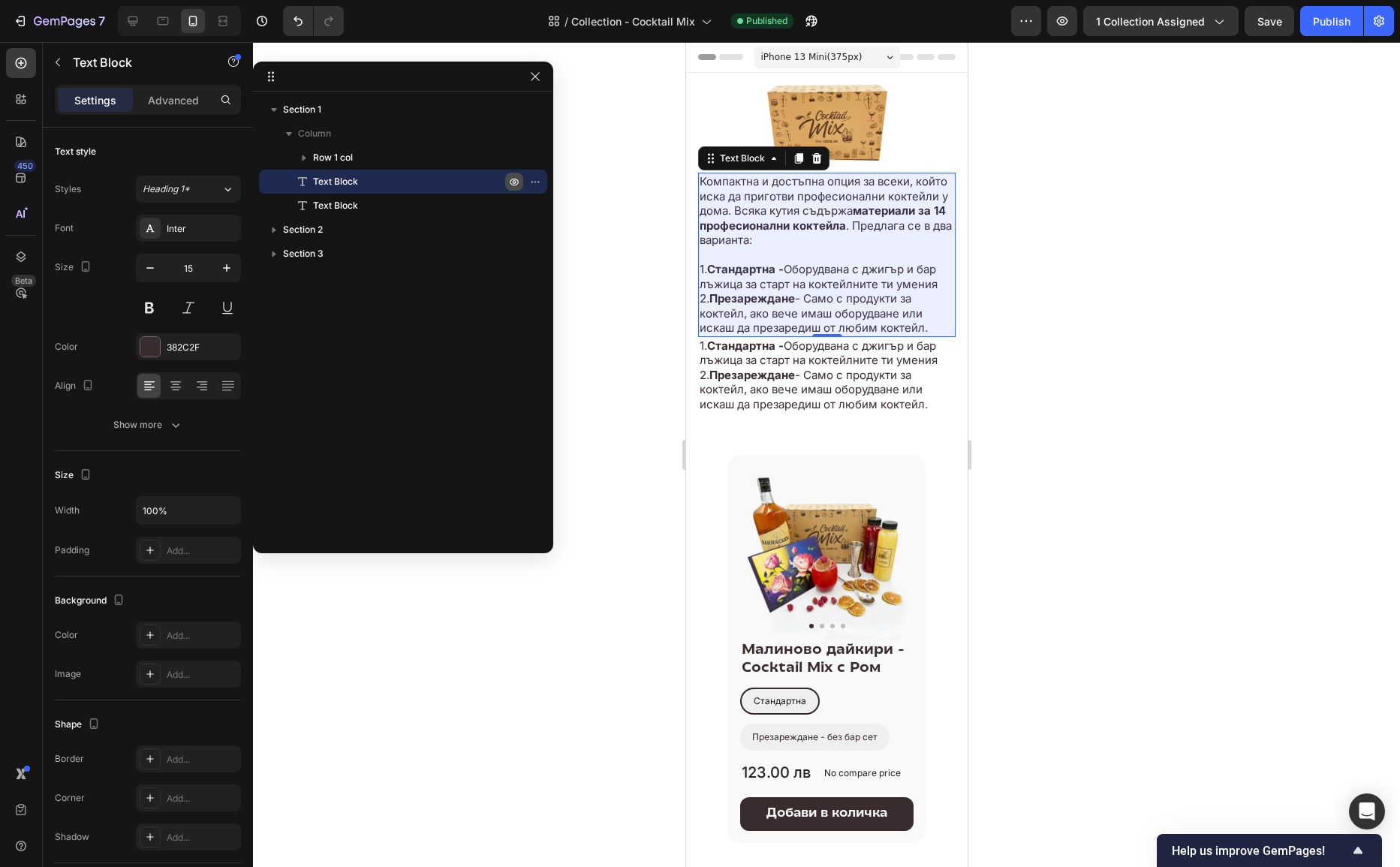
click at [513, 173] on button "button" at bounding box center [514, 182] width 18 height 18
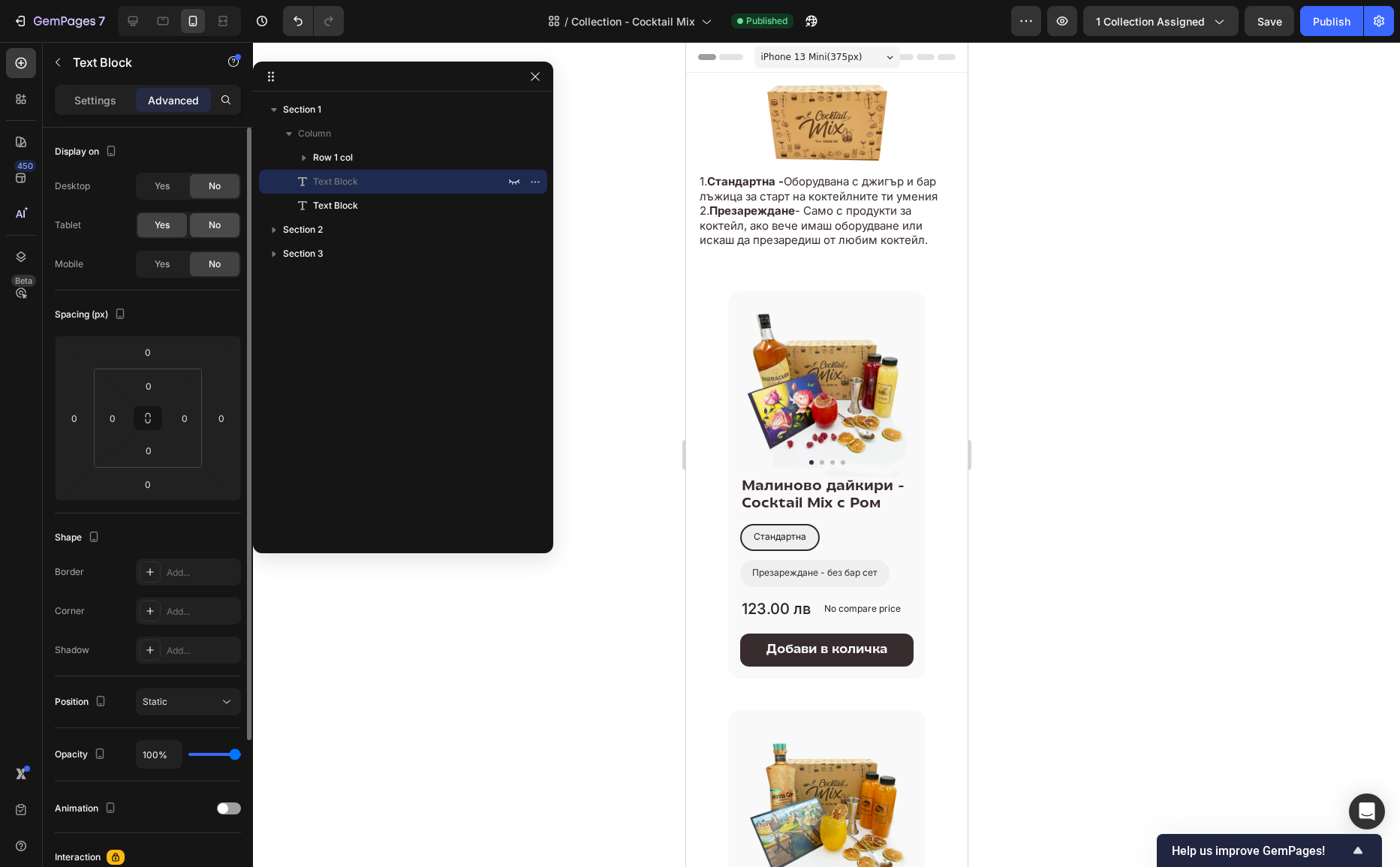
click at [217, 224] on span "No" at bounding box center [215, 225] width 12 height 13
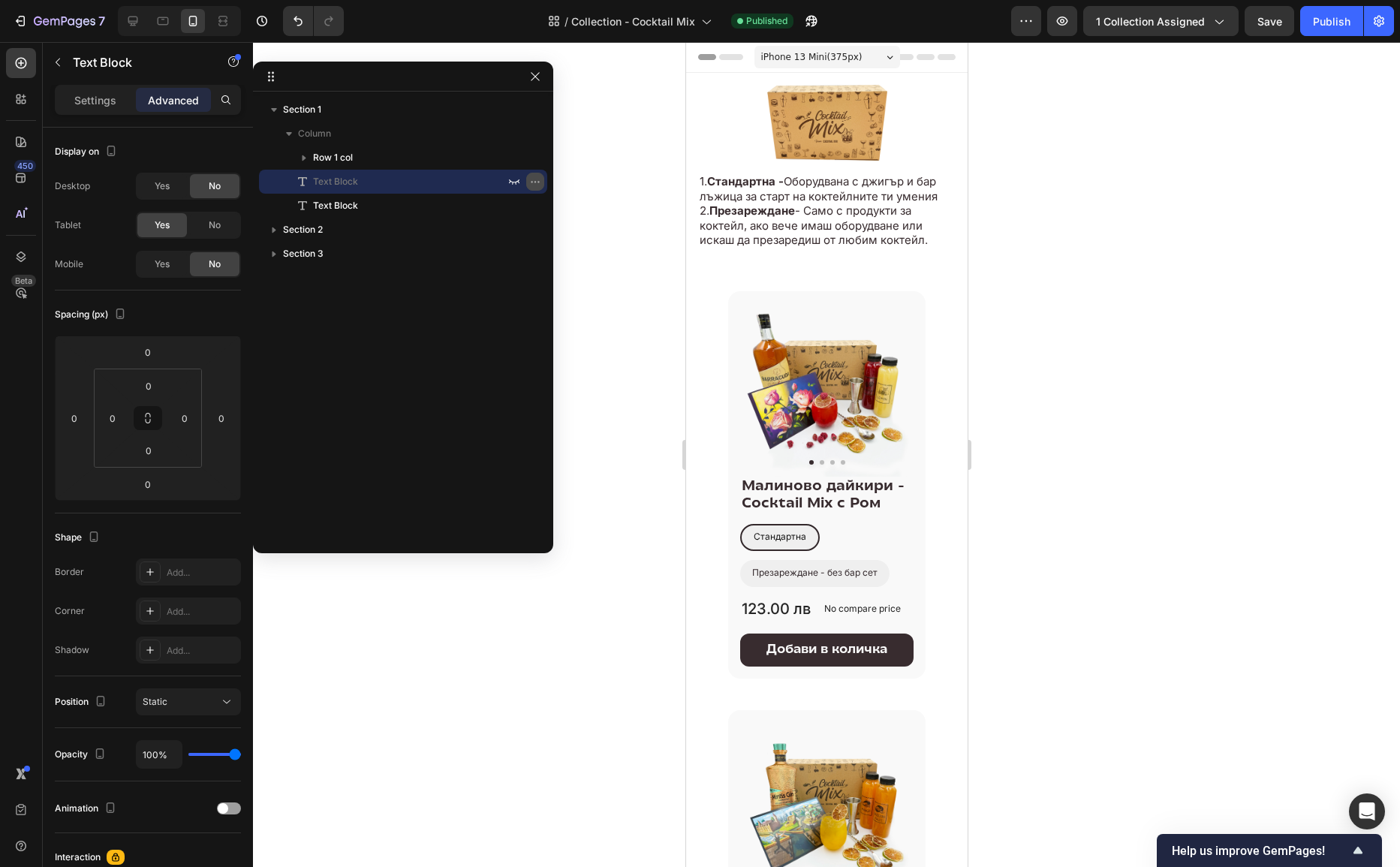
click at [539, 182] on icon "button" at bounding box center [539, 182] width 2 height 2
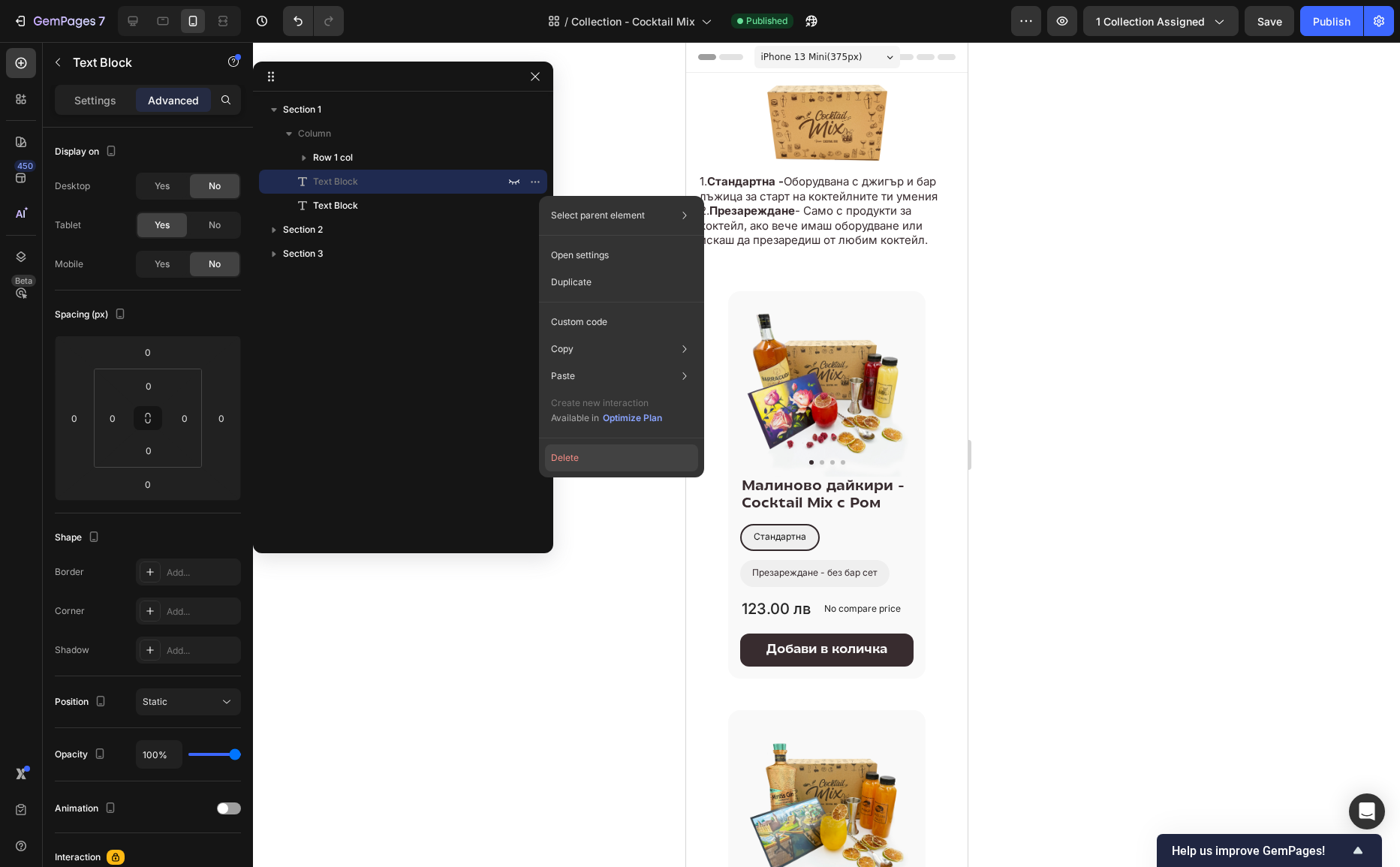
click at [579, 447] on button "Delete" at bounding box center [622, 458] width 153 height 27
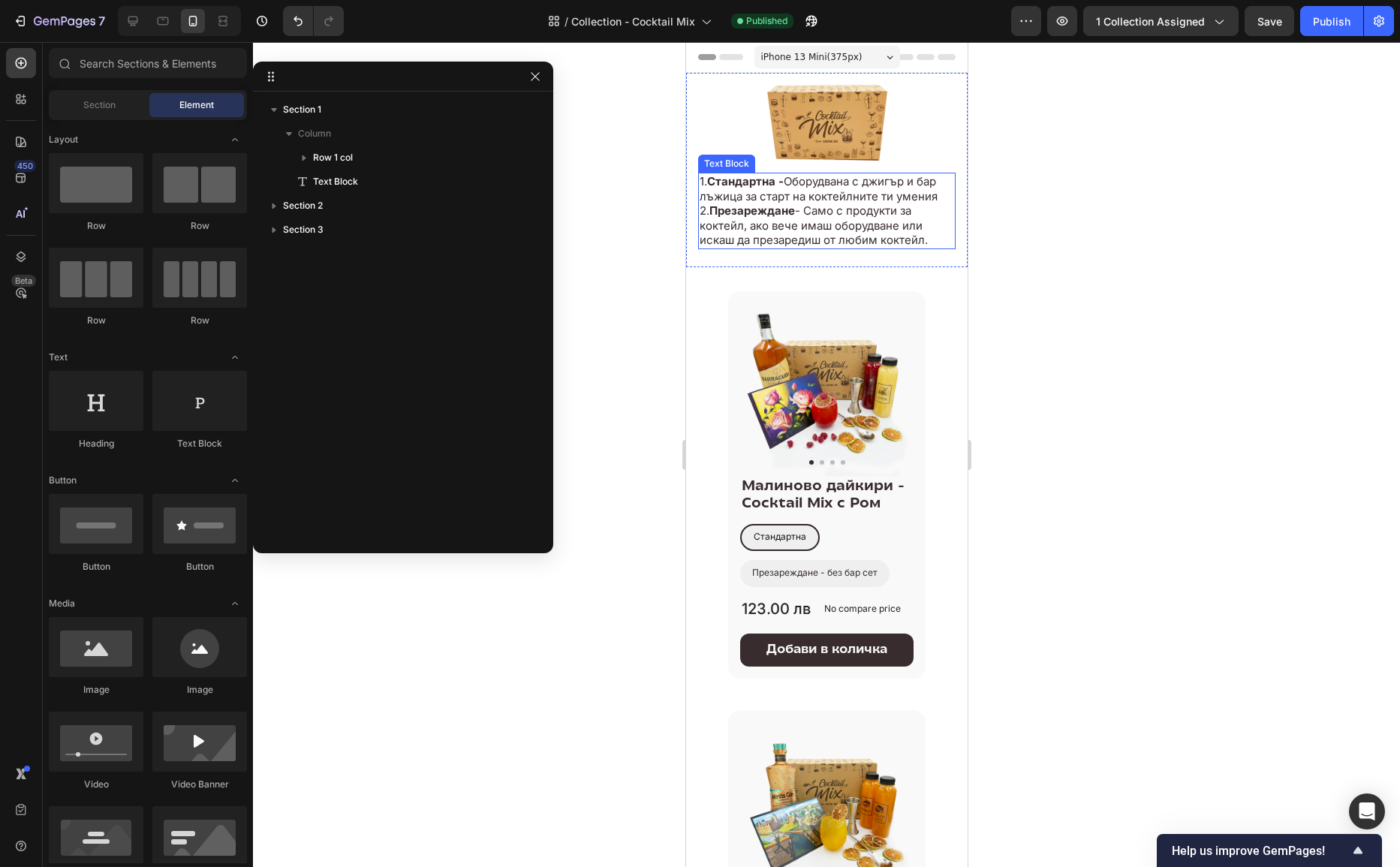
click at [913, 217] on p "2. Презареждане - Само с продукти за коктейл, ако вече имаш оборудване или иска…" at bounding box center [825, 225] width 254 height 44
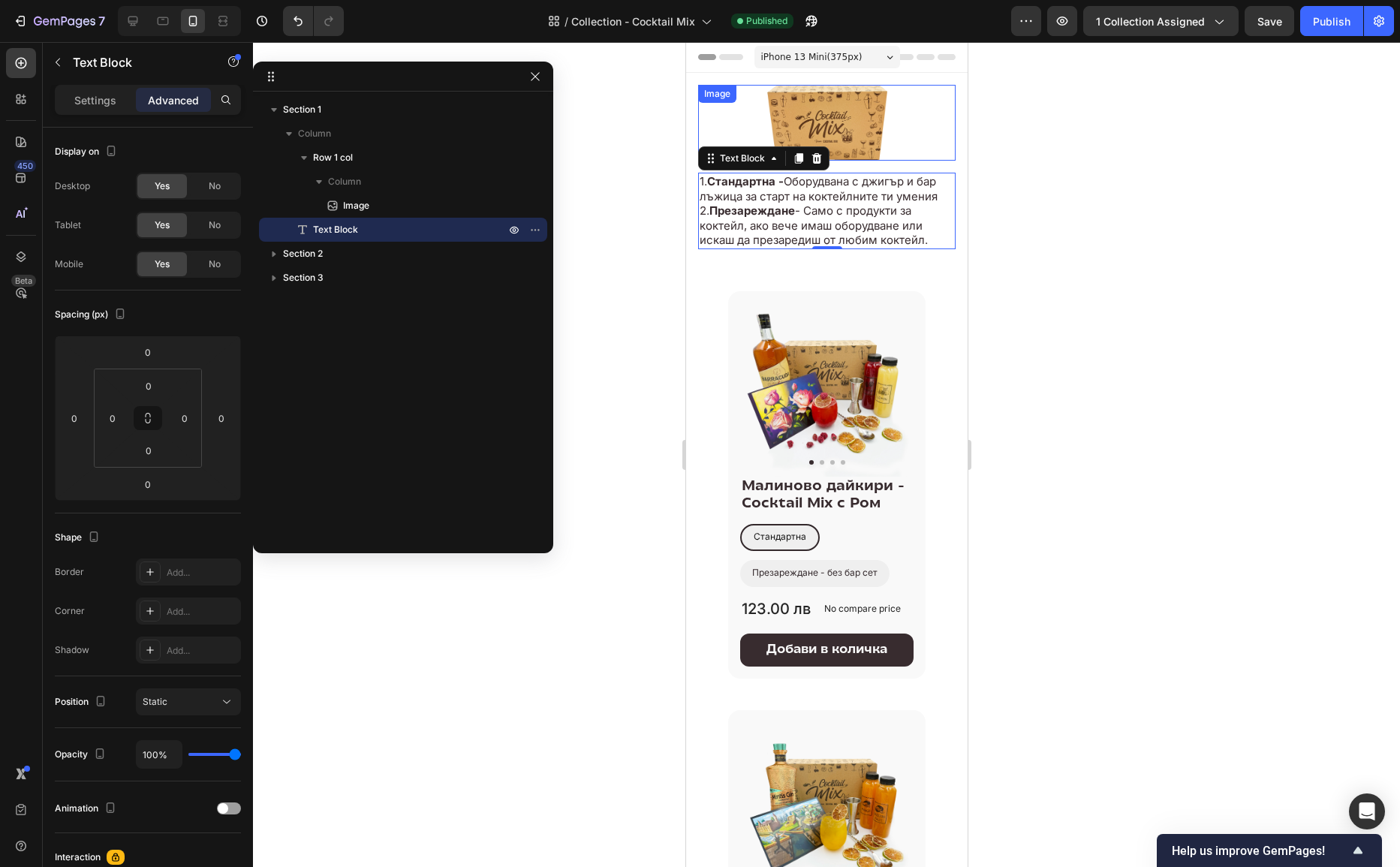
click at [891, 113] on div at bounding box center [826, 123] width 257 height 76
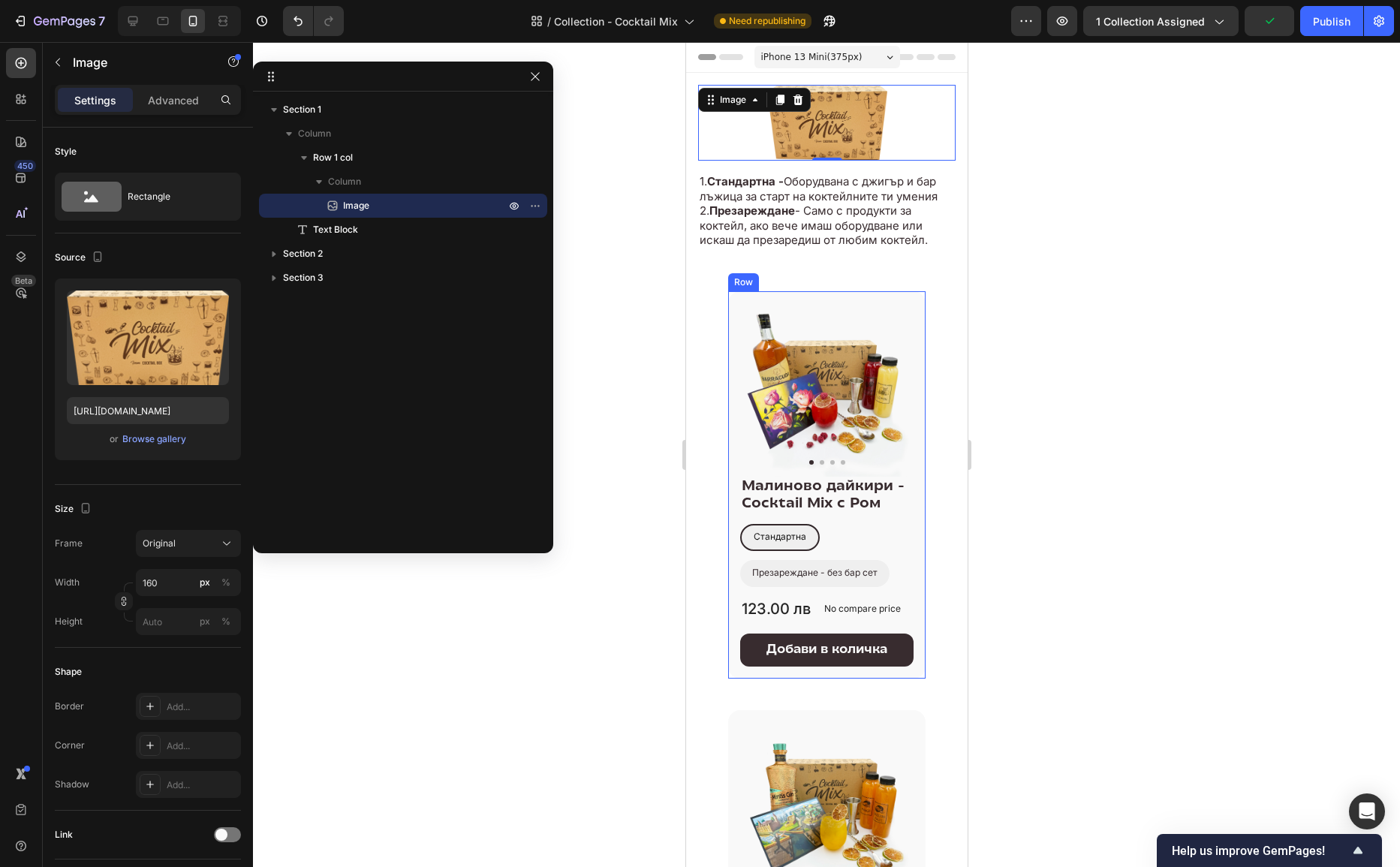
click at [920, 433] on div "Product Images & Gallery Малиново дайкири - Cocktail Mix с Ром (P) Title Станда…" at bounding box center [826, 485] width 198 height 389
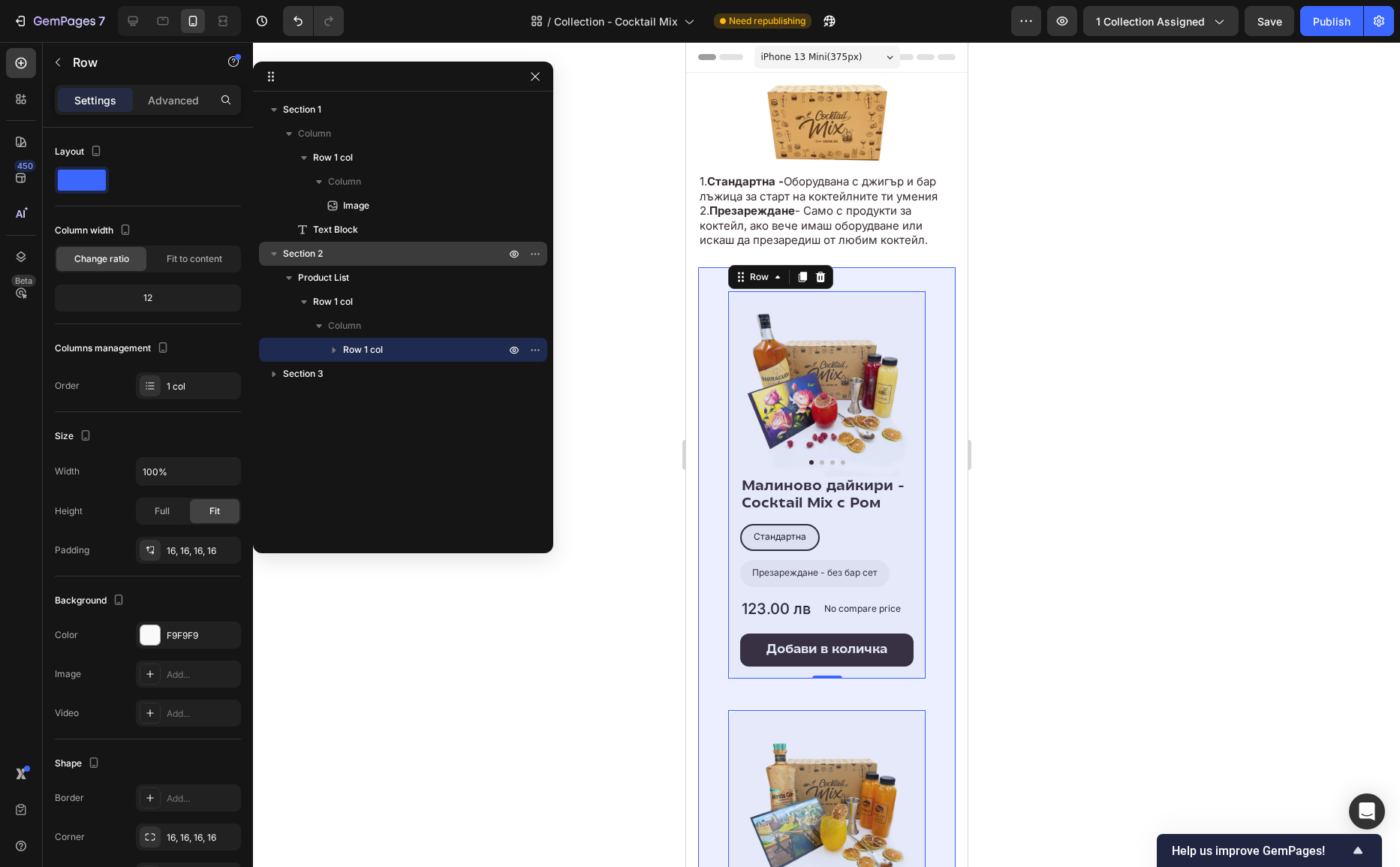
click at [404, 255] on p "Section 2" at bounding box center [395, 254] width 225 height 15
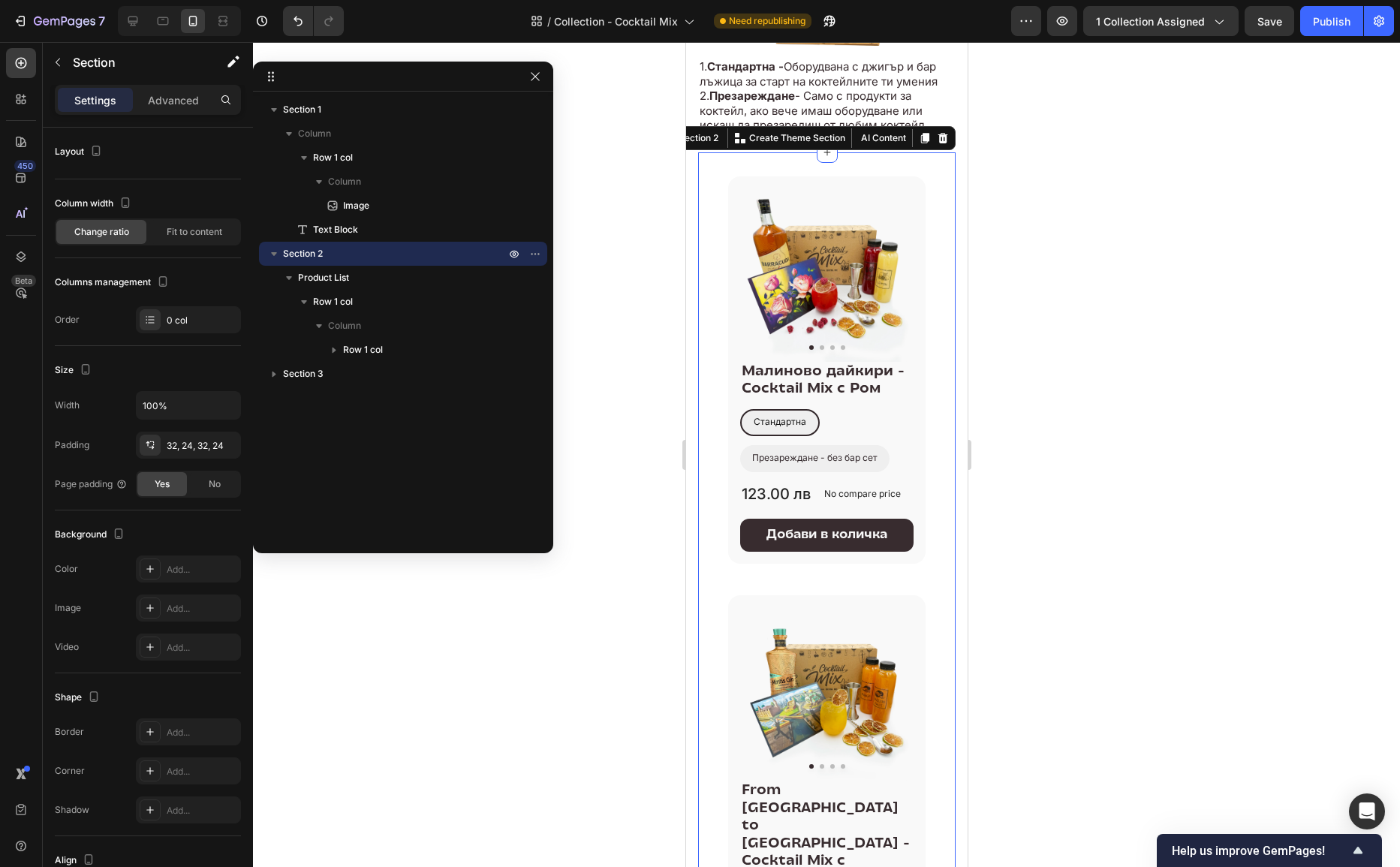
scroll to position [172, 0]
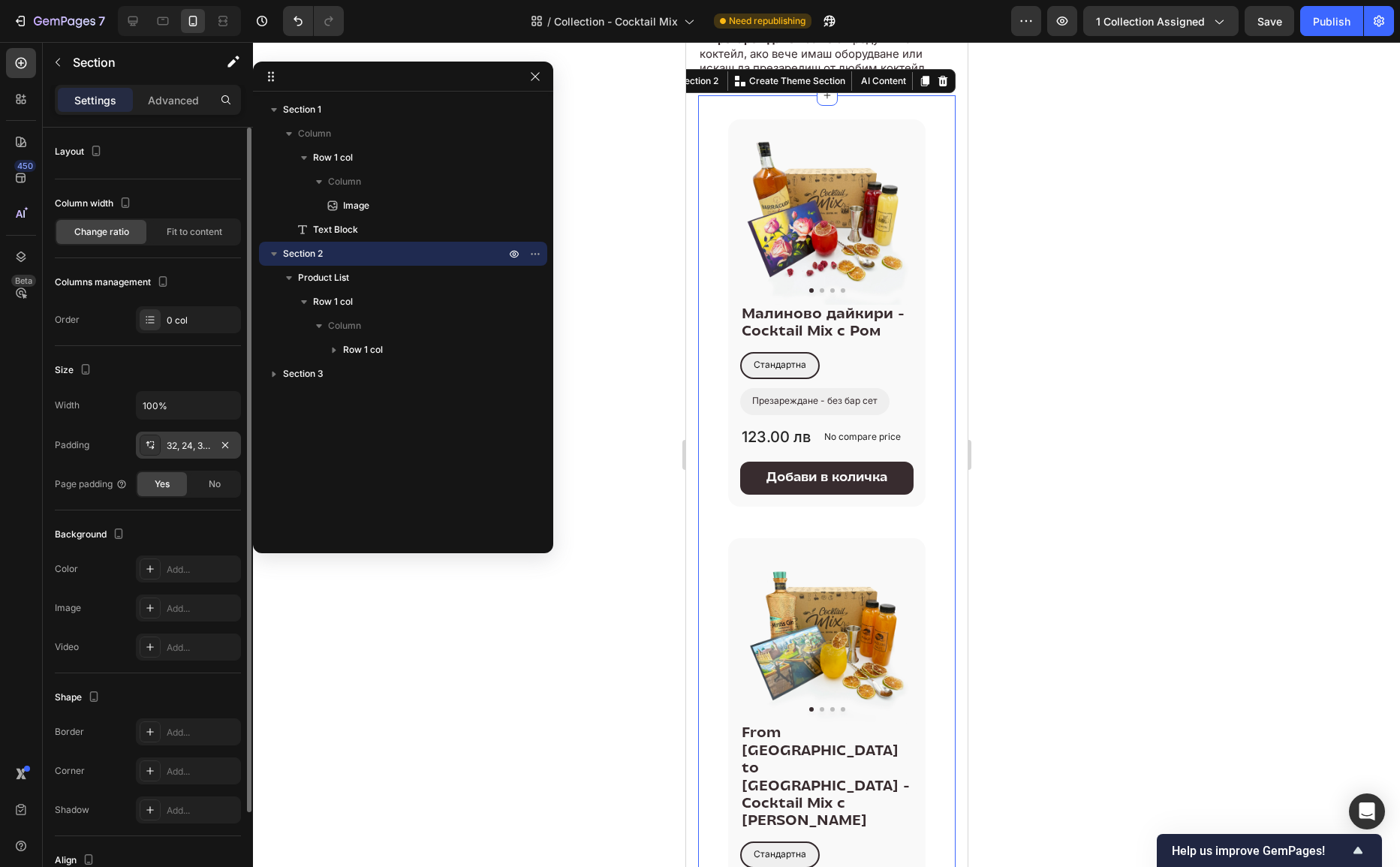
click at [176, 440] on div "32, 24, 32, 24" at bounding box center [188, 446] width 43 height 13
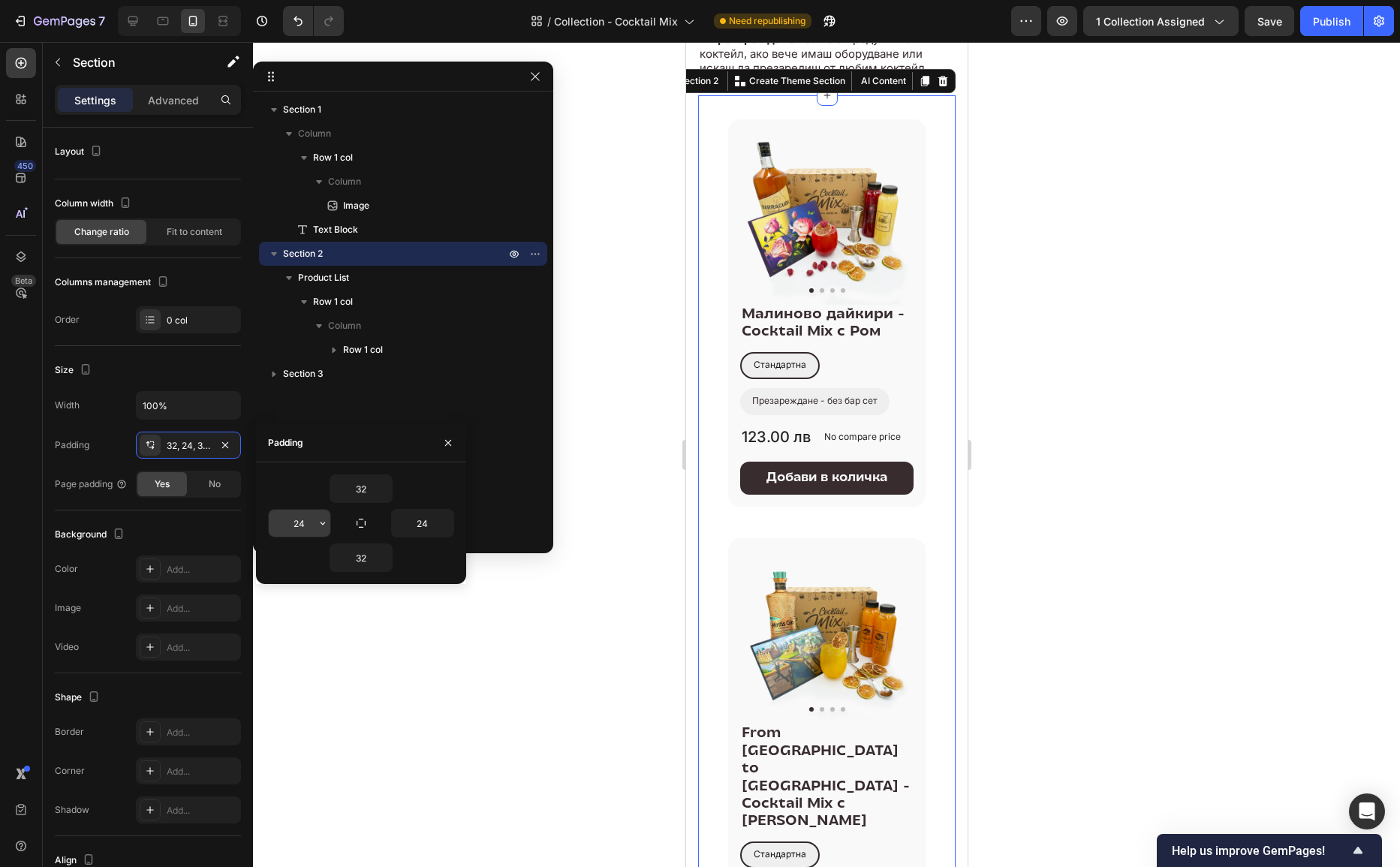
click at [299, 529] on input "24" at bounding box center [299, 523] width 61 height 27
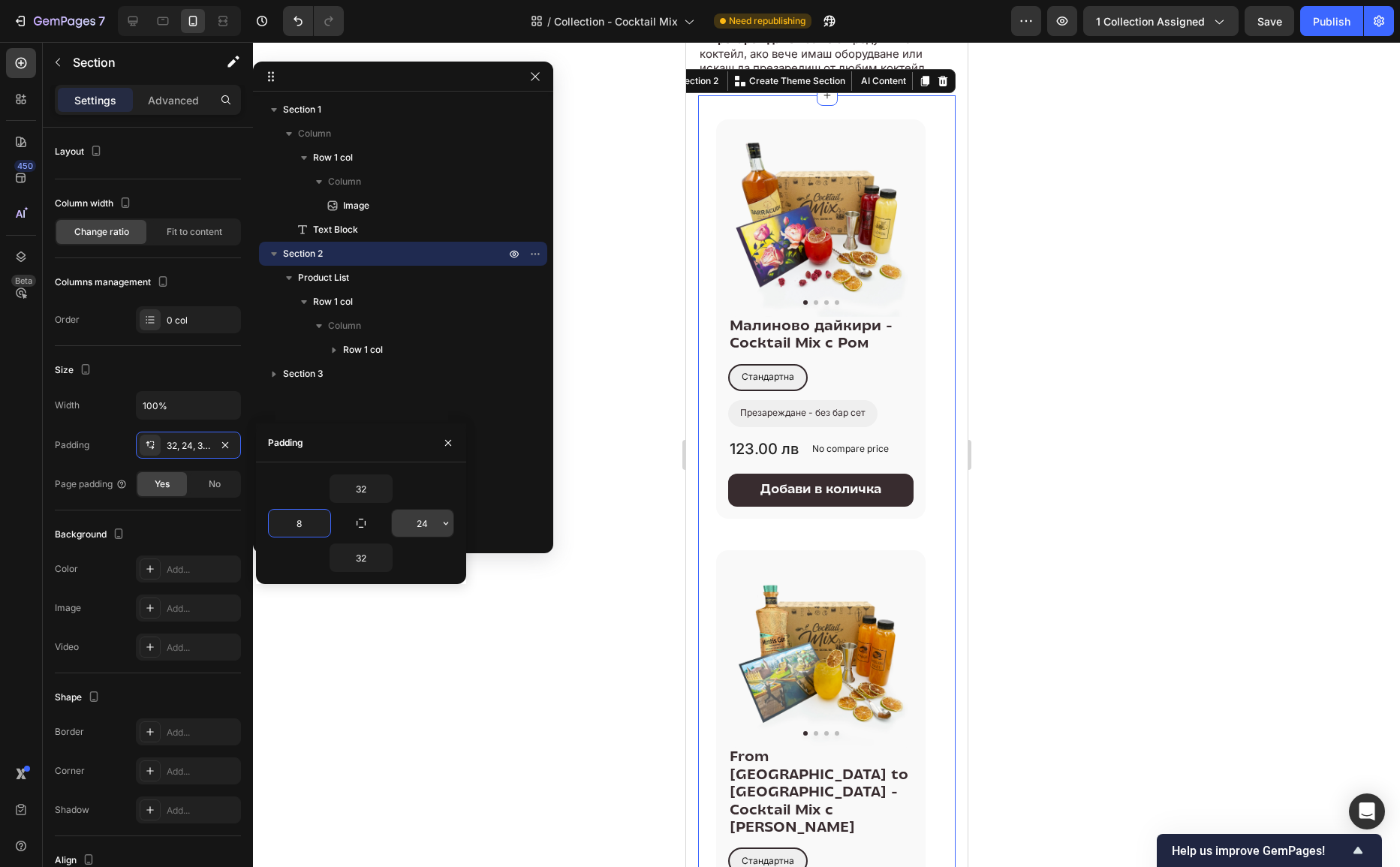
type input "8"
click at [421, 528] on input "24" at bounding box center [423, 523] width 61 height 27
type input "8"
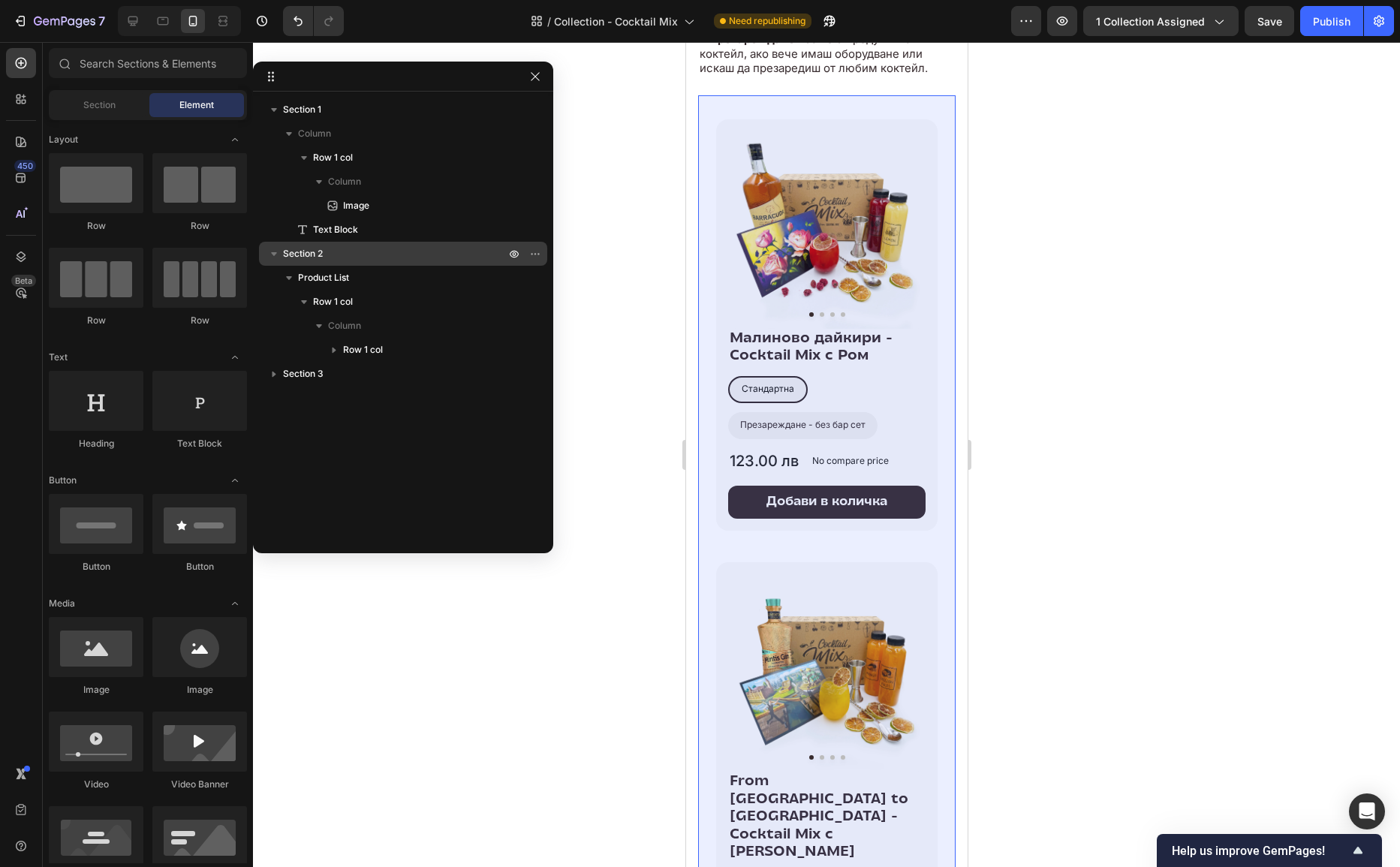
click at [349, 257] on p "Section 2" at bounding box center [395, 254] width 225 height 15
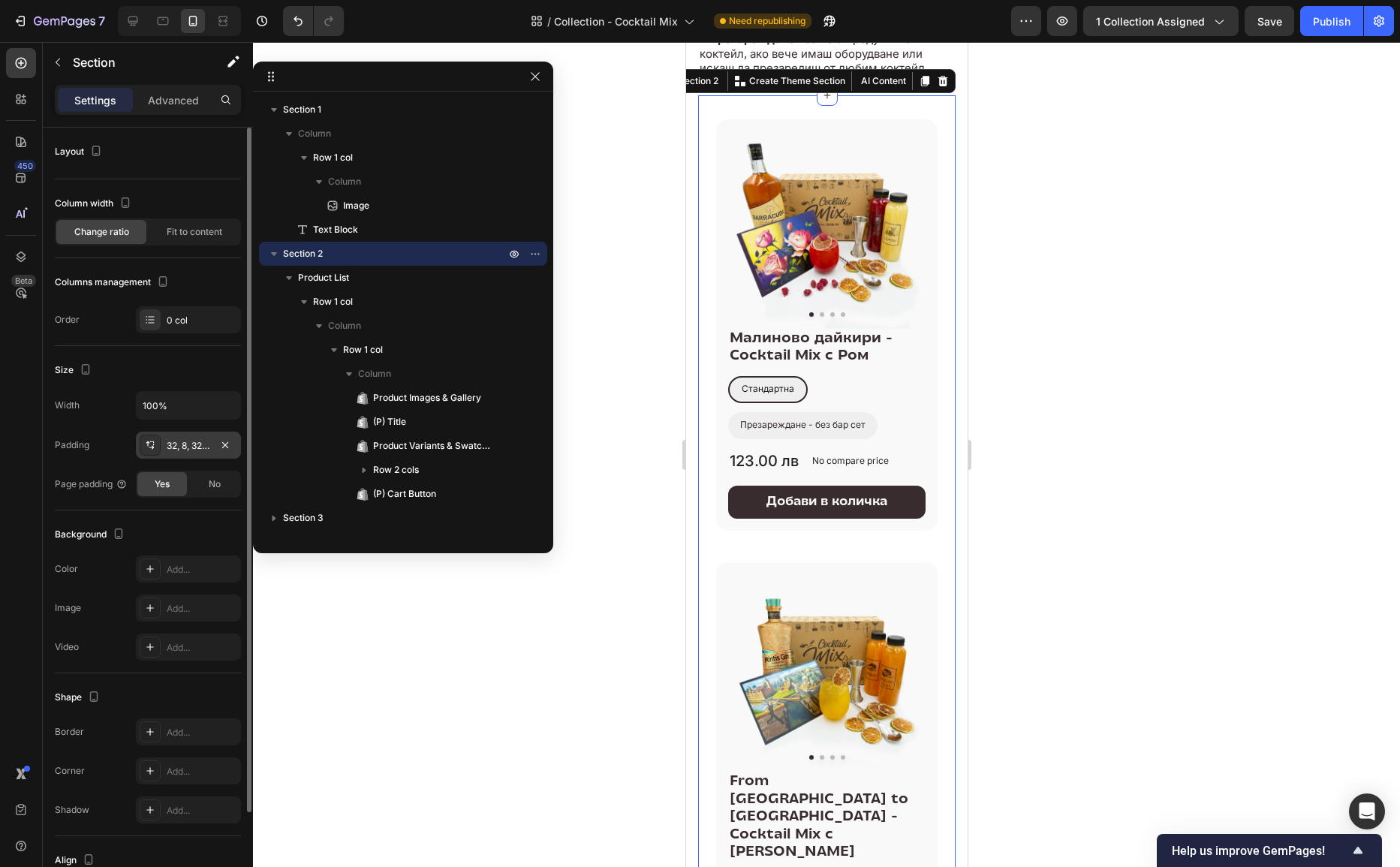
click at [172, 441] on div "32, 8, 32, 8" at bounding box center [188, 446] width 43 height 13
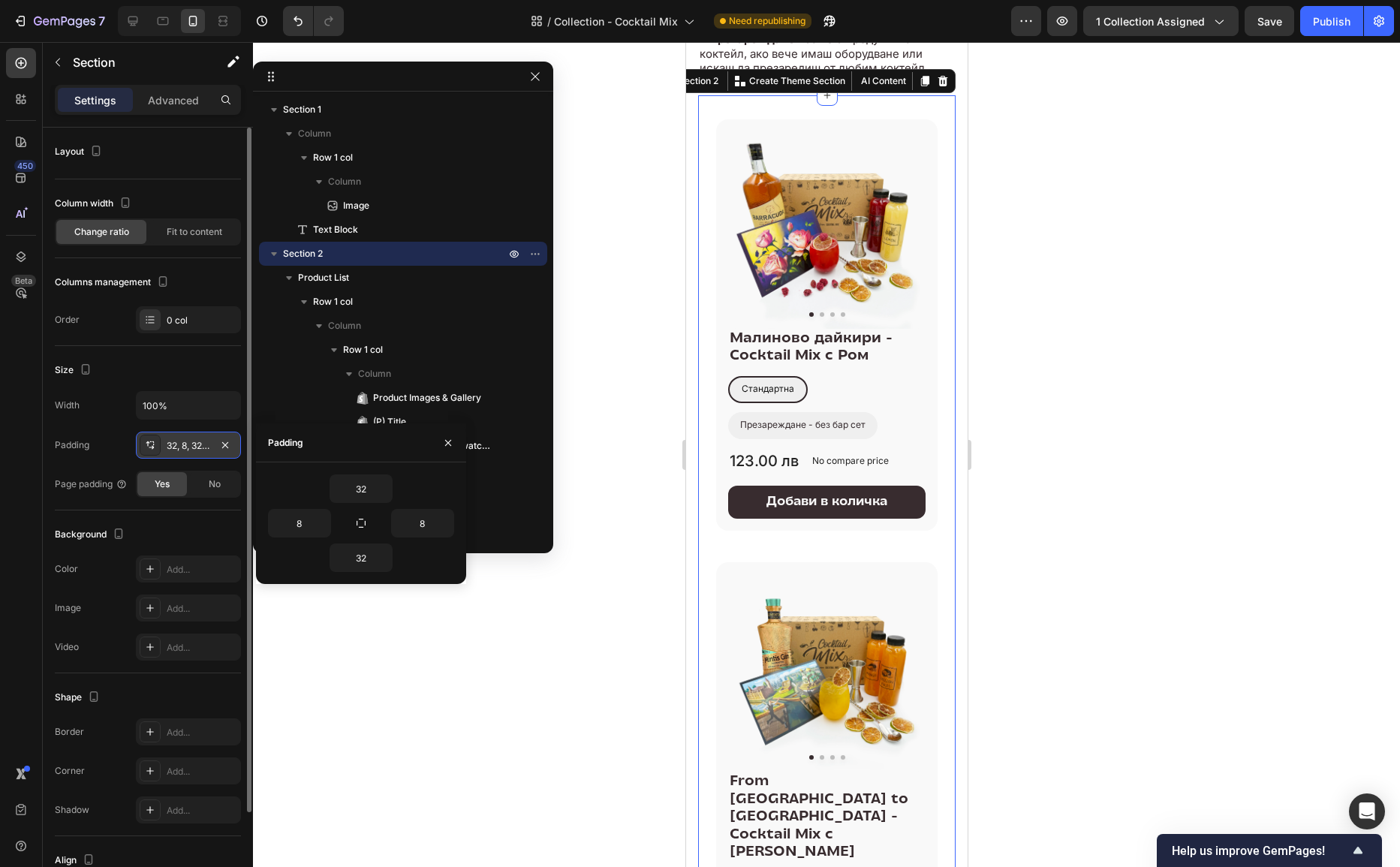
click at [172, 441] on div "32, 8, 32, 8" at bounding box center [188, 446] width 43 height 13
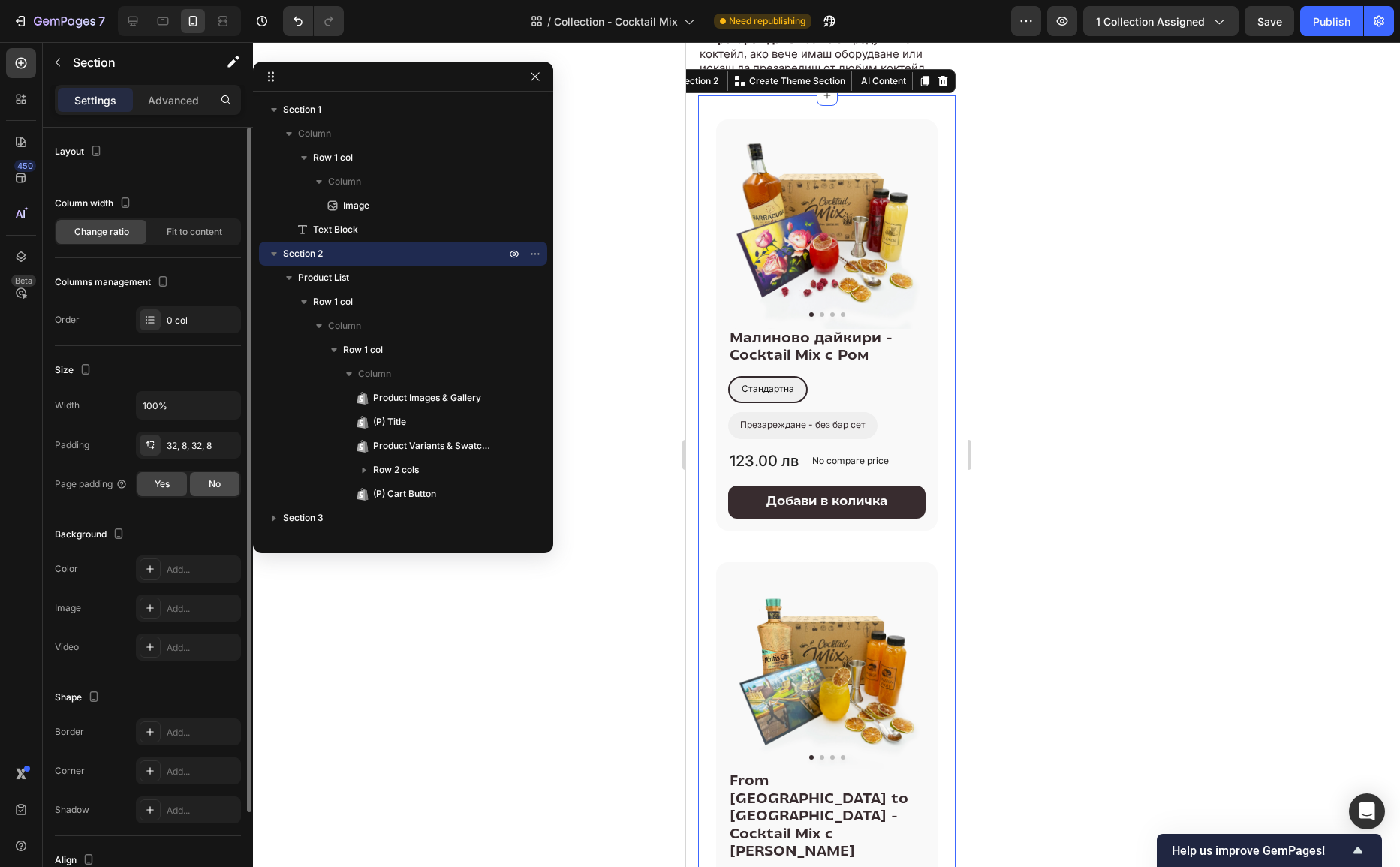
click at [204, 477] on div "No" at bounding box center [215, 484] width 49 height 24
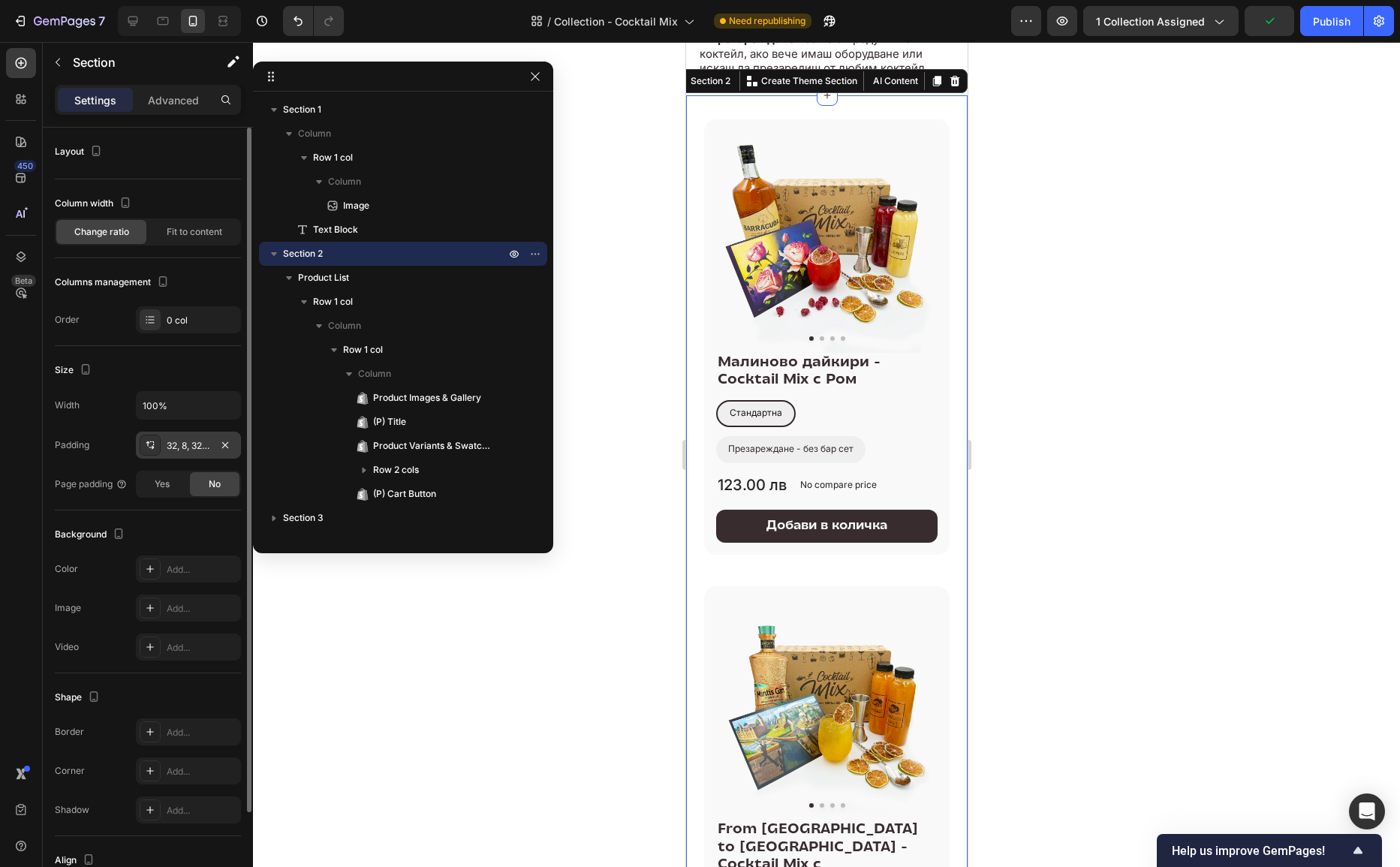
click at [184, 447] on div "32, 8, 32, 8" at bounding box center [188, 446] width 43 height 13
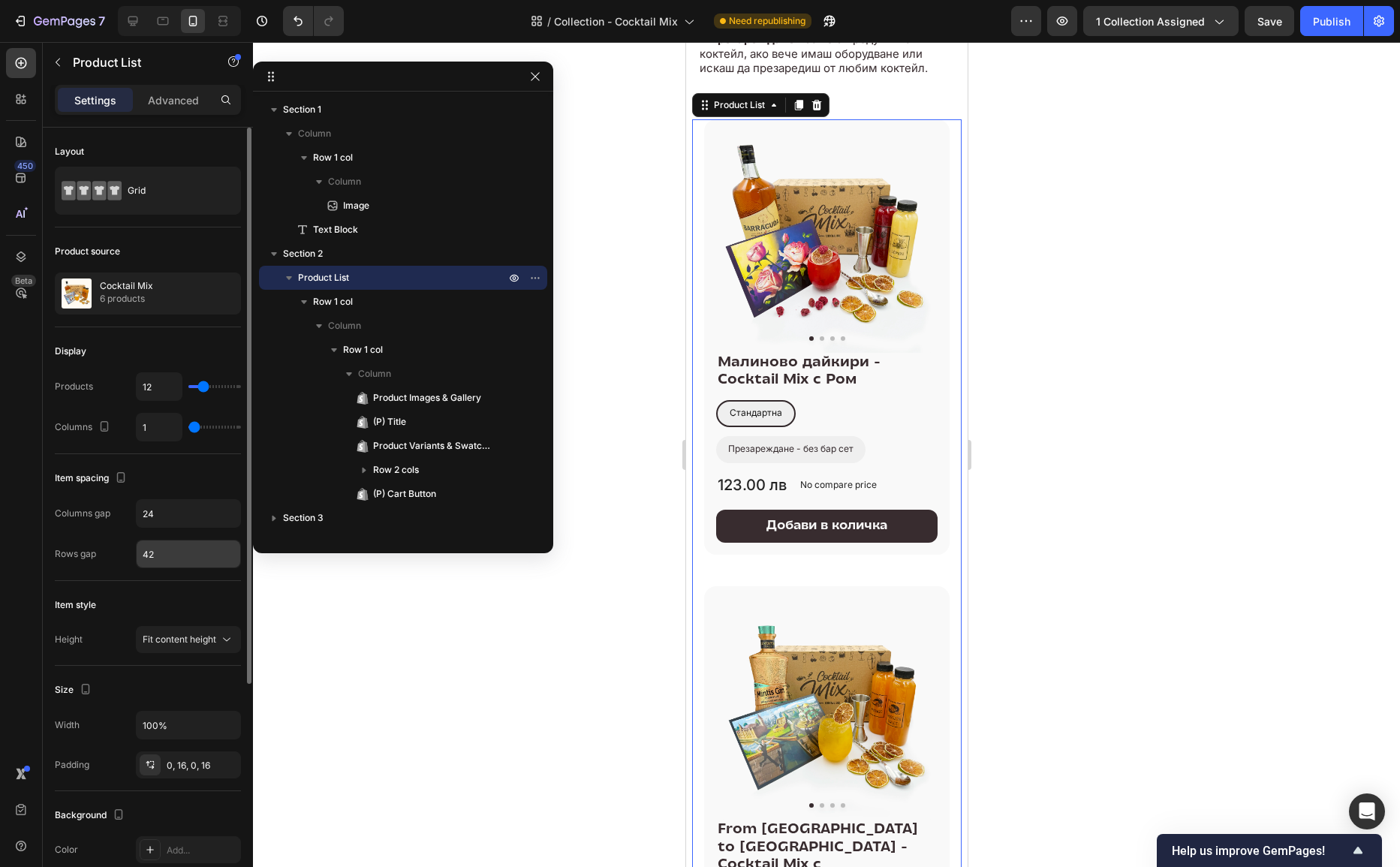
click at [182, 546] on input "42" at bounding box center [189, 554] width 104 height 27
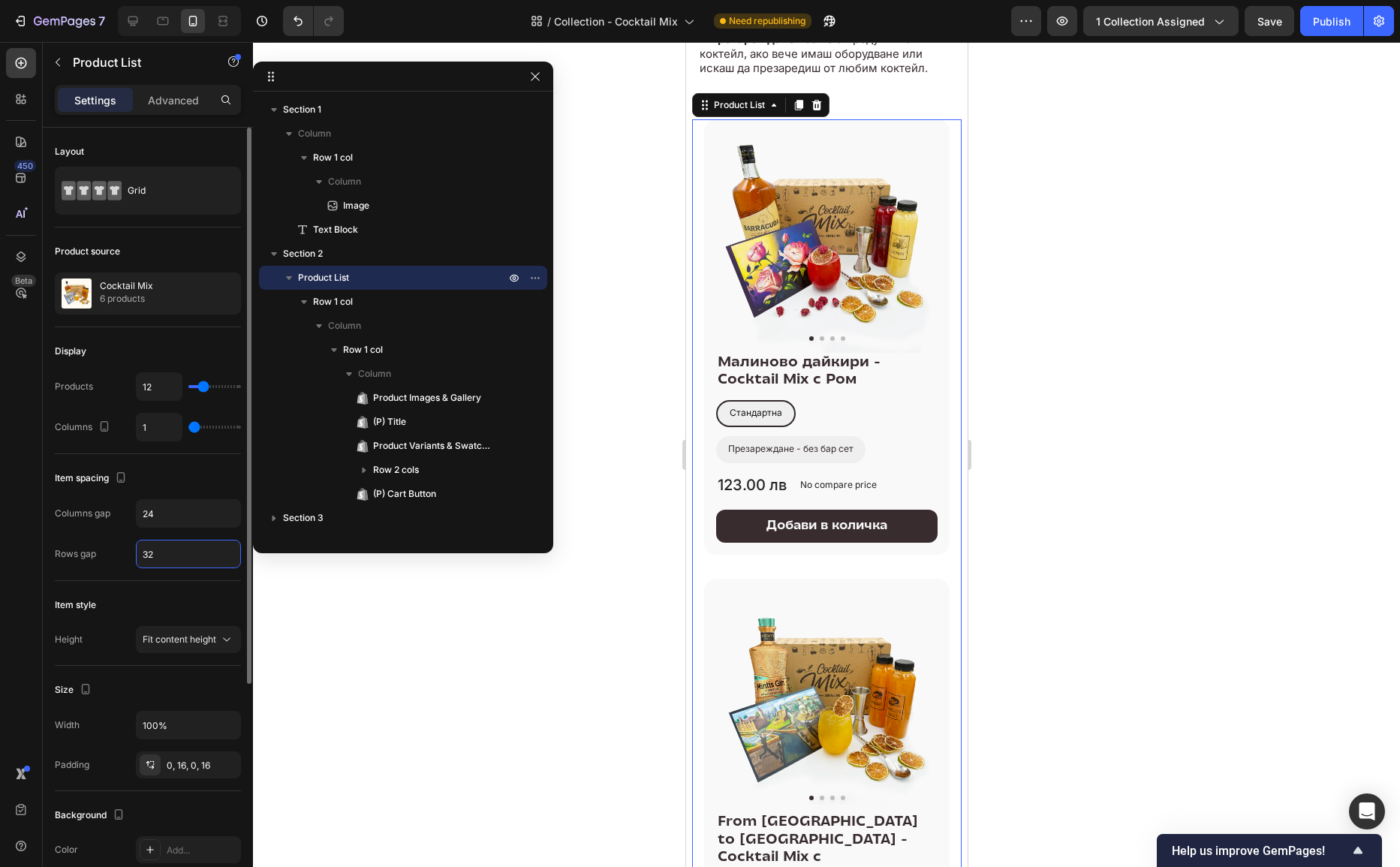
type input "32"
click at [214, 757] on div "0, 16, 0, 16" at bounding box center [188, 765] width 105 height 27
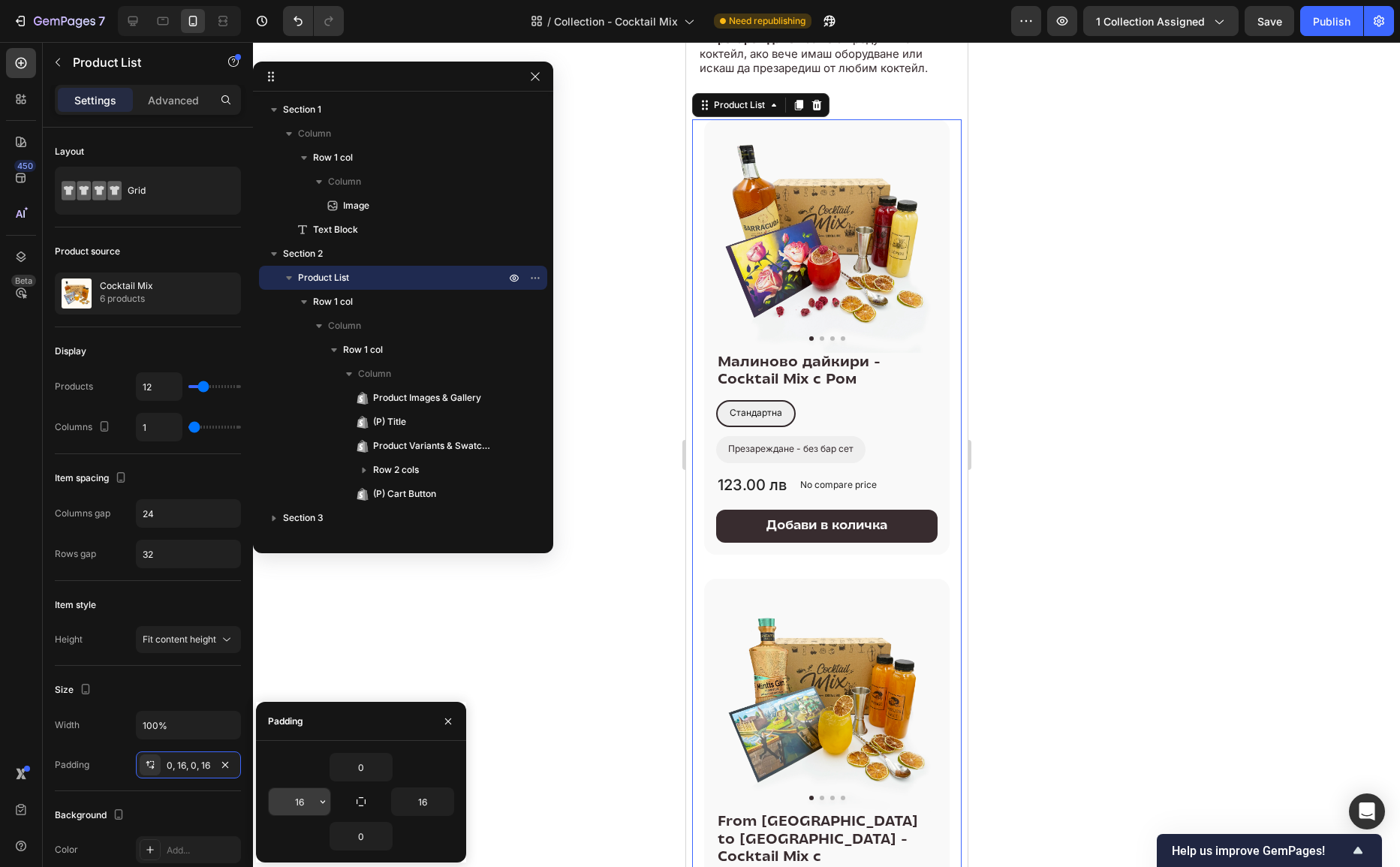
click at [305, 805] on input "16" at bounding box center [299, 802] width 61 height 27
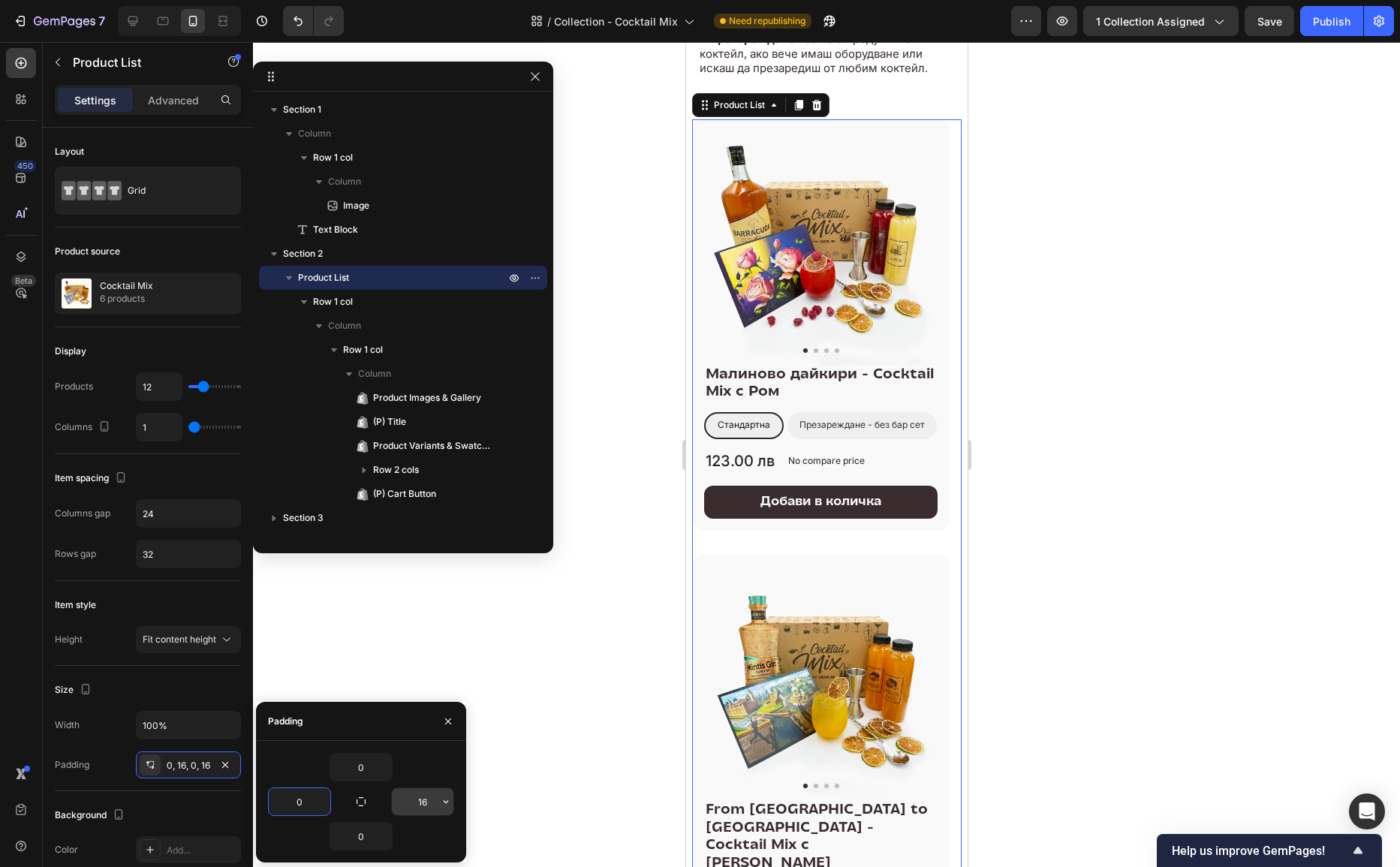
type input "0"
click at [424, 799] on input "16" at bounding box center [423, 802] width 61 height 27
type input "0"
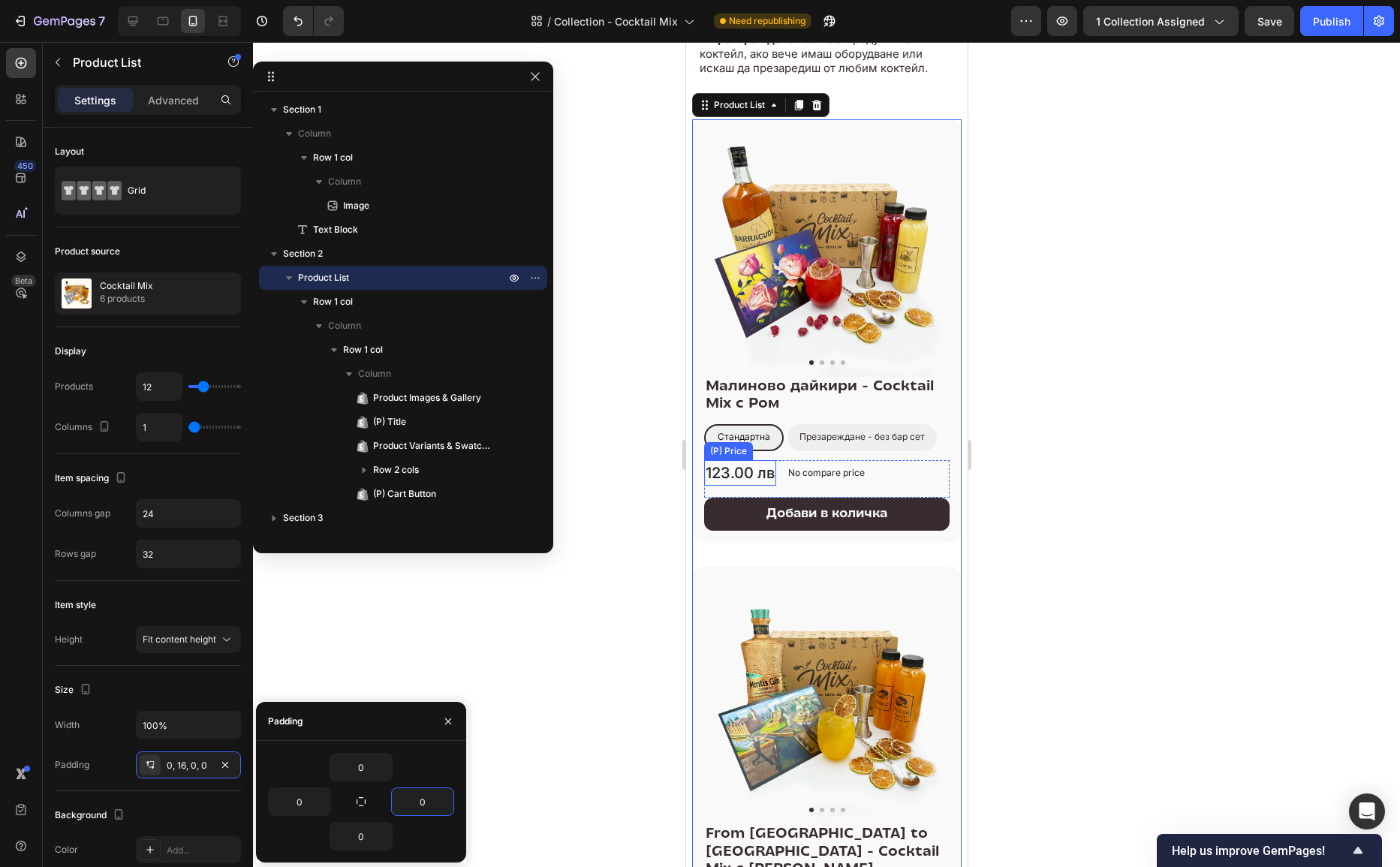
click at [743, 469] on div "123.00 лв" at bounding box center [739, 473] width 72 height 26
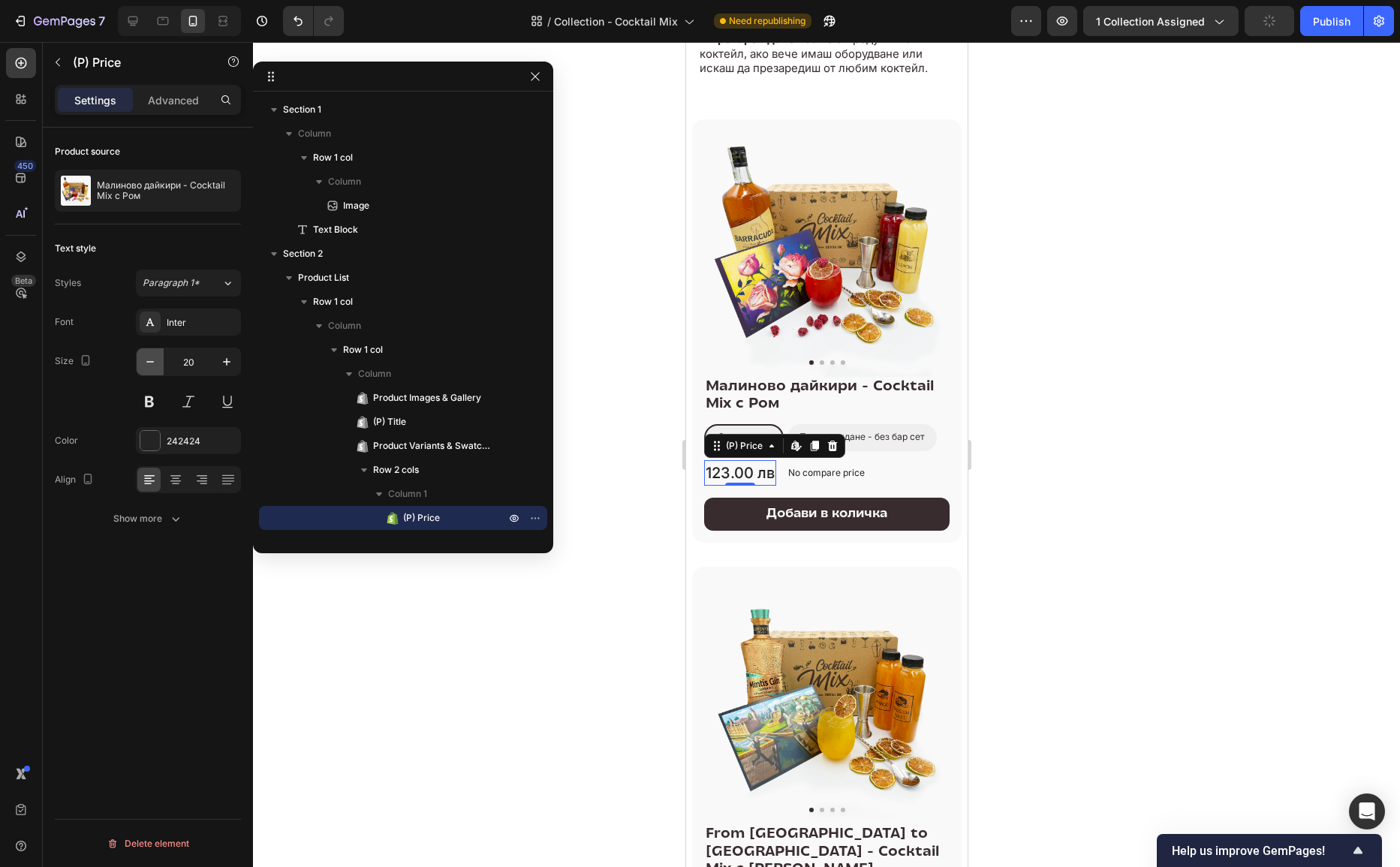
click at [150, 362] on icon "button" at bounding box center [150, 362] width 15 height 15
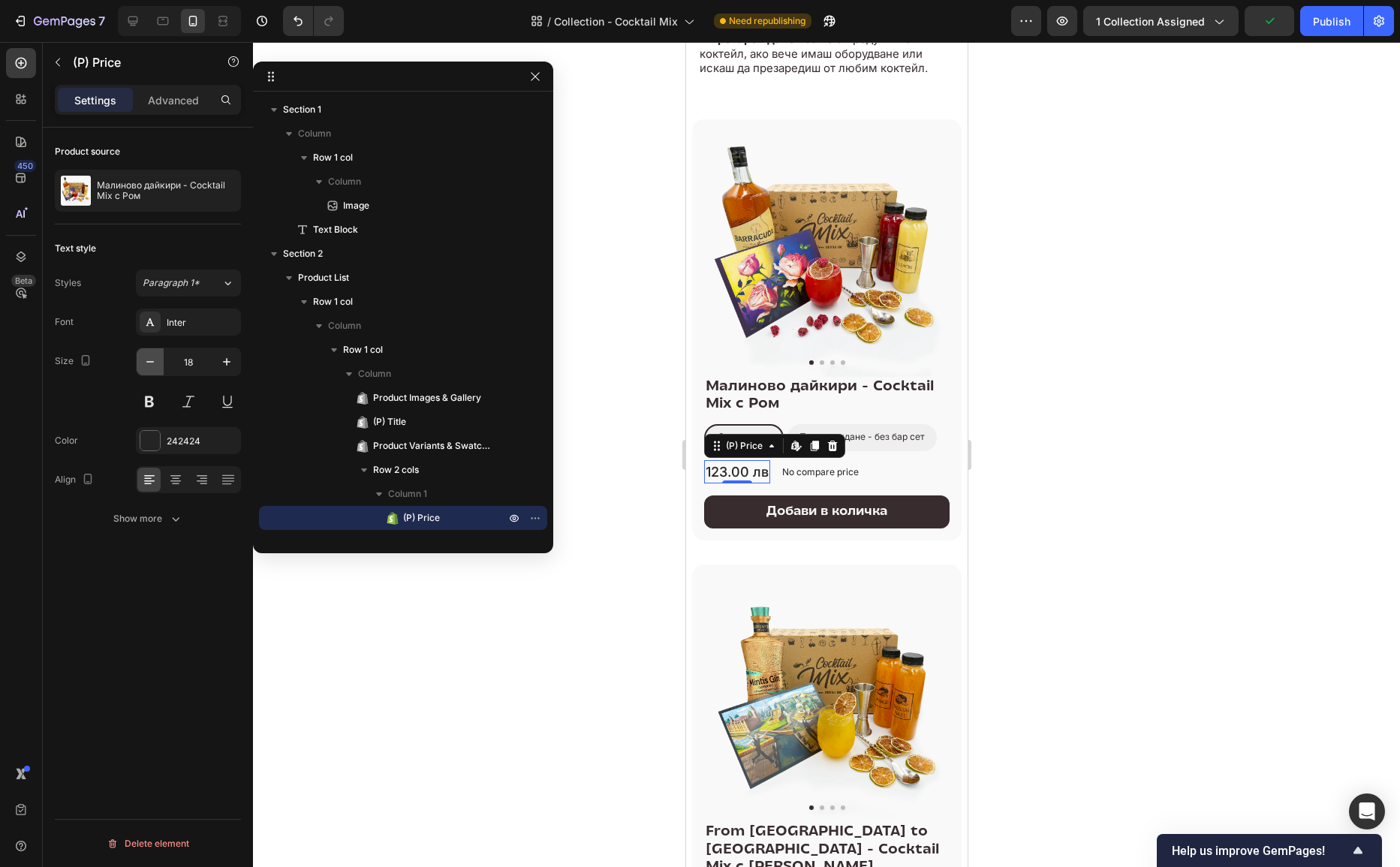
click at [150, 362] on icon "button" at bounding box center [150, 362] width 15 height 15
type input "16"
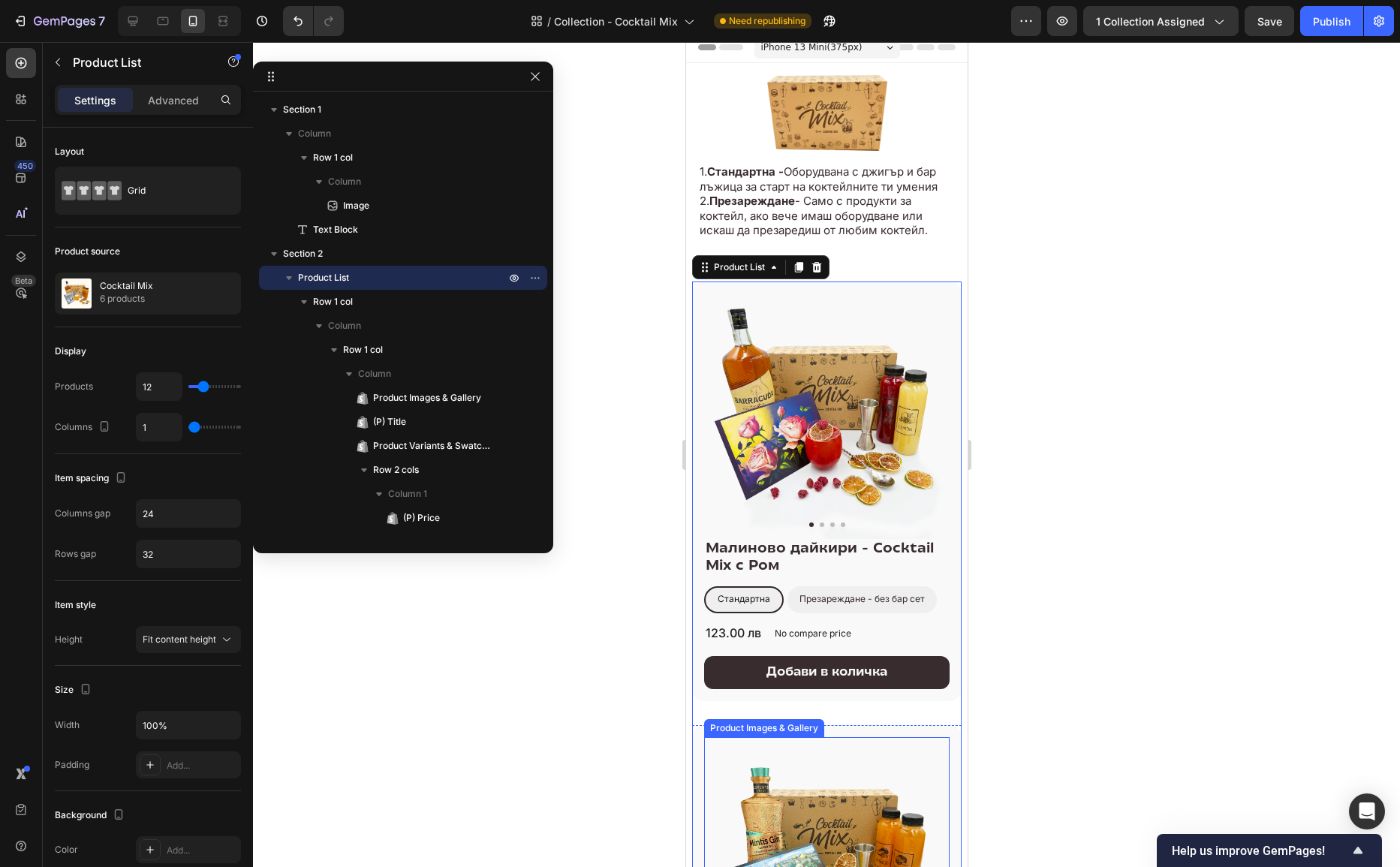
scroll to position [0, 0]
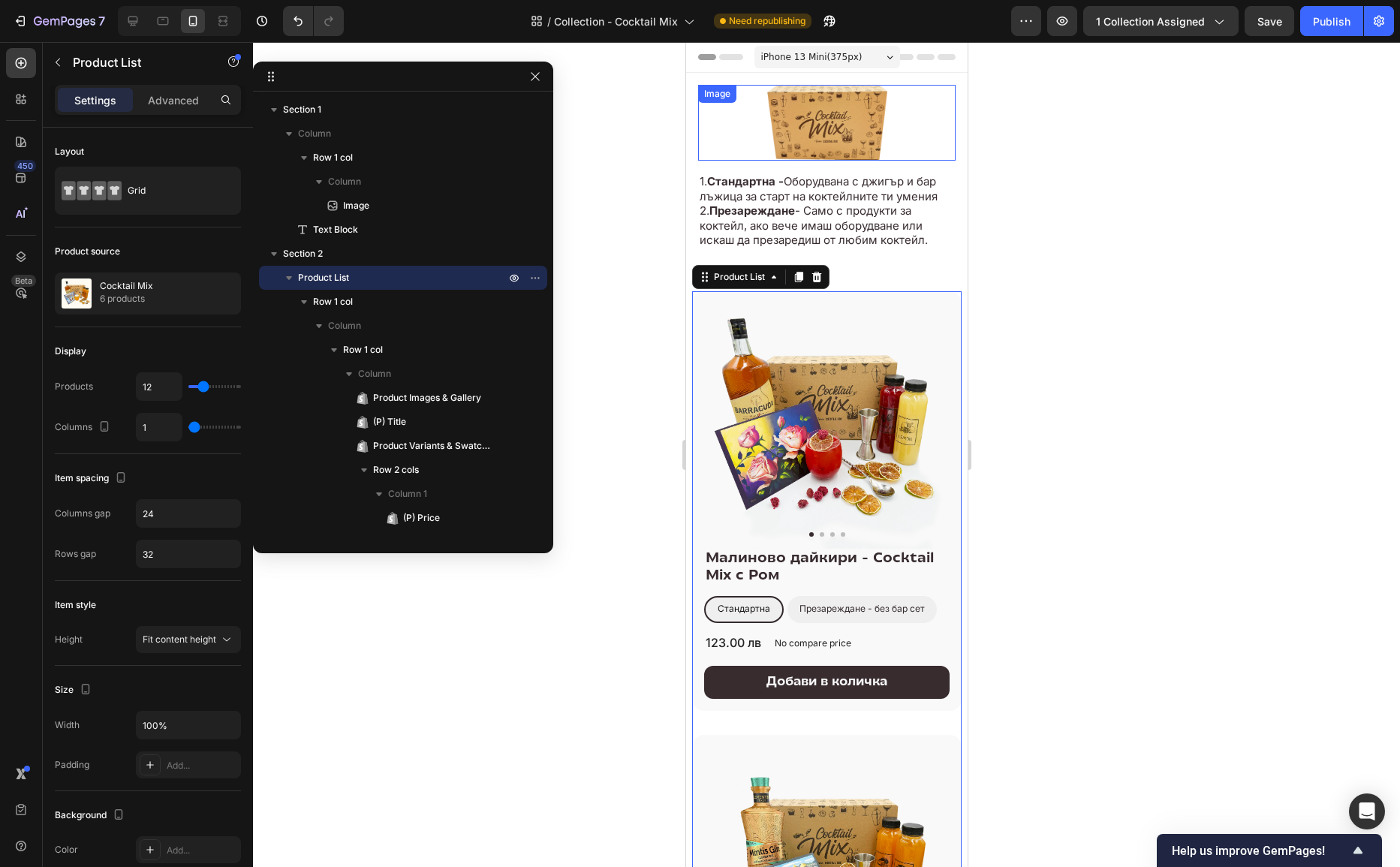
click at [876, 135] on img at bounding box center [826, 123] width 120 height 76
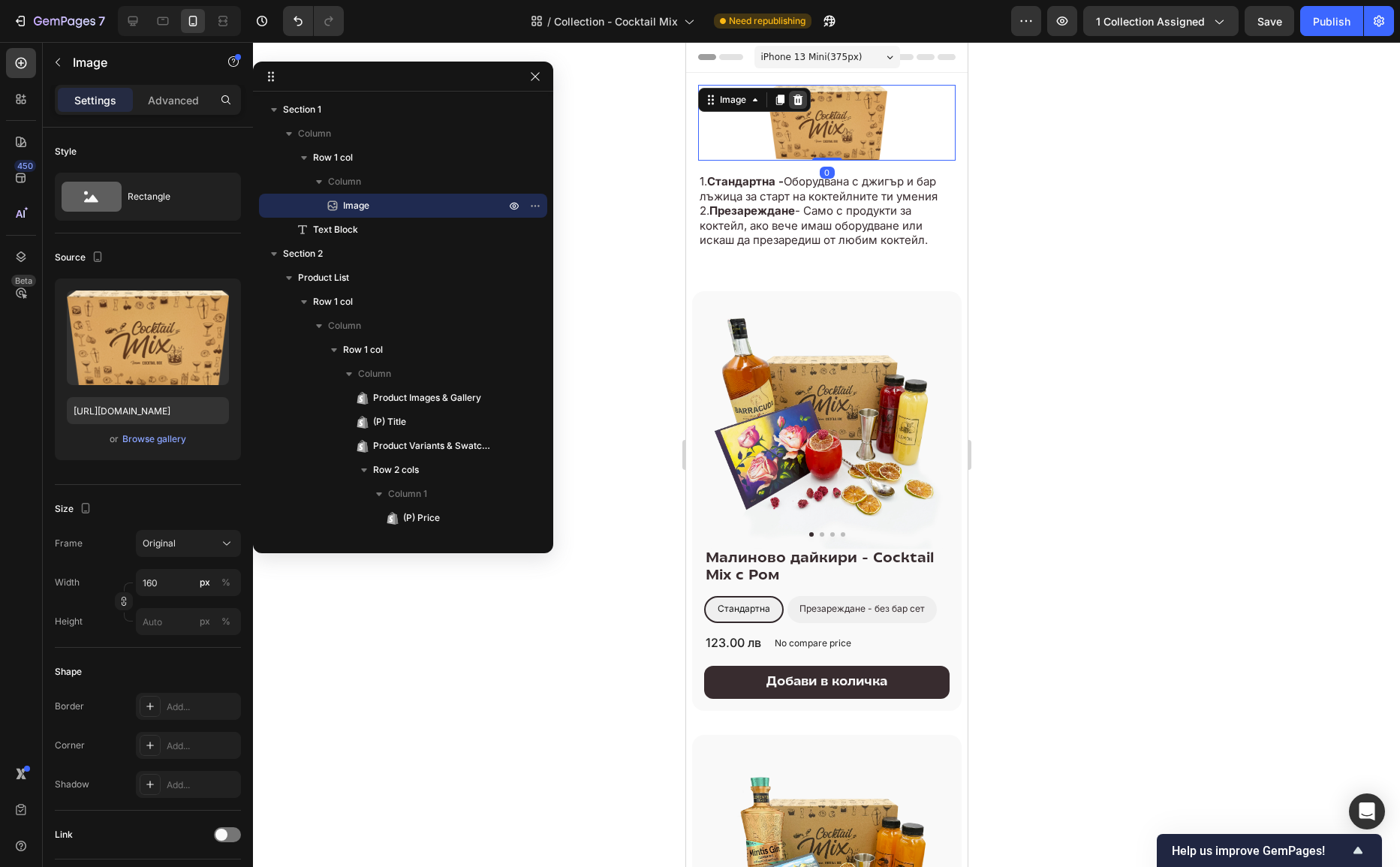
click at [794, 100] on icon at bounding box center [798, 99] width 9 height 10
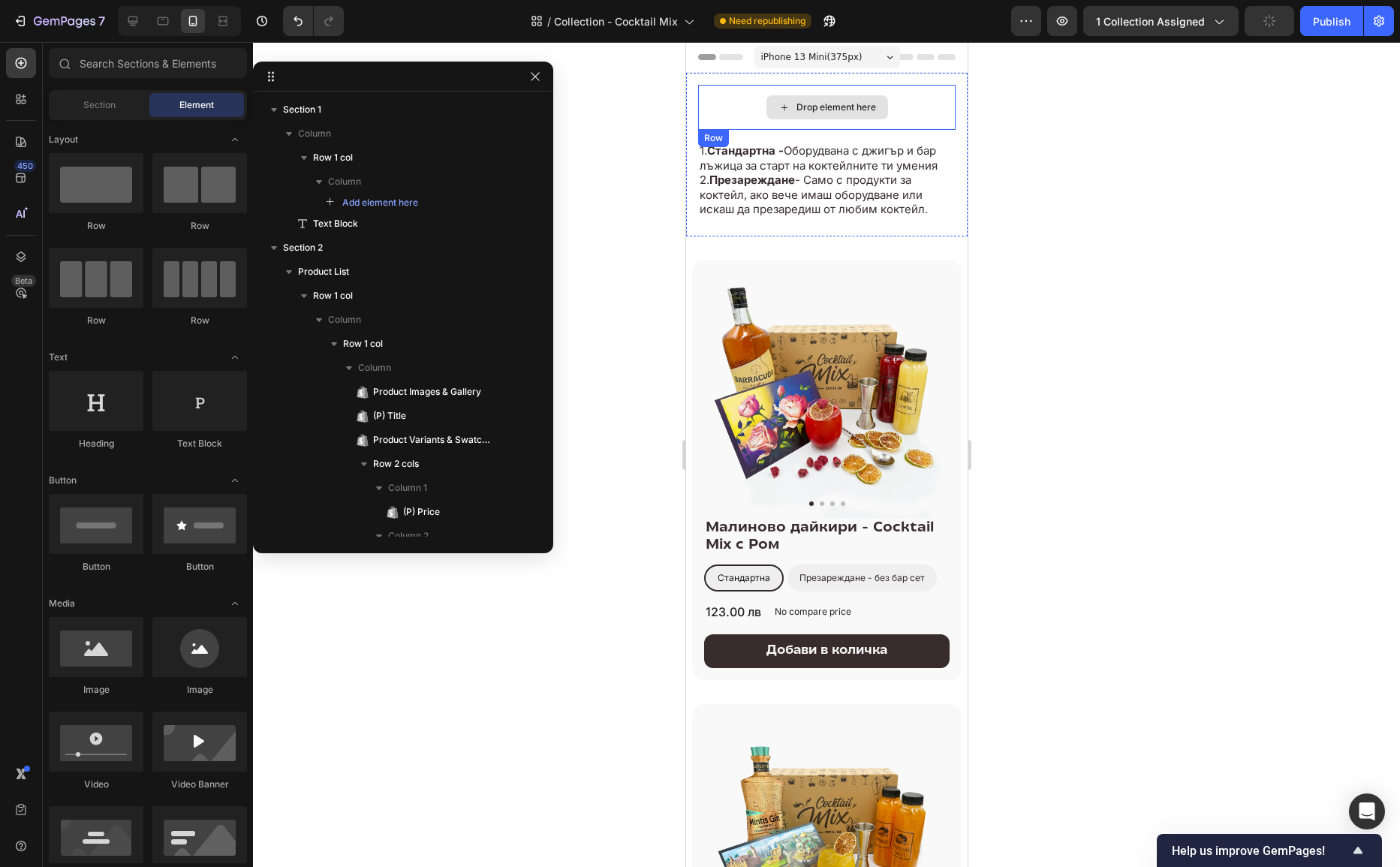
click at [892, 115] on div "Drop element here" at bounding box center [826, 108] width 257 height 45
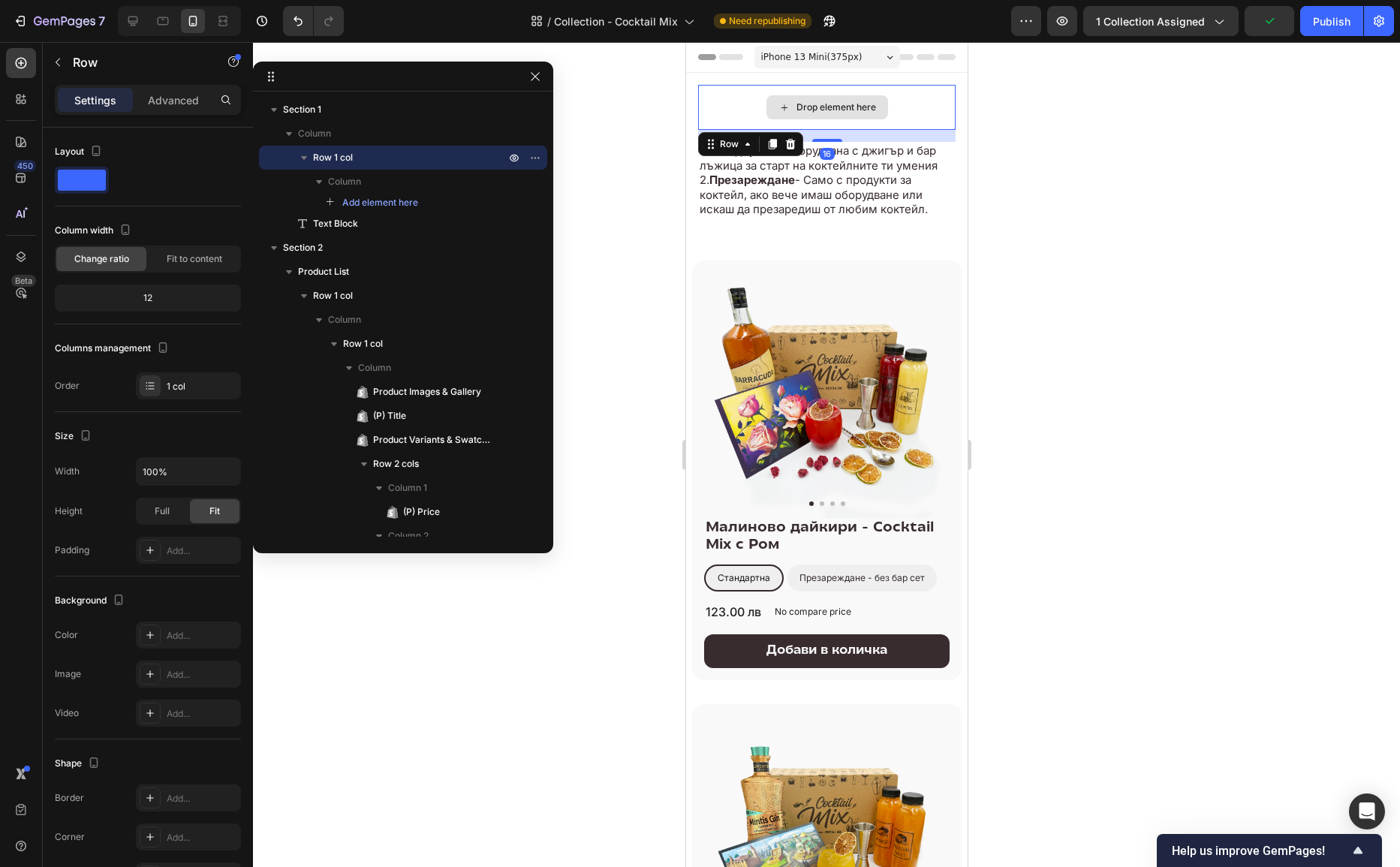
click at [925, 95] on div "Drop element here" at bounding box center [826, 108] width 257 height 45
click at [792, 140] on icon at bounding box center [789, 144] width 12 height 12
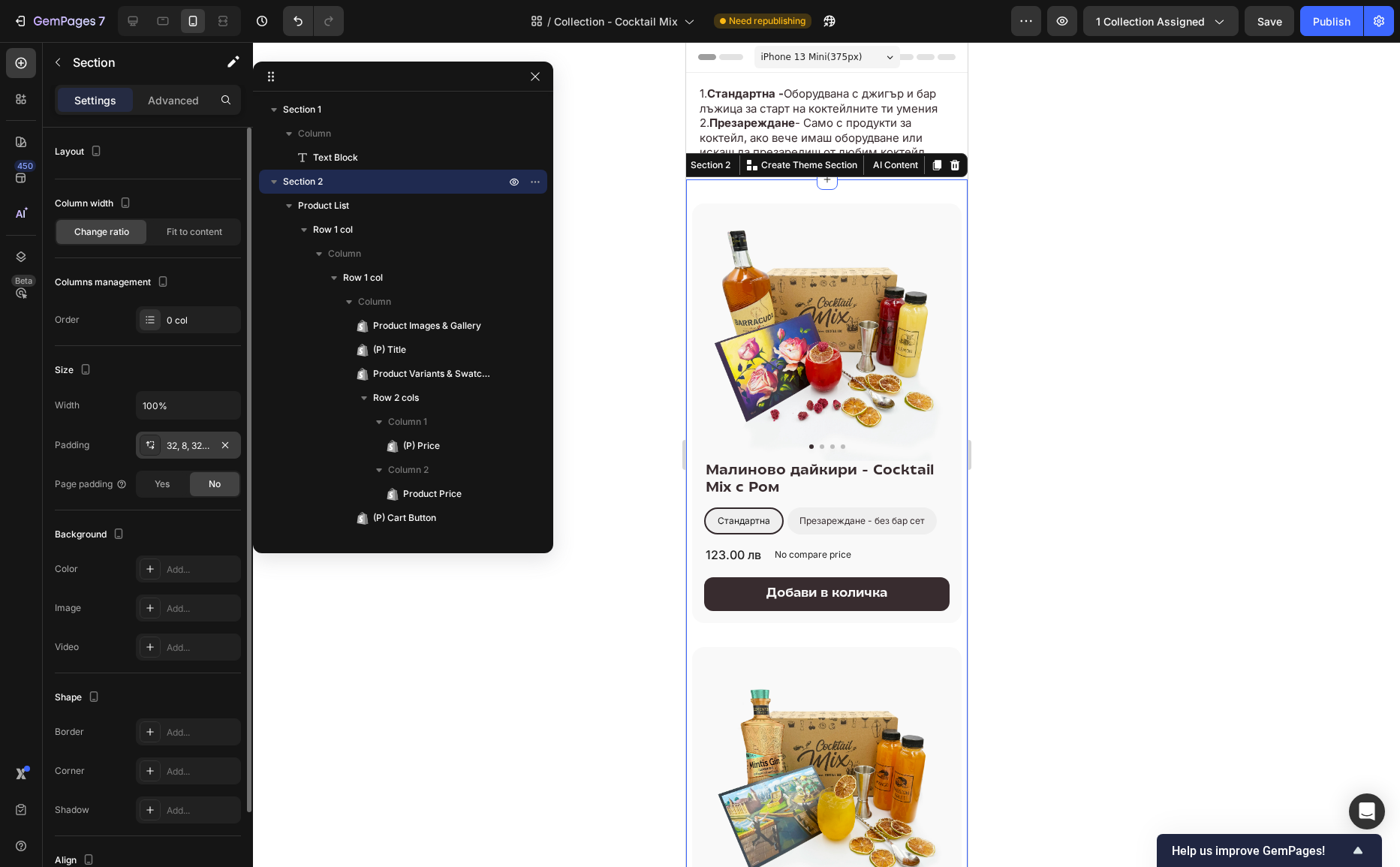
click at [182, 450] on div "32, 8, 32, 8" at bounding box center [188, 446] width 43 height 13
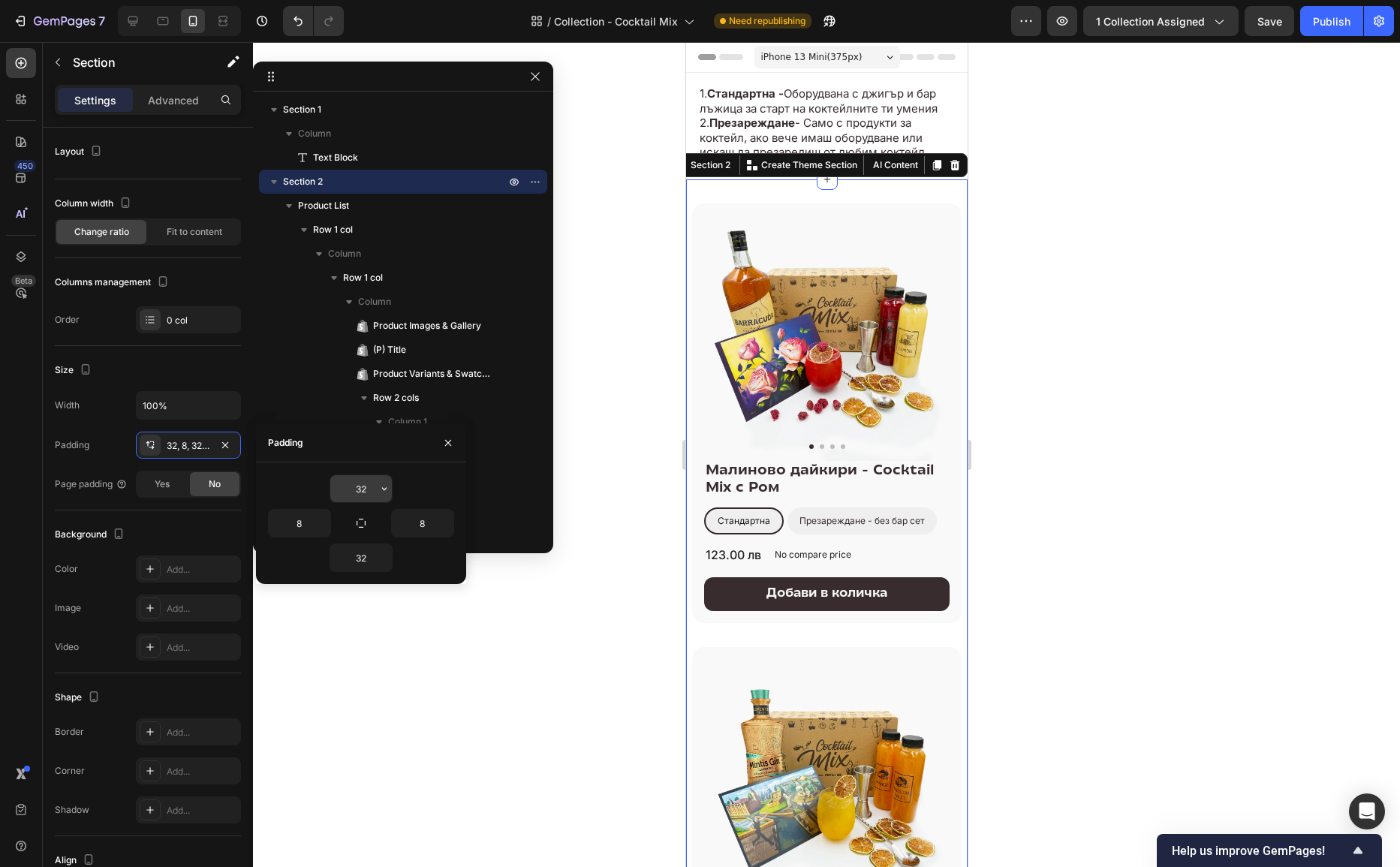
click at [367, 491] on input "32" at bounding box center [360, 489] width 61 height 27
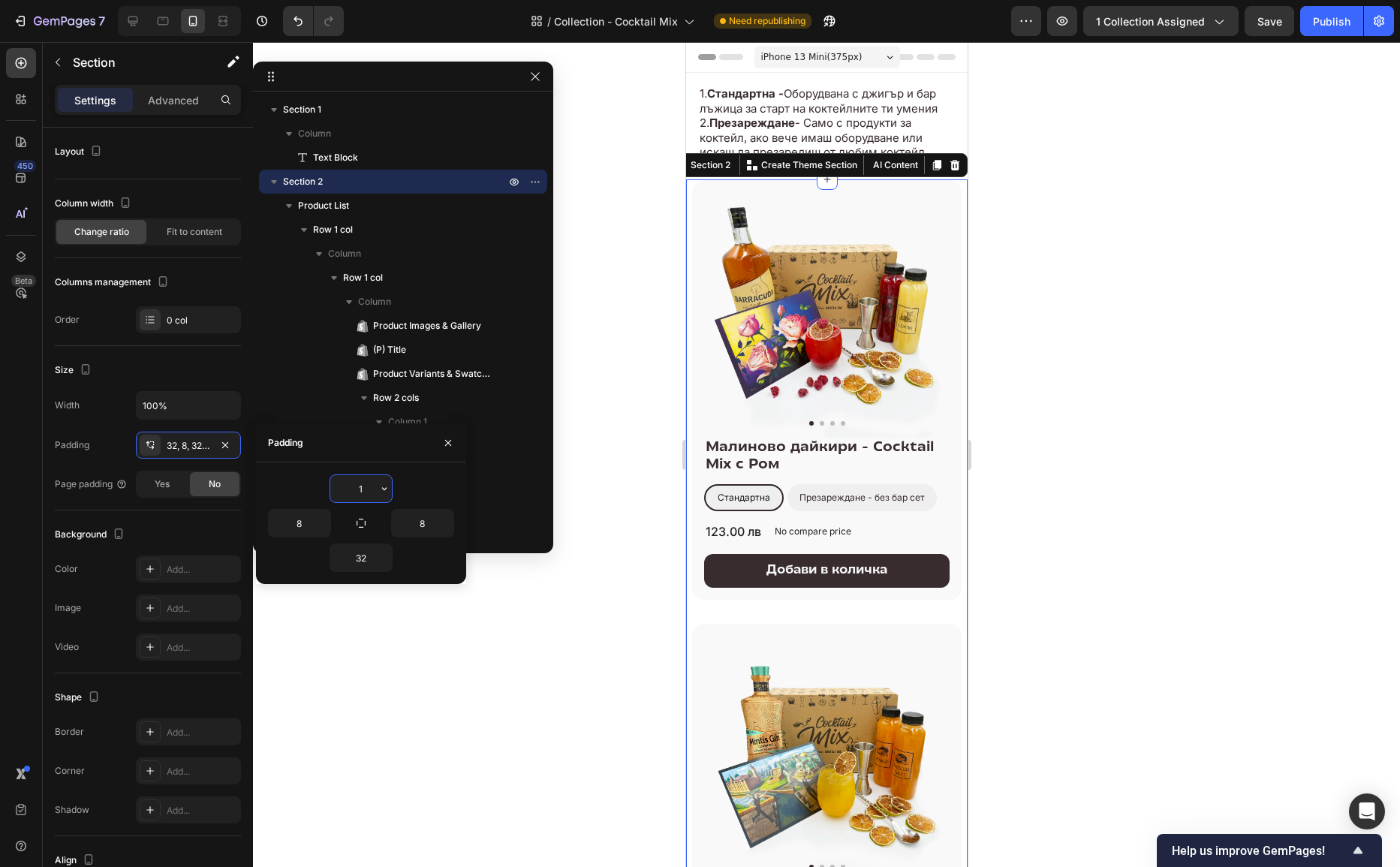
type input "16"
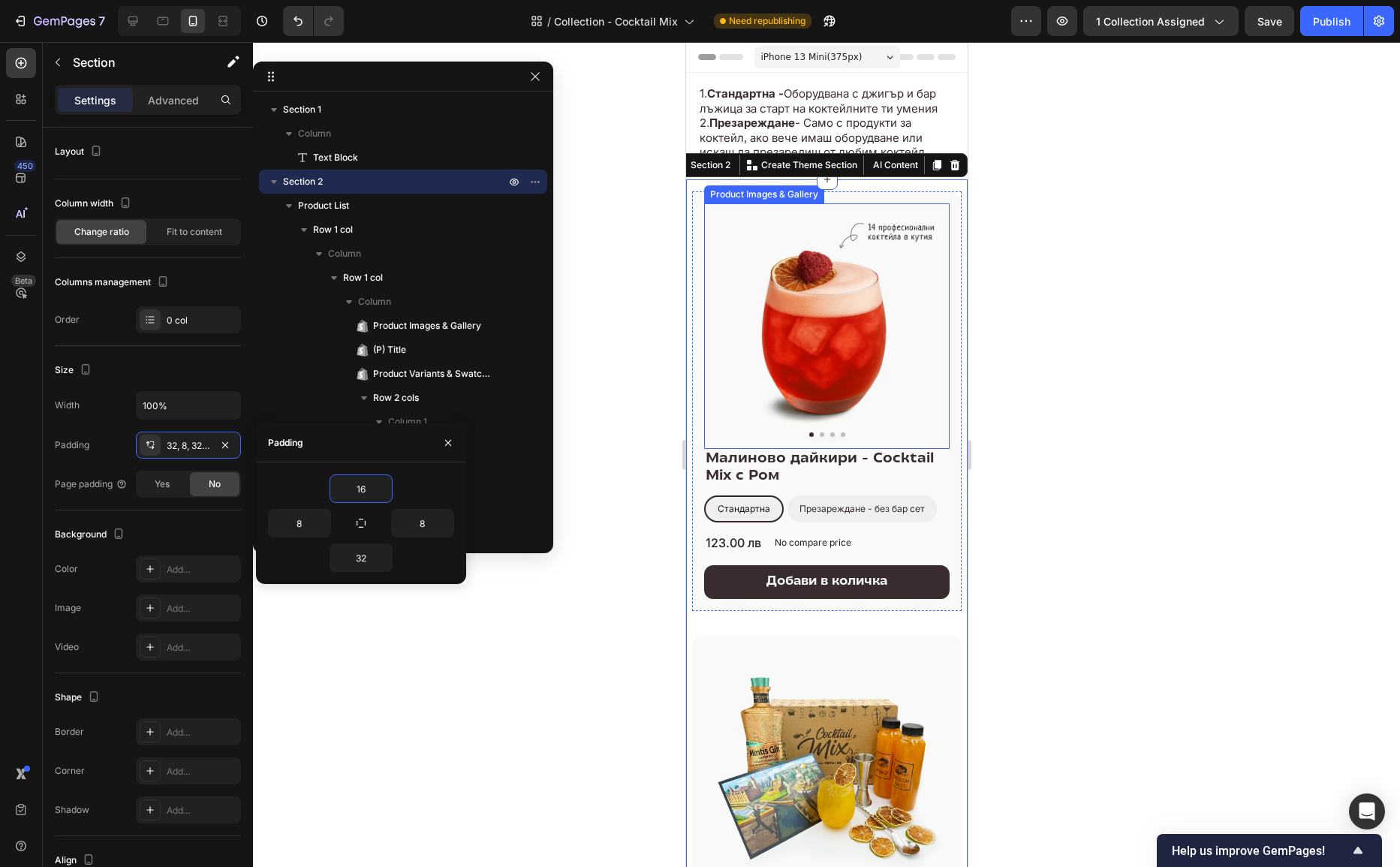
click at [710, 338] on img at bounding box center [826, 326] width 246 height 246
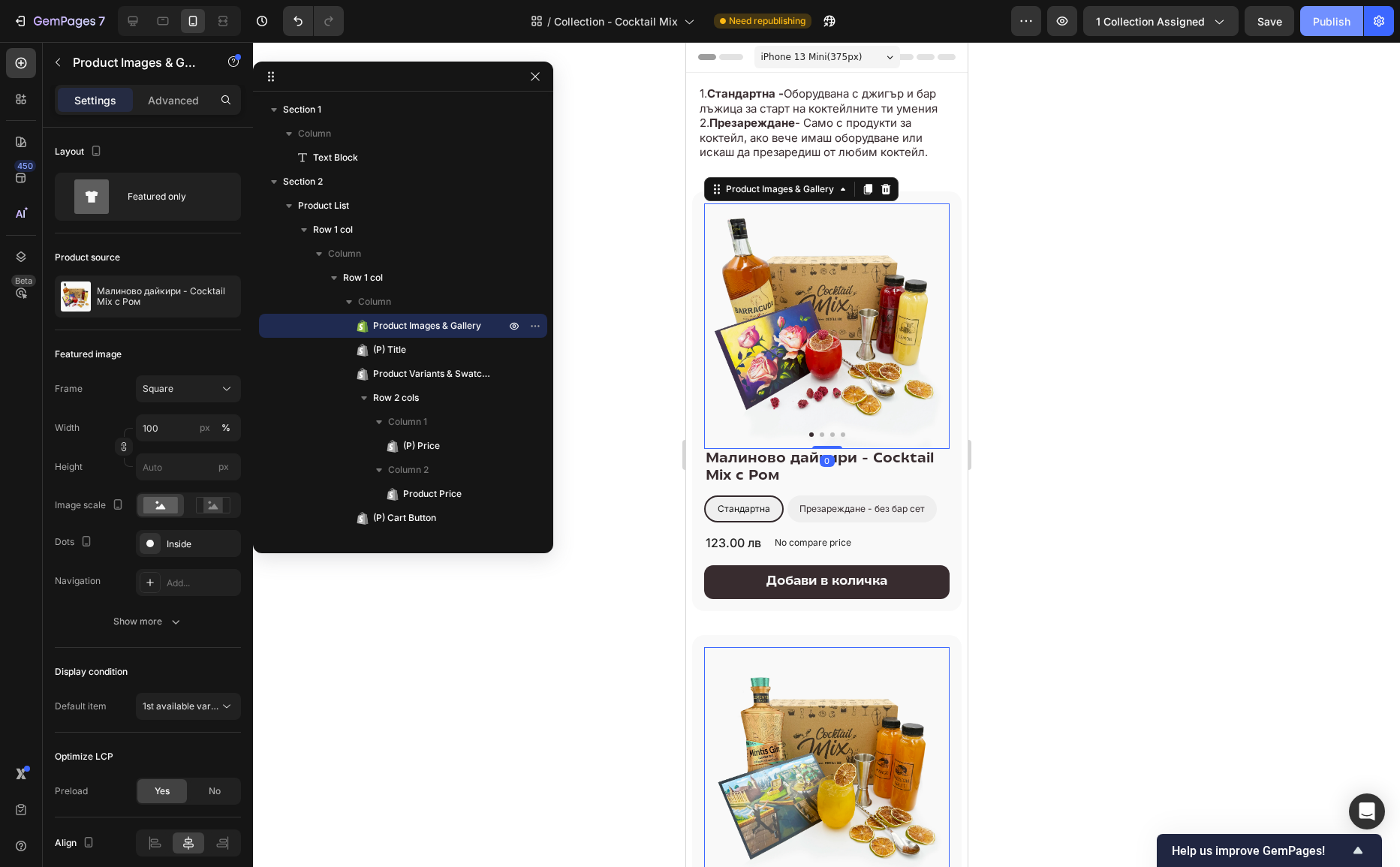
click at [1321, 16] on div "Publish" at bounding box center [1332, 21] width 38 height 16
click at [692, 247] on div "Product Images & Gallery 0 Малиново дайкири - Cocktail Mix с Ром (P) Title Стан…" at bounding box center [826, 402] width 269 height 421
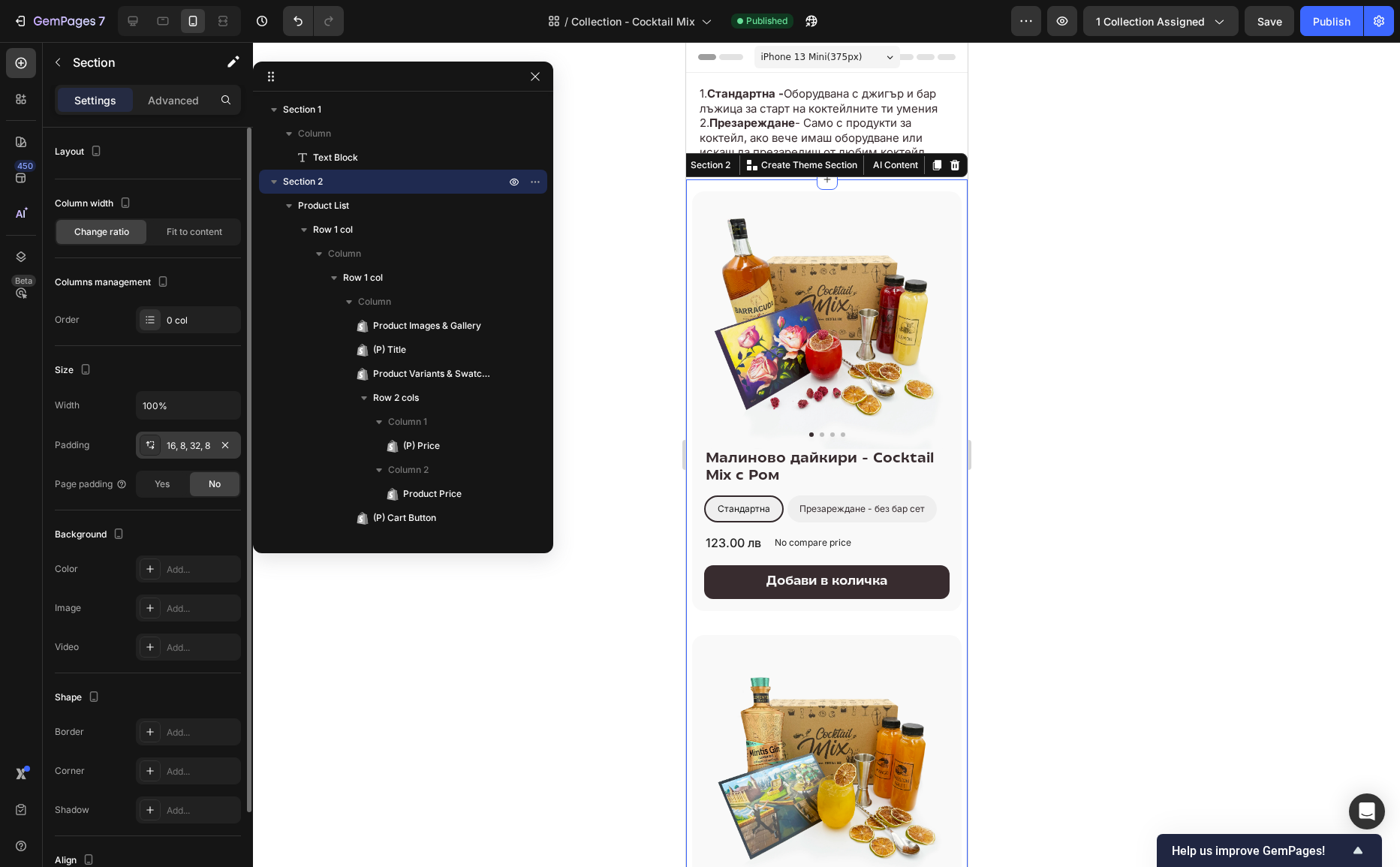
click at [196, 440] on div "16, 8, 32, 8" at bounding box center [188, 446] width 43 height 13
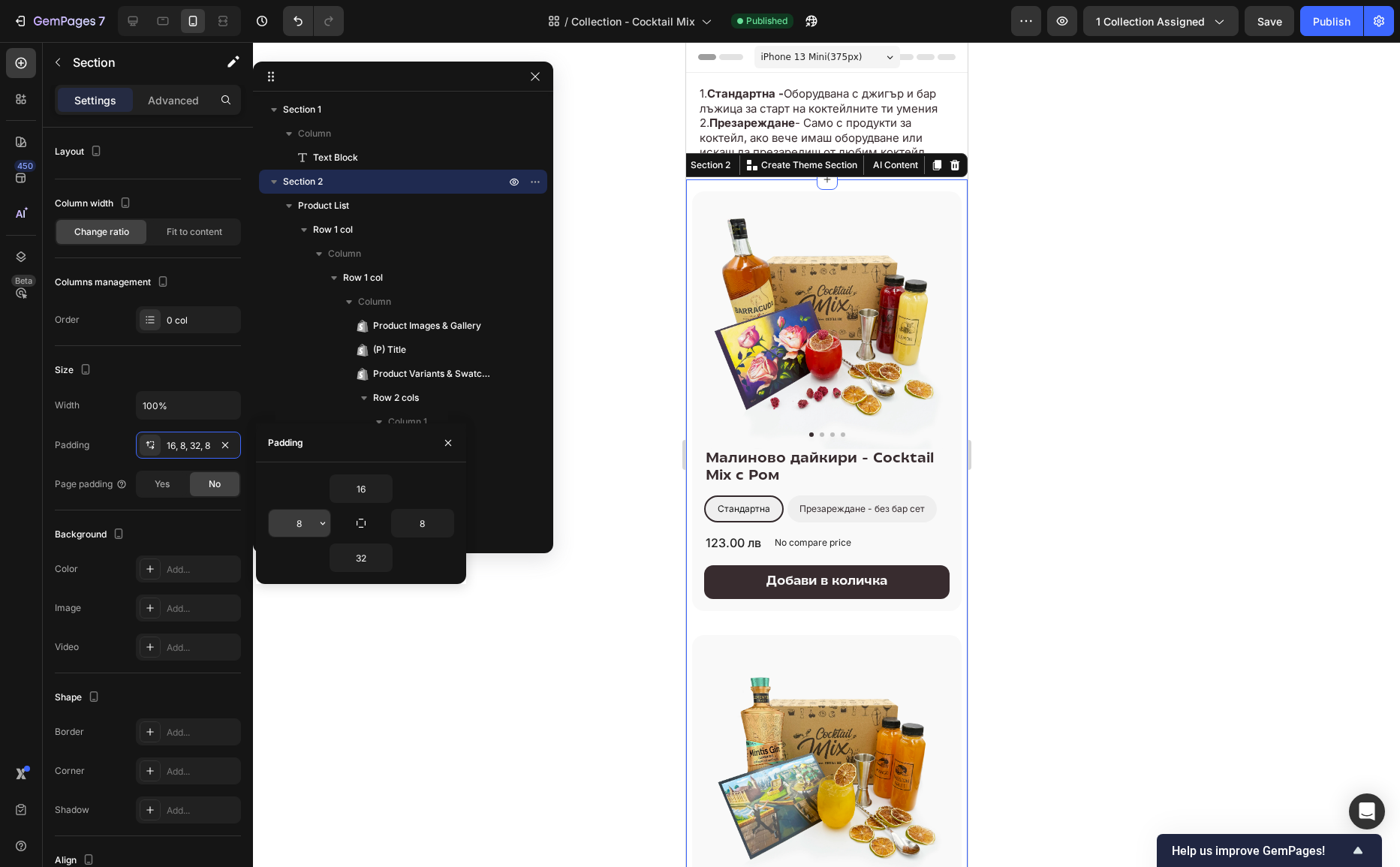
click at [306, 520] on input "8" at bounding box center [299, 523] width 61 height 27
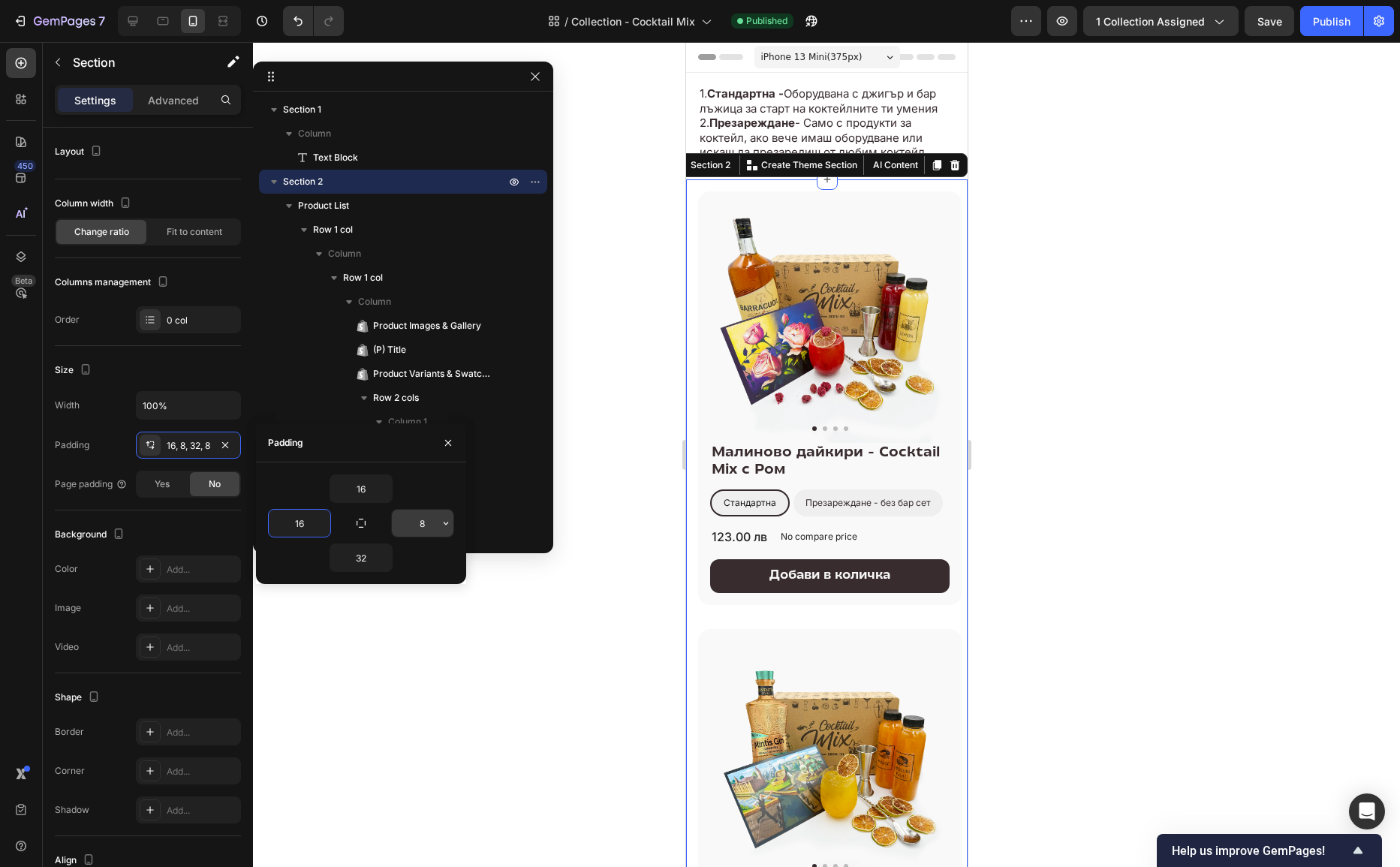
type input "16"
click at [418, 527] on input "8" at bounding box center [423, 523] width 61 height 27
type input "16"
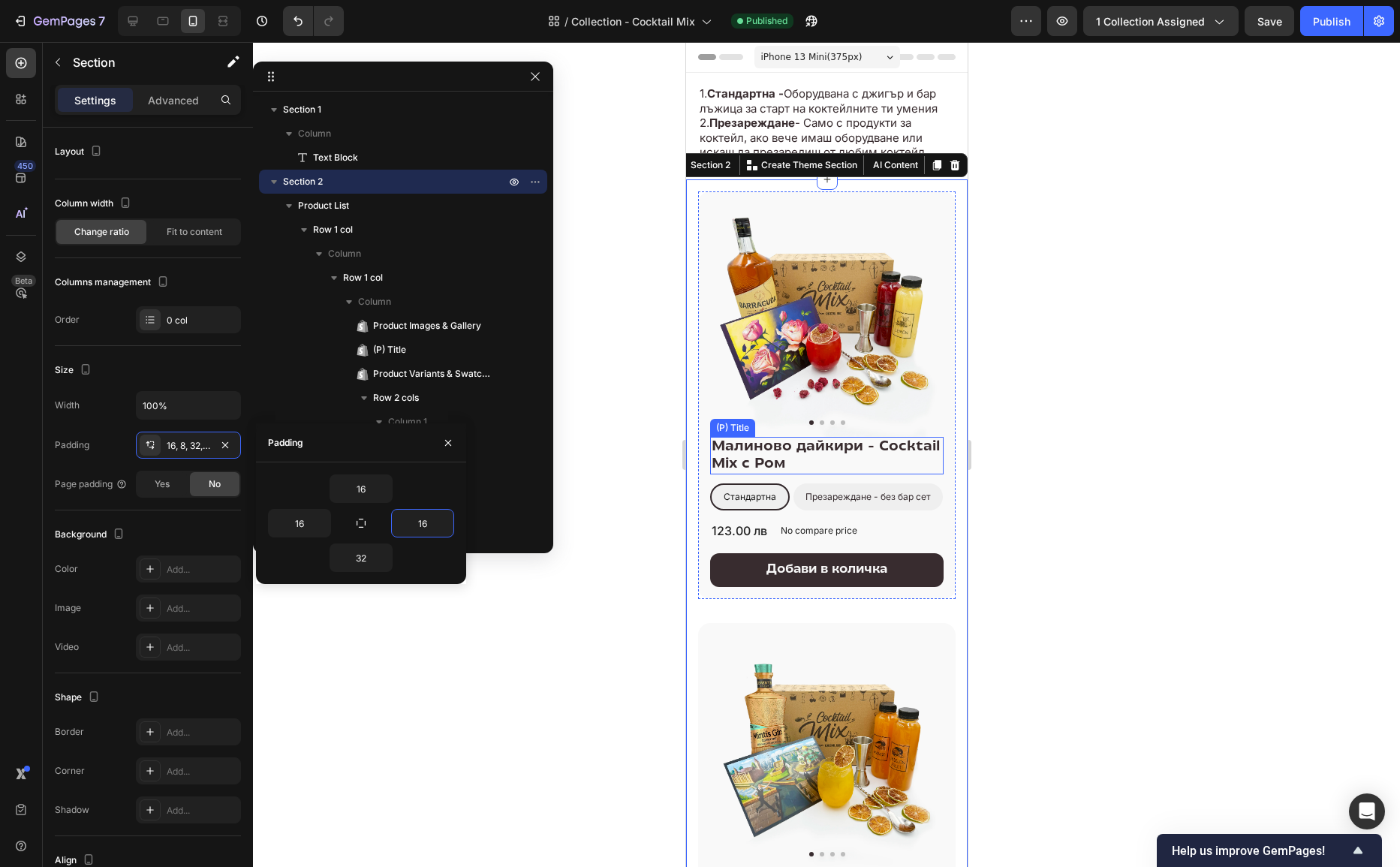
click at [1176, 425] on div at bounding box center [827, 454] width 1148 height 825
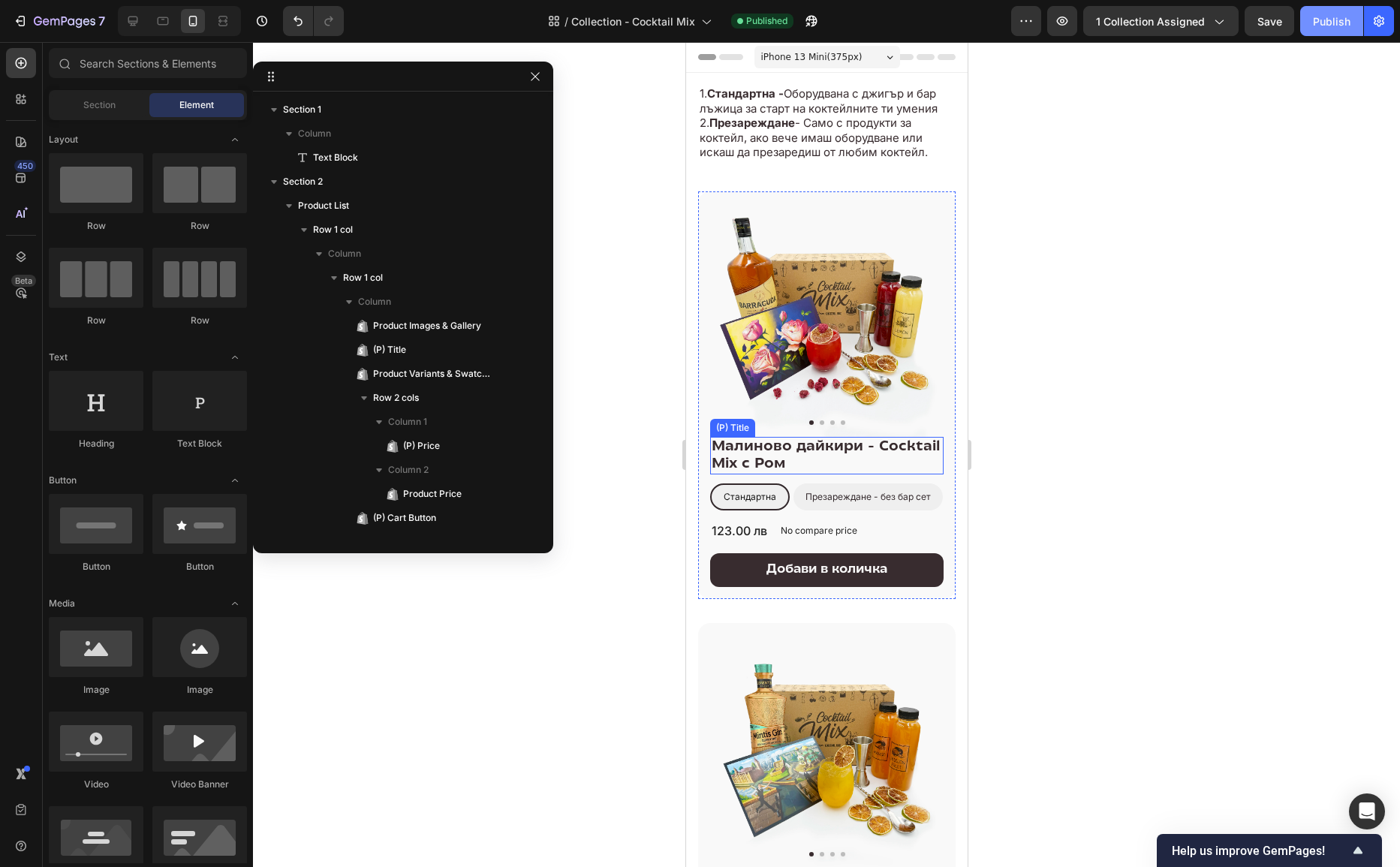
click at [1316, 11] on button "Publish" at bounding box center [1332, 21] width 63 height 30
click at [1156, 379] on div at bounding box center [827, 454] width 1148 height 825
click at [1246, 215] on div at bounding box center [827, 454] width 1148 height 825
click at [539, 71] on icon "button" at bounding box center [535, 77] width 12 height 12
